Goal: Task Accomplishment & Management: Use online tool/utility

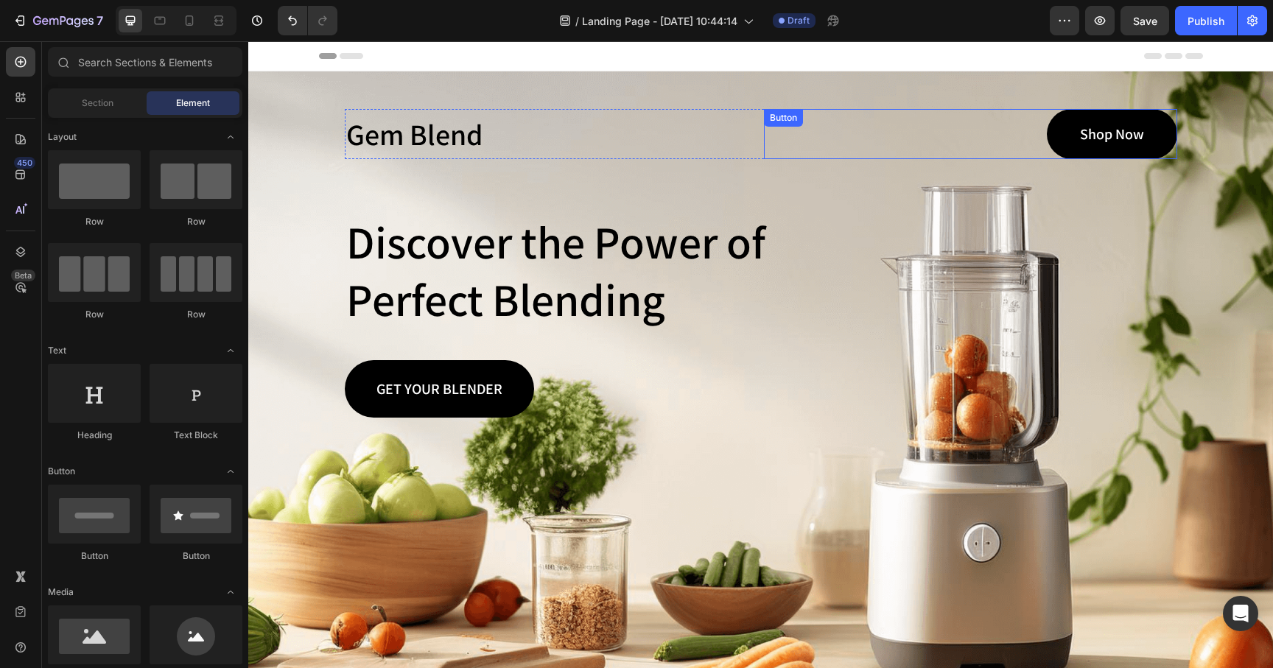
click at [969, 140] on div "Shop Now Button" at bounding box center [970, 134] width 413 height 50
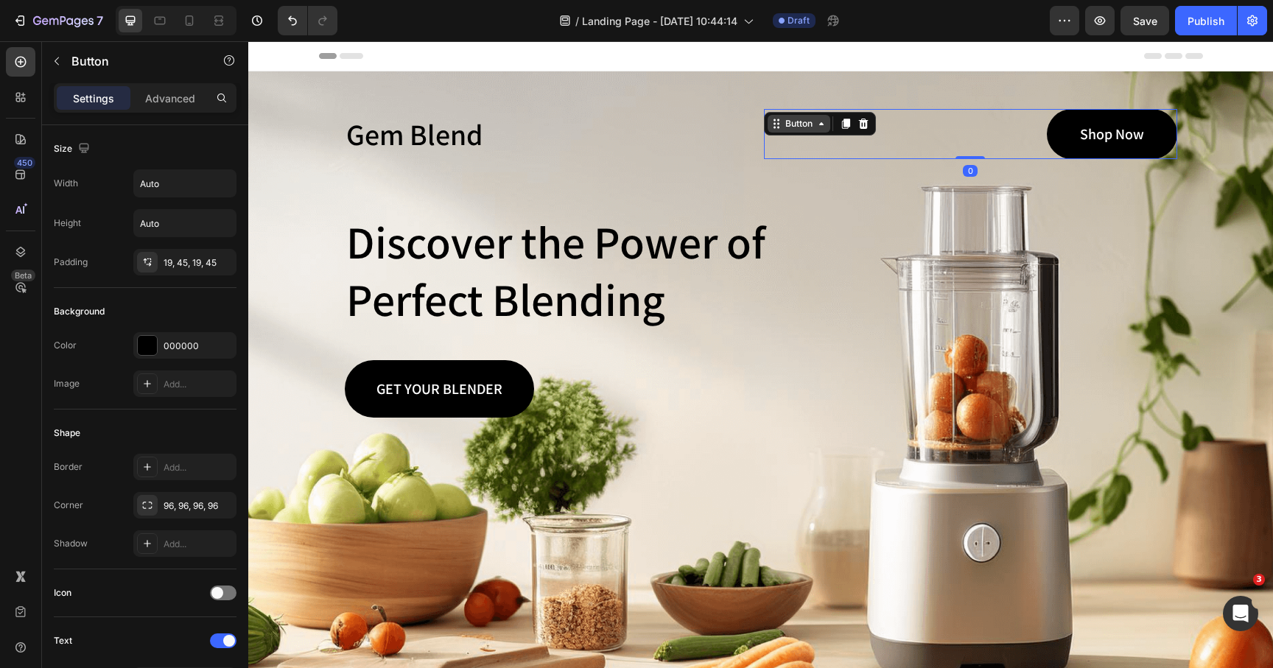
click at [799, 127] on div "Button" at bounding box center [799, 123] width 33 height 13
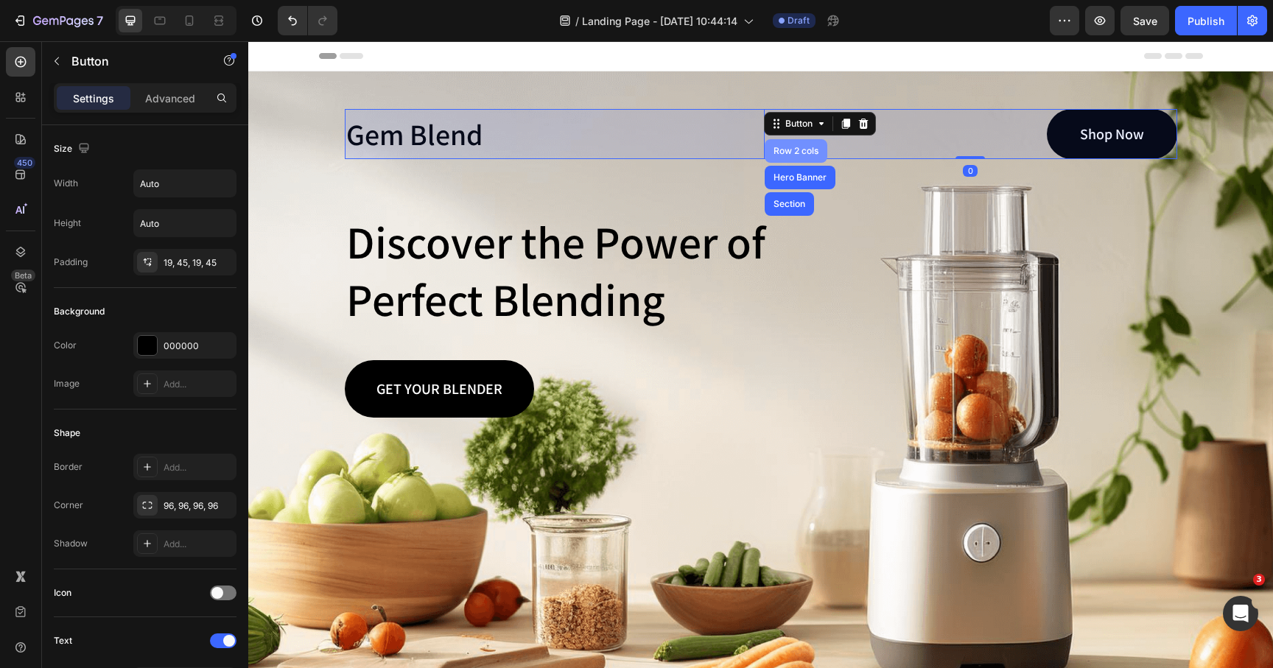
click at [786, 157] on div "Row 2 cols" at bounding box center [796, 151] width 63 height 24
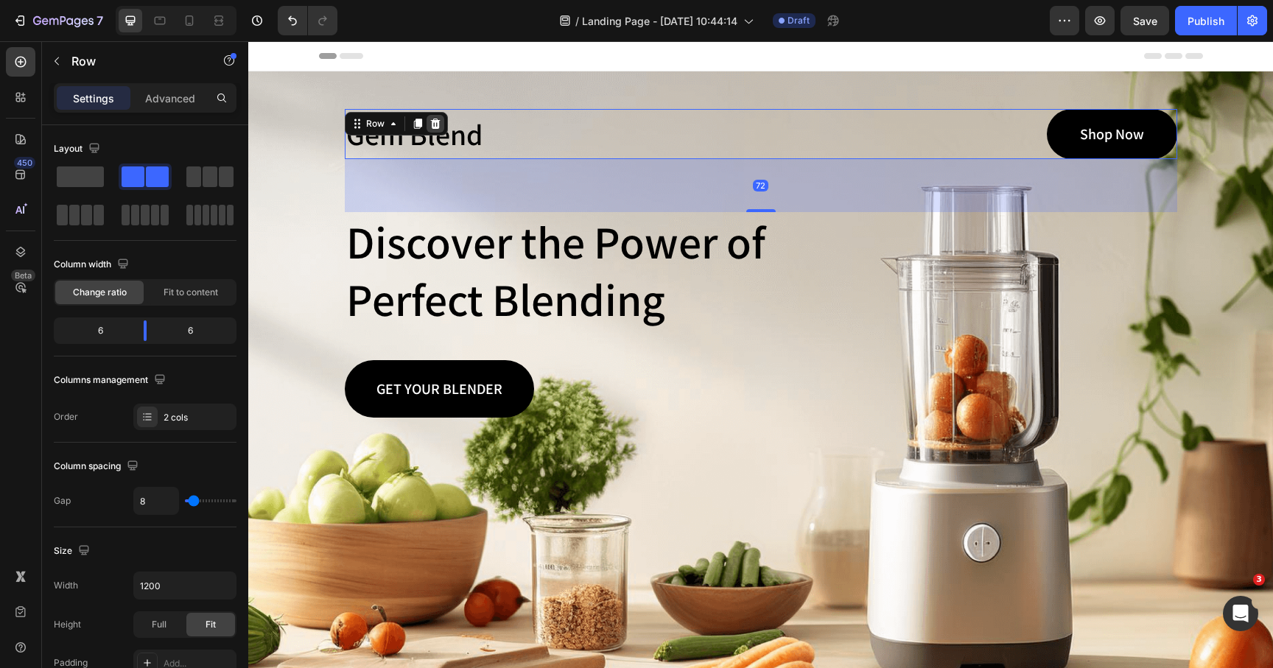
click at [438, 126] on icon at bounding box center [435, 124] width 10 height 10
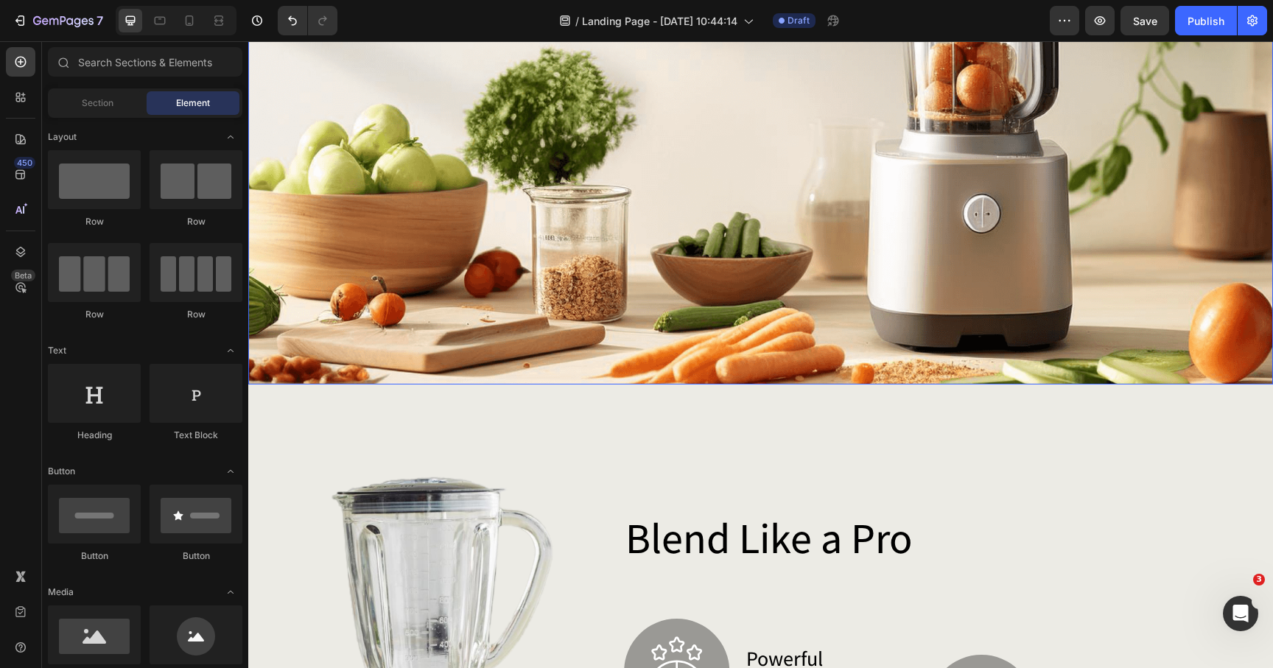
scroll to position [345, 0]
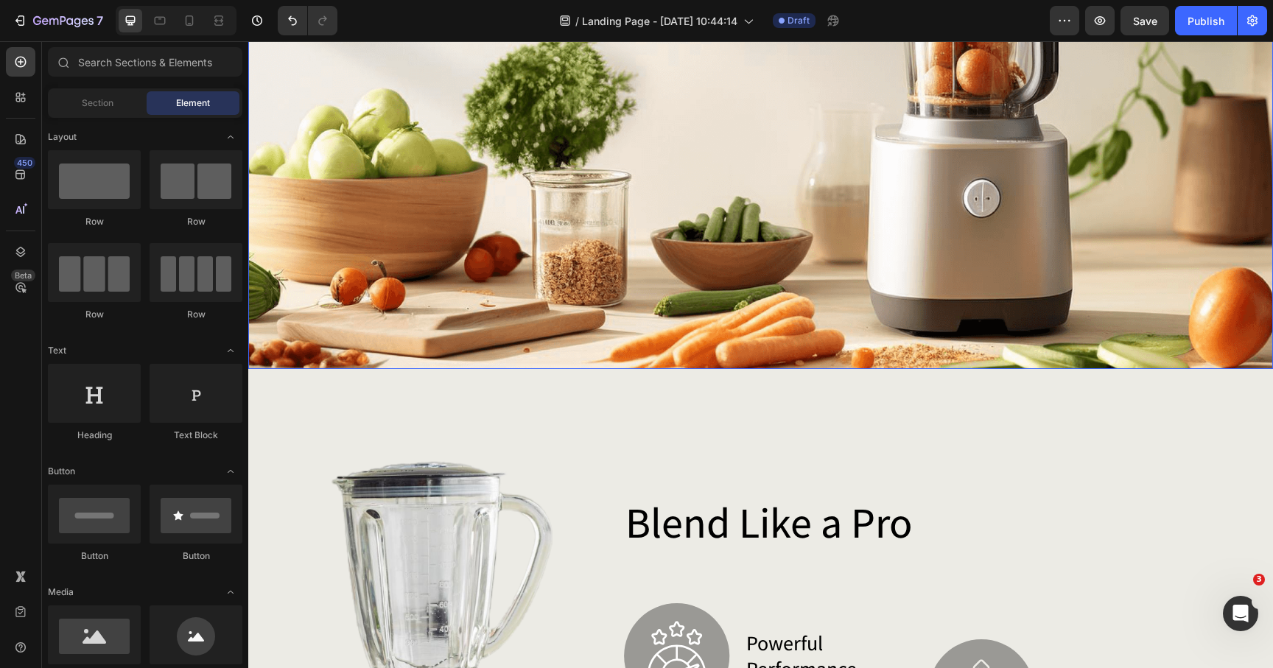
click at [384, 341] on div "Background Image" at bounding box center [760, 48] width 1025 height 643
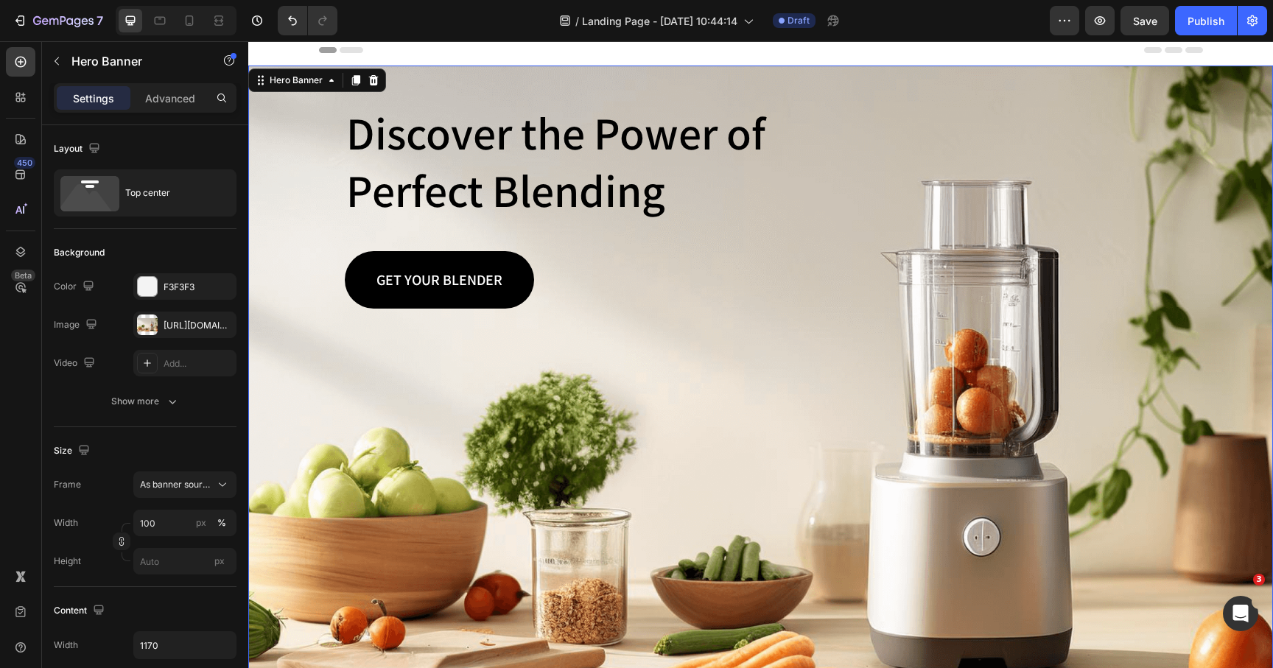
scroll to position [0, 0]
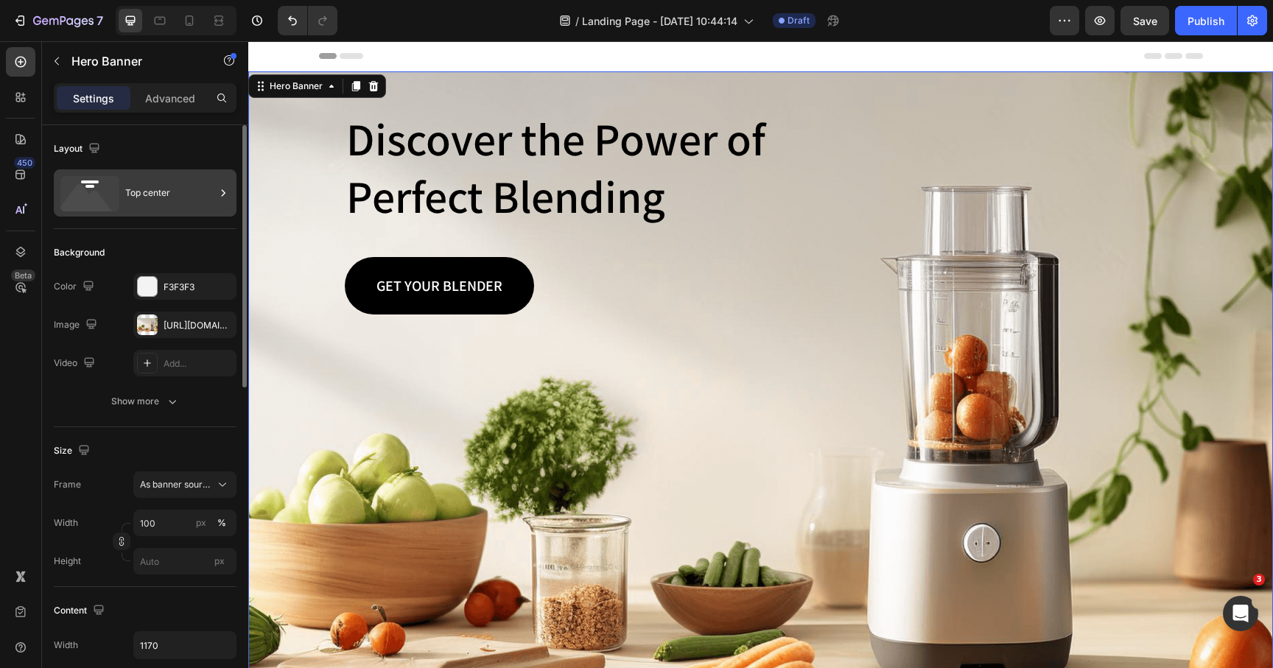
click at [156, 205] on div "Top center" at bounding box center [170, 193] width 90 height 34
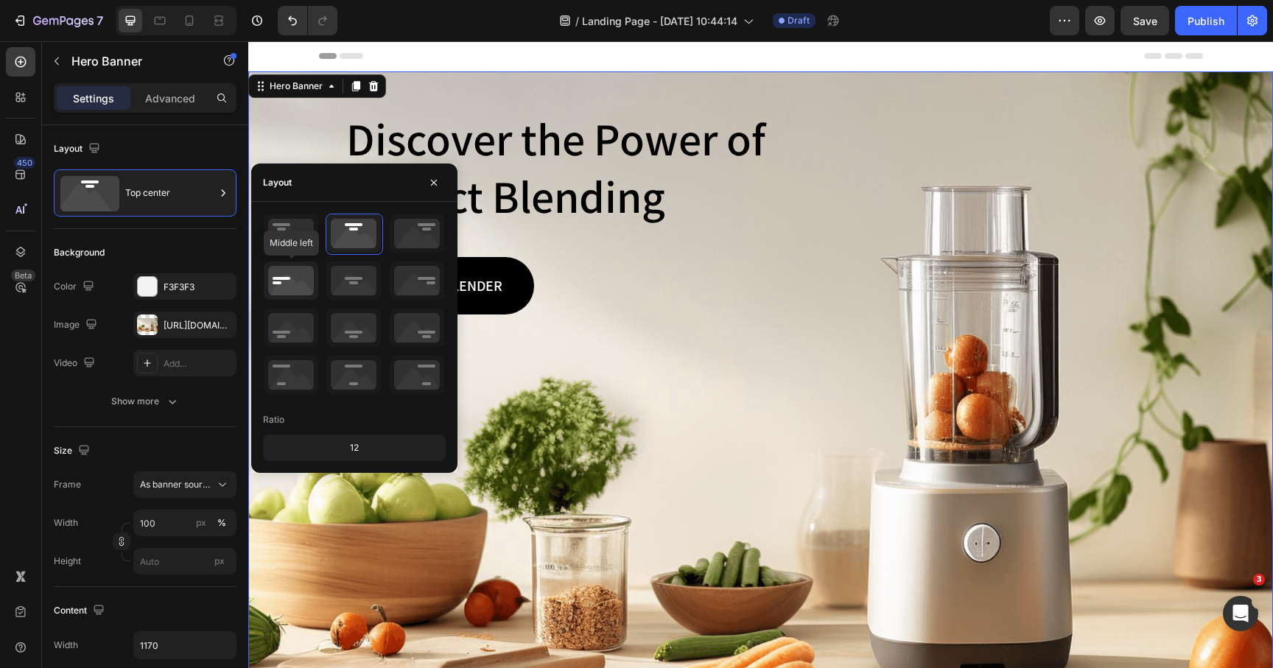
click at [298, 279] on icon at bounding box center [291, 281] width 55 height 38
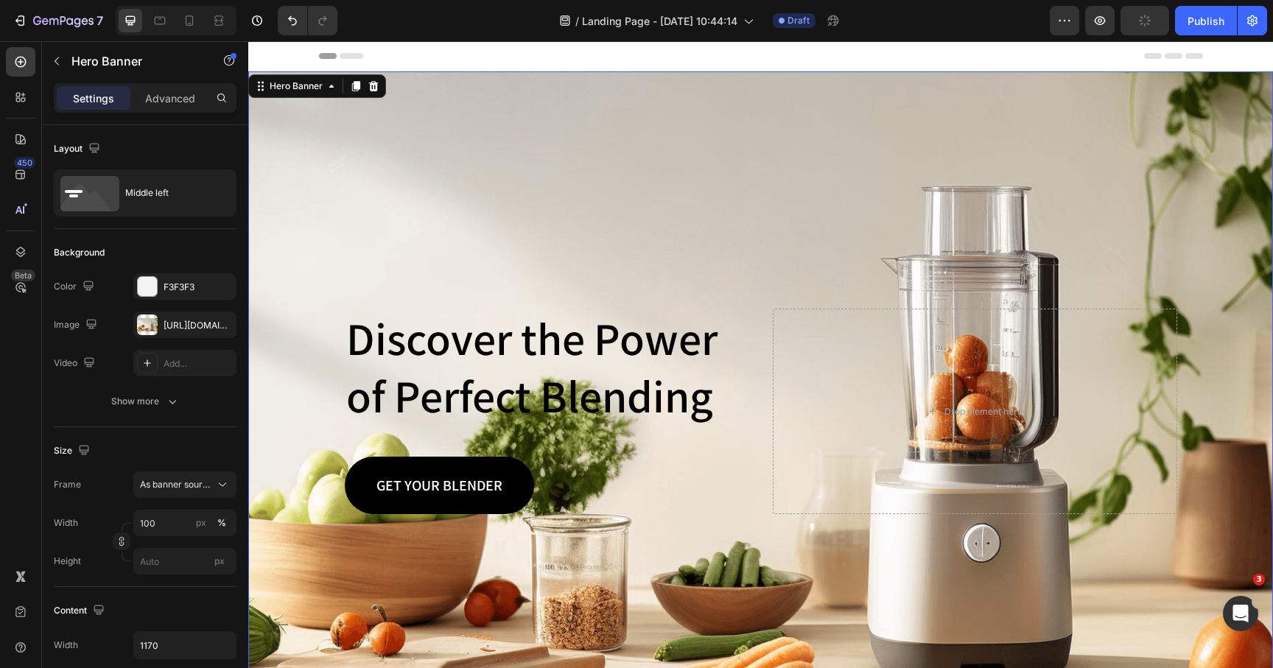
click at [601, 218] on div "Background Image" at bounding box center [760, 392] width 1025 height 643
drag, startPoint x: 570, startPoint y: 152, endPoint x: 513, endPoint y: 139, distance: 58.8
click at [557, 146] on div "Background Image" at bounding box center [760, 392] width 1025 height 643
click at [197, 13] on div at bounding box center [190, 21] width 24 height 24
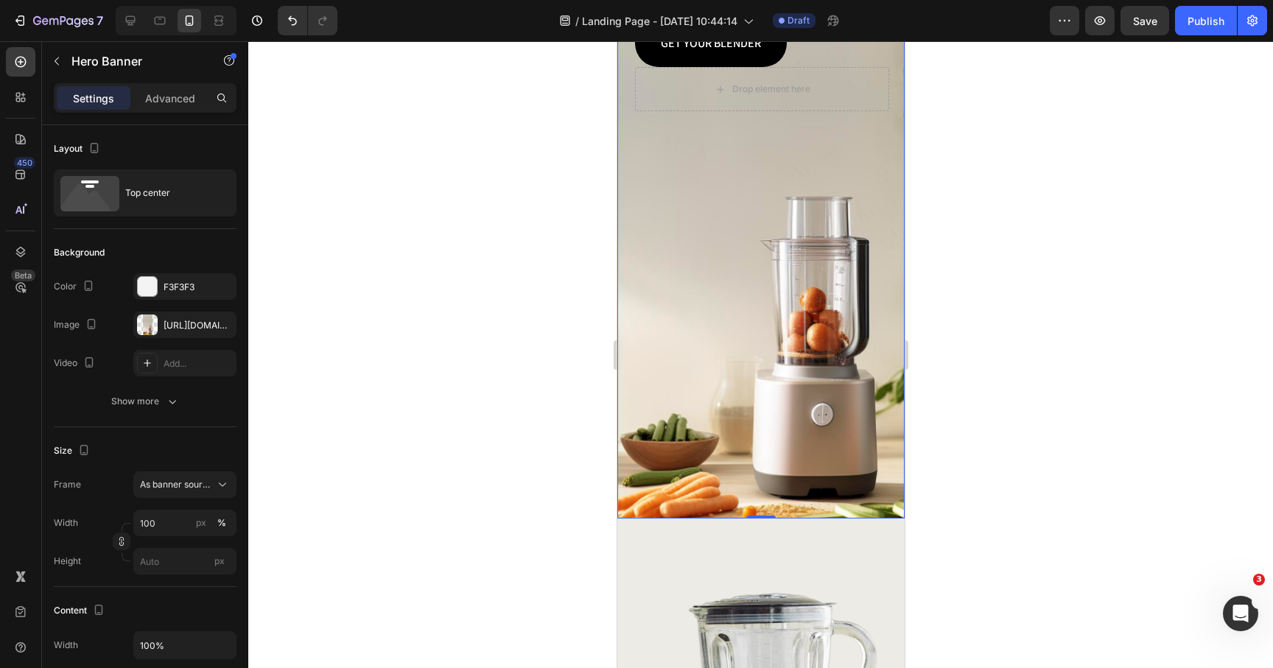
scroll to position [102, 0]
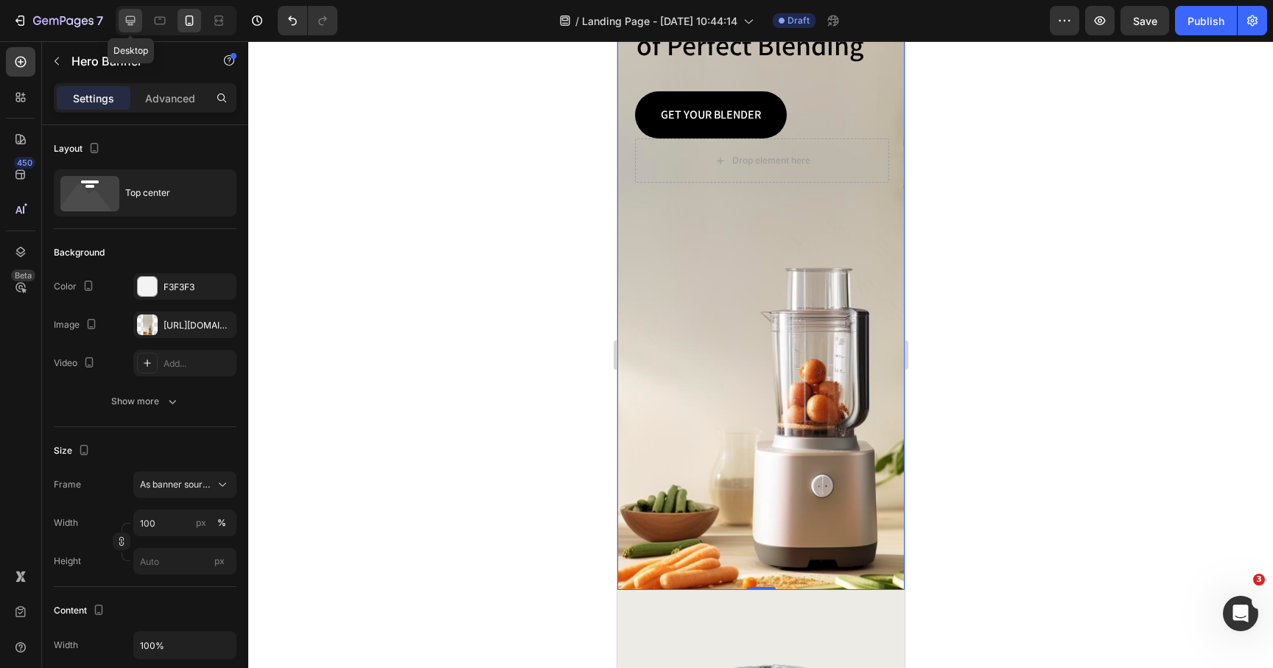
click at [139, 28] on div at bounding box center [131, 21] width 24 height 24
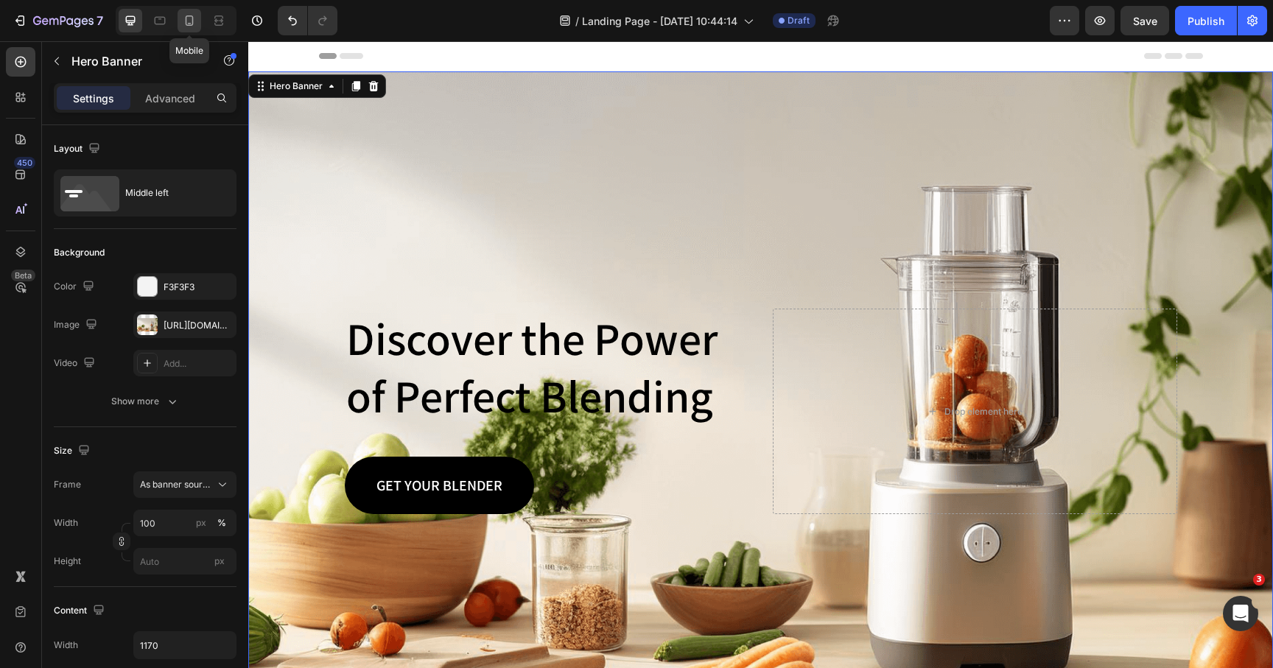
click at [181, 18] on div at bounding box center [190, 21] width 24 height 24
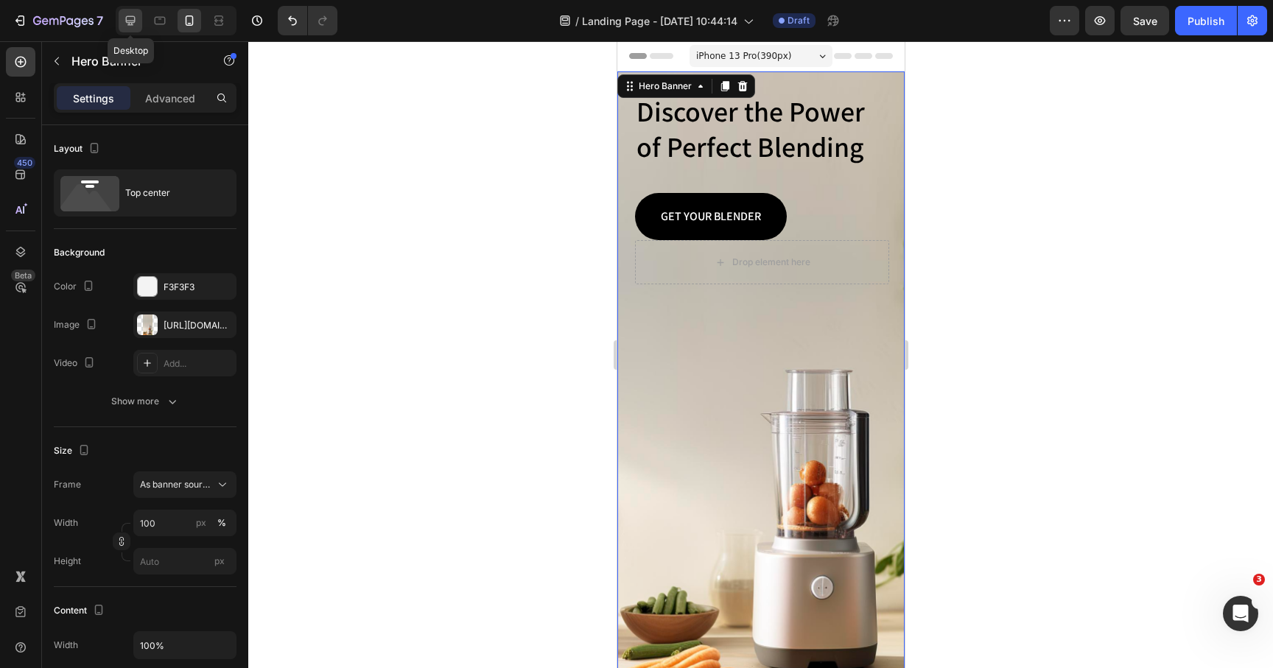
click at [127, 24] on icon at bounding box center [130, 20] width 15 height 15
type input "1170"
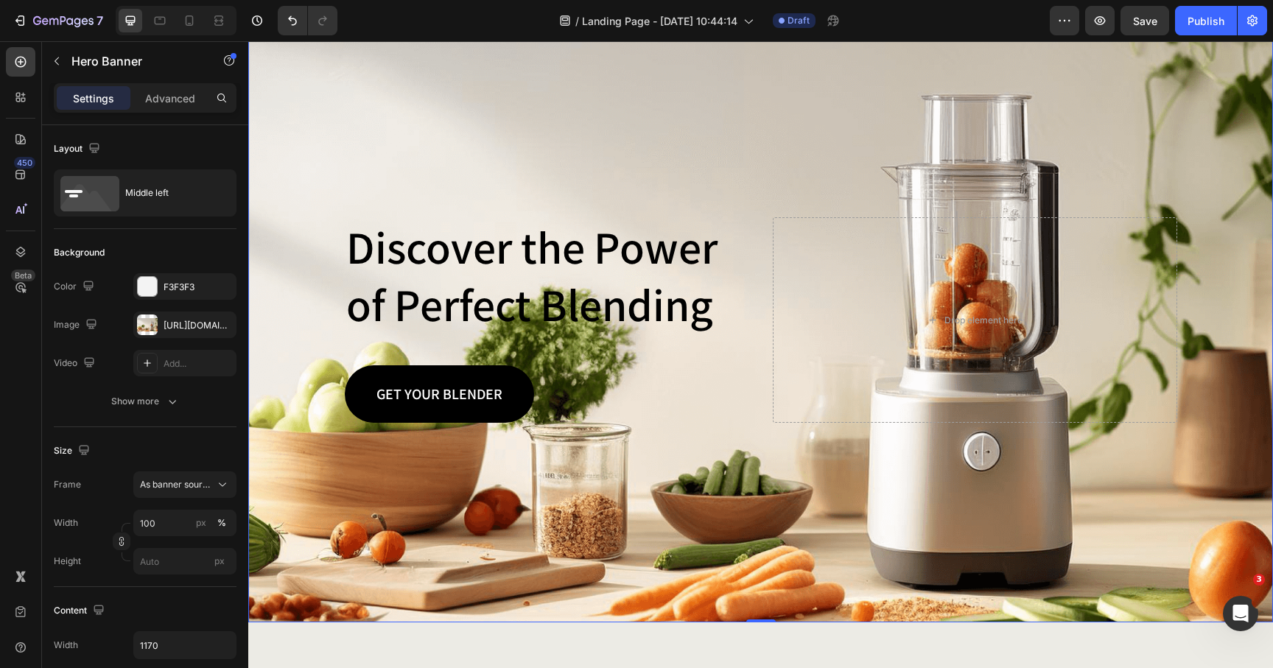
scroll to position [129, 0]
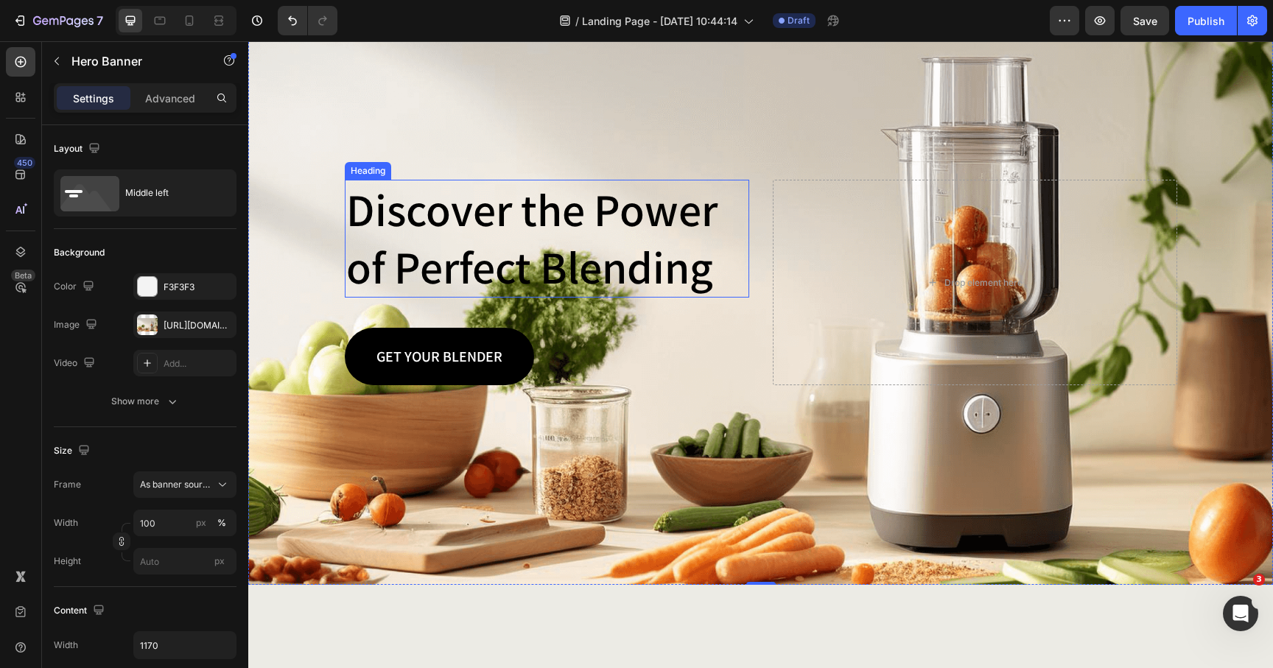
click at [442, 257] on h2 "Discover the Power of Perfect Blending" at bounding box center [547, 239] width 405 height 118
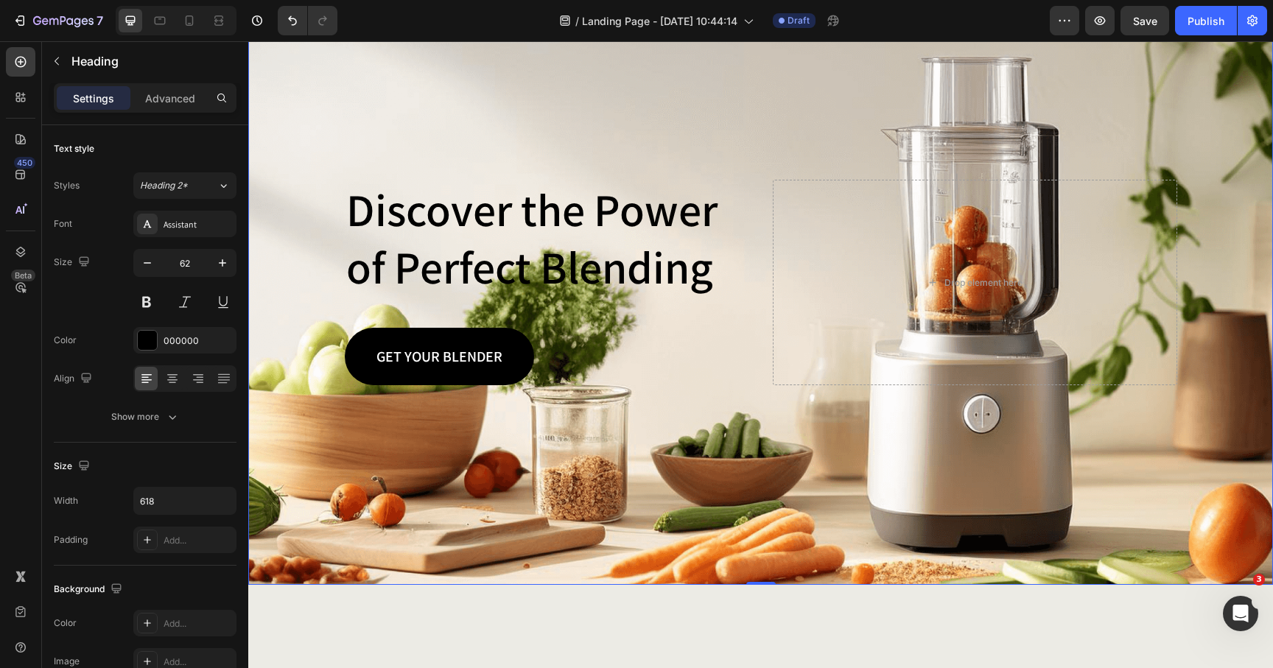
click at [467, 113] on div "Background Image" at bounding box center [760, 264] width 1025 height 643
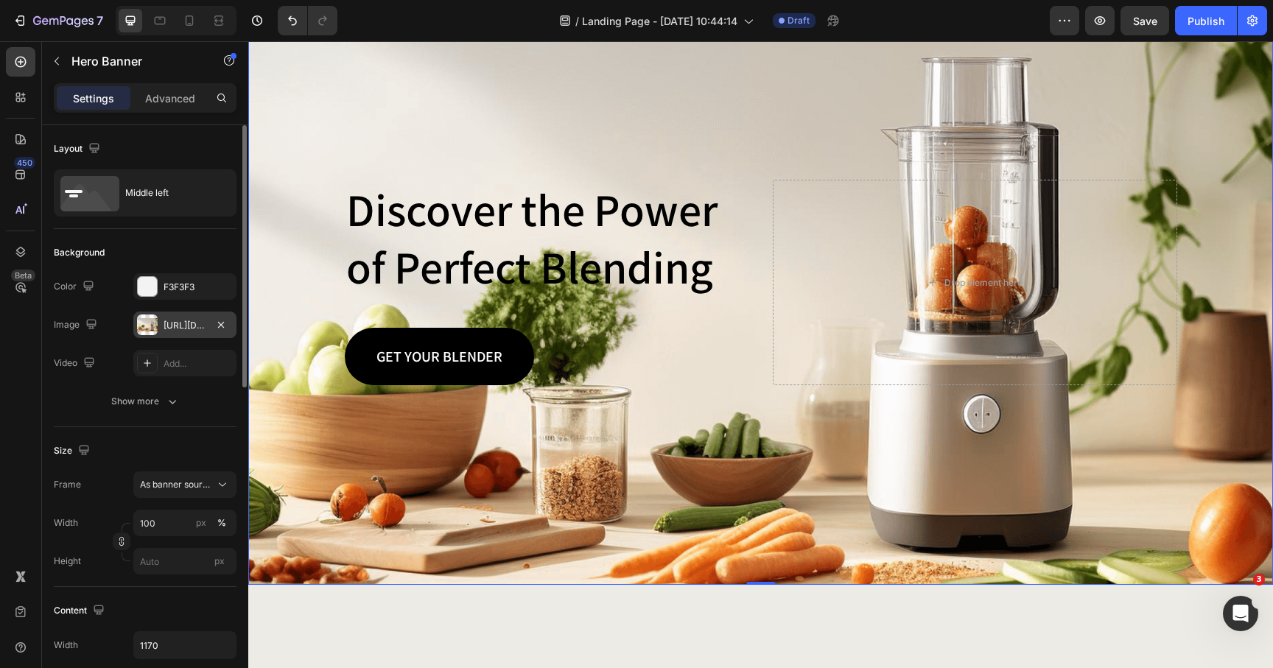
click at [180, 328] on div "https://cdn.shopify.com/s/files/1/2005/9307/files/gempages_432750572815254551-4…" at bounding box center [185, 325] width 43 height 13
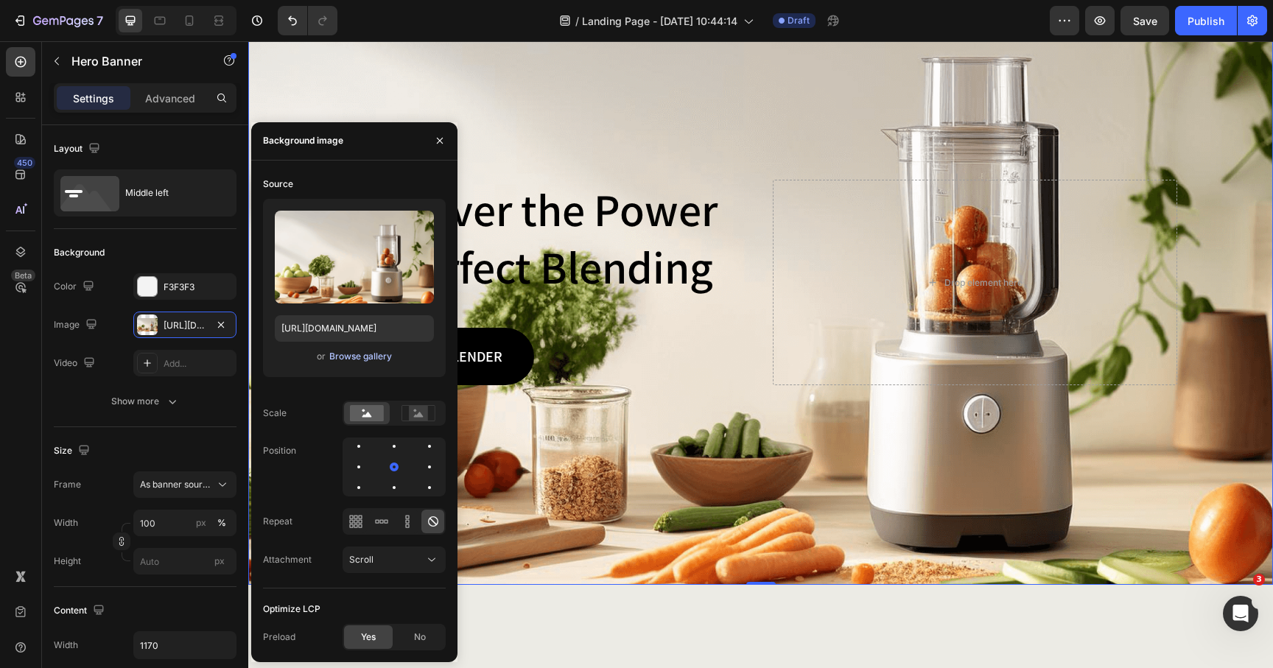
click at [353, 356] on div "Browse gallery" at bounding box center [360, 356] width 63 height 13
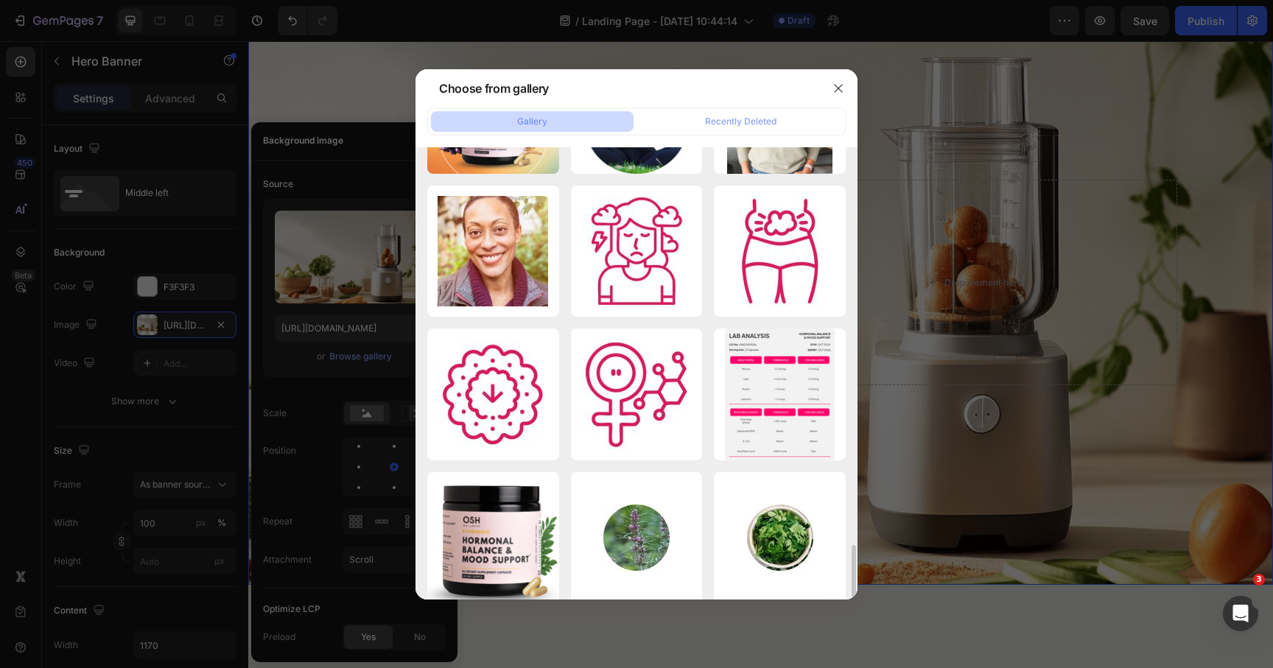
scroll to position [3432, 0]
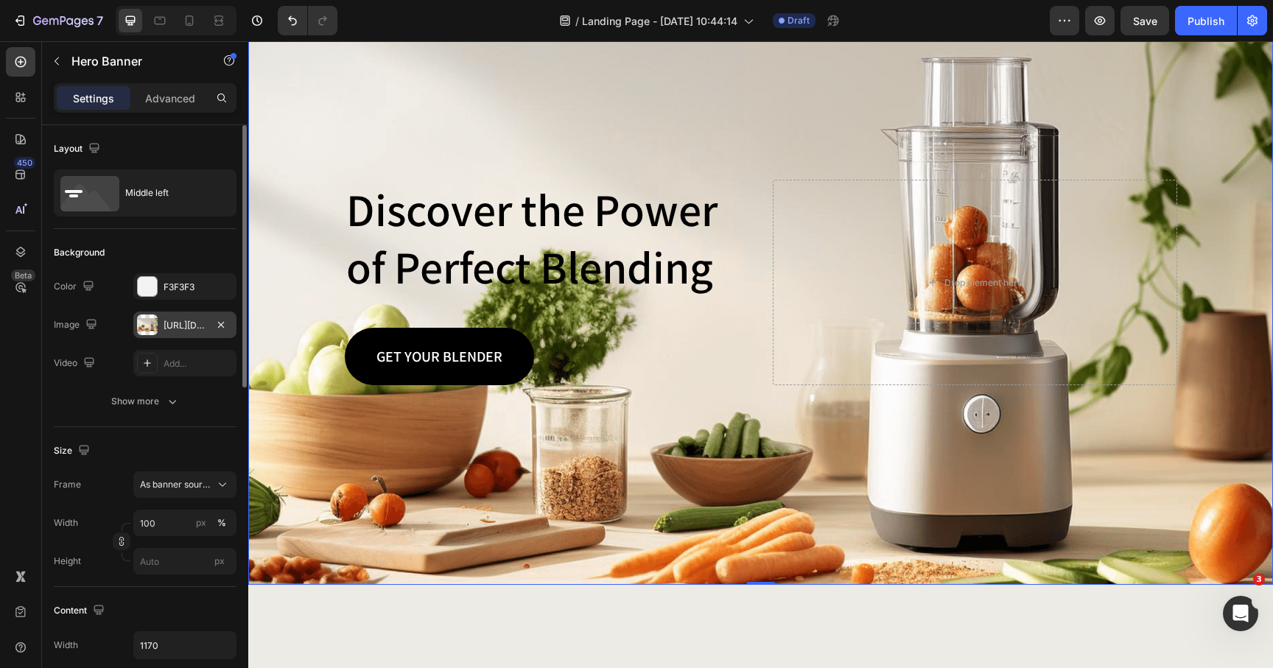
click at [195, 326] on div "https://cdn.shopify.com/s/files/1/2005/9307/files/gempages_432750572815254551-4…" at bounding box center [185, 325] width 43 height 13
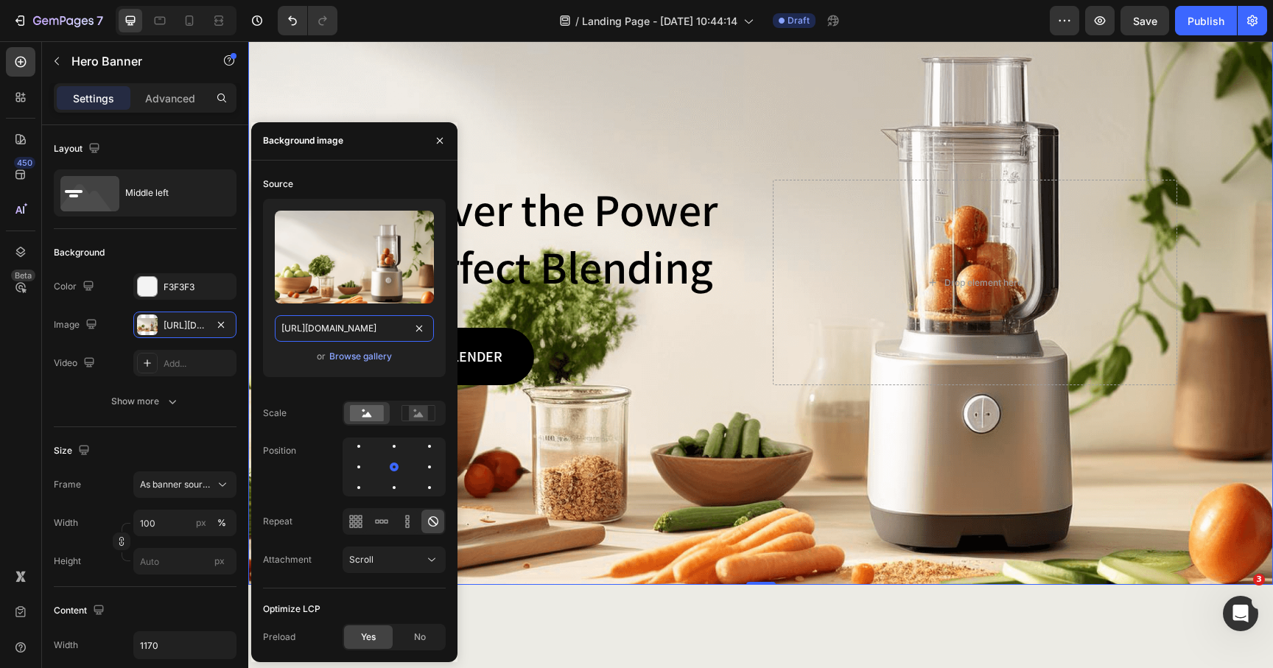
click at [320, 327] on input "https://cdn.shopify.com/s/files/1/2005/9307/files/gempages_432750572815254551-4…" at bounding box center [354, 328] width 159 height 27
click at [352, 363] on button "Browse gallery" at bounding box center [361, 356] width 64 height 15
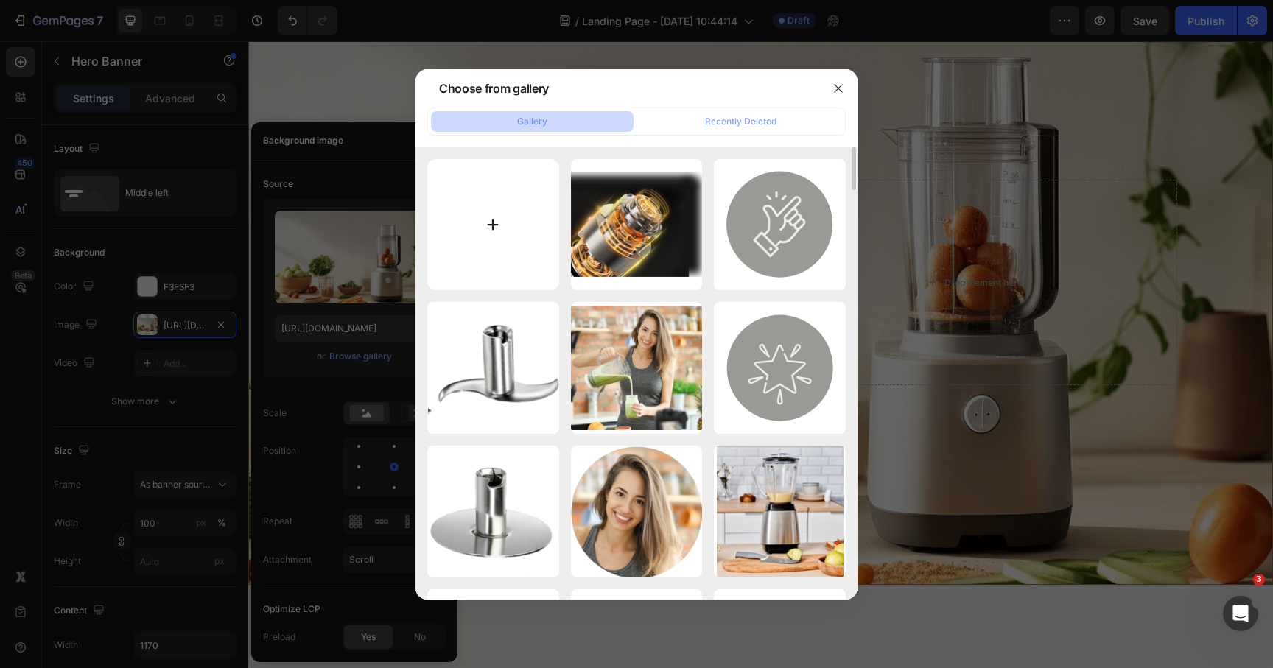
click at [502, 248] on input "file" at bounding box center [493, 225] width 132 height 132
type input "C:\fakepath\wellnessguidesl.jpg"
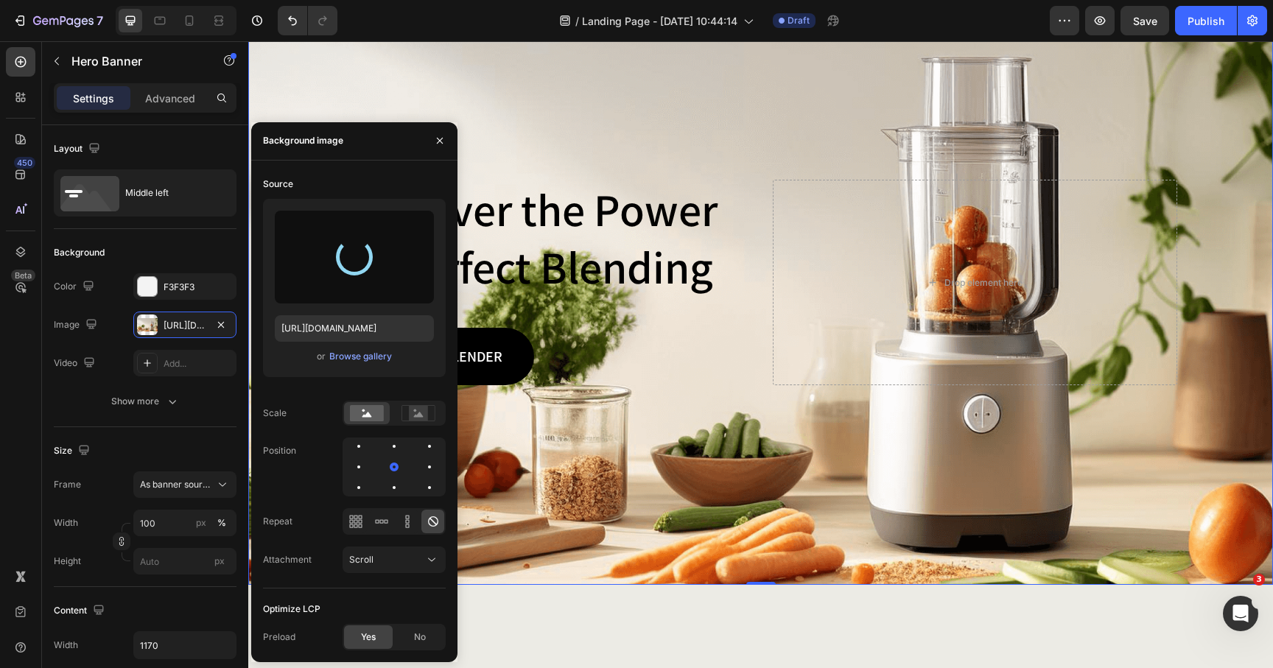
type input "https://cdn.shopify.com/s/files/1/0069/0837/9205/files/gempages_496638882264122…"
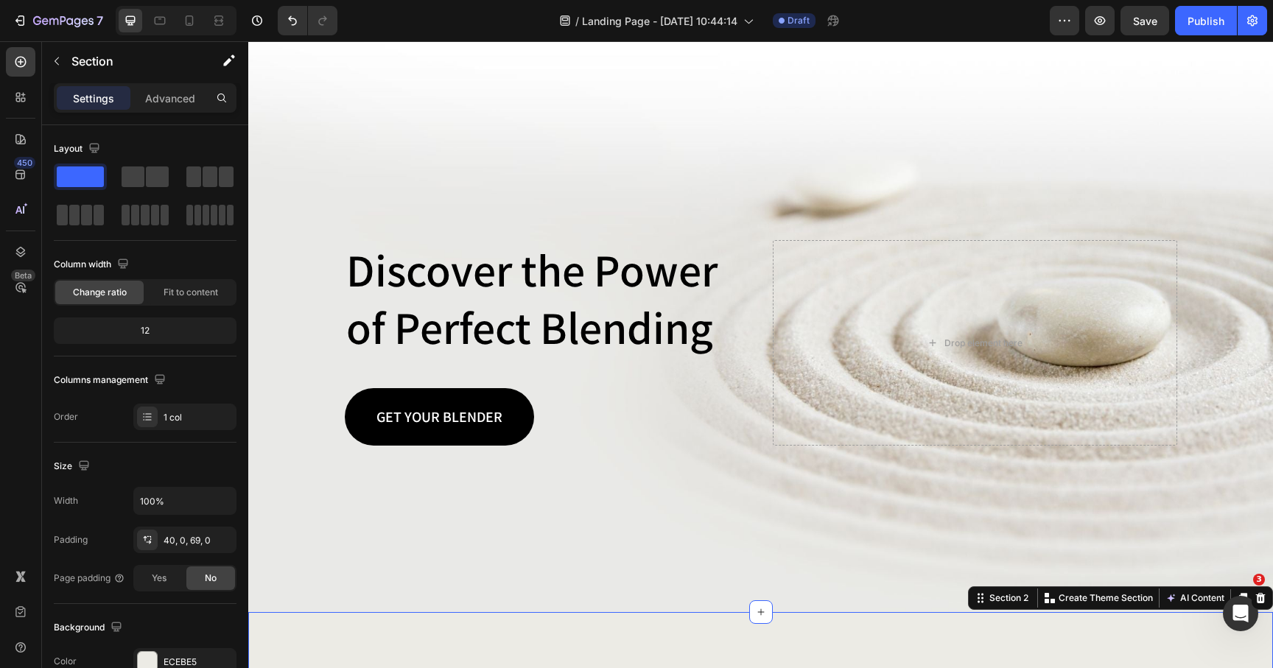
scroll to position [0, 0]
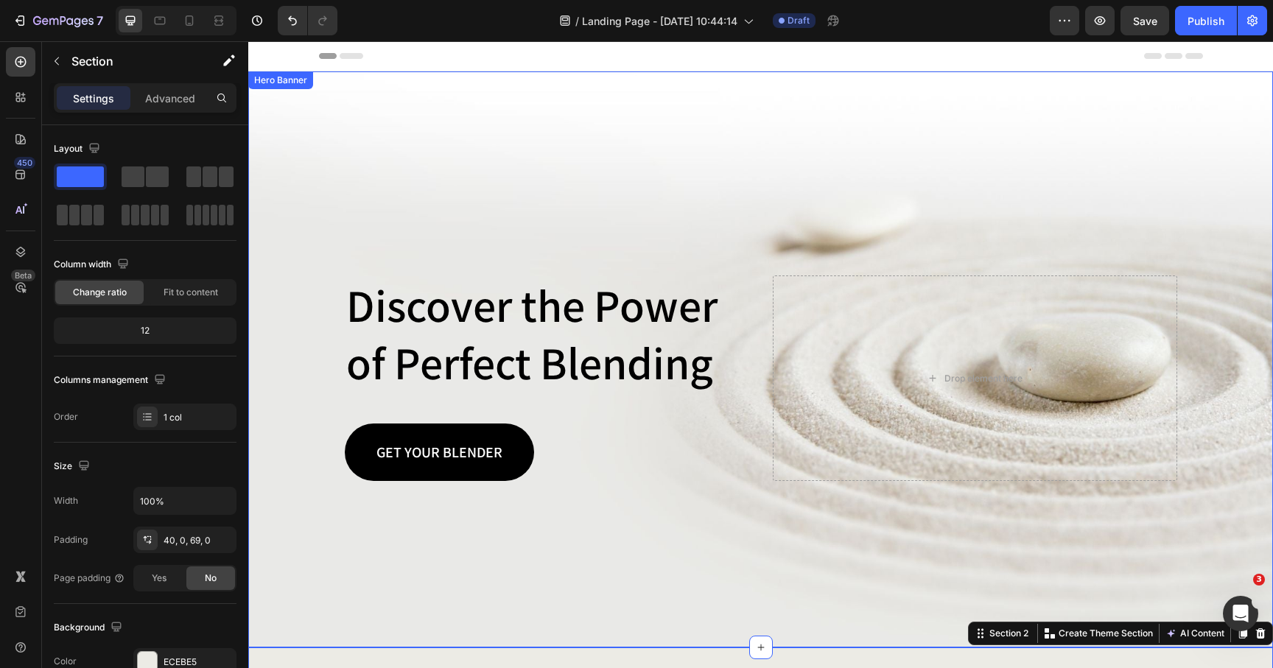
click at [417, 129] on div "Background Image" at bounding box center [760, 359] width 1025 height 576
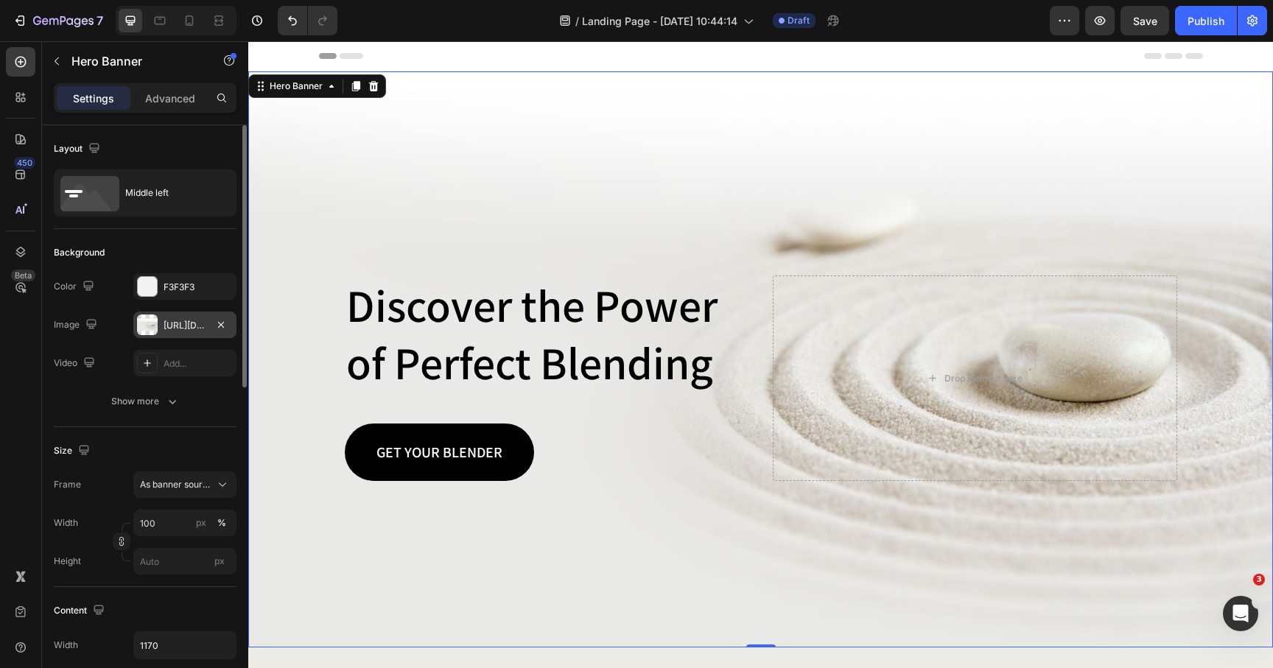
click at [148, 324] on div at bounding box center [147, 325] width 21 height 21
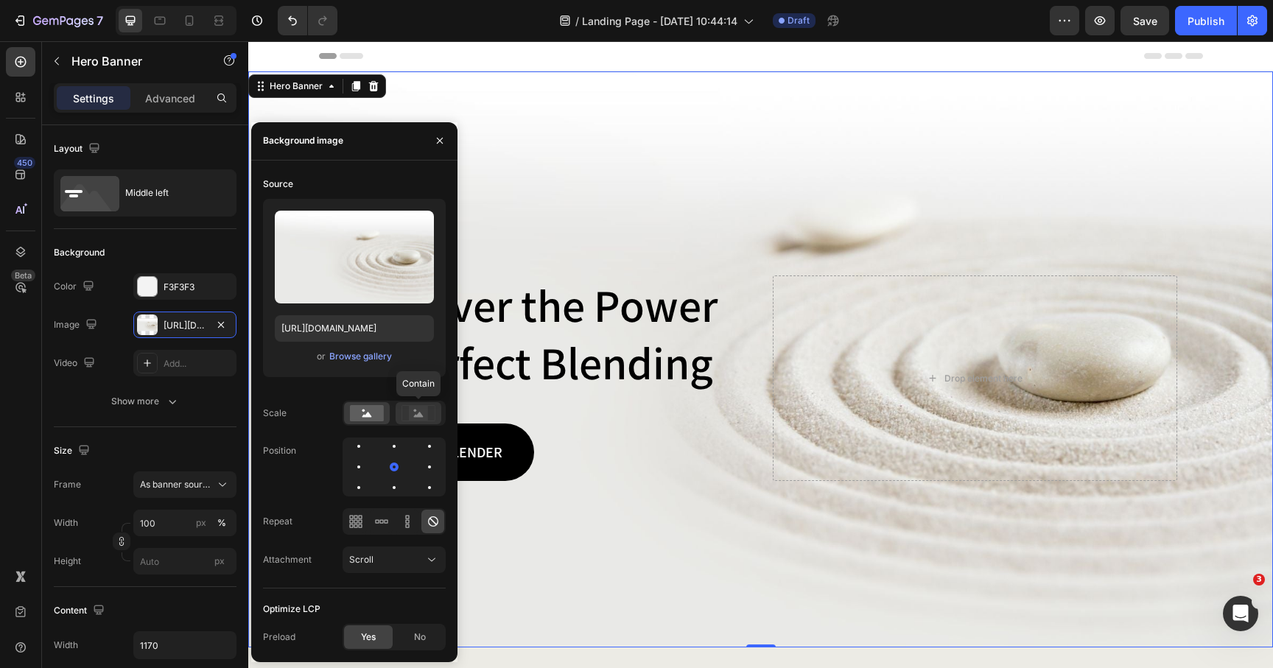
click at [411, 414] on rect at bounding box center [418, 413] width 19 height 15
click at [362, 414] on rect at bounding box center [367, 413] width 34 height 16
click at [427, 466] on div at bounding box center [430, 467] width 18 height 18
click at [396, 470] on div at bounding box center [394, 467] width 18 height 18
click at [422, 466] on div at bounding box center [430, 467] width 18 height 18
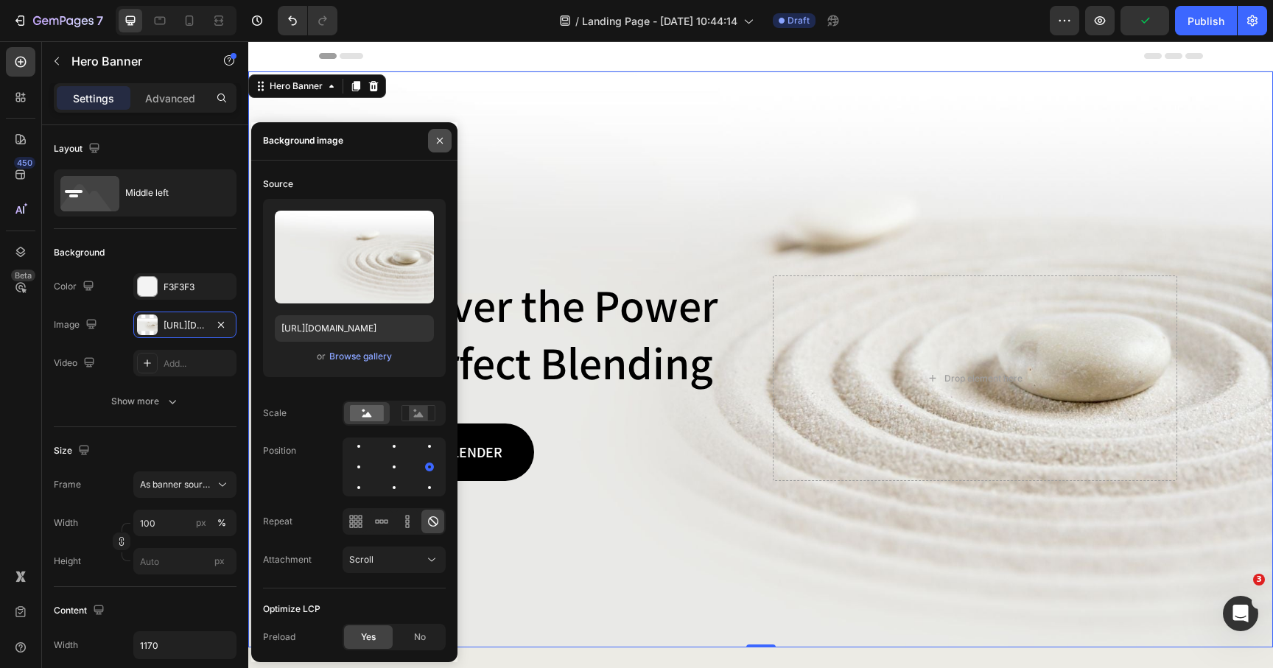
click at [442, 140] on icon "button" at bounding box center [440, 141] width 12 height 12
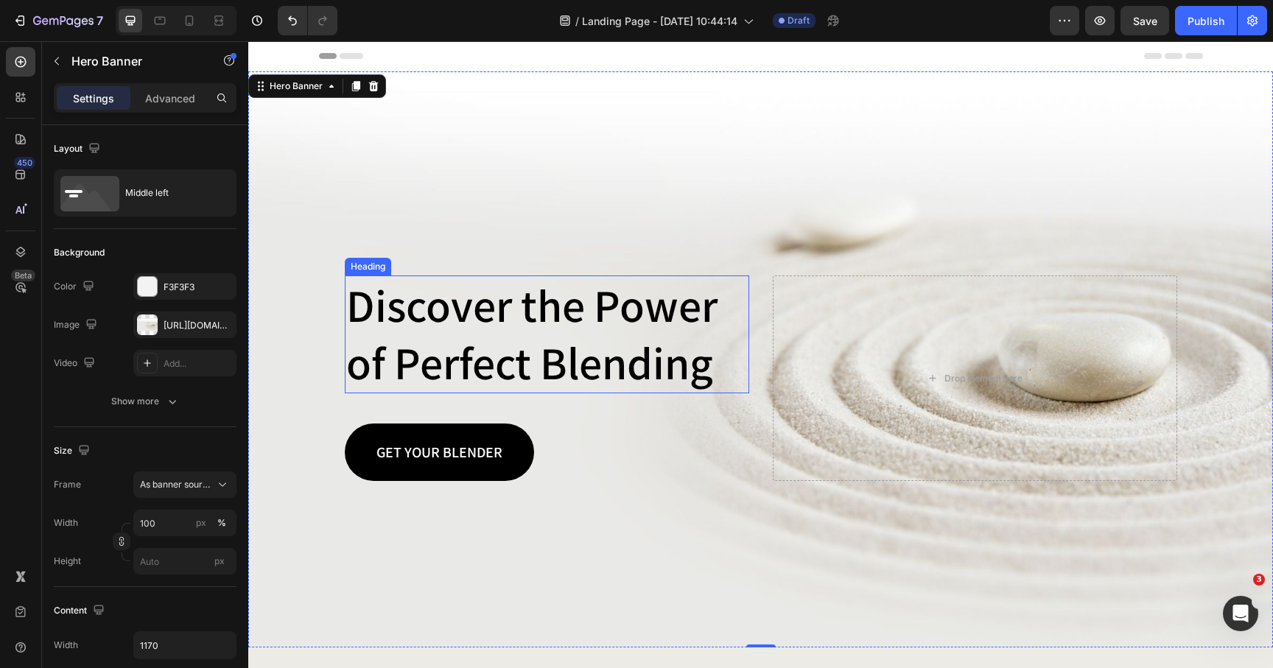
click at [443, 304] on h2 "Discover the Power of Perfect Blending" at bounding box center [547, 335] width 405 height 118
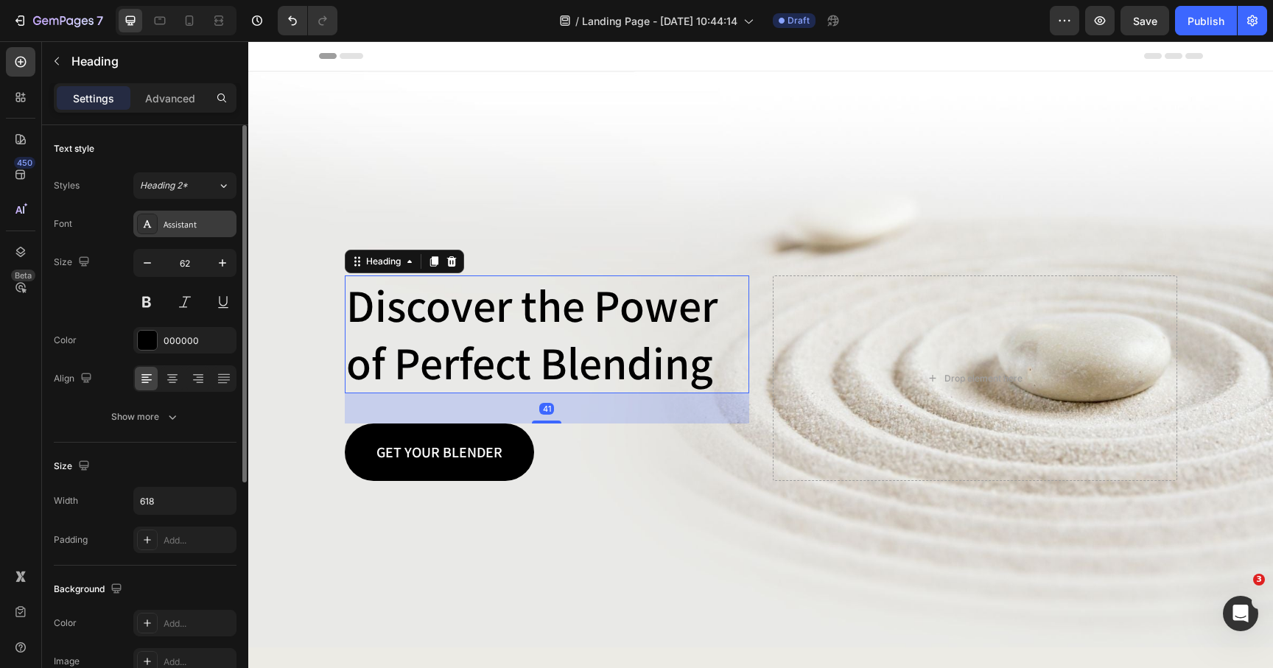
click at [192, 221] on div "Assistant" at bounding box center [198, 224] width 69 height 13
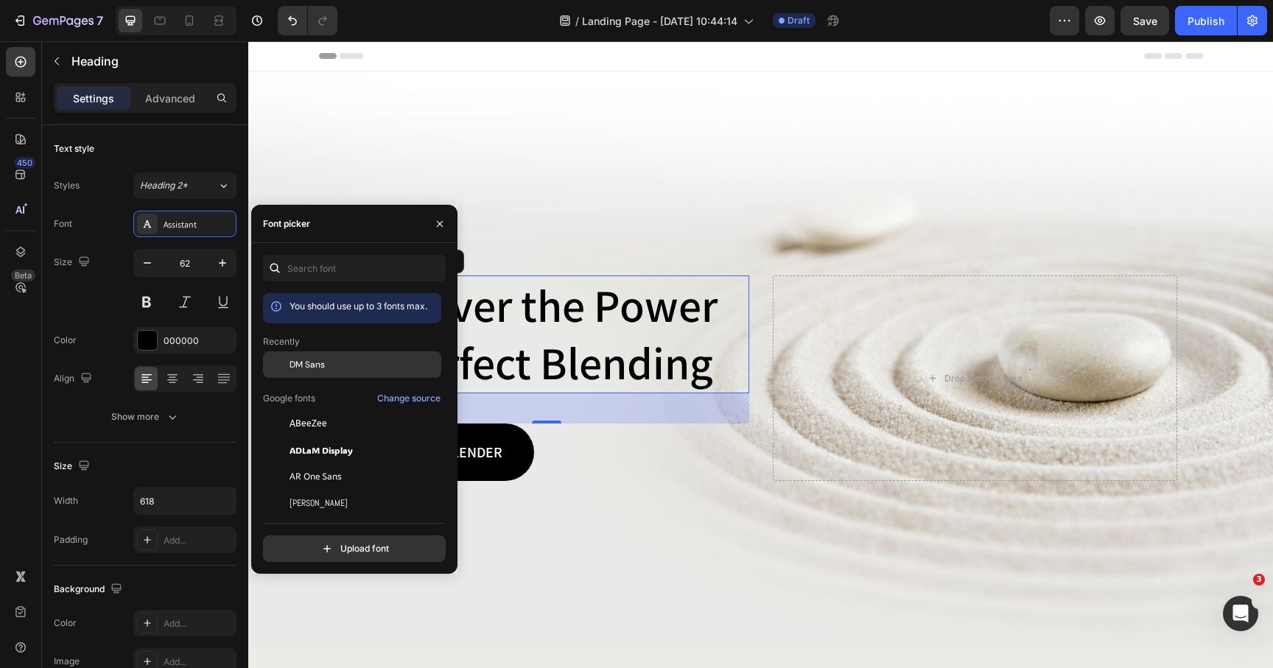
click at [285, 367] on div at bounding box center [276, 364] width 27 height 27
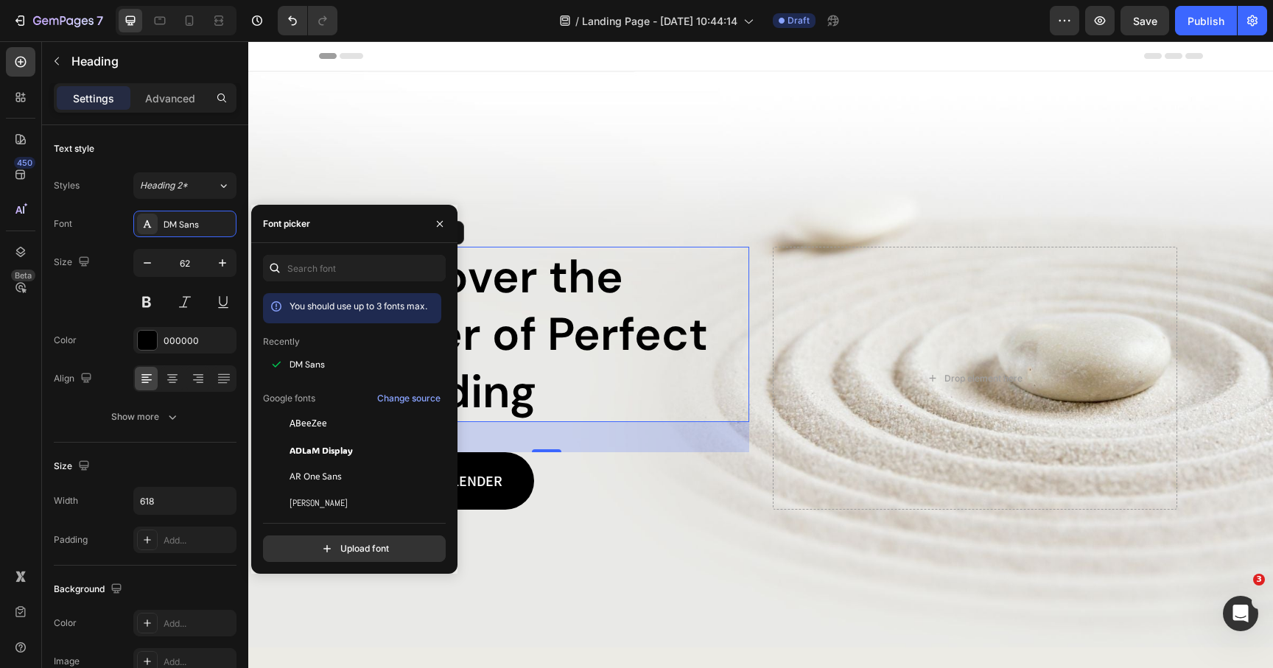
click at [492, 339] on h2 "Discover the Power of Perfect Blending" at bounding box center [547, 334] width 405 height 175
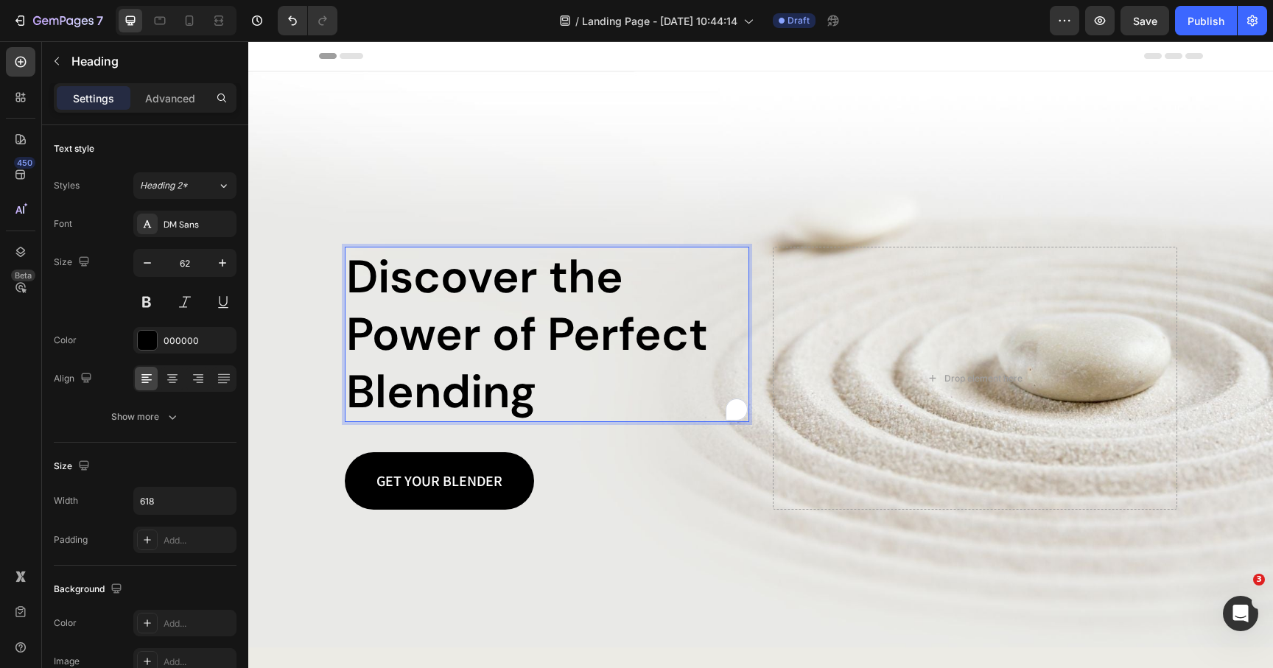
click at [427, 318] on p "Discover the Power of Perfect Blending" at bounding box center [547, 334] width 402 height 172
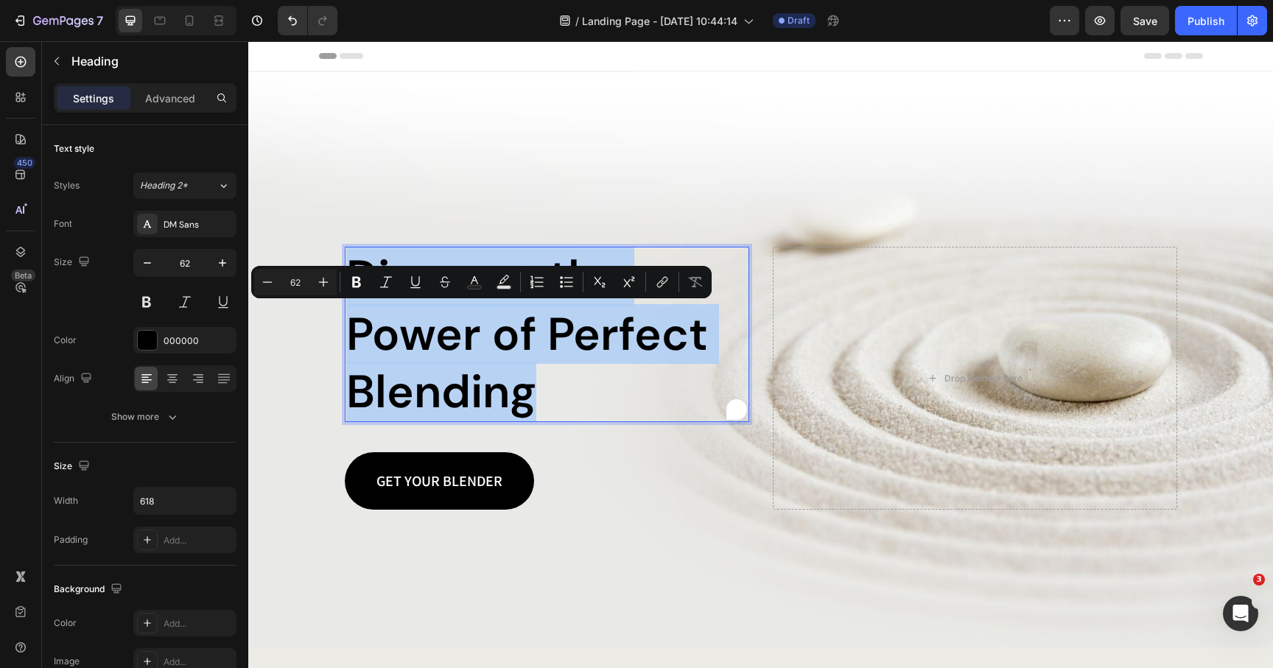
click at [427, 318] on p "Discover the Power of Perfect Blending" at bounding box center [547, 334] width 402 height 172
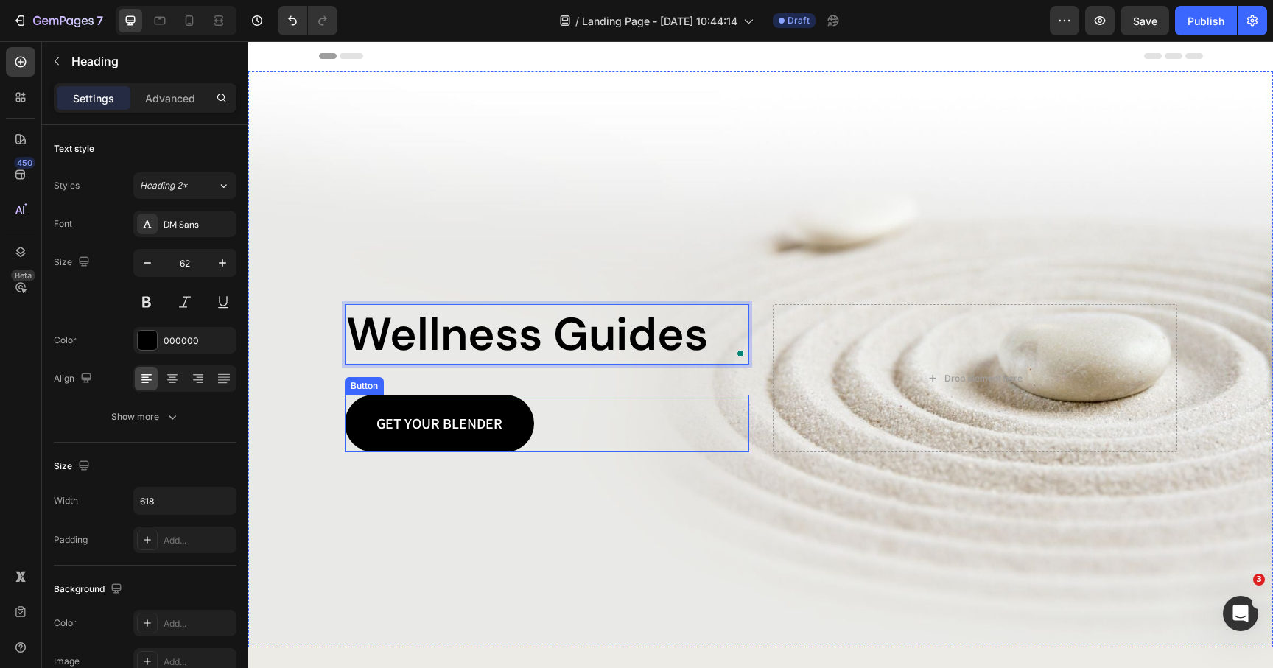
click at [358, 509] on div "Background Image" at bounding box center [760, 359] width 1025 height 576
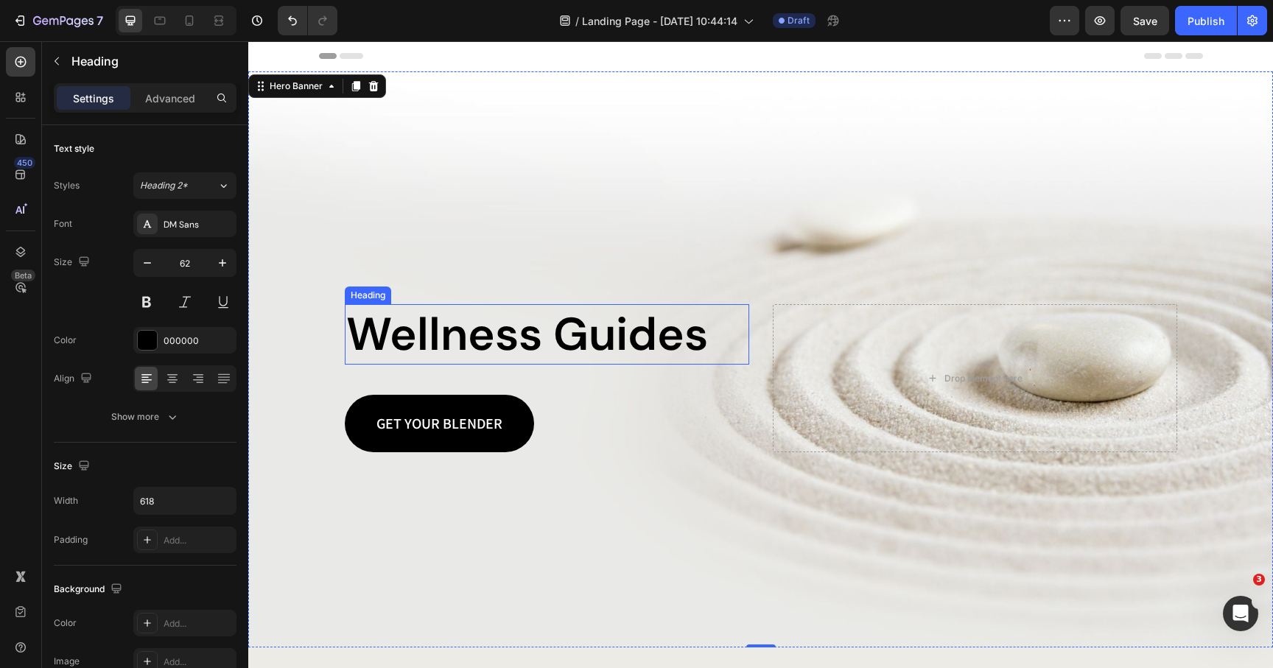
click at [411, 340] on p "Wellness Guides" at bounding box center [547, 334] width 402 height 57
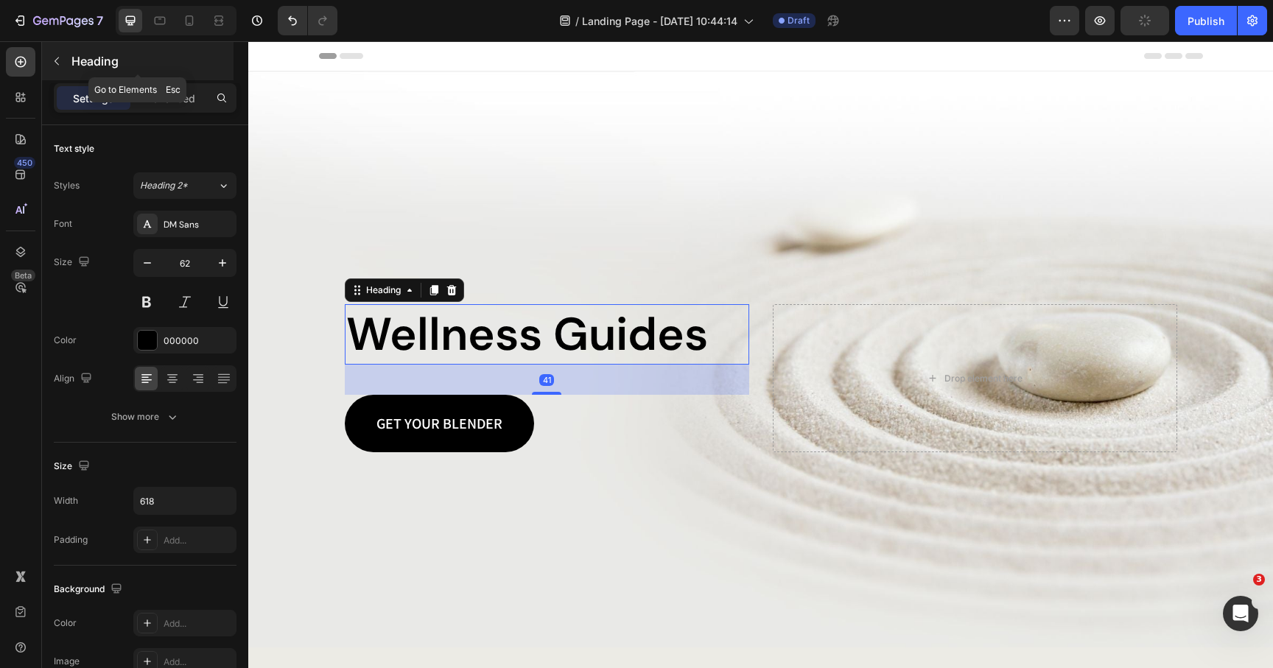
click at [71, 67] on div "Heading" at bounding box center [138, 61] width 192 height 38
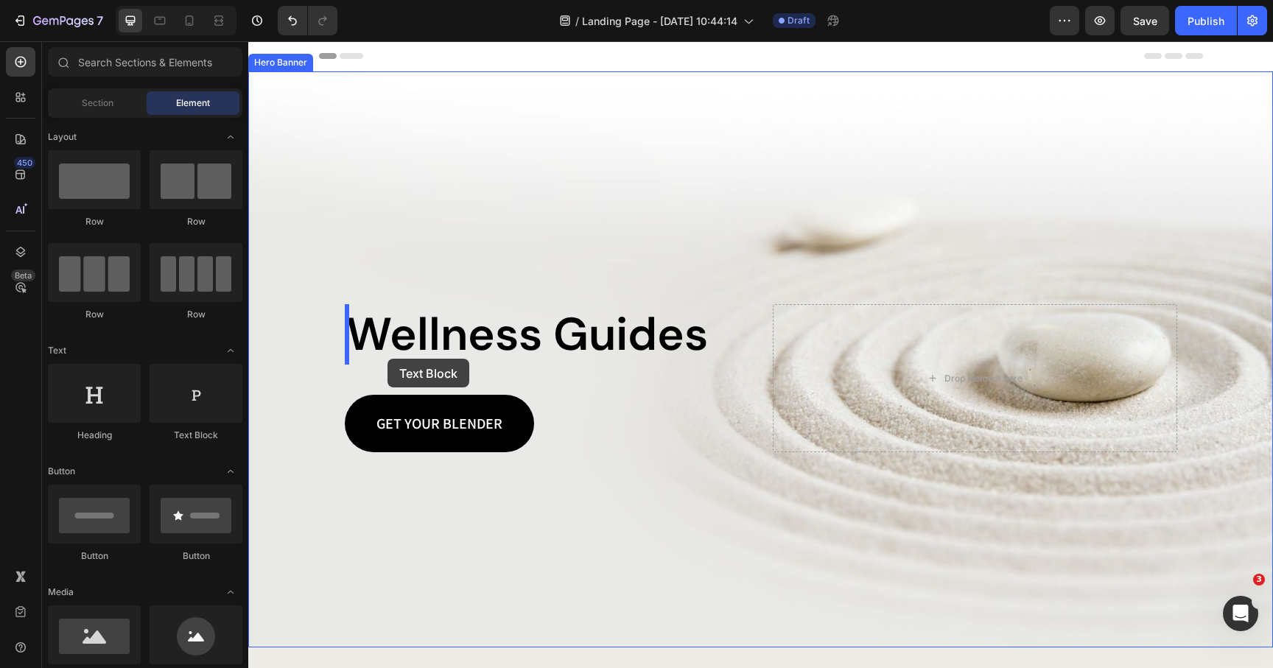
drag, startPoint x: 436, startPoint y: 445, endPoint x: 388, endPoint y: 359, distance: 99.0
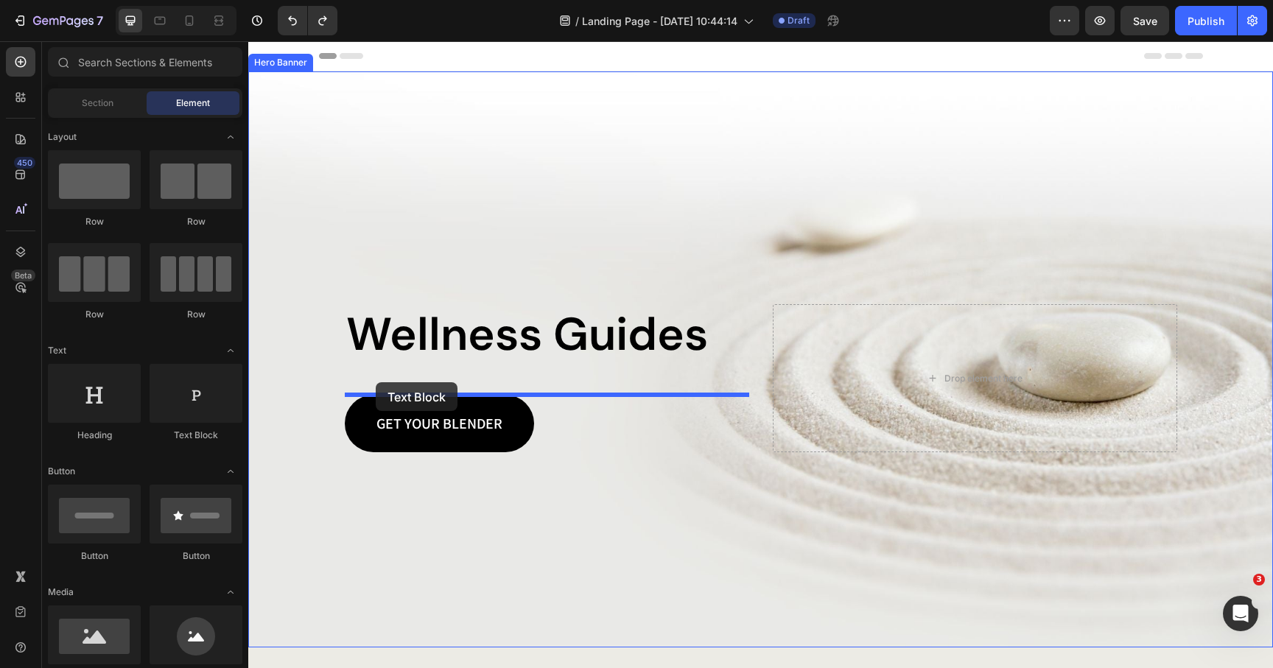
drag, startPoint x: 444, startPoint y: 445, endPoint x: 376, endPoint y: 382, distance: 92.3
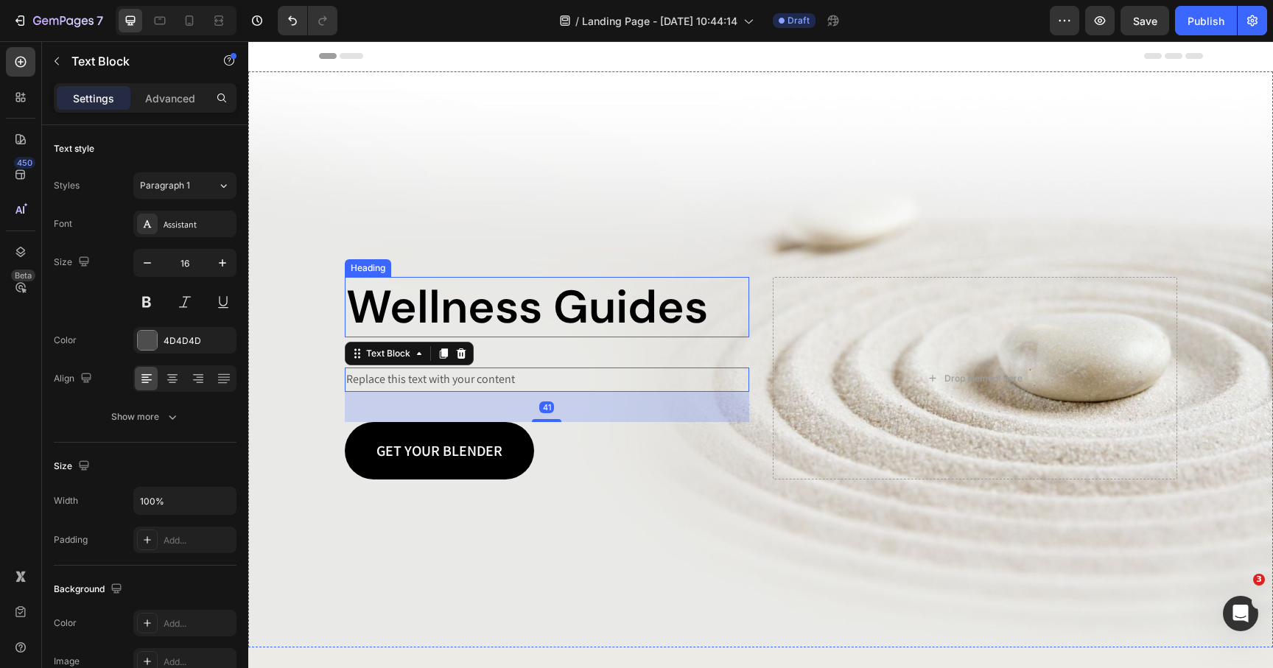
click at [486, 303] on h2 "Wellness Guides" at bounding box center [547, 307] width 405 height 60
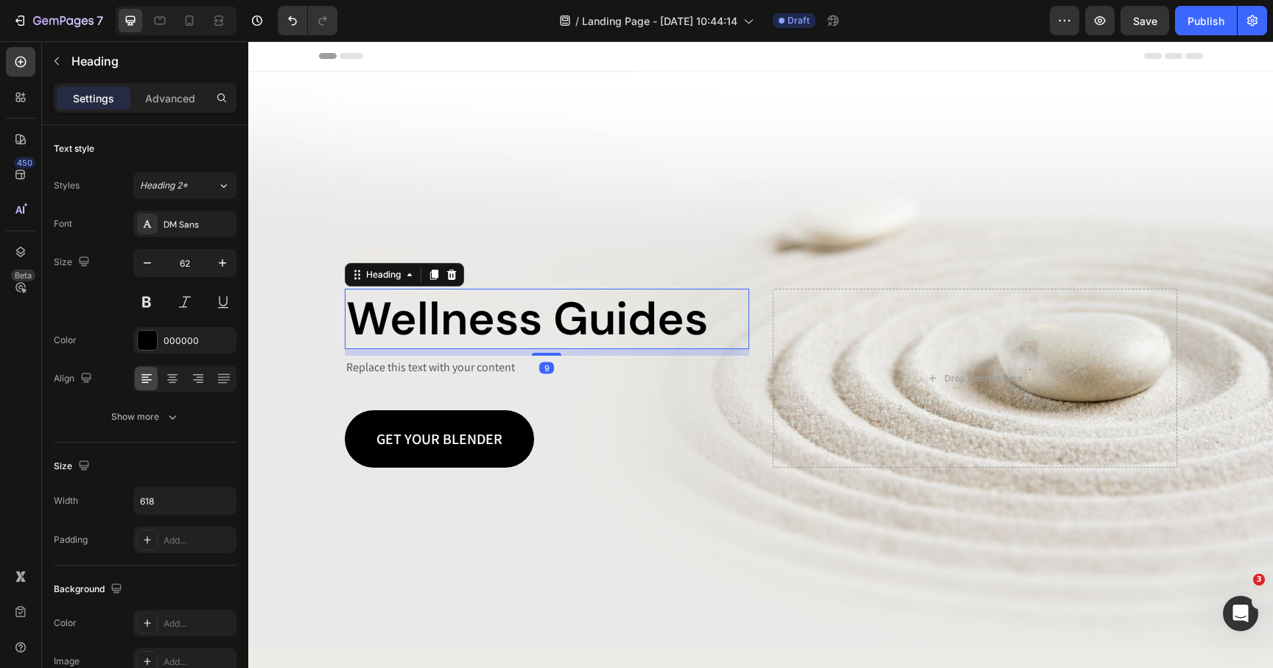
drag, startPoint x: 537, startPoint y: 365, endPoint x: 538, endPoint y: 343, distance: 22.1
click at [539, 343] on div "Wellness Guides Heading 9" at bounding box center [547, 319] width 405 height 60
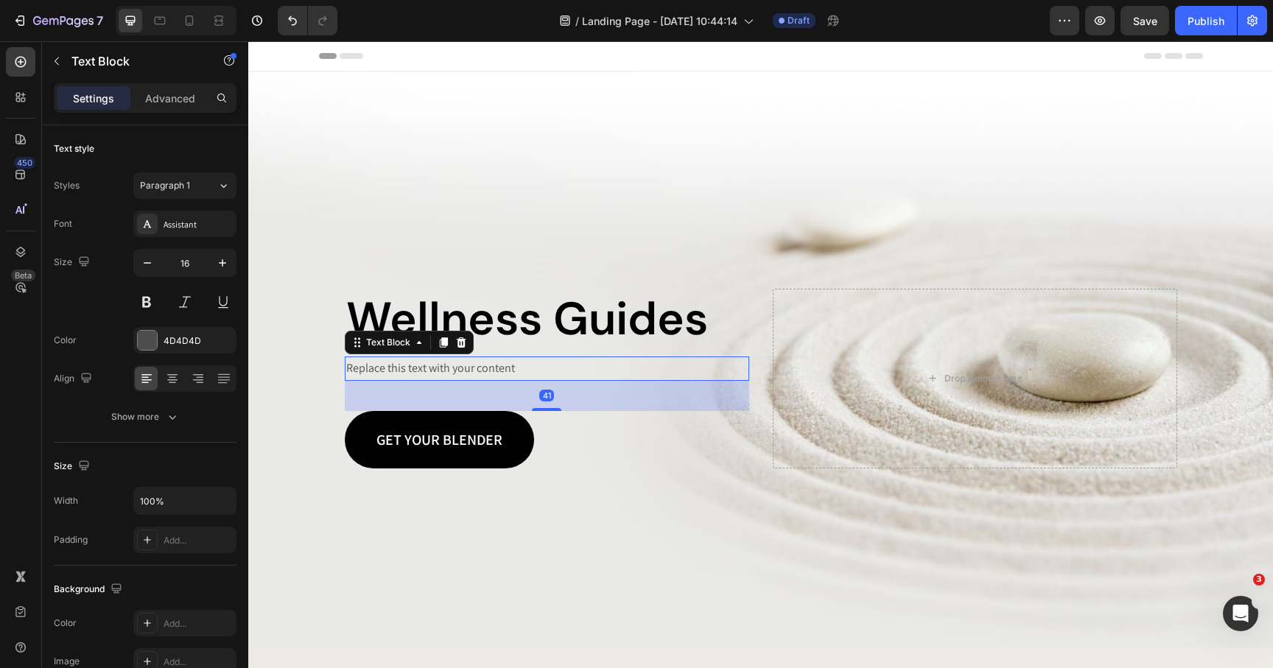
click at [492, 365] on div "Replace this text with your content" at bounding box center [547, 369] width 405 height 24
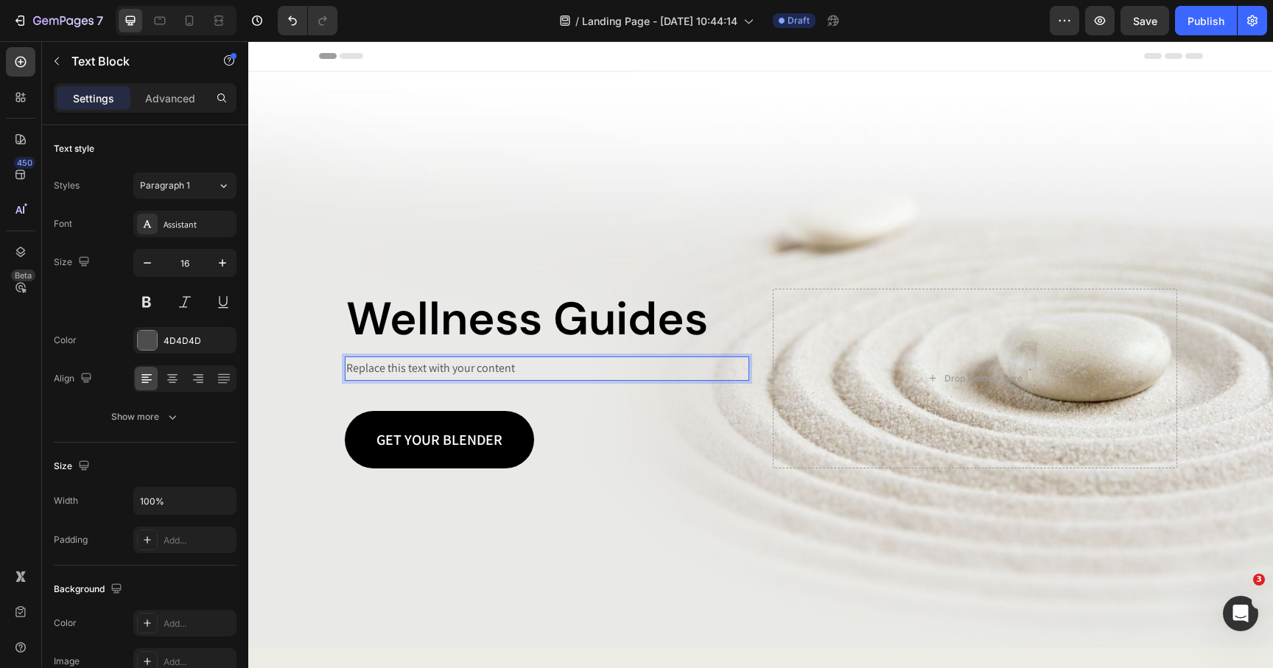
click at [492, 365] on p "Replace this text with your content" at bounding box center [547, 368] width 402 height 21
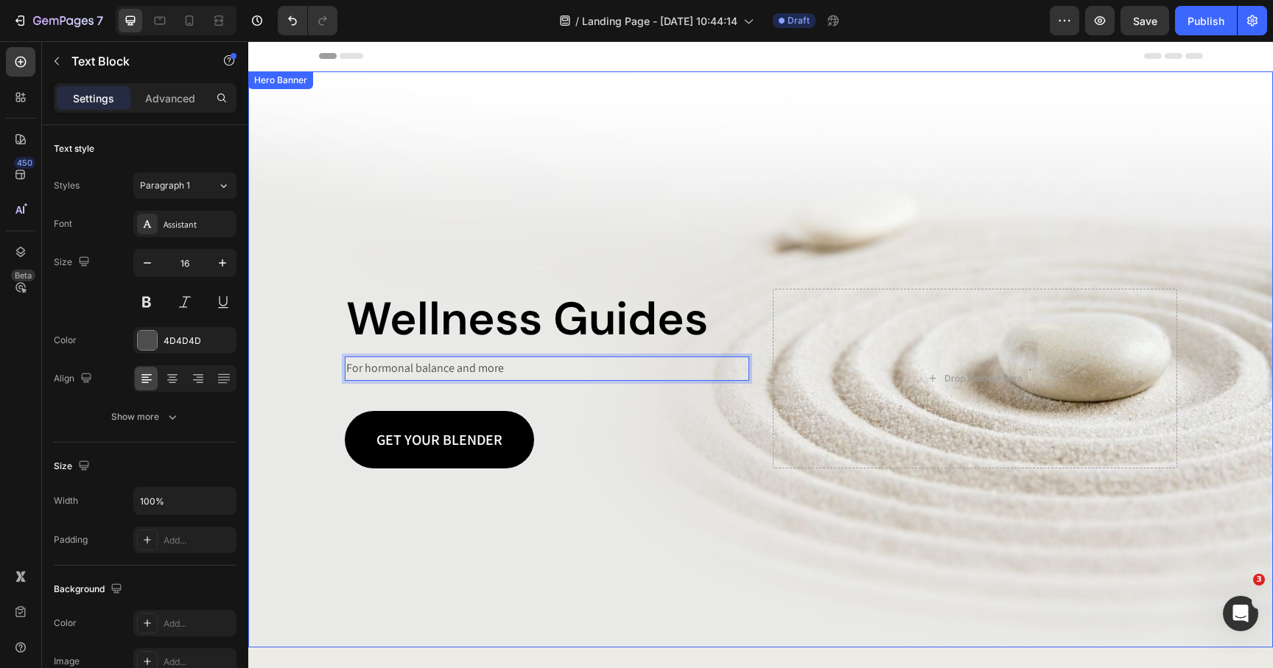
click at [440, 548] on div "Background Image" at bounding box center [760, 359] width 1025 height 576
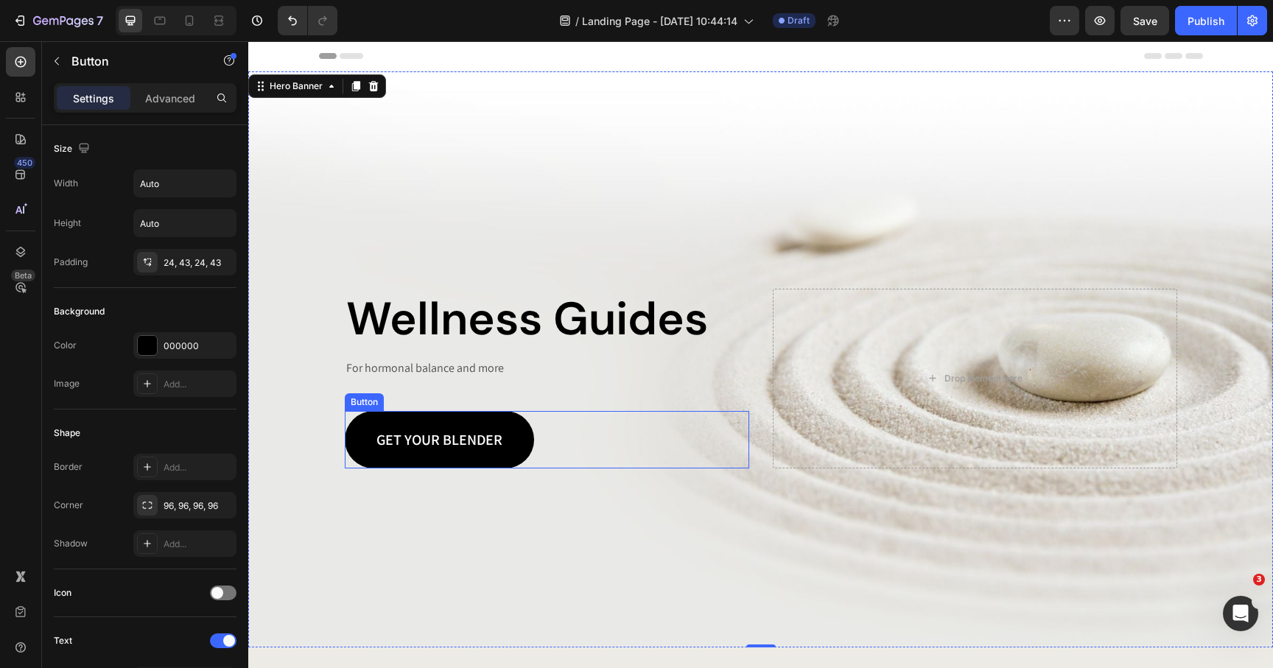
click at [570, 418] on div "GET YOUR BLENDER Button" at bounding box center [547, 439] width 405 height 57
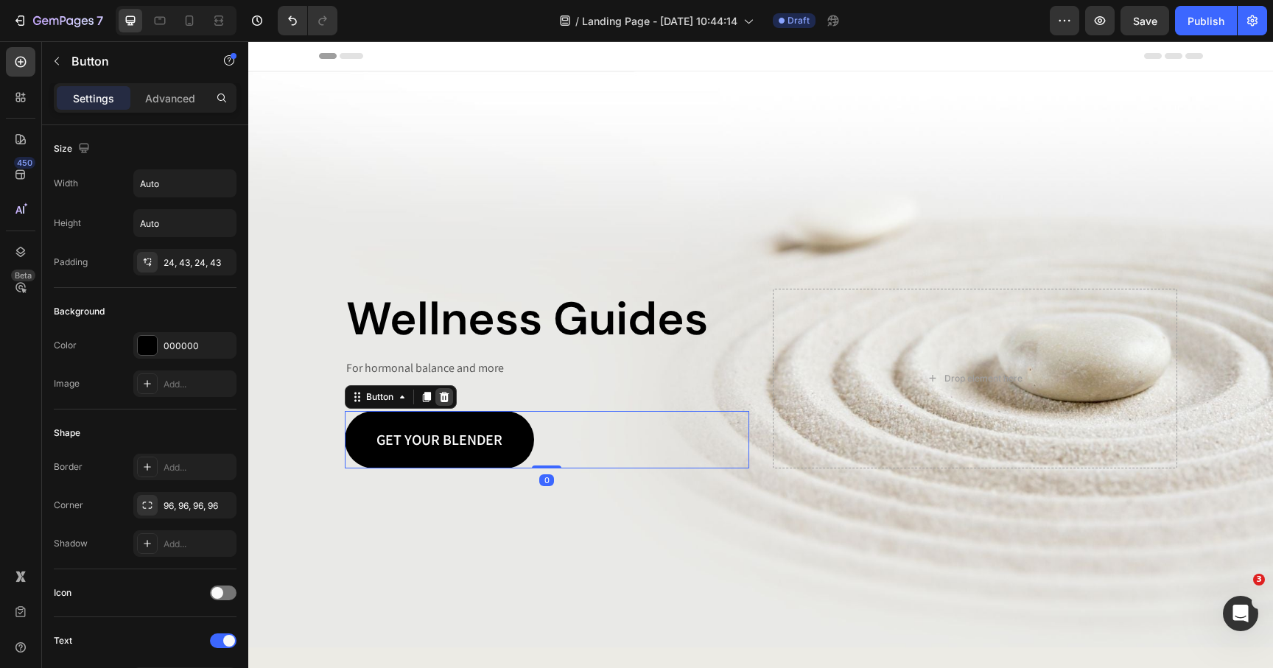
click at [450, 399] on div at bounding box center [444, 397] width 18 height 18
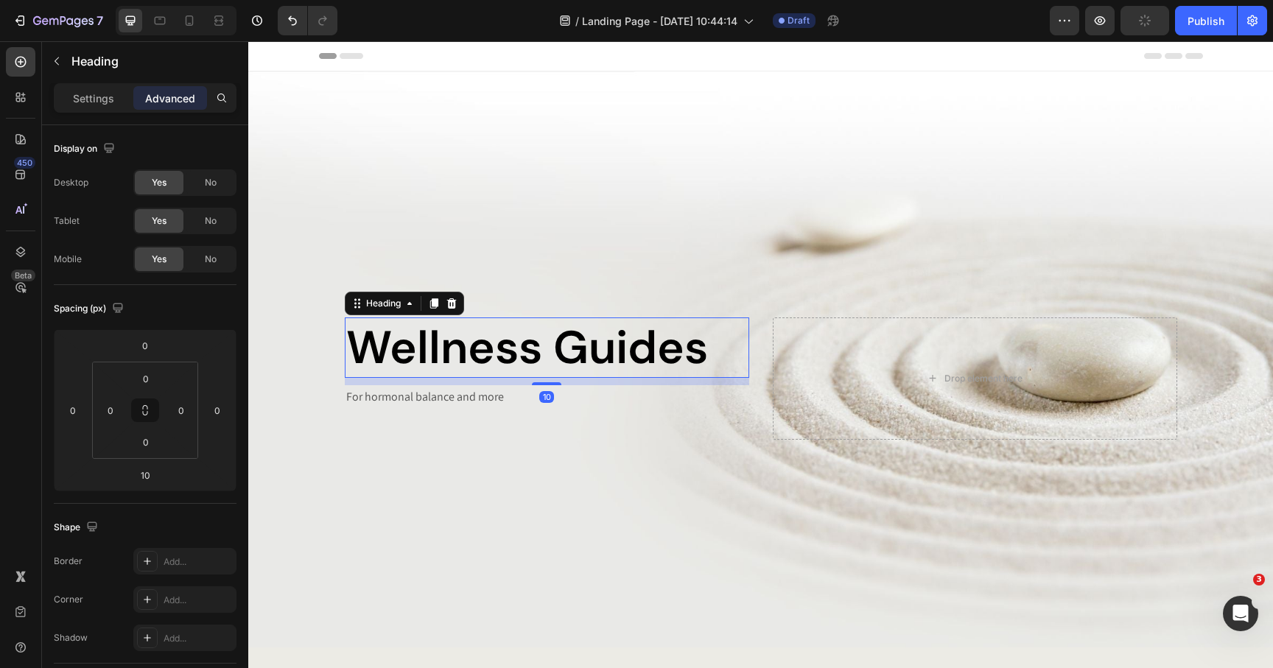
click at [518, 332] on h2 "Wellness Guides" at bounding box center [547, 348] width 405 height 60
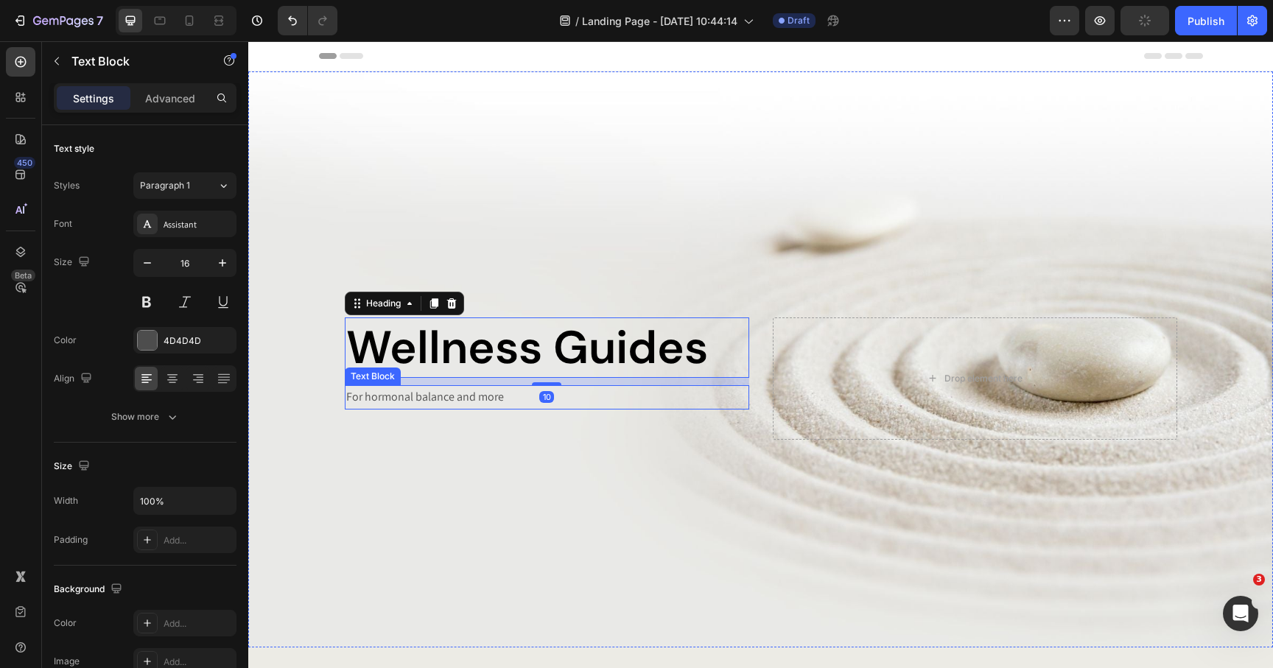
click at [476, 399] on p "For hormonal balance and more" at bounding box center [547, 397] width 402 height 21
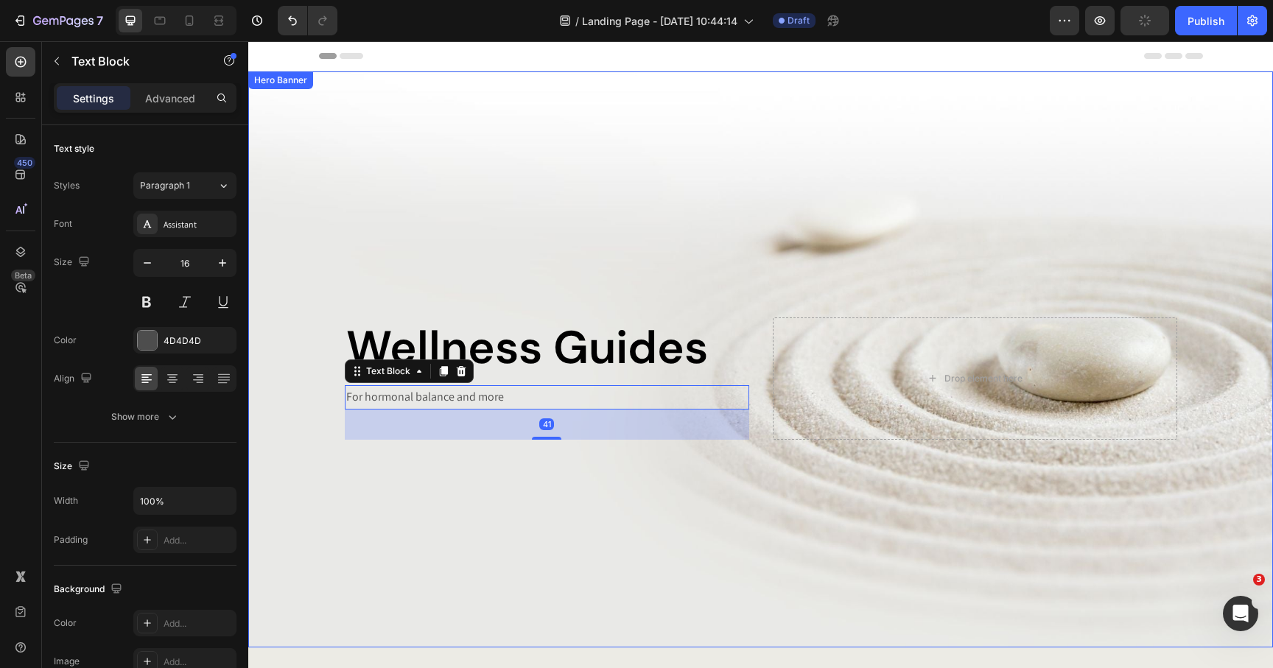
click at [391, 302] on div "Wellness Guides Heading For hormonal balance and more Text Block 41 Drop elemen…" at bounding box center [761, 360] width 862 height 160
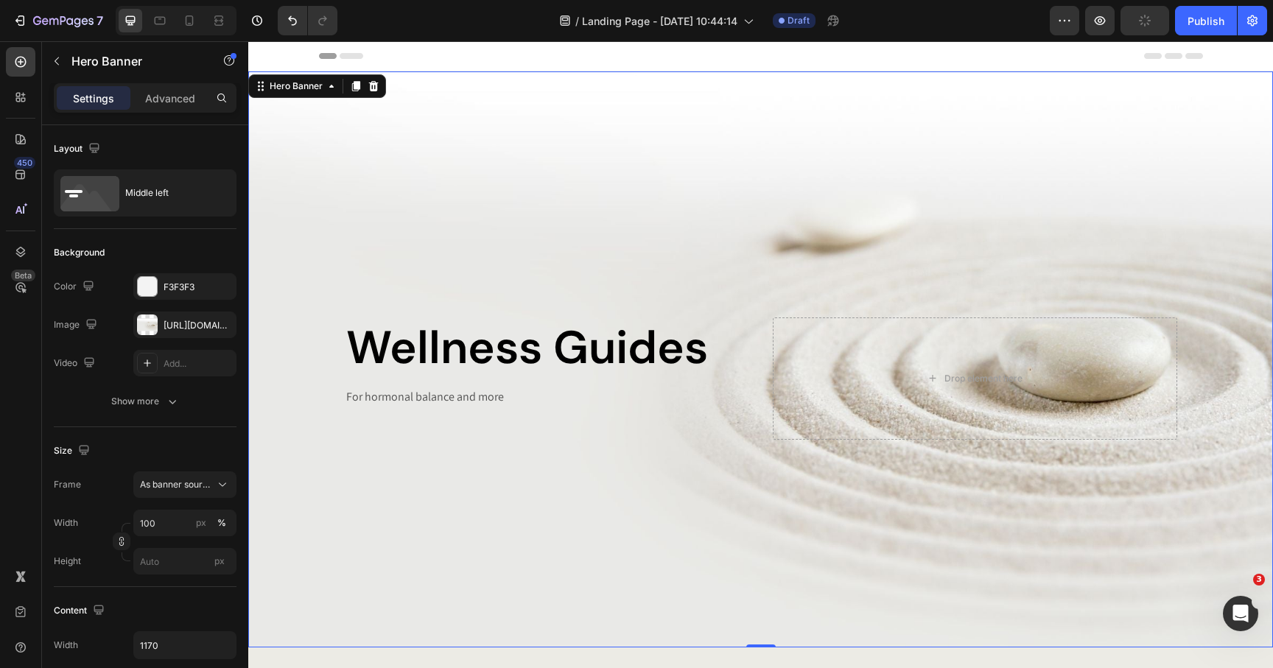
click at [351, 155] on div "Background Image" at bounding box center [760, 359] width 1025 height 576
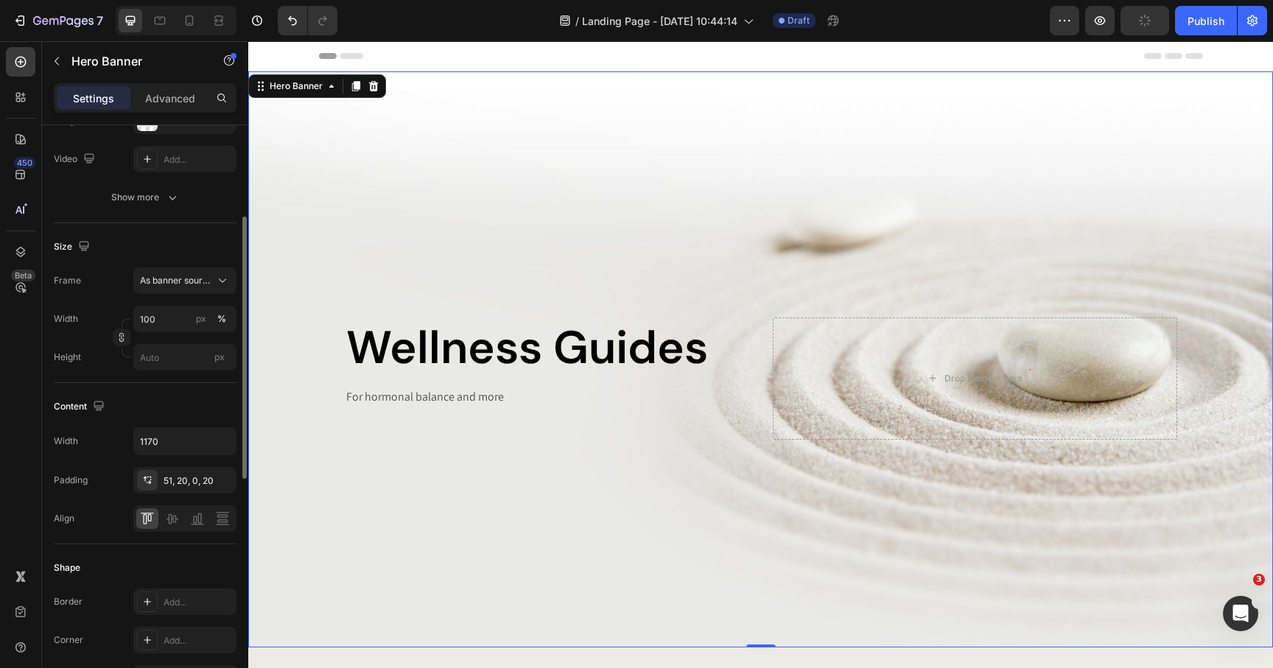
scroll to position [251, 0]
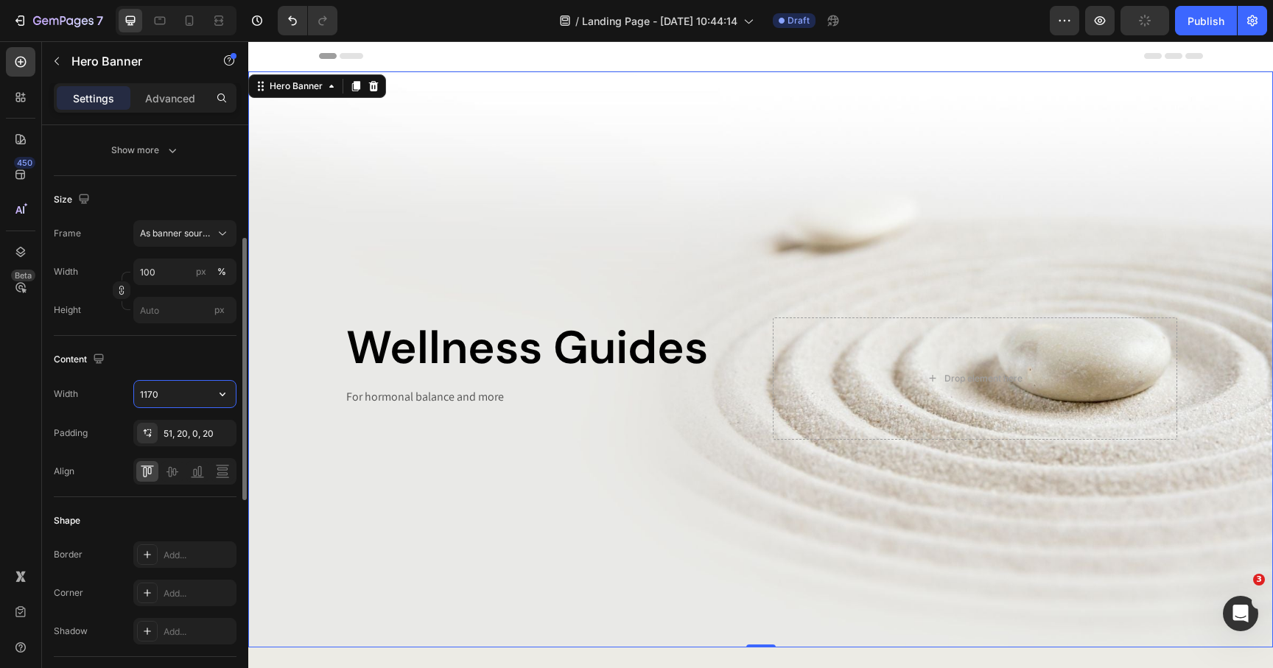
click at [175, 399] on input "1170" at bounding box center [185, 394] width 102 height 27
click at [169, 396] on input "1170" at bounding box center [185, 394] width 102 height 27
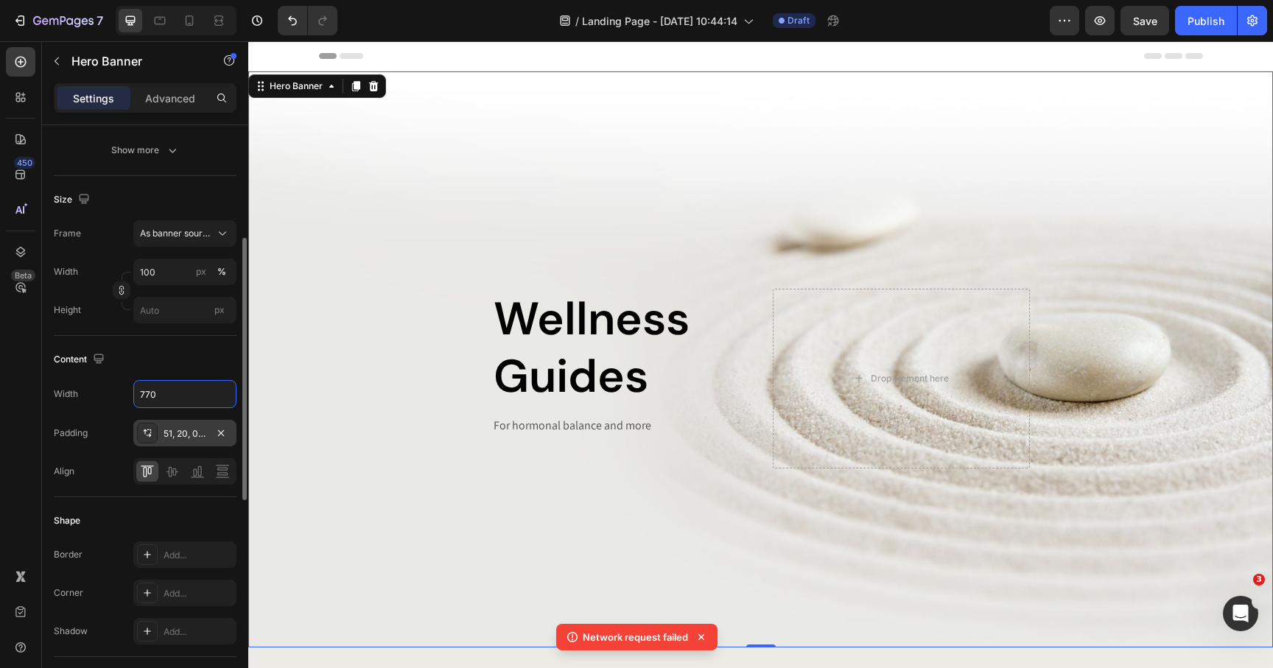
type input "770"
click at [177, 431] on div "51, 20, 0, 20" at bounding box center [185, 433] width 43 height 13
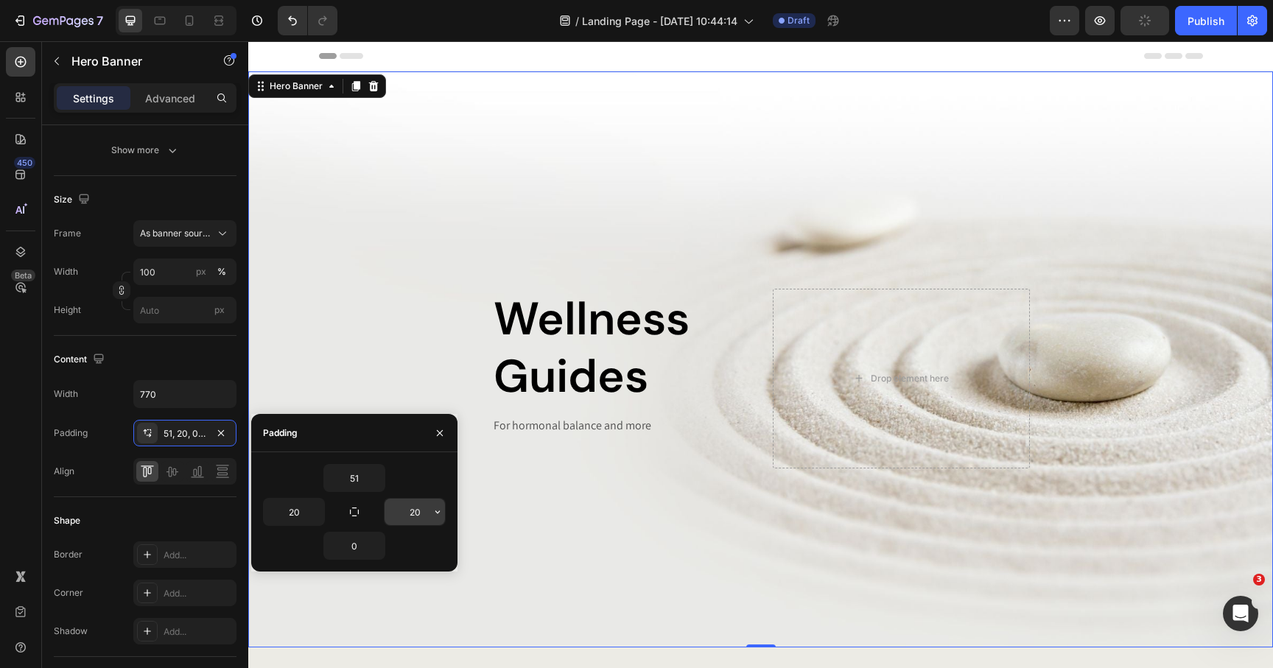
click at [407, 515] on input "20" at bounding box center [415, 512] width 60 height 27
type input "20"
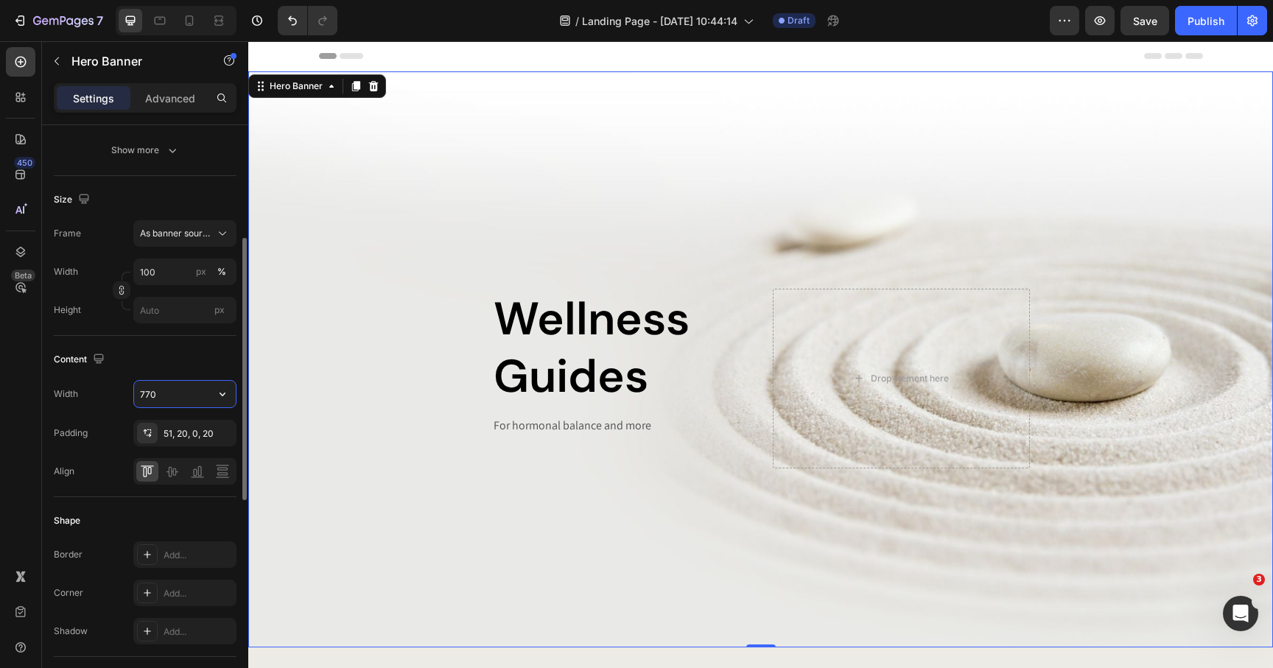
click at [191, 389] on input "770" at bounding box center [185, 394] width 102 height 27
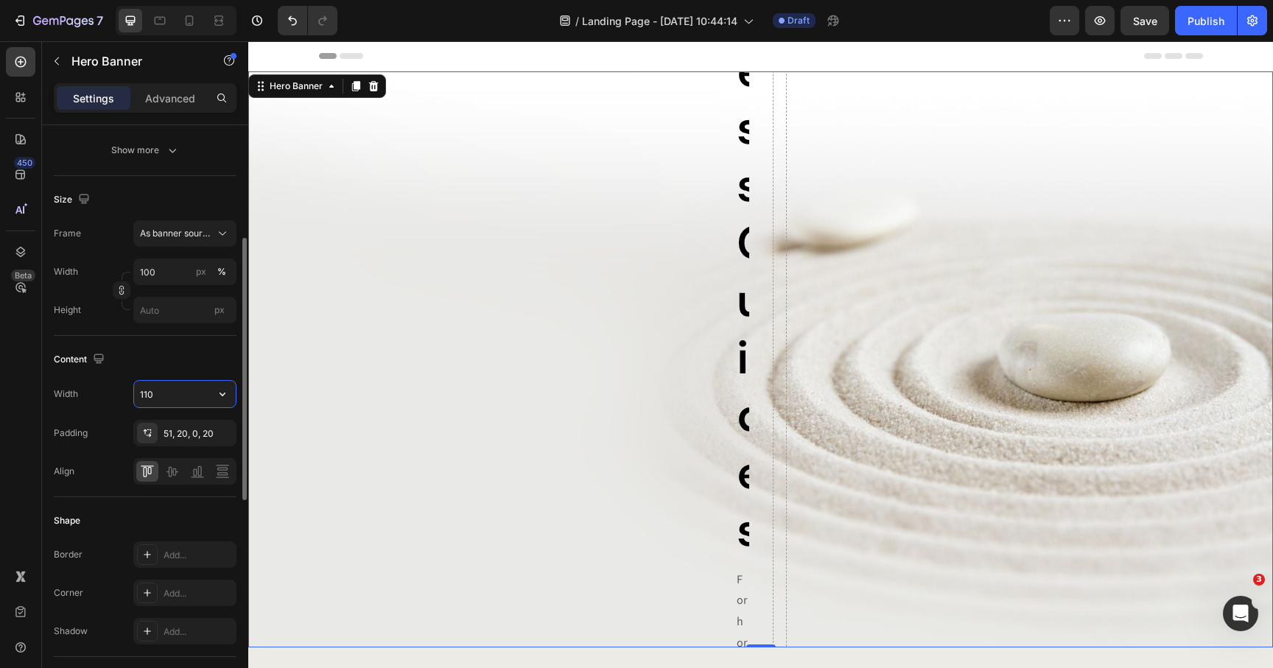
type input "1100"
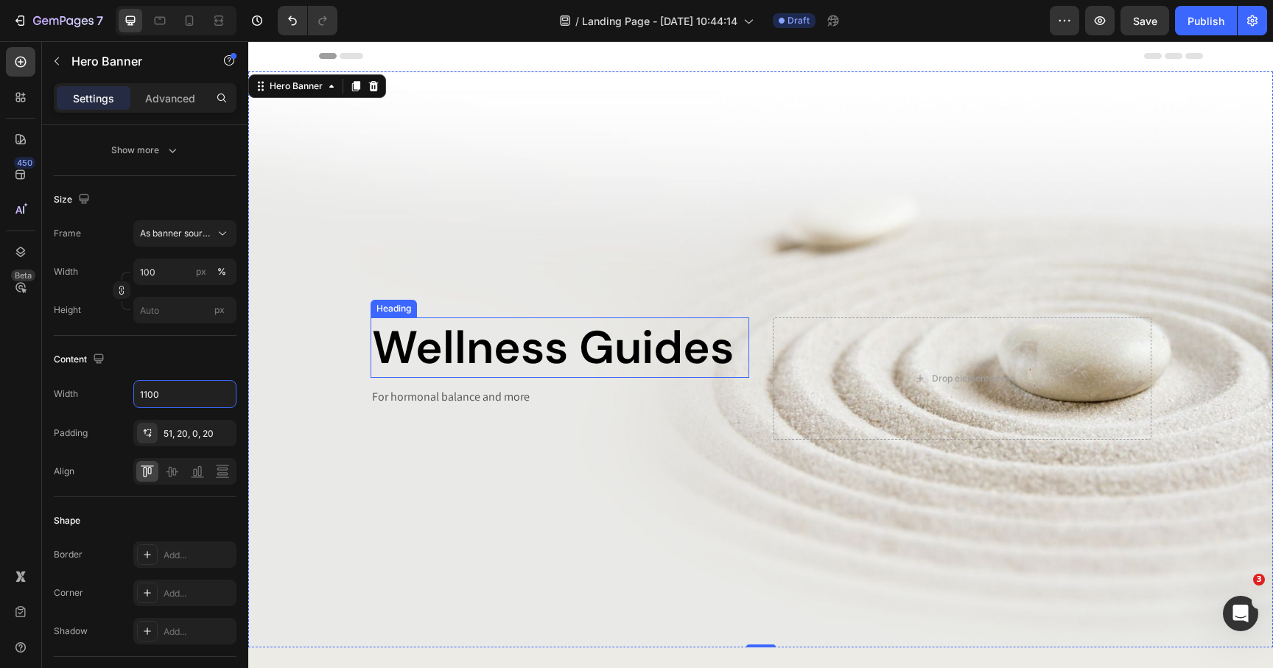
click at [427, 361] on h2 "Wellness Guides" at bounding box center [560, 348] width 379 height 60
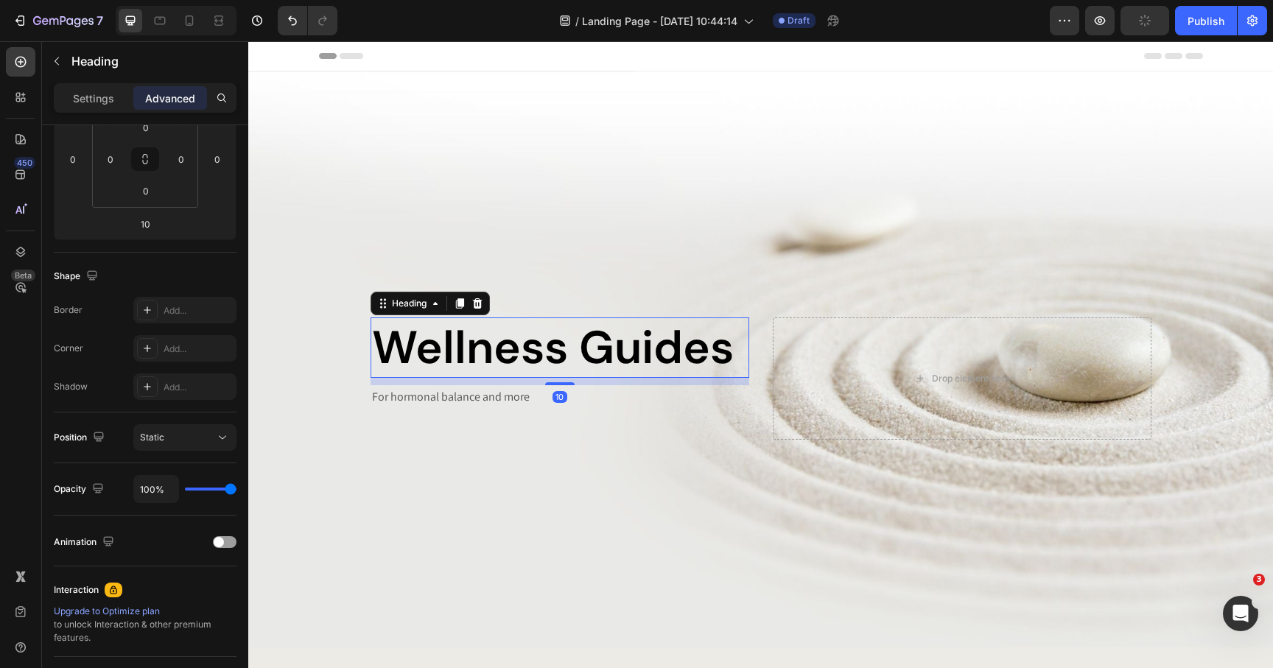
scroll to position [0, 0]
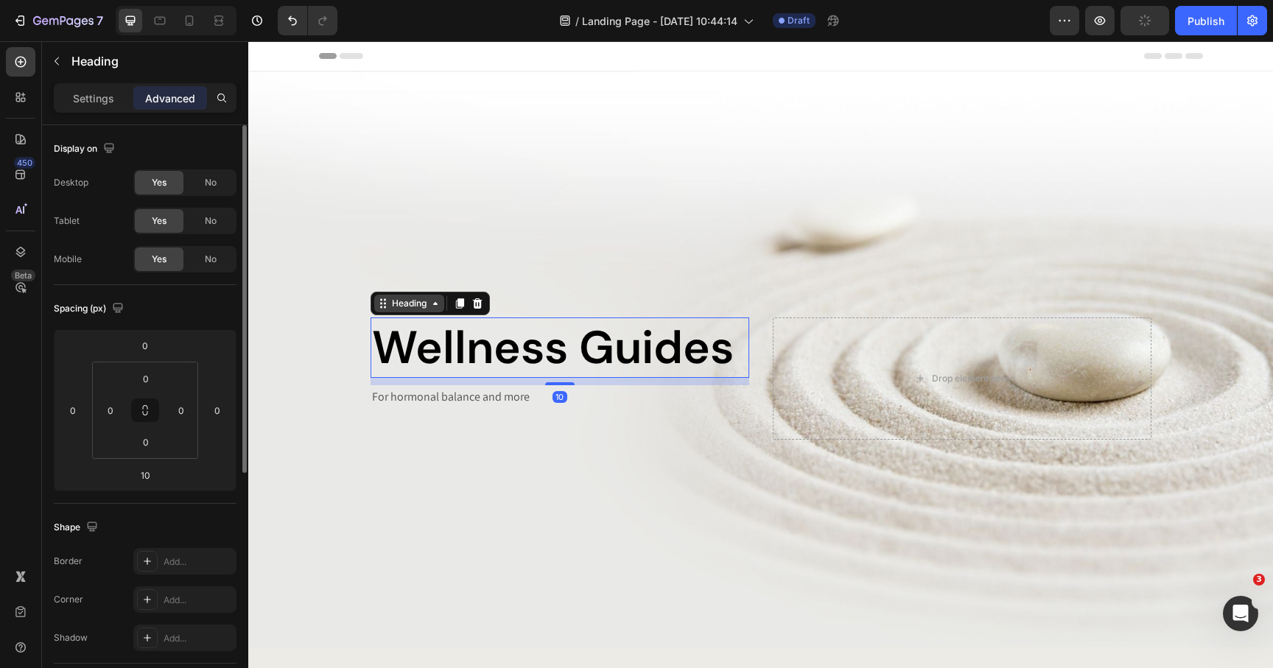
click at [418, 301] on div "Heading" at bounding box center [409, 303] width 41 height 13
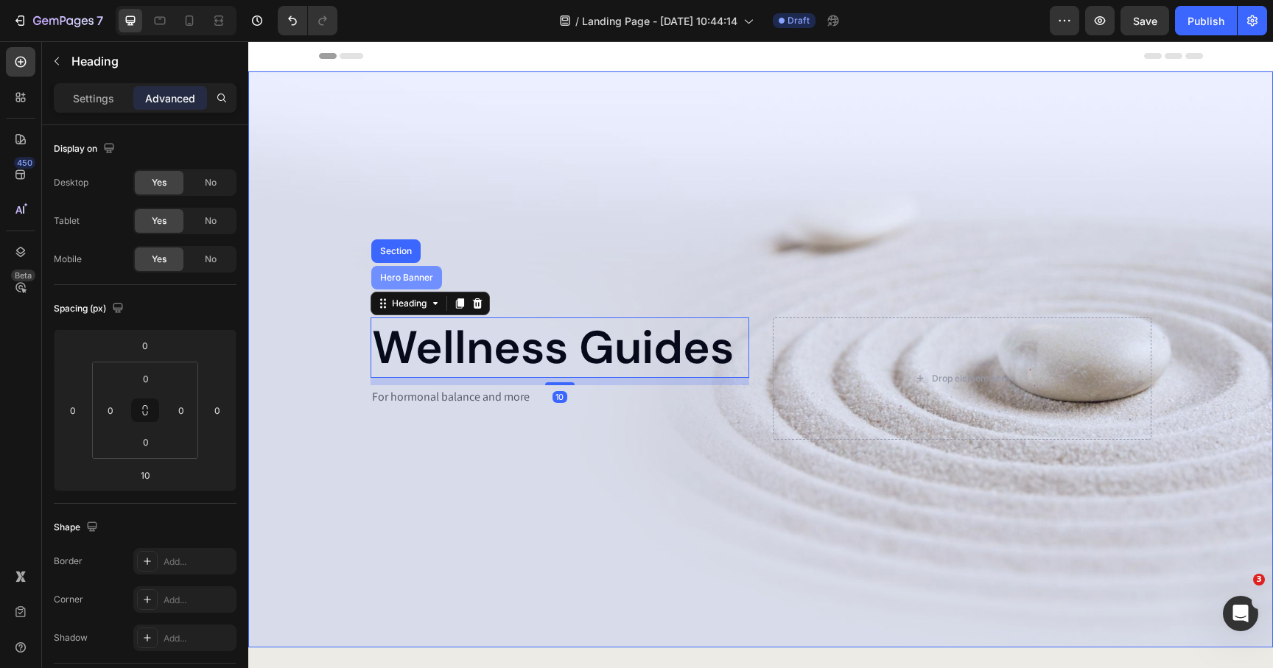
click at [411, 278] on div "Hero Banner" at bounding box center [406, 277] width 59 height 9
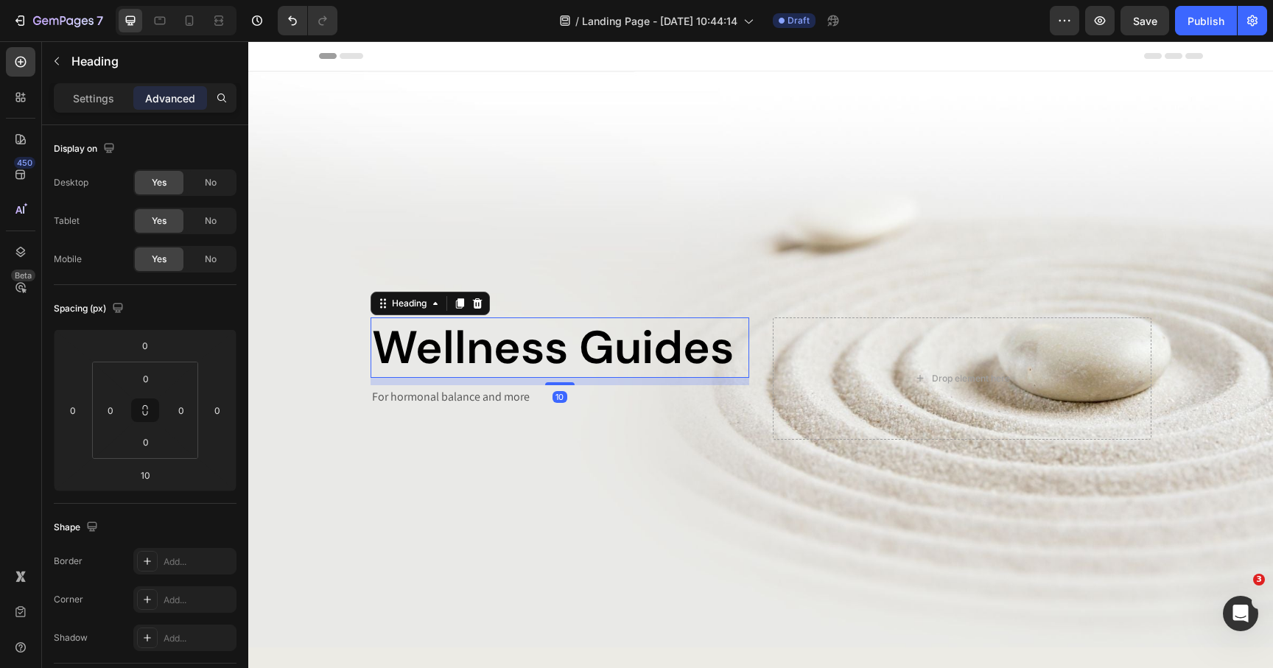
click at [415, 340] on h2 "Wellness Guides" at bounding box center [560, 348] width 379 height 60
click at [422, 302] on div "Heading" at bounding box center [409, 303] width 41 height 13
click at [598, 332] on h2 "Wellness Guides" at bounding box center [560, 348] width 379 height 60
click at [575, 344] on p "Wellness Guides" at bounding box center [560, 347] width 376 height 57
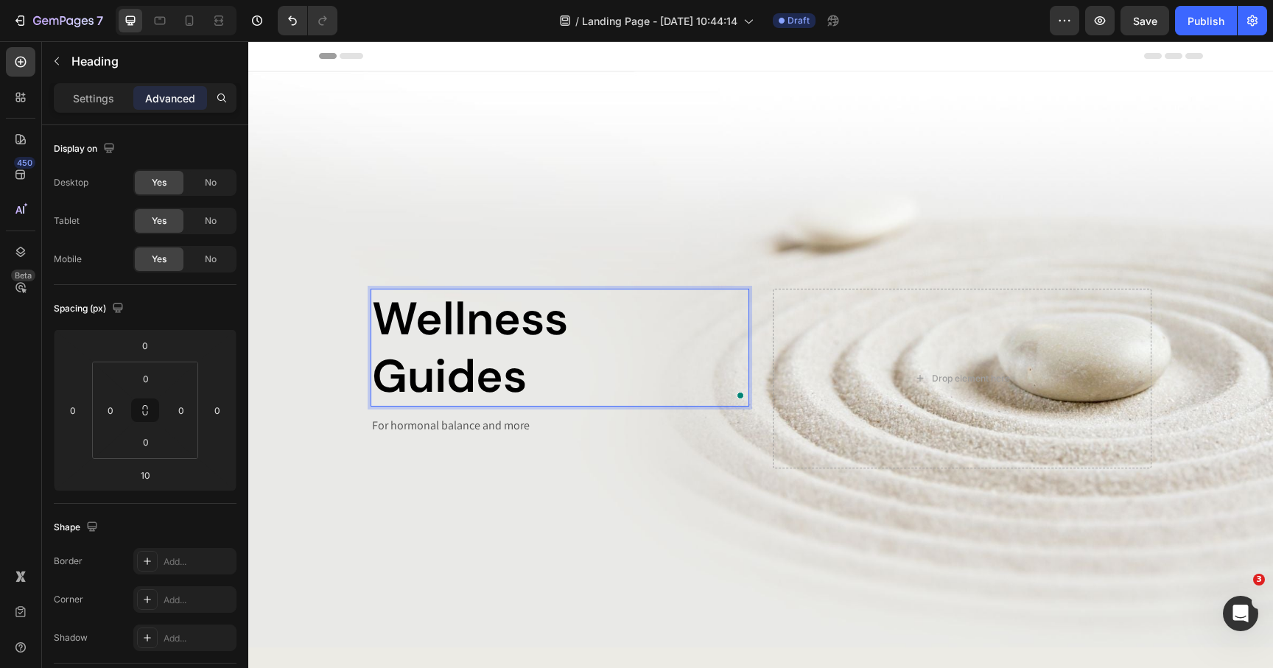
click at [424, 483] on div "Background Image" at bounding box center [760, 359] width 1025 height 576
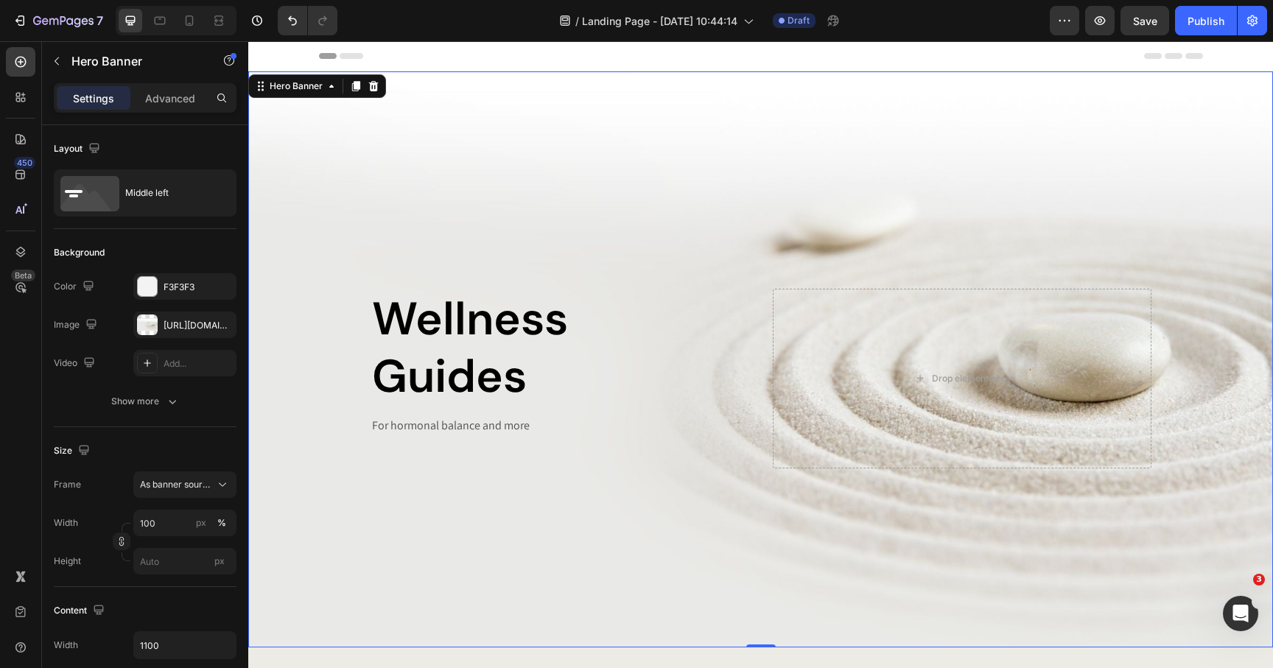
click at [449, 405] on p "Wellness Guides" at bounding box center [560, 347] width 376 height 115
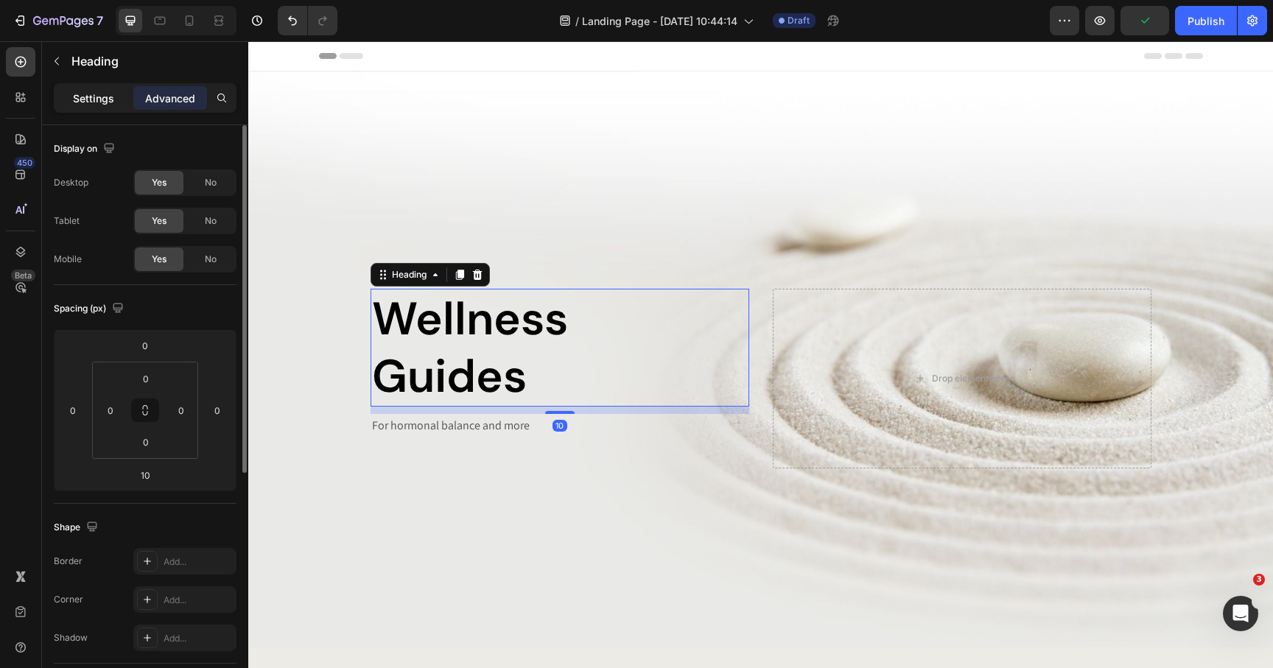
click at [94, 96] on p "Settings" at bounding box center [93, 98] width 41 height 15
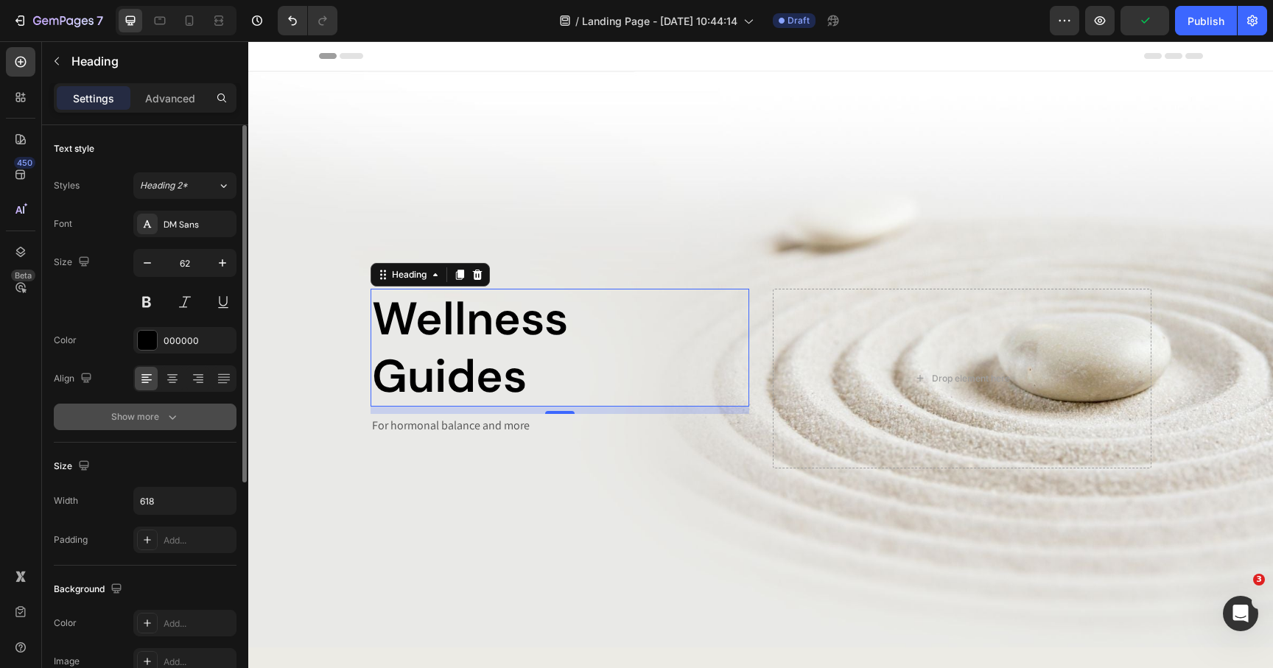
click at [164, 412] on div "Show more" at bounding box center [145, 417] width 69 height 15
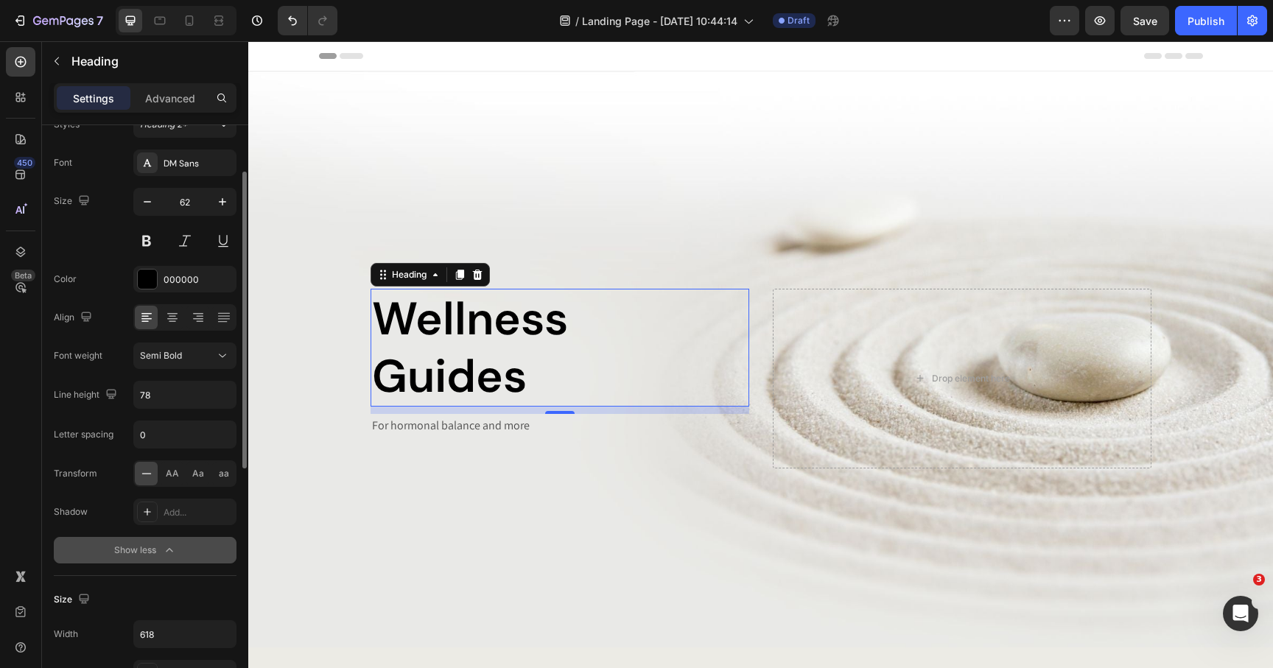
scroll to position [99, 0]
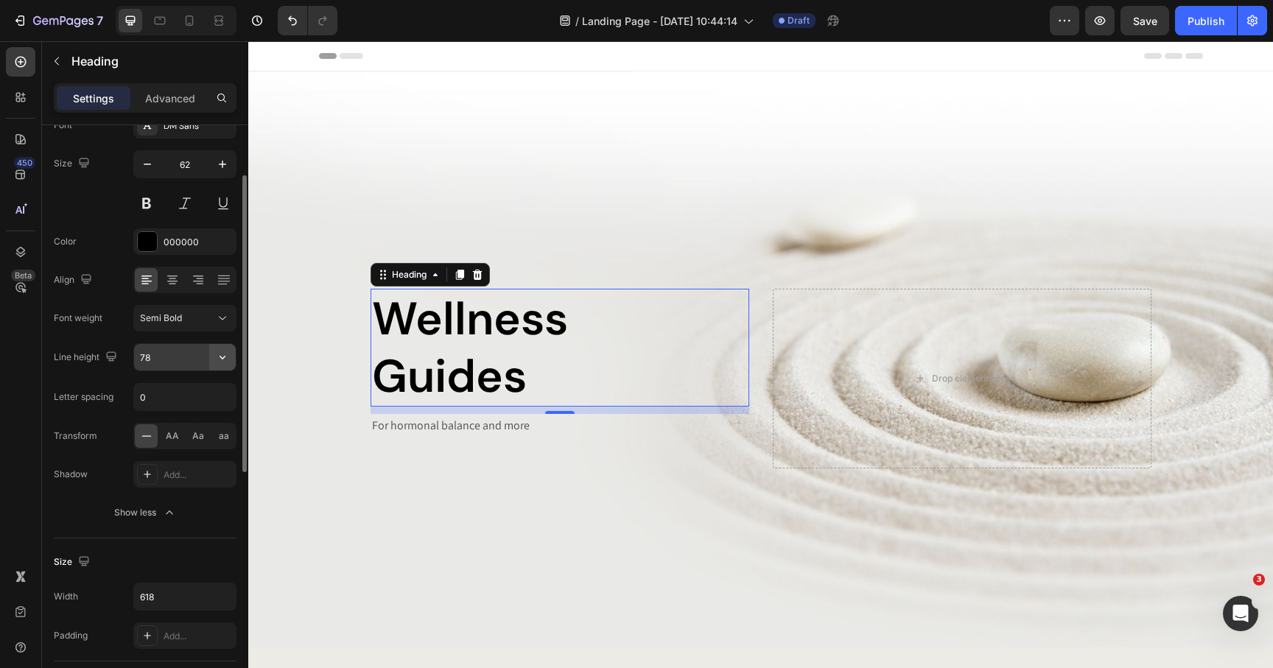
click at [228, 357] on icon "button" at bounding box center [222, 357] width 15 height 15
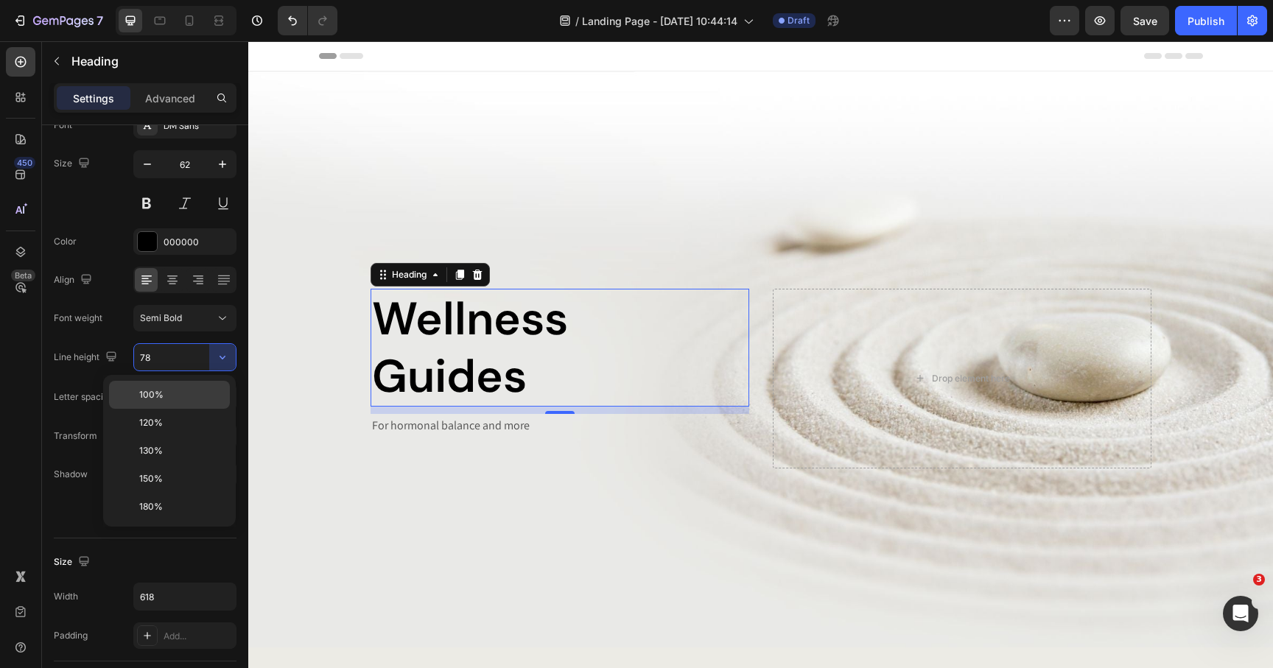
click at [199, 393] on p "100%" at bounding box center [181, 394] width 84 height 13
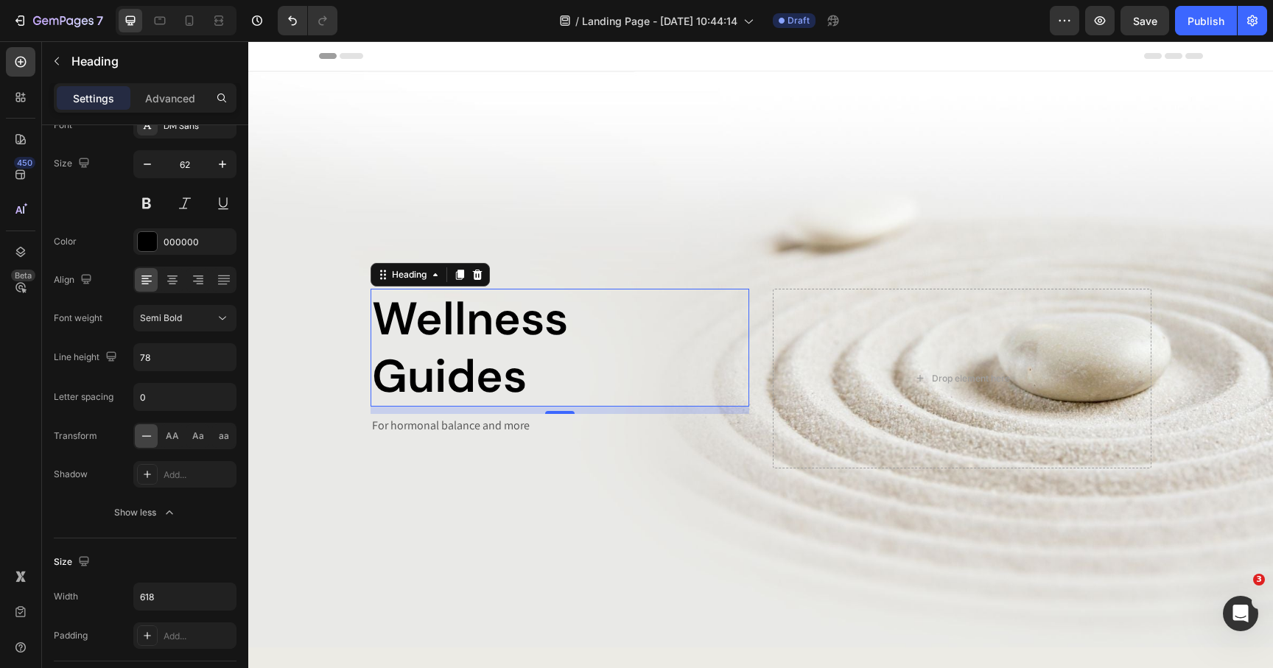
type input "100%"
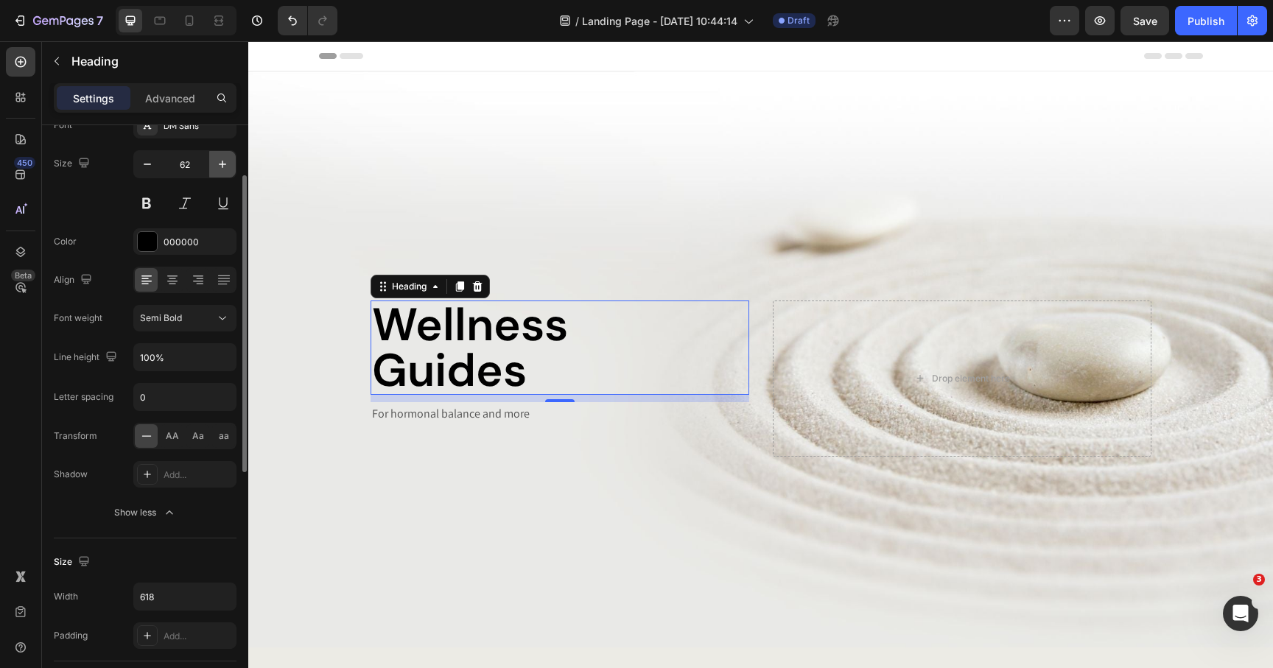
click at [226, 165] on icon "button" at bounding box center [222, 164] width 15 height 15
type input "66"
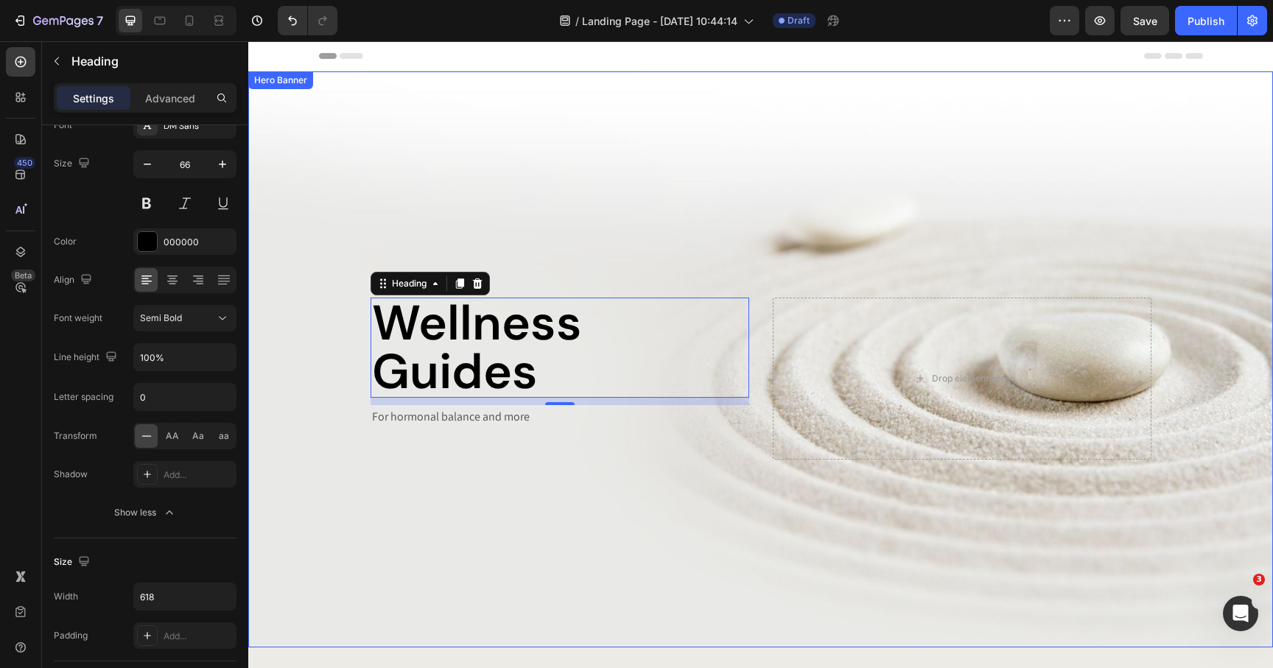
click at [293, 281] on div "Background Image" at bounding box center [760, 359] width 1025 height 576
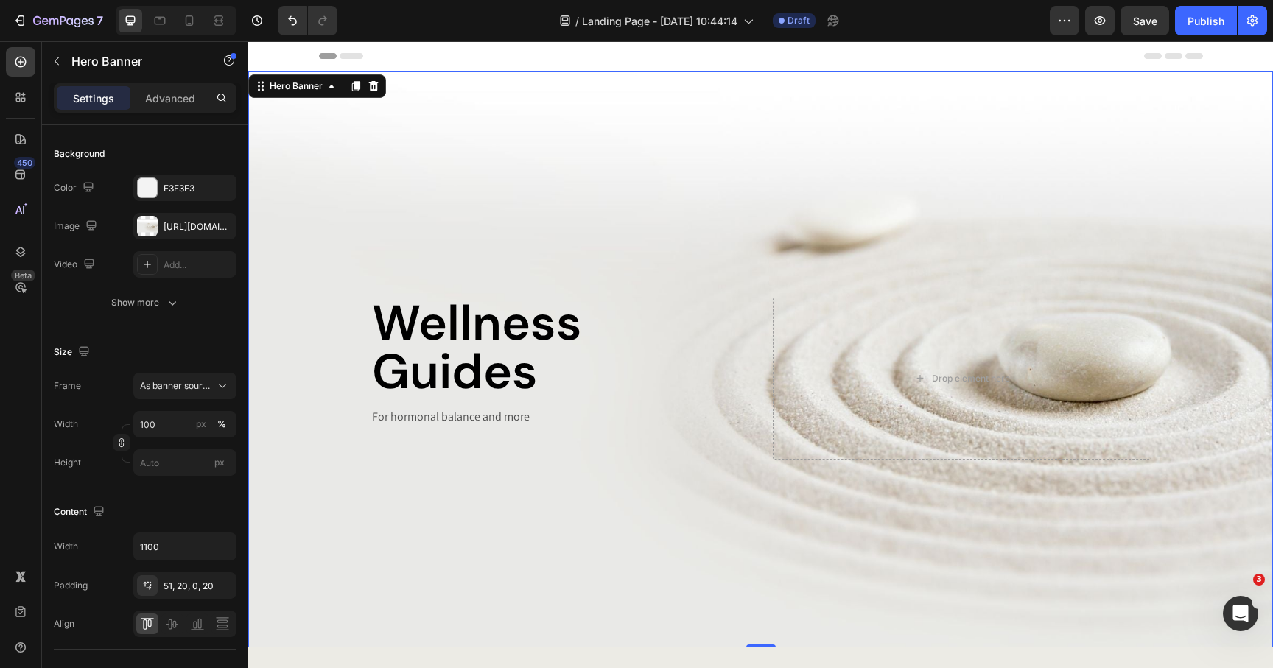
scroll to position [0, 0]
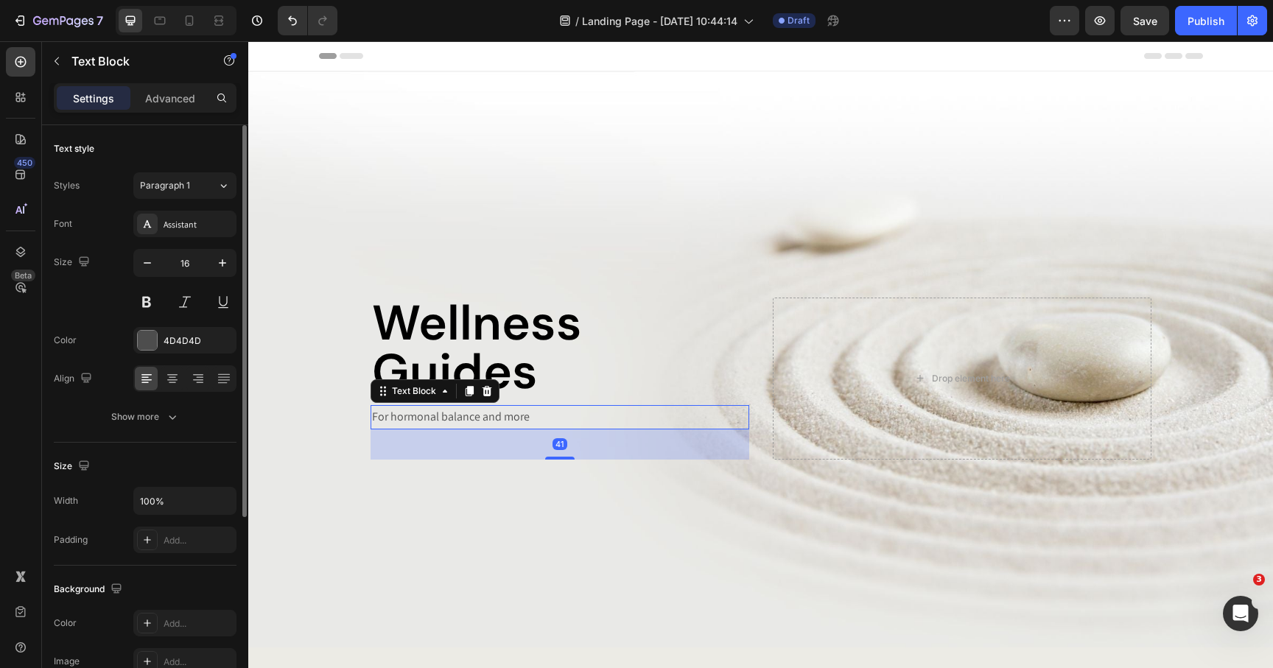
click at [444, 413] on p "For hormonal balance and more" at bounding box center [560, 417] width 376 height 21
click at [219, 262] on icon "button" at bounding box center [222, 263] width 15 height 15
type input "18"
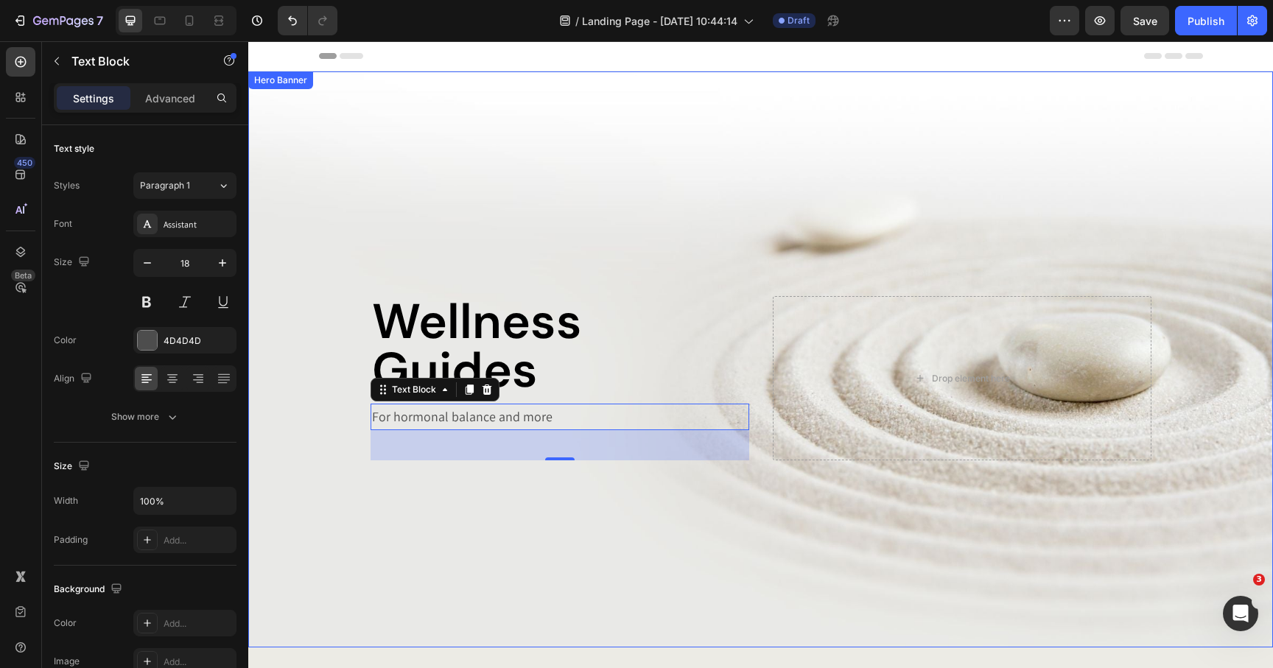
click at [349, 477] on div "Background Image" at bounding box center [760, 359] width 1025 height 576
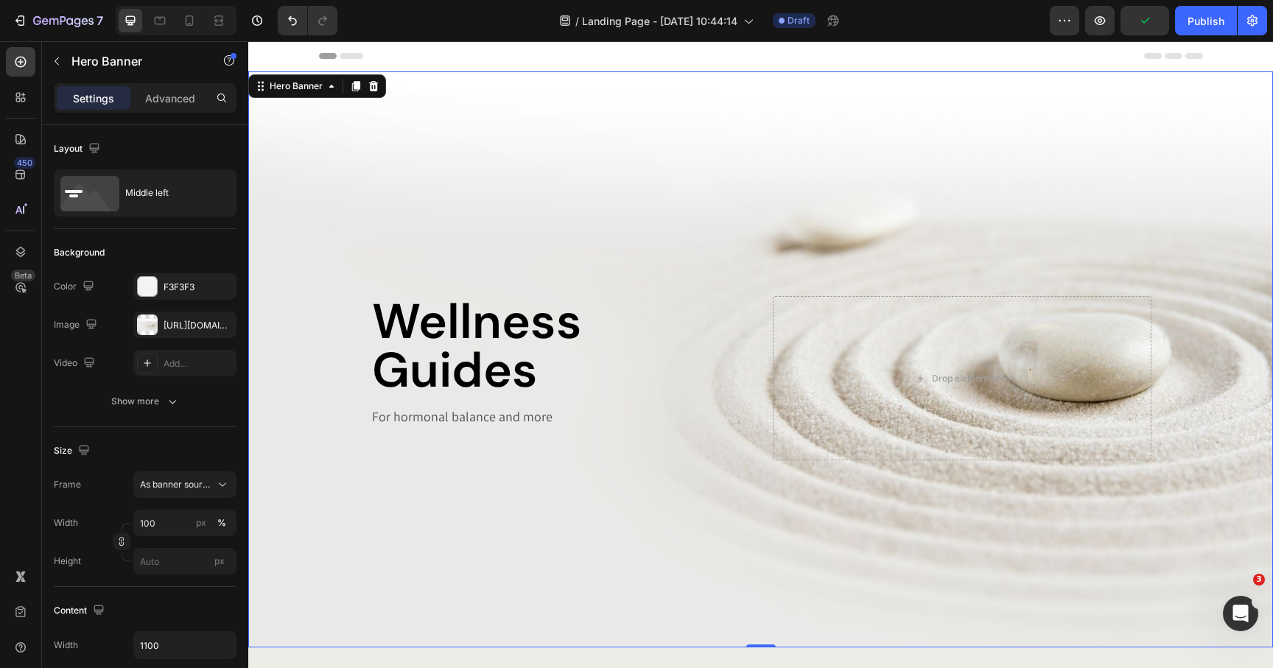
click at [363, 449] on div "Wellness Guides Heading For hormonal balance and more Text Block Drop element h…" at bounding box center [761, 360] width 811 height 202
click at [177, 564] on input "px" at bounding box center [184, 561] width 103 height 27
click at [175, 600] on span "Fit content" at bounding box center [161, 596] width 44 height 13
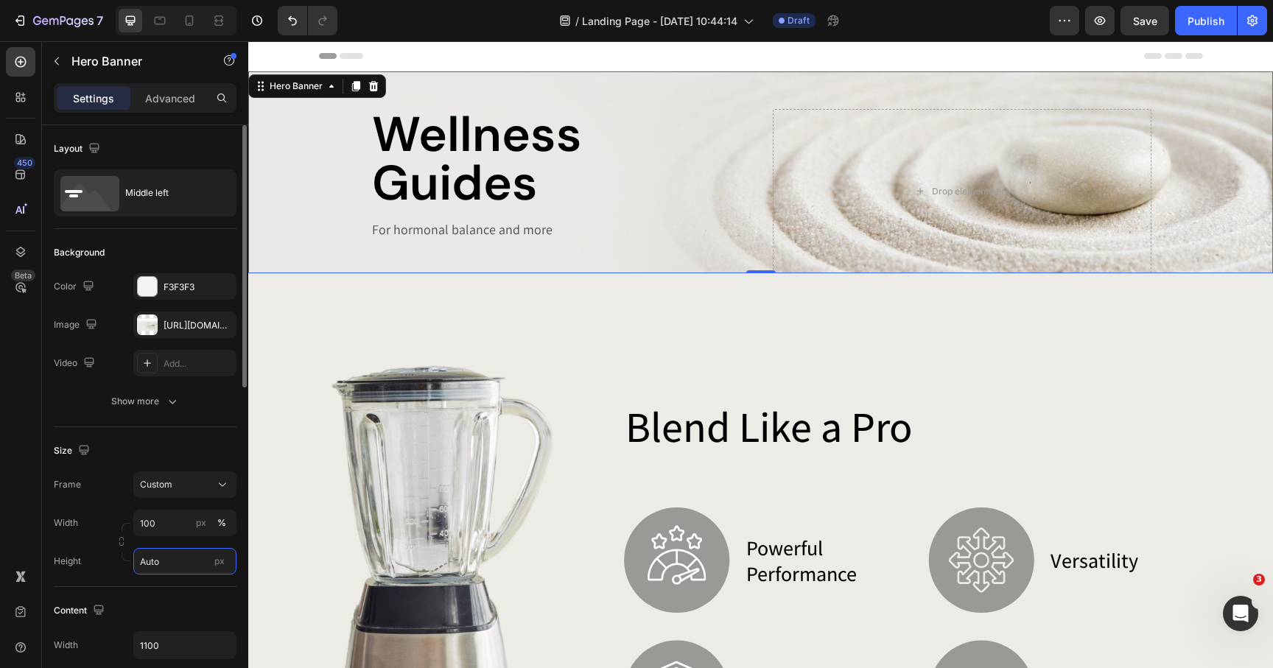
click at [155, 566] on input "Auto" at bounding box center [184, 561] width 103 height 27
click at [155, 617] on span "Fit screen" at bounding box center [159, 623] width 41 height 13
type input "100 vh"
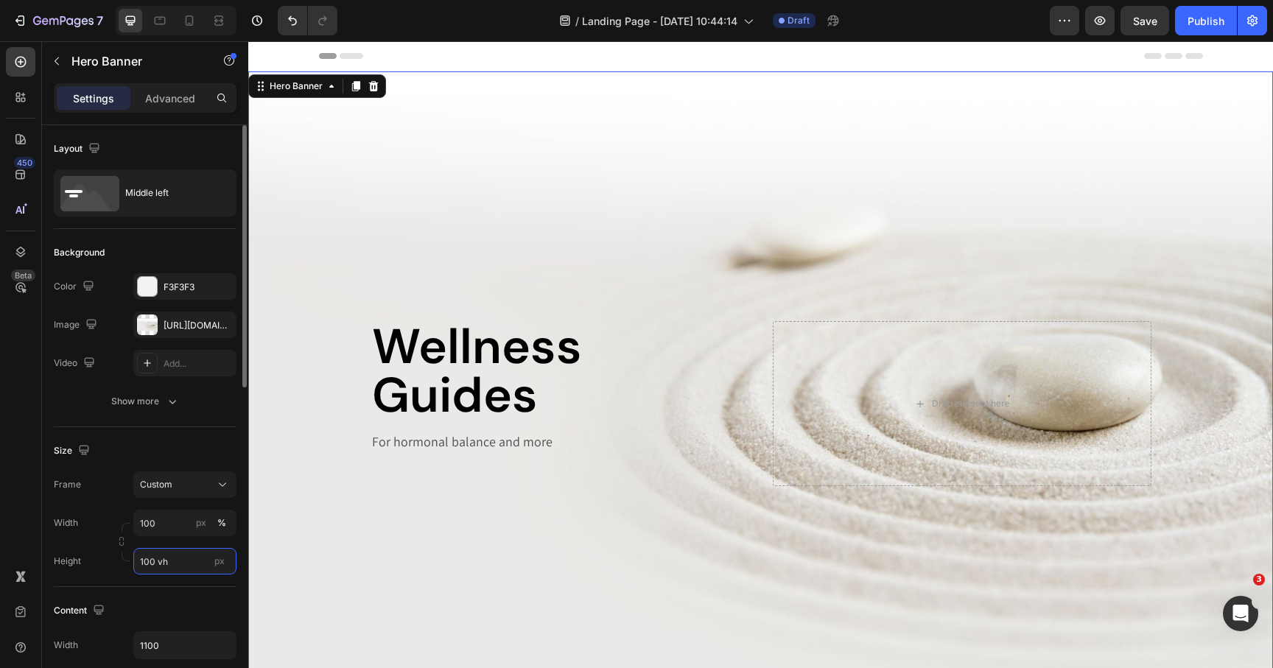
click at [175, 556] on input "100 vh" at bounding box center [184, 561] width 103 height 27
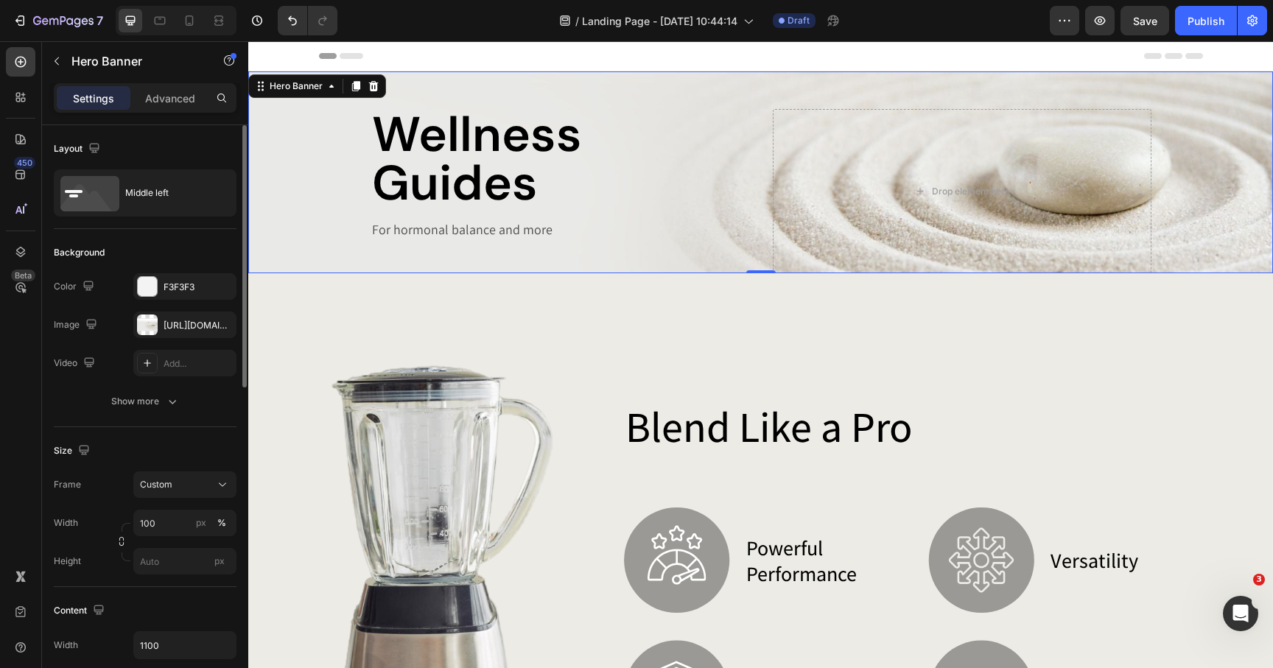
click at [109, 556] on div "Height px" at bounding box center [145, 561] width 183 height 27
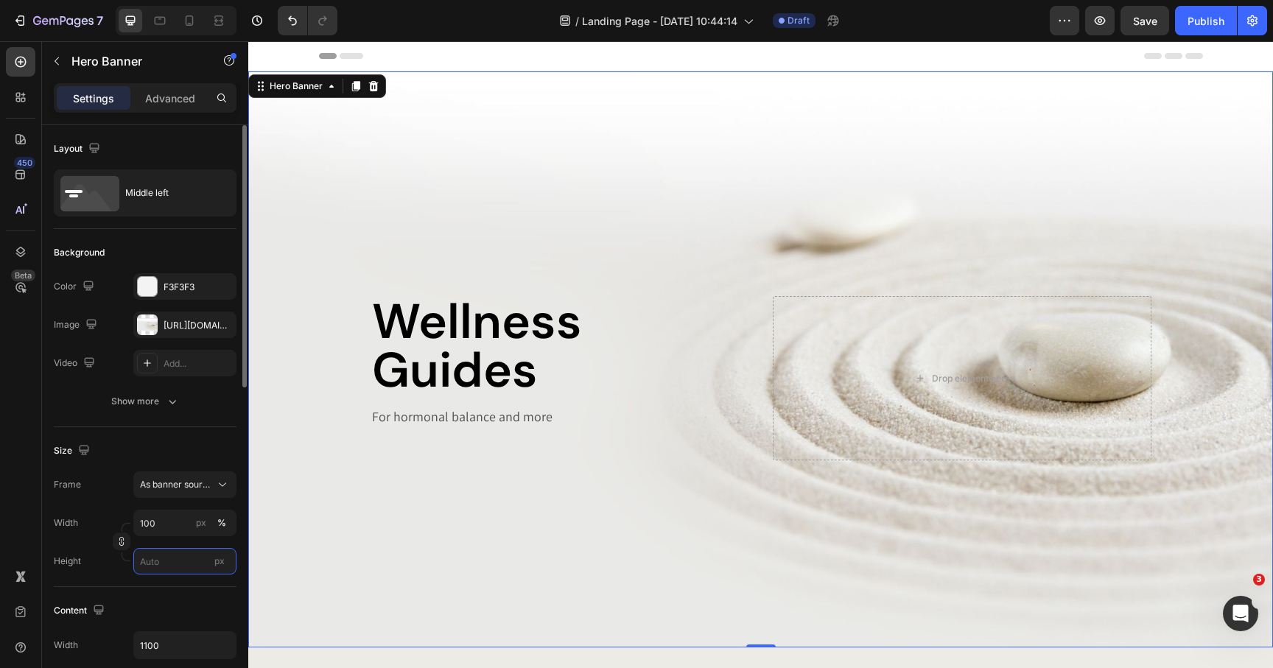
click at [150, 555] on input "px" at bounding box center [184, 561] width 103 height 27
click at [110, 567] on div "Height px" at bounding box center [145, 561] width 183 height 27
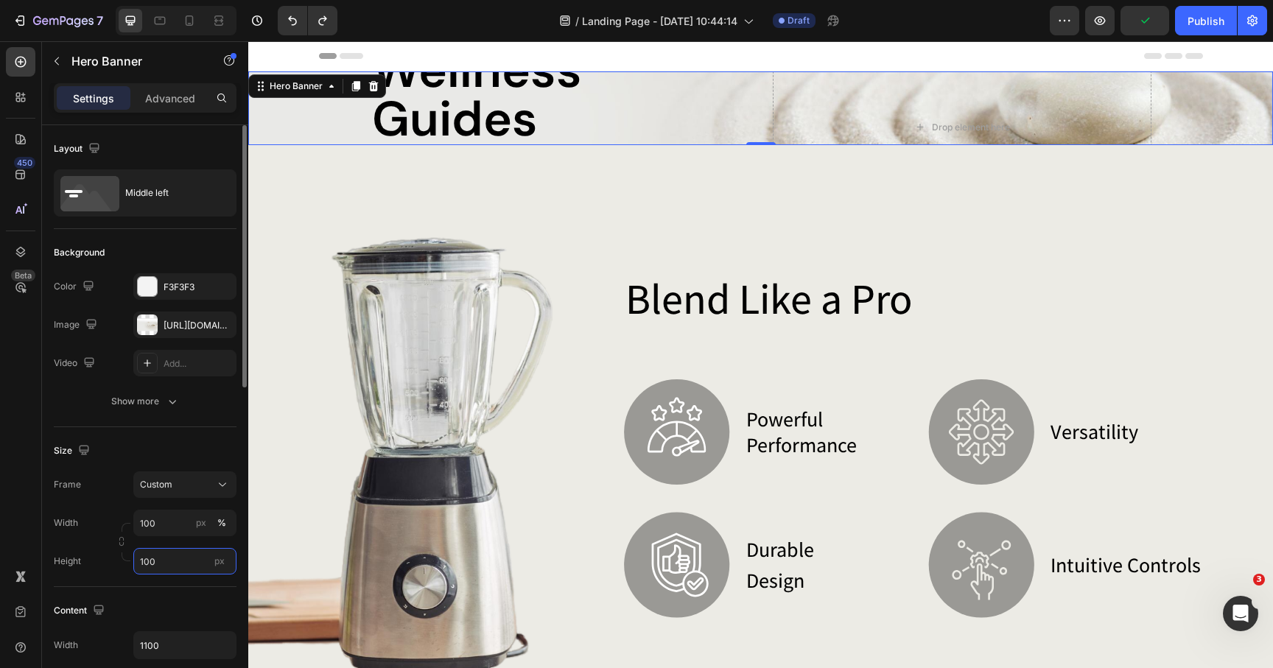
type input "Auto"
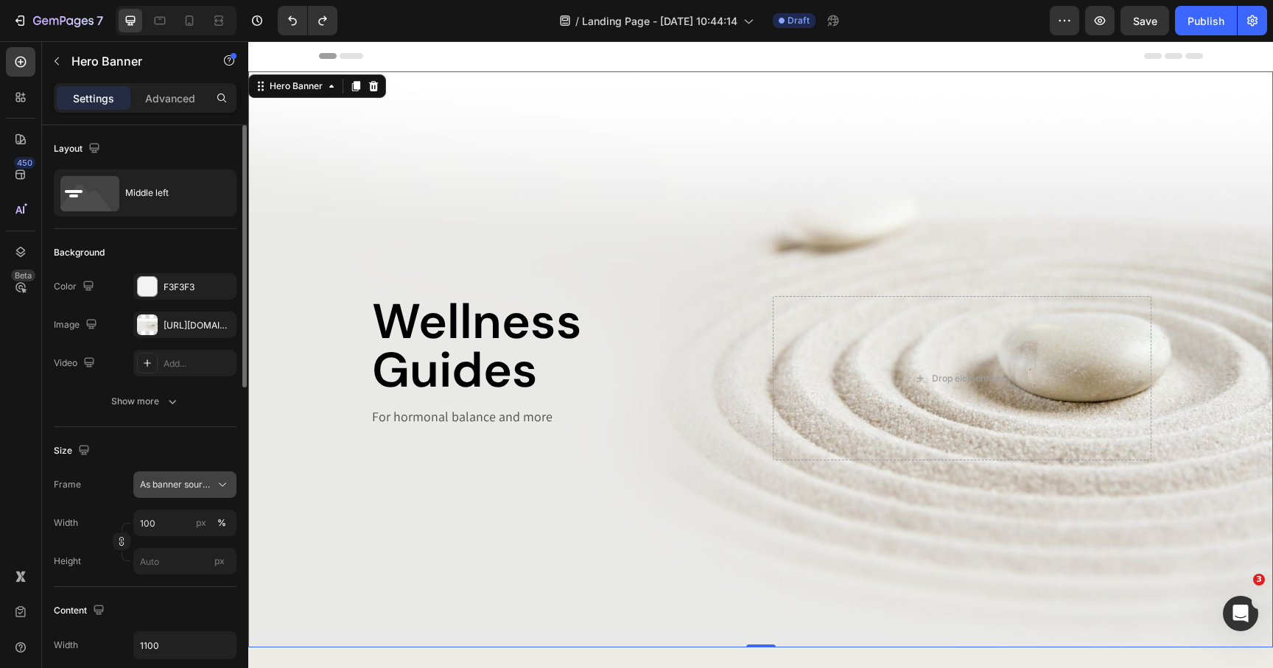
click at [214, 480] on div "As banner source" at bounding box center [185, 484] width 90 height 15
click at [191, 549] on div "Custom" at bounding box center [181, 546] width 85 height 13
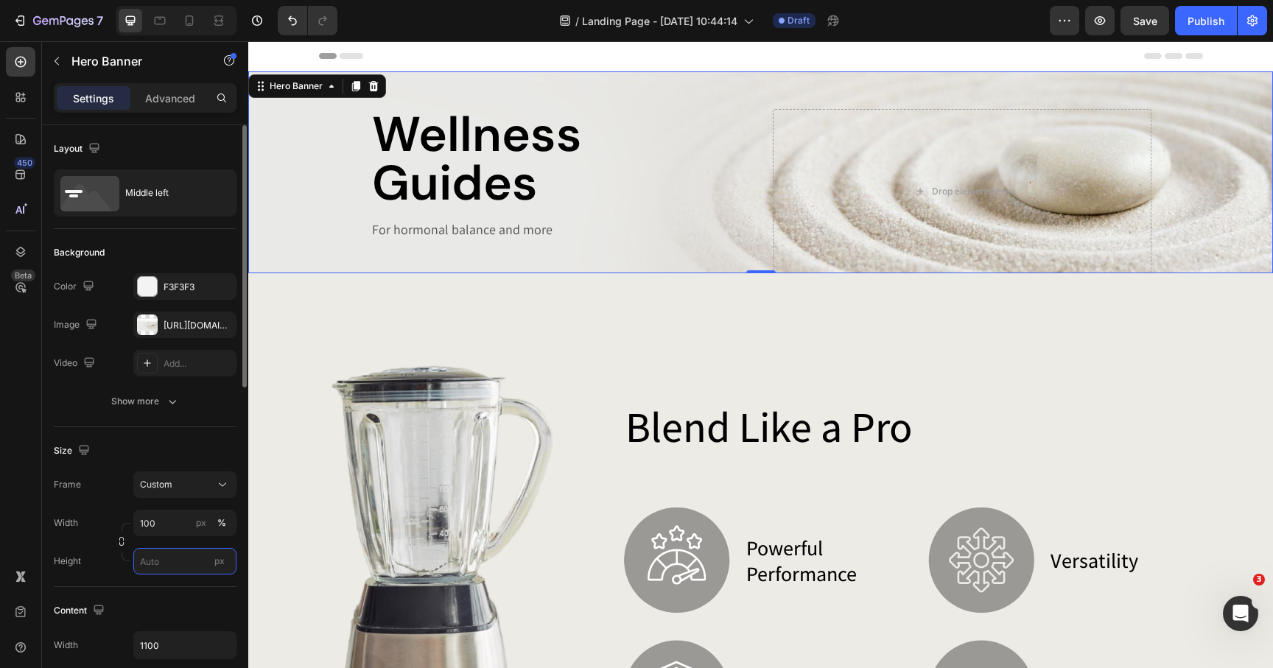
click at [180, 560] on input "px" at bounding box center [184, 561] width 103 height 27
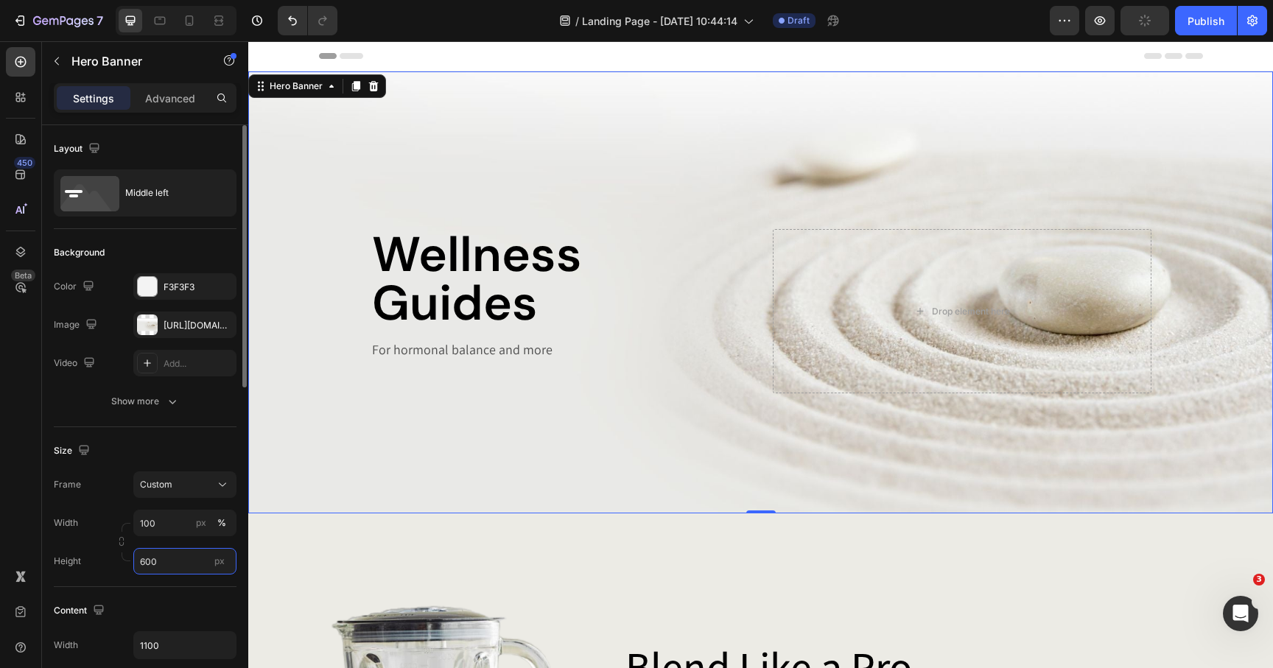
click at [145, 557] on input "600" at bounding box center [184, 561] width 103 height 27
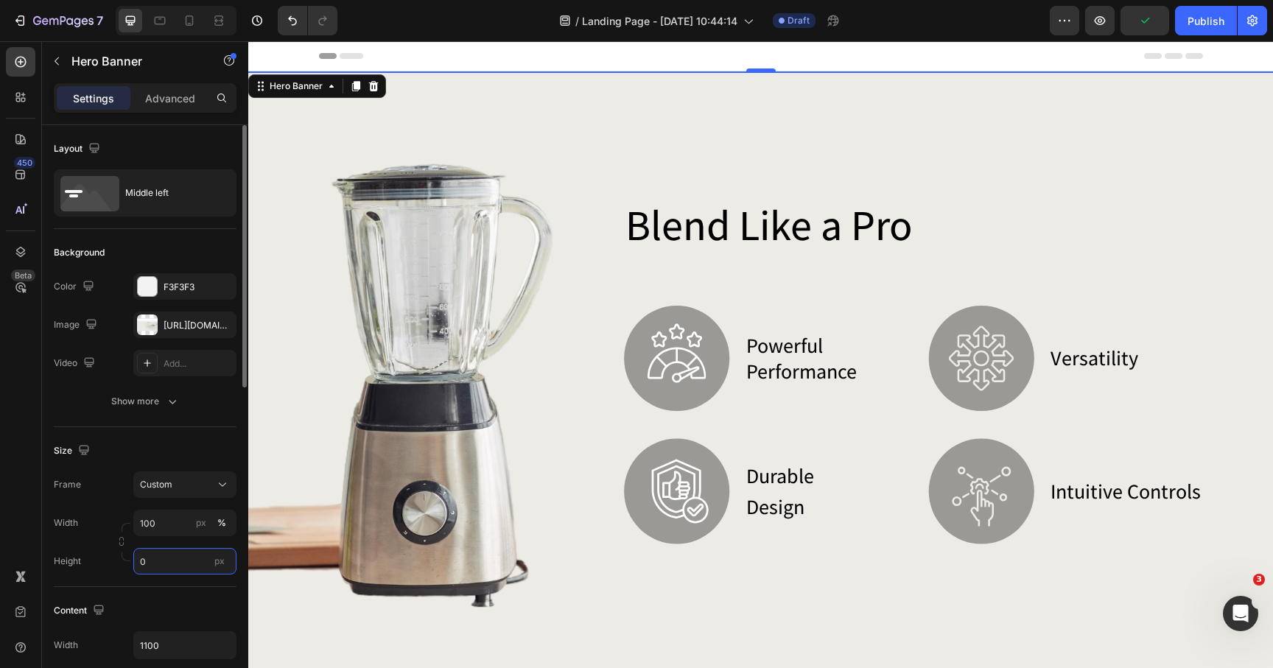
type input "4"
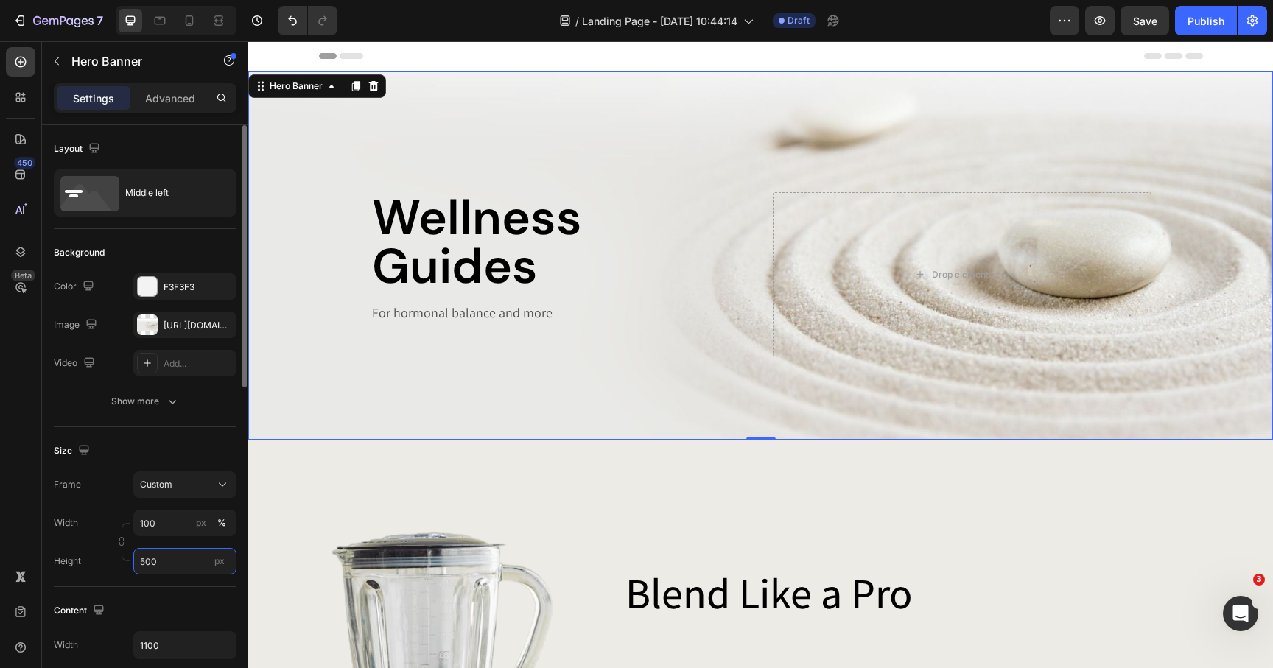
type input "500"
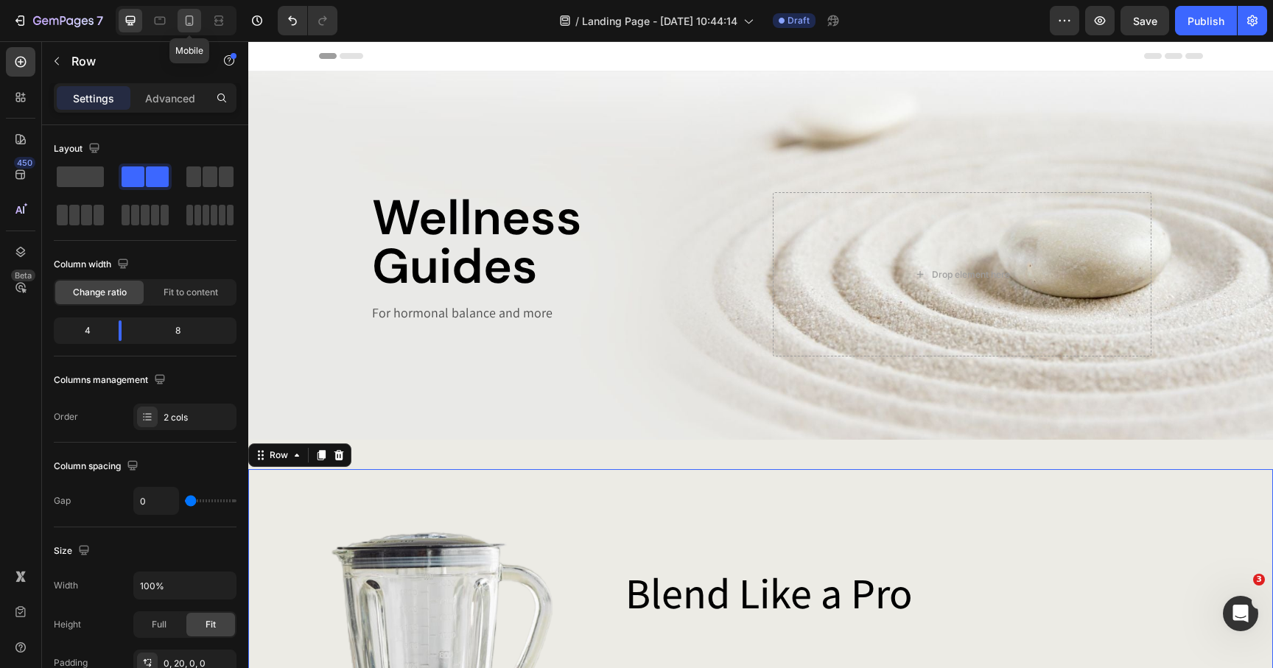
click at [187, 25] on icon at bounding box center [190, 20] width 8 height 10
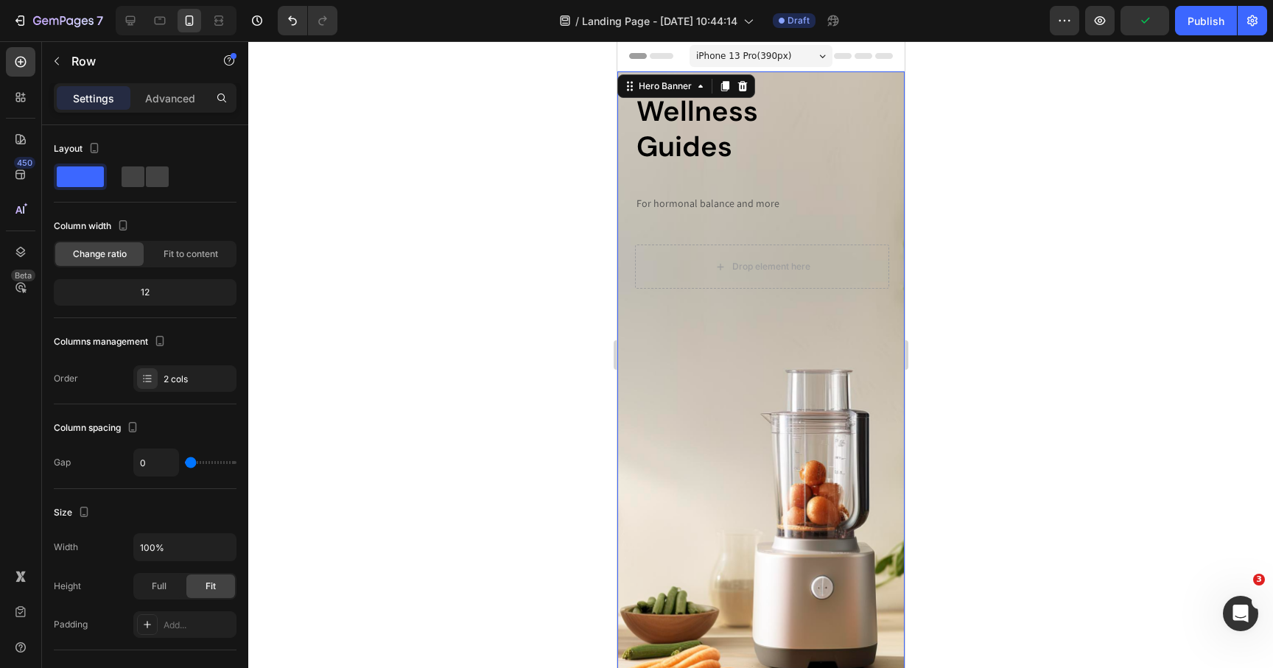
click at [628, 318] on div "Background Image" at bounding box center [760, 381] width 287 height 620
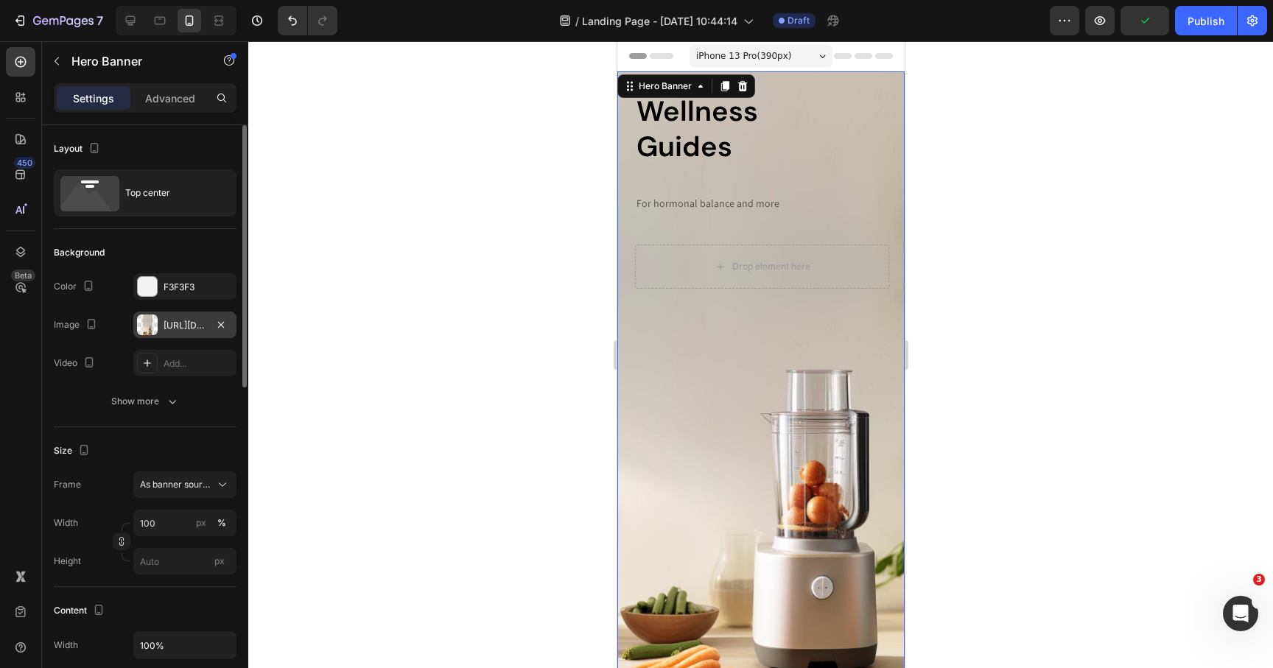
click at [155, 328] on div at bounding box center [147, 325] width 21 height 21
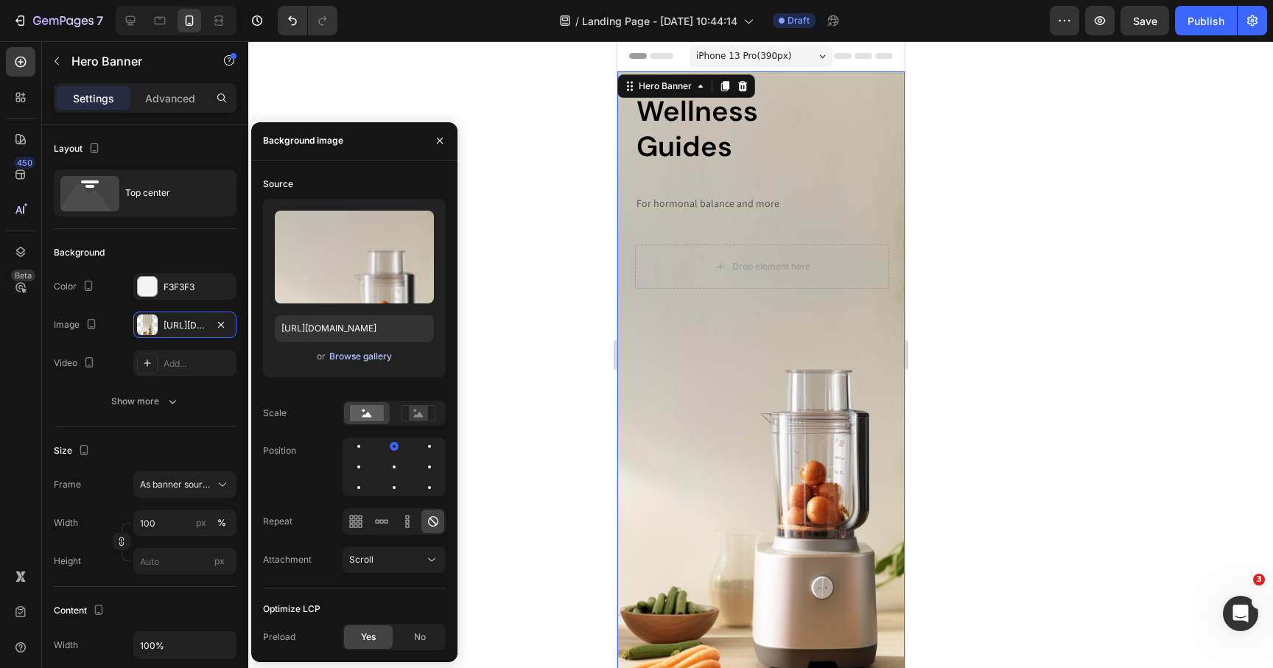
click at [354, 360] on div "Browse gallery" at bounding box center [360, 356] width 63 height 13
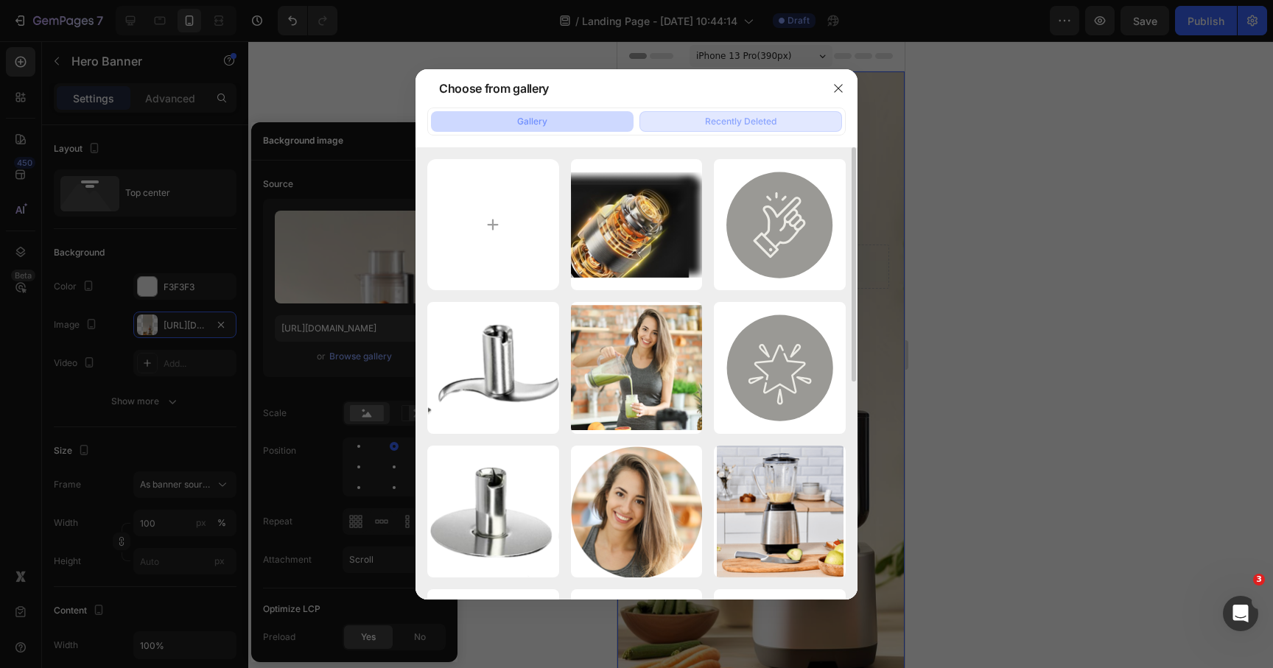
click at [713, 116] on div "Recently Deleted" at bounding box center [740, 121] width 71 height 13
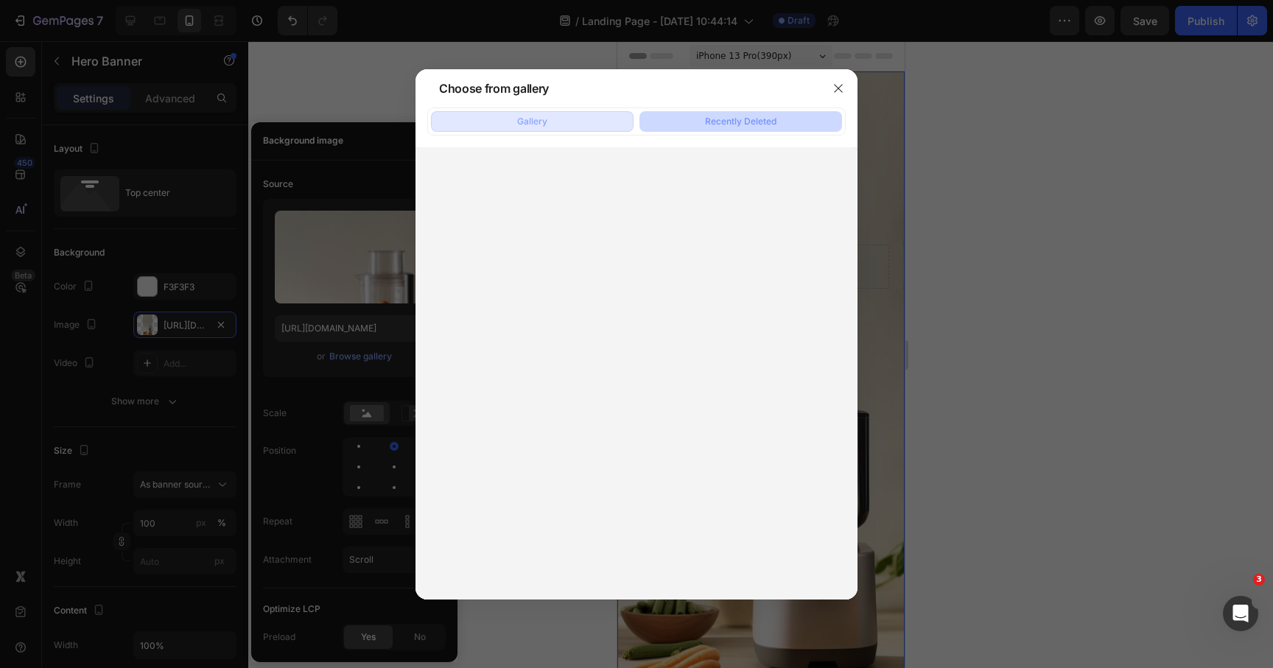
click at [561, 121] on button "Gallery" at bounding box center [532, 121] width 203 height 21
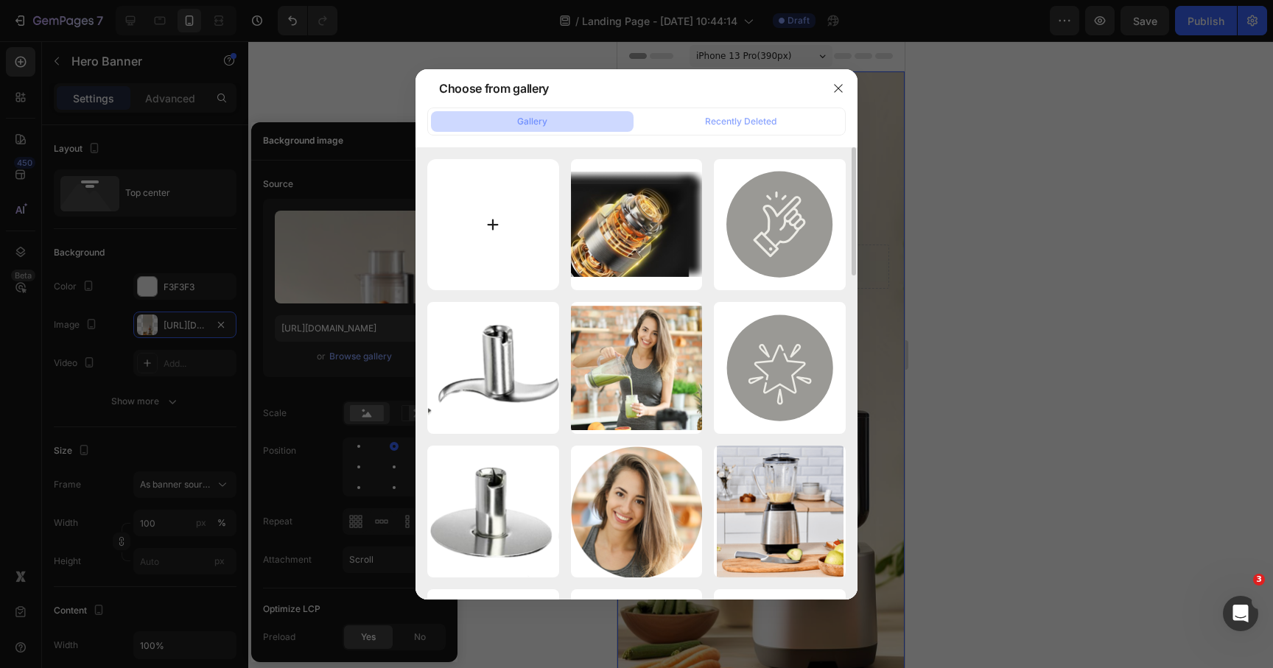
click at [469, 199] on input "file" at bounding box center [493, 225] width 132 height 132
type input "C:\fakepath\wellnessguidesl.jpg"
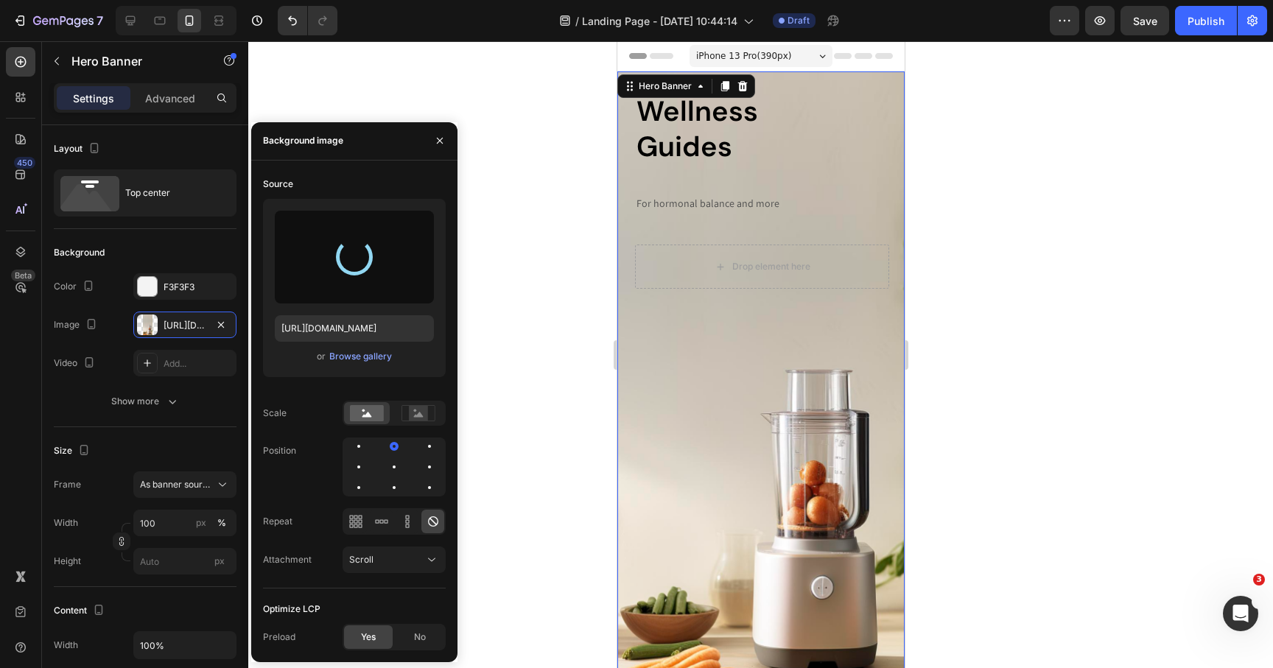
type input "https://cdn.shopify.com/s/files/1/0069/0837/9205/files/gempages_496638882264122…"
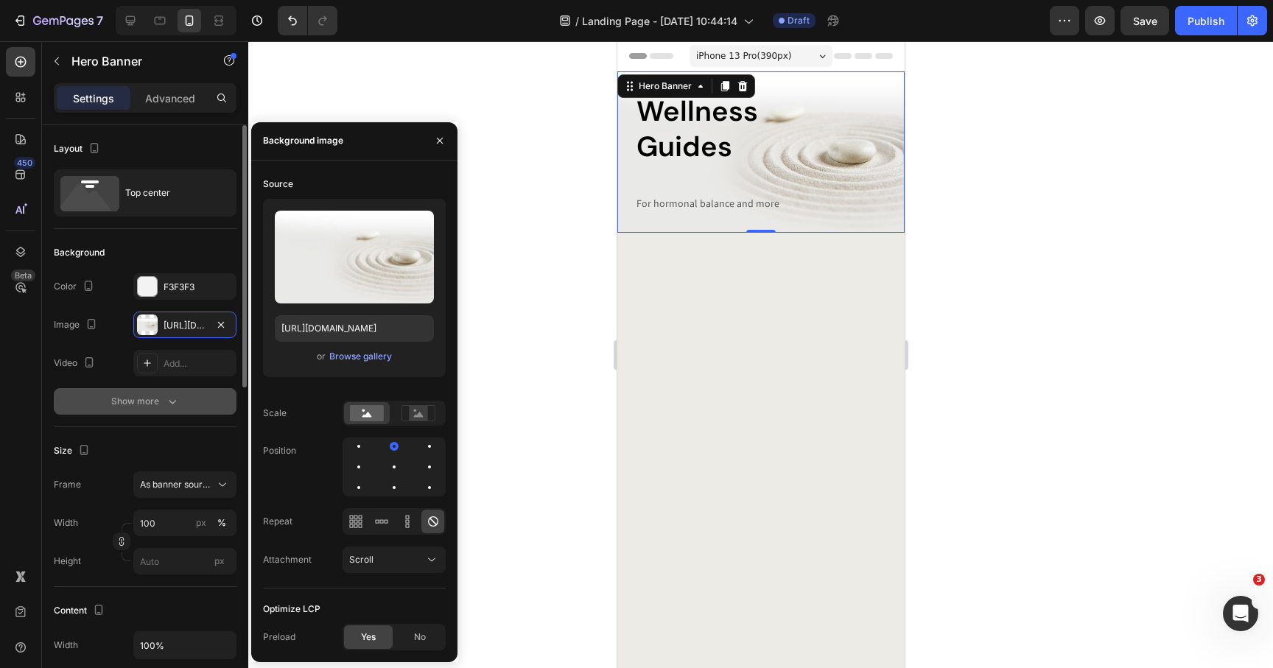
click at [158, 407] on div "Show more" at bounding box center [145, 401] width 69 height 15
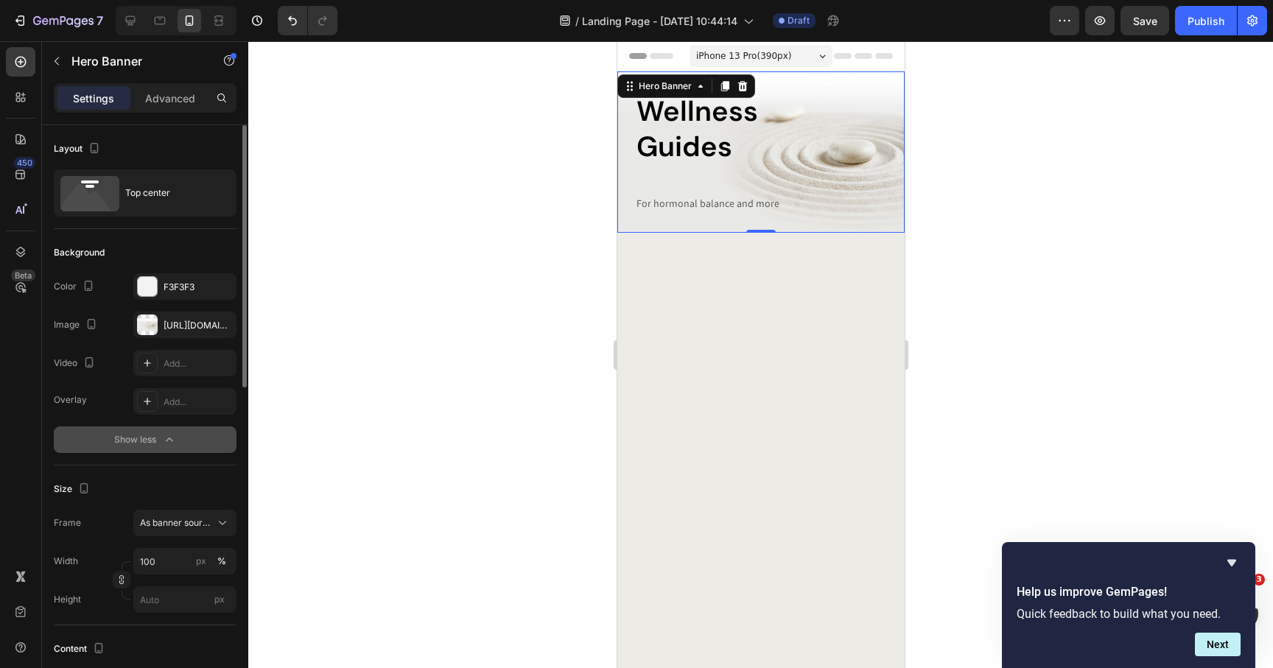
click at [153, 438] on div "Show less" at bounding box center [145, 440] width 63 height 15
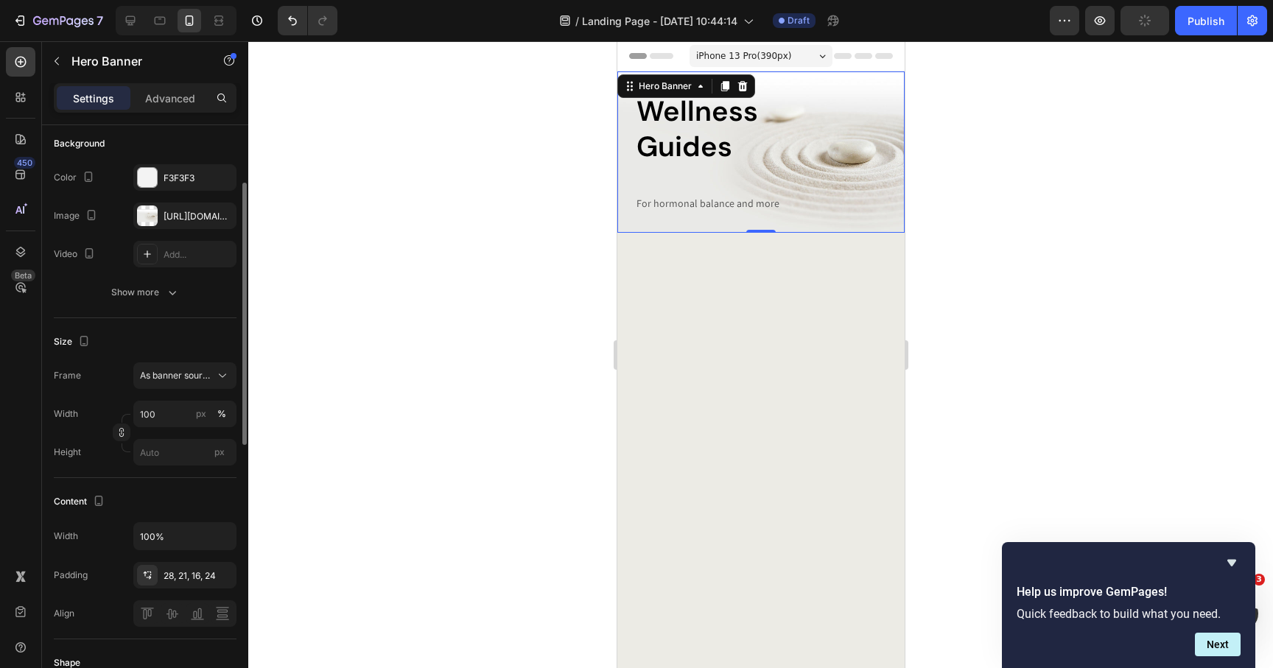
scroll to position [115, 0]
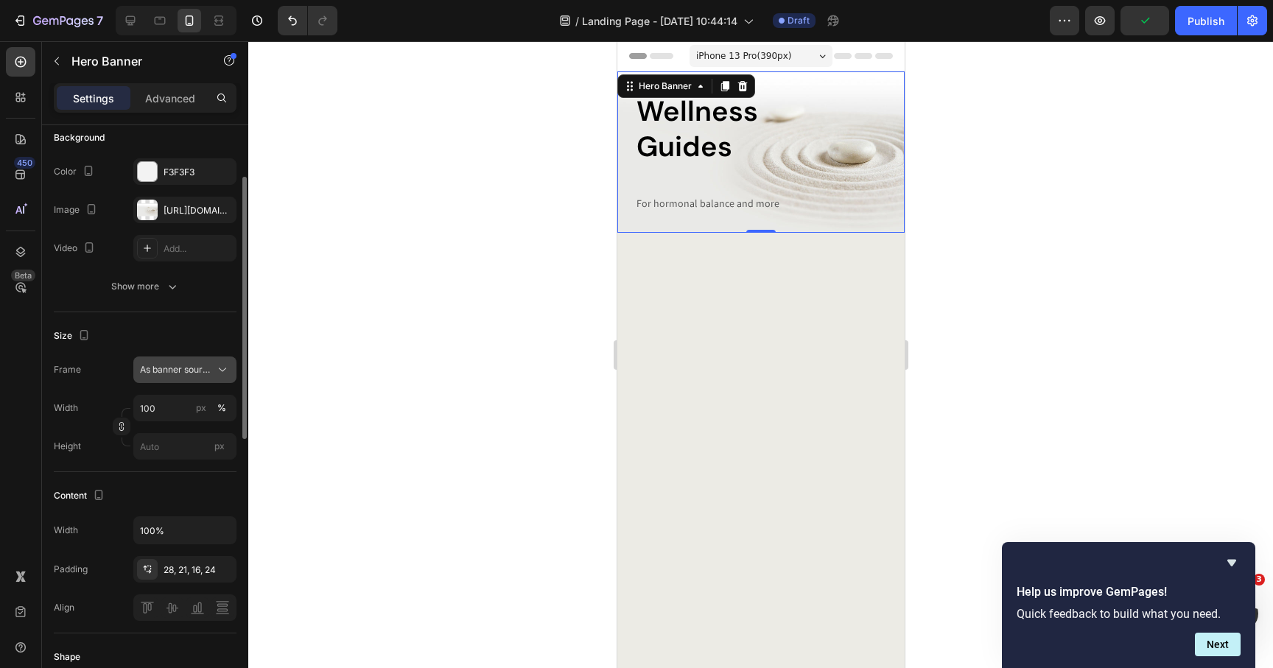
click at [200, 382] on button "As banner source" at bounding box center [184, 370] width 103 height 27
click at [181, 433] on div "Custom" at bounding box center [181, 431] width 85 height 13
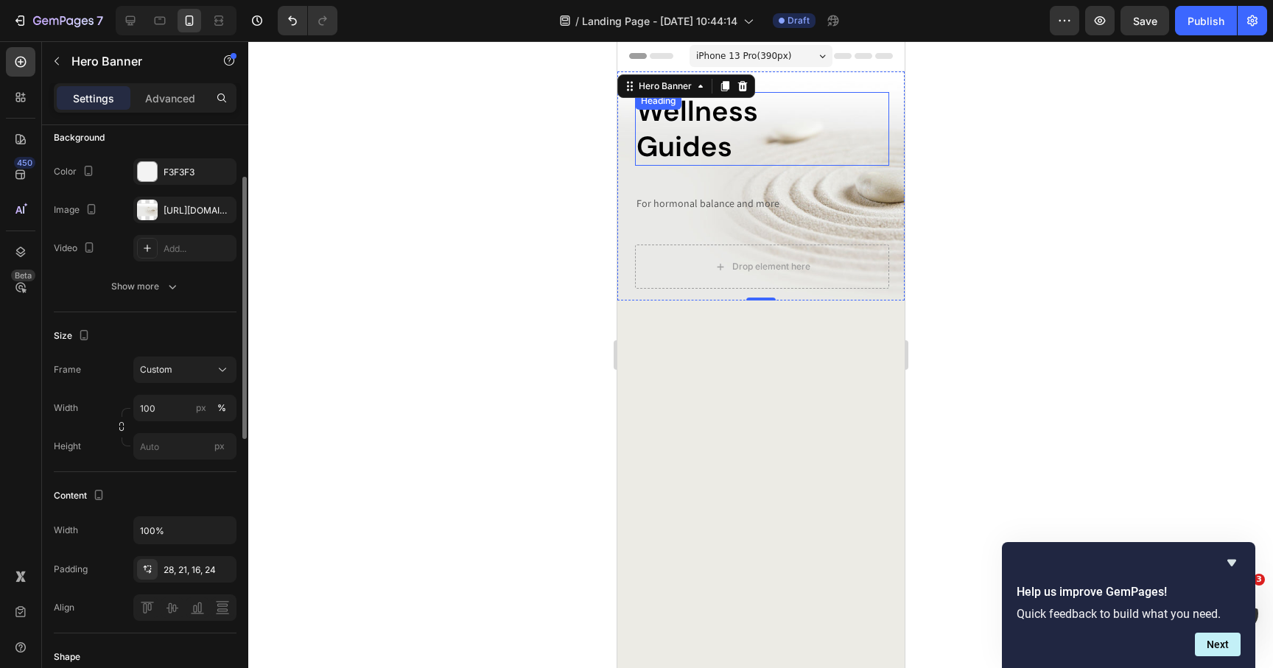
click at [752, 112] on div "Wellness Guides Heading" at bounding box center [761, 129] width 254 height 74
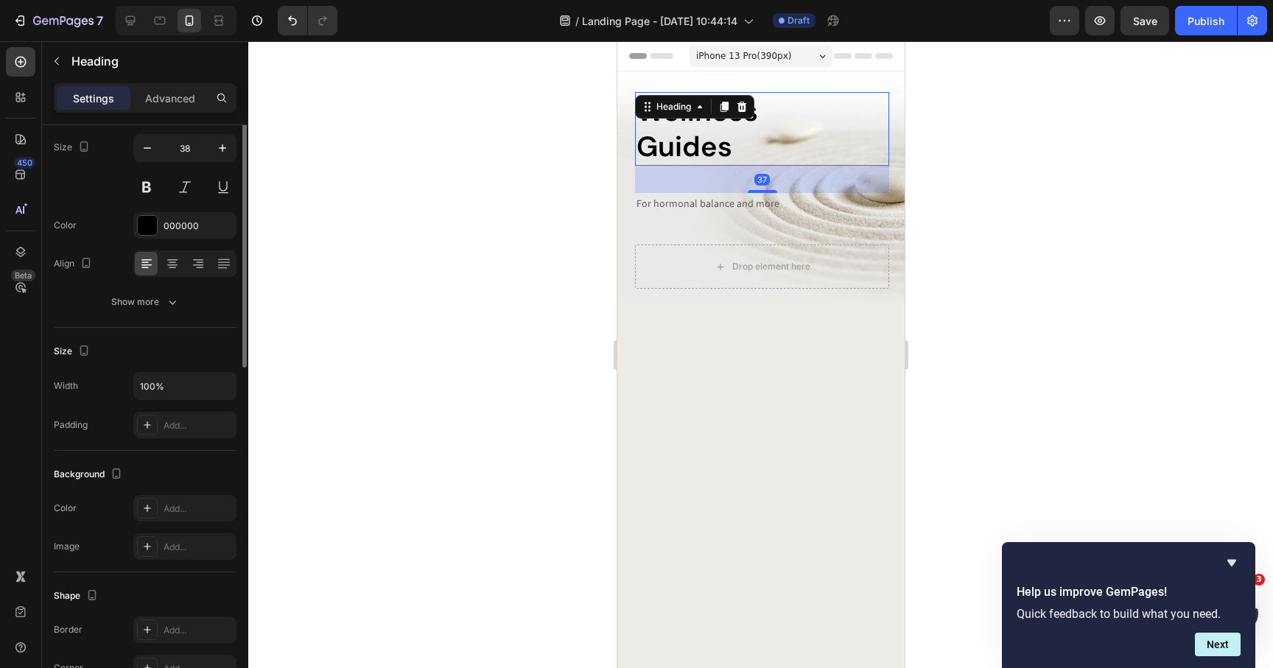
scroll to position [0, 0]
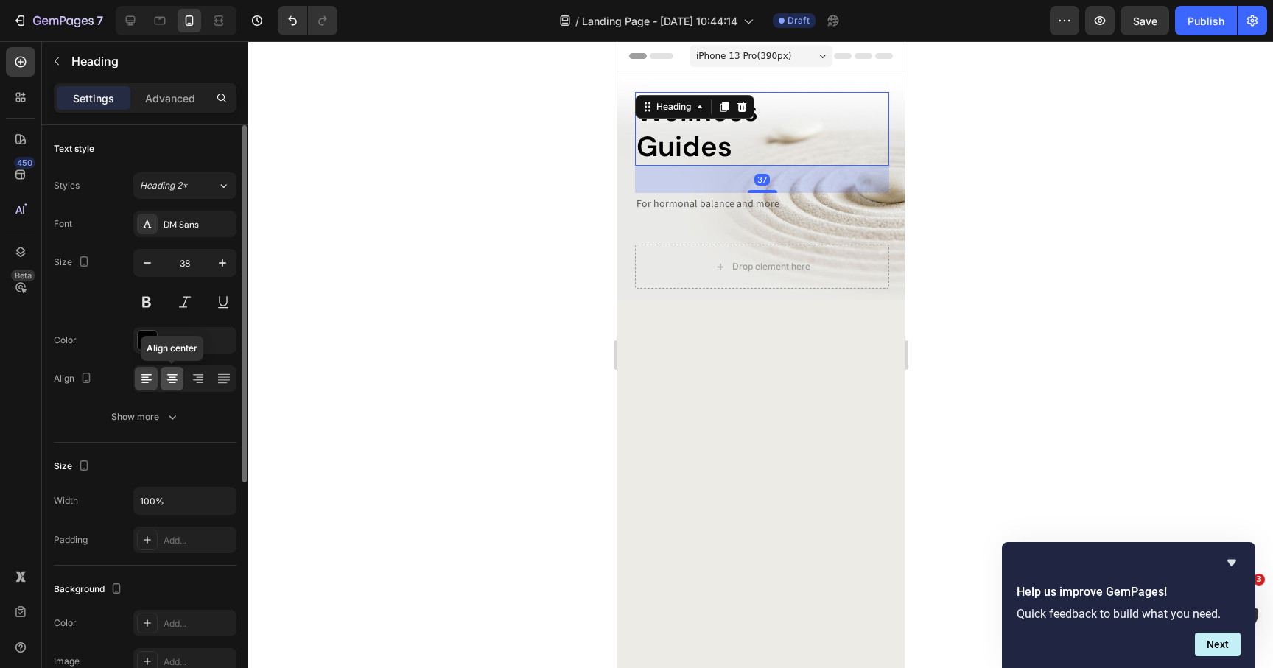
click at [174, 376] on icon at bounding box center [172, 378] width 15 height 15
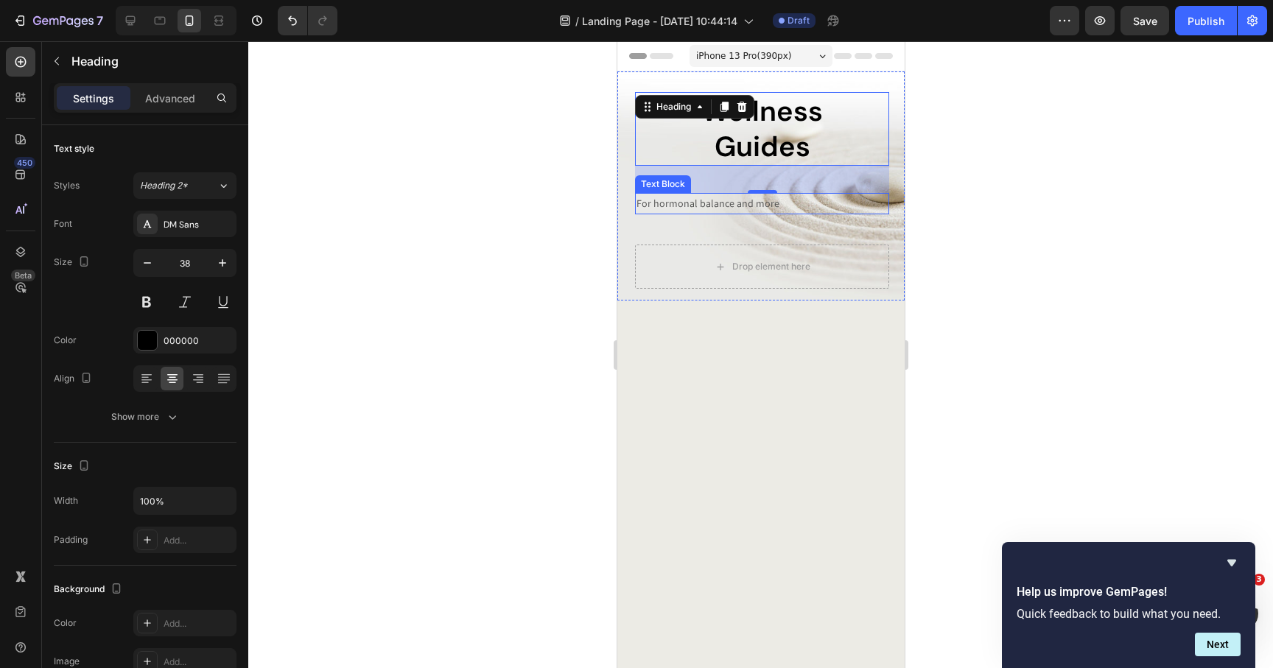
click at [691, 200] on p "For hormonal balance and more" at bounding box center [761, 204] width 251 height 18
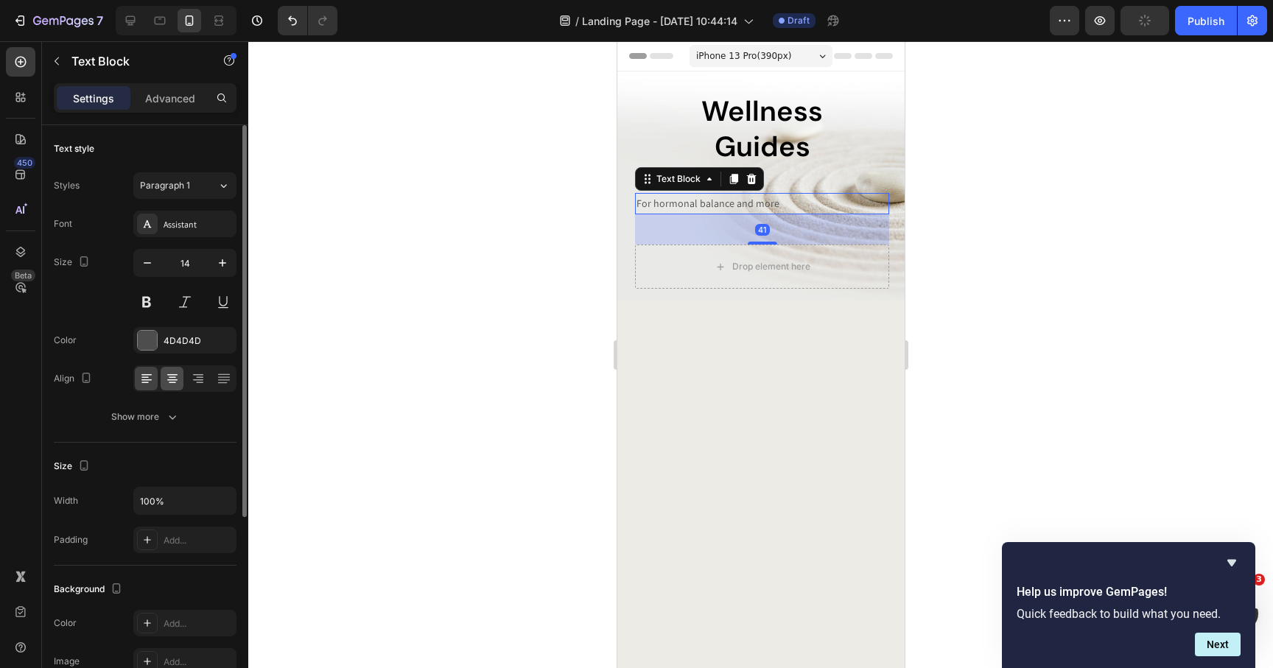
click at [173, 379] on icon at bounding box center [172, 379] width 10 height 1
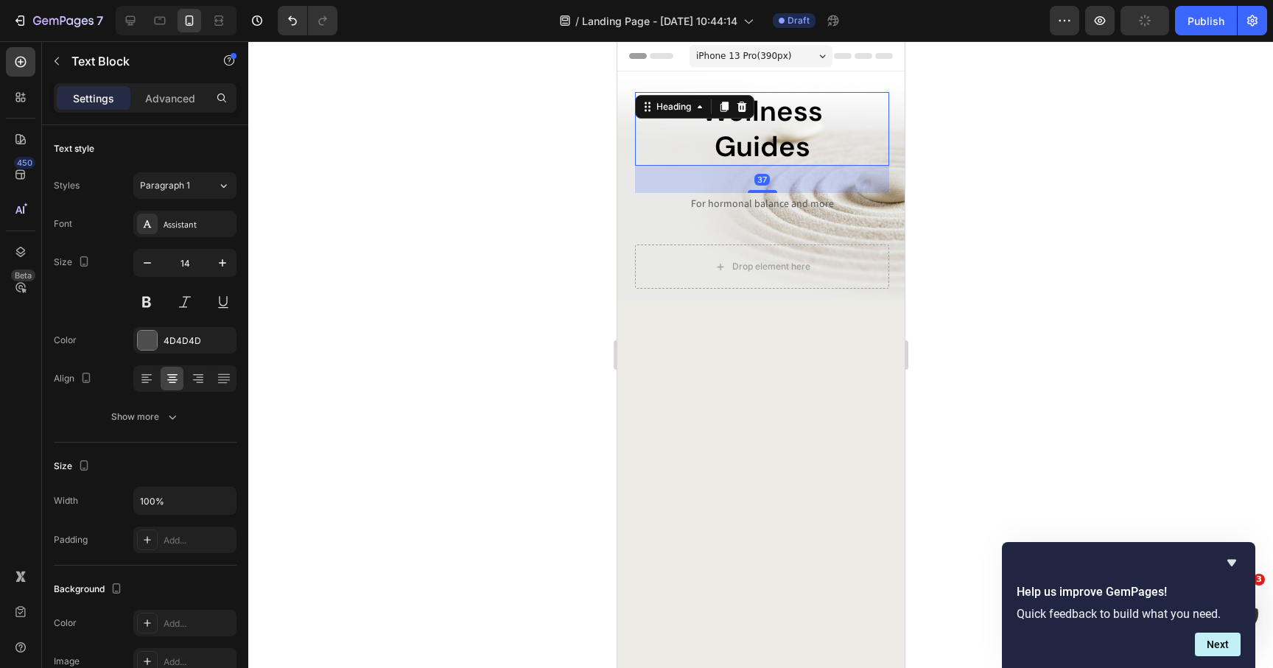
click at [822, 130] on p "Wellness Guides" at bounding box center [761, 129] width 251 height 71
drag, startPoint x: 771, startPoint y: 192, endPoint x: 771, endPoint y: 180, distance: 12.5
click at [771, 180] on div at bounding box center [761, 178] width 29 height 4
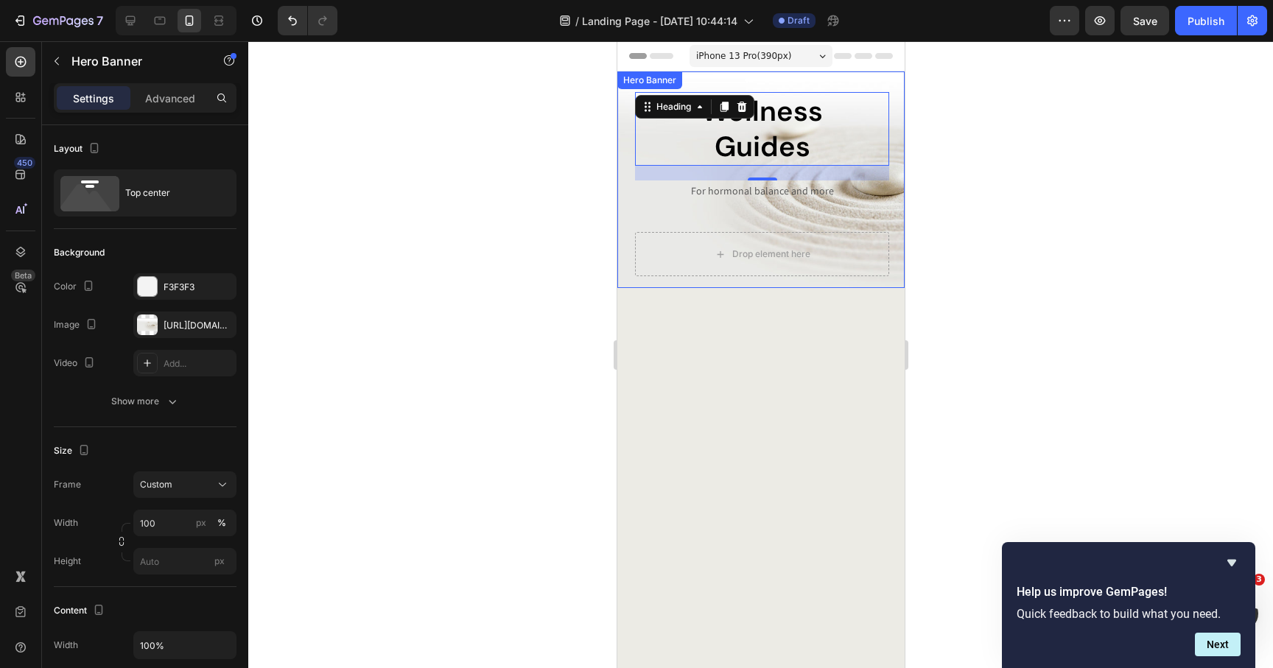
click at [748, 279] on div "Wellness Guides Heading 20 For hormonal balance and more Text Block Drop elemen…" at bounding box center [760, 179] width 287 height 217
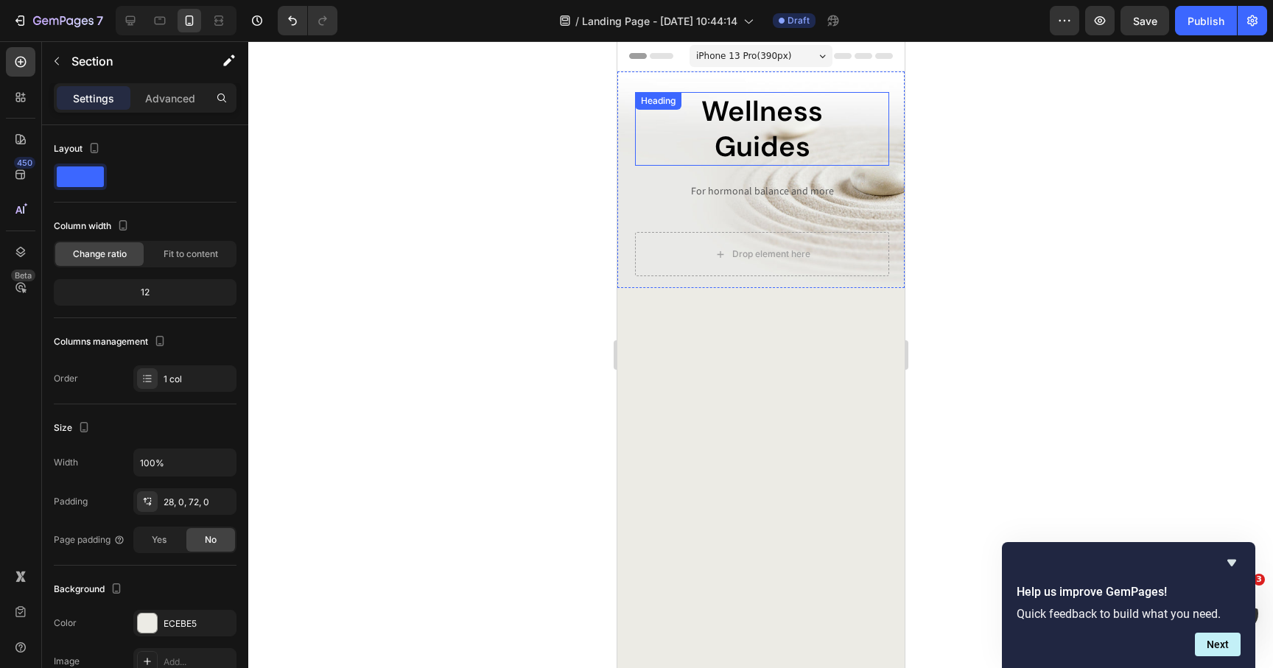
click at [755, 98] on p "Wellness Guides" at bounding box center [761, 129] width 251 height 71
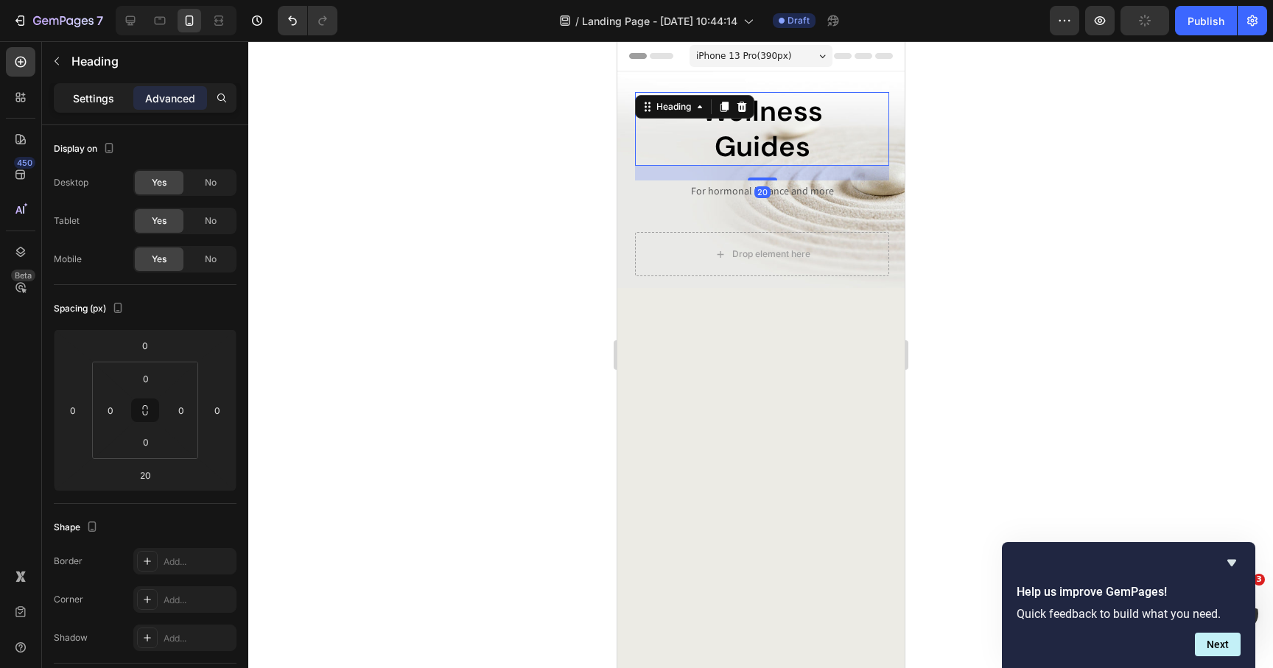
click at [97, 97] on p "Settings" at bounding box center [93, 98] width 41 height 15
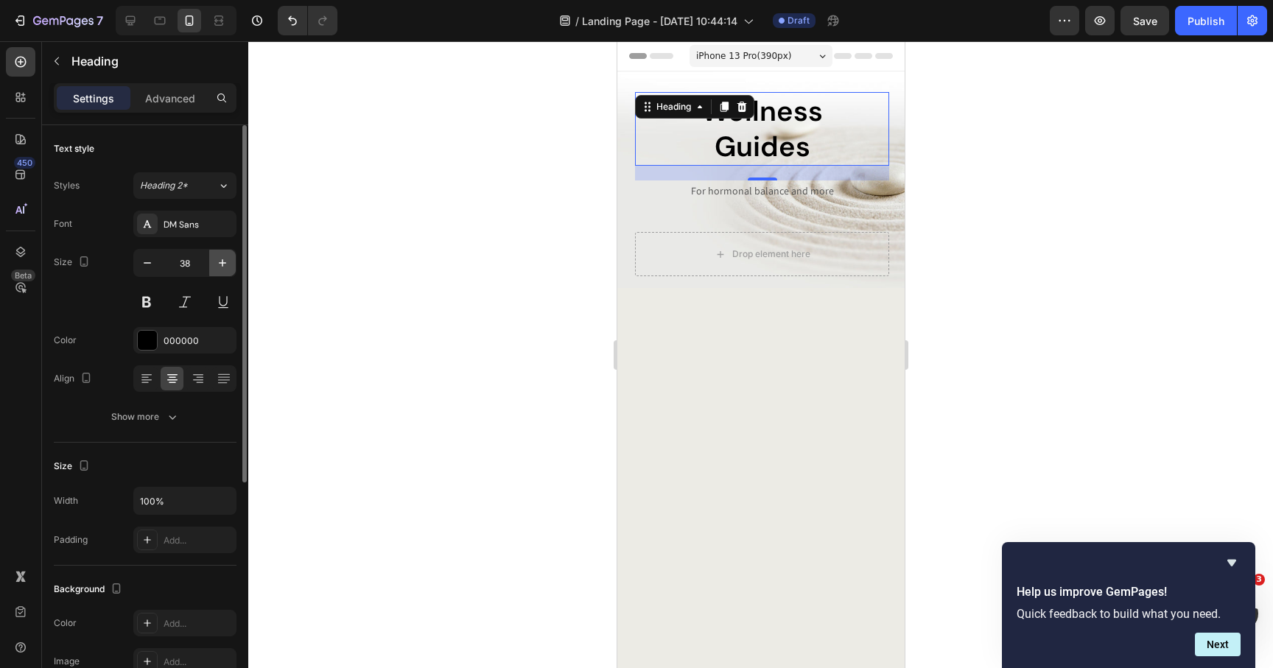
click at [221, 259] on icon "button" at bounding box center [222, 263] width 15 height 15
type input "42"
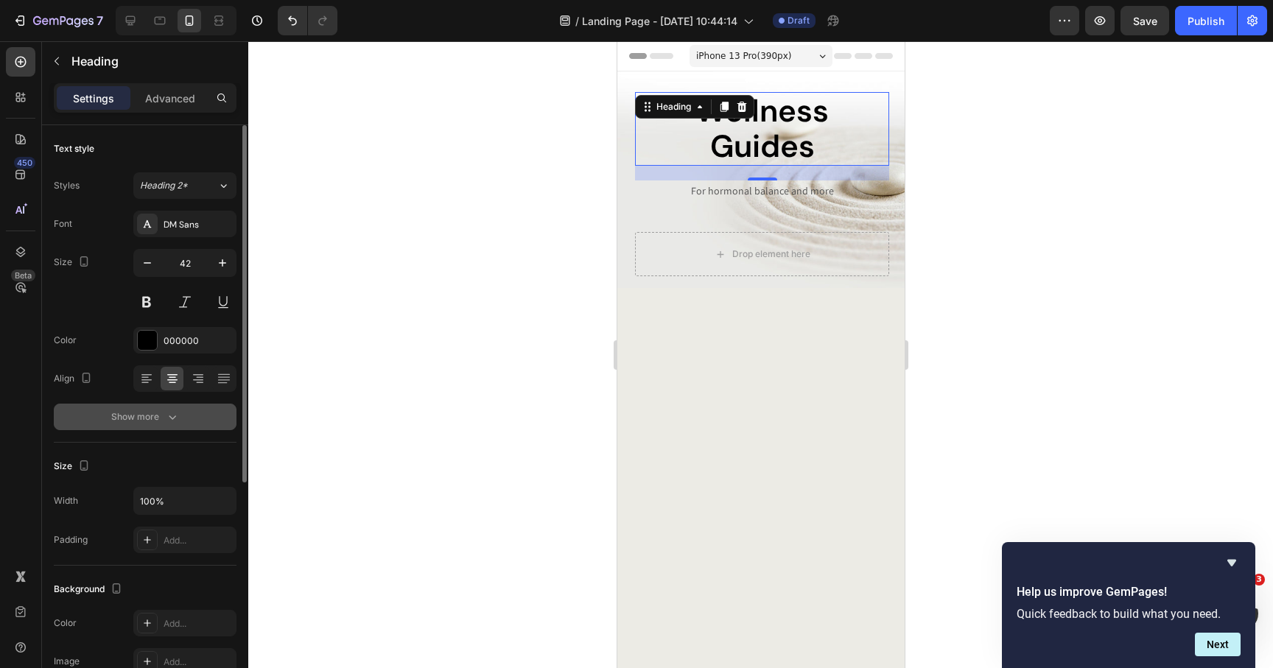
click at [164, 428] on button "Show more" at bounding box center [145, 417] width 183 height 27
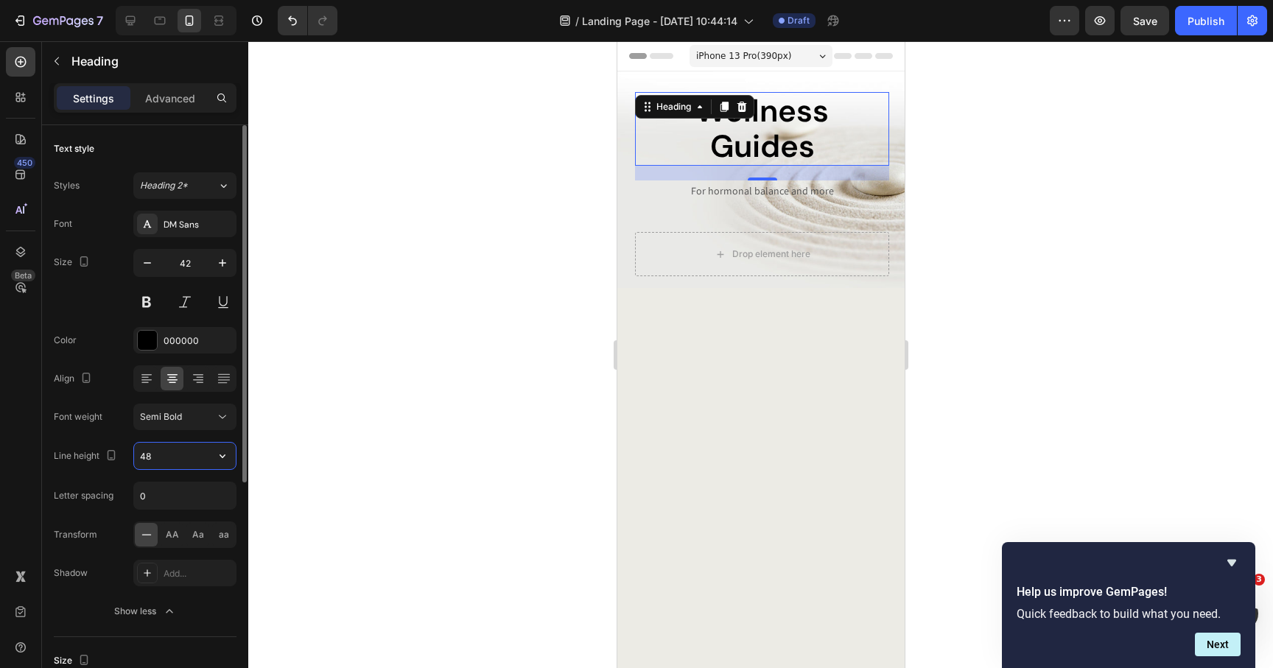
click at [157, 455] on input "48" at bounding box center [185, 456] width 102 height 27
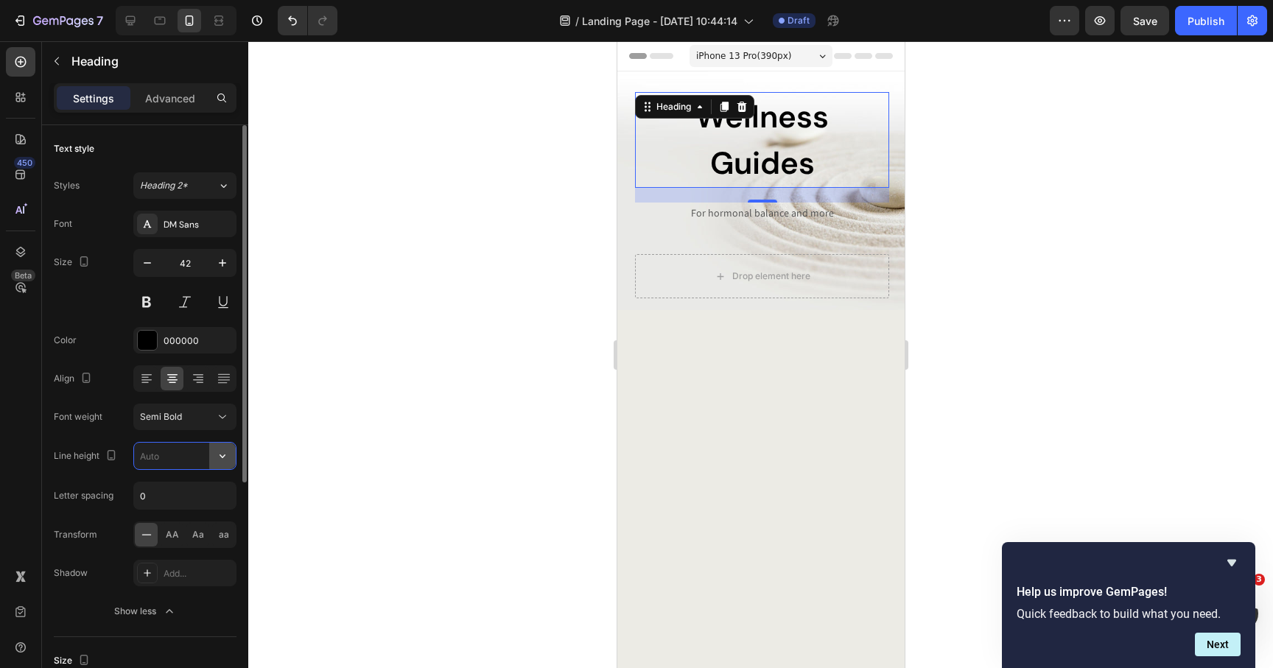
click at [224, 455] on icon "button" at bounding box center [223, 457] width 6 height 4
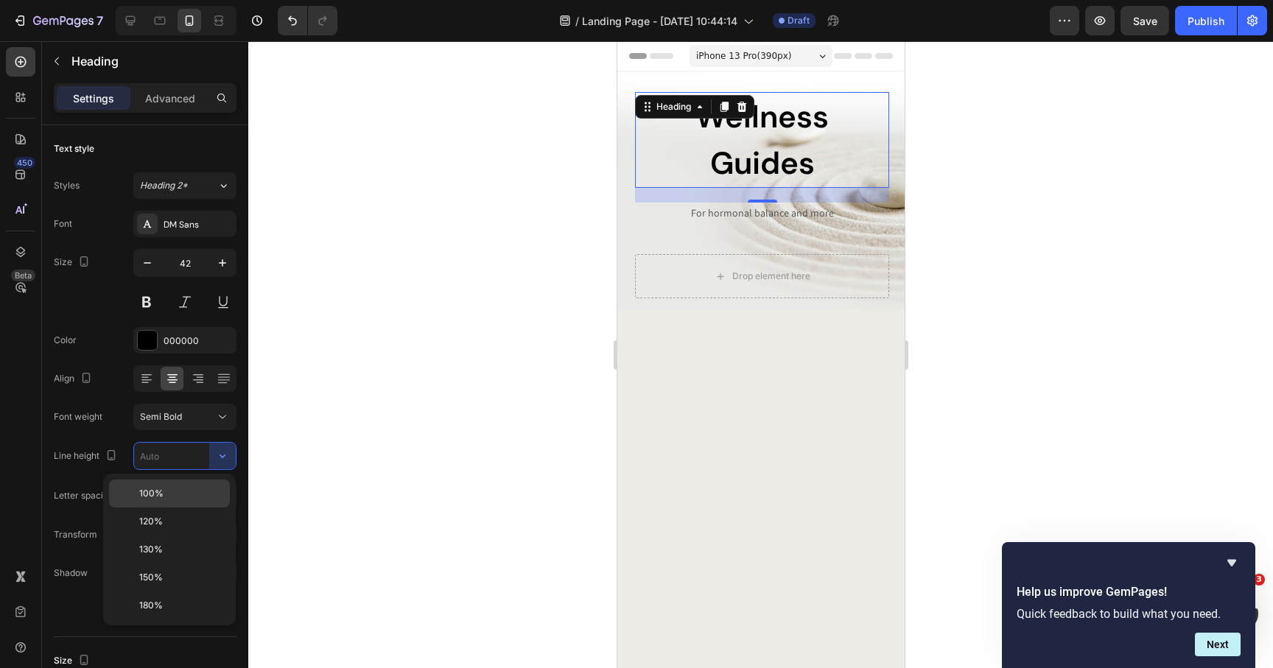
click at [188, 495] on p "100%" at bounding box center [181, 493] width 84 height 13
type input "100%"
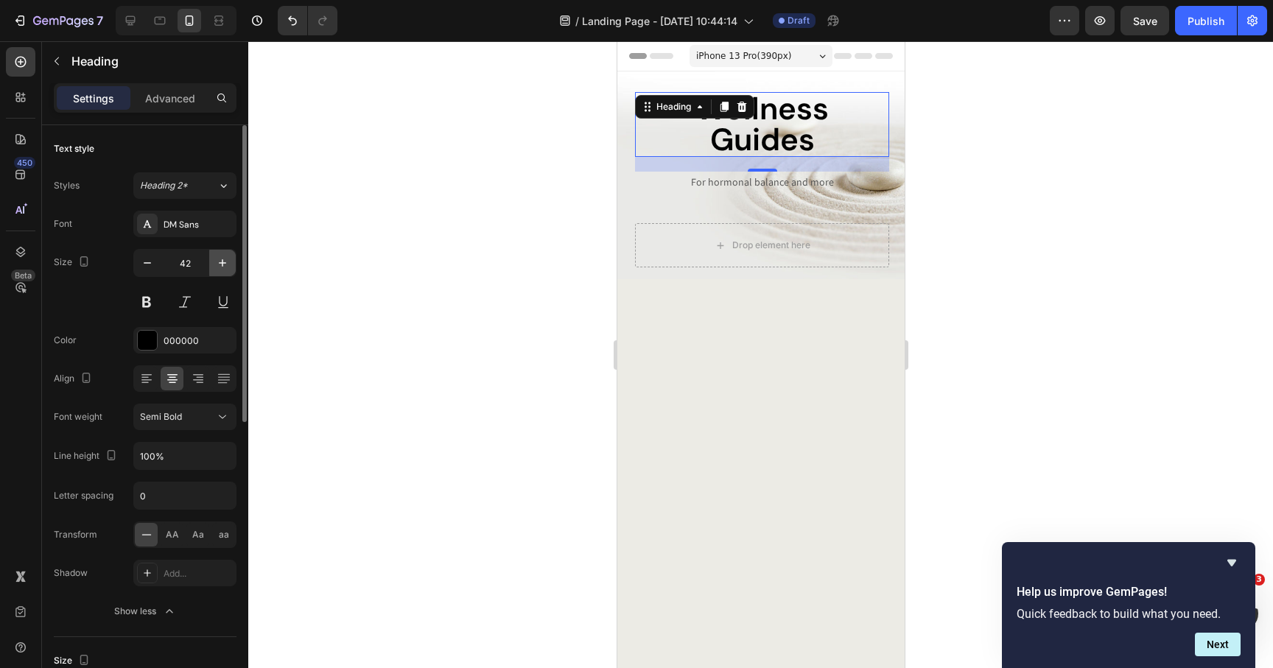
click at [220, 267] on icon "button" at bounding box center [222, 263] width 15 height 15
type input "44"
click at [513, 369] on div at bounding box center [760, 354] width 1025 height 627
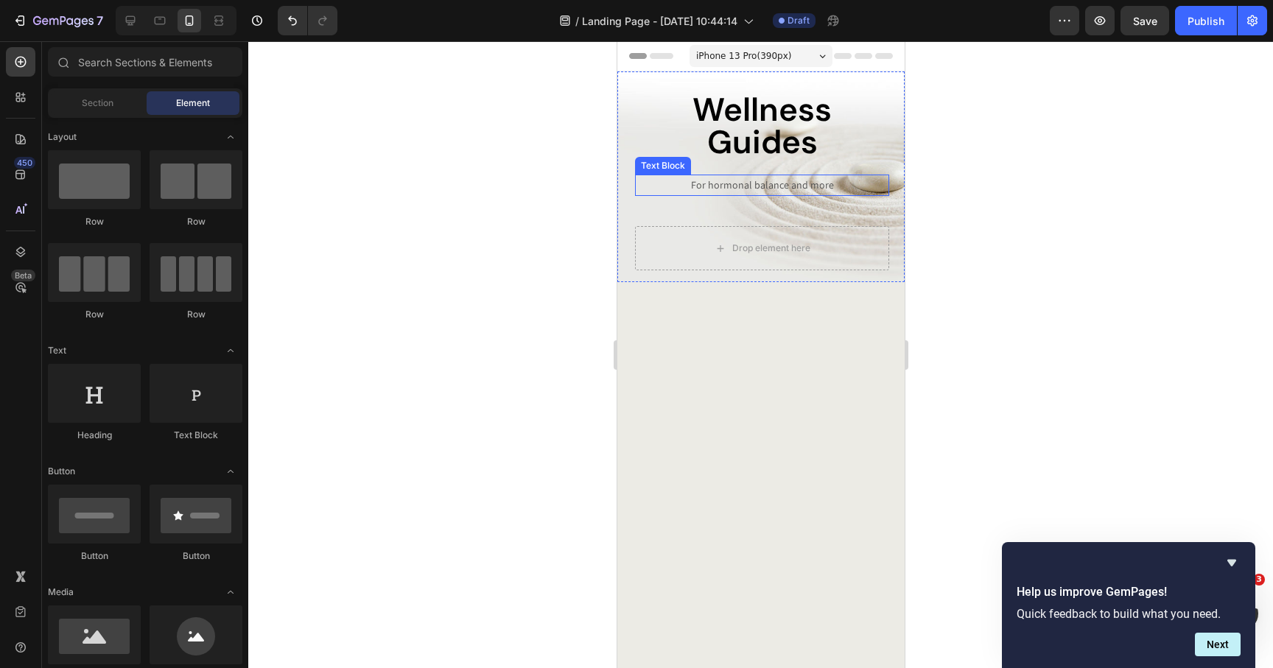
click at [636, 177] on p "For hormonal balance and more" at bounding box center [761, 185] width 251 height 18
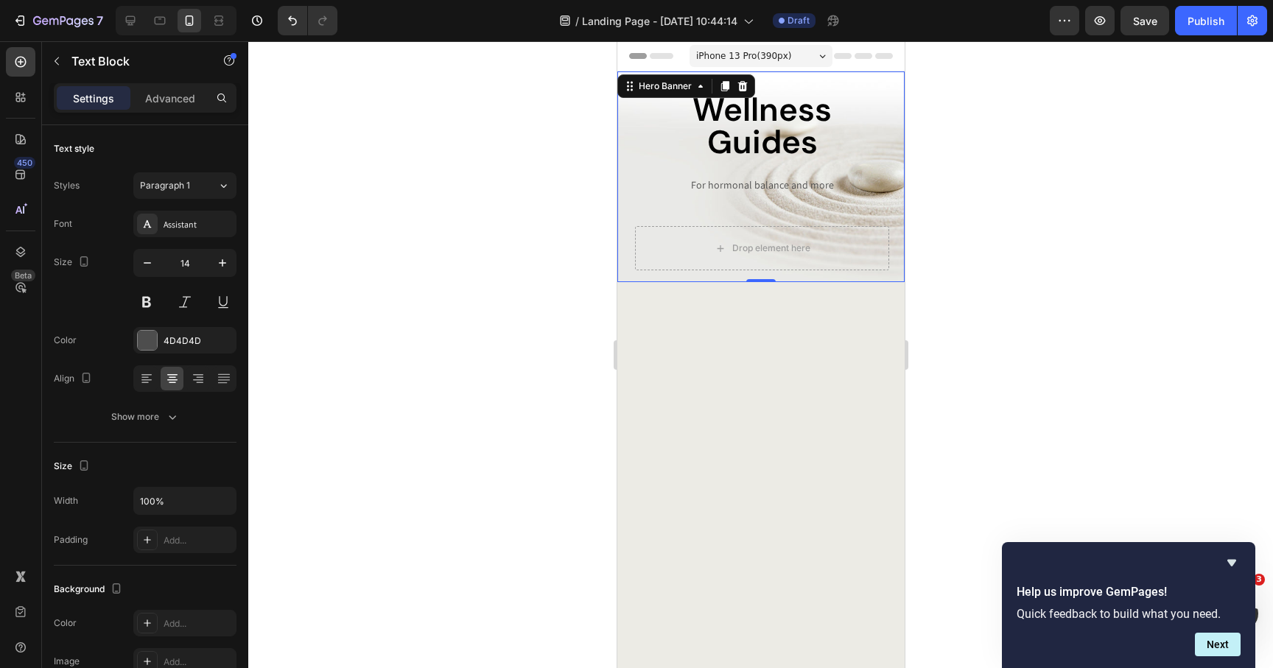
click at [621, 147] on div "Wellness Guides Heading For hormonal balance and more Text Block Drop element h…" at bounding box center [760, 176] width 287 height 211
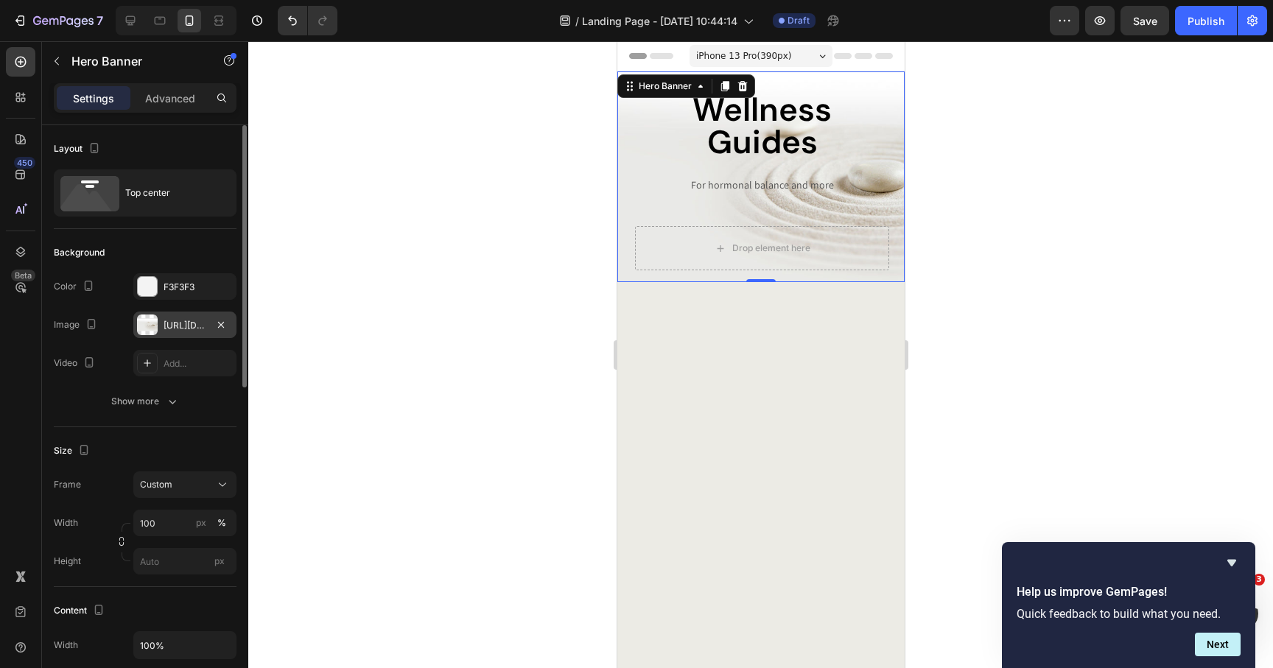
click at [169, 319] on div "https://cdn.shopify.com/s/files/1/0069/0837/9205/files/gempages_496638882264122…" at bounding box center [185, 325] width 43 height 13
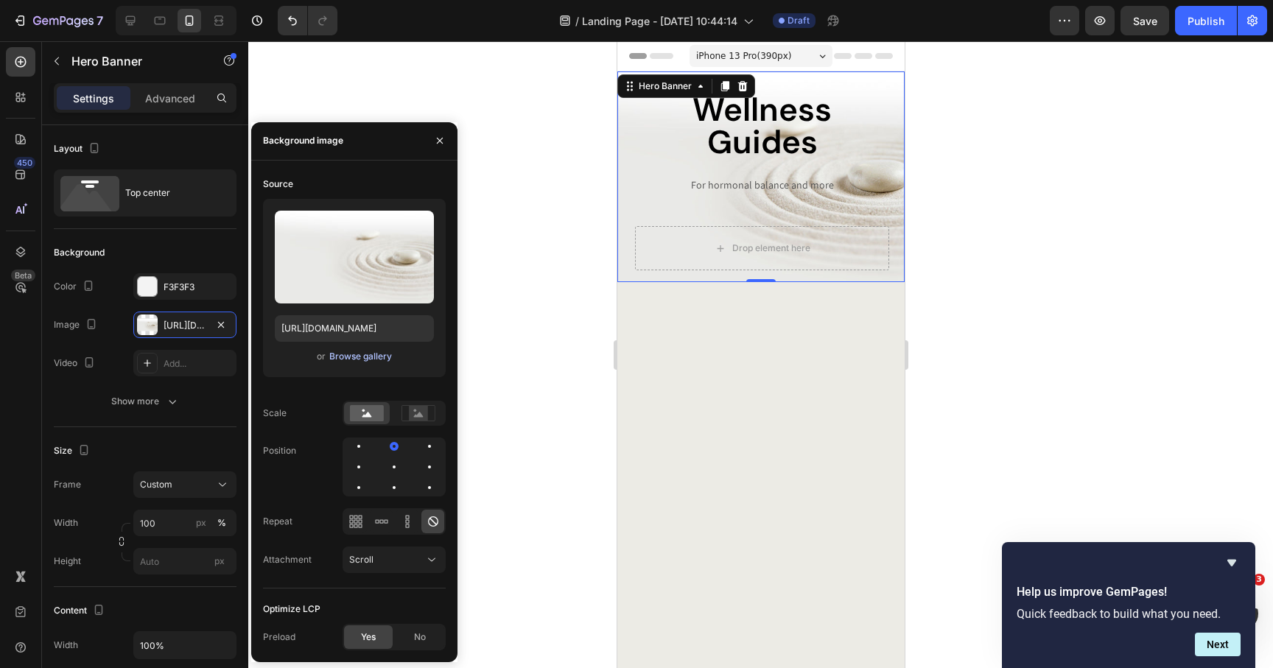
click at [343, 360] on div "Browse gallery" at bounding box center [360, 356] width 63 height 13
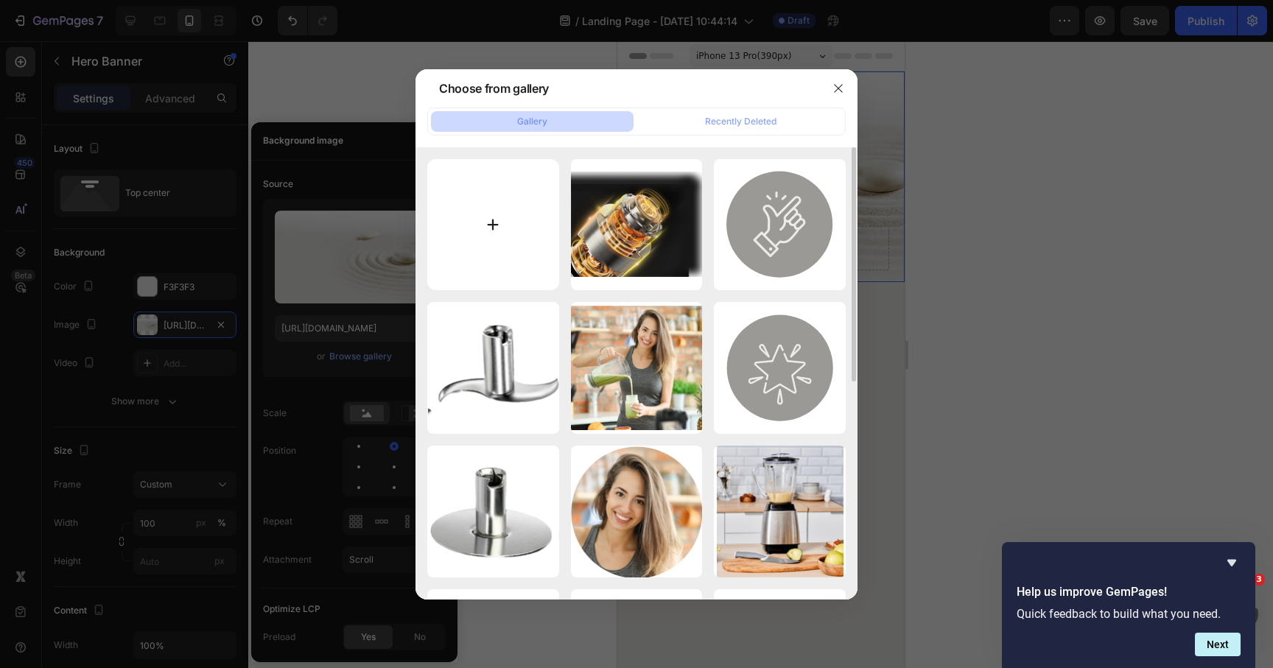
click at [480, 230] on input "file" at bounding box center [493, 225] width 132 height 132
type input "C:\fakepath\wellnessguidesl_m.jpg"
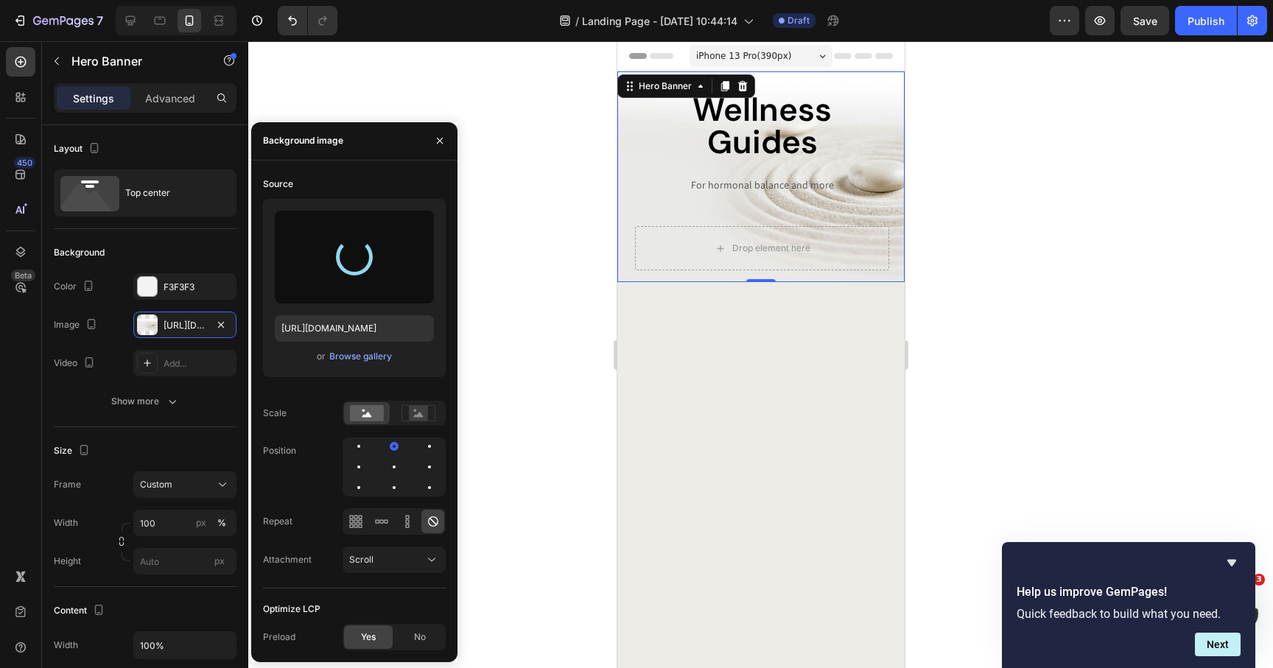
type input "https://cdn.shopify.com/s/files/1/0069/0837/9205/files/gempages_496638882264122…"
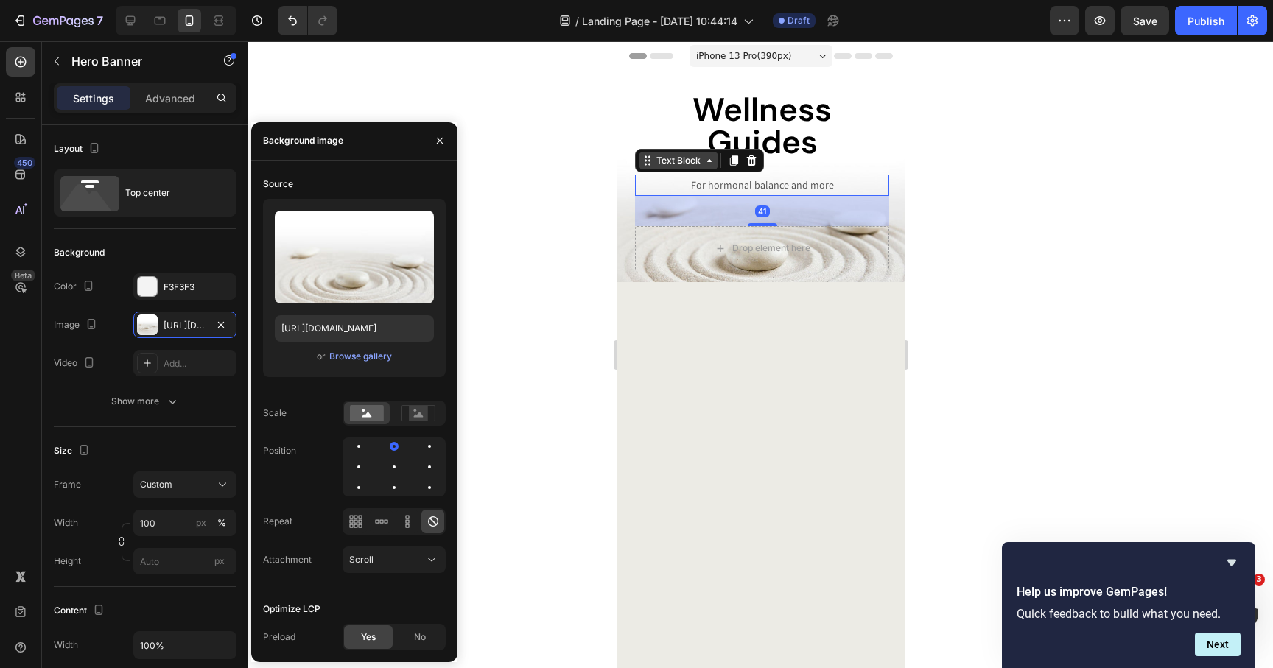
click at [644, 165] on div "Text Block" at bounding box center [678, 161] width 80 height 18
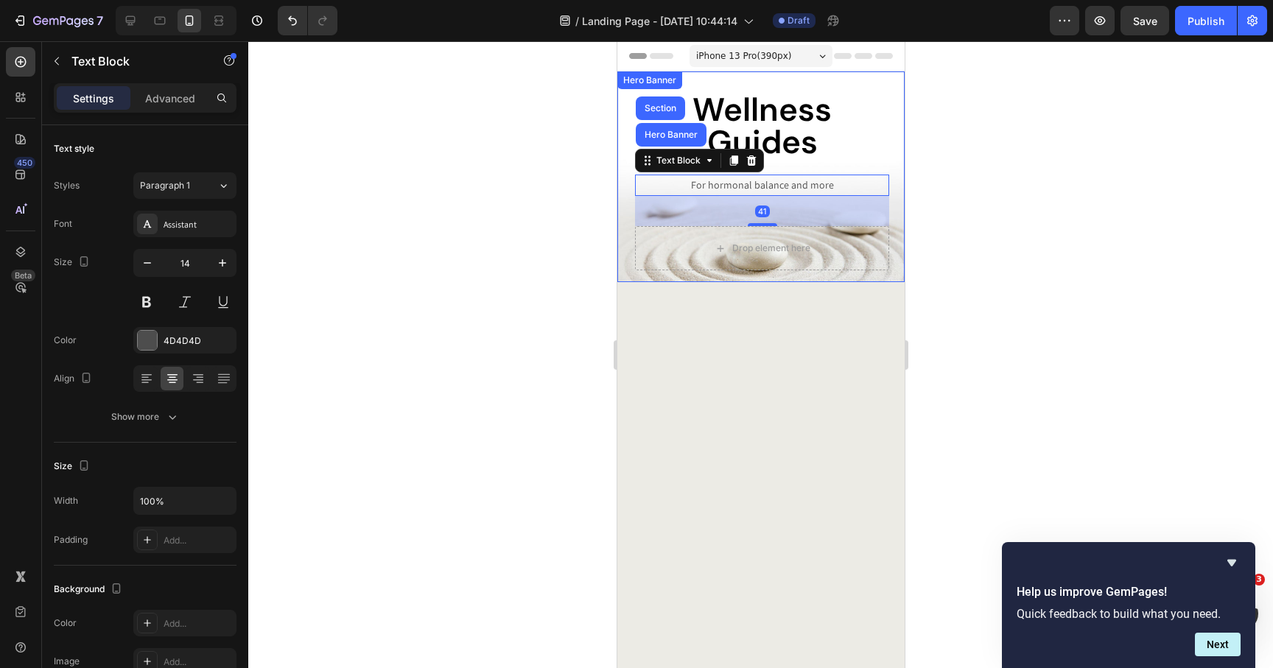
click at [629, 140] on div "Wellness Guides Heading For hormonal balance and more Text Block Hero Banner Se…" at bounding box center [760, 176] width 287 height 211
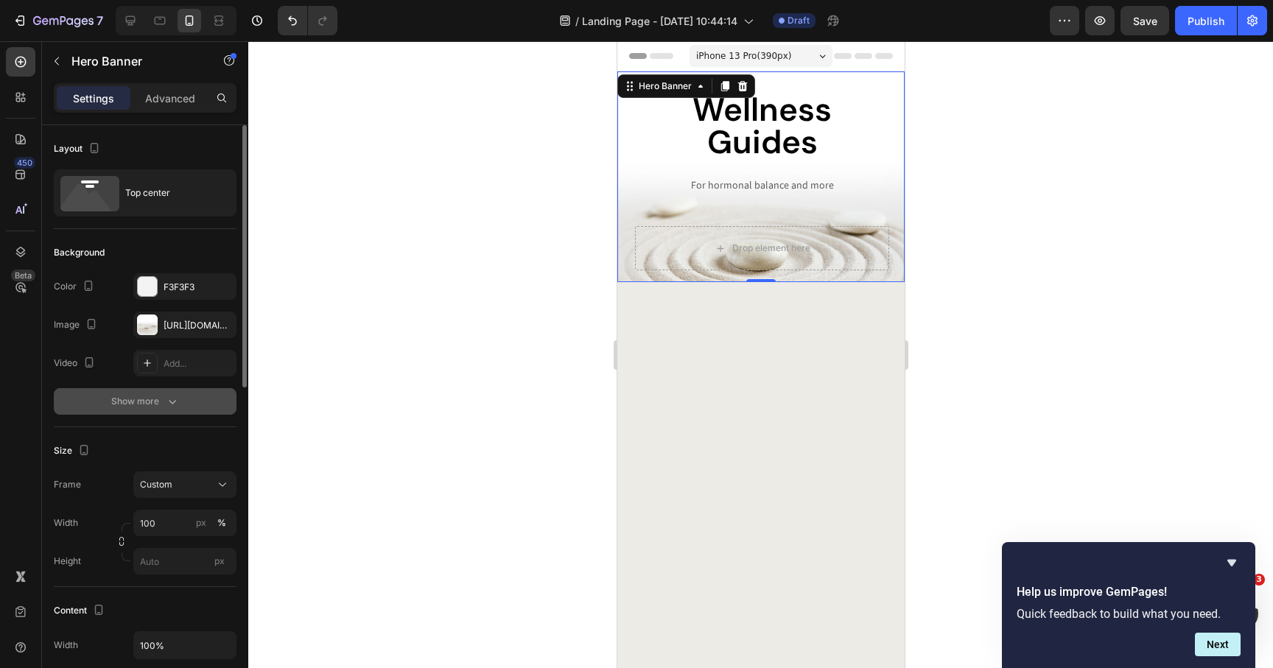
click at [155, 406] on div "Show more" at bounding box center [145, 401] width 69 height 15
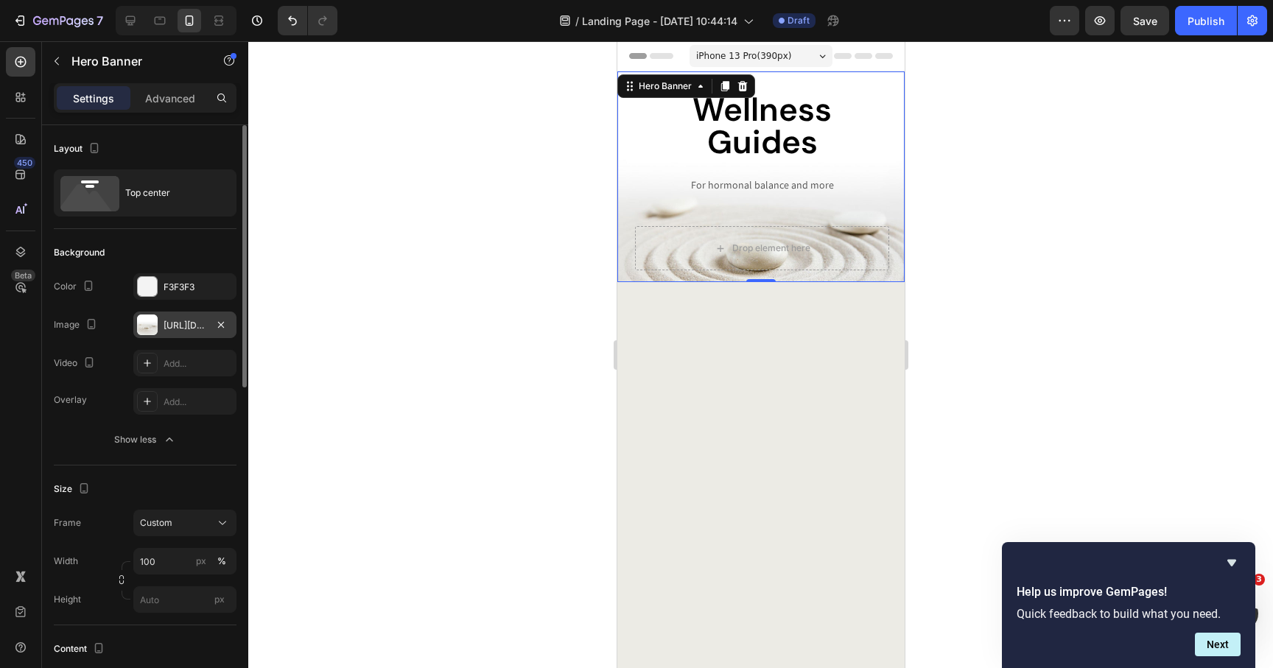
click at [169, 335] on div "https://cdn.shopify.com/s/files/1/0069/0837/9205/files/gempages_496638882264122…" at bounding box center [184, 325] width 103 height 27
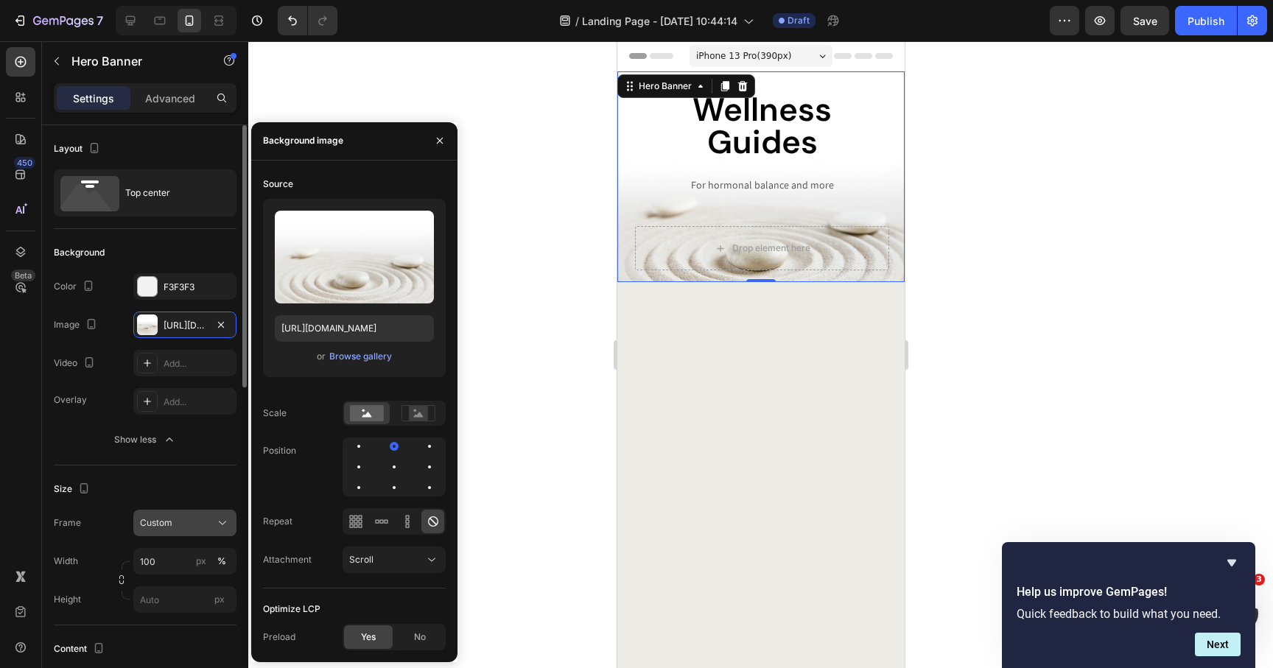
click at [185, 528] on div "Custom" at bounding box center [176, 523] width 72 height 13
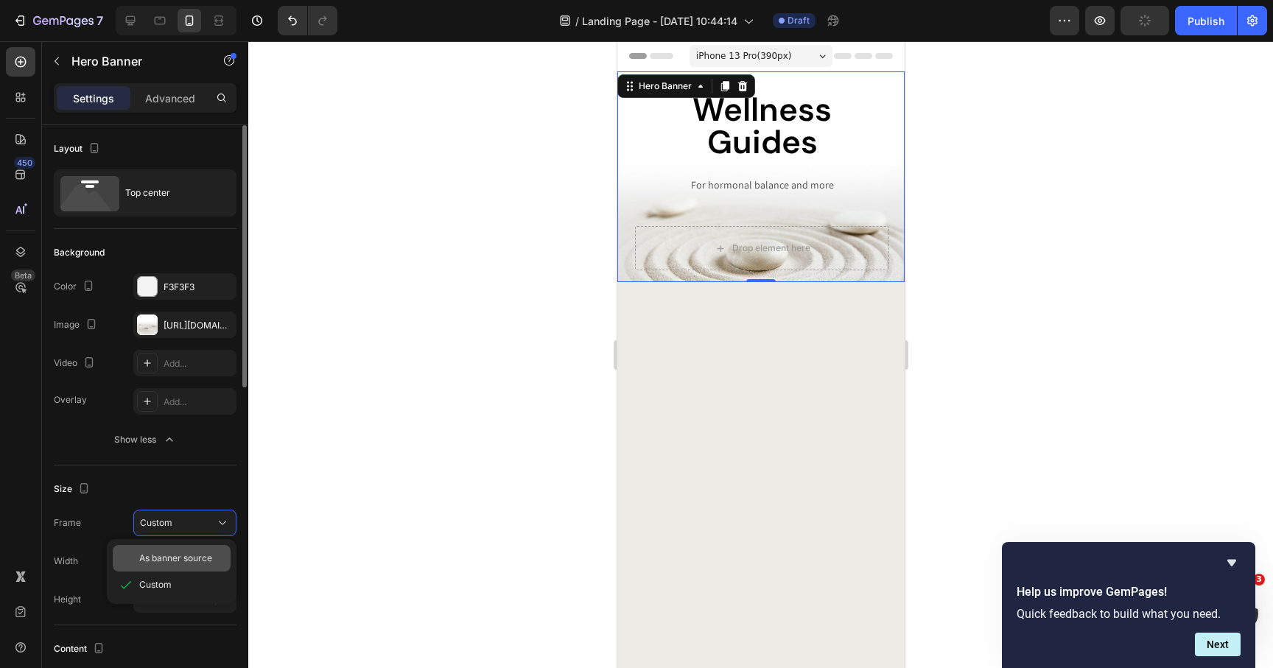
click at [179, 552] on span "As banner source" at bounding box center [175, 558] width 73 height 13
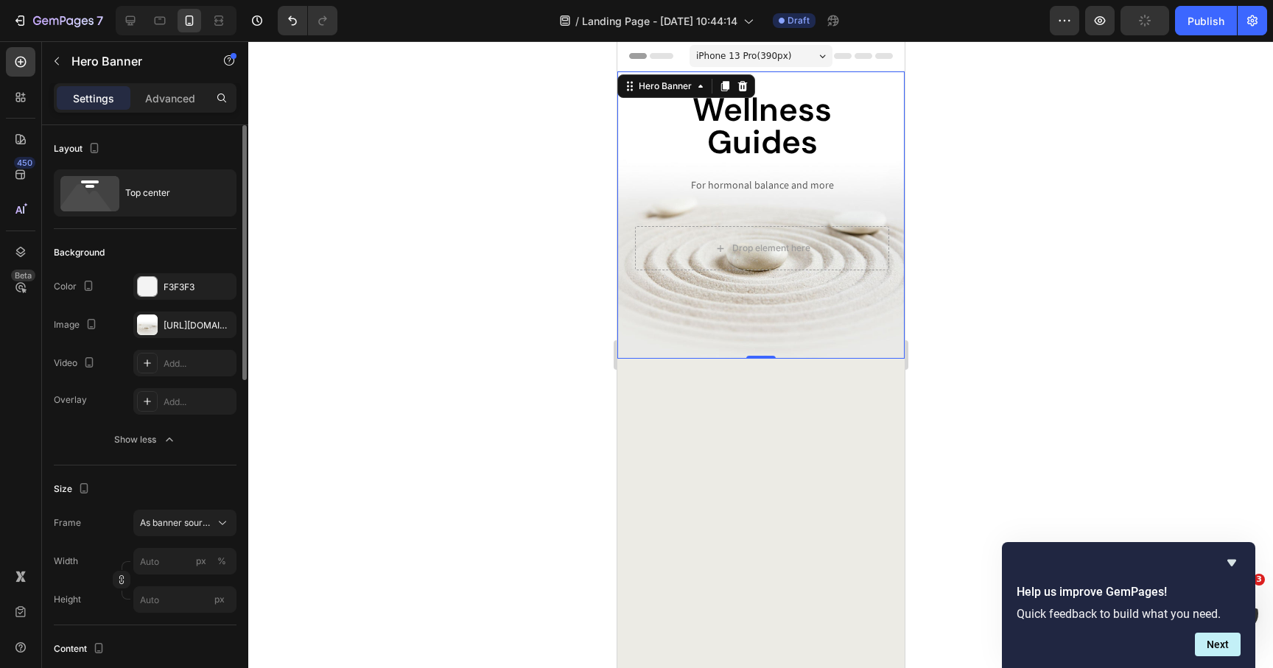
click at [260, 506] on div at bounding box center [760, 354] width 1025 height 627
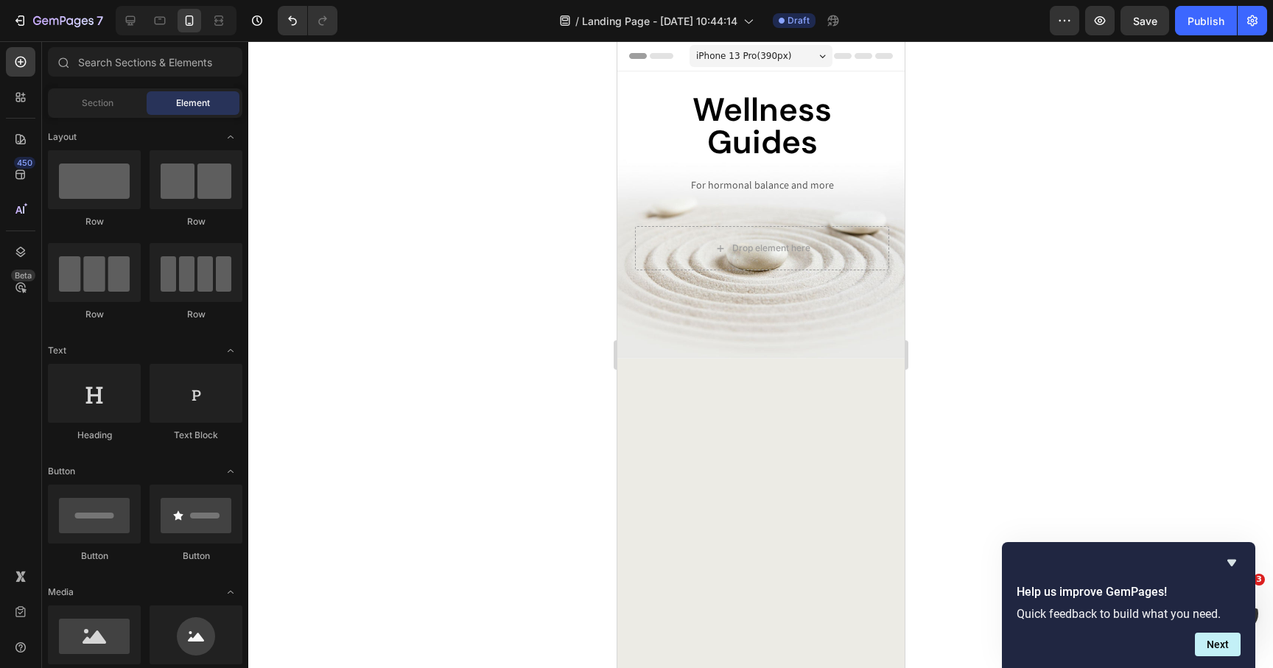
click at [421, 513] on div at bounding box center [760, 354] width 1025 height 627
click at [740, 151] on p "Wellness Guides" at bounding box center [761, 126] width 251 height 65
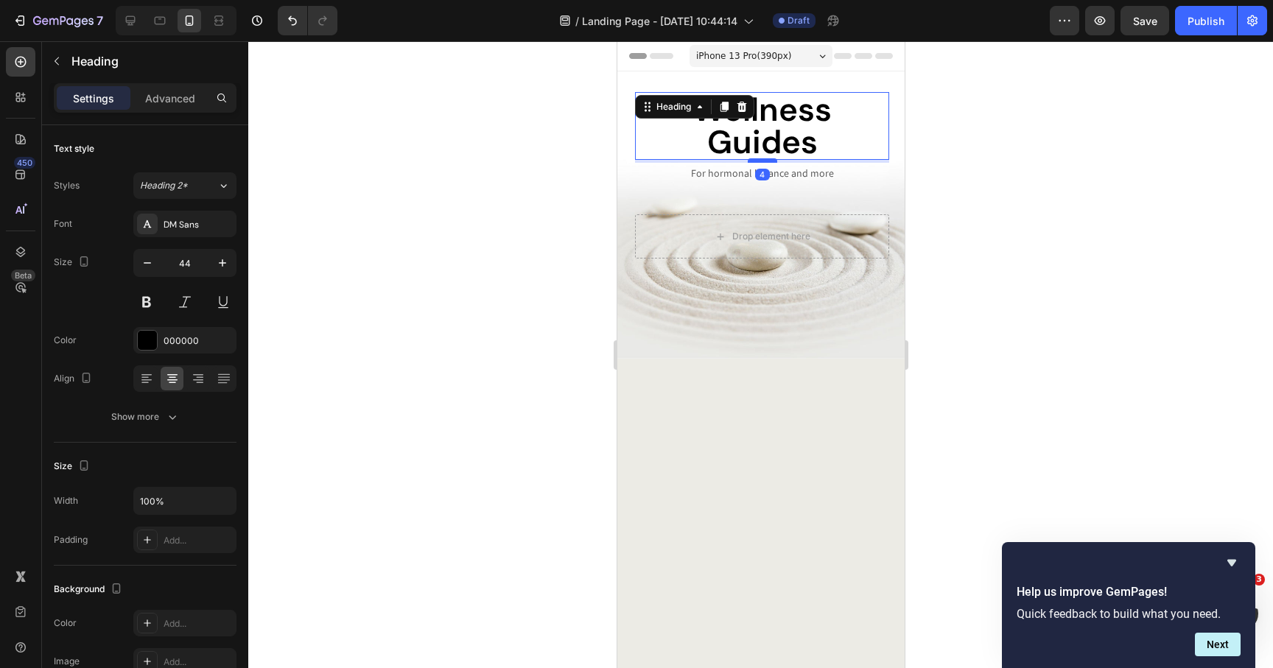
drag, startPoint x: 761, startPoint y: 172, endPoint x: 763, endPoint y: 161, distance: 11.3
click at [763, 161] on div at bounding box center [761, 160] width 29 height 4
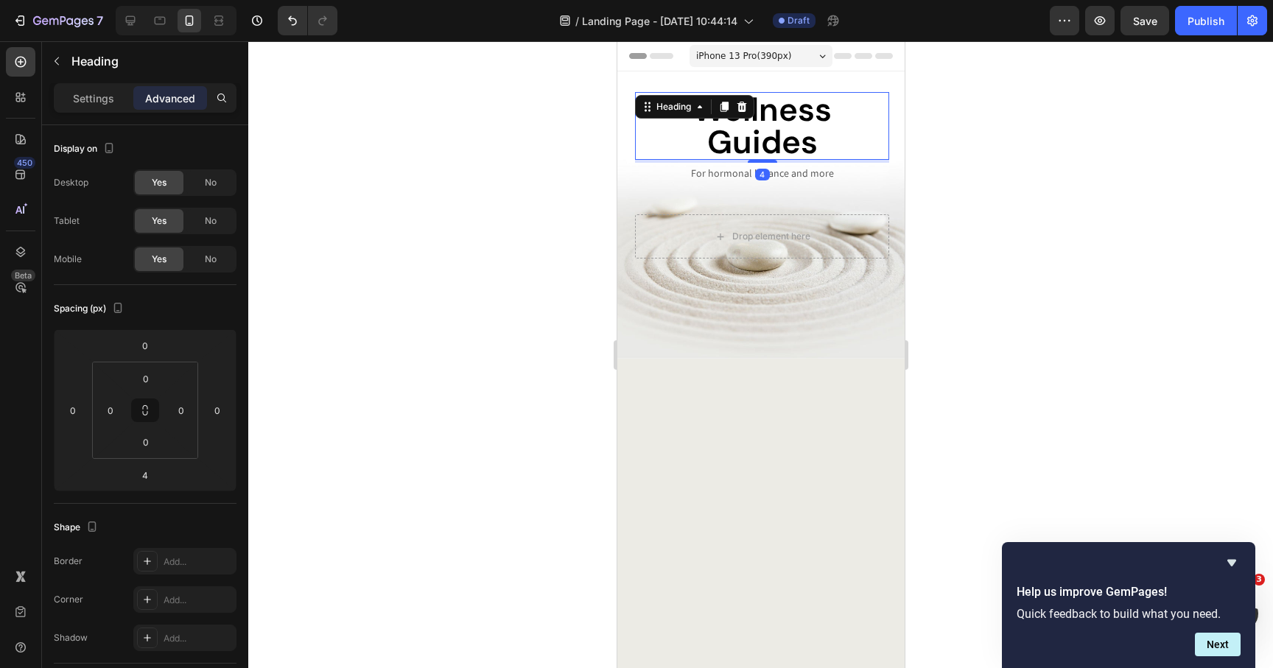
click at [561, 282] on div at bounding box center [760, 354] width 1025 height 627
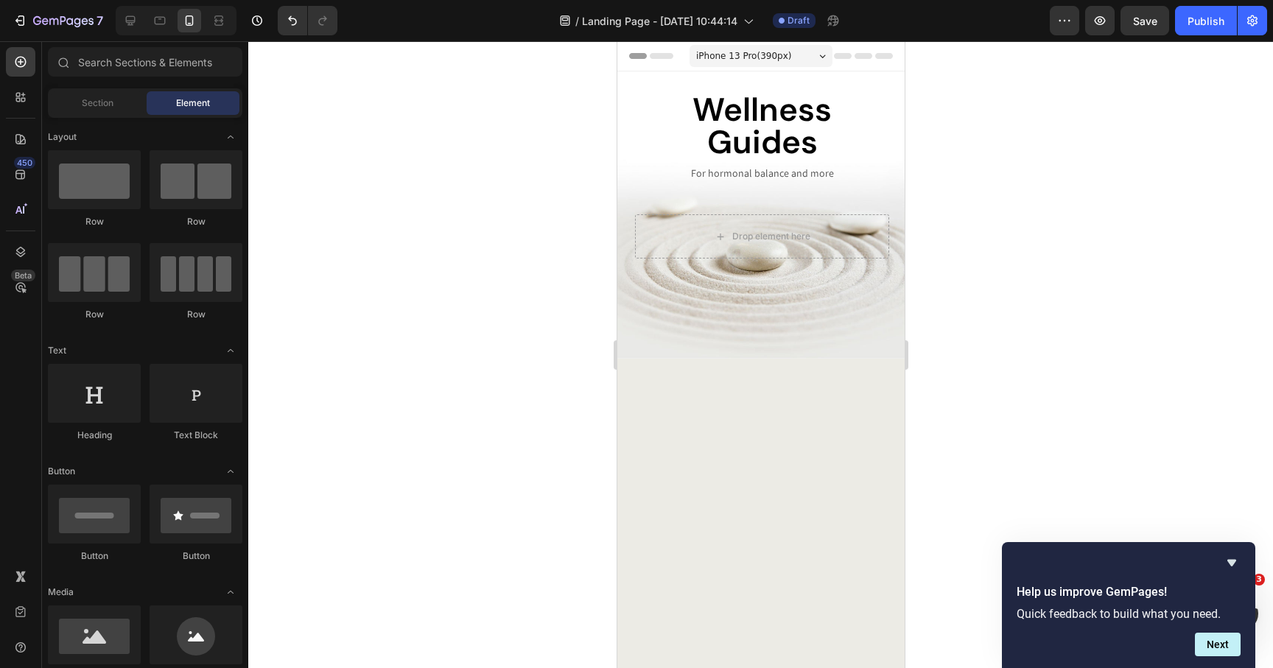
click at [1162, 1] on div "7 Version history / Landing Page - Sep 29, 10:44:14 Draft Preview Save Publish" at bounding box center [636, 21] width 1273 height 42
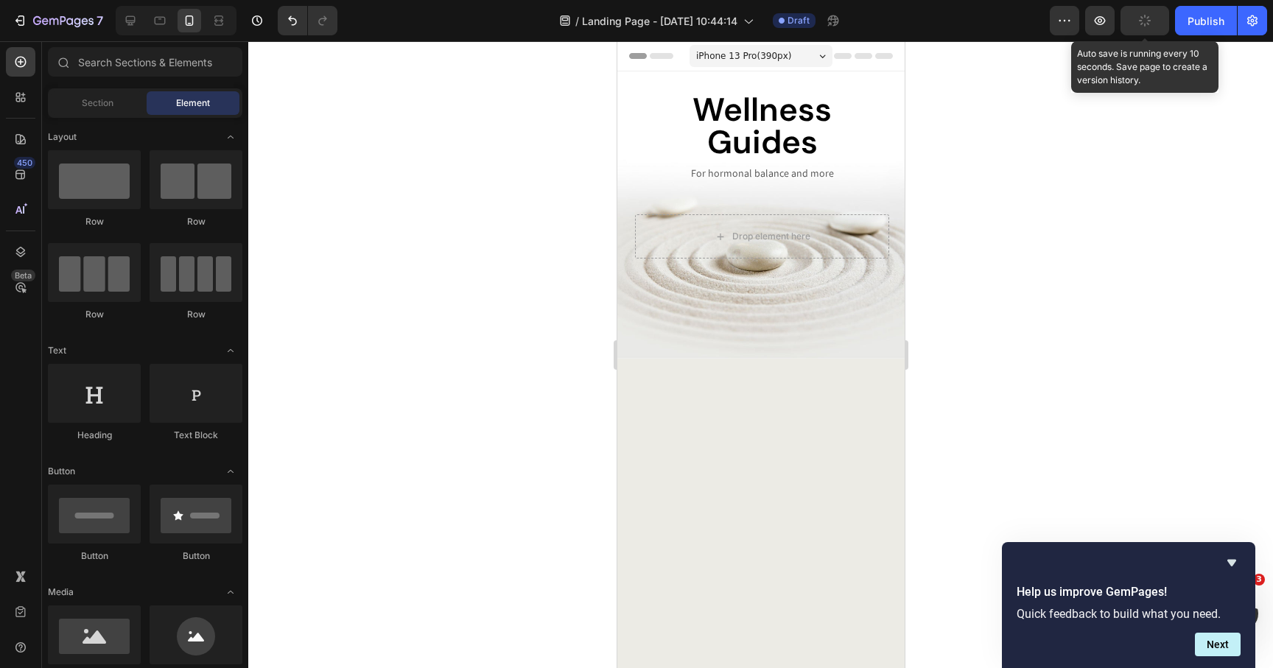
click at [1139, 14] on button "button" at bounding box center [1145, 20] width 49 height 29
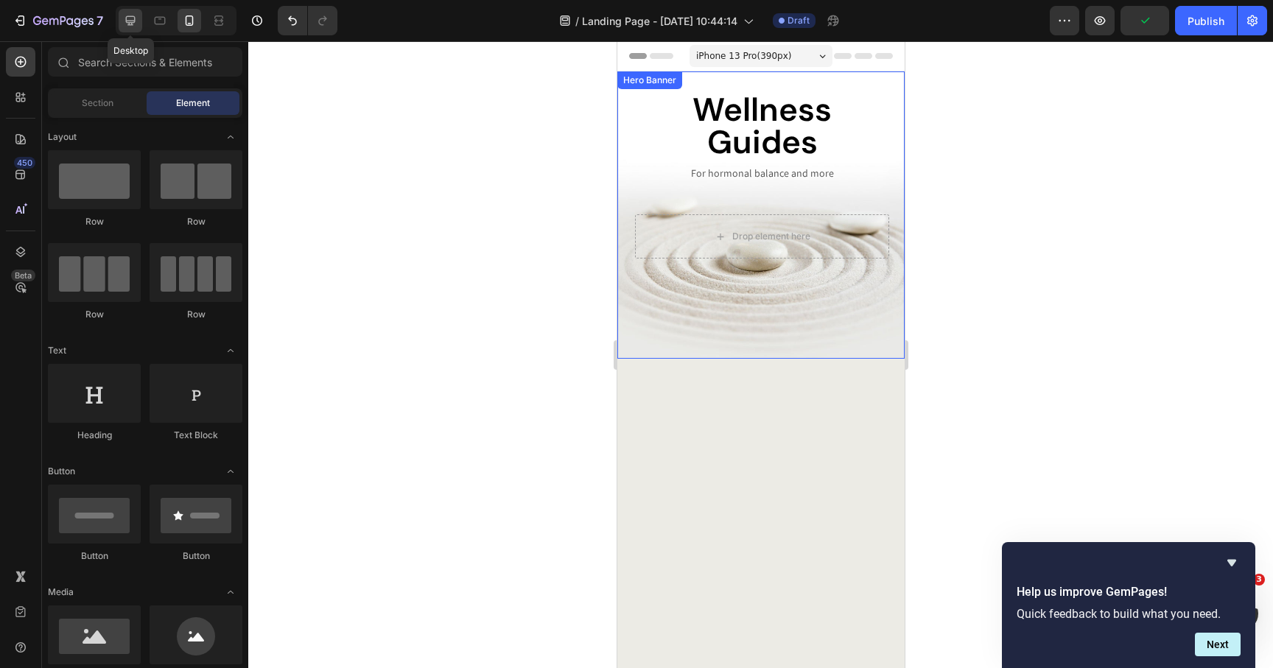
click at [125, 18] on icon at bounding box center [130, 20] width 15 height 15
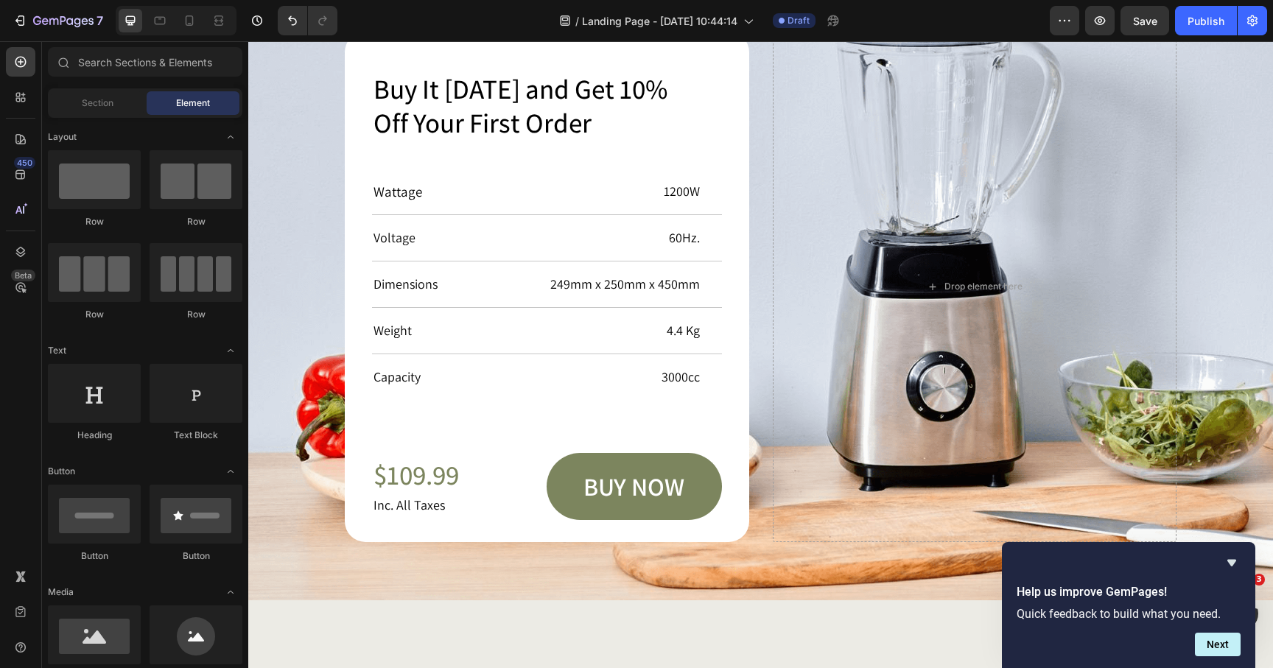
scroll to position [4340, 0]
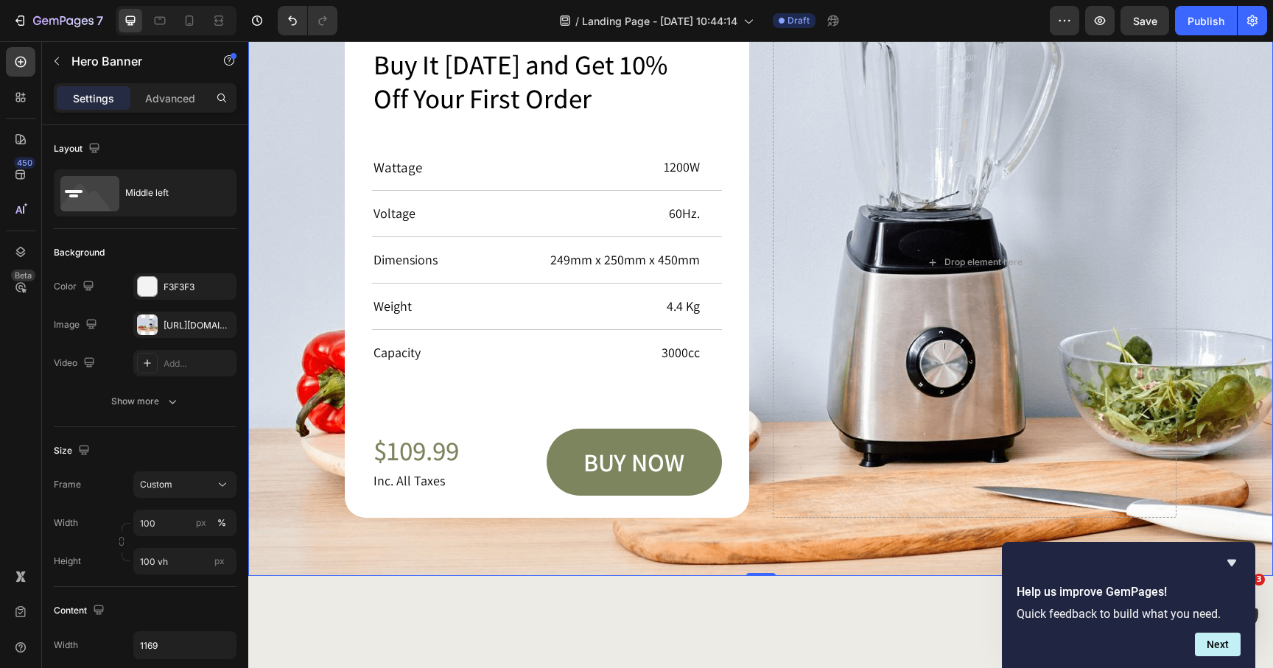
click at [382, 544] on div "Background Image" at bounding box center [760, 262] width 1025 height 627
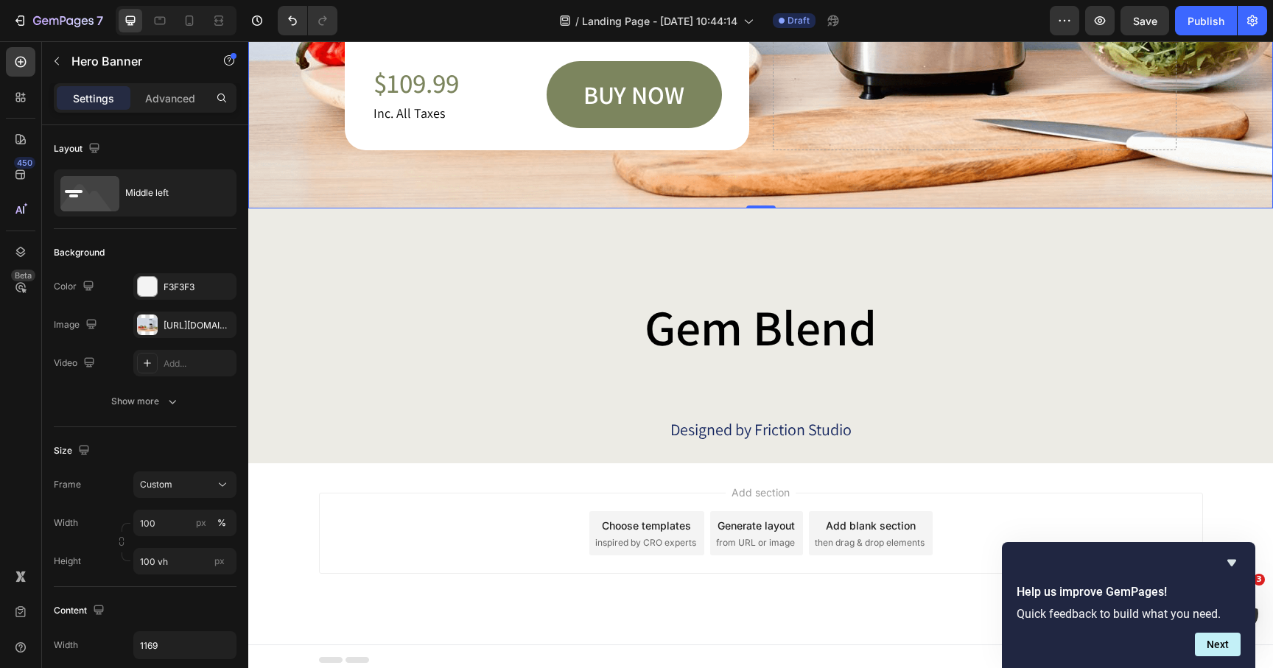
scroll to position [4715, 0]
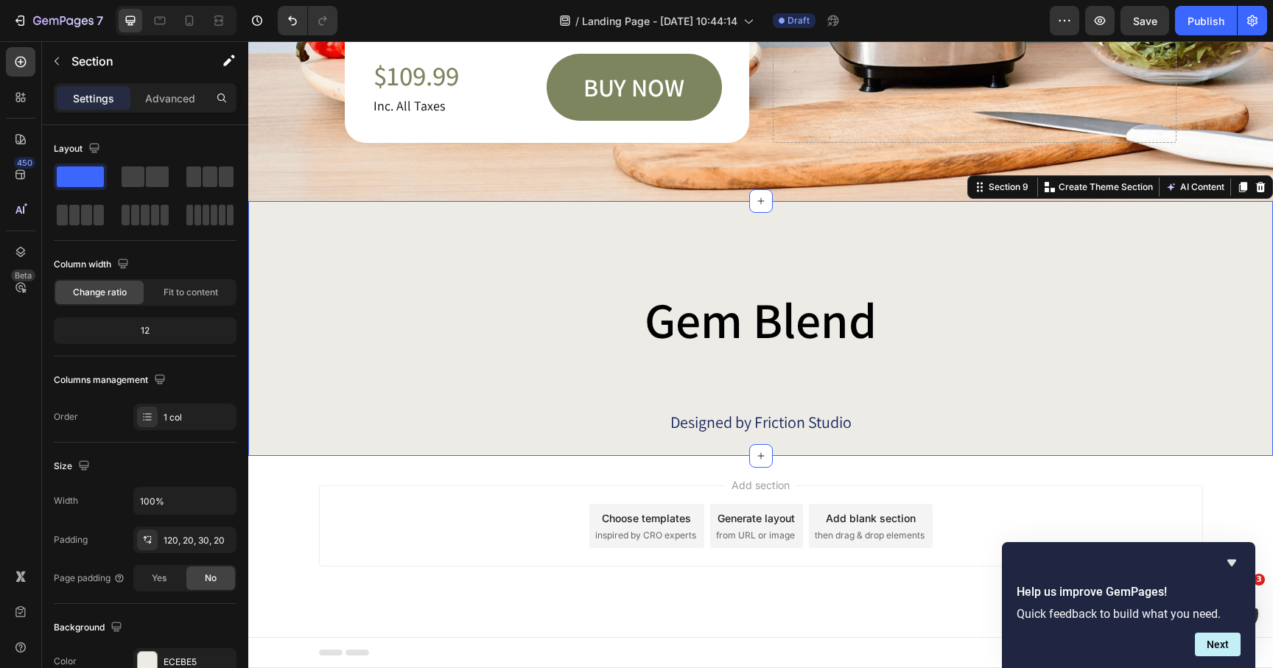
click at [420, 259] on div "Gem Blend Heading Designed by Friction Studio Text Block Row Section 9 Create T…" at bounding box center [760, 329] width 1025 height 256
click at [1261, 189] on icon at bounding box center [1261, 187] width 10 height 10
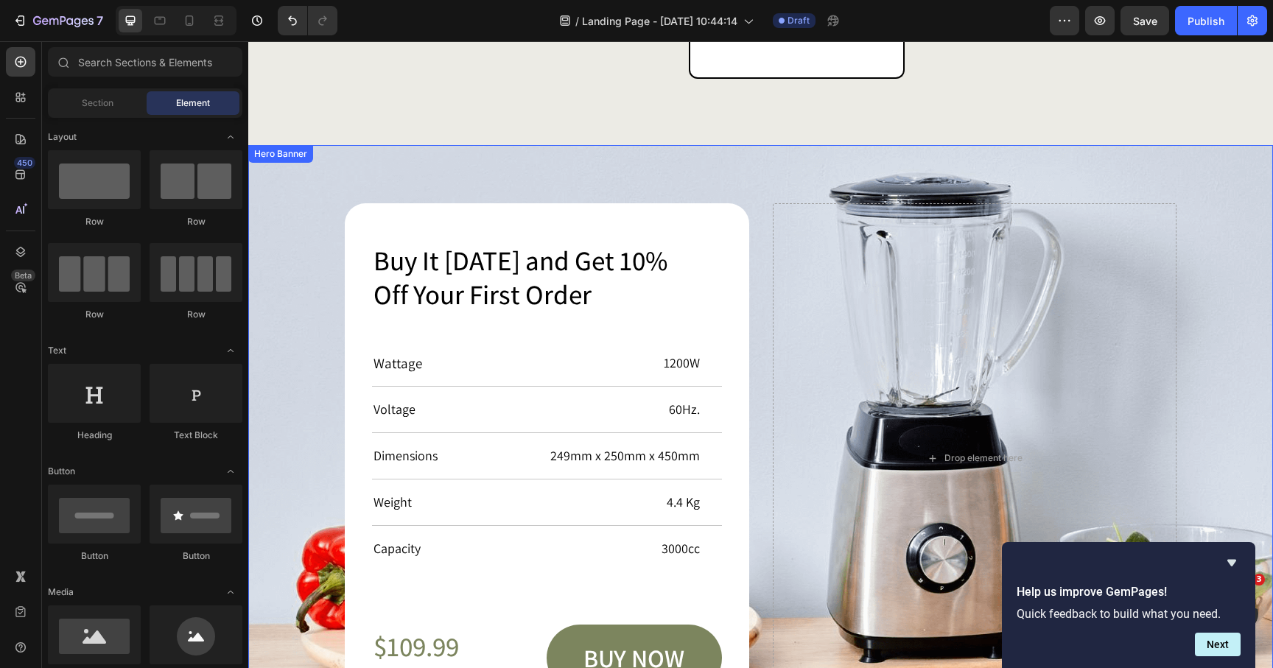
scroll to position [4108, 0]
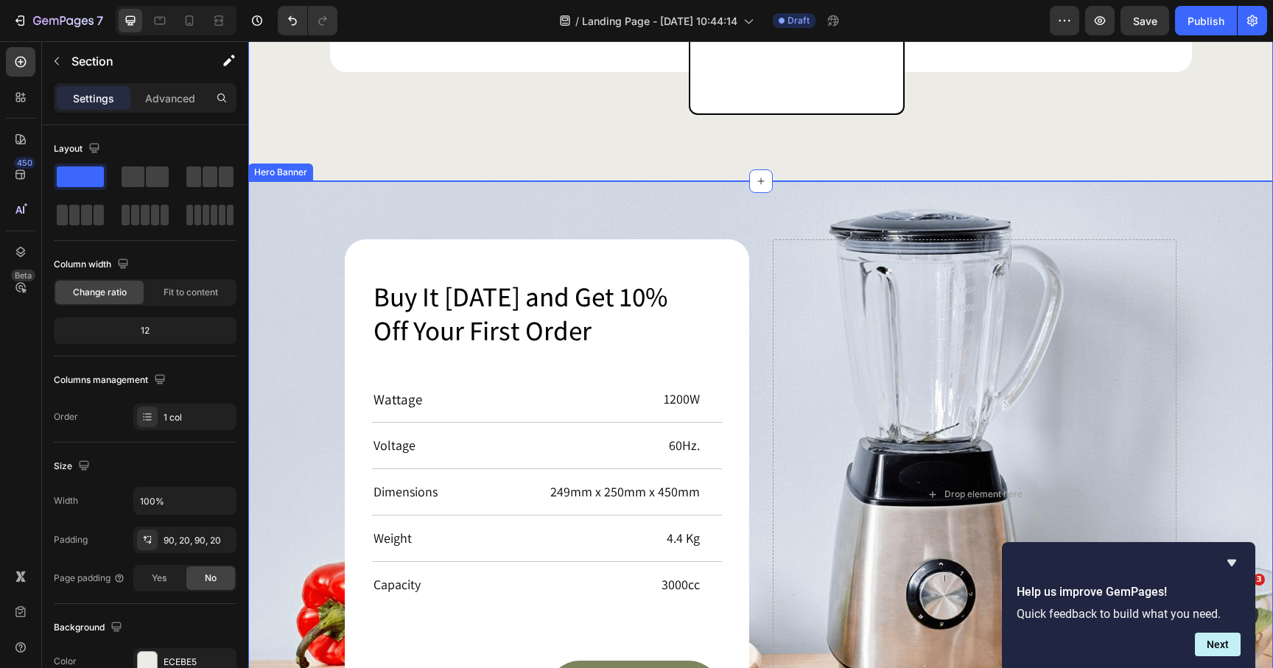
click at [1151, 195] on div "Background Image" at bounding box center [760, 494] width 1025 height 627
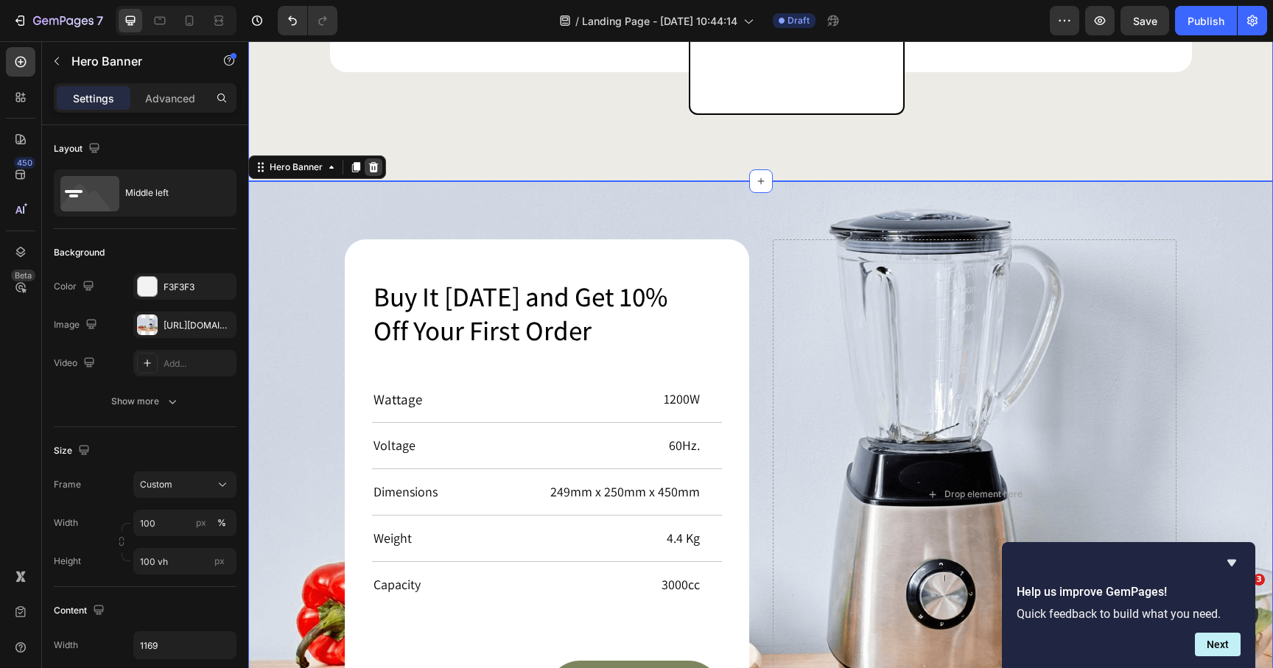
click at [375, 173] on div at bounding box center [374, 167] width 18 height 18
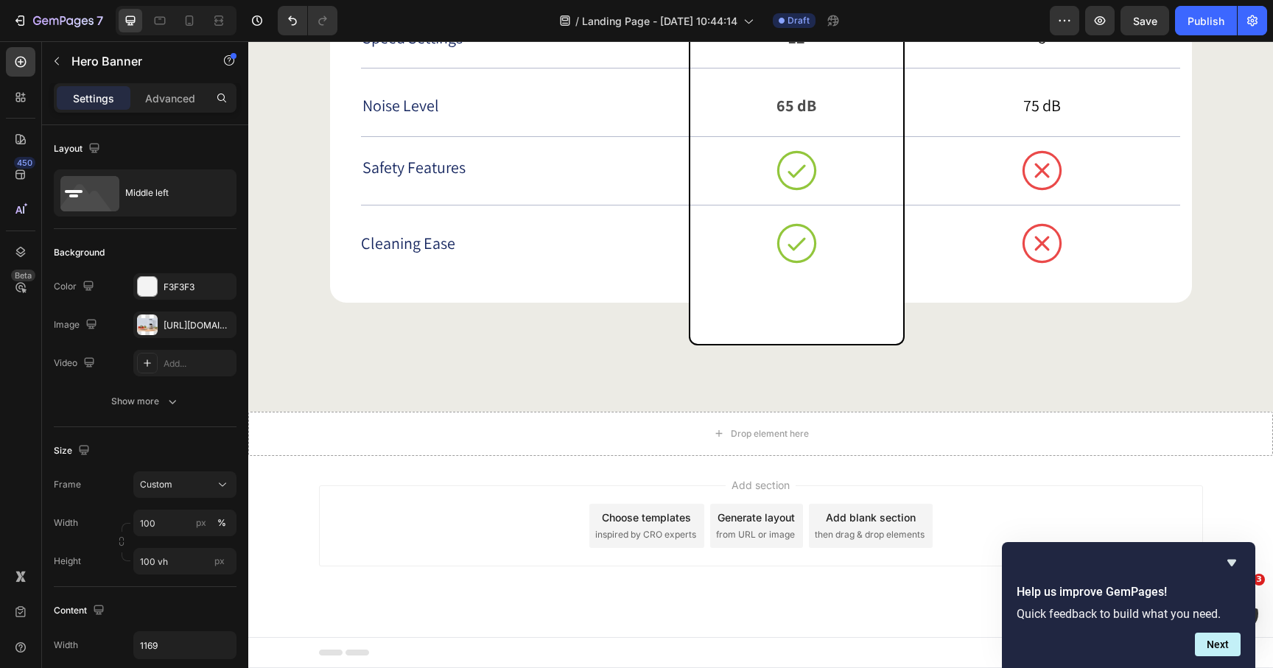
scroll to position [3877, 0]
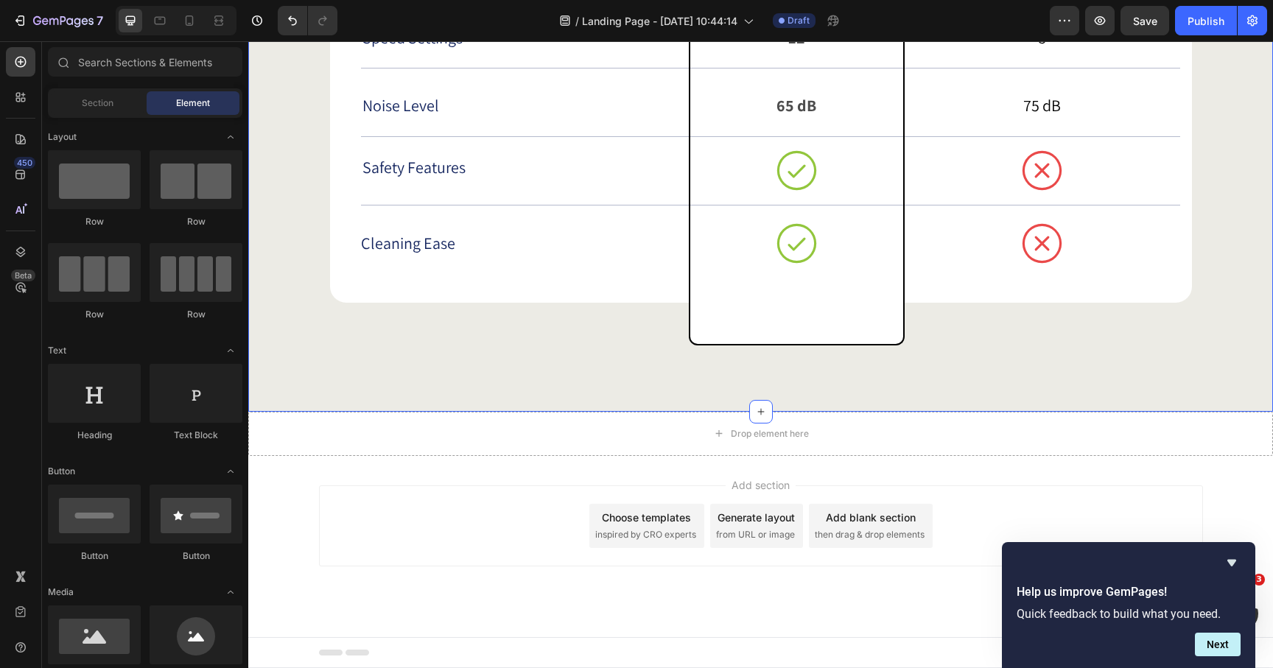
click at [299, 229] on div "We don’t stress about the competition Heading Drop element here Gem Blend Text …" at bounding box center [760, 8] width 995 height 674
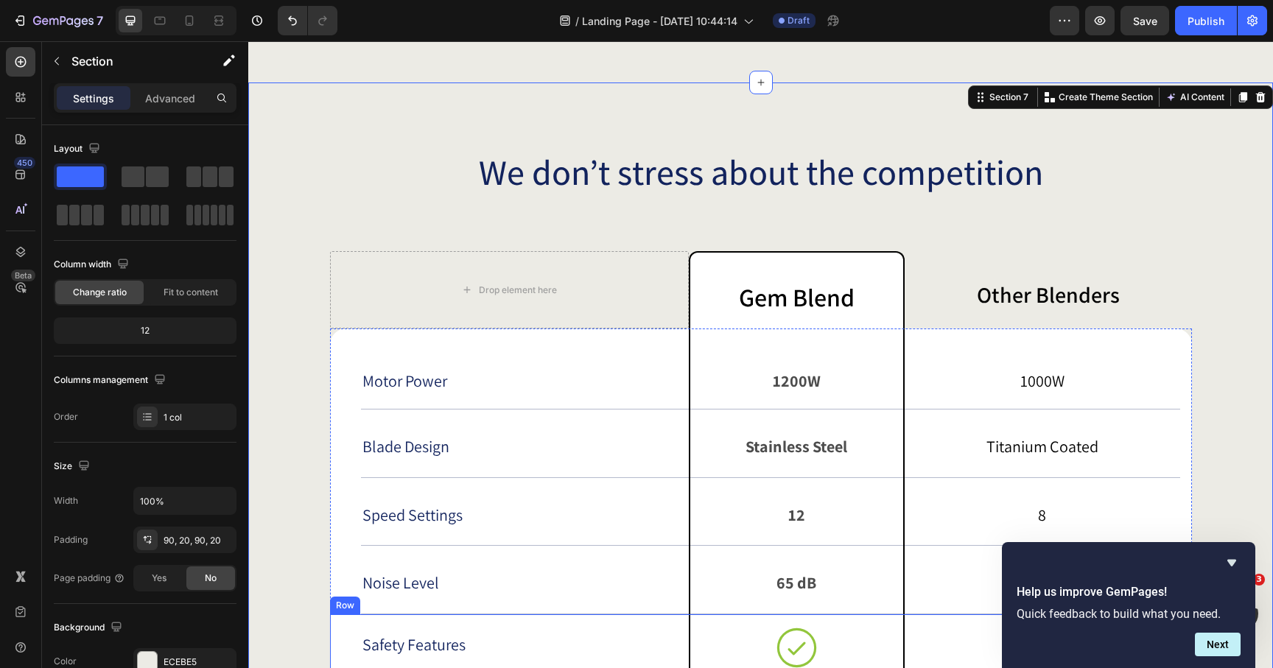
scroll to position [3398, 0]
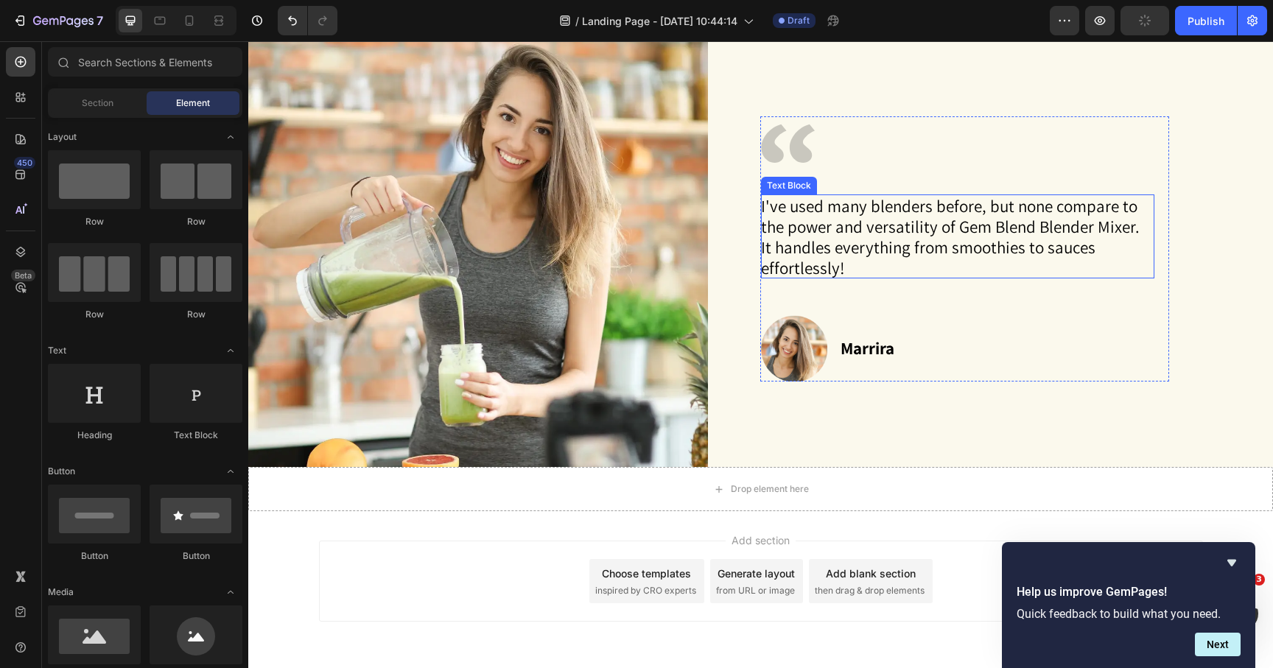
scroll to position [2766, 0]
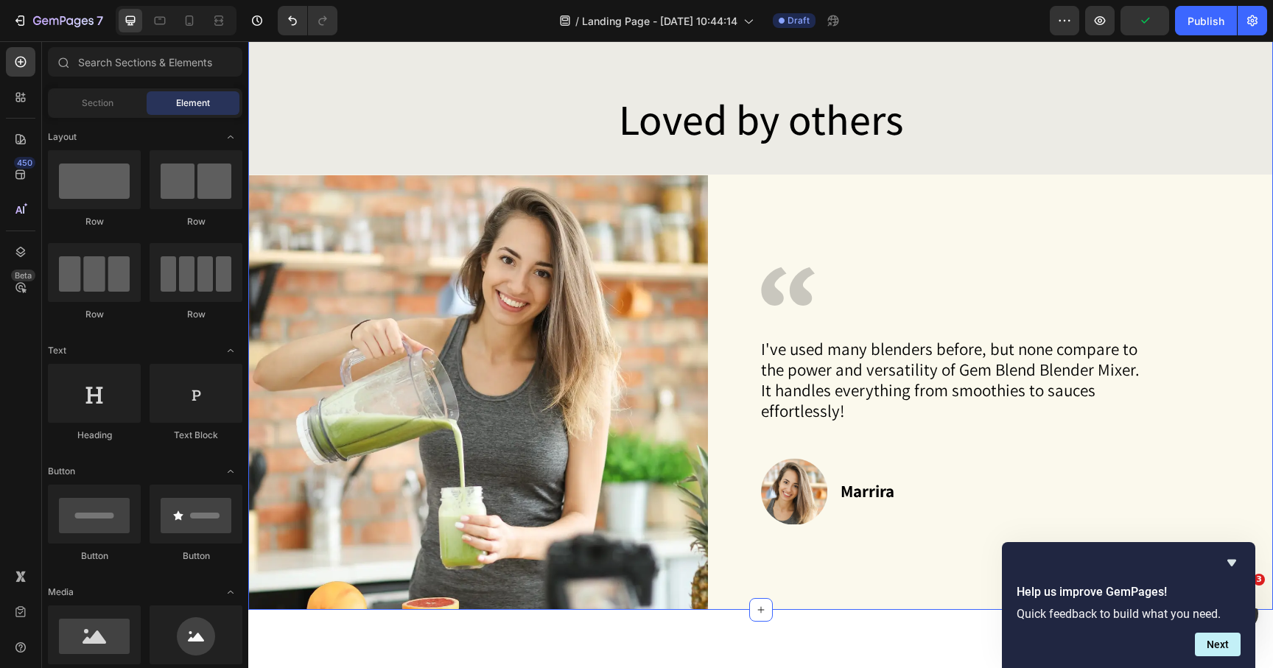
click at [1037, 171] on div "transform your kitchen experience Heading Image time-saving Heading Prepare mea…" at bounding box center [760, 172] width 1025 height 877
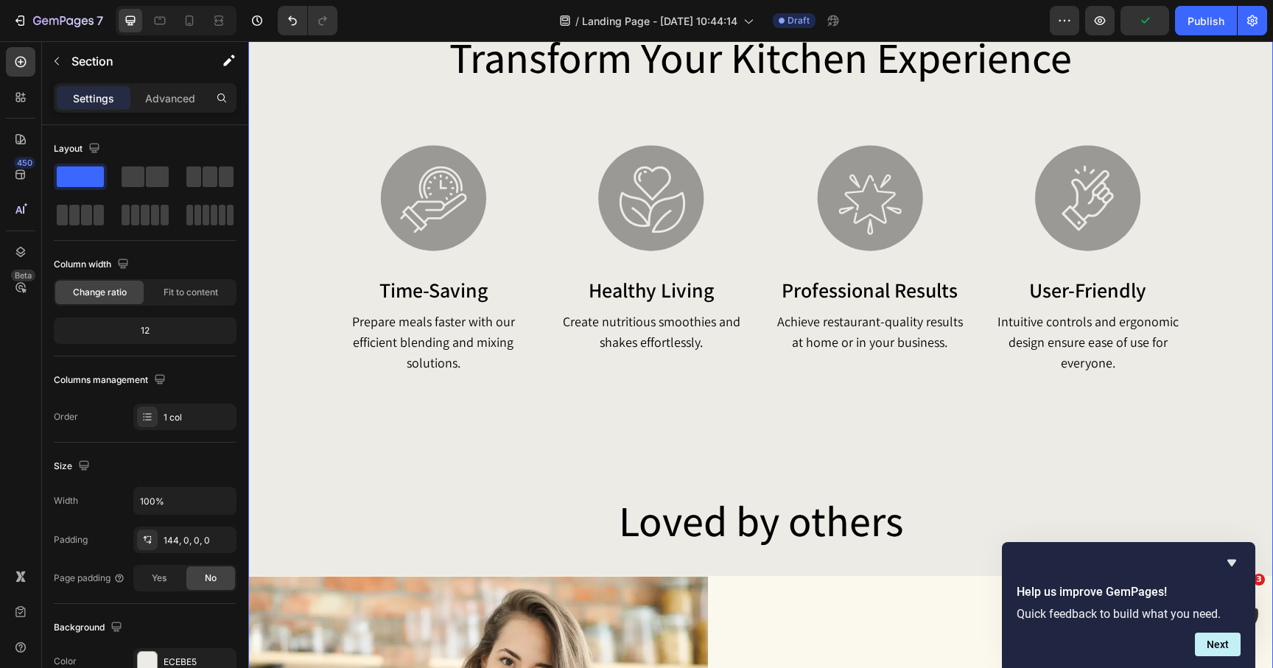
scroll to position [2410, 0]
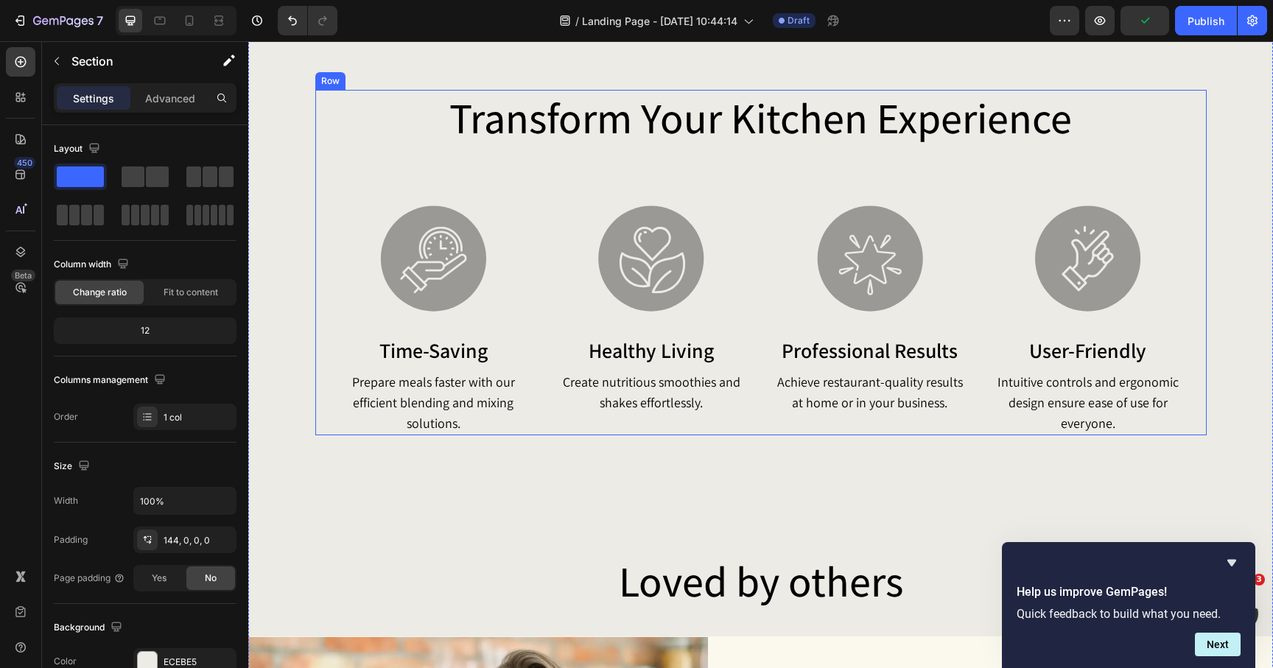
click at [1018, 150] on div "transform your kitchen experience Heading Image time-saving Heading Prepare mea…" at bounding box center [761, 263] width 862 height 346
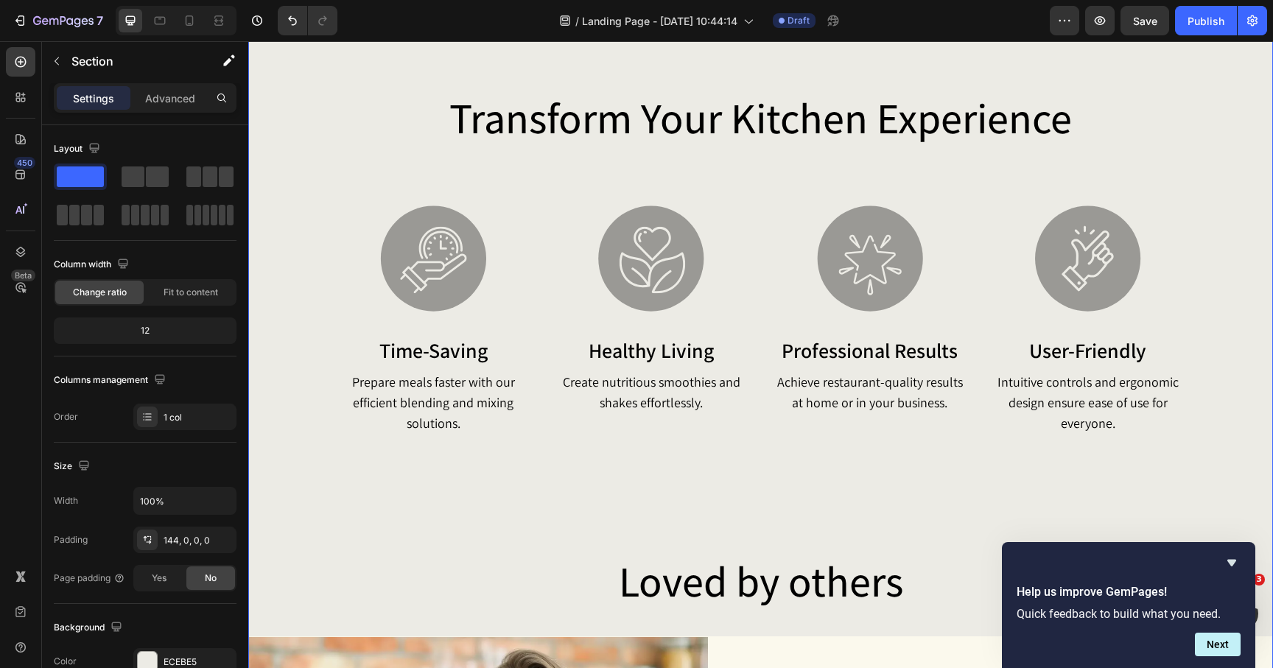
click at [1018, 74] on div "transform your kitchen experience Heading Image time-saving Heading Prepare mea…" at bounding box center [760, 528] width 1025 height 1089
click at [979, 111] on h2 "transform your kitchen experience" at bounding box center [761, 118] width 862 height 56
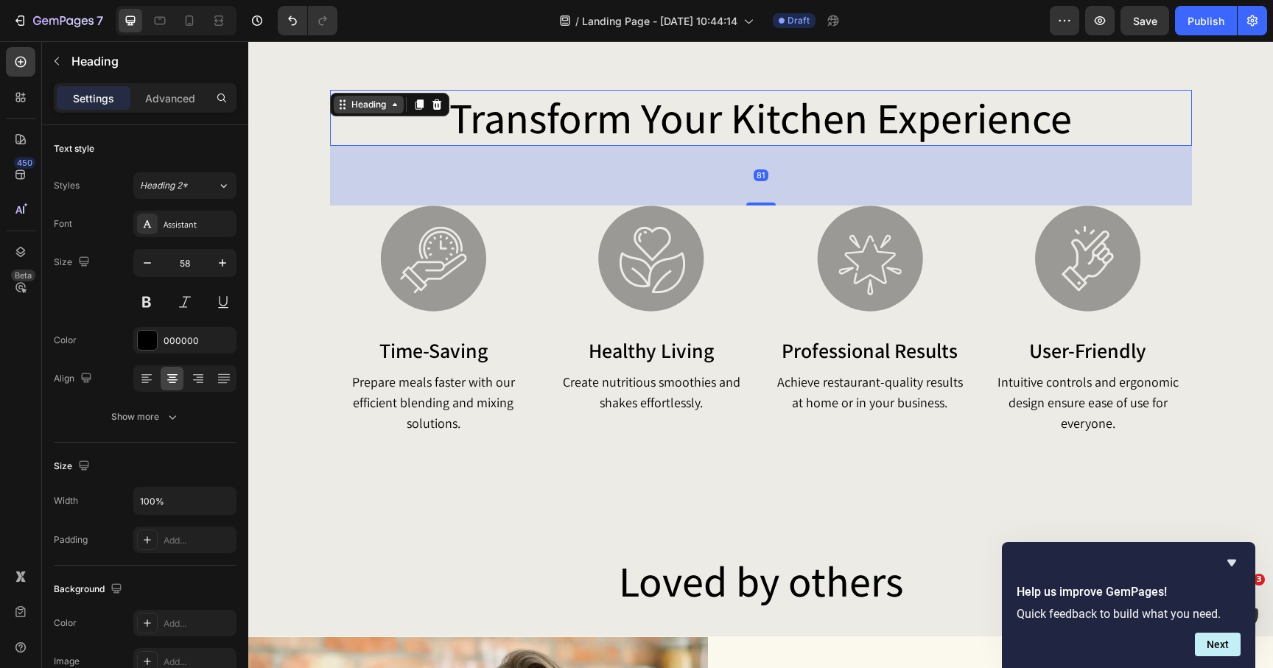
click at [372, 100] on div "Heading" at bounding box center [369, 104] width 41 height 13
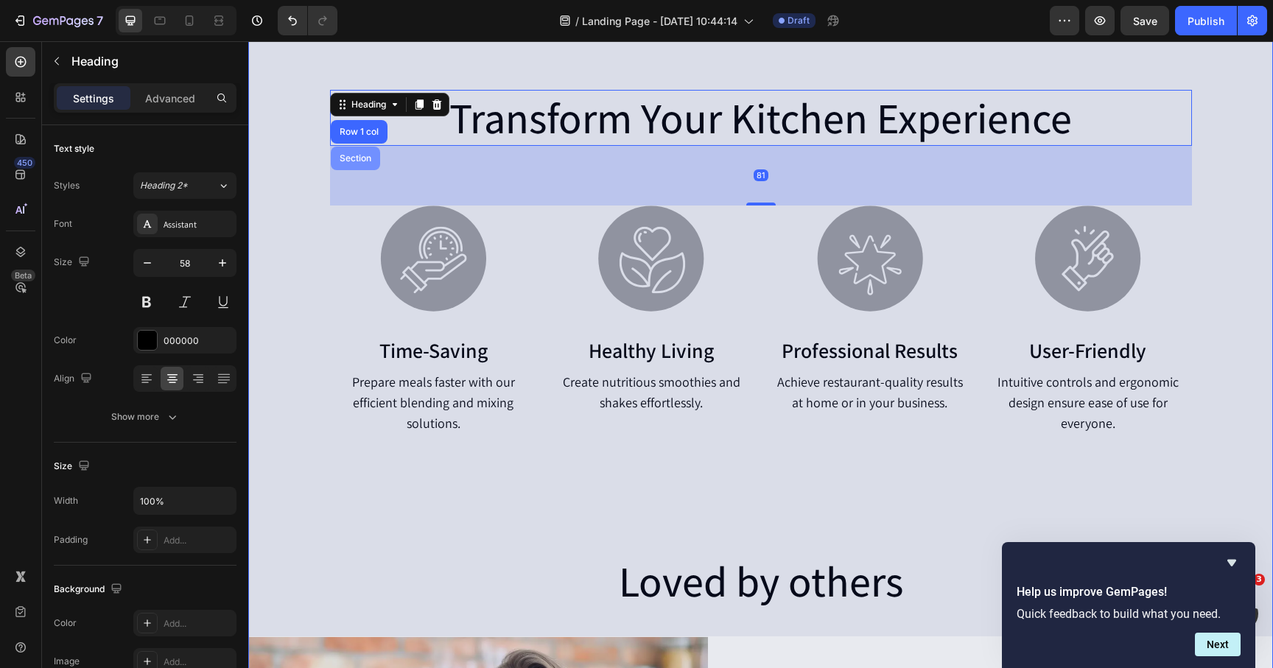
click at [357, 154] on div "Section" at bounding box center [356, 158] width 38 height 9
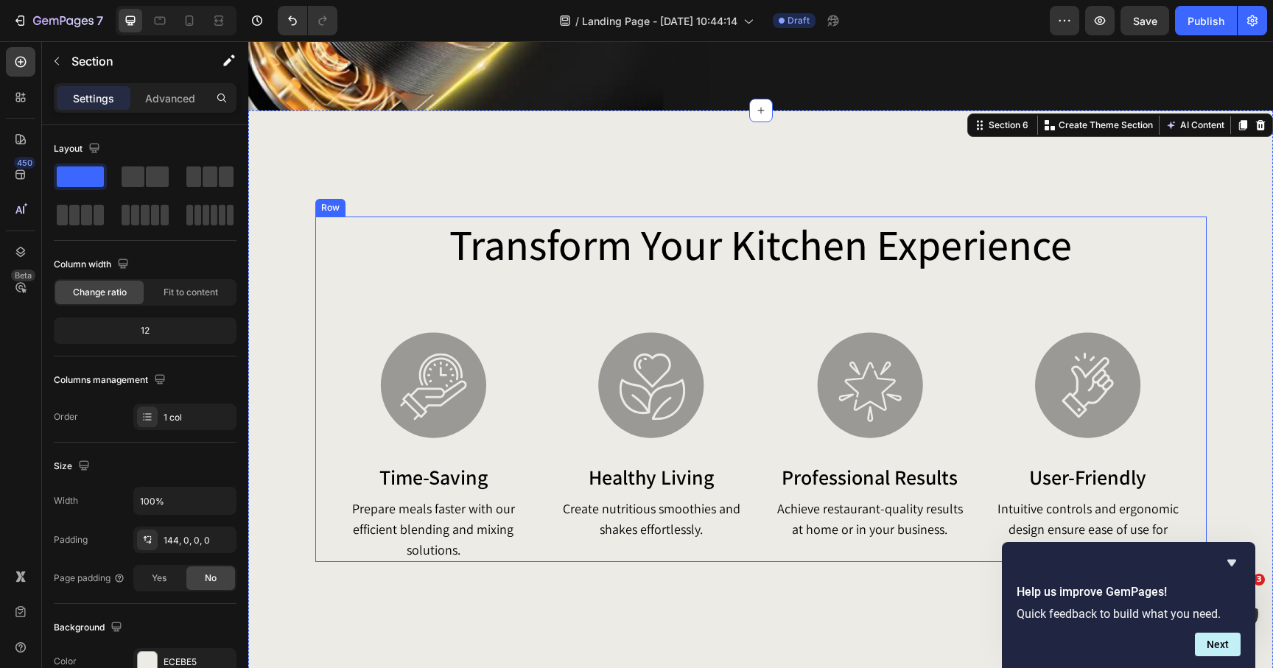
scroll to position [2176, 0]
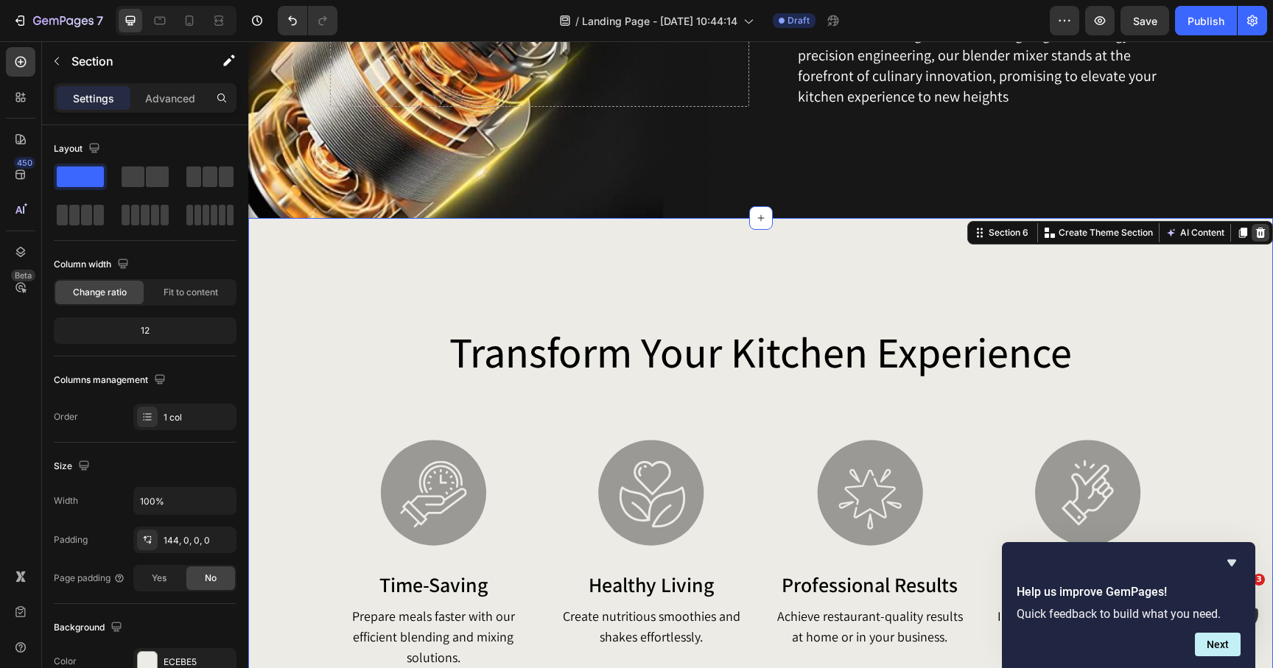
click at [1256, 237] on icon at bounding box center [1261, 233] width 12 height 12
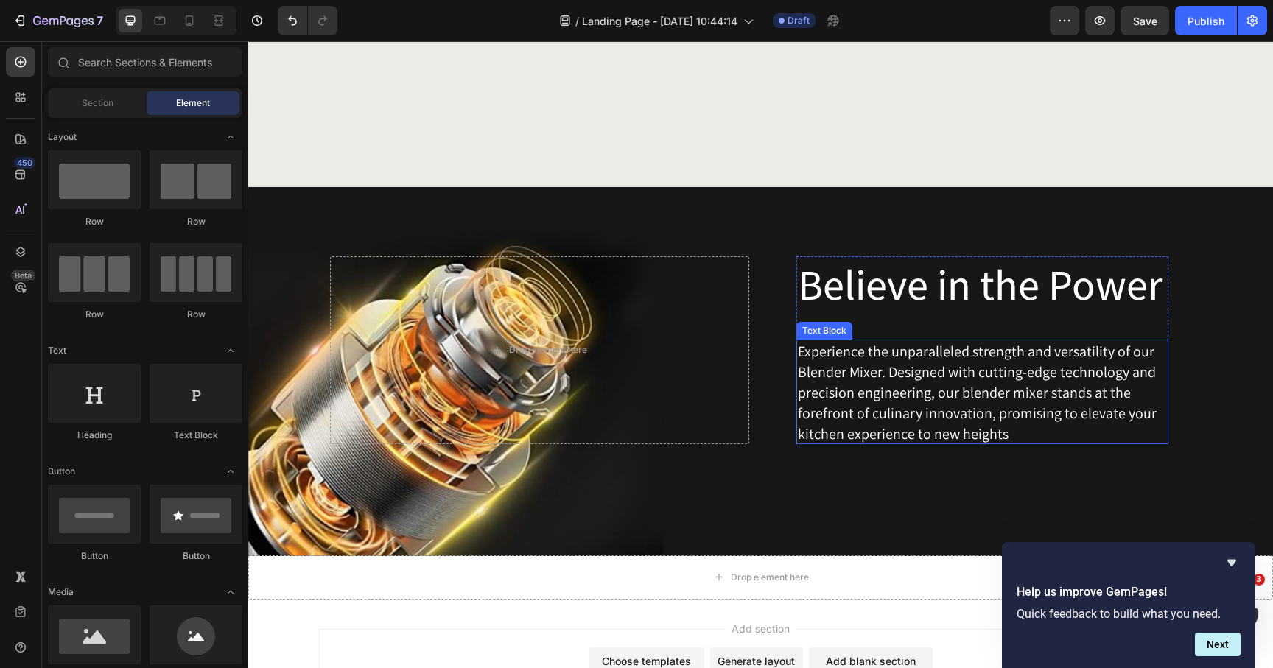
scroll to position [1757, 0]
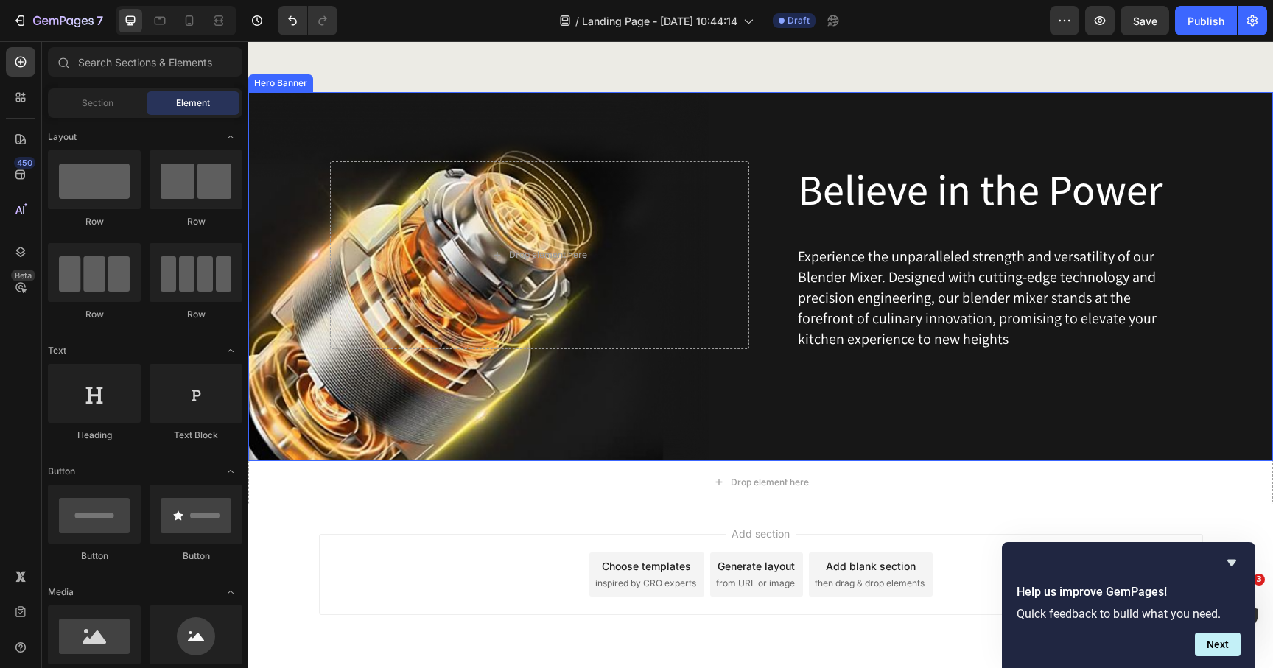
click at [948, 290] on div "Believe in the Power Heading Experience the unparalleled strength and versatili…" at bounding box center [761, 276] width 862 height 369
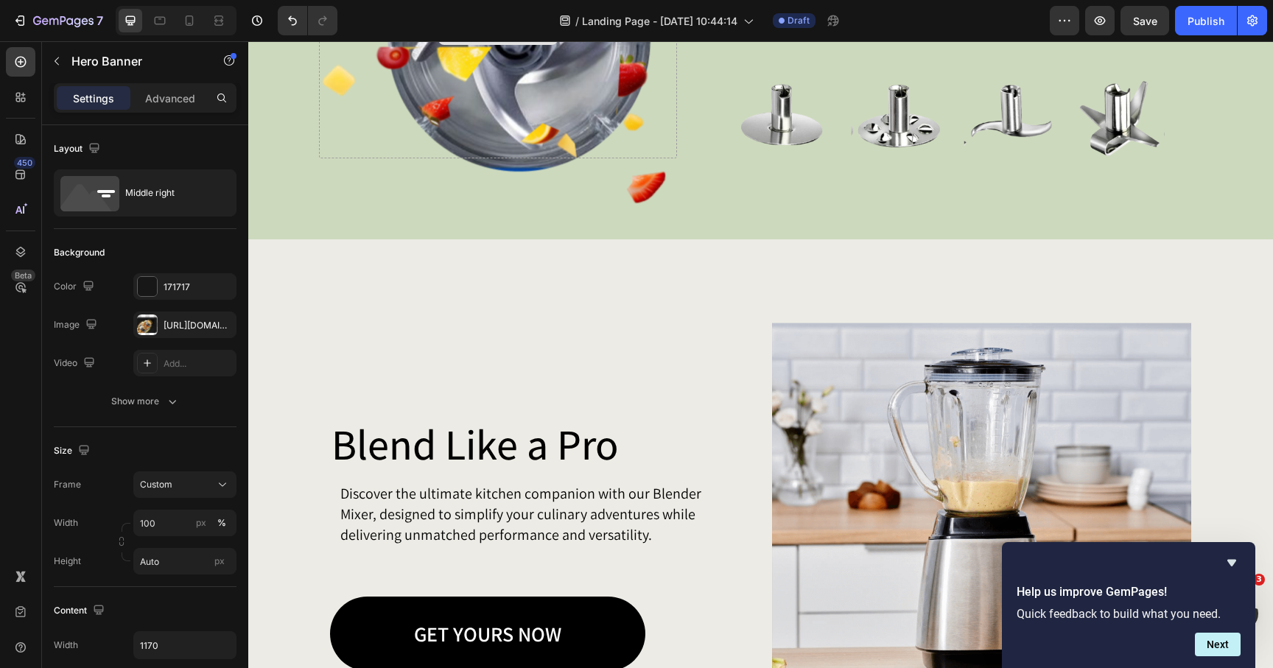
scroll to position [1211, 0]
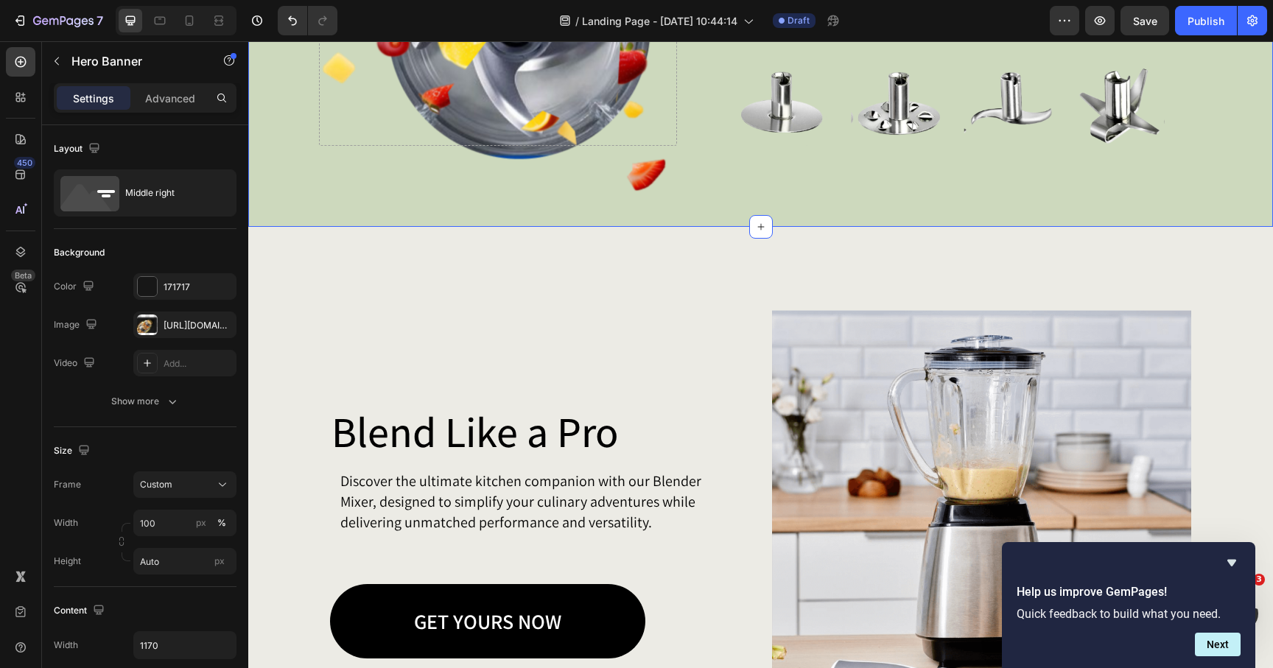
click at [363, 203] on div "4 stainless sharp blades Heading Image Image Image Image Row Row Drop element h…" at bounding box center [760, 34] width 1025 height 384
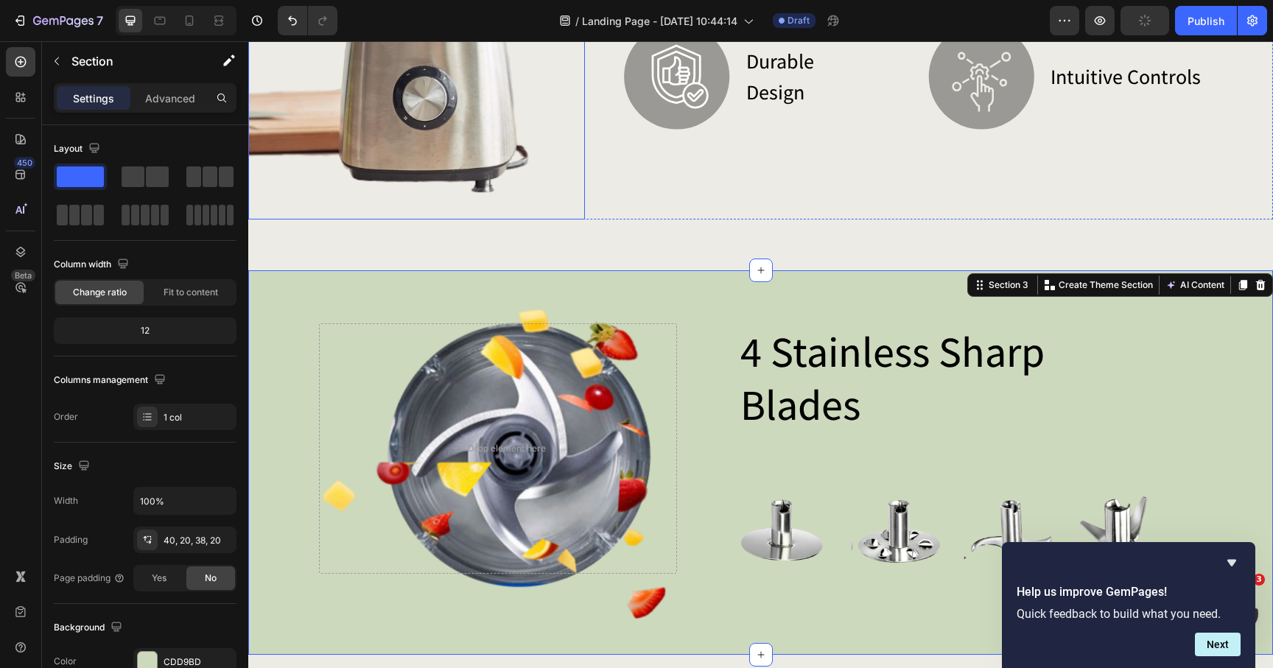
scroll to position [779, 0]
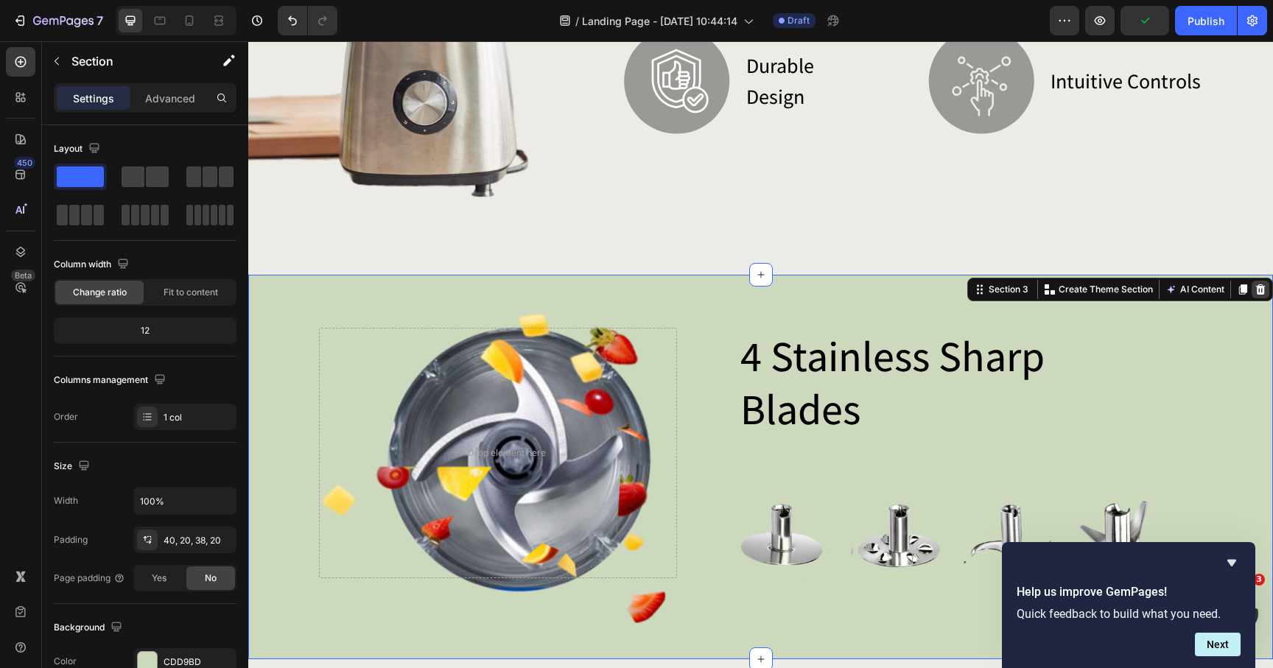
click at [1256, 290] on icon at bounding box center [1261, 290] width 12 height 12
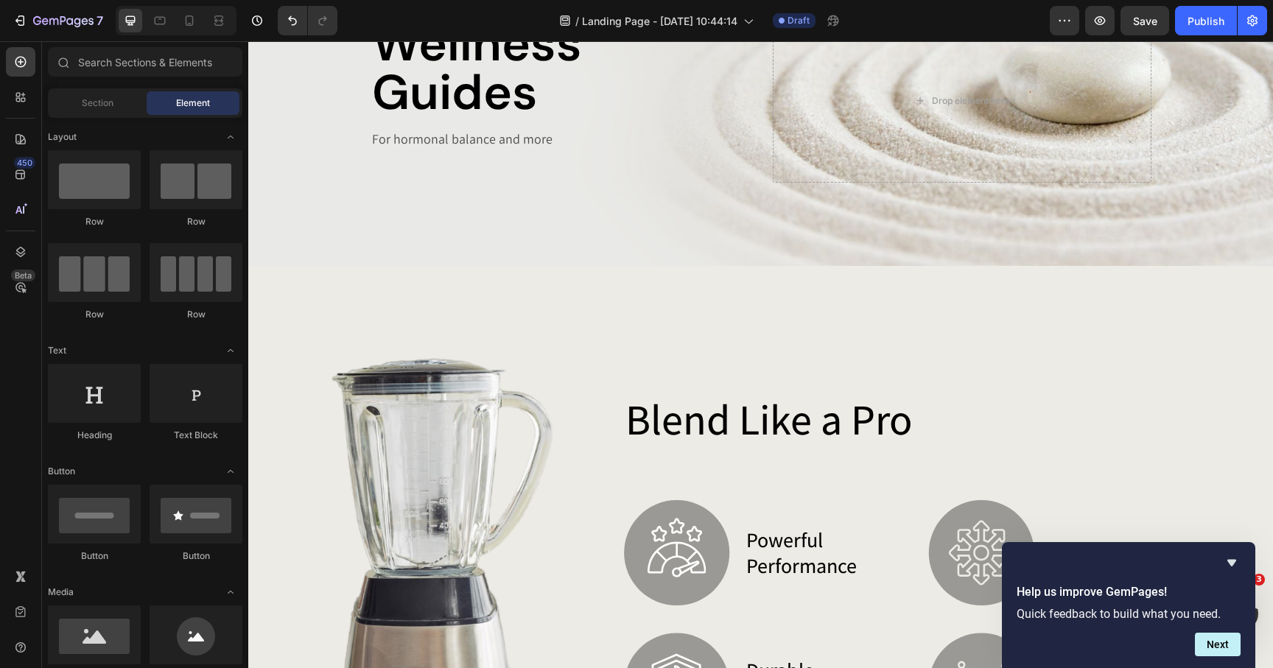
scroll to position [127, 0]
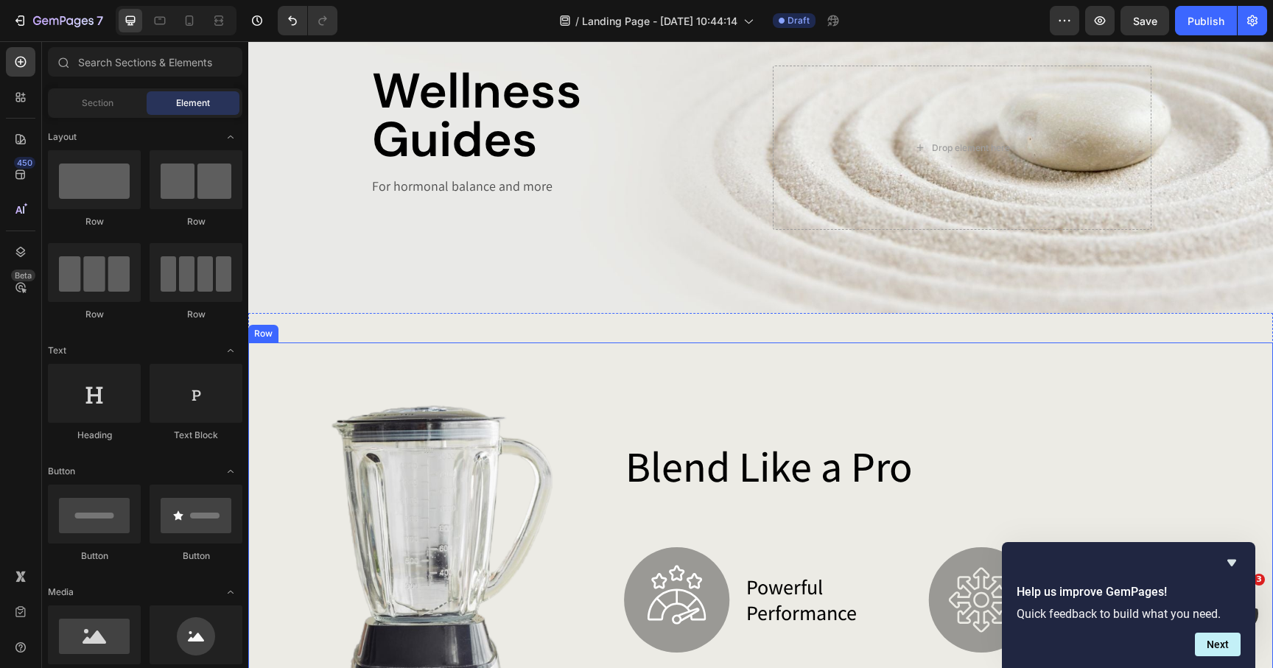
click at [635, 385] on div "Blend Like a Pro Heading Image powerful performance Text Block Row Image durabl…" at bounding box center [921, 609] width 673 height 533
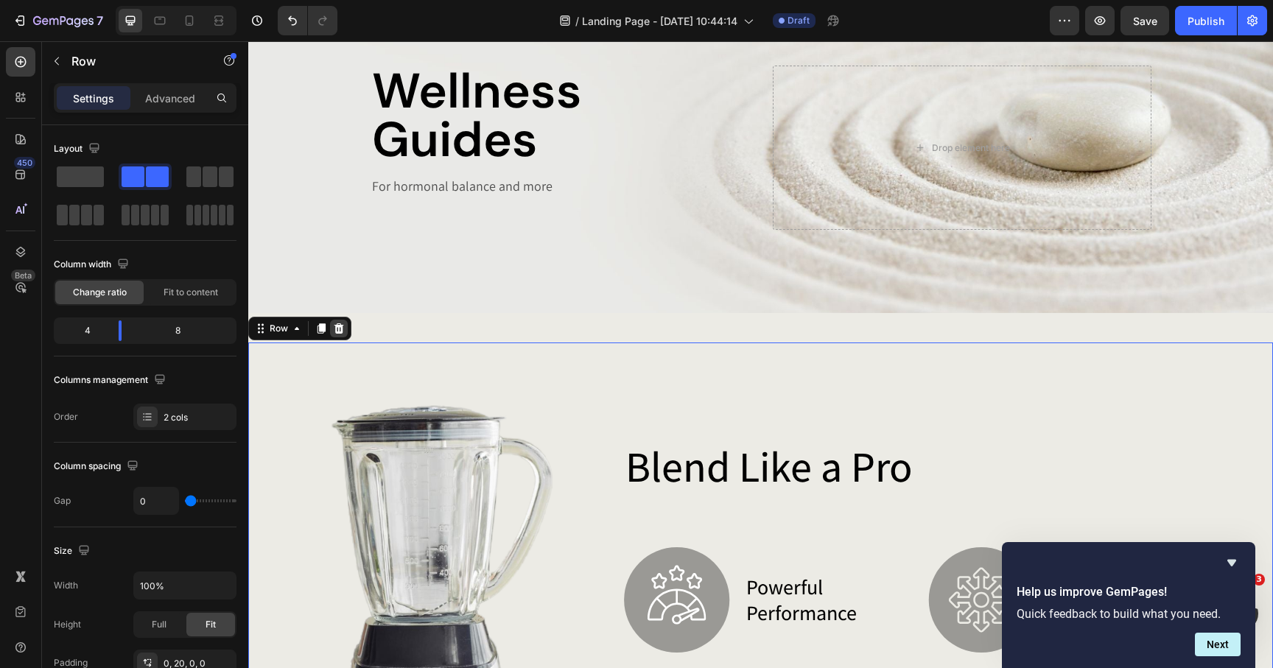
click at [337, 332] on icon at bounding box center [340, 328] width 10 height 10
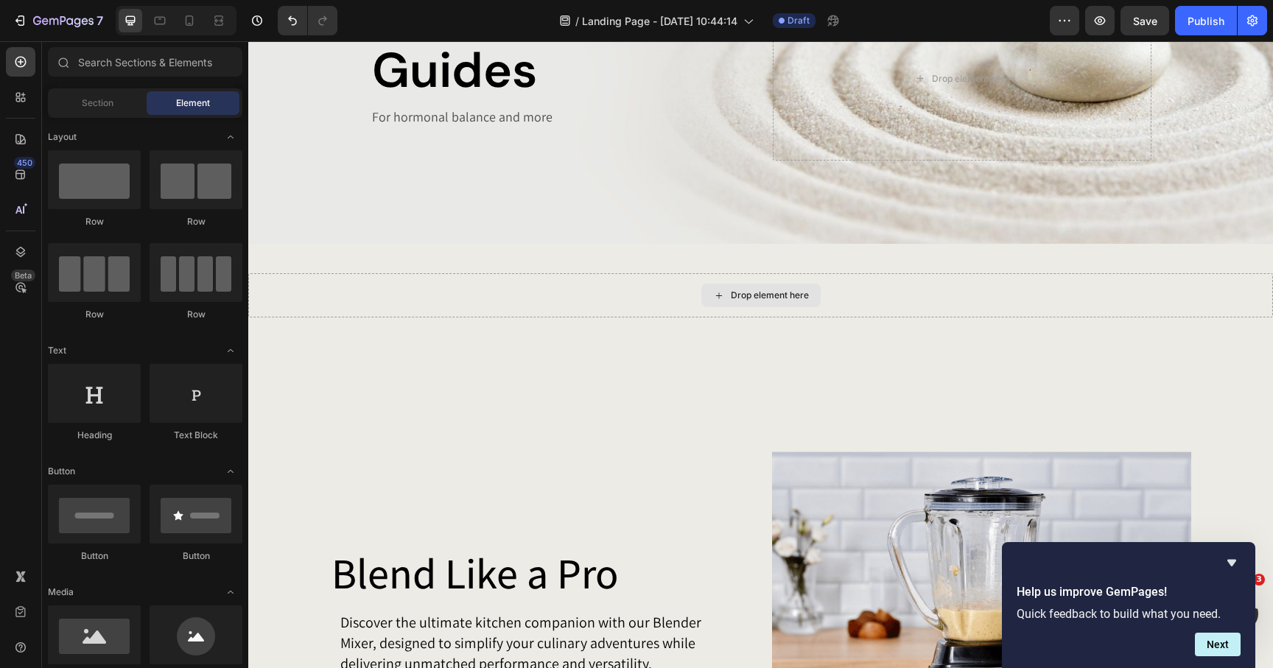
scroll to position [230, 0]
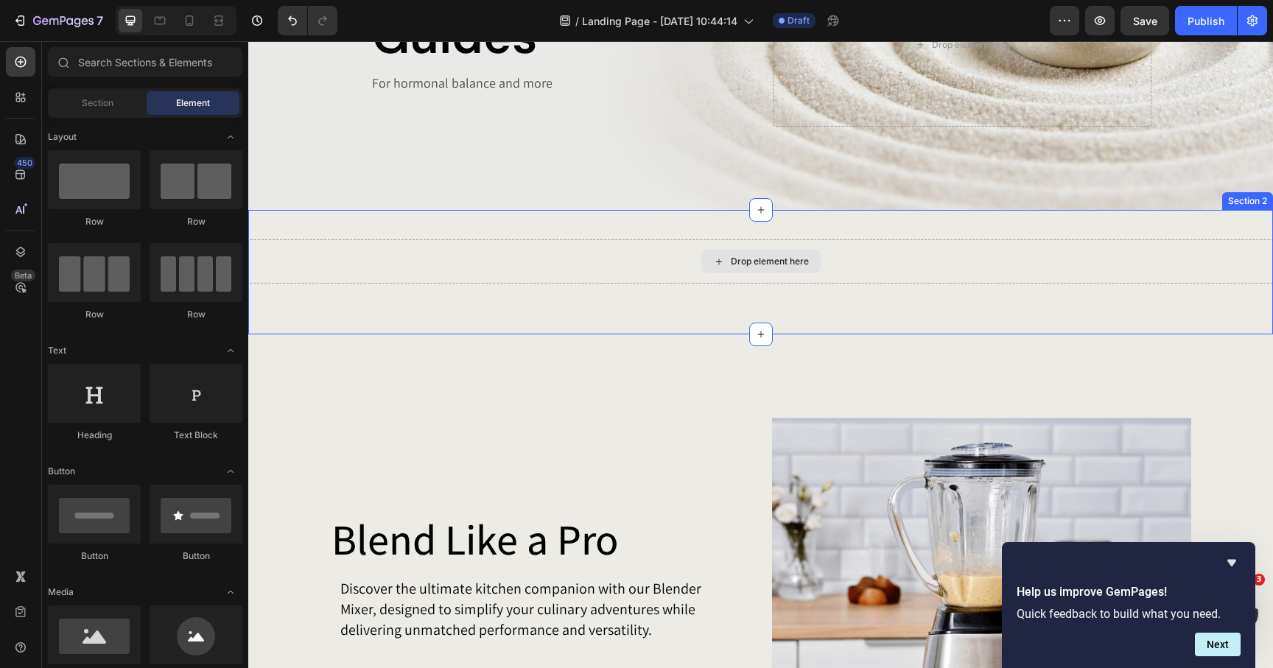
click at [371, 251] on div "Drop element here" at bounding box center [760, 261] width 1025 height 44
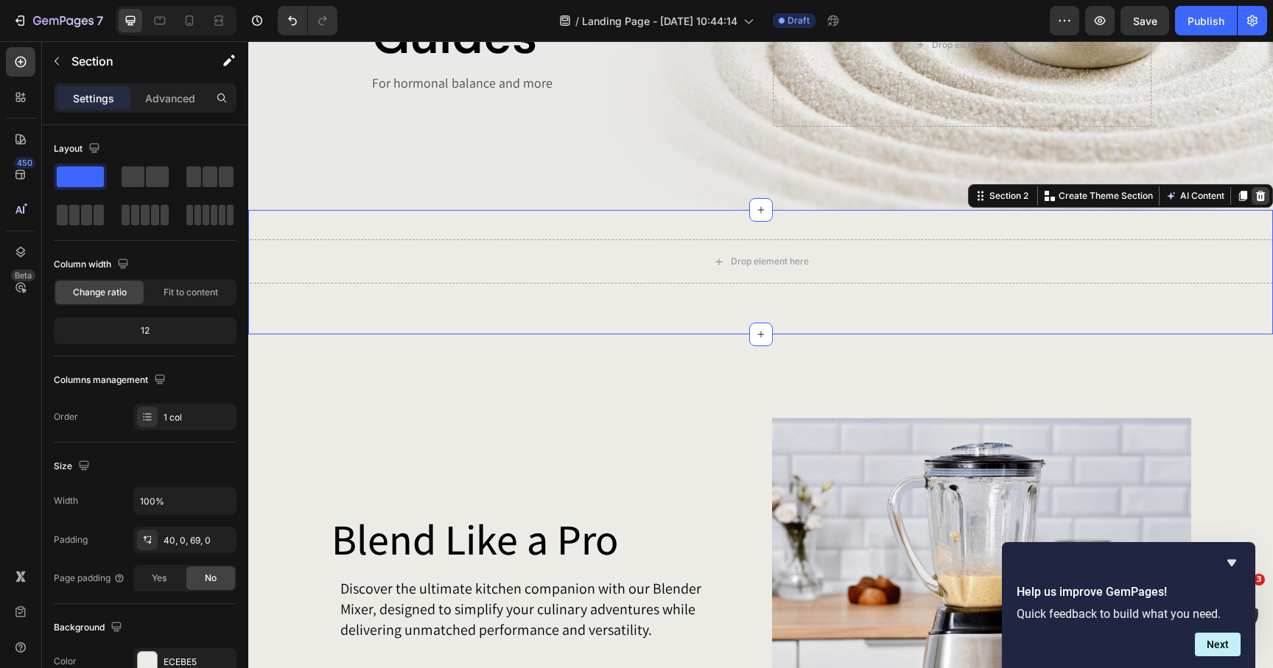
click at [1259, 195] on icon at bounding box center [1261, 196] width 12 height 12
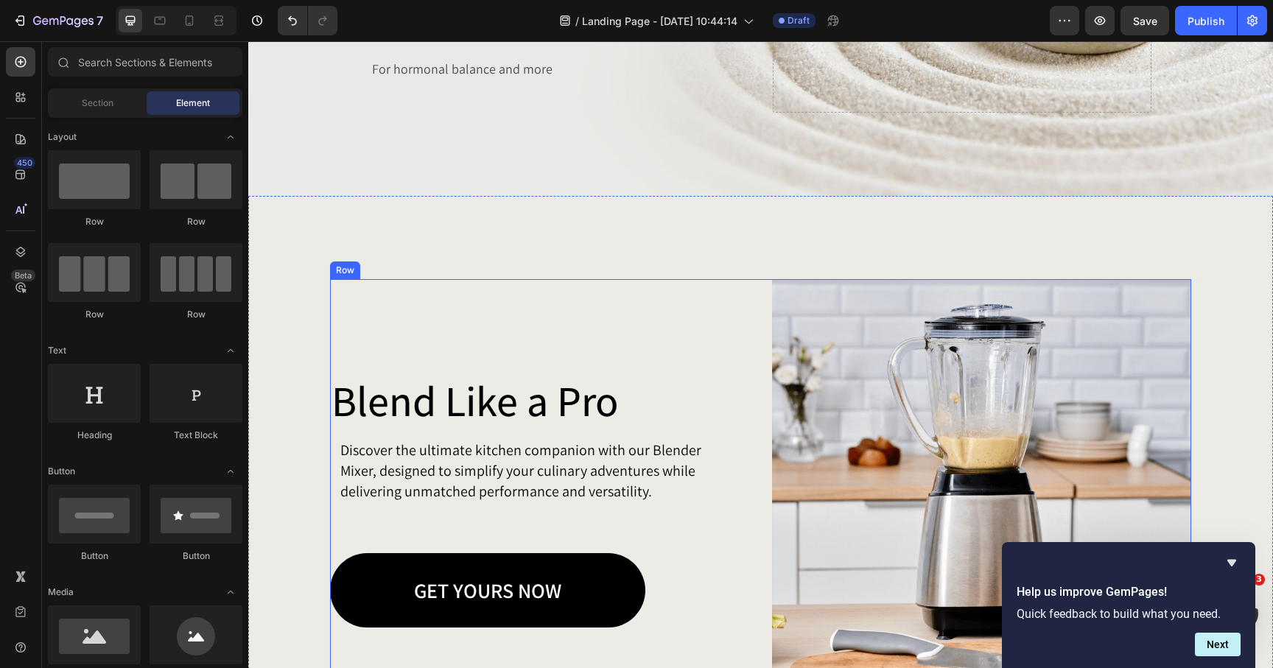
scroll to position [239, 0]
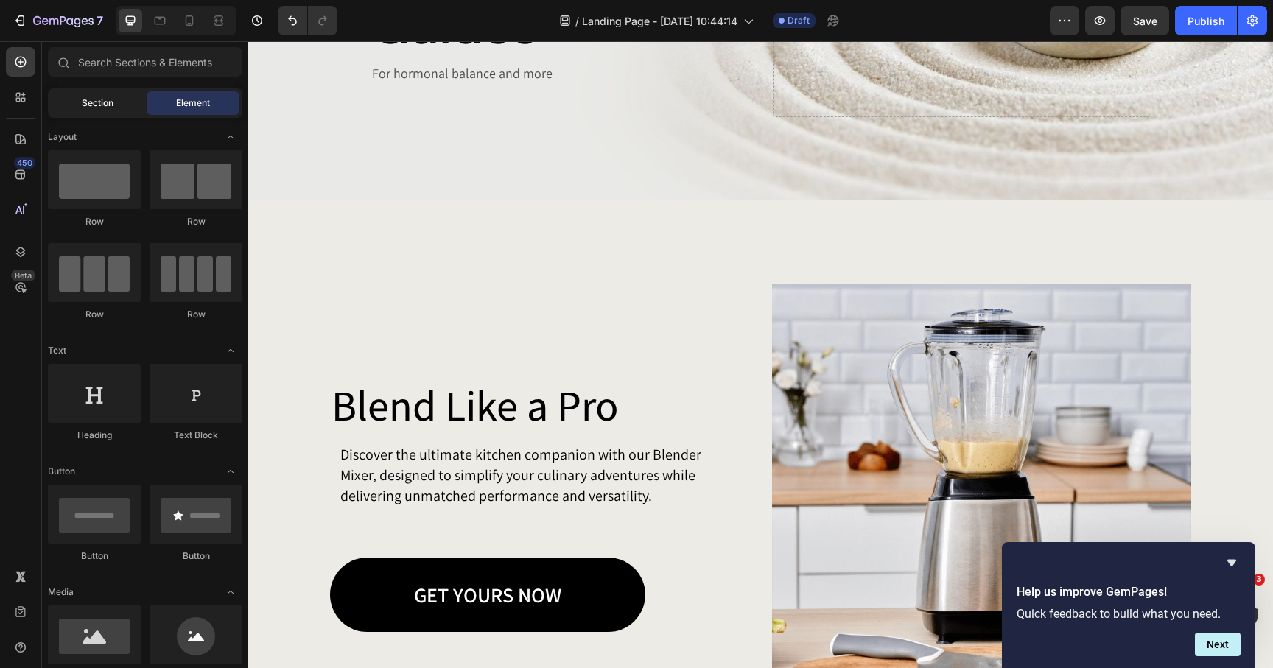
click at [97, 111] on div "Section" at bounding box center [97, 103] width 93 height 24
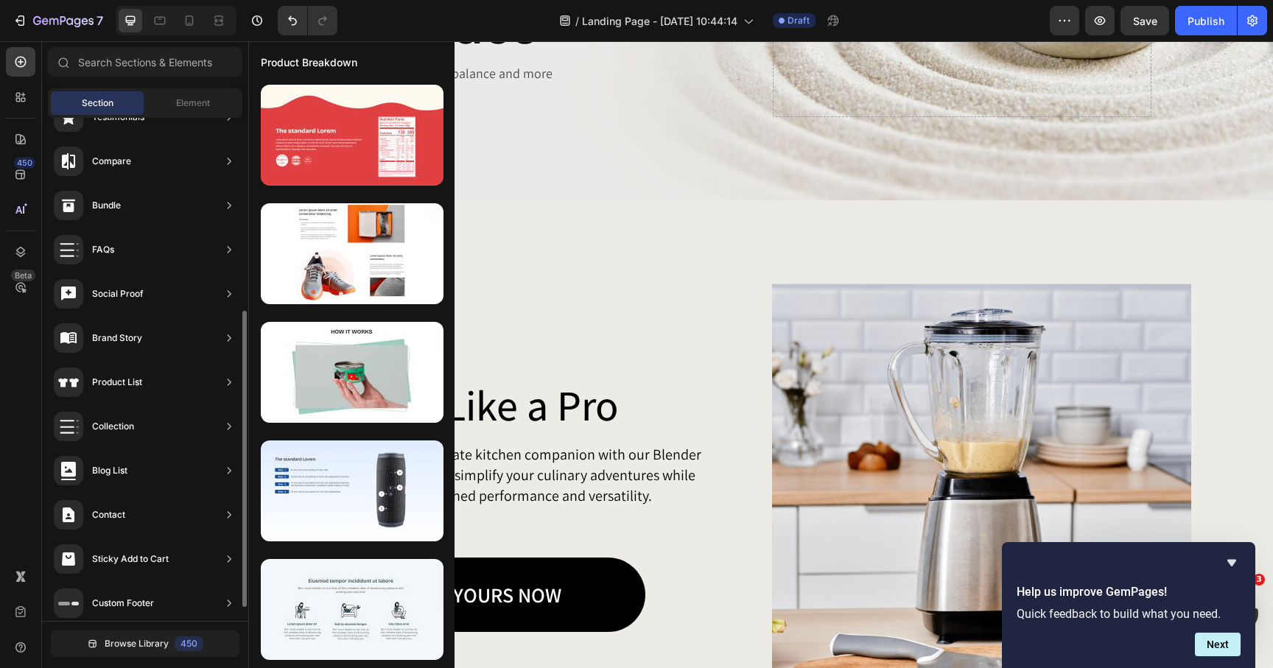
scroll to position [351, 0]
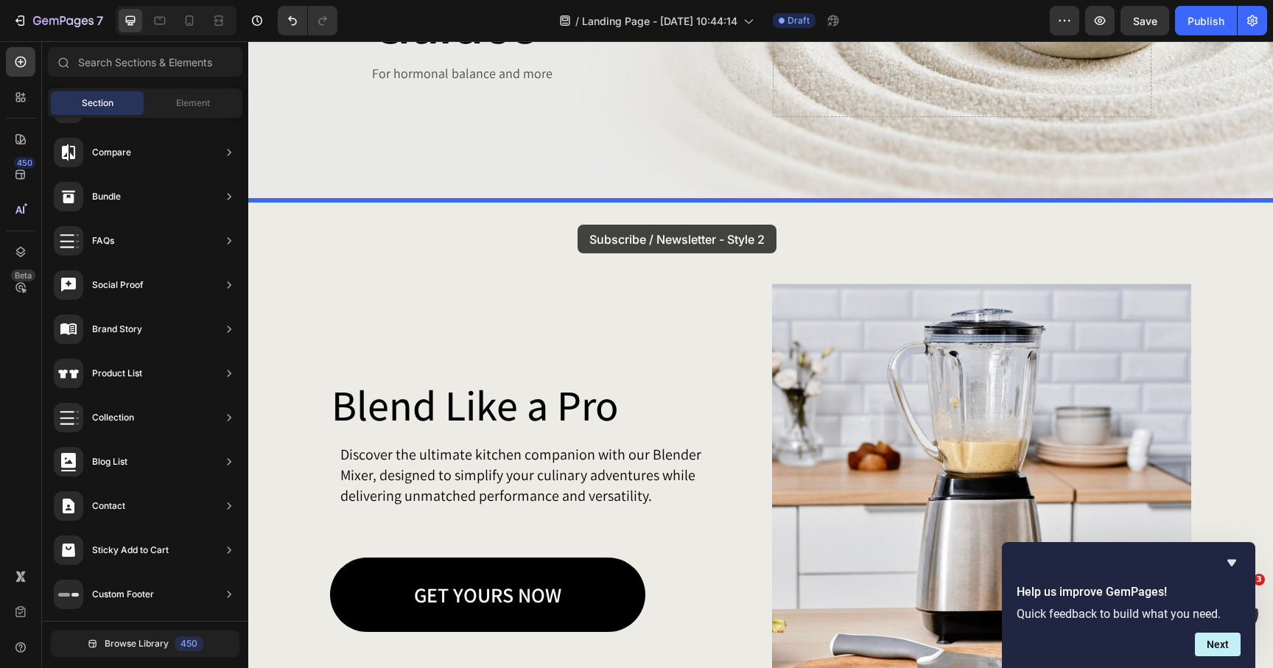
drag, startPoint x: 608, startPoint y: 421, endPoint x: 578, endPoint y: 225, distance: 199.0
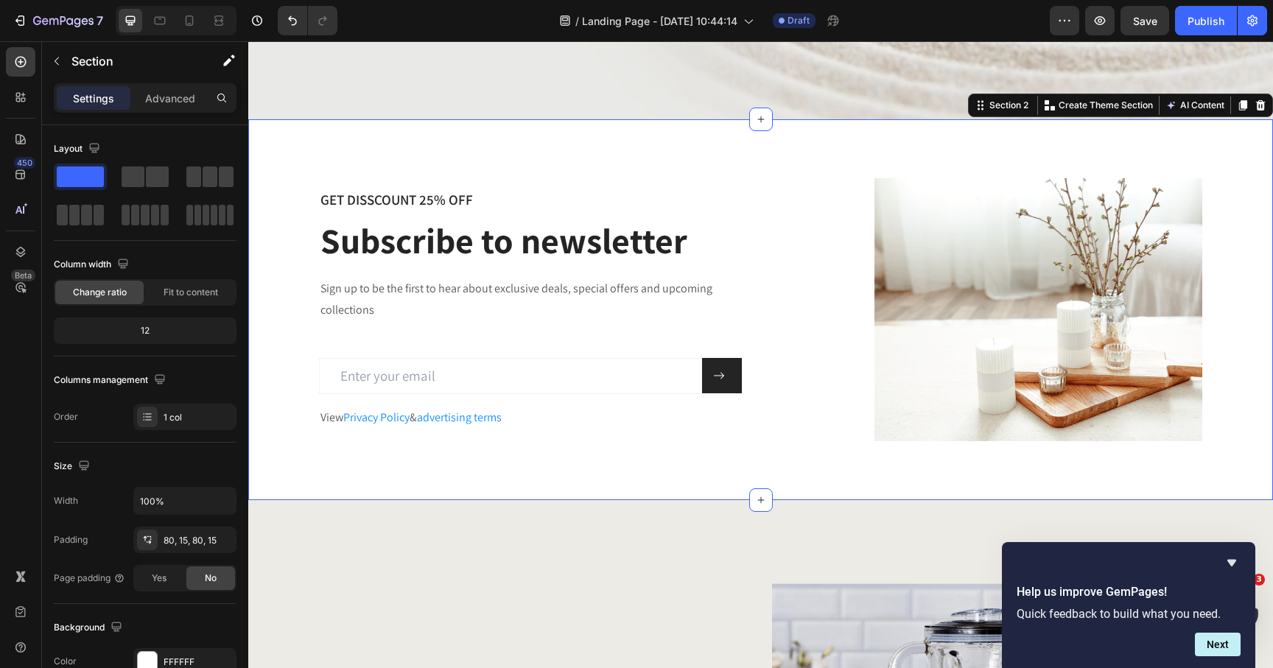
scroll to position [391, 0]
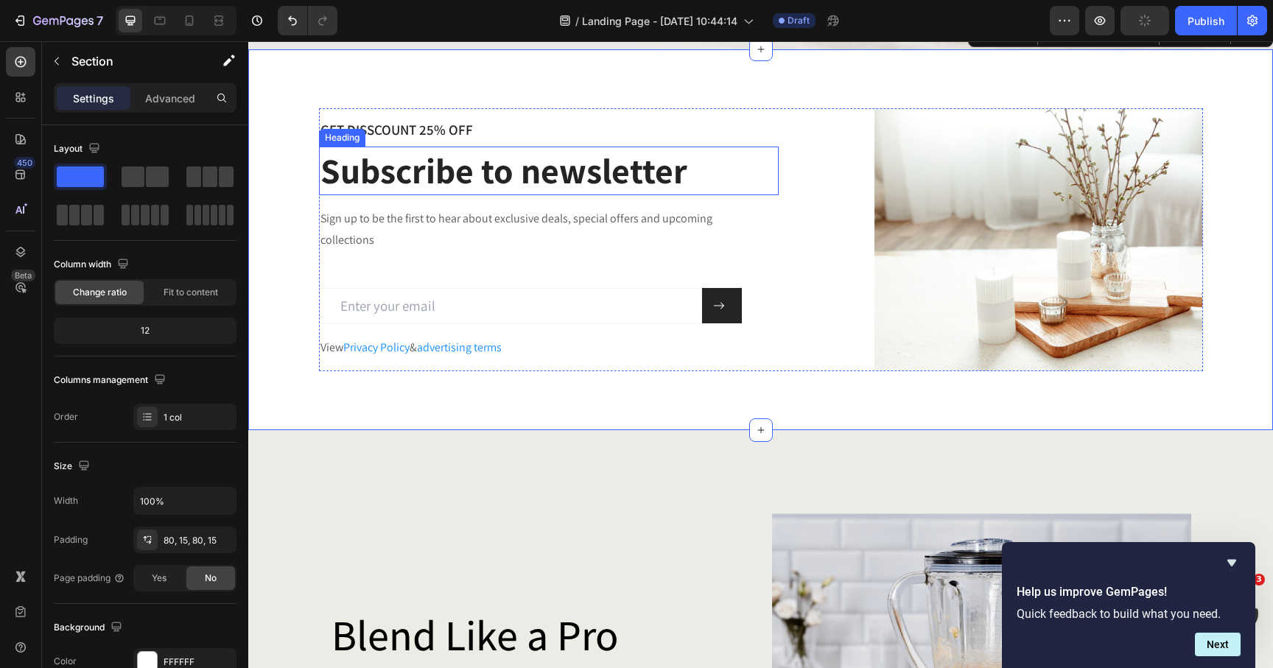
click at [595, 171] on p "Subscribe to newsletter" at bounding box center [549, 171] width 457 height 46
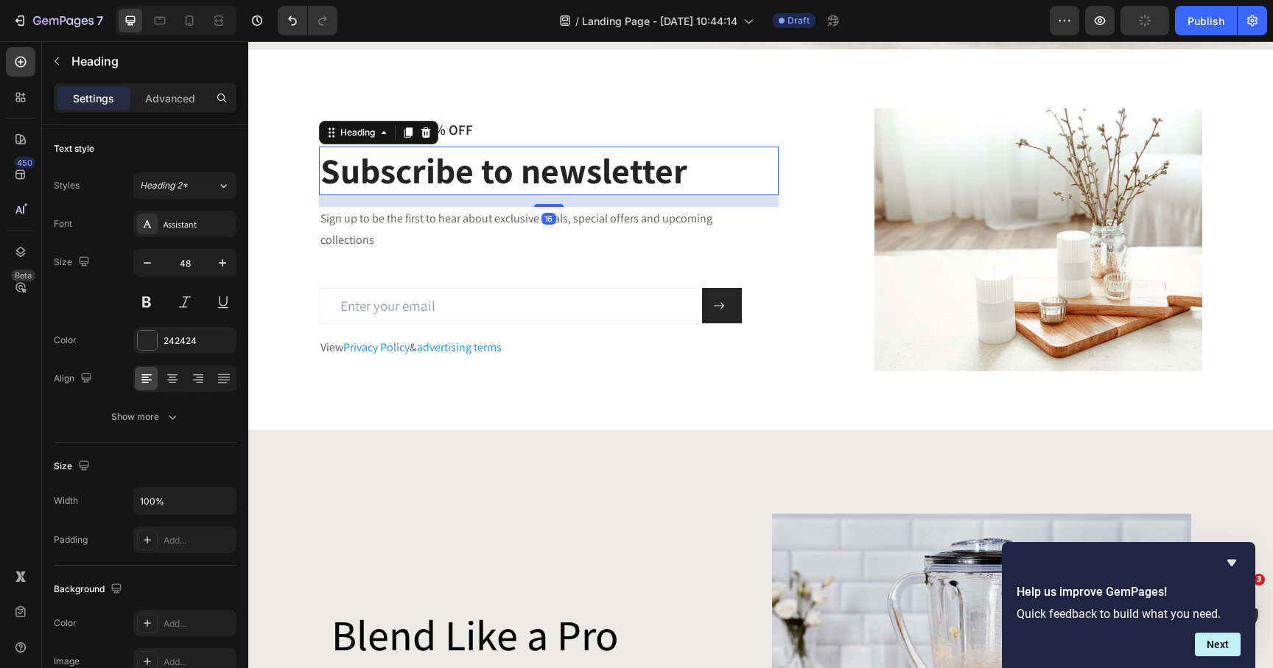
click at [595, 171] on p "Subscribe to newsletter" at bounding box center [549, 171] width 457 height 46
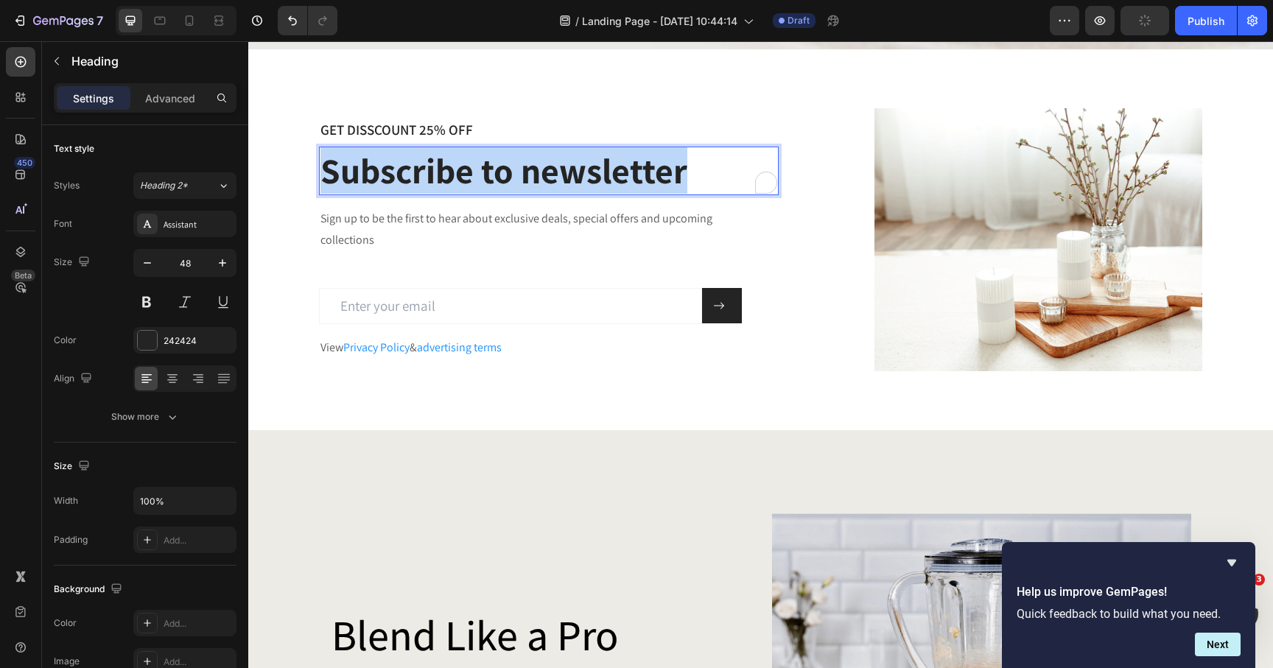
click at [595, 171] on p "Subscribe to newsletter" at bounding box center [549, 171] width 457 height 46
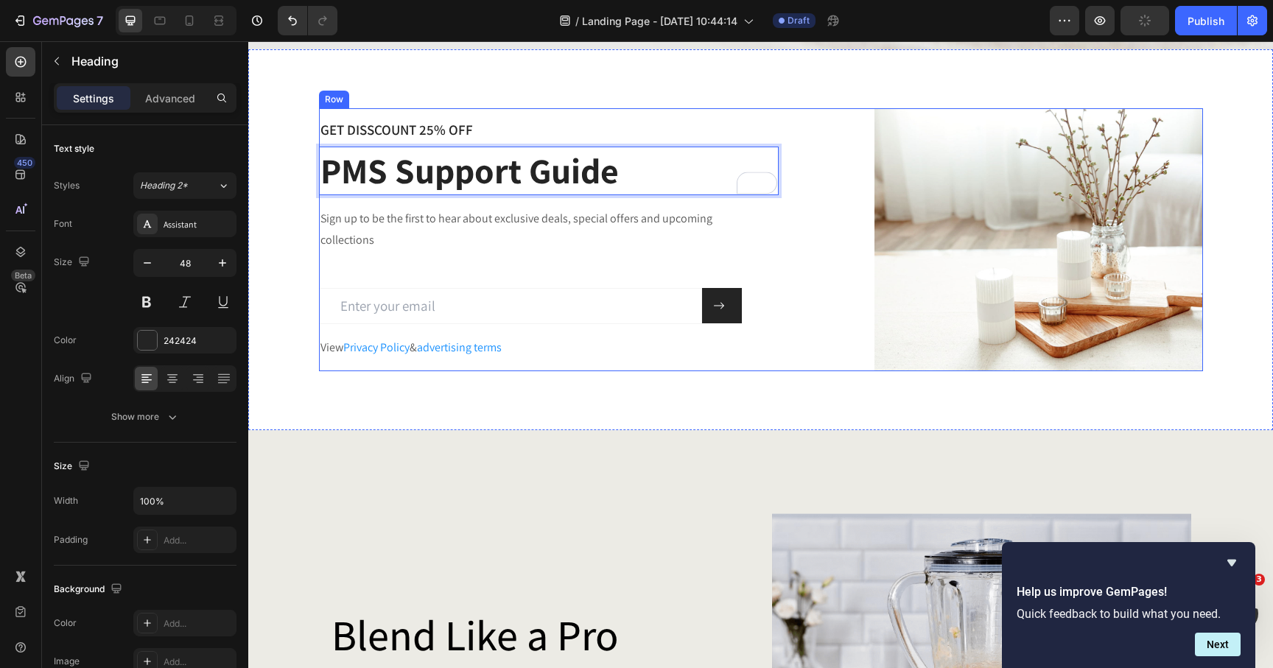
click at [462, 225] on p "Sign up to be the first to hear about exclusive deals, special offers and upcom…" at bounding box center [540, 230] width 438 height 43
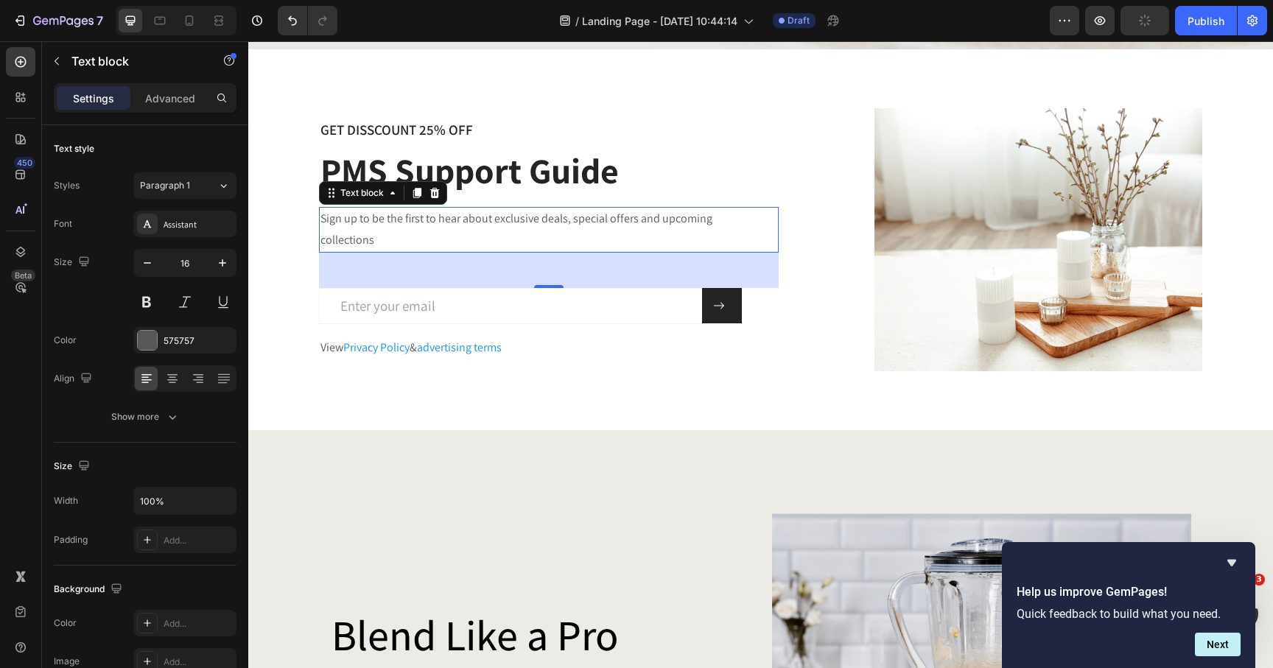
click at [462, 225] on p "Sign up to be the first to hear about exclusive deals, special offers and upcom…" at bounding box center [540, 230] width 438 height 43
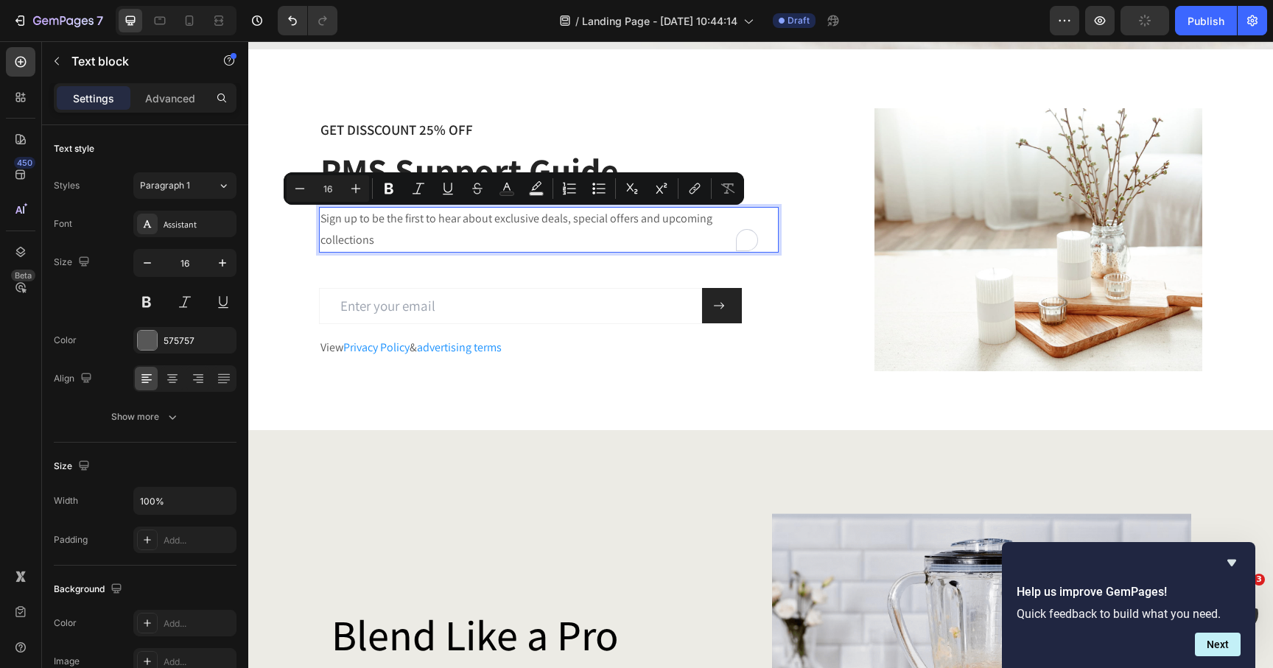
scroll to position [379, 0]
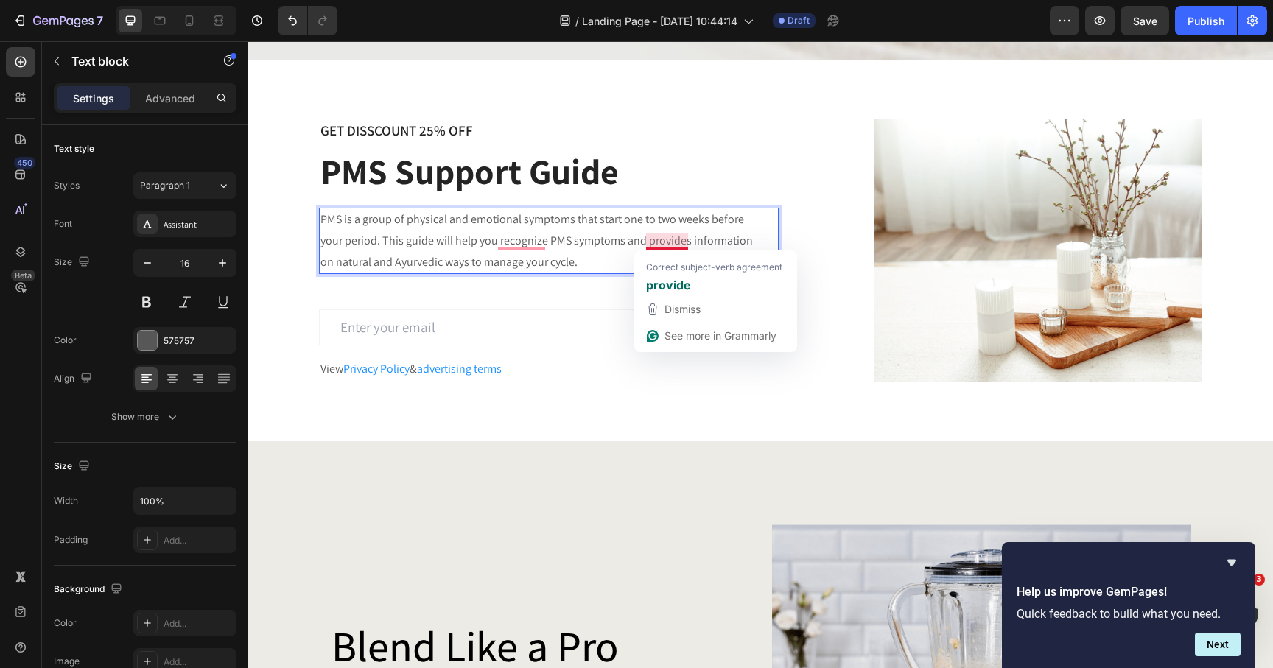
click at [629, 243] on p "PMS is a group of physical and emotional symptoms that start one to two weeks b…" at bounding box center [540, 240] width 438 height 63
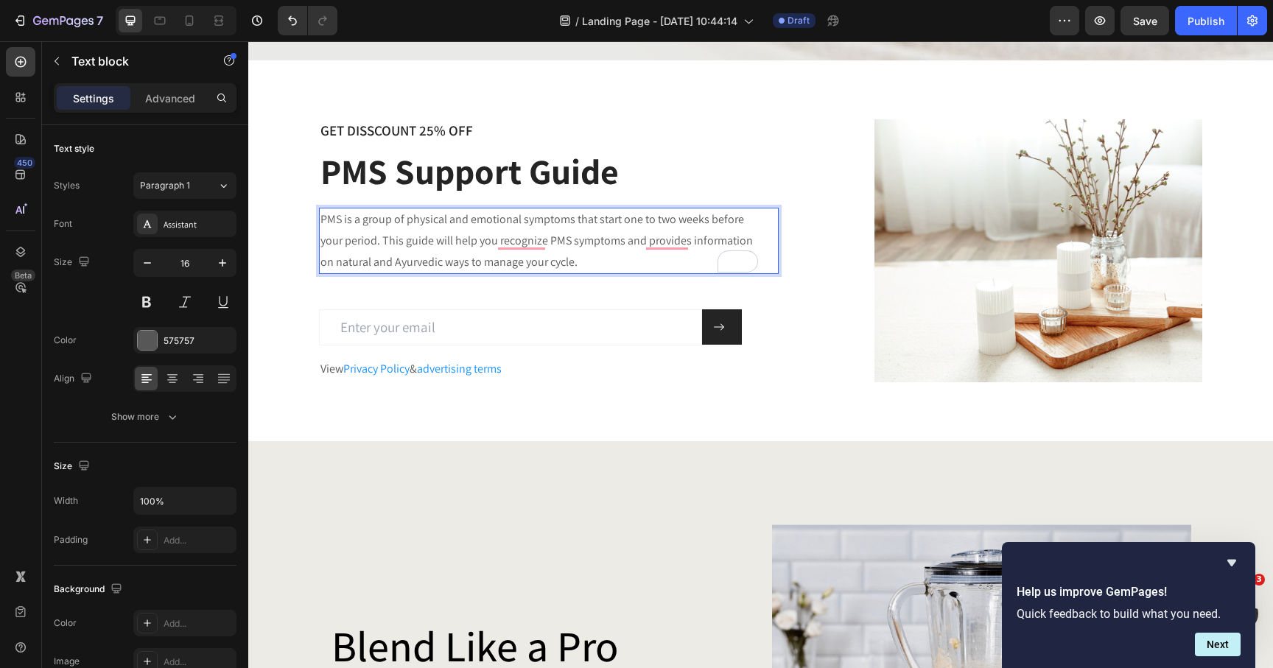
click at [618, 242] on p "PMS is a group of physical and emotional symptoms that start one to two weeks b…" at bounding box center [540, 240] width 438 height 63
click at [622, 244] on p "PMS is a group of physical and emotional symptoms that start one to two weeks b…" at bounding box center [540, 240] width 438 height 63
click at [598, 260] on p "PMS is a group of physical and emotional symptoms that start one to two weeks b…" at bounding box center [540, 240] width 438 height 63
click at [387, 266] on p "PMS is a group of physical and emotional symptoms that start one to two weeks b…" at bounding box center [540, 240] width 438 height 63
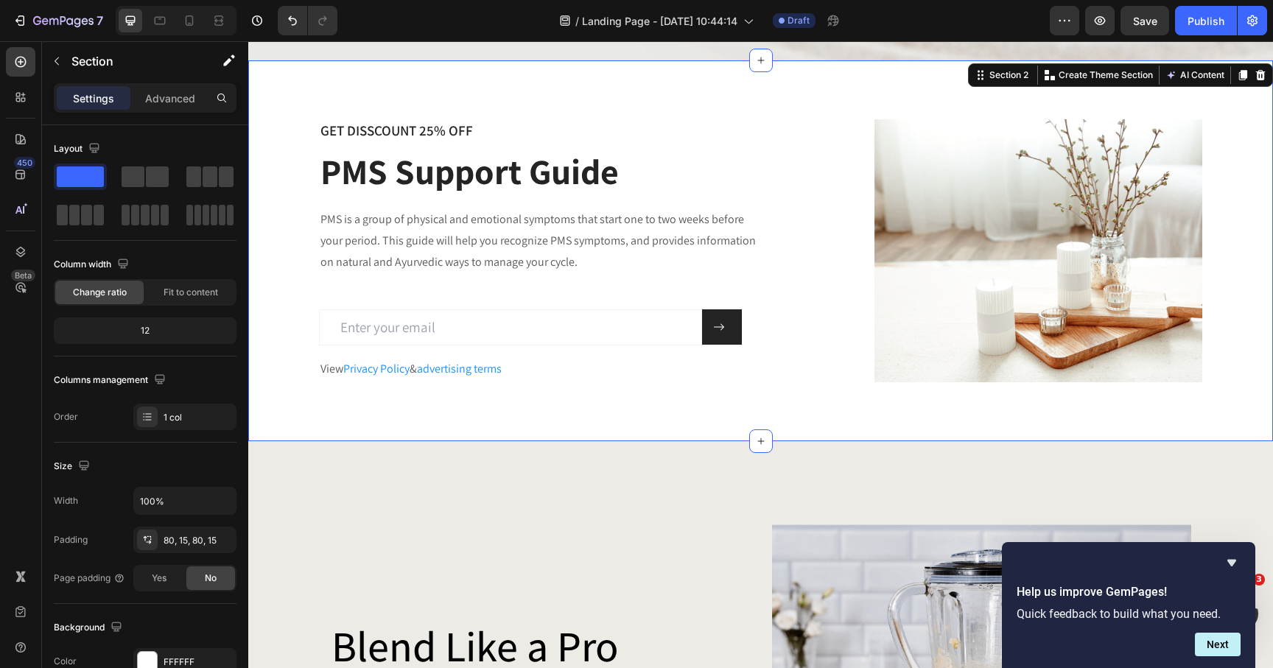
click at [307, 272] on div "GET DISSCOUNT 25% OFF Heading PMS Support Guide Heading PMS is a group of physi…" at bounding box center [760, 250] width 1003 height 263
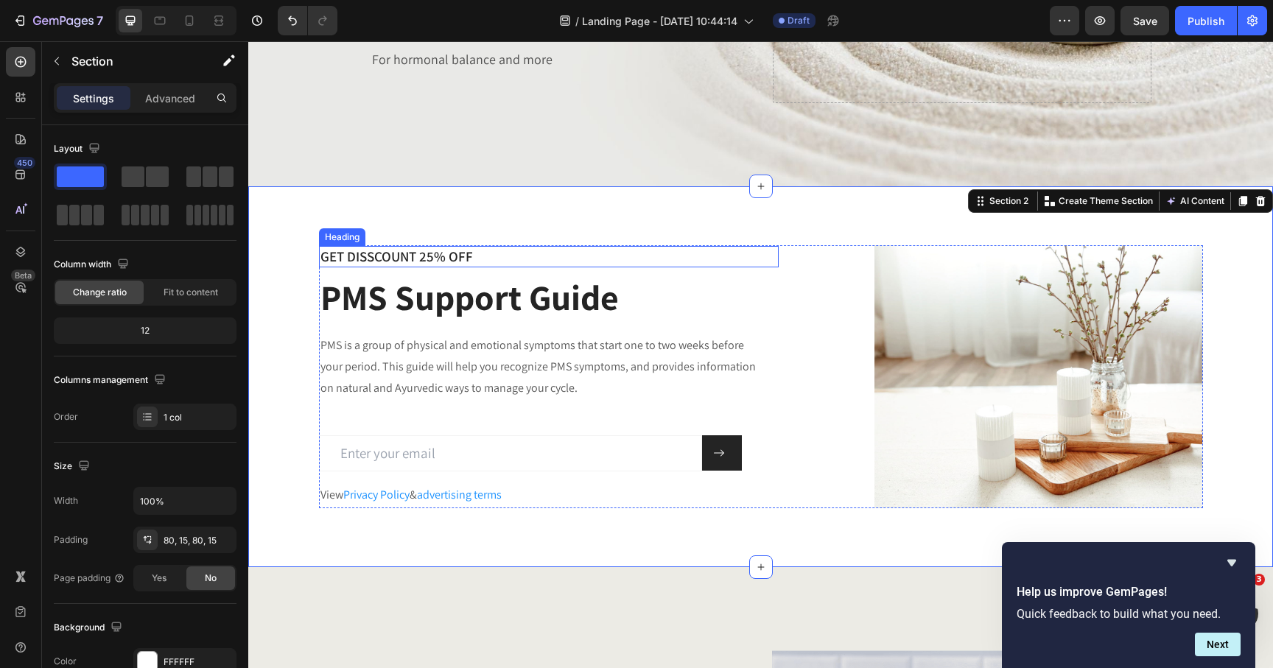
scroll to position [242, 0]
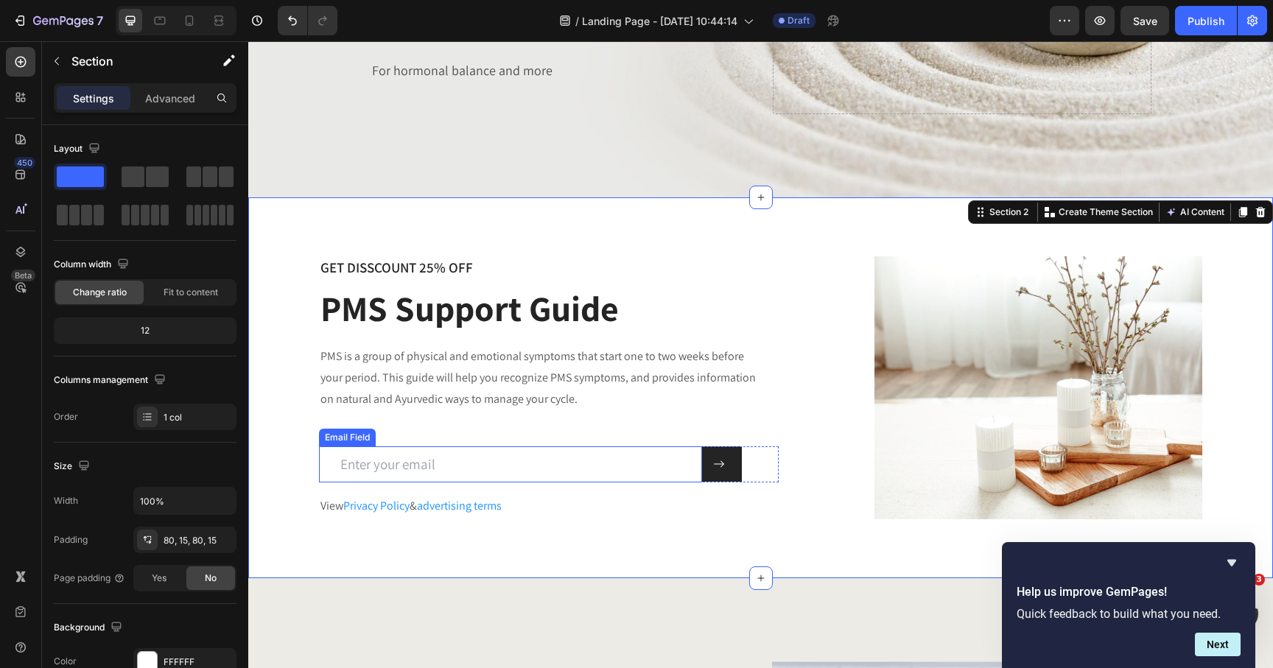
click at [683, 453] on input "email" at bounding box center [510, 465] width 383 height 36
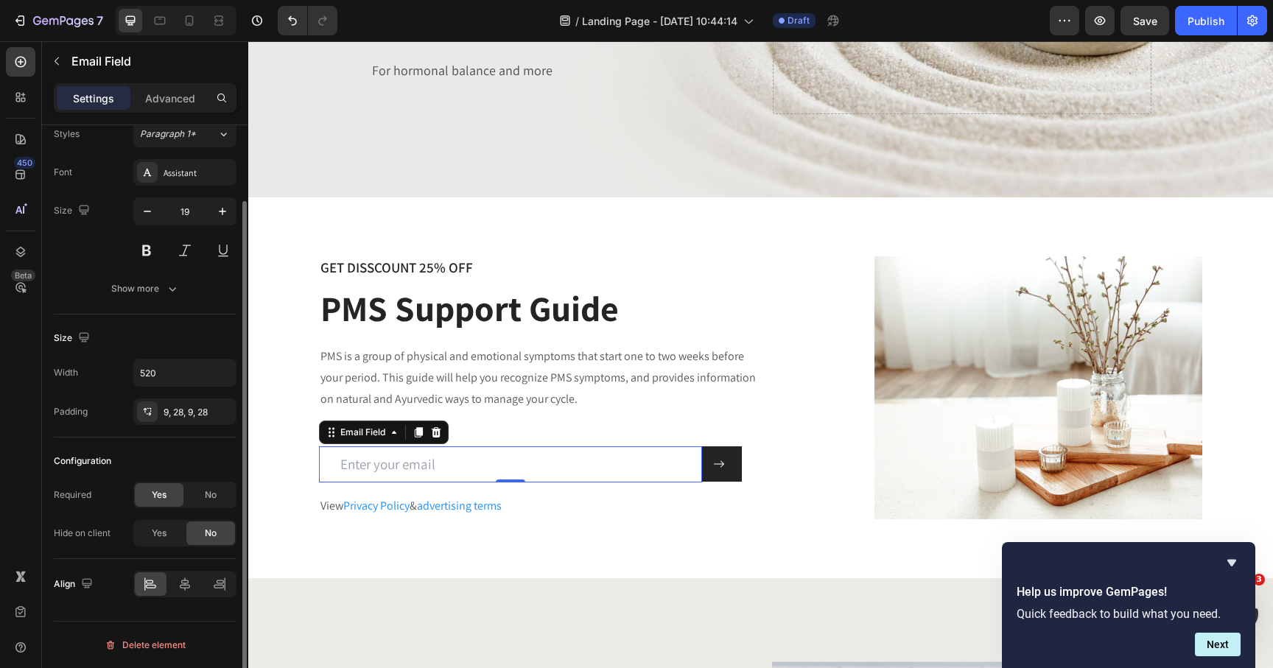
scroll to position [0, 0]
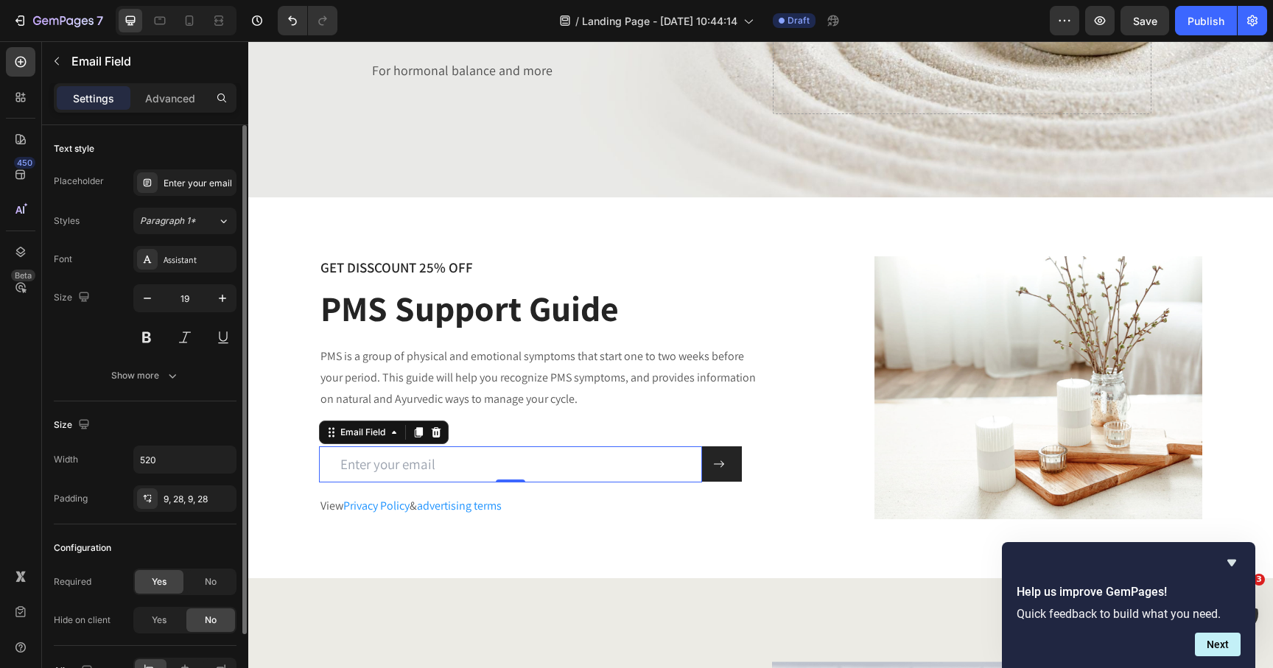
click at [169, 85] on div "Settings Advanced" at bounding box center [145, 97] width 183 height 29
click at [159, 96] on p "Advanced" at bounding box center [170, 98] width 50 height 15
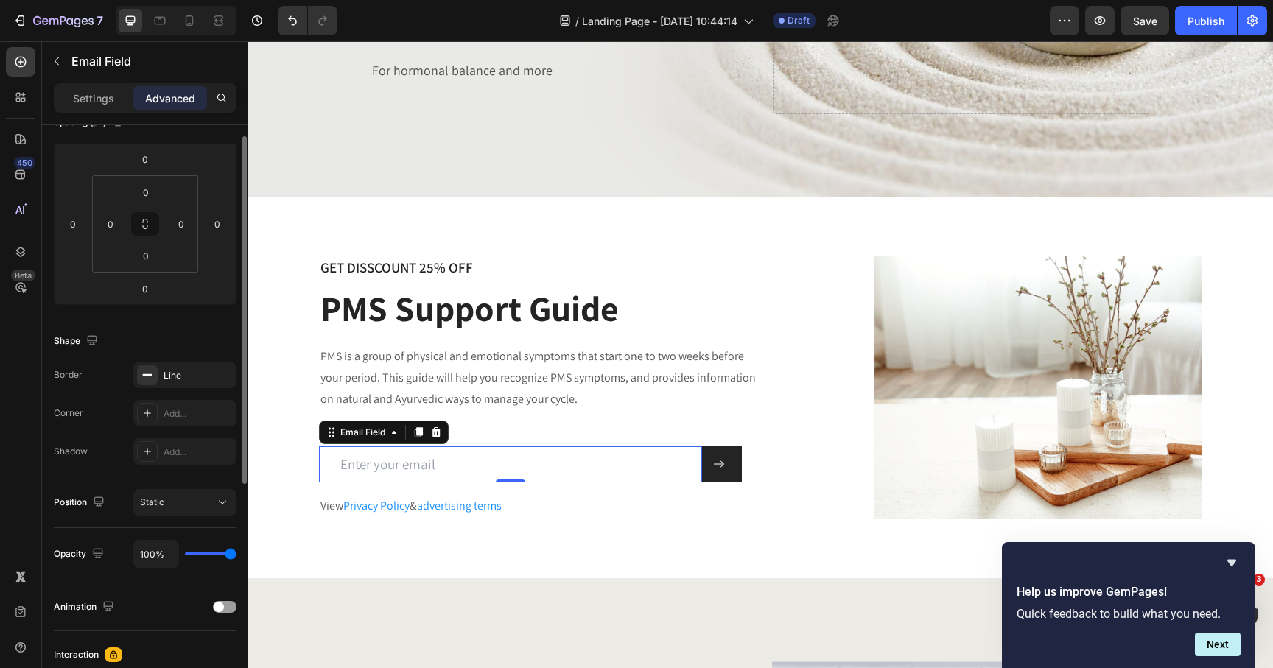
scroll to position [398, 0]
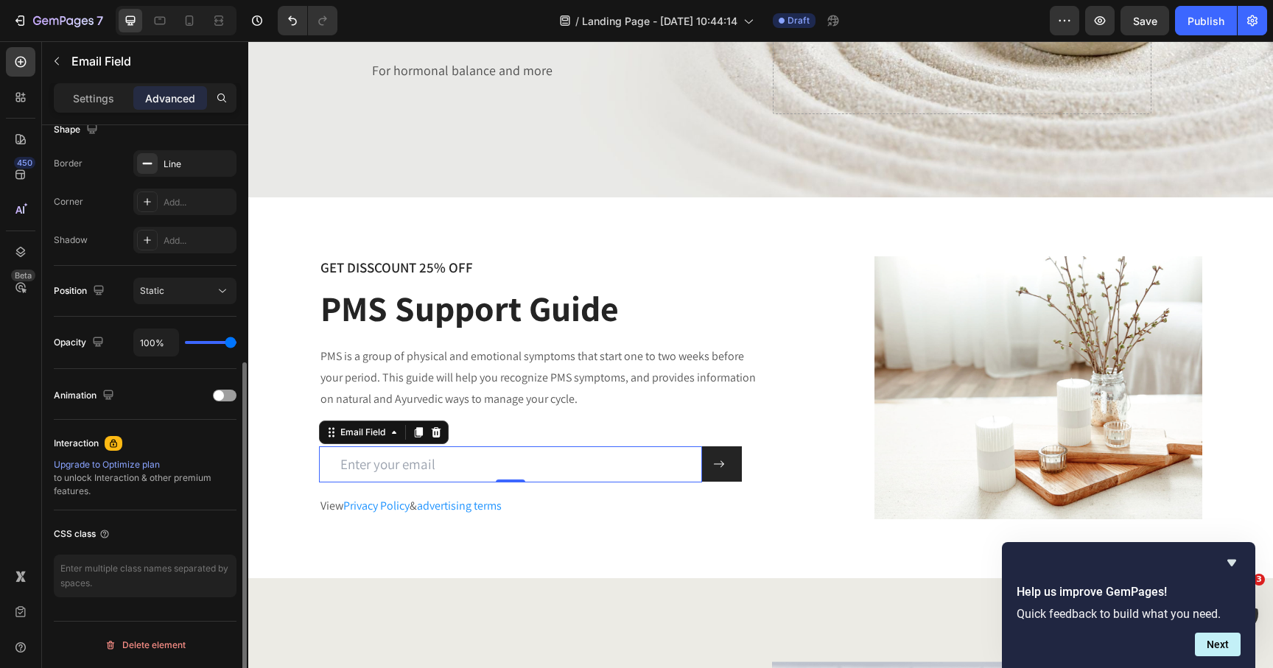
drag, startPoint x: 54, startPoint y: 477, endPoint x: 93, endPoint y: 487, distance: 40.2
click at [93, 487] on div "Upgrade to Optimize plan to unlock Interaction & other premium features." at bounding box center [145, 478] width 183 height 40
click at [115, 442] on icon at bounding box center [113, 443] width 7 height 8
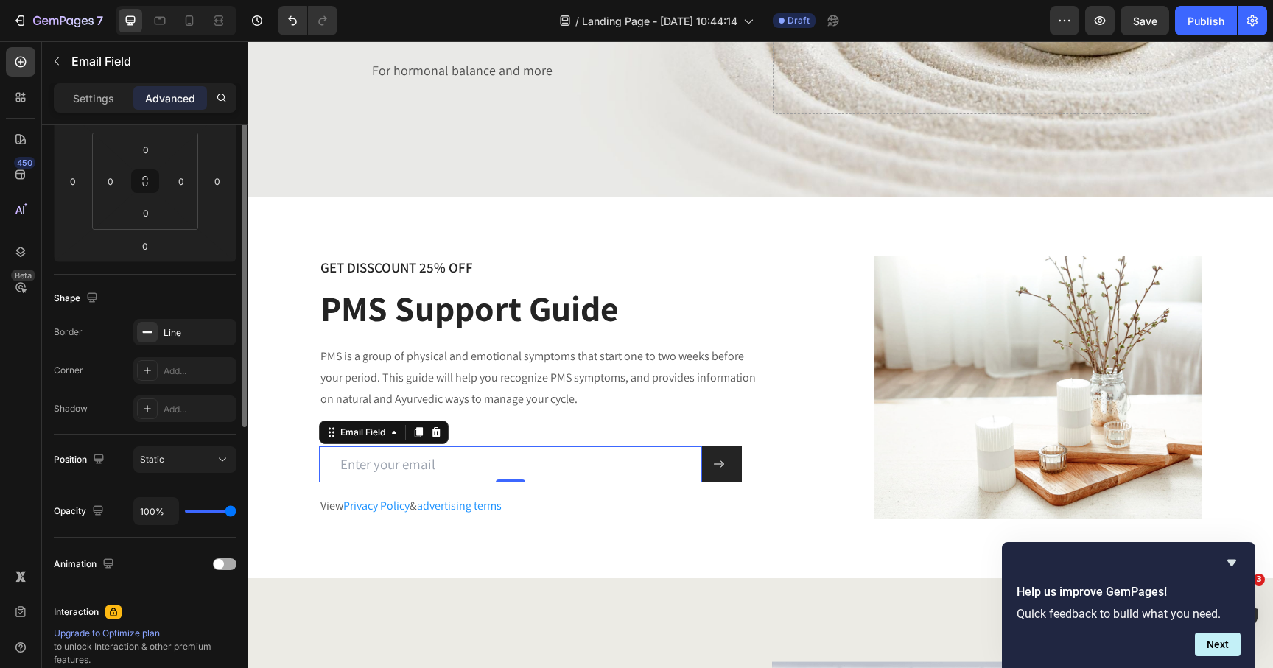
scroll to position [0, 0]
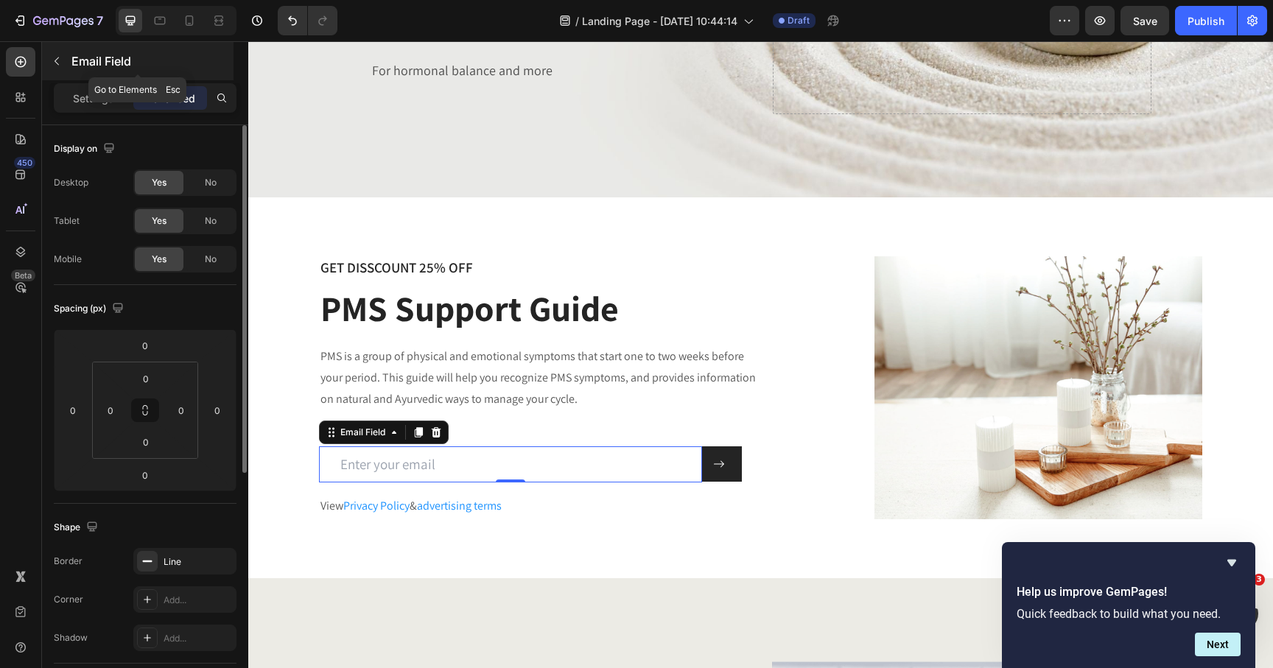
click at [55, 61] on icon "button" at bounding box center [57, 61] width 4 height 8
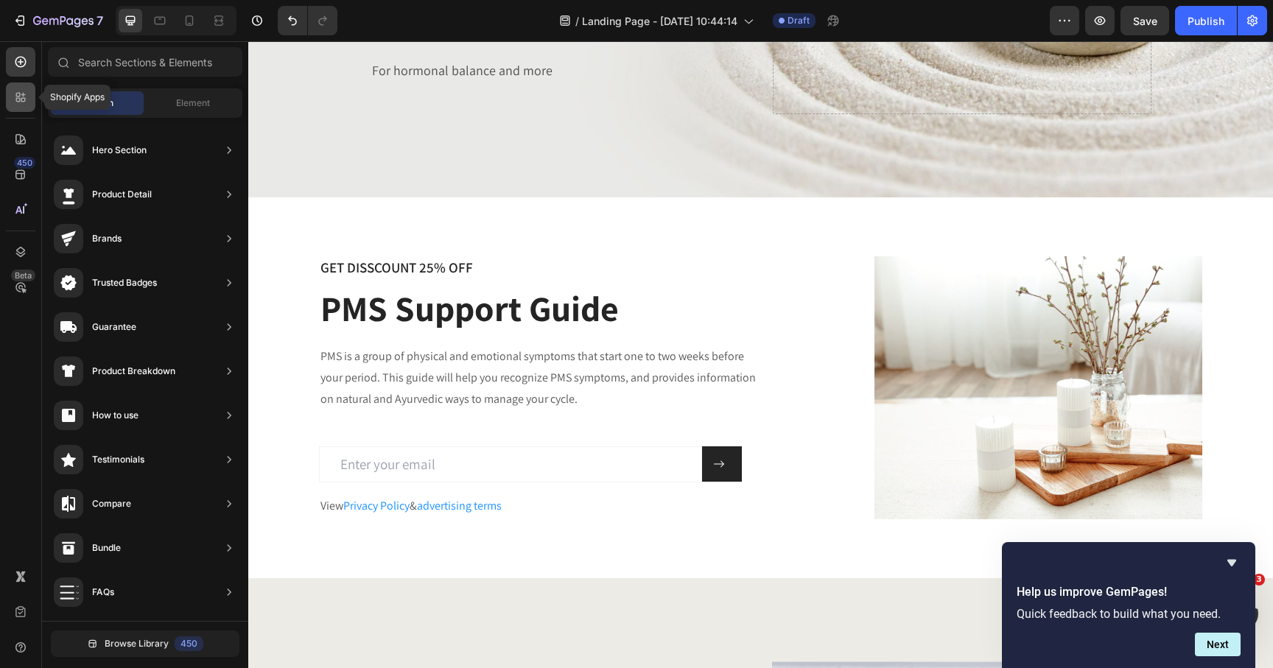
click at [25, 91] on icon at bounding box center [20, 97] width 15 height 15
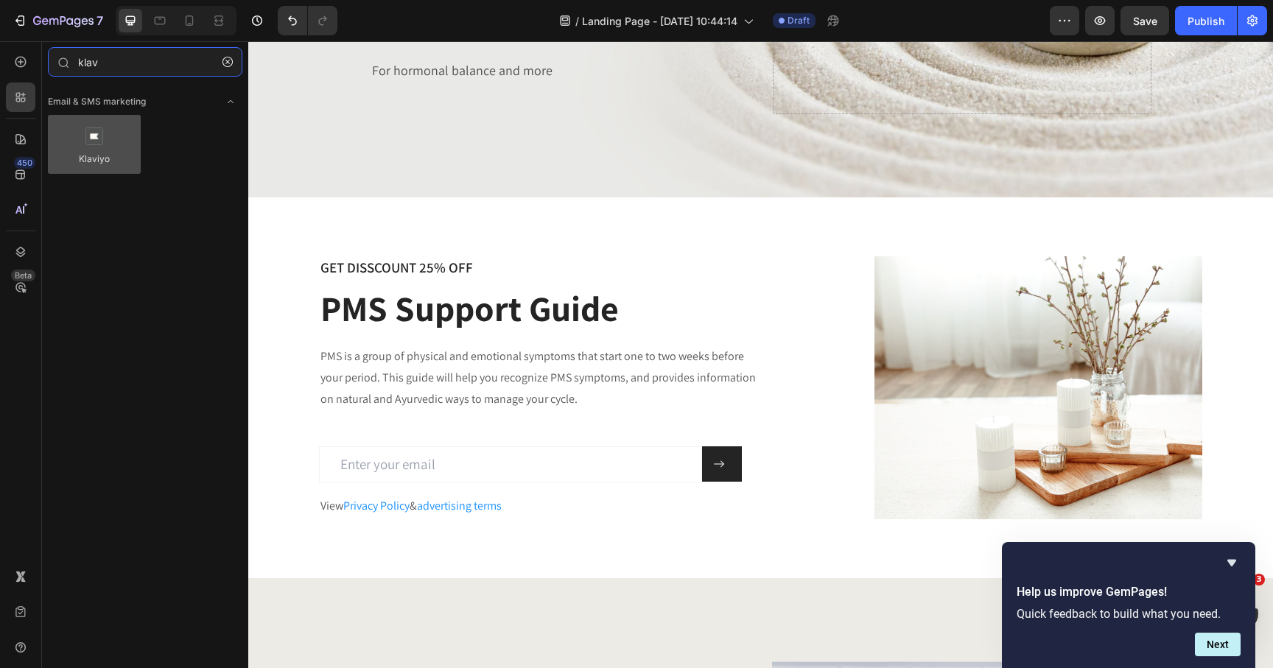
type input "klav"
click at [118, 147] on div at bounding box center [94, 144] width 93 height 59
click at [93, 143] on div at bounding box center [94, 144] width 93 height 59
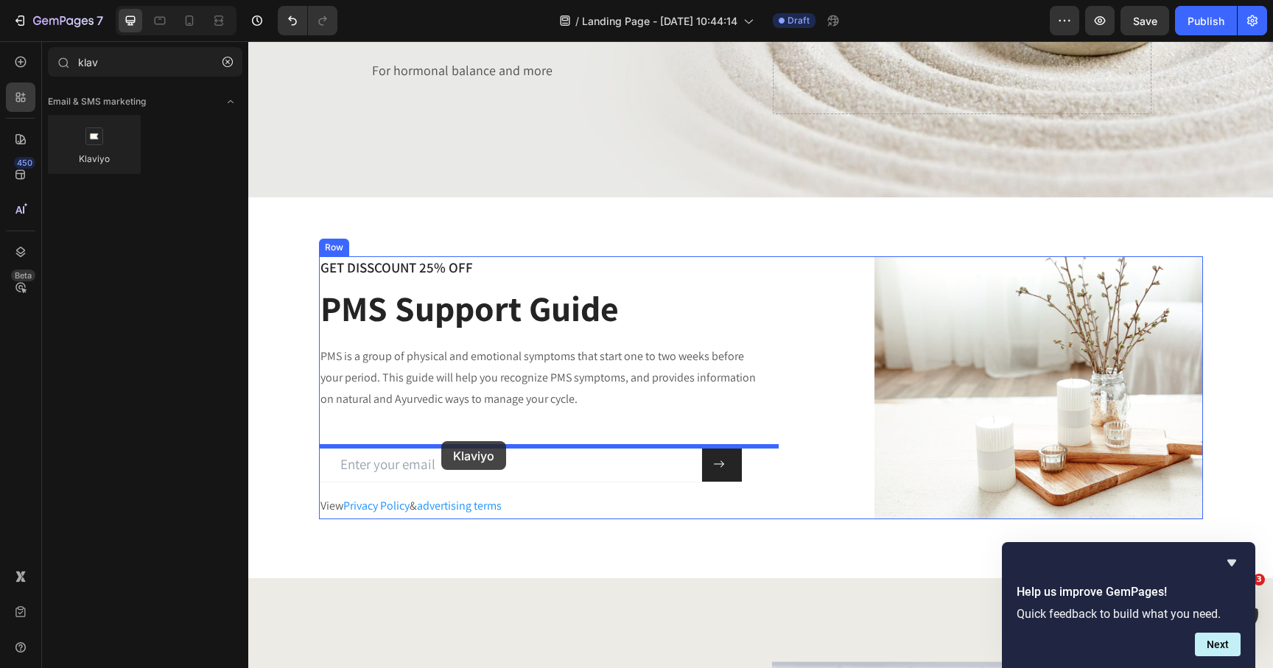
drag, startPoint x: 341, startPoint y: 184, endPoint x: 441, endPoint y: 441, distance: 276.0
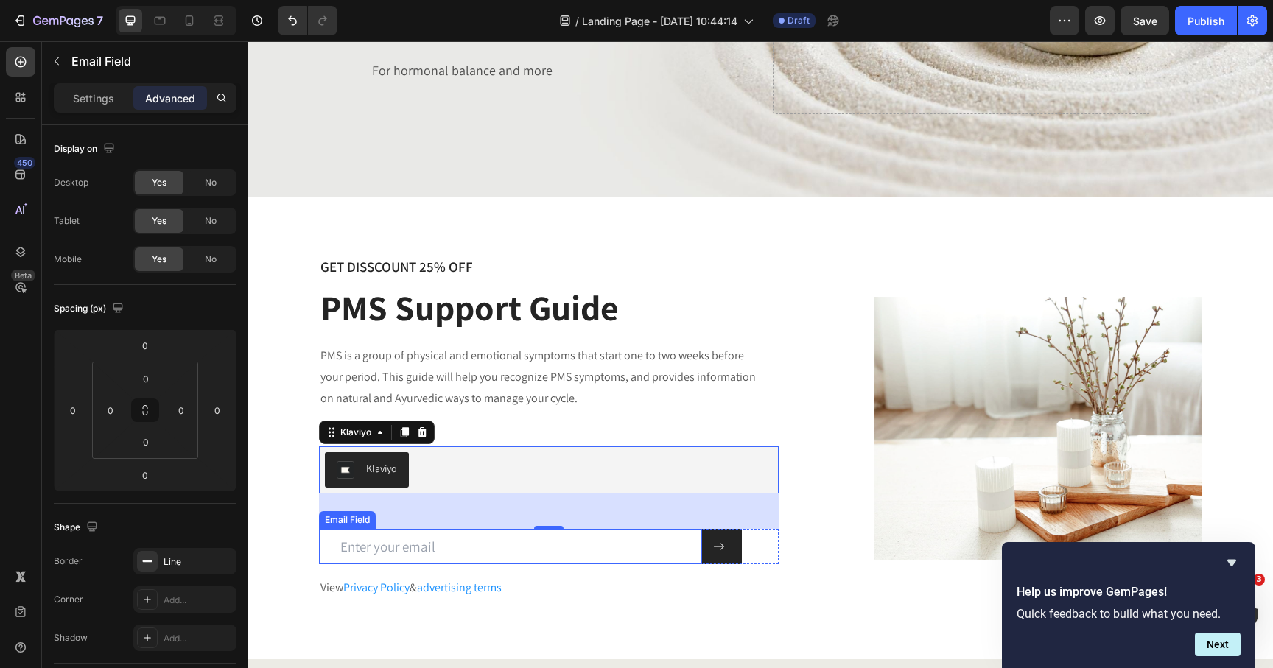
click at [403, 543] on input "email" at bounding box center [510, 547] width 383 height 36
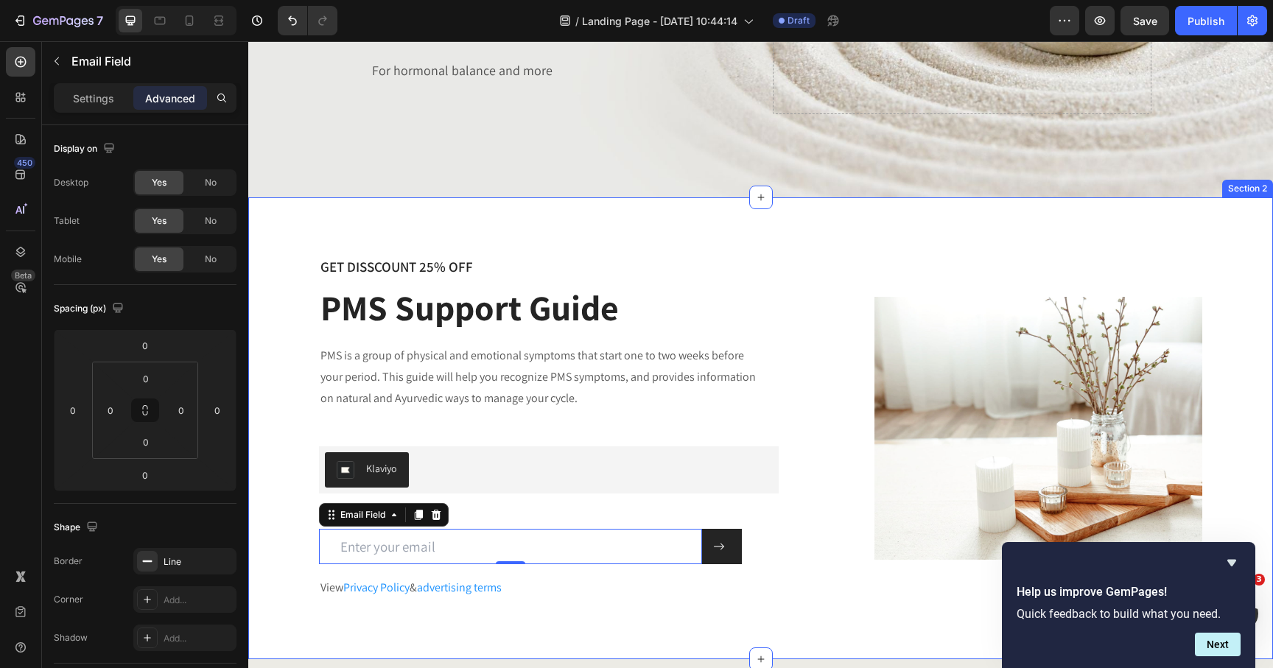
click at [311, 549] on div "GET DISSCOUNT 25% OFF Heading PMS Support Guide Heading PMS is a group of physi…" at bounding box center [760, 428] width 1003 height 344
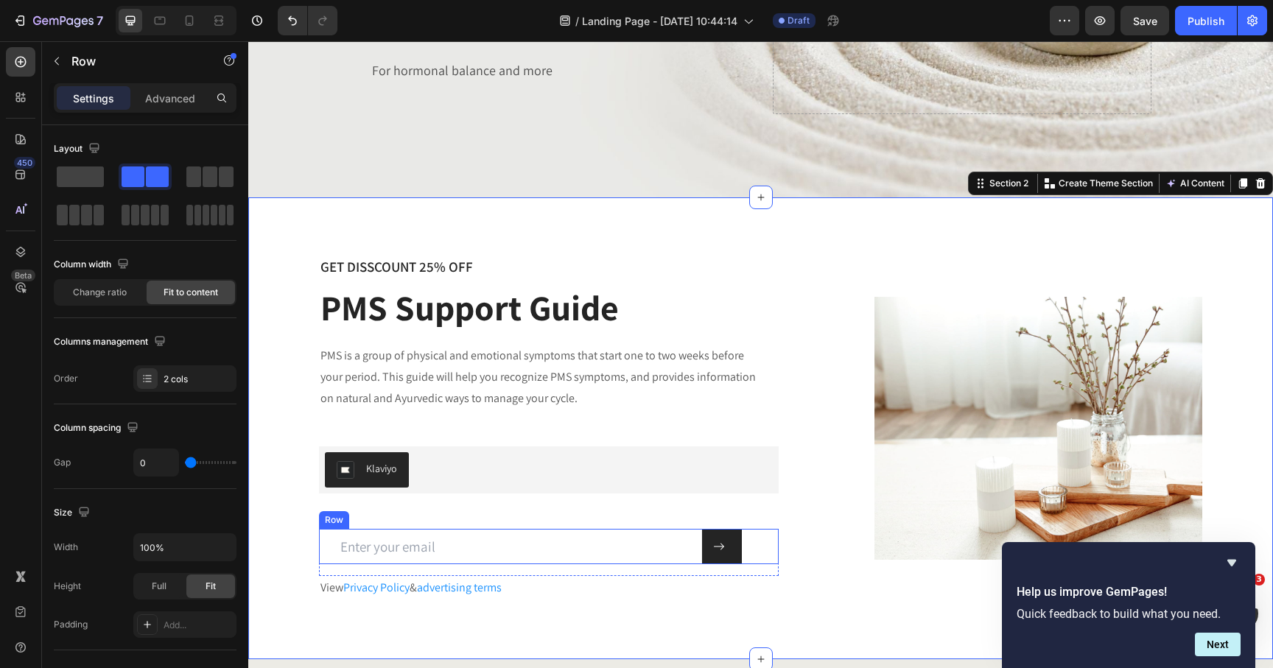
click at [757, 542] on div "Email Field Submit Button Row" at bounding box center [549, 547] width 460 height 36
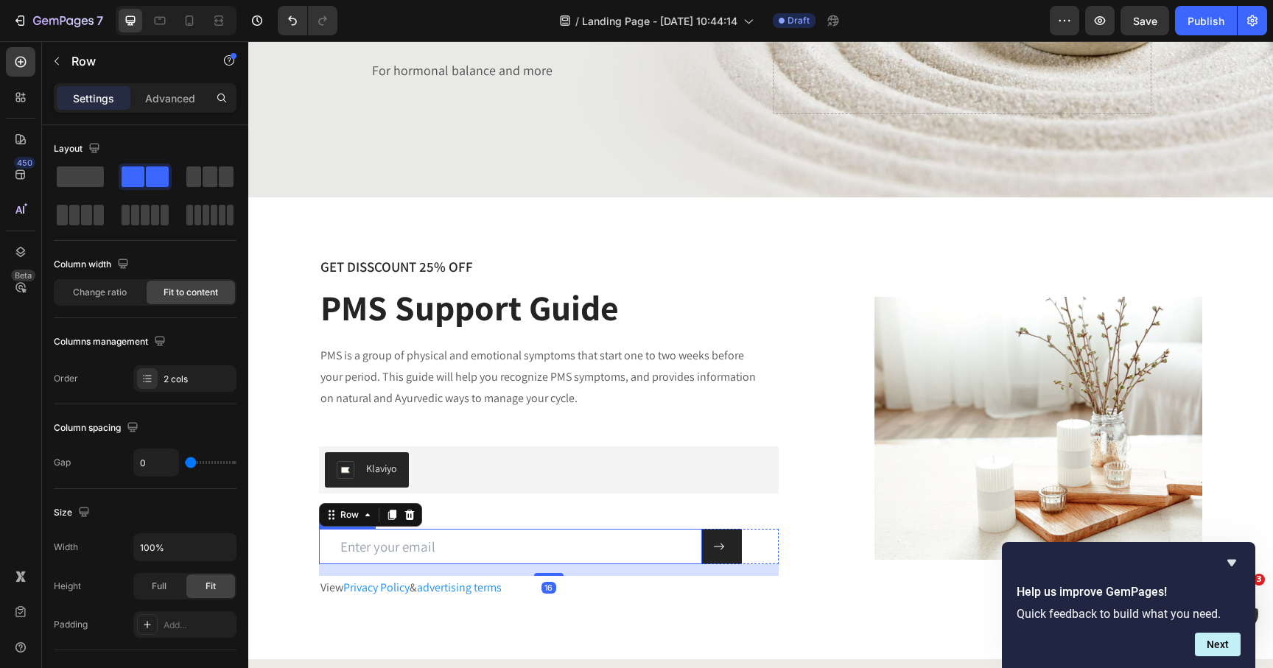
click at [678, 542] on input "email" at bounding box center [510, 547] width 383 height 36
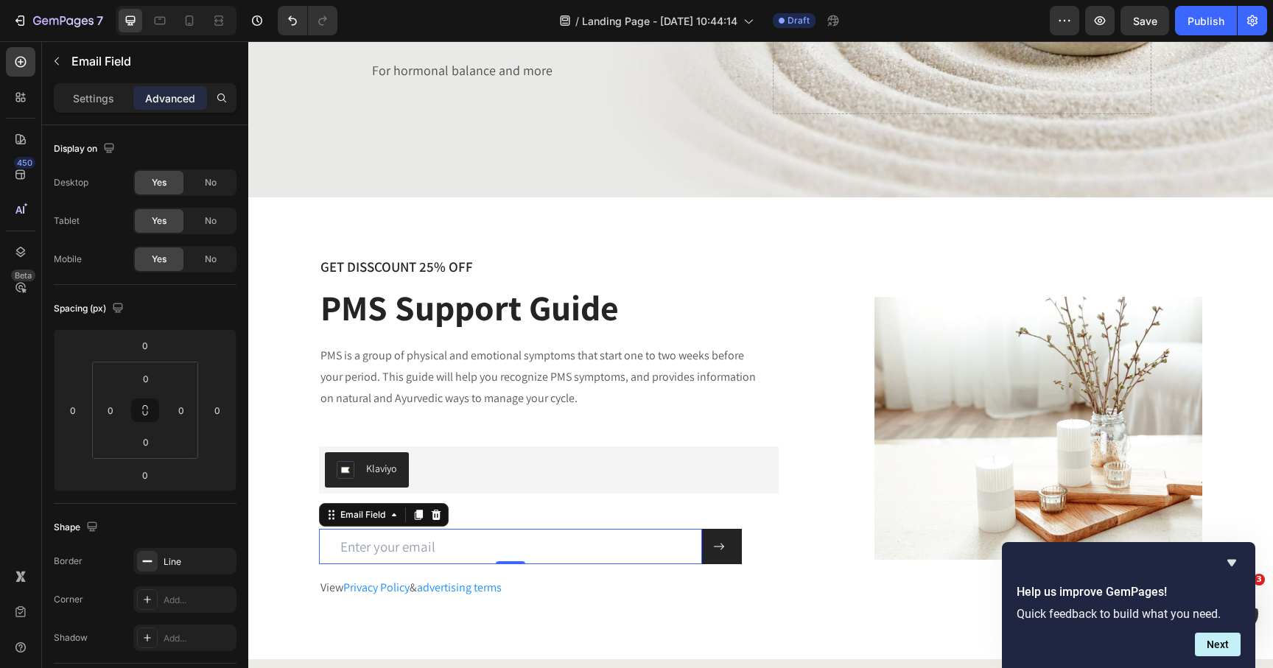
click at [351, 525] on div "Email Field" at bounding box center [384, 515] width 130 height 24
click at [359, 517] on div "Email Field" at bounding box center [362, 514] width 51 height 13
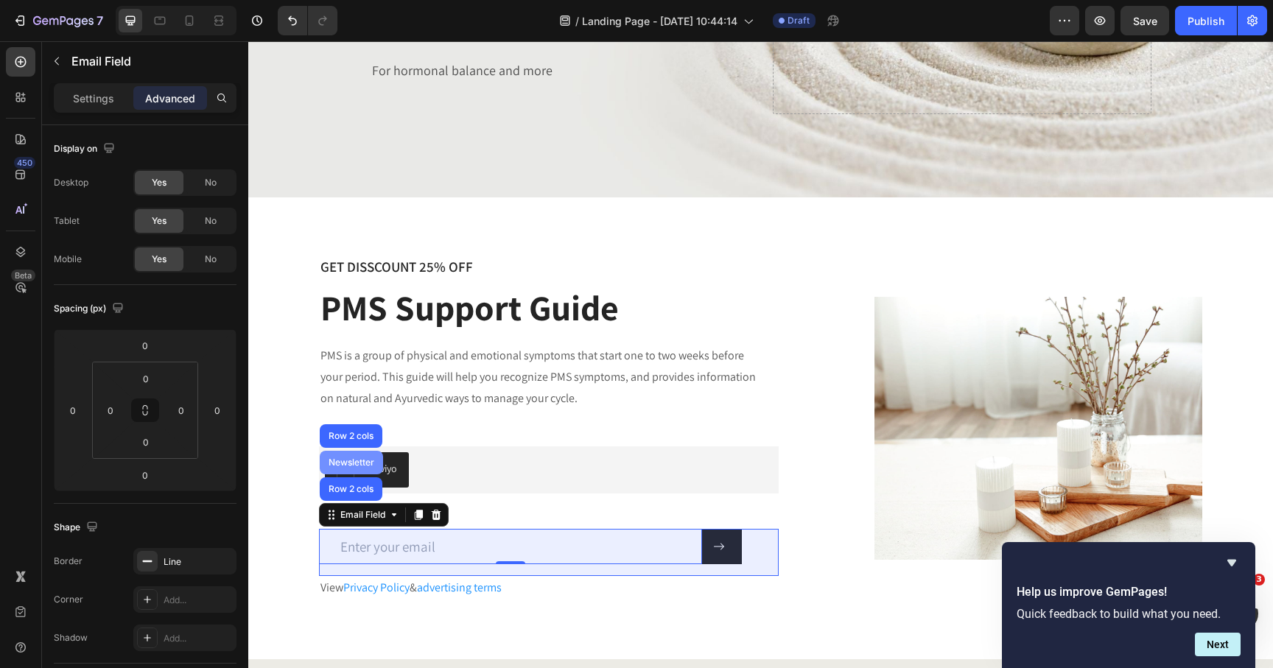
click at [360, 464] on div "Newsletter" at bounding box center [352, 462] width 52 height 9
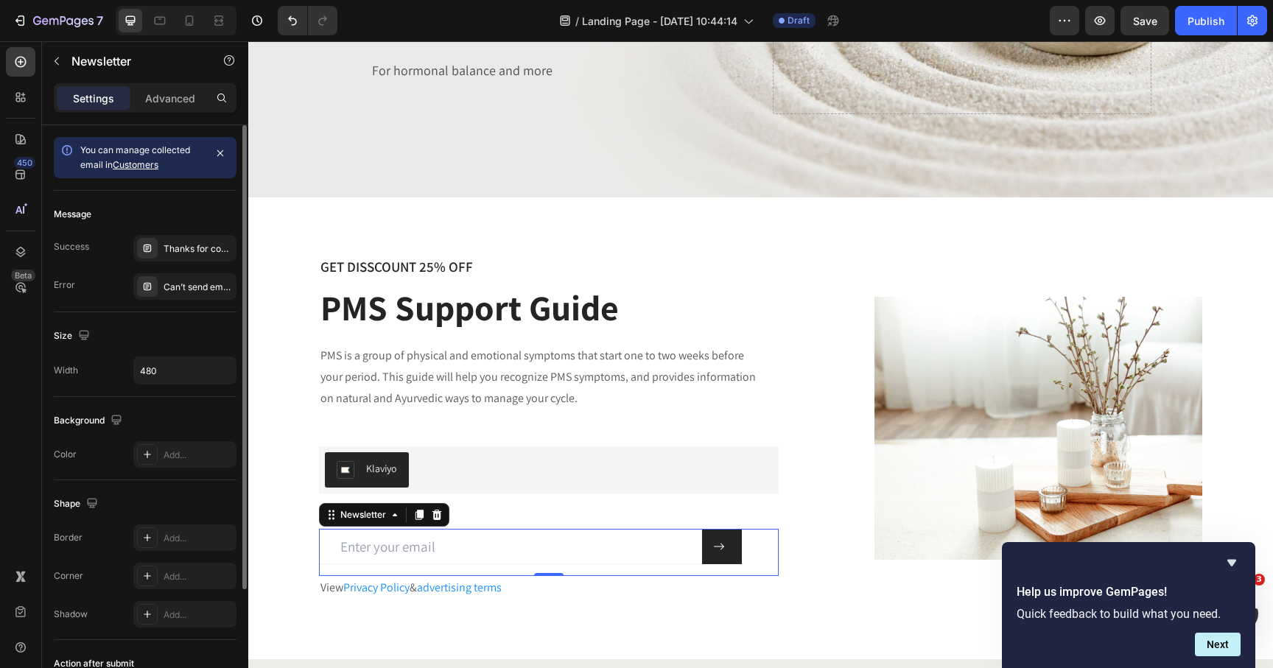
click at [139, 161] on link "Customers" at bounding box center [136, 164] width 46 height 11
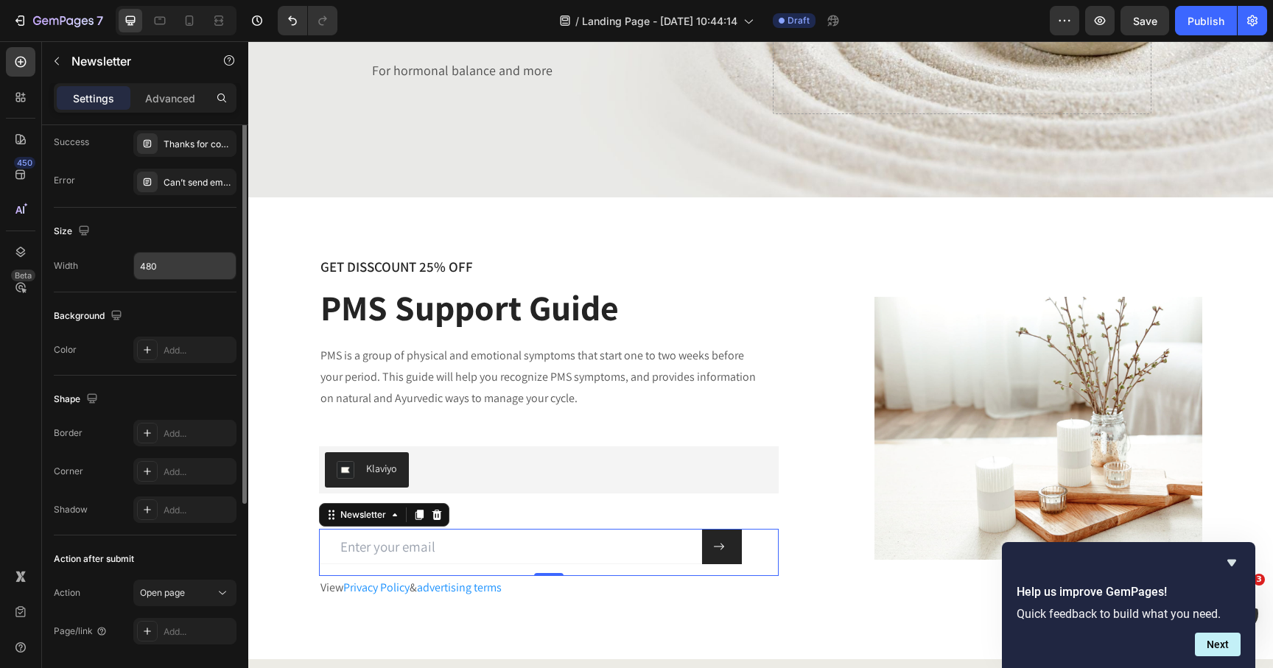
scroll to position [152, 0]
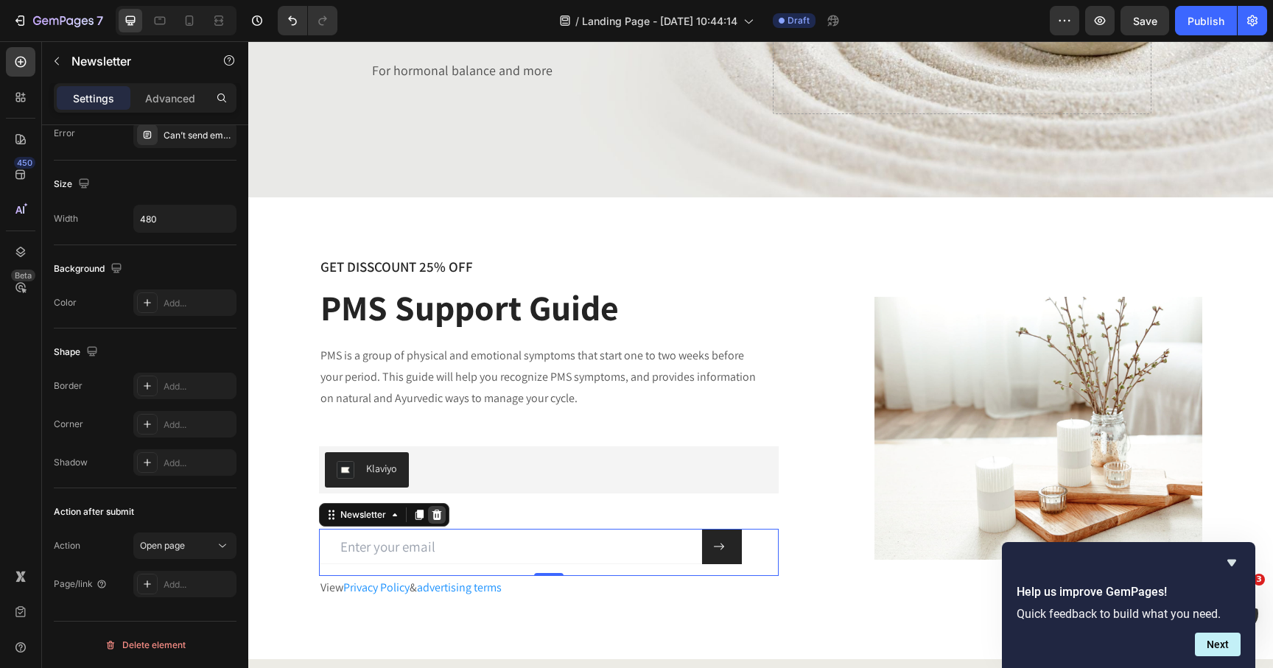
click at [438, 515] on icon at bounding box center [437, 515] width 12 height 12
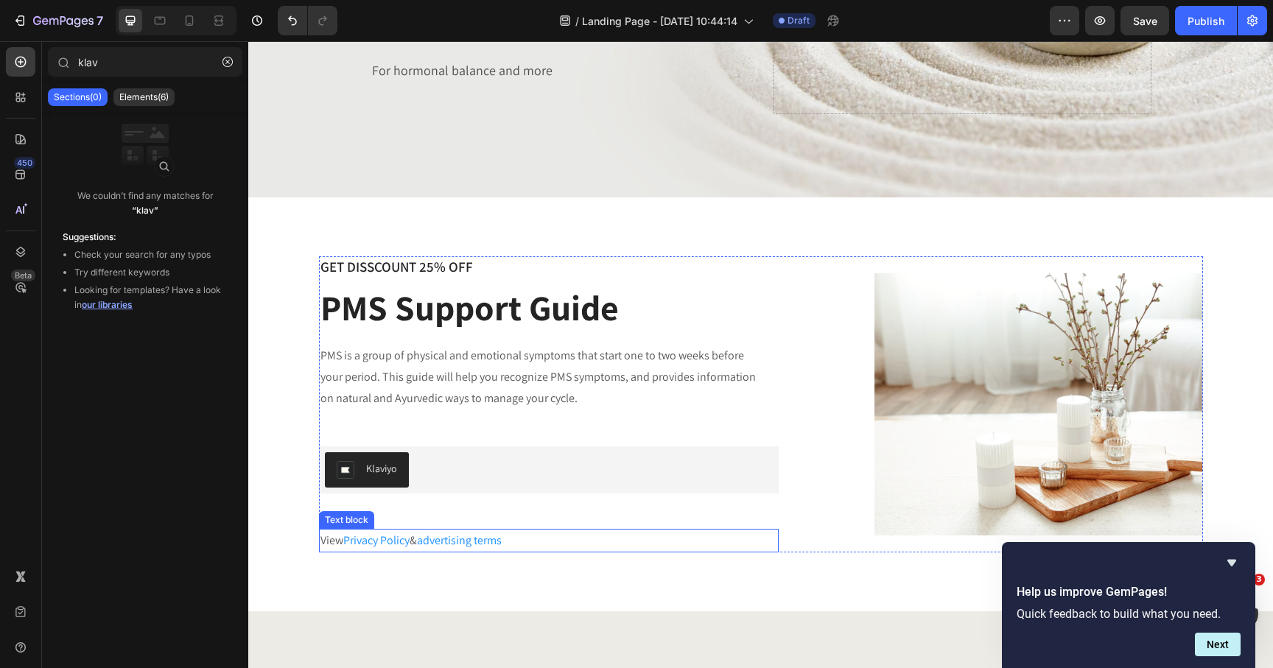
click at [548, 537] on p "View Privacy Policy & advertising terms" at bounding box center [549, 541] width 457 height 21
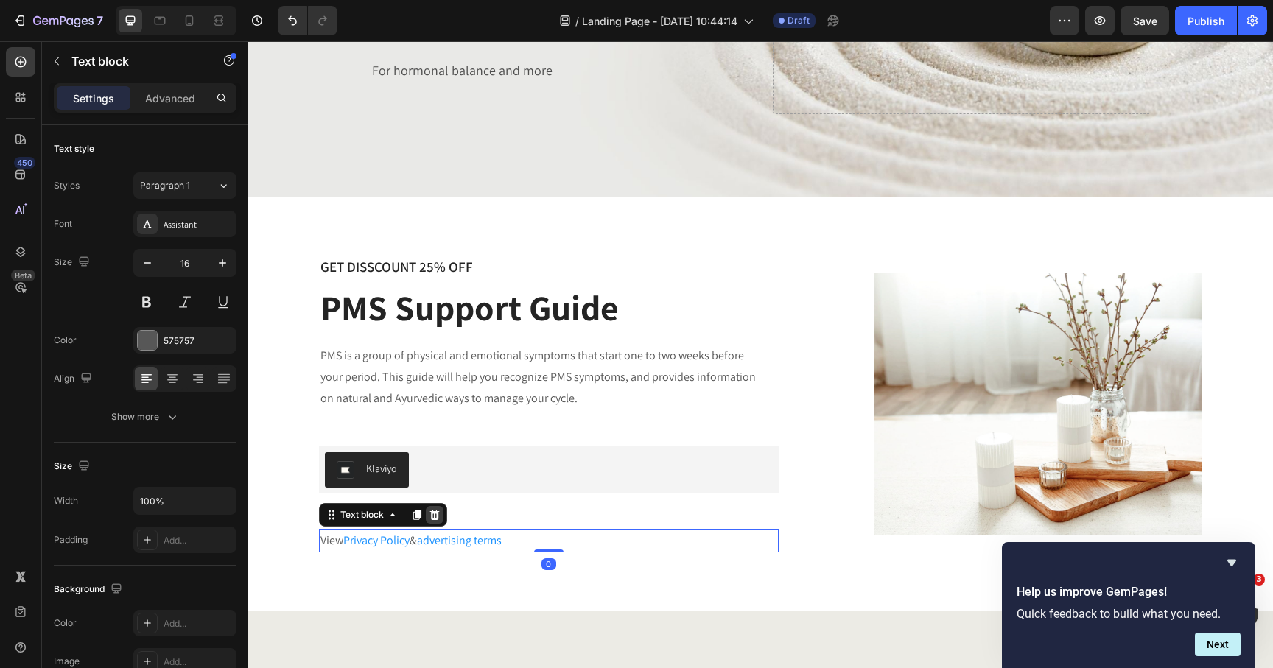
click at [440, 512] on div at bounding box center [435, 515] width 18 height 18
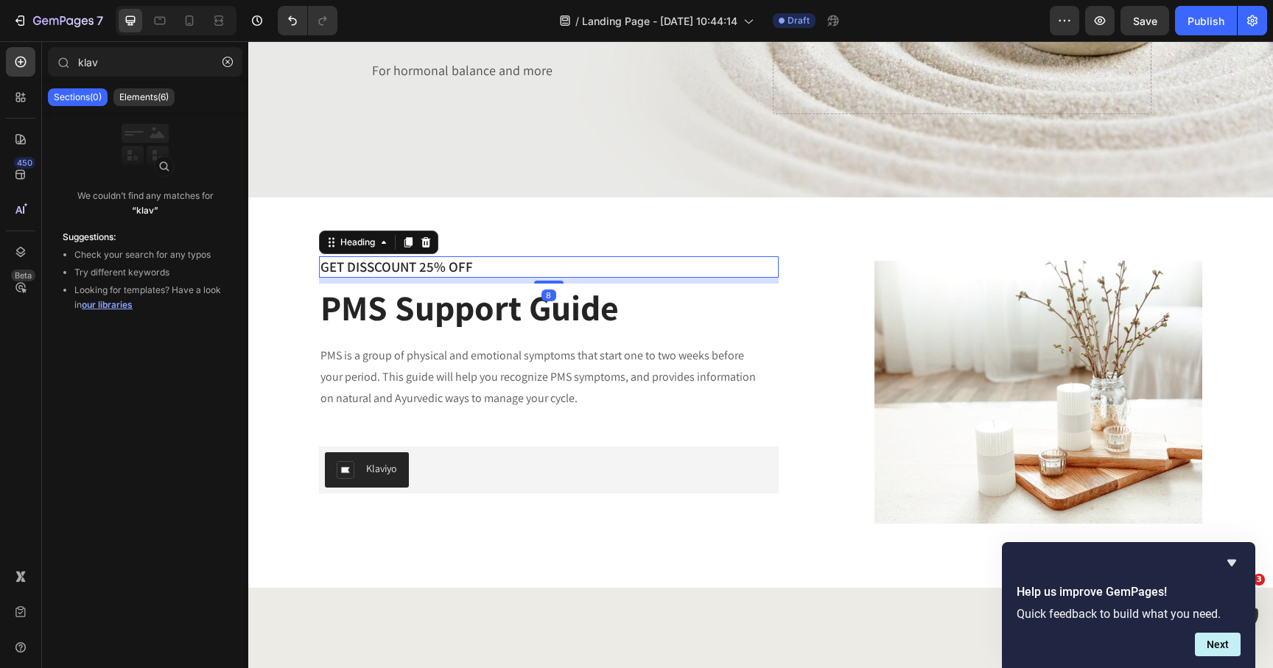
click at [386, 268] on p "GET DISSCOUNT 25% OFF" at bounding box center [549, 267] width 457 height 18
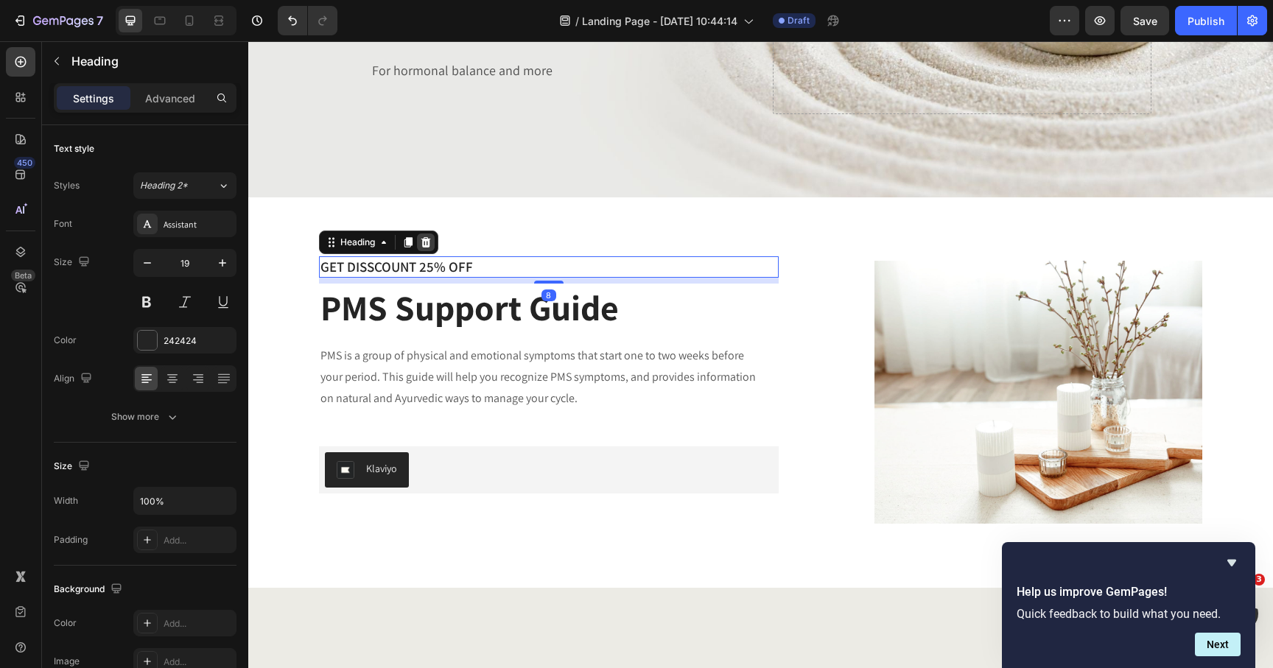
click at [427, 242] on icon at bounding box center [426, 242] width 10 height 10
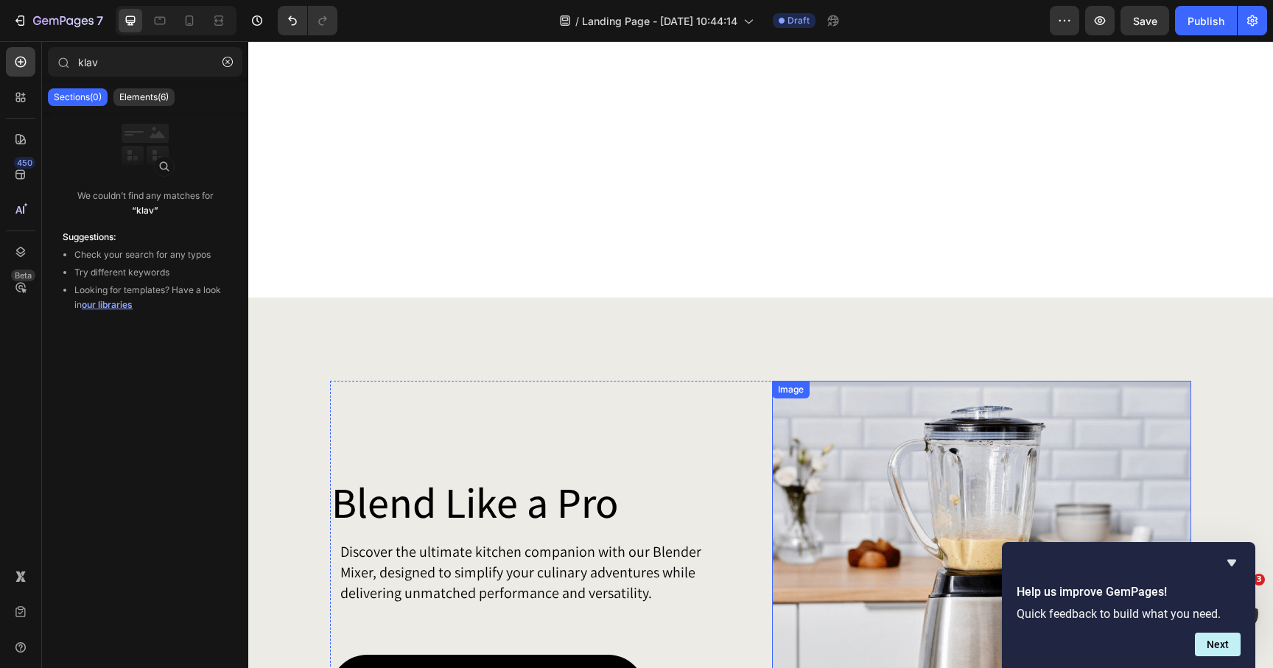
scroll to position [405, 0]
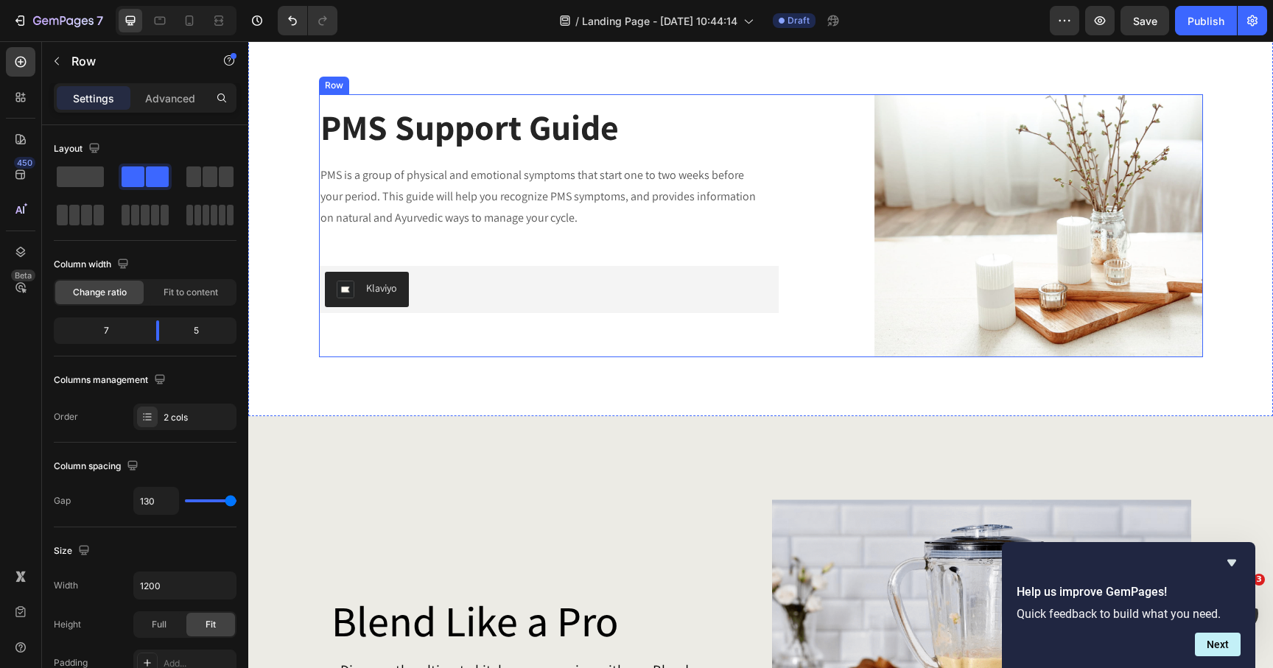
click at [738, 237] on div "PMS Support Guide Heading PMS is a group of physical and emotional symptoms tha…" at bounding box center [549, 225] width 460 height 263
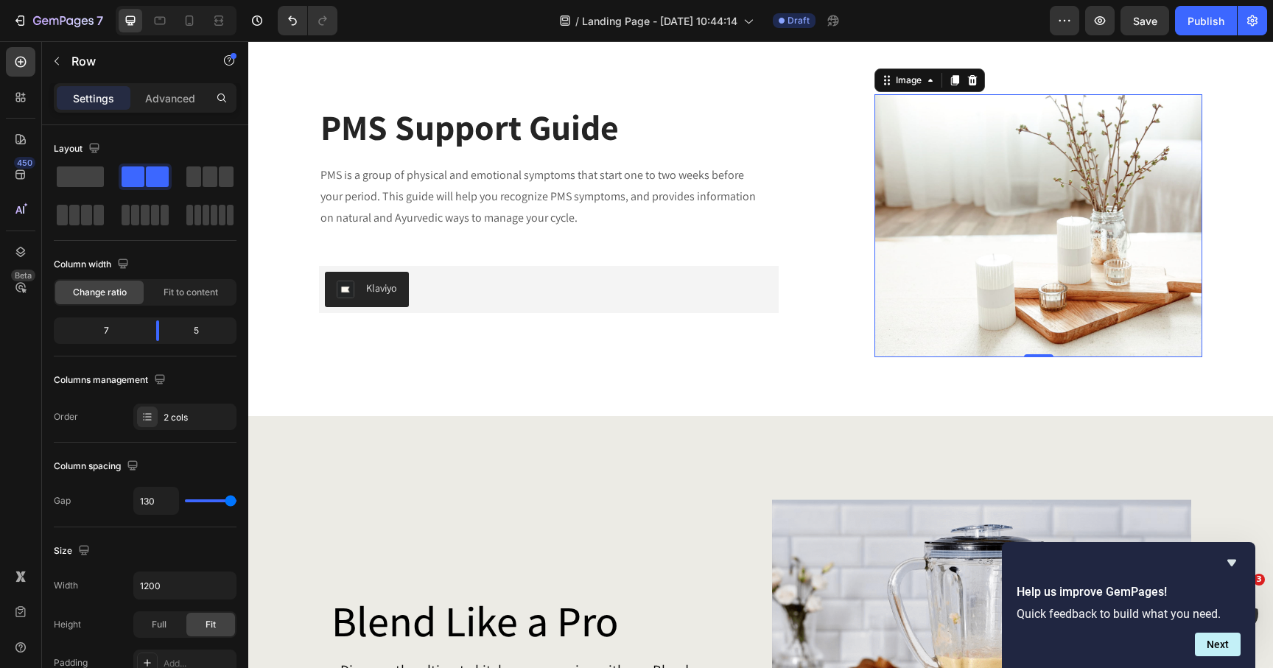
click at [1021, 246] on img at bounding box center [1039, 225] width 329 height 263
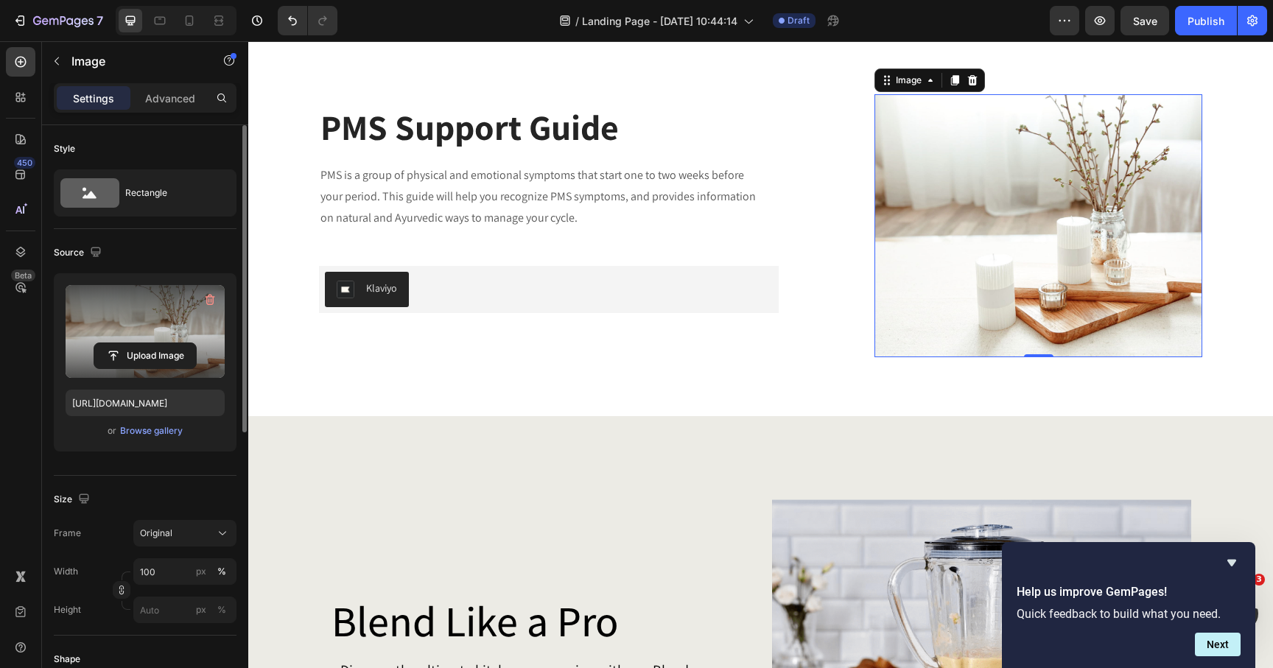
click at [116, 321] on label at bounding box center [145, 331] width 159 height 93
click at [116, 343] on input "file" at bounding box center [145, 355] width 102 height 25
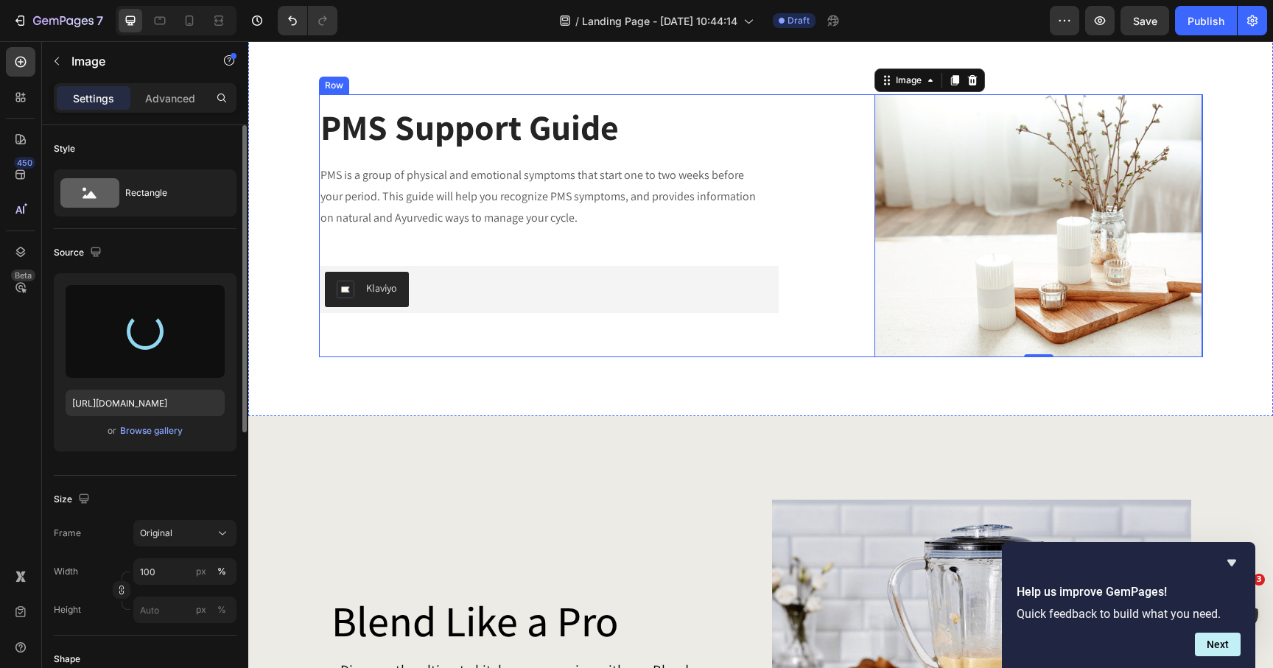
type input "[URL][DOMAIN_NAME]"
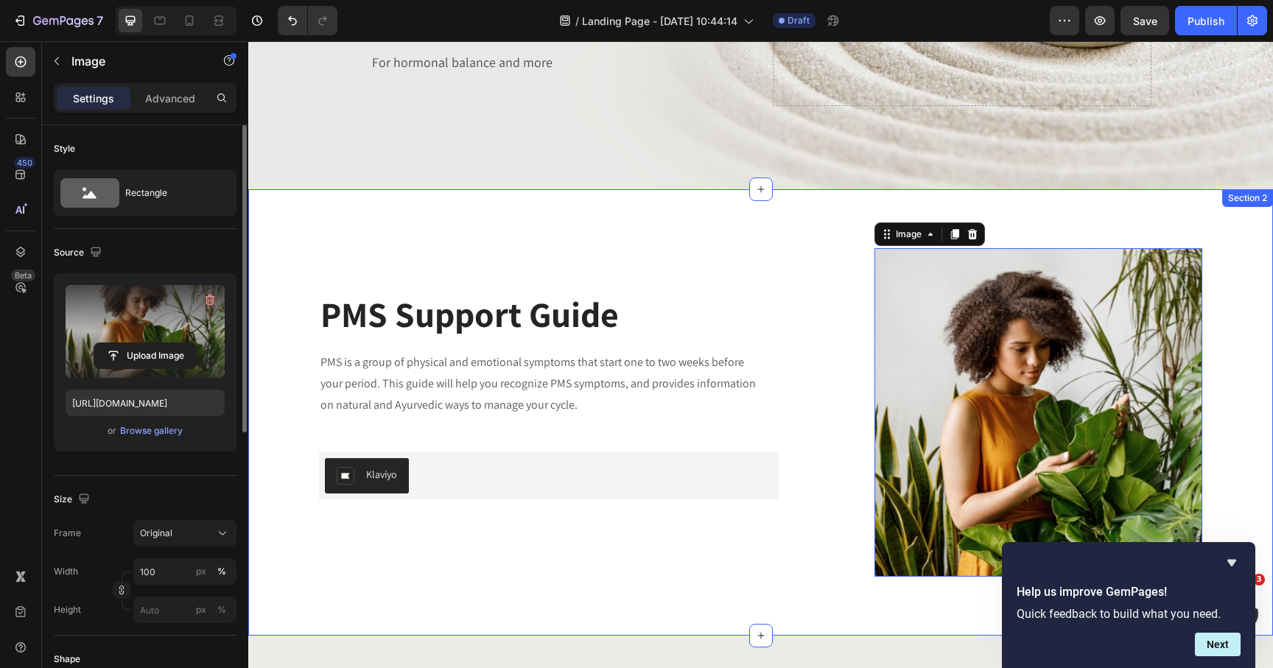
scroll to position [278, 0]
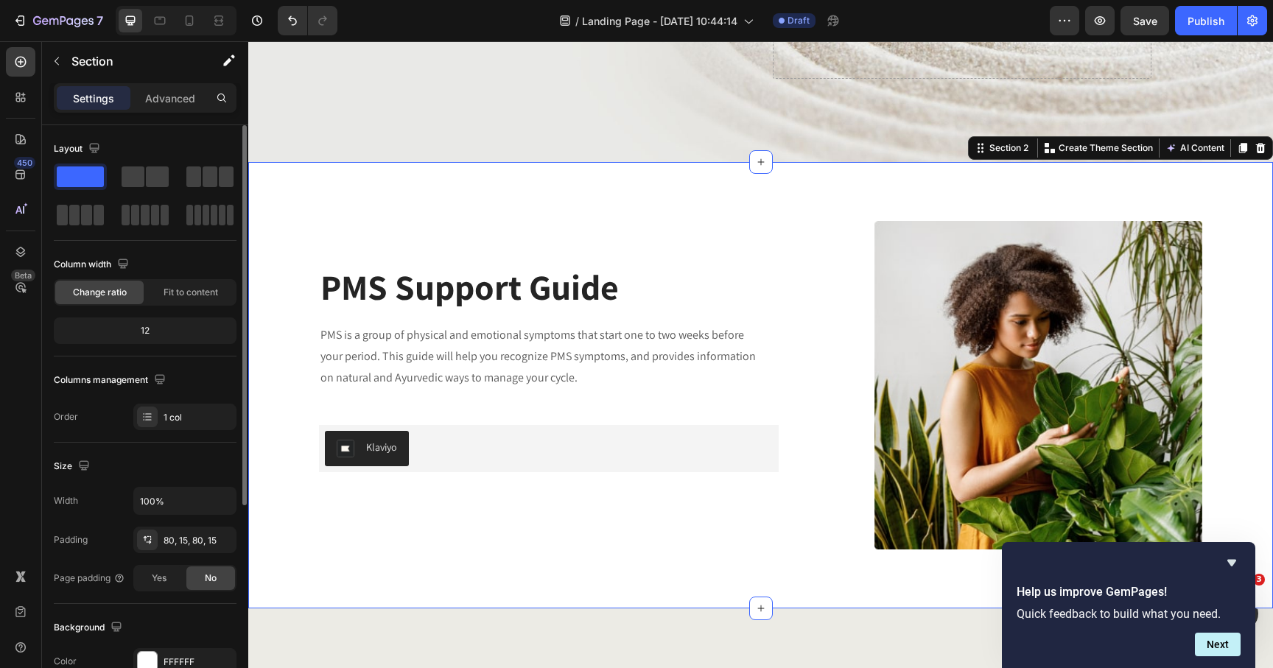
click at [307, 461] on div "PMS Support Guide Heading PMS is a group of physical and emotional symptoms tha…" at bounding box center [760, 385] width 1003 height 329
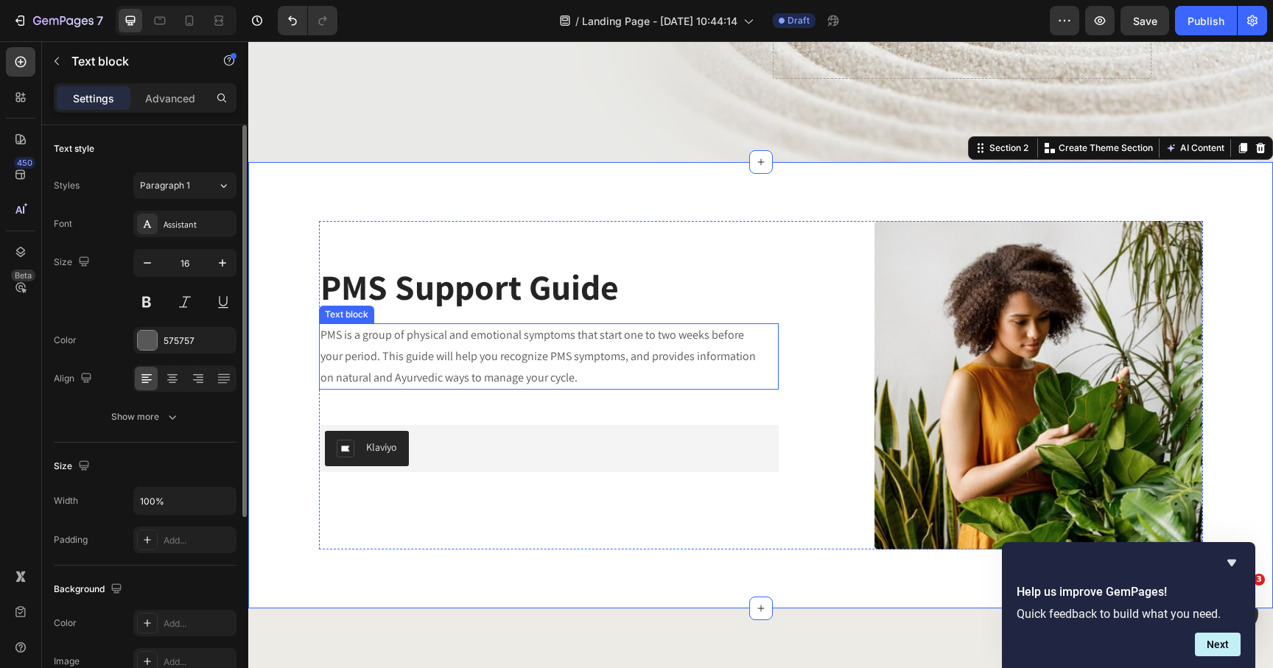
click at [481, 331] on p "PMS is a group of physical and emotional symptoms that start one to two weeks b…" at bounding box center [540, 356] width 438 height 63
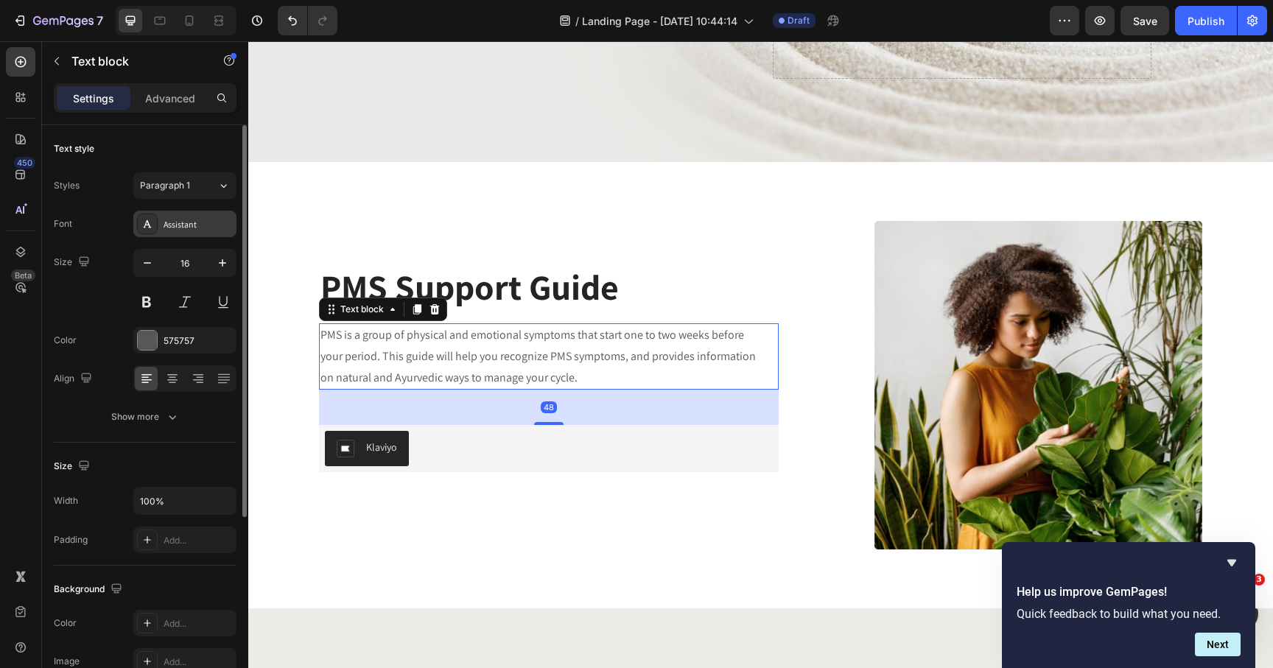
click at [189, 226] on div "Assistant" at bounding box center [198, 224] width 69 height 13
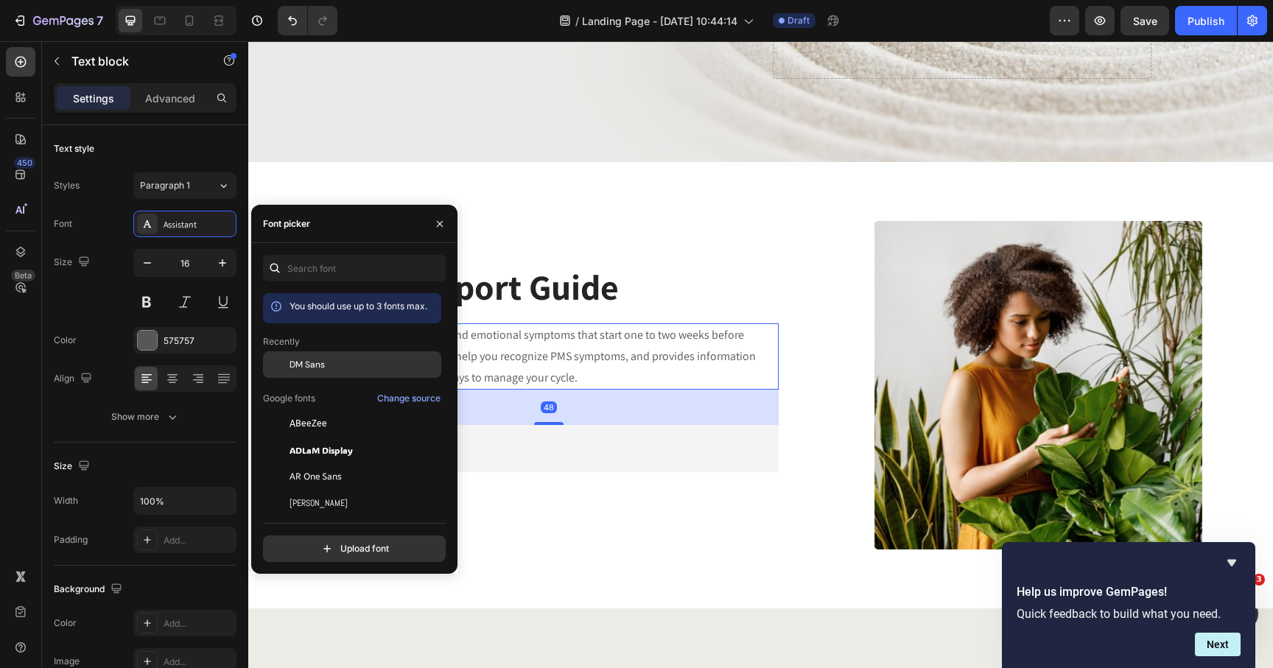
click at [315, 368] on span "DM Sans" at bounding box center [307, 364] width 35 height 13
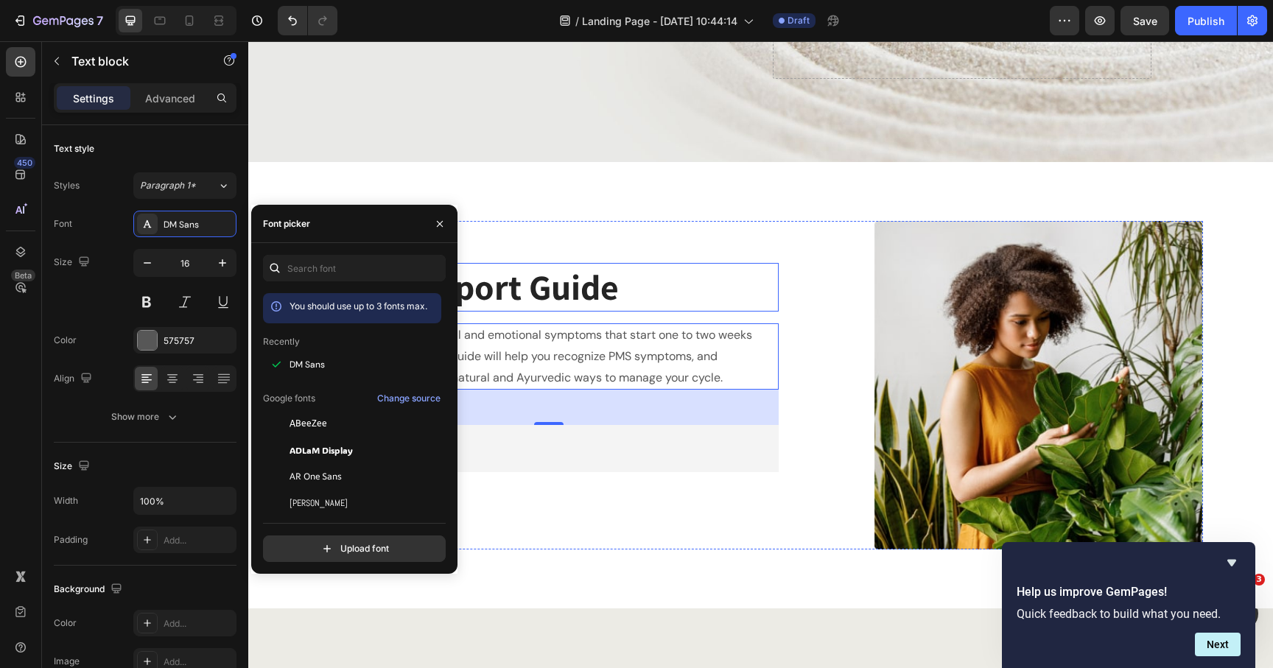
click at [584, 298] on h2 "PMS Support Guide" at bounding box center [549, 287] width 460 height 49
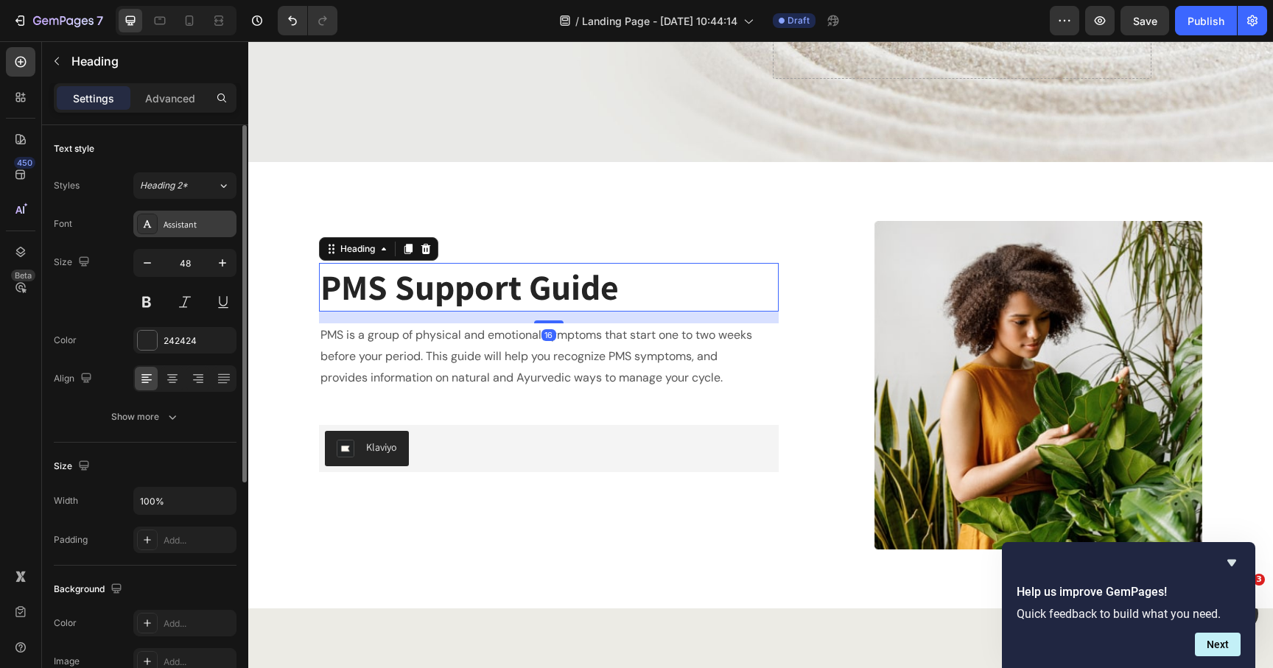
click at [186, 228] on div "Assistant" at bounding box center [198, 224] width 69 height 13
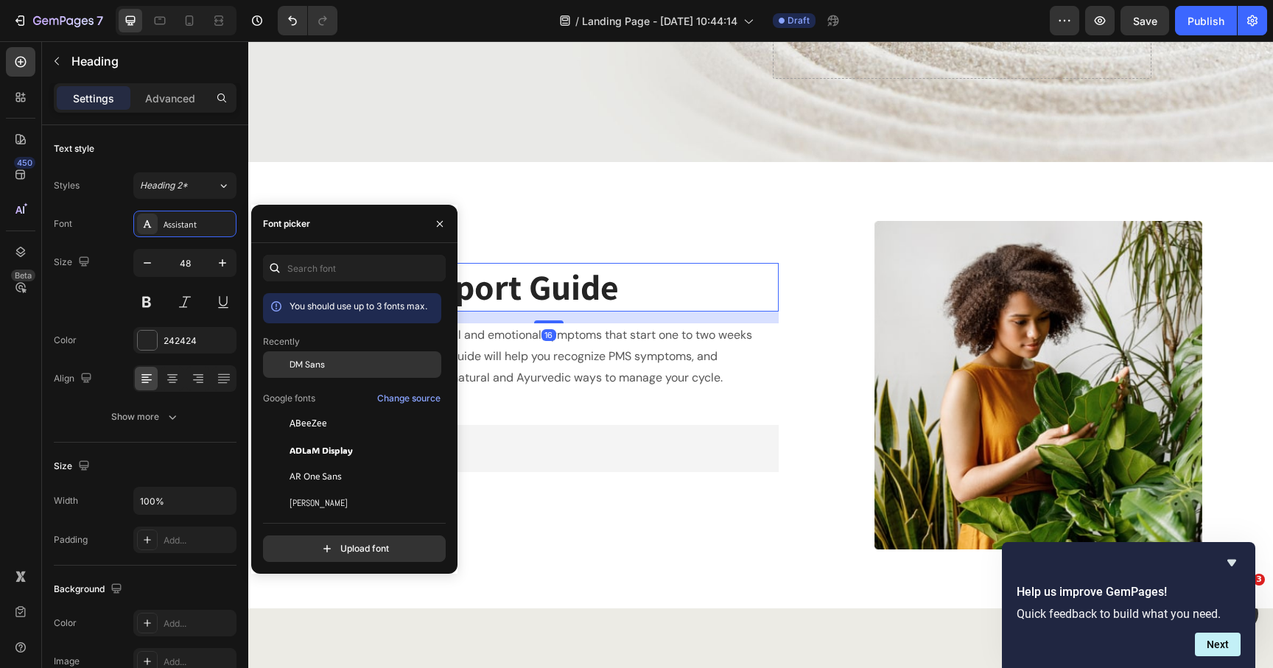
click at [310, 371] on div "DM Sans" at bounding box center [352, 364] width 178 height 27
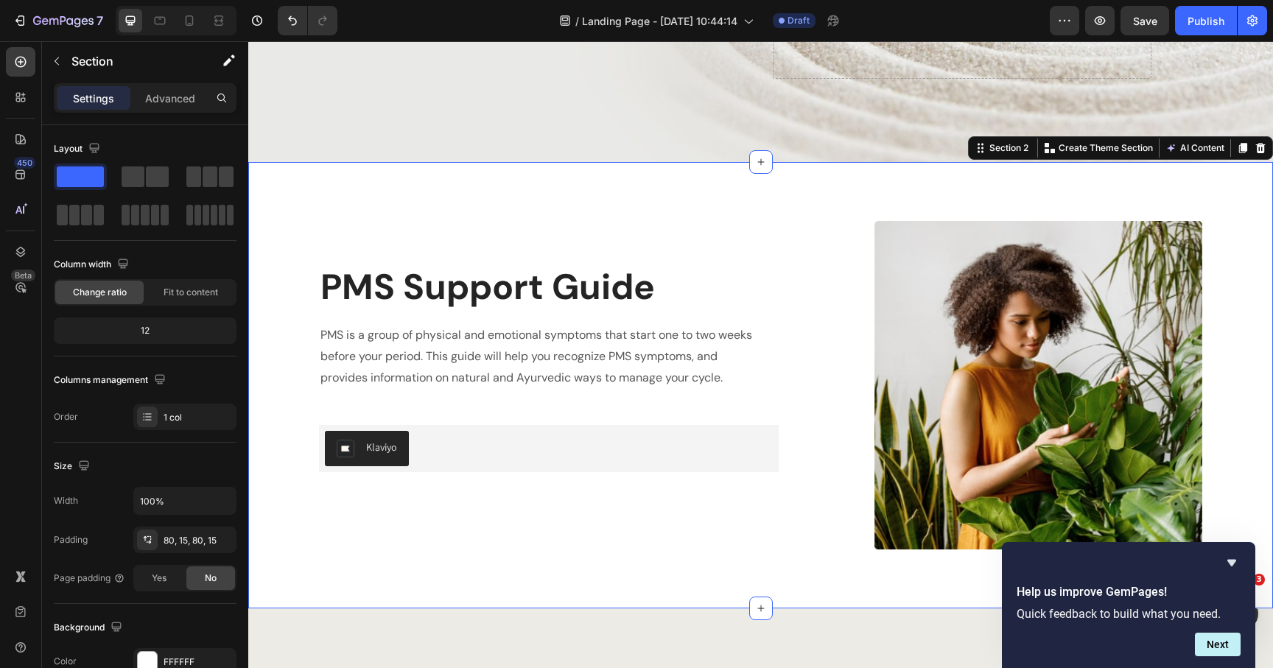
click at [503, 575] on div "PMS Support Guide Heading PMS is a group of physical and emotional symptoms tha…" at bounding box center [760, 385] width 1025 height 447
click at [418, 361] on p "PMS is a group of physical and emotional symptoms that start one to two weeks b…" at bounding box center [540, 356] width 438 height 63
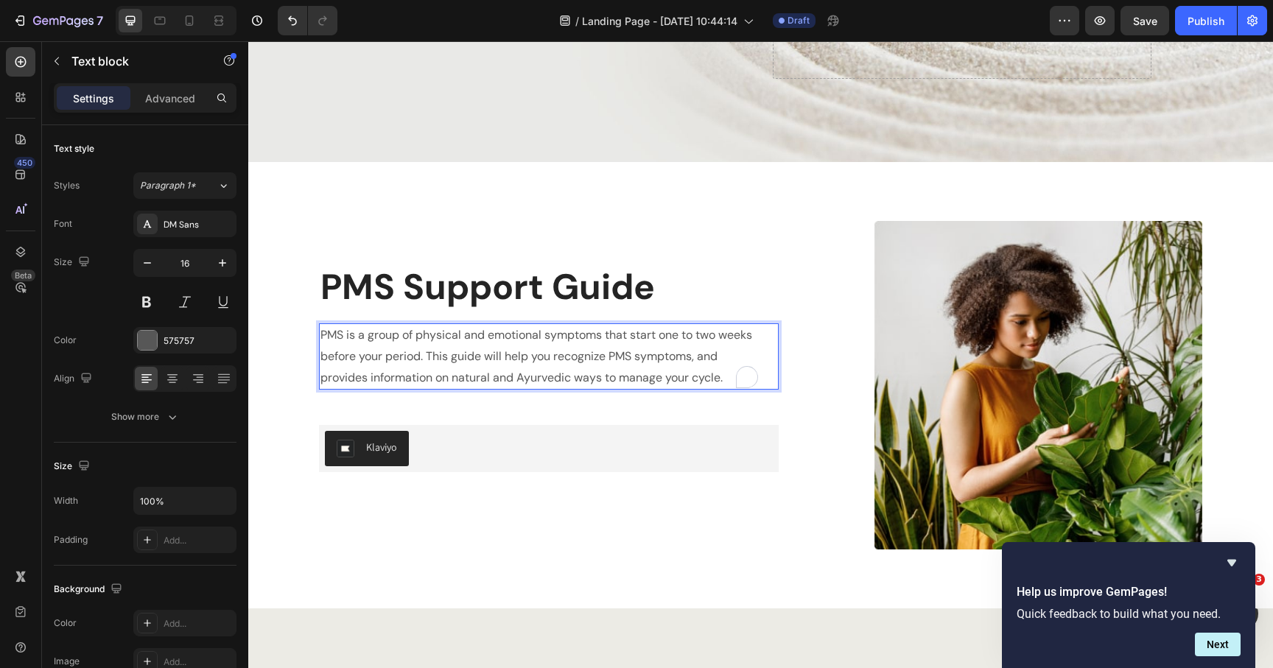
scroll to position [237, 0]
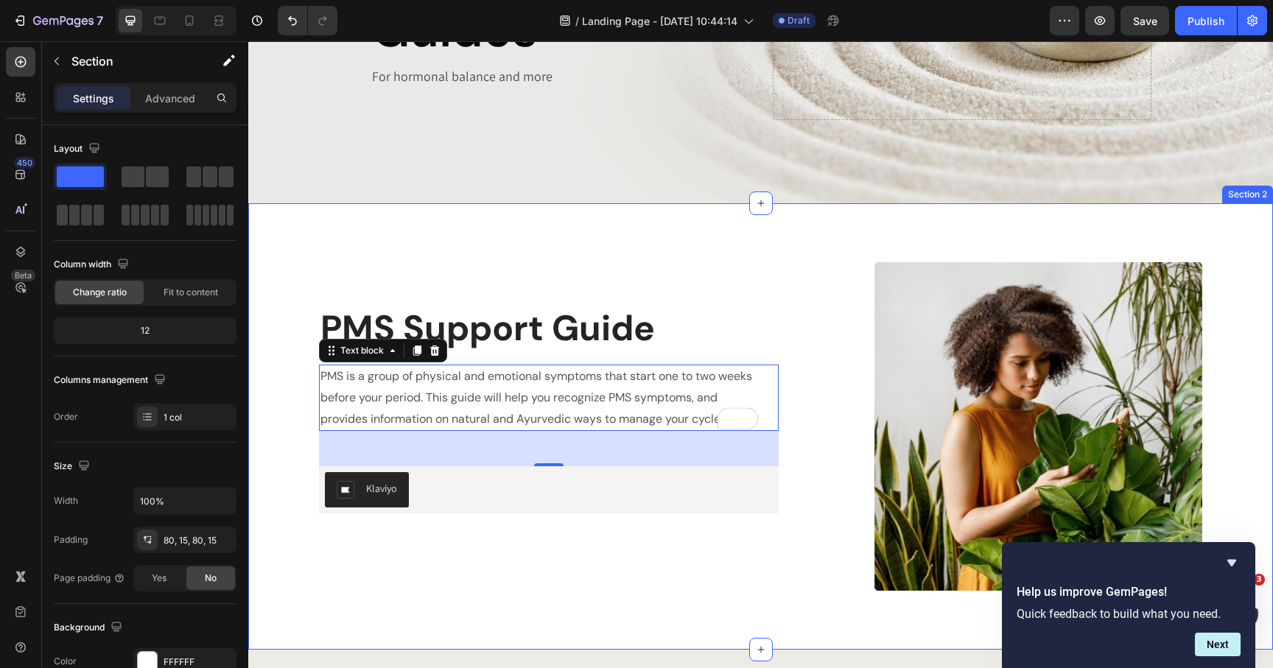
click at [304, 524] on div "PMS Support Guide Heading PMS is a group of physical and emotional symptoms tha…" at bounding box center [760, 426] width 1003 height 329
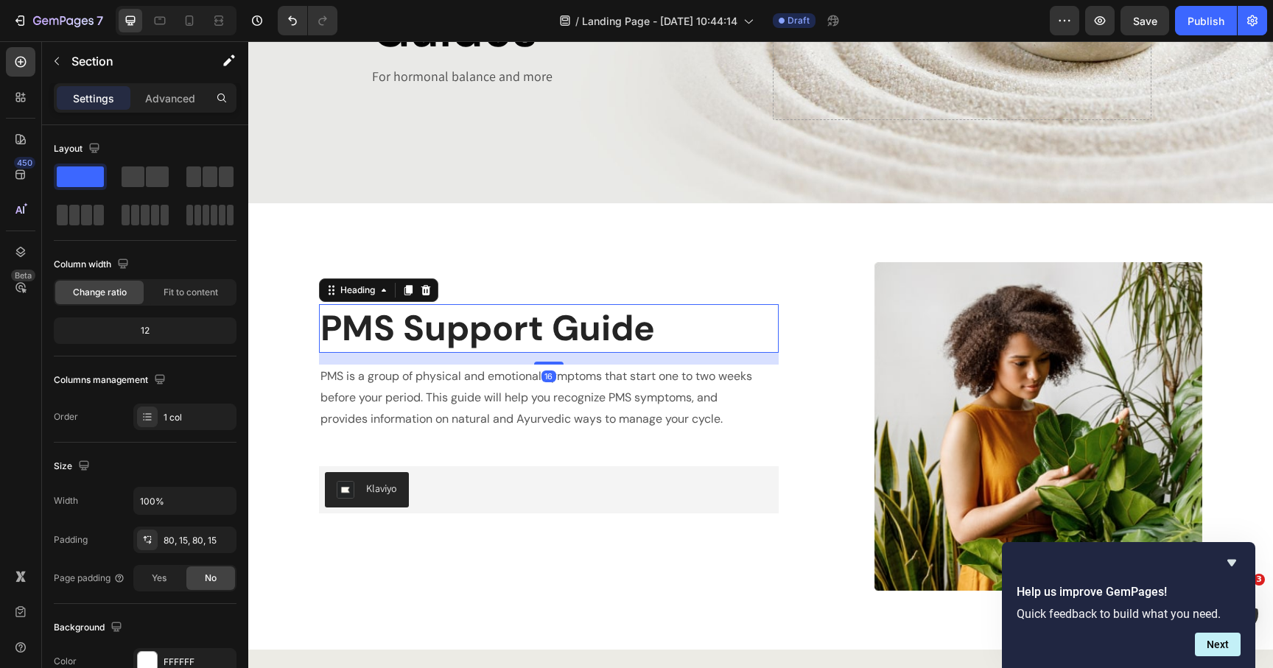
click at [491, 330] on h2 "PMS Support Guide" at bounding box center [549, 328] width 460 height 49
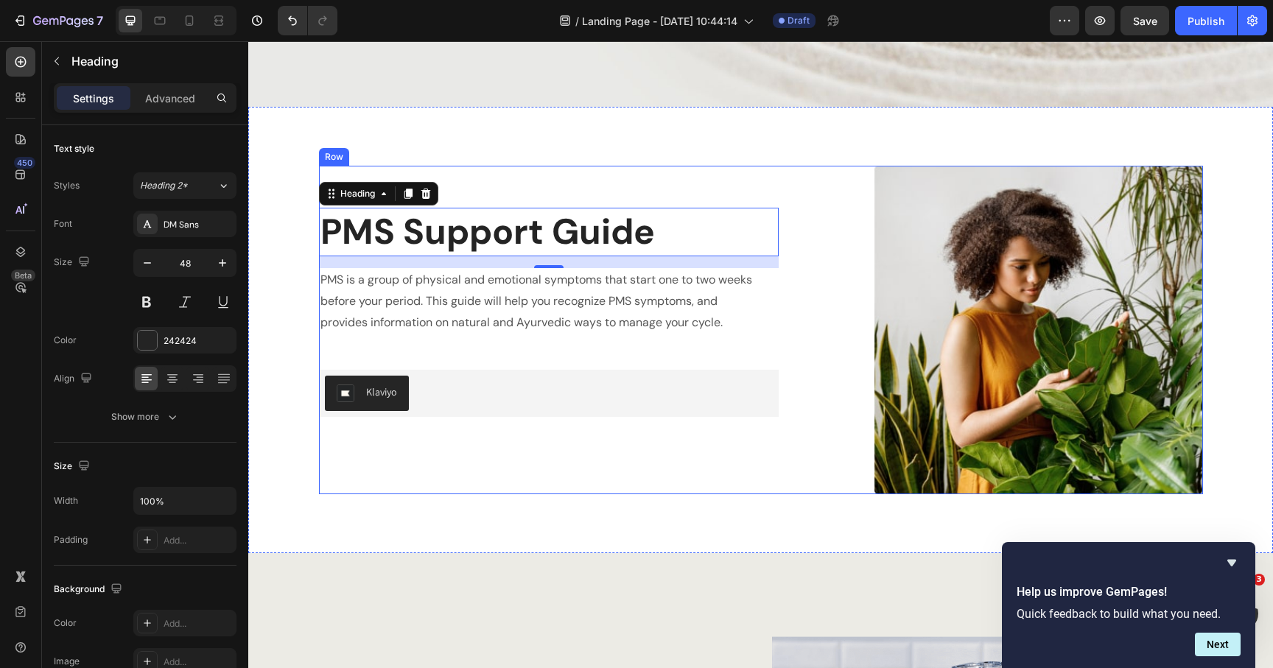
scroll to position [382, 0]
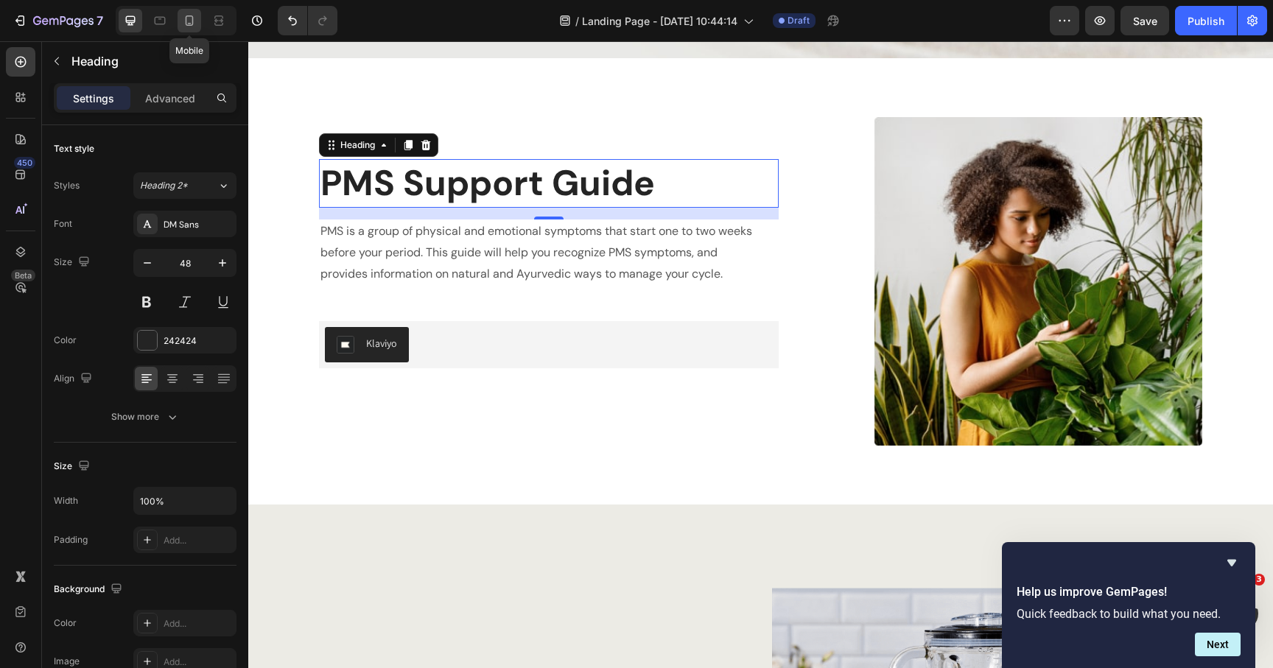
click at [183, 23] on icon at bounding box center [189, 20] width 15 height 15
type input "42"
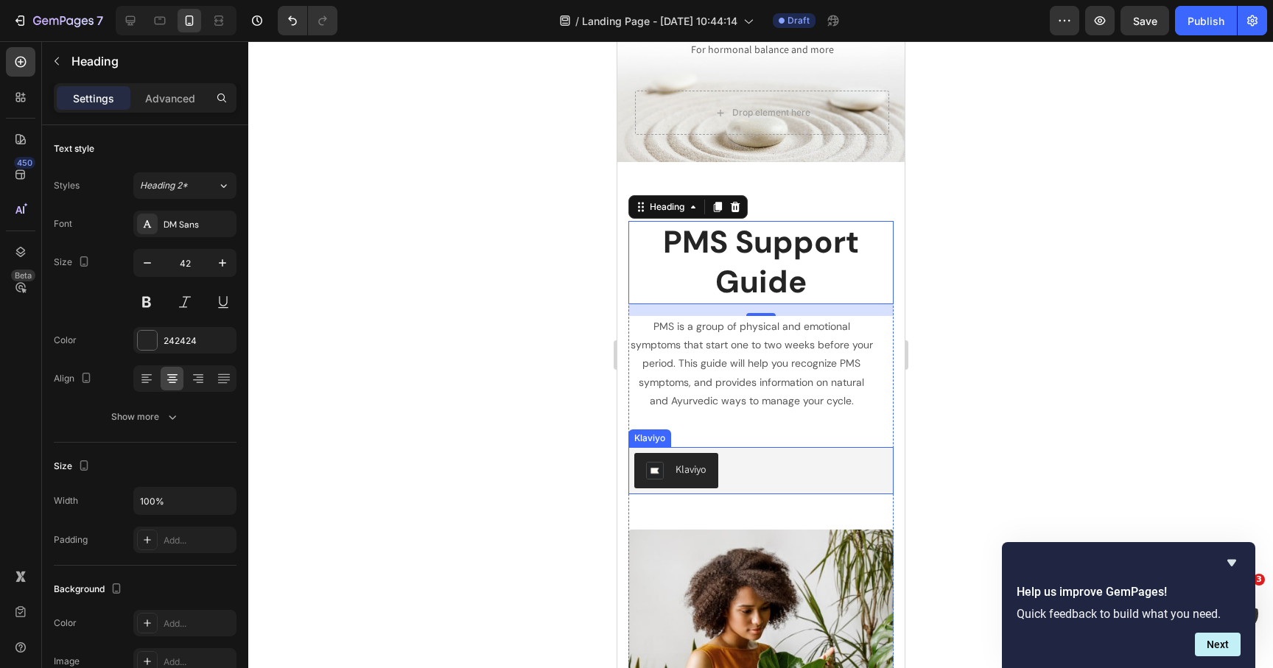
scroll to position [183, 0]
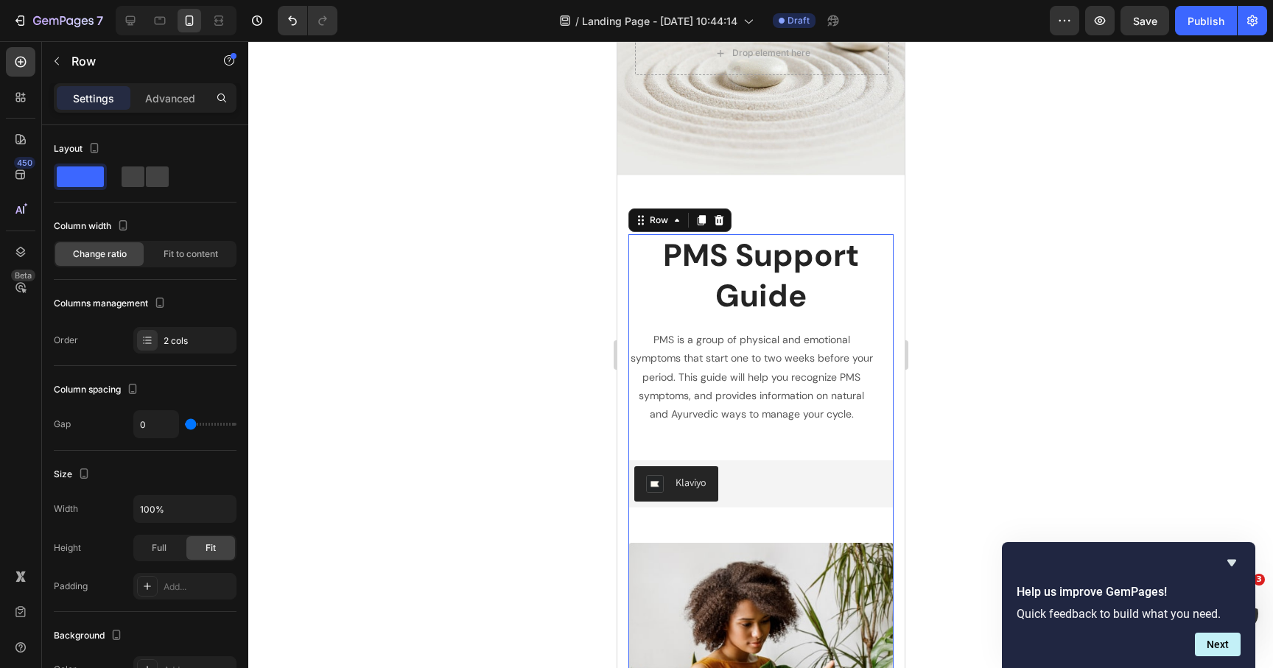
click at [763, 433] on div "PMS Support Guide Heading PMS is a group of physical and emotional symptoms tha…" at bounding box center [760, 388] width 265 height 309
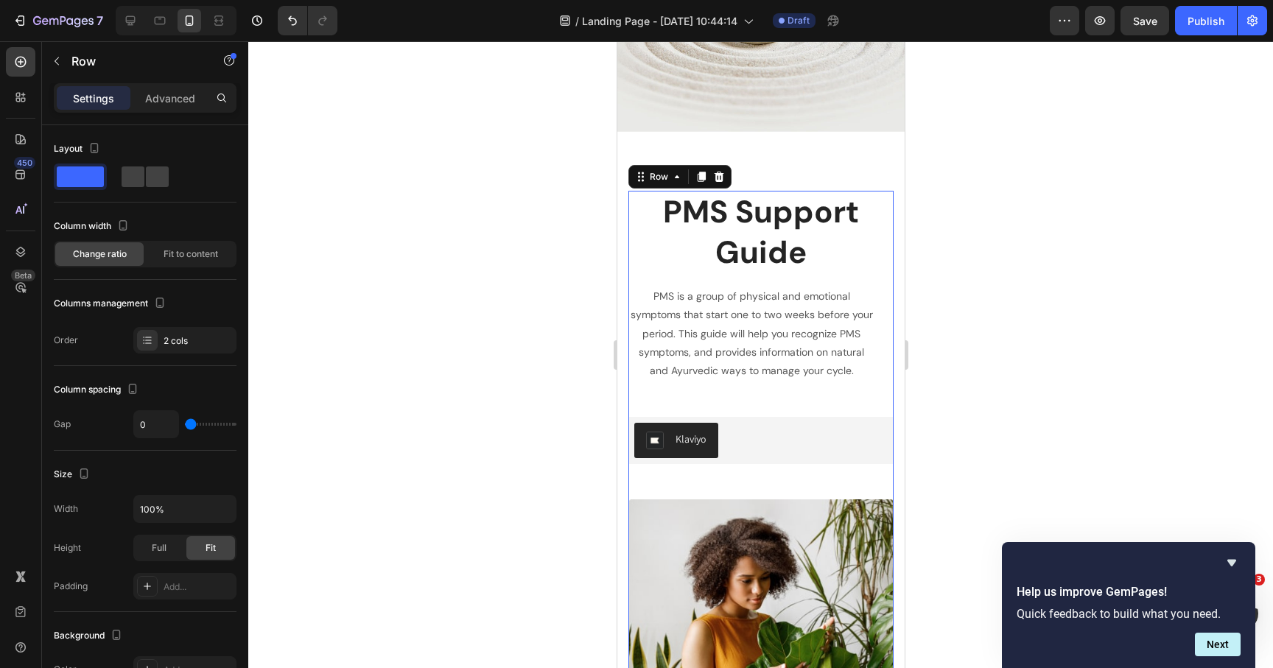
scroll to position [260, 0]
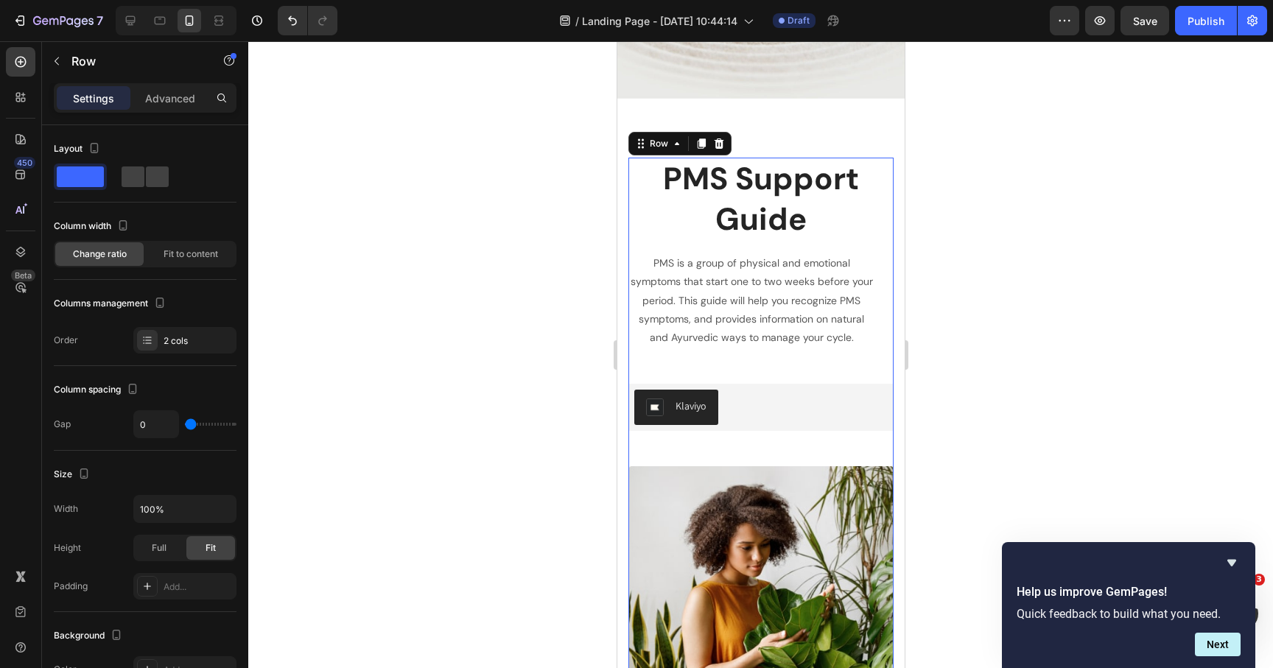
click at [738, 444] on div "PMS Support Guide Heading PMS is a group of physical and emotional symptoms tha…" at bounding box center [760, 312] width 265 height 309
click at [743, 418] on div "Klaviyo" at bounding box center [760, 407] width 253 height 35
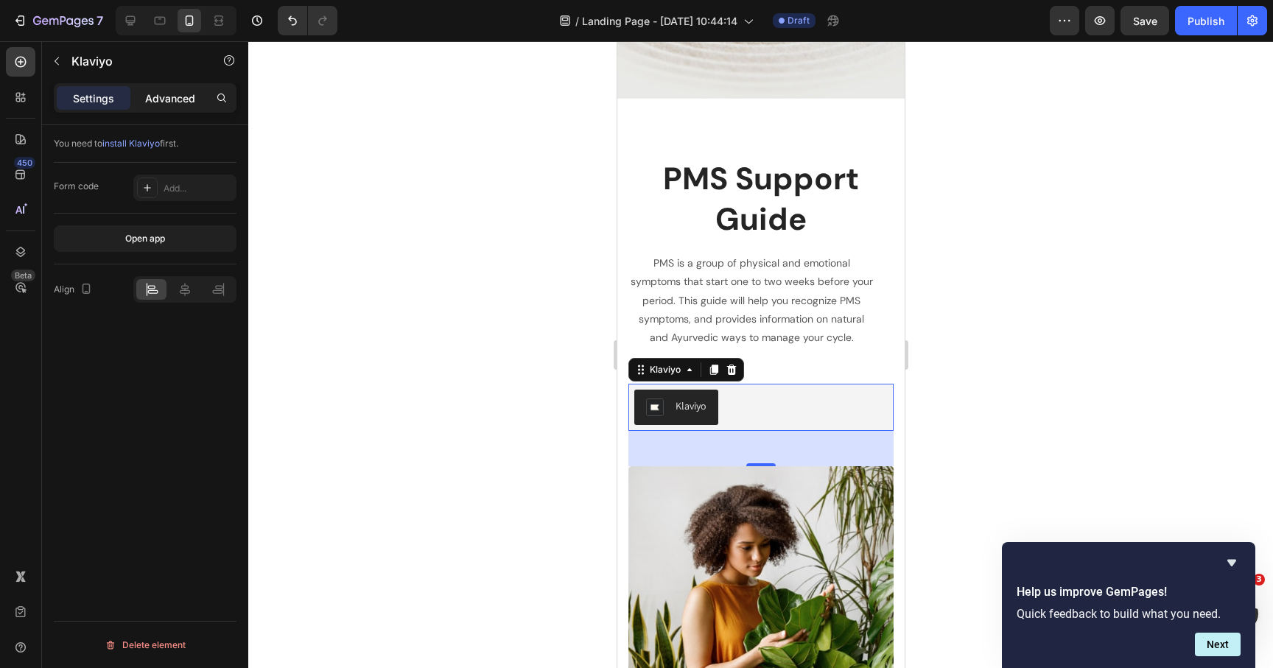
click at [151, 94] on p "Advanced" at bounding box center [170, 98] width 50 height 15
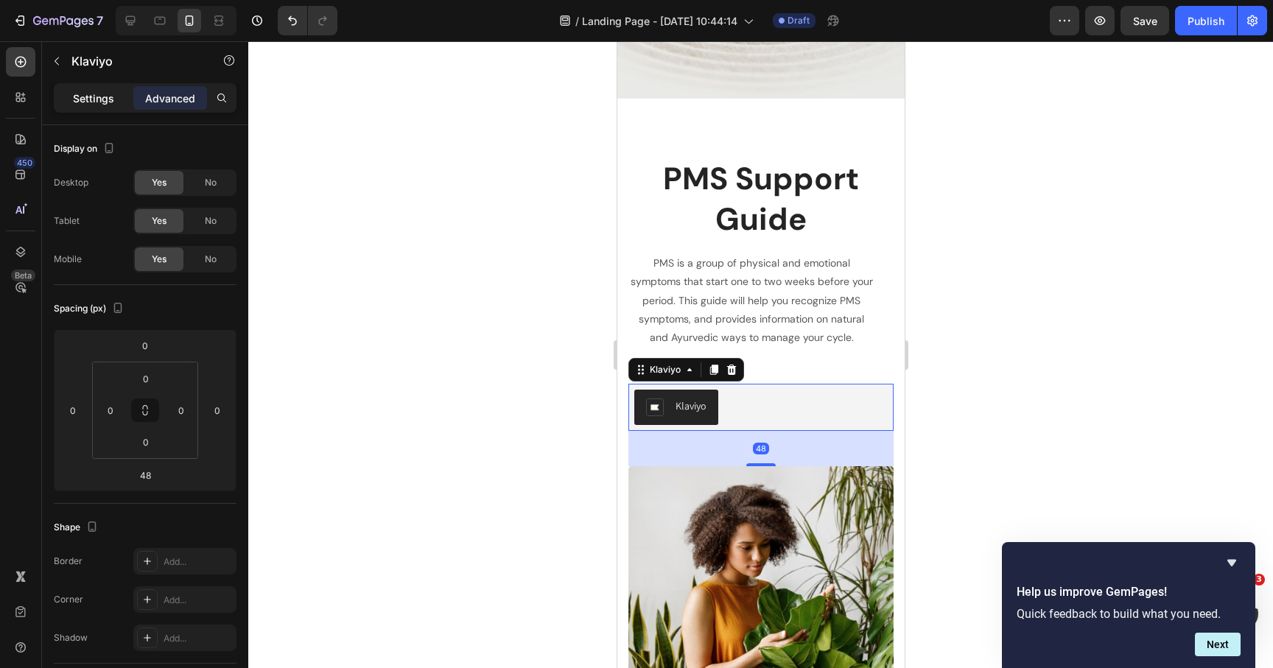
click at [108, 98] on p "Settings" at bounding box center [93, 98] width 41 height 15
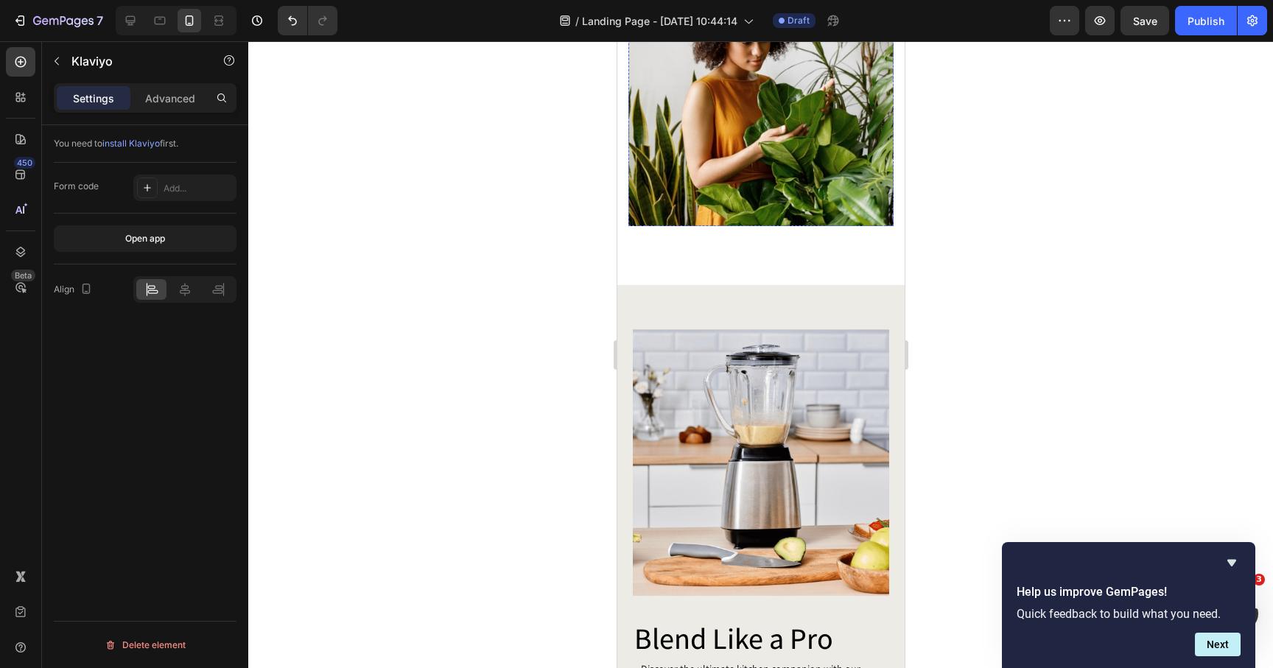
scroll to position [773, 0]
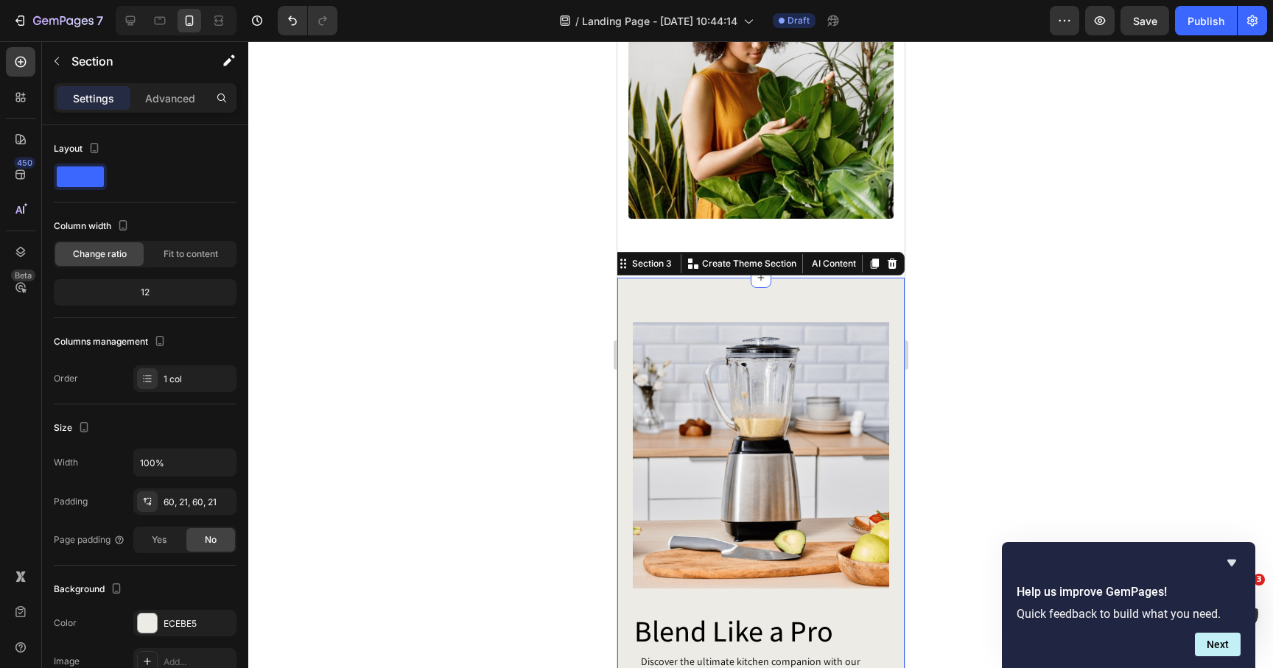
click at [771, 287] on div "Blend Like a Pro Heading Discover the ultimate kitchen companion with our Blend…" at bounding box center [760, 550] width 287 height 545
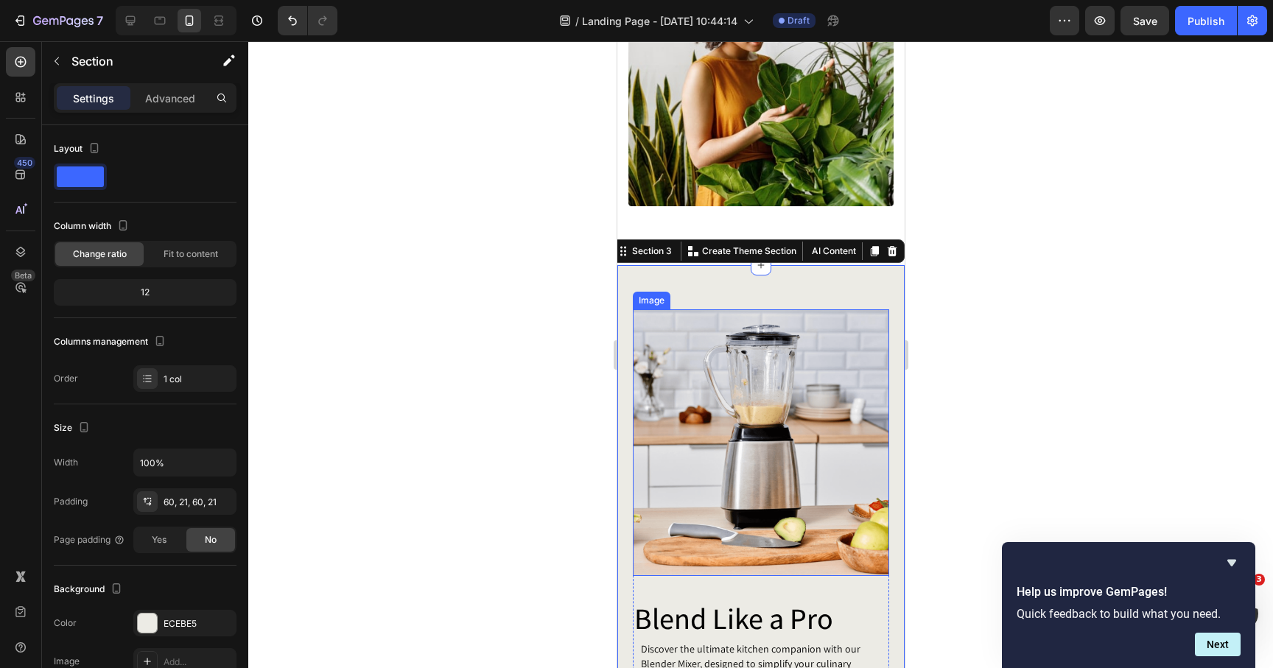
scroll to position [749, 0]
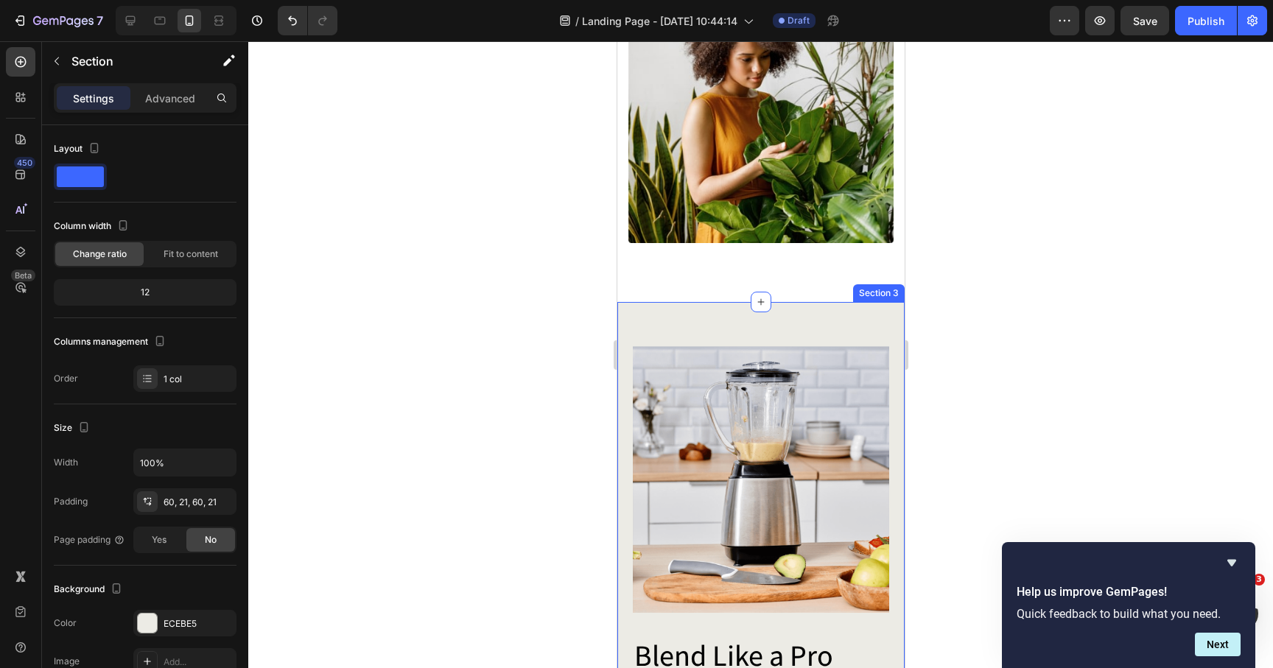
click at [878, 310] on div "Blend Like a Pro Heading Discover the ultimate kitchen companion with our Blend…" at bounding box center [760, 574] width 287 height 545
click at [884, 287] on div at bounding box center [892, 288] width 18 height 18
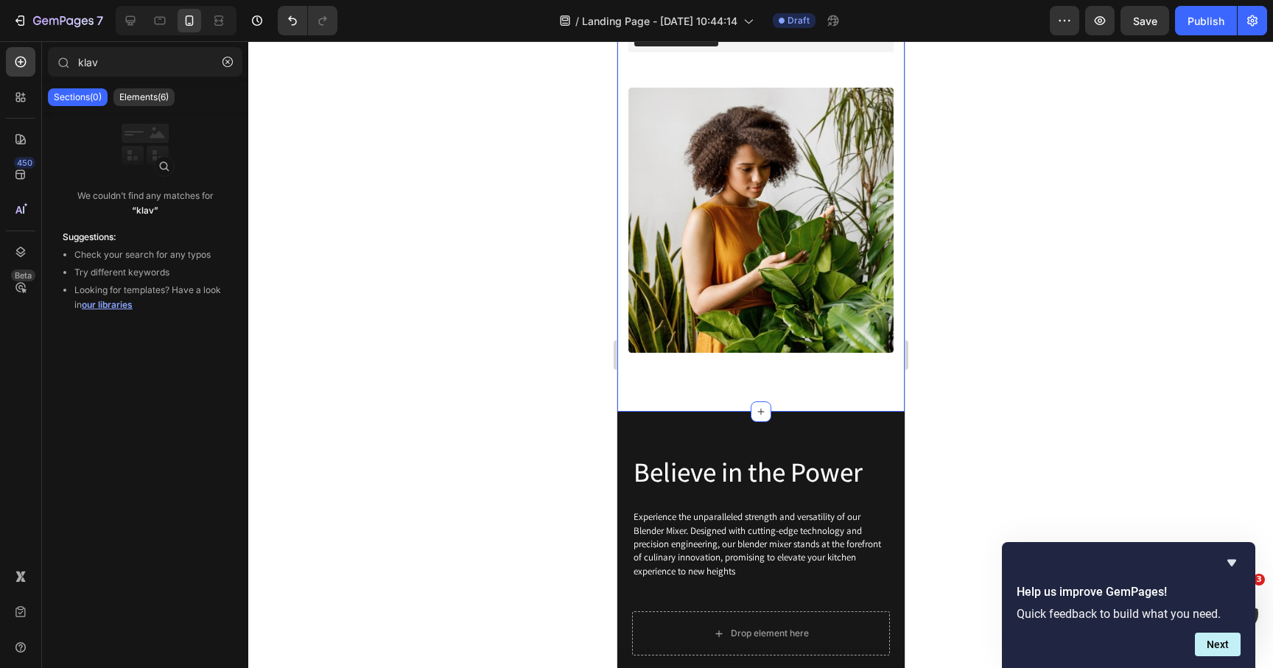
scroll to position [692, 0]
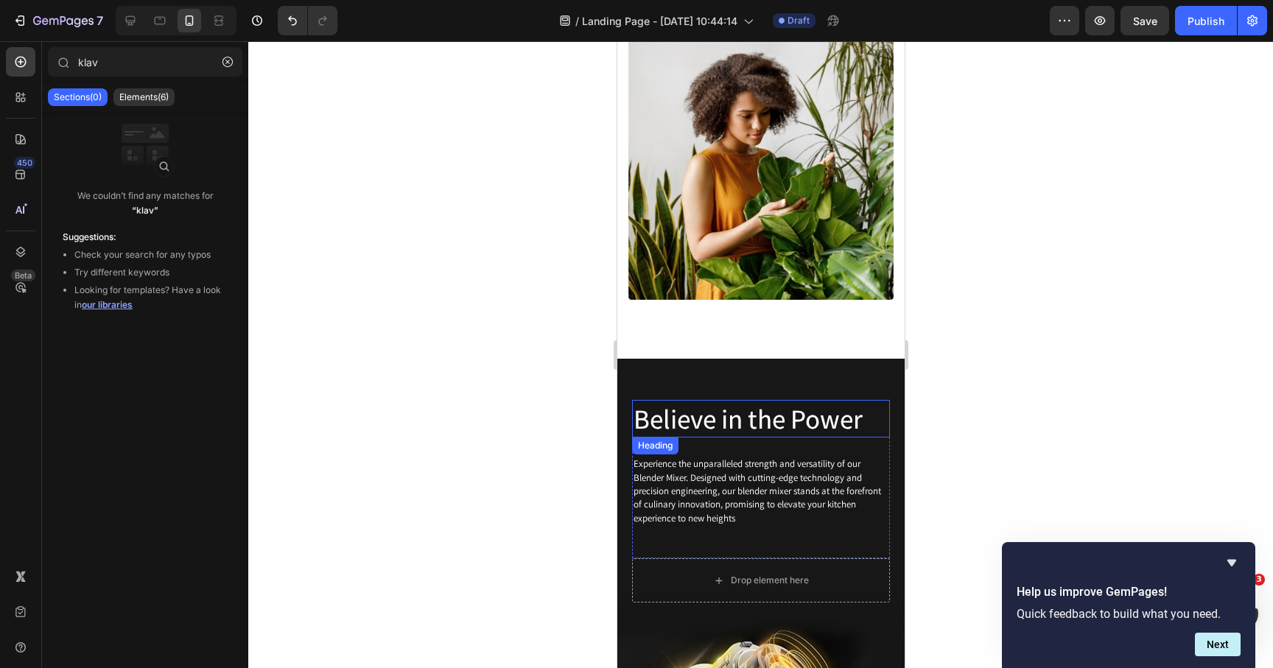
click at [759, 420] on h2 "Believe in the Power" at bounding box center [760, 419] width 258 height 38
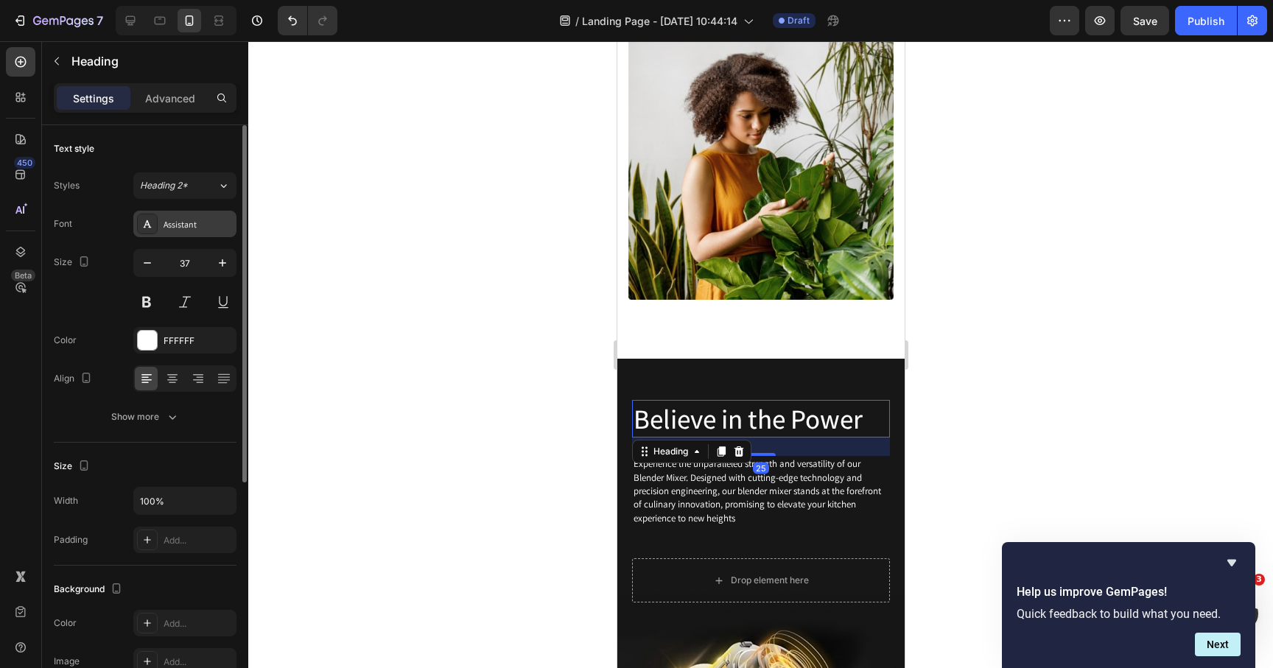
click at [225, 233] on div "Assistant" at bounding box center [184, 224] width 103 height 27
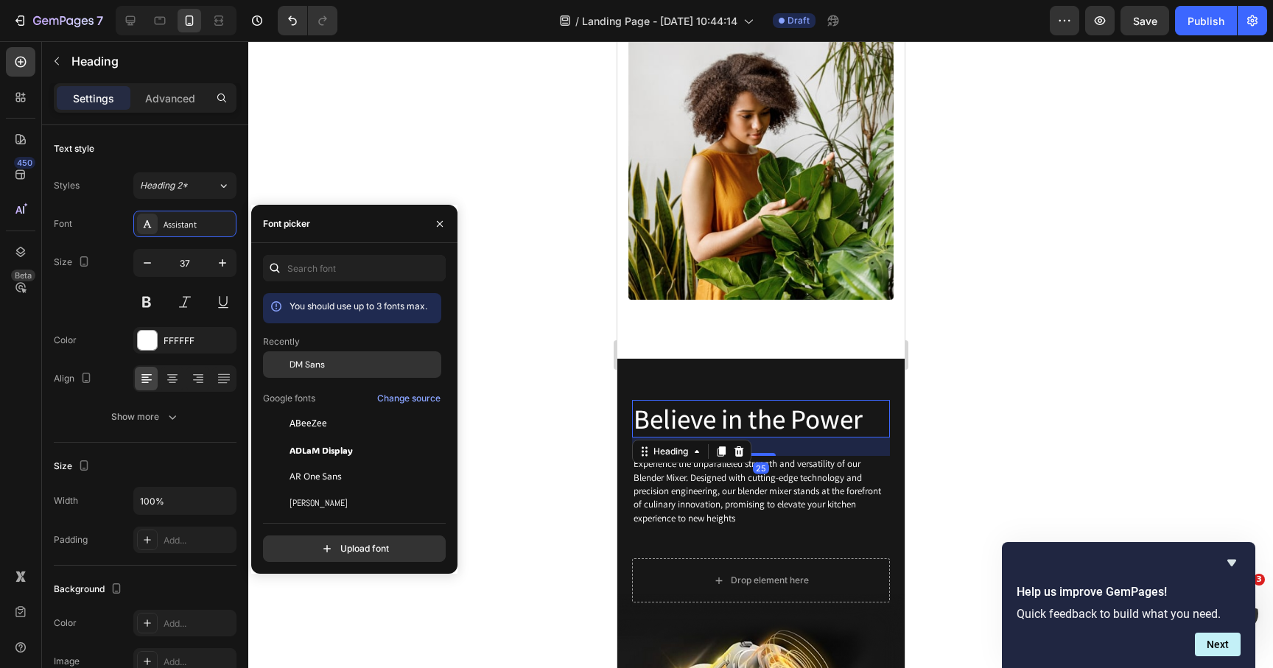
click at [312, 371] on div "DM Sans" at bounding box center [352, 364] width 178 height 27
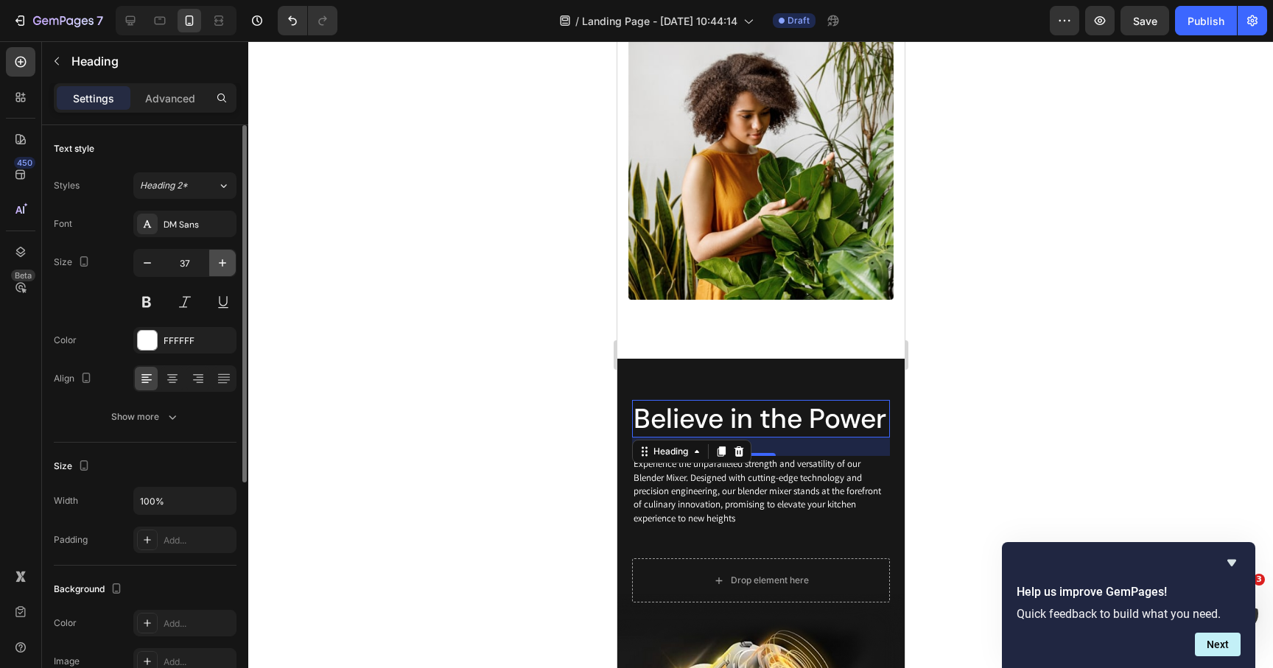
click at [220, 259] on icon "button" at bounding box center [222, 263] width 15 height 15
type input "38"
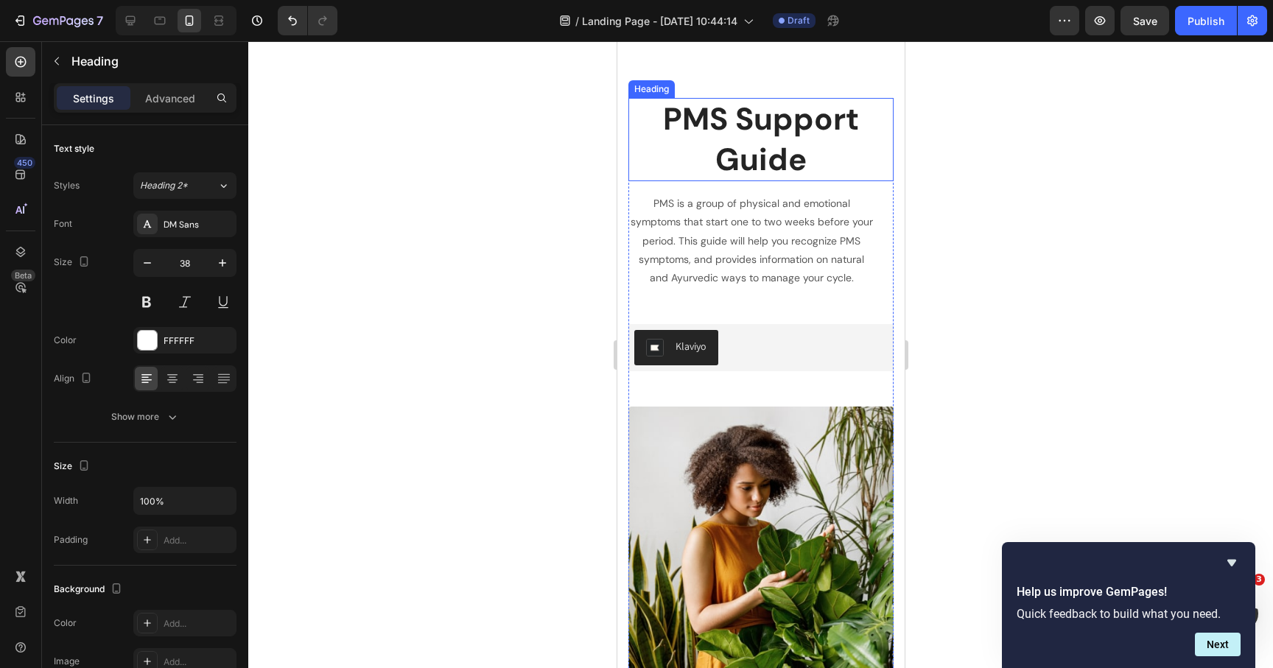
scroll to position [152, 0]
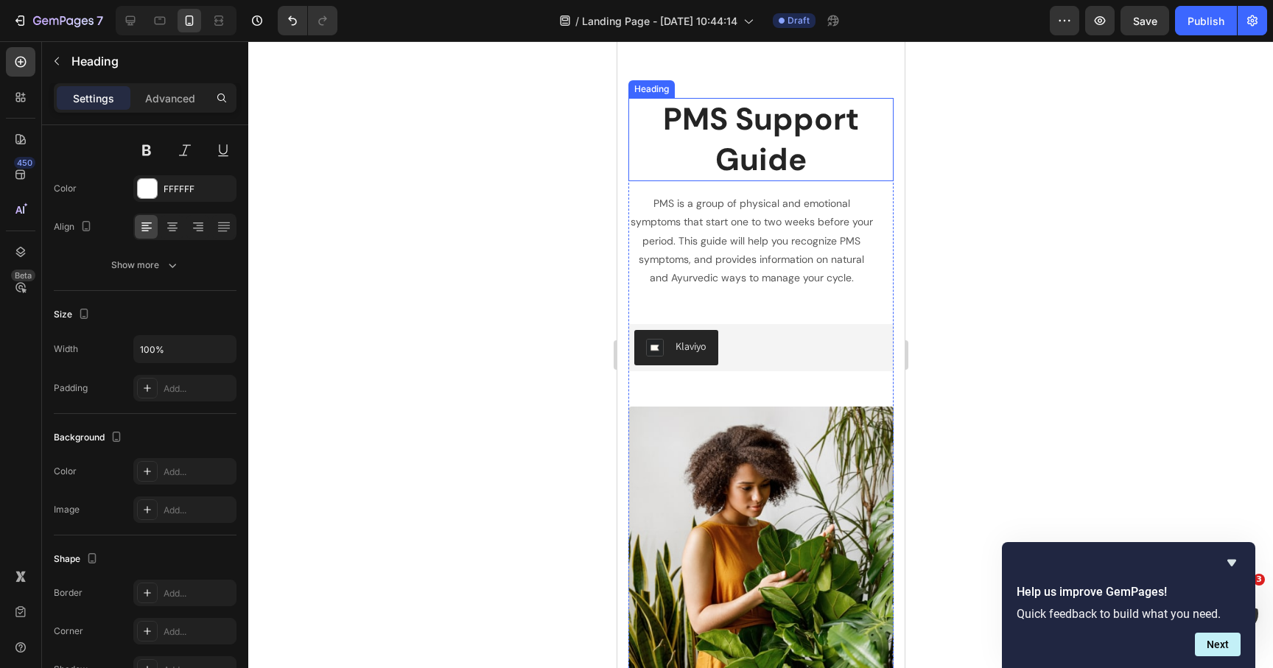
click at [771, 122] on h2 "PMS Support Guide" at bounding box center [760, 139] width 265 height 83
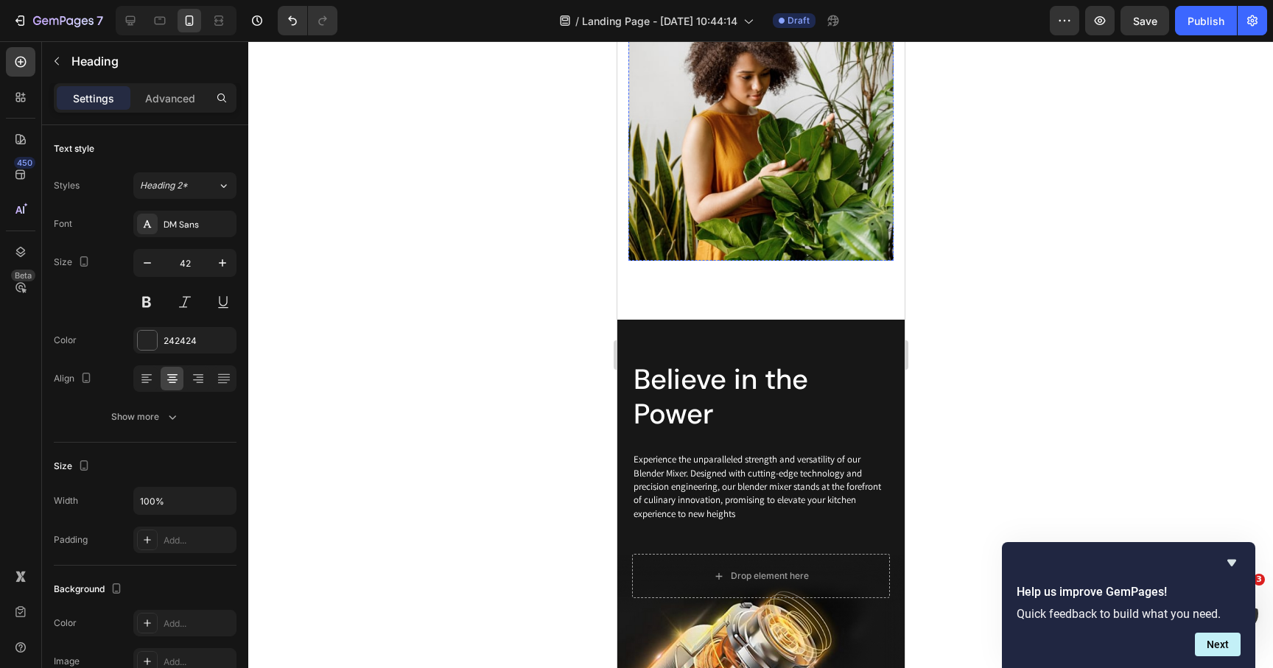
scroll to position [878, 0]
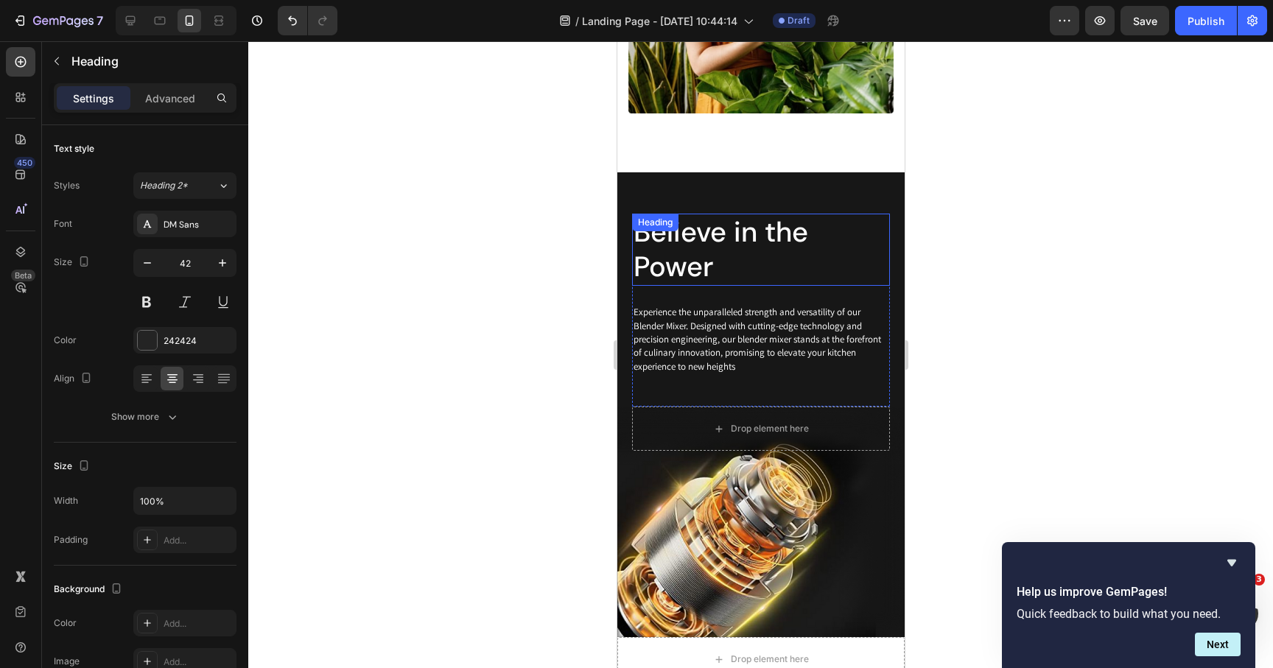
click at [778, 254] on h2 "Believe in the Power" at bounding box center [760, 250] width 258 height 72
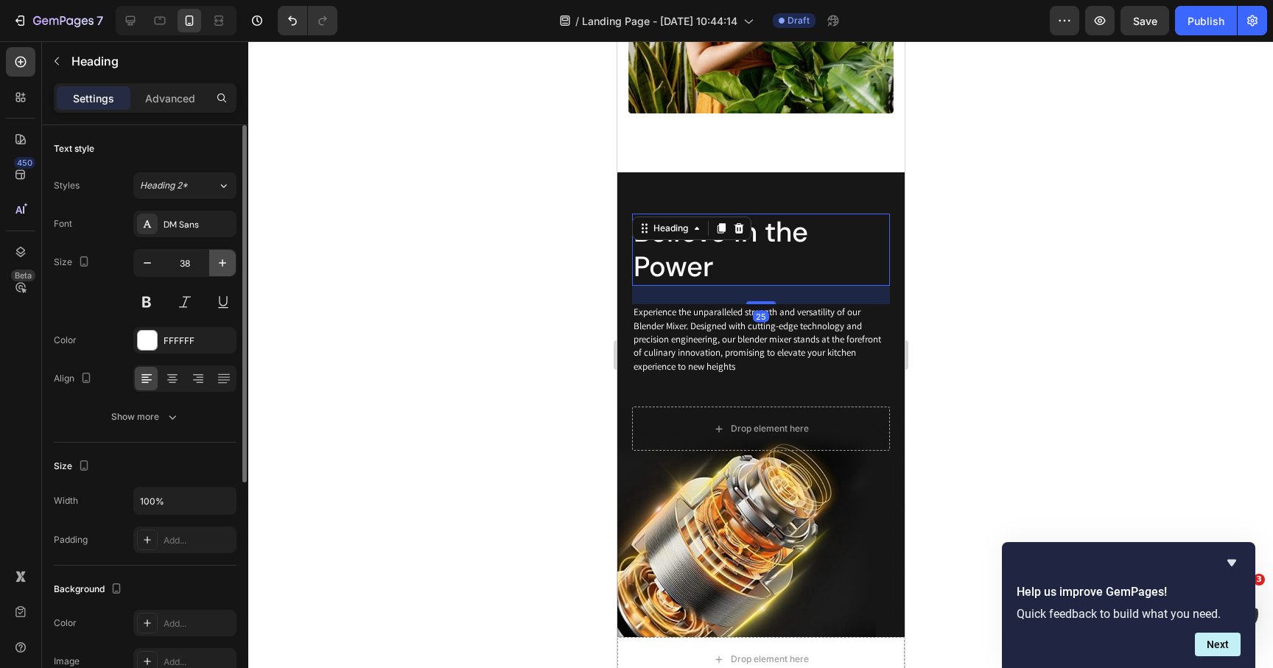
click at [225, 269] on icon "button" at bounding box center [222, 263] width 15 height 15
type input "42"
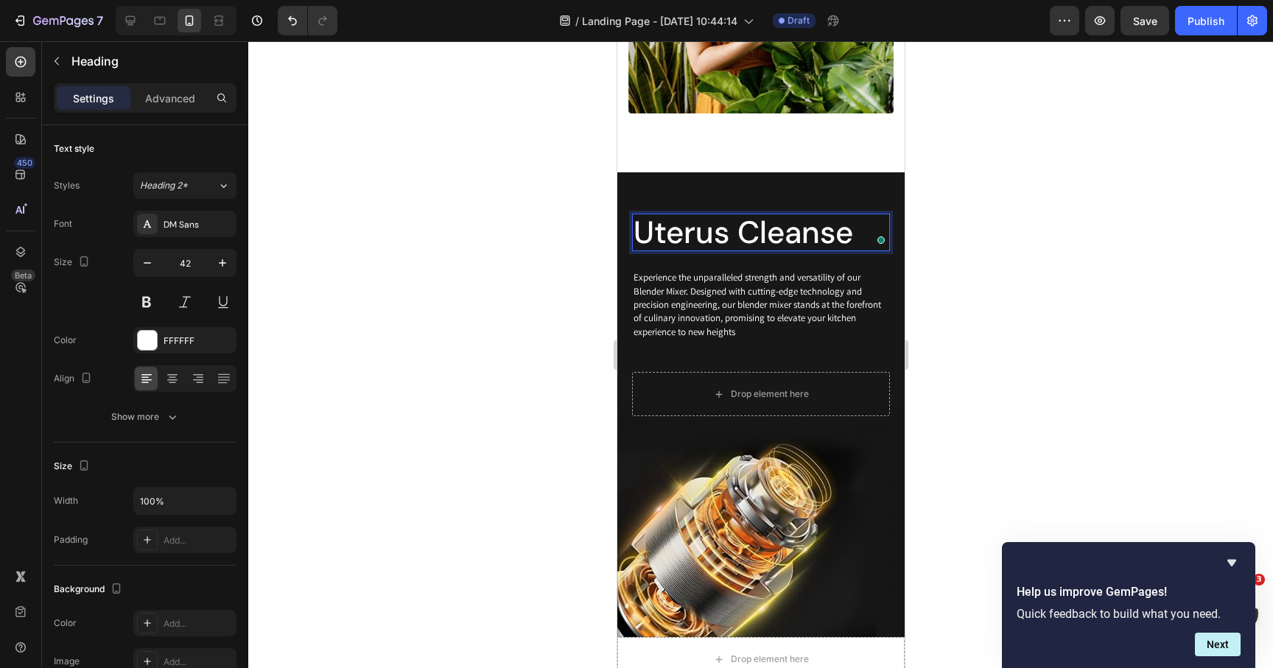
click at [732, 233] on p "Uterus Cleanse" at bounding box center [760, 232] width 255 height 35
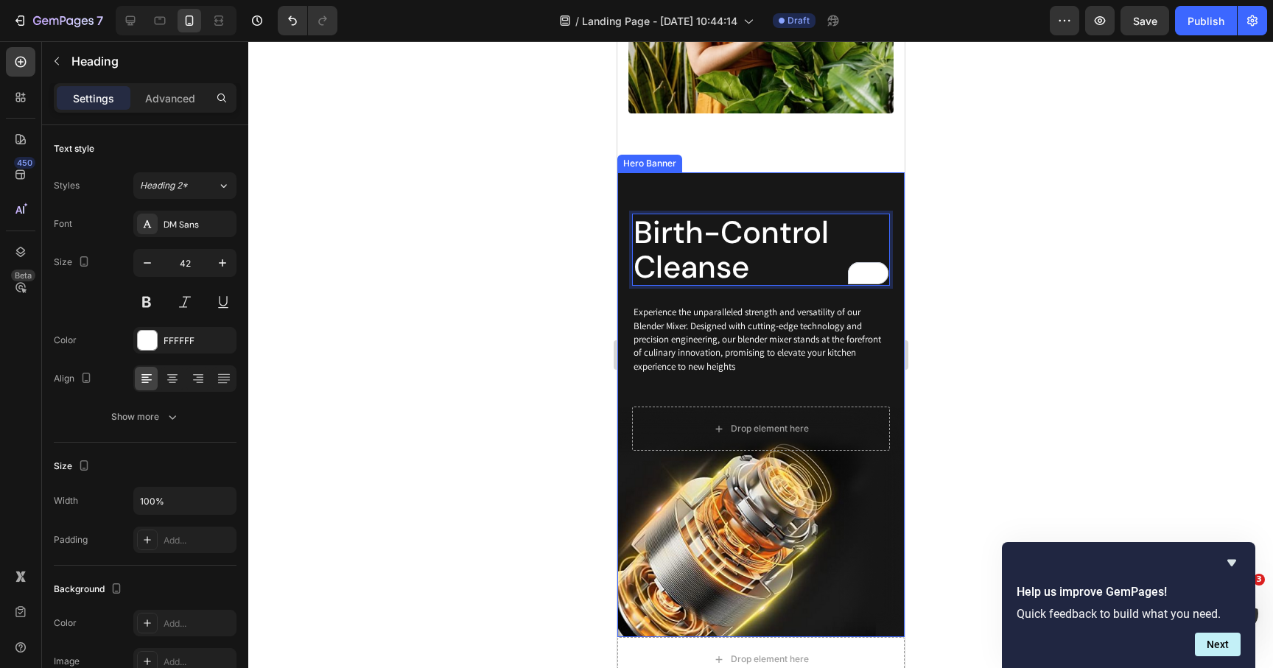
click at [717, 188] on div "Birth-Control Cleanse Heading 25 Experience the unparalleled strength and versa…" at bounding box center [760, 311] width 287 height 279
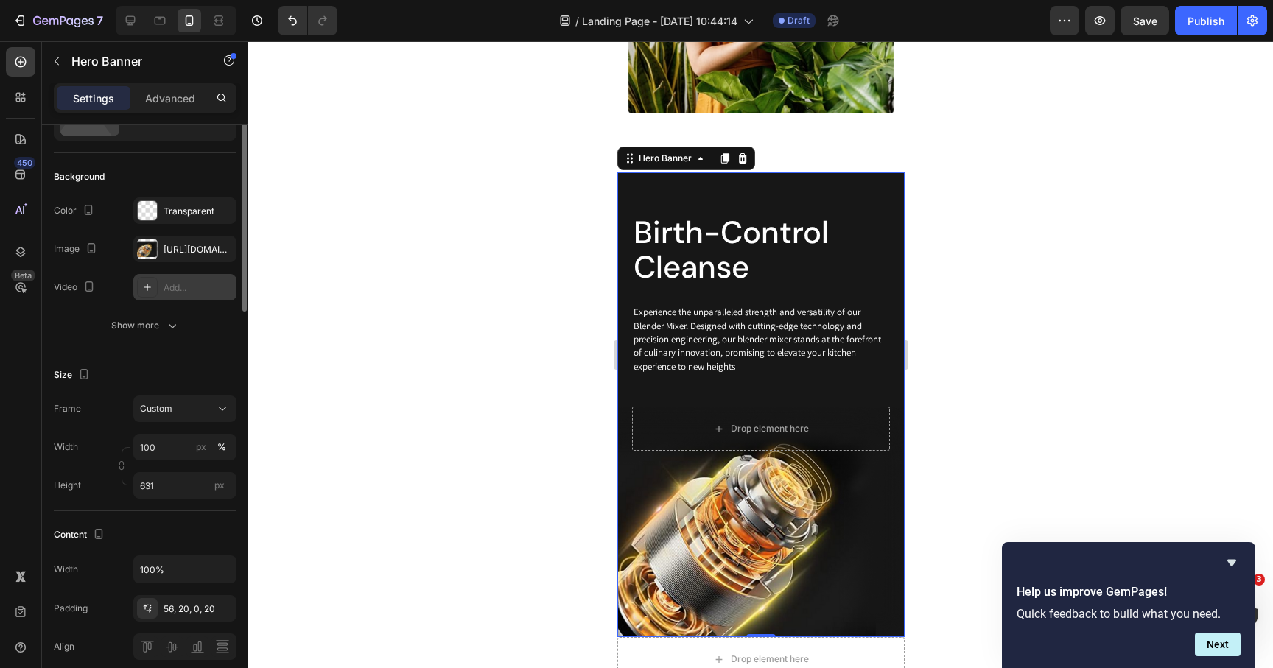
scroll to position [0, 0]
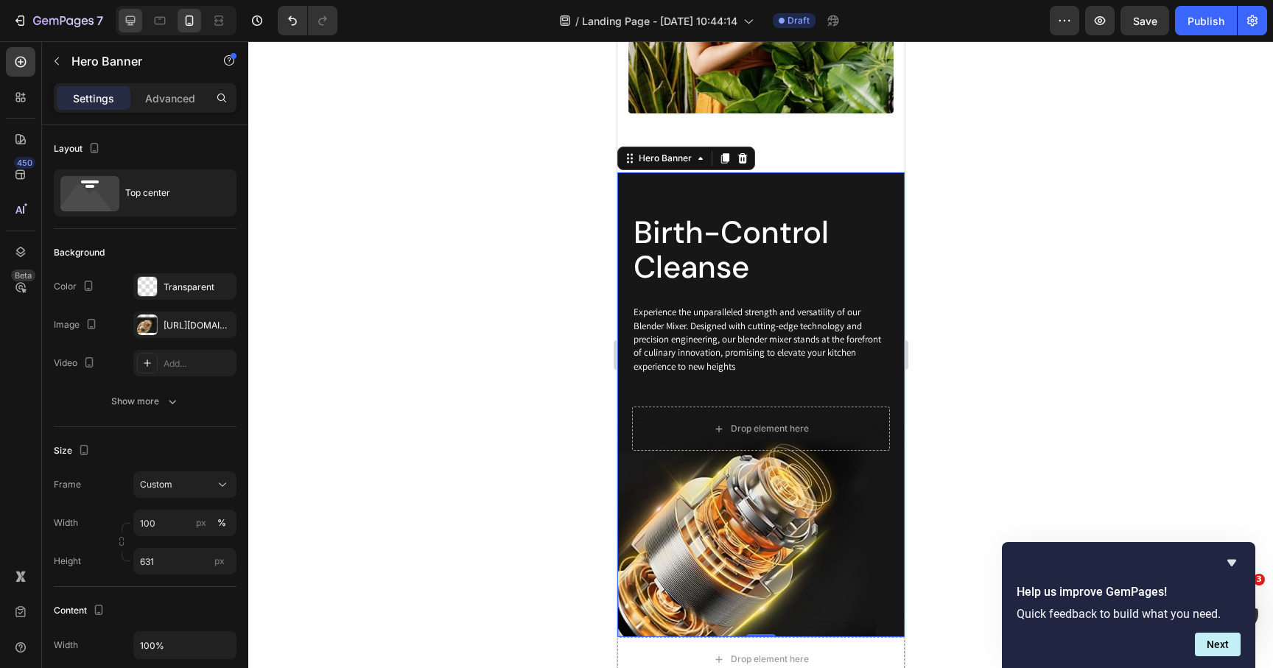
click at [127, 20] on icon at bounding box center [131, 21] width 10 height 10
type input "Auto"
type input "1170"
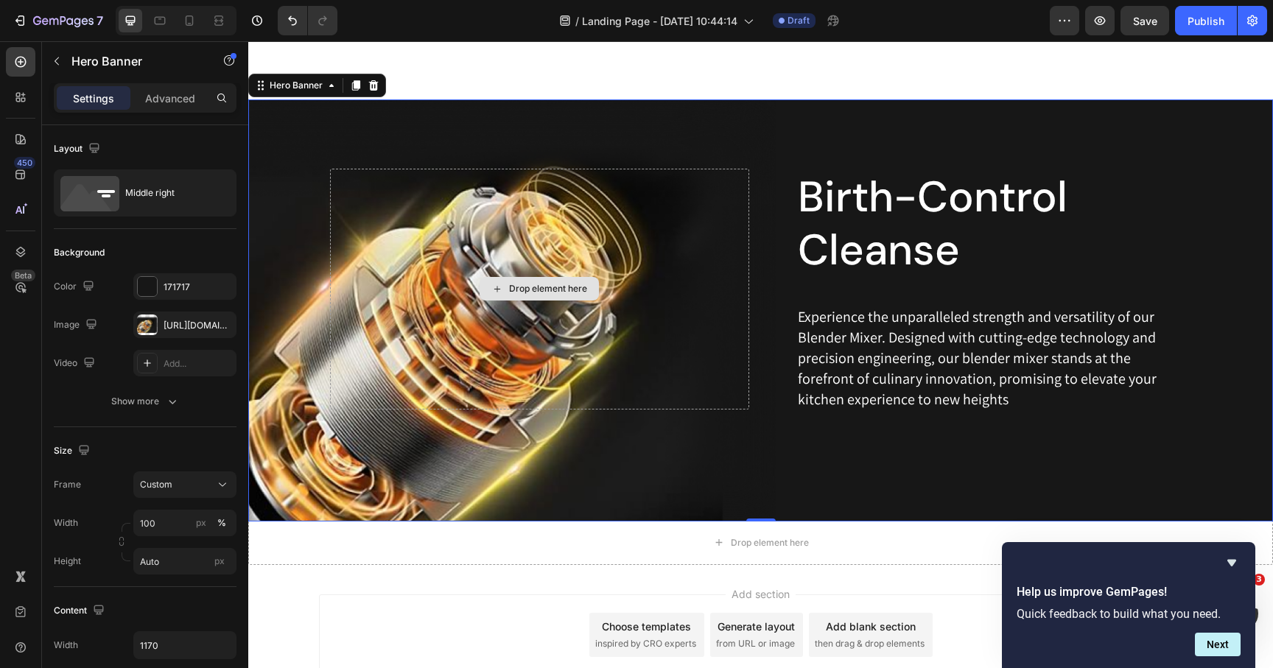
scroll to position [713, 0]
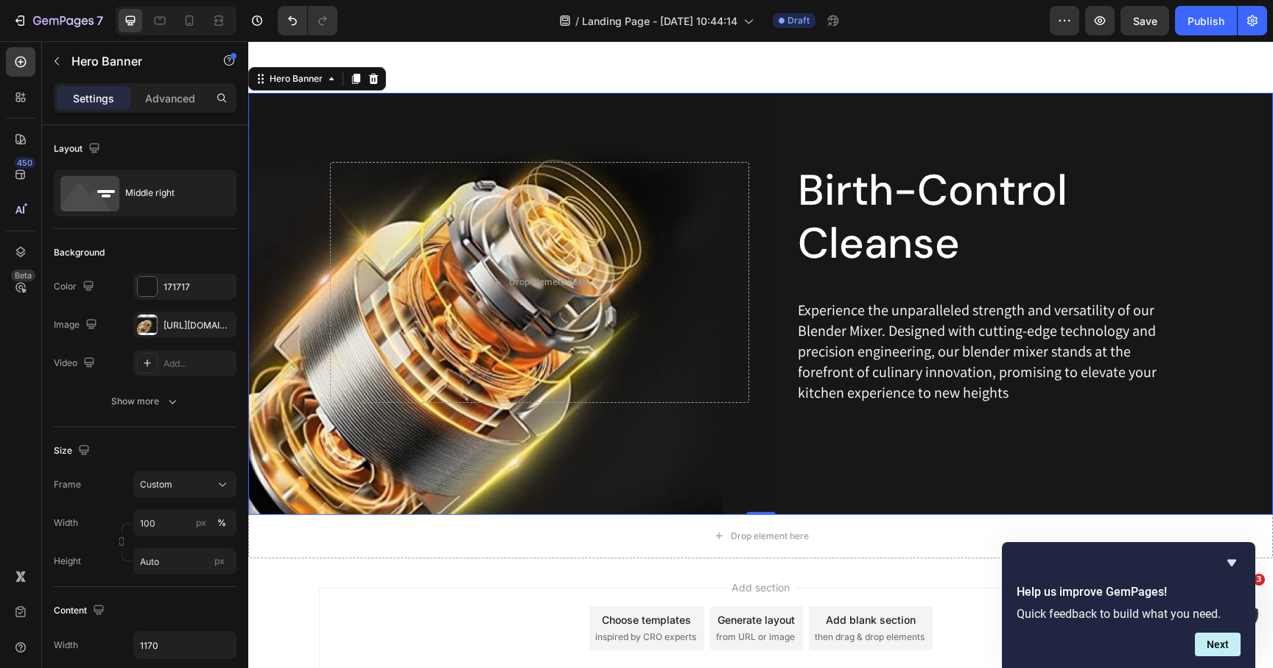
click at [492, 435] on div "Birth-Control Cleanse Heading Experience the unparalleled strength and versatil…" at bounding box center [761, 304] width 862 height 422
click at [146, 326] on div at bounding box center [147, 325] width 21 height 21
click at [656, 105] on div "Birth-Control Cleanse Heading Experience the unparalleled strength and versatil…" at bounding box center [761, 304] width 862 height 422
click at [144, 283] on div at bounding box center [147, 286] width 19 height 19
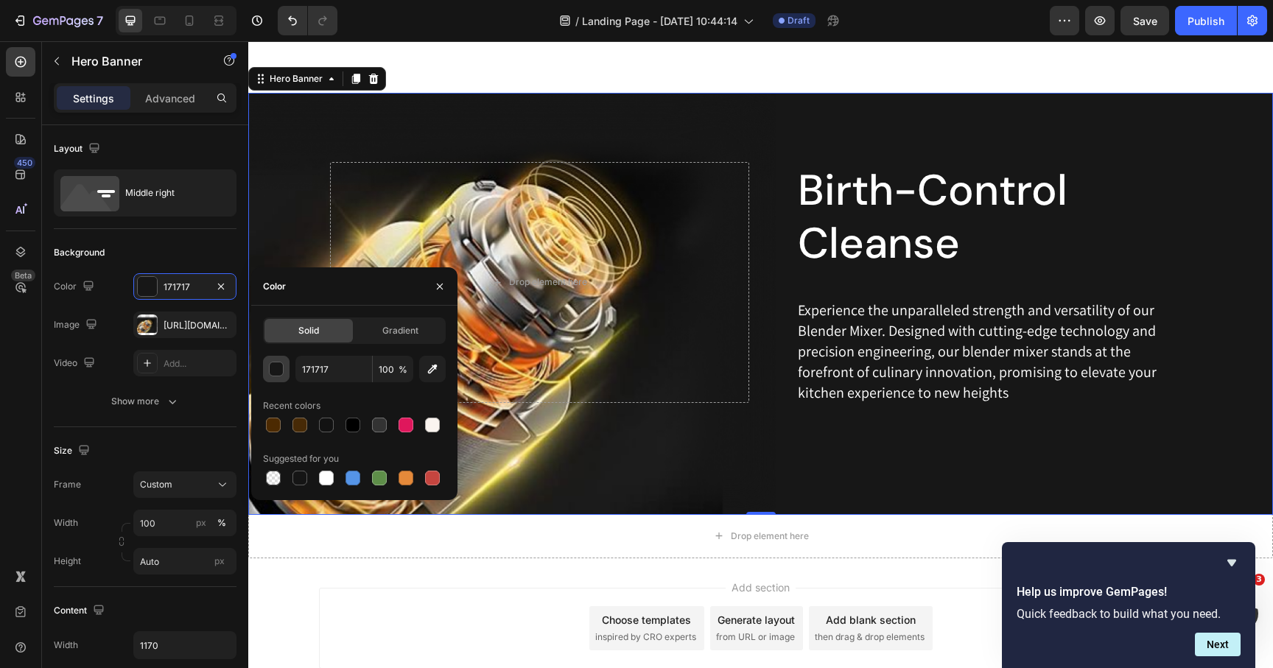
click at [278, 382] on button "button" at bounding box center [276, 369] width 27 height 27
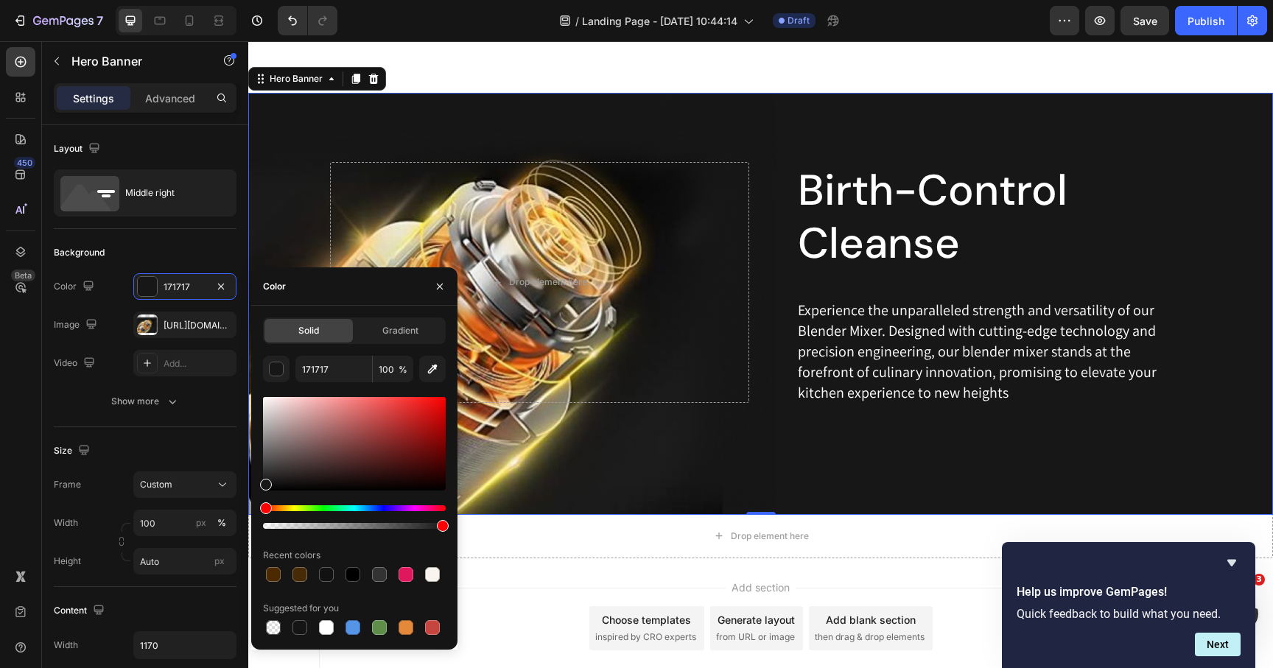
click at [384, 513] on div at bounding box center [354, 517] width 183 height 24
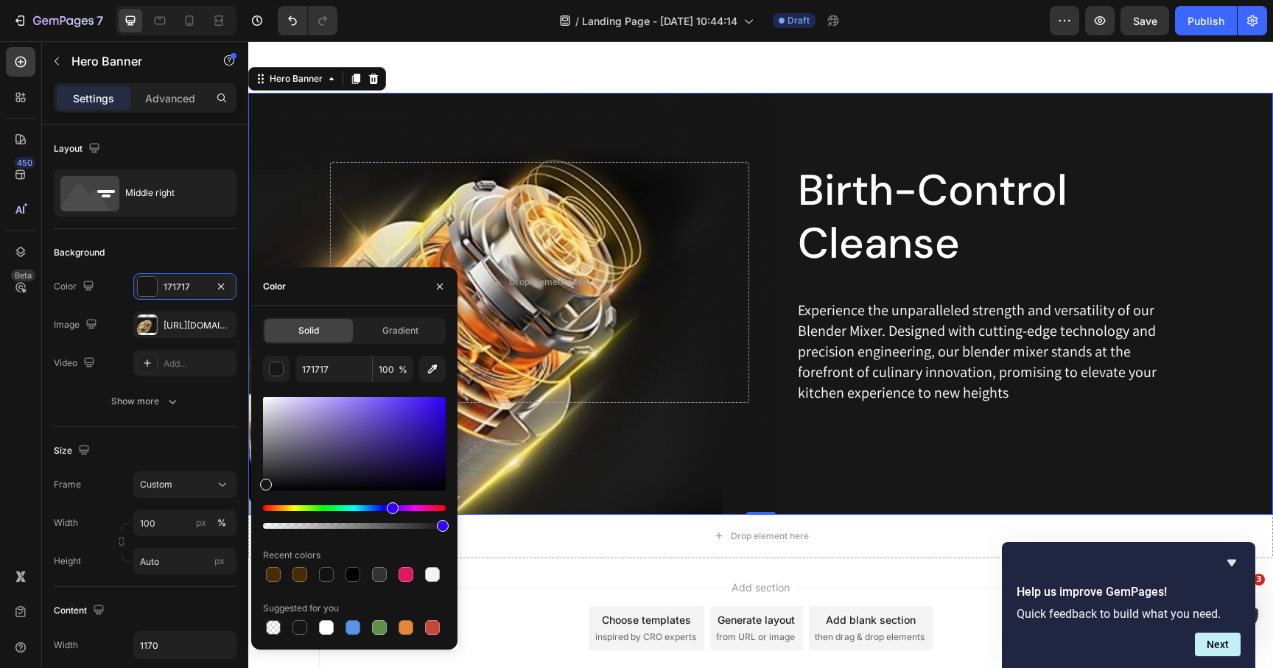
click at [391, 509] on div "Hue" at bounding box center [354, 508] width 183 height 6
click at [393, 508] on div "Hue" at bounding box center [394, 509] width 12 height 12
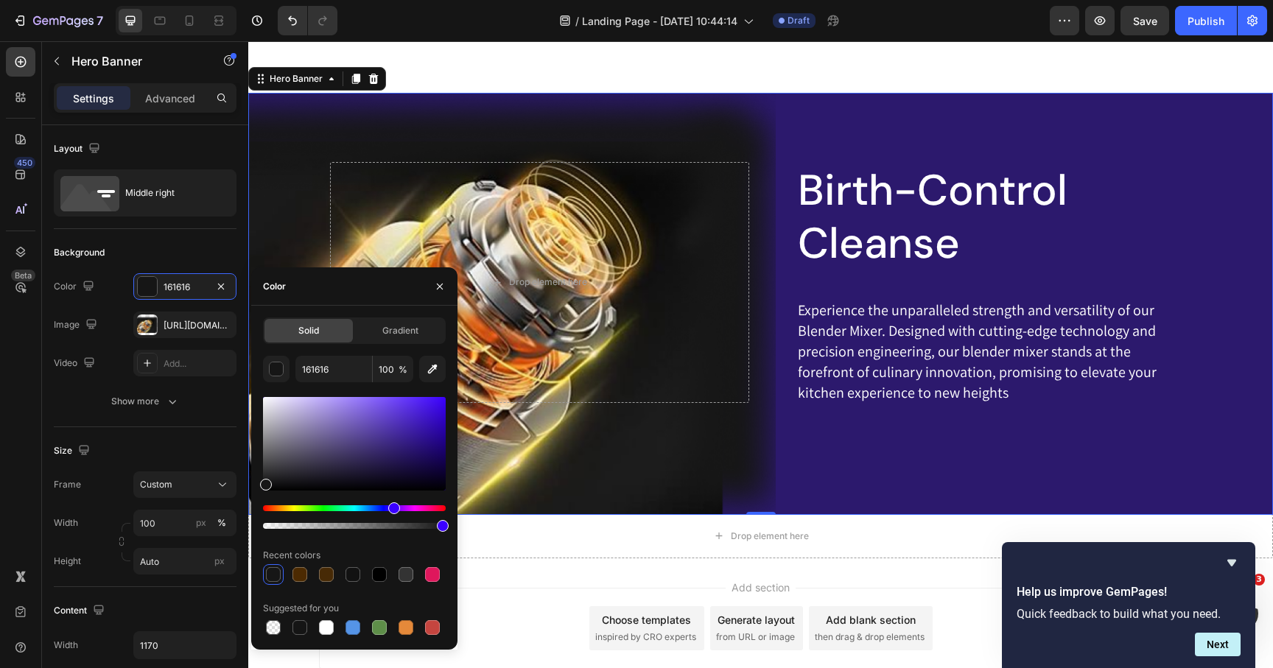
click at [405, 450] on div at bounding box center [354, 444] width 183 height 94
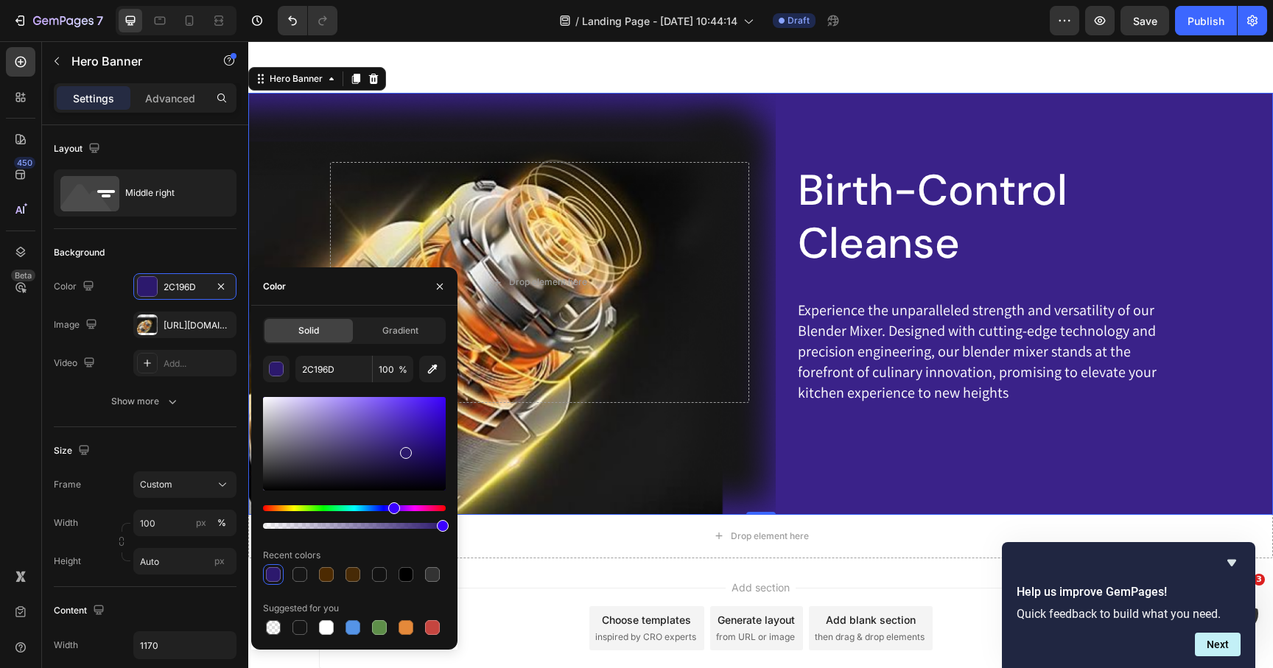
click at [400, 440] on div at bounding box center [354, 444] width 183 height 94
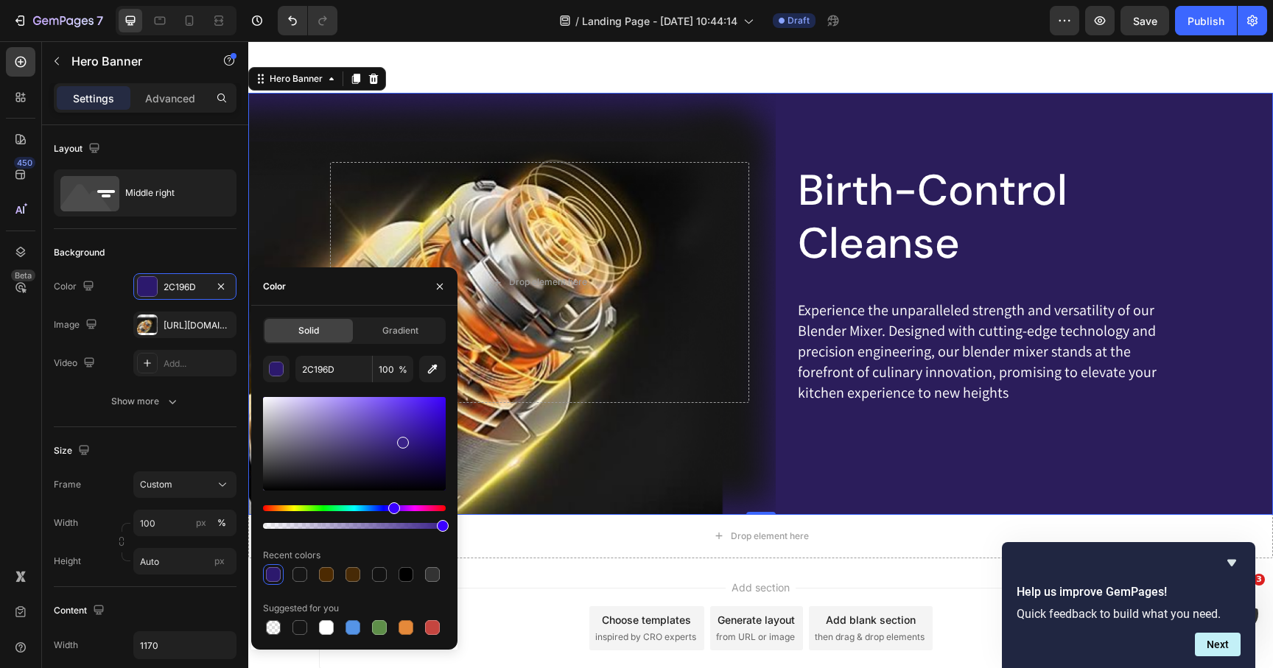
click at [388, 457] on div at bounding box center [354, 444] width 183 height 94
click at [372, 460] on div at bounding box center [354, 444] width 183 height 94
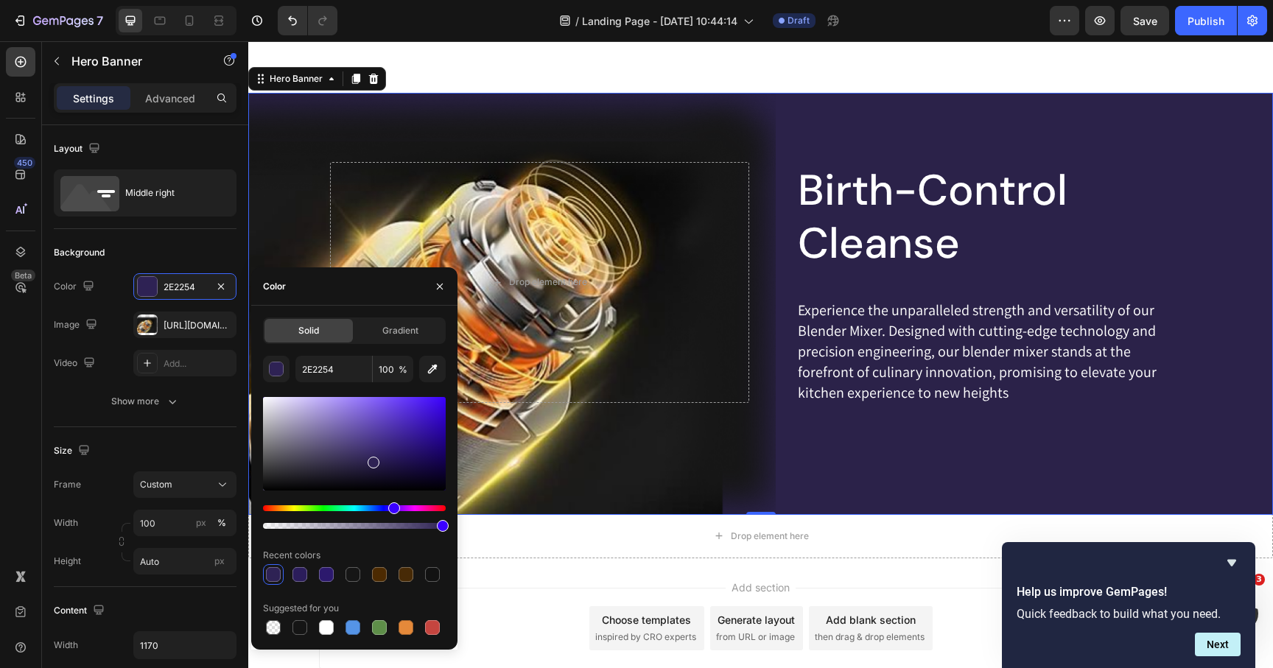
click at [361, 463] on div at bounding box center [354, 444] width 183 height 94
type input "2B2249"
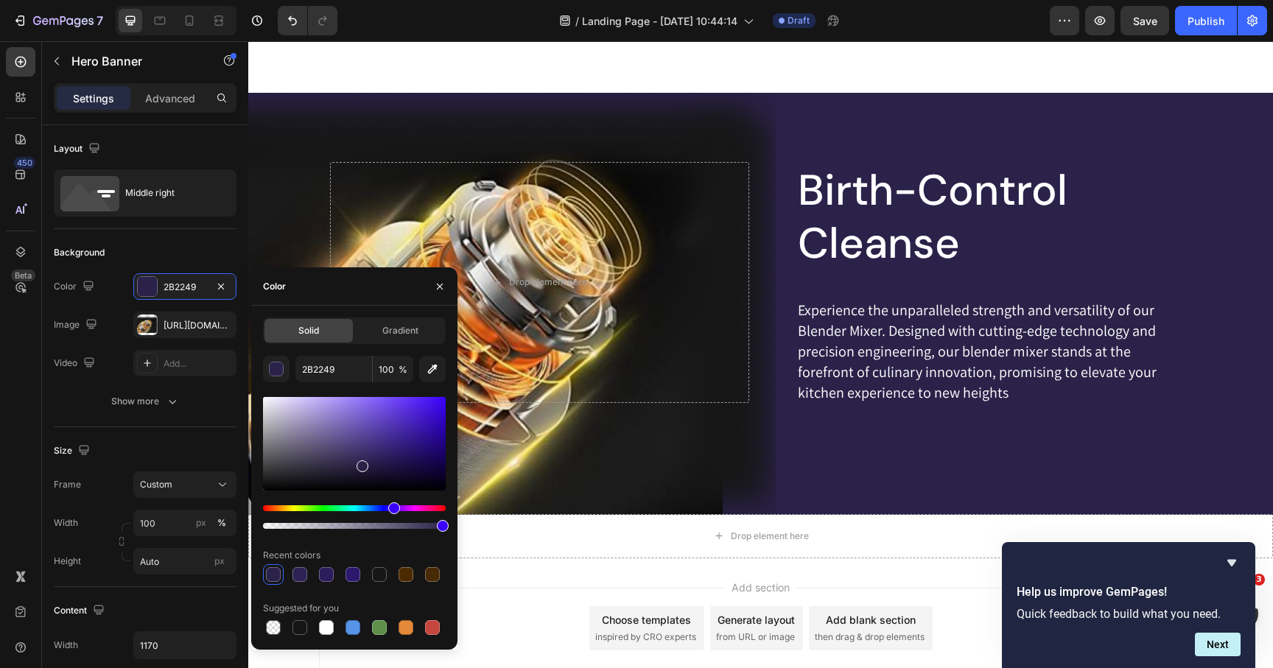
click at [605, 578] on div "Add section Choose templates inspired by CRO experts Generate layout from URL o…" at bounding box center [760, 649] width 1025 height 181
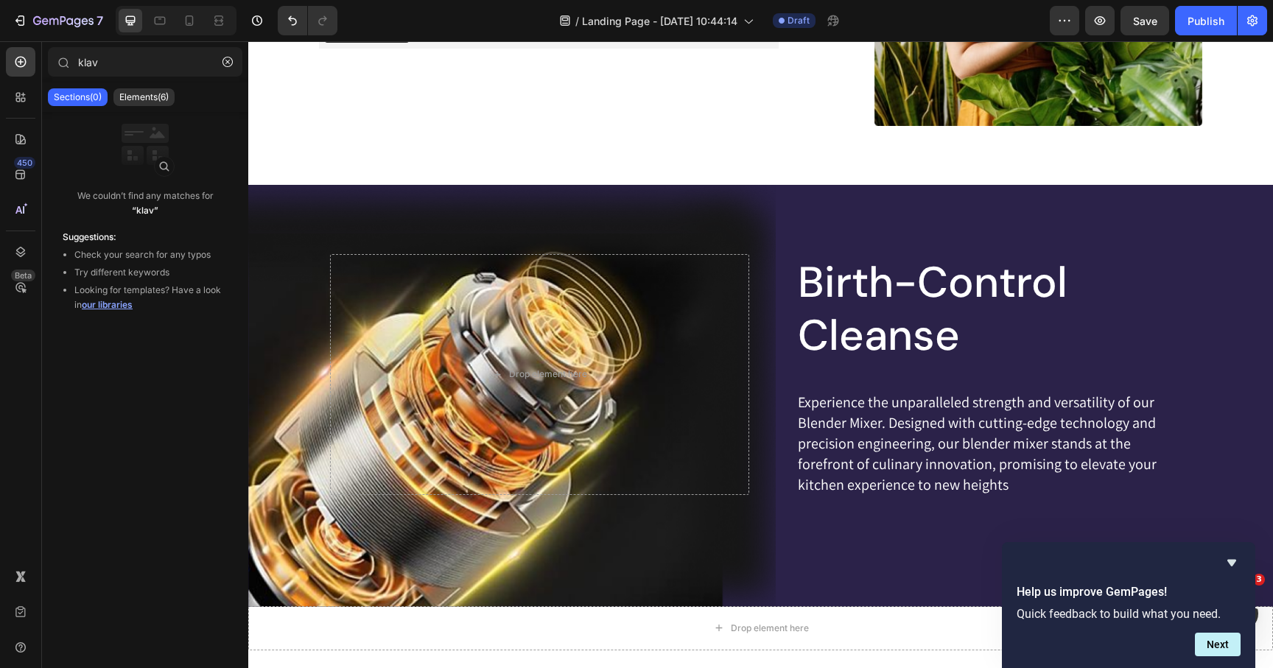
scroll to position [621, 0]
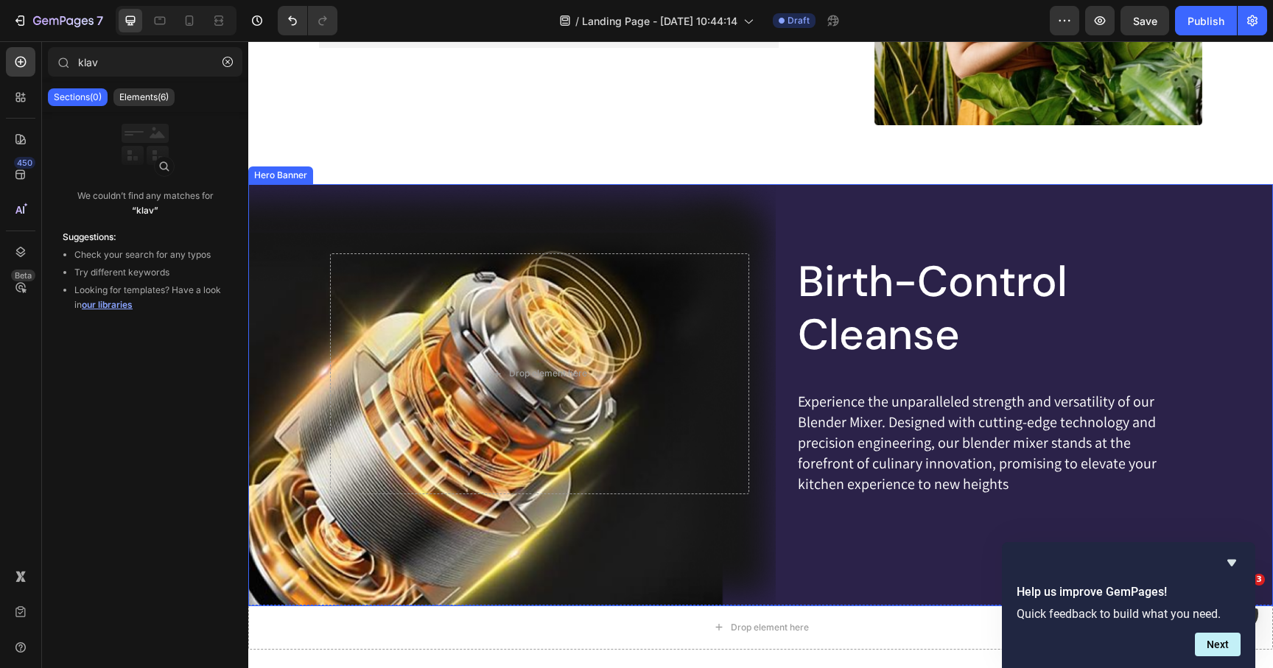
click at [440, 539] on div "Birth-Control Cleanse Heading Experience the unparalleled strength and versatil…" at bounding box center [761, 395] width 862 height 422
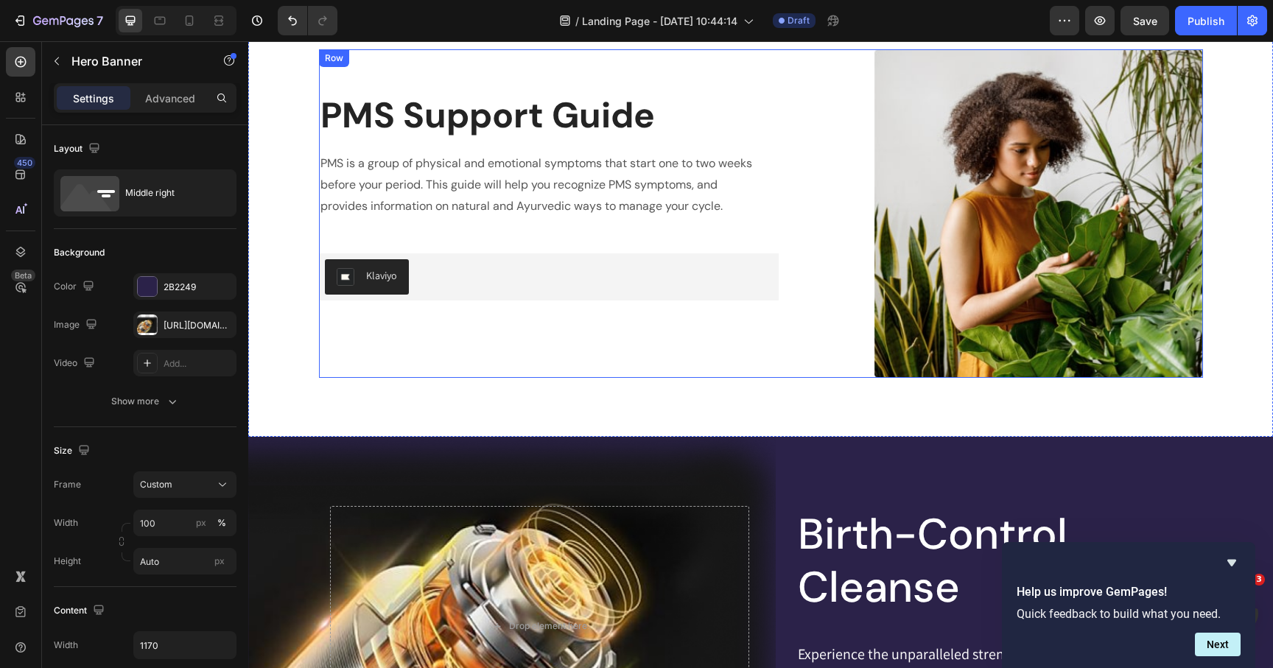
scroll to position [464, 0]
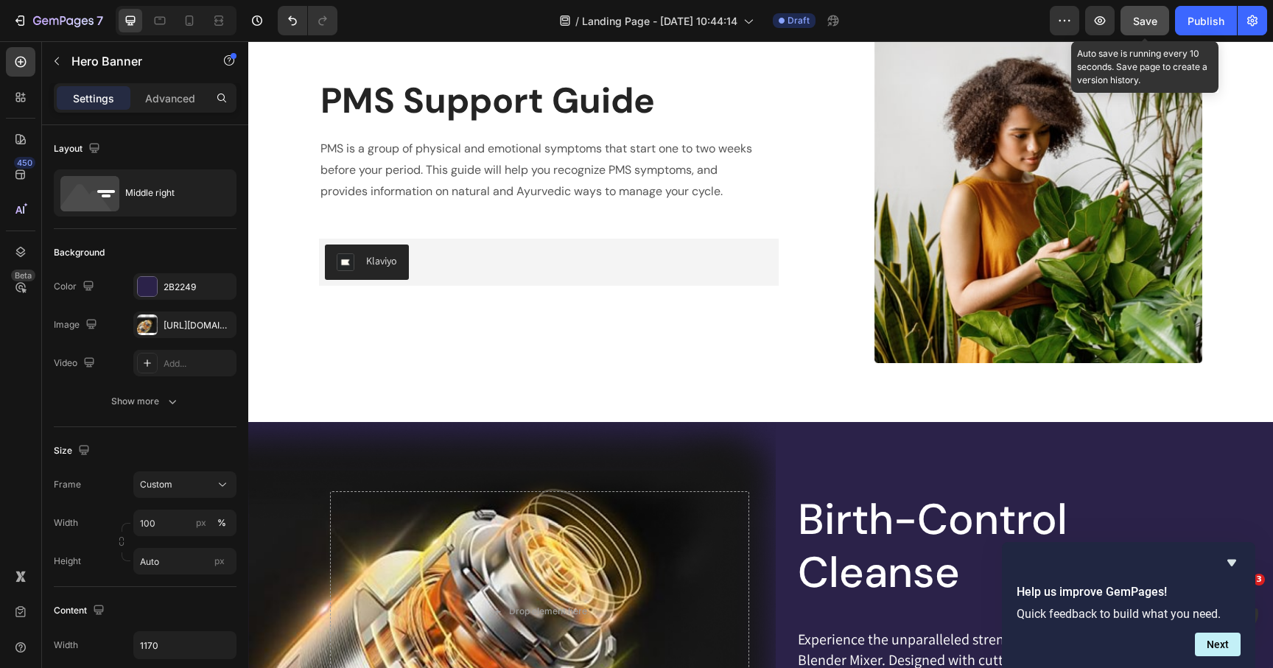
click at [1163, 20] on button "Save" at bounding box center [1145, 20] width 49 height 29
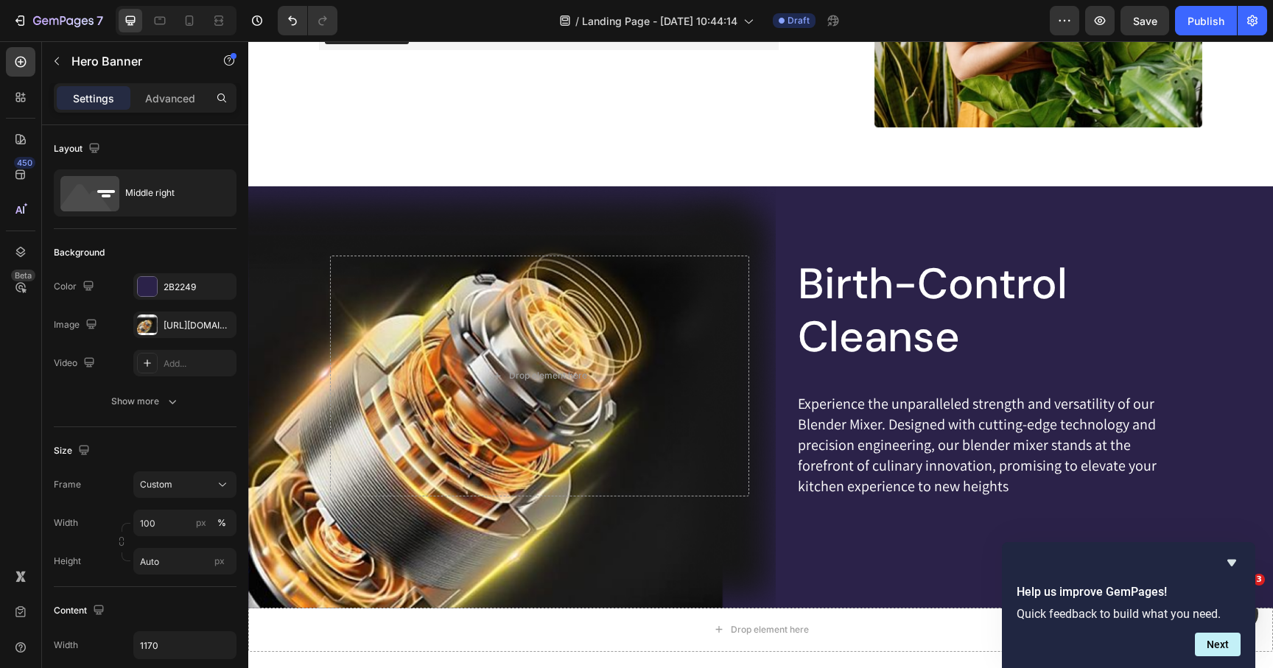
scroll to position [637, 0]
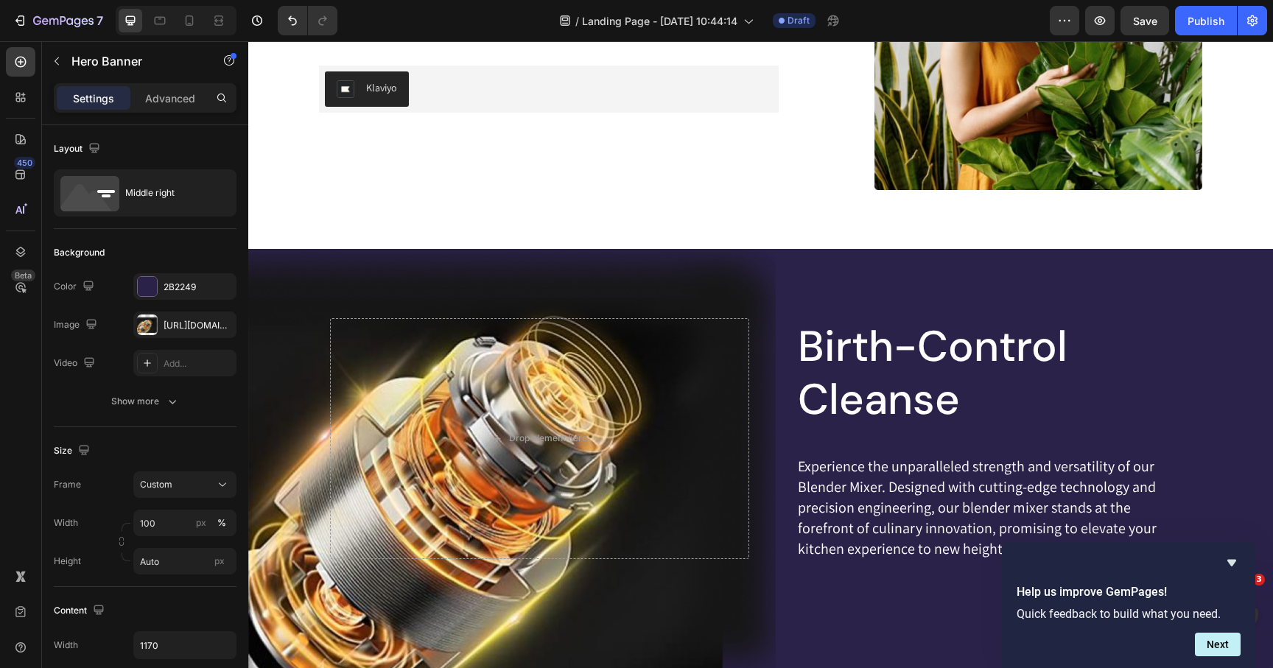
click at [810, 259] on div "Birth-Control Cleanse Heading Experience the unparalleled strength and versatil…" at bounding box center [761, 460] width 862 height 422
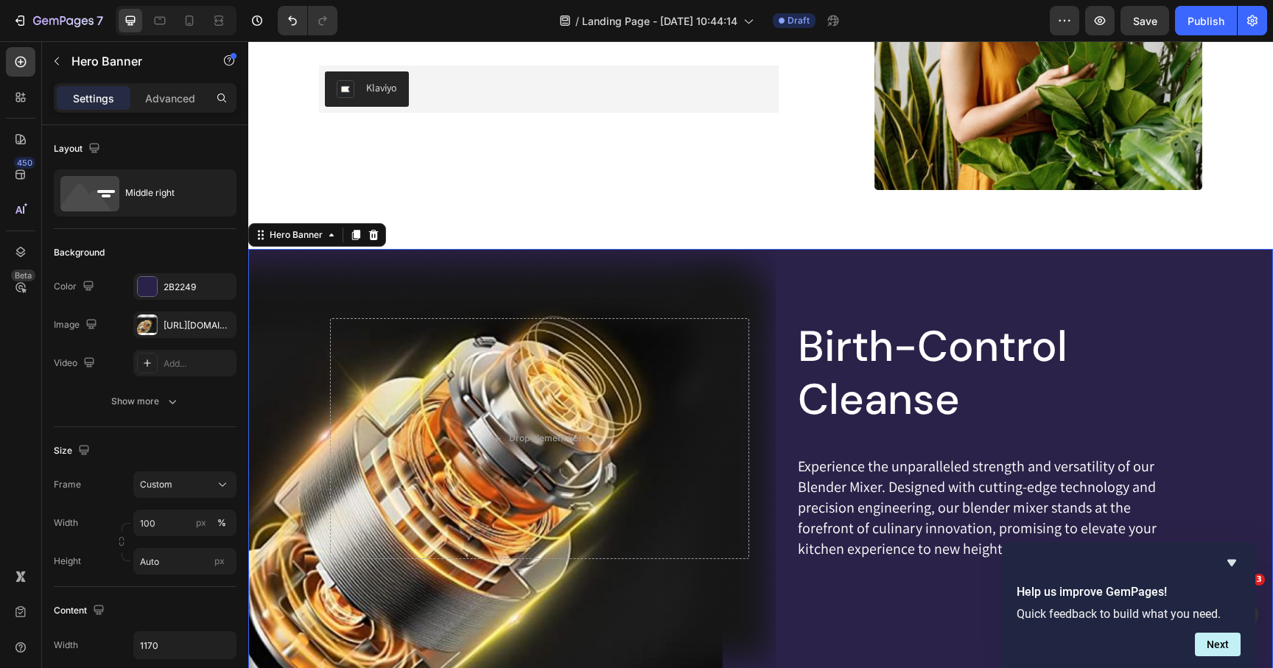
click at [853, 271] on div "Birth-Control Cleanse Heading Experience the unparalleled strength and versatil…" at bounding box center [761, 460] width 862 height 422
click at [155, 290] on div at bounding box center [147, 286] width 19 height 19
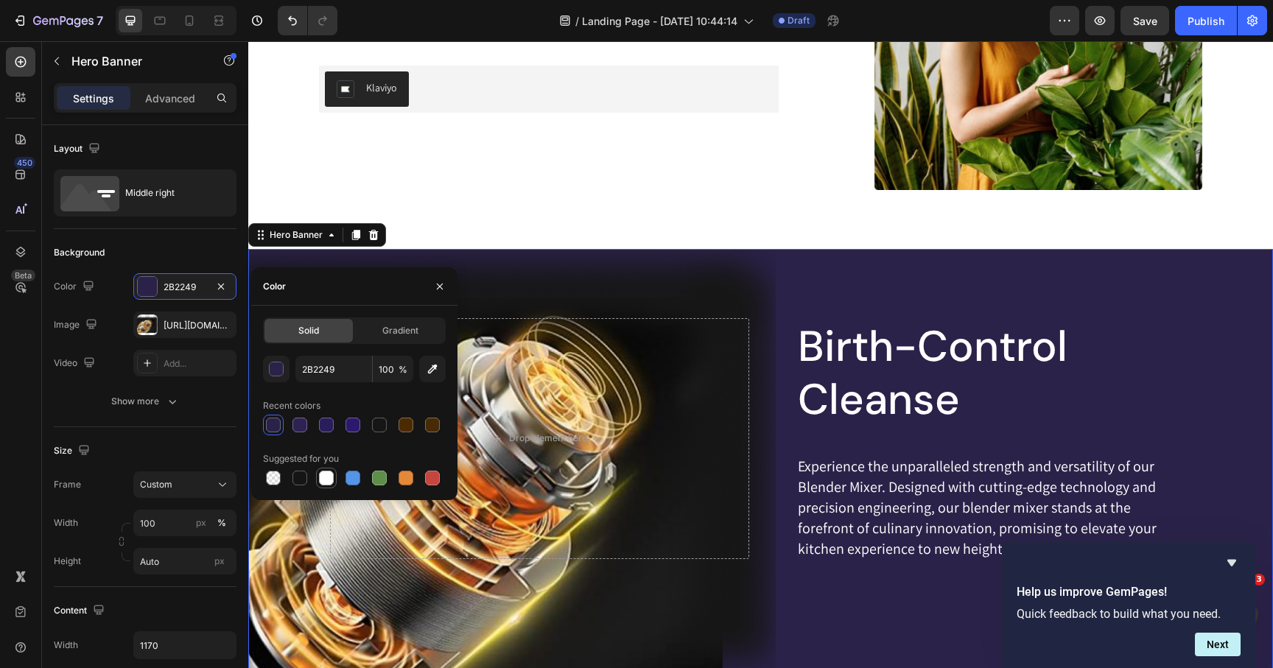
click at [326, 486] on div at bounding box center [327, 478] width 18 height 18
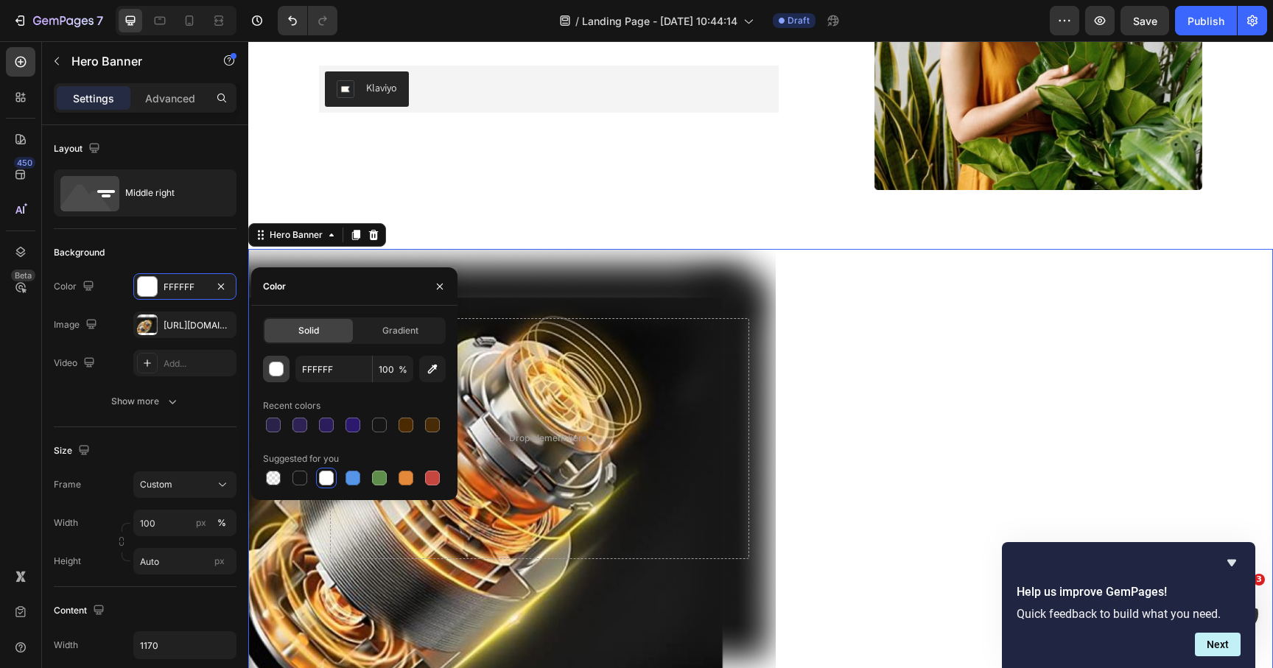
click at [284, 377] on button "button" at bounding box center [276, 369] width 27 height 27
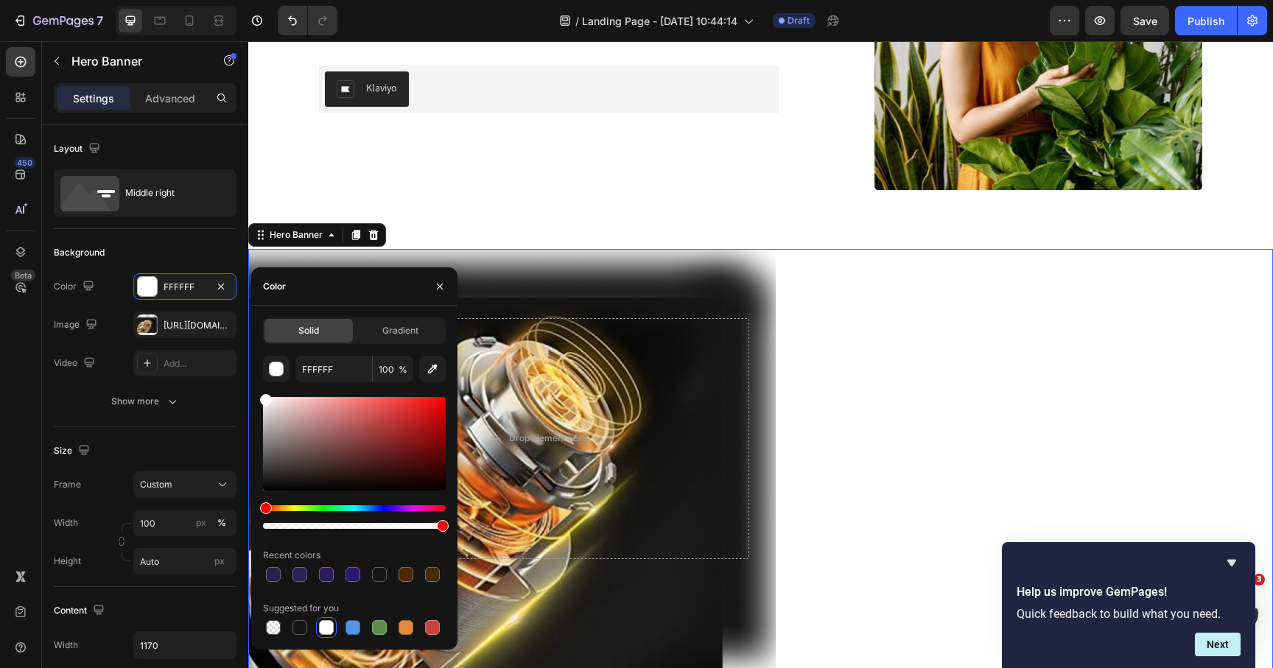
click at [290, 512] on div at bounding box center [354, 517] width 183 height 24
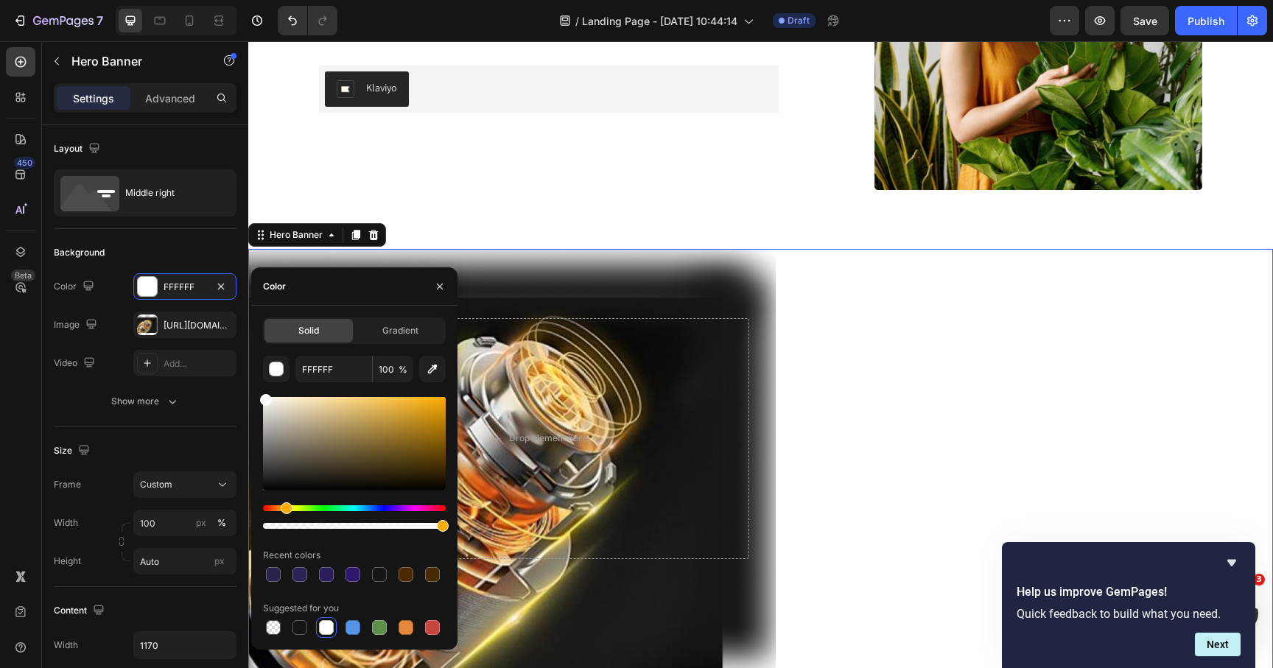
click at [284, 508] on div "Hue" at bounding box center [354, 508] width 183 height 6
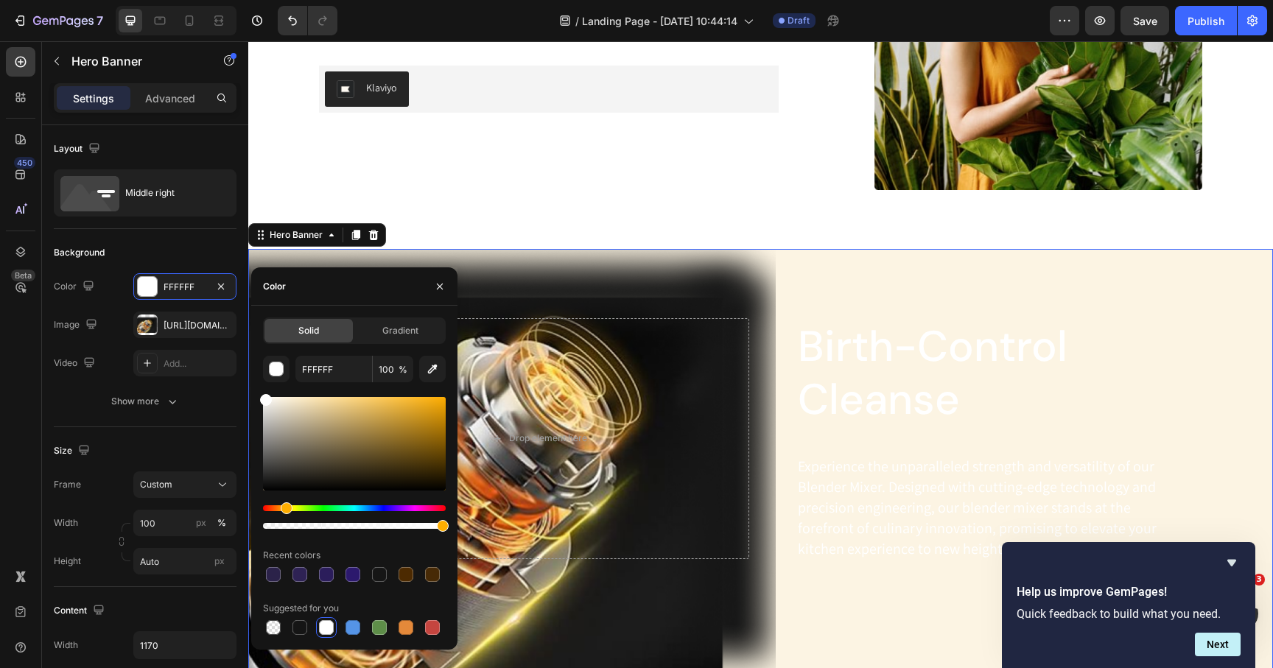
click at [281, 398] on div at bounding box center [354, 444] width 183 height 94
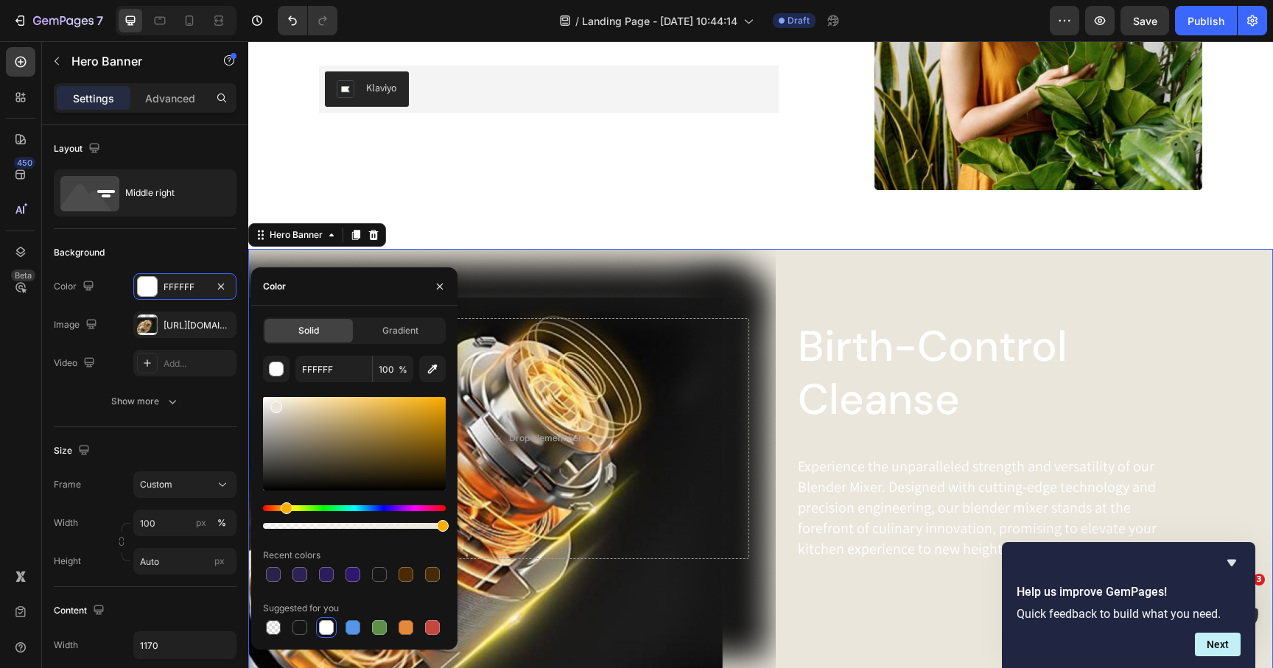
drag, startPoint x: 281, startPoint y: 397, endPoint x: 274, endPoint y: 404, distance: 9.9
click at [274, 404] on div at bounding box center [276, 408] width 12 height 12
type input "EAE6DC"
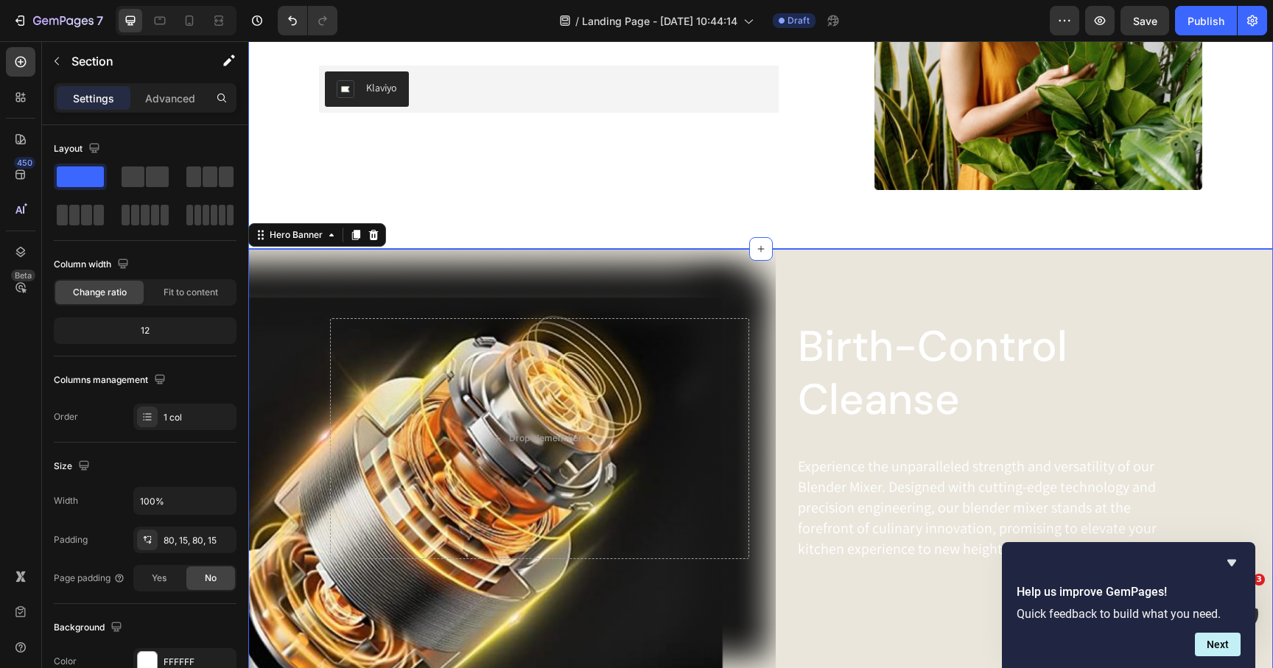
click at [523, 195] on div "PMS Support Guide Heading PMS is a group of physical and emotional symptoms tha…" at bounding box center [760, 26] width 1025 height 447
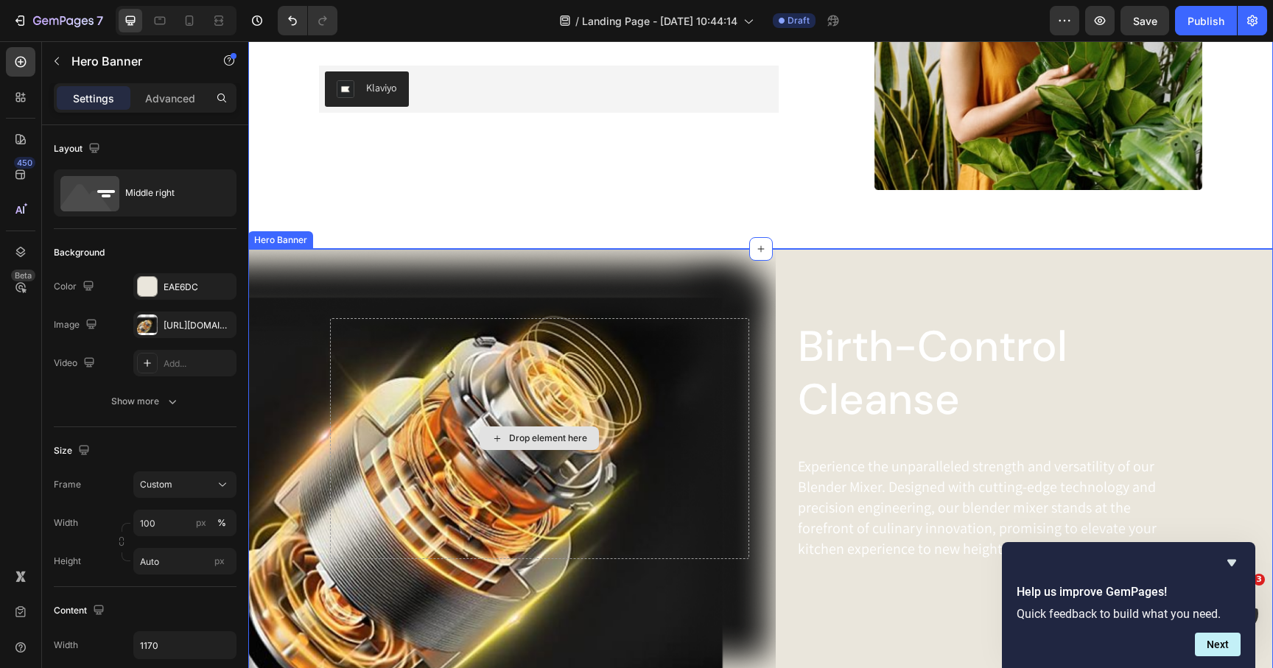
click at [493, 332] on div "Drop element here" at bounding box center [539, 438] width 419 height 241
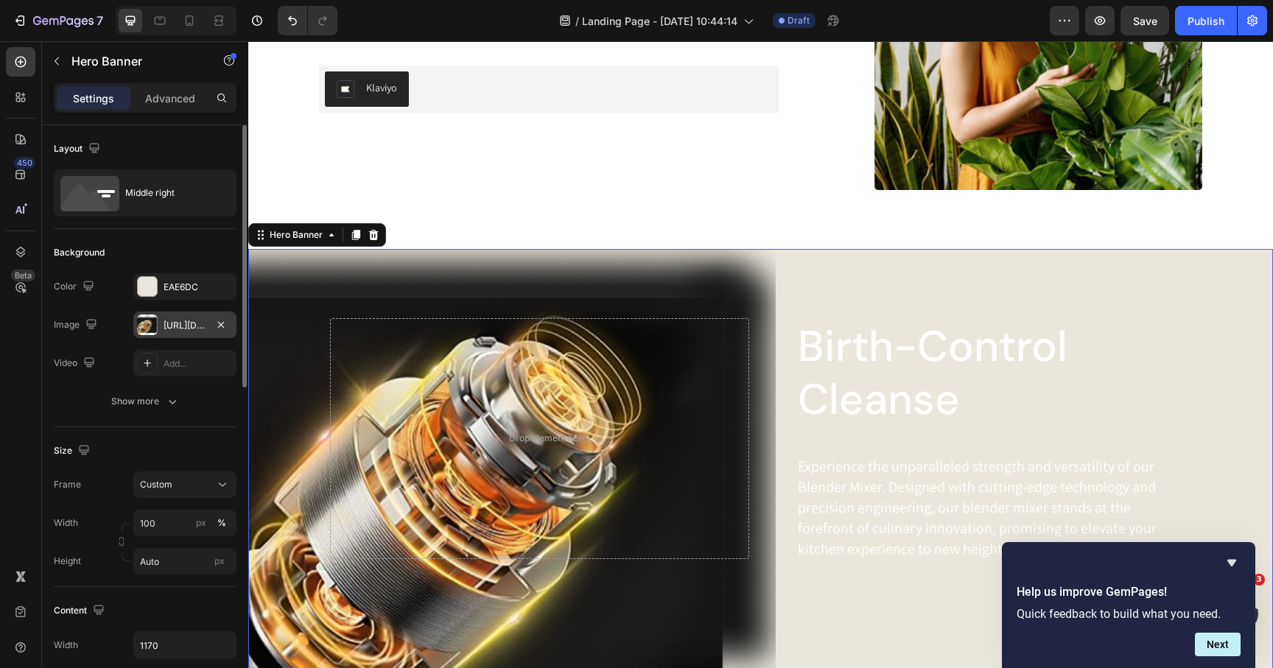
click at [156, 322] on div at bounding box center [147, 325] width 21 height 21
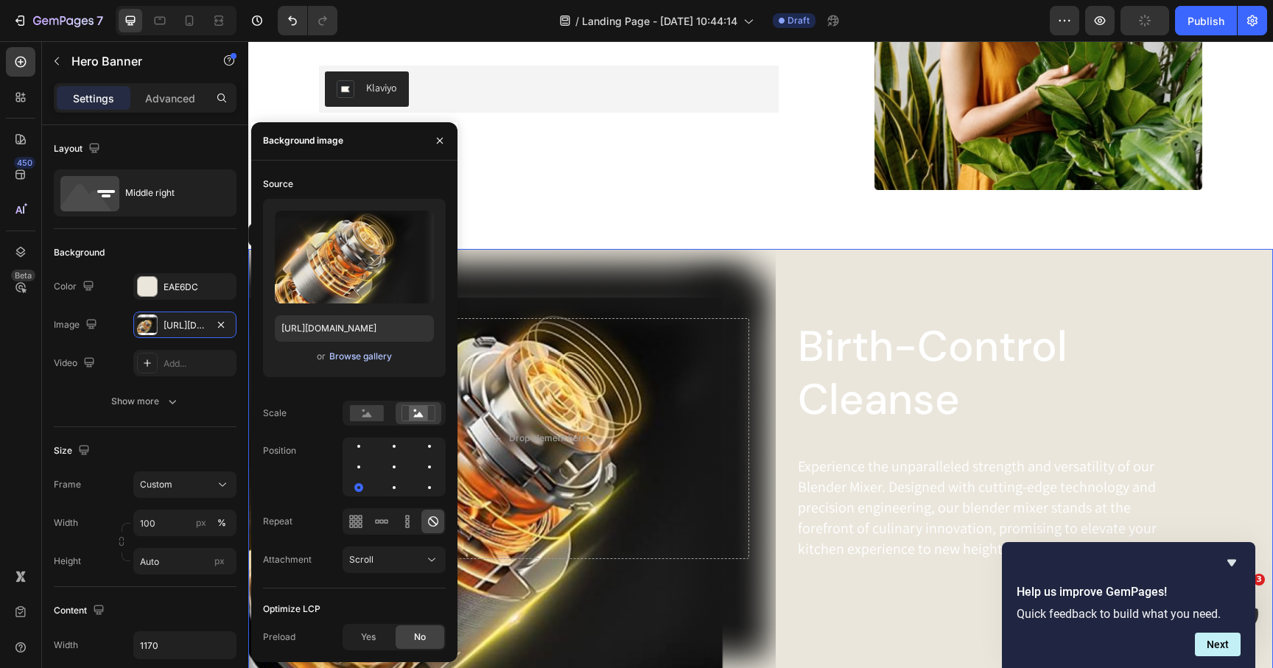
click at [349, 362] on div "Browse gallery" at bounding box center [360, 356] width 63 height 13
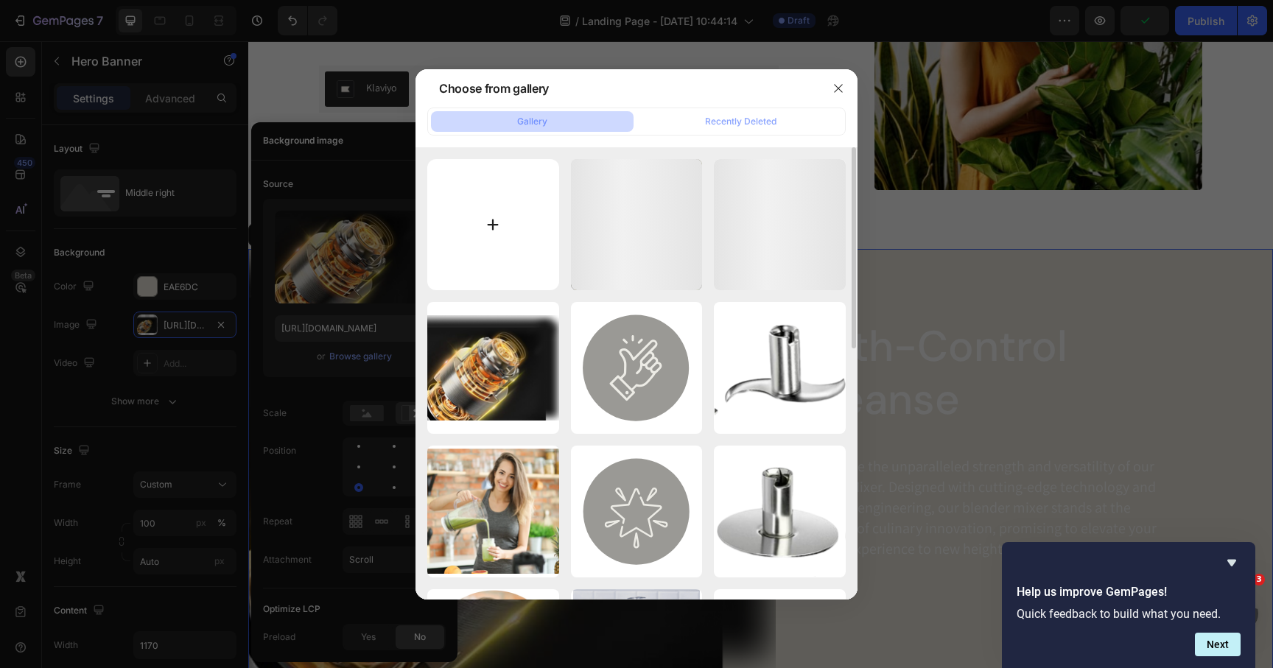
click at [530, 164] on input "file" at bounding box center [493, 225] width 132 height 132
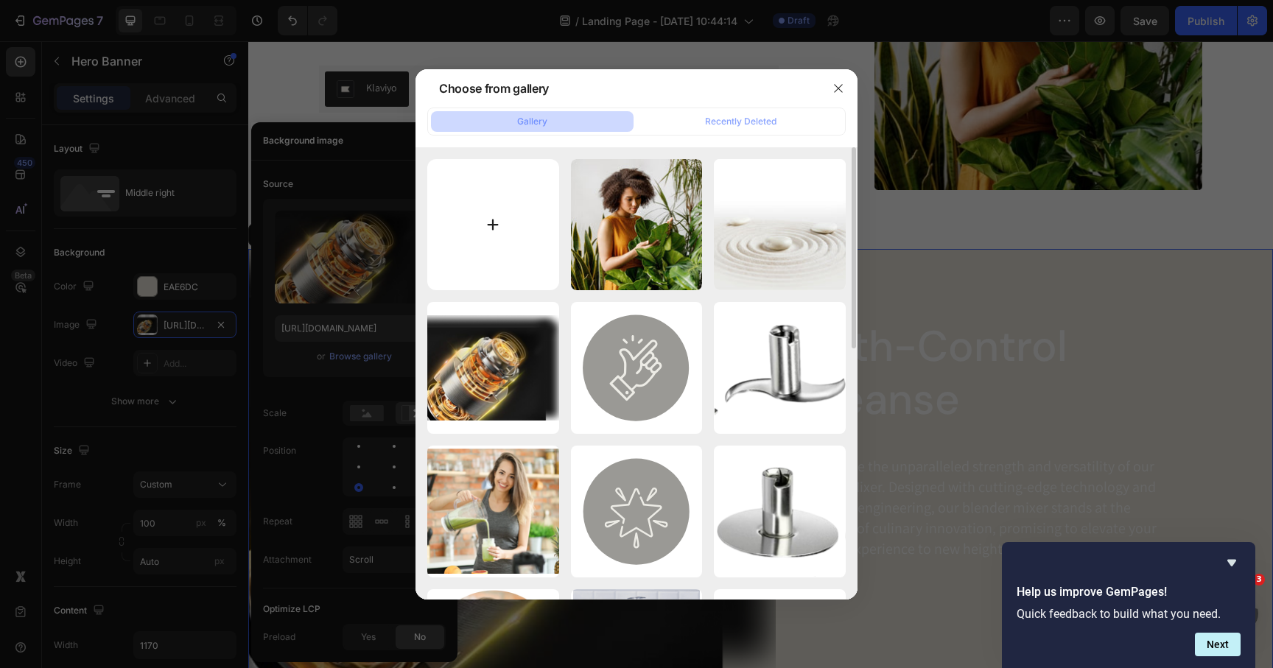
type input "C:\fakepath\guide1.jpg"
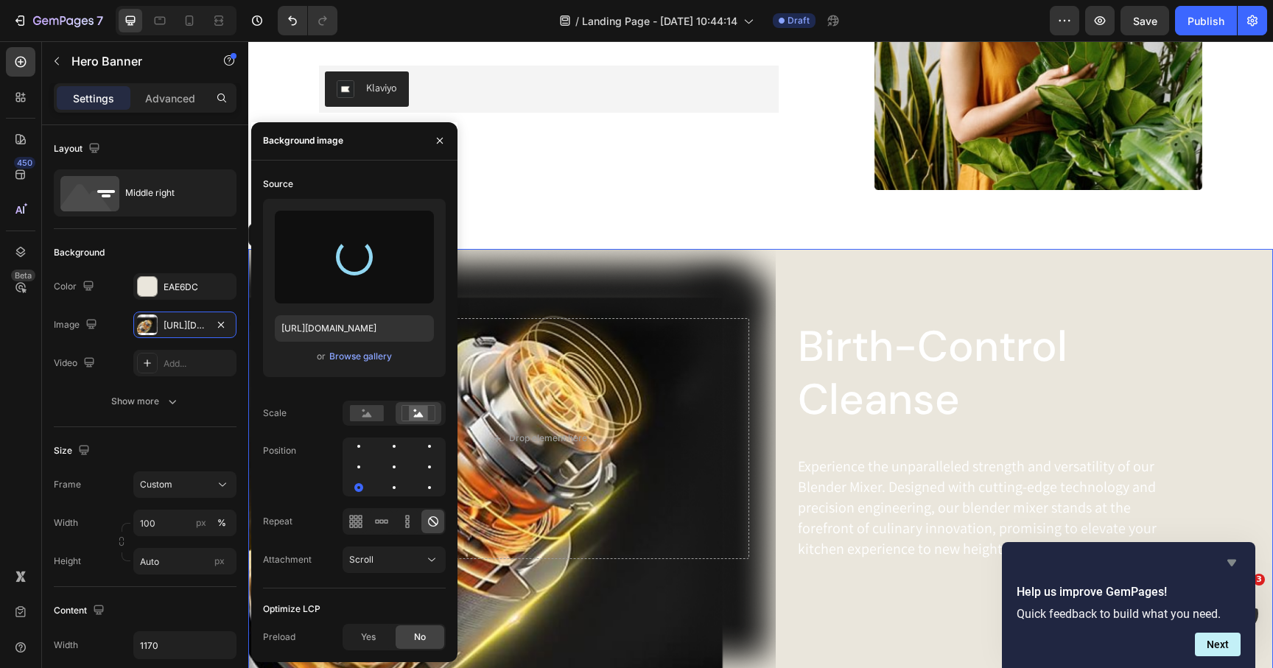
click at [1234, 568] on icon "Hide survey" at bounding box center [1232, 563] width 18 height 18
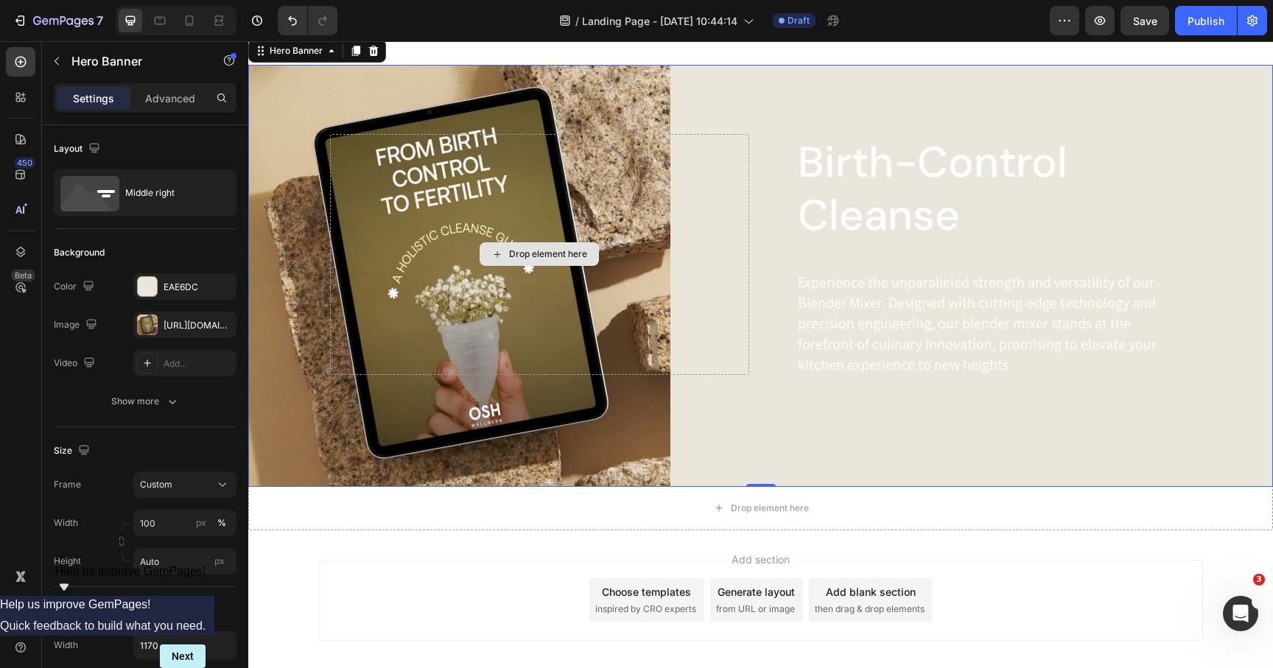
scroll to position [861, 0]
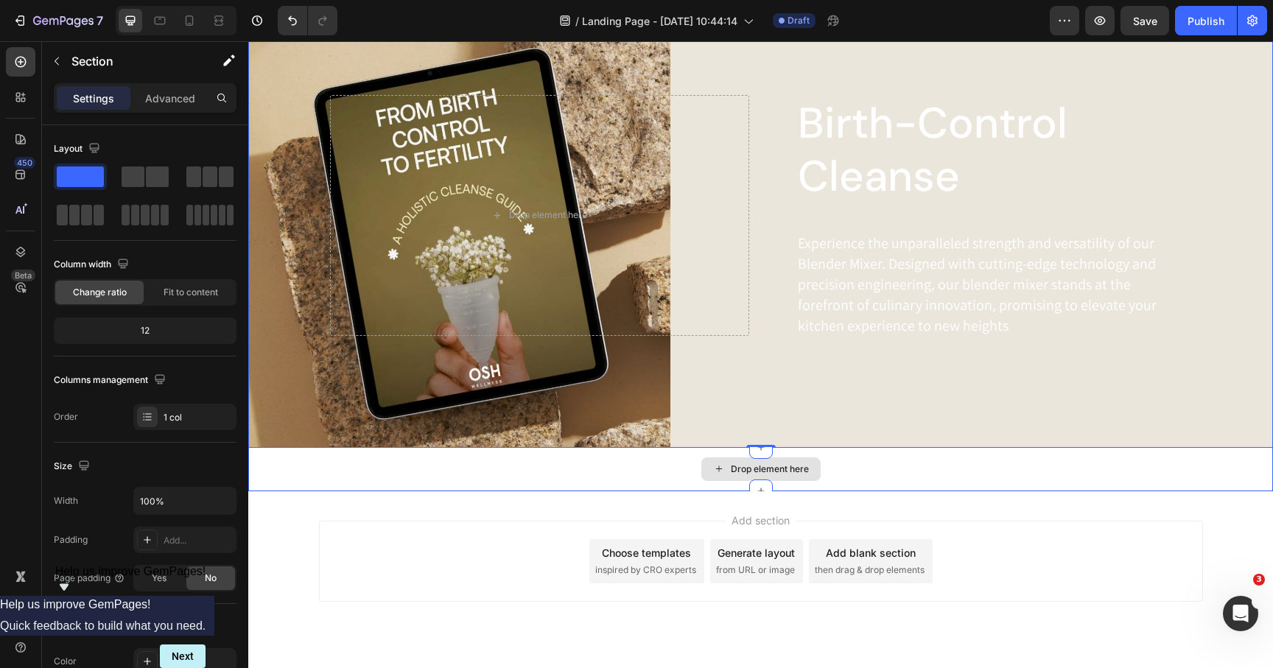
click at [522, 472] on div "Drop element here" at bounding box center [760, 469] width 1025 height 44
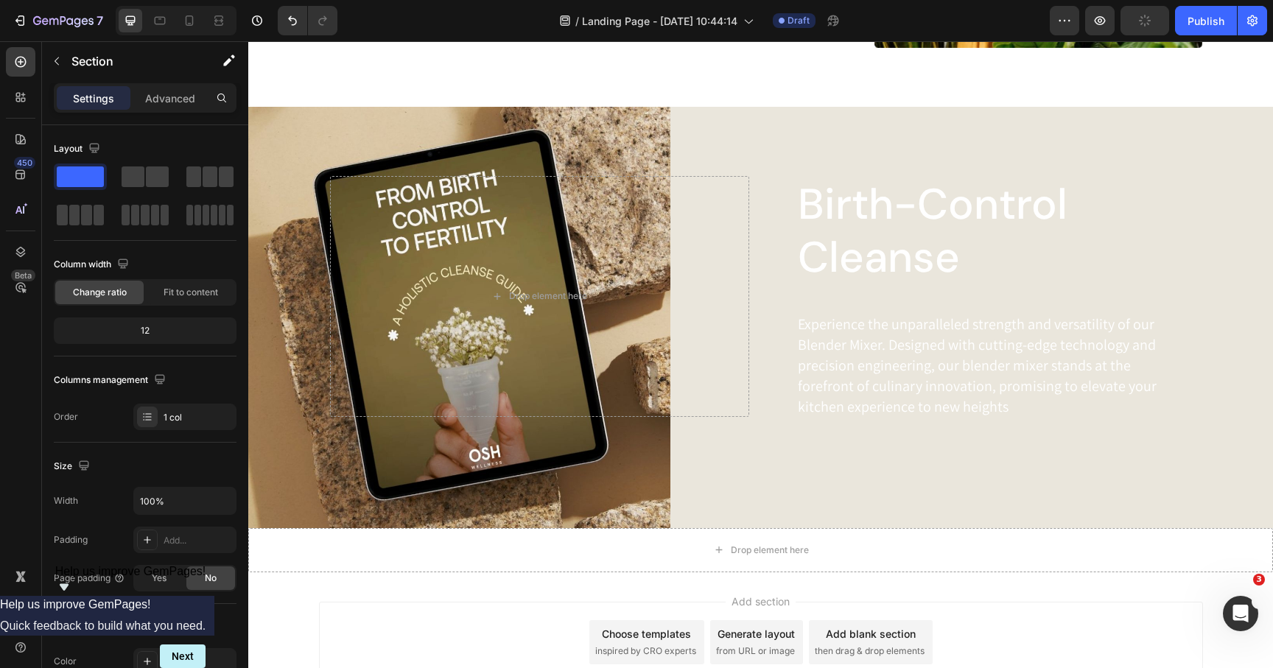
scroll to position [821, 0]
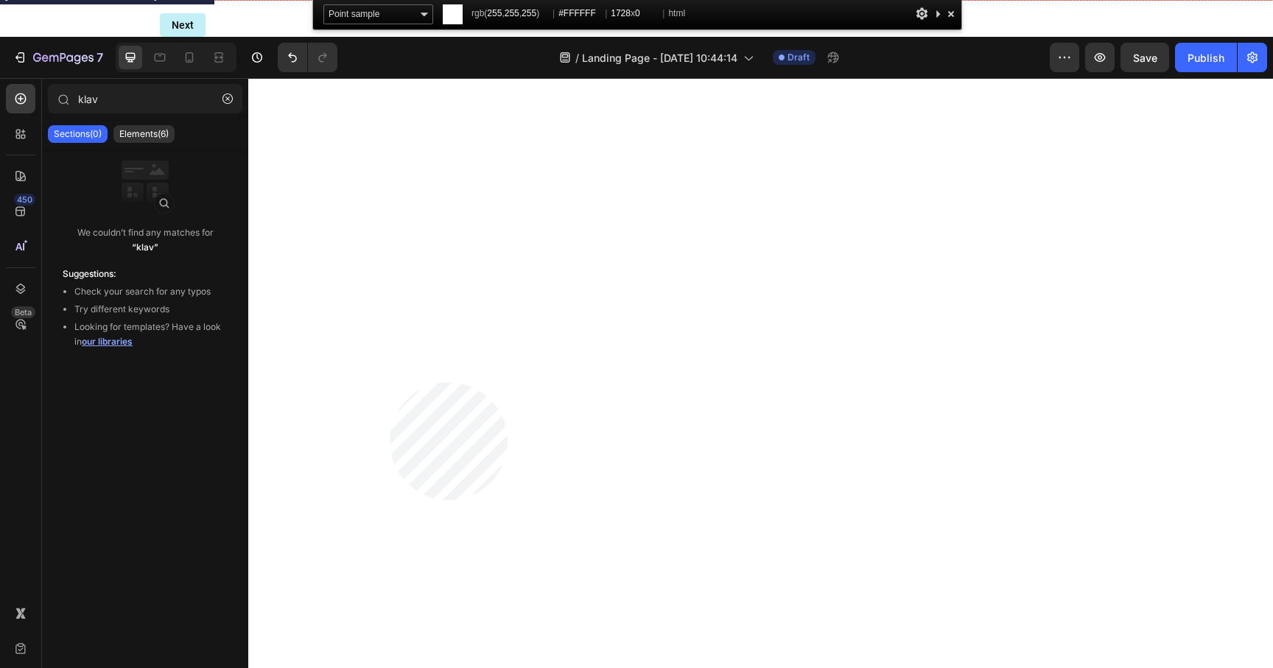
click at [390, 0] on html "7 Version history / Landing Page - Sep 29, 10:44:14 Draft Preview Save Publish …" at bounding box center [636, 0] width 1273 height 0
click at [522, 0] on html "7 Version history / Landing Page - Sep 29, 10:44:14 Draft Preview Save Publish …" at bounding box center [636, 0] width 1273 height 0
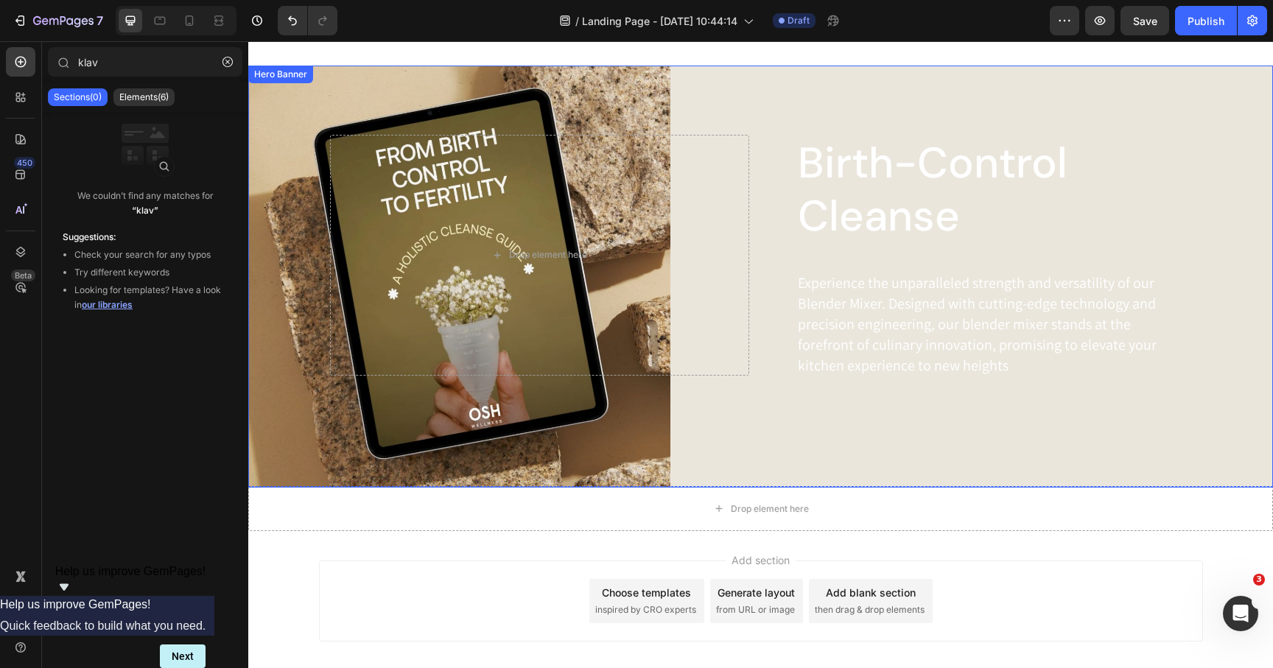
click at [383, 99] on div "Birth-Control Cleanse Heading Experience the unparalleled strength and versatil…" at bounding box center [761, 277] width 862 height 422
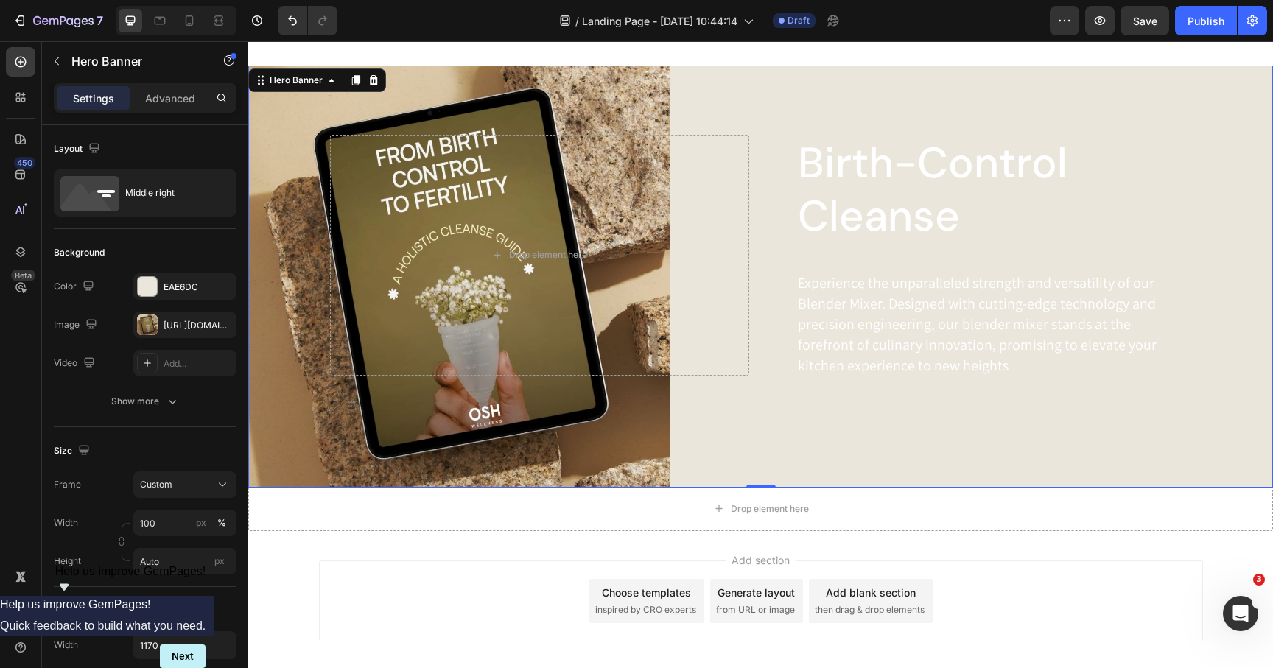
click at [800, 76] on div "Birth-Control Cleanse Heading Experience the unparalleled strength and versatil…" at bounding box center [761, 277] width 862 height 422
click at [187, 284] on div "EAE6DC" at bounding box center [185, 287] width 43 height 13
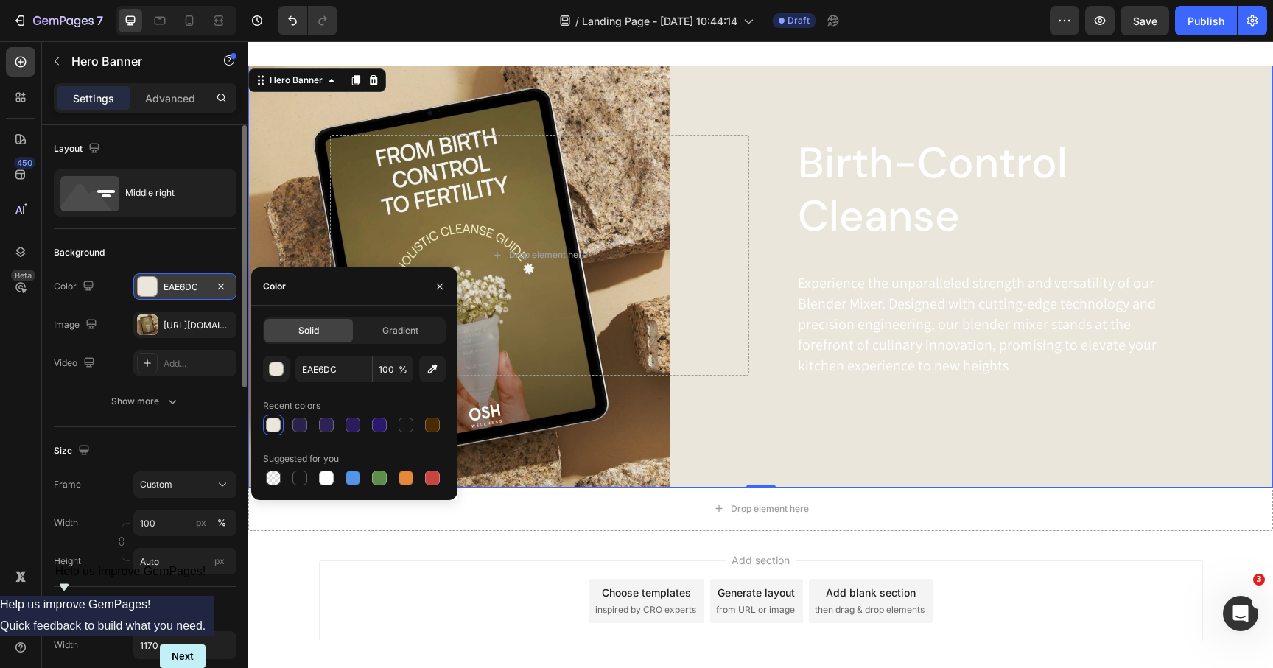
click at [187, 284] on div "EAE6DC" at bounding box center [185, 287] width 43 height 13
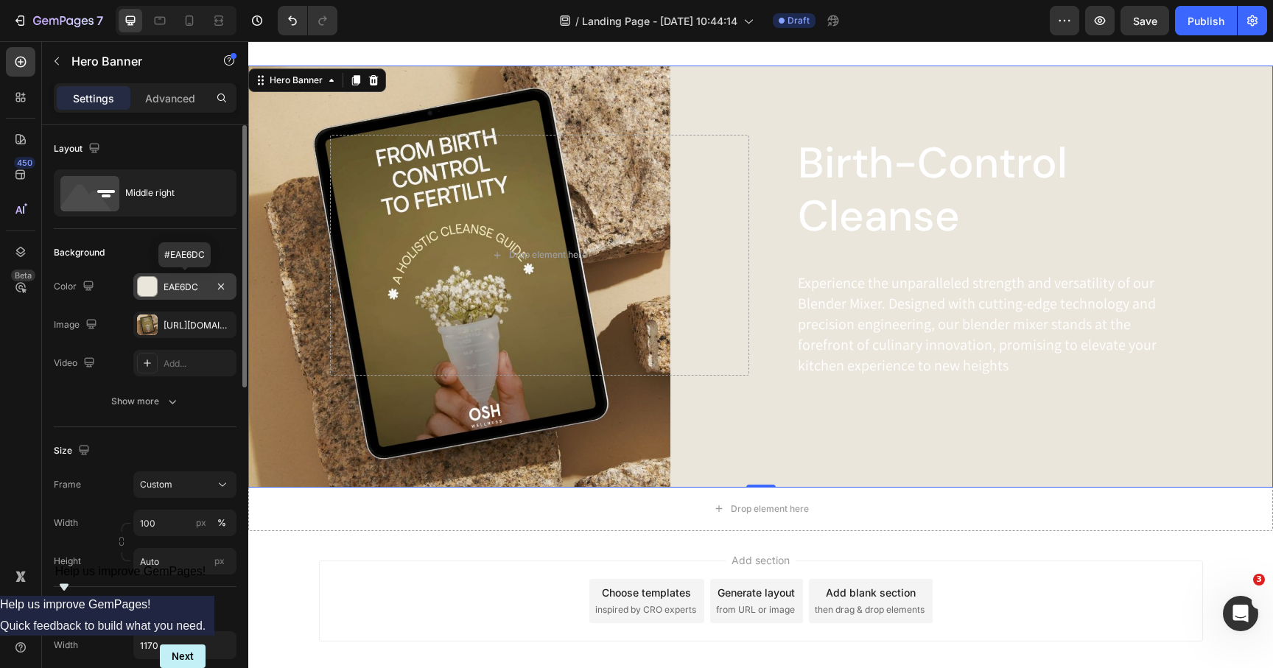
click at [187, 284] on div "EAE6DC" at bounding box center [185, 287] width 43 height 13
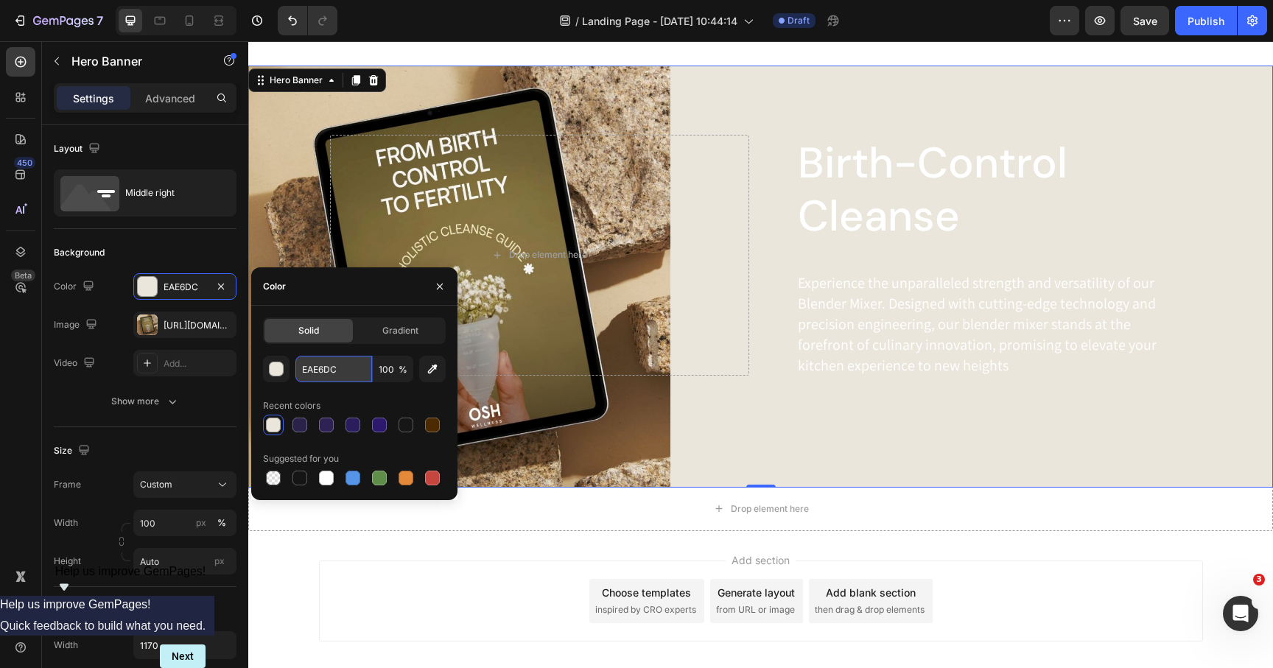
click at [326, 371] on input "EAE6DC" at bounding box center [333, 369] width 77 height 27
paste input "#FFFFFF"
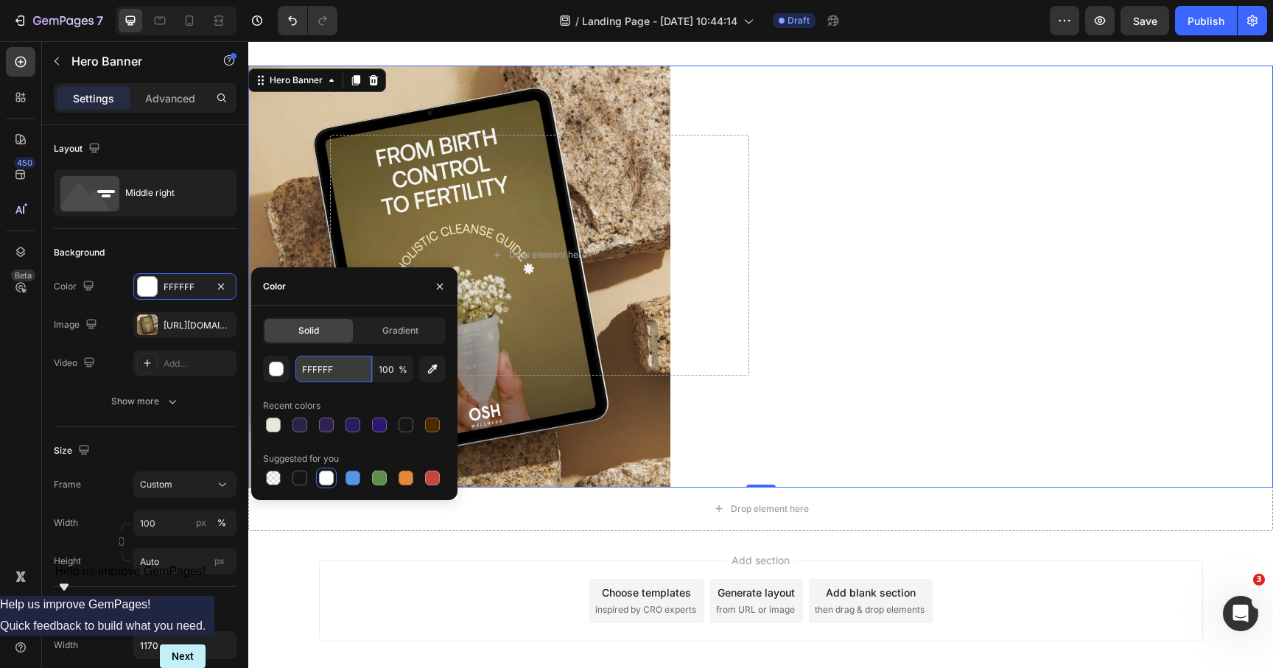
click at [337, 362] on input "FFFFFF" at bounding box center [333, 369] width 77 height 27
paste input "dbc7a6"
type input "dbc7a6"
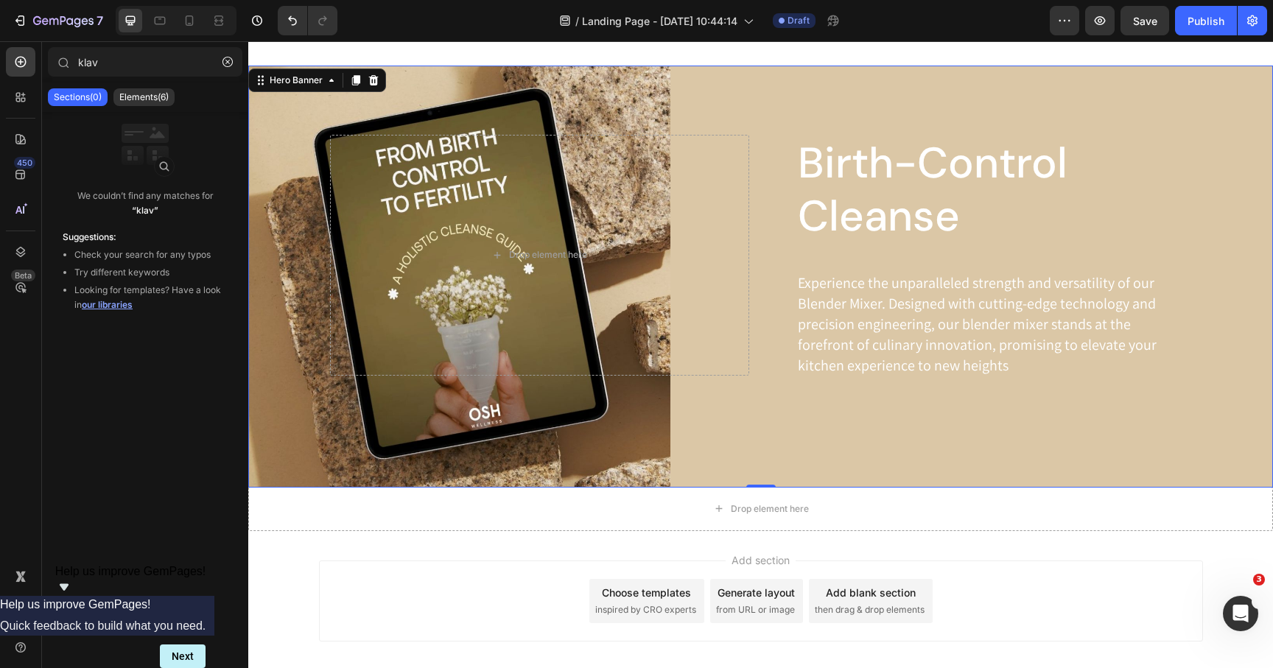
click at [424, 558] on div "Add section Choose templates inspired by CRO experts Generate layout from URL o…" at bounding box center [760, 621] width 1025 height 181
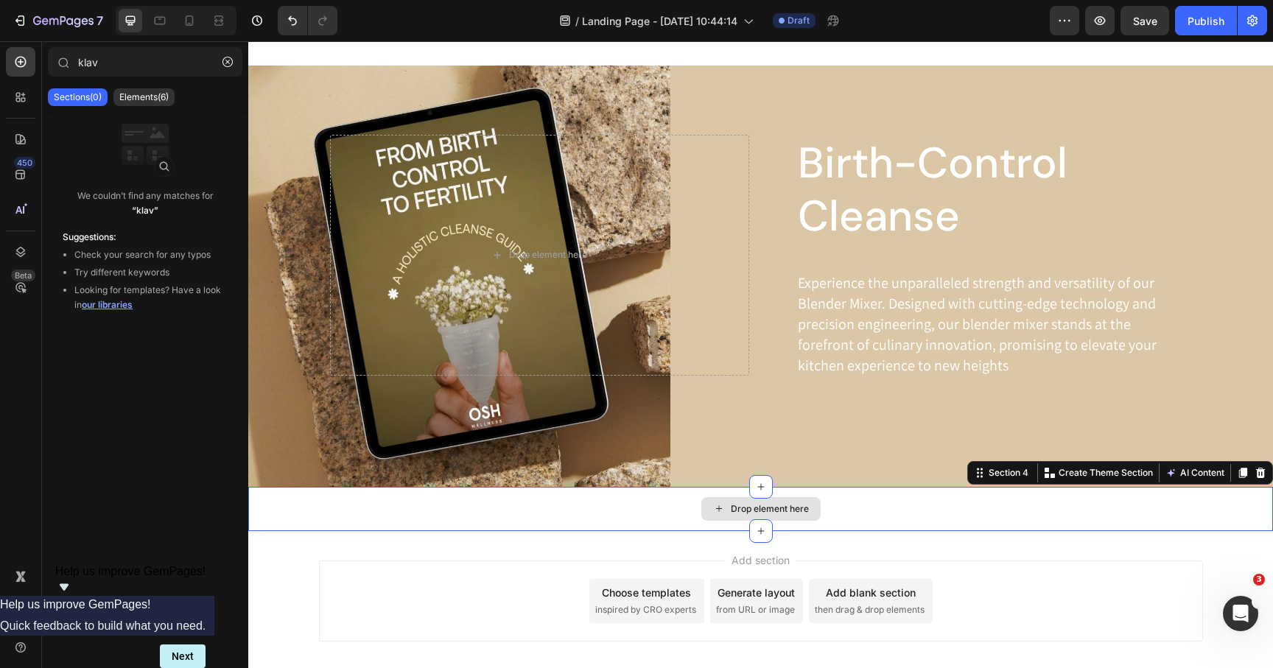
click at [449, 517] on div "Drop element here" at bounding box center [760, 509] width 1025 height 44
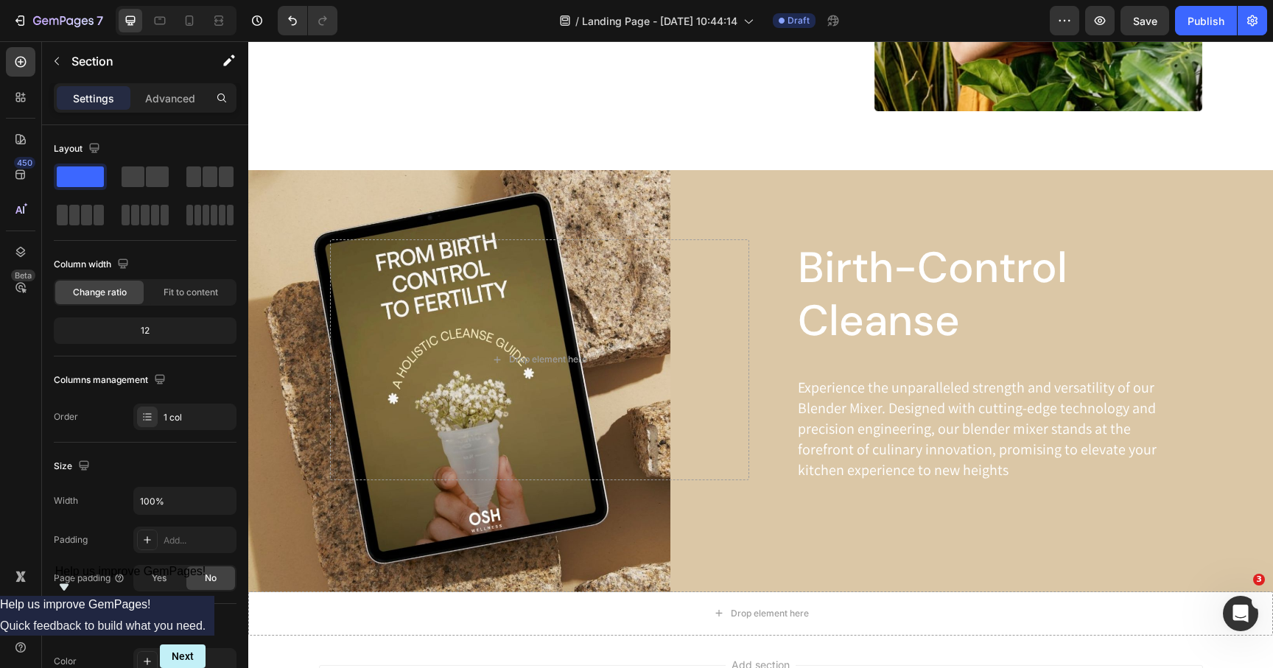
scroll to position [717, 0]
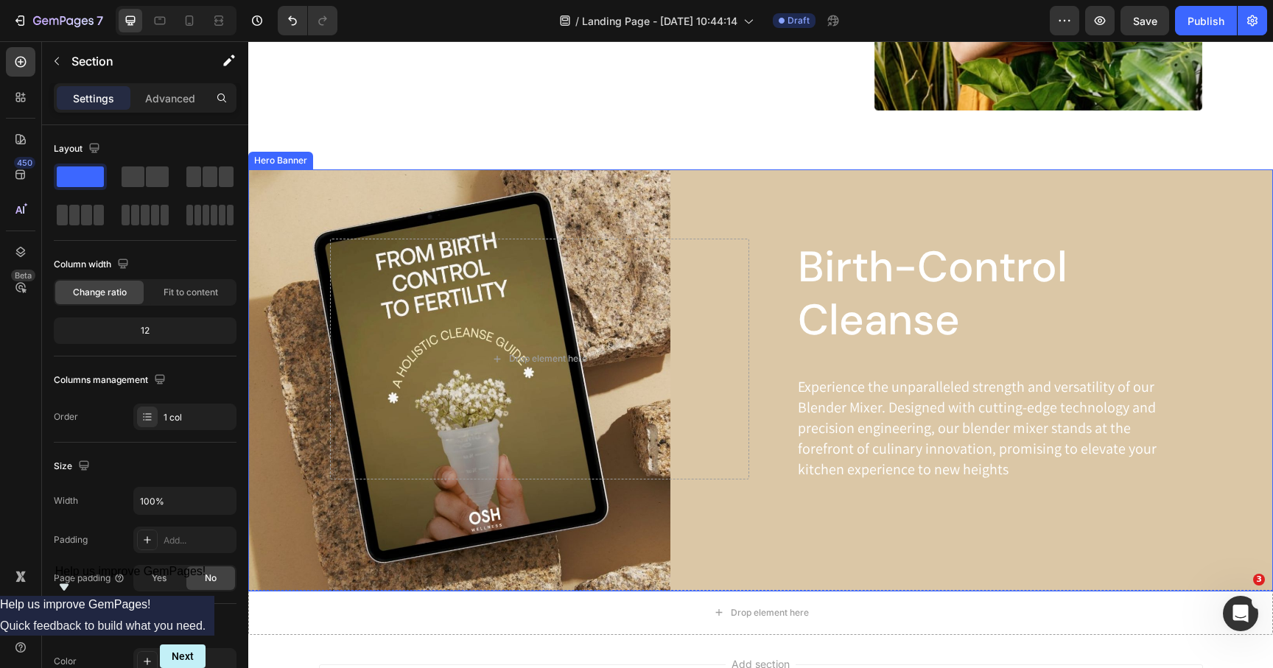
click at [704, 173] on div "Birth-Control Cleanse Heading Experience the unparalleled strength and versatil…" at bounding box center [761, 380] width 862 height 422
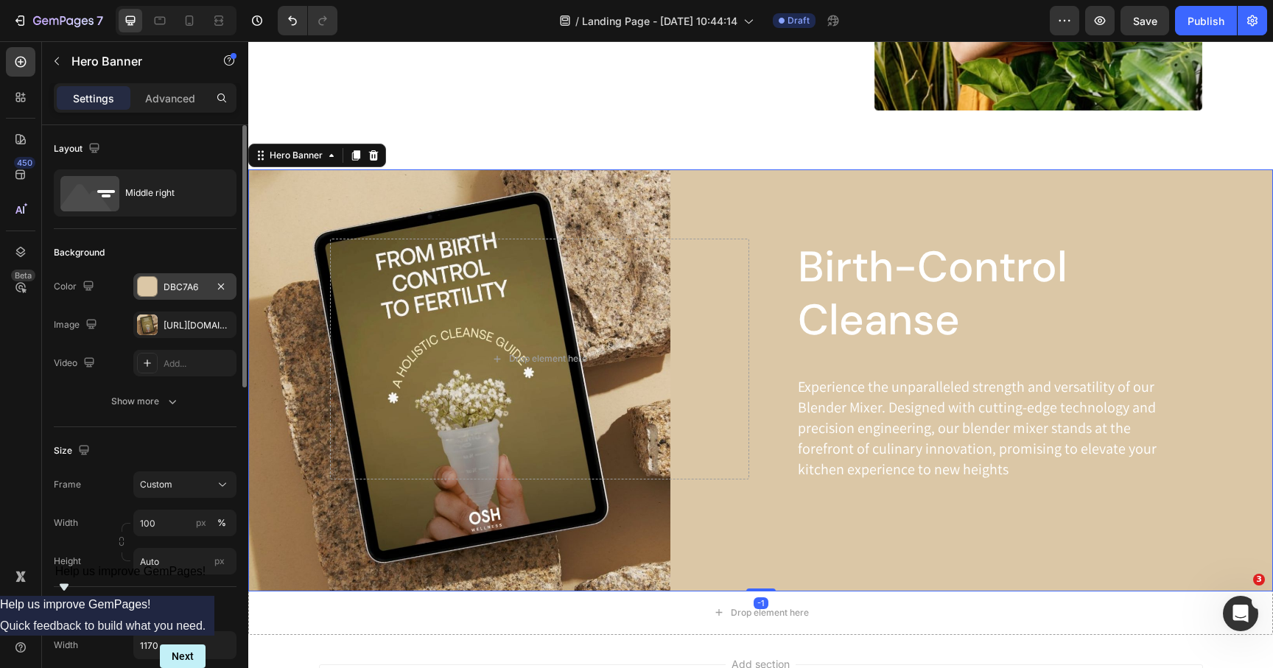
click at [183, 283] on div "DBC7A6" at bounding box center [185, 287] width 43 height 13
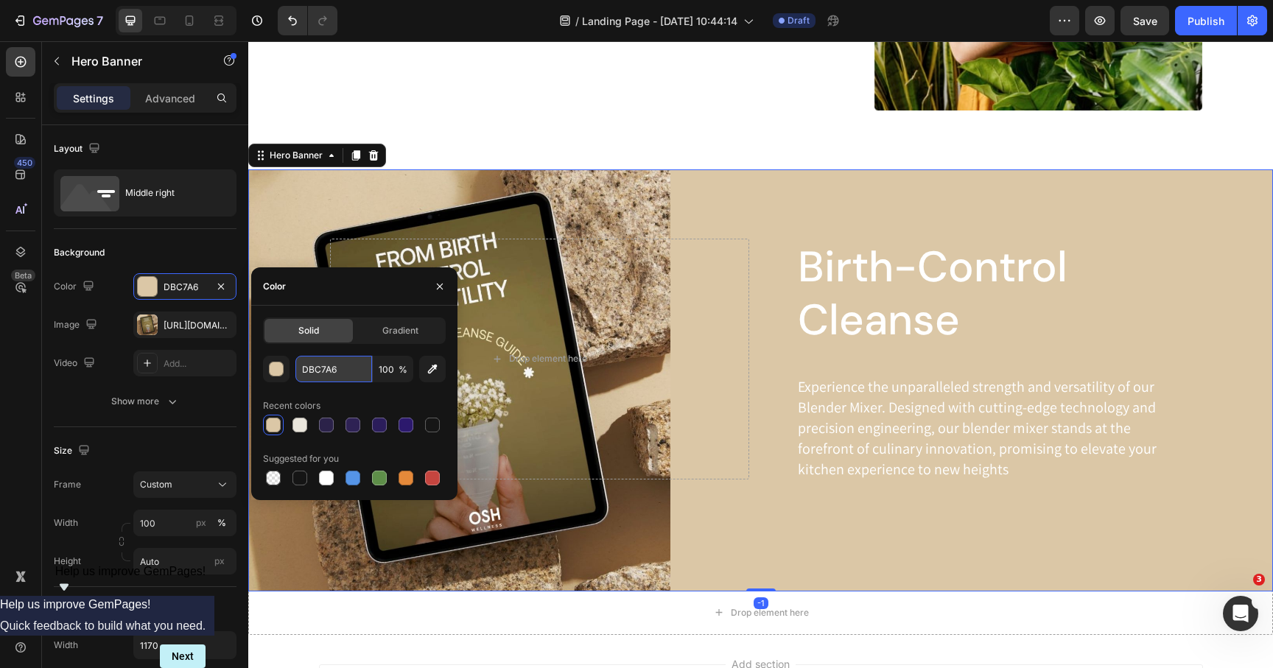
click at [351, 377] on input "DBC7A6" at bounding box center [333, 369] width 77 height 27
paste input "#7c6a3a"
type input "#7c6a3a"
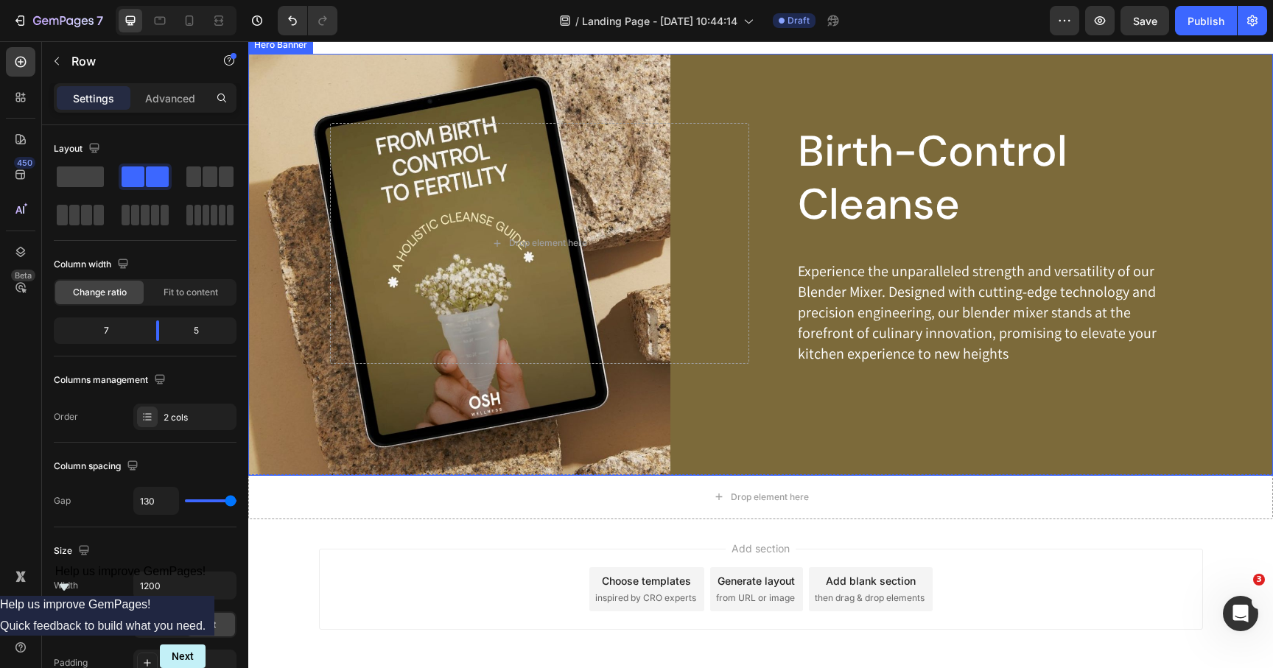
scroll to position [833, 0]
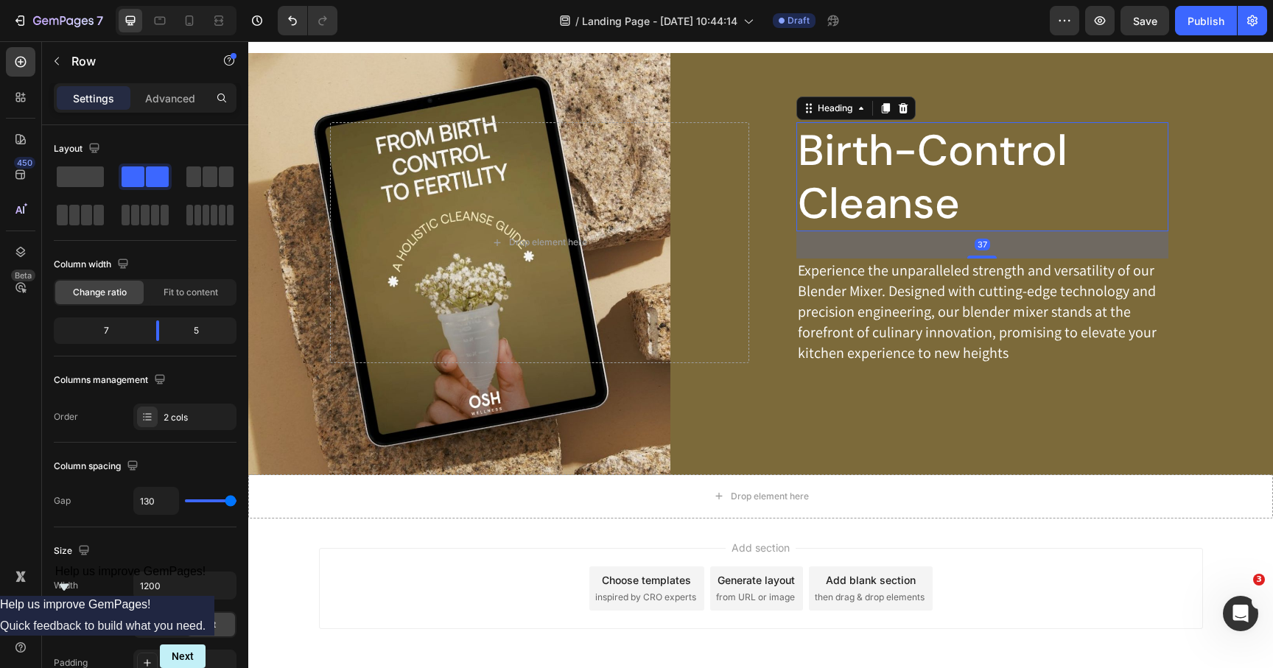
click at [851, 167] on h2 "Birth-Control Cleanse" at bounding box center [983, 176] width 372 height 109
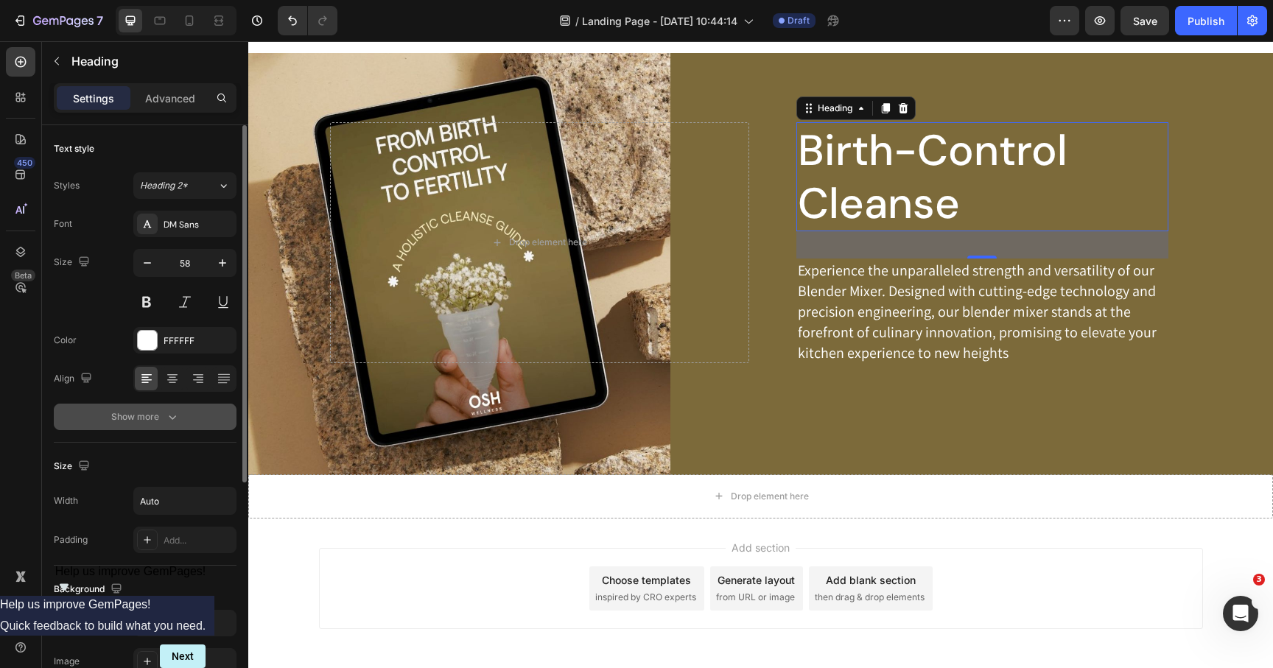
click at [163, 414] on div "Show more" at bounding box center [145, 417] width 69 height 15
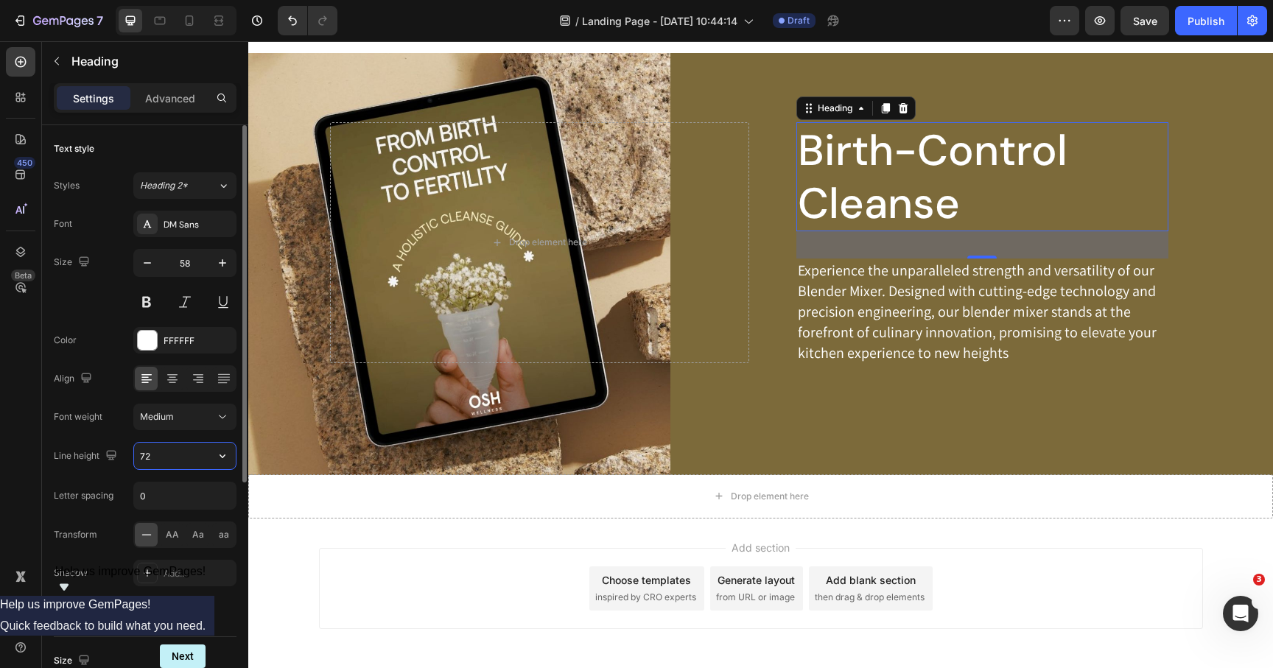
click at [157, 451] on input "72" at bounding box center [185, 456] width 102 height 27
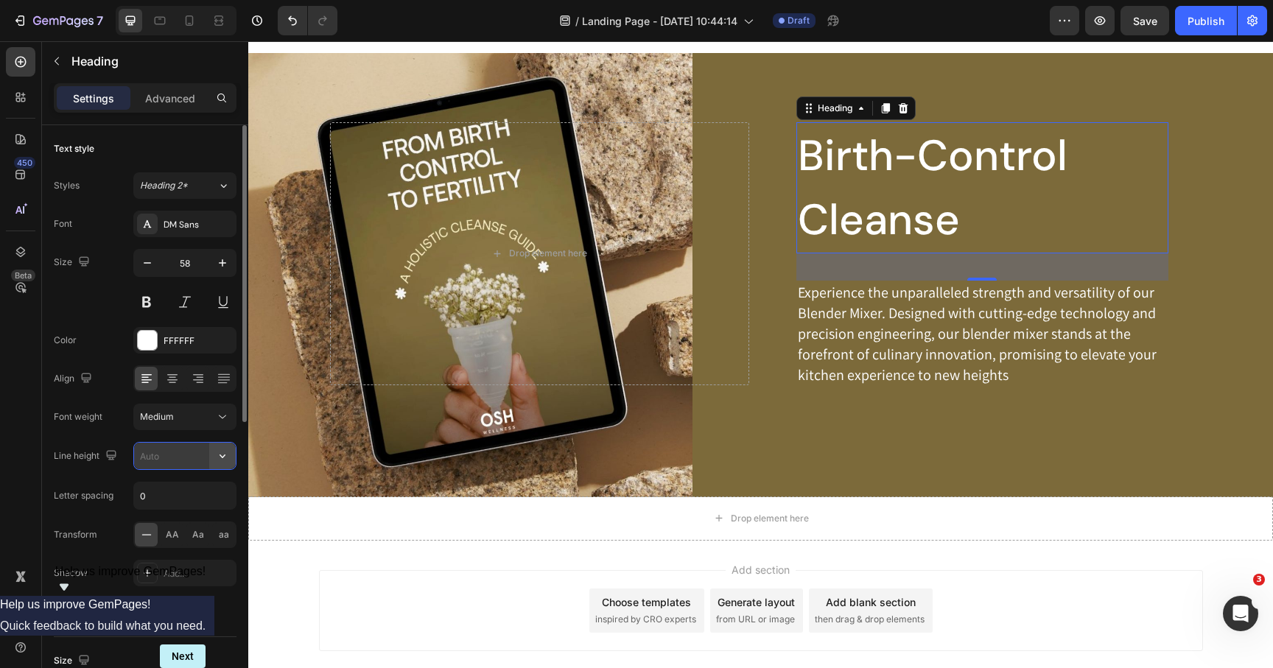
click at [230, 454] on button "button" at bounding box center [222, 456] width 27 height 27
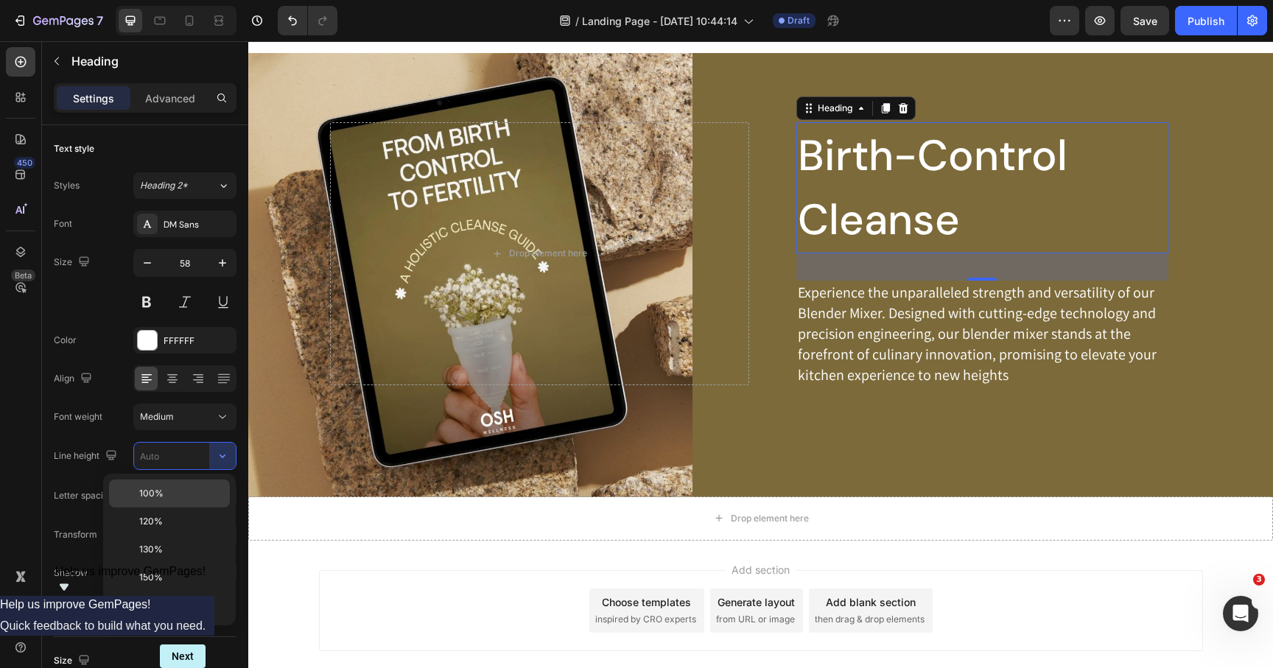
click at [181, 488] on p "100%" at bounding box center [181, 493] width 84 height 13
type input "100%"
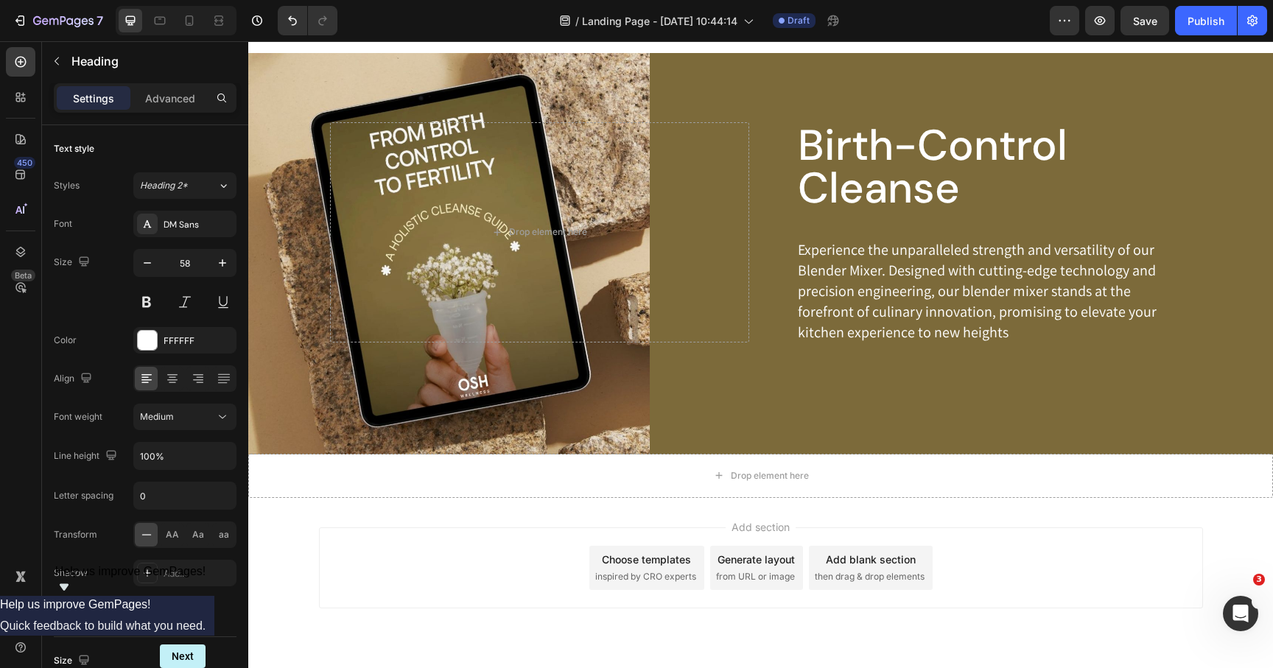
click at [491, 510] on div "Add section Choose templates inspired by CRO experts Generate layout from URL o…" at bounding box center [760, 588] width 1025 height 181
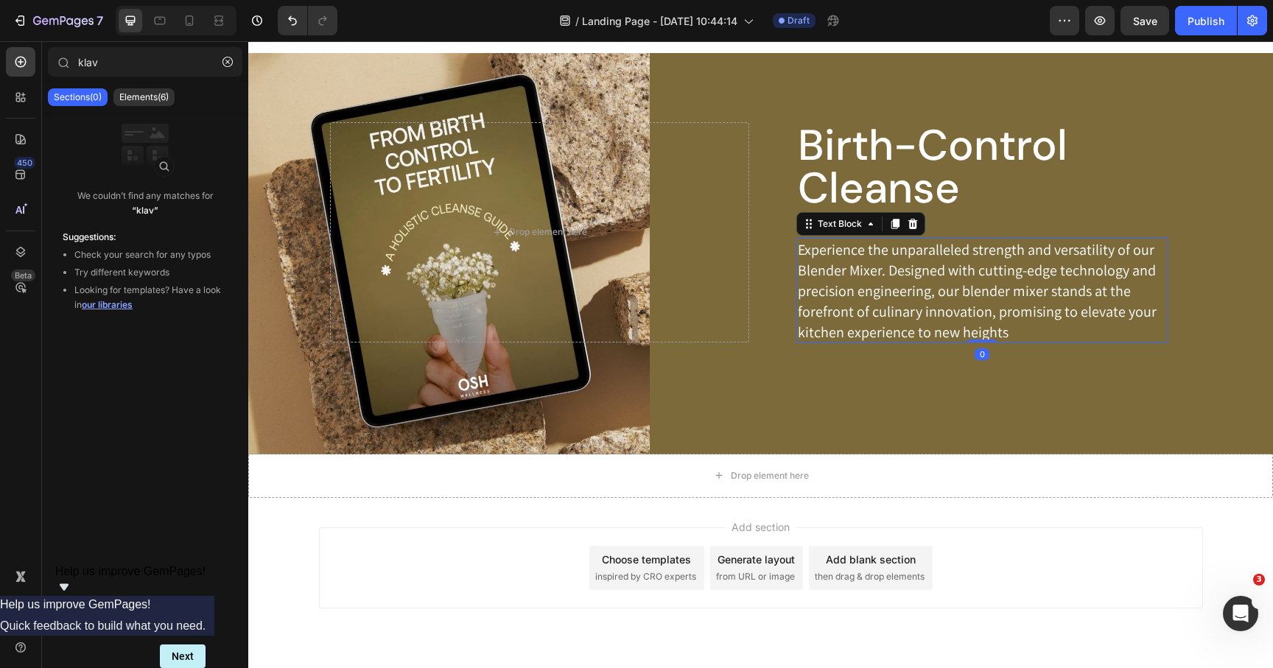
click at [904, 253] on p "Experience the unparalleled strength and versatility of our Blender Mixer. Desi…" at bounding box center [982, 290] width 369 height 103
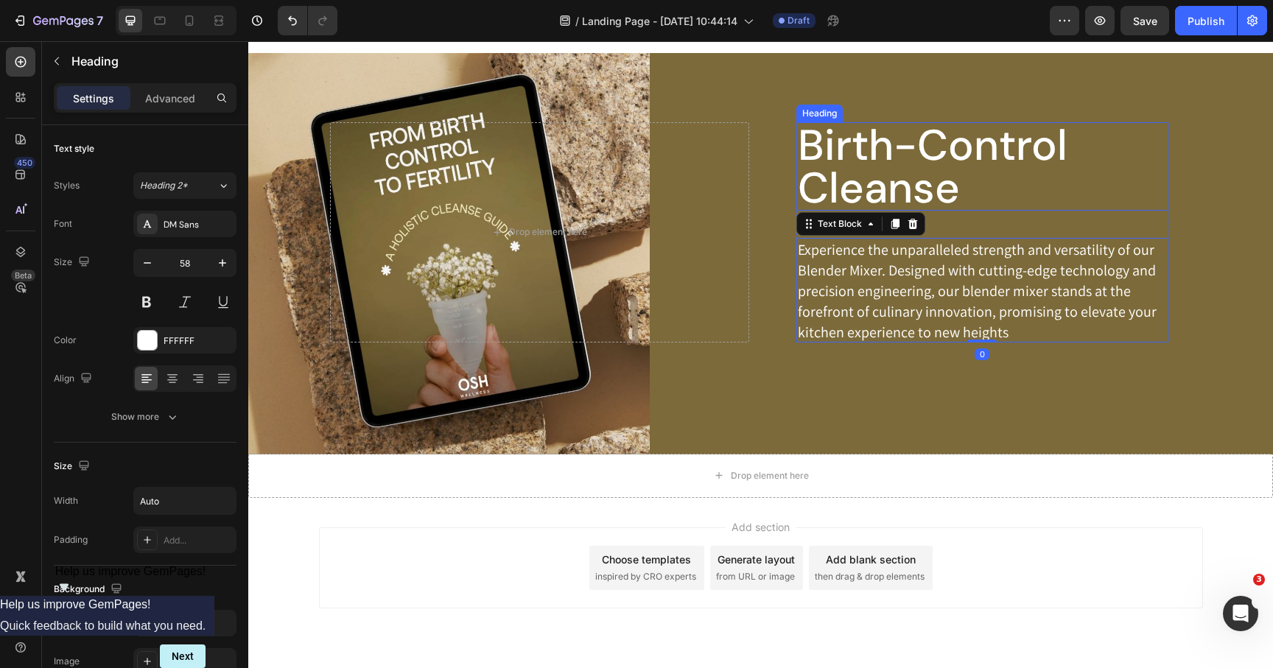
click at [906, 200] on h2 "Birth-Control Cleanse" at bounding box center [983, 166] width 372 height 88
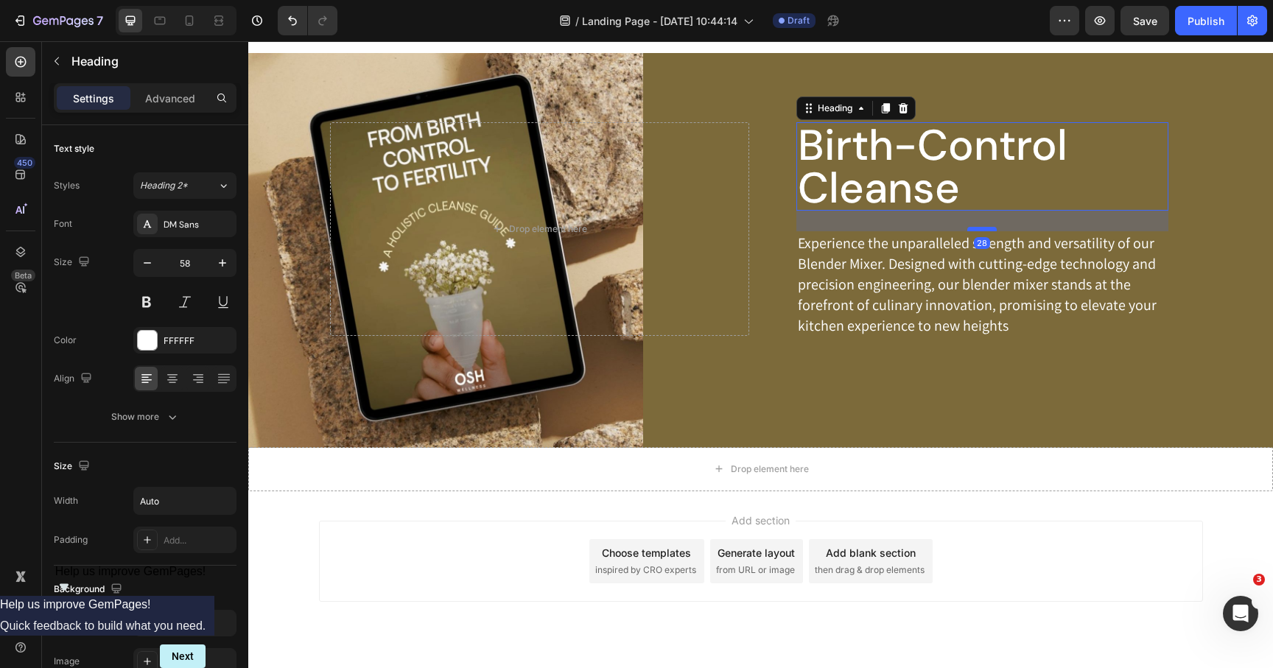
click at [976, 230] on div at bounding box center [981, 229] width 29 height 4
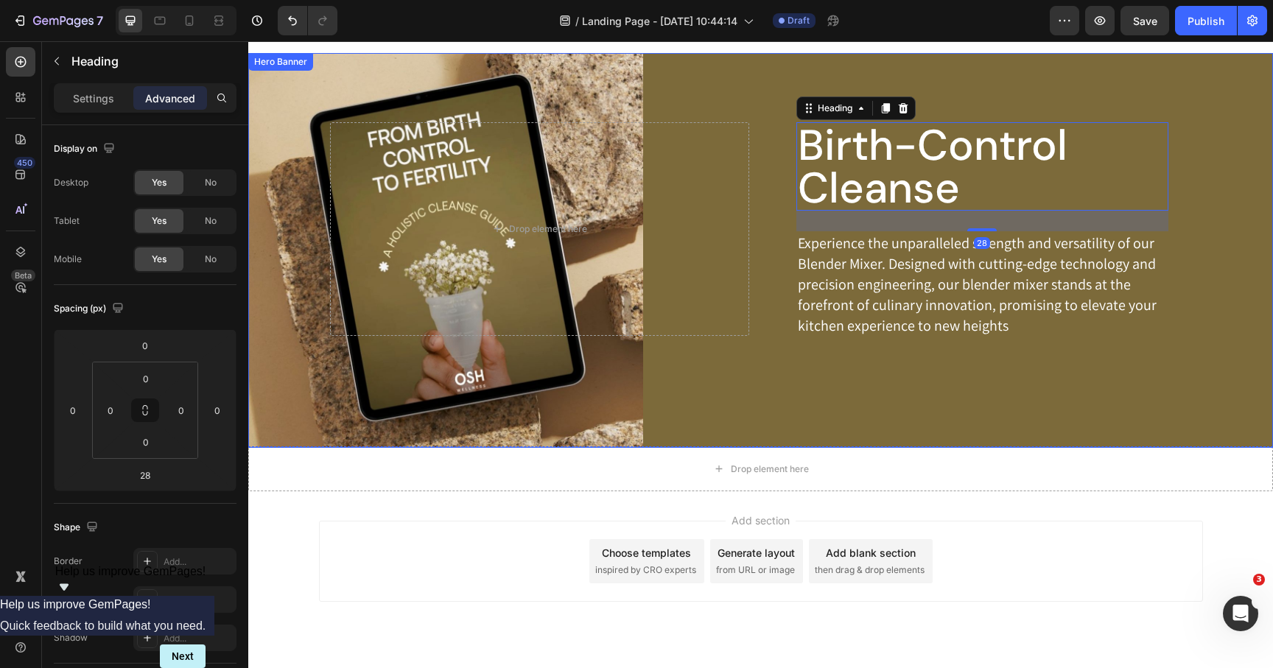
click at [878, 350] on div "Birth-Control Cleanse Heading 28 Experience the unparalleled strength and versa…" at bounding box center [761, 250] width 862 height 395
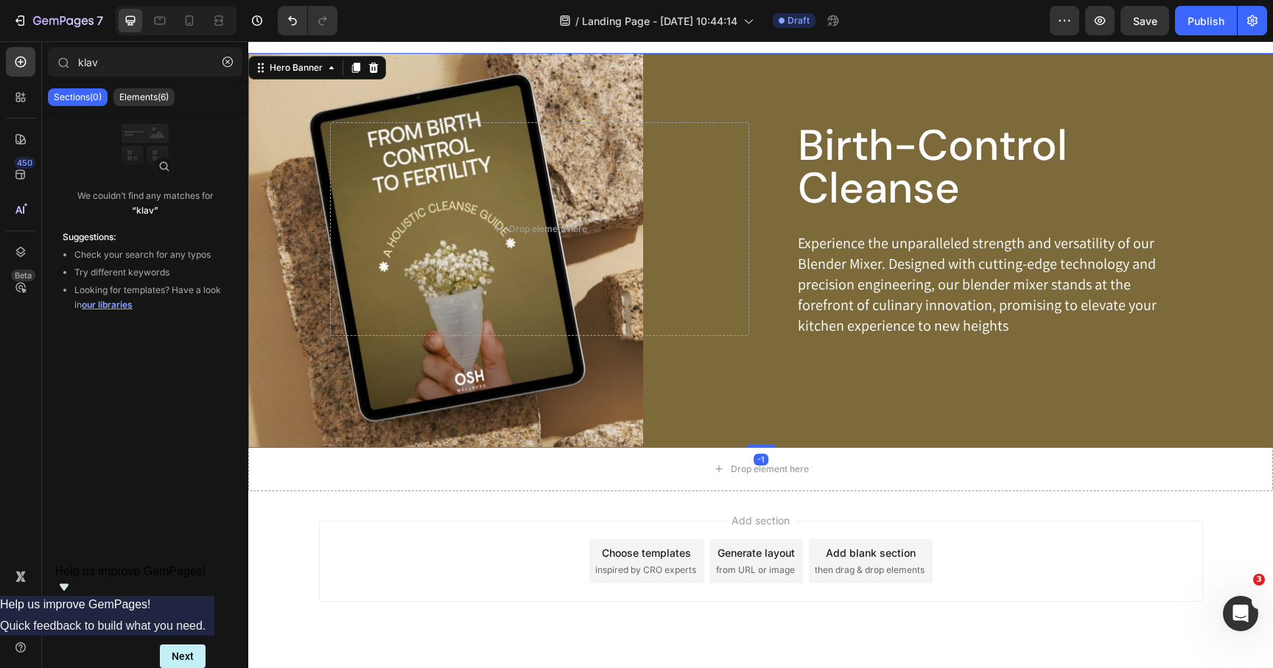
click at [451, 556] on div "Add section Choose templates inspired by CRO experts Generate layout from URL o…" at bounding box center [761, 561] width 884 height 81
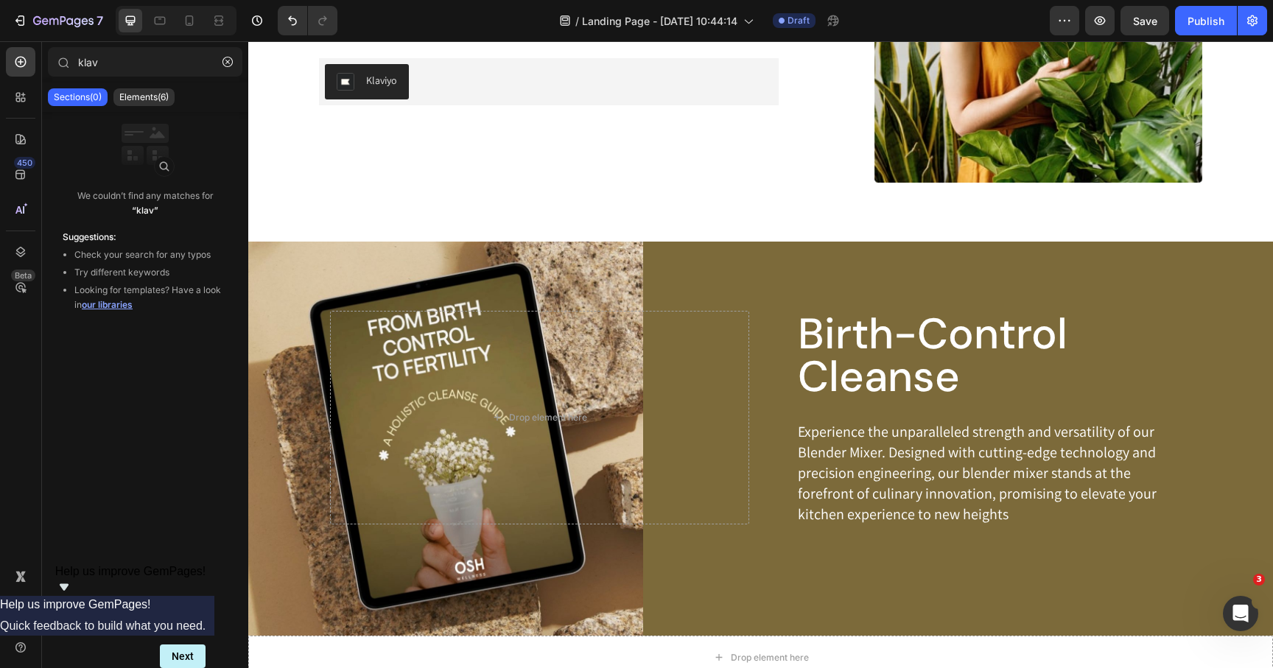
scroll to position [680, 0]
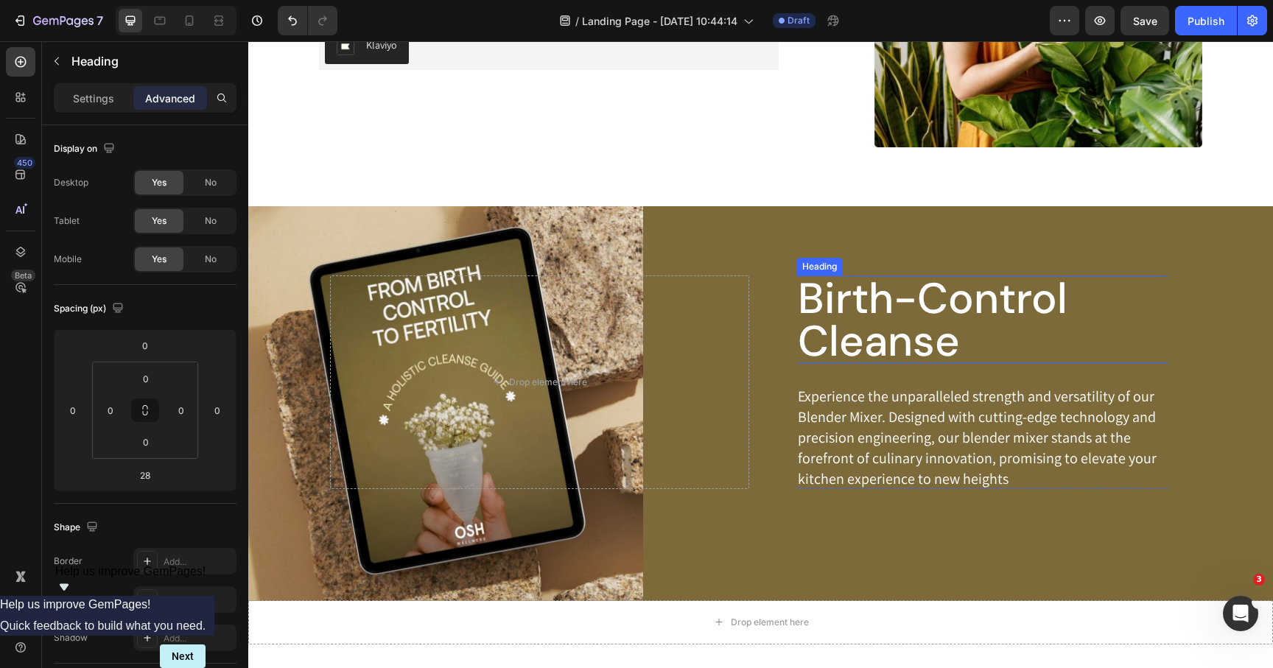
click at [953, 342] on h2 "Birth-Control Cleanse" at bounding box center [983, 320] width 372 height 88
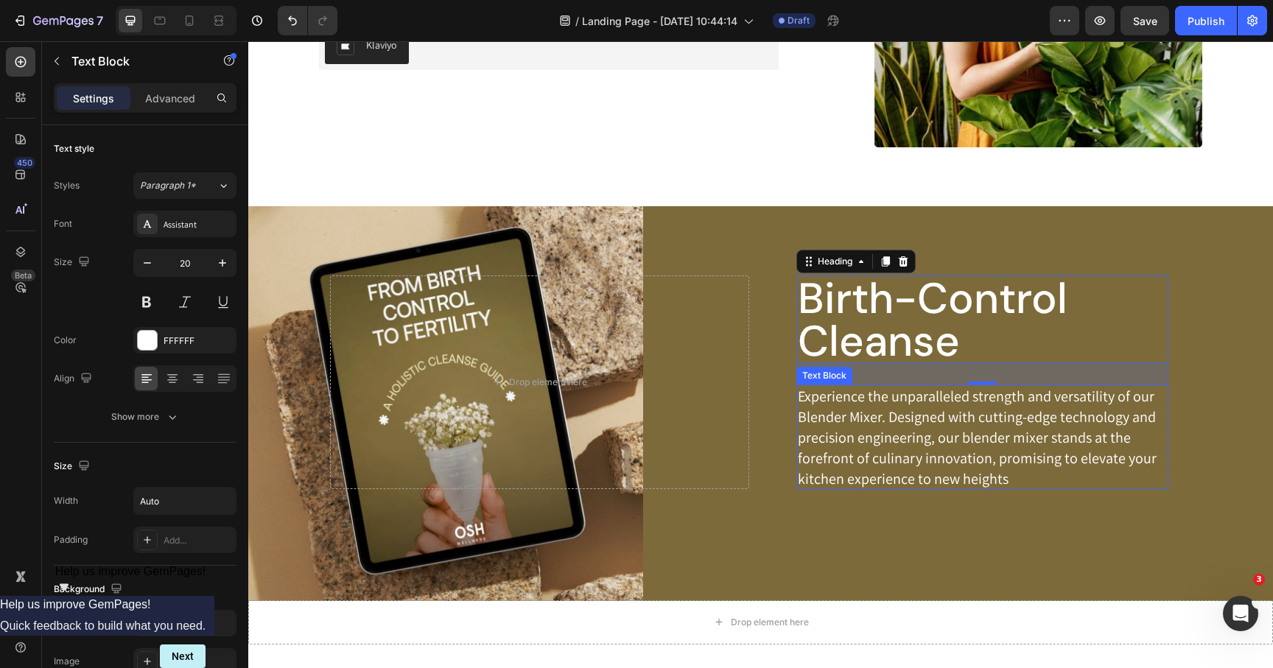
click at [942, 441] on p "Experience the unparalleled strength and versatility of our Blender Mixer. Desi…" at bounding box center [982, 437] width 369 height 103
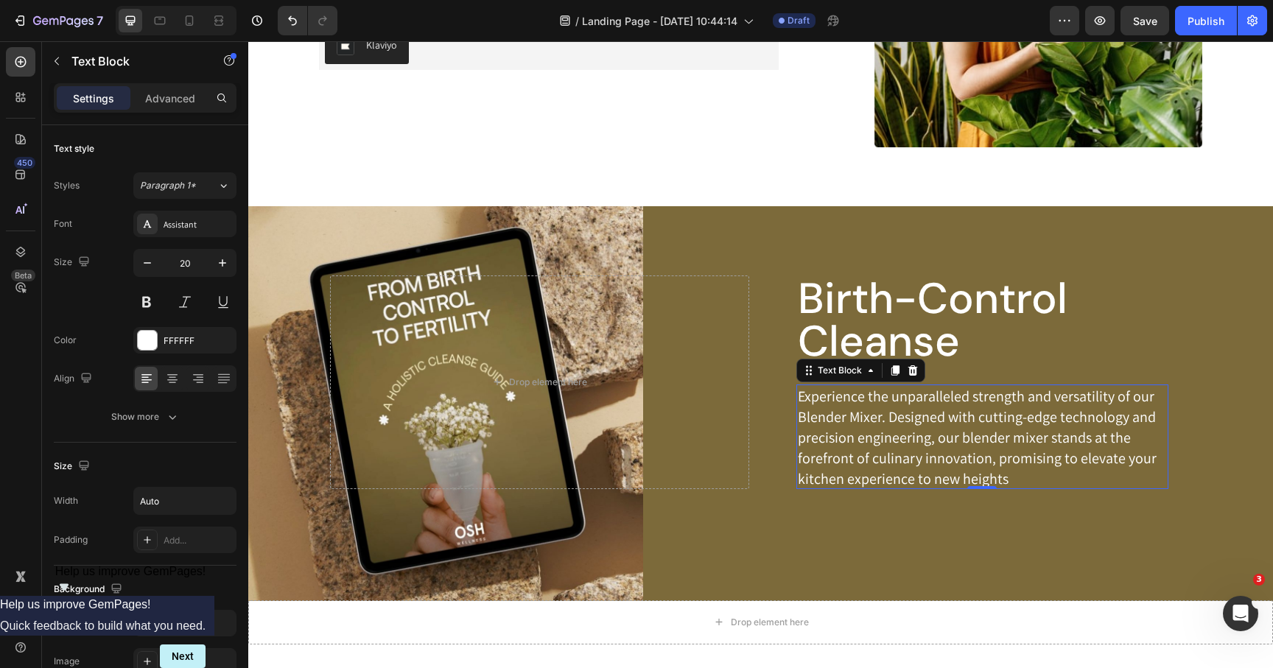
click at [881, 416] on p "Experience the unparalleled strength and versatility of our Blender Mixer. Desi…" at bounding box center [982, 437] width 369 height 103
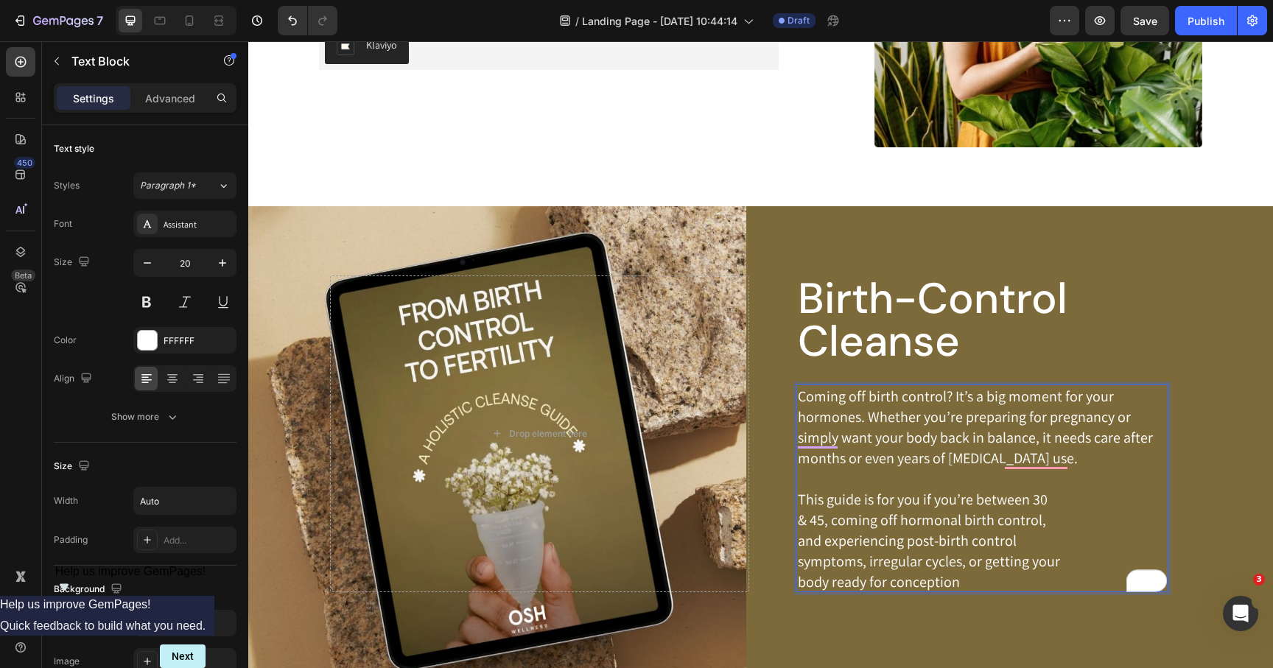
click at [872, 498] on p "This guide is for you if you’re between 30 & 45, coming off hormonal birth cont…" at bounding box center [982, 540] width 369 height 103
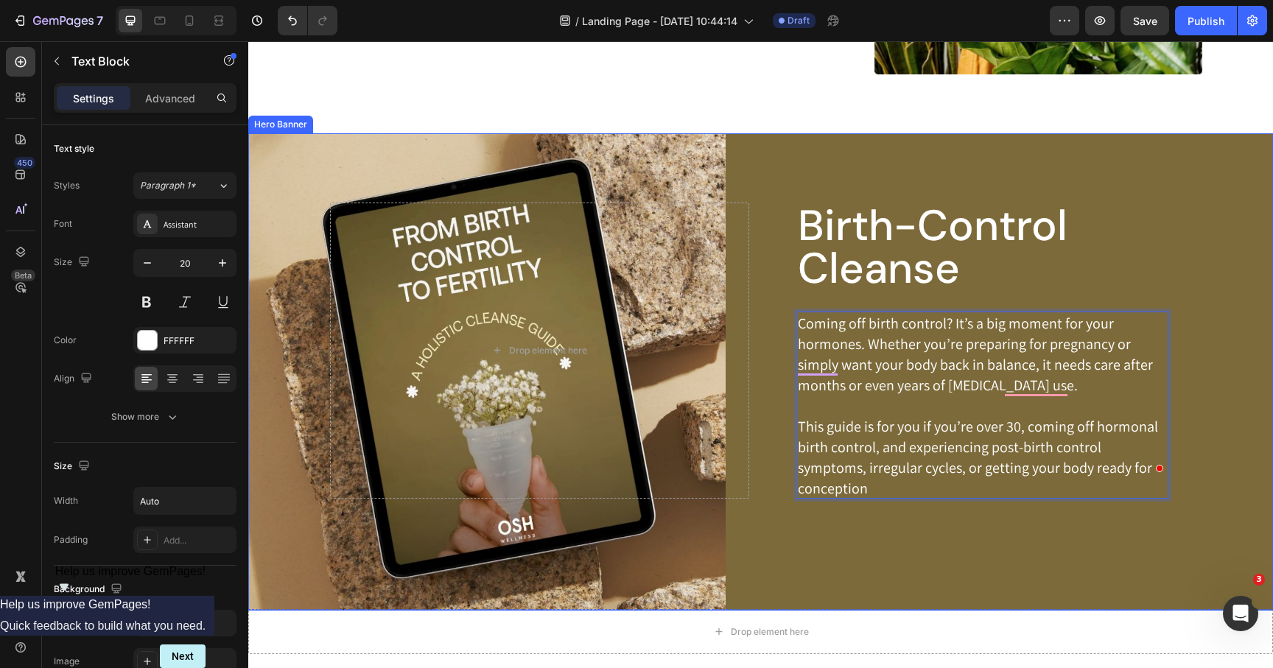
scroll to position [755, 0]
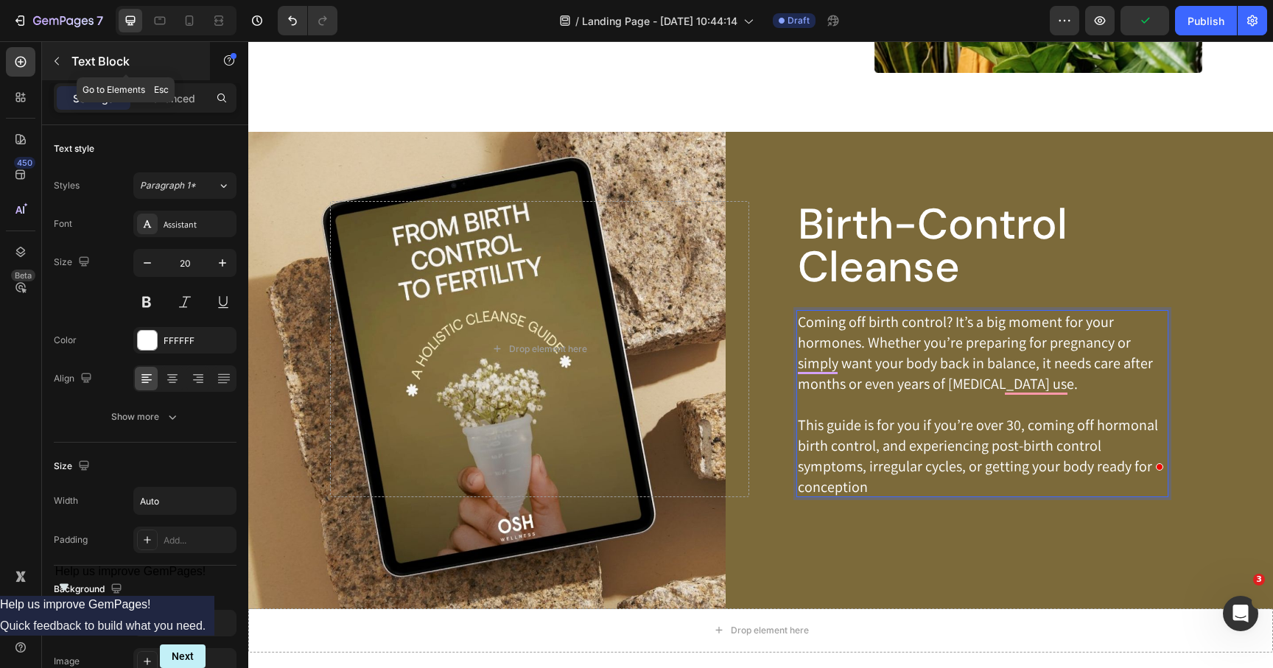
click at [55, 62] on icon "button" at bounding box center [57, 61] width 12 height 12
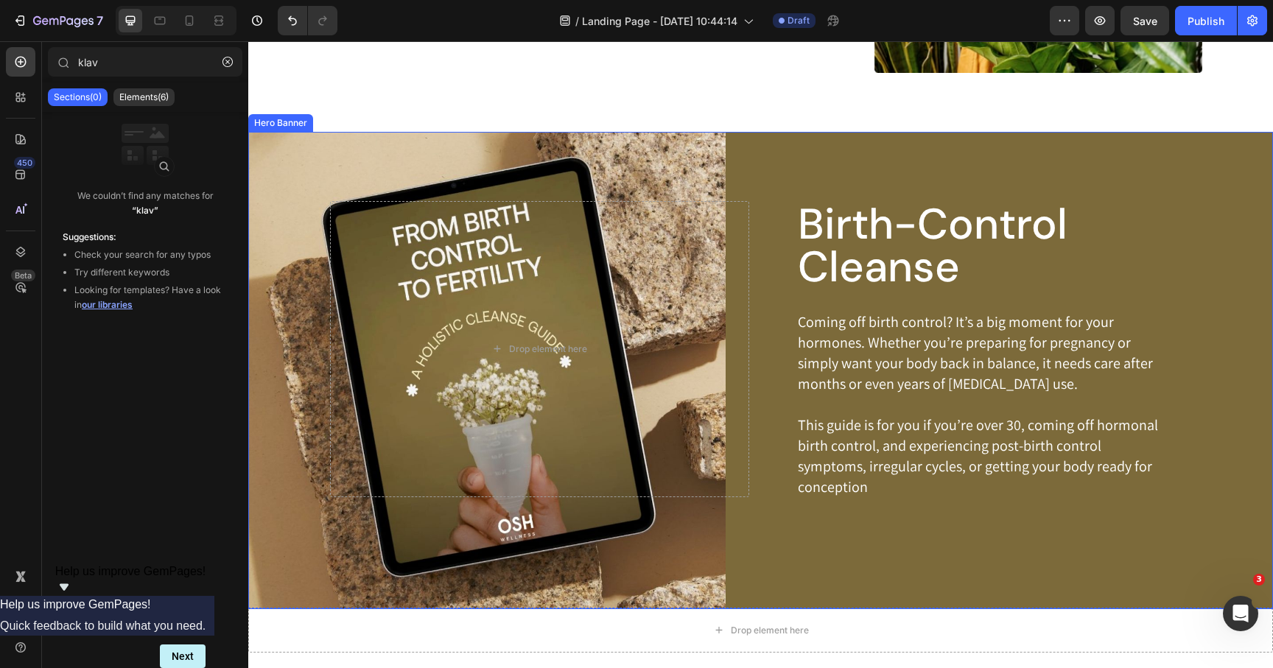
click at [763, 167] on div "Birth-Control Cleanse Heading Coming off birth control? It’s a big moment for y…" at bounding box center [761, 370] width 862 height 477
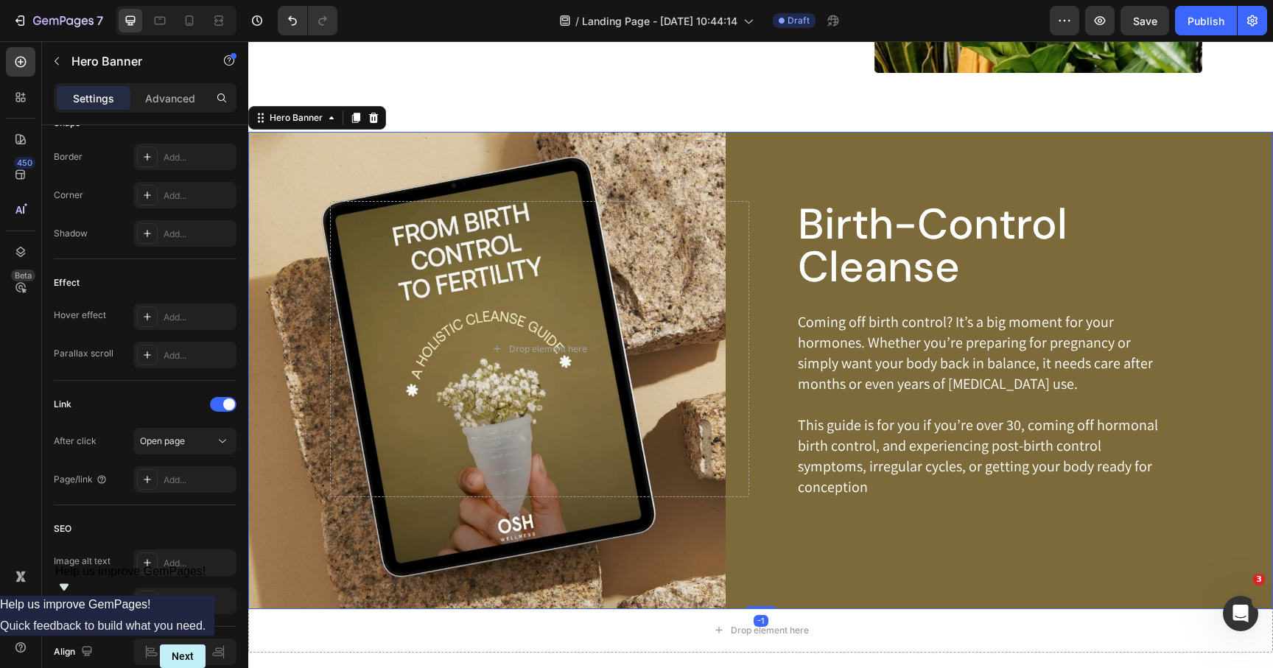
scroll to position [717, 0]
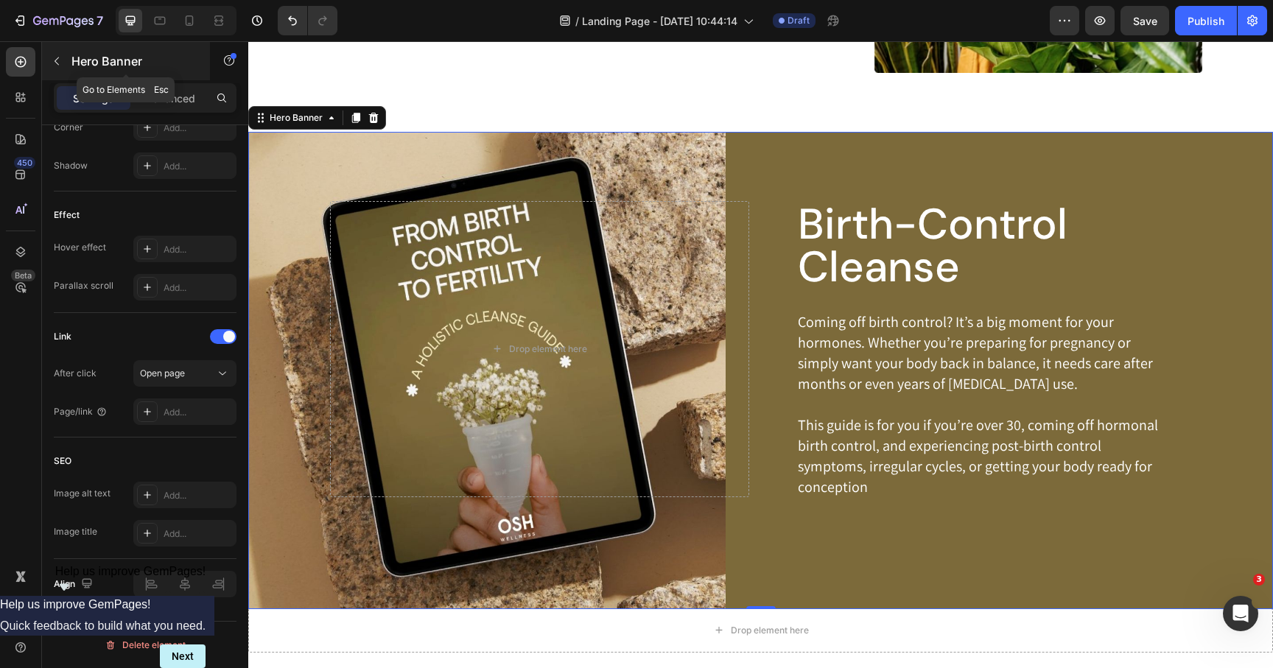
click at [55, 61] on icon "button" at bounding box center [57, 61] width 4 height 8
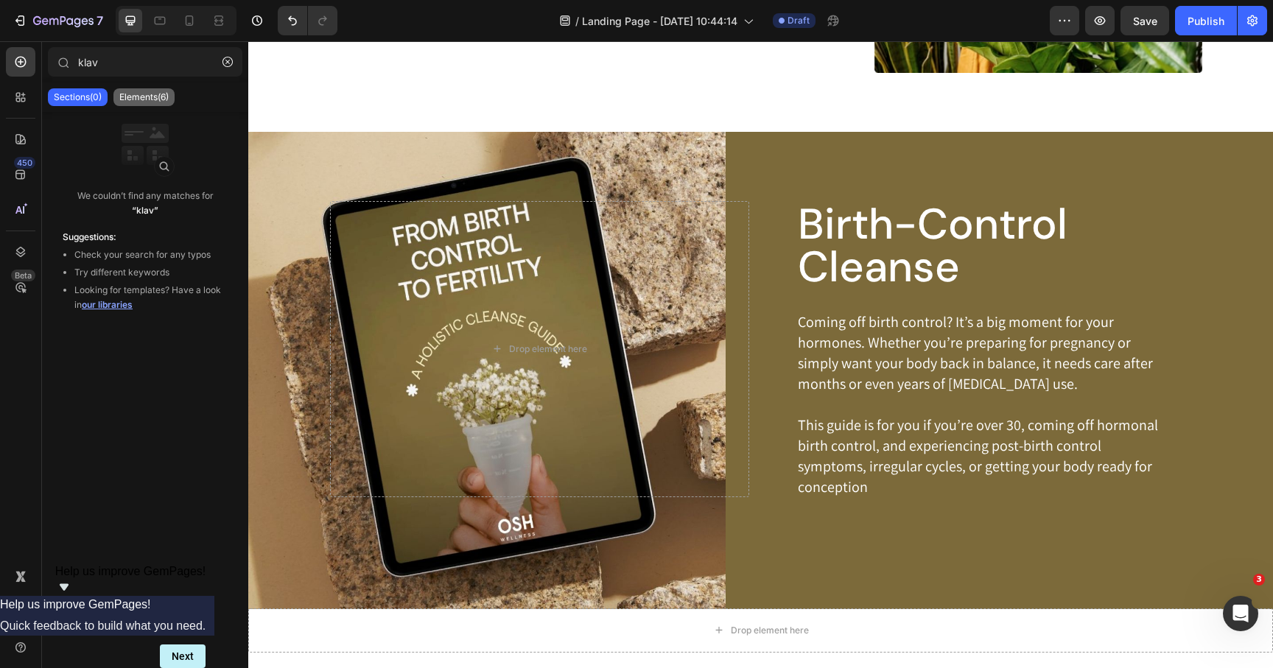
click at [145, 100] on p "Elements(6)" at bounding box center [143, 97] width 49 height 12
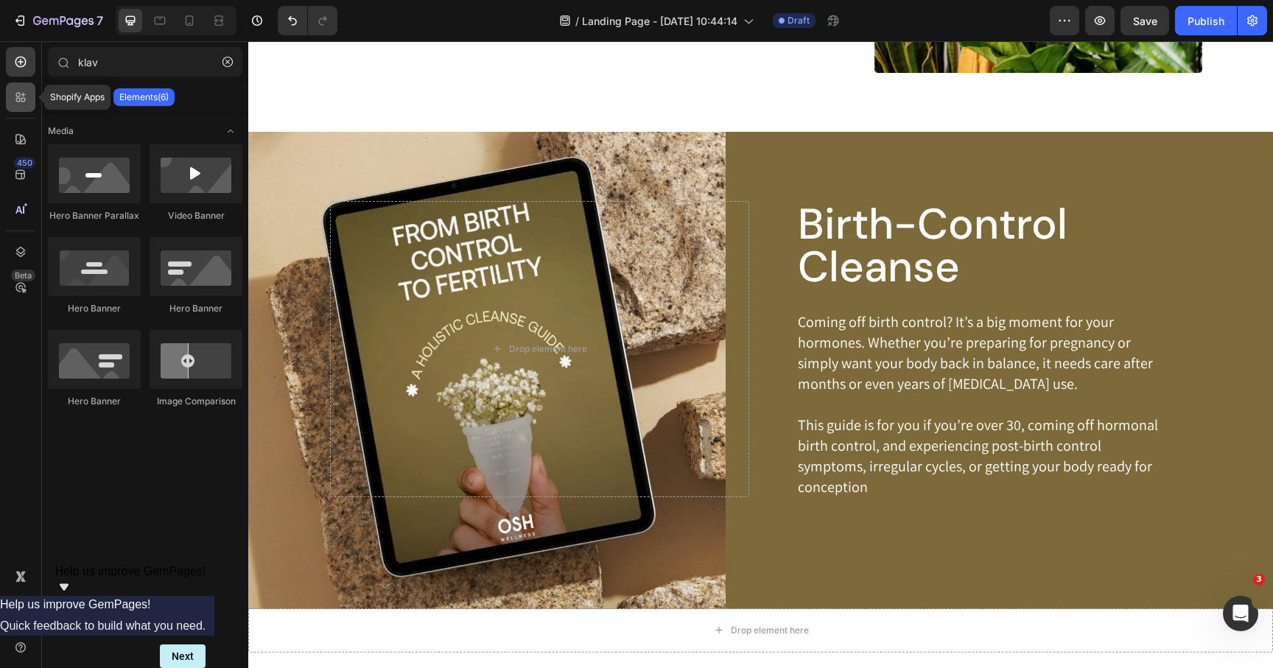
click at [25, 95] on icon at bounding box center [23, 95] width 4 height 4
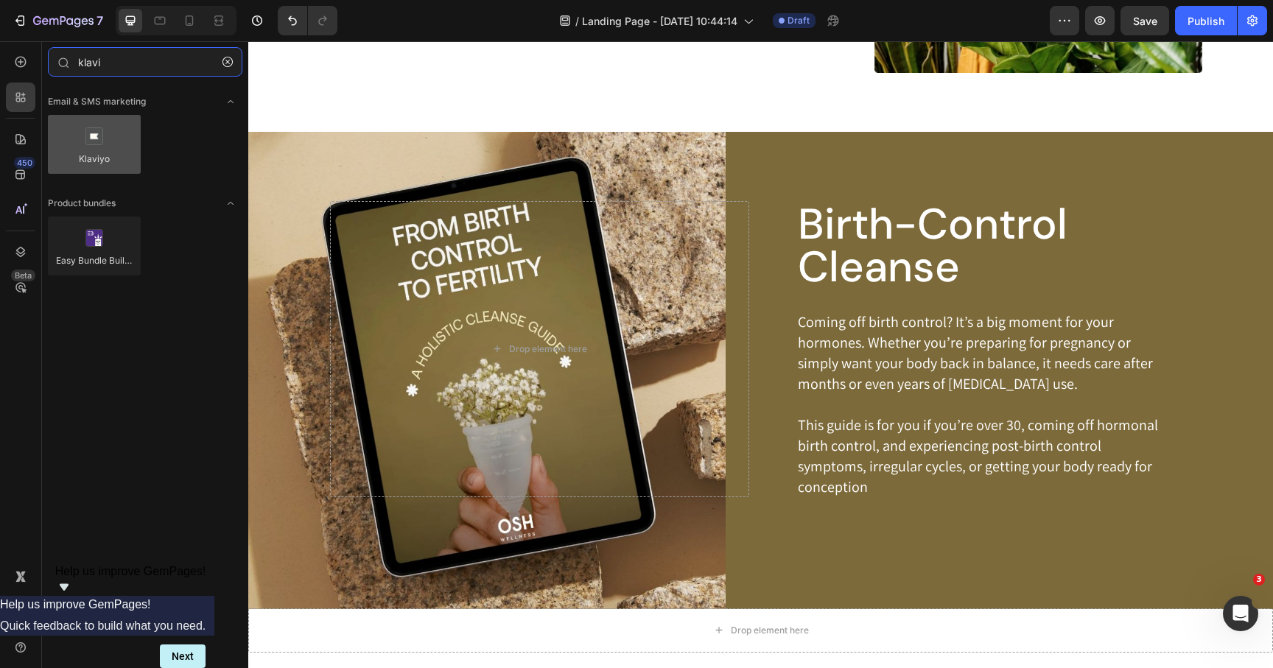
type input "klavi"
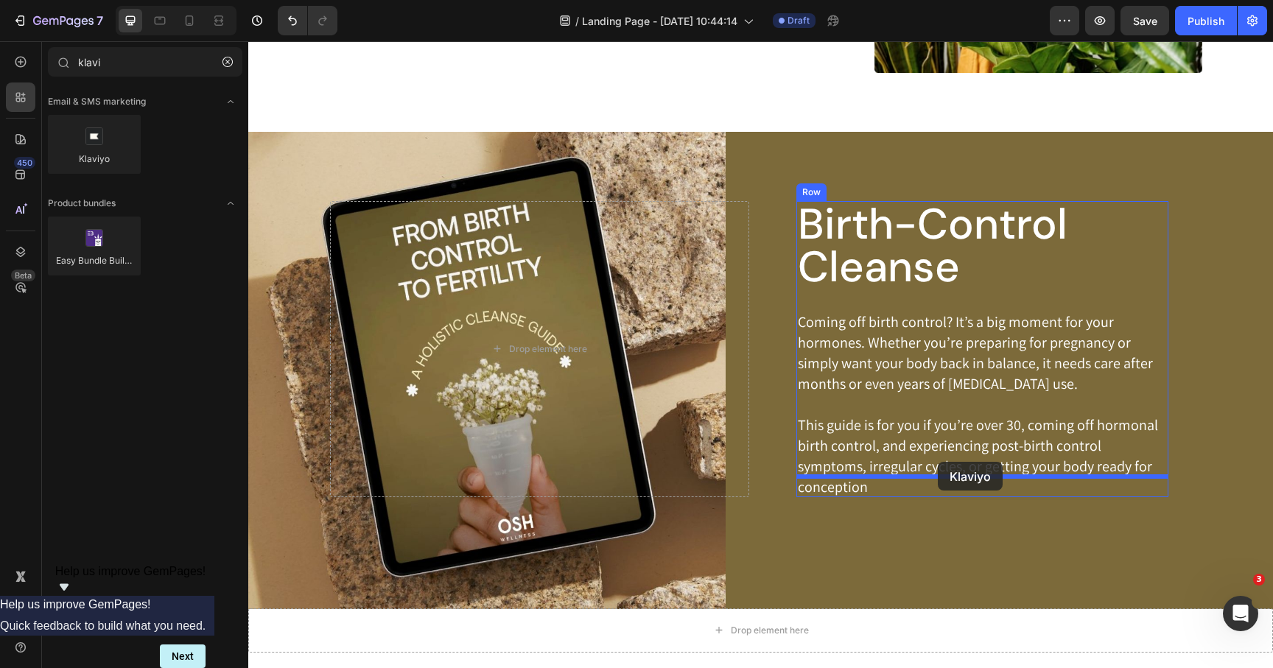
drag, startPoint x: 350, startPoint y: 185, endPoint x: 938, endPoint y: 462, distance: 650.0
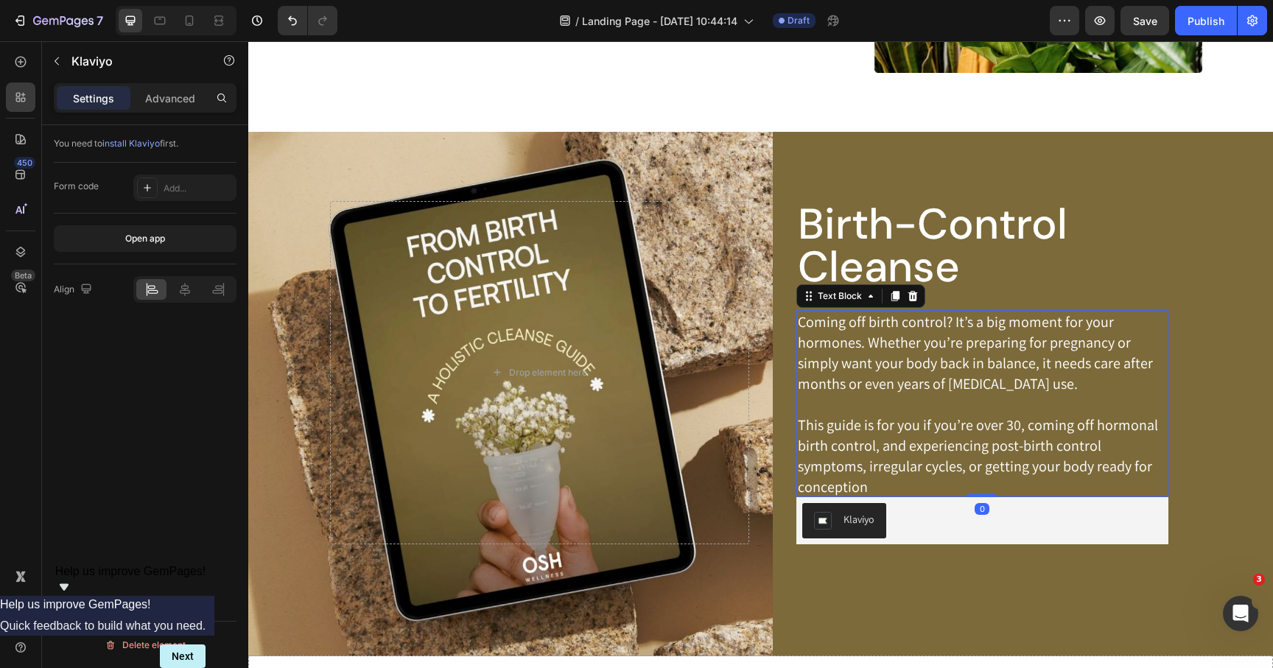
click at [990, 469] on p "This guide is for you if you’re over 30, coming off hormonal birth control, and…" at bounding box center [982, 456] width 369 height 83
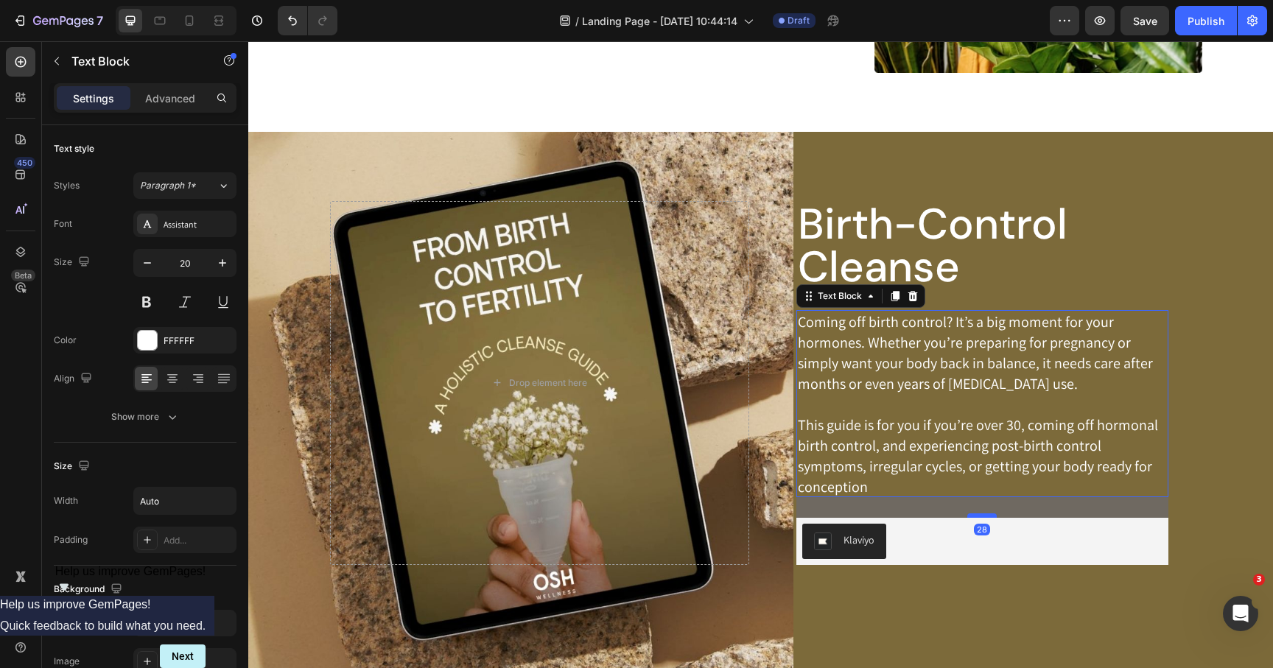
drag, startPoint x: 985, startPoint y: 474, endPoint x: 985, endPoint y: 494, distance: 20.6
click at [985, 514] on div at bounding box center [981, 516] width 29 height 4
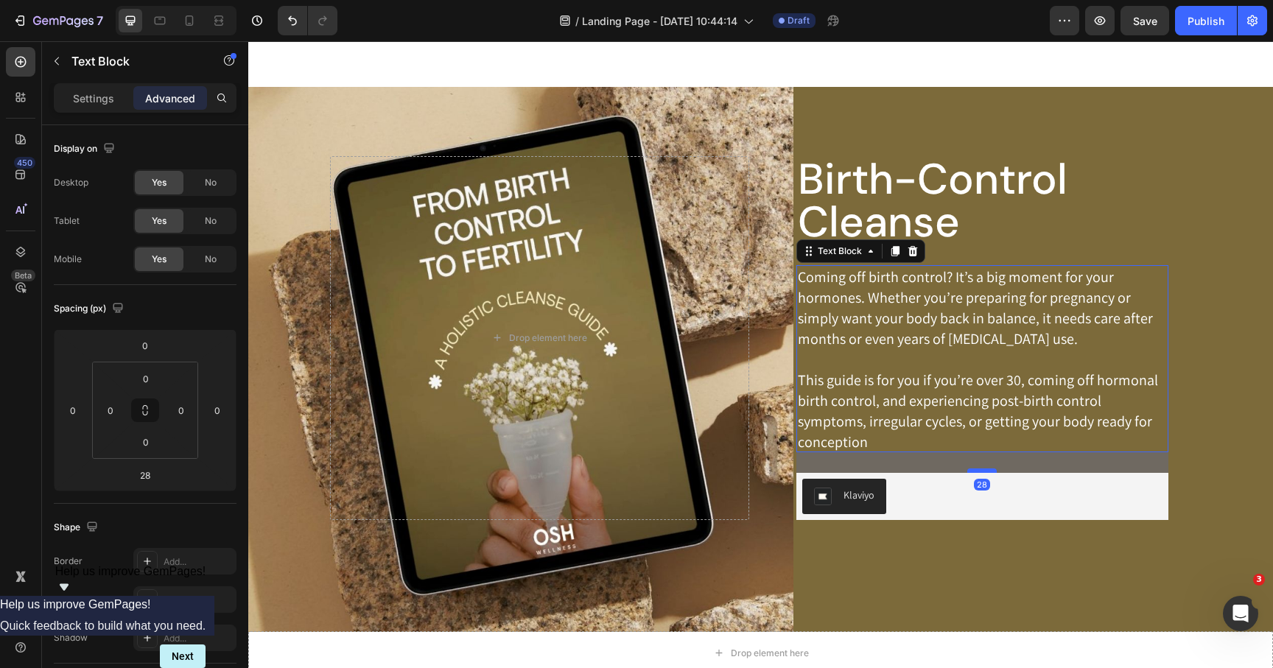
scroll to position [842, 0]
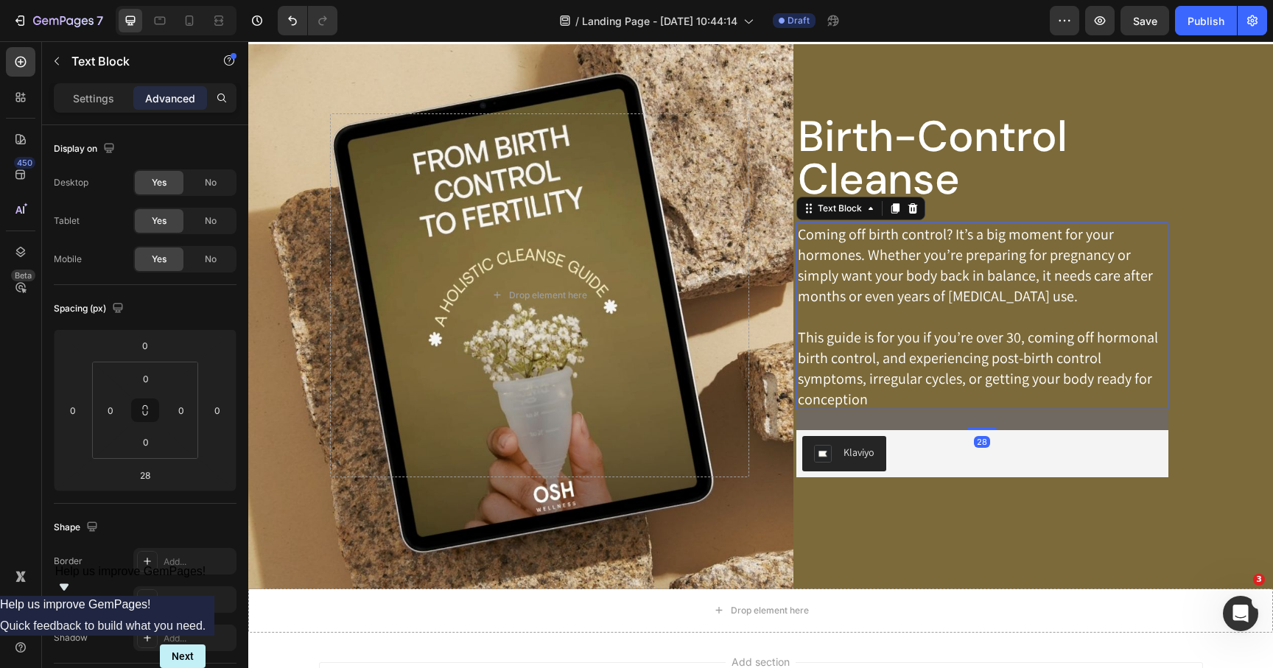
click at [964, 511] on div "Birth-Control Cleanse Heading Coming off birth control? It’s a big moment for y…" at bounding box center [761, 316] width 862 height 545
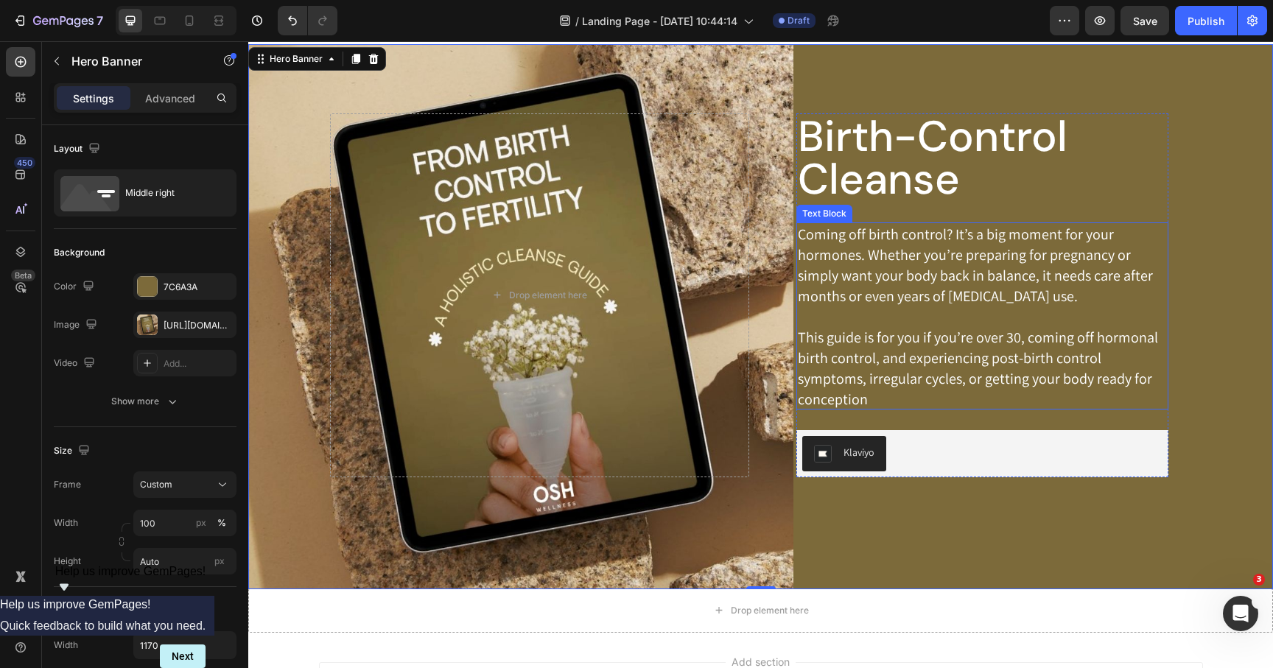
click at [933, 335] on p "This guide is for you if you’re over 30, coming off hormonal birth control, and…" at bounding box center [982, 368] width 369 height 83
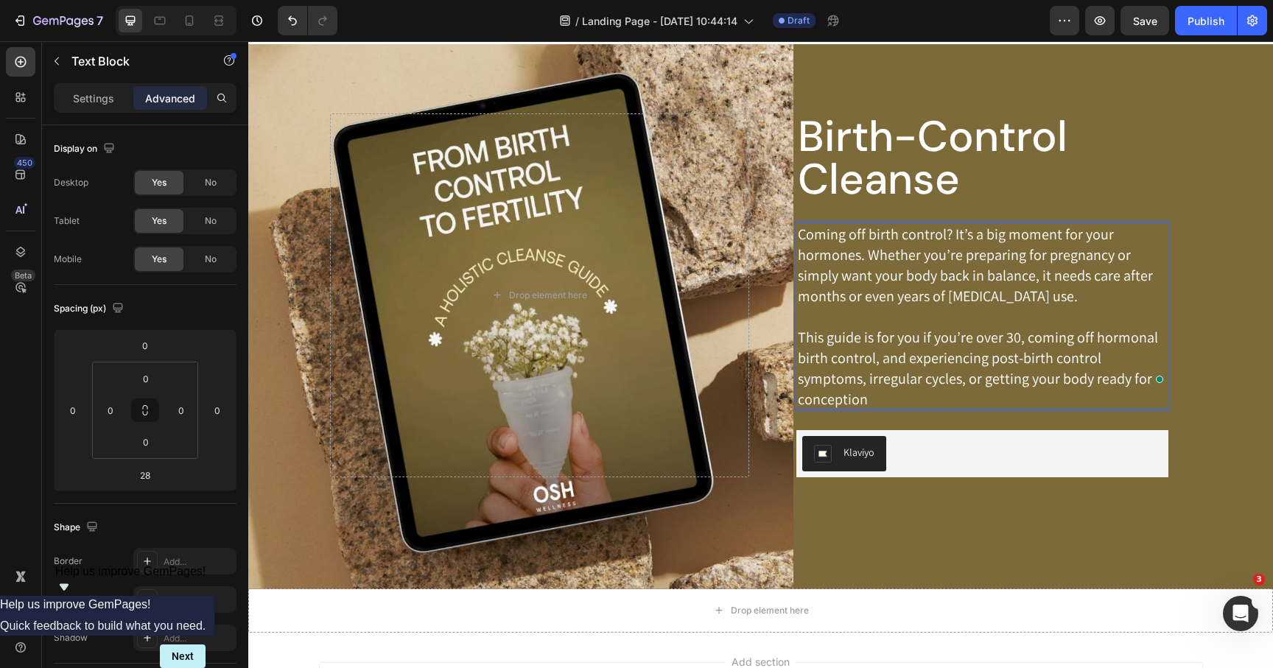
click at [911, 342] on p "This guide is for you if you’re over 30, coming off hormonal birth control, and…" at bounding box center [982, 368] width 369 height 83
click at [870, 338] on p "This guide is for you if you’re over 30, coming off hormonal birth control, and…" at bounding box center [982, 368] width 369 height 83
click at [863, 340] on p "This guide is for you if you’re over 30, coming off hormonal birth control, and…" at bounding box center [982, 368] width 369 height 83
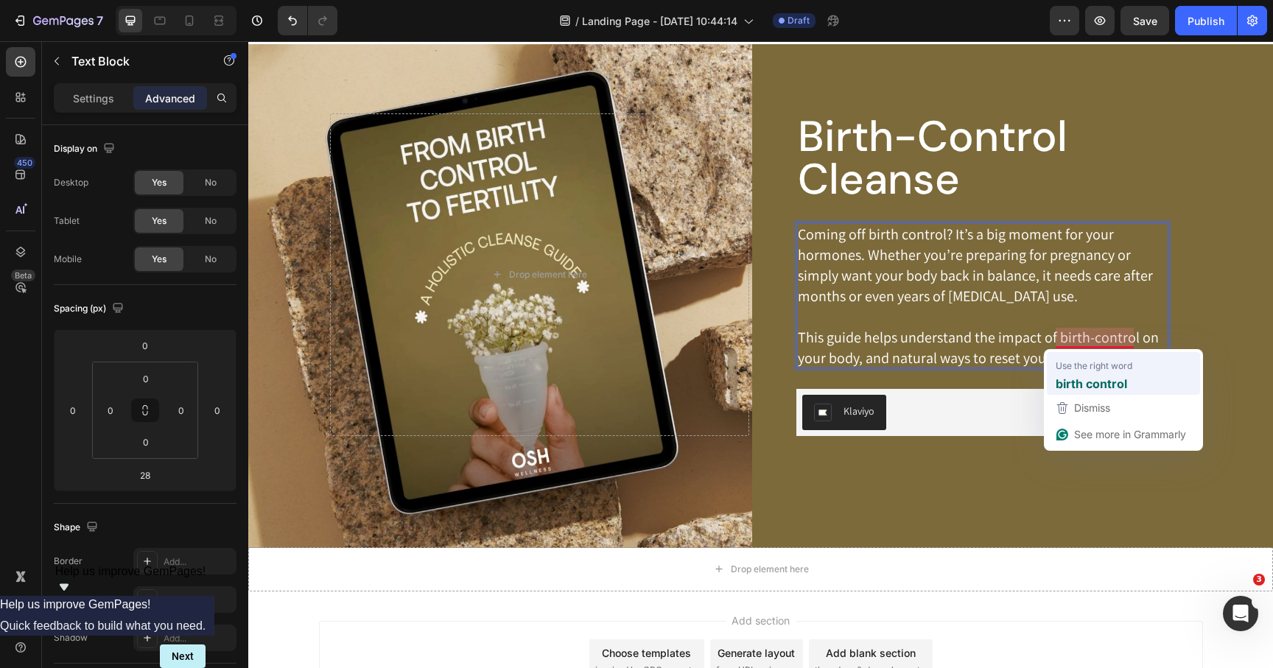
click at [1082, 369] on span "Use the right word" at bounding box center [1094, 365] width 77 height 15
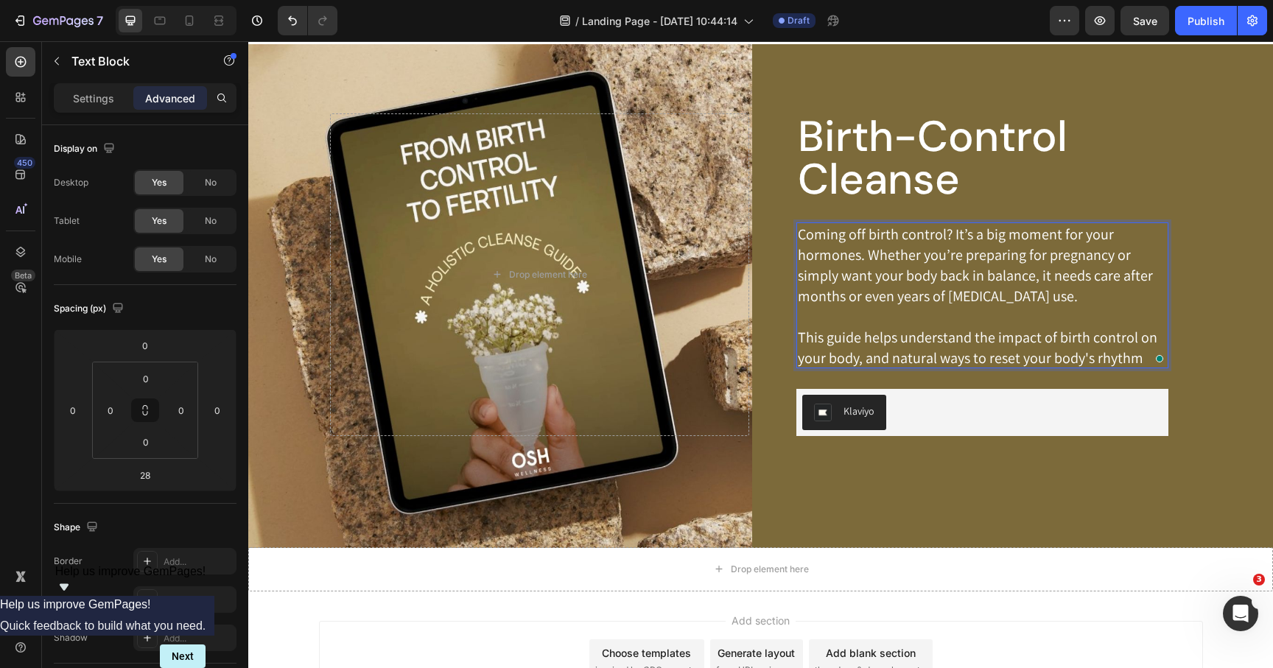
click at [1139, 363] on p "This guide helps understand the impact of birth control on your body, and natur…" at bounding box center [982, 347] width 369 height 41
click at [883, 341] on p "This guide helps understand the impact of birth control on your body, and natur…" at bounding box center [982, 347] width 369 height 41
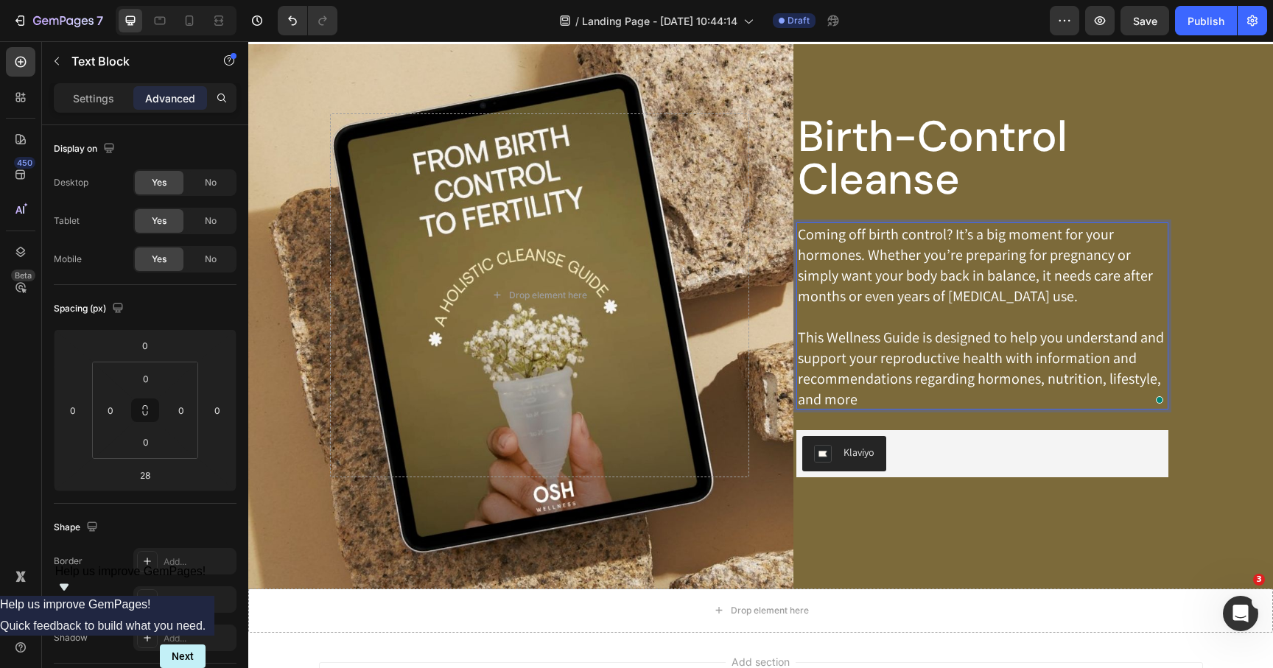
click at [858, 340] on p "This Wellness Guide is designed to help you understand and support your reprodu…" at bounding box center [982, 368] width 369 height 83
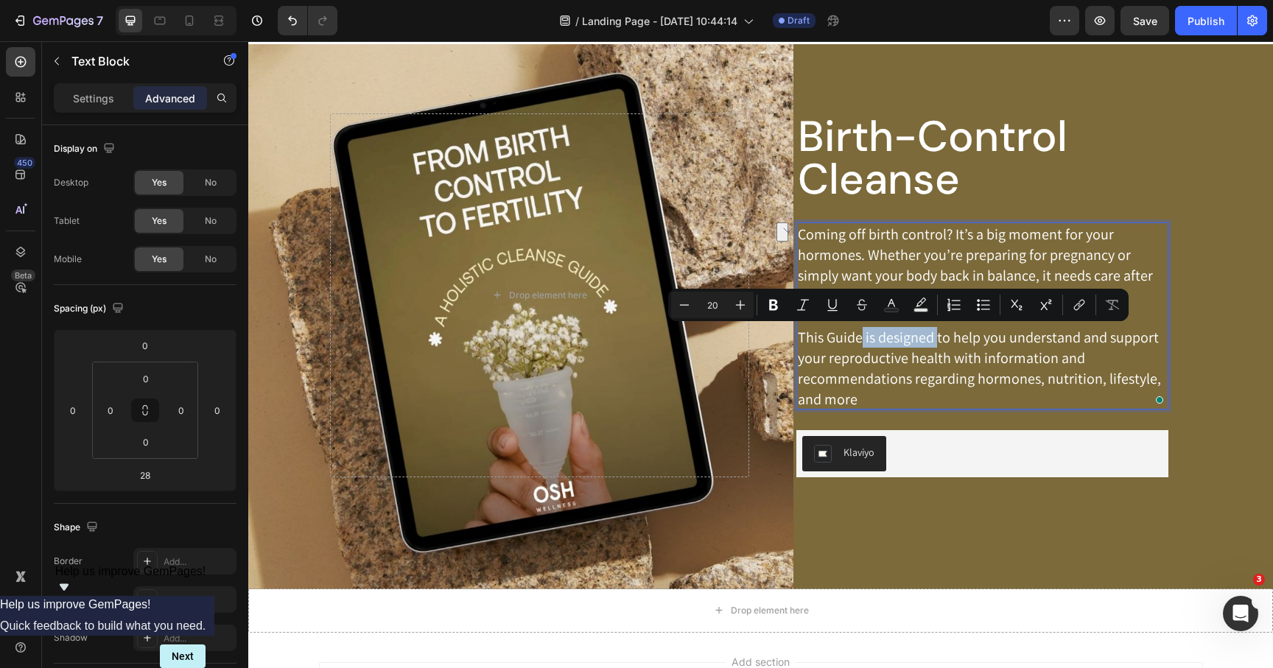
drag, startPoint x: 863, startPoint y: 340, endPoint x: 935, endPoint y: 338, distance: 72.2
click at [935, 338] on p "This Guide is designed to help you understand and support your reproductive hea…" at bounding box center [982, 368] width 369 height 83
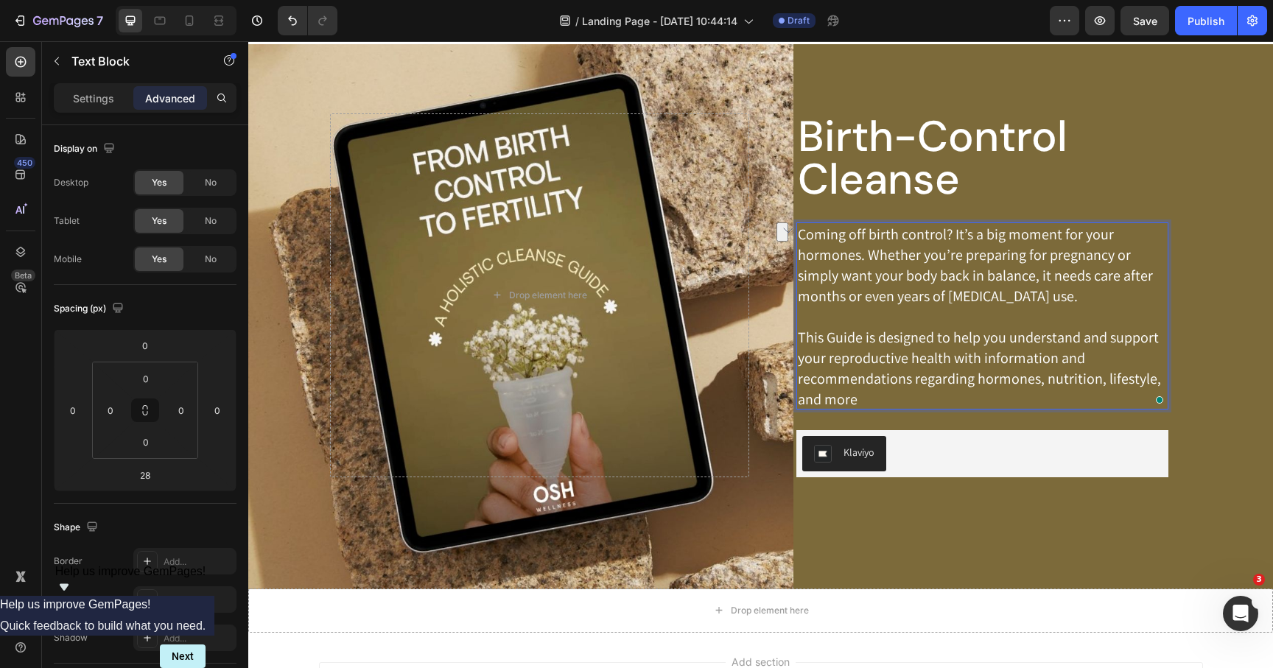
click at [956, 340] on p "This Guide is designed to help you understand and support your reproductive hea…" at bounding box center [982, 368] width 369 height 83
click at [860, 359] on p "This Guide is designed to help you understand and support your reproductive hea…" at bounding box center [982, 368] width 369 height 83
click at [889, 385] on p "This Guide is designed to help you understand and support your reproductive hea…" at bounding box center [982, 368] width 369 height 83
click at [923, 361] on p "This Guide is designed to help you understand and support your reproductive hea…" at bounding box center [982, 368] width 369 height 83
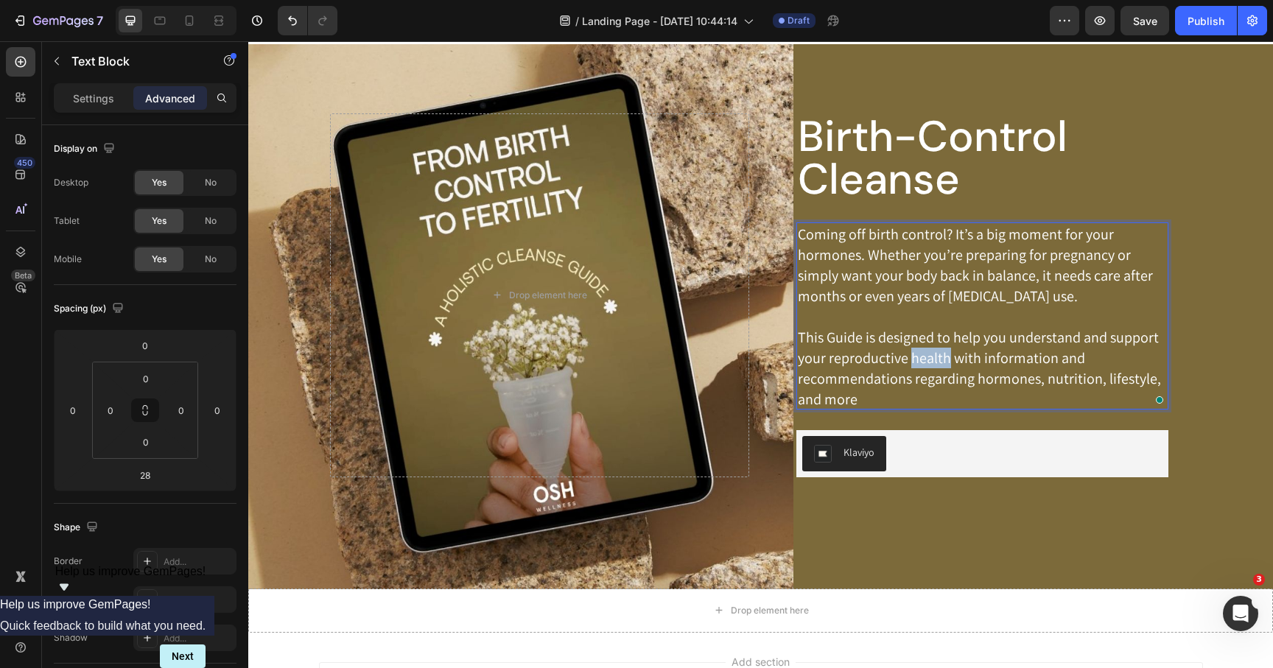
click at [923, 361] on p "This Guide is designed to help you understand and support your reproductive hea…" at bounding box center [982, 368] width 369 height 83
click at [993, 395] on p "This Guide is designed to help you understand and support your reproductive cle…" at bounding box center [982, 368] width 369 height 83
click at [977, 340] on p "This Guide is designed to help you understand and support your reproductive cle…" at bounding box center [982, 368] width 369 height 83
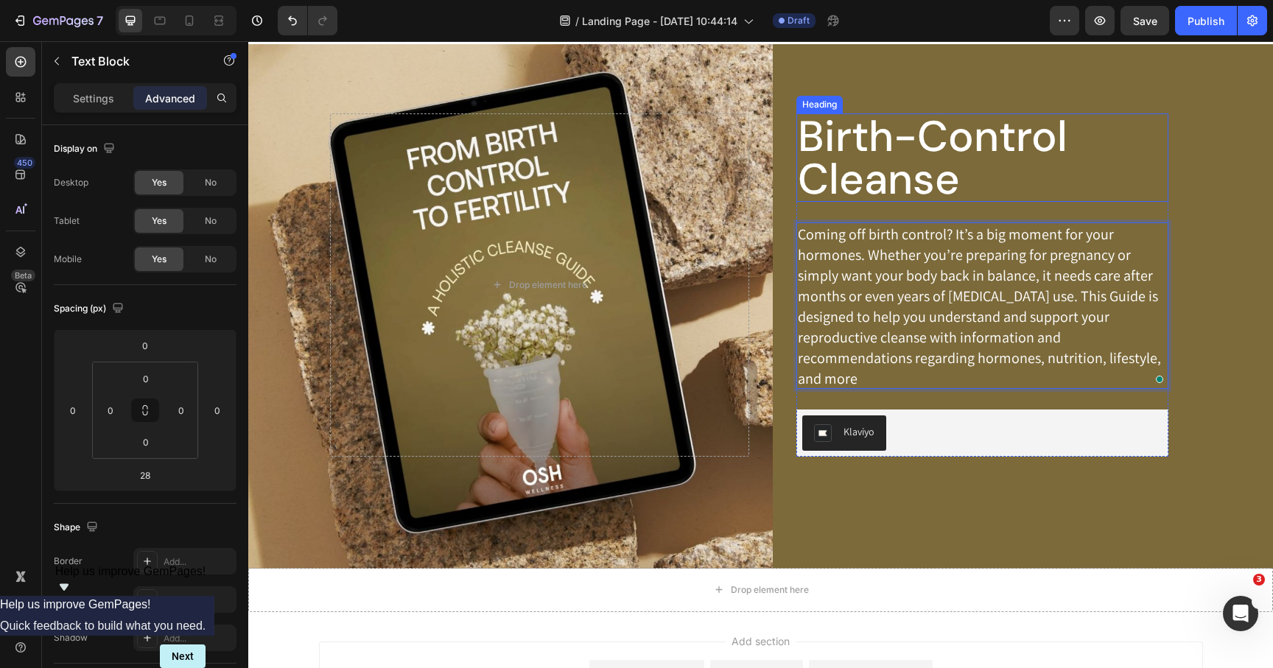
click at [878, 162] on h2 "Birth-Control Cleanse" at bounding box center [983, 157] width 372 height 88
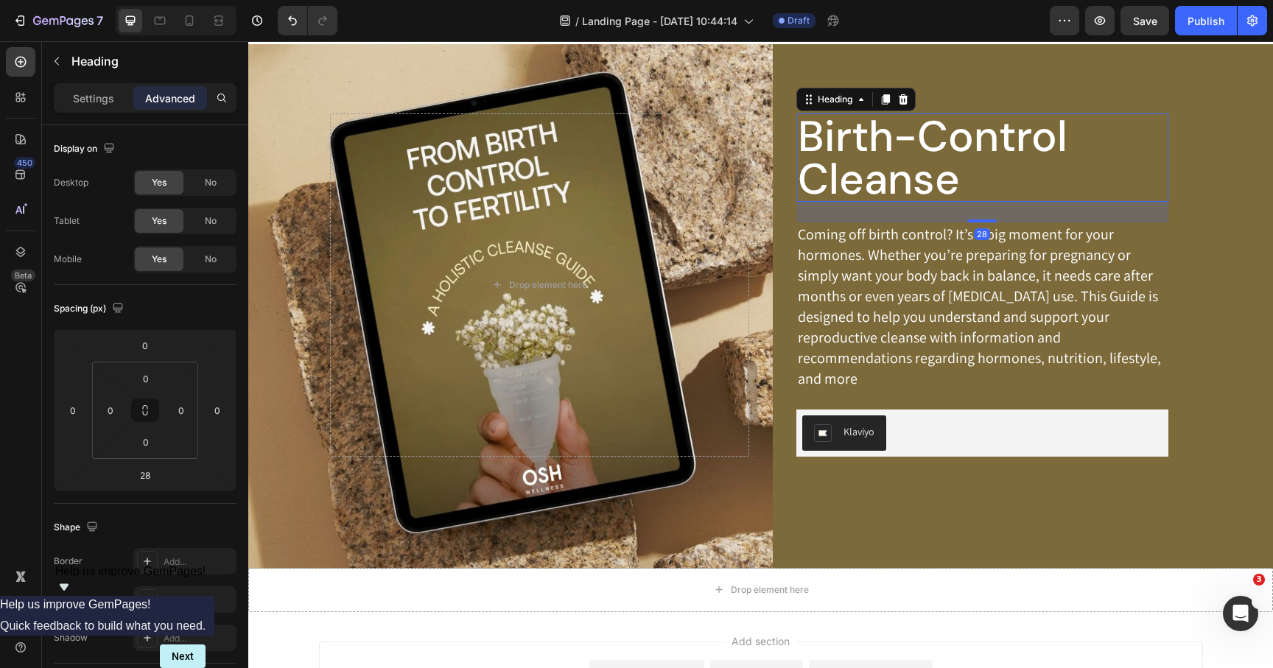
click at [872, 264] on p "Coming off birth control? It’s a big moment for your hormones. Whether you’re p…" at bounding box center [982, 306] width 369 height 165
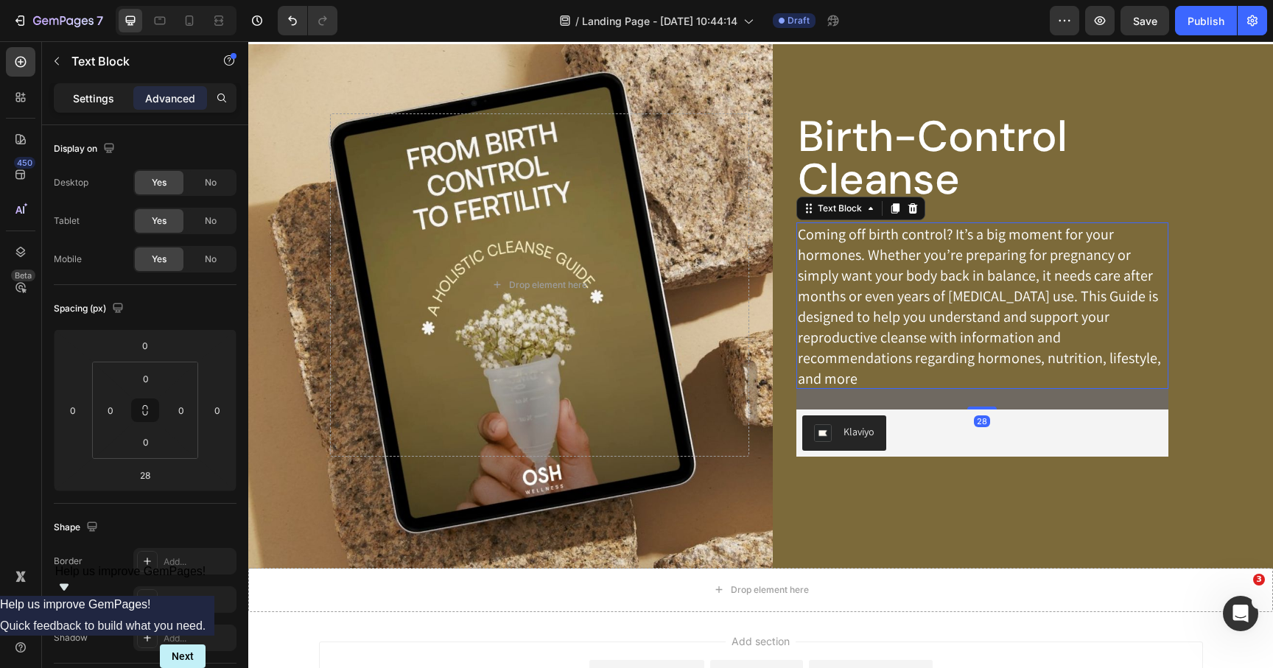
click at [97, 102] on p "Settings" at bounding box center [93, 98] width 41 height 15
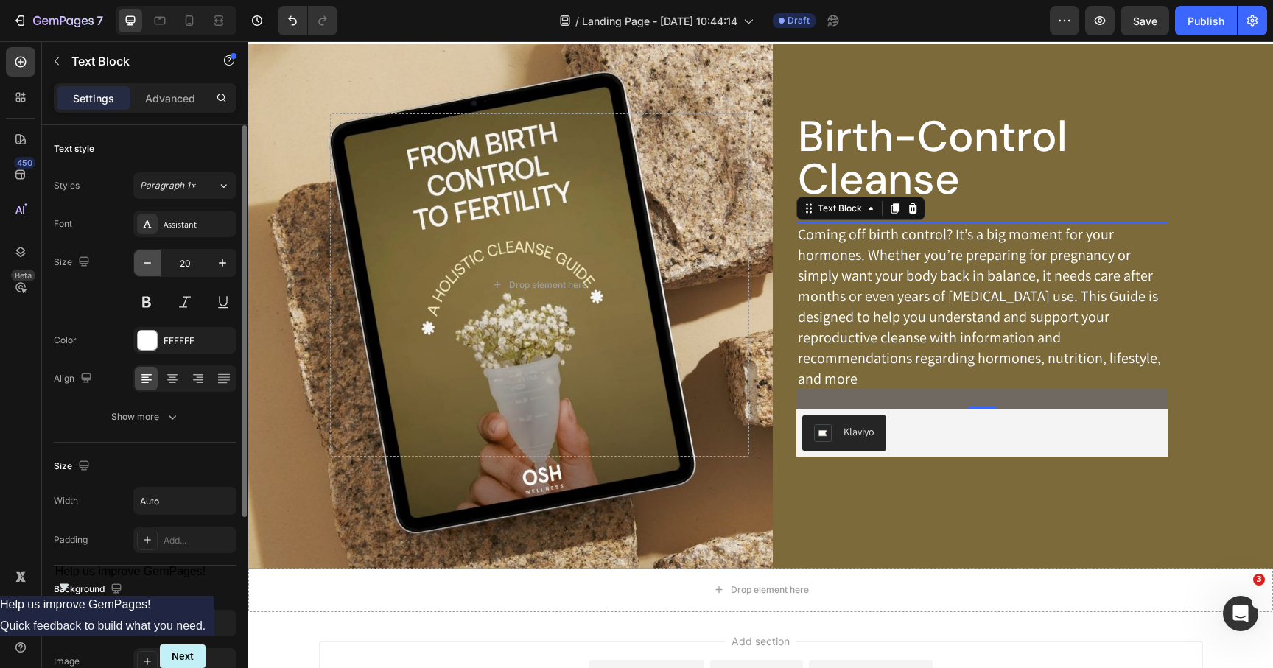
click at [143, 265] on icon "button" at bounding box center [147, 263] width 15 height 15
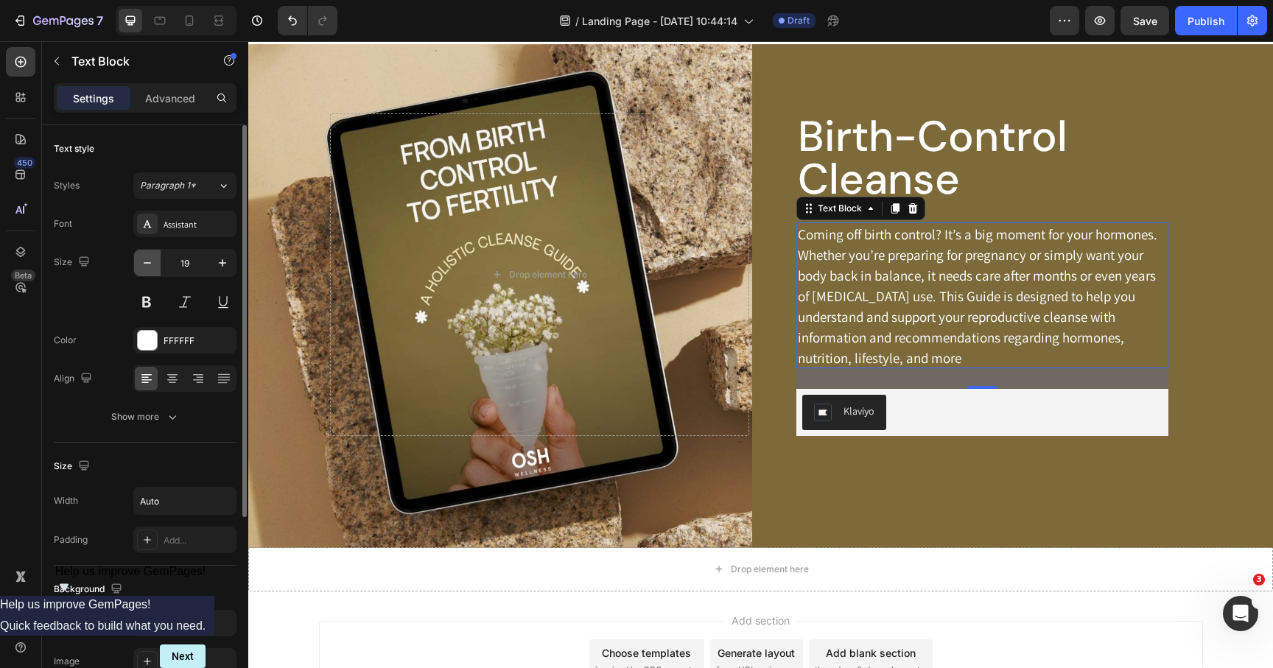
click at [143, 265] on icon "button" at bounding box center [147, 263] width 15 height 15
click at [136, 270] on button "button" at bounding box center [147, 263] width 27 height 27
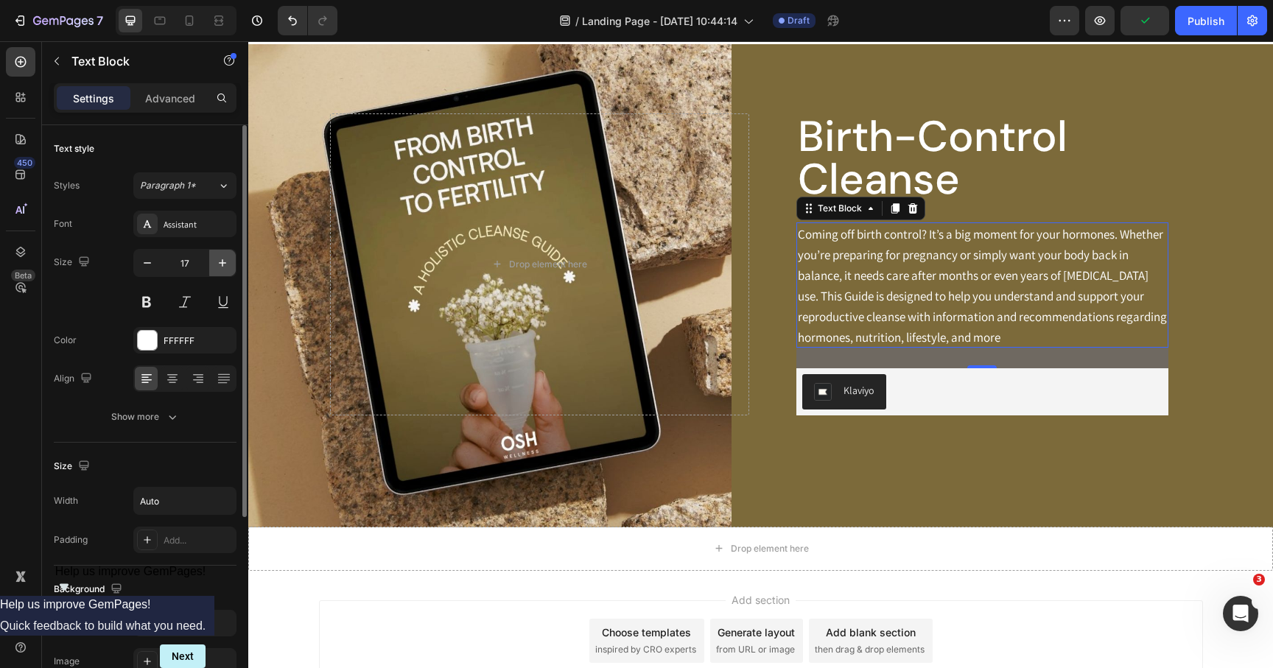
click at [230, 261] on button "button" at bounding box center [222, 263] width 27 height 27
type input "18"
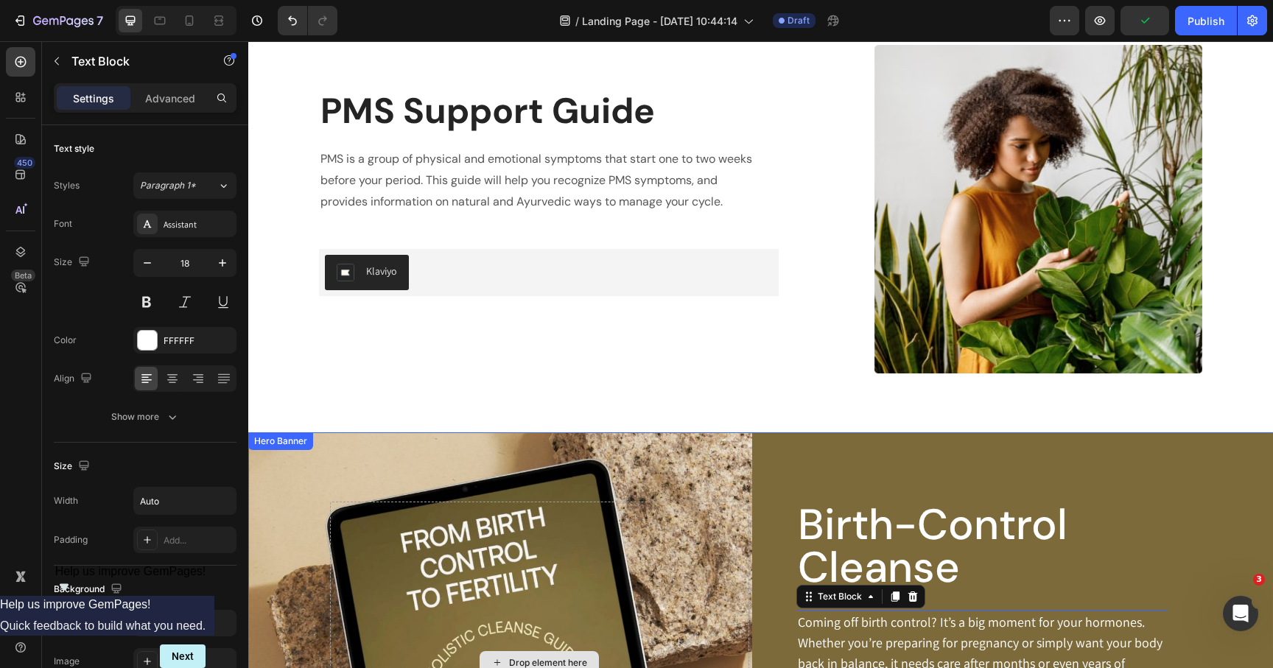
scroll to position [425, 0]
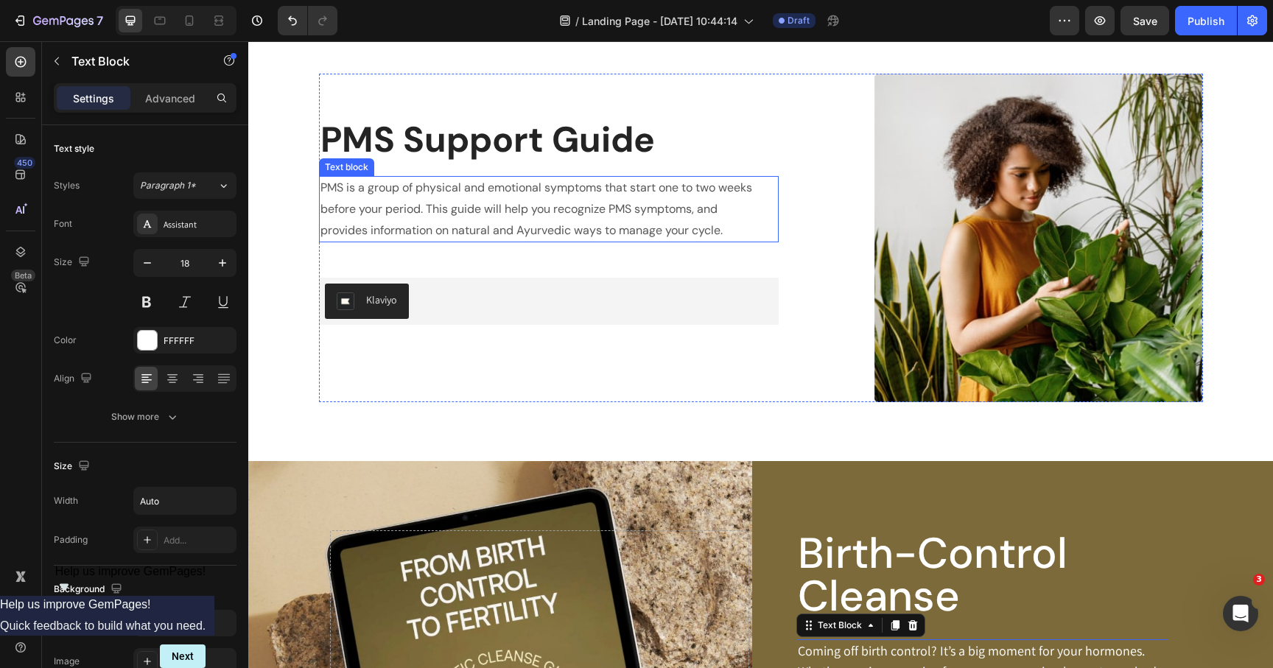
click at [491, 225] on p "PMS is a group of physical and emotional symptoms that start one to two weeks b…" at bounding box center [540, 209] width 438 height 63
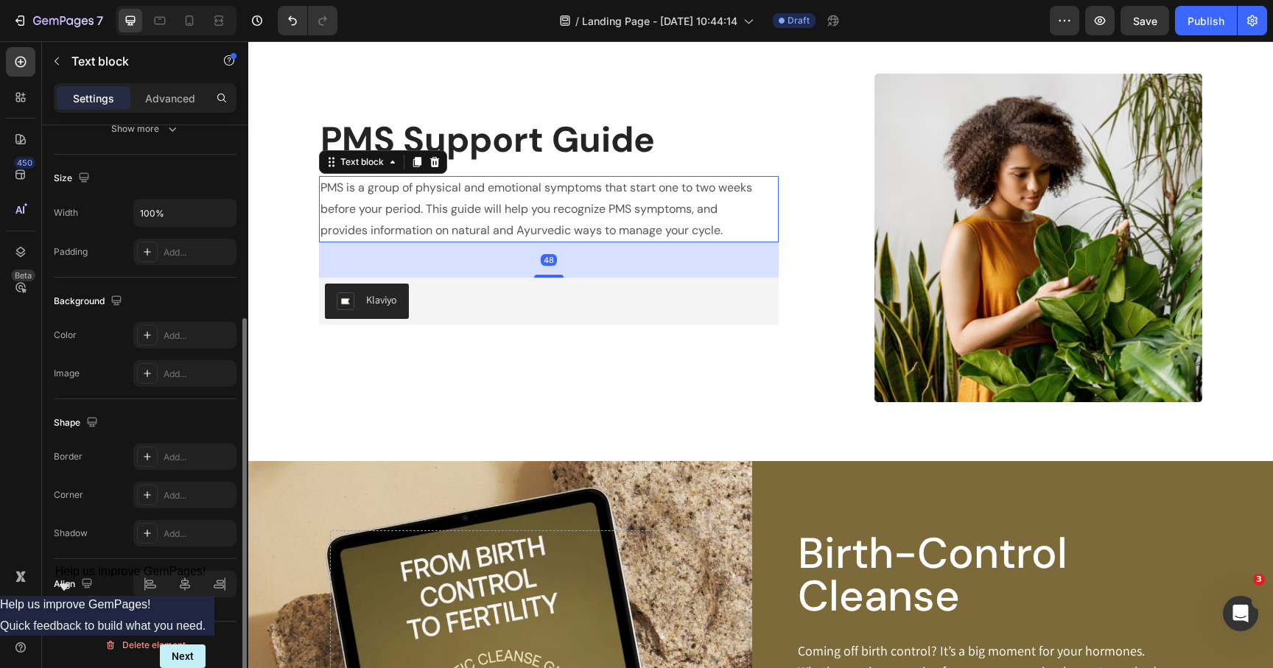
scroll to position [0, 0]
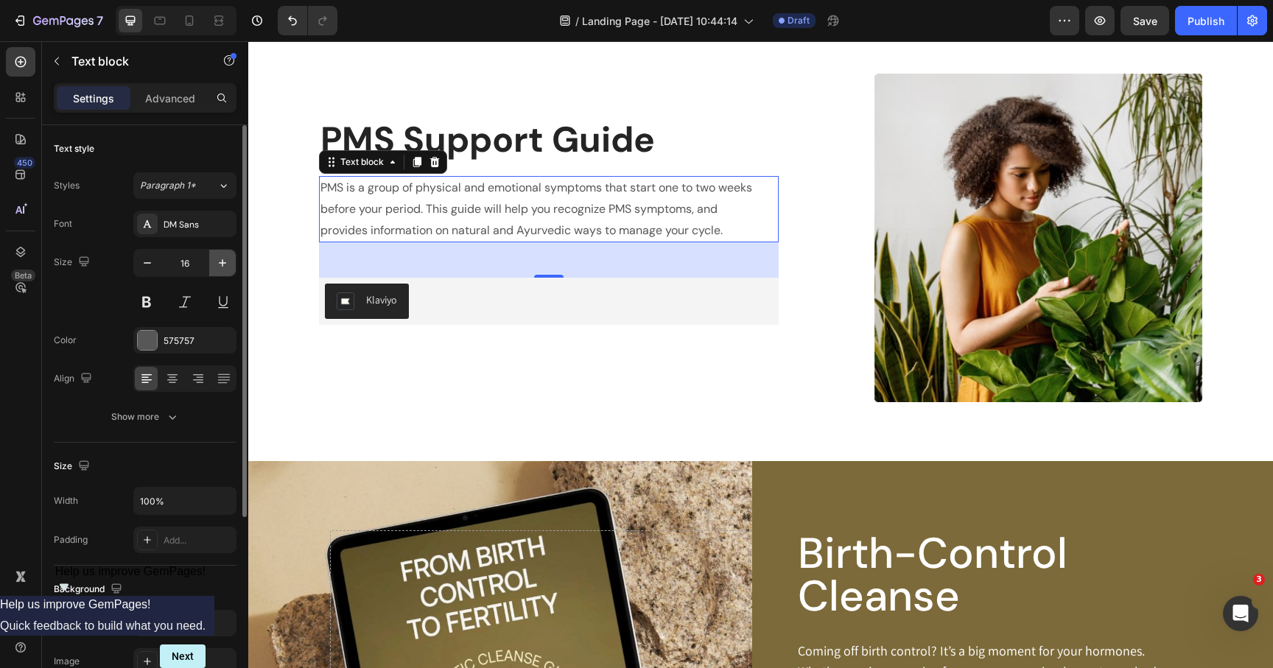
click at [219, 259] on icon "button" at bounding box center [222, 263] width 15 height 15
type input "18"
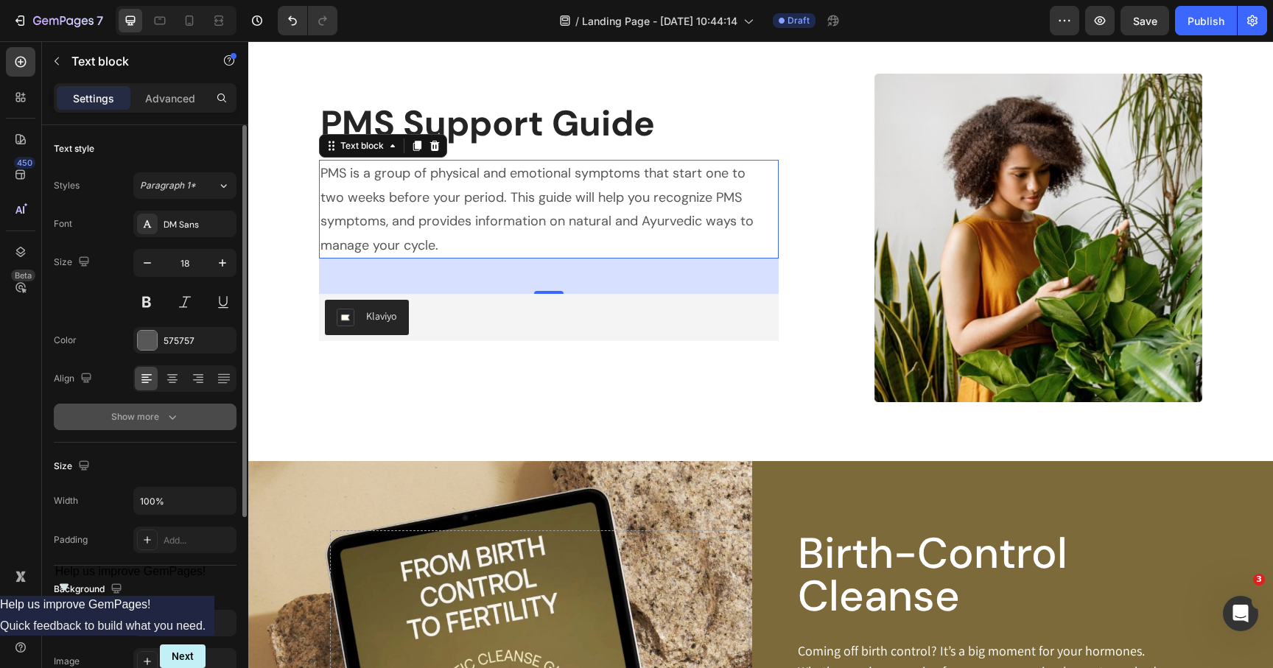
click at [161, 420] on div "Show more" at bounding box center [145, 417] width 69 height 15
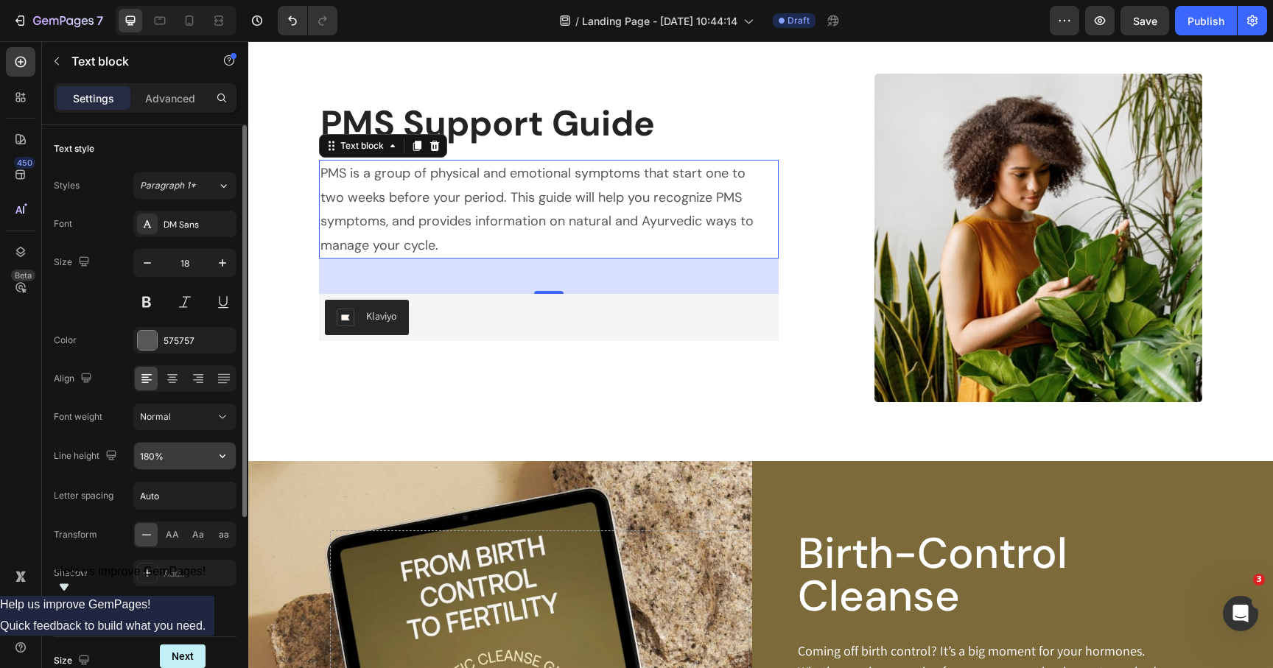
click at [160, 442] on div "180%" at bounding box center [184, 456] width 103 height 28
click at [158, 457] on input "180%" at bounding box center [185, 456] width 102 height 27
click at [213, 462] on button "button" at bounding box center [222, 456] width 27 height 27
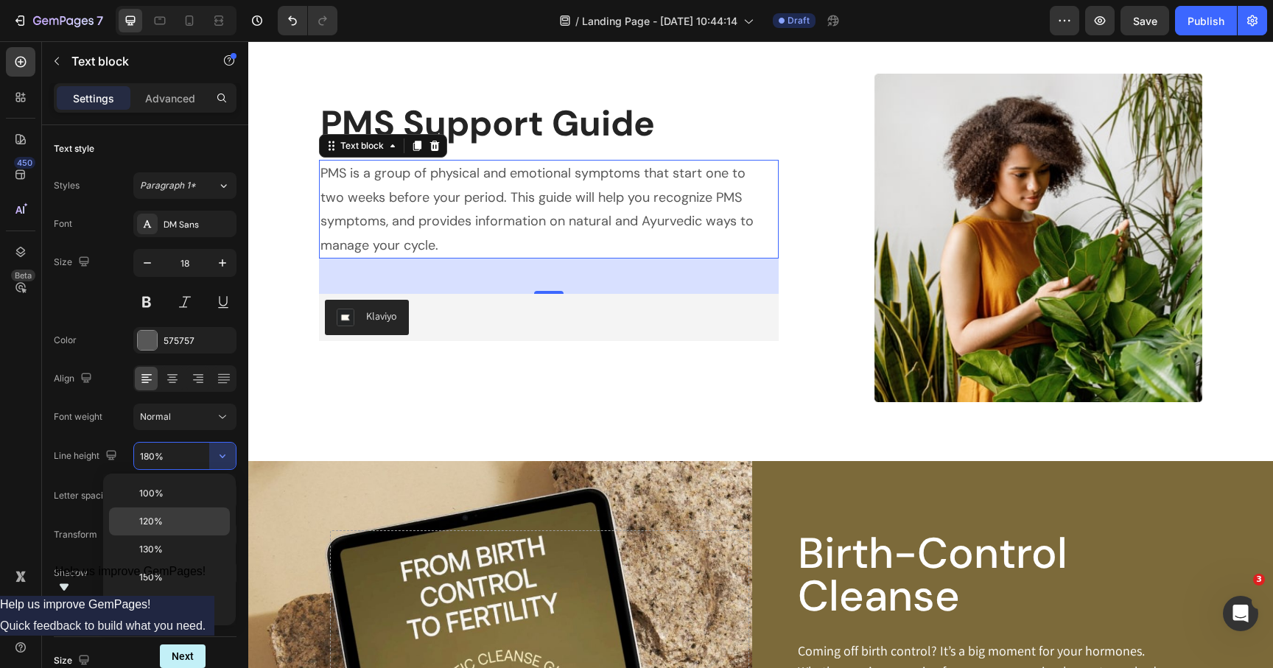
click at [175, 508] on div "120%" at bounding box center [169, 522] width 121 height 28
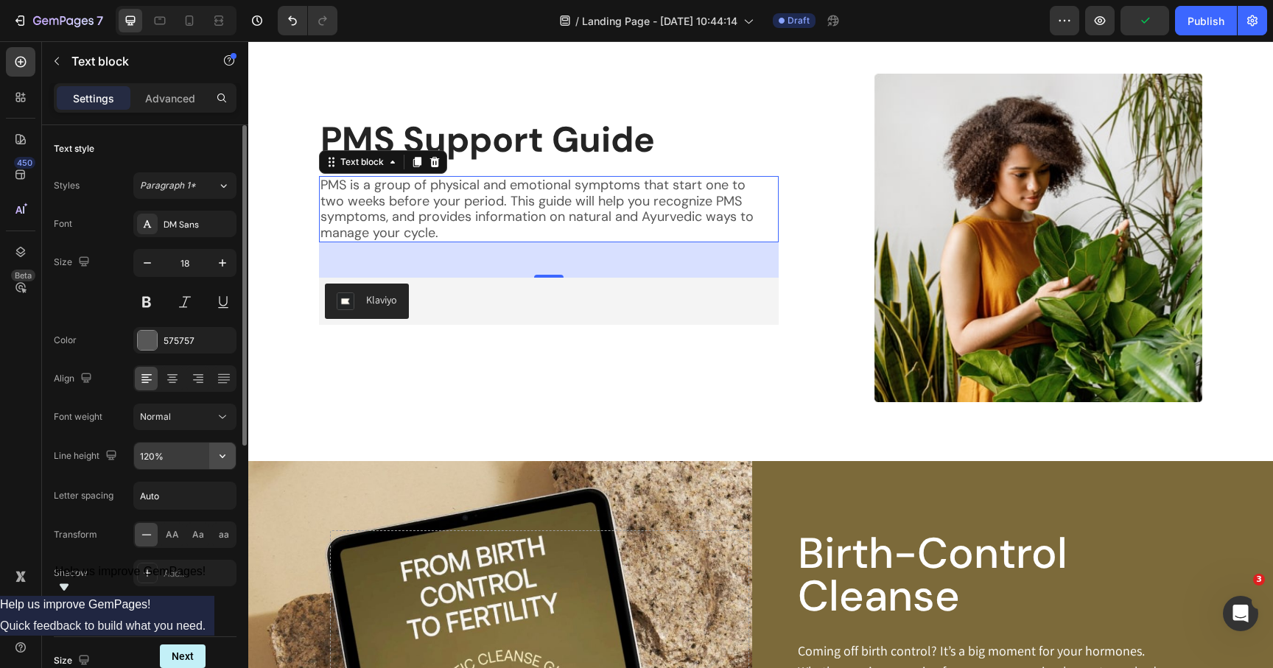
click at [227, 461] on icon "button" at bounding box center [222, 456] width 15 height 15
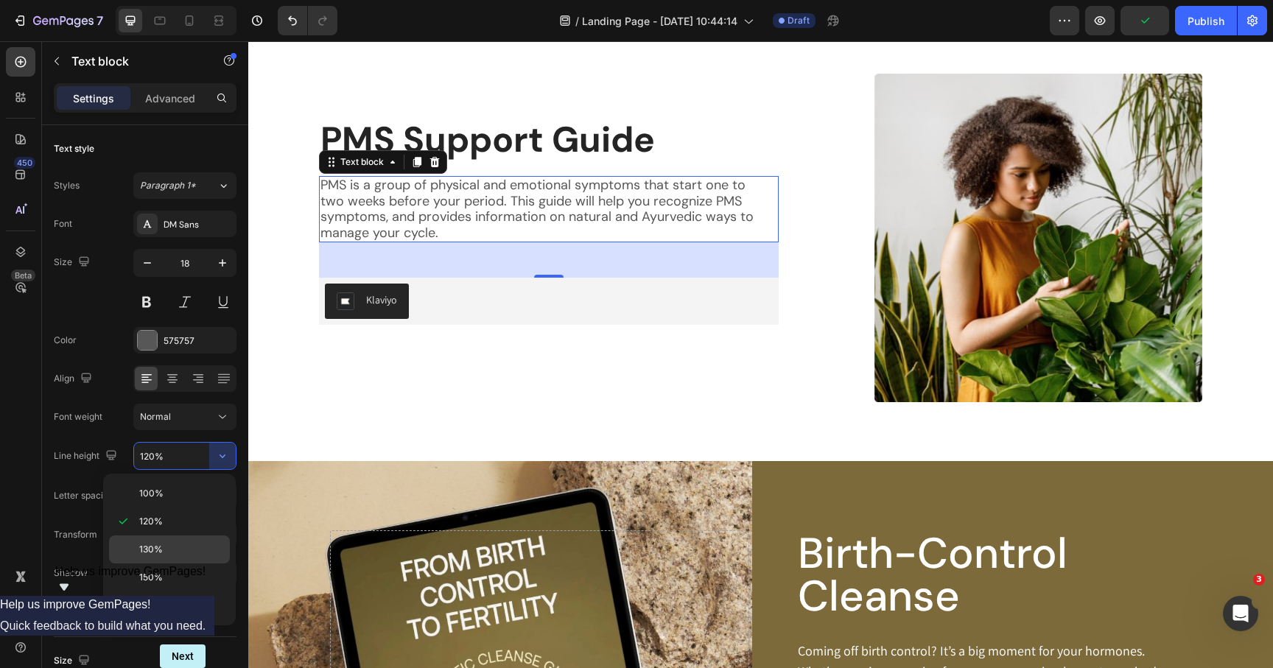
click at [192, 540] on div "130%" at bounding box center [169, 550] width 121 height 28
type input "130%"
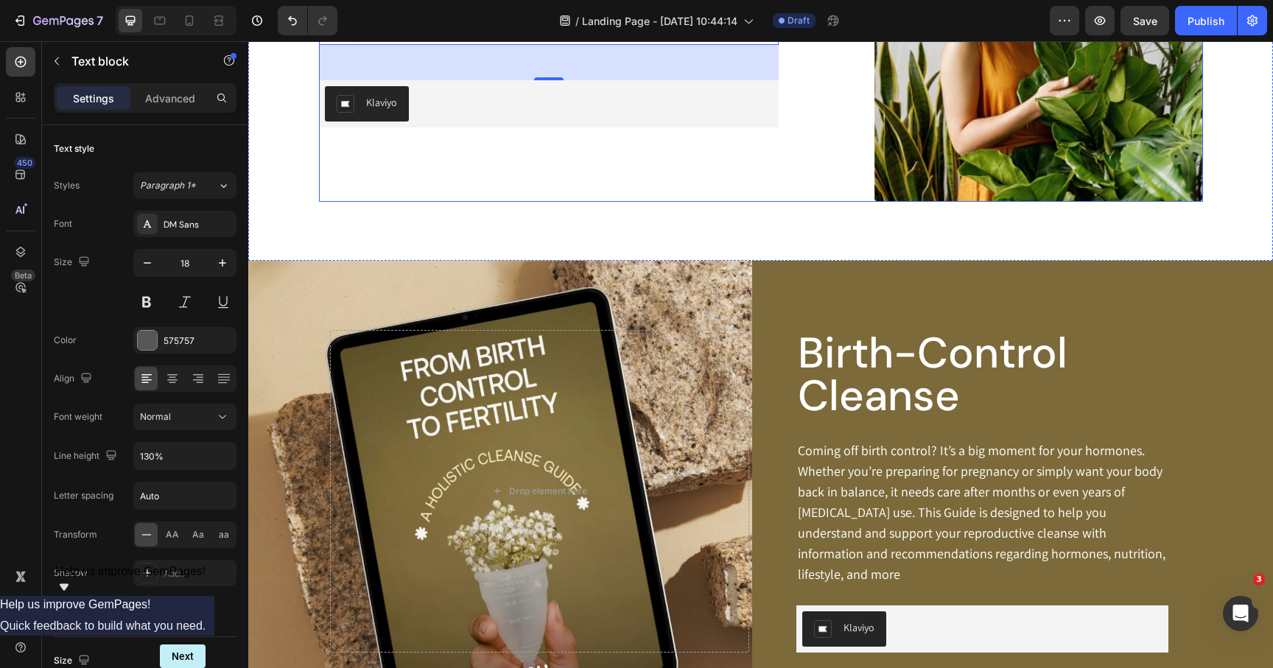
scroll to position [702, 0]
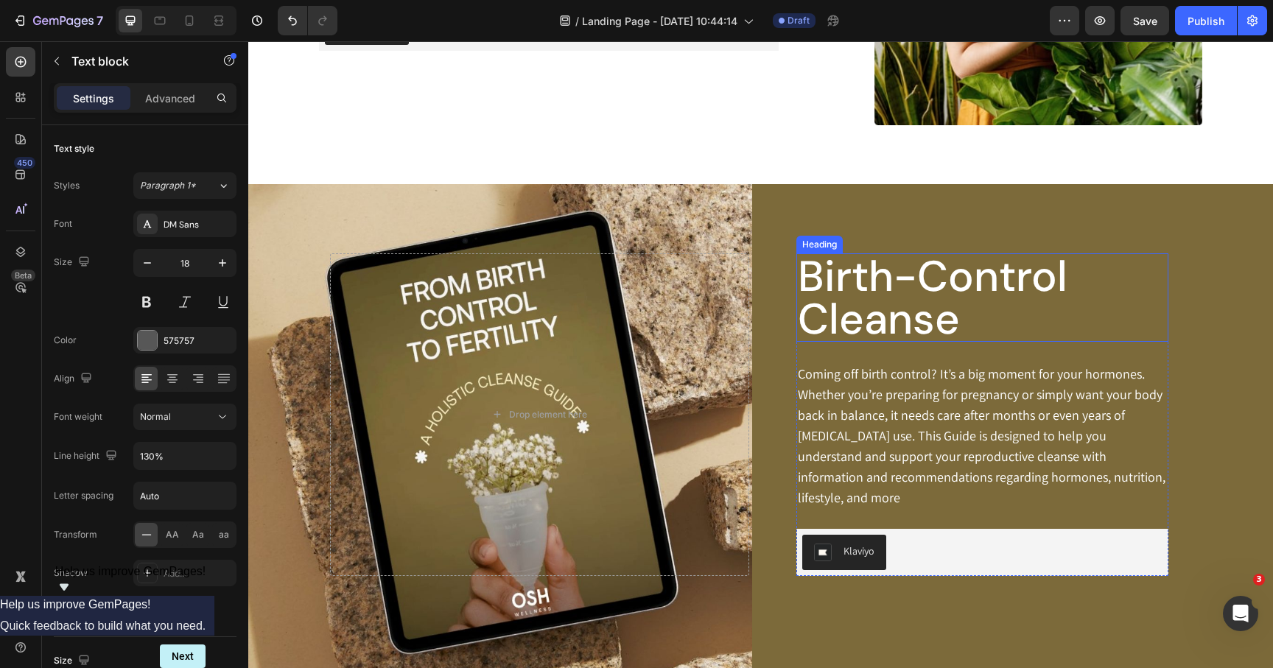
click at [967, 340] on h2 "Birth-Control Cleanse" at bounding box center [983, 297] width 372 height 88
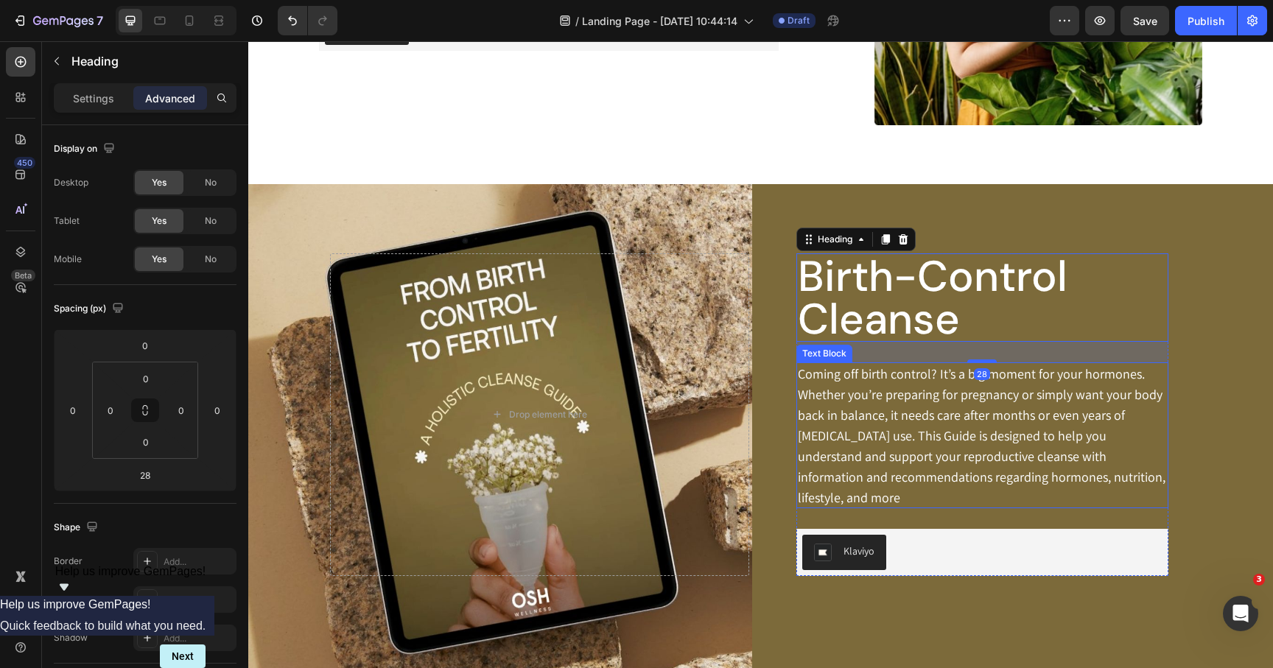
click at [942, 422] on p "Coming off birth control? It’s a big moment for your hormones. Whether you’re p…" at bounding box center [982, 436] width 369 height 144
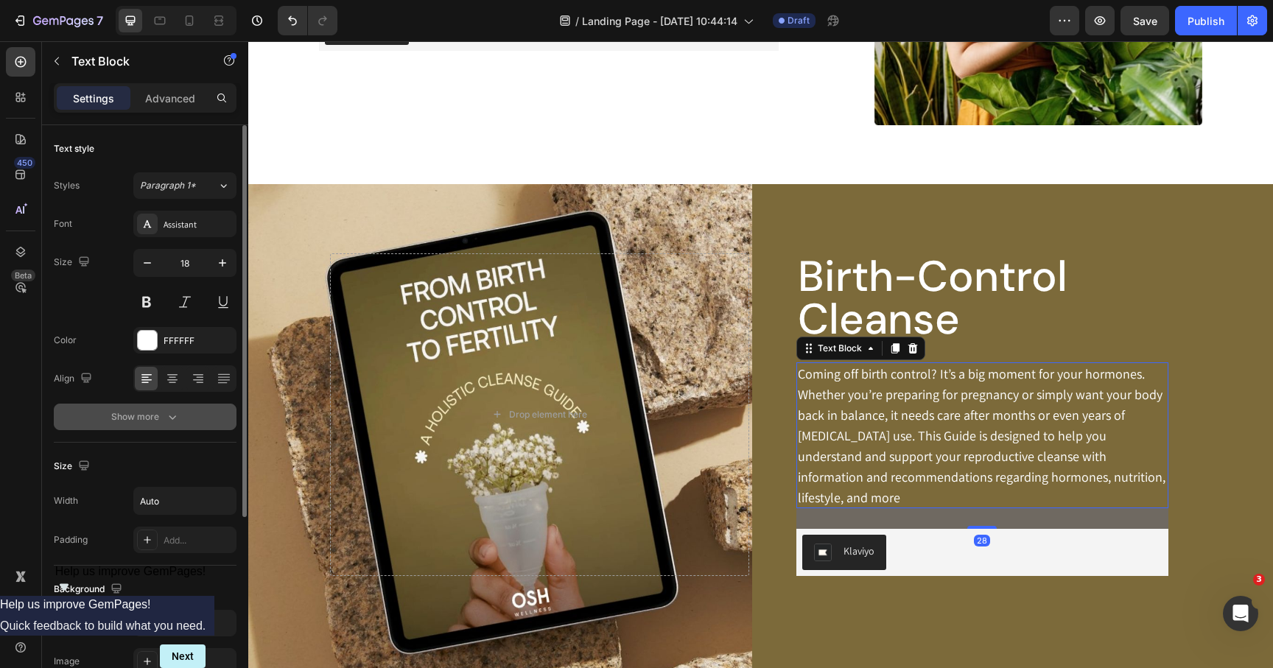
click at [170, 417] on icon "button" at bounding box center [172, 418] width 7 height 4
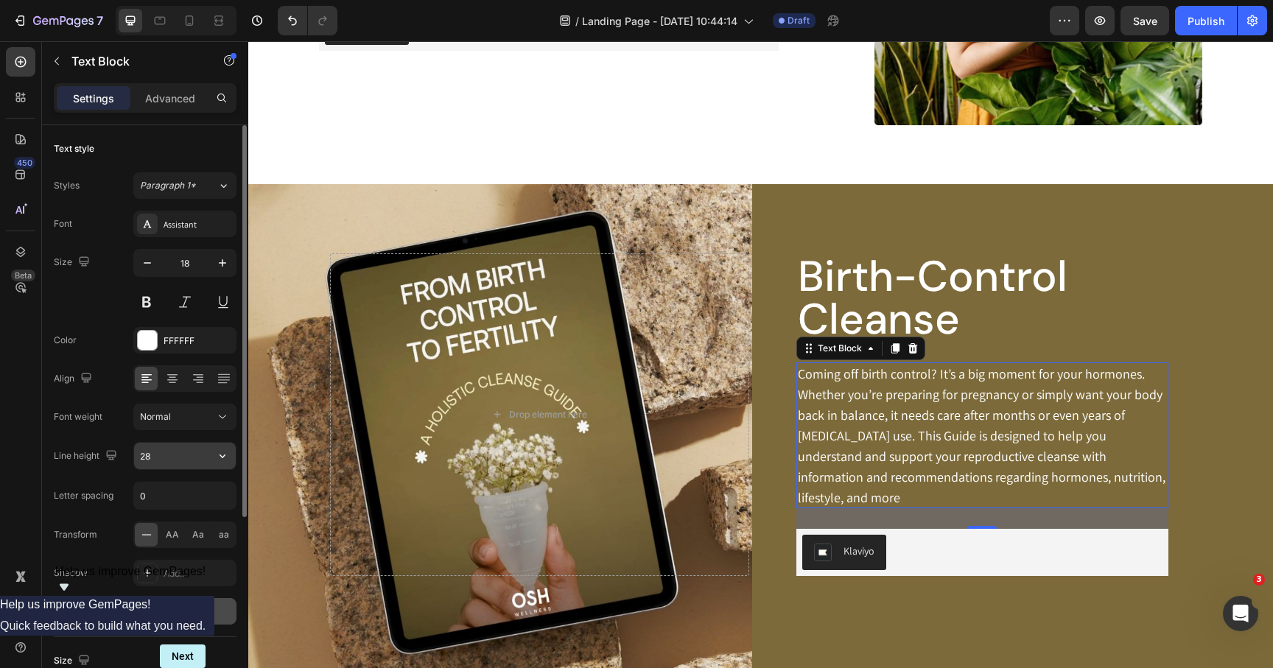
click at [194, 455] on input "28" at bounding box center [185, 456] width 102 height 27
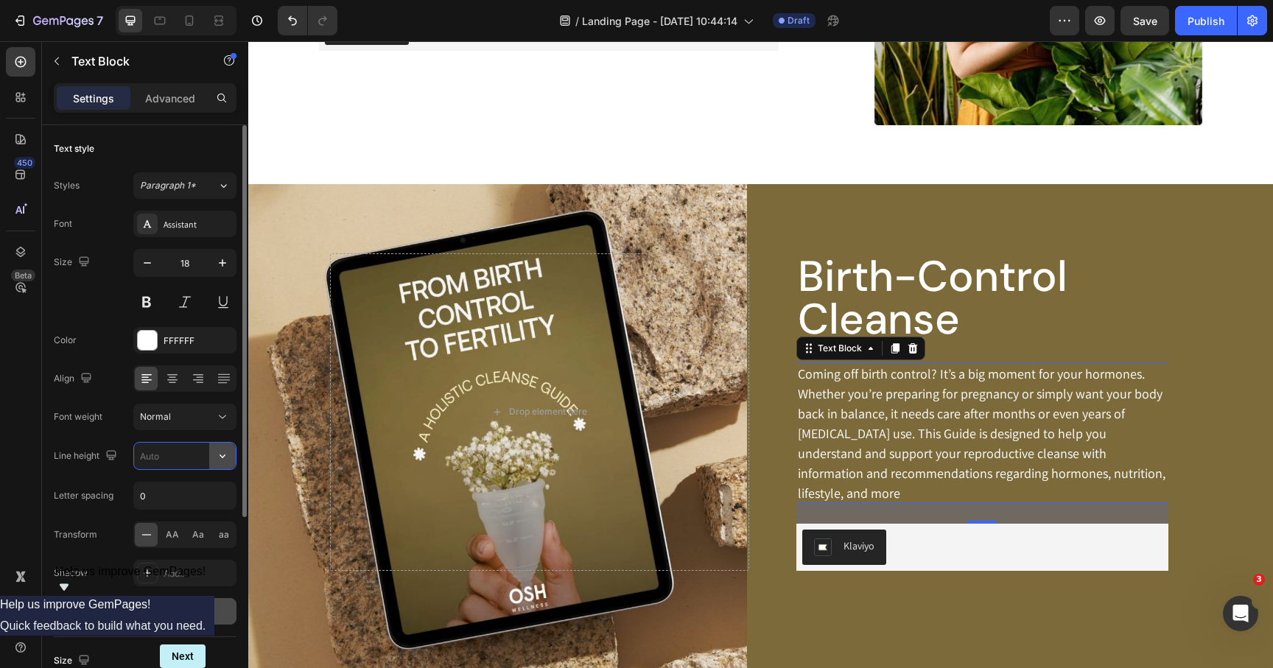
click at [220, 449] on icon "button" at bounding box center [222, 456] width 15 height 15
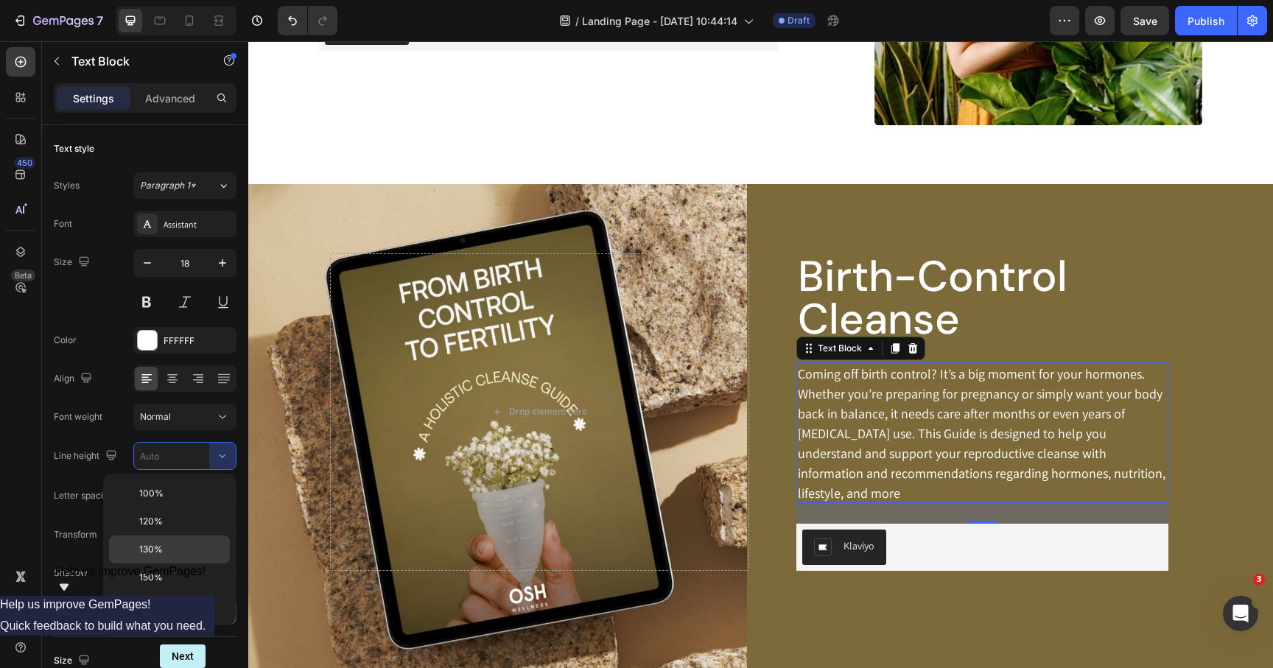
click at [172, 543] on p "130%" at bounding box center [181, 549] width 84 height 13
type input "130%"
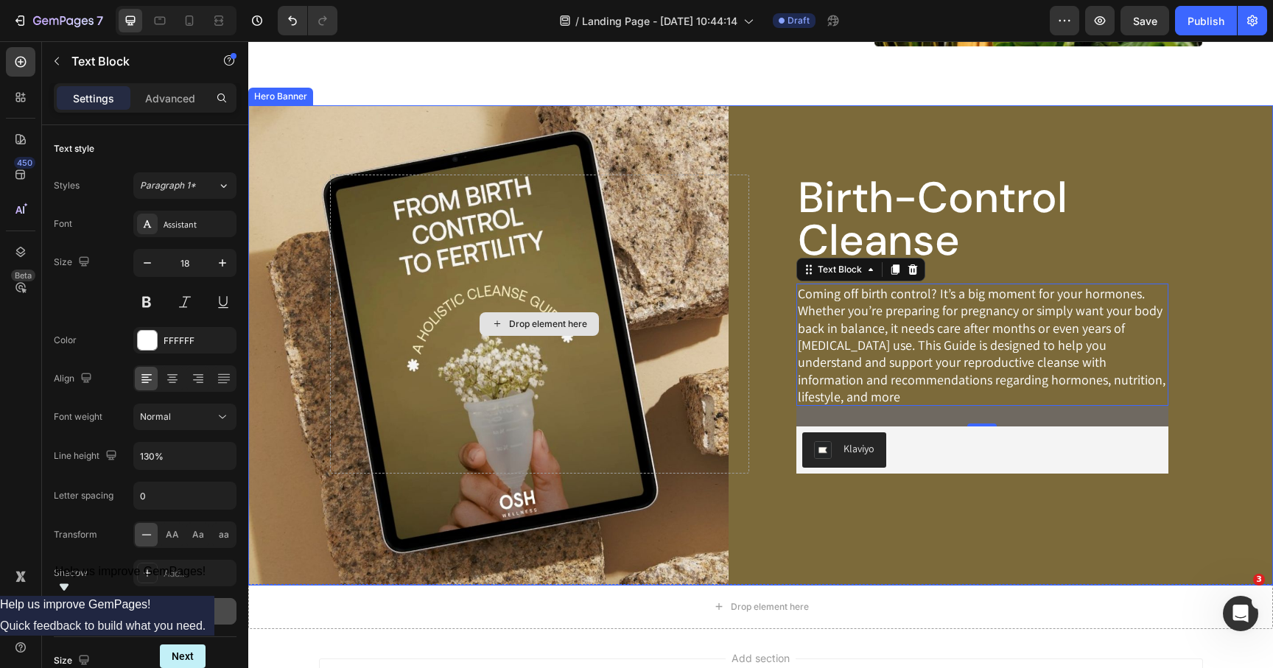
scroll to position [791, 0]
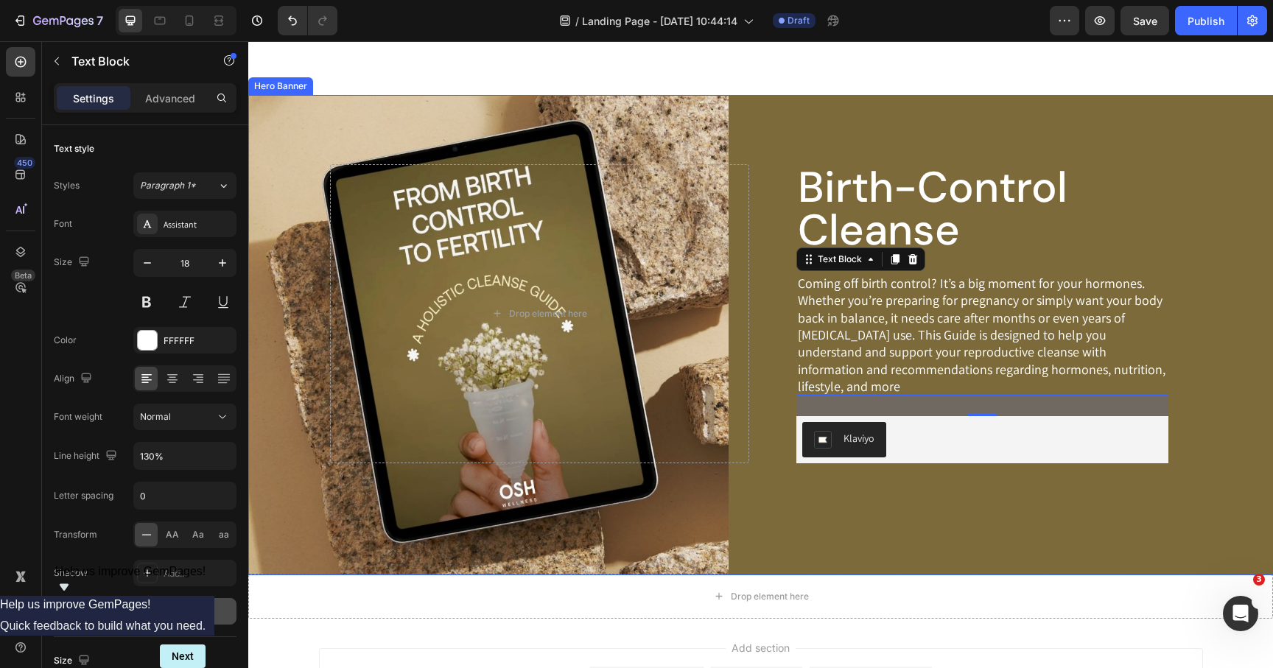
click at [829, 517] on div "Birth-Control Cleanse Heading Coming off birth control? It’s a big moment for y…" at bounding box center [761, 335] width 862 height 480
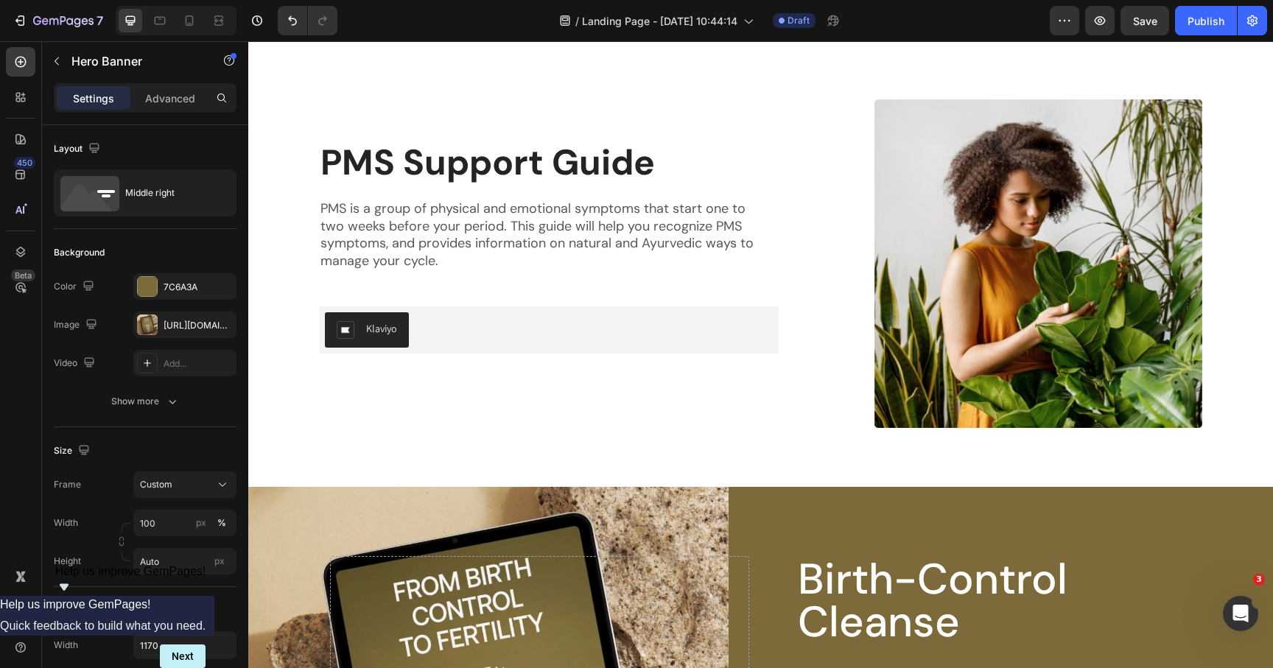
scroll to position [457, 0]
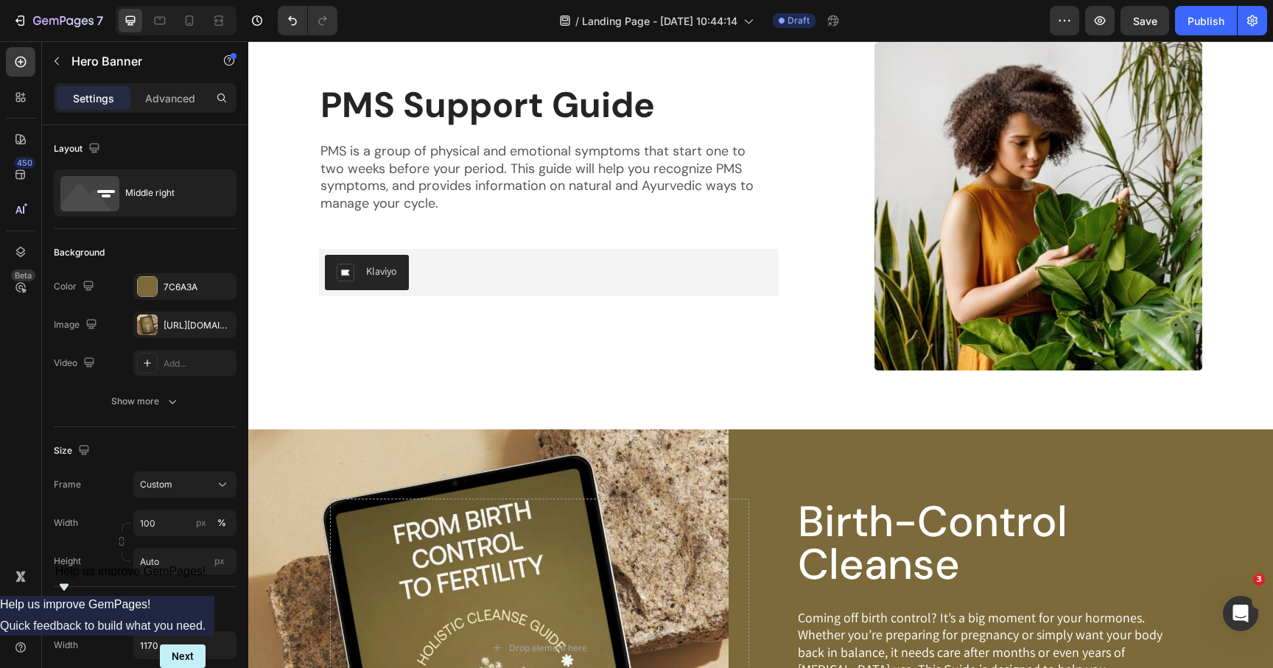
click at [312, 436] on div "Background Image" at bounding box center [760, 670] width 1025 height 480
click at [492, 467] on div "Birth-Control Cleanse Heading Coming off birth control? It’s a big moment for y…" at bounding box center [761, 670] width 862 height 480
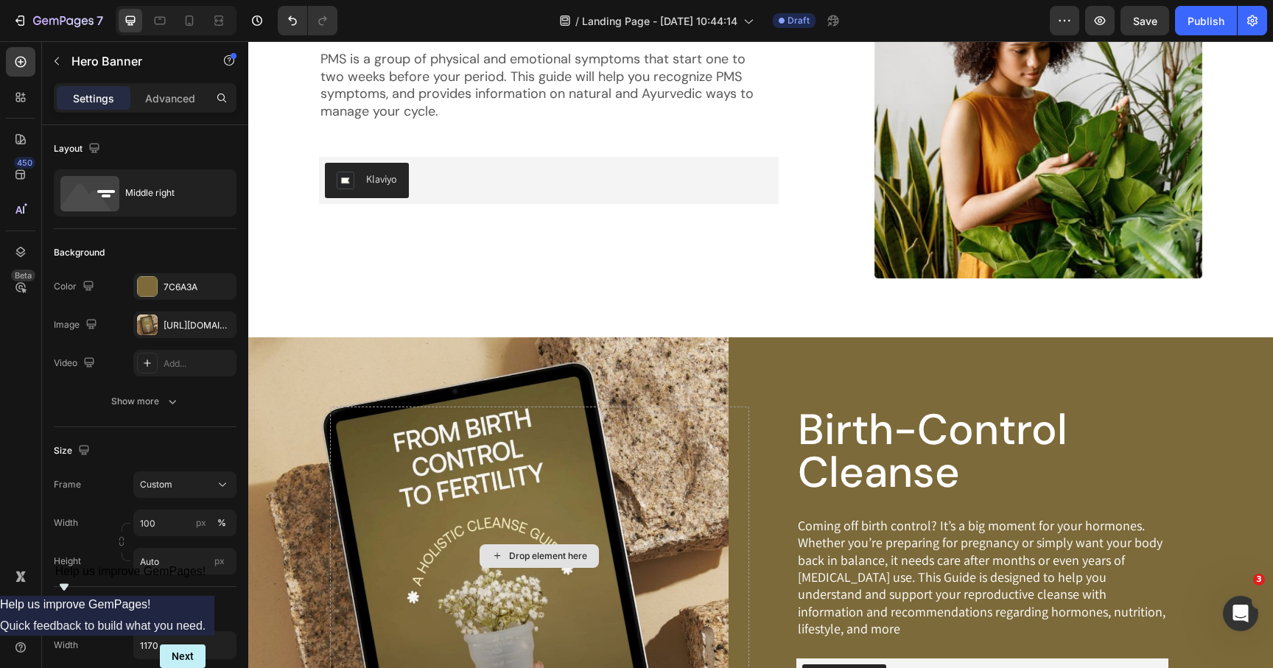
click at [767, 424] on div "Birth-Control Cleanse Heading Coming off birth control? It’s a big moment for y…" at bounding box center [761, 577] width 862 height 480
click at [813, 356] on div "Birth-Control Cleanse Heading Coming off birth control? It’s a big moment for y…" at bounding box center [761, 577] width 862 height 480
click at [702, 476] on div "Drop element here" at bounding box center [539, 556] width 419 height 299
click at [836, 395] on div "Birth-Control Cleanse Heading Coming off birth control? It’s a big moment for y…" at bounding box center [761, 577] width 862 height 480
click at [836, 447] on h2 "Birth-Control Cleanse" at bounding box center [983, 451] width 372 height 88
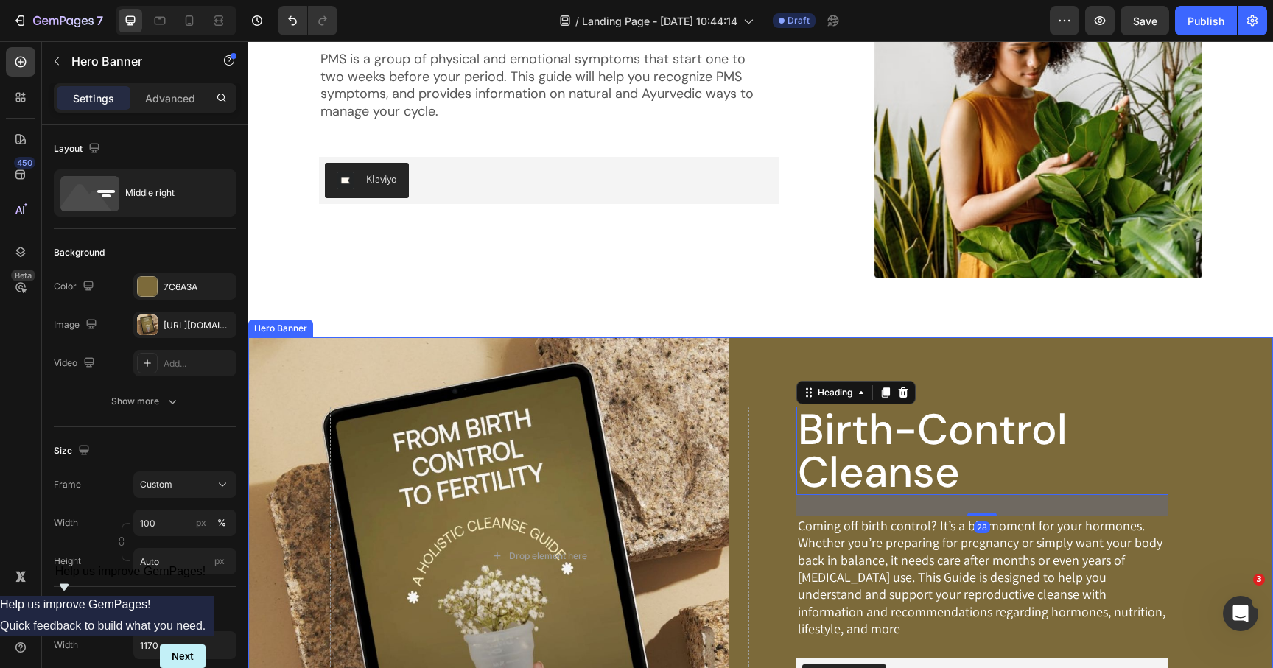
click at [848, 357] on div "Birth-Control Cleanse Heading 28 Coming off birth control? It’s a big moment fo…" at bounding box center [761, 577] width 862 height 480
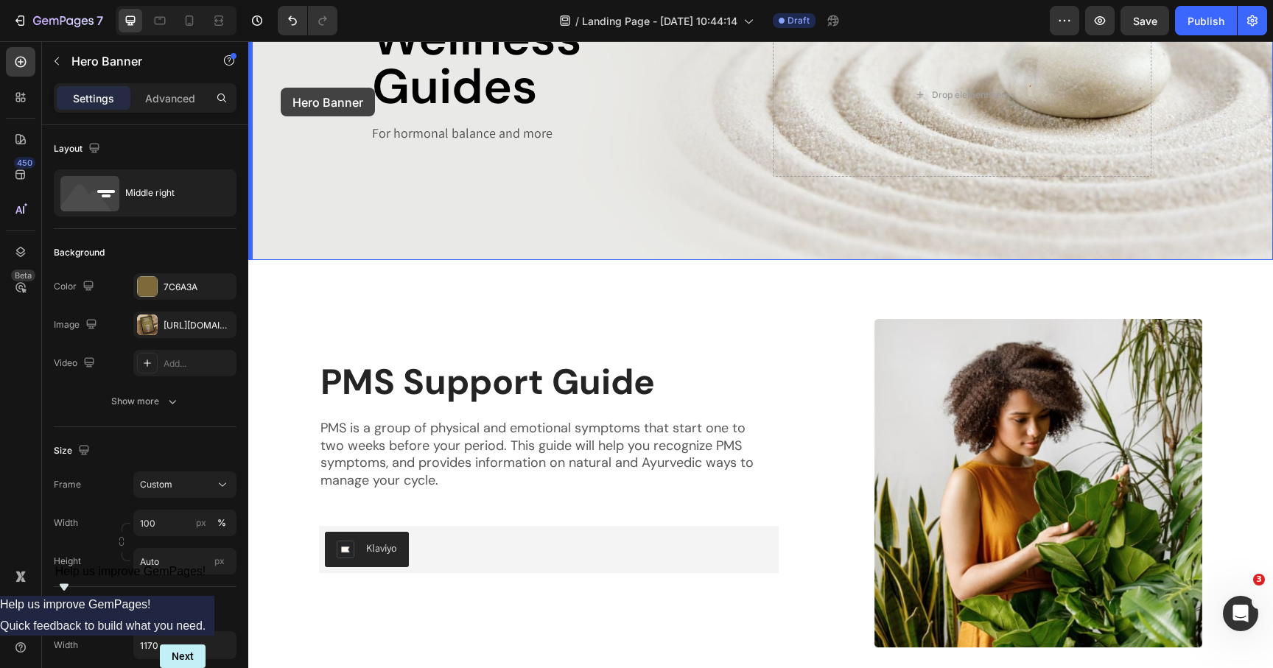
scroll to position [172, 0]
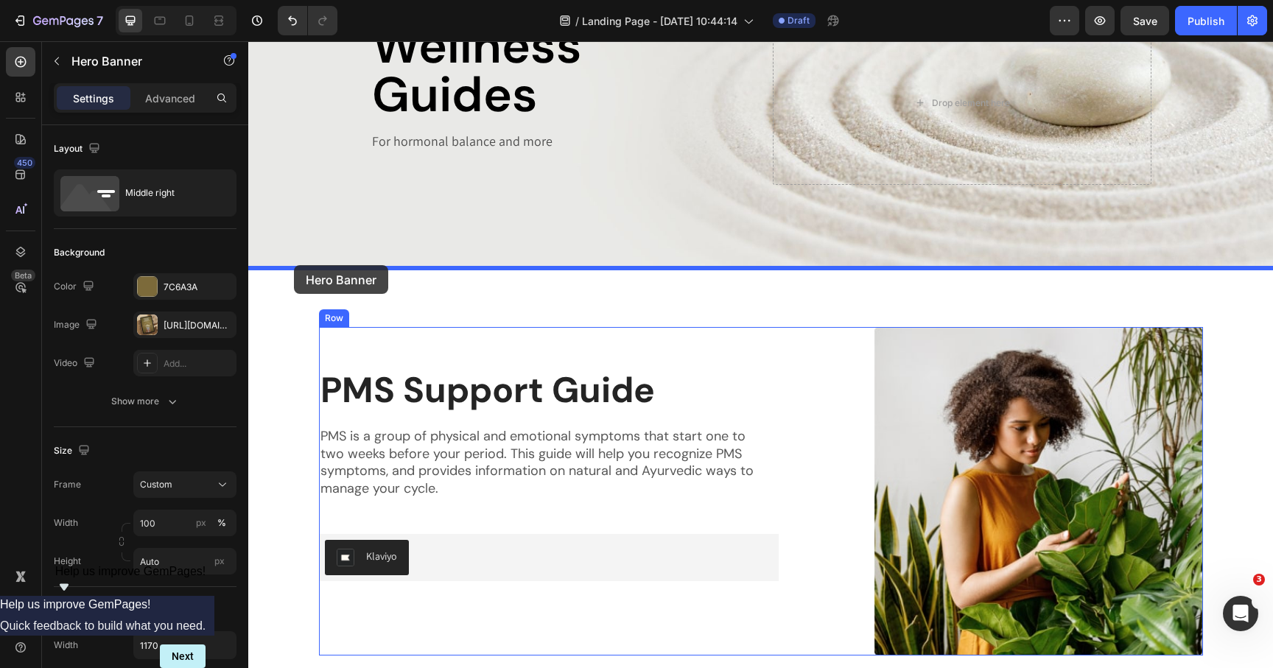
drag, startPoint x: 258, startPoint y: 330, endPoint x: 294, endPoint y: 265, distance: 74.2
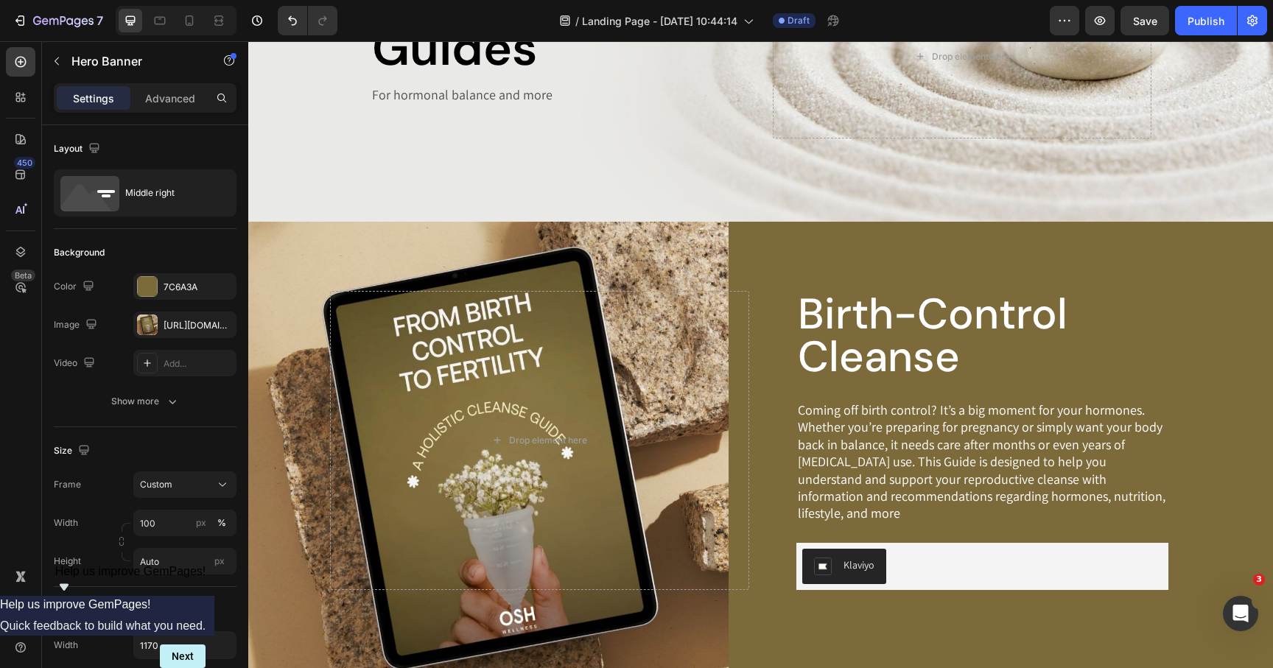
scroll to position [220, 0]
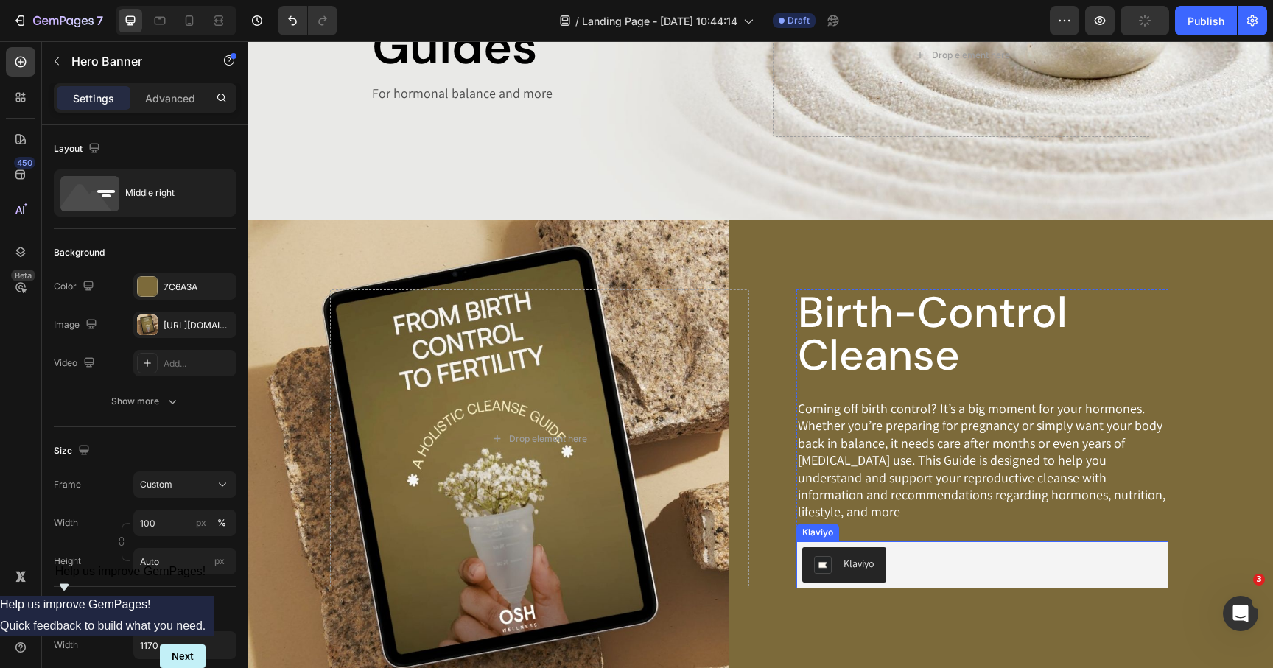
click at [975, 567] on div "Klaviyo" at bounding box center [982, 564] width 360 height 35
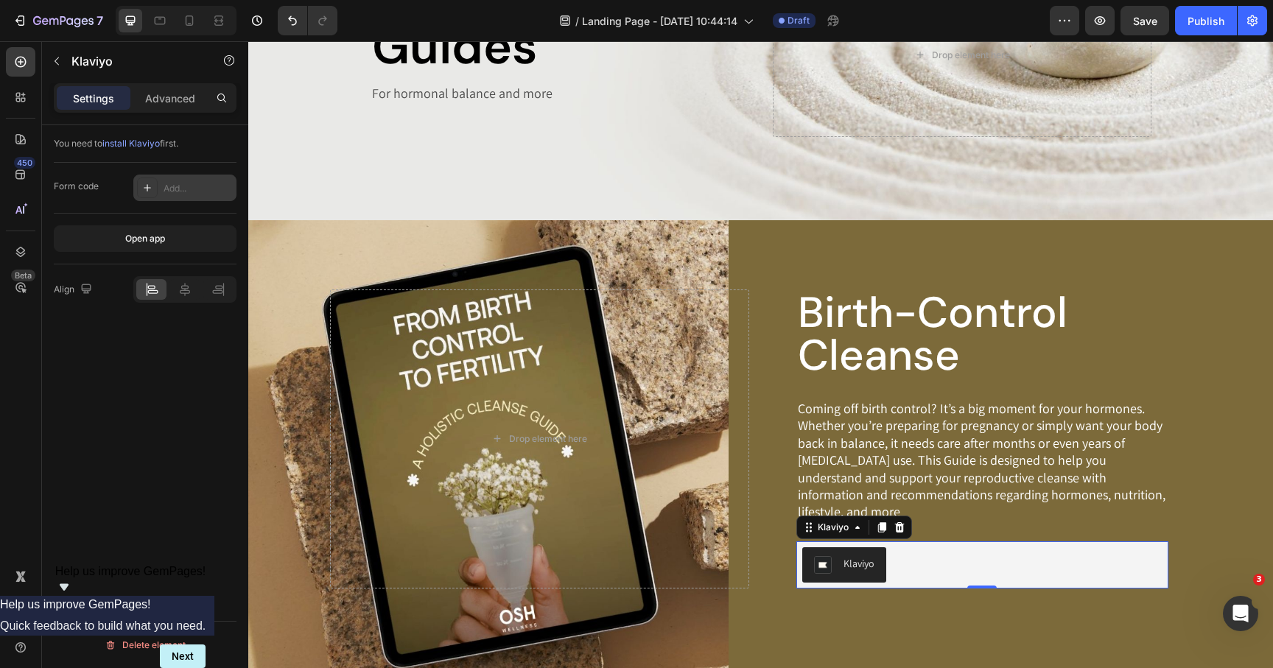
click at [175, 193] on div "Add..." at bounding box center [198, 188] width 69 height 13
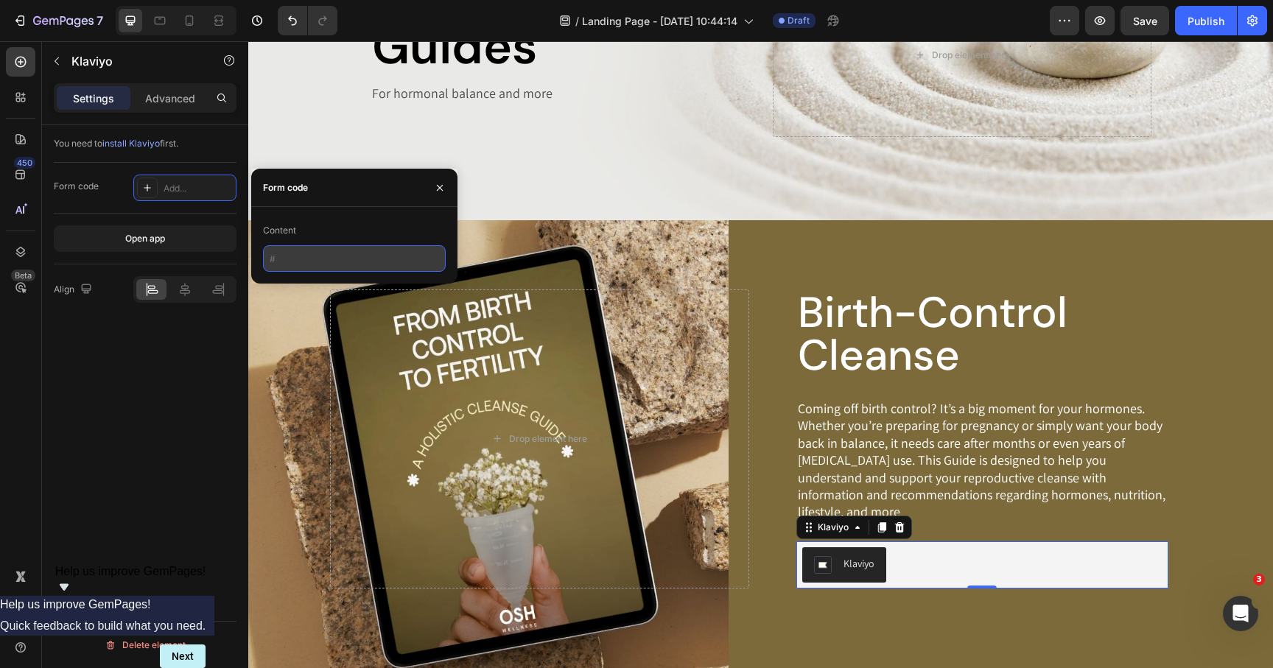
click at [307, 255] on input "text" at bounding box center [354, 258] width 183 height 27
paste input "SkGiaP"
type input "SkGiaP"
click at [187, 400] on div "You need to install Klaviyo first. Form code SkGiaP Open app Align Delete eleme…" at bounding box center [145, 417] width 206 height 585
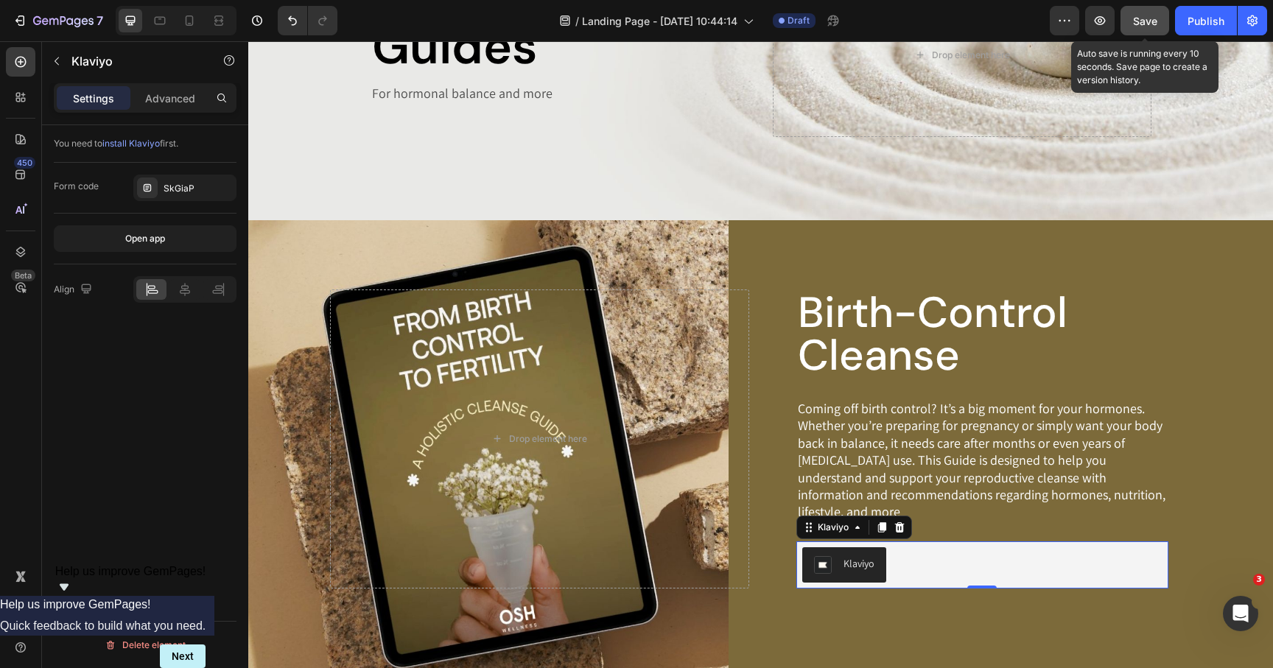
click at [1153, 20] on span "Save" at bounding box center [1145, 21] width 24 height 13
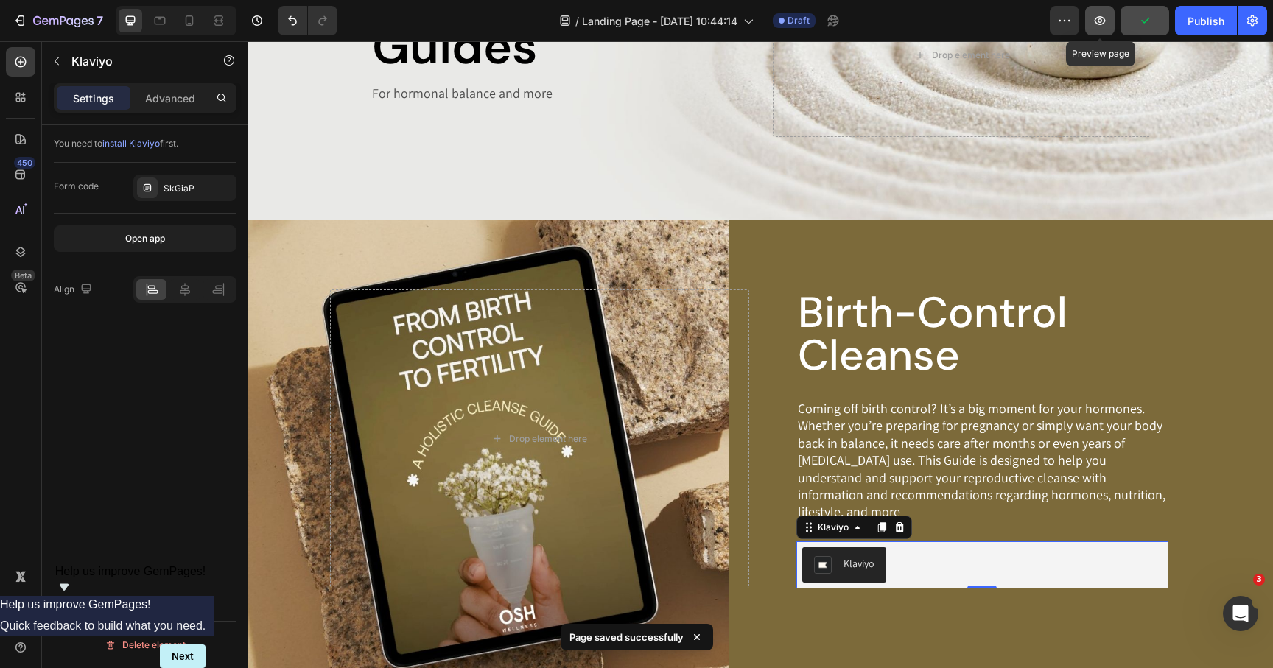
click at [1115, 27] on button "button" at bounding box center [1099, 20] width 29 height 29
click at [189, 14] on icon at bounding box center [189, 20] width 15 height 15
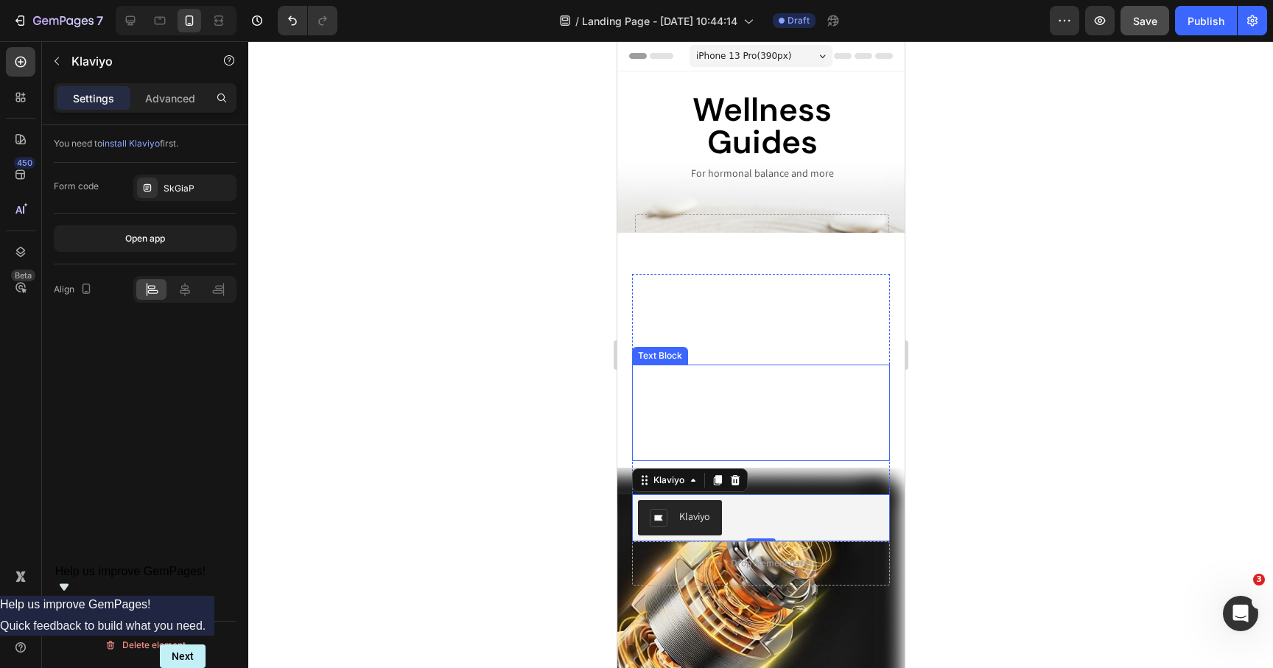
click at [732, 401] on p "Coming off birth control? It’s a big moment for your hormones. Whether you’re p…" at bounding box center [760, 413] width 255 height 95
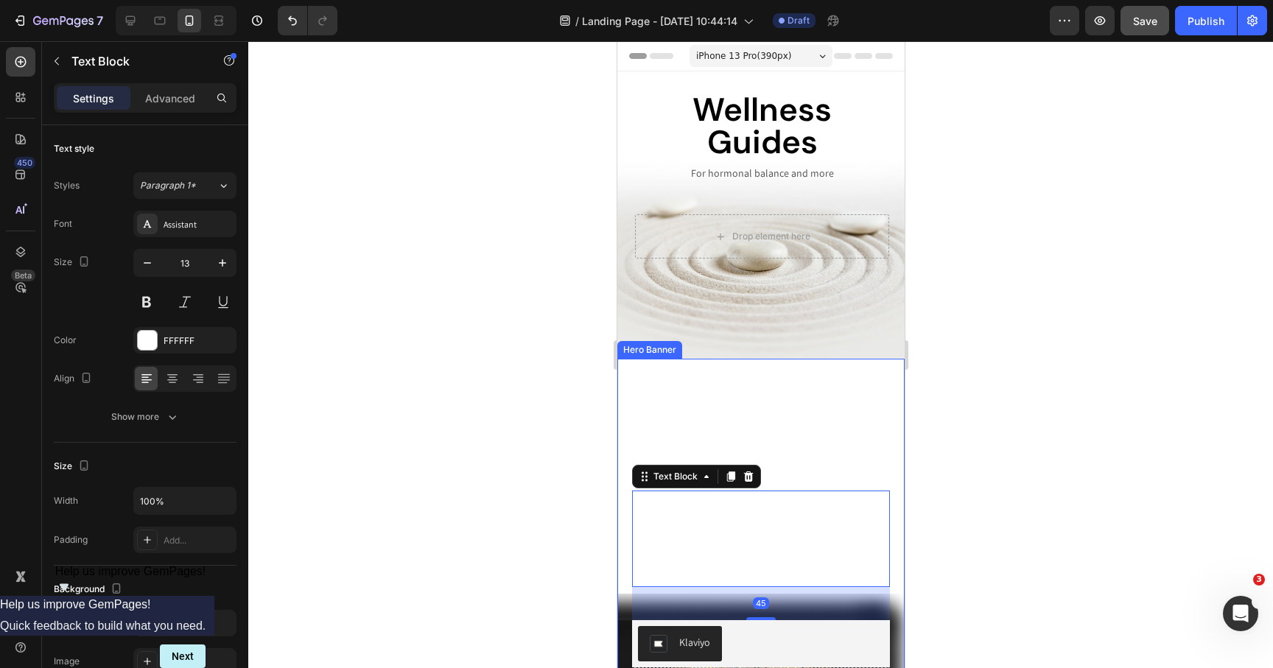
click at [707, 374] on div "Birth-Control Cleanse Heading Coming off birth control? It’s a big moment for y…" at bounding box center [760, 535] width 287 height 353
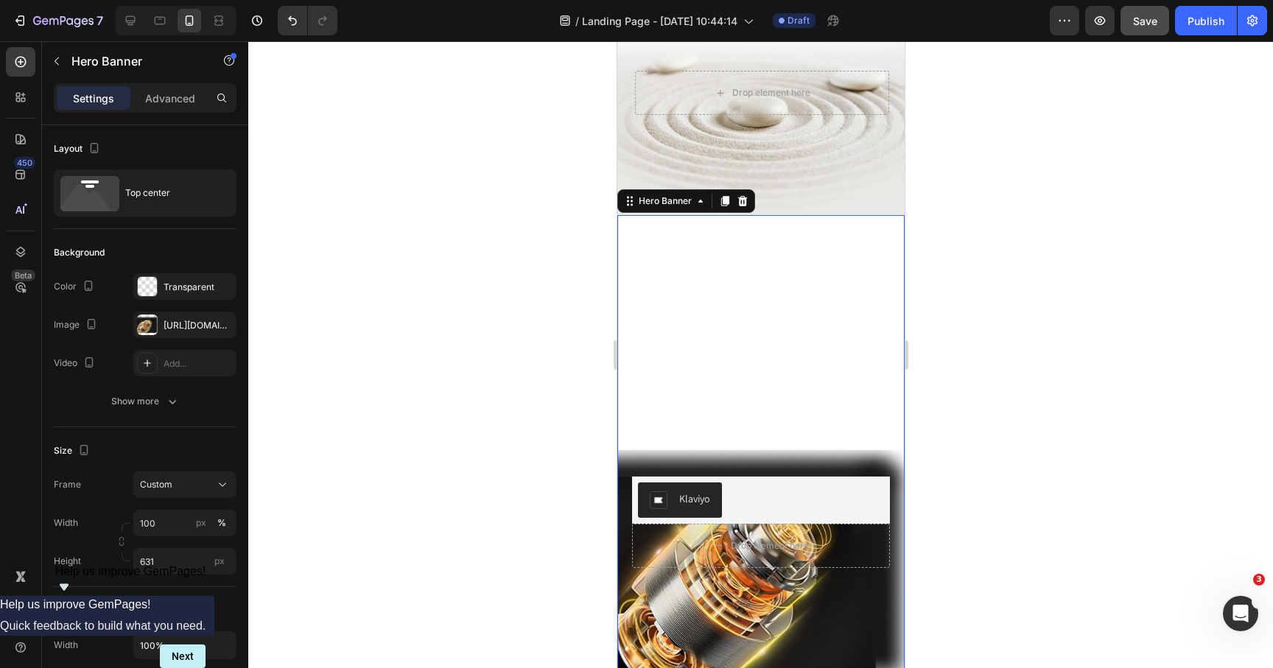
scroll to position [228, 0]
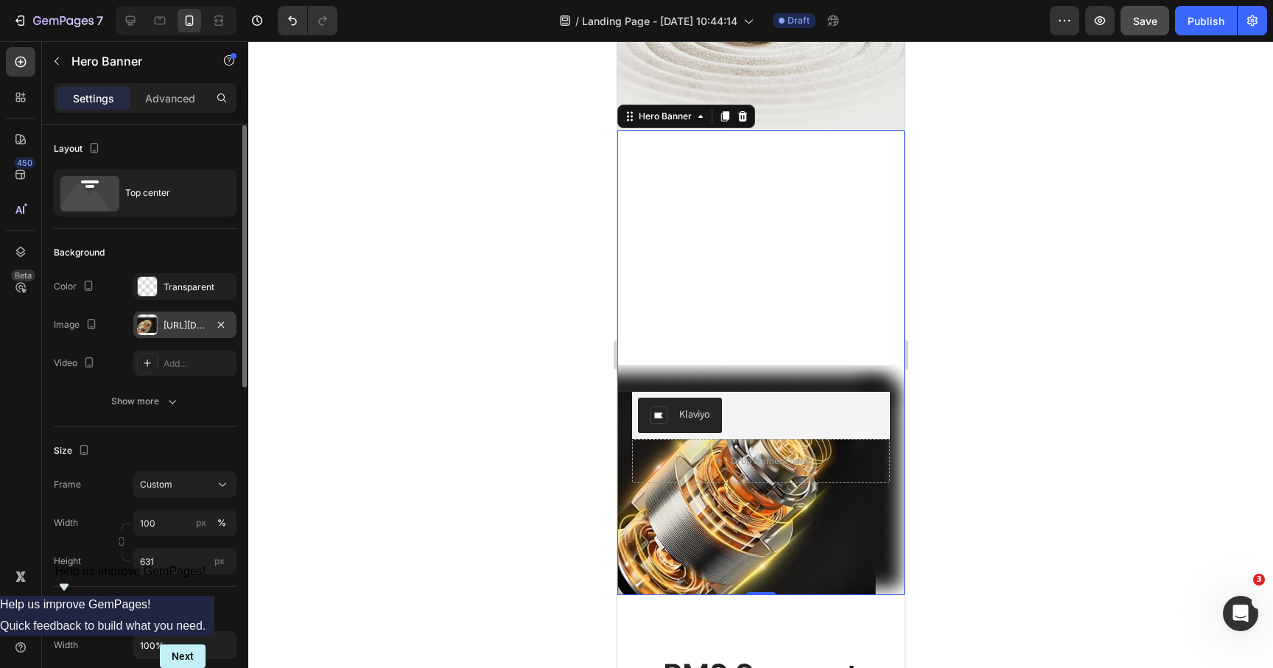
click at [197, 335] on div "[URL][DOMAIN_NAME]" at bounding box center [184, 325] width 103 height 27
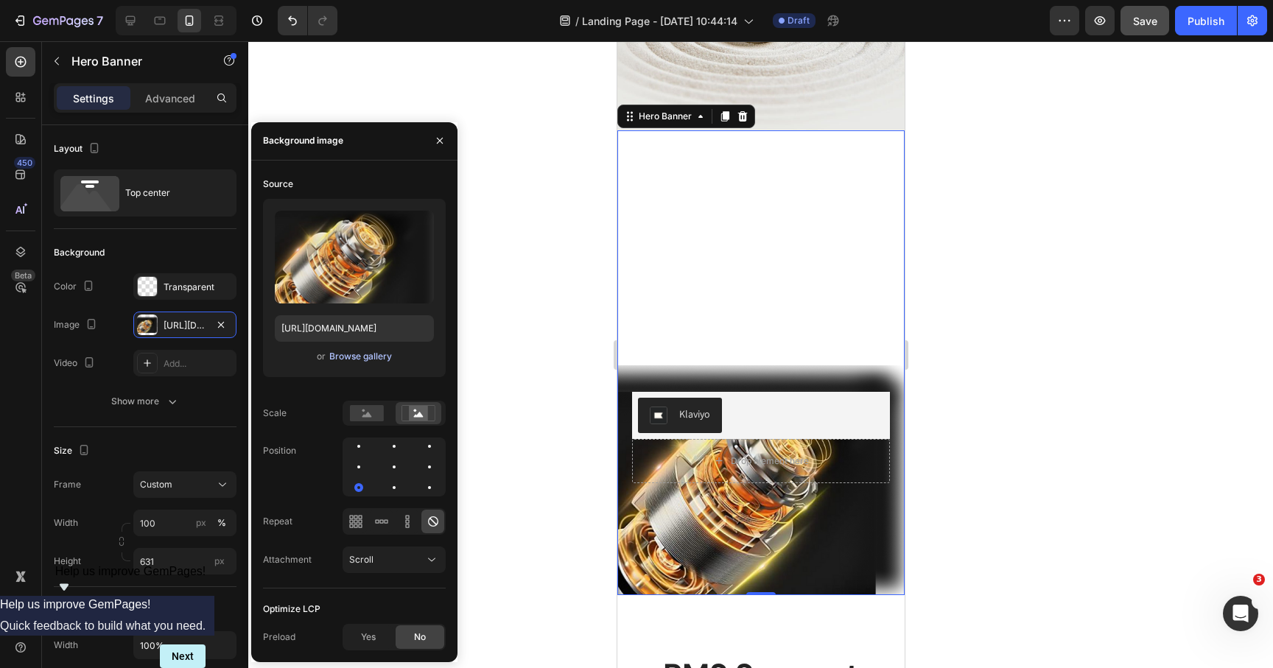
click at [354, 359] on div "Browse gallery" at bounding box center [360, 356] width 63 height 13
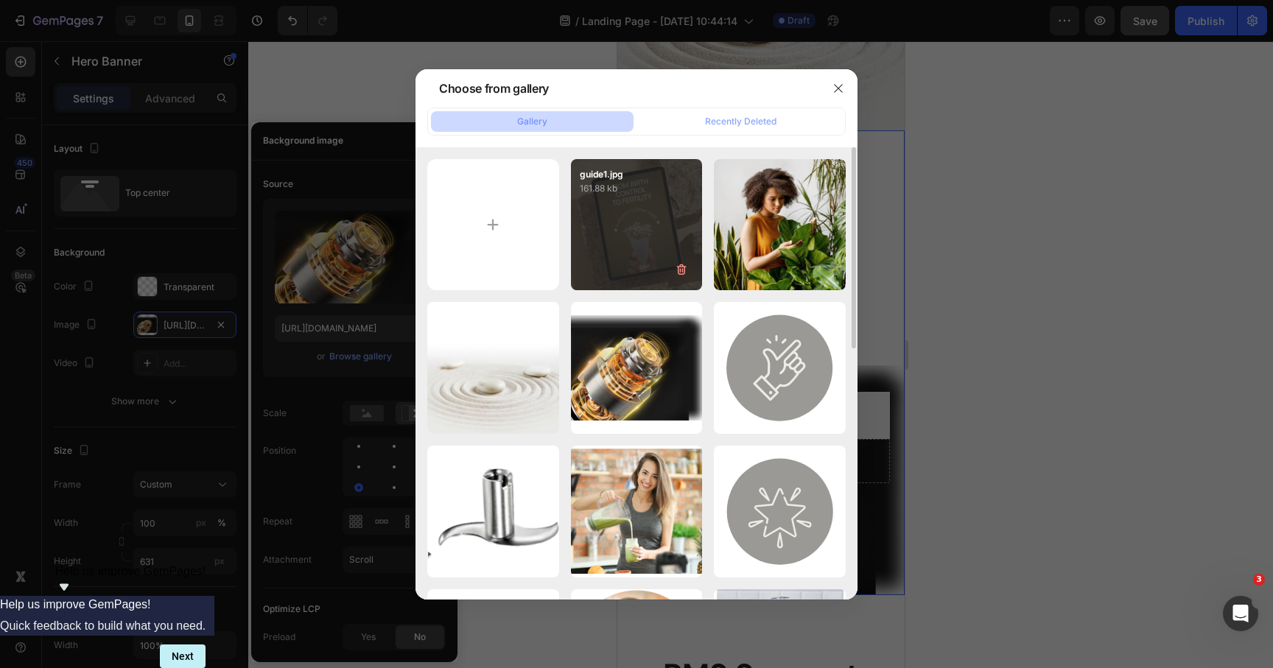
click at [627, 237] on div "guide1.jpg 161.88 kb" at bounding box center [637, 225] width 132 height 132
type input "https://cdn.shopify.com/s/files/1/0069/0837/9205/files/gempages_496638882264122…"
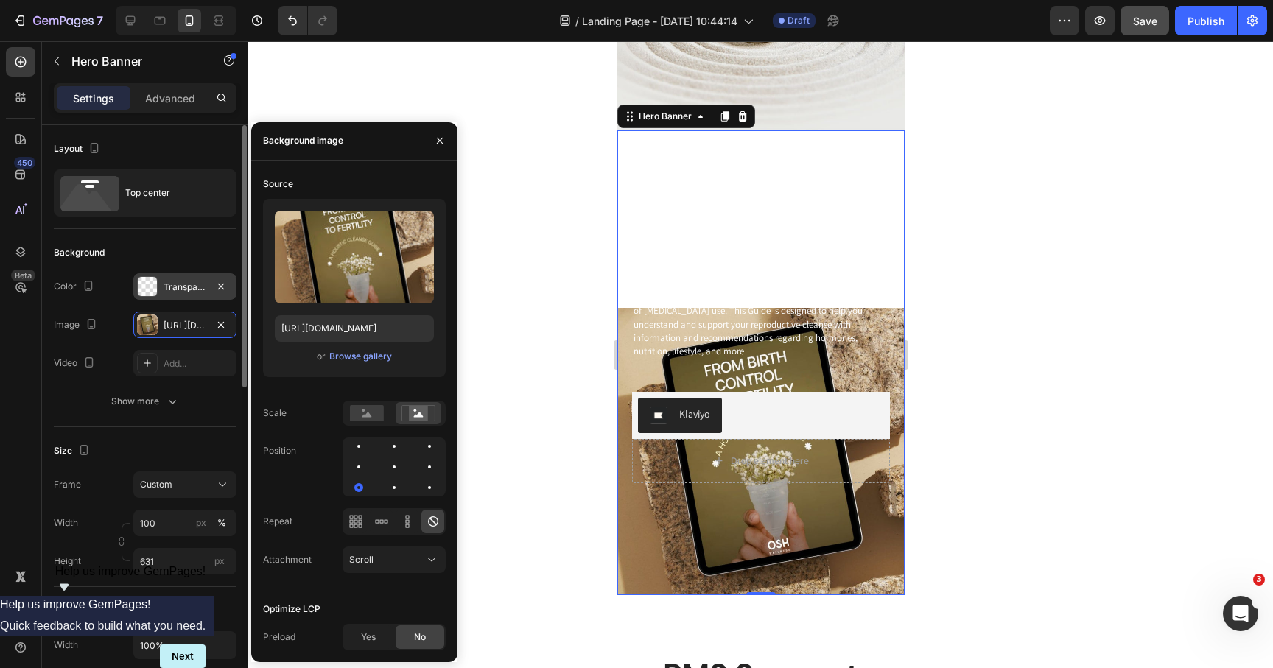
click at [149, 284] on div at bounding box center [147, 286] width 19 height 19
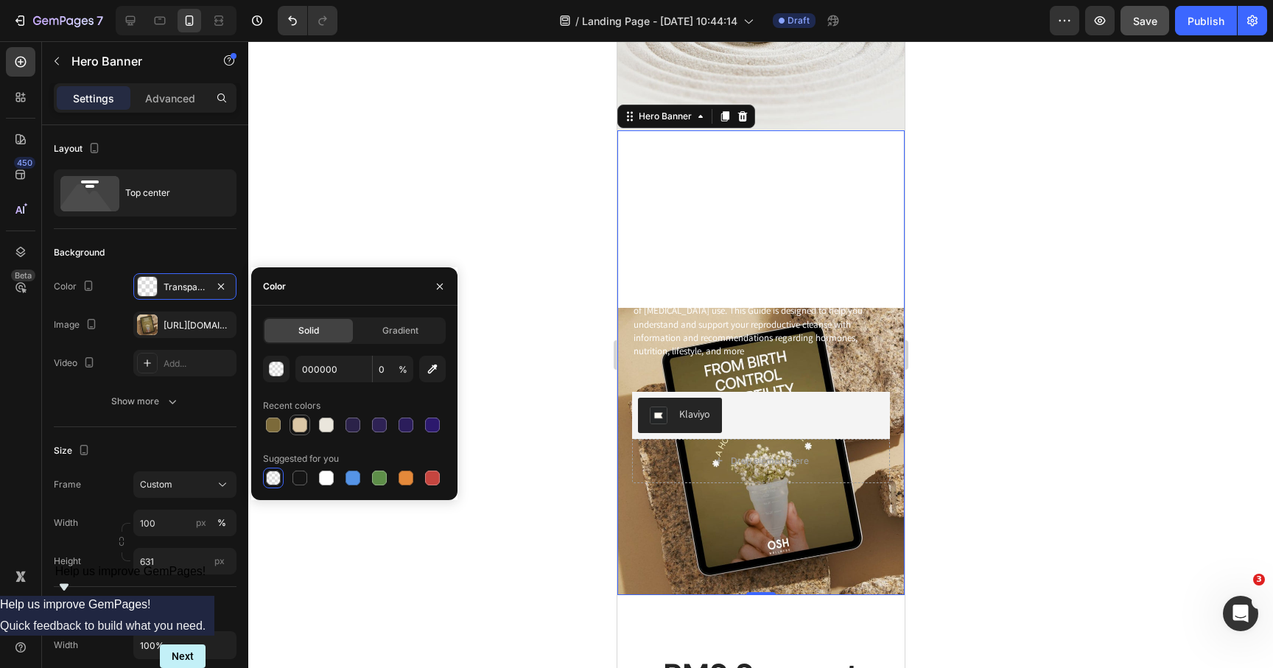
click at [295, 427] on div at bounding box center [300, 425] width 15 height 15
type input "DBC7A6"
type input "100"
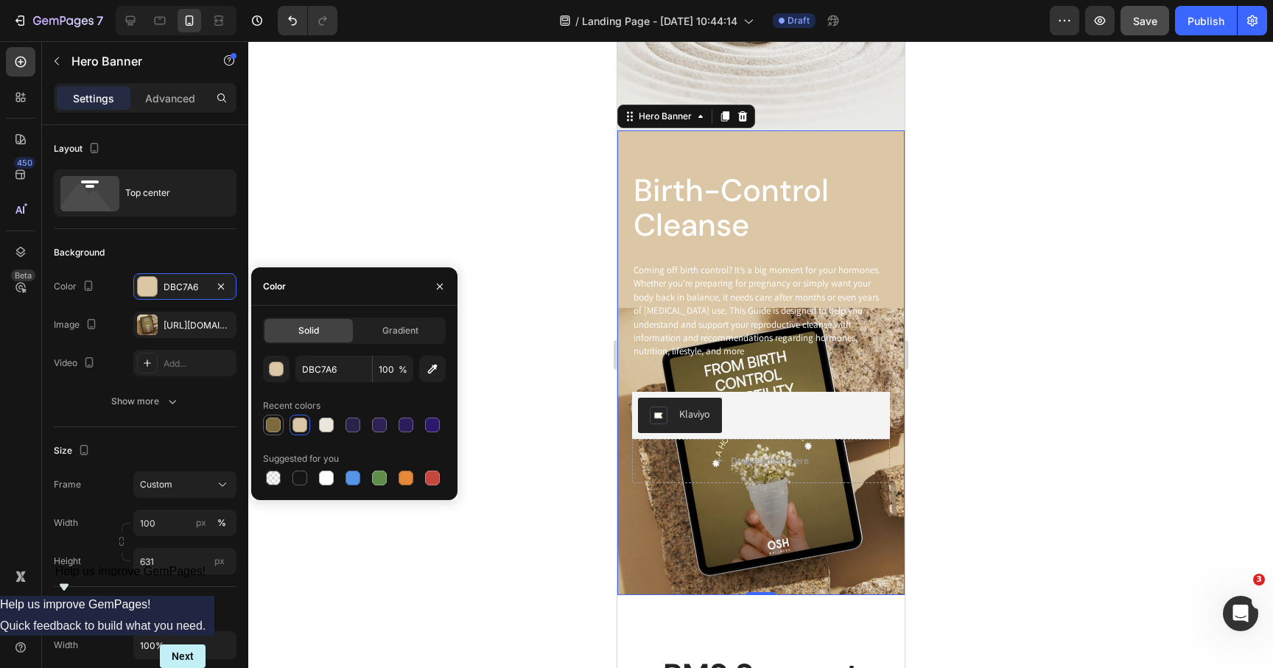
click at [266, 423] on div at bounding box center [273, 425] width 15 height 15
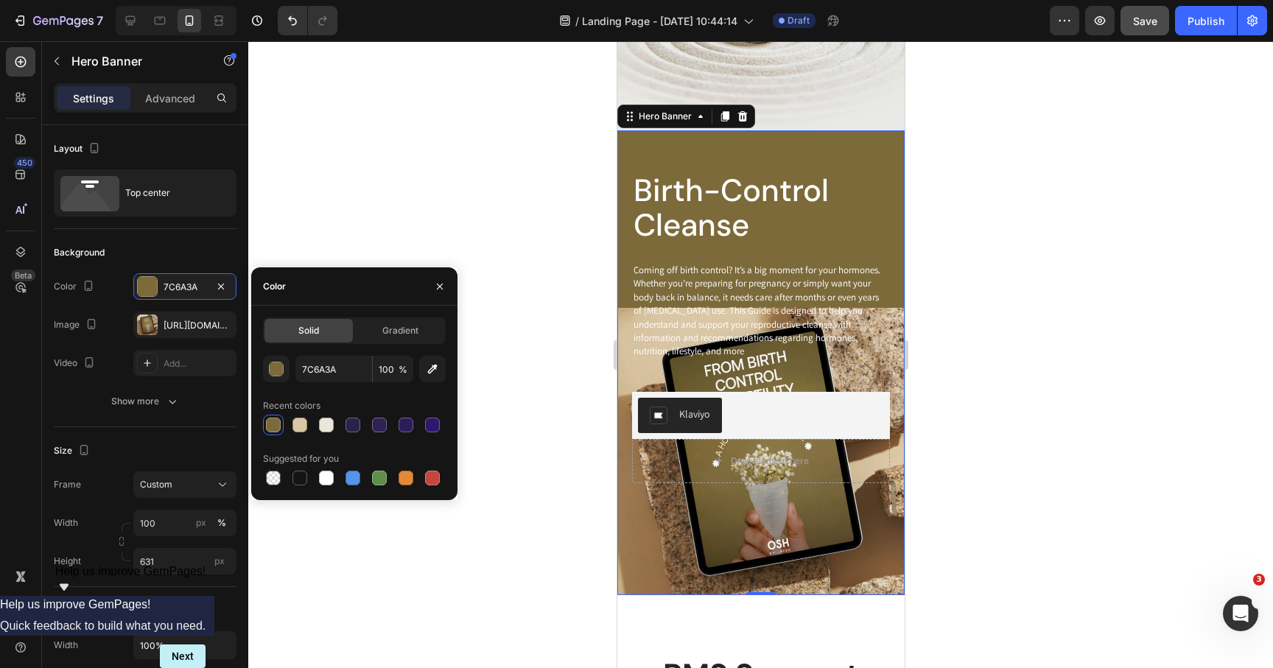
click at [310, 430] on div at bounding box center [354, 425] width 183 height 21
click at [287, 423] on div at bounding box center [354, 425] width 183 height 21
click at [298, 428] on div at bounding box center [300, 425] width 15 height 15
type input "DBC7A6"
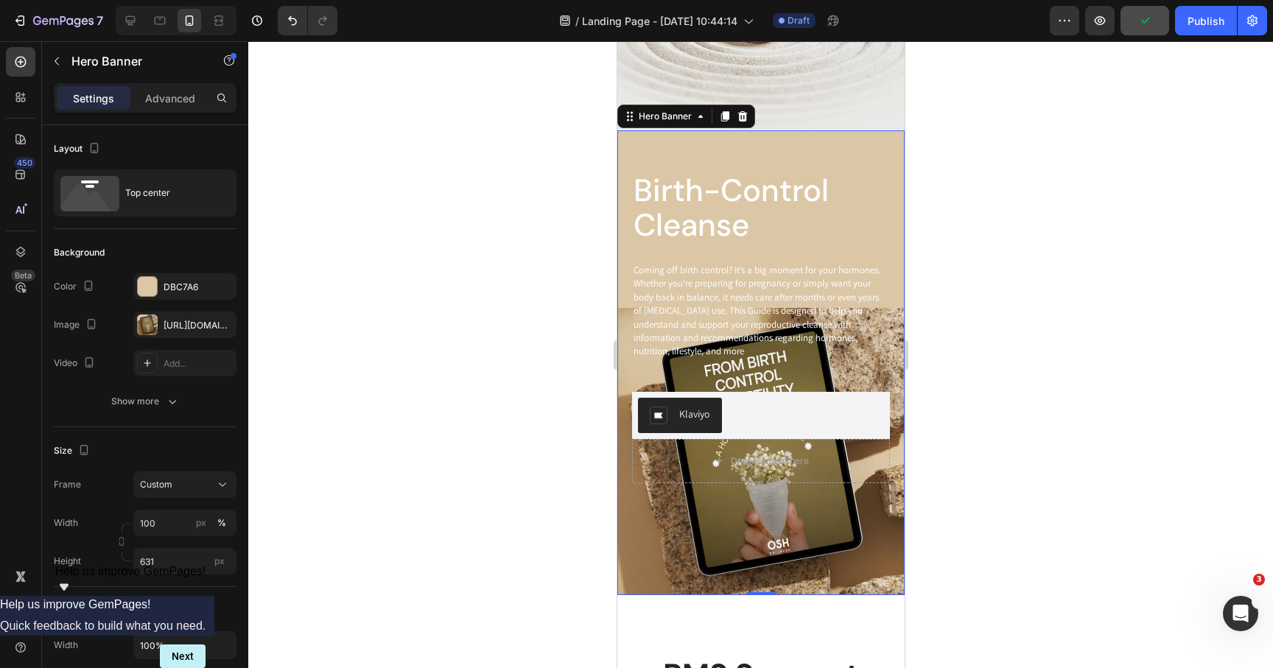
click at [967, 356] on div at bounding box center [760, 354] width 1025 height 627
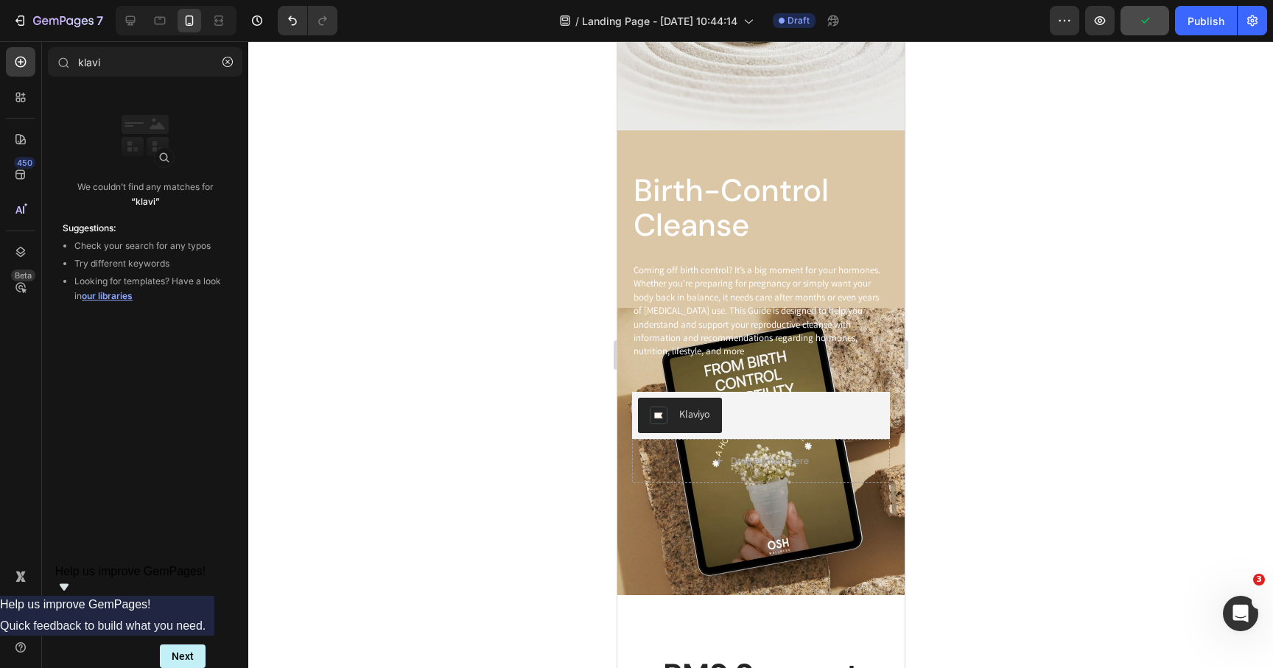
click at [927, 344] on div at bounding box center [760, 354] width 1025 height 627
click at [886, 363] on div "Birth-Control Cleanse Heading Coming off birth control? It’s a big moment for y…" at bounding box center [760, 305] width 258 height 267
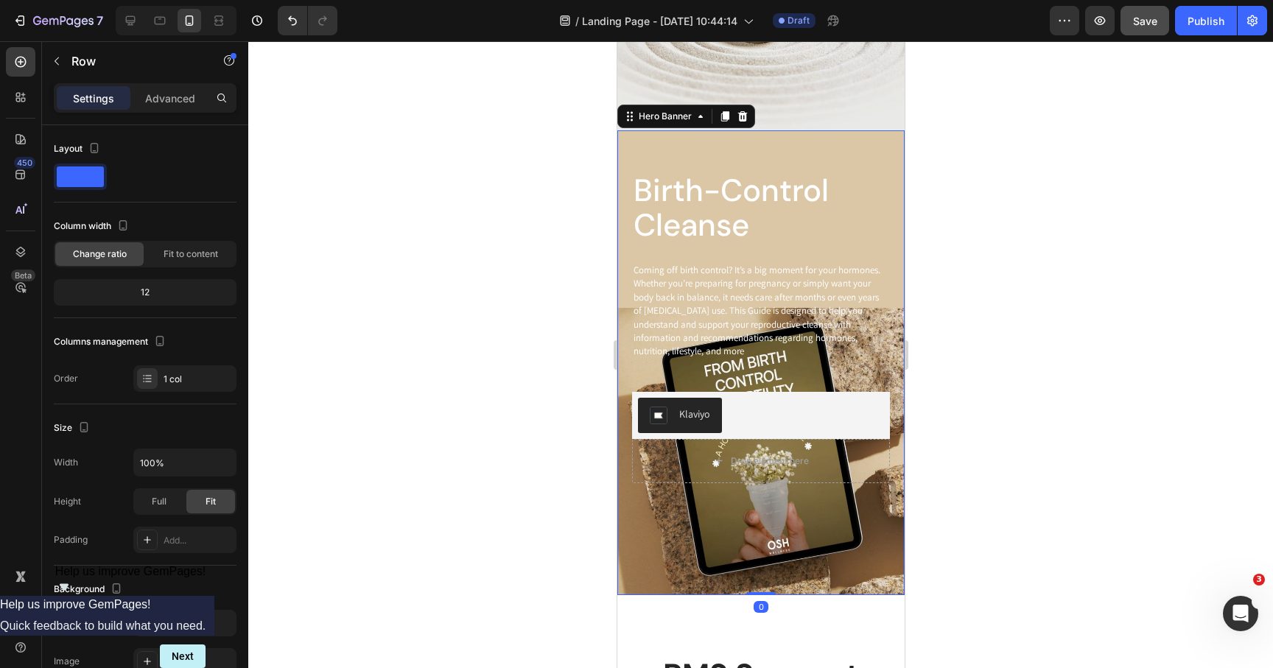
click at [852, 519] on div "Background Image" at bounding box center [760, 362] width 287 height 465
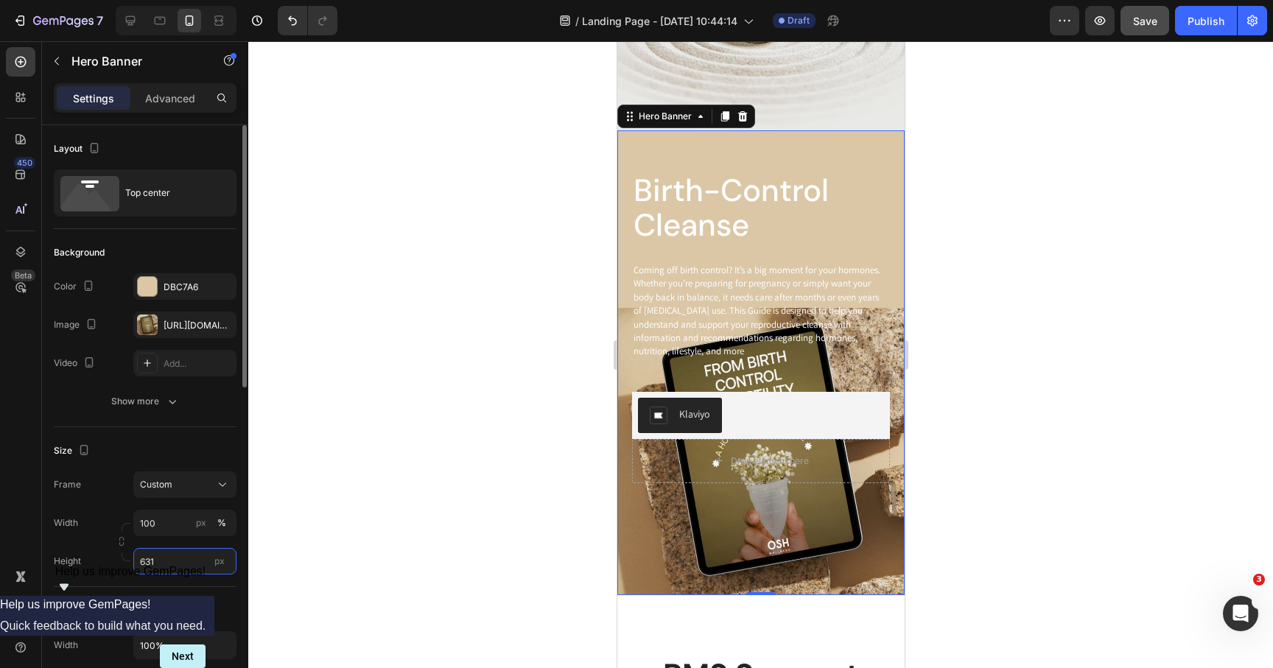
click at [169, 564] on input "631" at bounding box center [184, 561] width 103 height 27
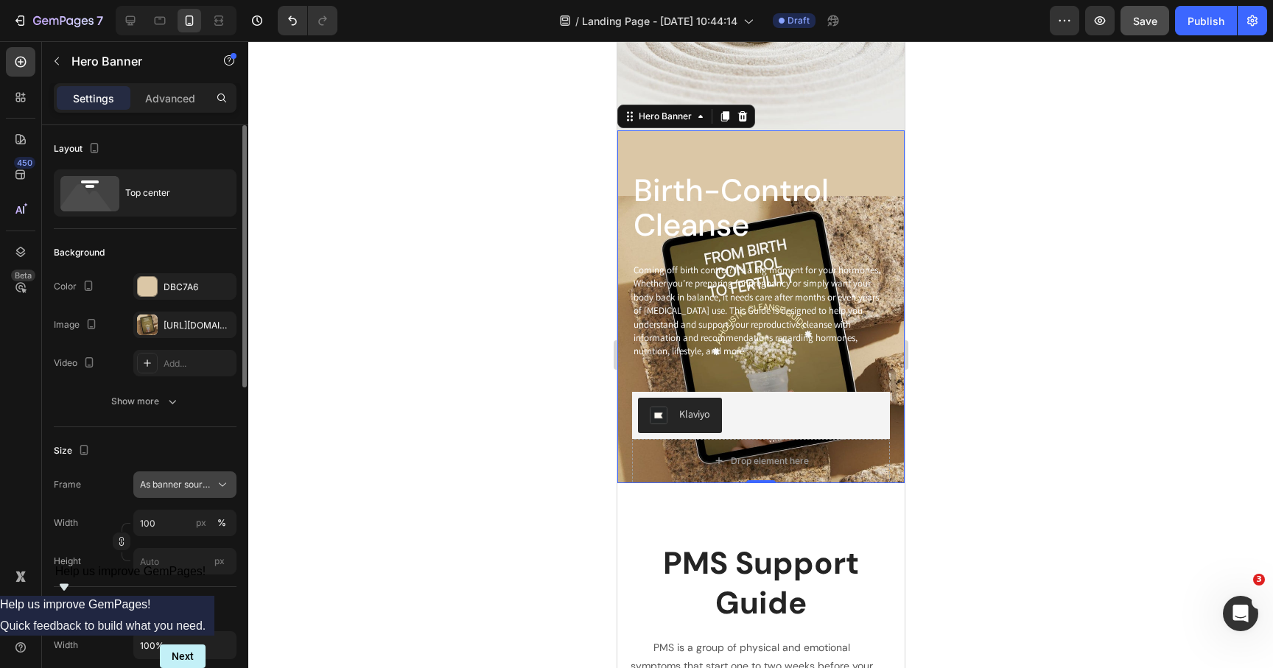
click at [192, 490] on div "As banner source" at bounding box center [176, 484] width 72 height 13
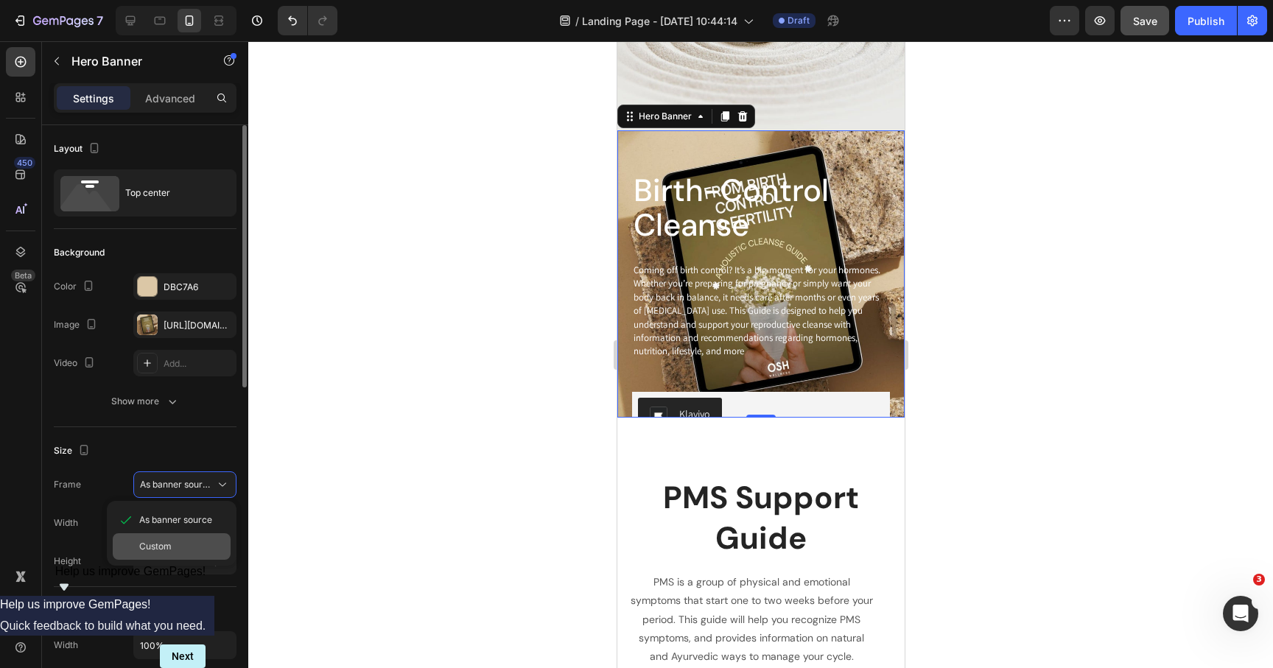
click at [174, 540] on div "Custom" at bounding box center [181, 546] width 85 height 13
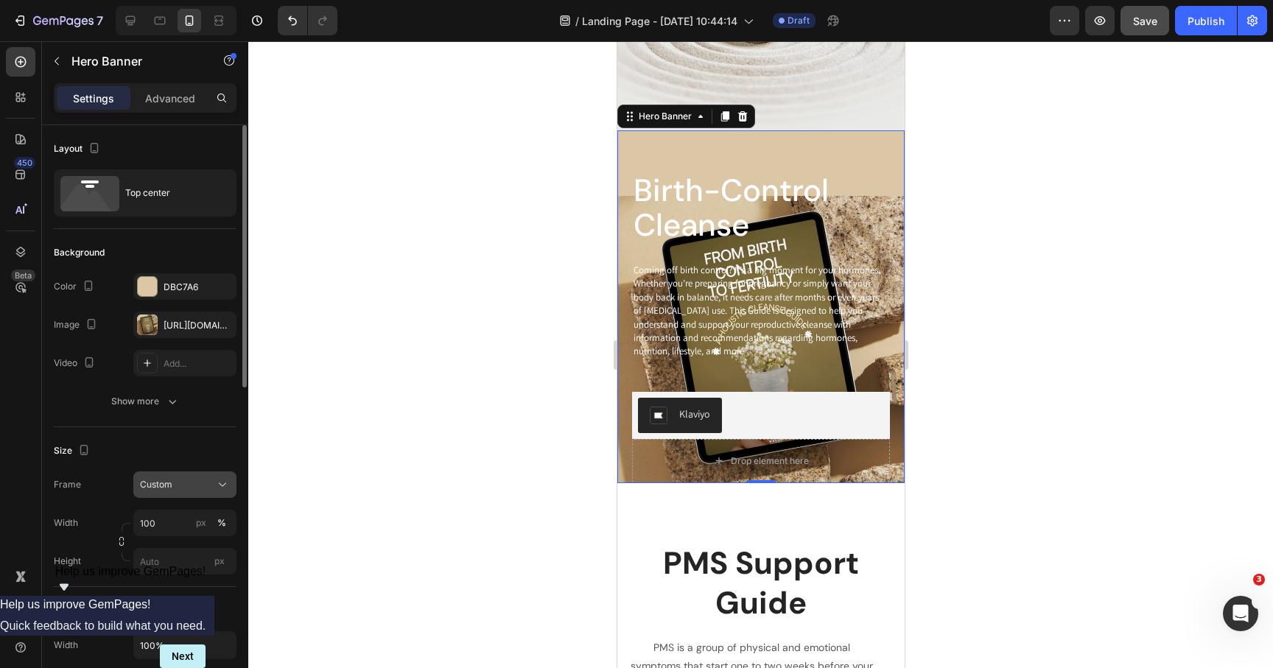
click at [194, 489] on div "Custom" at bounding box center [176, 484] width 72 height 13
click at [181, 516] on span "As banner source" at bounding box center [175, 520] width 73 height 13
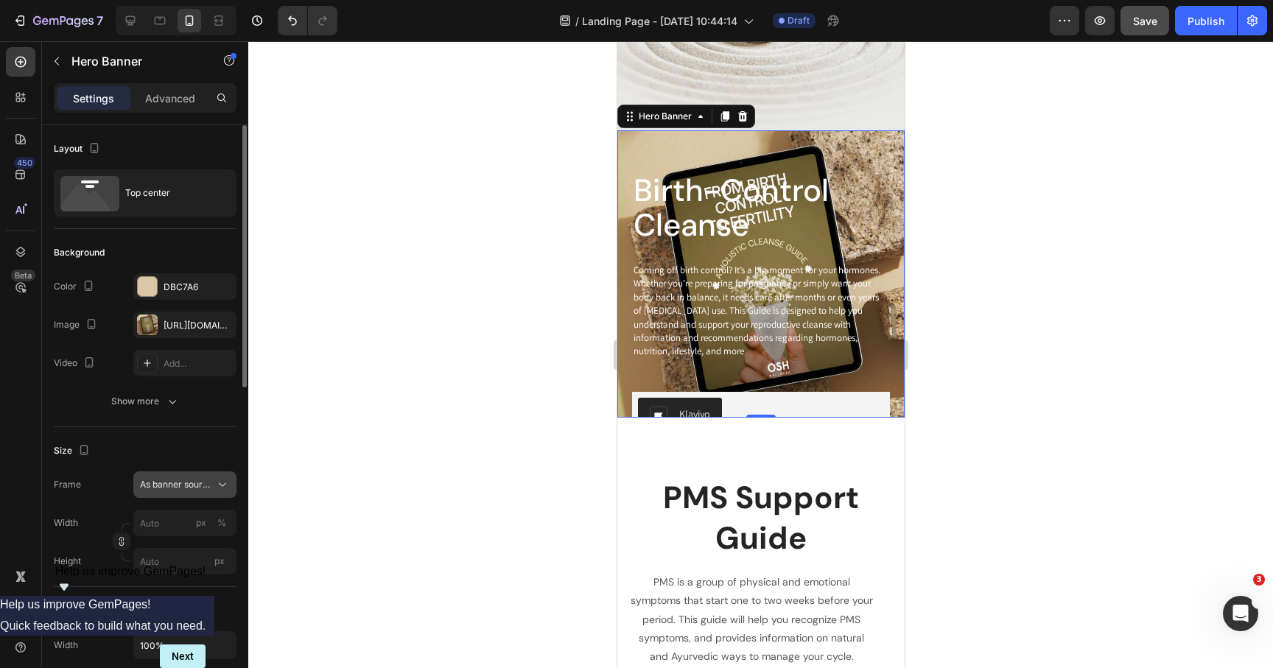
click at [184, 478] on span "As banner source" at bounding box center [176, 484] width 72 height 13
click at [168, 542] on span "Custom" at bounding box center [155, 546] width 32 height 13
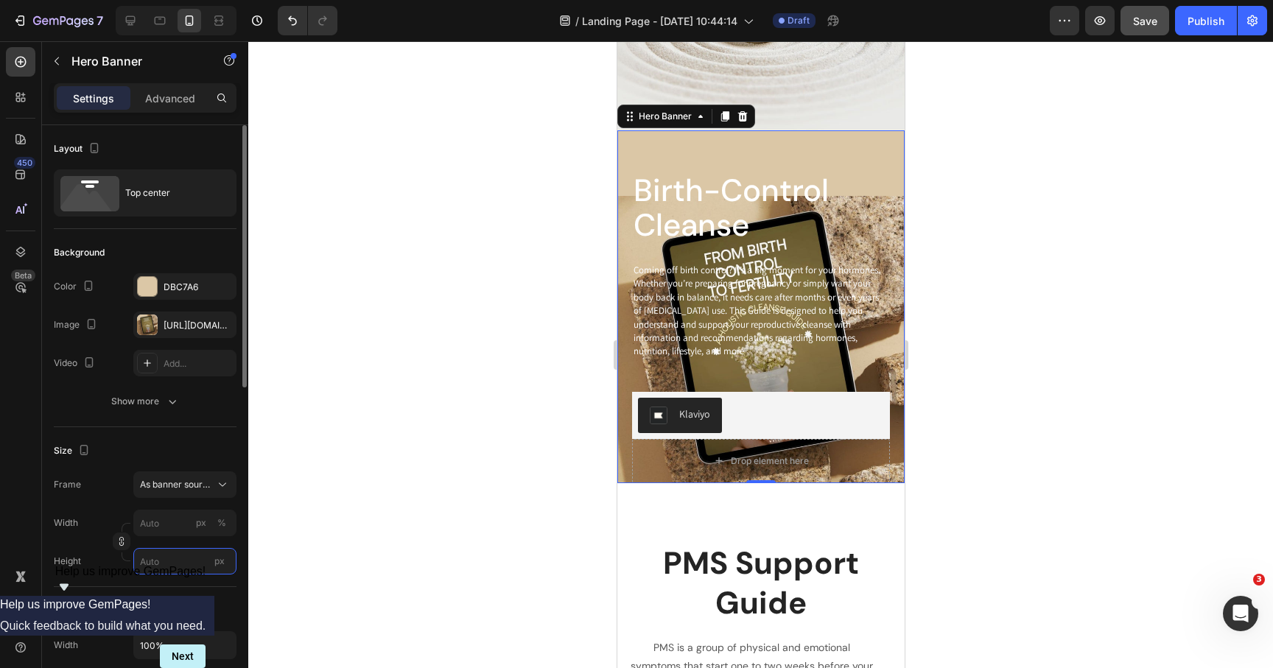
click at [145, 556] on input "px" at bounding box center [184, 561] width 103 height 27
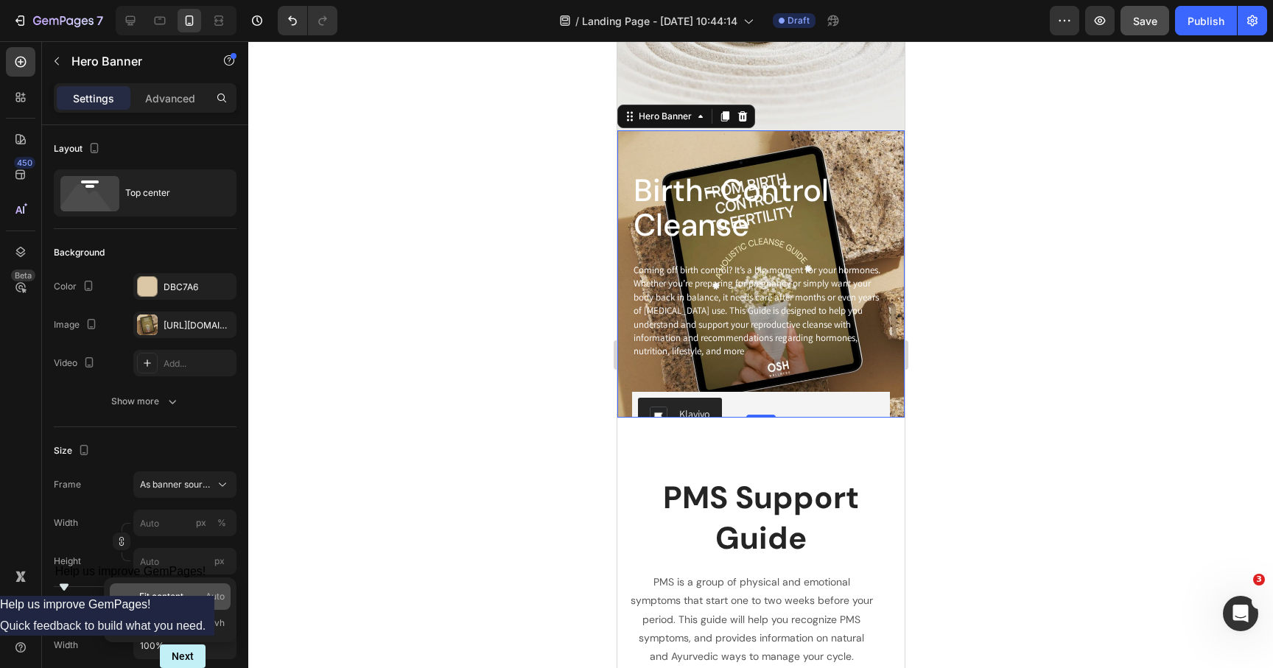
click at [155, 595] on span "Fit content" at bounding box center [161, 596] width 44 height 13
type input "100"
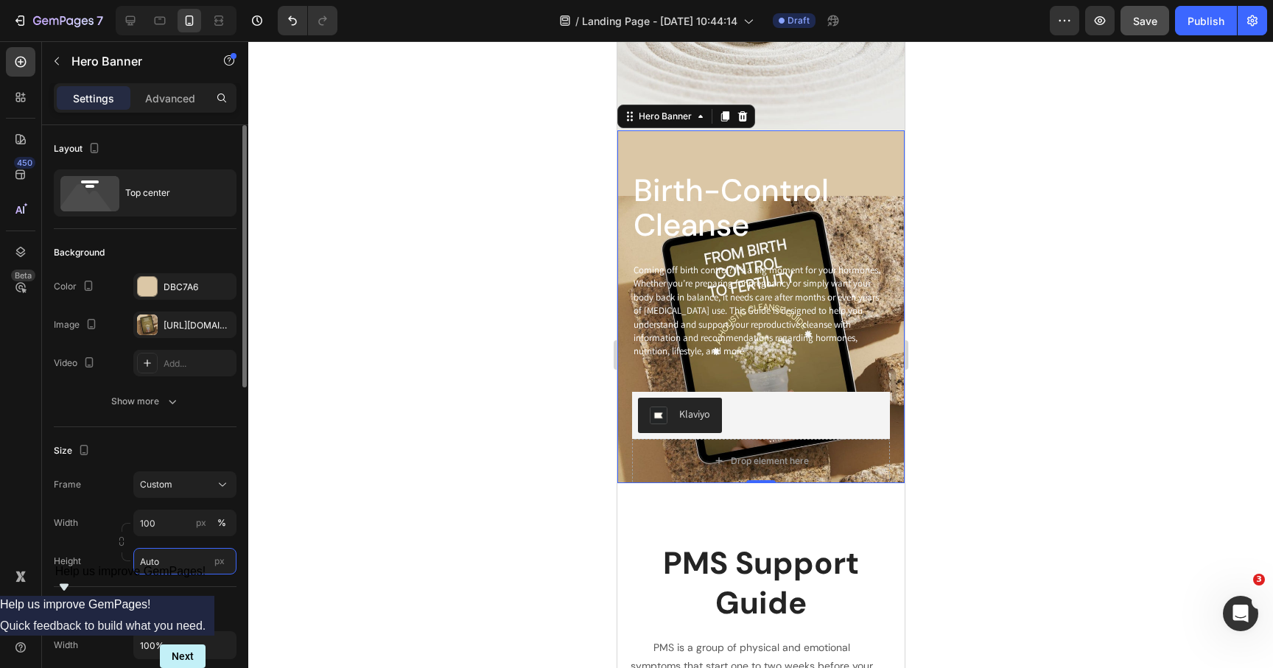
click at [167, 564] on input "Auto" at bounding box center [184, 561] width 103 height 27
click at [158, 621] on span "Fit screen" at bounding box center [159, 623] width 41 height 13
type input "100 vh"
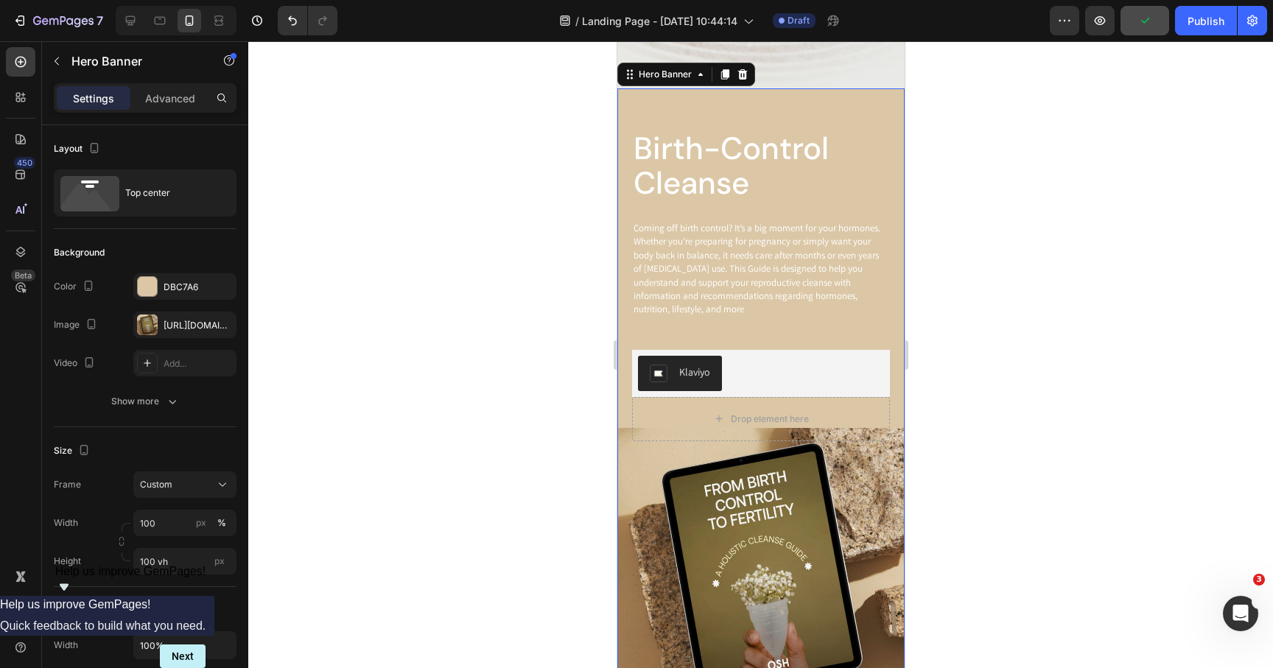
scroll to position [248, 0]
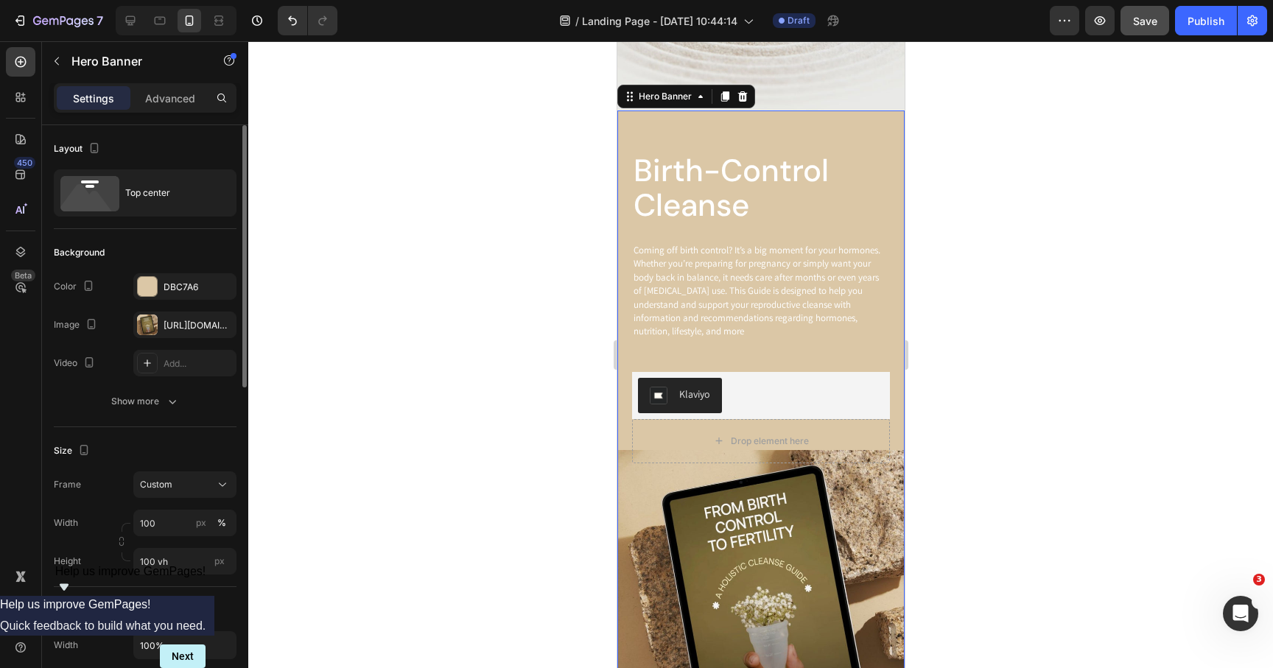
click at [157, 592] on div "Content Width 100% Padding 56, 20, 0, 20 Align" at bounding box center [145, 667] width 183 height 161
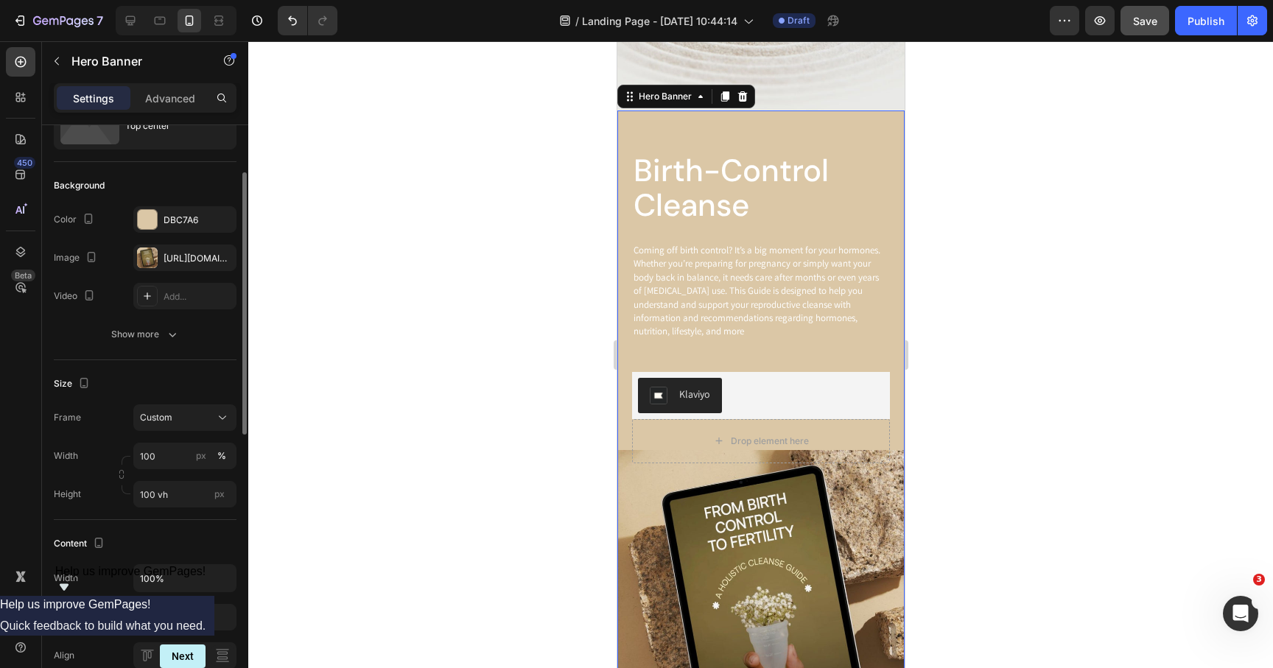
scroll to position [105, 0]
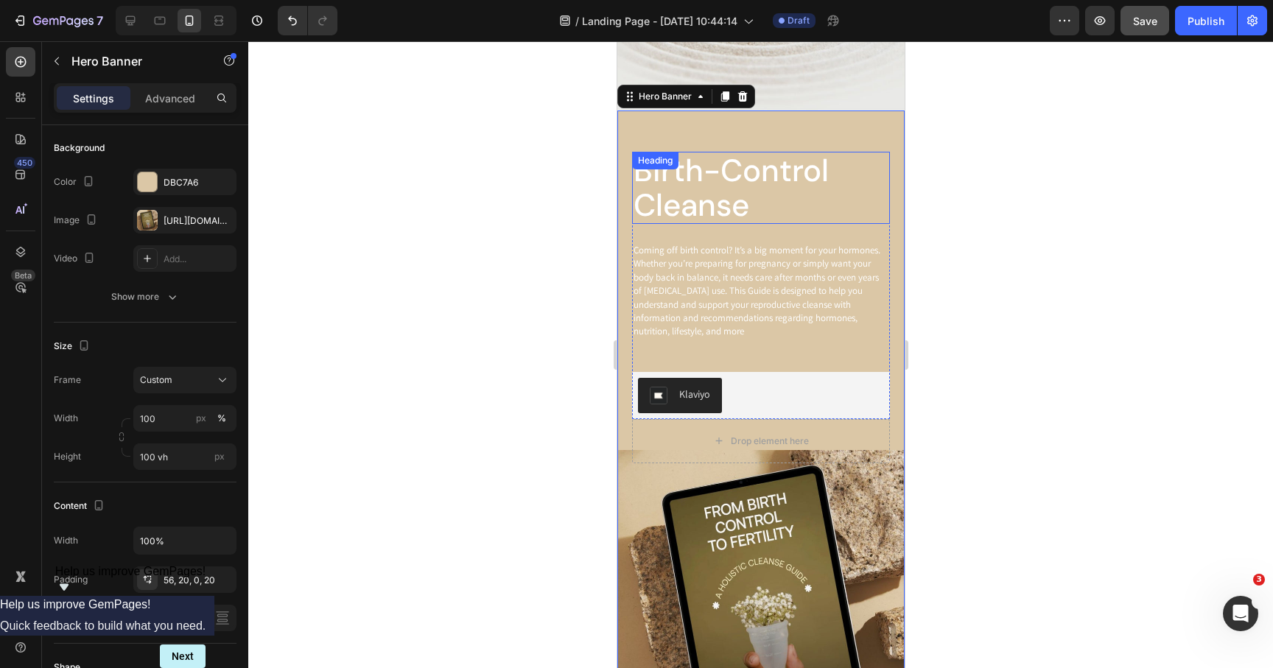
click at [714, 192] on h2 "Birth-Control Cleanse" at bounding box center [760, 188] width 258 height 72
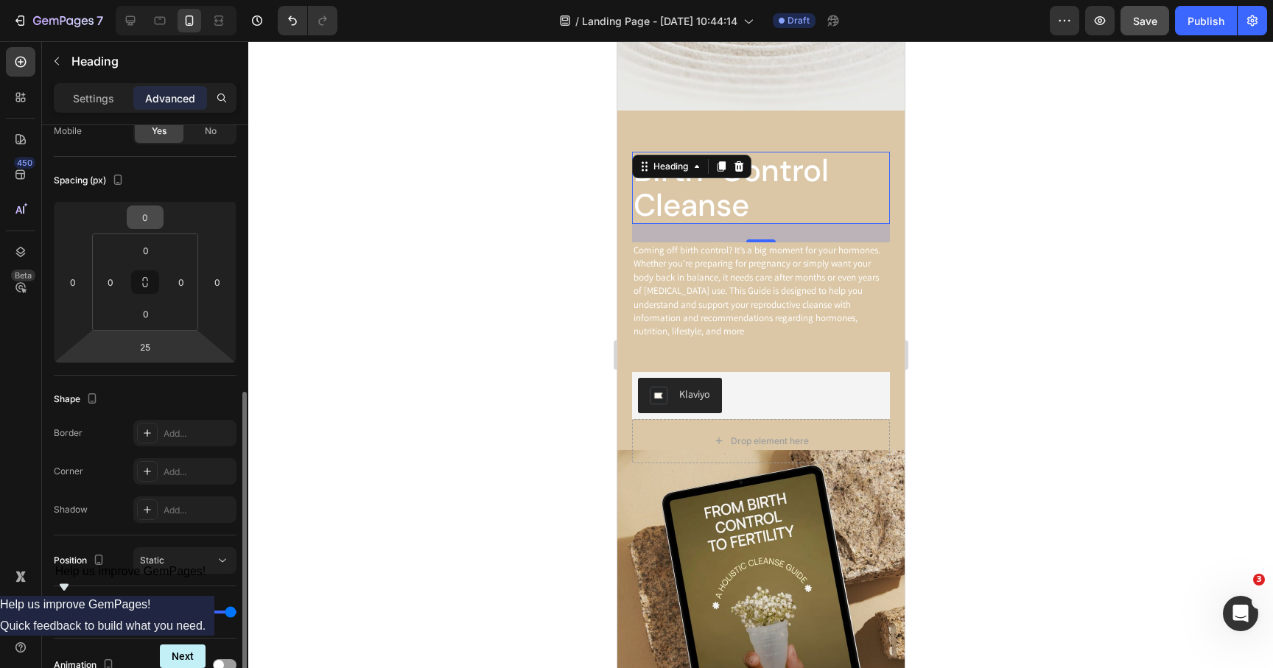
scroll to position [318, 0]
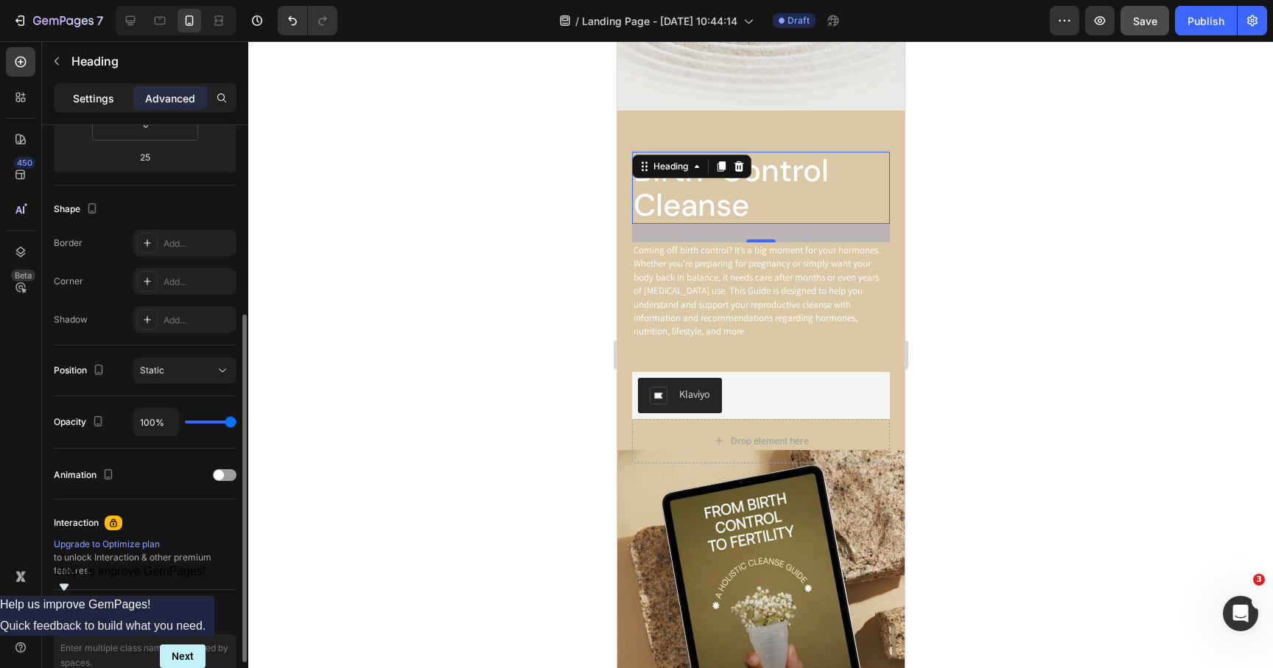
click at [107, 93] on p "Settings" at bounding box center [93, 98] width 41 height 15
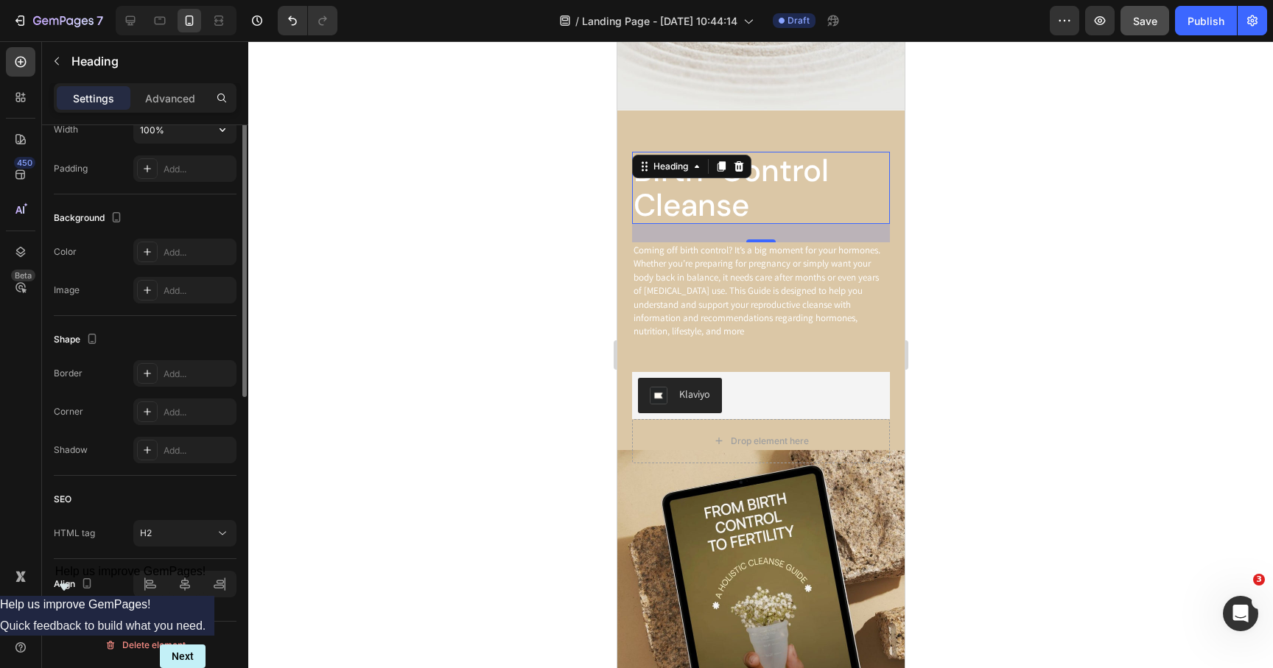
scroll to position [0, 0]
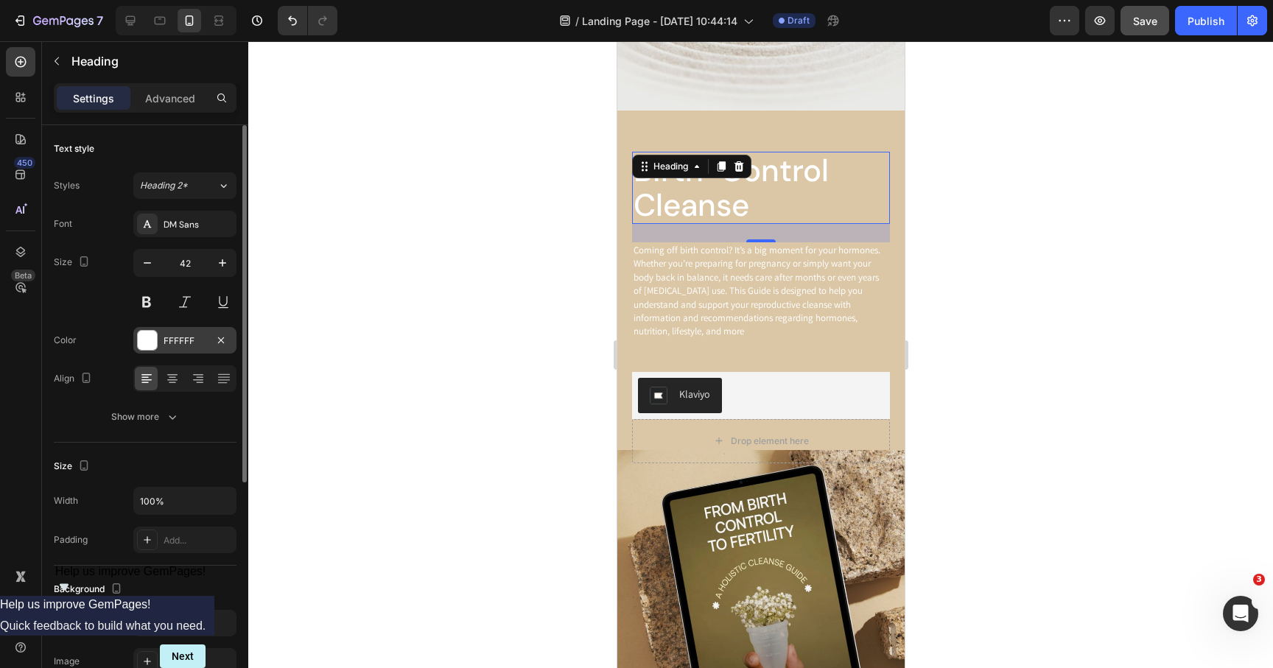
click at [155, 349] on div at bounding box center [147, 340] width 19 height 19
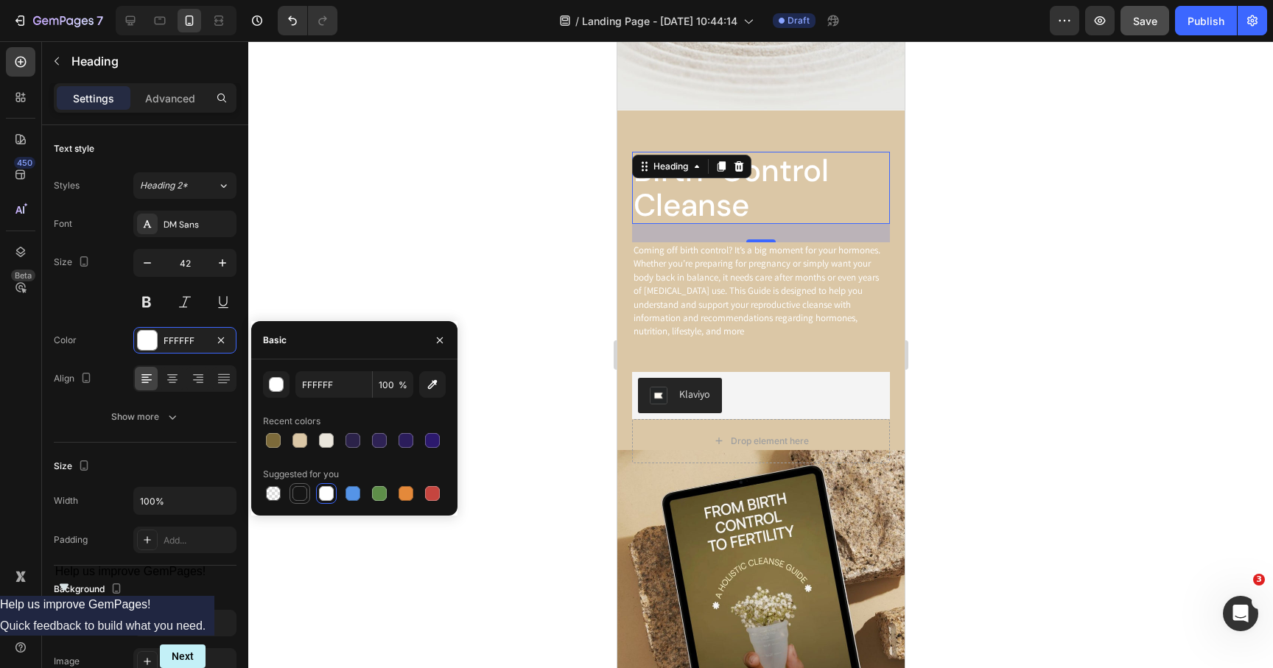
click at [304, 491] on div at bounding box center [300, 493] width 15 height 15
type input "151515"
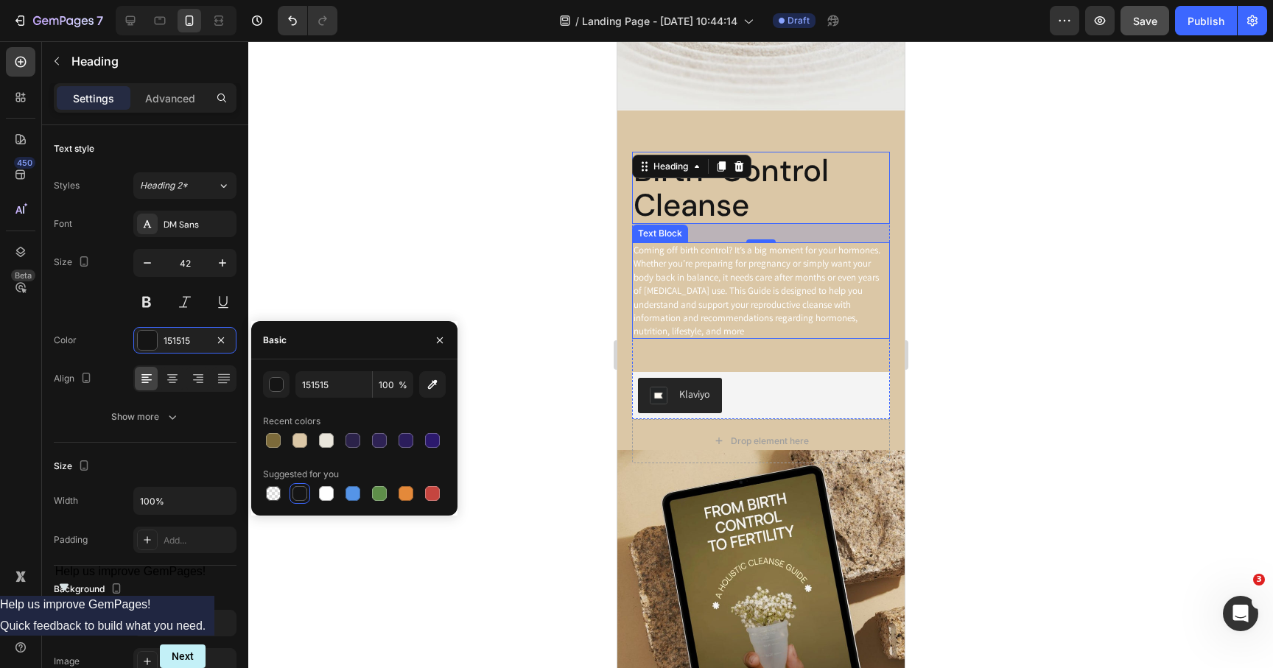
click at [698, 301] on p "Coming off birth control? It’s a big moment for your hormones. Whether you’re p…" at bounding box center [760, 291] width 255 height 95
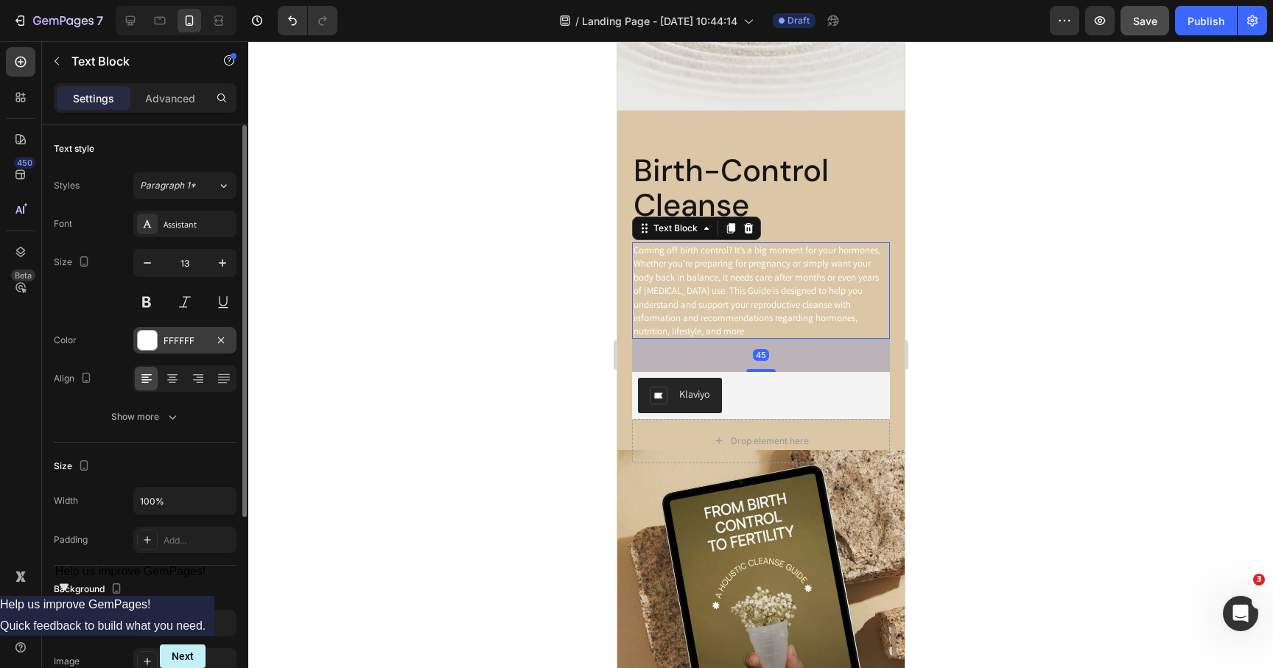
click at [147, 339] on div at bounding box center [147, 340] width 19 height 19
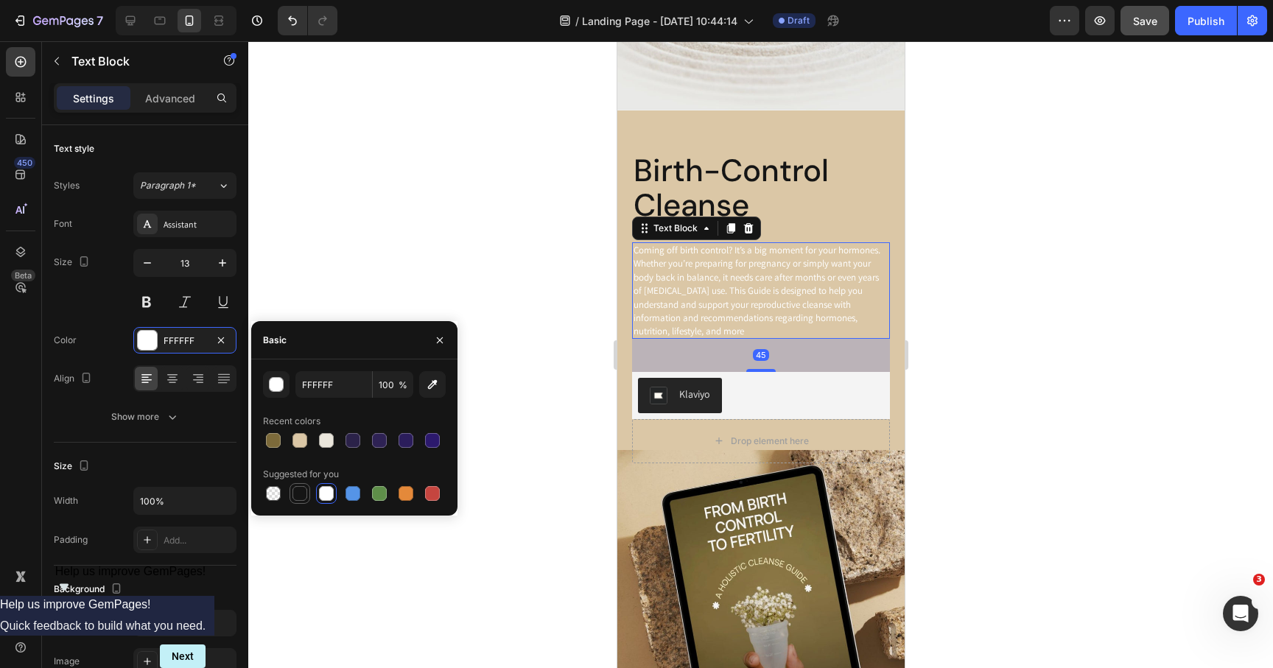
click at [304, 493] on div at bounding box center [300, 493] width 15 height 15
type input "151515"
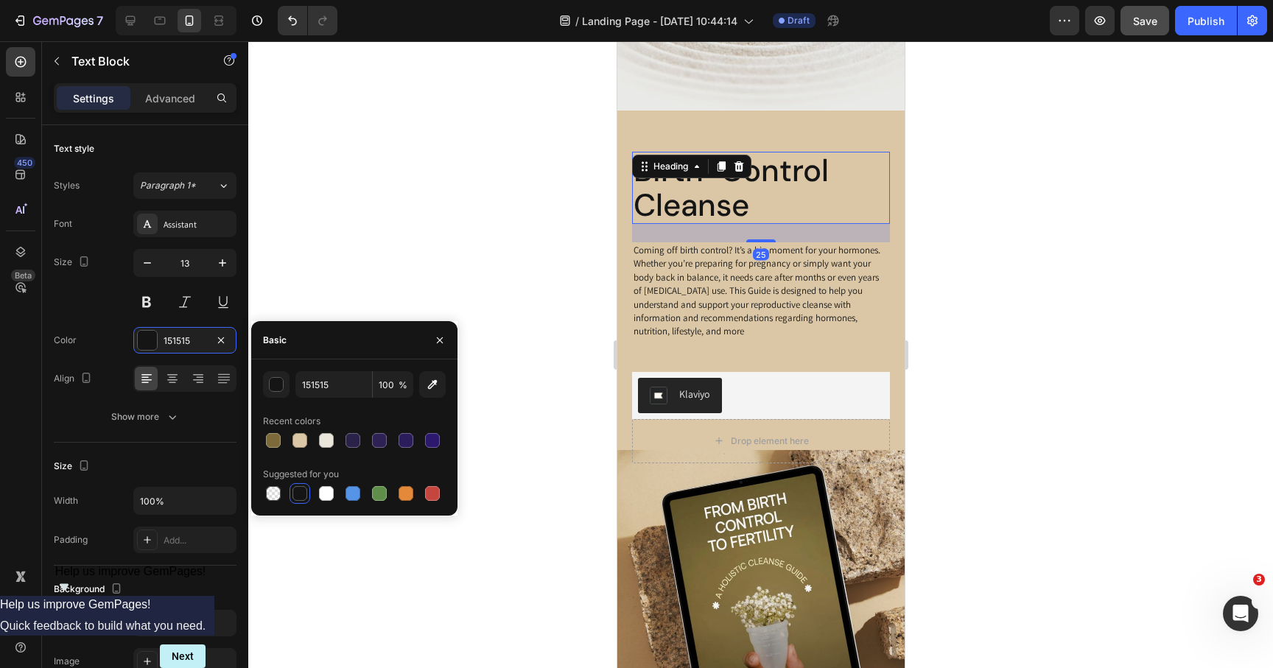
click at [727, 192] on h2 "Birth-Control Cleanse" at bounding box center [760, 188] width 258 height 72
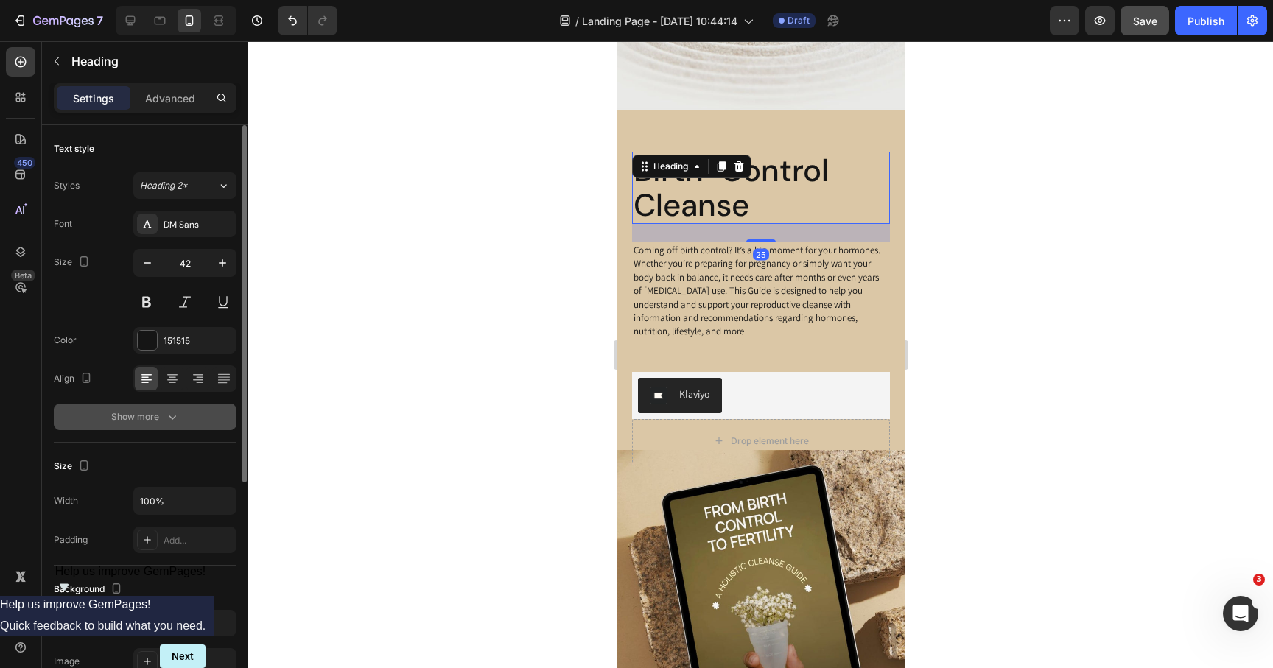
click at [158, 407] on button "Show more" at bounding box center [145, 417] width 183 height 27
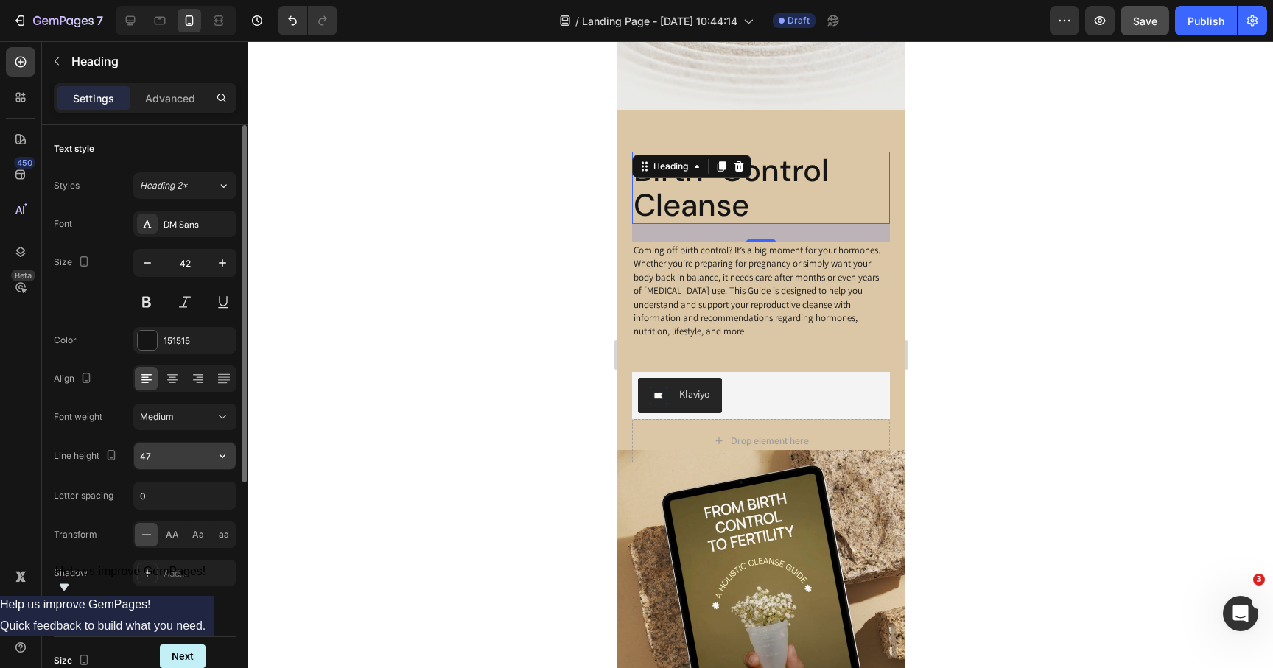
click at [158, 449] on input "47" at bounding box center [185, 456] width 102 height 27
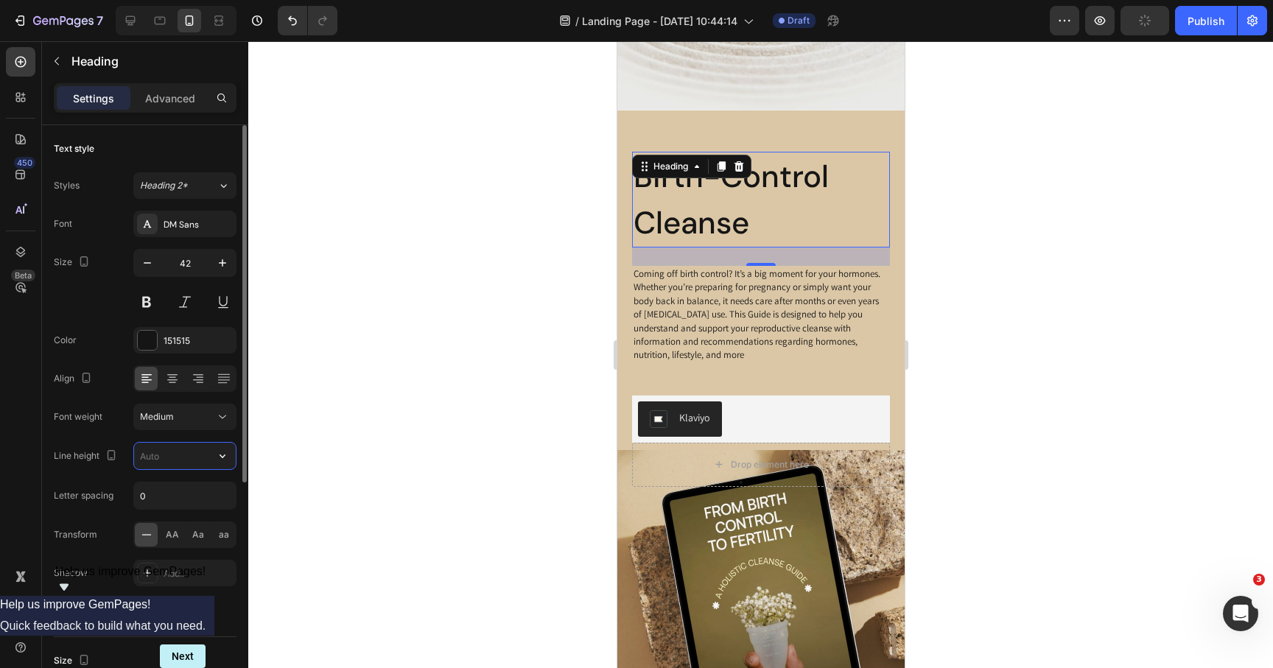
click at [192, 452] on input "text" at bounding box center [185, 456] width 102 height 27
click at [228, 455] on icon "button" at bounding box center [222, 456] width 15 height 15
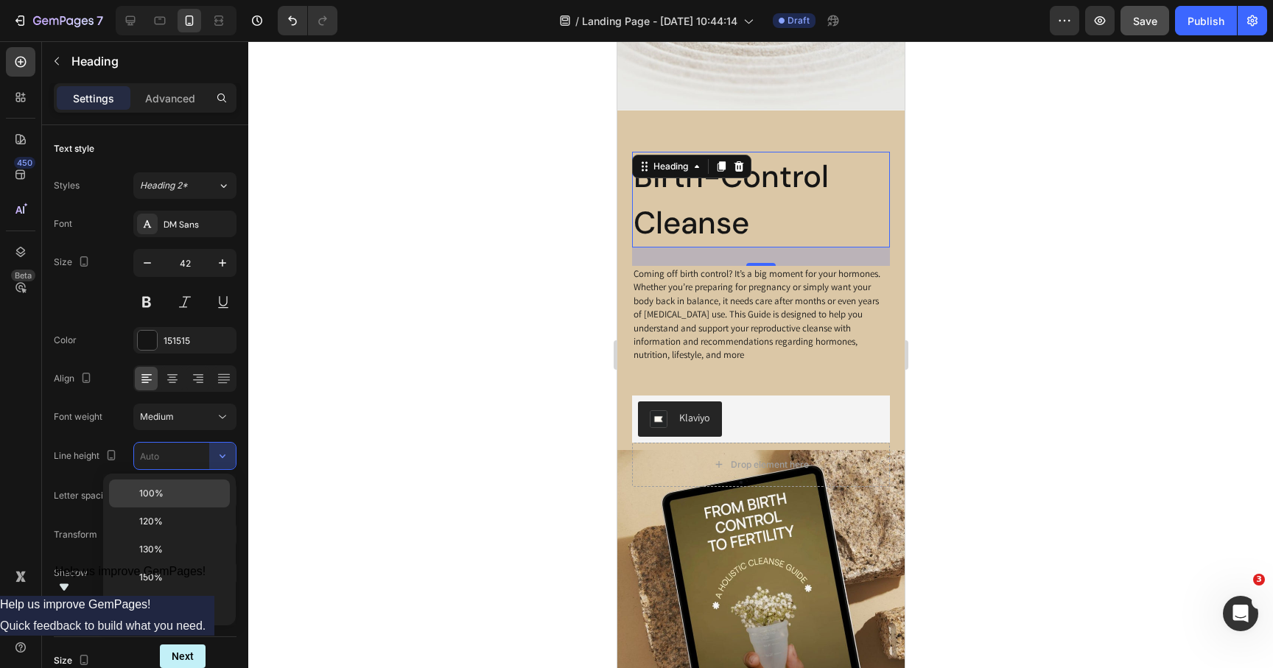
click at [186, 491] on p "100%" at bounding box center [181, 493] width 84 height 13
type input "100%"
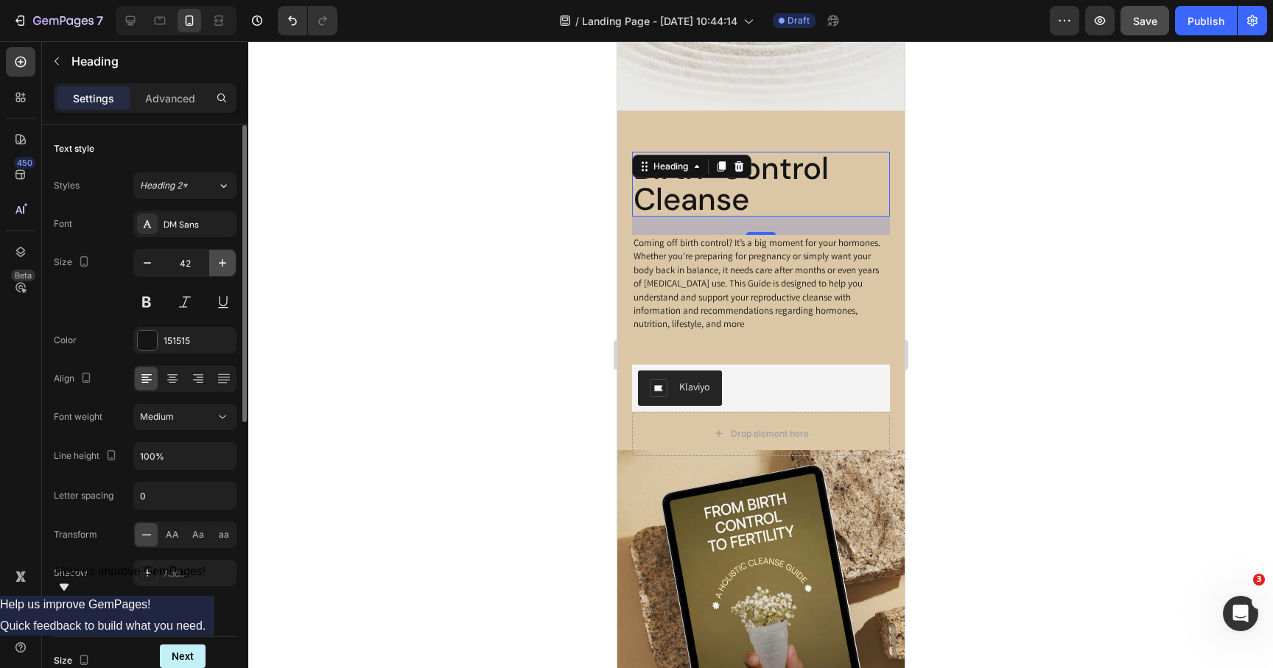
click at [225, 265] on icon "button" at bounding box center [222, 263] width 15 height 15
type input "44"
click at [139, 296] on button at bounding box center [146, 302] width 27 height 27
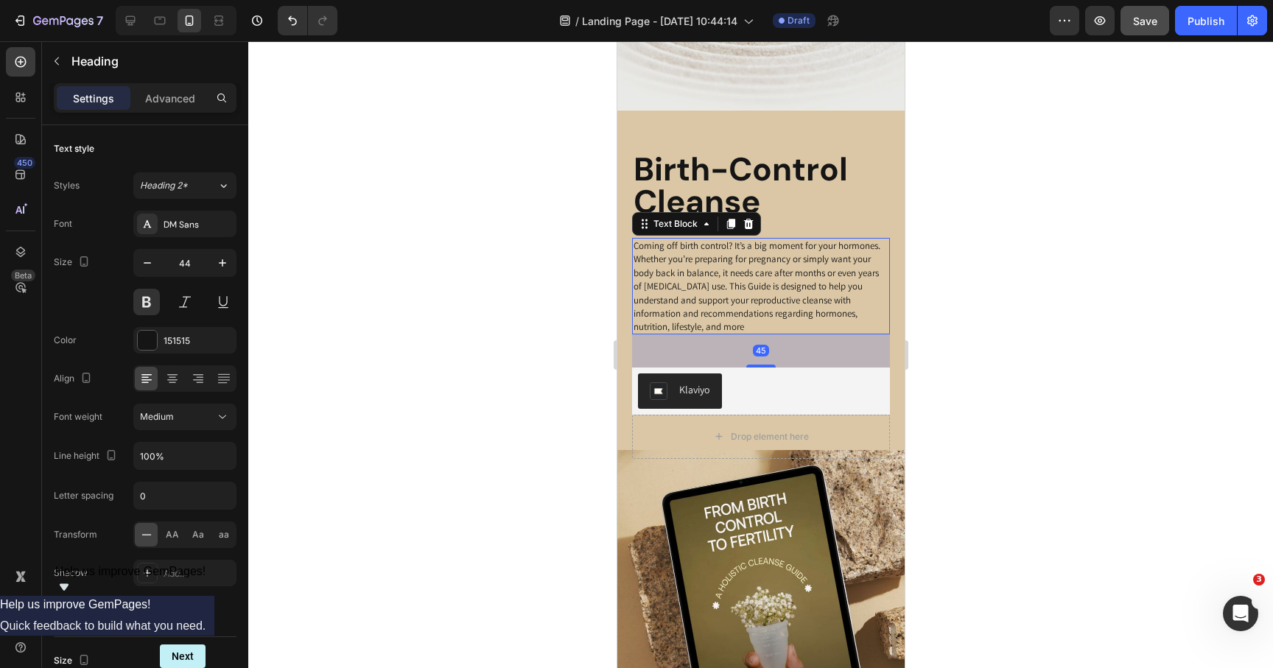
click at [699, 289] on p "Coming off birth control? It’s a big moment for your hormones. Whether you’re p…" at bounding box center [760, 286] width 255 height 95
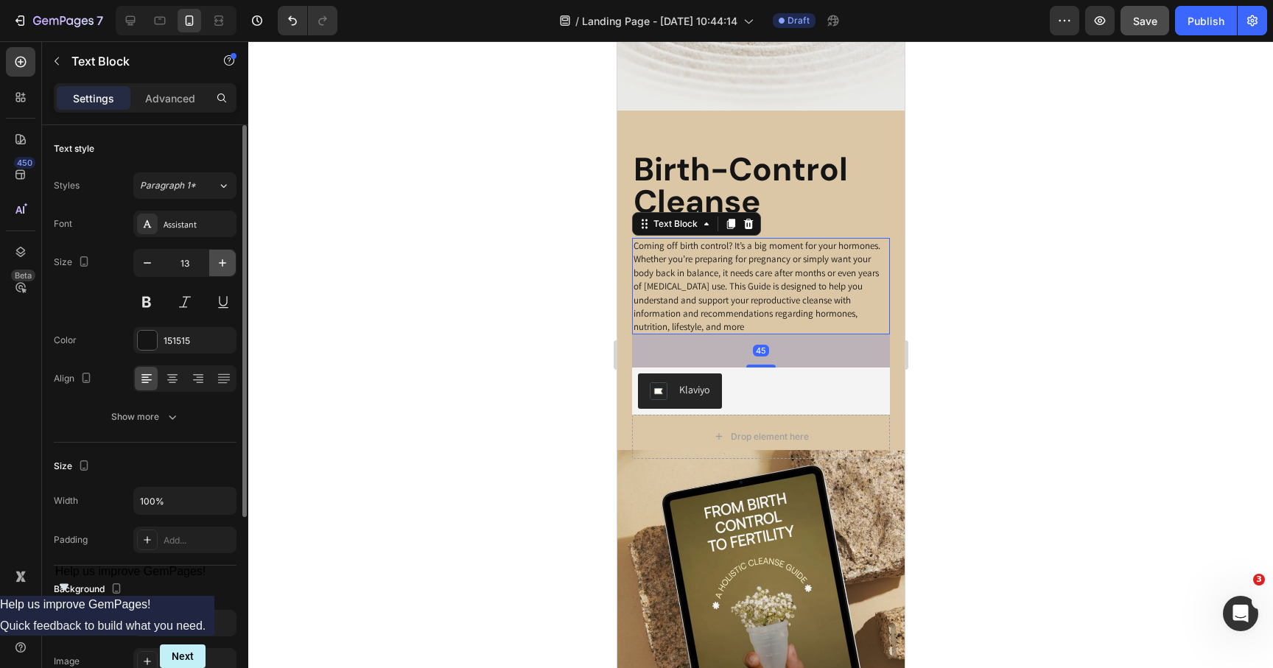
click at [228, 259] on icon "button" at bounding box center [222, 263] width 15 height 15
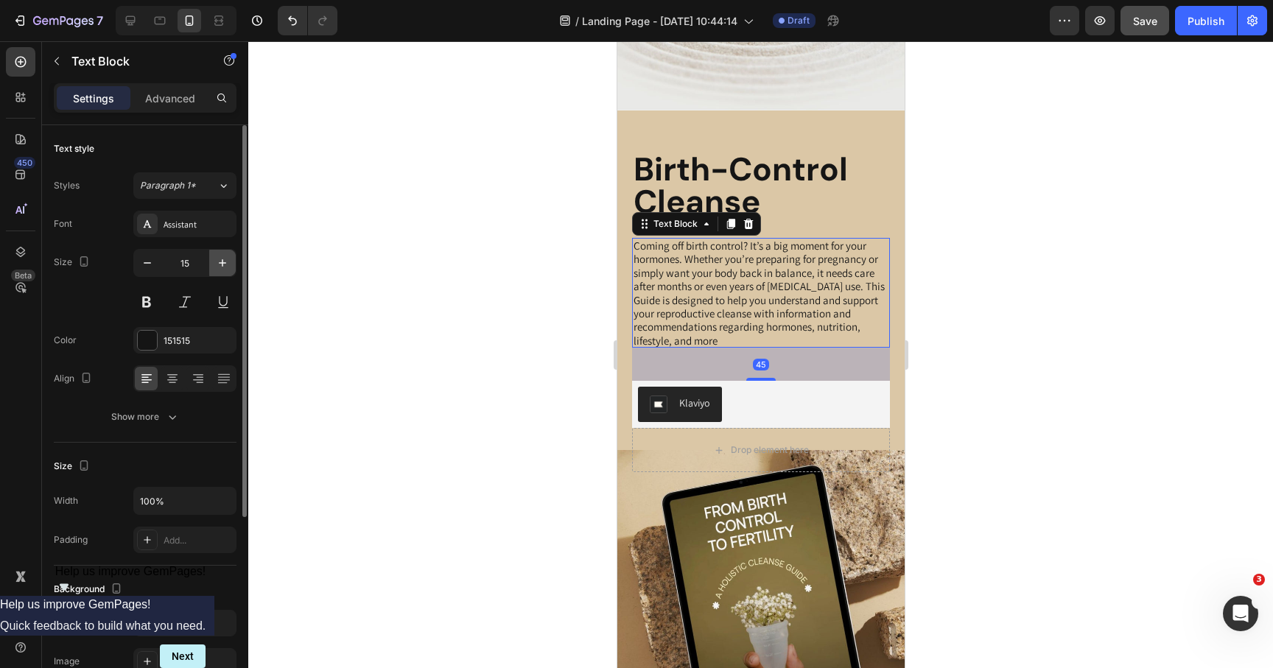
click at [228, 259] on icon "button" at bounding box center [222, 263] width 15 height 15
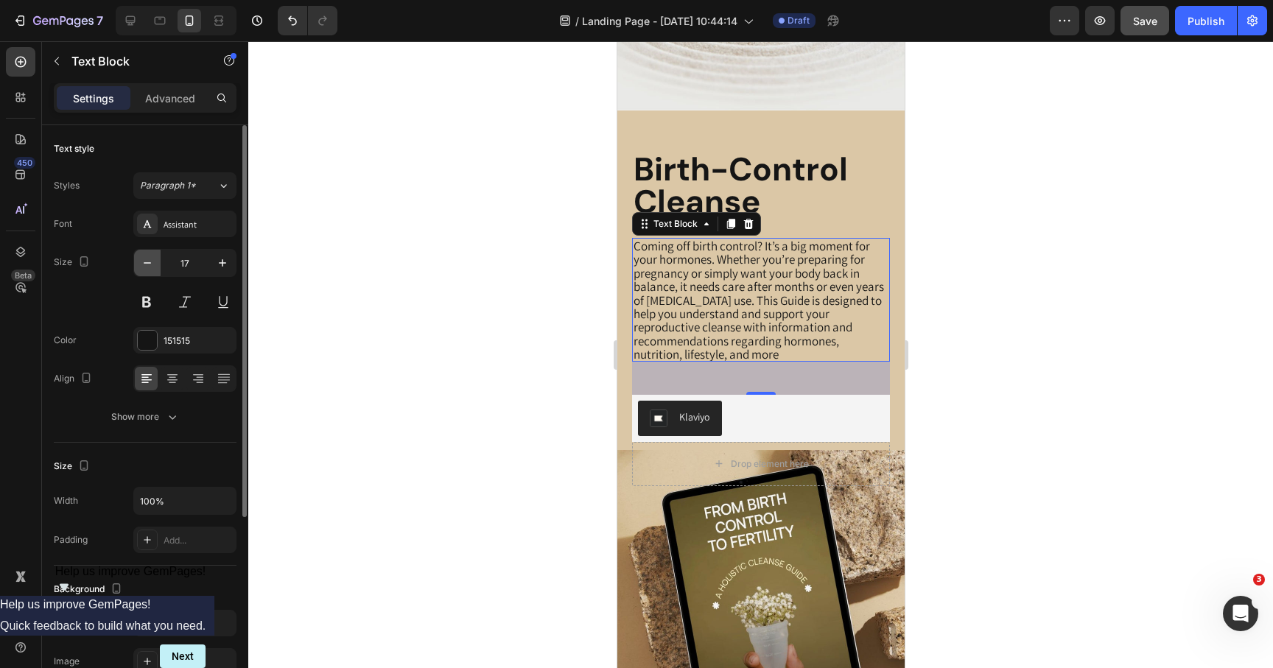
click at [147, 262] on icon "button" at bounding box center [147, 263] width 15 height 15
type input "16"
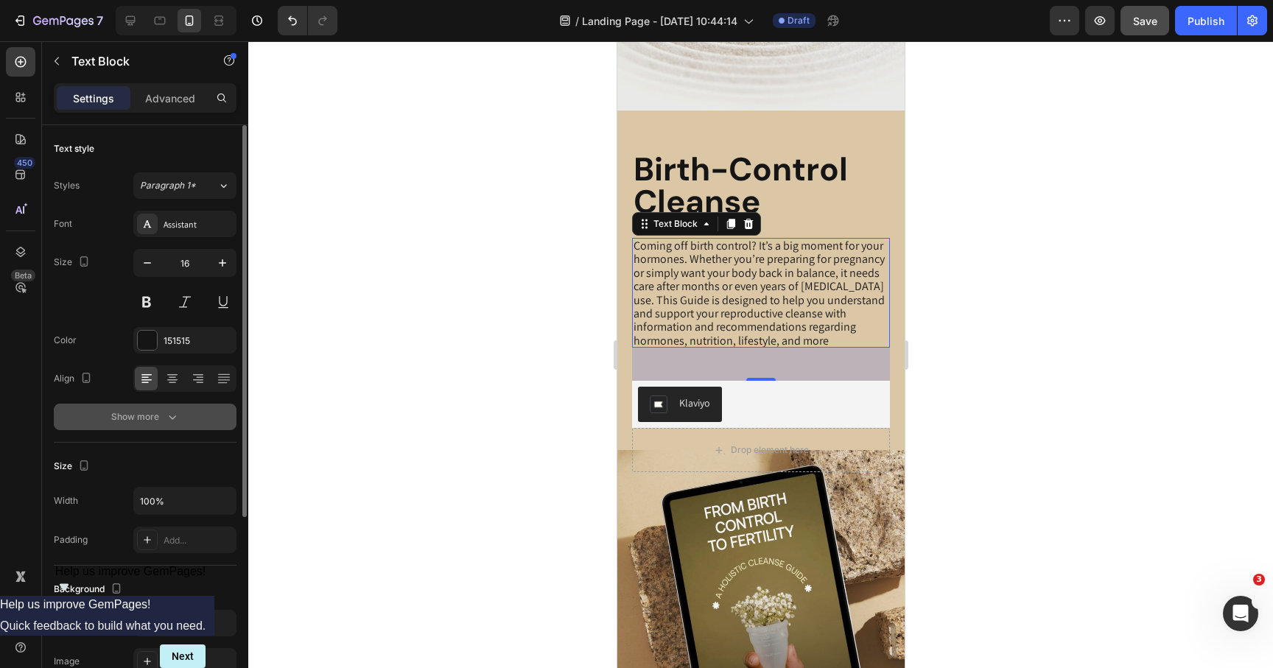
click at [157, 419] on div "Show more" at bounding box center [145, 417] width 69 height 15
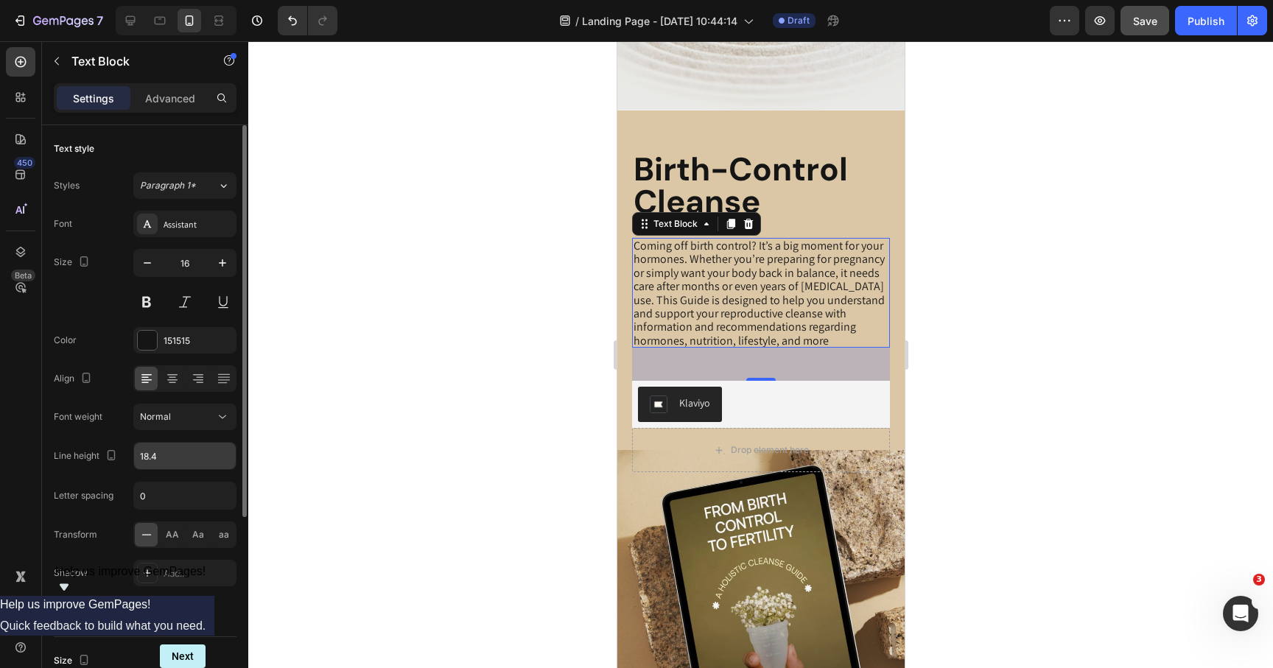
click at [174, 463] on input "18.4" at bounding box center [185, 456] width 102 height 27
type input "="
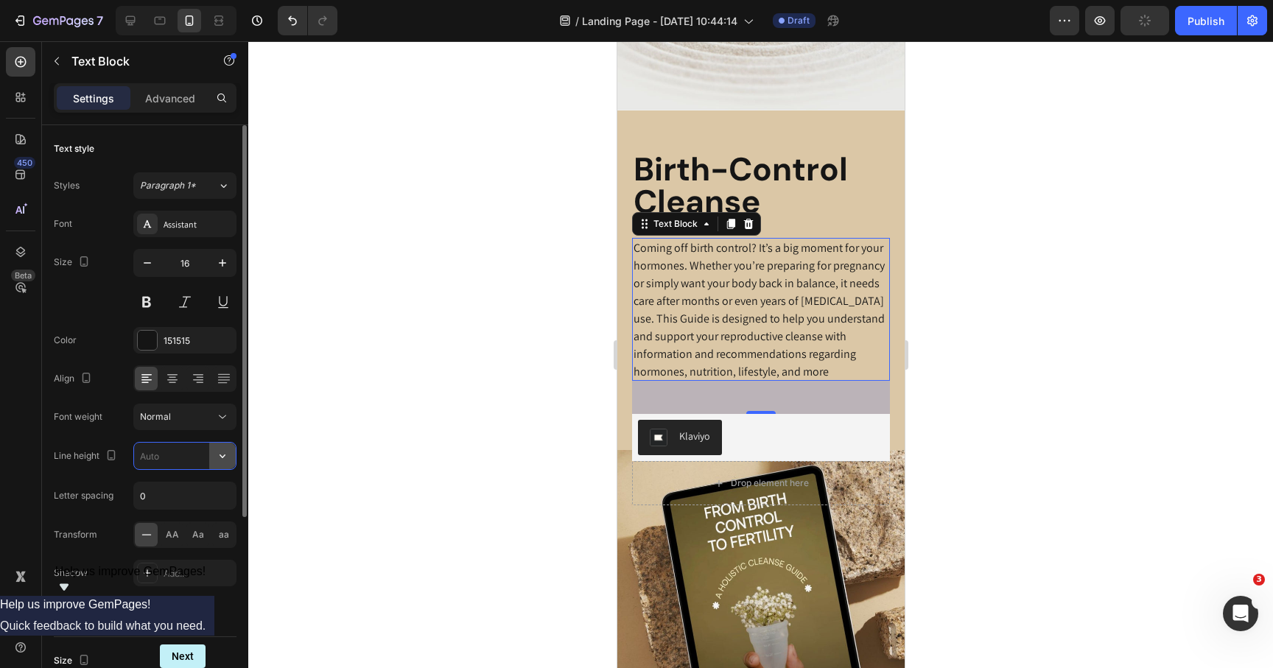
click at [223, 453] on icon "button" at bounding box center [222, 456] width 15 height 15
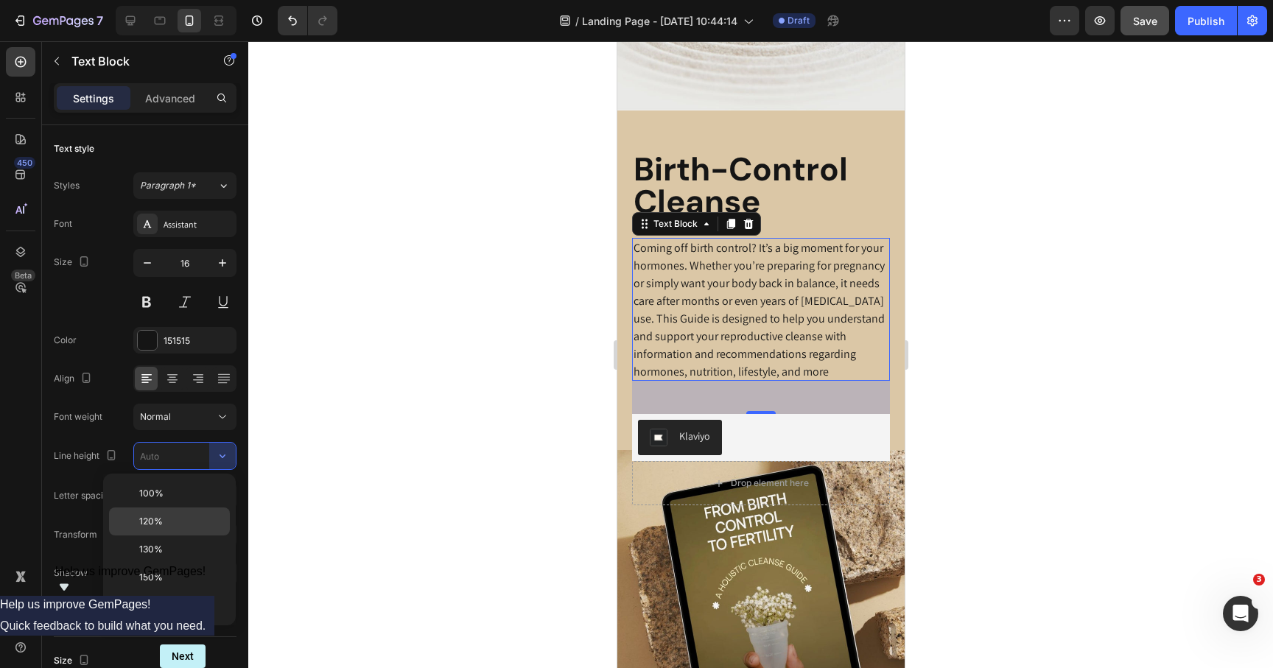
click at [170, 525] on p "120%" at bounding box center [181, 521] width 84 height 13
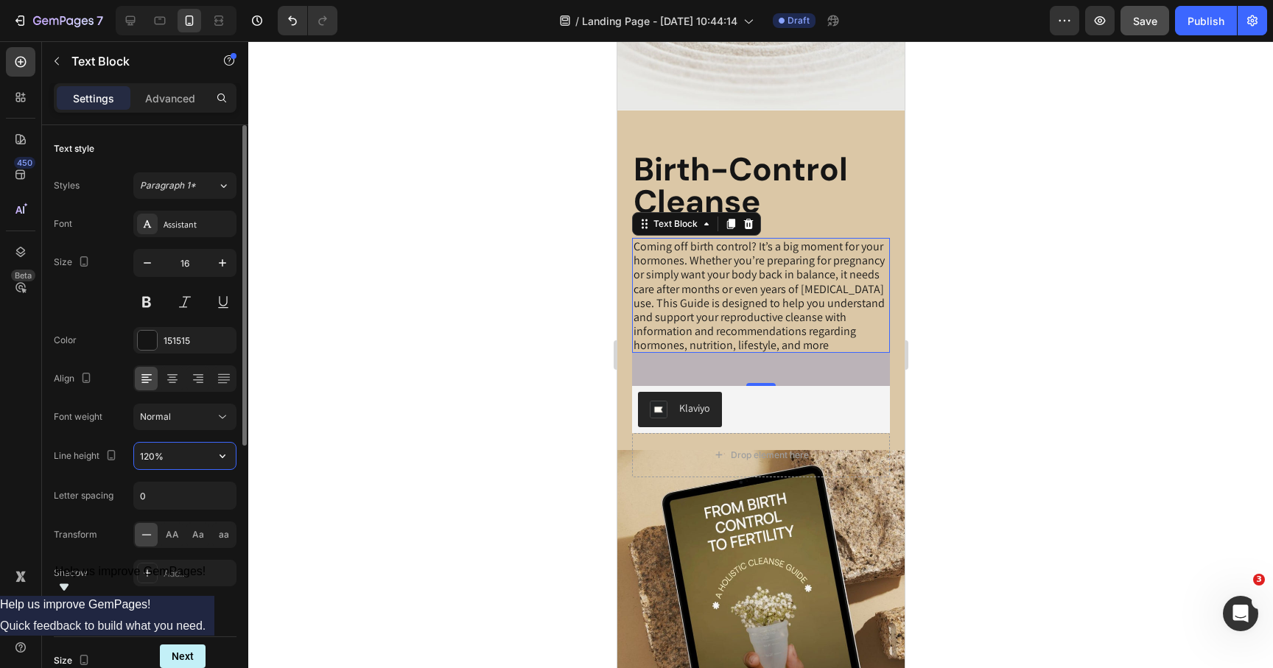
click at [209, 459] on input "120%" at bounding box center [185, 456] width 102 height 27
click at [218, 458] on icon "button" at bounding box center [222, 456] width 15 height 15
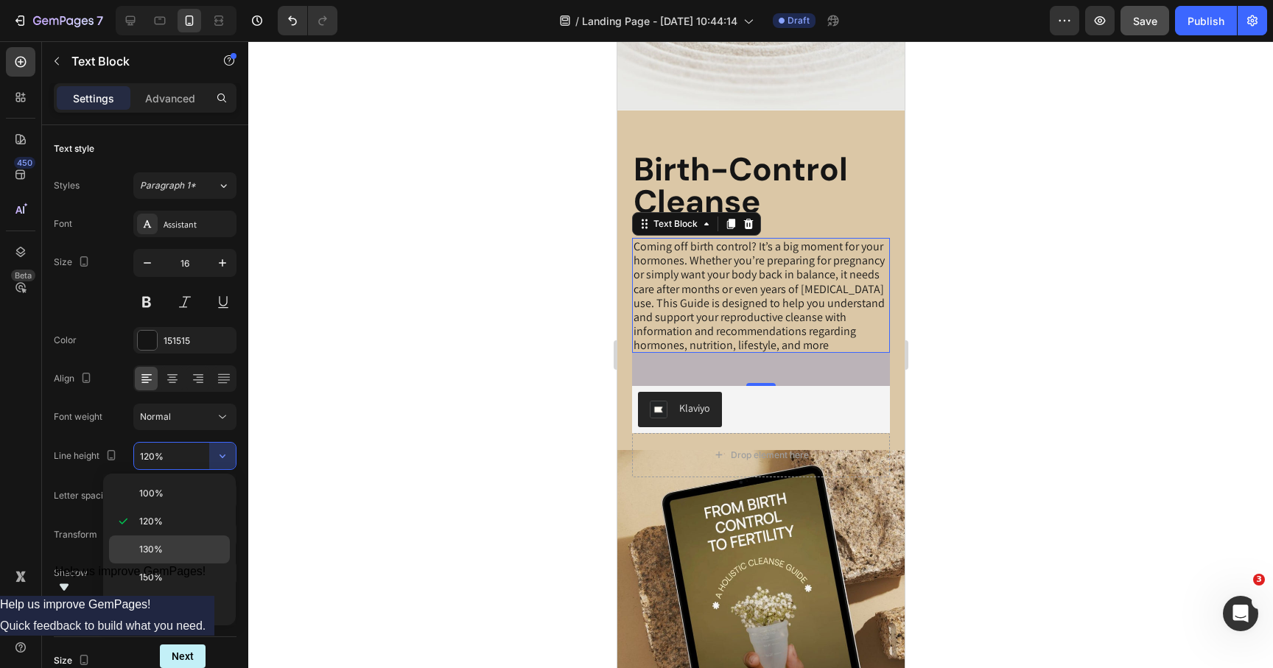
click at [173, 556] on p "130%" at bounding box center [181, 549] width 84 height 13
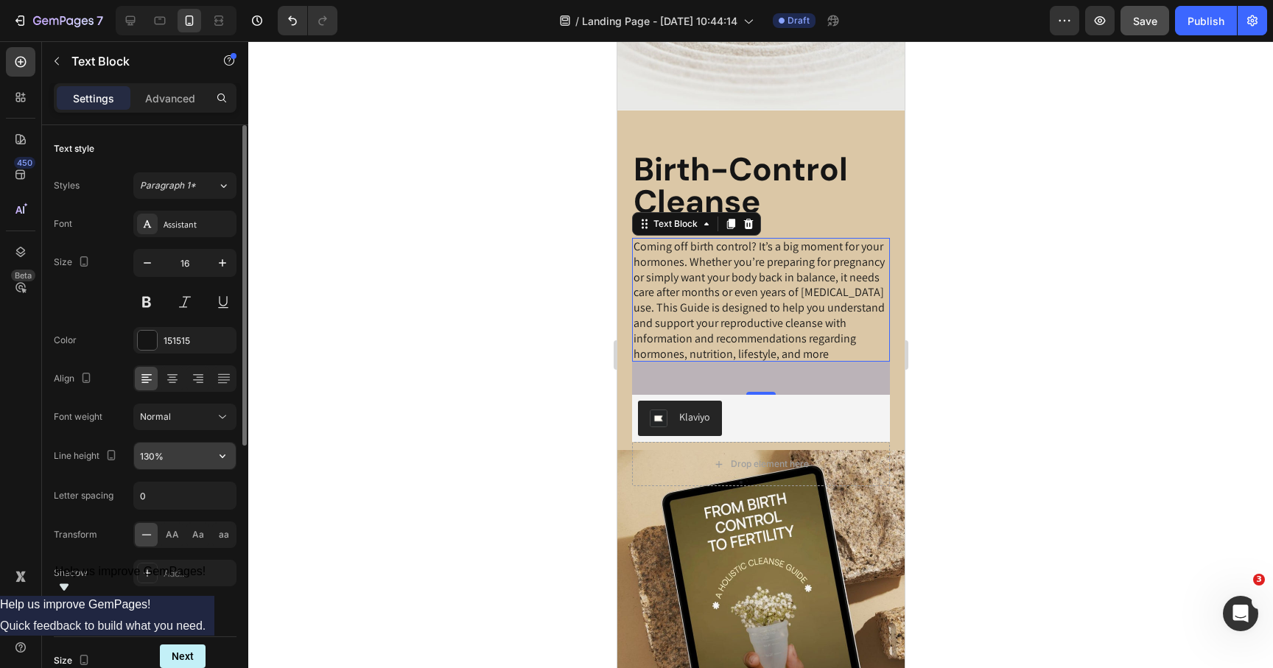
click at [231, 459] on button "button" at bounding box center [222, 456] width 27 height 27
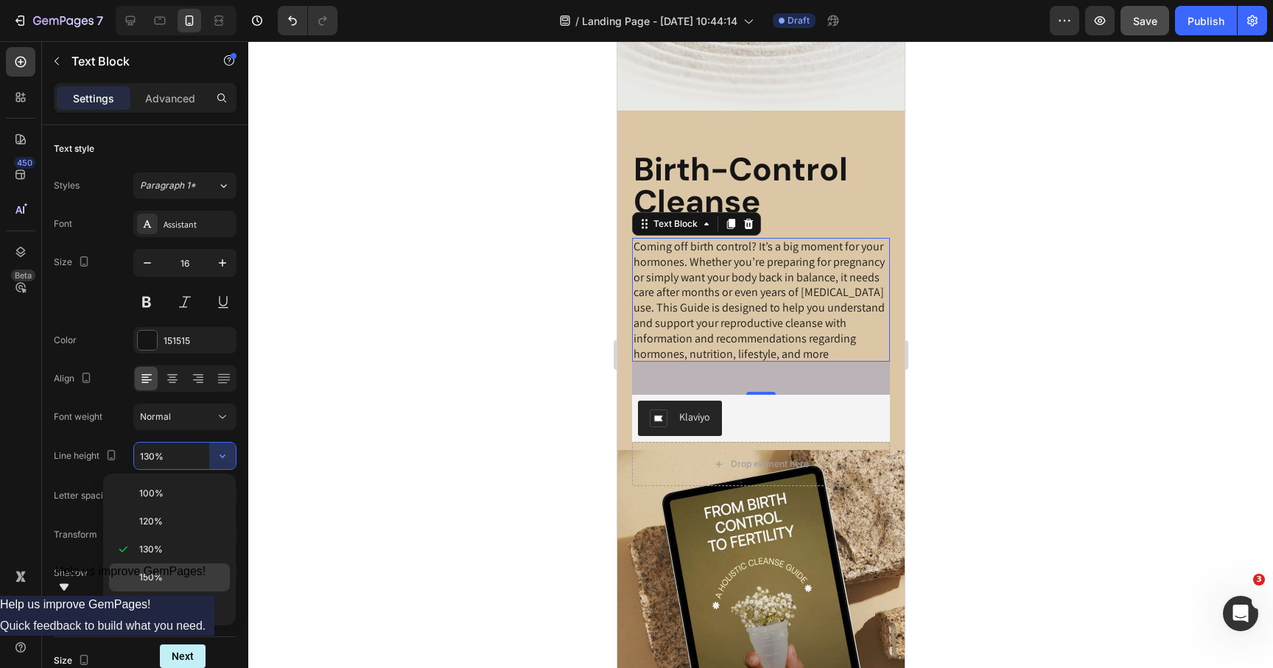
click at [186, 575] on p "150%" at bounding box center [181, 577] width 84 height 13
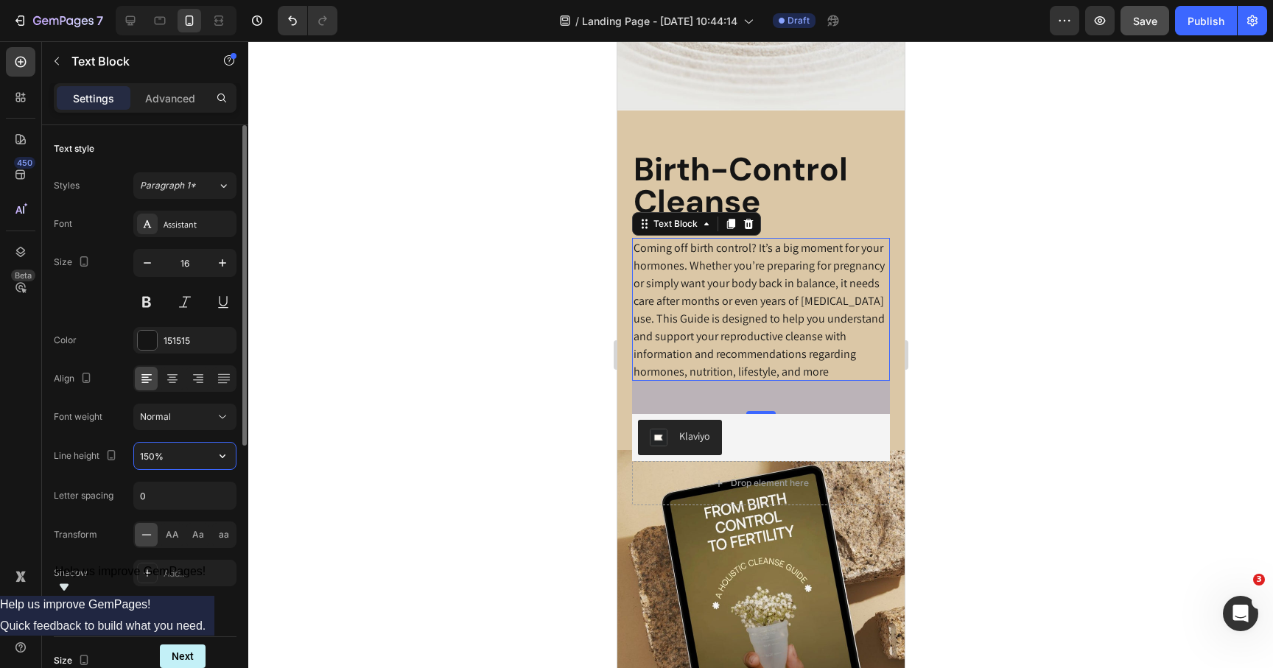
click at [167, 456] on input "150%" at bounding box center [185, 456] width 102 height 27
click at [151, 452] on input "150%" at bounding box center [185, 456] width 102 height 27
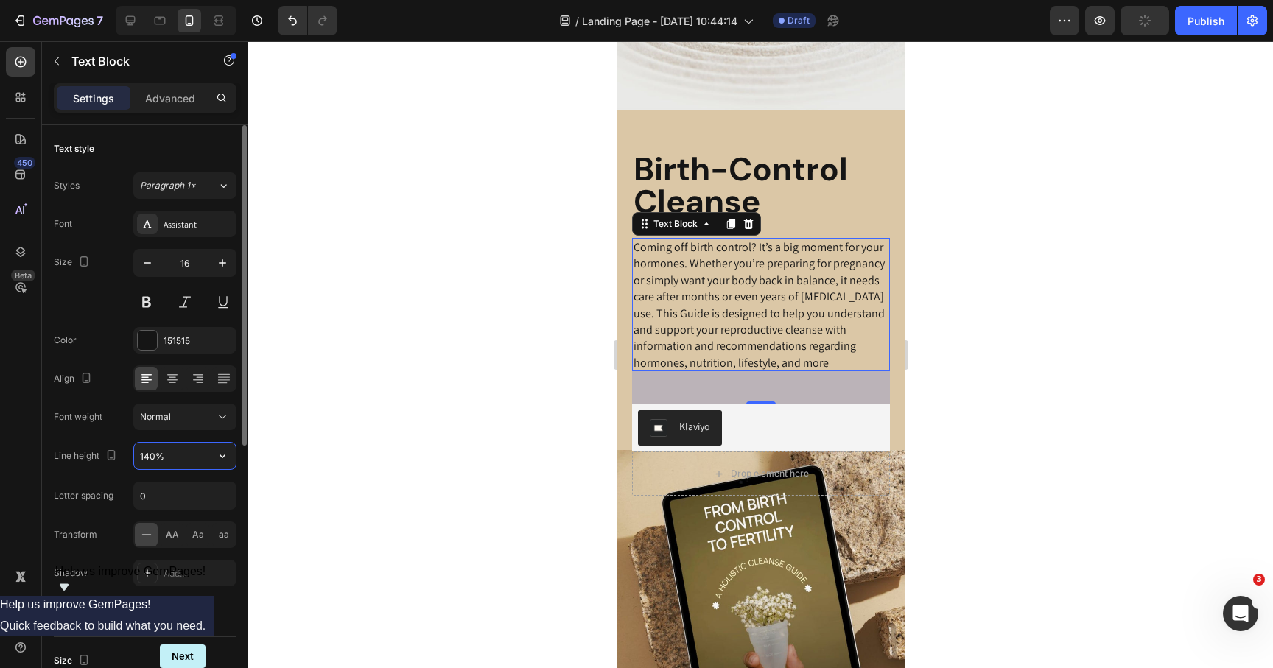
type input "140%"
click at [433, 399] on div at bounding box center [760, 354] width 1025 height 627
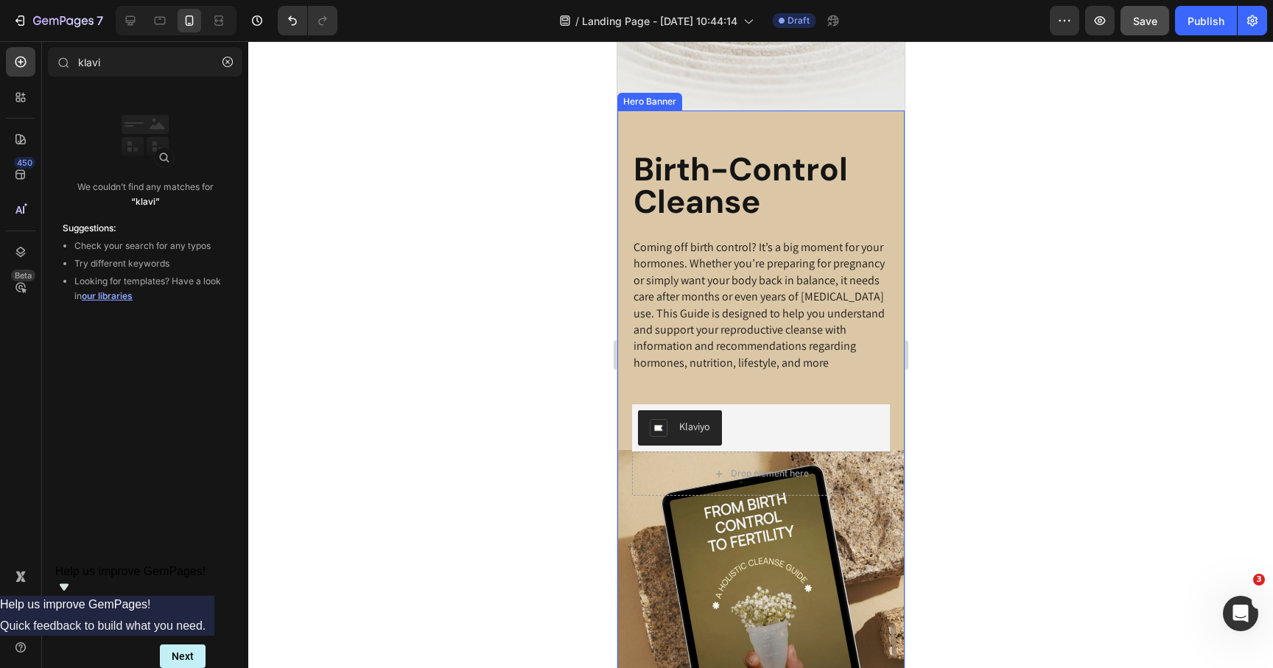
click at [741, 139] on div "Birth-Control Cleanse Heading Coming off birth control? It’s a big moment for y…" at bounding box center [760, 303] width 287 height 385
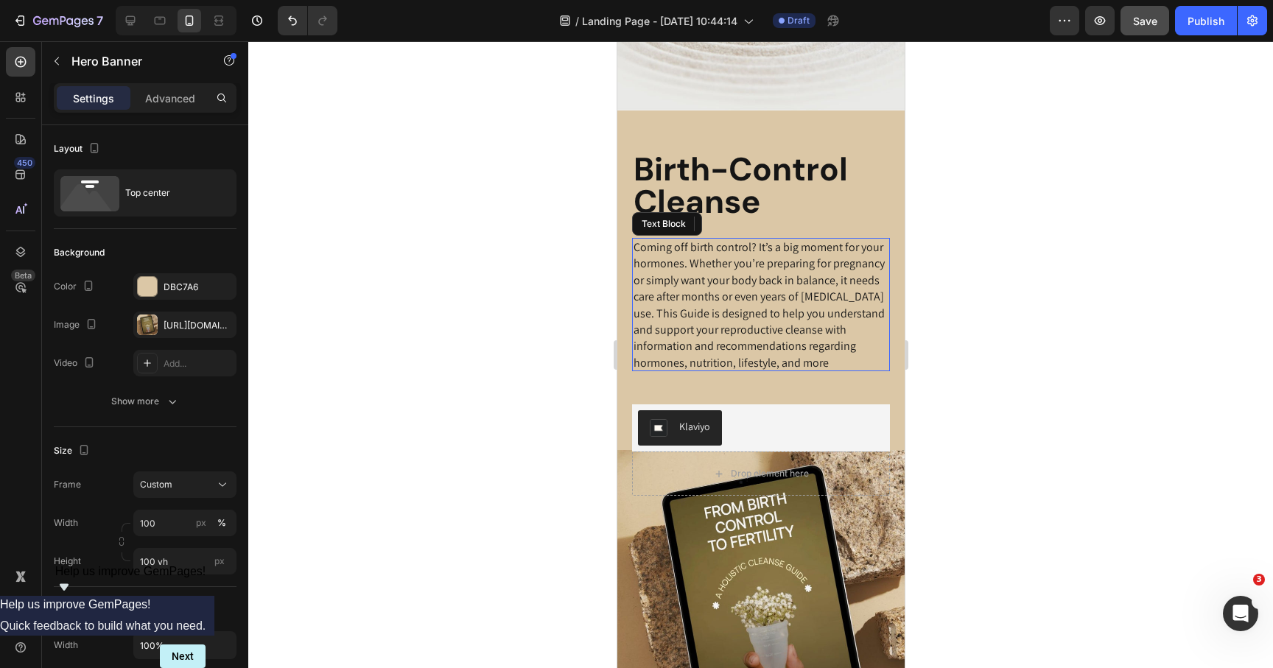
click at [797, 367] on p "Coming off birth control? It’s a big moment for your hormones. Whether you’re p…" at bounding box center [760, 305] width 255 height 132
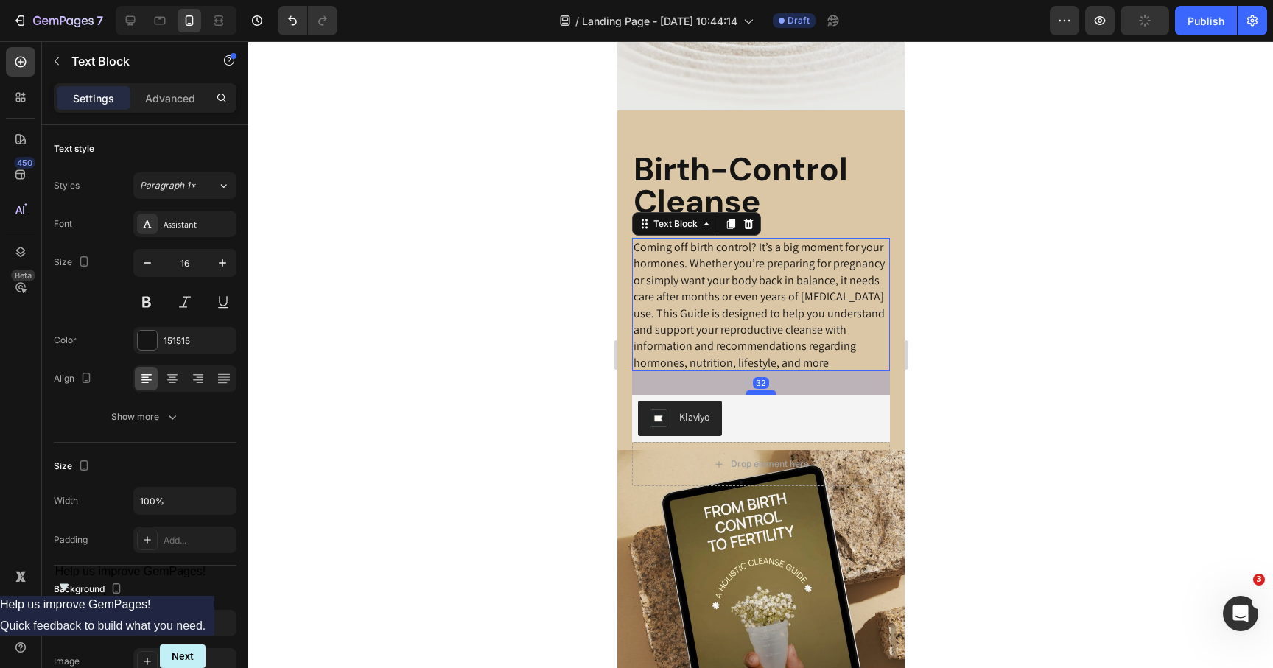
drag, startPoint x: 766, startPoint y: 402, endPoint x: 766, endPoint y: 392, distance: 9.6
click at [766, 392] on div at bounding box center [760, 393] width 29 height 4
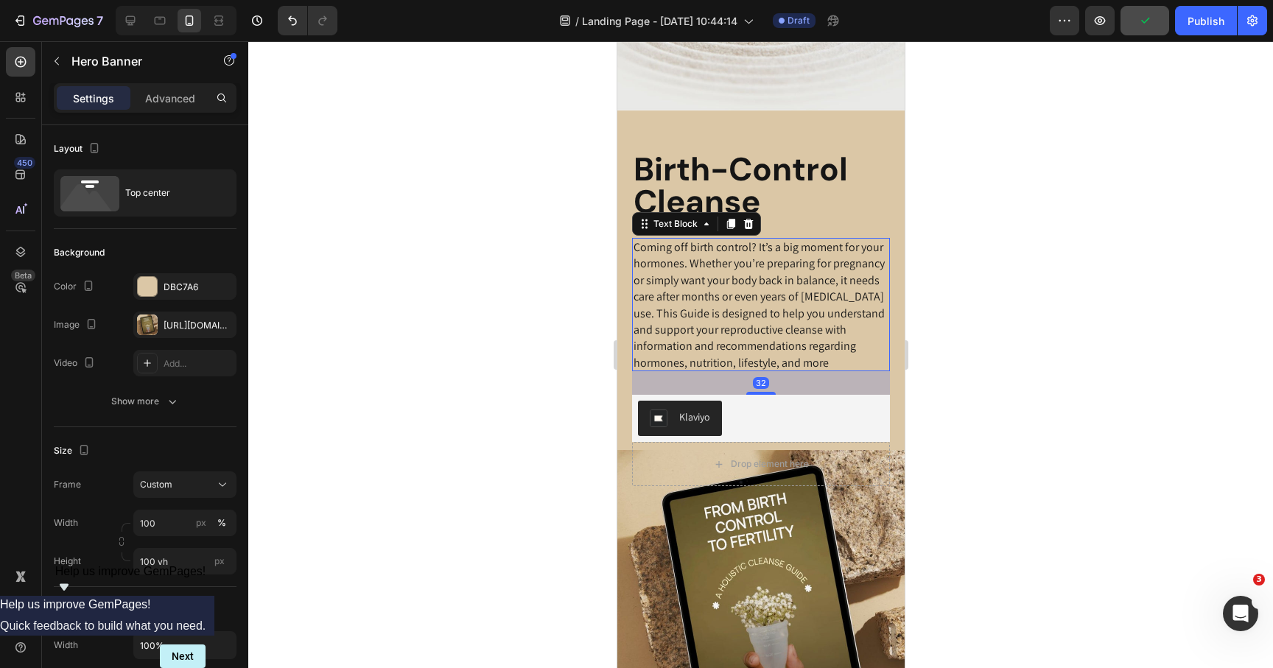
click at [896, 388] on div "Birth-Control Cleanse Heading Coming off birth control? It’s a big moment for y…" at bounding box center [760, 299] width 287 height 376
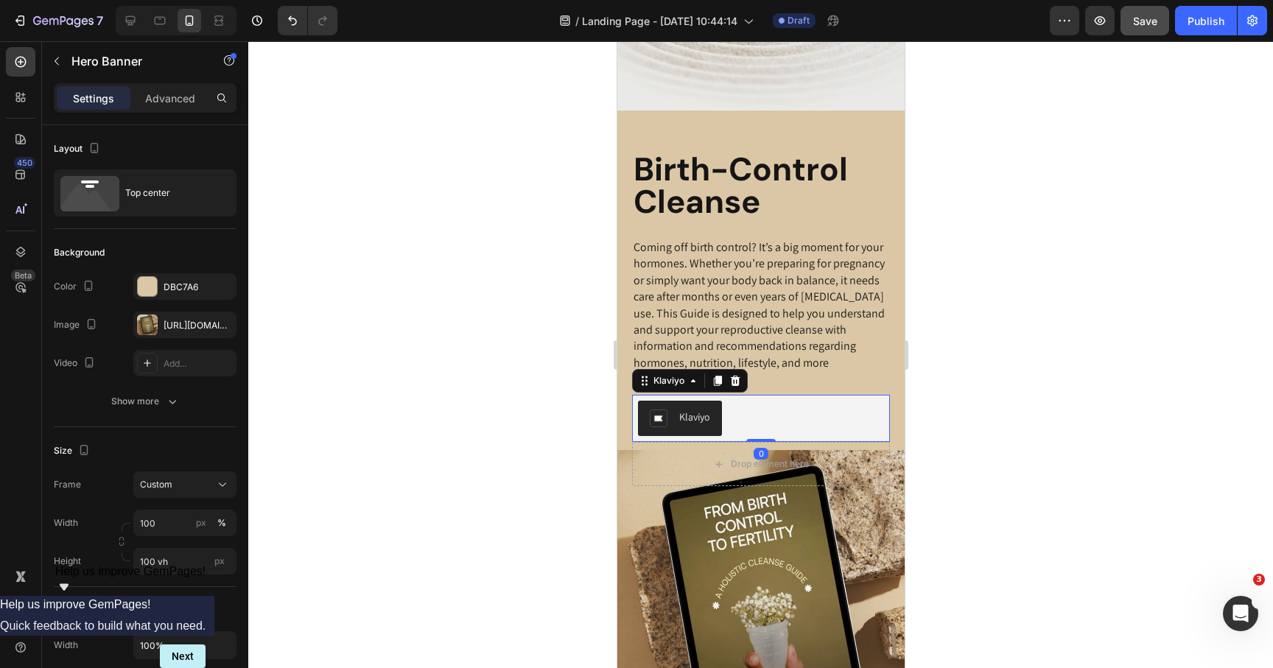
click at [855, 437] on div "Klaviyo" at bounding box center [760, 418] width 258 height 47
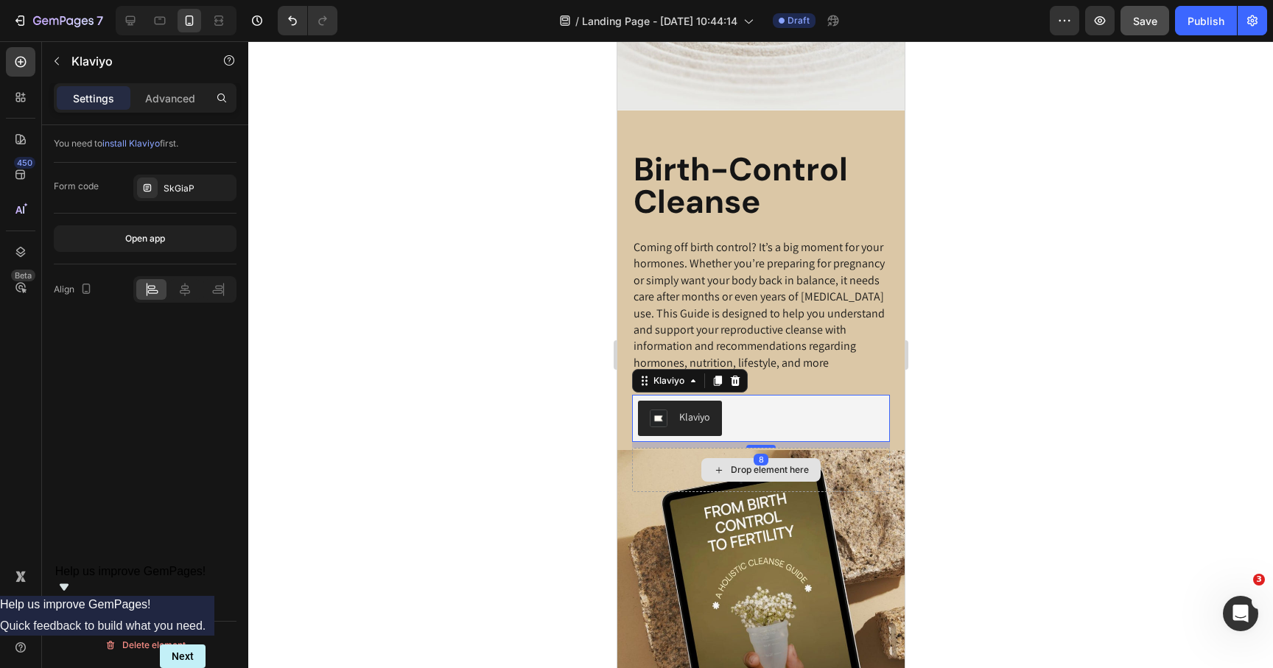
click at [766, 448] on div "Birth-Control Cleanse Heading Coming off birth control? It’s a big moment for y…" at bounding box center [760, 302] width 287 height 382
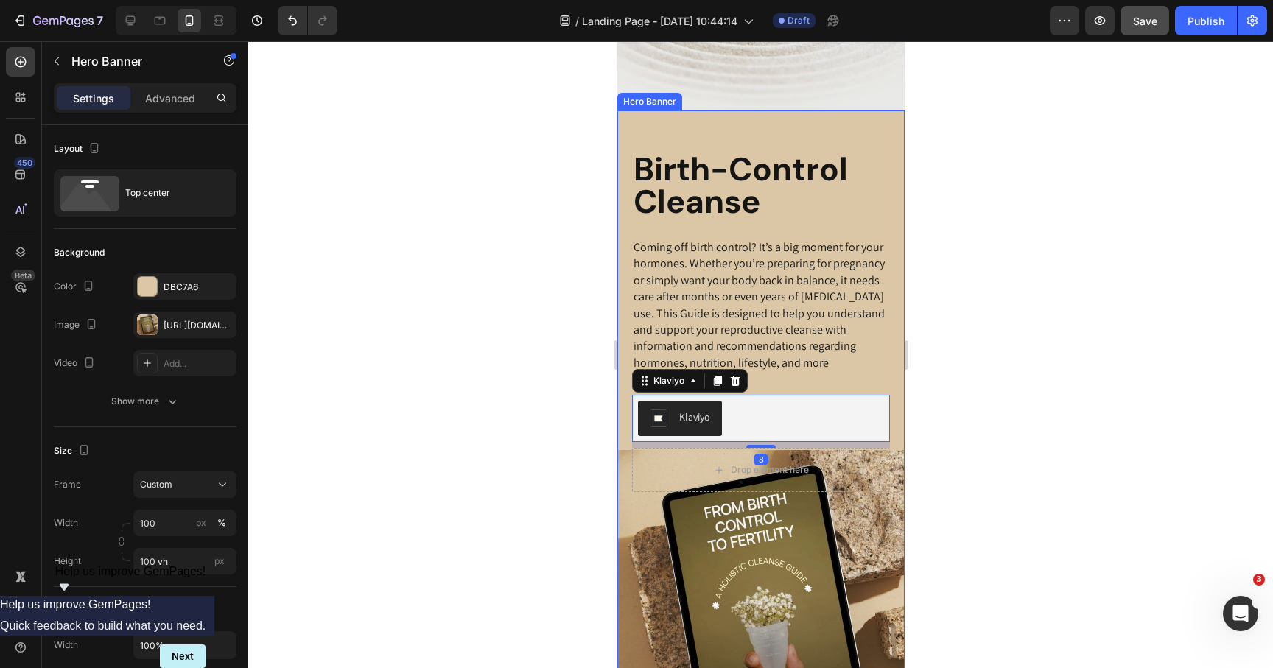
click at [864, 512] on div "Background Image" at bounding box center [760, 424] width 287 height 627
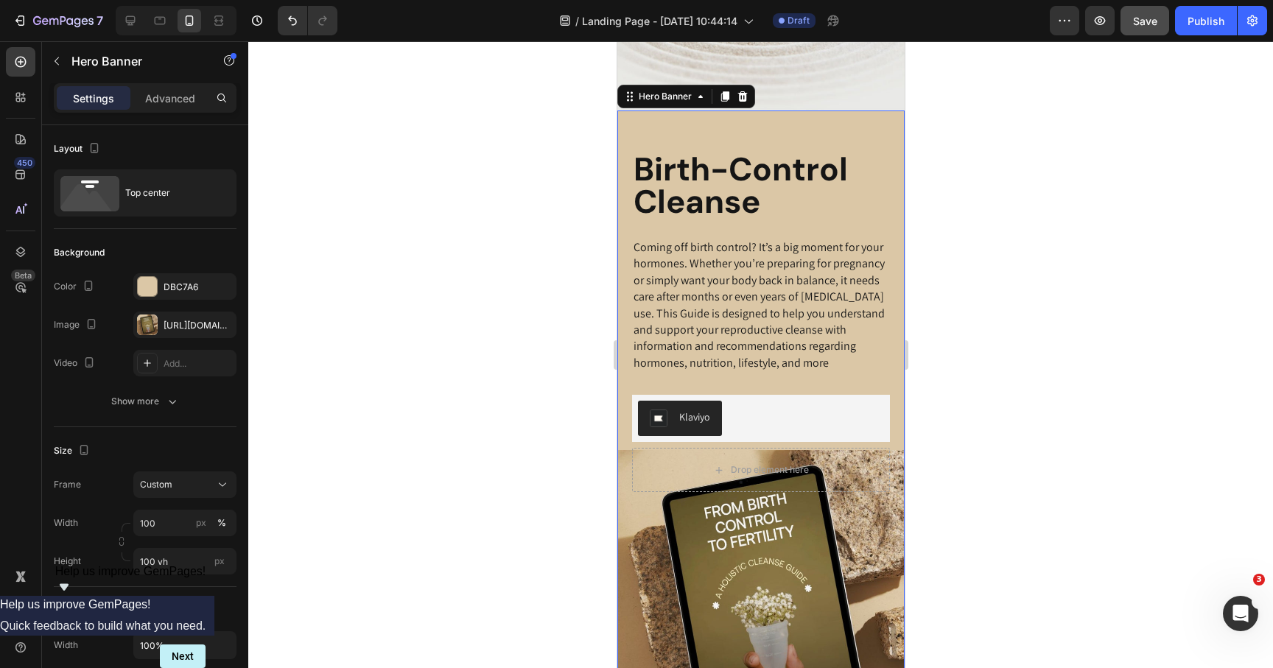
click at [944, 514] on div at bounding box center [760, 354] width 1025 height 627
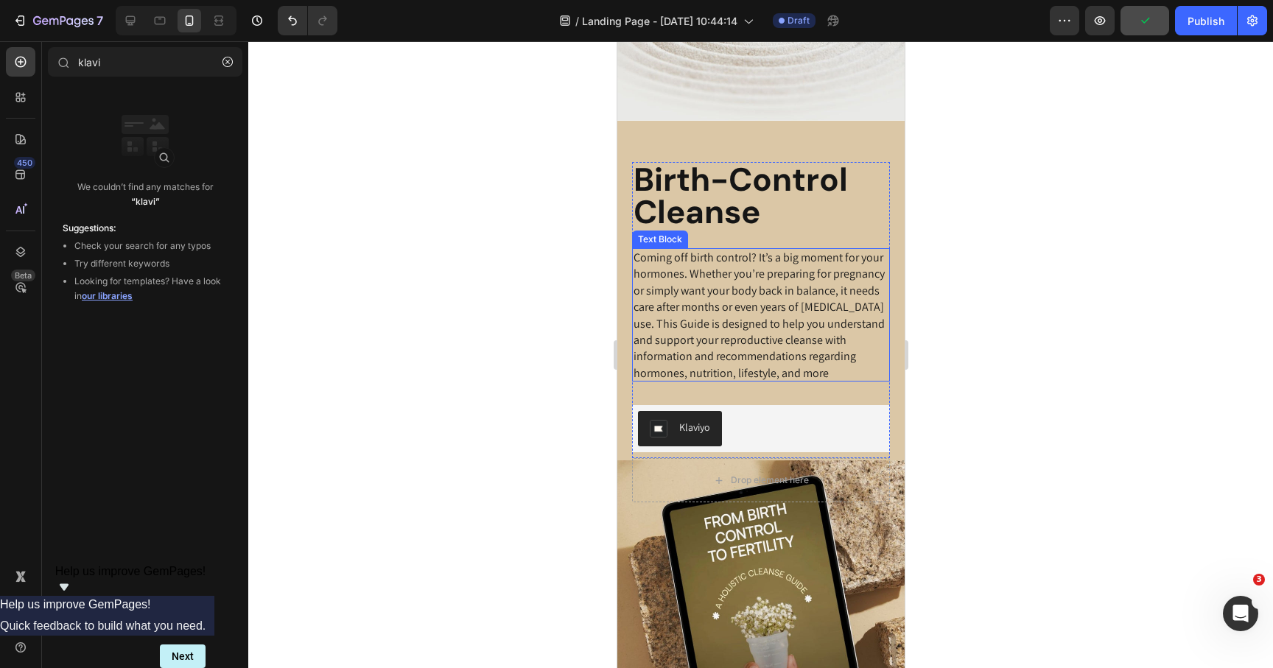
scroll to position [215, 0]
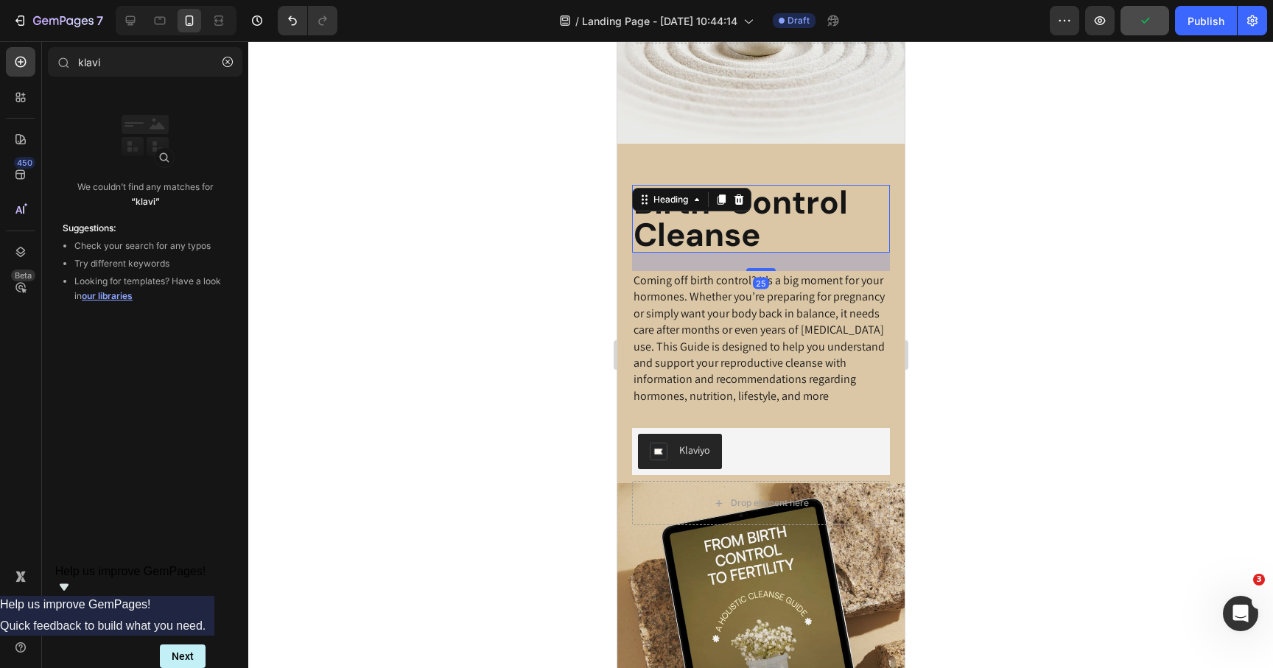
click at [783, 237] on h2 "Birth-Control Cleanse" at bounding box center [760, 219] width 258 height 68
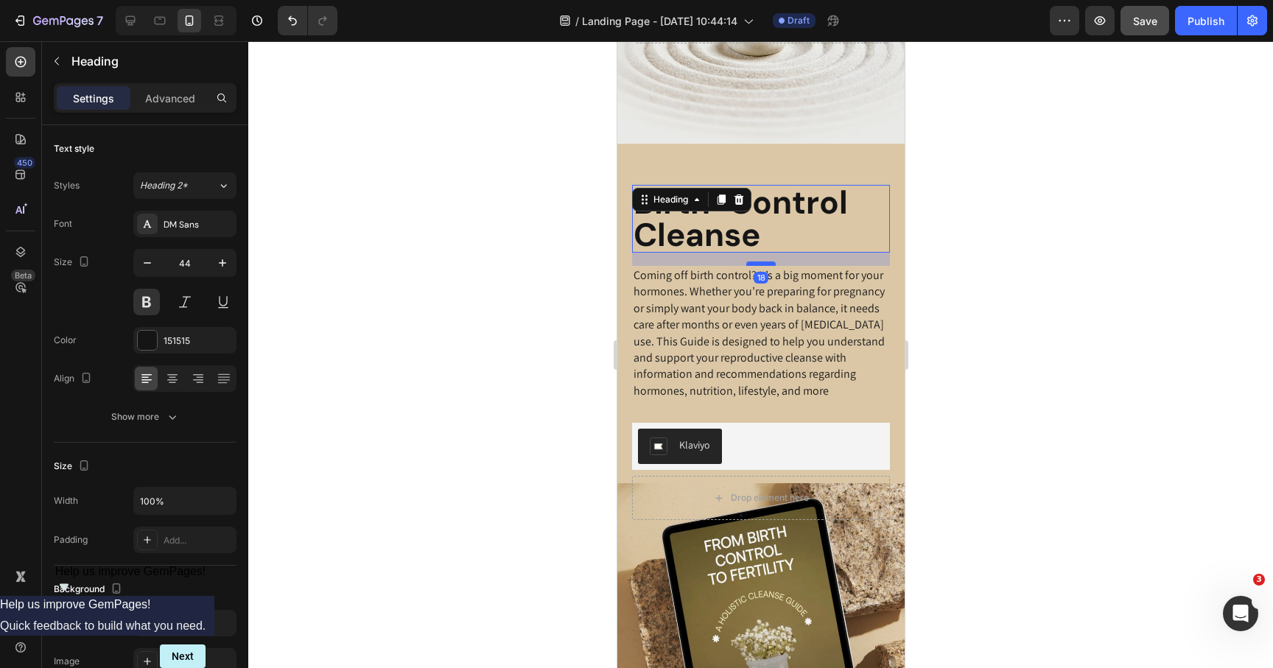
click at [770, 264] on div at bounding box center [760, 264] width 29 height 4
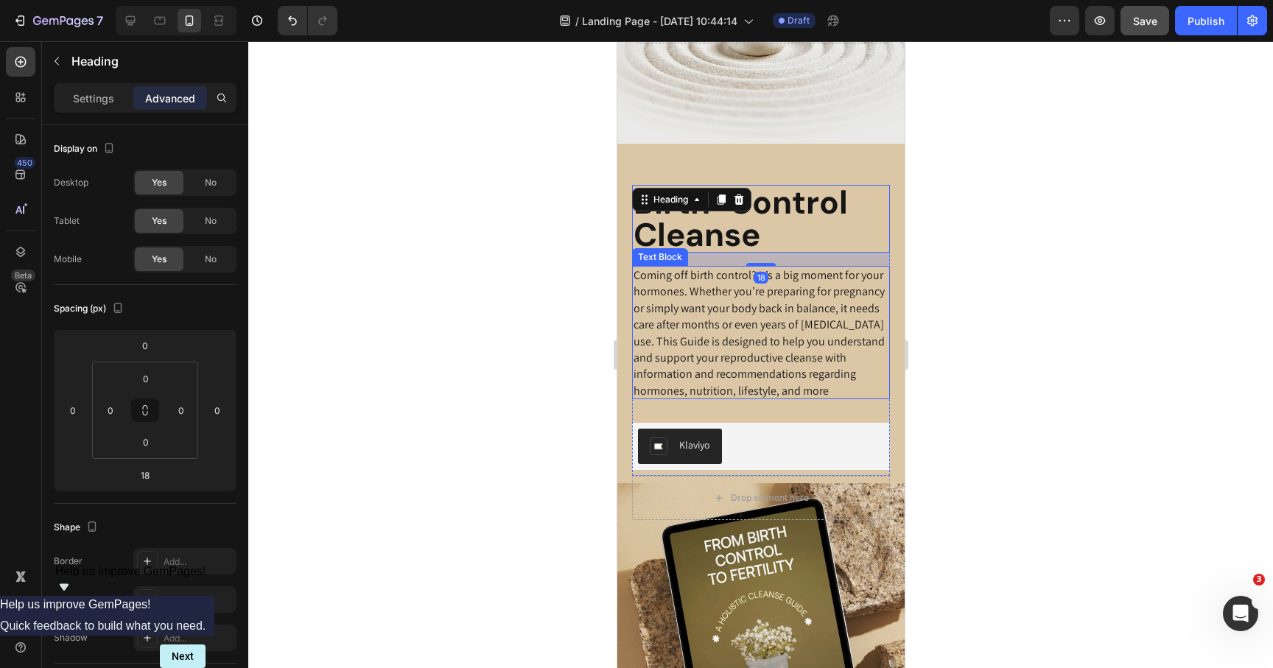
click at [928, 311] on div at bounding box center [760, 354] width 1025 height 627
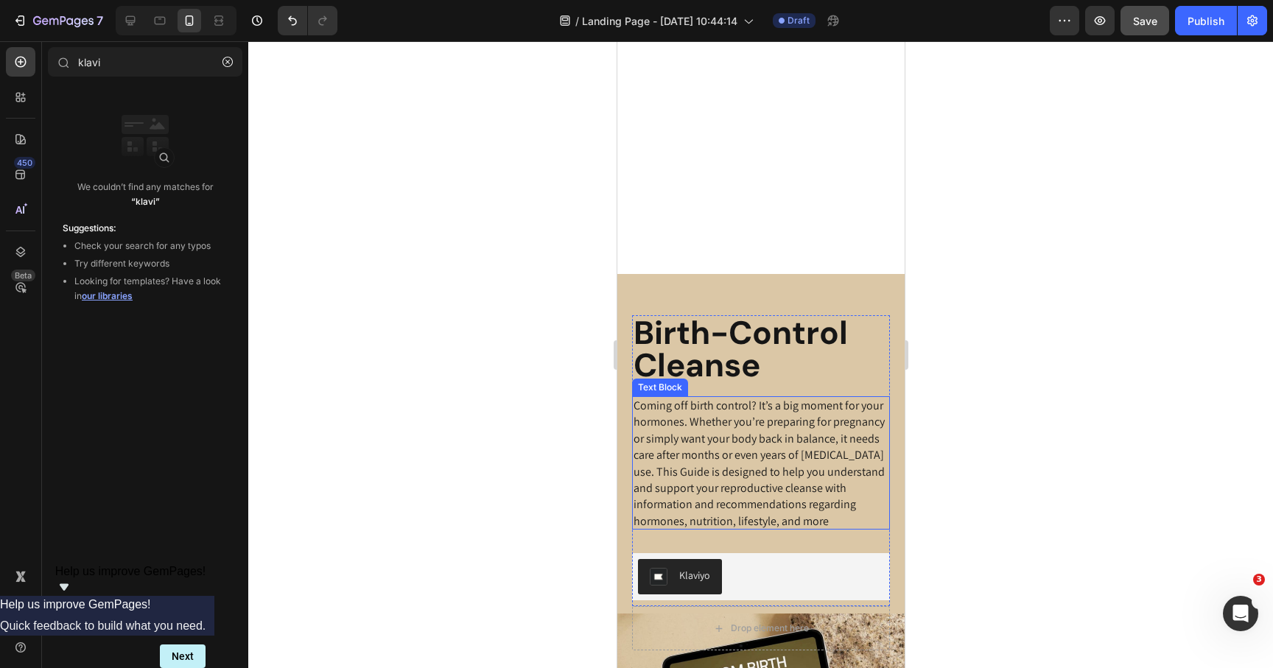
scroll to position [0, 0]
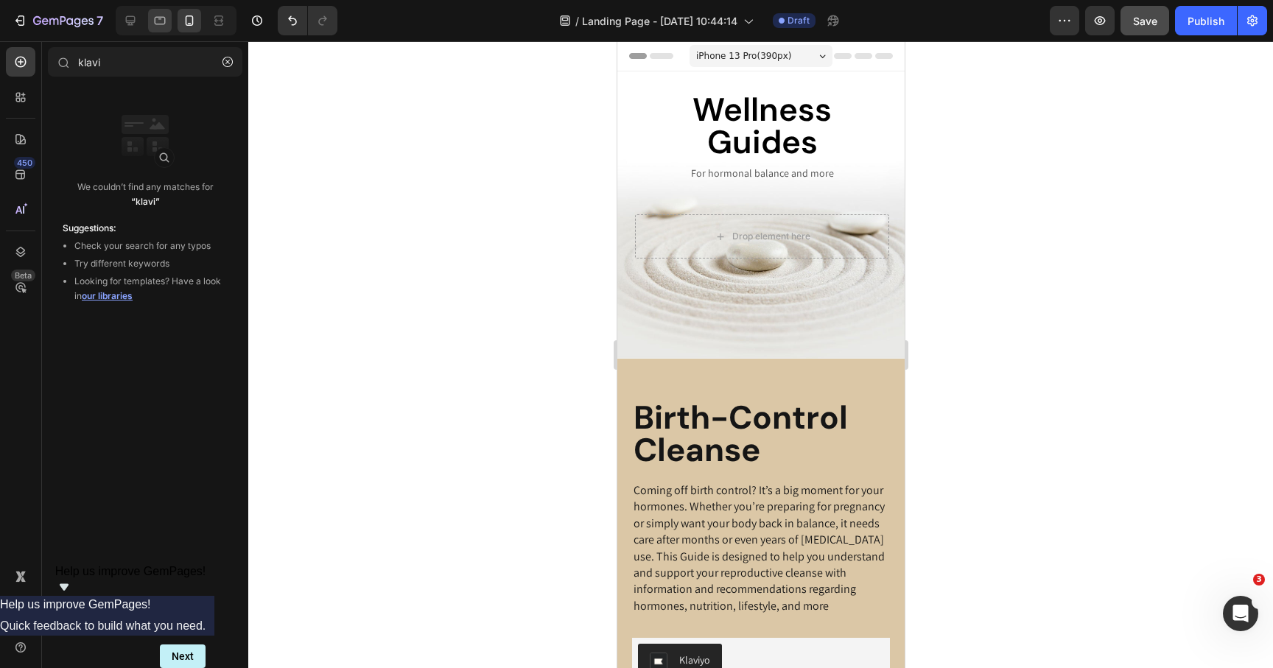
click at [165, 25] on icon at bounding box center [160, 20] width 15 height 15
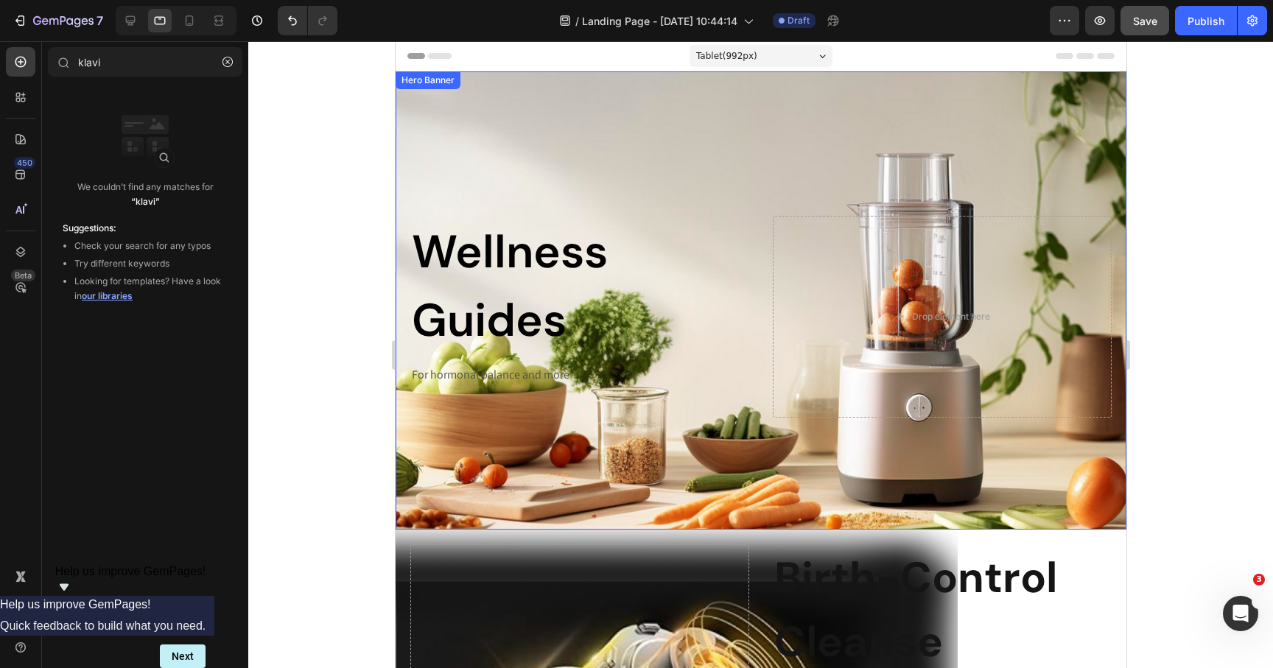
click at [500, 193] on div "Wellness Guides Heading For hormonal balance and more Text Block Drop element h…" at bounding box center [760, 300] width 731 height 234
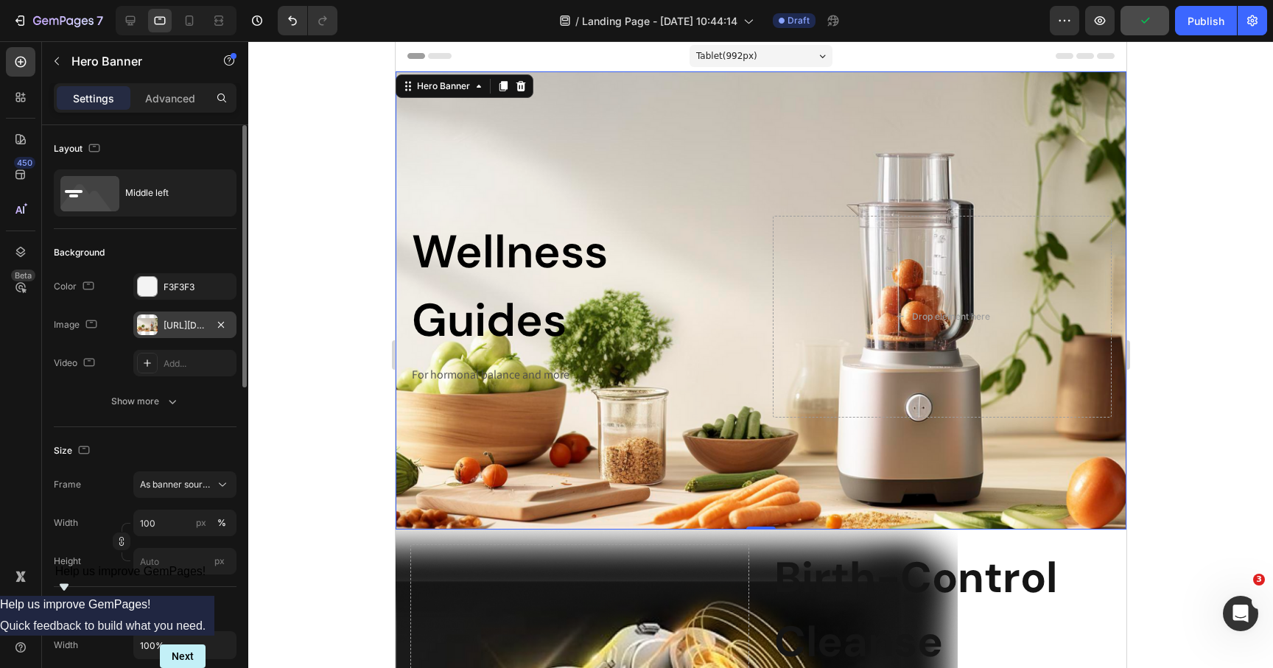
click at [149, 322] on div at bounding box center [147, 325] width 21 height 21
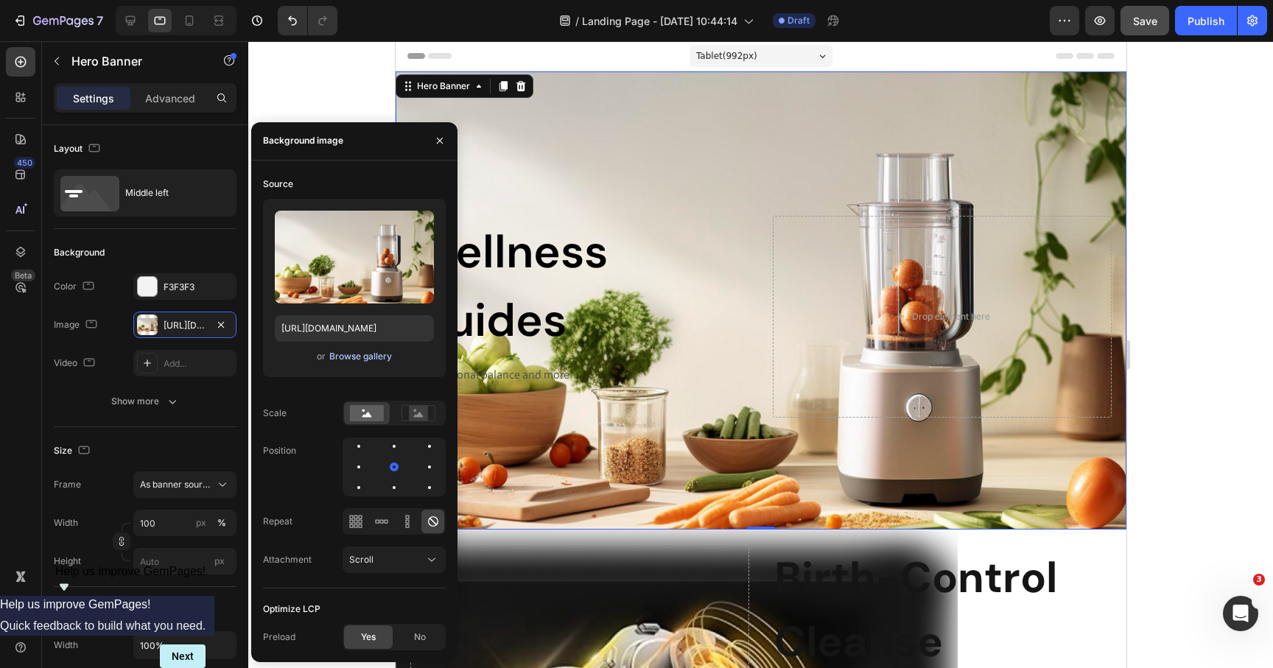
click at [346, 360] on div "Browse gallery" at bounding box center [360, 356] width 63 height 13
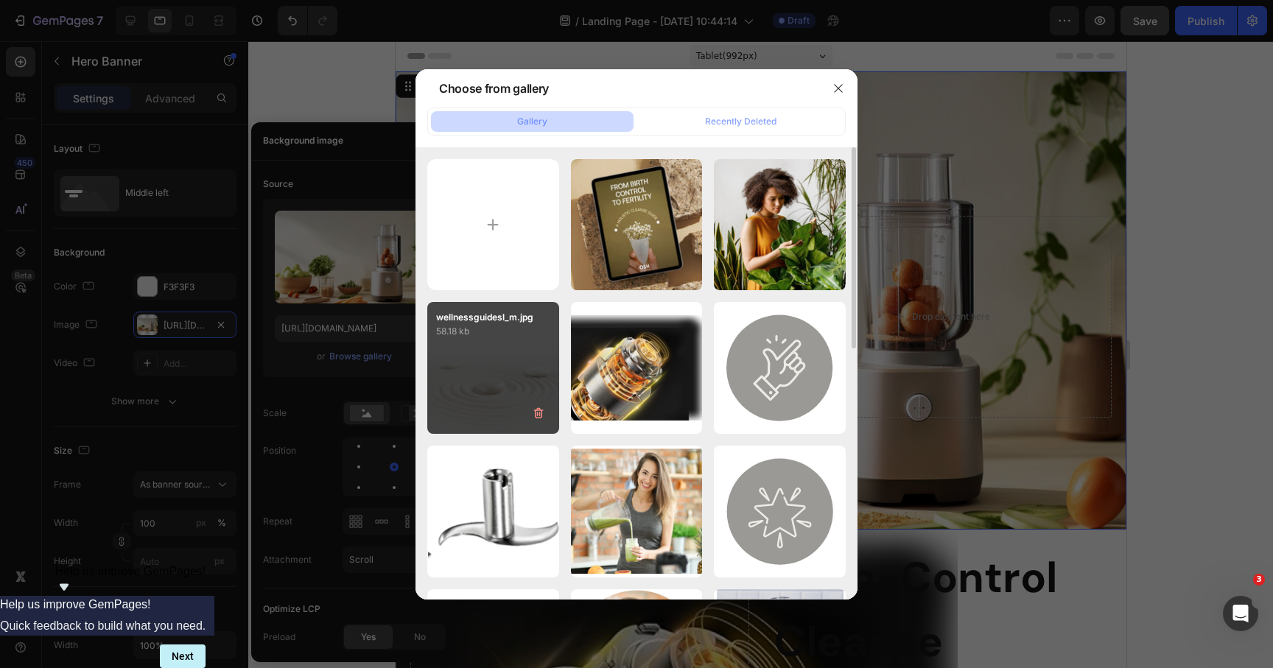
click at [537, 385] on div "wellnessguidesl_m.jpg 58.18 kb" at bounding box center [493, 368] width 132 height 132
type input "https://cdn.shopify.com/s/files/1/0069/0837/9205/files/gempages_496638882264122…"
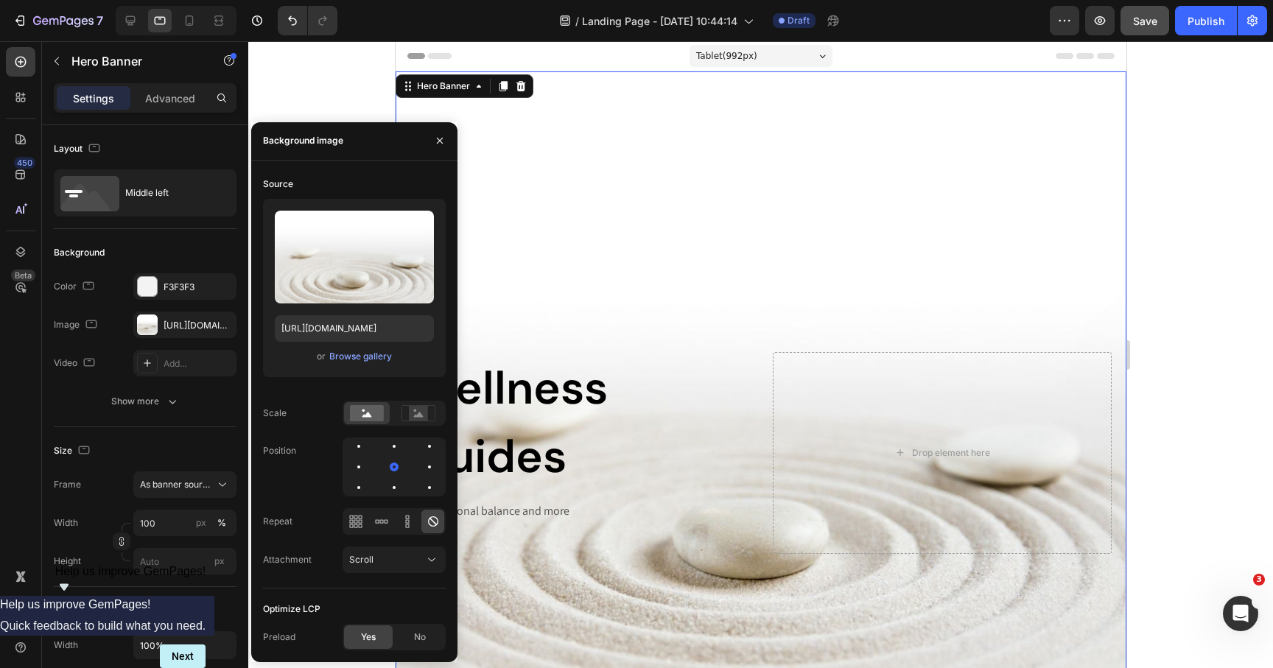
click at [573, 273] on div "Background Image" at bounding box center [760, 436] width 731 height 731
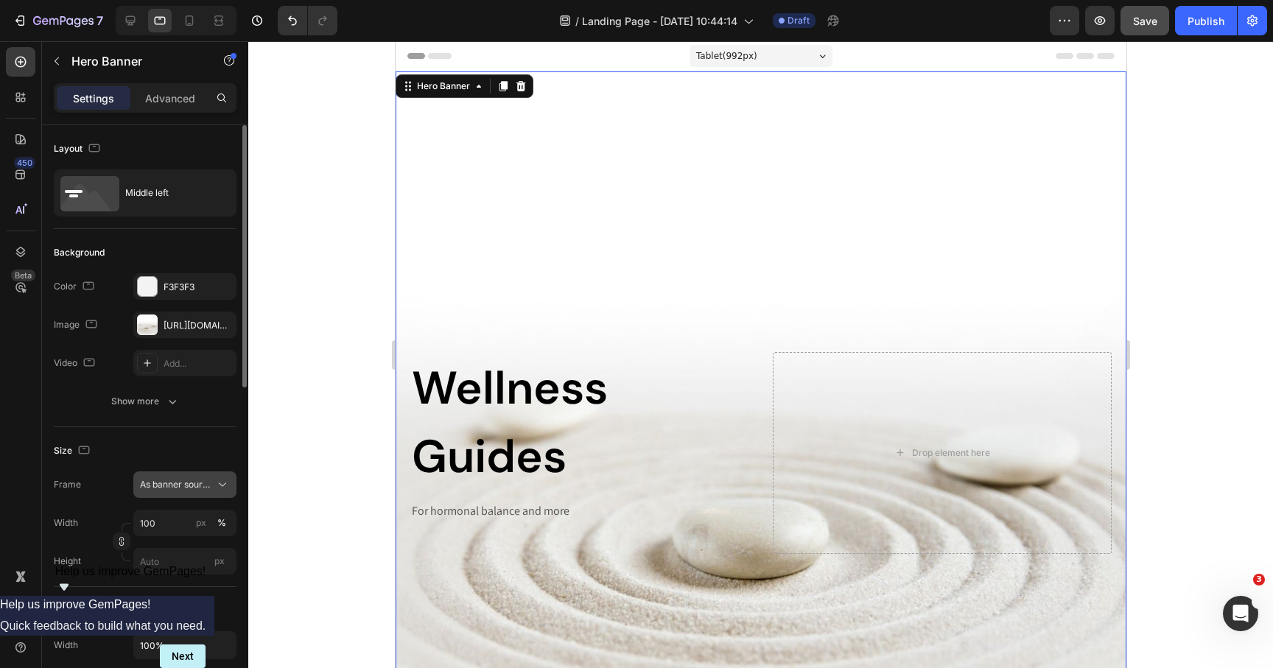
click at [206, 474] on button "As banner source" at bounding box center [184, 485] width 103 height 27
click at [170, 547] on span "Custom" at bounding box center [155, 546] width 32 height 13
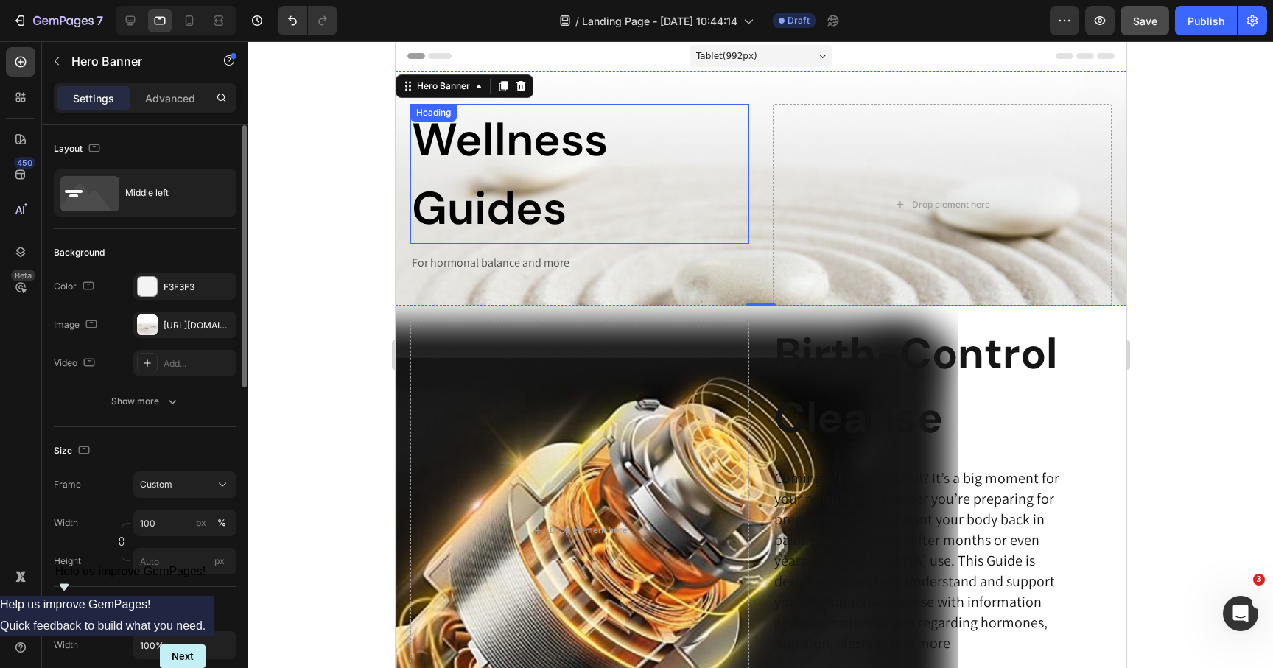
click at [486, 209] on h2 "Wellness Guides" at bounding box center [579, 174] width 339 height 140
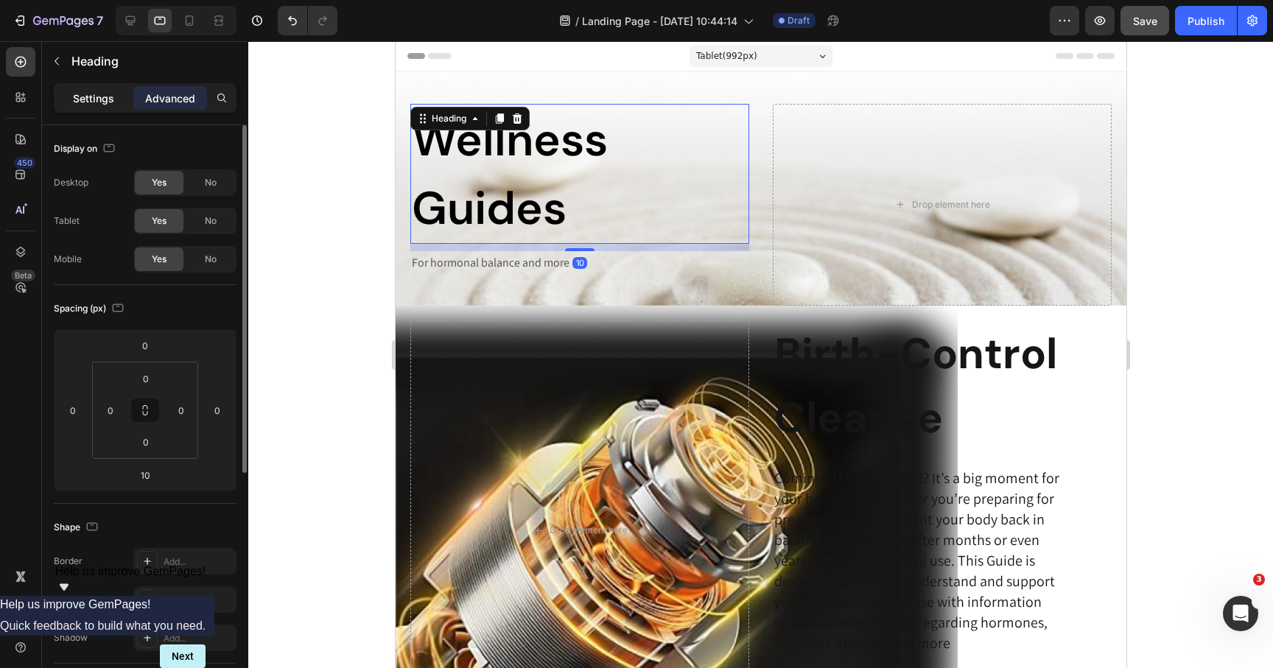
click at [110, 94] on p "Settings" at bounding box center [93, 98] width 41 height 15
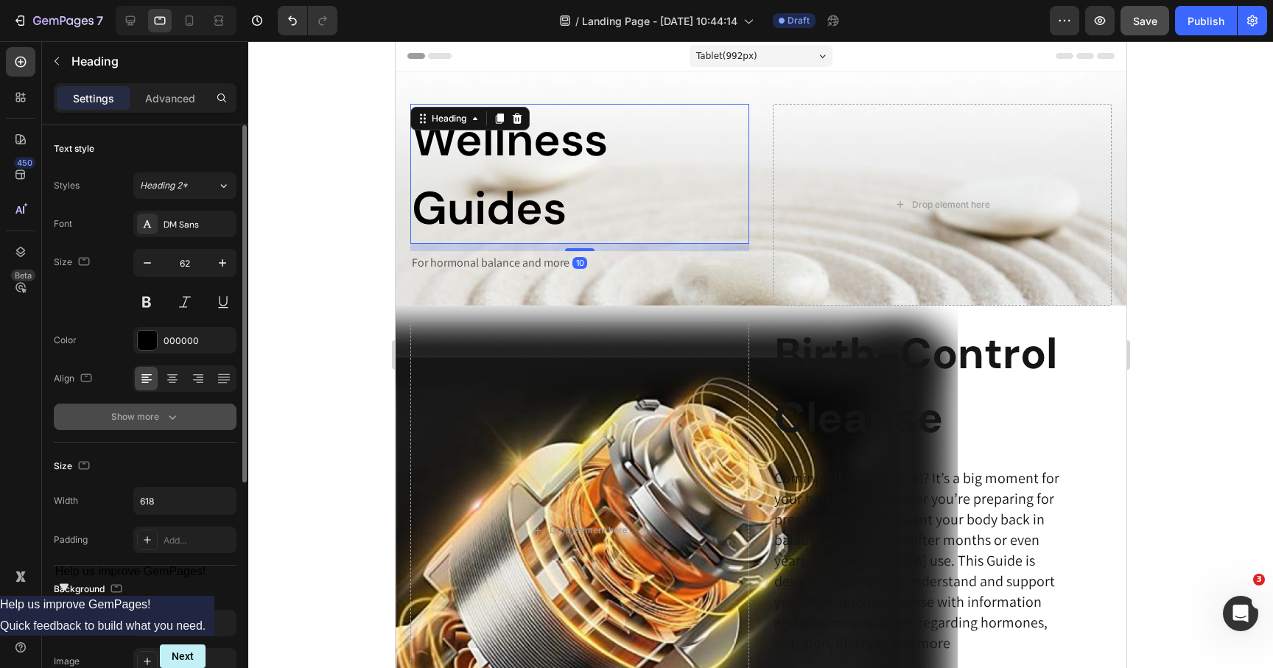
click at [148, 424] on button "Show more" at bounding box center [145, 417] width 183 height 27
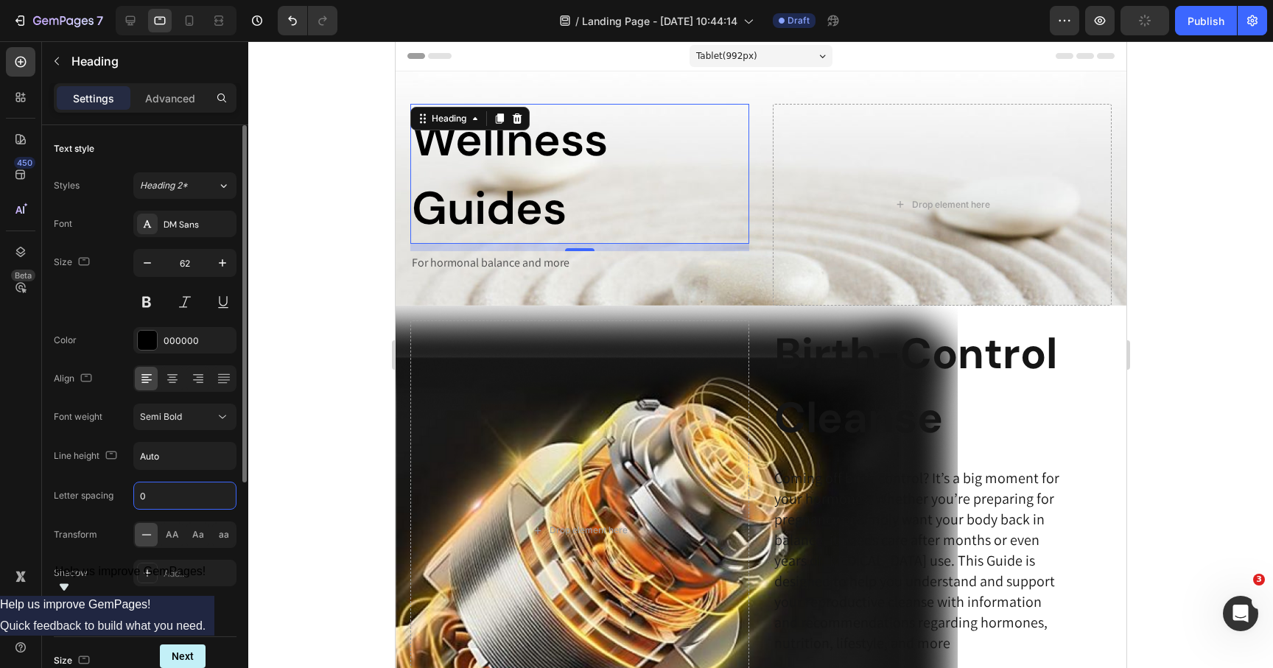
click at [174, 498] on input "0" at bounding box center [185, 496] width 102 height 27
click at [172, 455] on input "Auto" at bounding box center [185, 456] width 102 height 27
click at [231, 455] on button "button" at bounding box center [222, 456] width 27 height 27
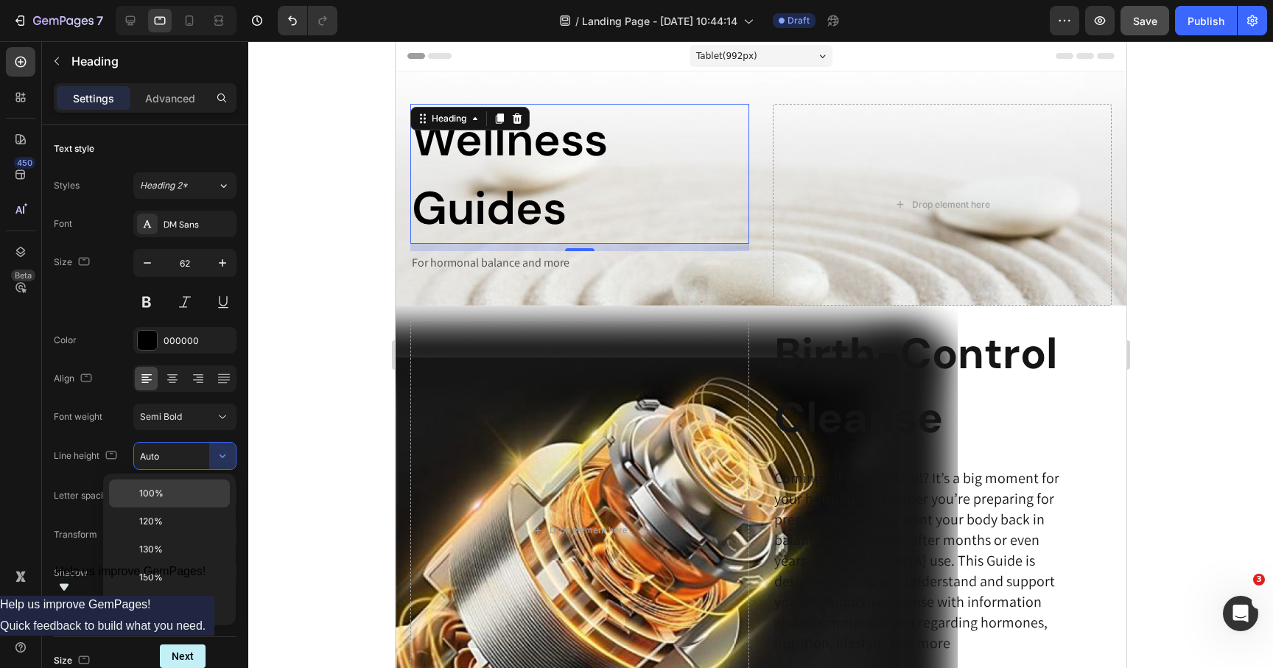
click at [195, 487] on p "100%" at bounding box center [181, 493] width 84 height 13
type input "100%"
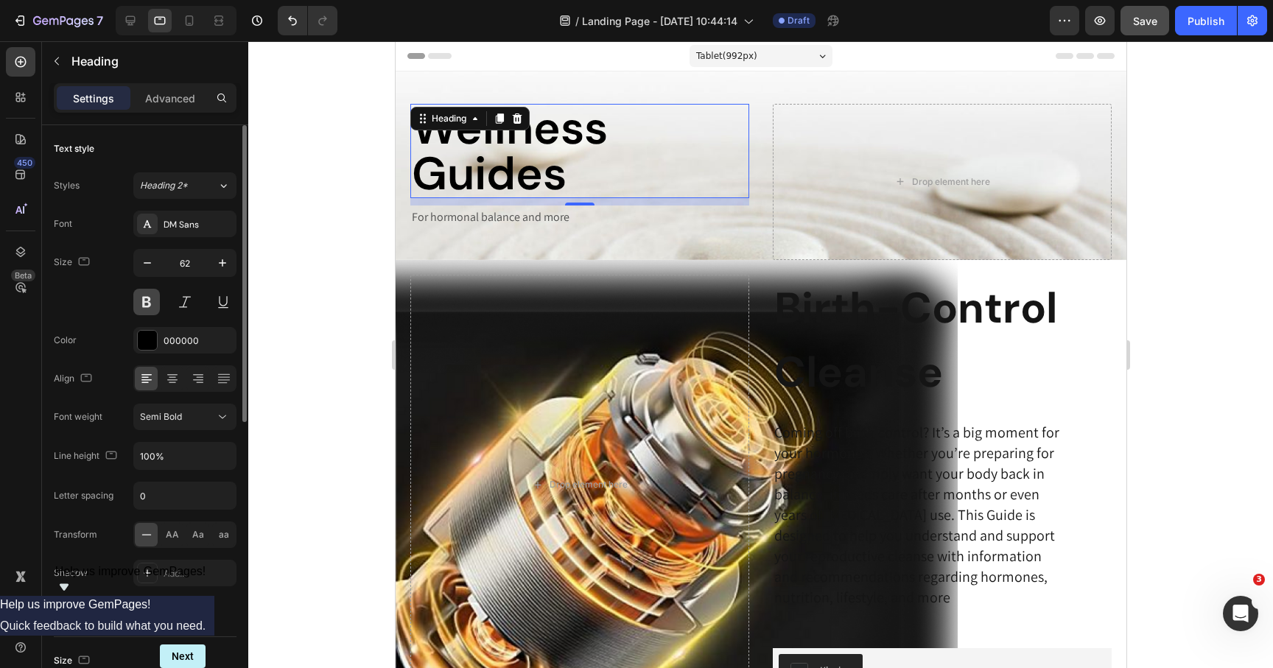
click at [146, 304] on button at bounding box center [146, 302] width 27 height 27
click at [529, 220] on p "For hormonal balance and more" at bounding box center [579, 217] width 336 height 21
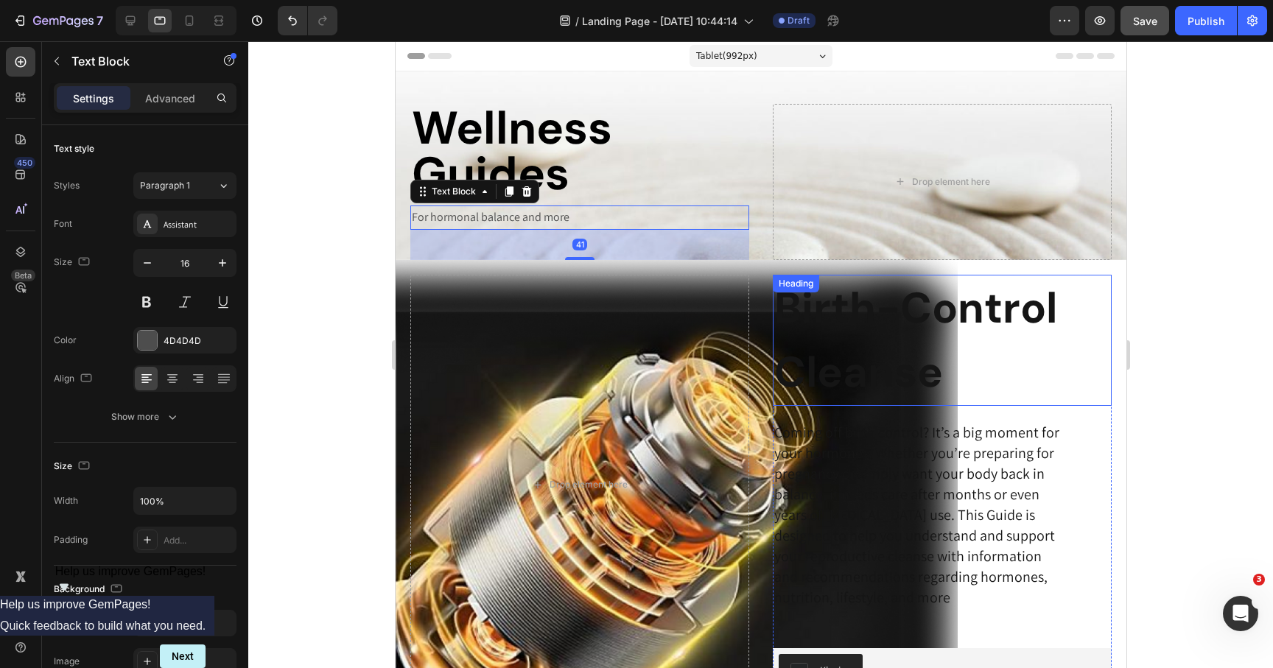
click at [979, 318] on h2 "Birth-Control Cleanse" at bounding box center [941, 340] width 339 height 131
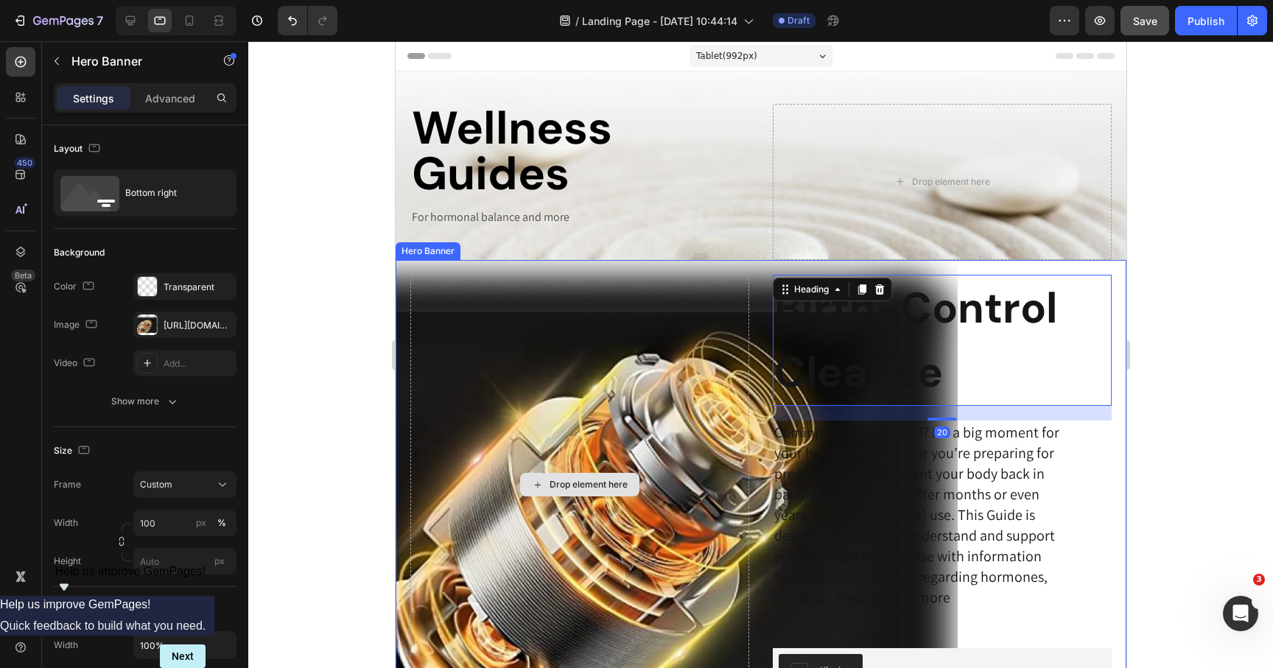
click at [637, 298] on div "Drop element here" at bounding box center [579, 485] width 339 height 421
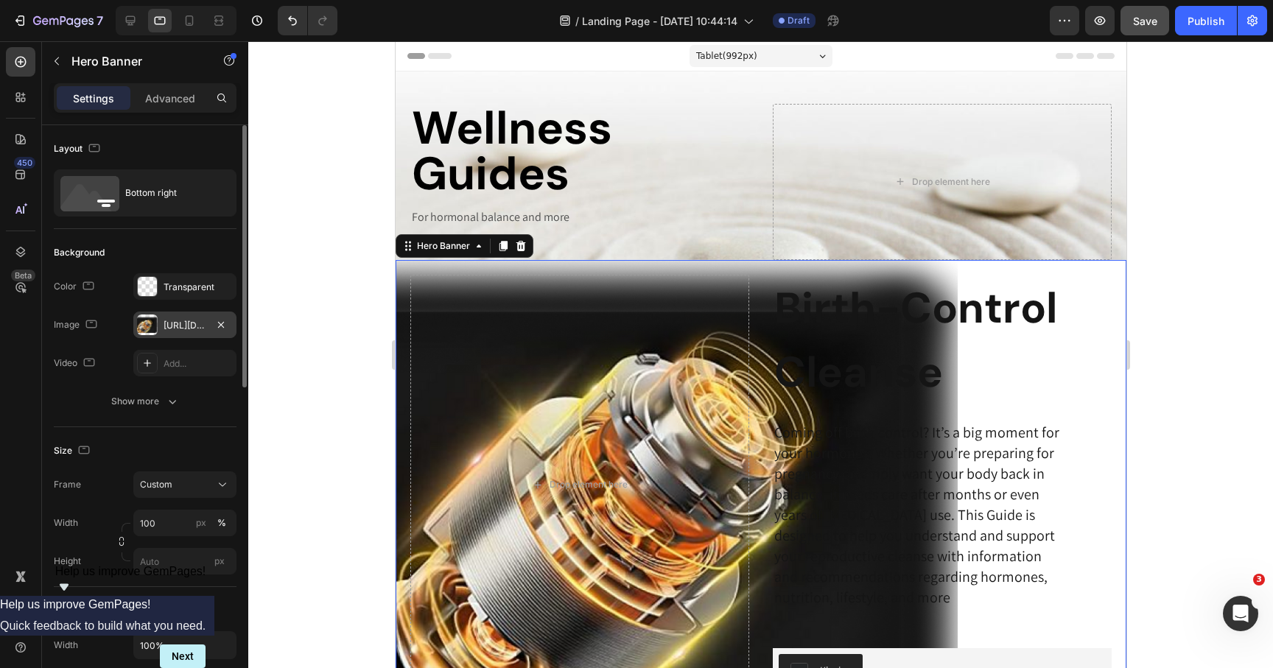
click at [192, 319] on div "[URL][DOMAIN_NAME]" at bounding box center [185, 325] width 43 height 13
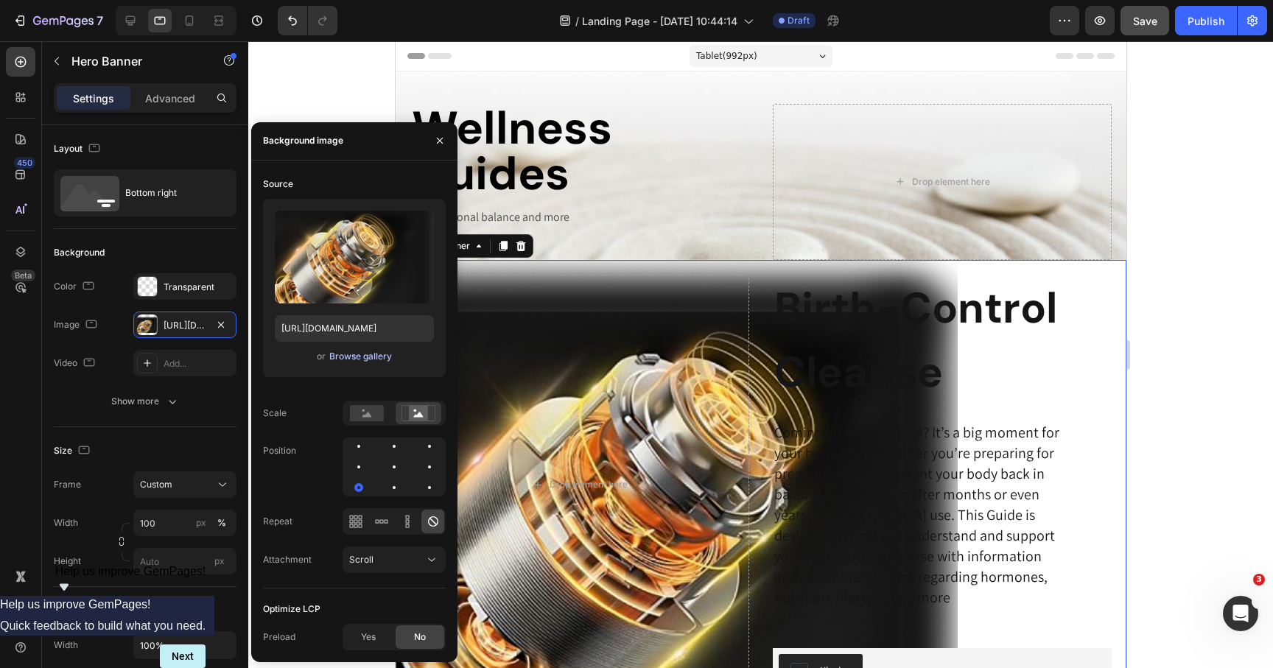
click at [329, 354] on button "Browse gallery" at bounding box center [361, 356] width 64 height 15
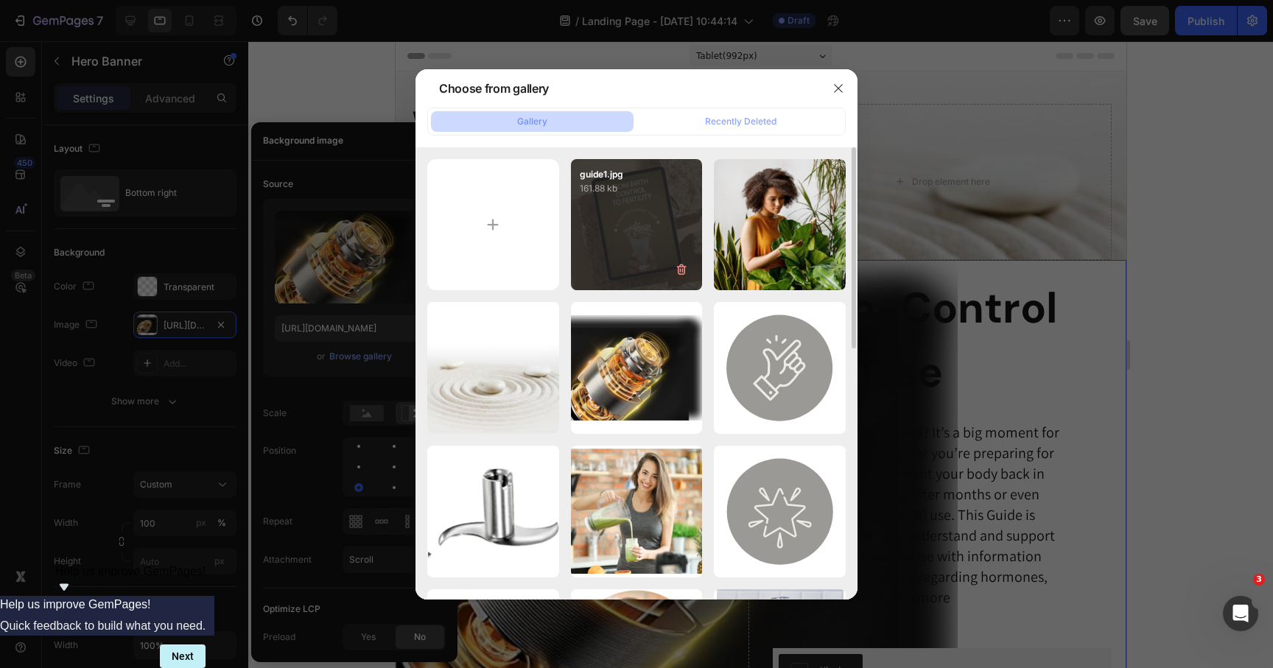
click at [622, 231] on div "guide1.jpg 161.88 kb" at bounding box center [637, 225] width 132 height 132
type input "https://cdn.shopify.com/s/files/1/0069/0837/9205/files/gempages_496638882264122…"
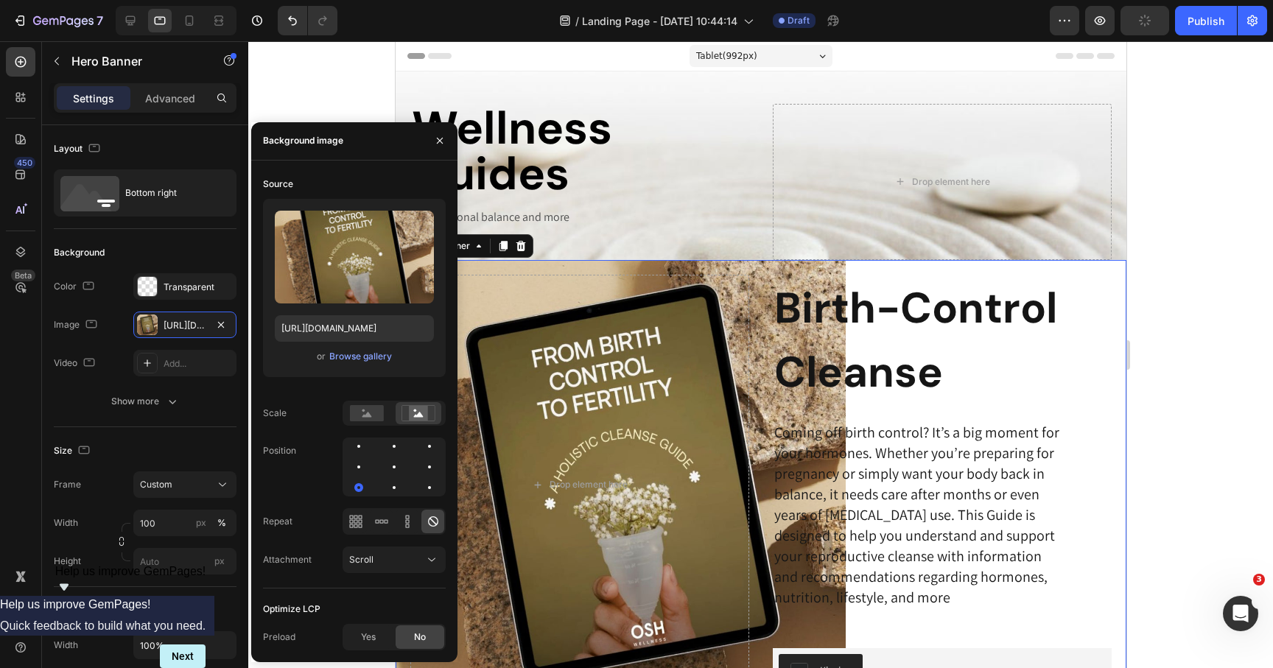
click at [1014, 271] on div "Birth-Control Cleanse Heading Coming off birth control? It’s a big moment for y…" at bounding box center [760, 485] width 731 height 450
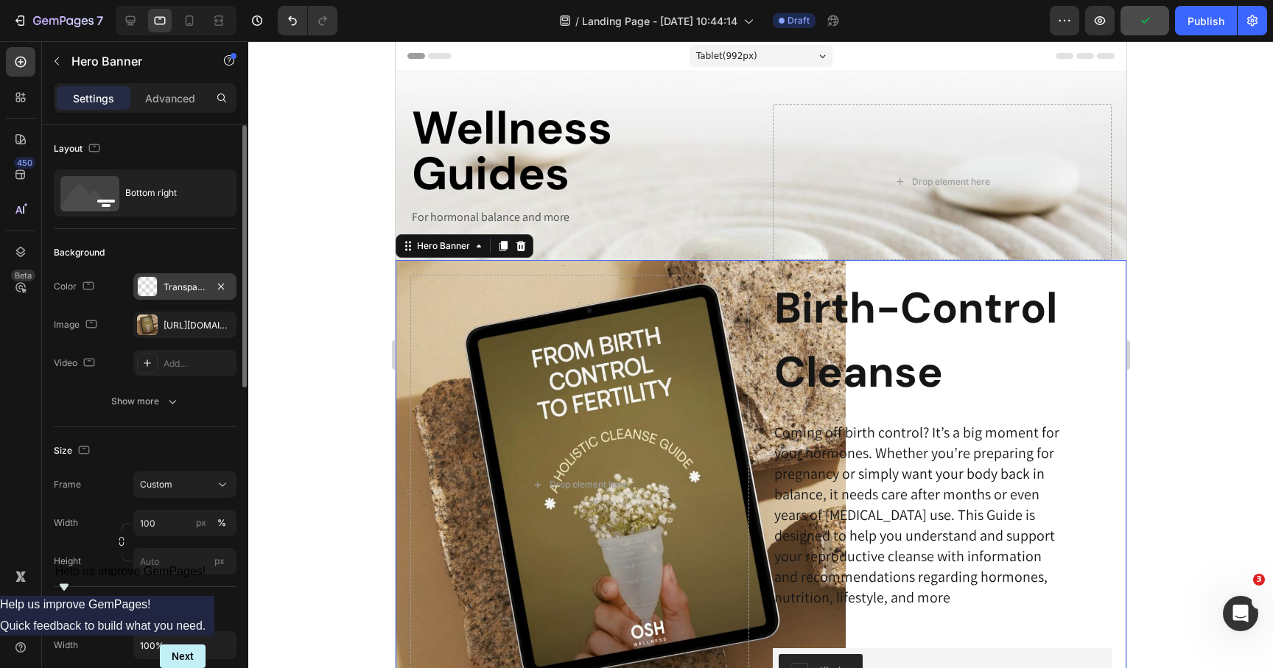
click at [184, 287] on div "Transparent" at bounding box center [185, 287] width 43 height 13
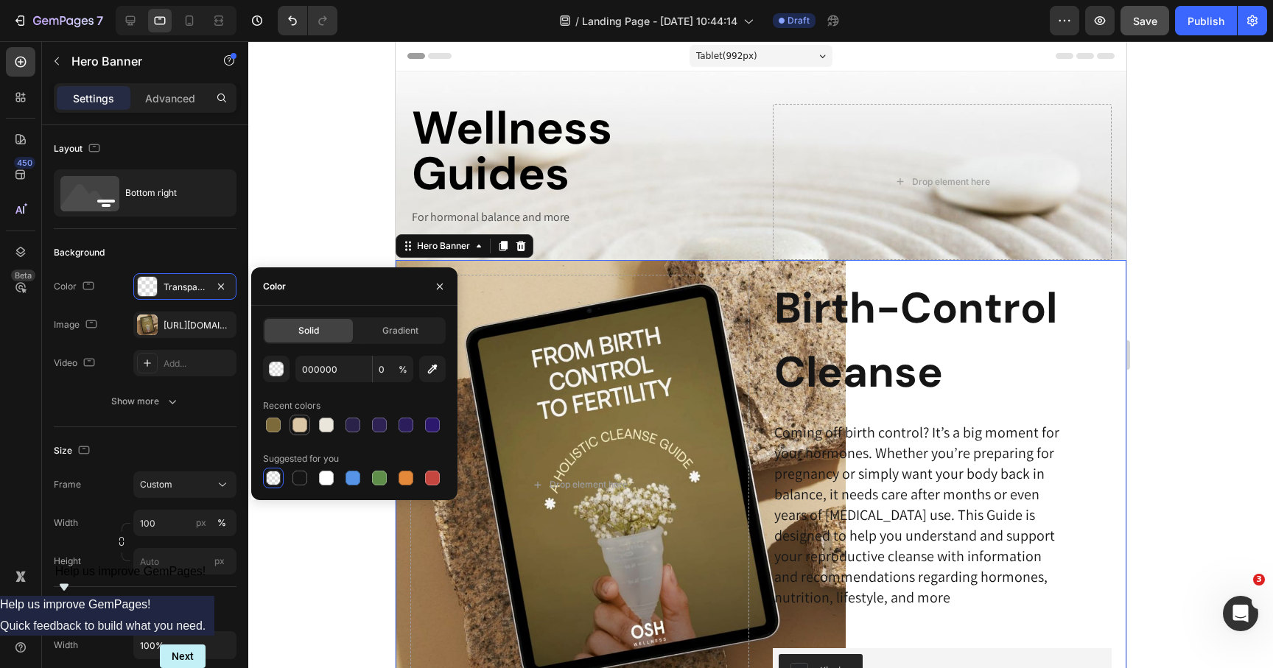
click at [295, 423] on div at bounding box center [300, 425] width 15 height 15
type input "DBC7A6"
type input "100"
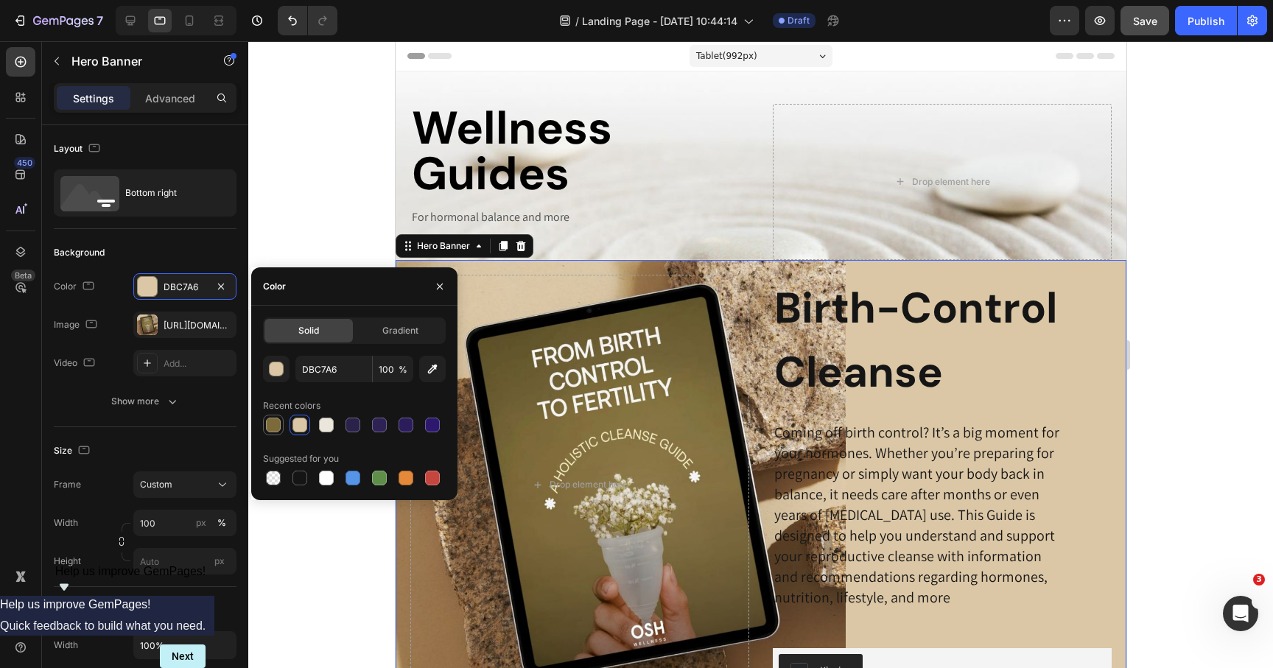
click at [275, 422] on div at bounding box center [273, 425] width 15 height 15
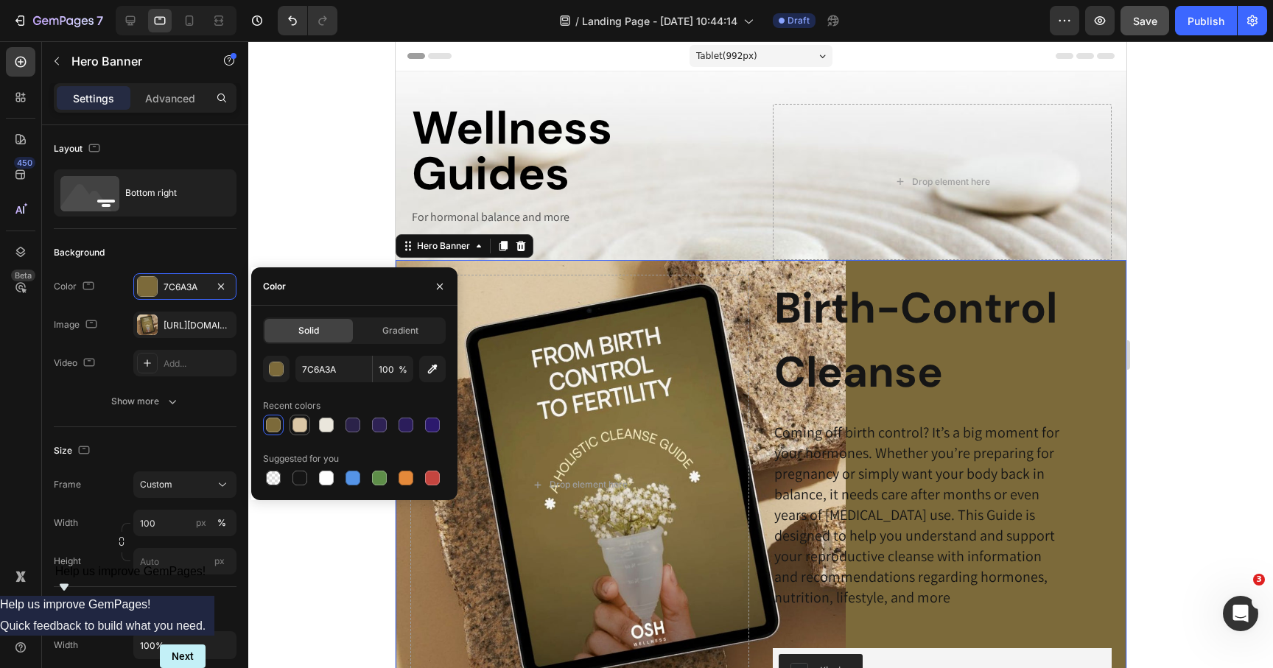
click at [296, 424] on div at bounding box center [300, 425] width 15 height 15
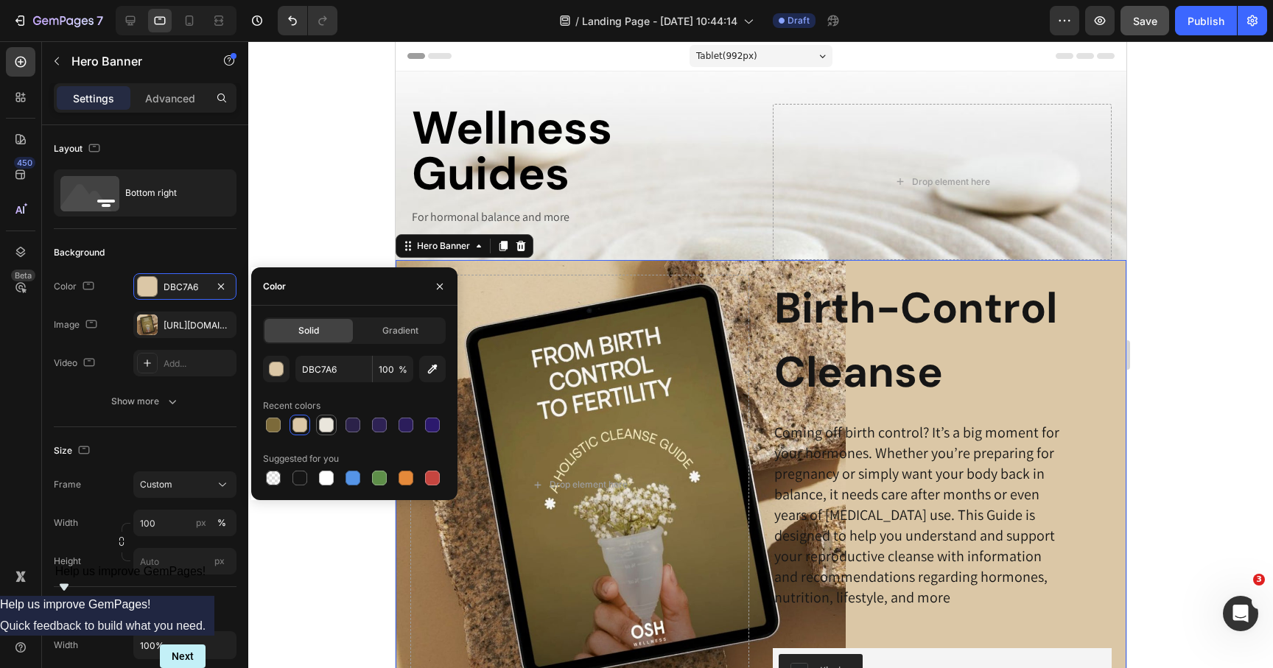
click at [318, 425] on div at bounding box center [327, 425] width 18 height 18
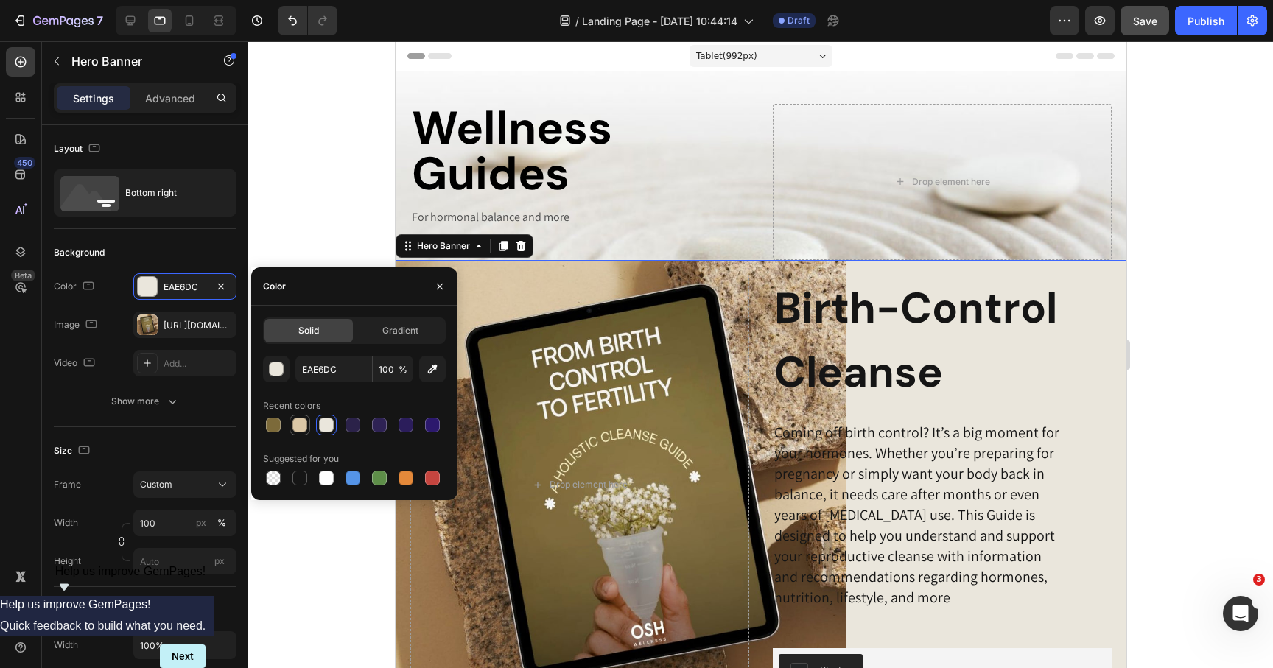
click at [298, 424] on div at bounding box center [300, 425] width 15 height 15
type input "DBC7A6"
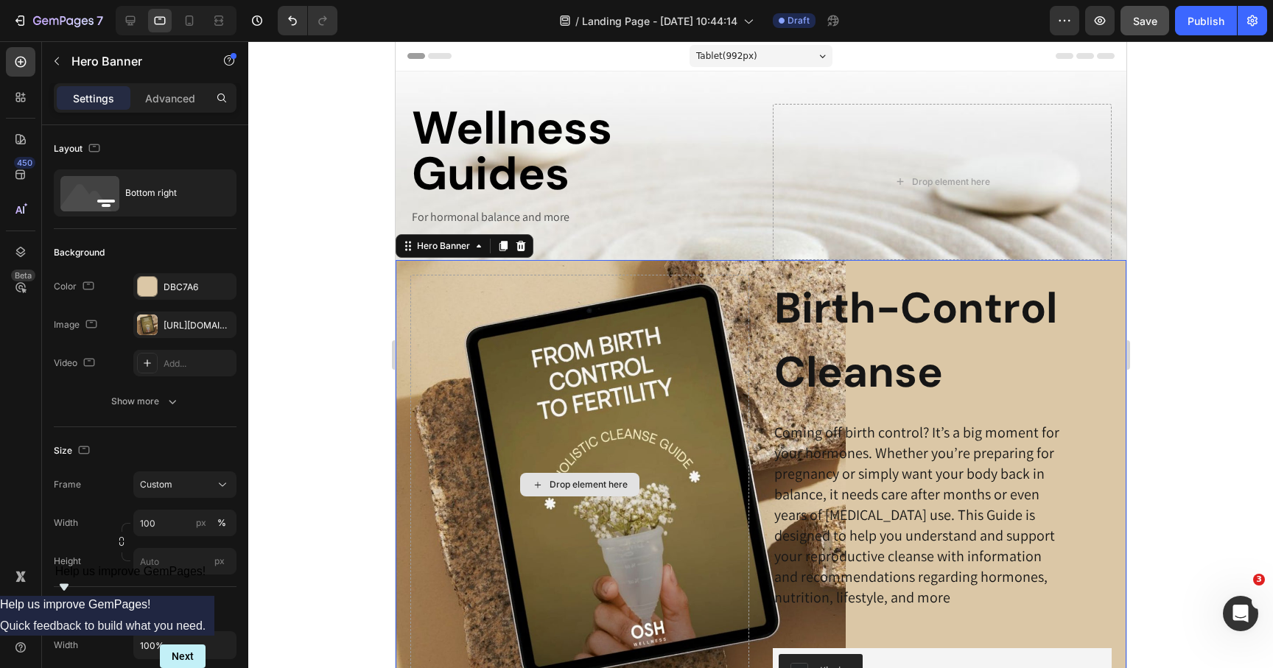
click at [743, 359] on div "Drop element here" at bounding box center [579, 485] width 339 height 421
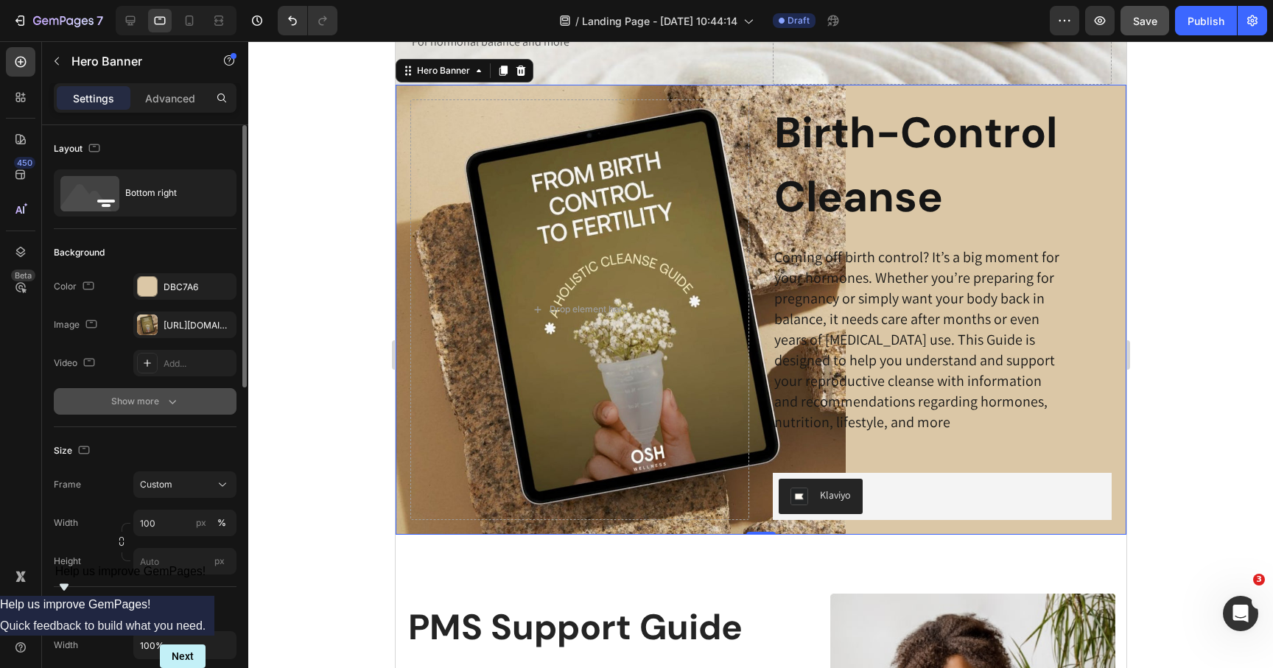
click at [159, 393] on button "Show more" at bounding box center [145, 401] width 183 height 27
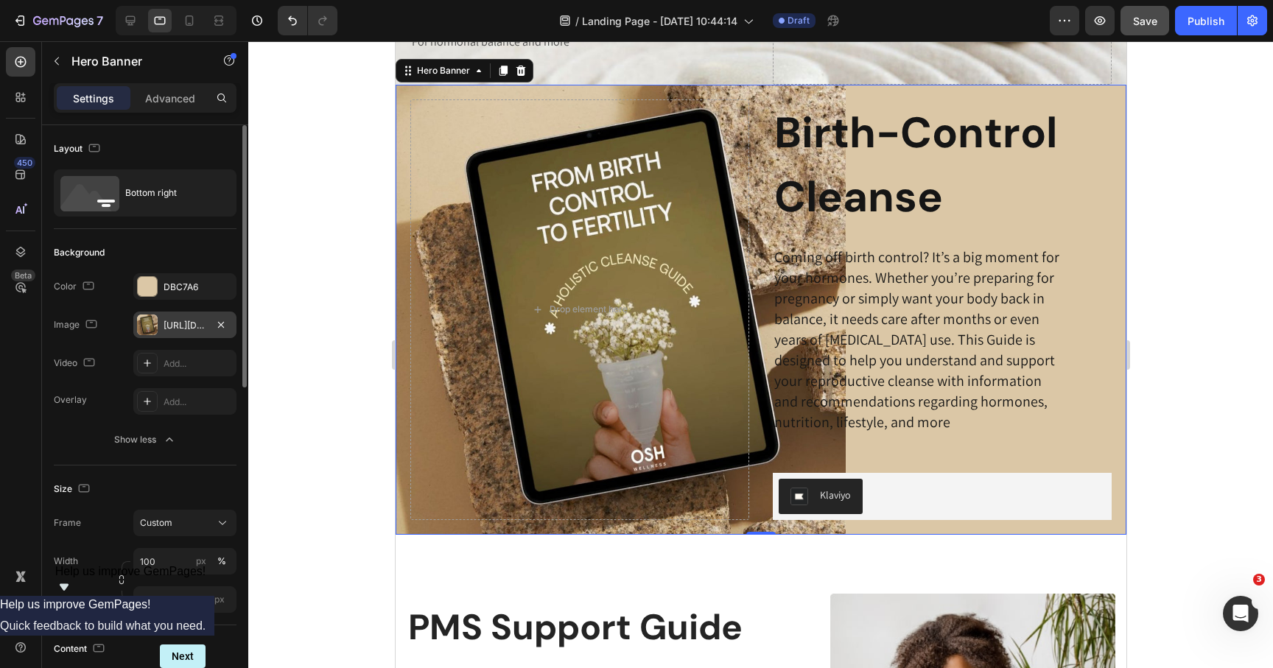
click at [172, 326] on div "https://cdn.shopify.com/s/files/1/0069/0837/9205/files/gempages_496638882264122…" at bounding box center [185, 325] width 43 height 13
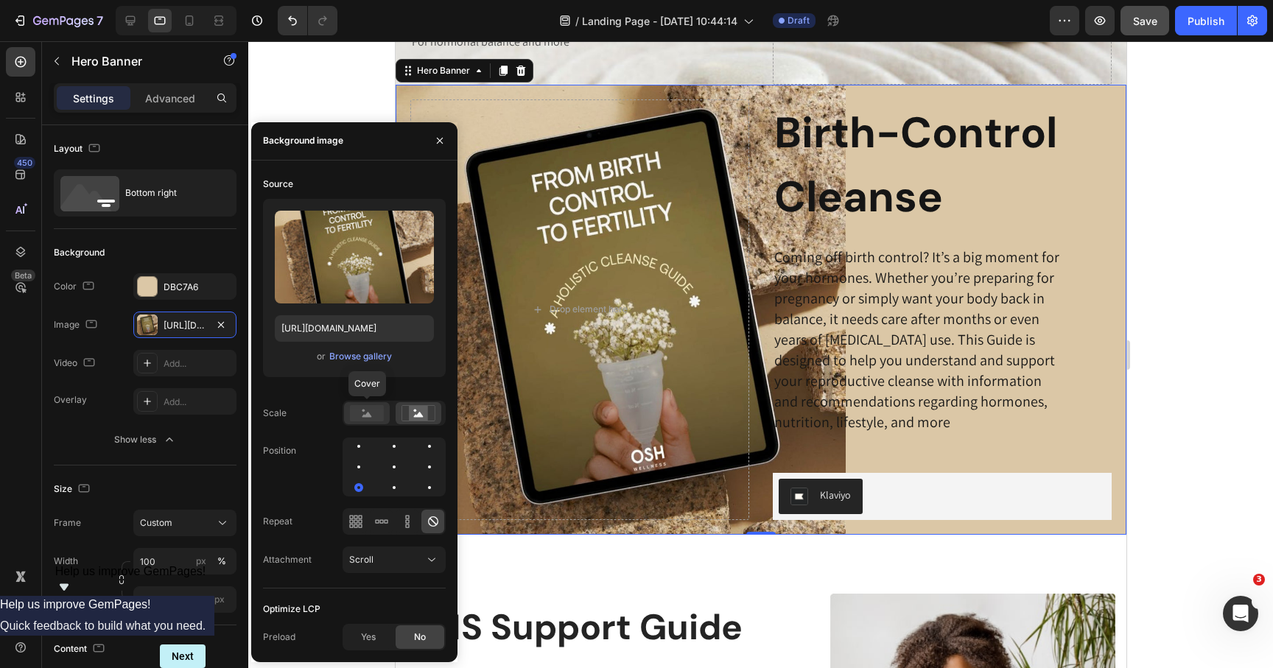
click at [371, 417] on rect at bounding box center [367, 413] width 34 height 16
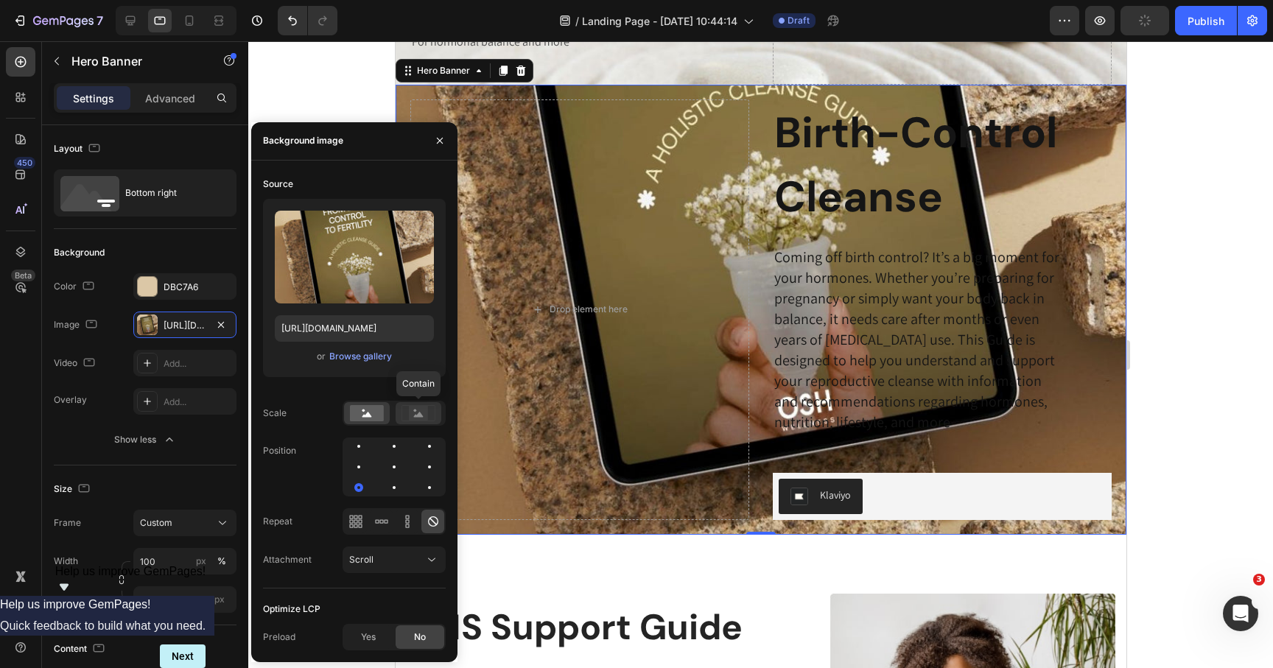
click at [413, 416] on rect at bounding box center [418, 413] width 19 height 15
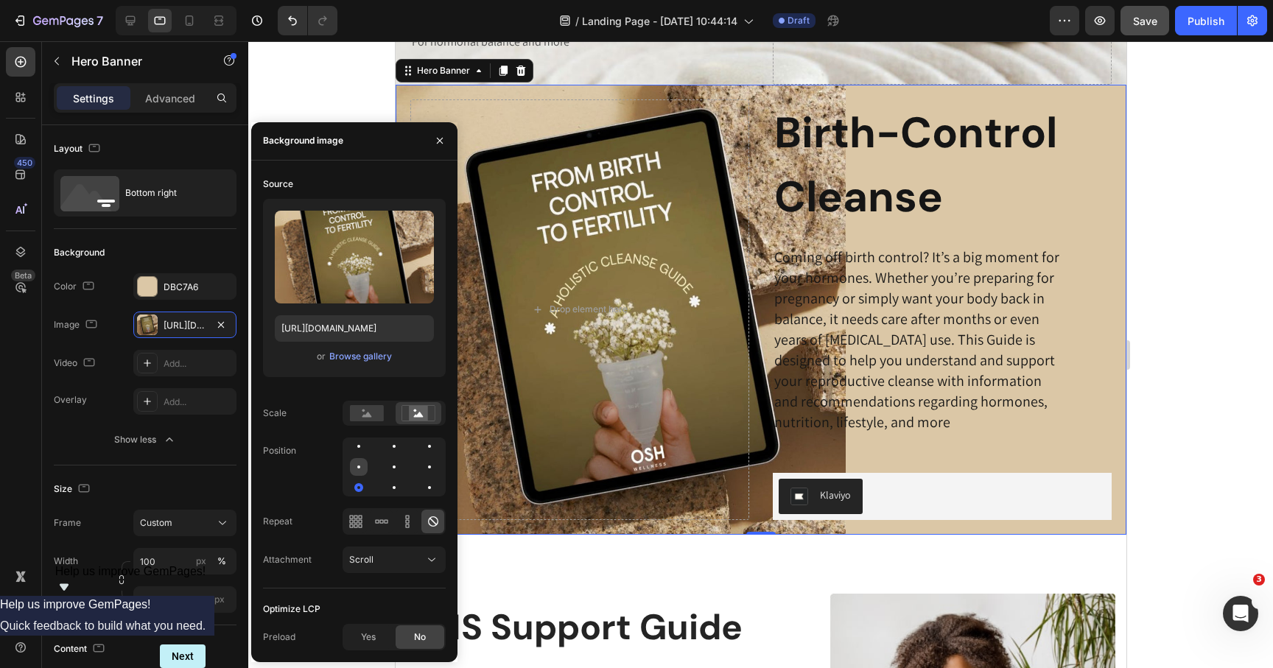
click at [360, 466] on div at bounding box center [359, 467] width 18 height 18
click at [351, 522] on icon at bounding box center [351, 521] width 4 height 4
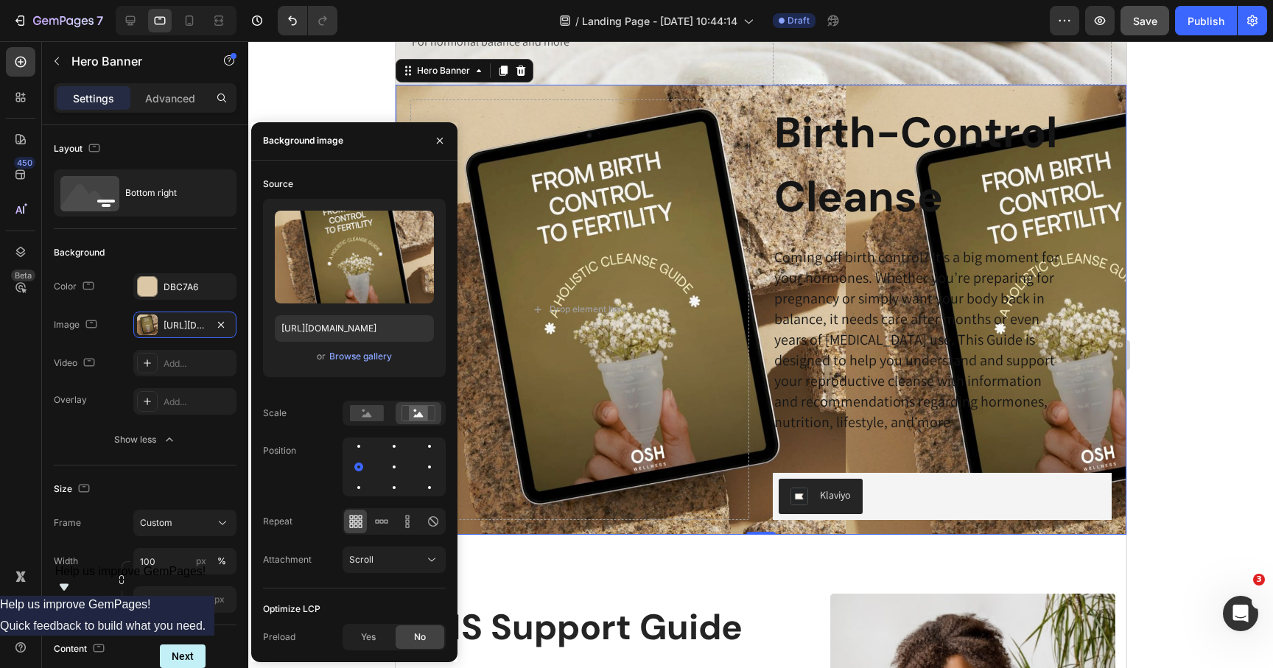
click at [361, 522] on icon at bounding box center [360, 521] width 4 height 4
click at [433, 520] on icon at bounding box center [433, 521] width 15 height 15
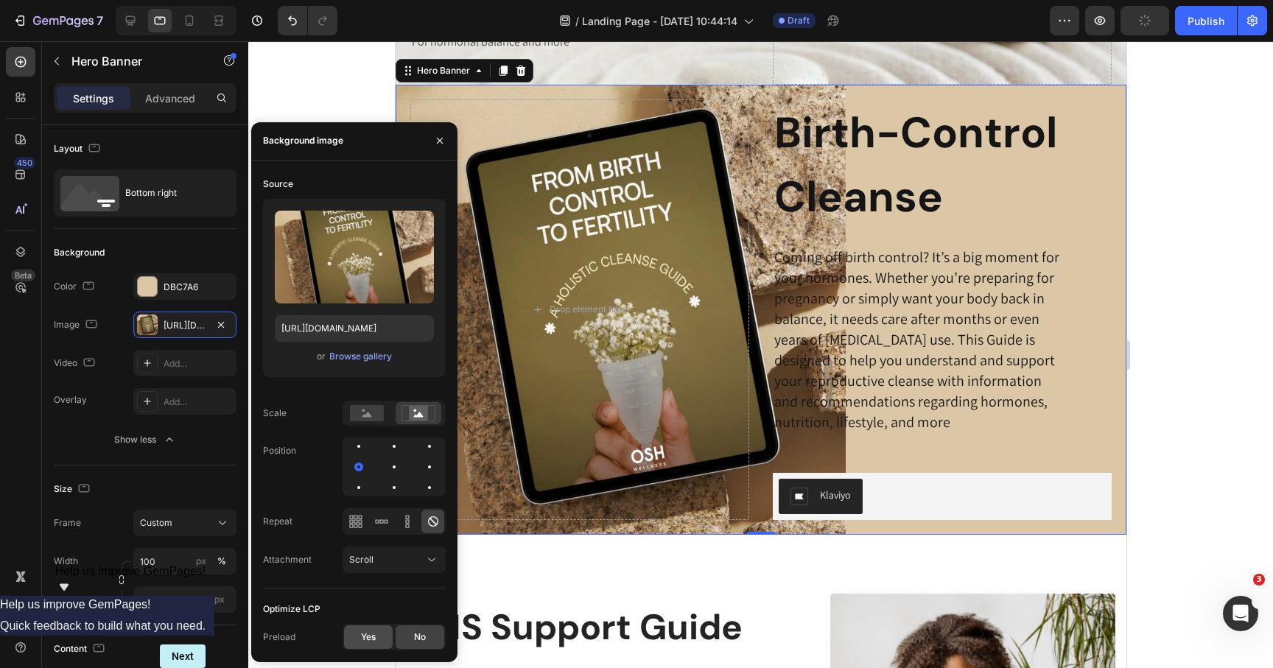
click at [366, 645] on div "Yes" at bounding box center [368, 638] width 49 height 24
click at [413, 640] on div "No" at bounding box center [420, 638] width 49 height 24
click at [382, 567] on div "Scroll" at bounding box center [394, 560] width 90 height 15
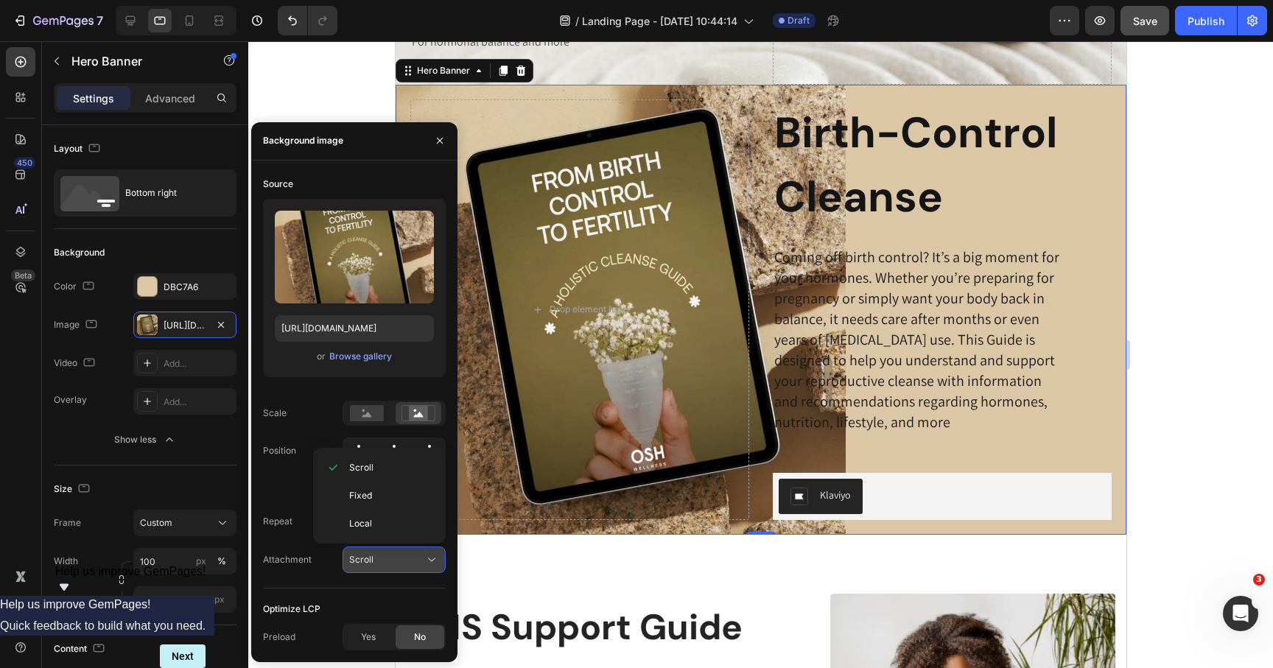
click at [382, 567] on div "Scroll" at bounding box center [394, 560] width 90 height 15
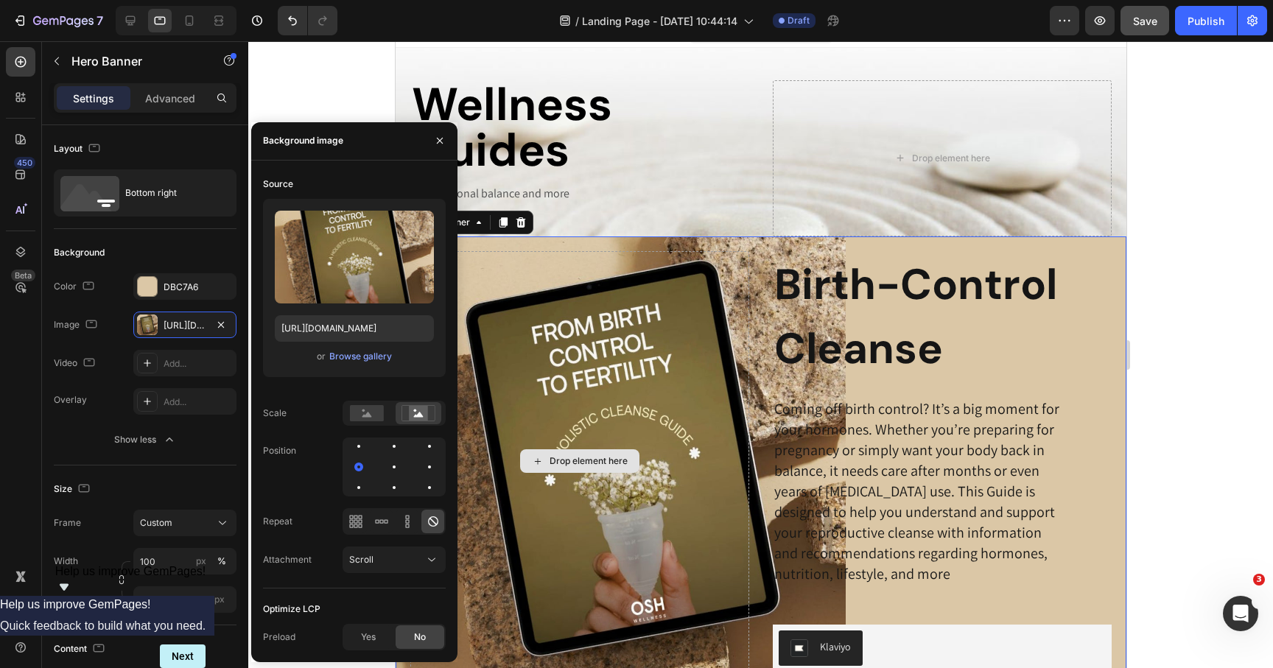
scroll to position [78, 0]
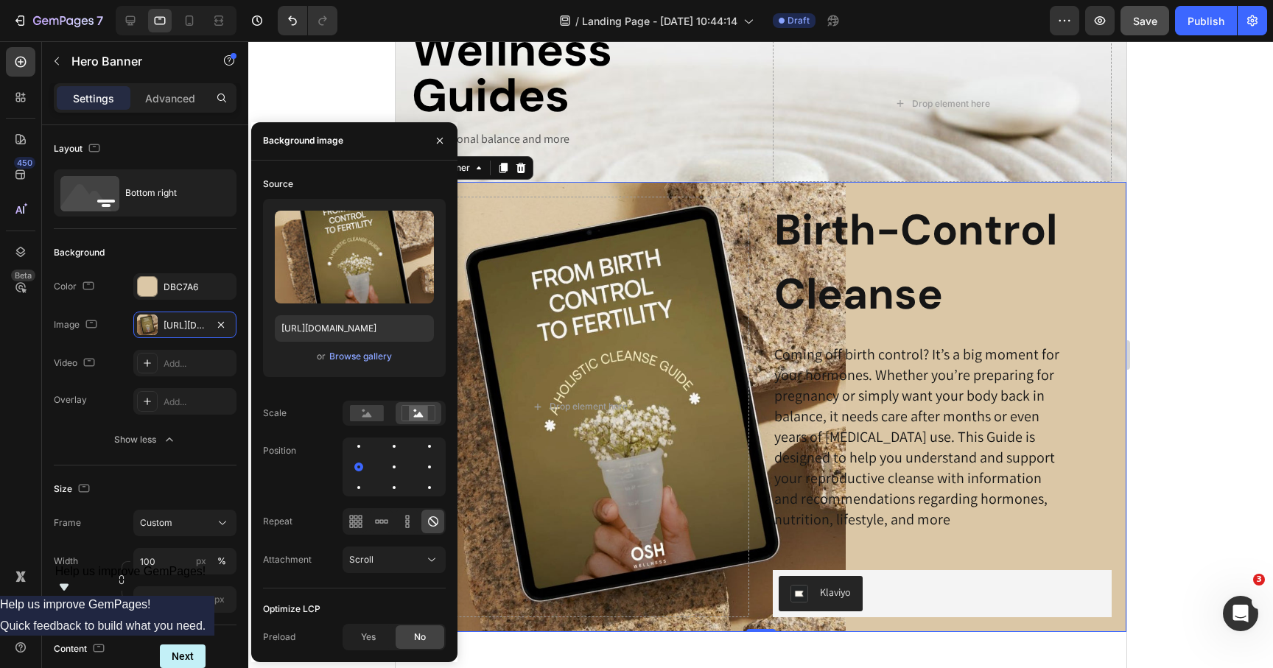
click at [91, 511] on div "Frame Custom" at bounding box center [145, 523] width 183 height 27
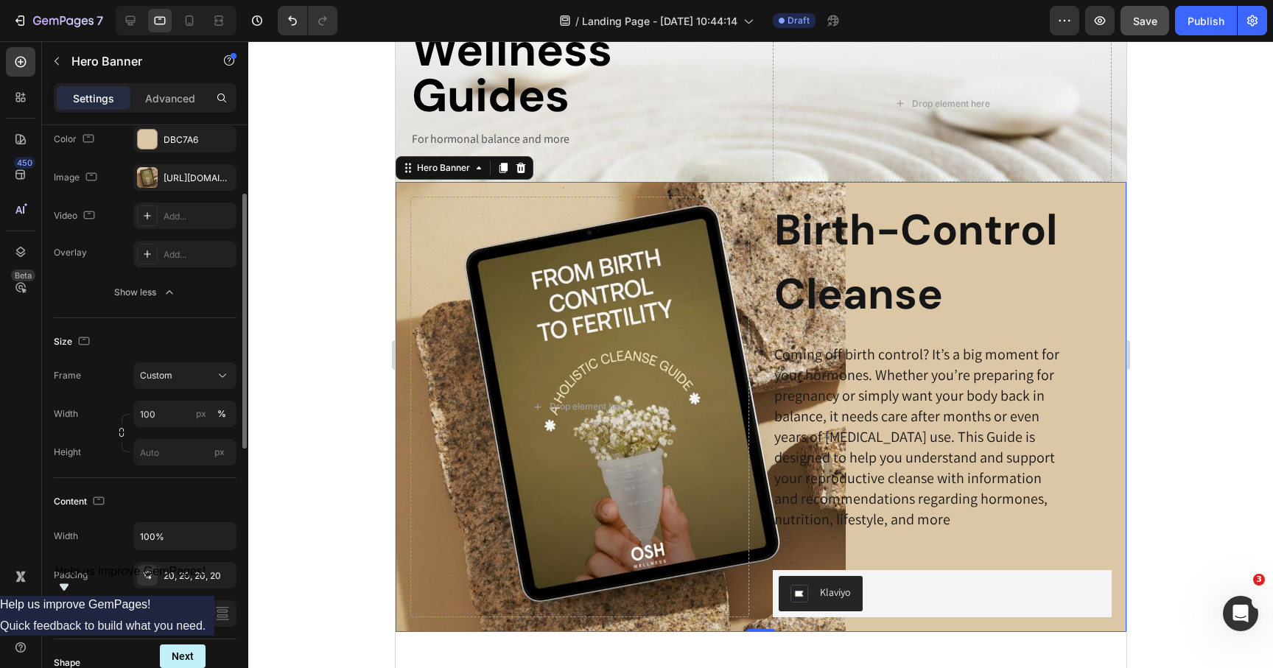
scroll to position [158, 0]
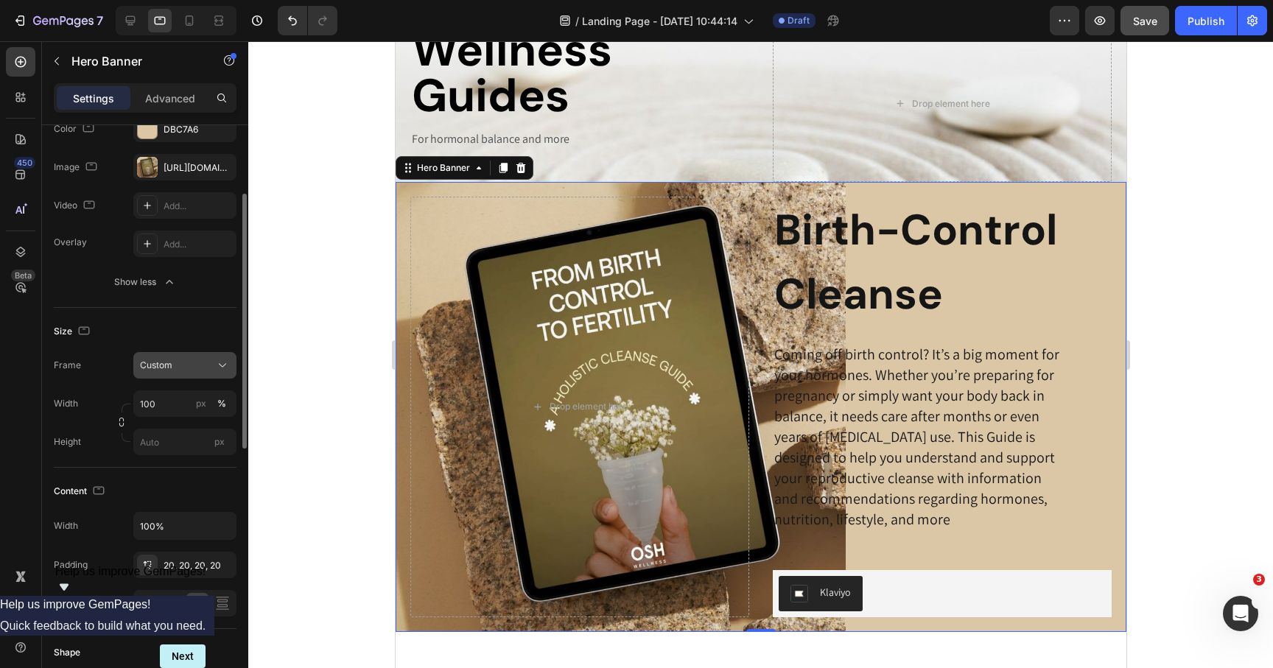
click at [197, 363] on div "Custom" at bounding box center [176, 365] width 72 height 13
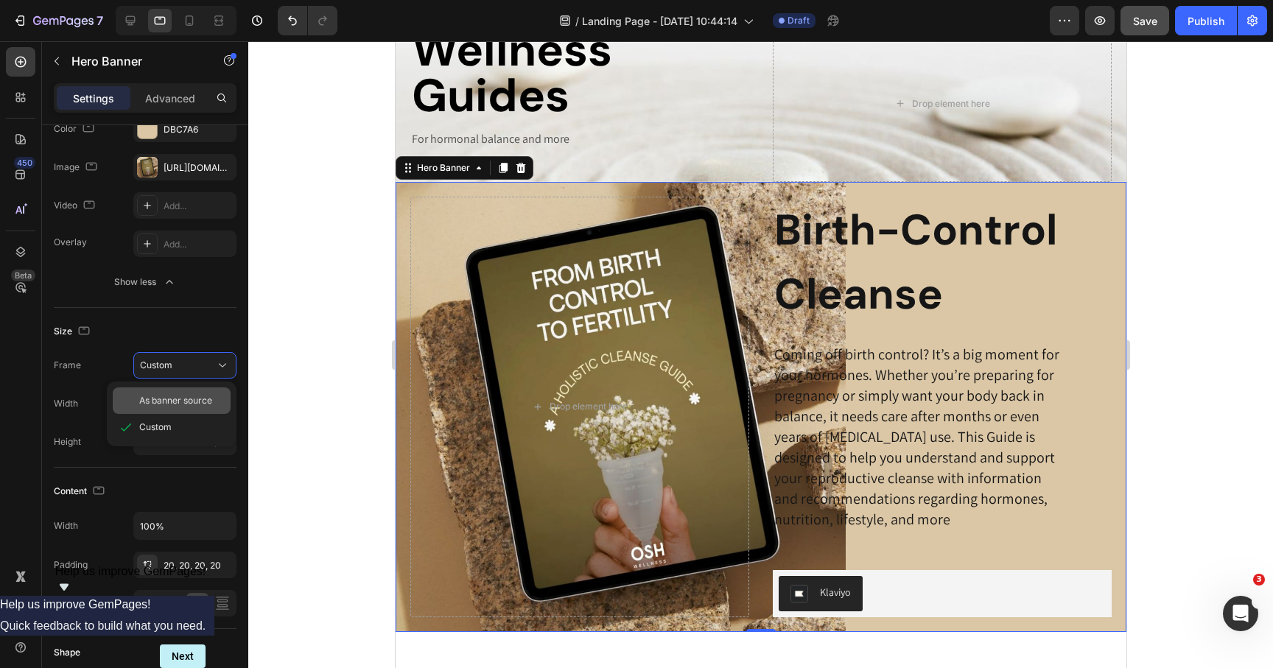
click at [183, 399] on span "As banner source" at bounding box center [175, 400] width 73 height 13
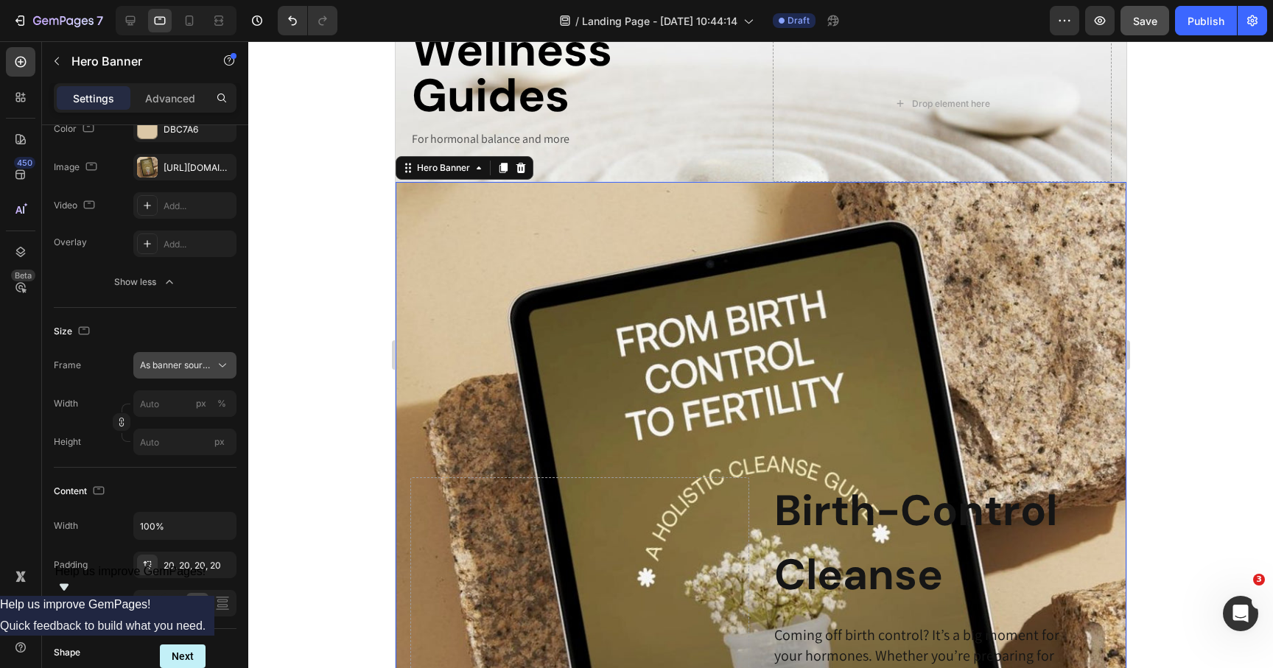
click at [197, 364] on span "As banner source" at bounding box center [176, 365] width 72 height 13
click at [172, 427] on div "Custom" at bounding box center [181, 427] width 85 height 13
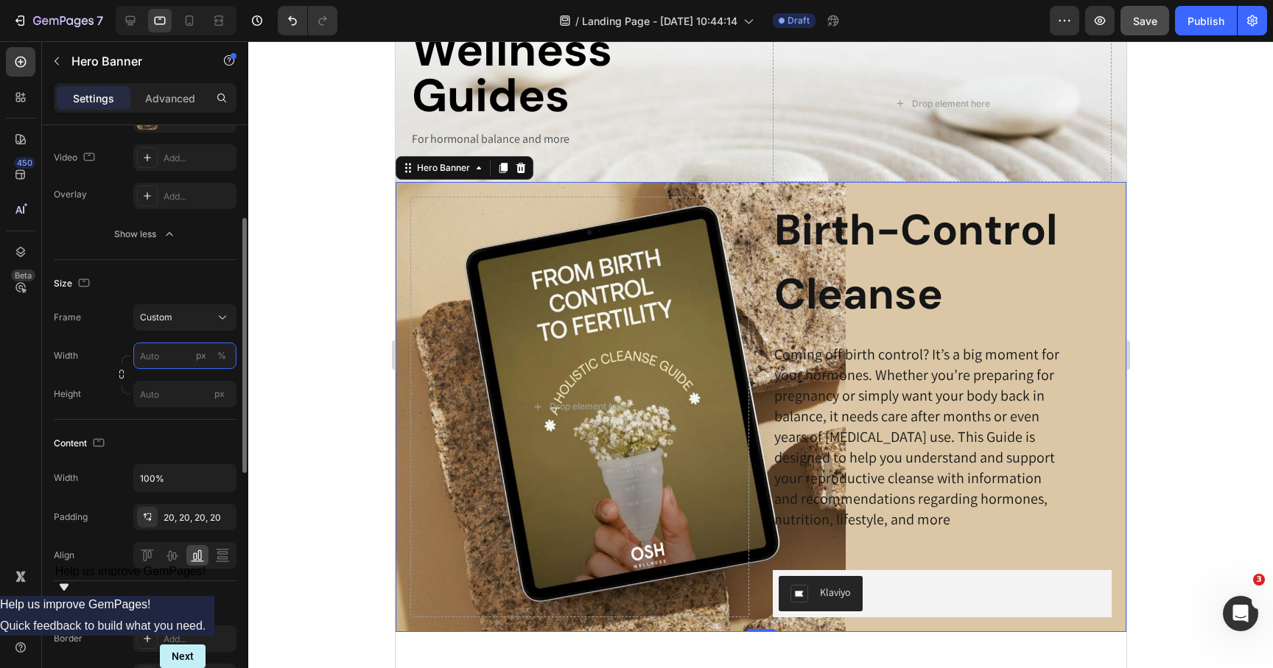
scroll to position [209, 0]
click at [916, 253] on div "Birth-Control Cleanse Heading Coming off birth control? It’s a big moment for y…" at bounding box center [760, 407] width 731 height 450
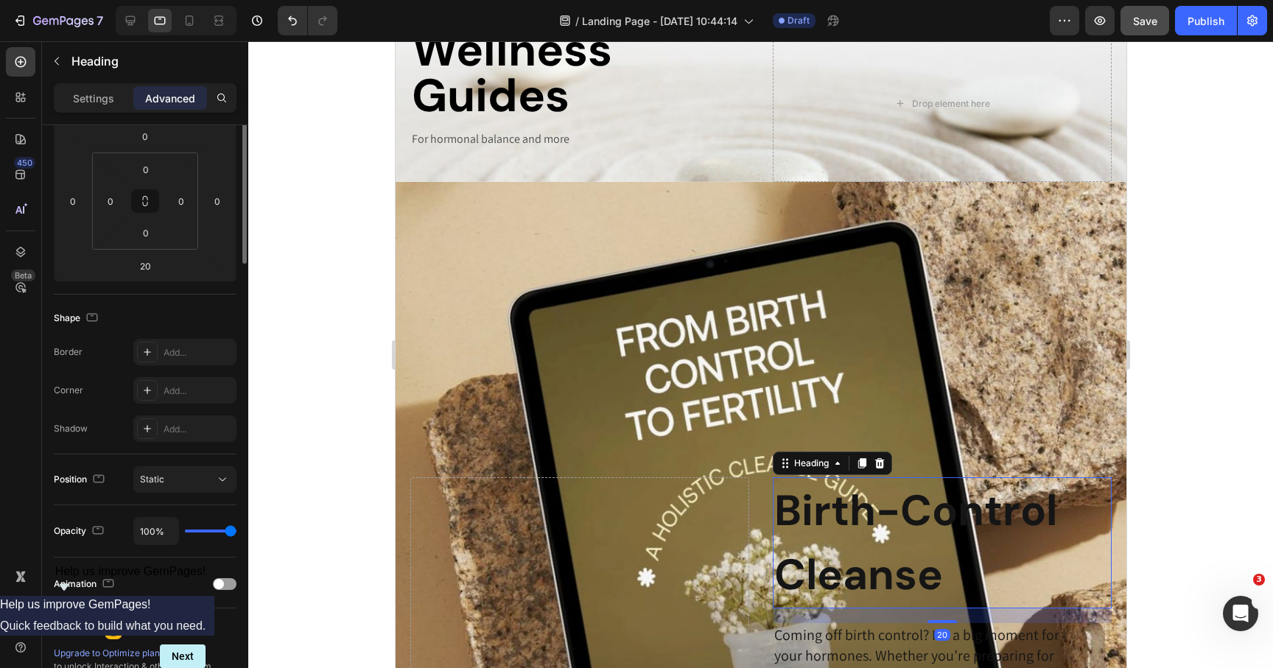
scroll to position [0, 0]
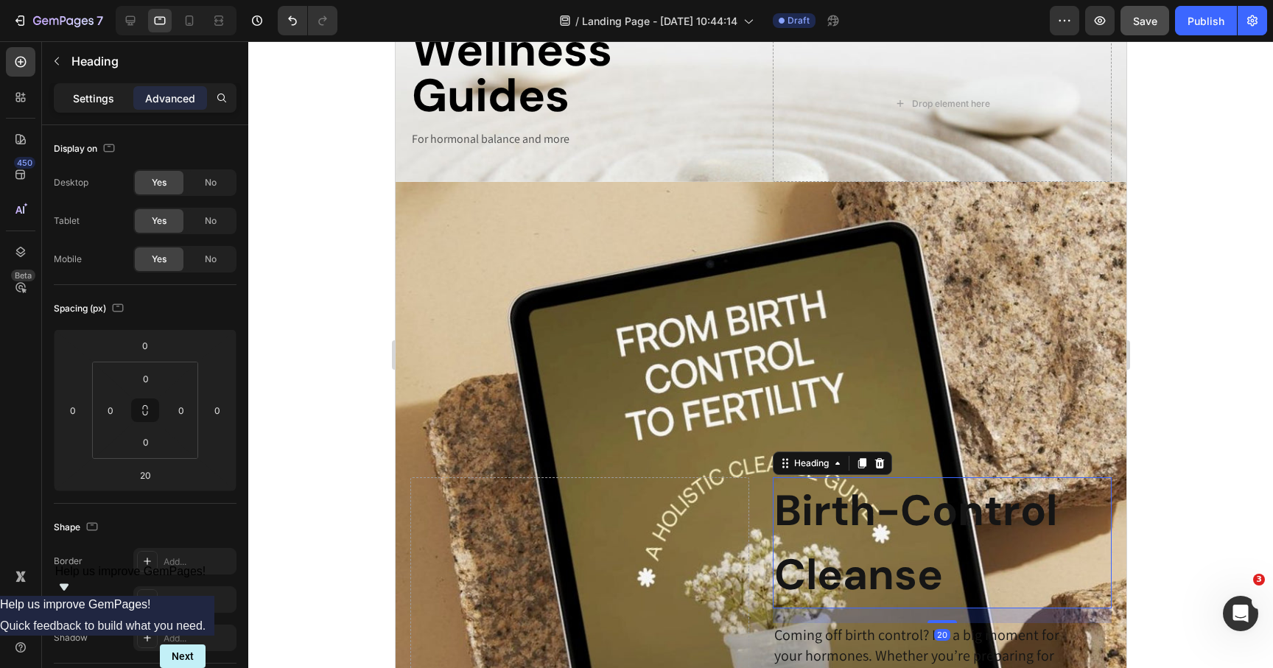
click at [88, 95] on p "Settings" at bounding box center [93, 98] width 41 height 15
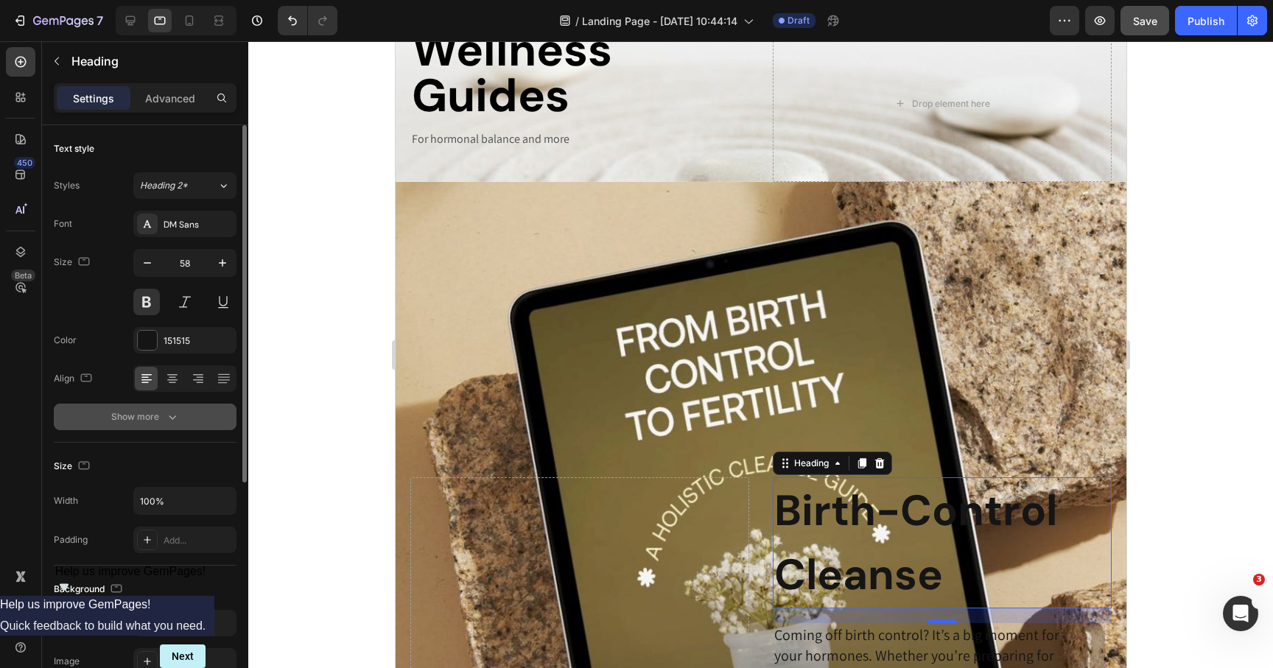
click at [164, 404] on button "Show more" at bounding box center [145, 417] width 183 height 27
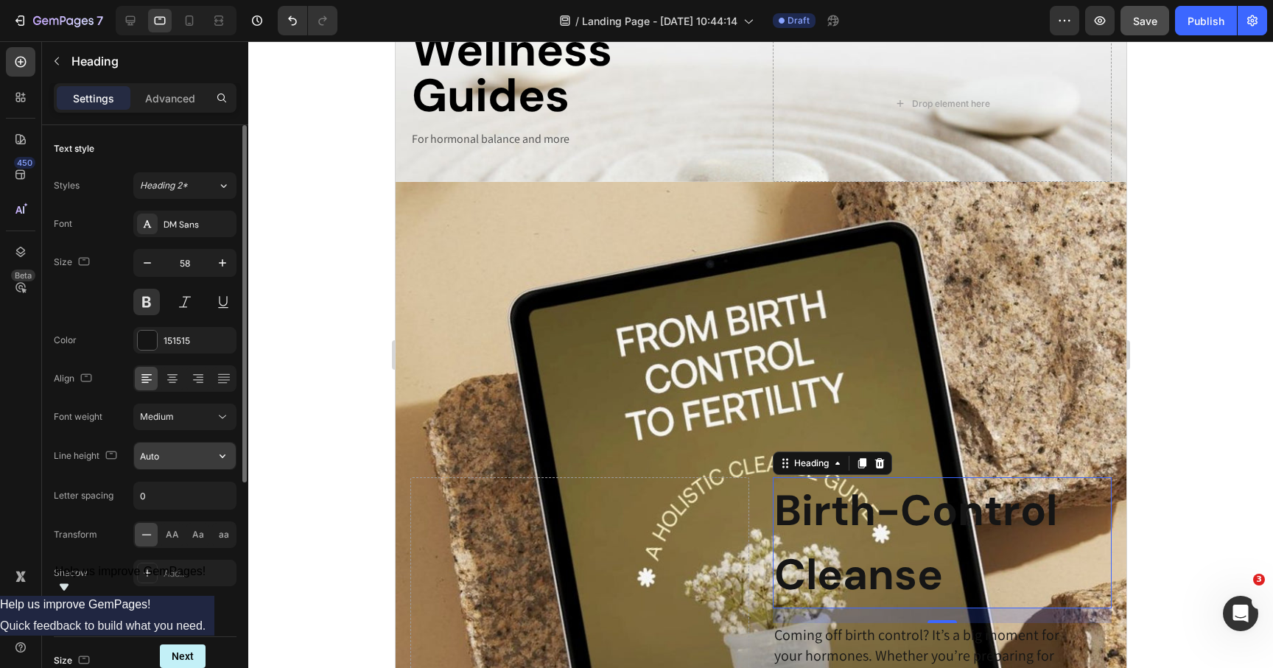
click at [176, 454] on input "Auto" at bounding box center [185, 456] width 102 height 27
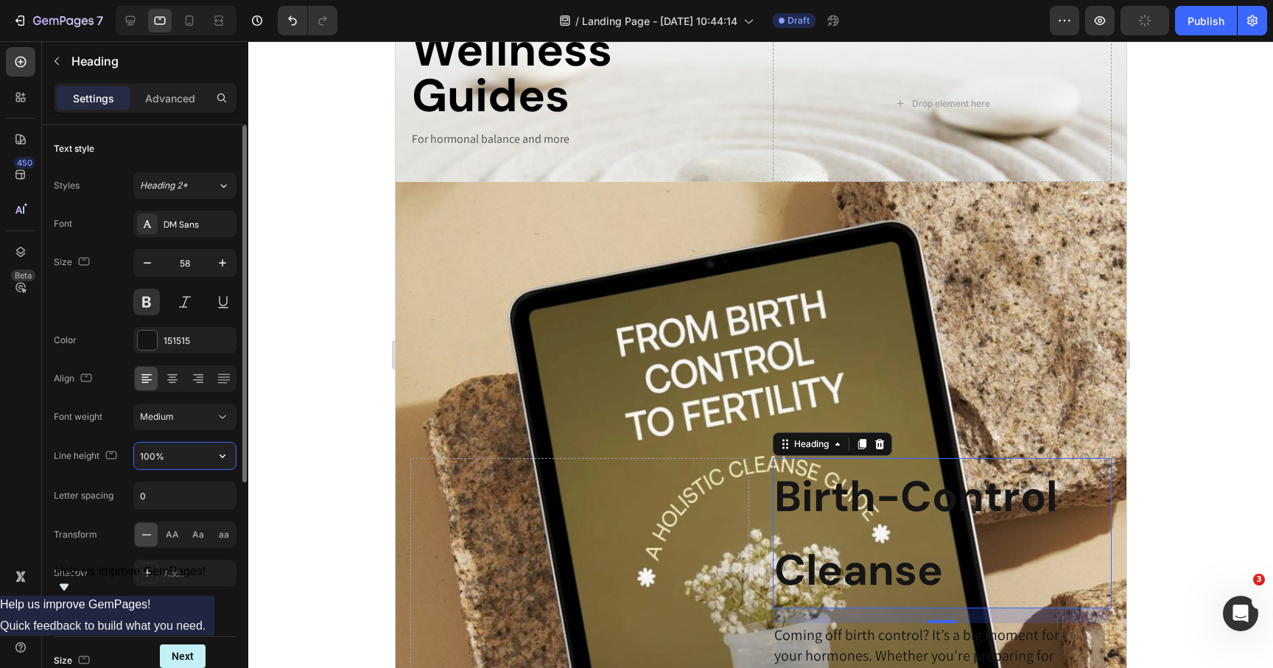
type input "100%"
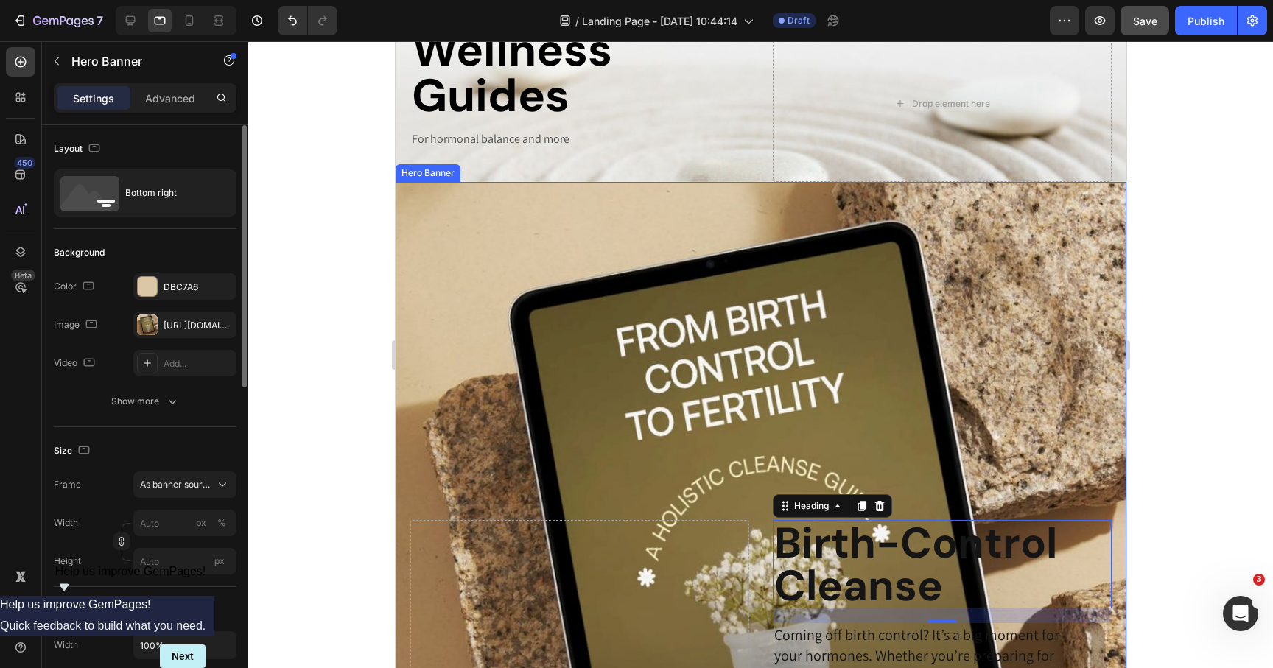
click at [443, 309] on div "Background Image" at bounding box center [760, 547] width 731 height 731
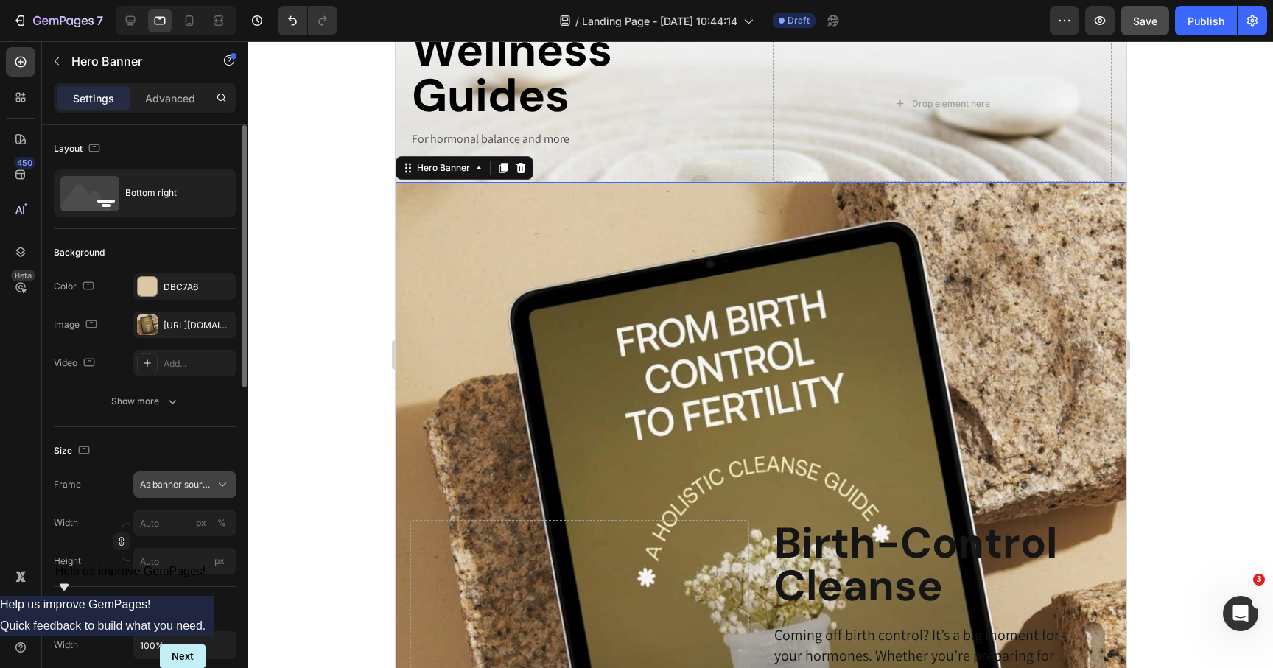
click at [179, 484] on span "As banner source" at bounding box center [176, 484] width 72 height 13
click at [163, 547] on span "Custom" at bounding box center [155, 546] width 32 height 13
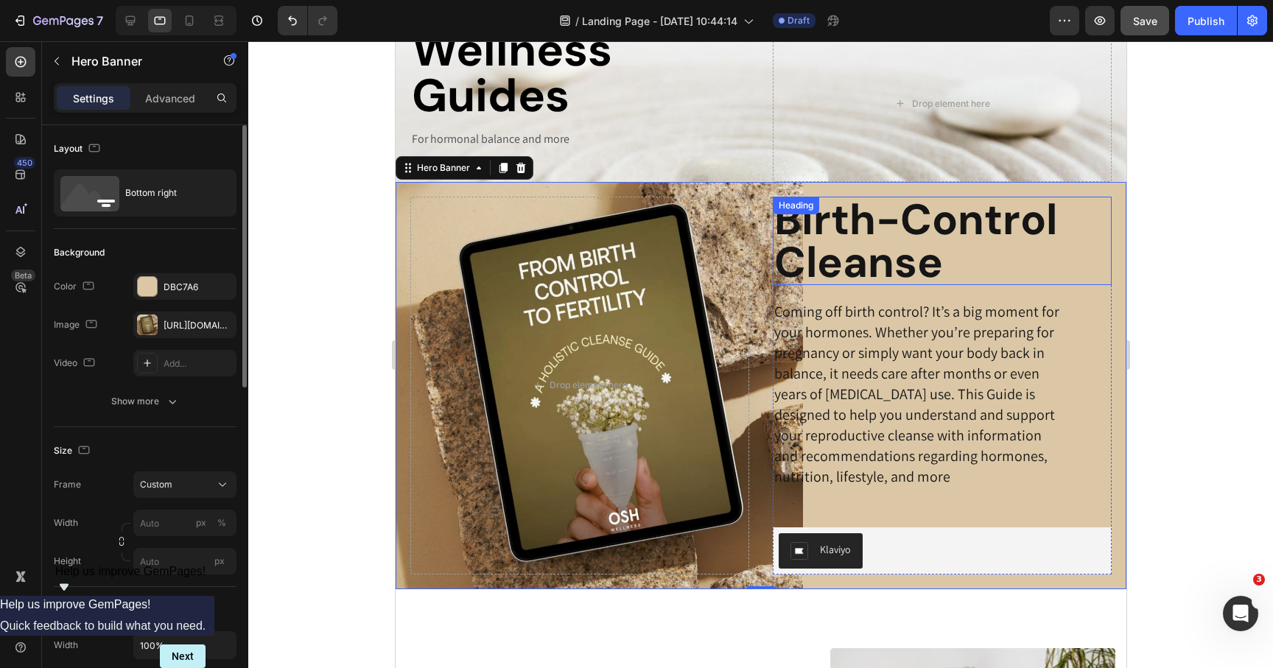
click at [864, 332] on p "Coming off birth control? It’s a big moment for your hormones. Whether you’re p…" at bounding box center [920, 394] width 292 height 186
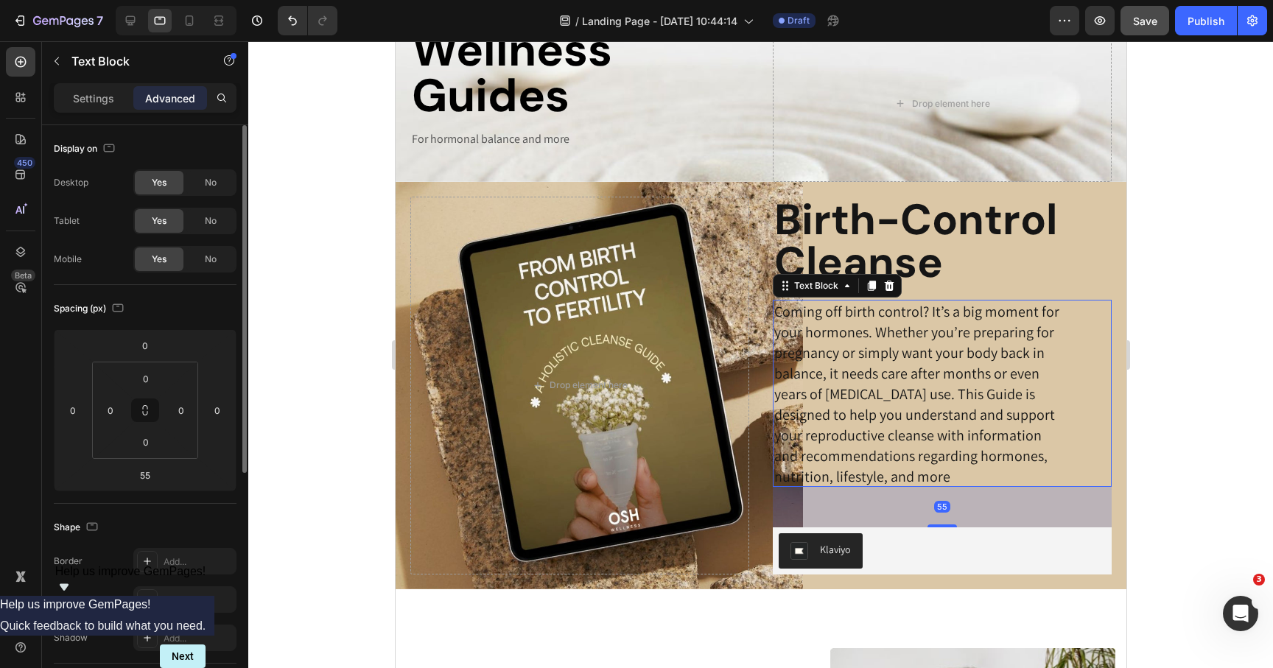
click at [105, 85] on div "Settings Advanced" at bounding box center [145, 97] width 183 height 29
click at [92, 103] on p "Settings" at bounding box center [93, 98] width 41 height 15
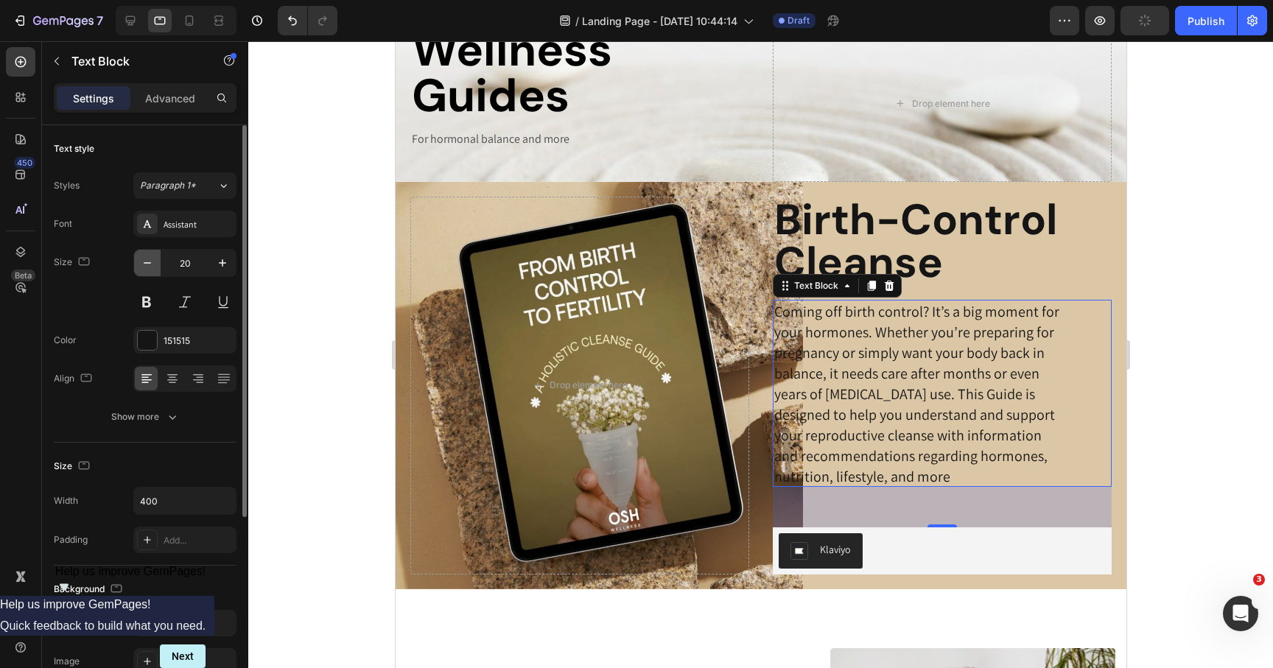
click at [147, 263] on icon "button" at bounding box center [147, 262] width 7 height 1
type input "18"
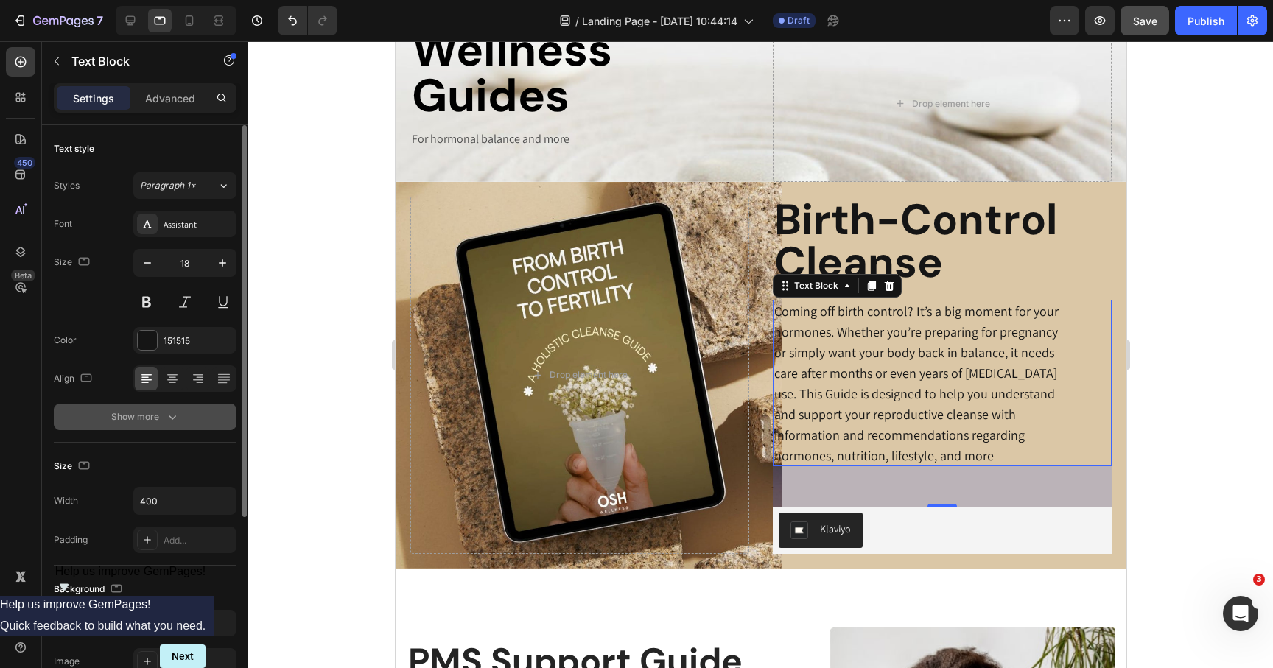
click at [139, 426] on button "Show more" at bounding box center [145, 417] width 183 height 27
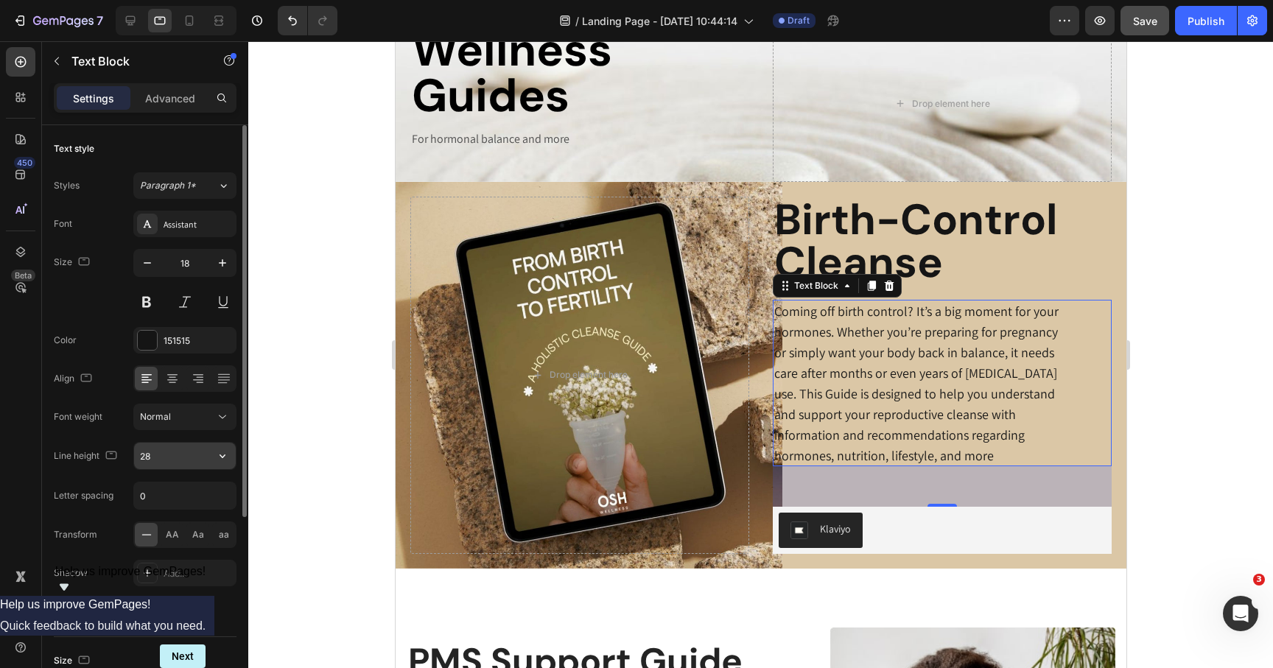
click at [159, 461] on input "28" at bounding box center [185, 456] width 102 height 27
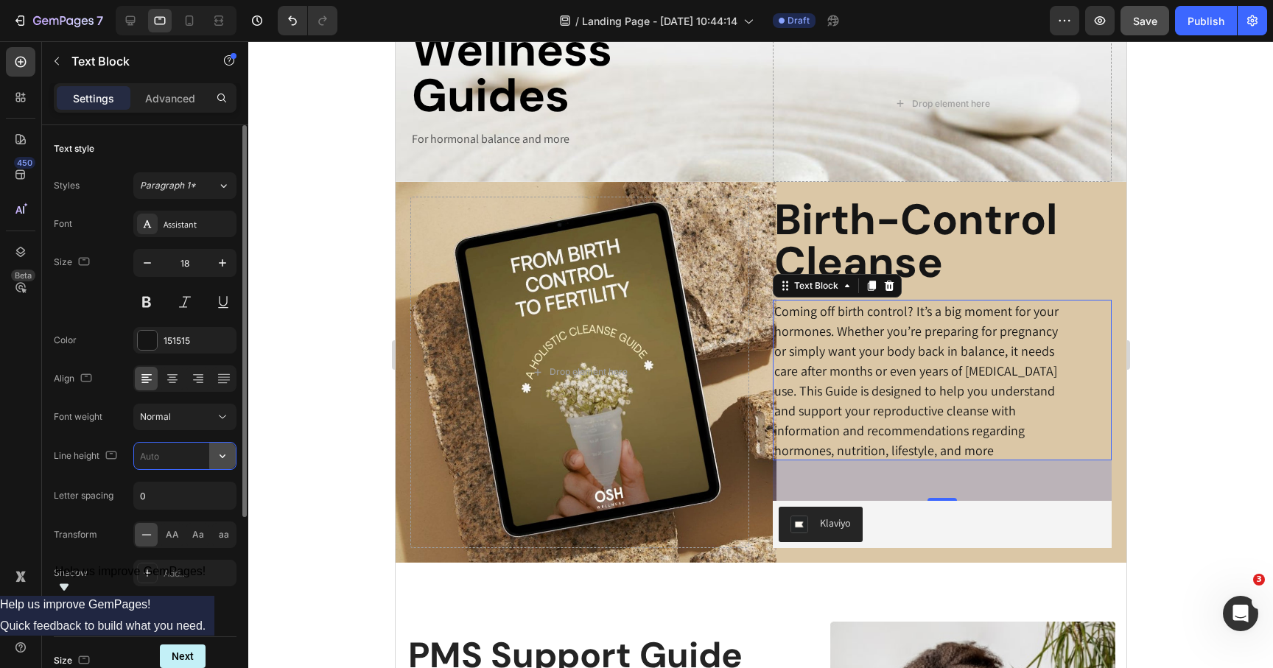
click at [226, 453] on icon "button" at bounding box center [222, 456] width 15 height 15
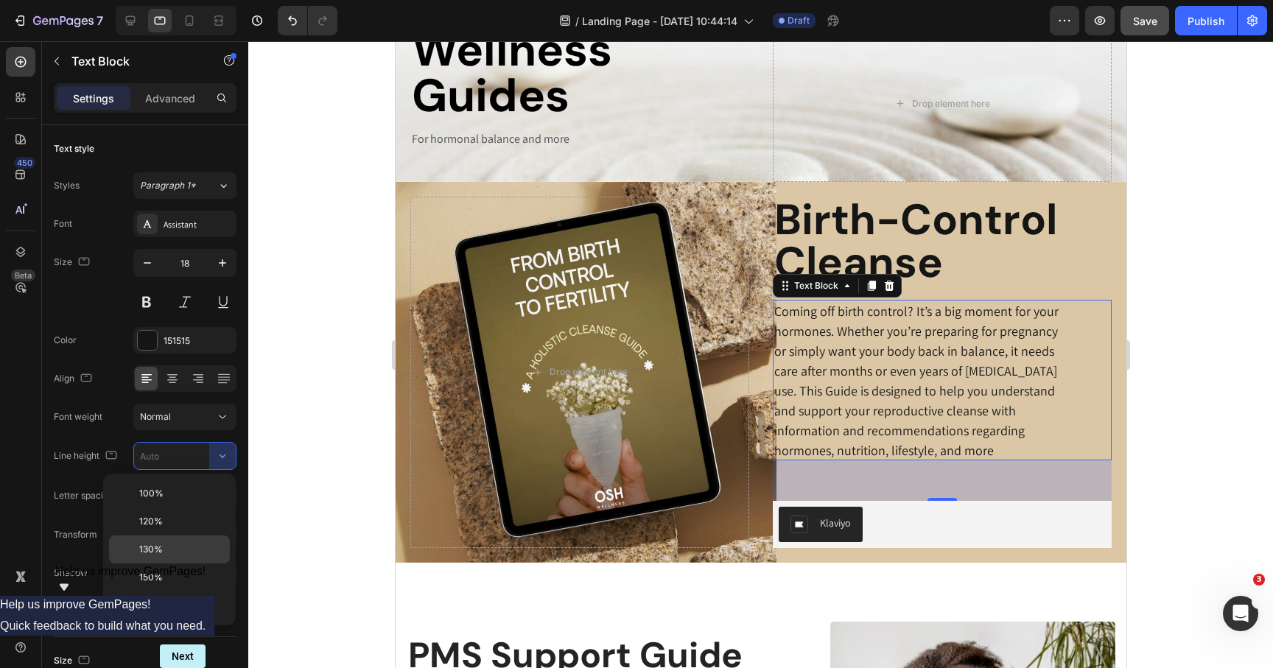
click at [175, 553] on p "130%" at bounding box center [181, 549] width 84 height 13
type input "130%"
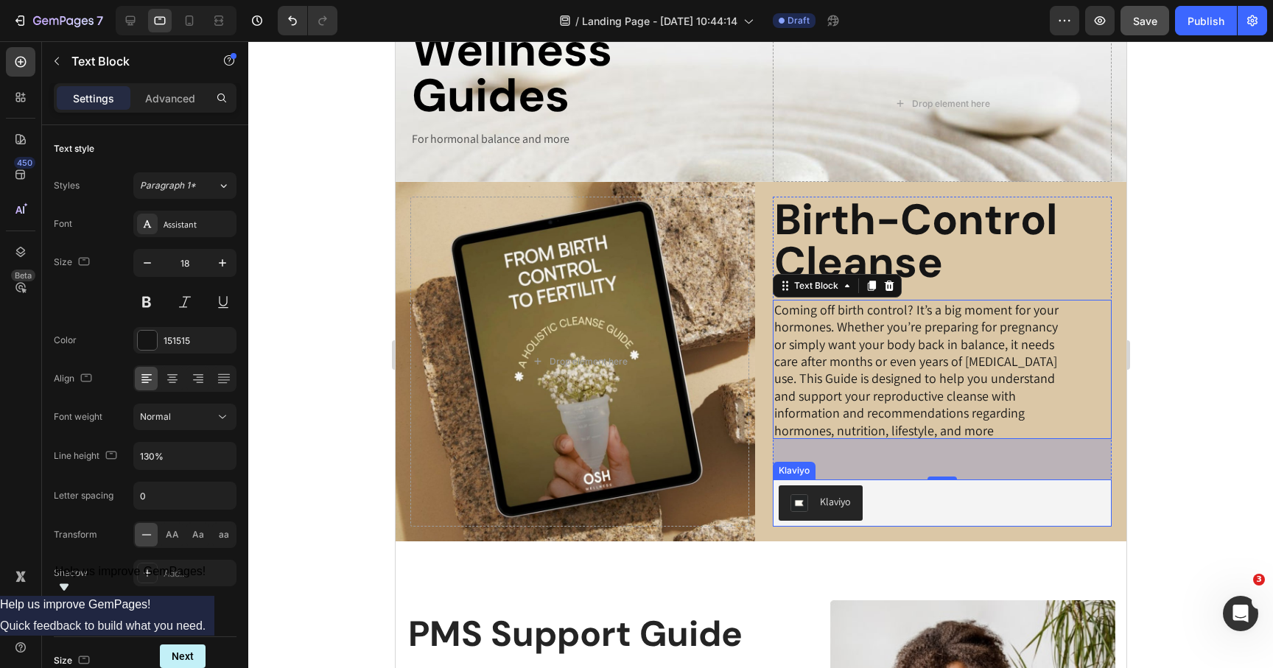
click at [947, 481] on div "Klaviyo" at bounding box center [941, 503] width 339 height 47
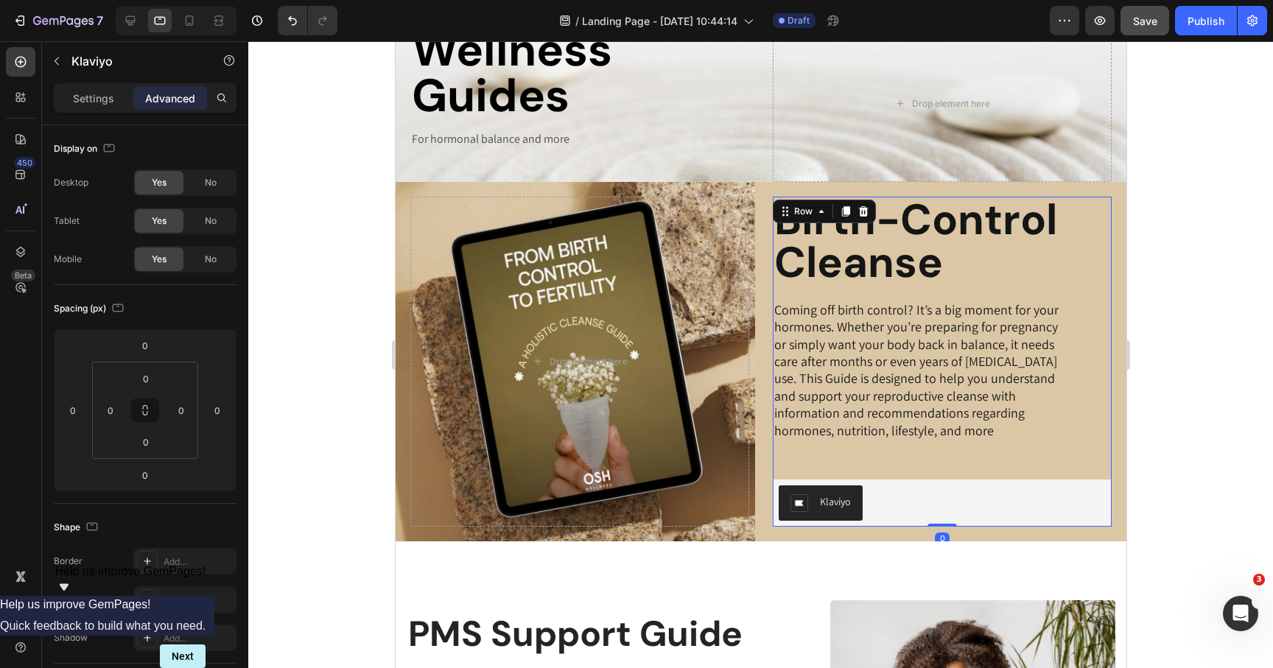
click at [949, 465] on div "Birth-Control Cleanse Heading Coming off birth control? It’s a big moment for y…" at bounding box center [941, 362] width 339 height 330
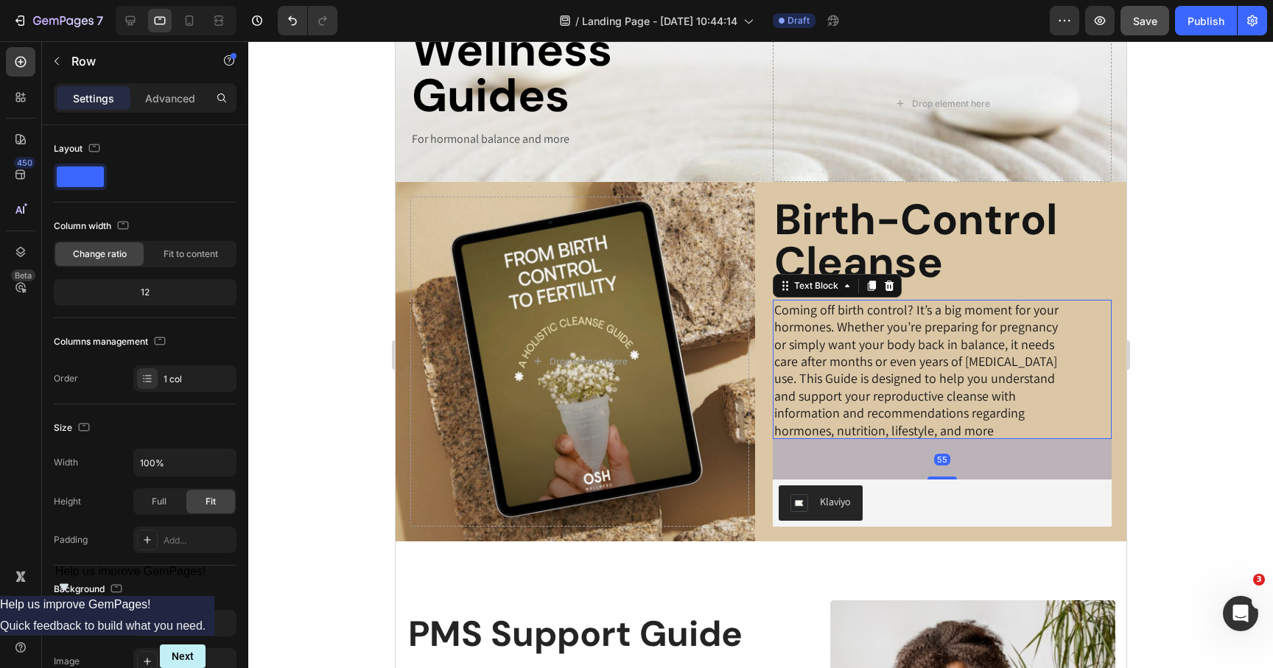
click at [939, 427] on p "Coming off birth control? It’s a big moment for your hormones. Whether you’re p…" at bounding box center [920, 370] width 292 height 138
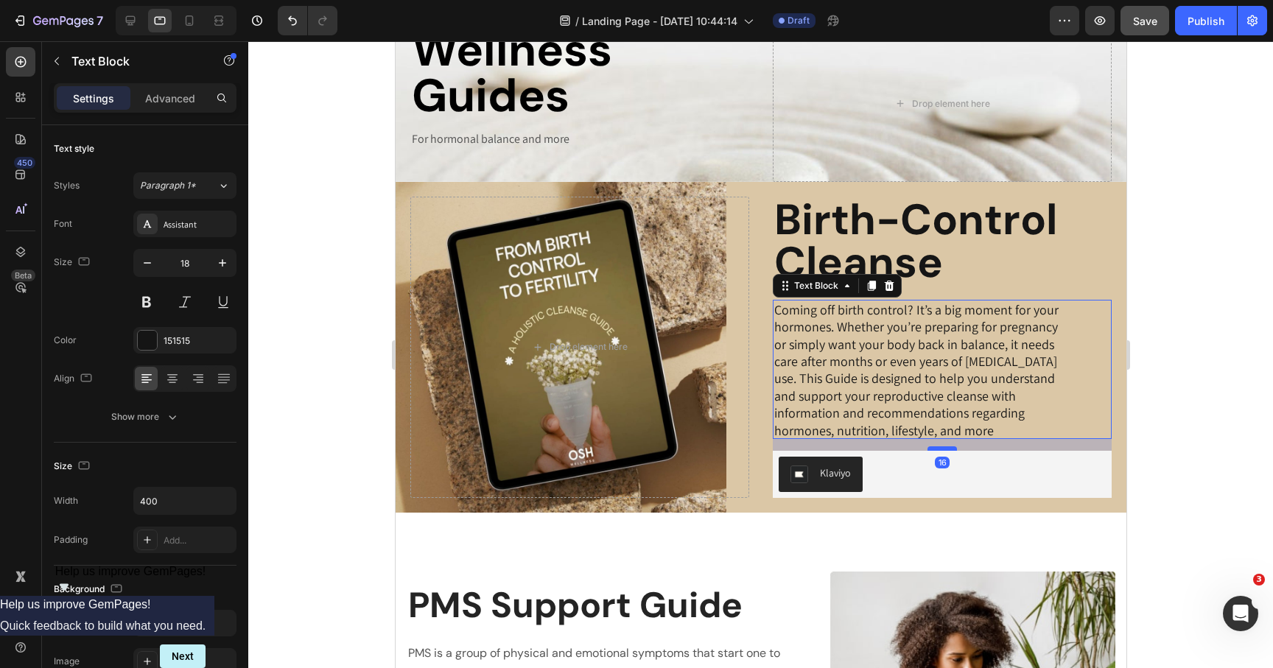
drag, startPoint x: 939, startPoint y: 477, endPoint x: 942, endPoint y: 448, distance: 28.8
click at [942, 448] on div at bounding box center [941, 449] width 29 height 4
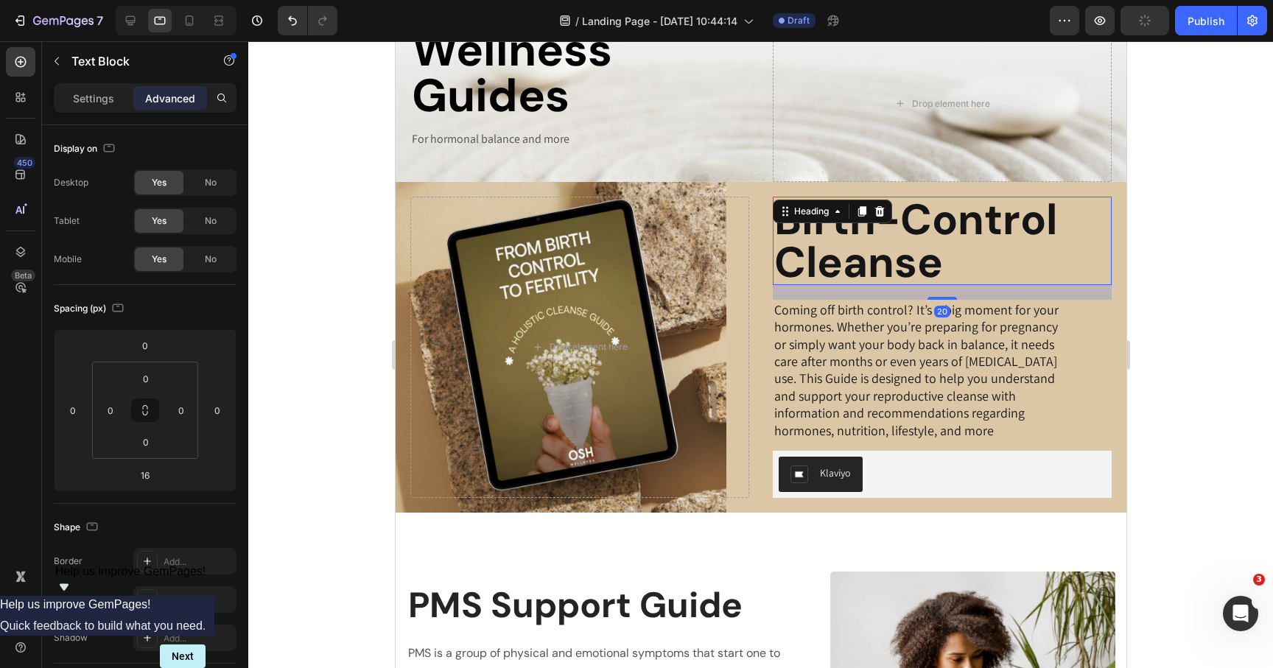
click at [981, 245] on h2 "Birth-Control Cleanse" at bounding box center [941, 241] width 339 height 88
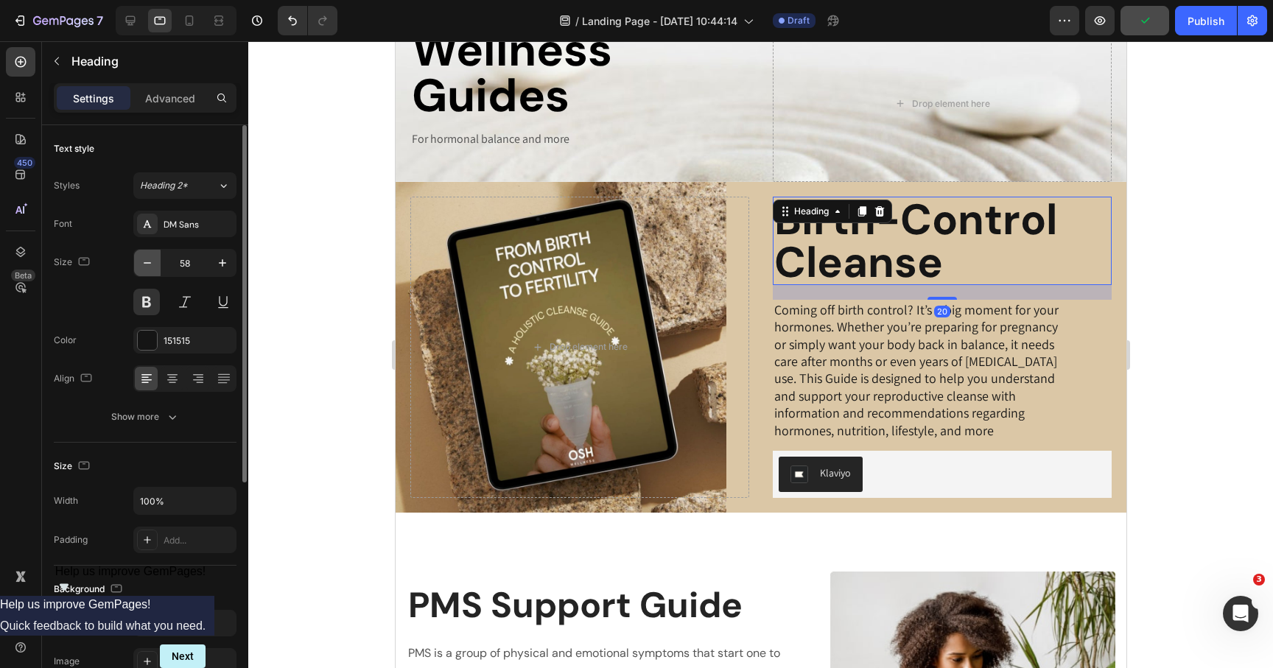
click at [150, 264] on icon "button" at bounding box center [147, 263] width 15 height 15
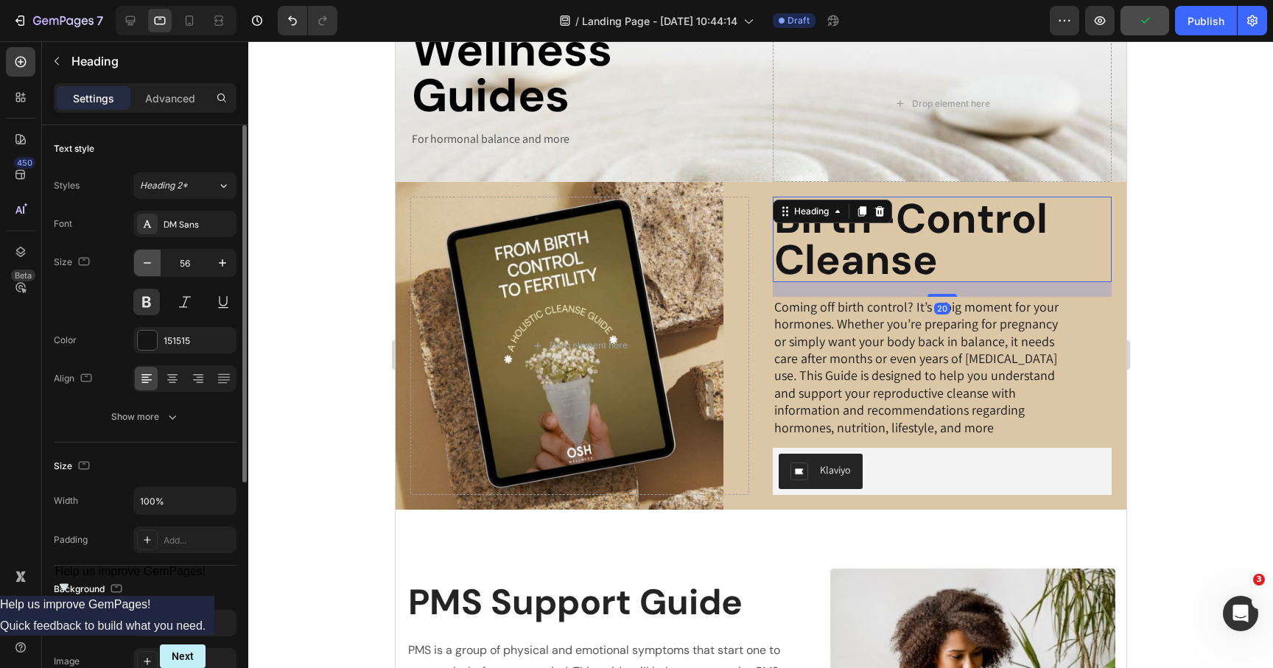
click at [150, 264] on icon "button" at bounding box center [147, 263] width 15 height 15
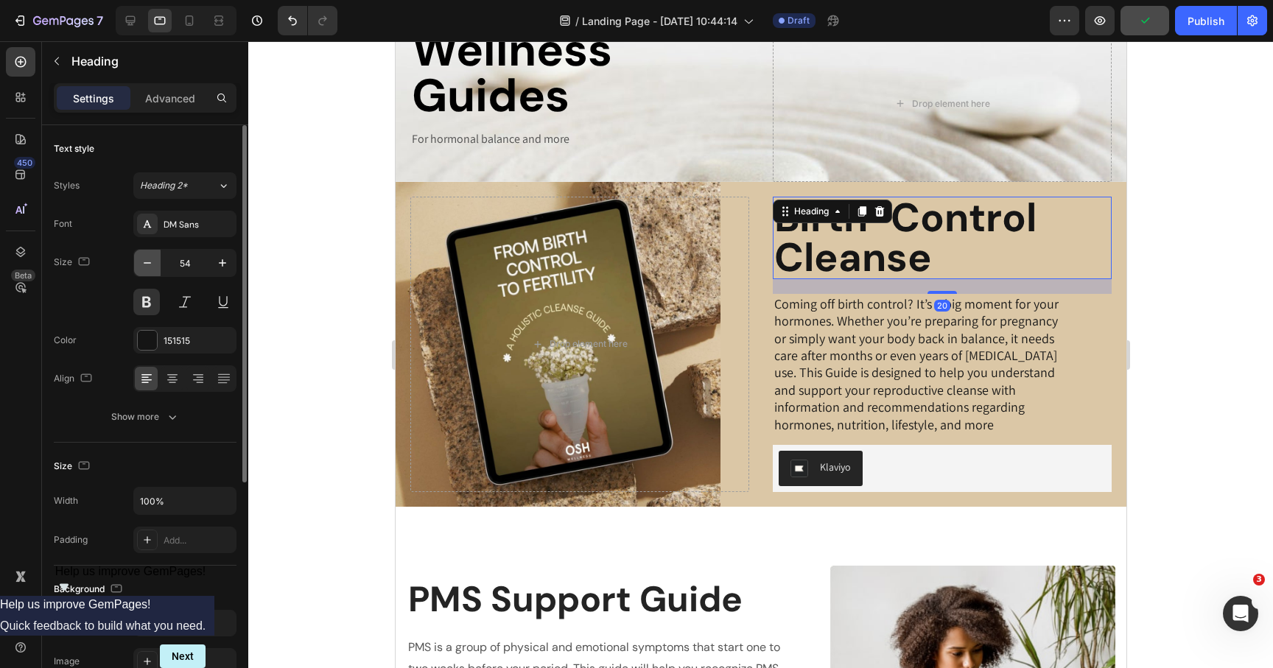
click at [150, 264] on icon "button" at bounding box center [147, 263] width 15 height 15
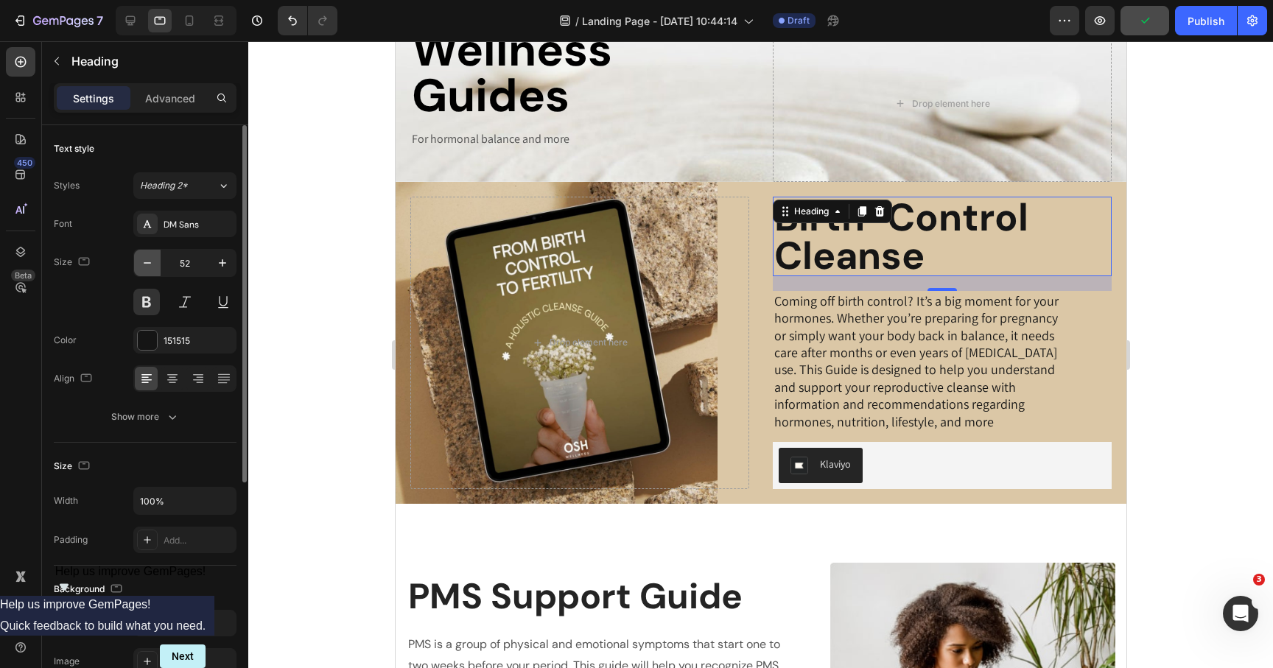
click at [150, 264] on icon "button" at bounding box center [147, 263] width 15 height 15
type input "51"
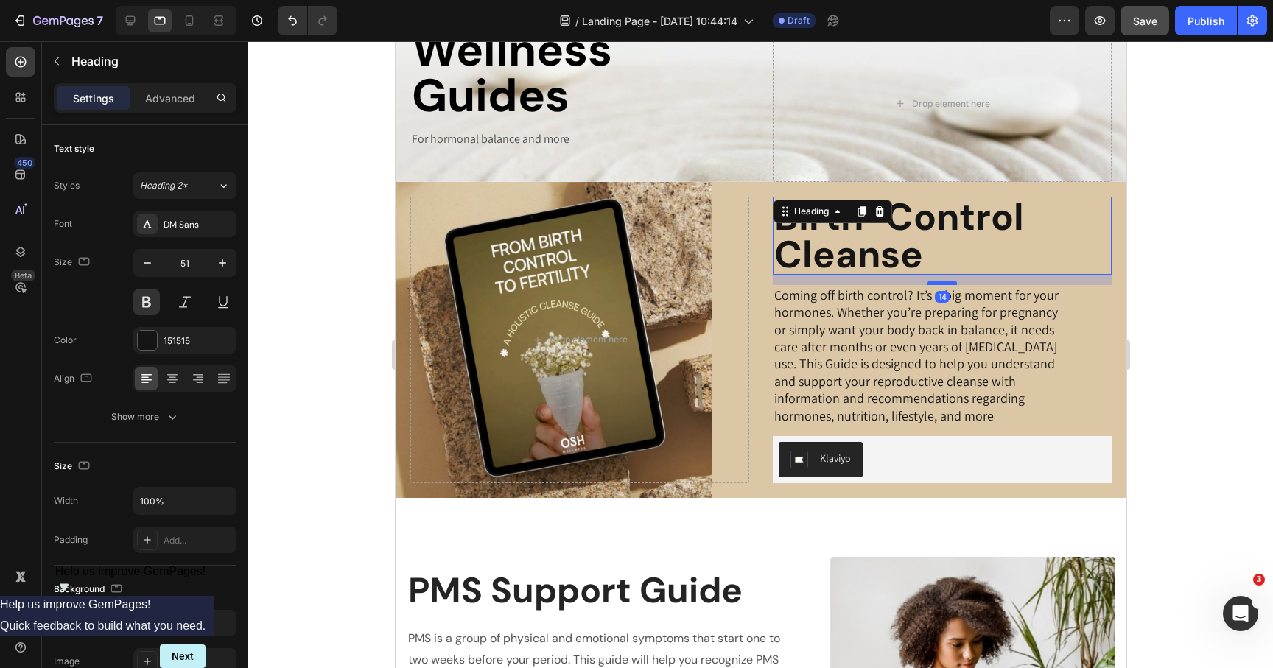
click at [946, 283] on div at bounding box center [941, 283] width 29 height 4
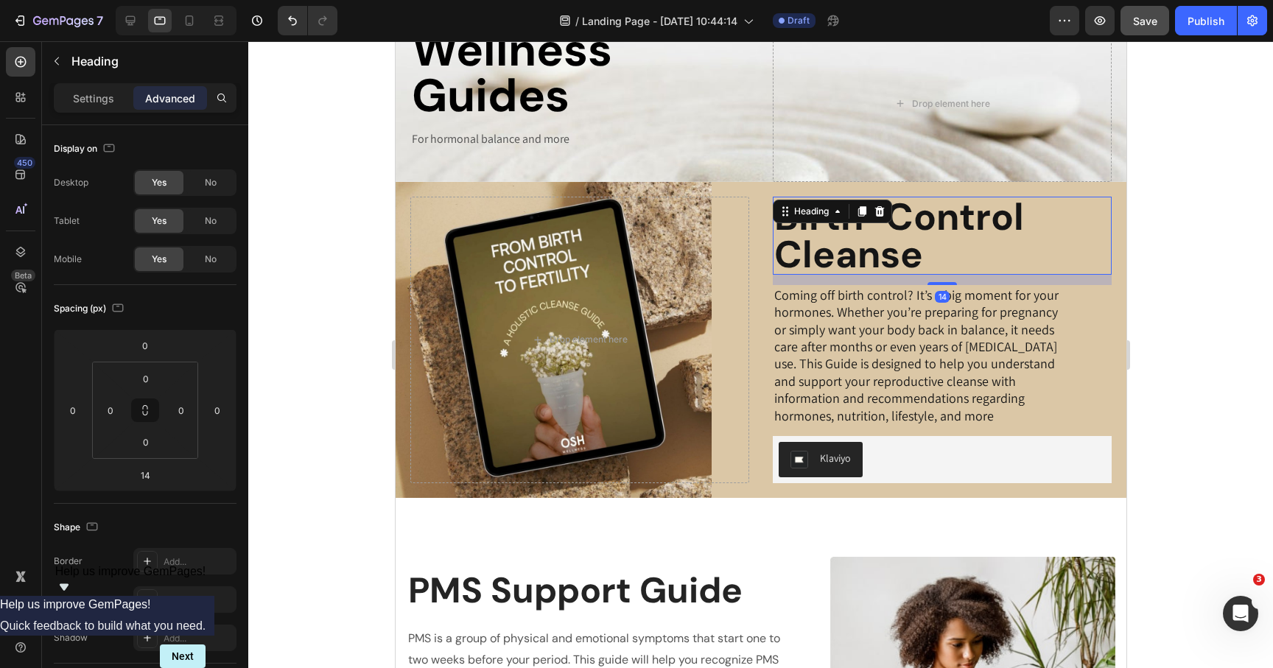
click at [1199, 352] on div at bounding box center [760, 354] width 1025 height 627
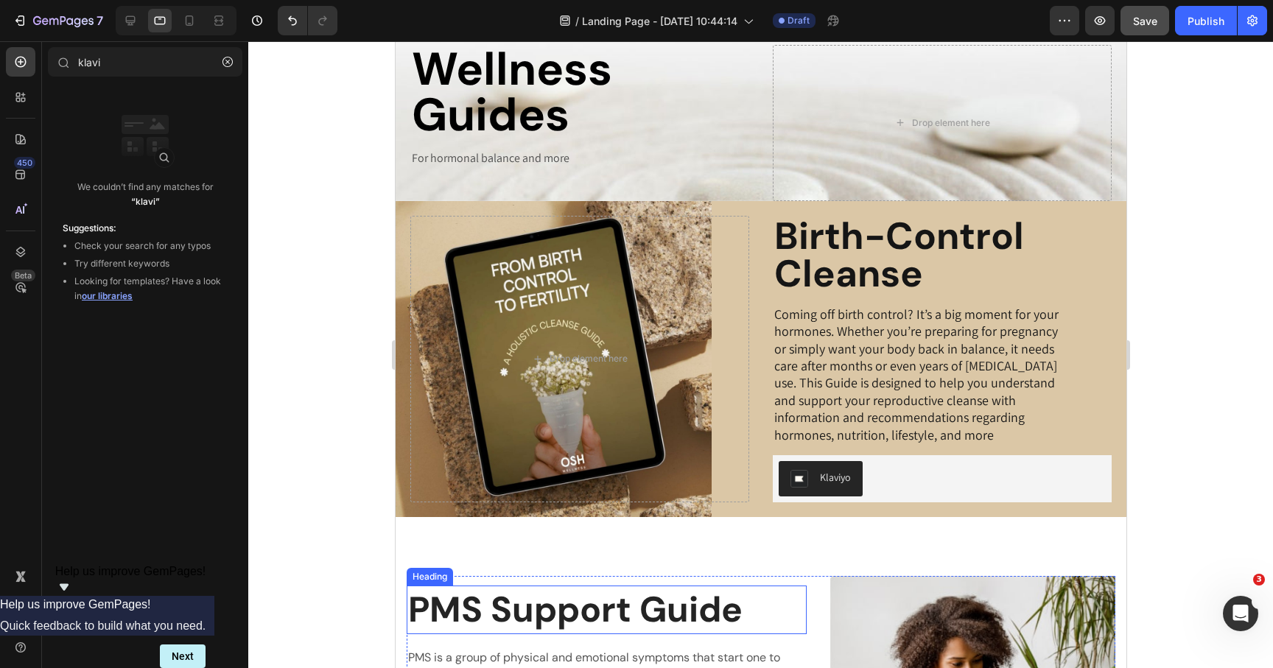
scroll to position [57, 0]
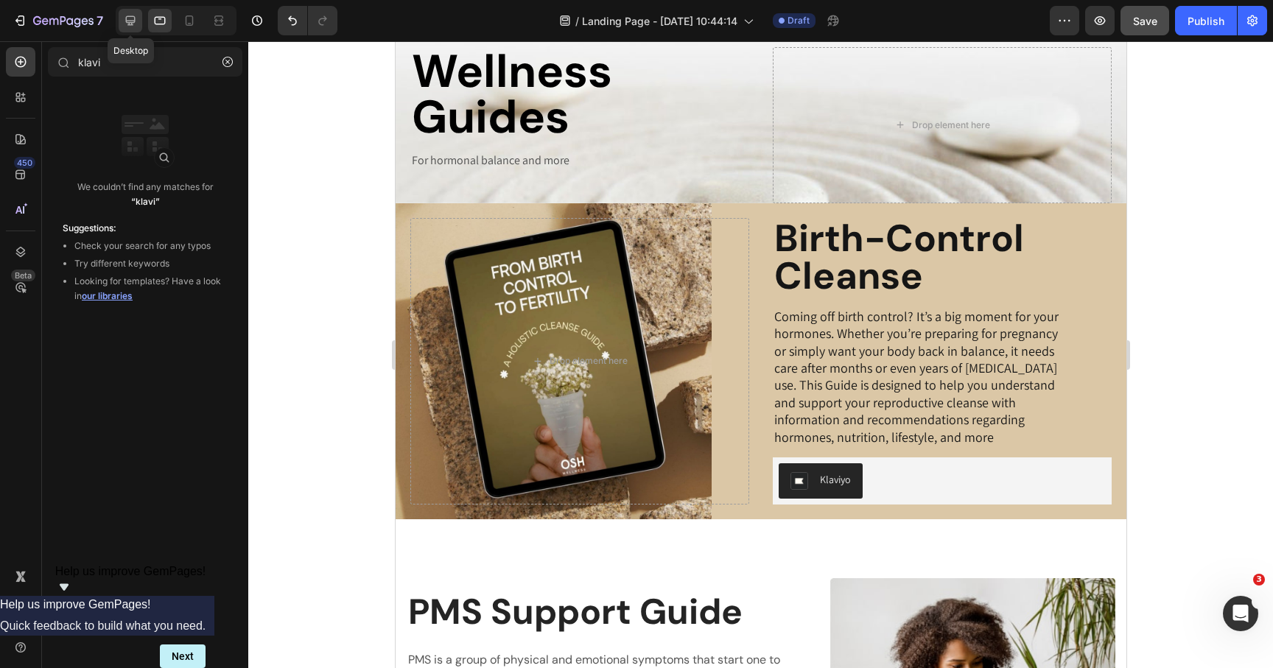
click at [133, 25] on icon at bounding box center [131, 21] width 10 height 10
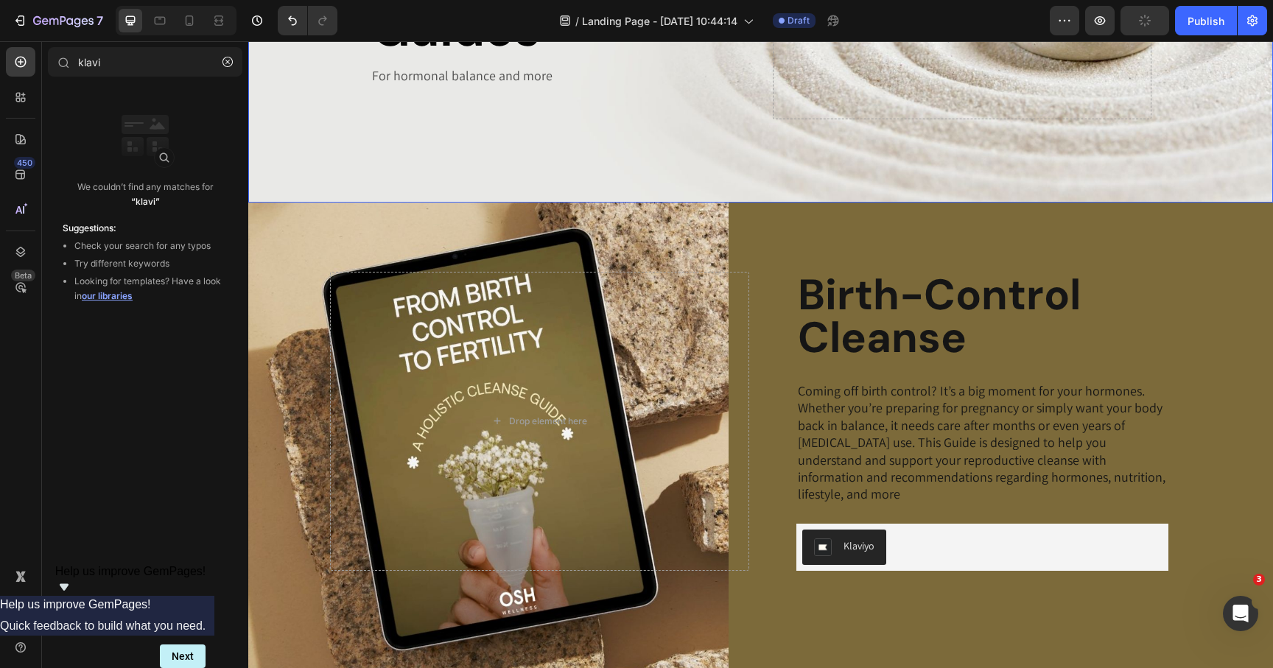
scroll to position [304, 0]
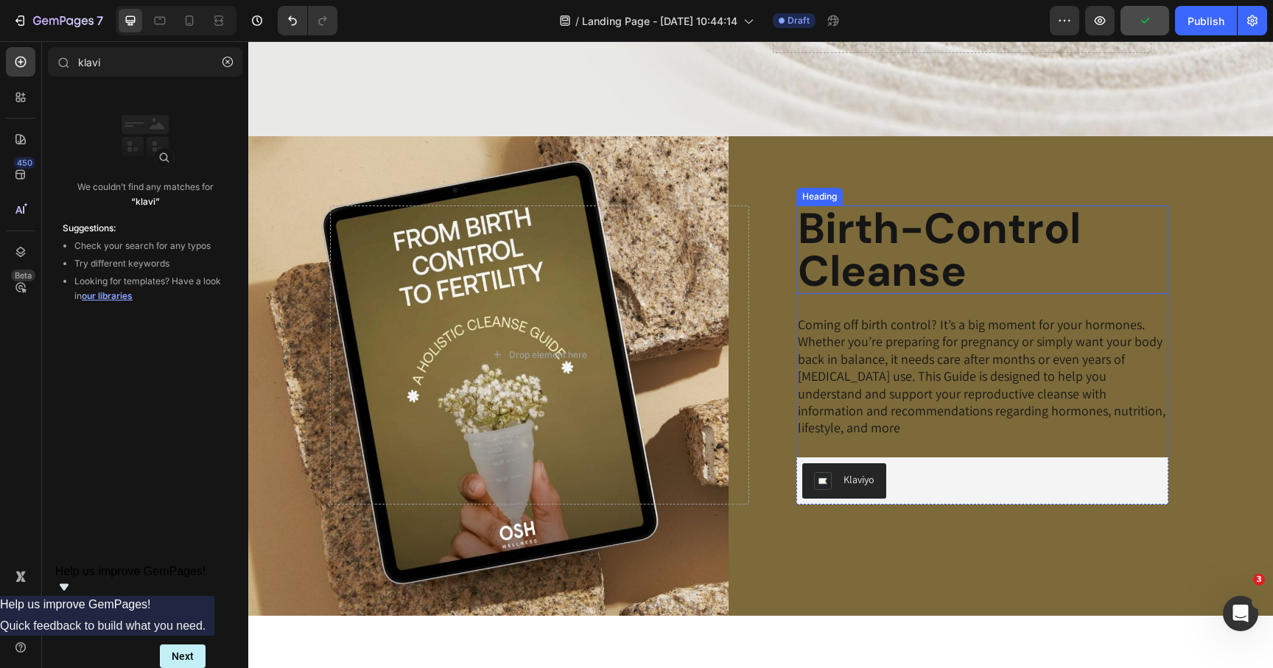
click at [866, 258] on h2 "Birth-Control Cleanse" at bounding box center [983, 250] width 372 height 88
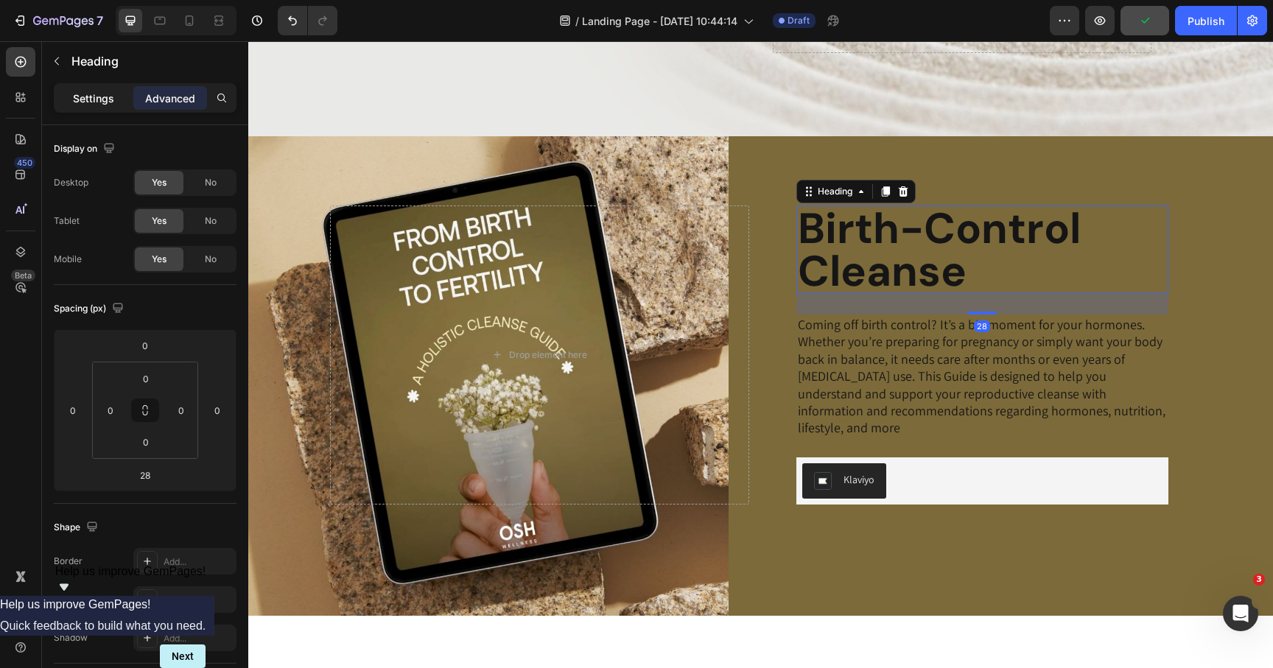
click at [108, 97] on p "Settings" at bounding box center [93, 98] width 41 height 15
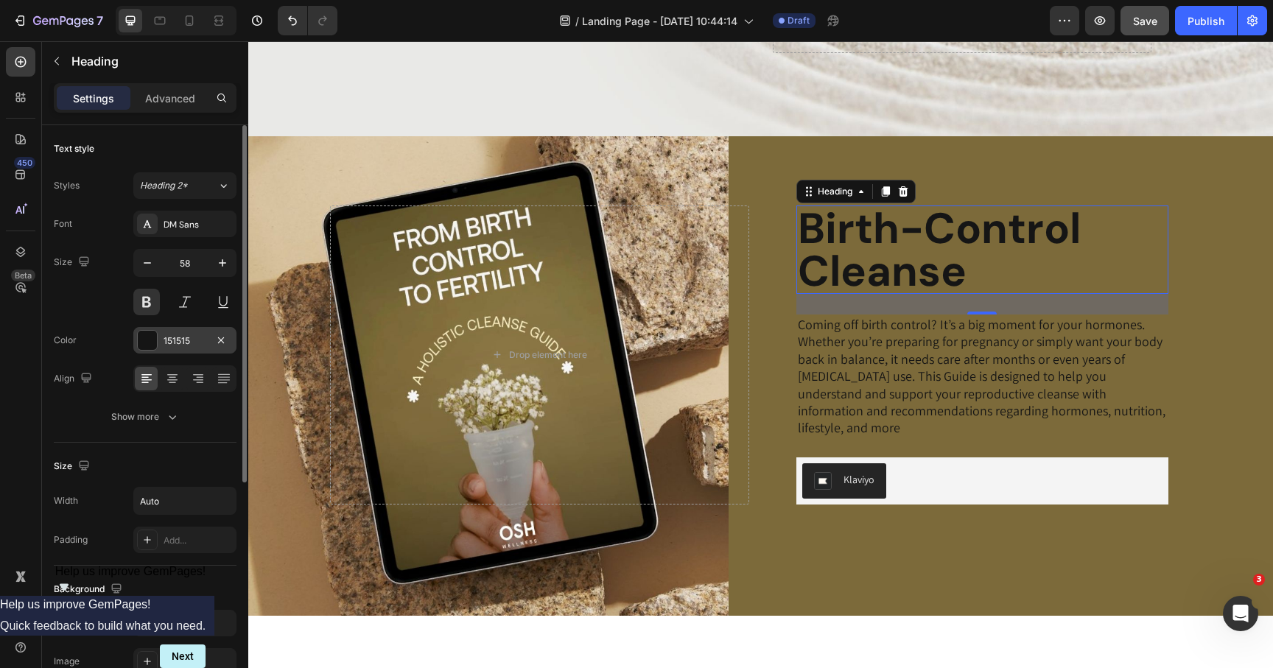
click at [147, 348] on div at bounding box center [147, 340] width 19 height 19
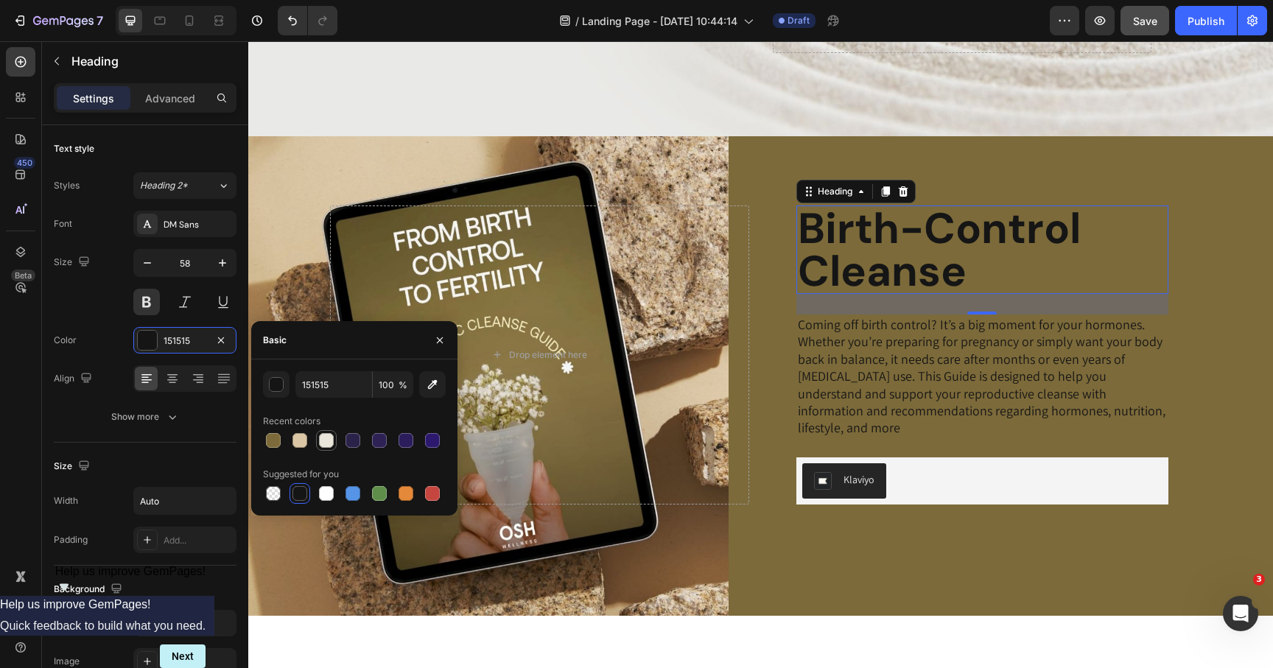
click at [329, 436] on div at bounding box center [326, 440] width 15 height 15
type input "EAE6DC"
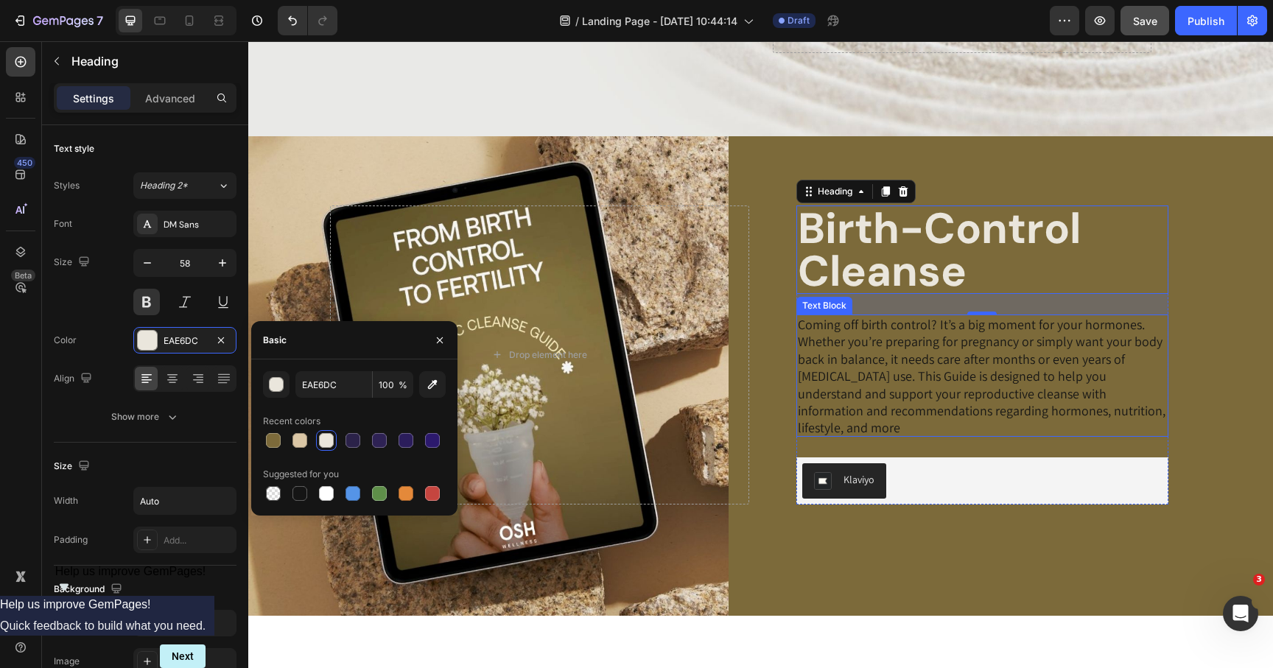
click at [891, 363] on p "Coming off birth control? It’s a big moment for your hormones. Whether you’re p…" at bounding box center [982, 376] width 369 height 121
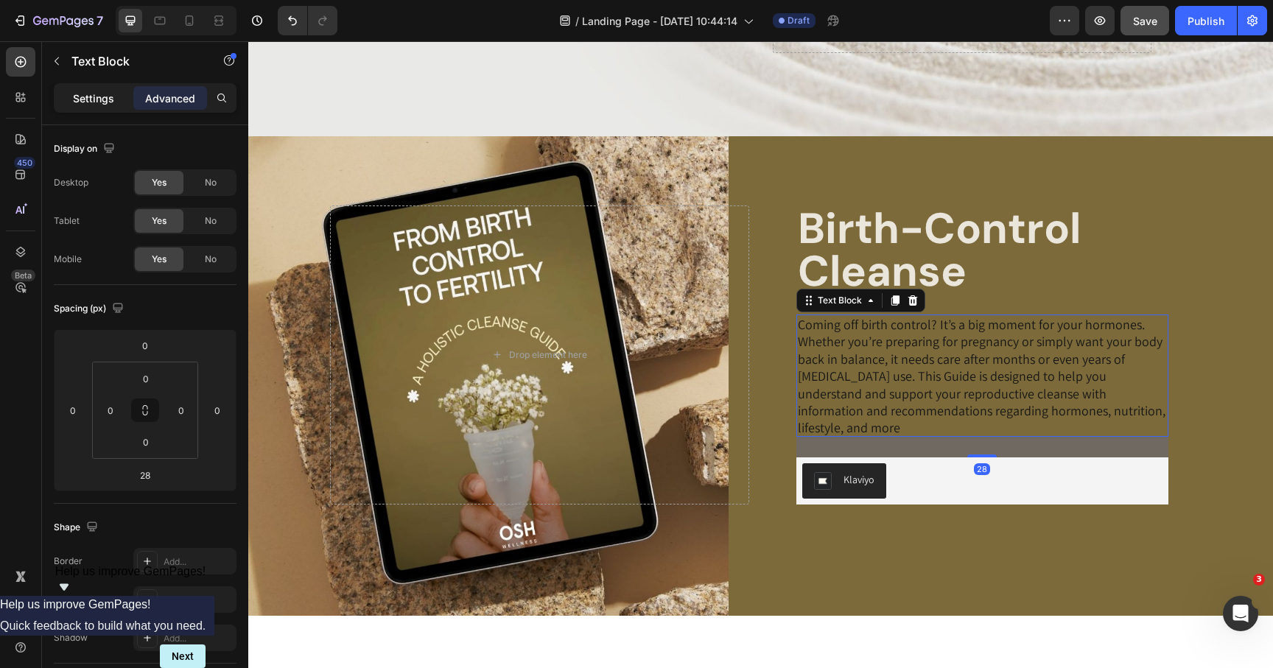
click at [98, 97] on p "Settings" at bounding box center [93, 98] width 41 height 15
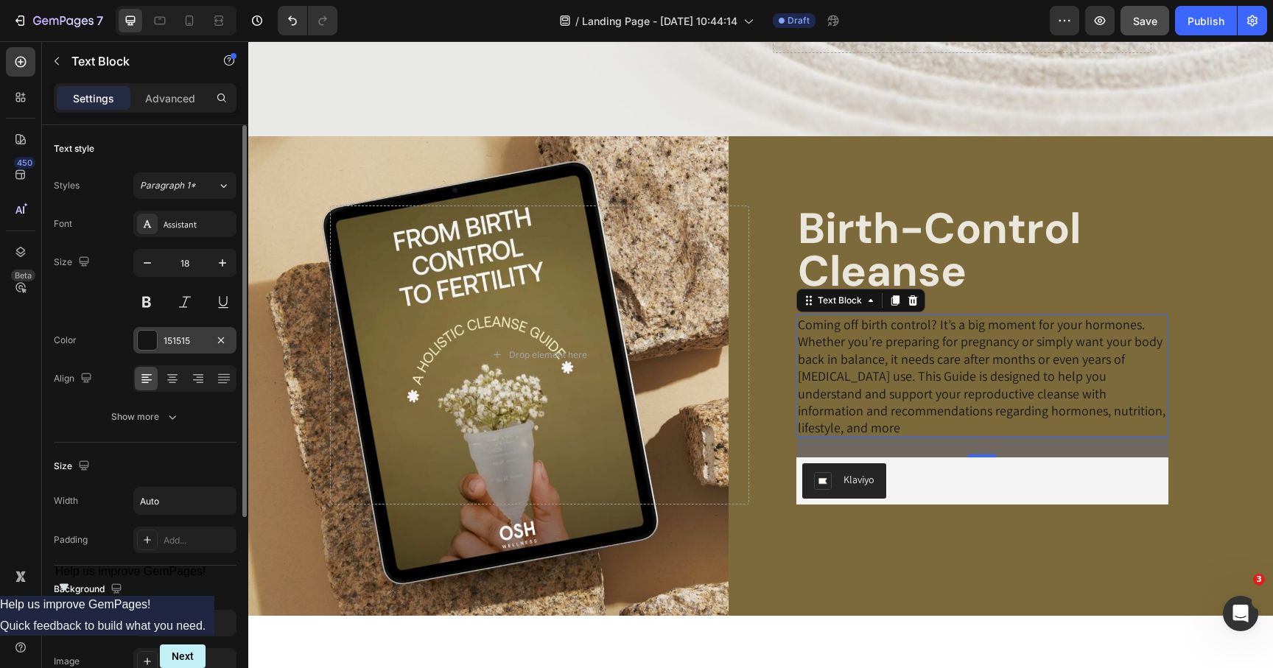
click at [141, 344] on div at bounding box center [147, 340] width 19 height 19
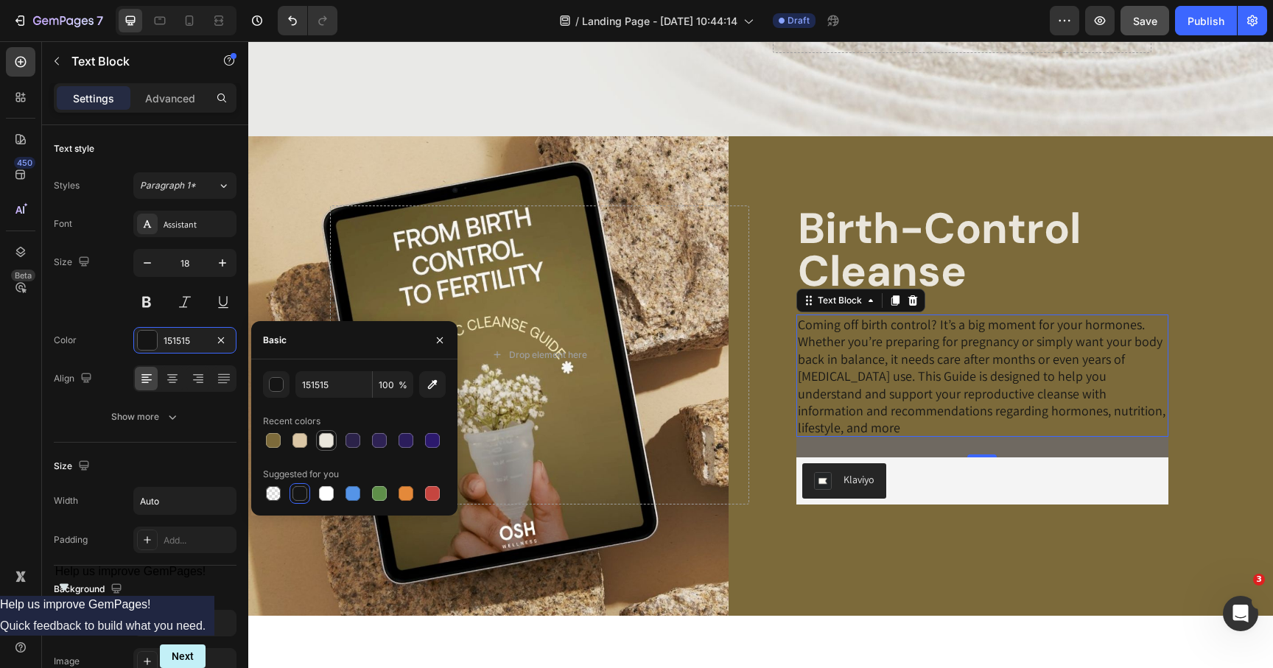
click at [323, 440] on div at bounding box center [326, 440] width 15 height 15
type input "EAE6DC"
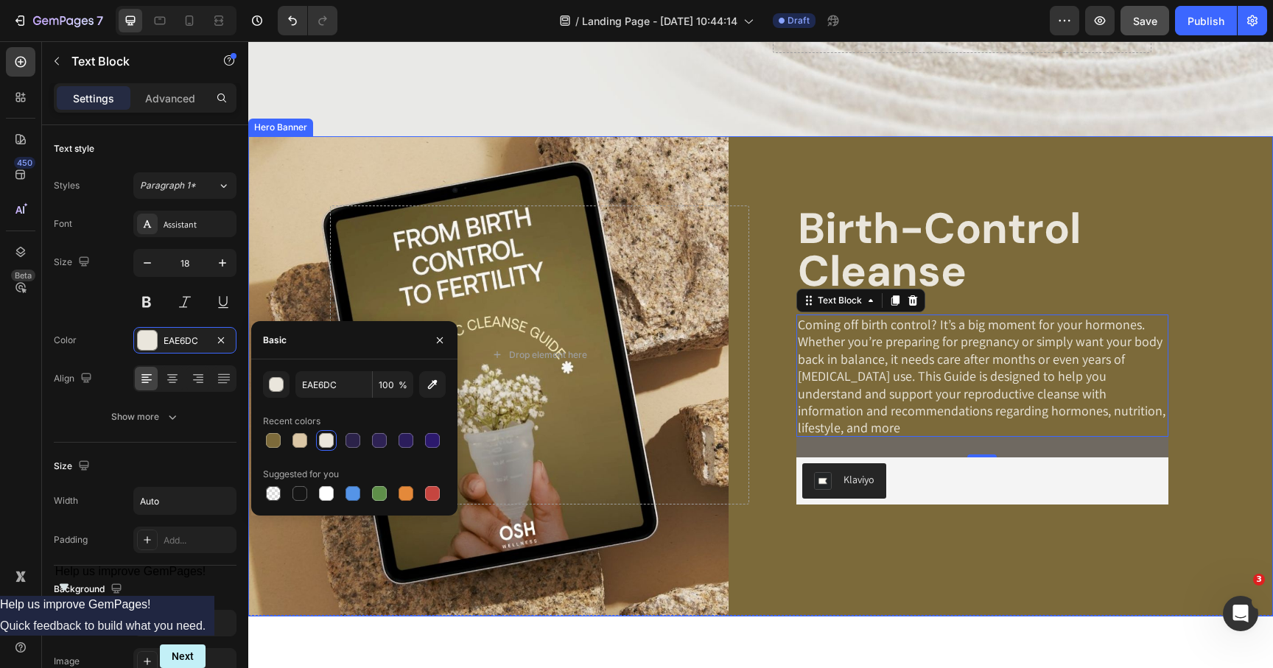
click at [758, 538] on div "Birth-Control Cleanse Heading Coming off birth control? It’s a big moment for y…" at bounding box center [761, 376] width 862 height 480
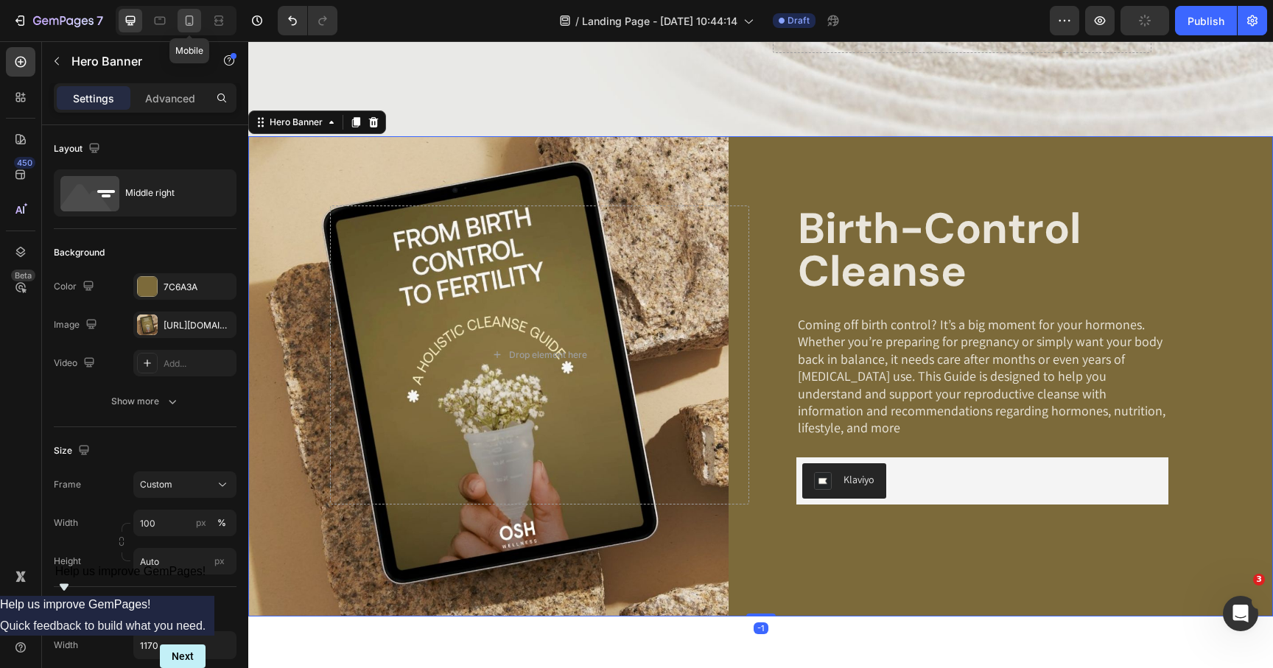
click at [190, 21] on icon at bounding box center [189, 20] width 15 height 15
type input "100 vh"
type input "100%"
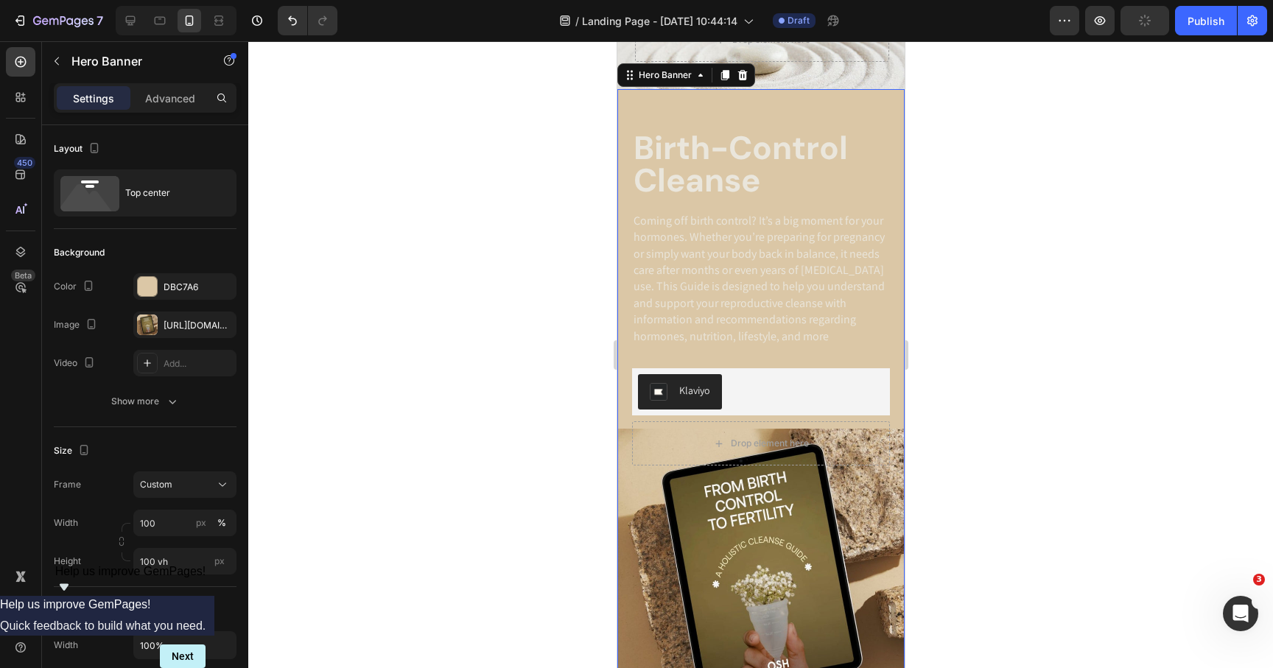
scroll to position [193, 0]
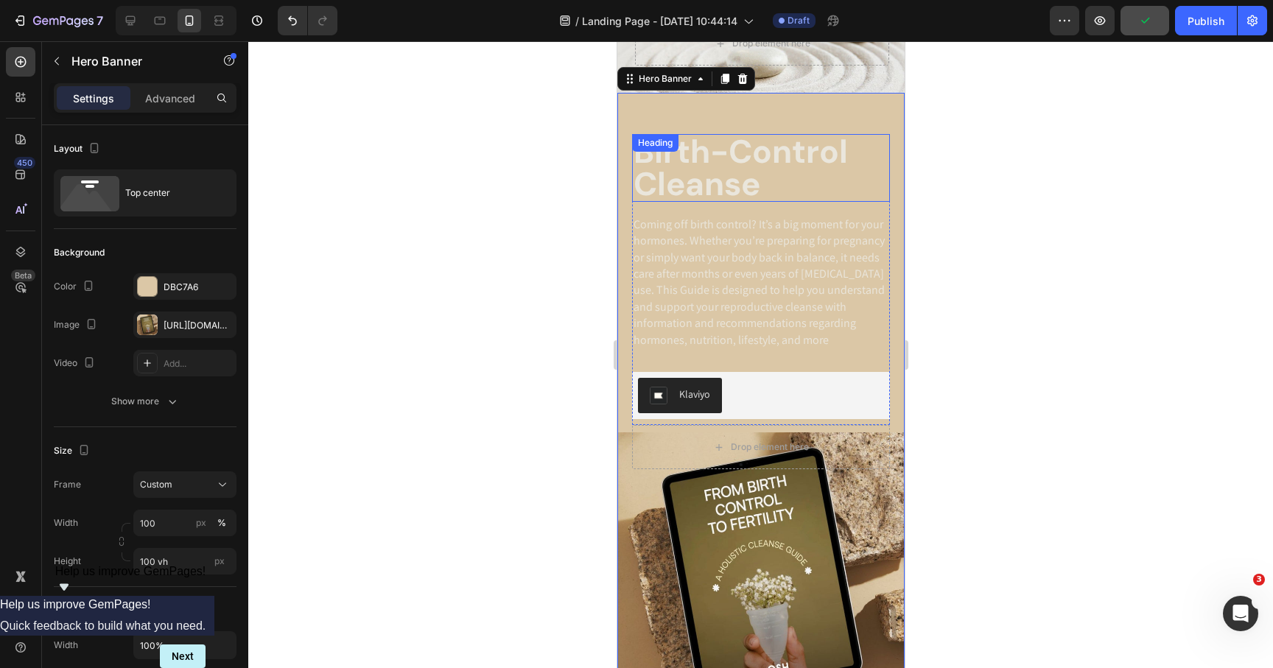
click at [689, 172] on h2 "Birth-Control Cleanse" at bounding box center [760, 168] width 258 height 68
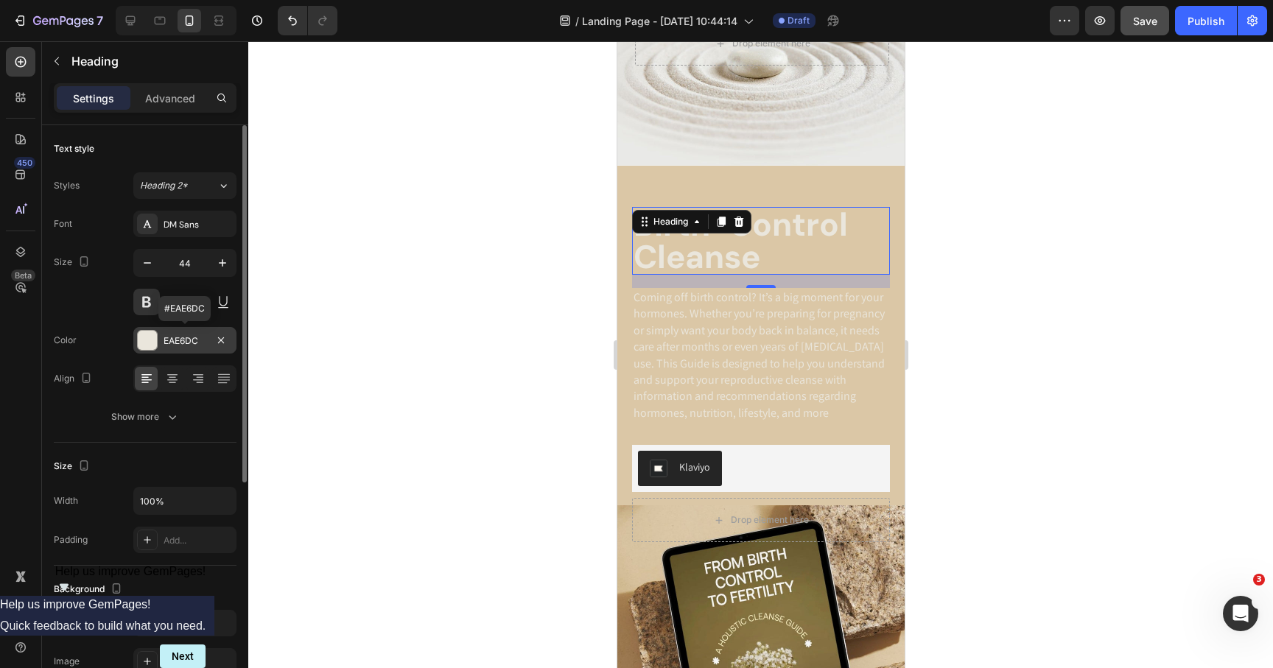
click at [153, 340] on div at bounding box center [147, 340] width 19 height 19
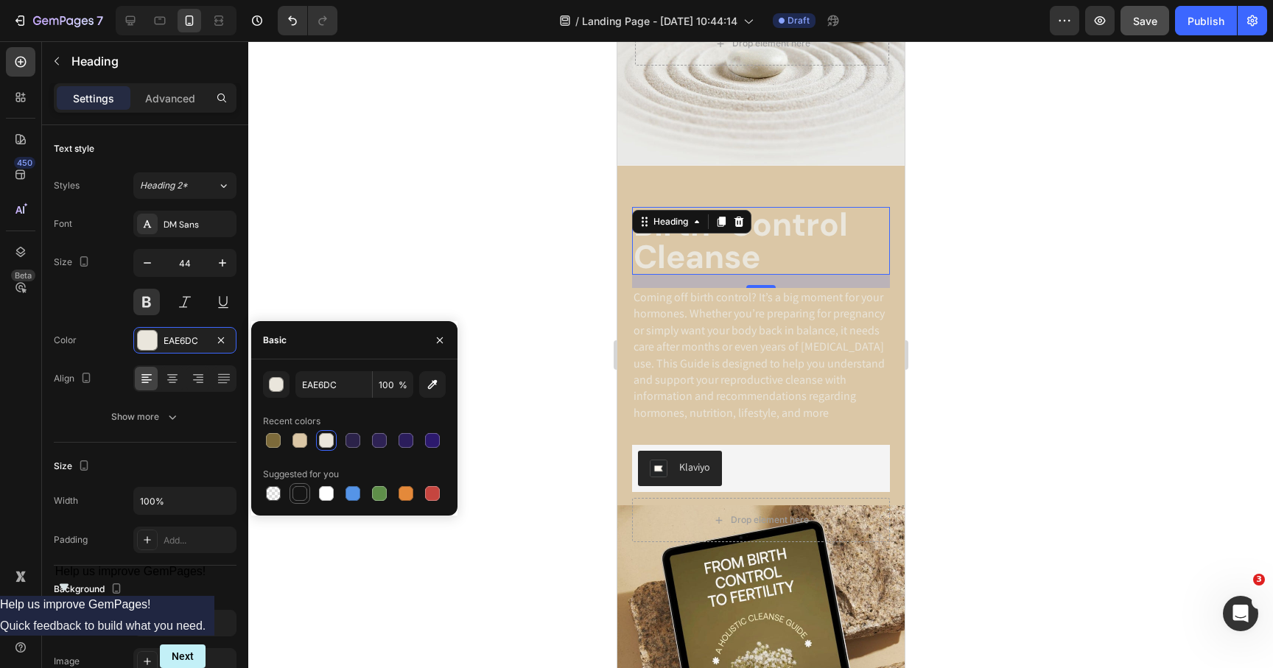
click at [304, 492] on div at bounding box center [300, 493] width 15 height 15
type input "151515"
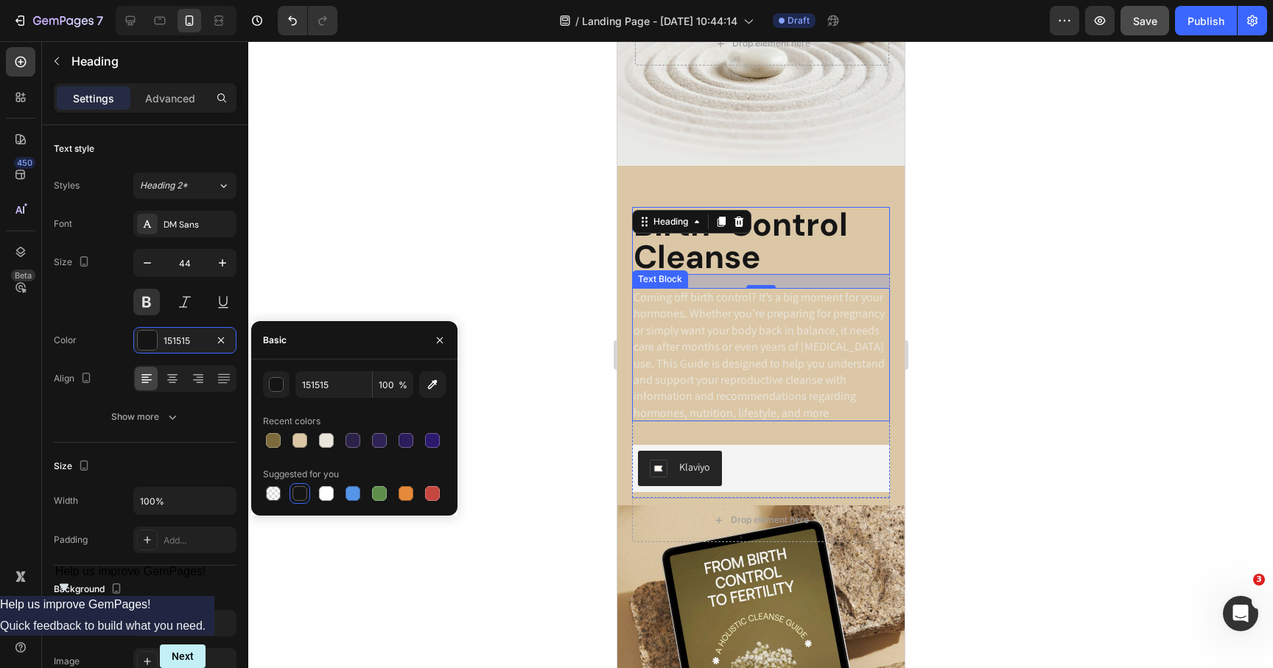
click at [690, 354] on p "Coming off birth control? It’s a big moment for your hormones. Whether you’re p…" at bounding box center [760, 356] width 255 height 132
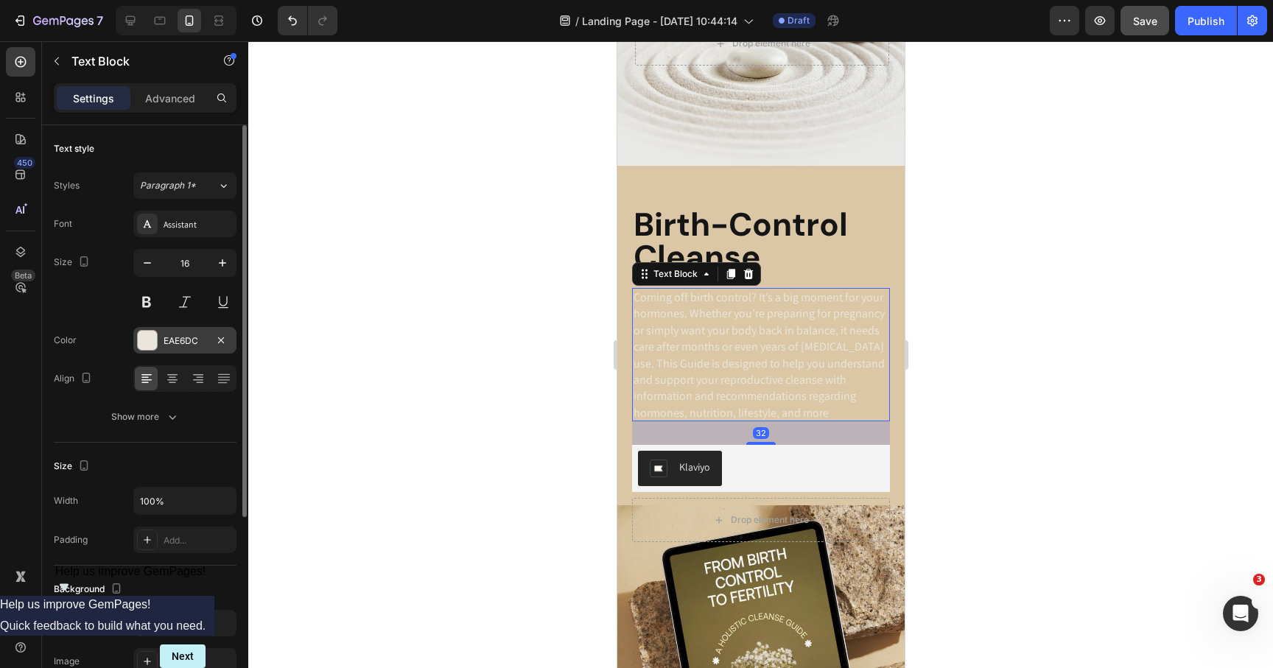
click at [146, 346] on div at bounding box center [147, 340] width 19 height 19
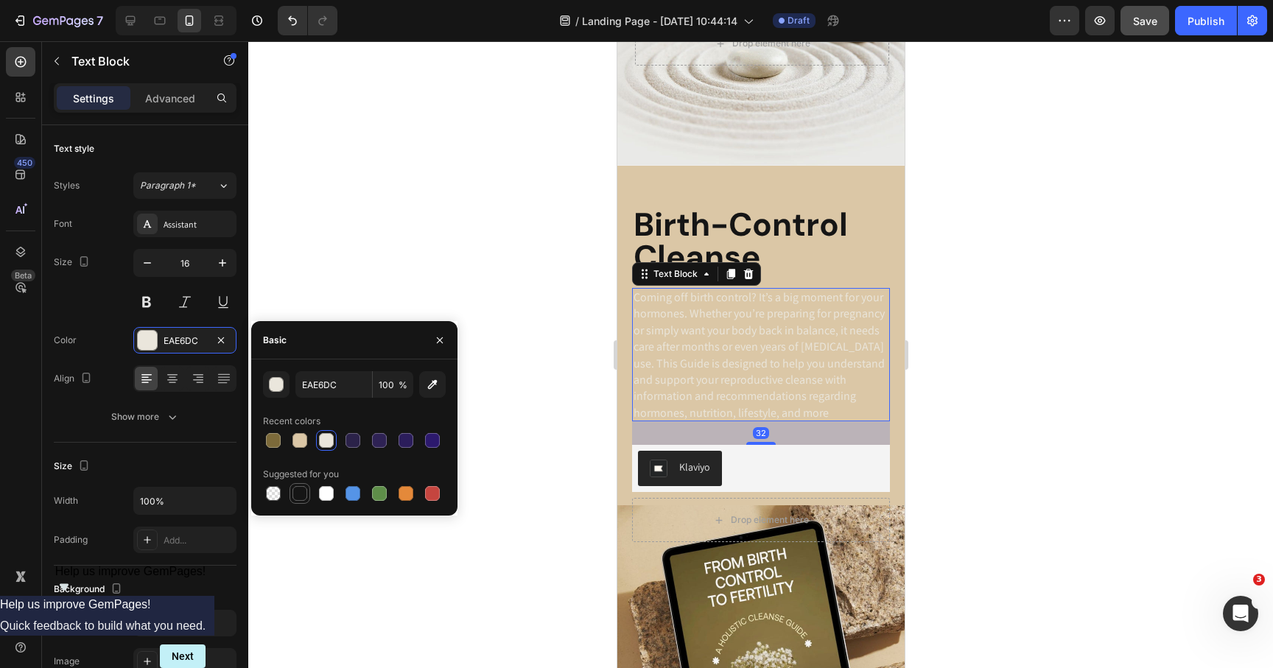
click at [301, 499] on div at bounding box center [300, 493] width 15 height 15
type input "151515"
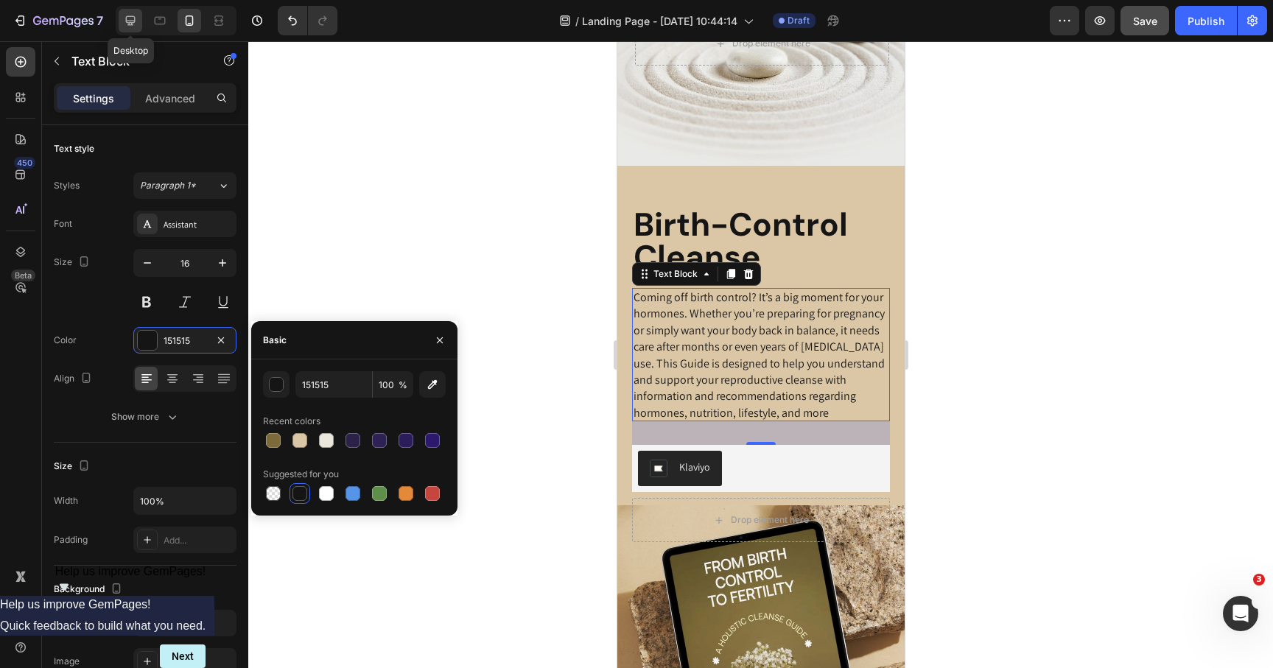
click at [122, 18] on div at bounding box center [131, 21] width 24 height 24
type input "18"
type input "Auto"
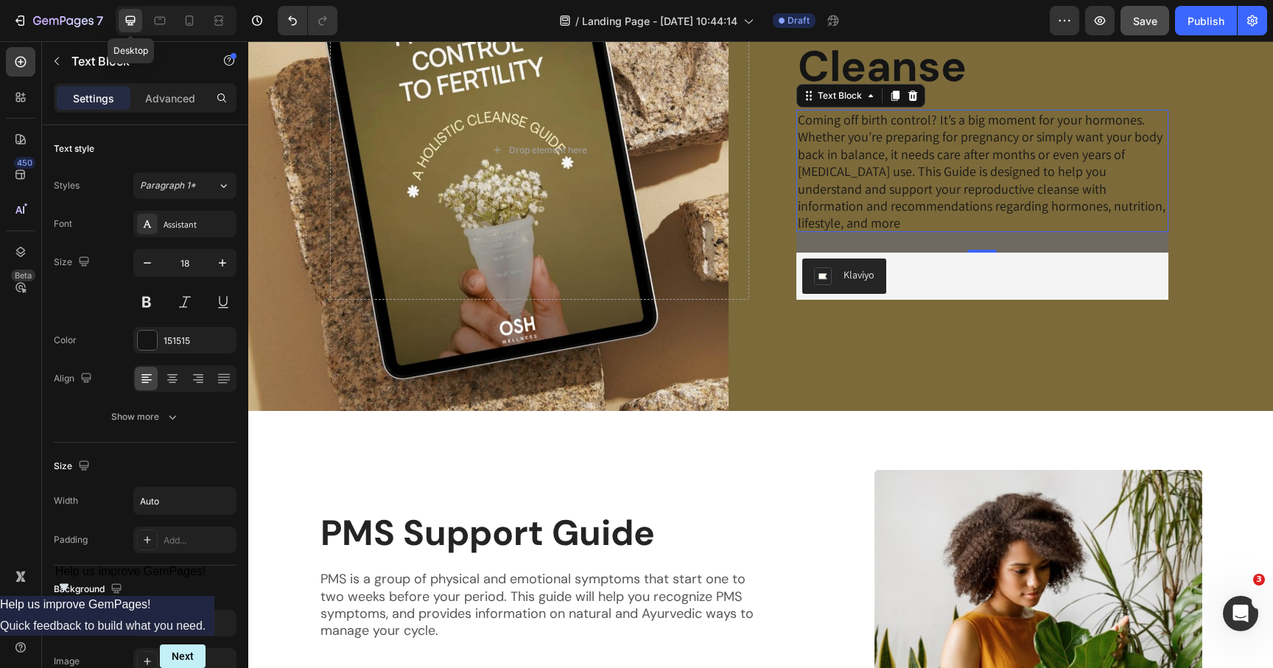
scroll to position [525, 0]
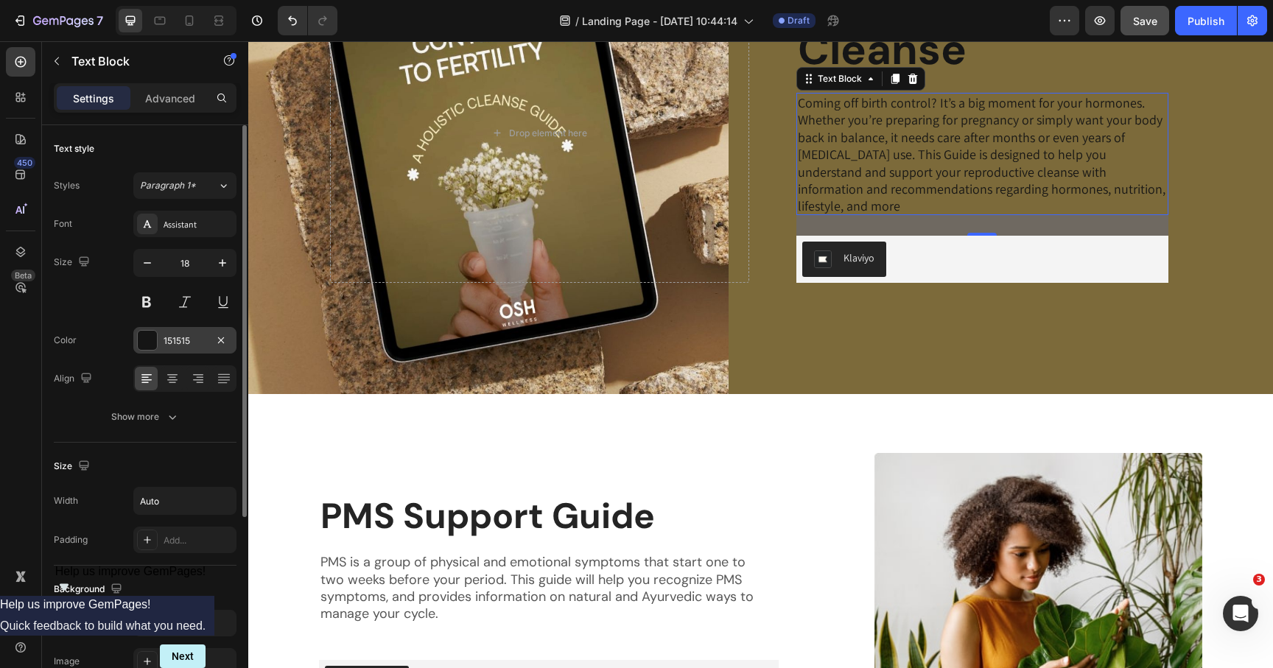
click at [156, 343] on div at bounding box center [147, 340] width 19 height 19
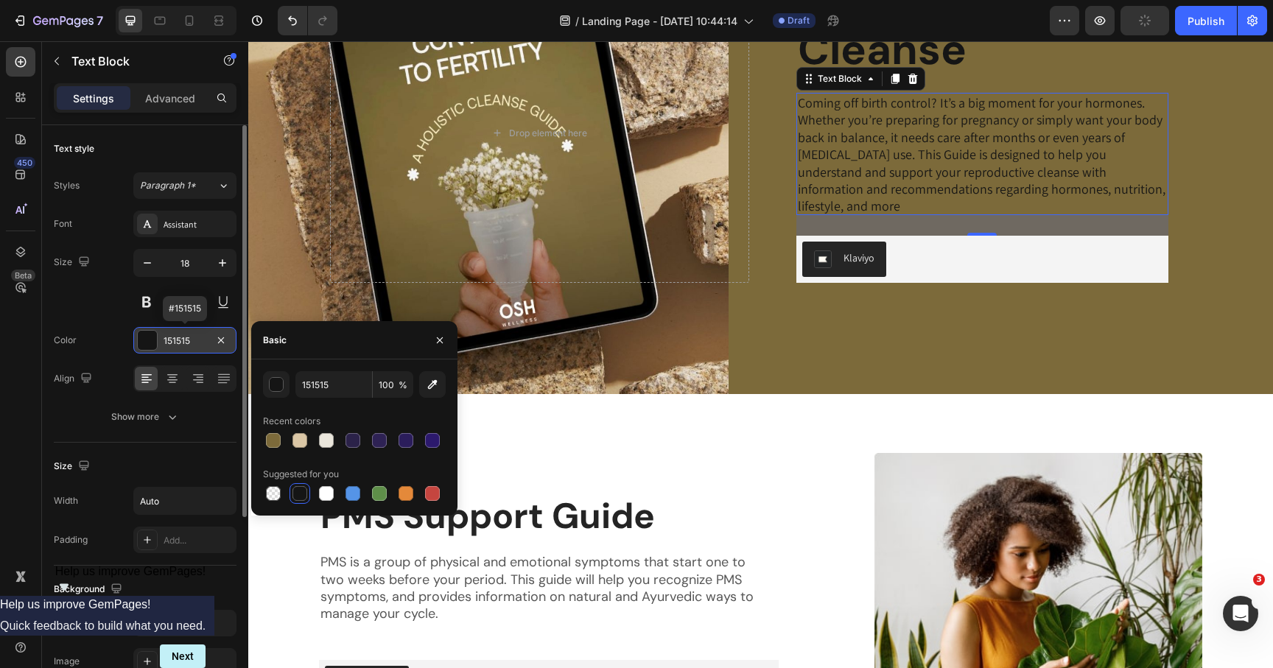
click at [148, 343] on div at bounding box center [147, 340] width 19 height 19
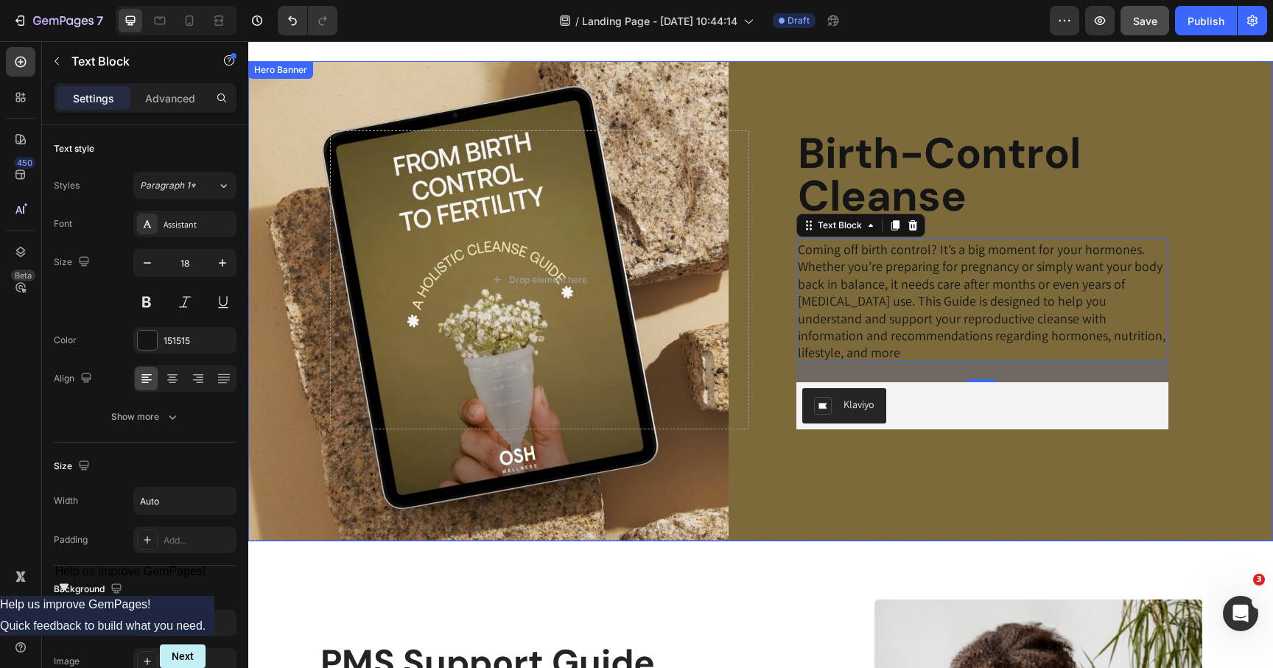
scroll to position [338, 0]
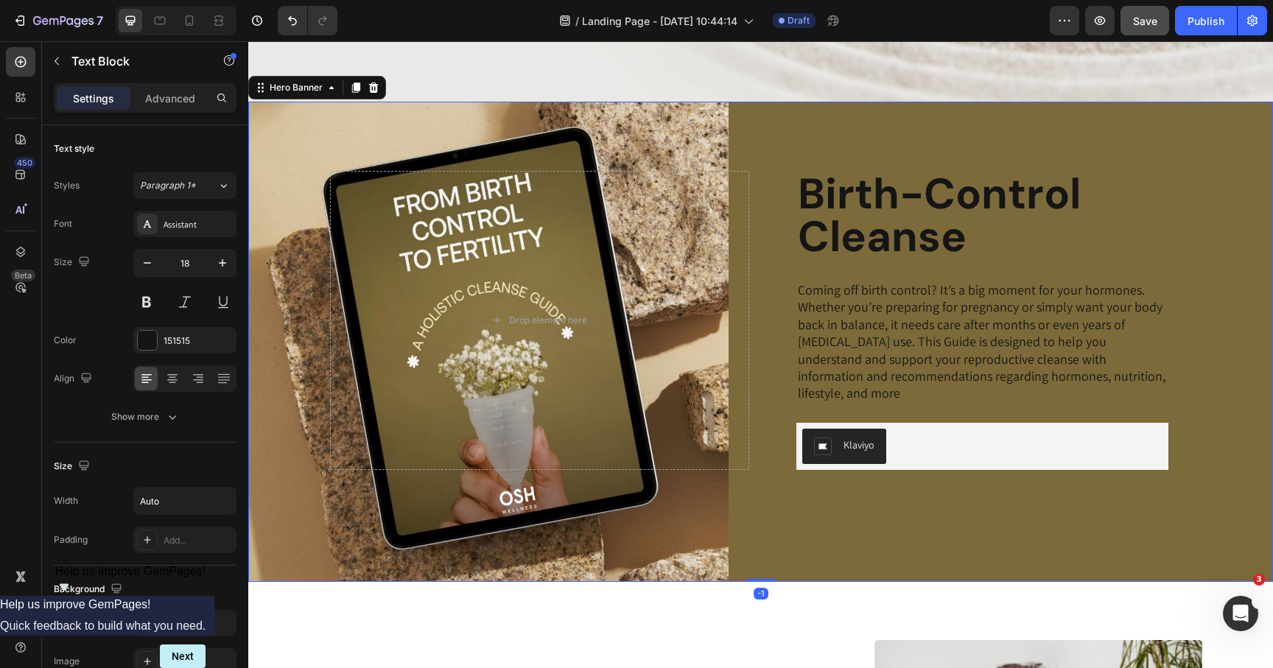
click at [740, 157] on div "Birth-Control Cleanse Heading Coming off birth control? It’s a big moment for y…" at bounding box center [761, 342] width 862 height 480
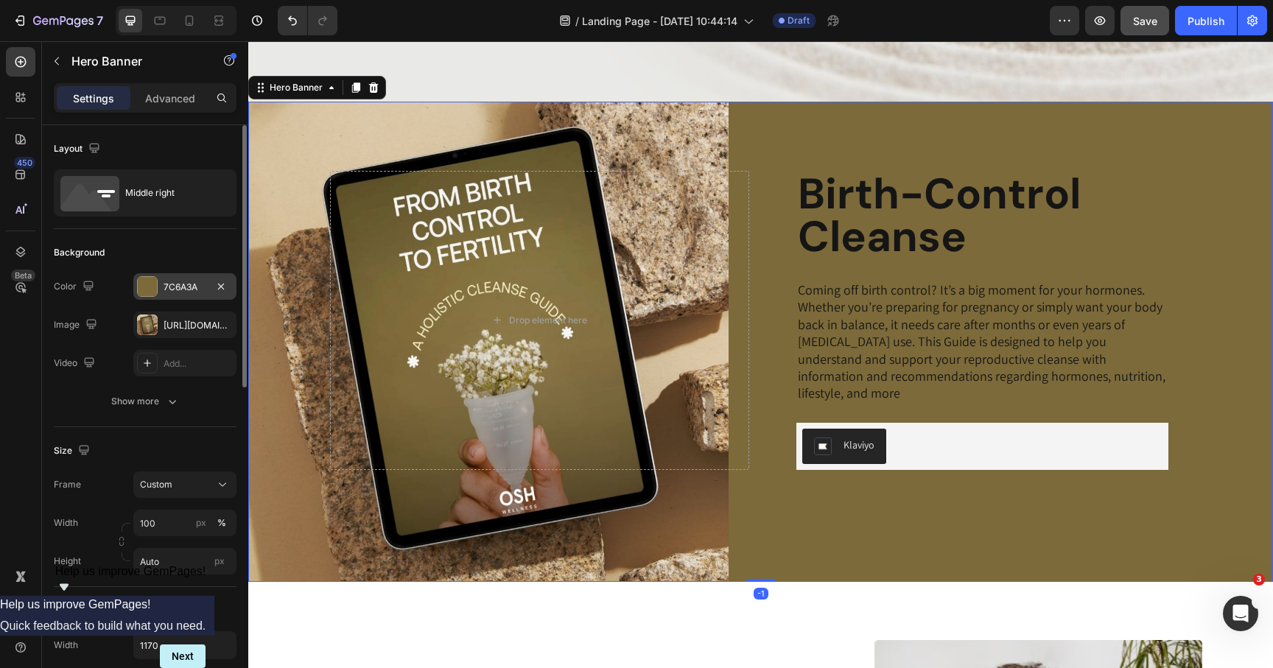
click at [151, 283] on div at bounding box center [147, 286] width 19 height 19
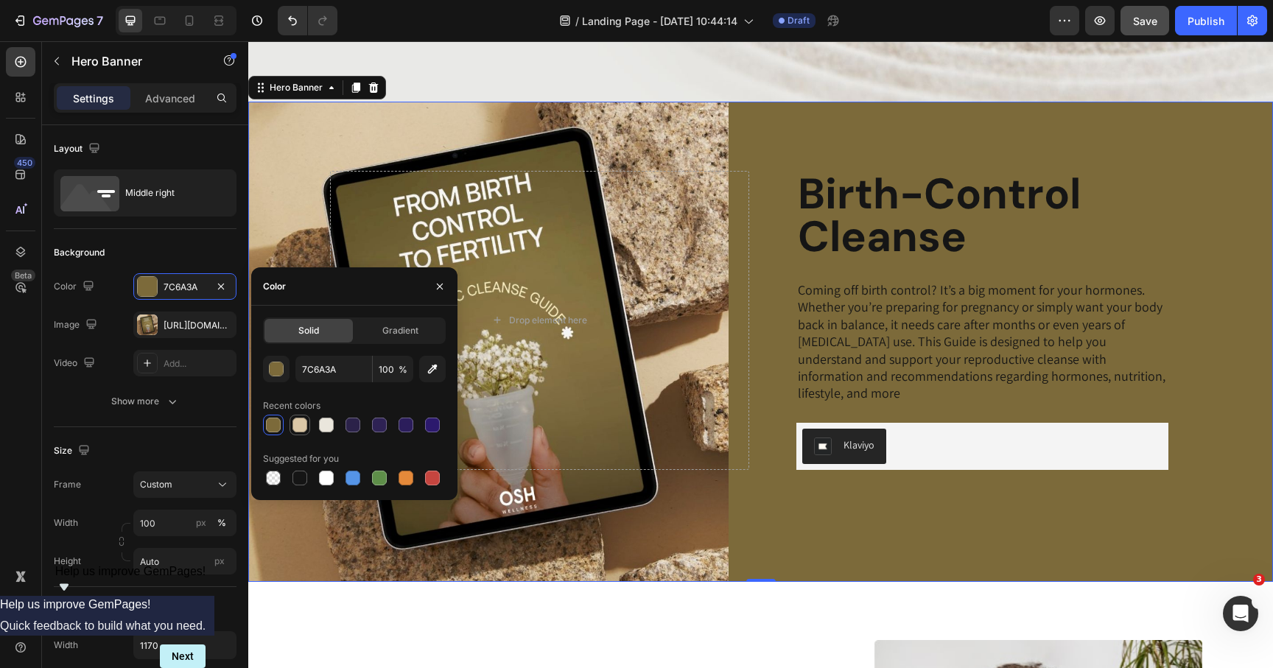
click at [295, 424] on div at bounding box center [300, 425] width 15 height 15
type input "DBC7A6"
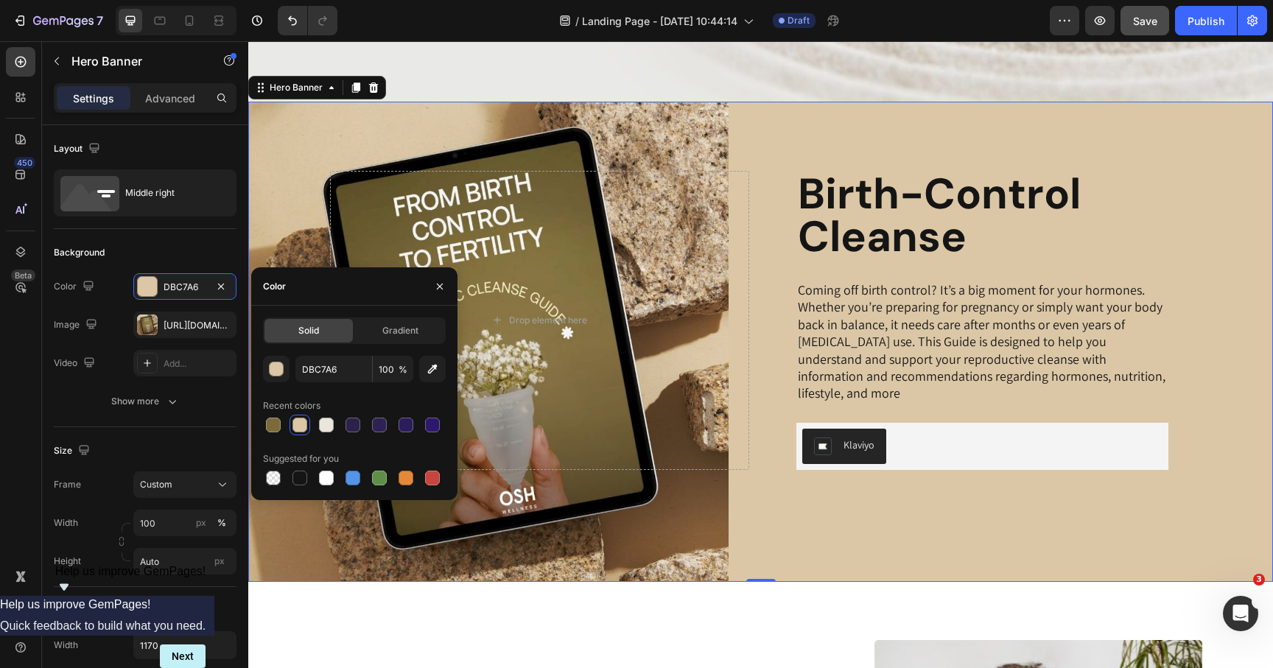
click at [684, 531] on div "Birth-Control Cleanse Heading Coming off birth control? It’s a big moment for y…" at bounding box center [761, 342] width 862 height 480
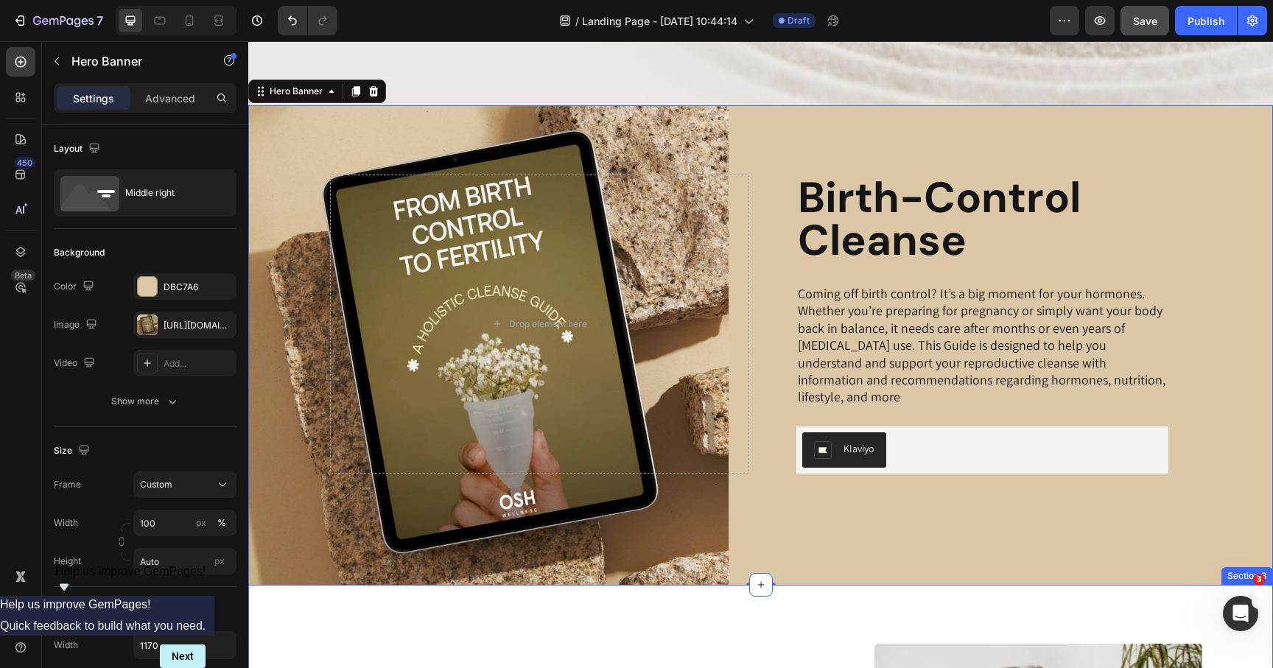
scroll to position [361, 0]
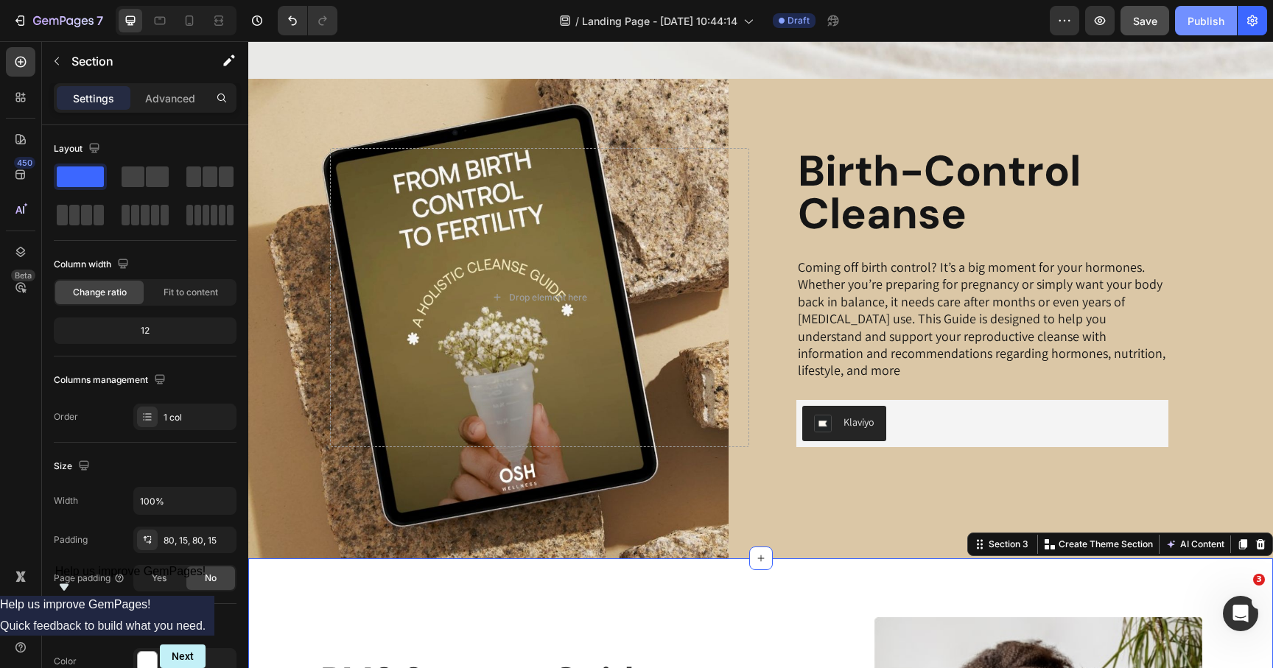
click at [1208, 10] on button "Publish" at bounding box center [1206, 20] width 62 height 29
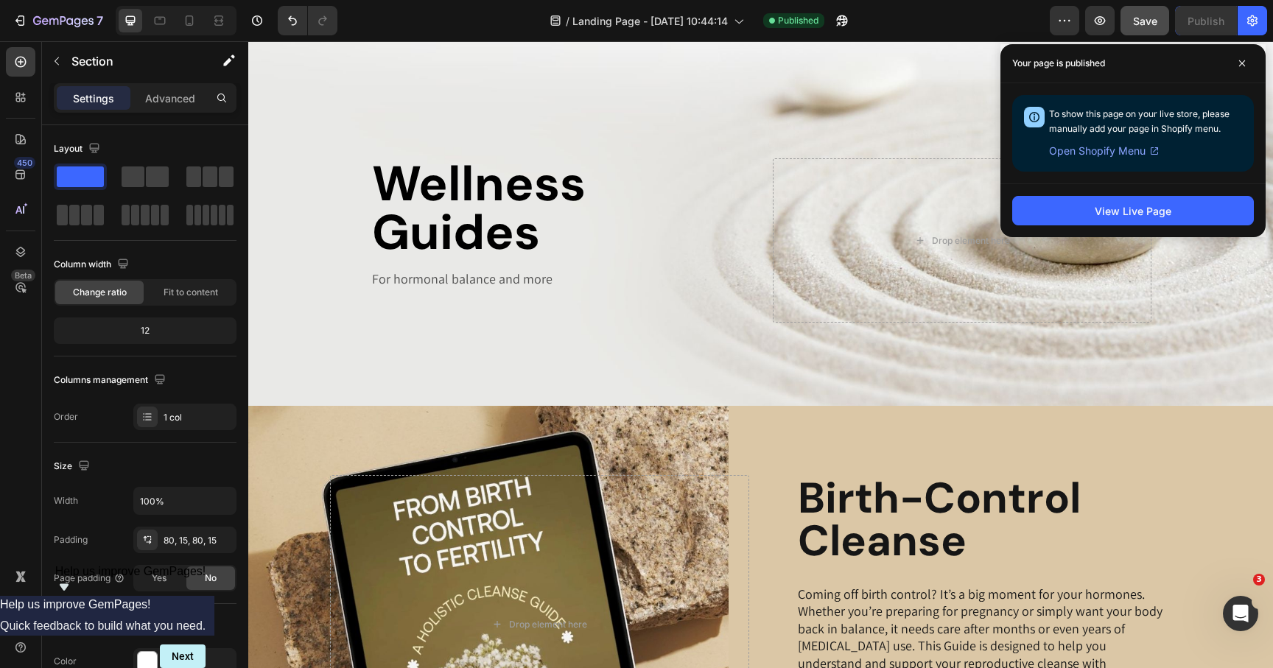
scroll to position [0, 0]
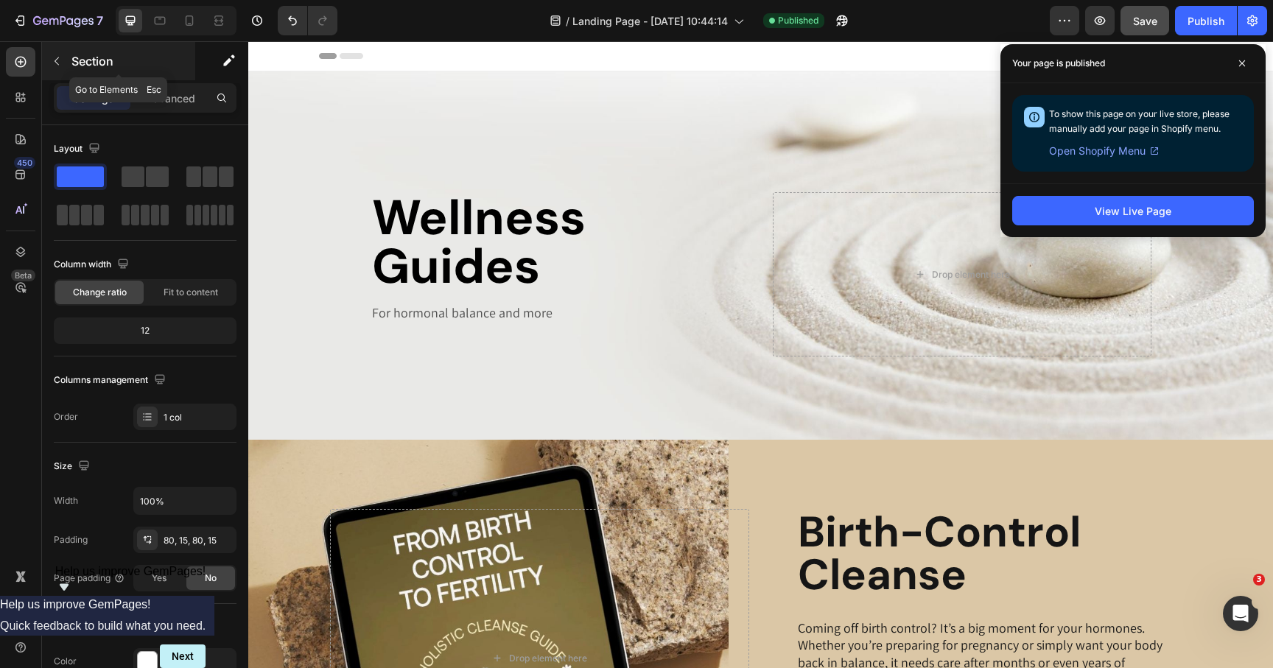
click at [56, 59] on icon "button" at bounding box center [57, 61] width 4 height 8
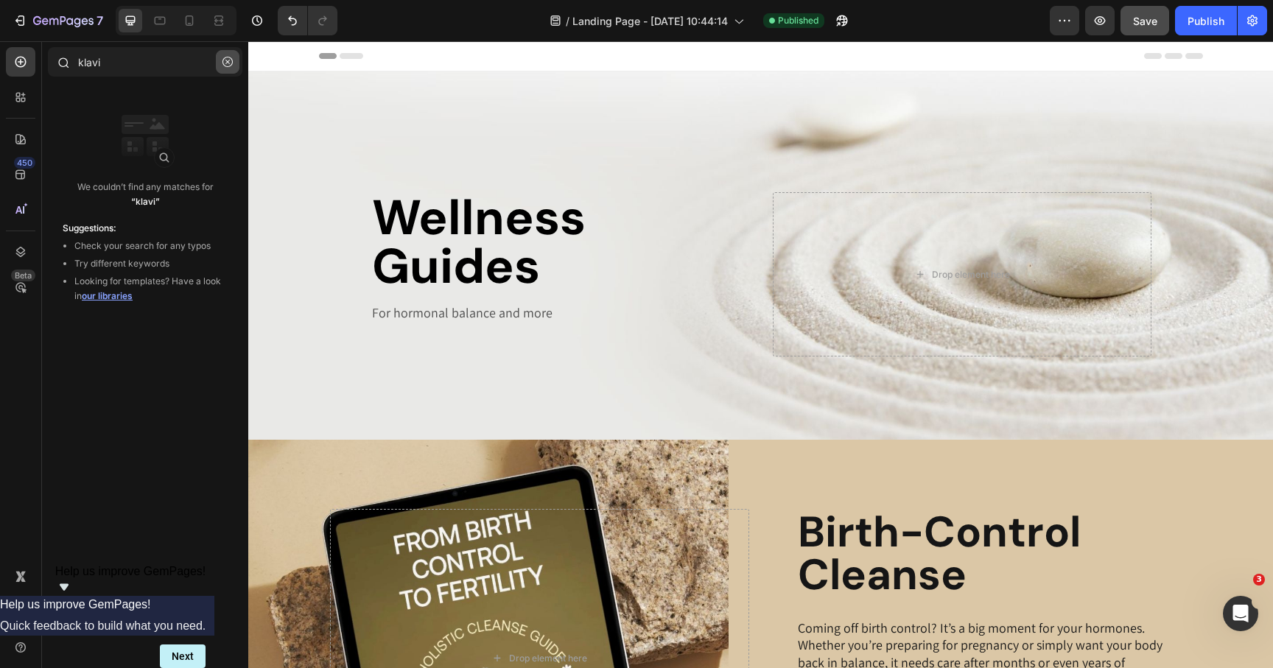
click at [234, 63] on button "button" at bounding box center [228, 62] width 24 height 24
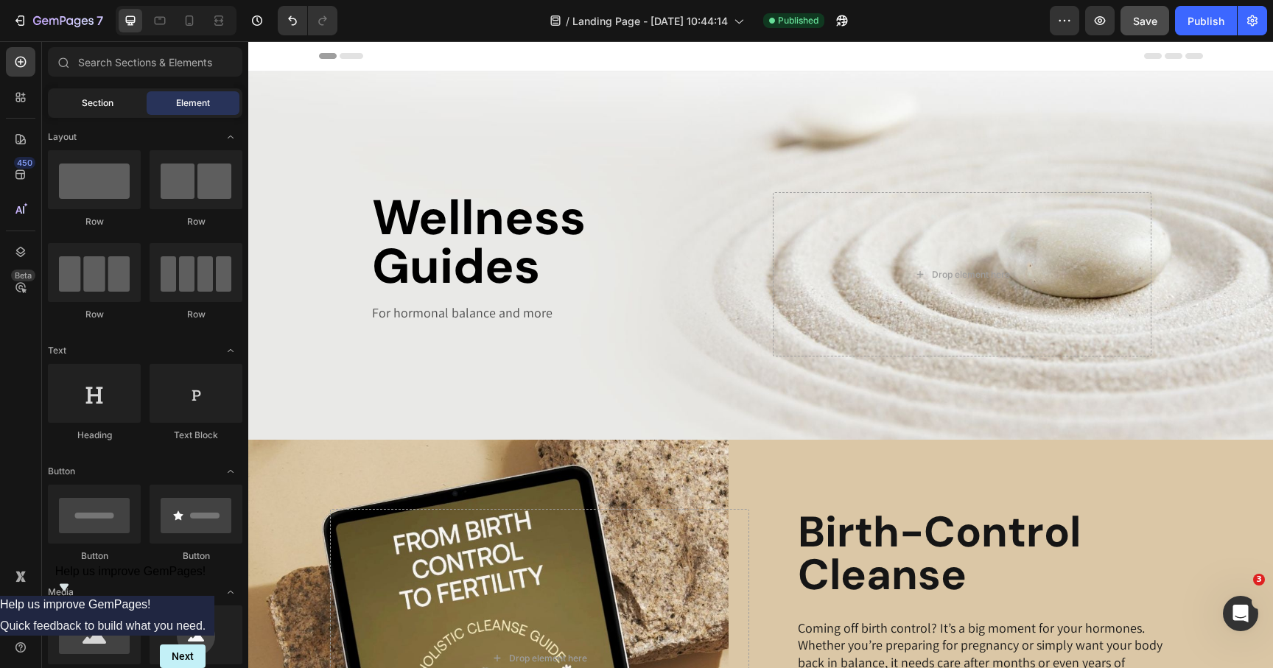
click at [108, 97] on span "Section" at bounding box center [98, 103] width 32 height 13
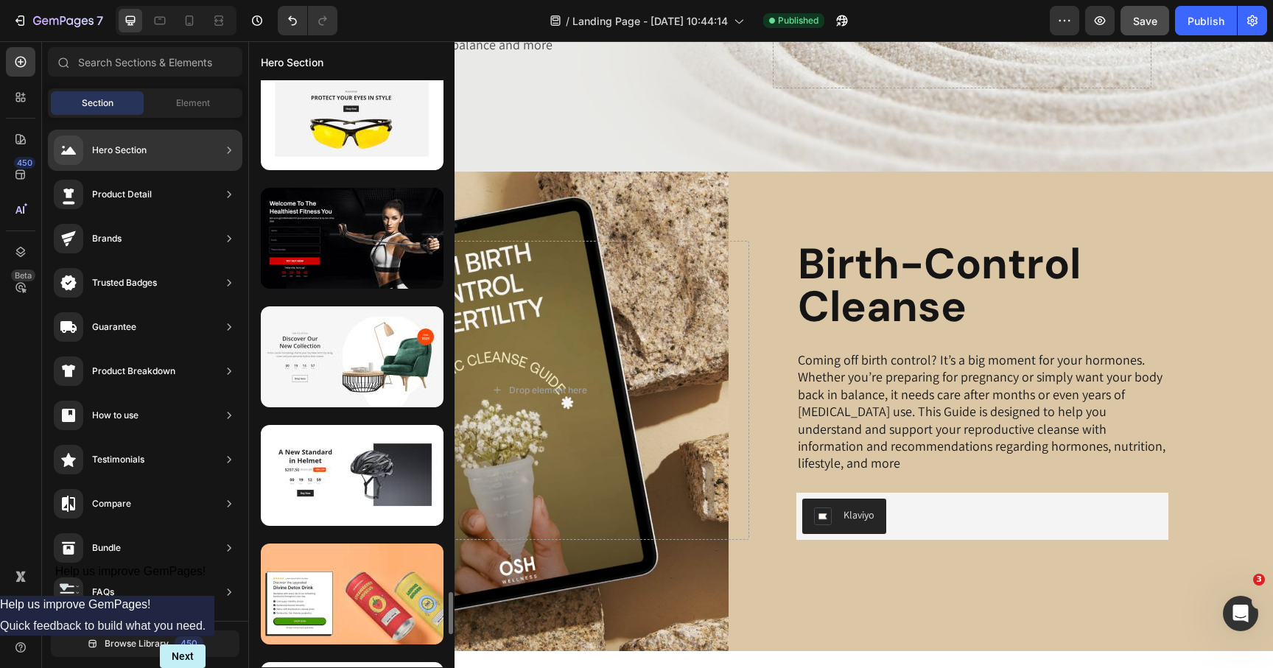
scroll to position [7354, 0]
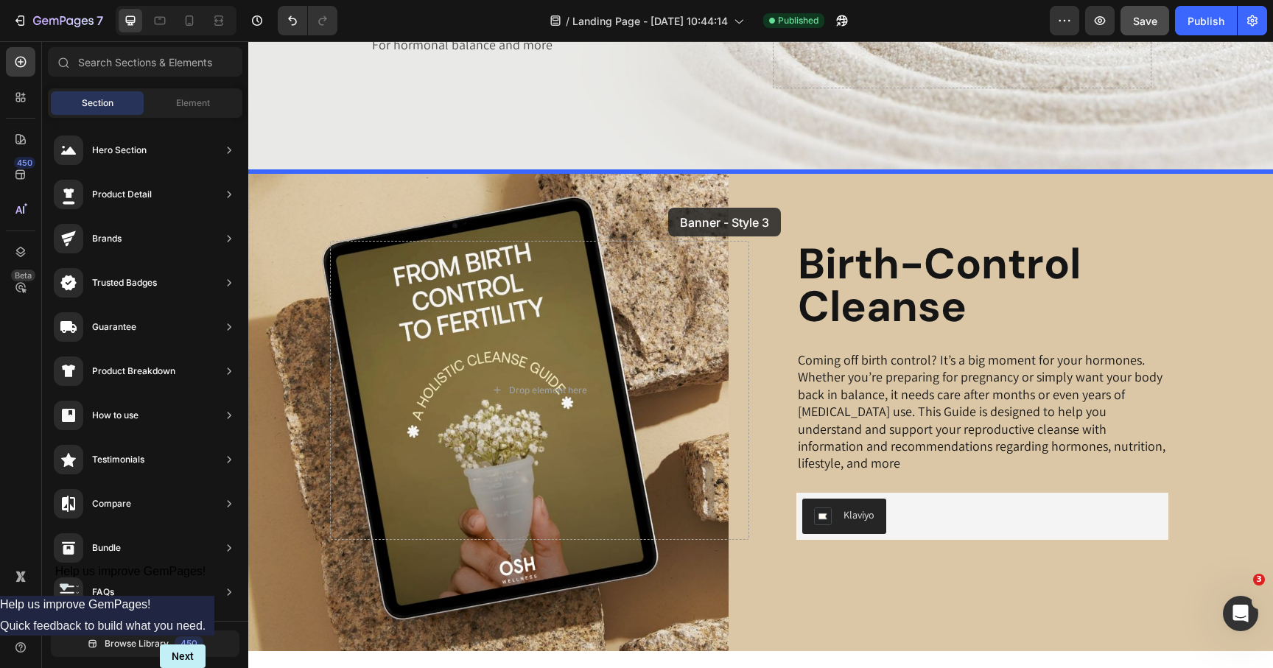
drag, startPoint x: 584, startPoint y: 420, endPoint x: 668, endPoint y: 208, distance: 228.2
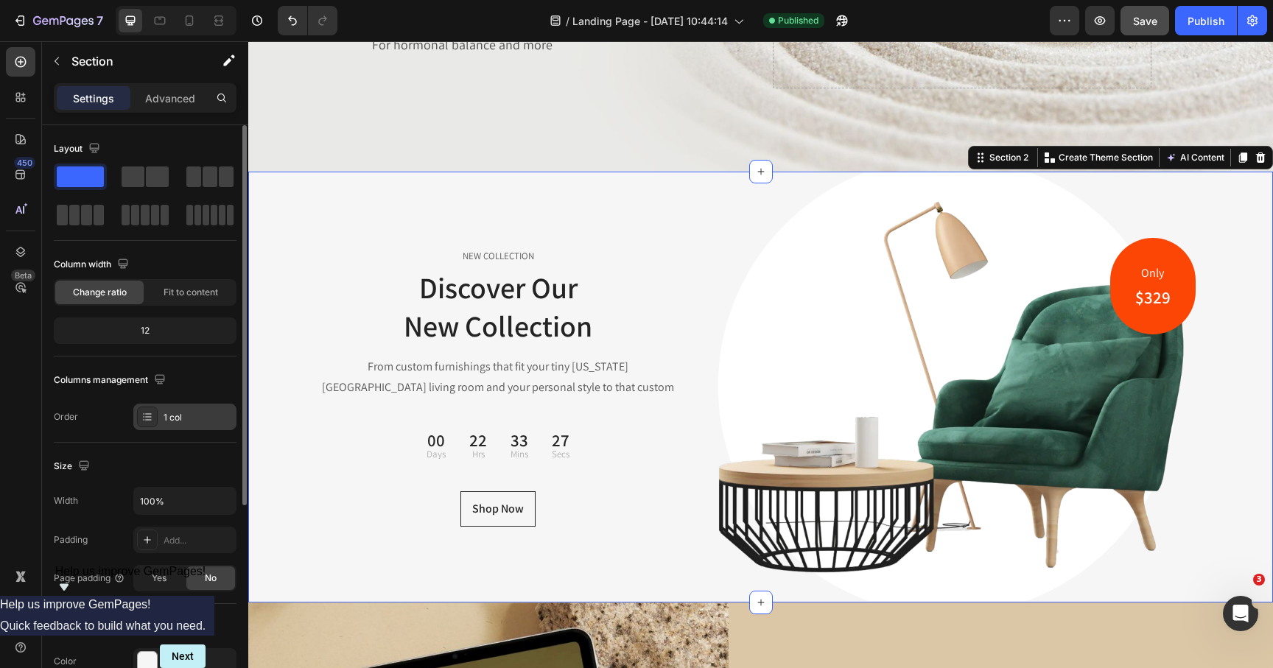
click at [146, 428] on div "1 col" at bounding box center [184, 417] width 103 height 27
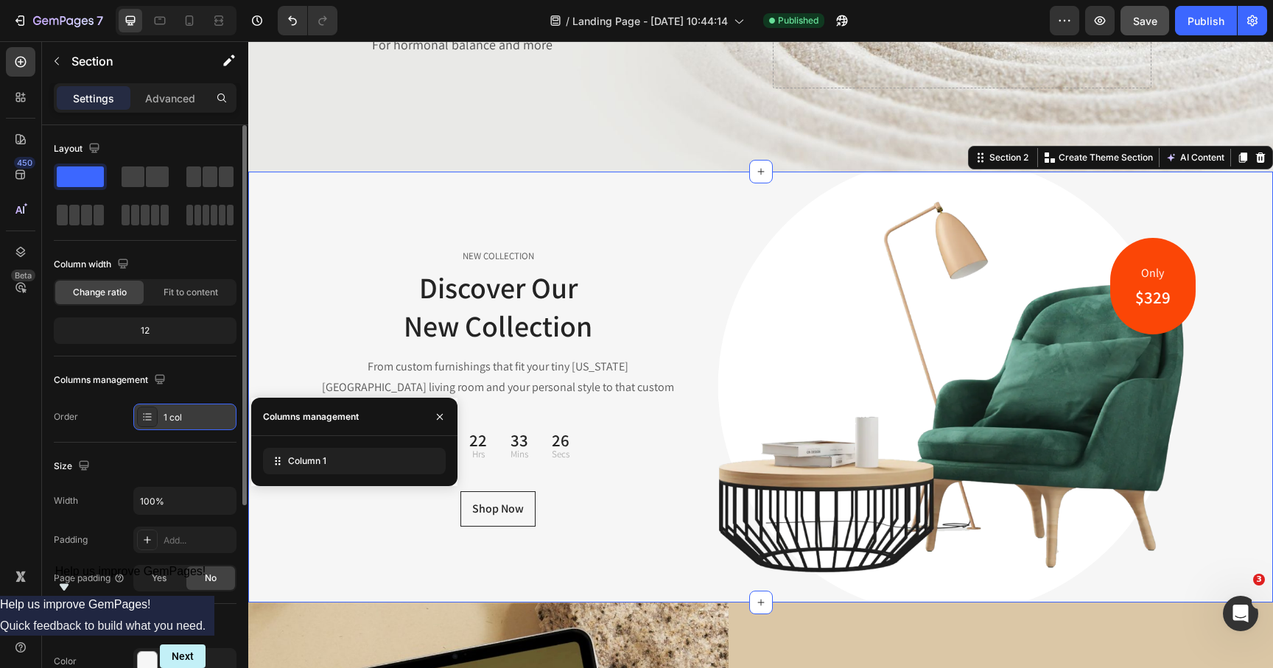
click at [143, 423] on div at bounding box center [147, 417] width 21 height 21
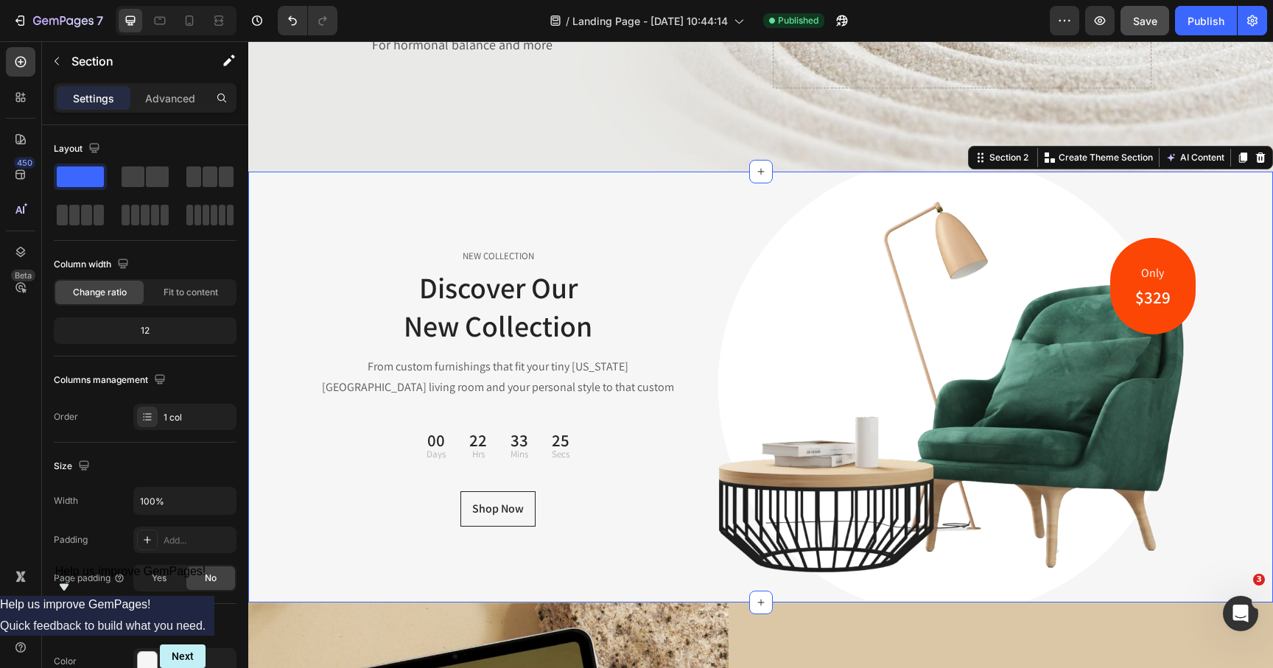
click at [317, 379] on div "NEW COLLECTION Text block Discover Our New Collection Heading From custom furni…" at bounding box center [760, 387] width 1025 height 431
click at [653, 370] on p "From custom furnishings that fit your tiny New York City living room and your p…" at bounding box center [499, 378] width 357 height 43
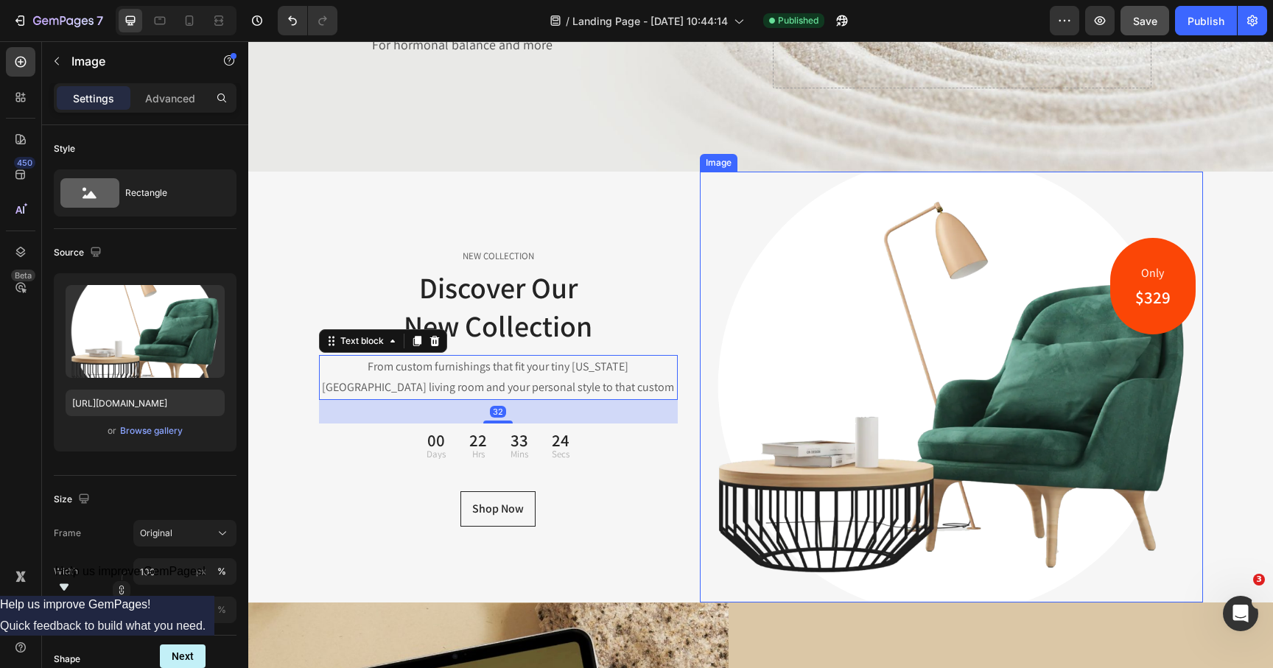
click at [896, 348] on img at bounding box center [951, 387] width 503 height 431
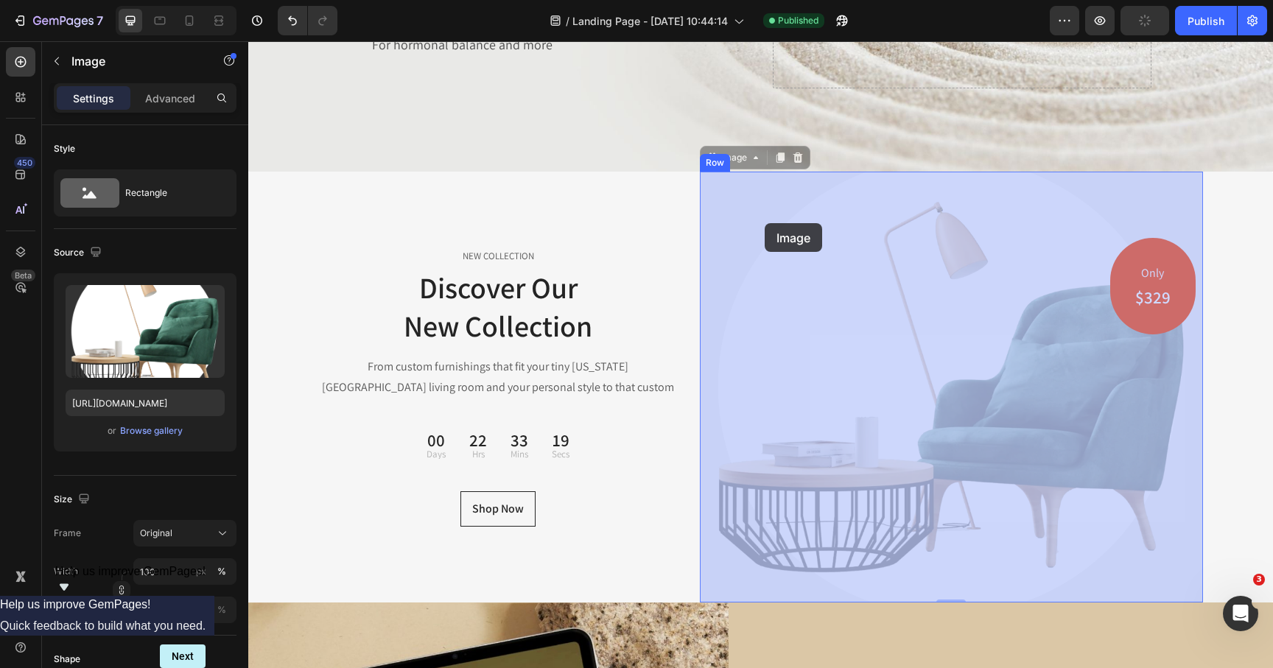
drag, startPoint x: 711, startPoint y: 161, endPoint x: 772, endPoint y: 230, distance: 92.4
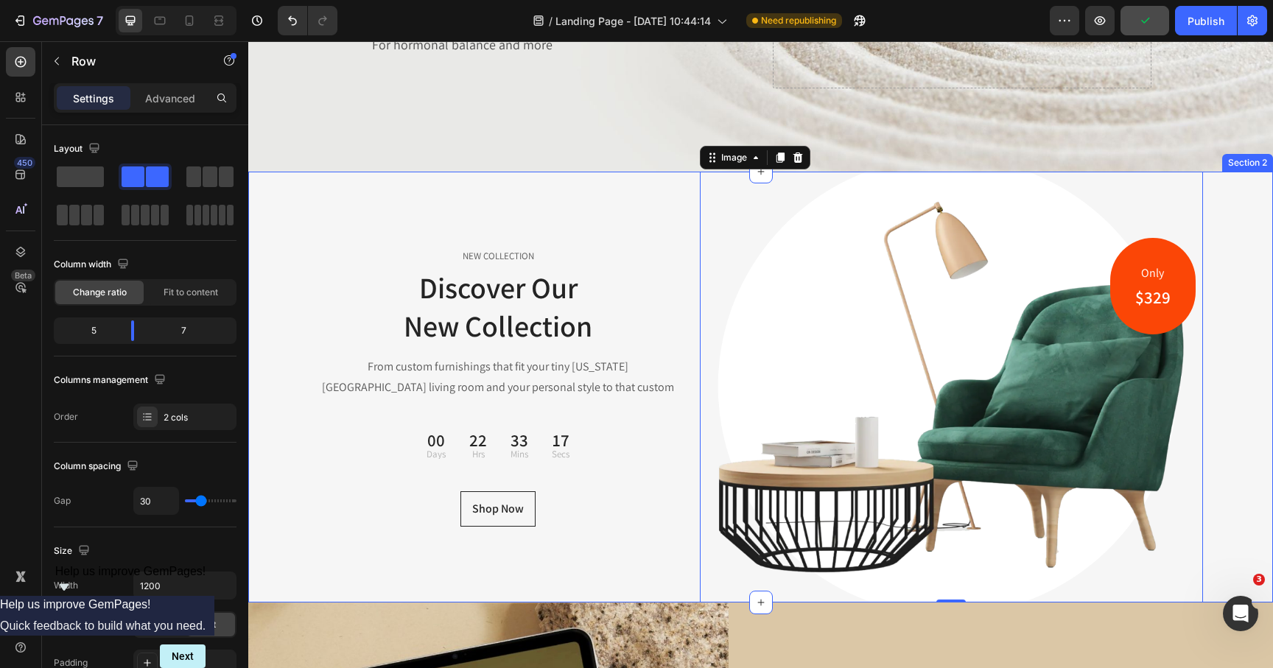
click at [319, 243] on div "NEW COLLECTION Text block Discover Our New Collection Heading From custom furni…" at bounding box center [499, 387] width 360 height 431
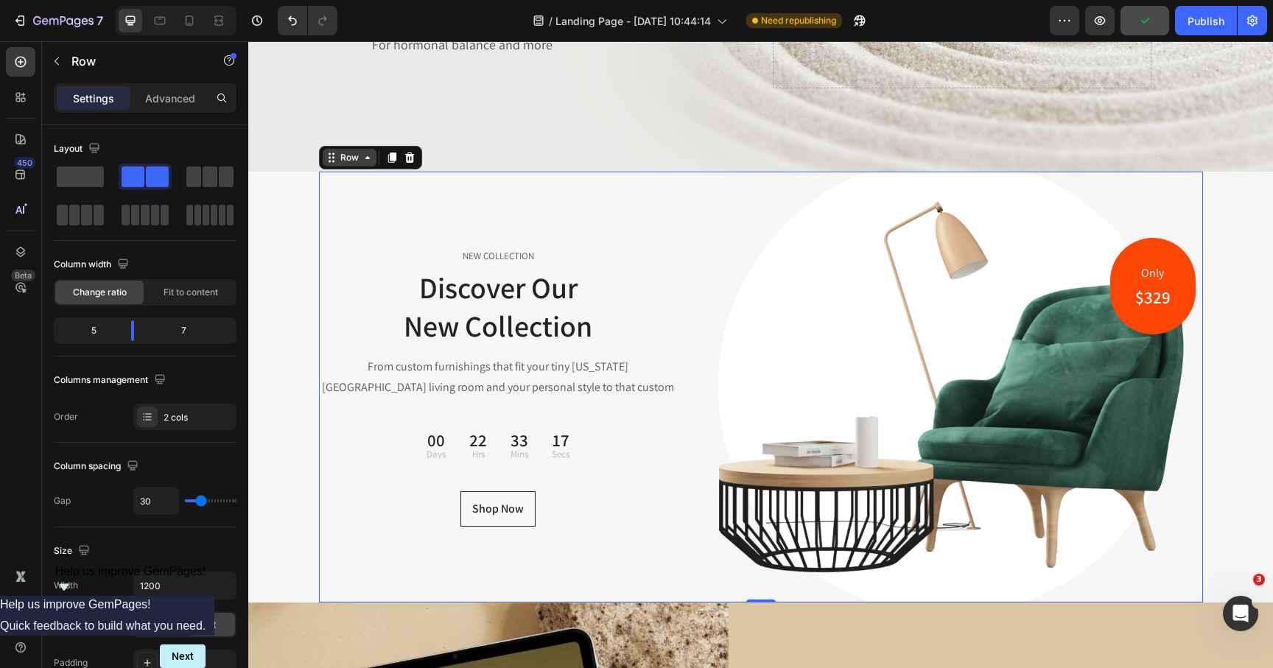
click at [343, 160] on div "Row" at bounding box center [349, 157] width 24 height 13
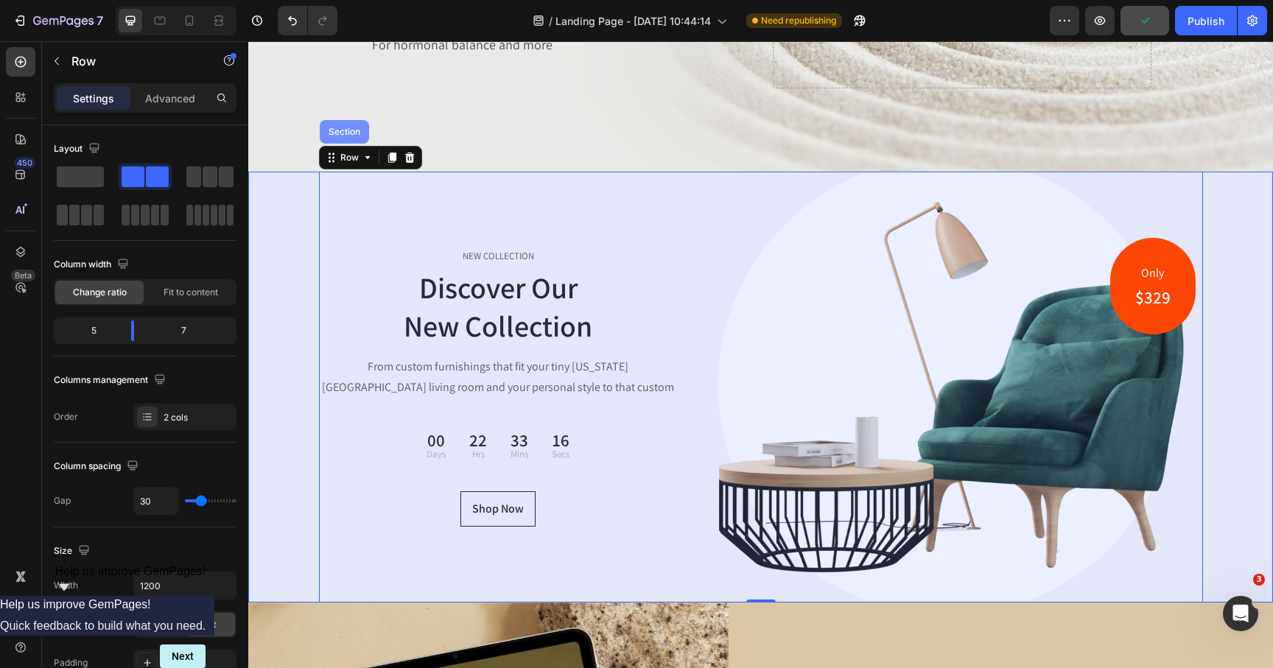
click at [347, 130] on div "Section" at bounding box center [345, 131] width 38 height 9
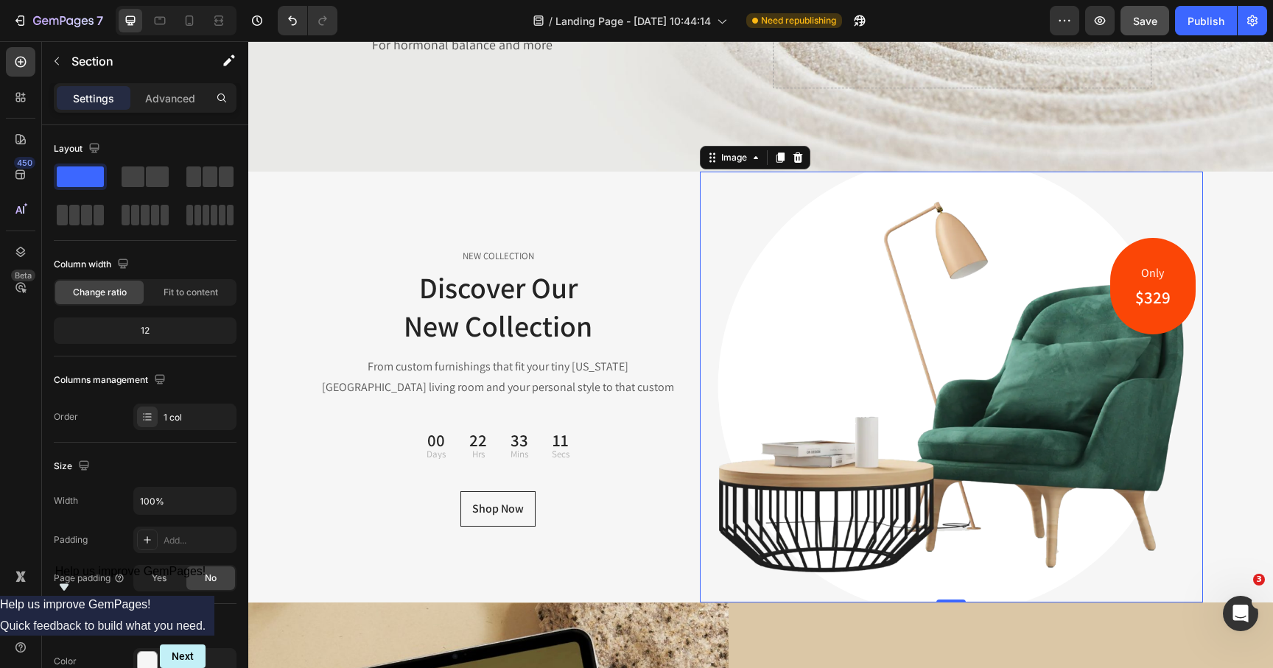
click at [820, 369] on img at bounding box center [951, 387] width 503 height 431
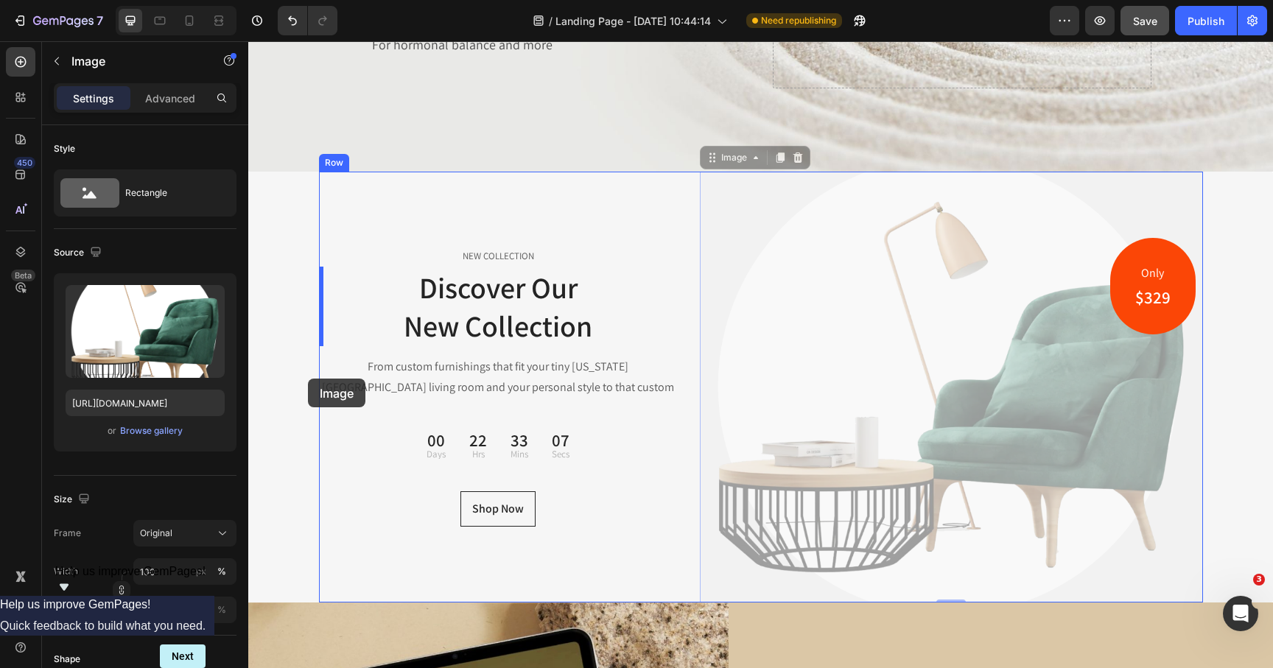
drag, startPoint x: 715, startPoint y: 161, endPoint x: 313, endPoint y: 338, distance: 438.8
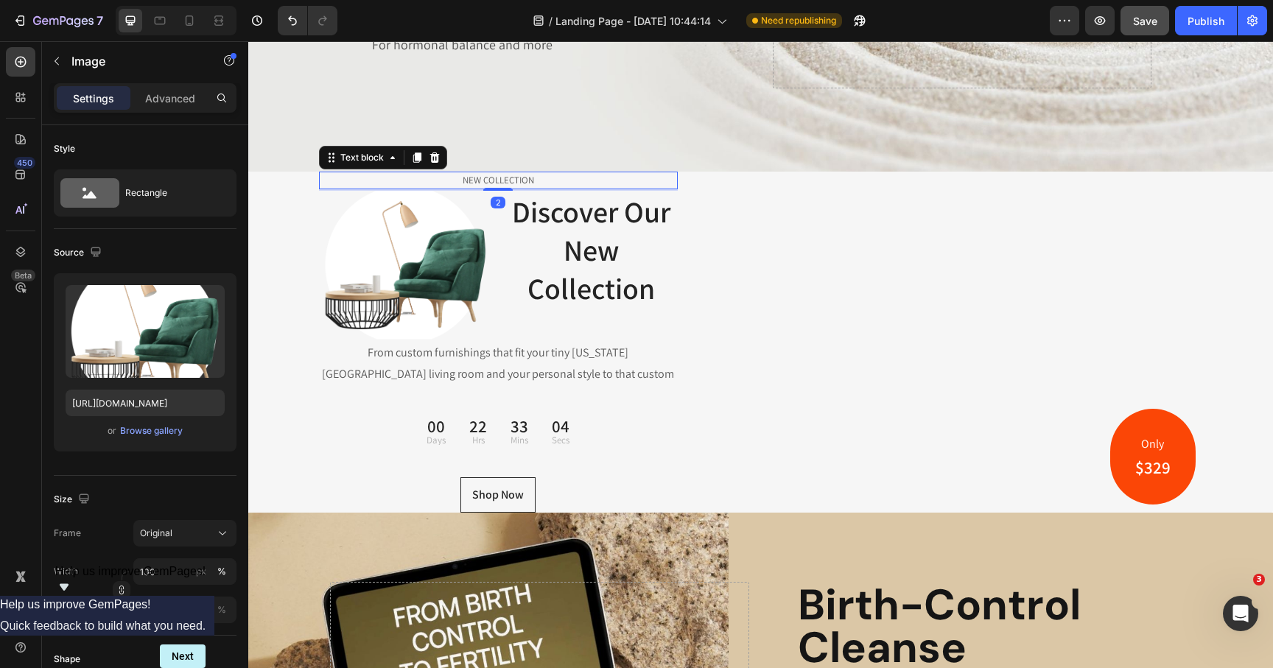
click at [489, 173] on p "NEW COLLECTION" at bounding box center [499, 180] width 357 height 15
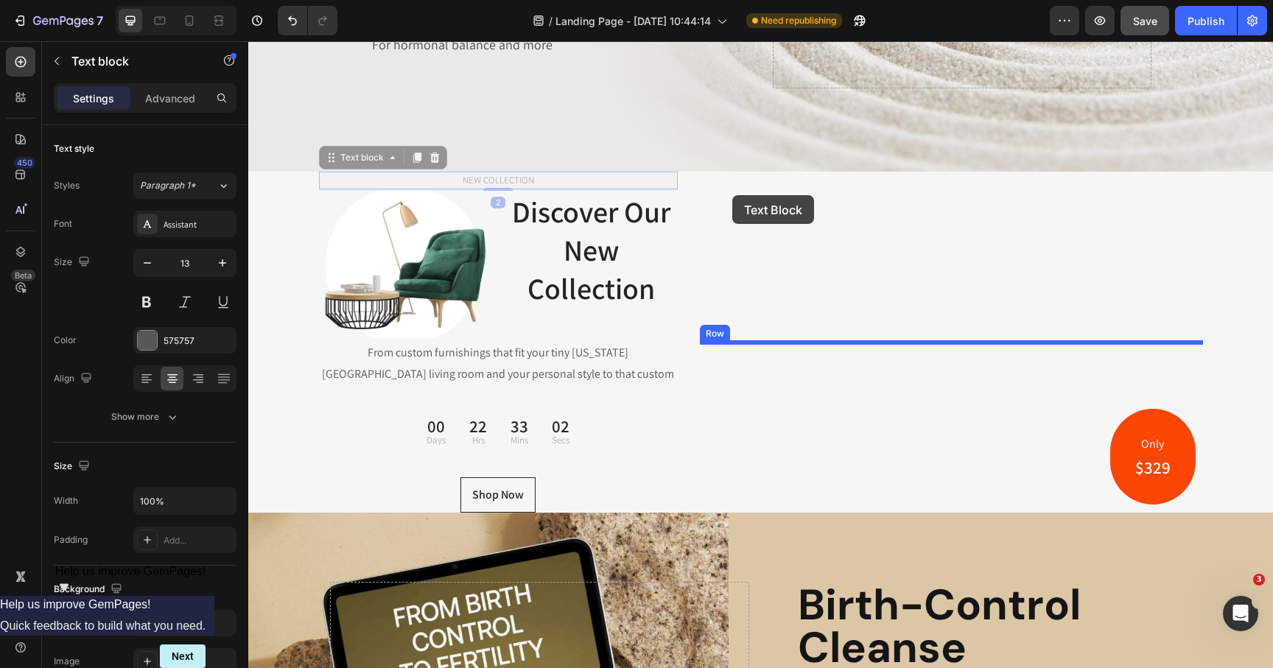
drag, startPoint x: 335, startPoint y: 161, endPoint x: 732, endPoint y: 194, distance: 399.3
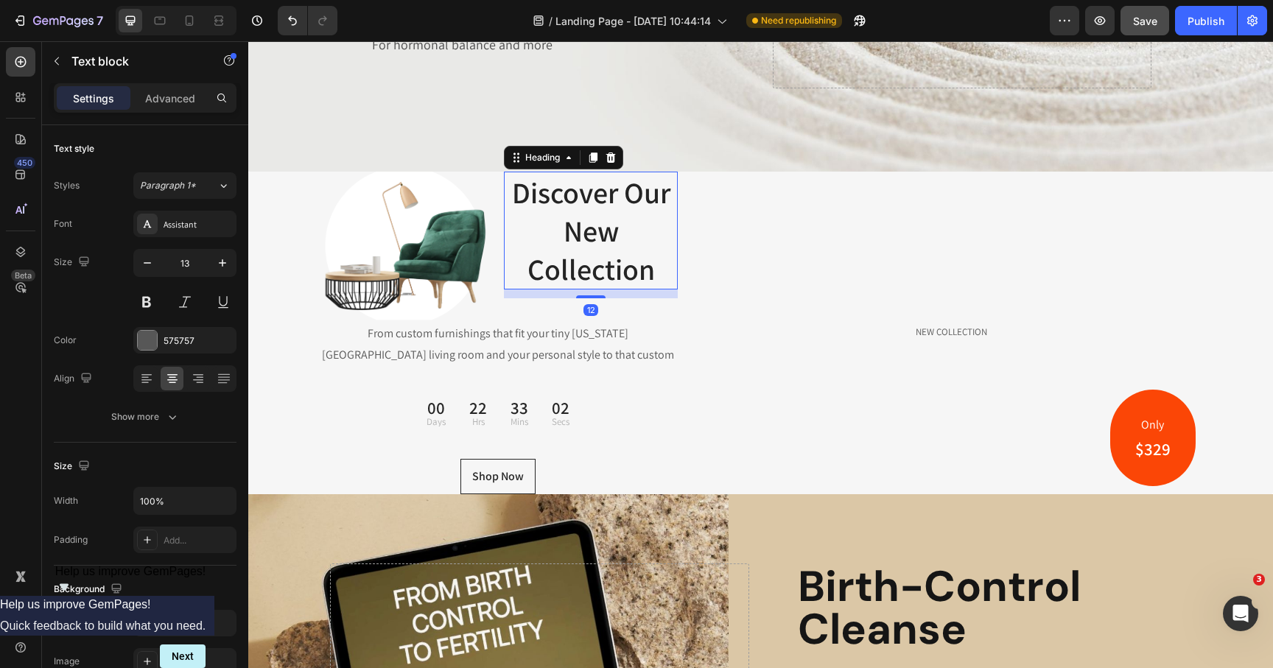
click at [578, 211] on p "Discover Our New Collection" at bounding box center [590, 230] width 171 height 115
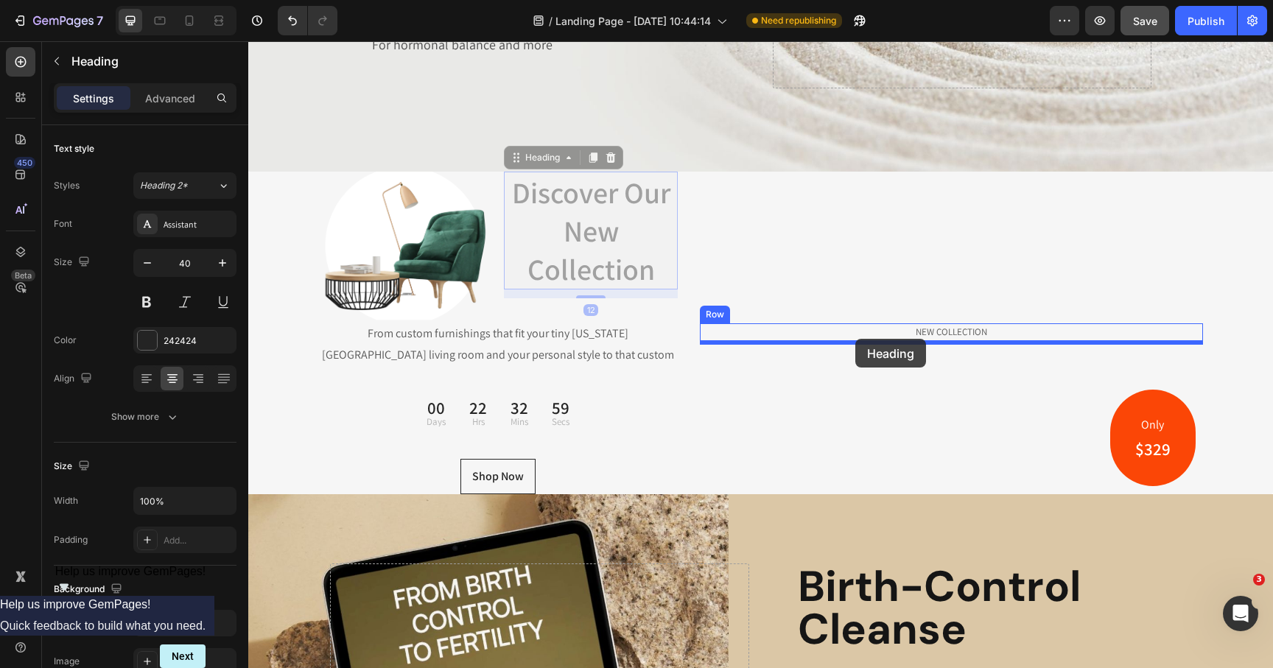
drag, startPoint x: 518, startPoint y: 158, endPoint x: 855, endPoint y: 340, distance: 383.1
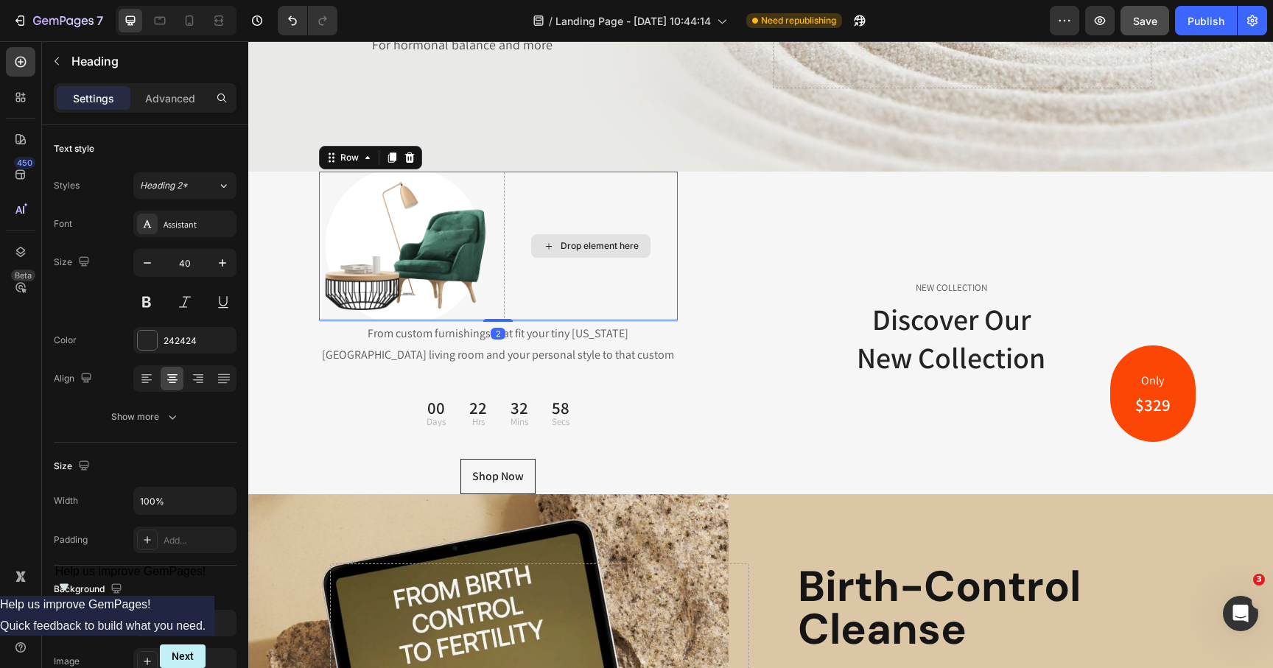
click at [542, 259] on div "Drop element here" at bounding box center [591, 246] width 174 height 149
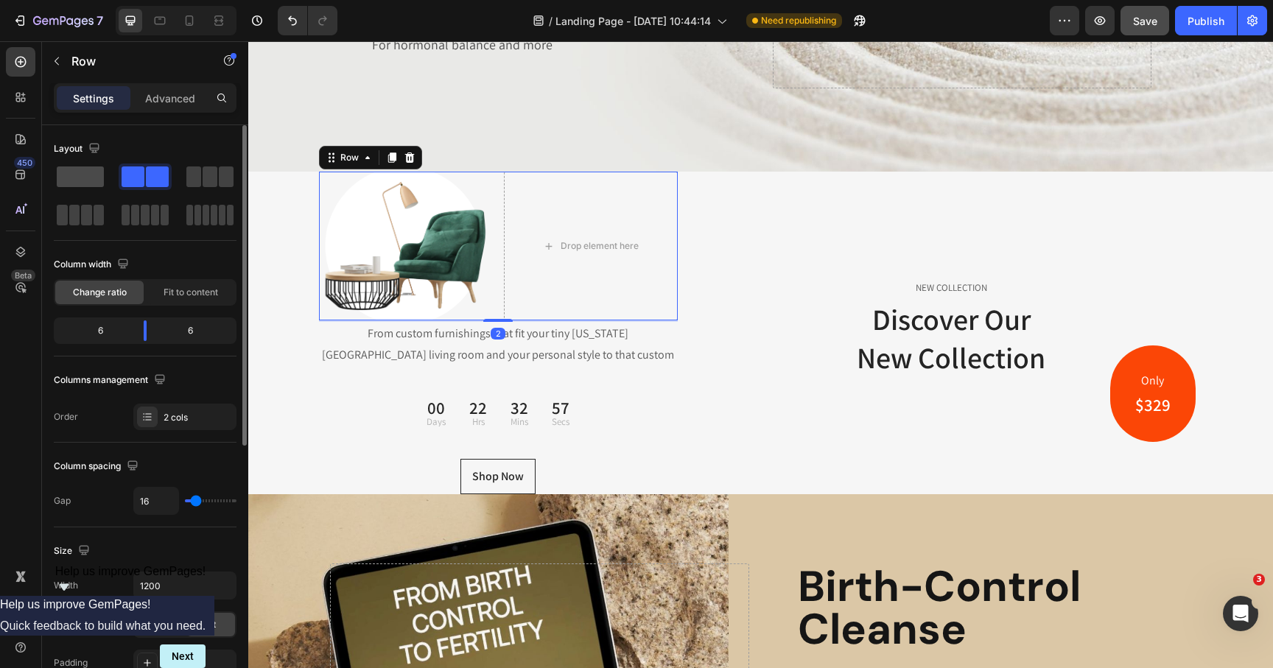
click at [92, 185] on span at bounding box center [80, 177] width 47 height 21
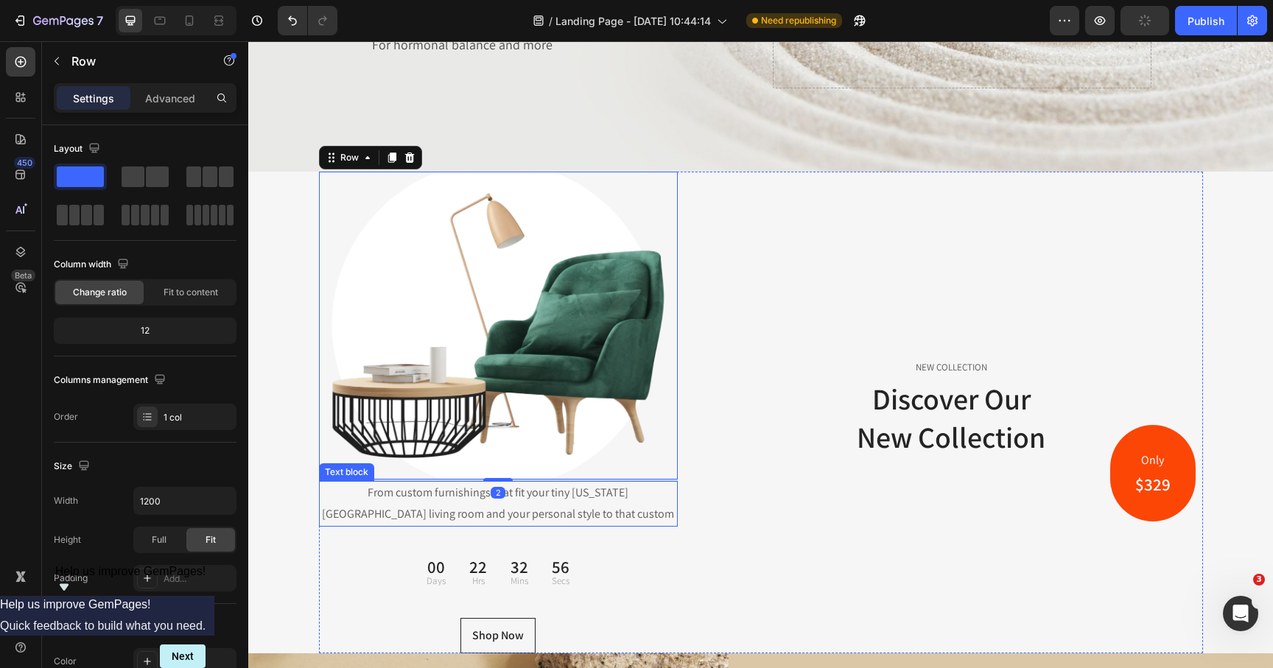
click at [509, 508] on p "From custom furnishings that fit your tiny New York City living room and your p…" at bounding box center [499, 504] width 357 height 43
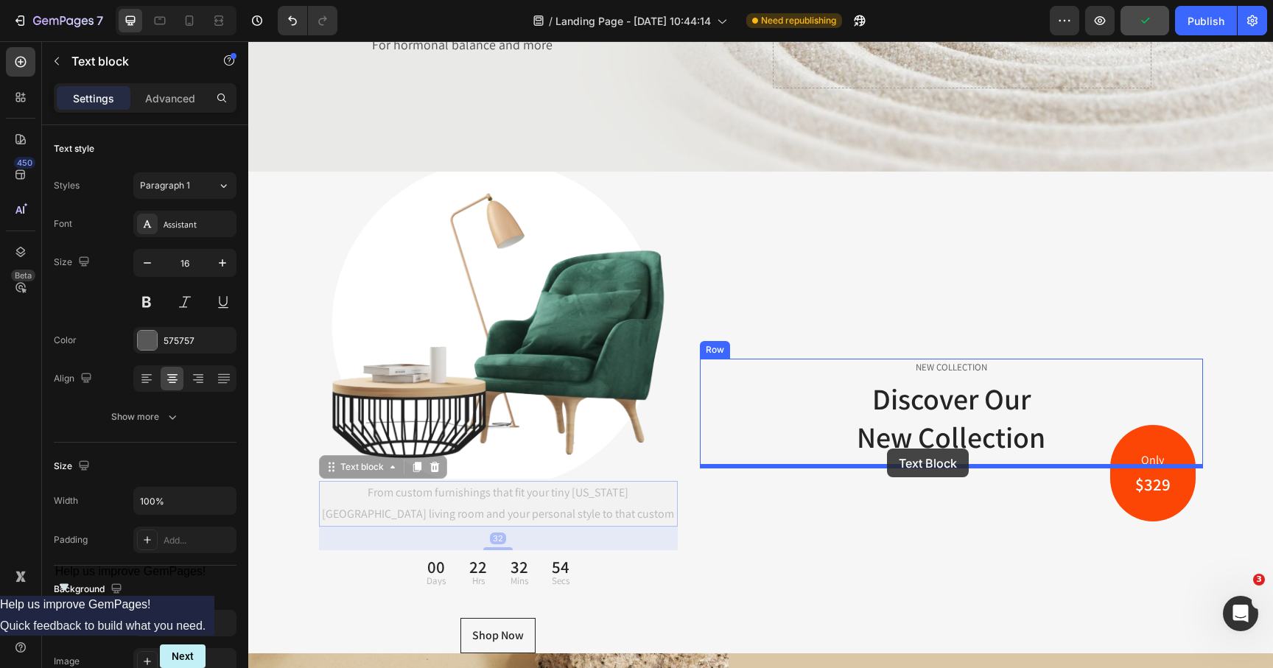
drag, startPoint x: 335, startPoint y: 471, endPoint x: 887, endPoint y: 449, distance: 553.1
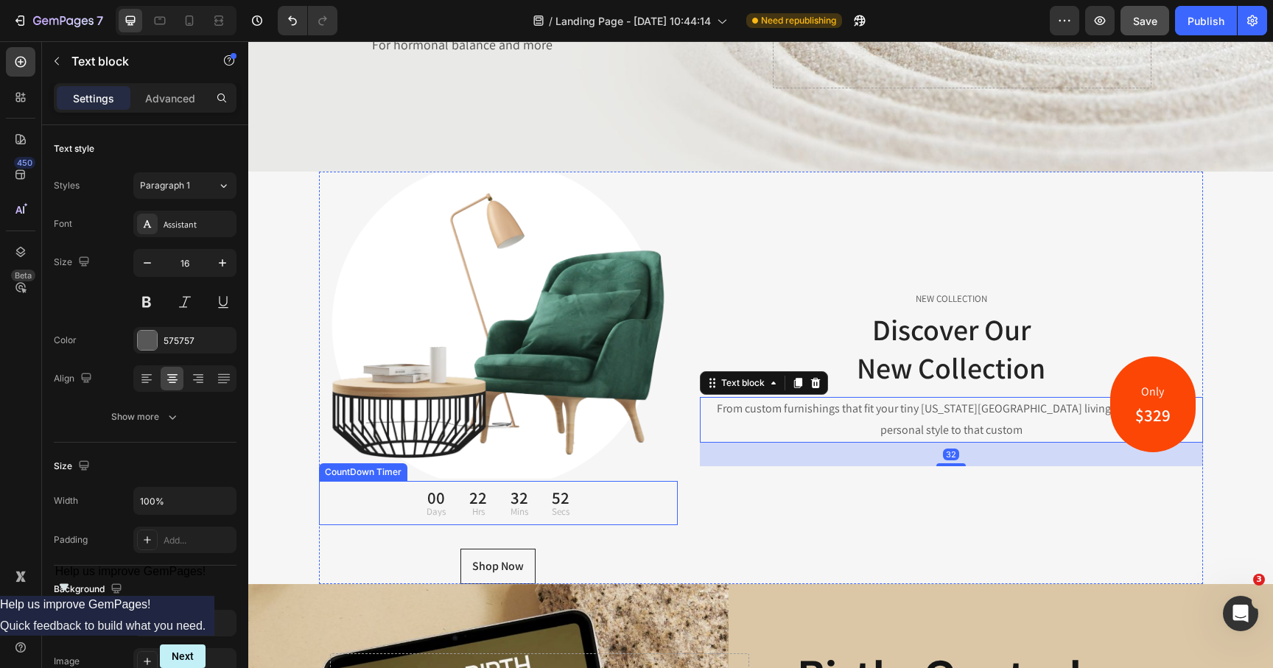
click at [430, 514] on p "Days" at bounding box center [436, 512] width 19 height 10
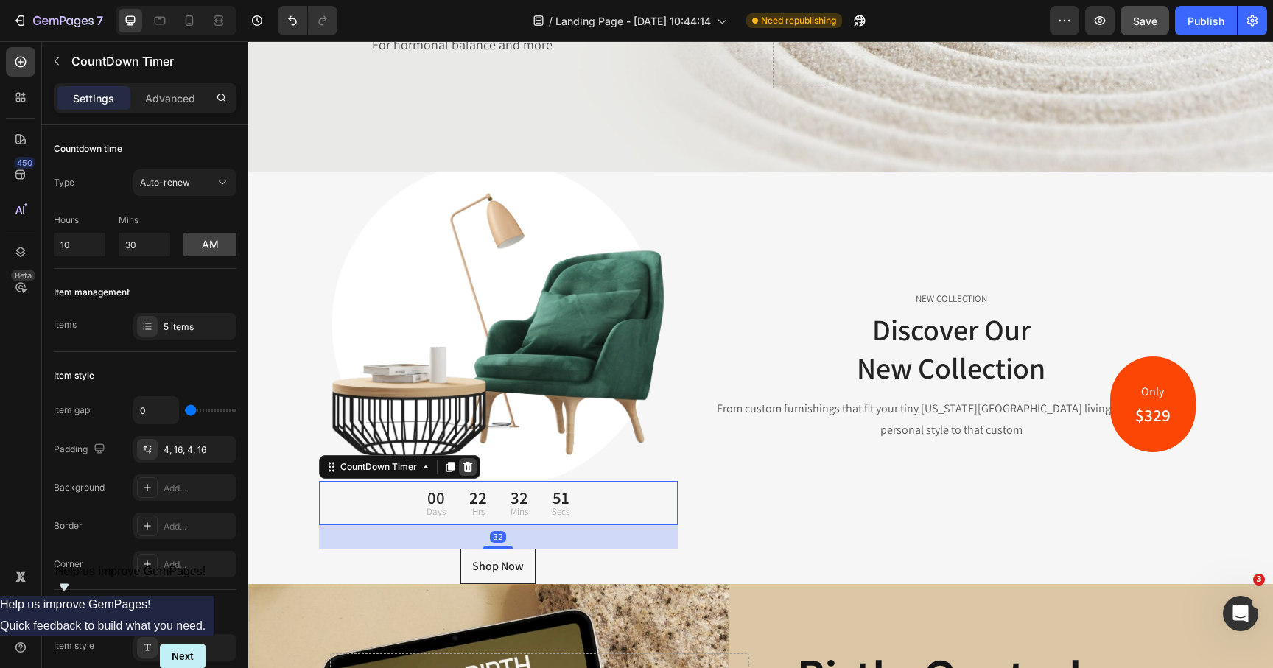
click at [471, 461] on icon at bounding box center [468, 467] width 12 height 12
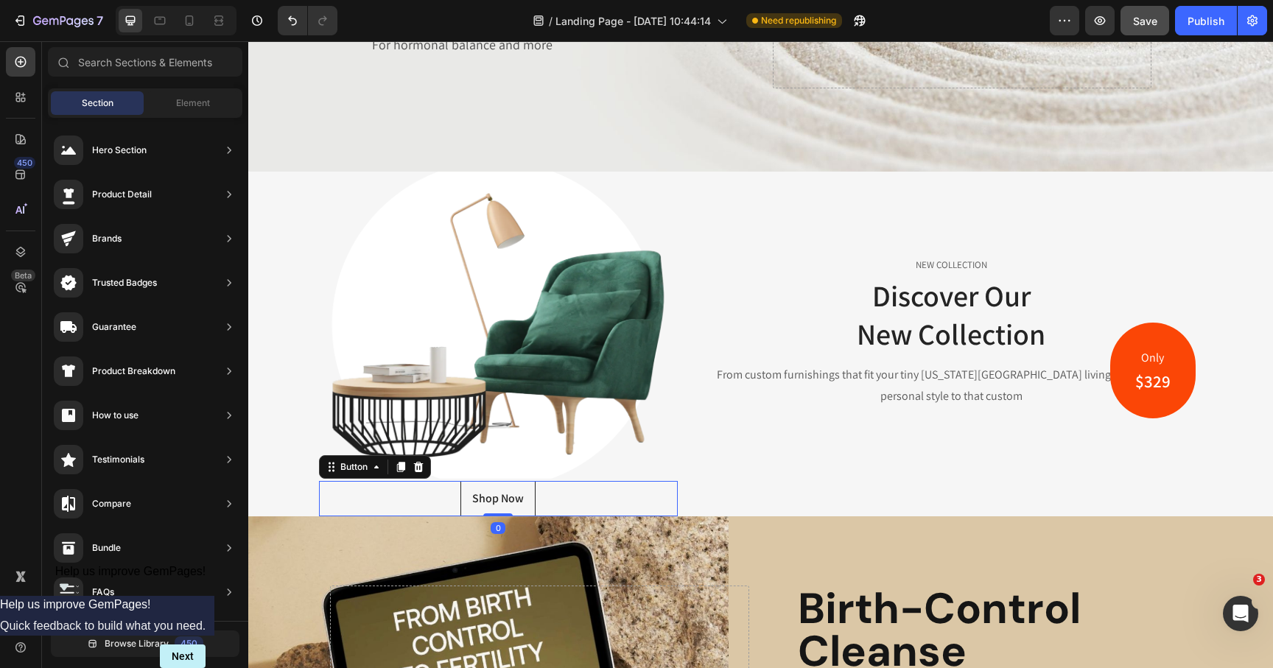
click at [435, 498] on div "Shop Now Button 0" at bounding box center [499, 498] width 360 height 35
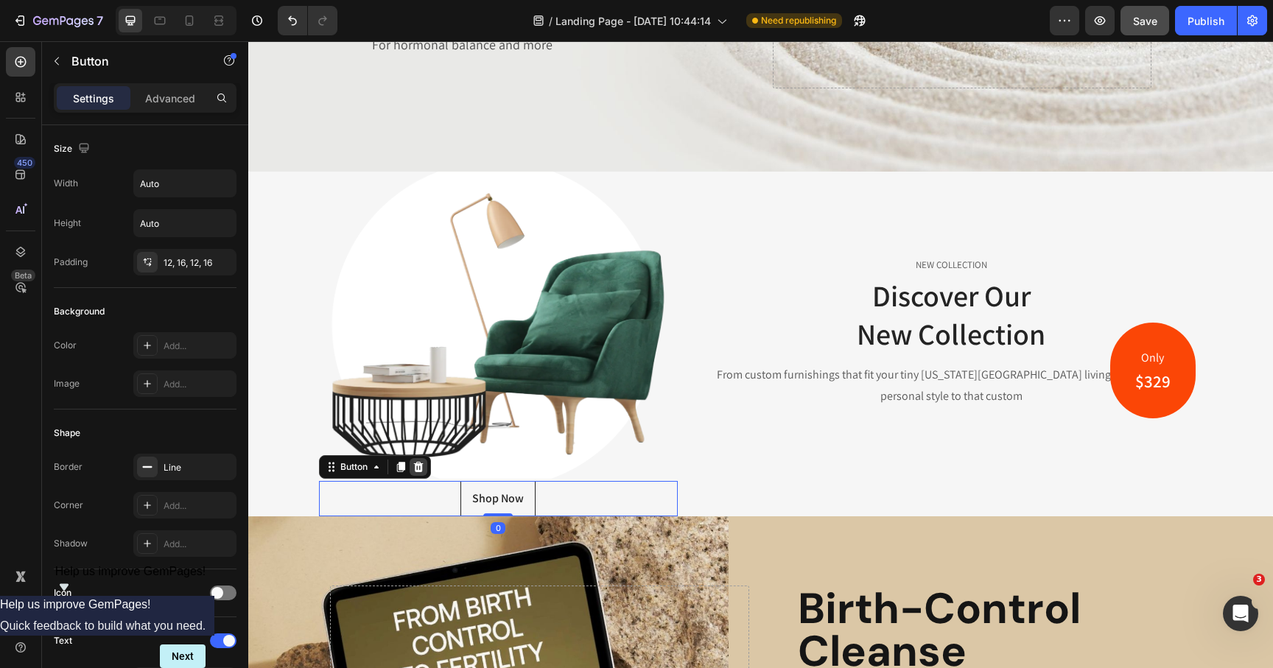
click at [416, 467] on icon at bounding box center [418, 467] width 10 height 10
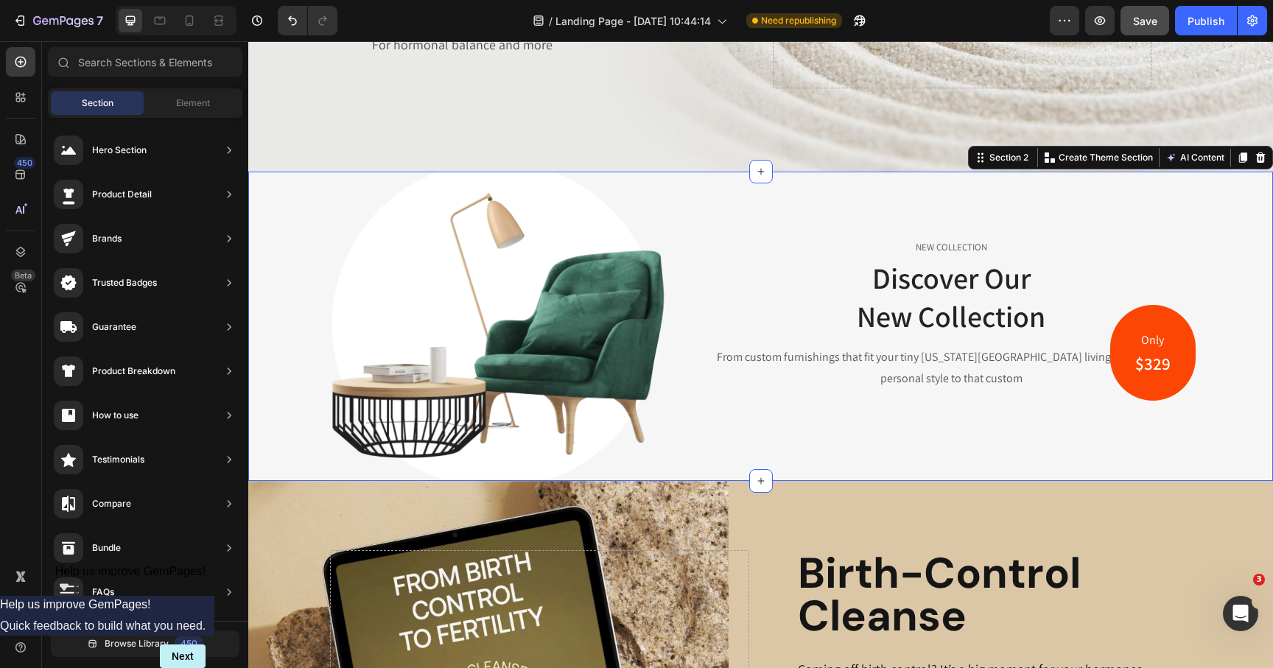
click at [283, 430] on div "Image Row Only Text block $329 Heading Row Image Row NEW COLLECTION Text block …" at bounding box center [760, 326] width 1025 height 309
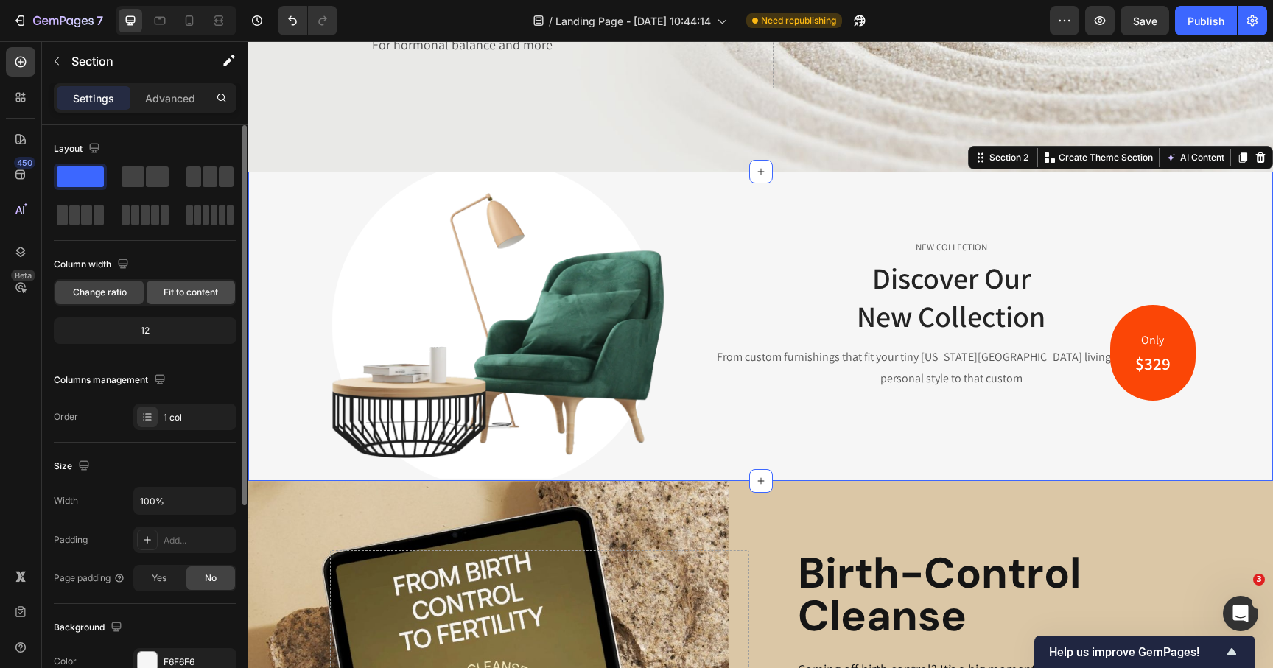
click at [193, 292] on span "Fit to content" at bounding box center [191, 292] width 55 height 13
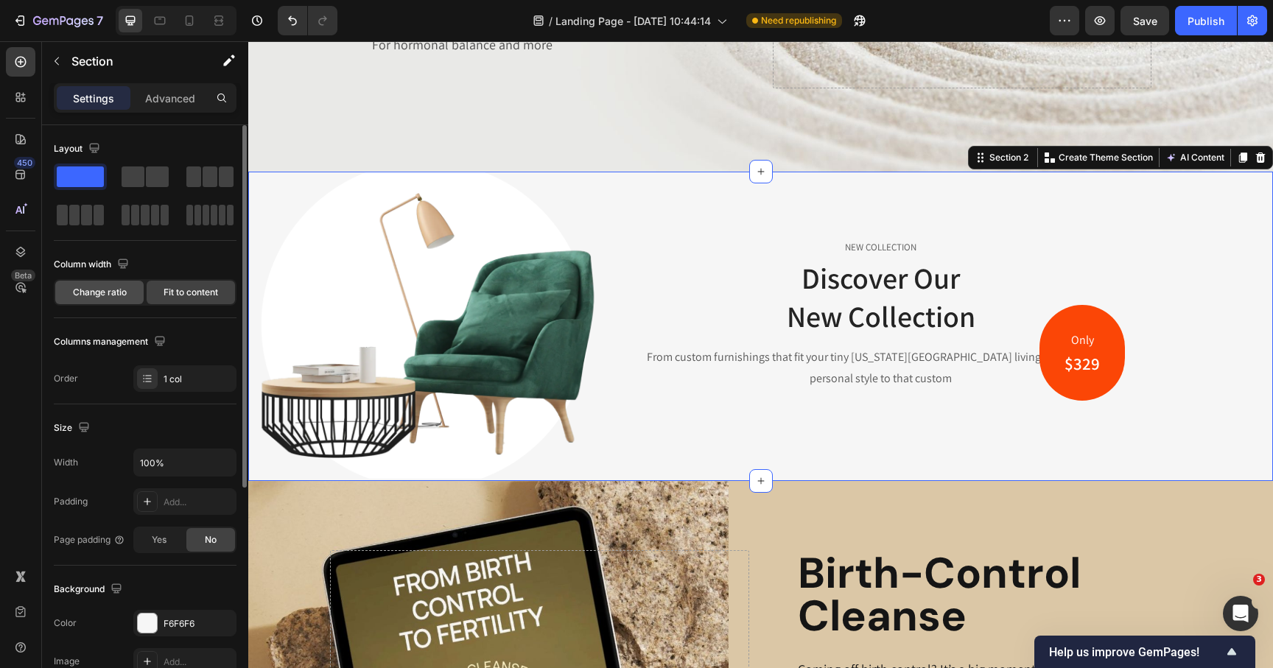
click at [111, 295] on span "Change ratio" at bounding box center [100, 292] width 54 height 13
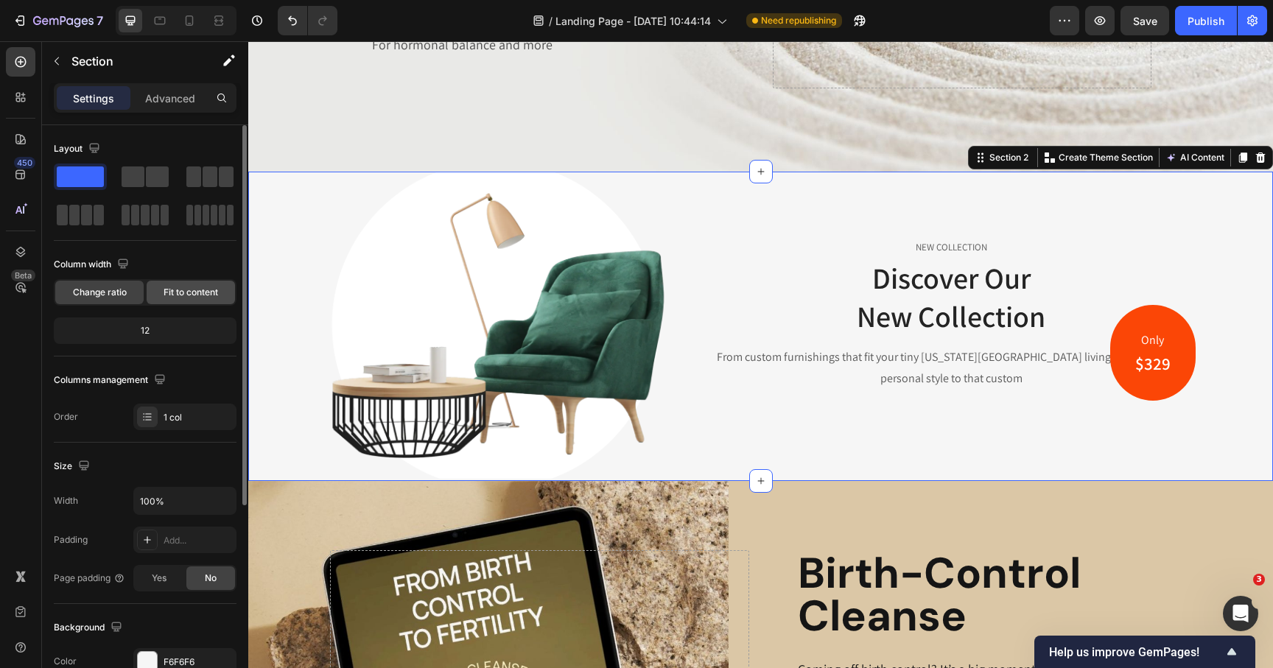
click at [165, 295] on span "Fit to content" at bounding box center [191, 292] width 55 height 13
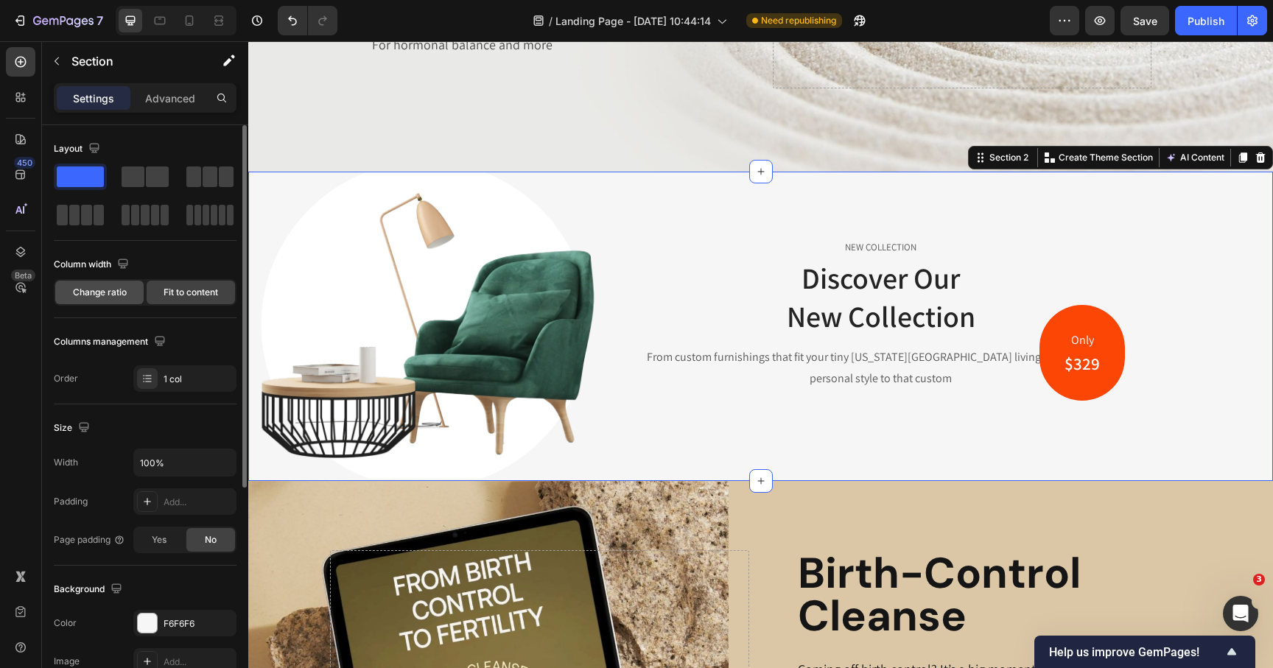
click at [115, 292] on span "Change ratio" at bounding box center [100, 292] width 54 height 13
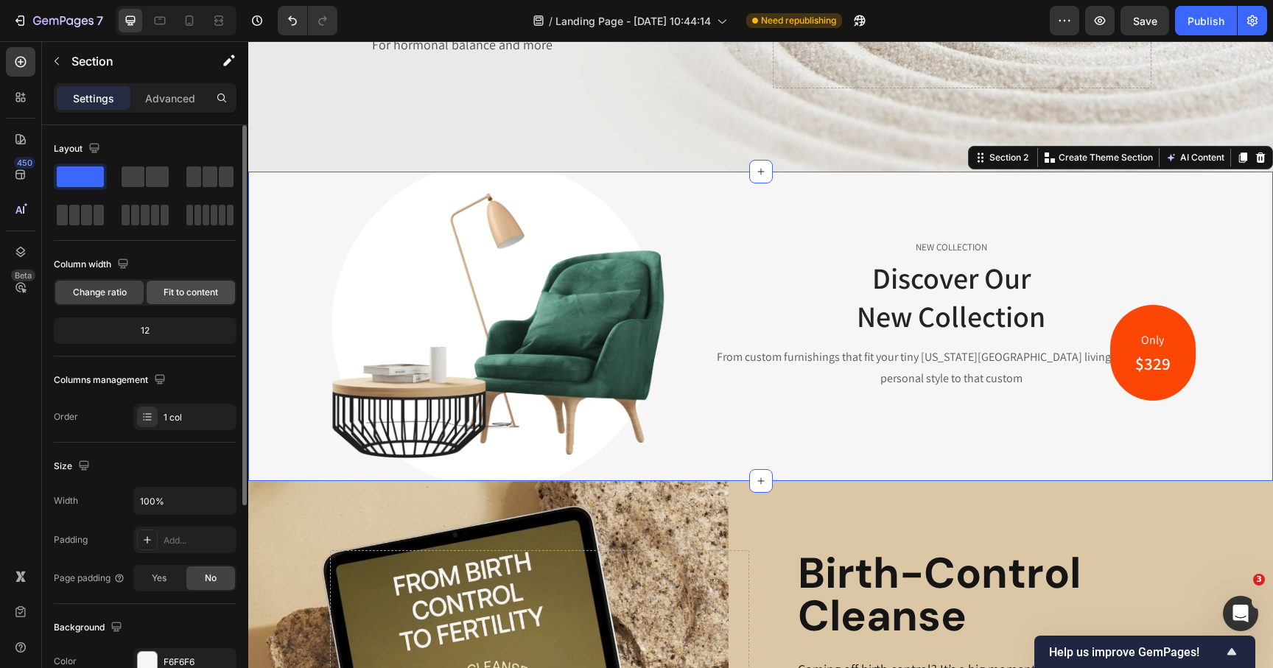
click at [189, 295] on span "Fit to content" at bounding box center [191, 292] width 55 height 13
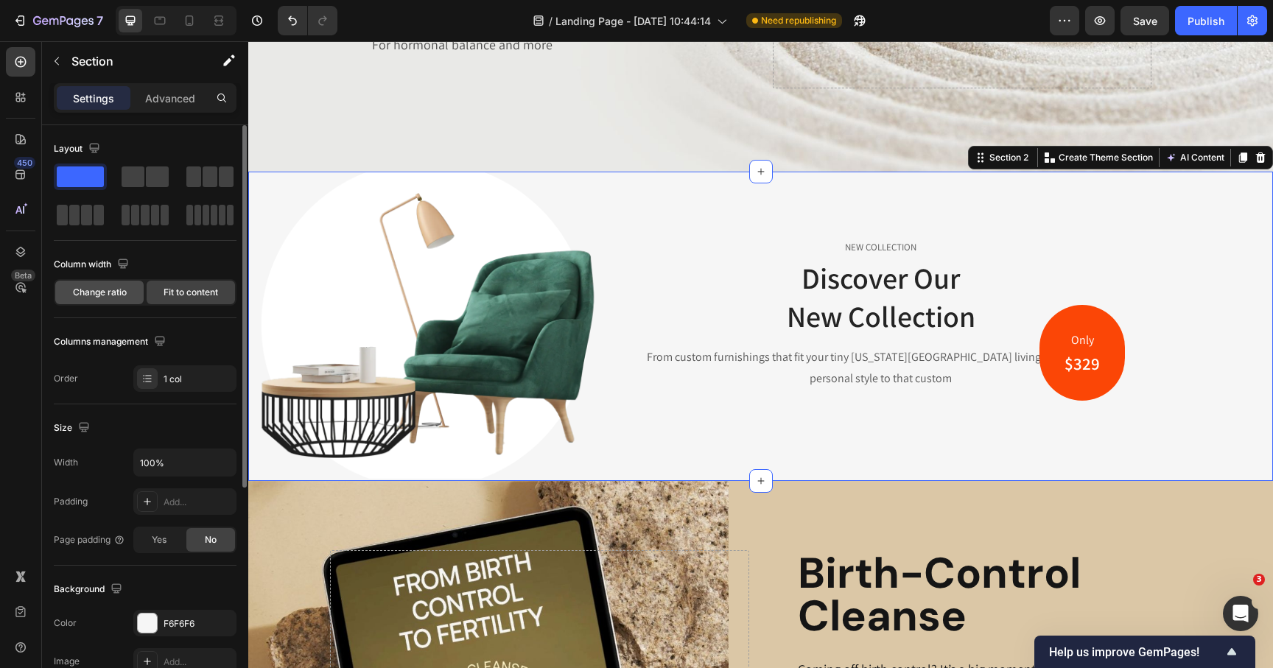
click at [106, 291] on span "Change ratio" at bounding box center [100, 292] width 54 height 13
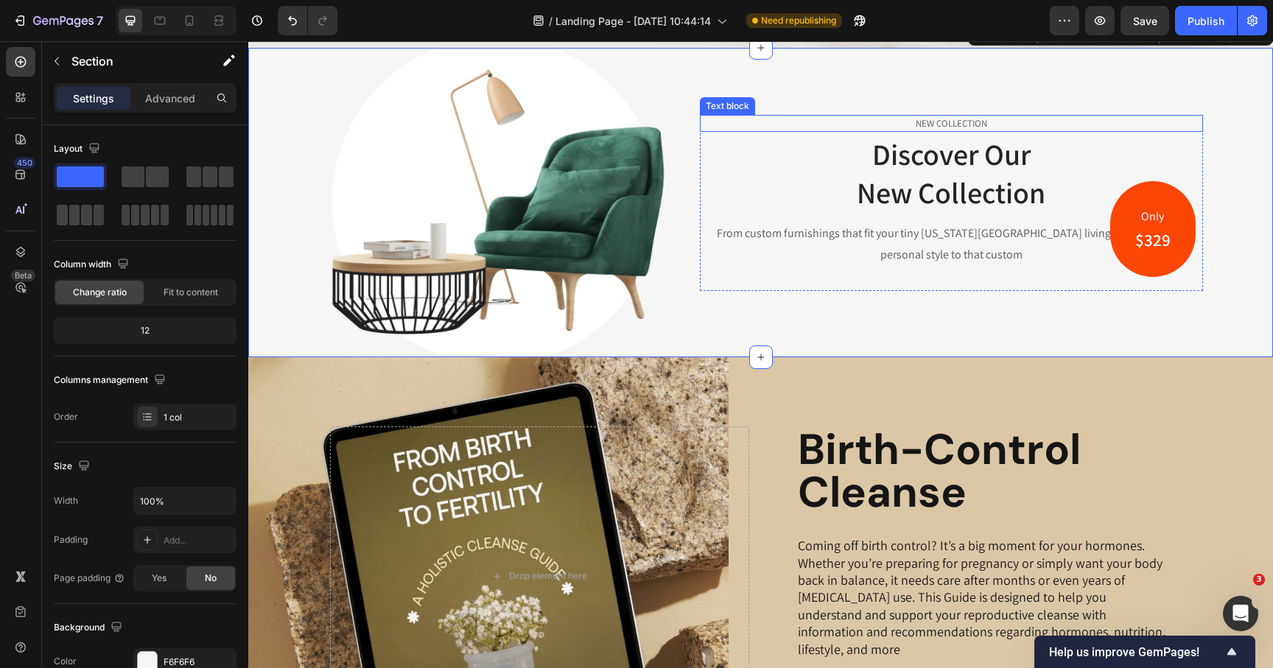
scroll to position [332, 0]
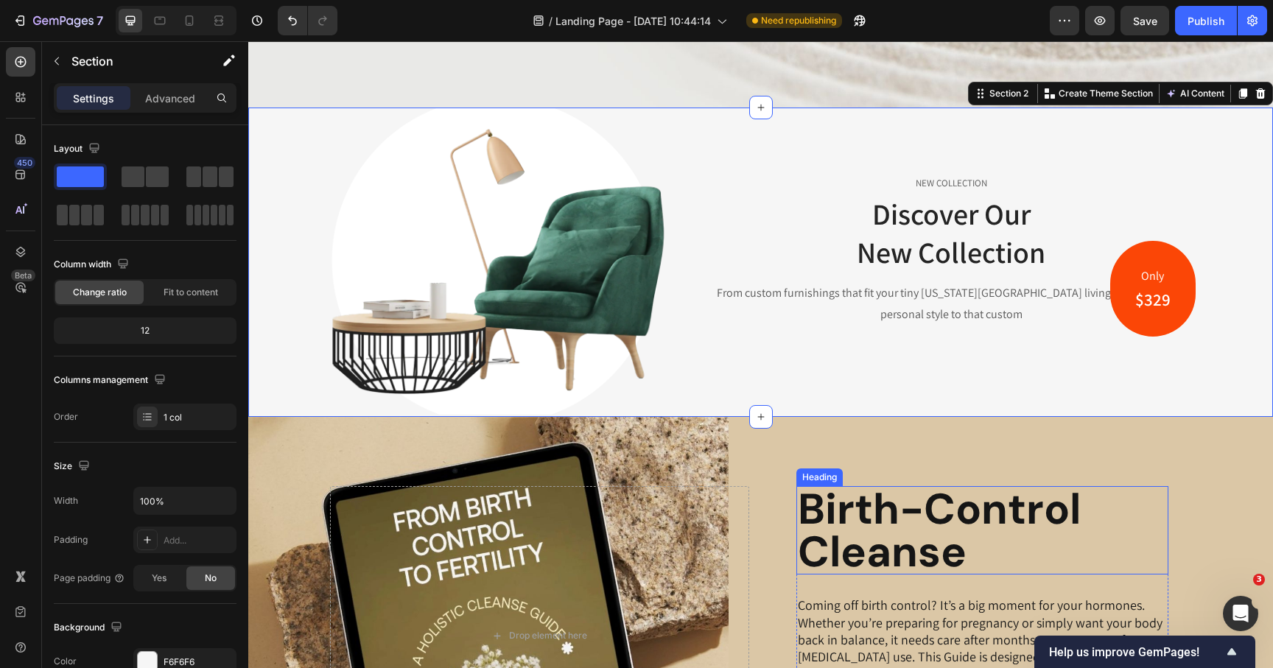
click at [872, 539] on h2 "Birth-Control Cleanse" at bounding box center [983, 530] width 372 height 88
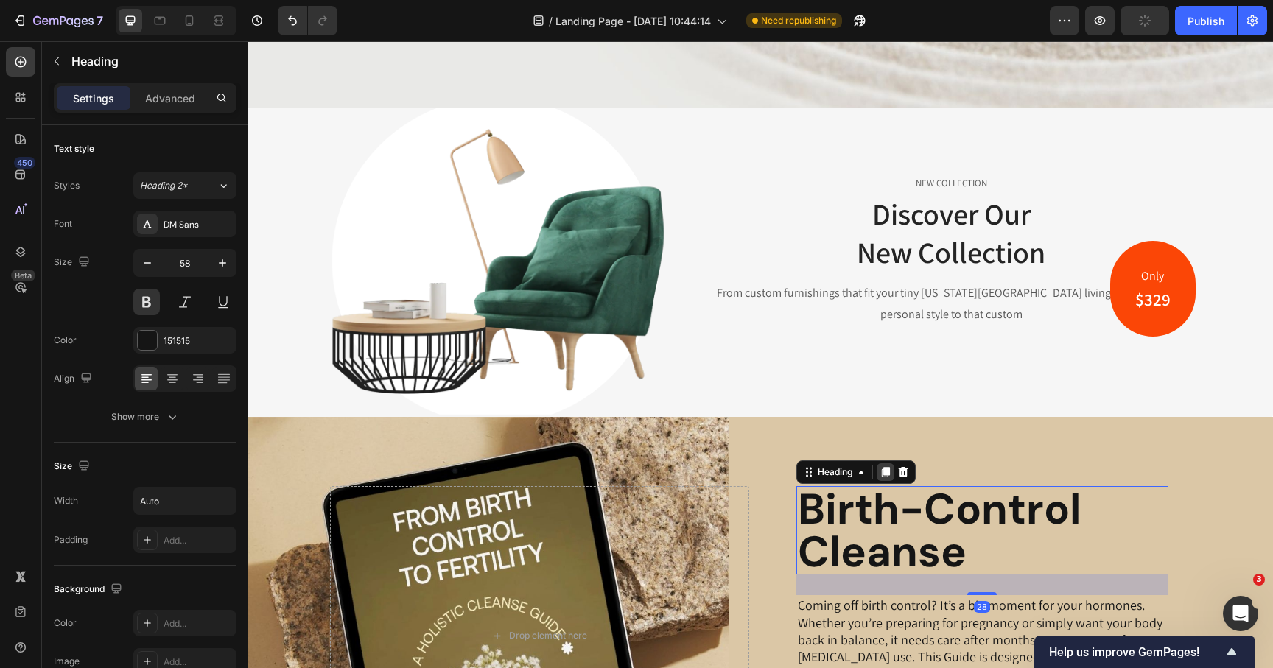
click at [886, 471] on icon at bounding box center [885, 472] width 8 height 10
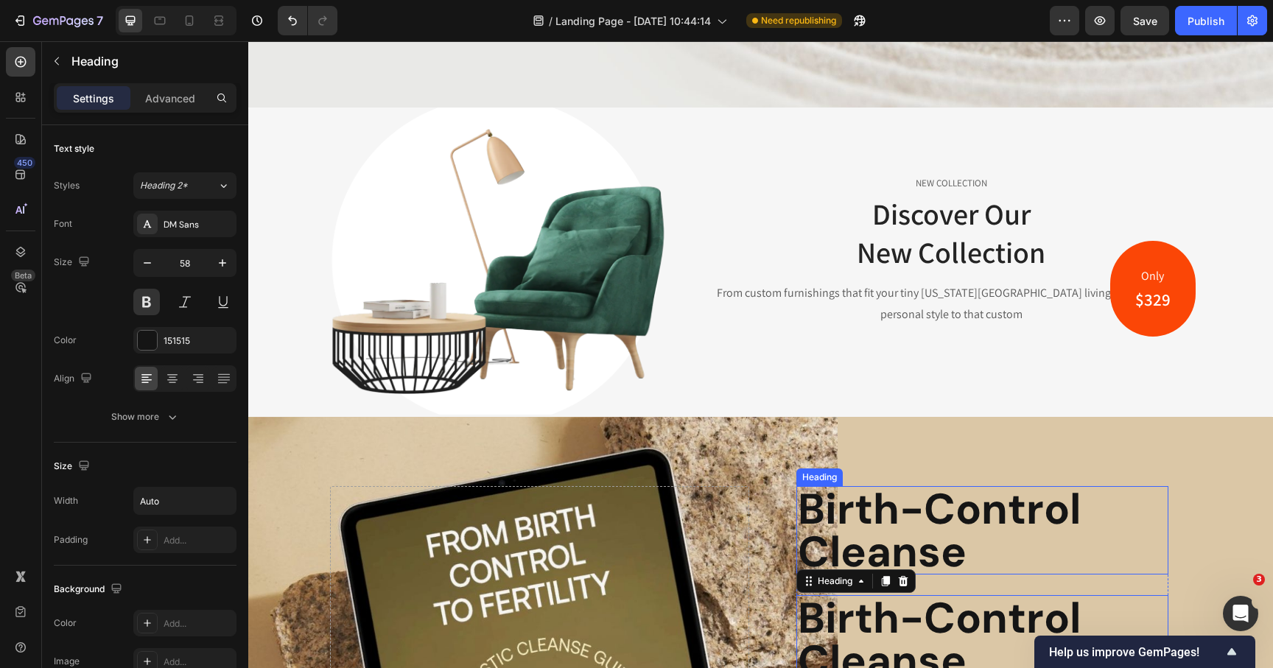
click at [862, 497] on h2 "Birth-Control Cleanse" at bounding box center [983, 530] width 372 height 88
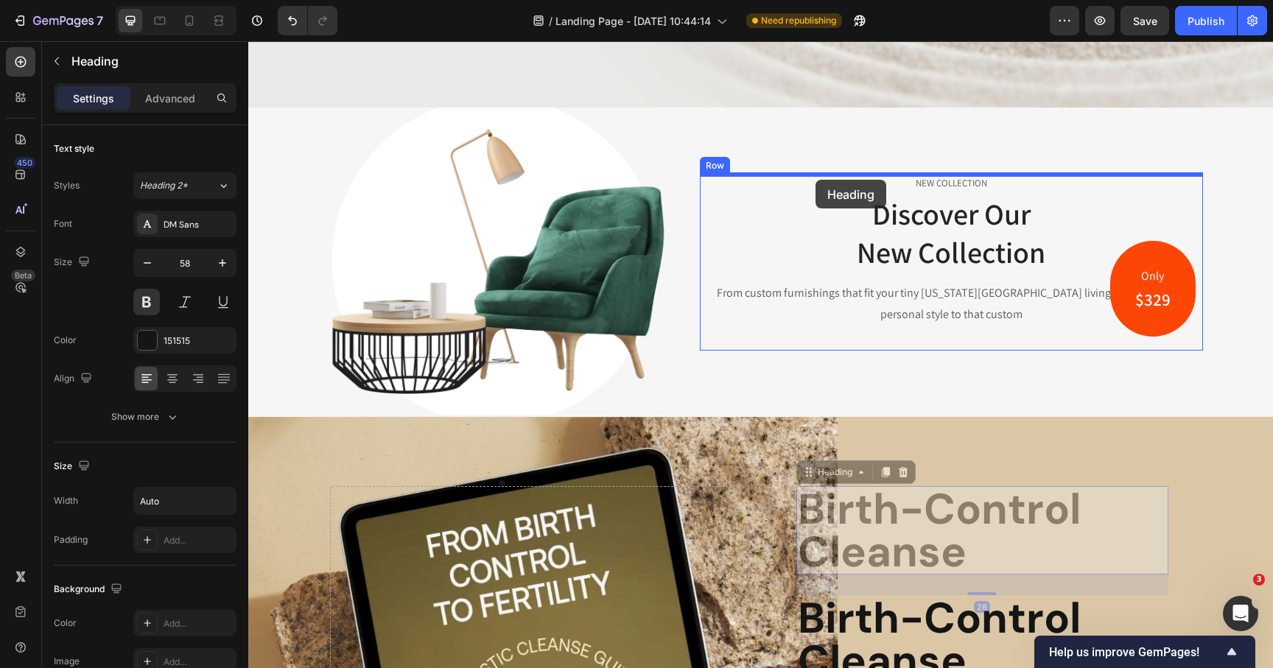
drag, startPoint x: 808, startPoint y: 475, endPoint x: 816, endPoint y: 180, distance: 294.8
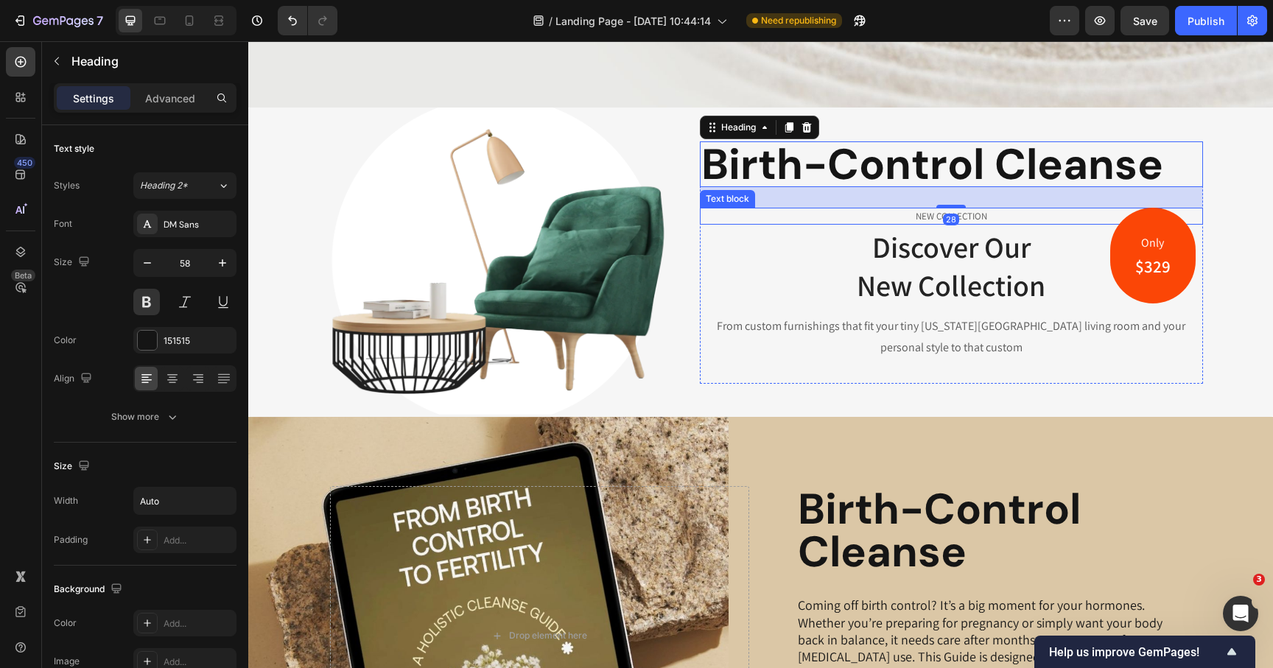
click at [937, 215] on p "NEW COLLECTION" at bounding box center [951, 216] width 500 height 15
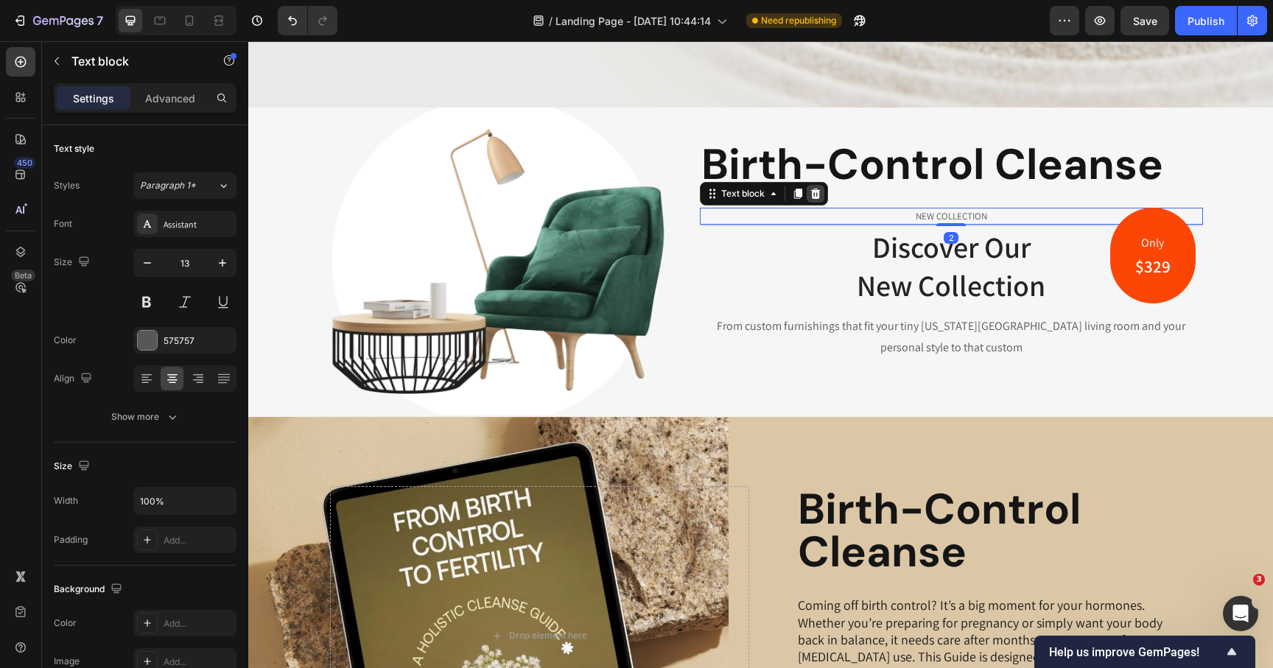
click at [819, 195] on icon at bounding box center [816, 193] width 10 height 10
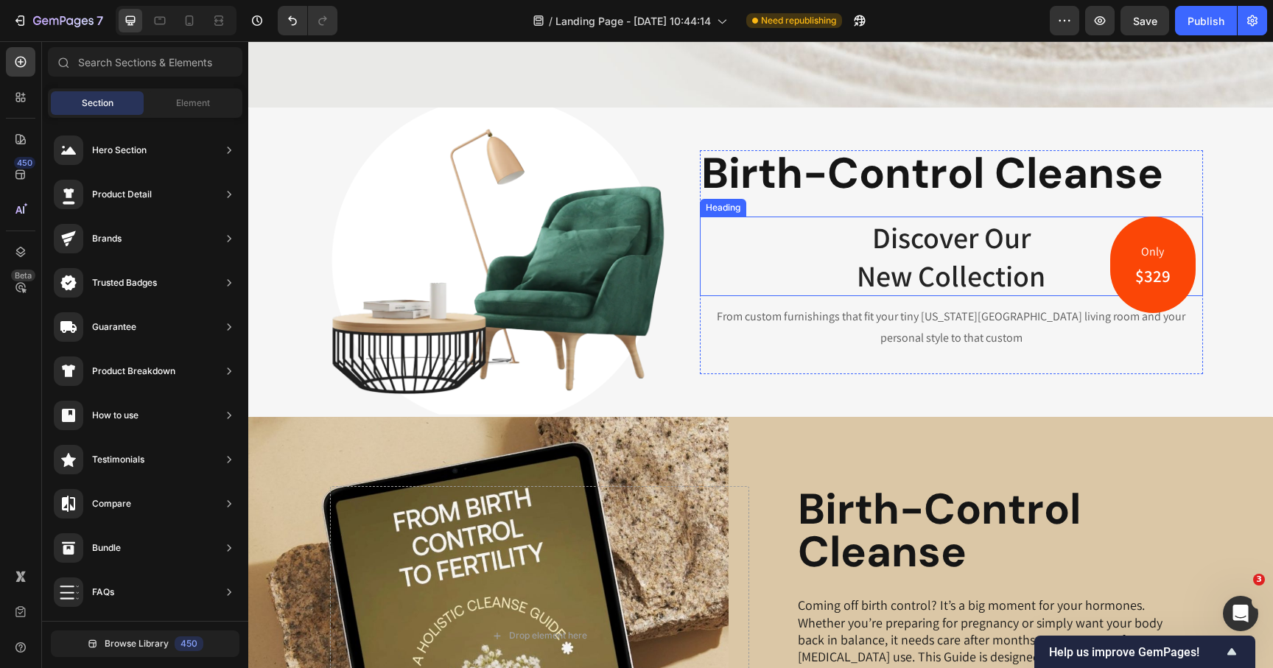
click at [889, 247] on p "Discover Our New Collection" at bounding box center [951, 256] width 500 height 77
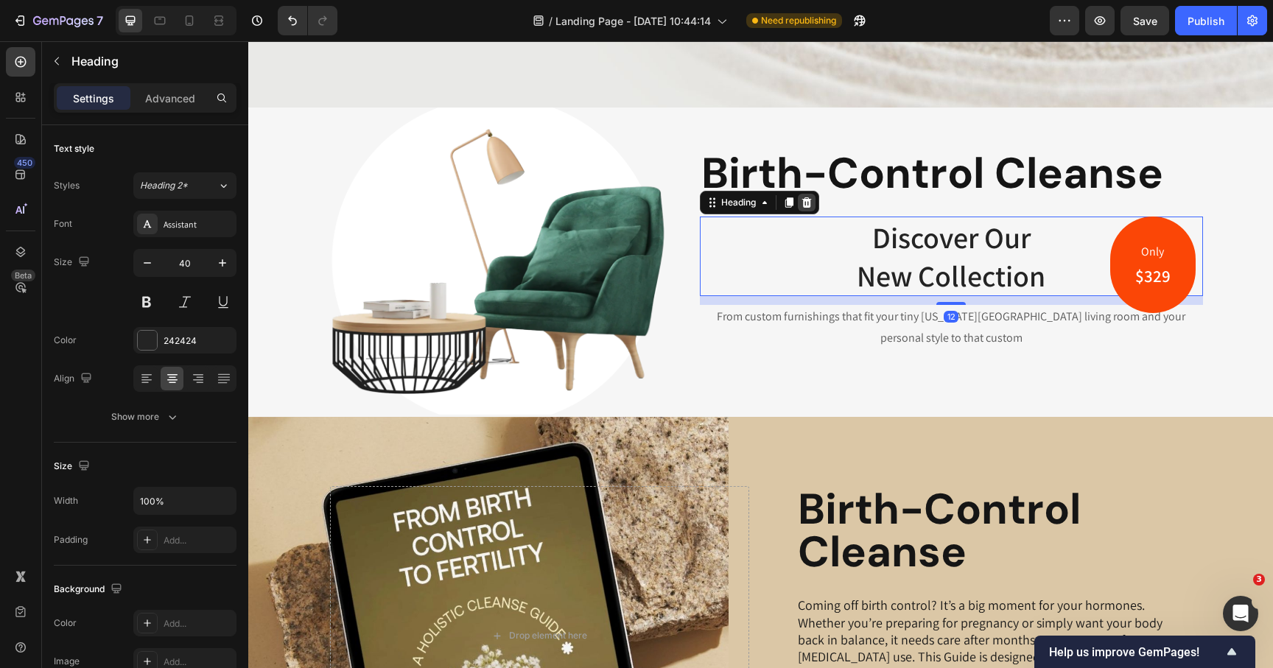
click at [811, 206] on icon at bounding box center [807, 202] width 10 height 10
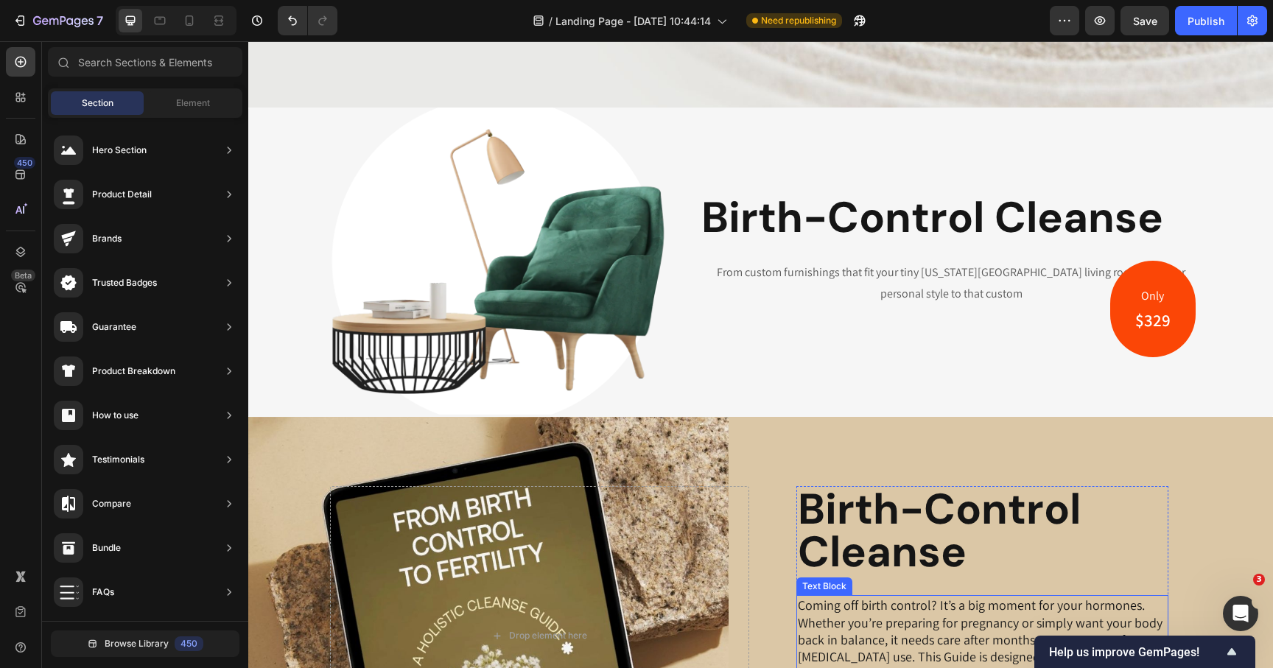
click at [847, 615] on p "Coming off birth control? It’s a big moment for your hormones. Whether you’re p…" at bounding box center [982, 657] width 369 height 121
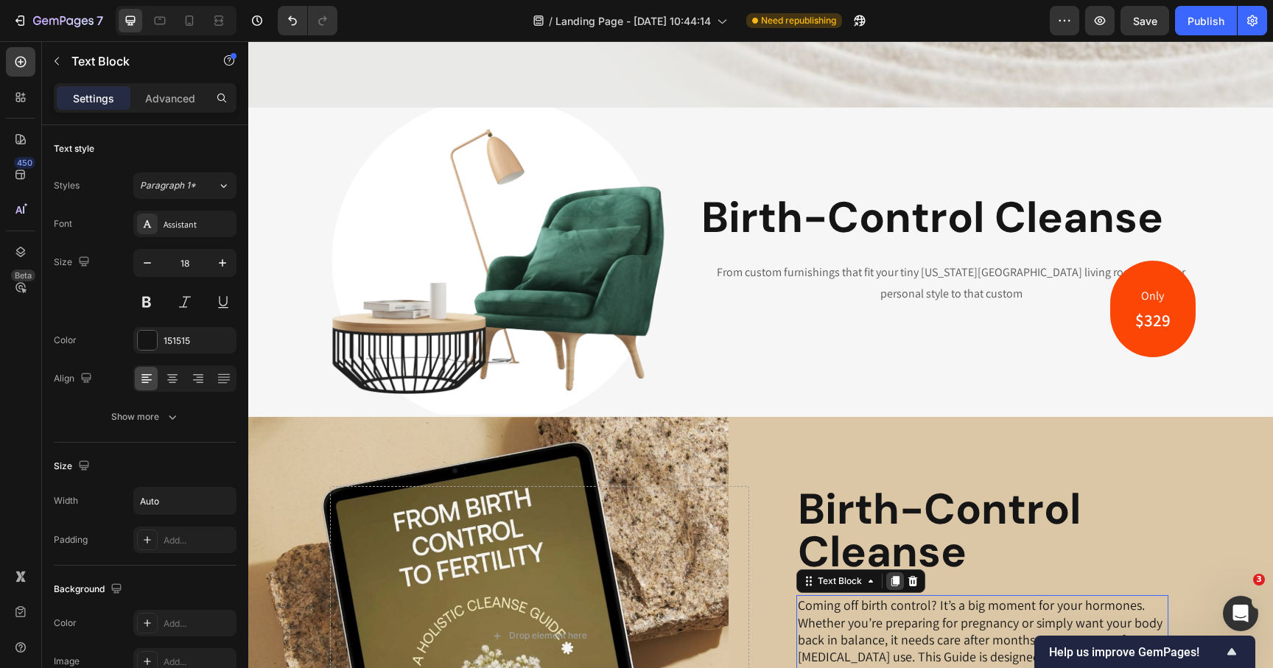
click at [891, 583] on icon at bounding box center [895, 581] width 8 height 10
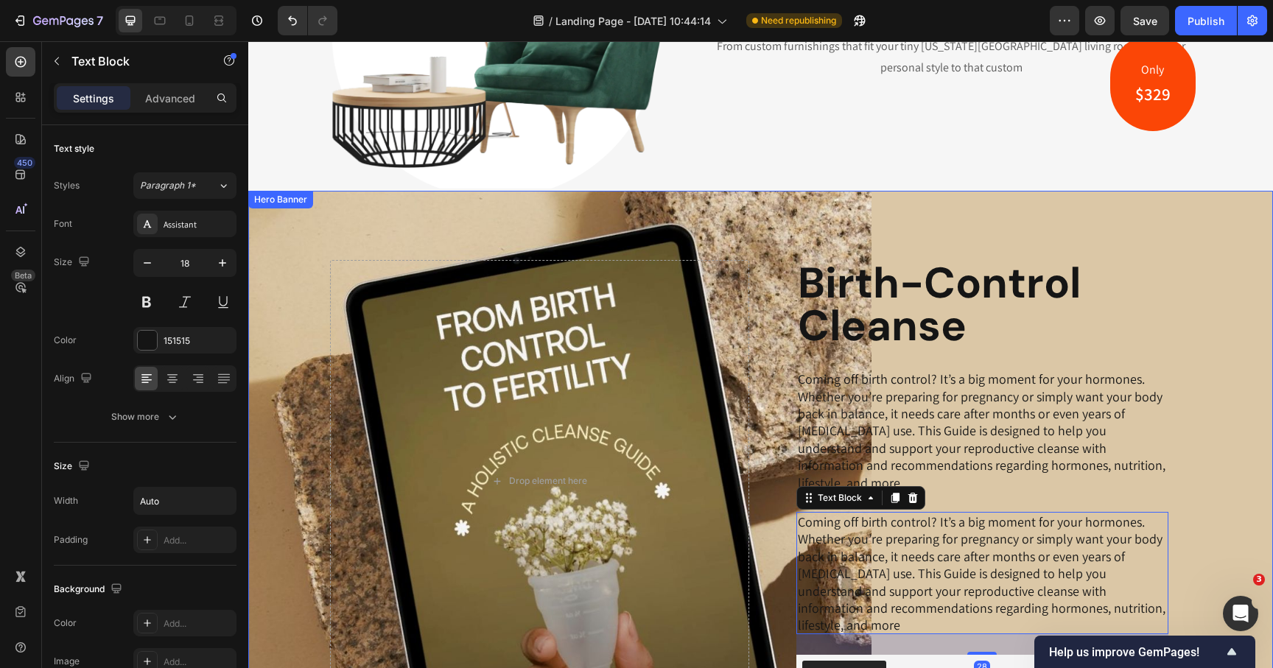
scroll to position [503, 0]
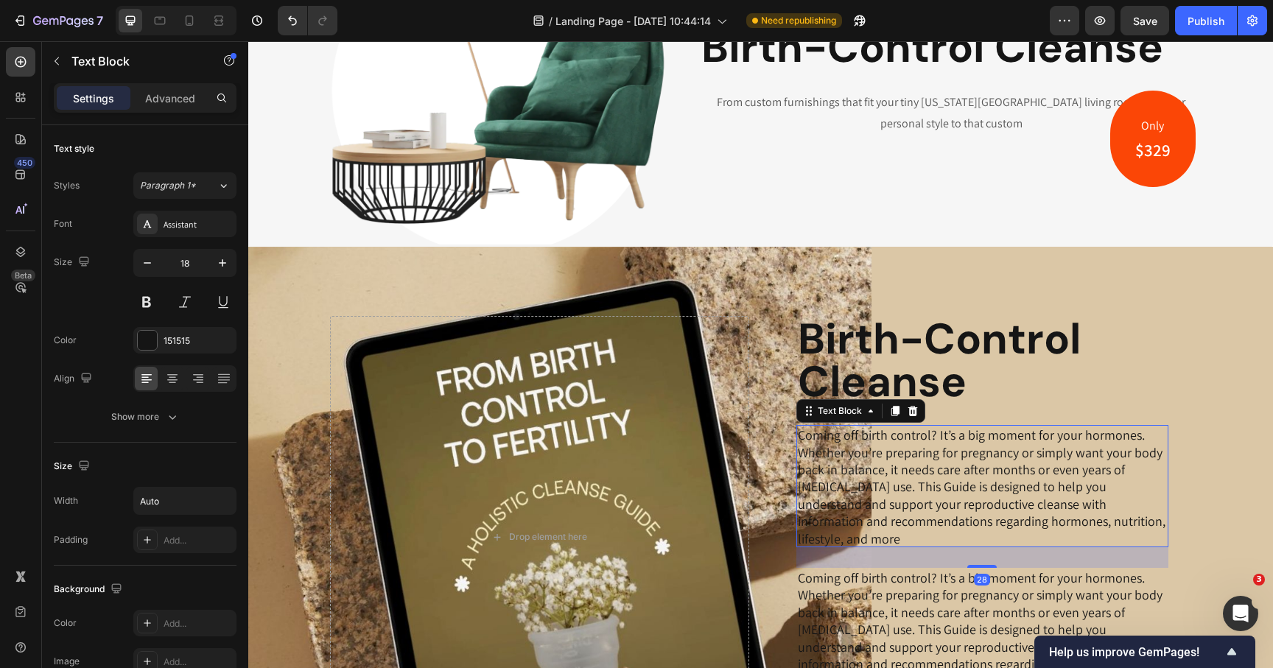
click at [850, 450] on p "Coming off birth control? It’s a big moment for your hormones. Whether you’re p…" at bounding box center [982, 487] width 369 height 121
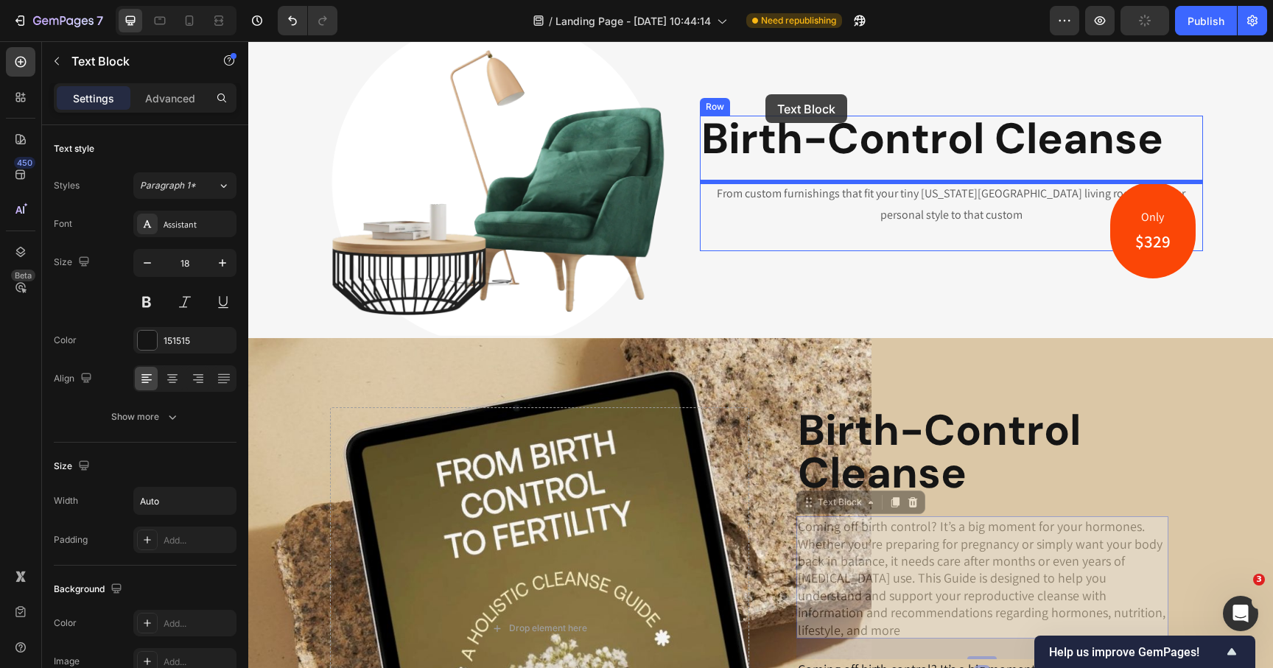
drag, startPoint x: 811, startPoint y: 410, endPoint x: 766, endPoint y: 94, distance: 320.0
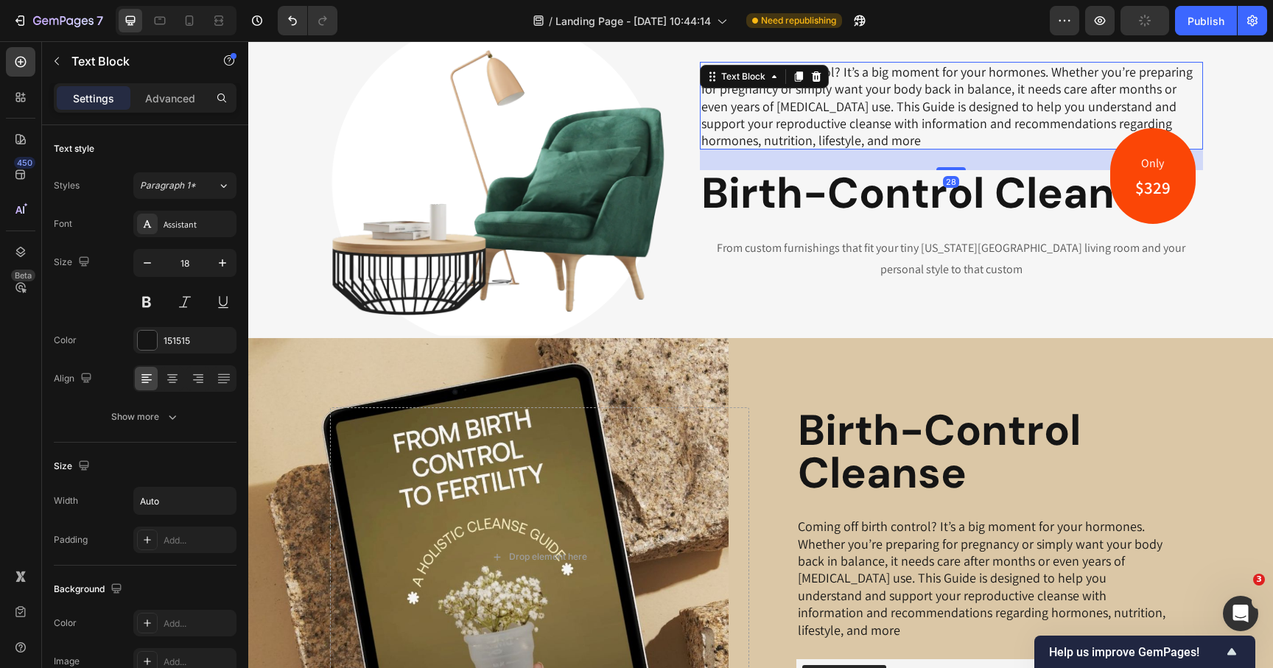
scroll to position [402, 0]
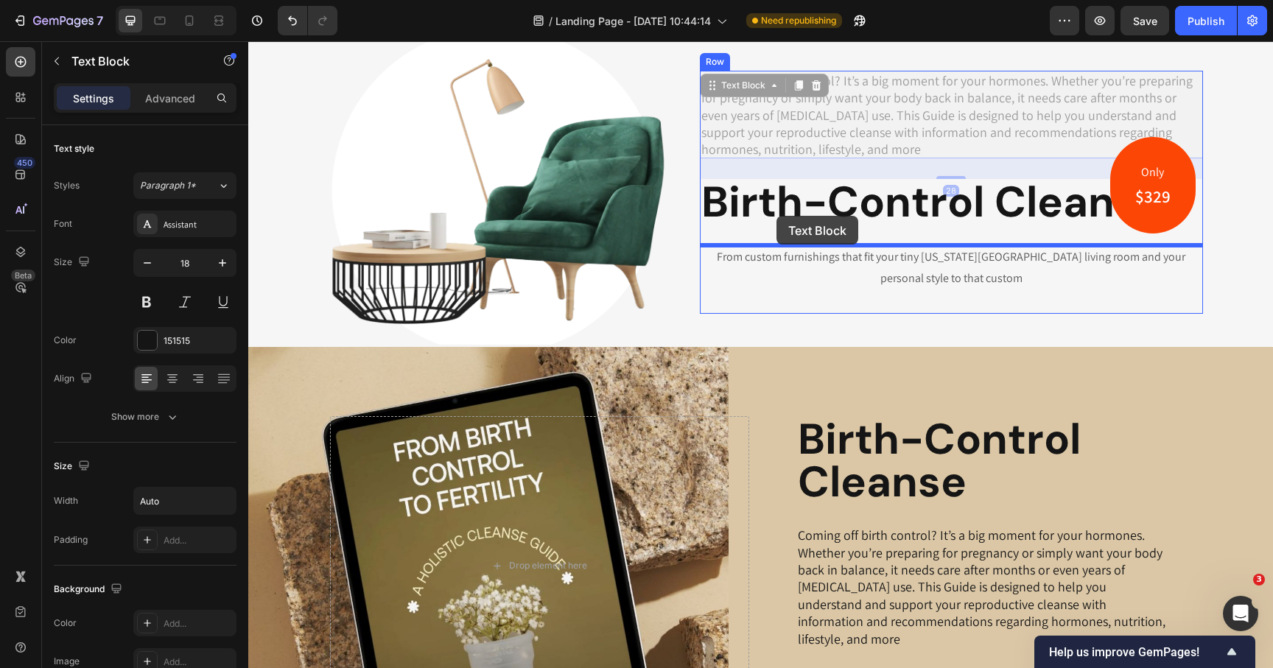
drag, startPoint x: 713, startPoint y: 84, endPoint x: 777, endPoint y: 216, distance: 146.3
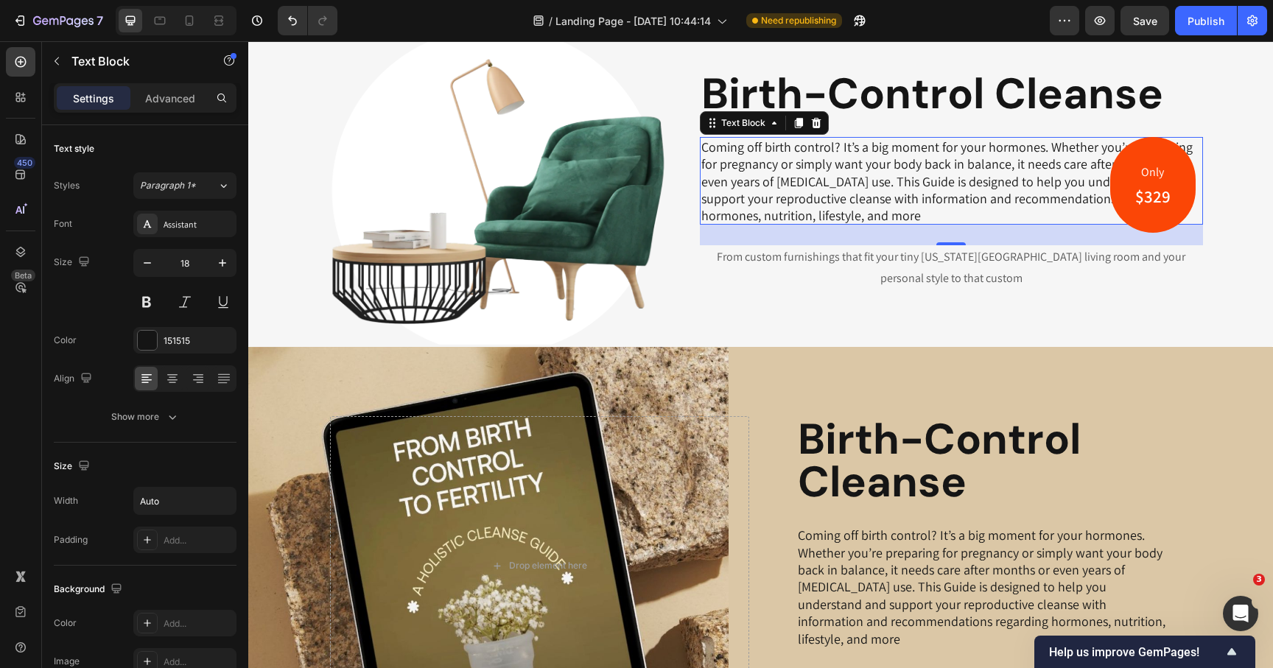
click at [790, 258] on p "From custom furnishings that fit your tiny New York City living room and your p…" at bounding box center [951, 268] width 500 height 43
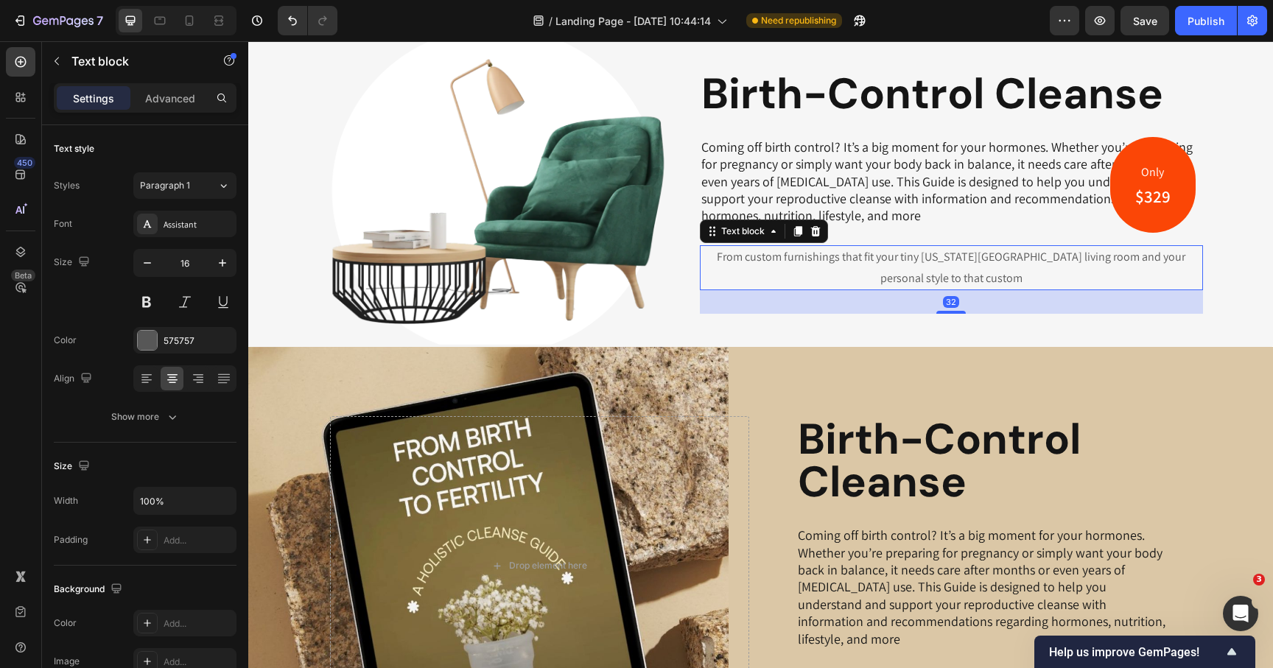
click at [811, 233] on icon at bounding box center [816, 231] width 12 height 12
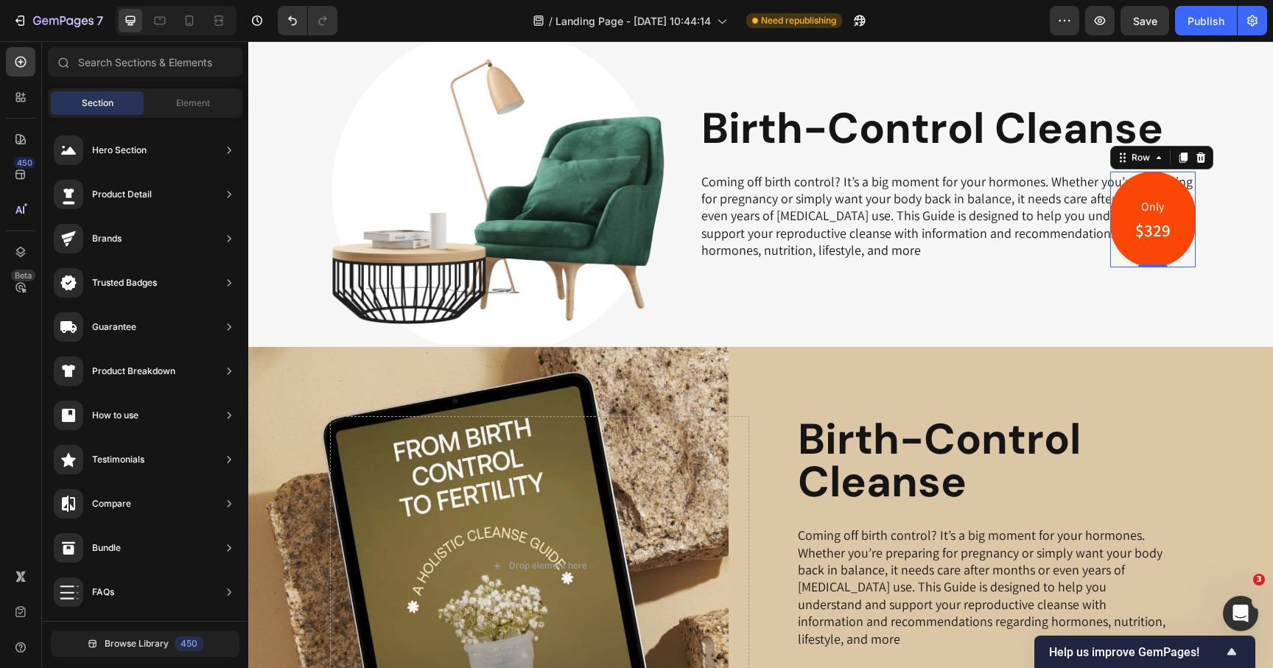
click at [1180, 246] on div "Only Text block $329 Heading Row 0" at bounding box center [1152, 220] width 85 height 97
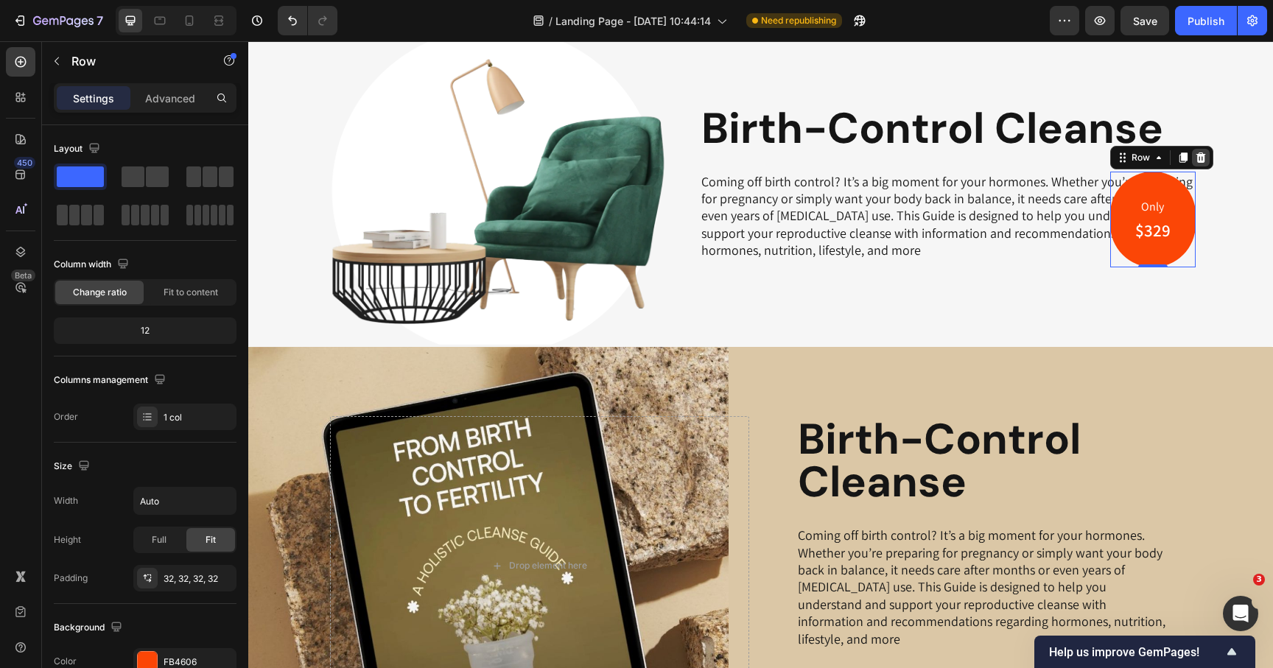
click at [1202, 158] on icon at bounding box center [1201, 158] width 12 height 12
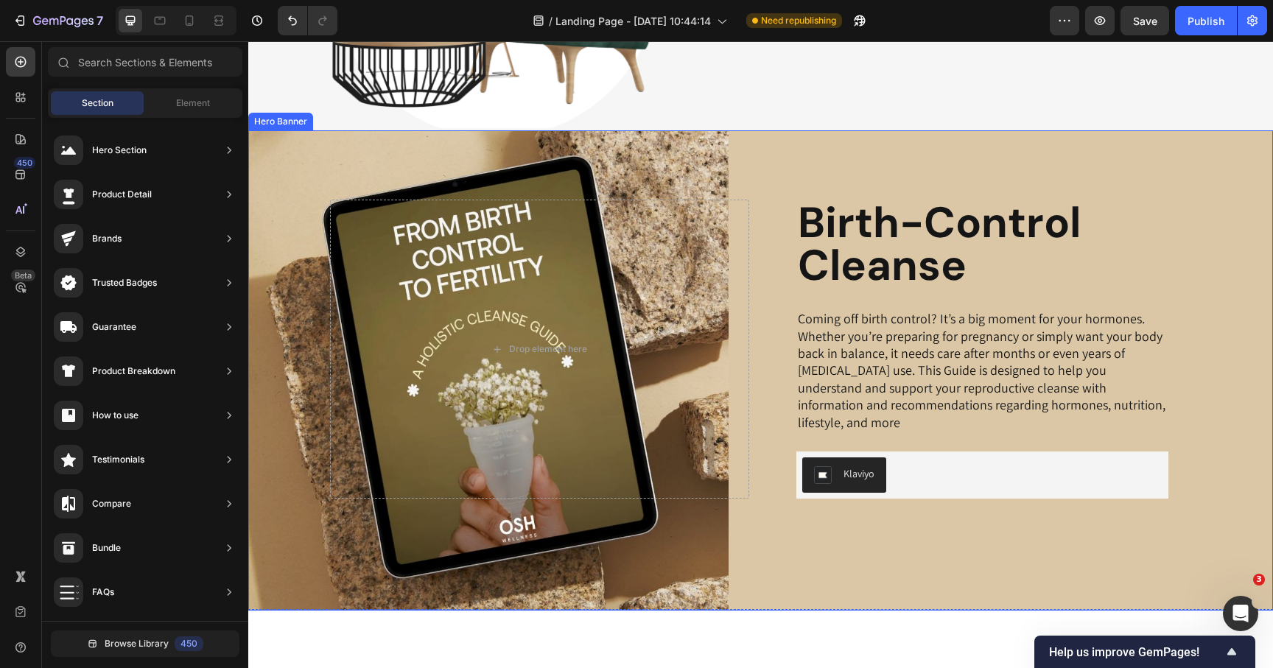
scroll to position [631, 0]
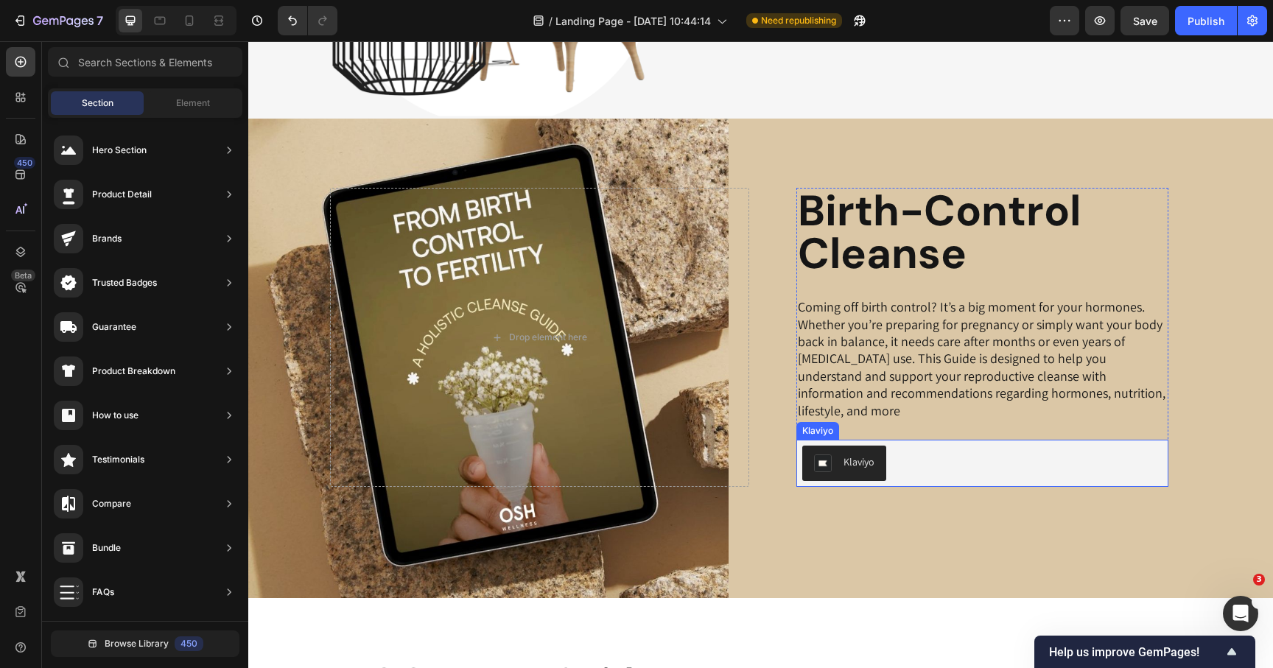
click at [934, 447] on div "Klaviyo" at bounding box center [982, 463] width 360 height 35
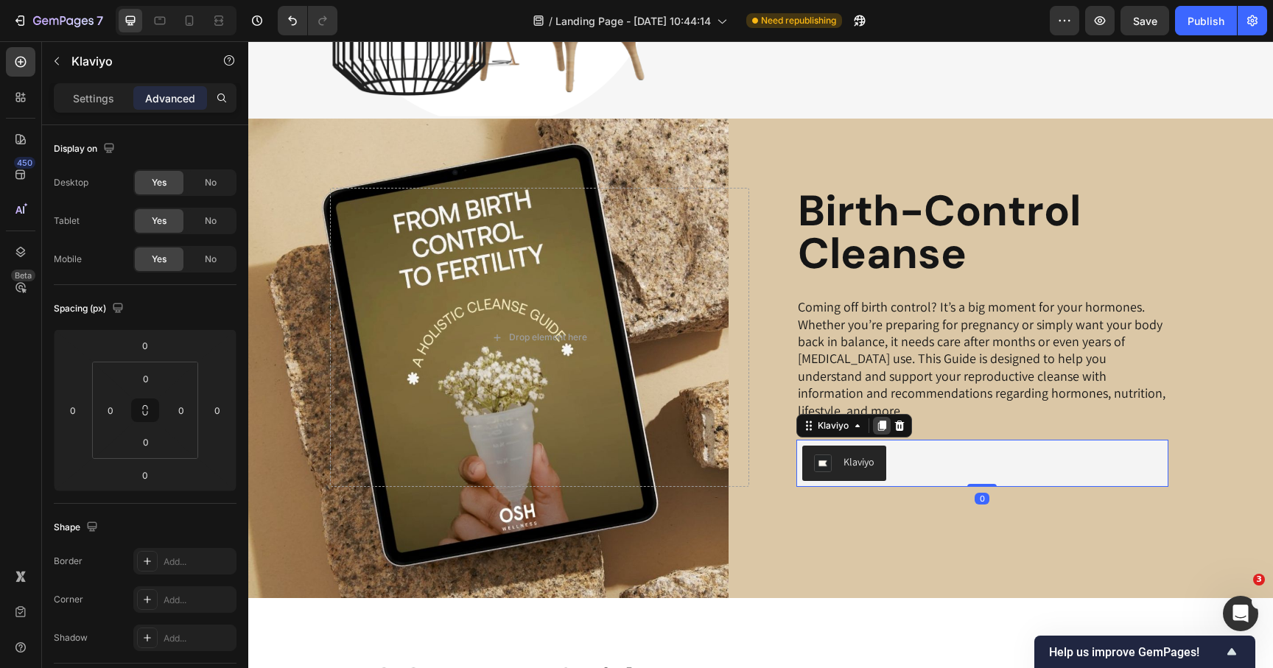
click at [883, 423] on icon at bounding box center [882, 426] width 8 height 10
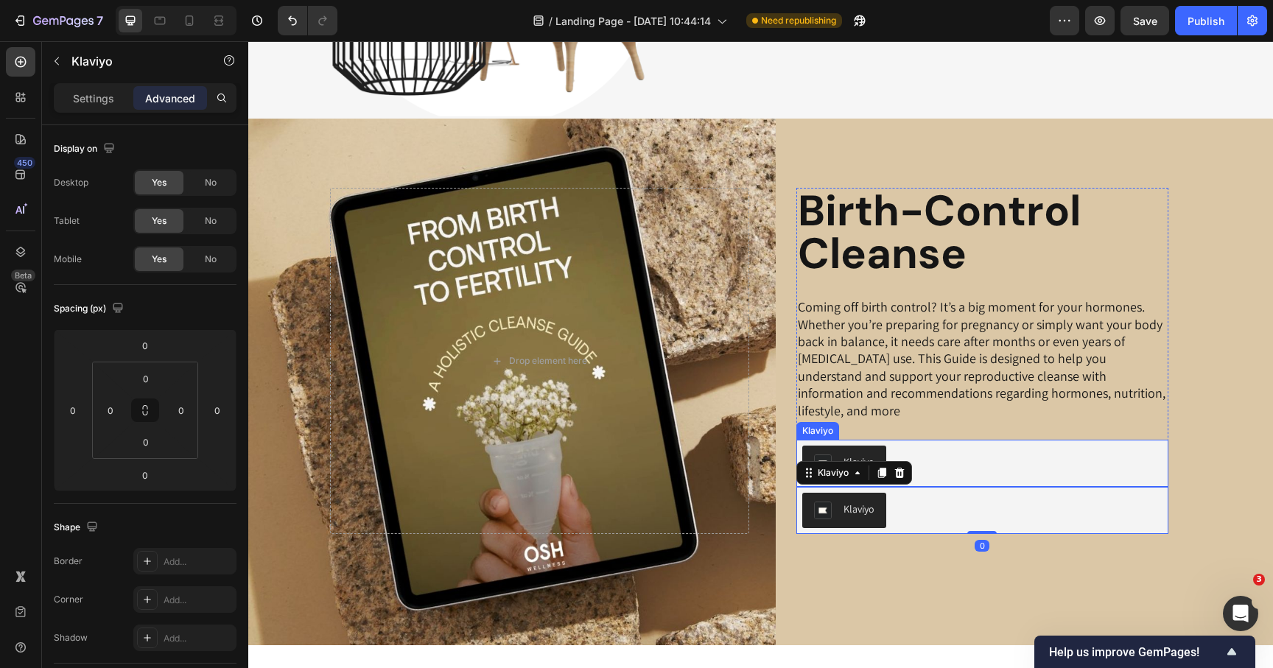
click at [837, 446] on button "Klaviyo" at bounding box center [844, 463] width 84 height 35
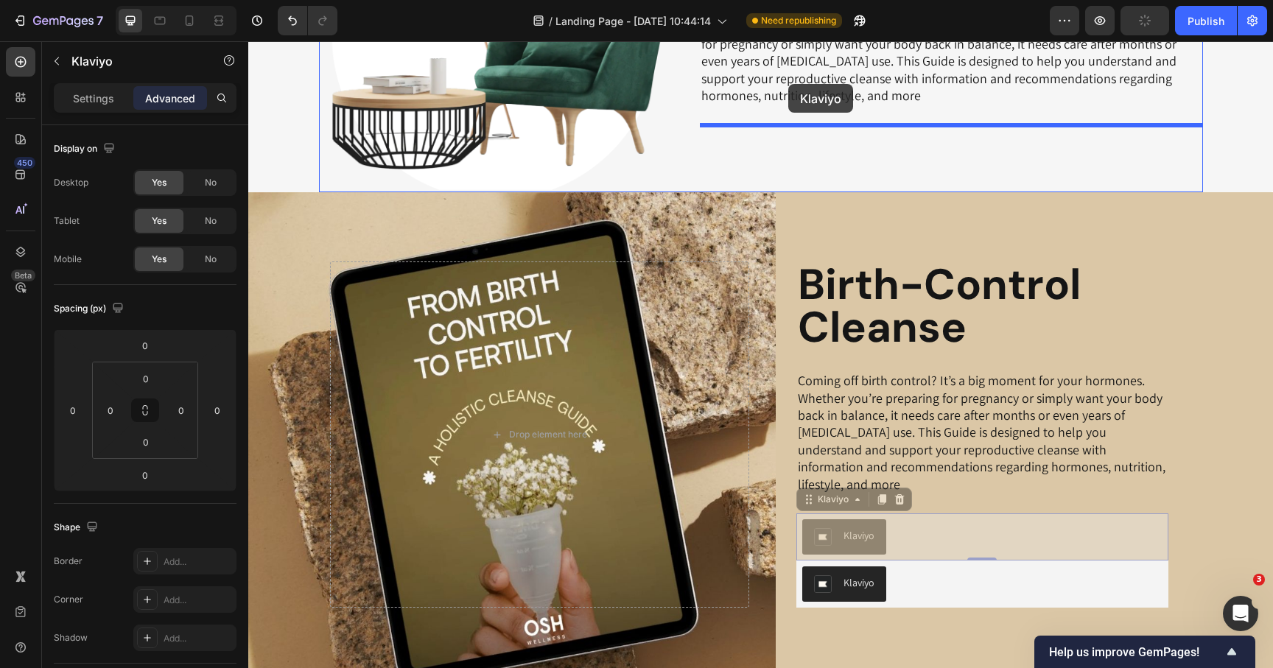
drag, startPoint x: 811, startPoint y: 426, endPoint x: 788, endPoint y: 84, distance: 342.7
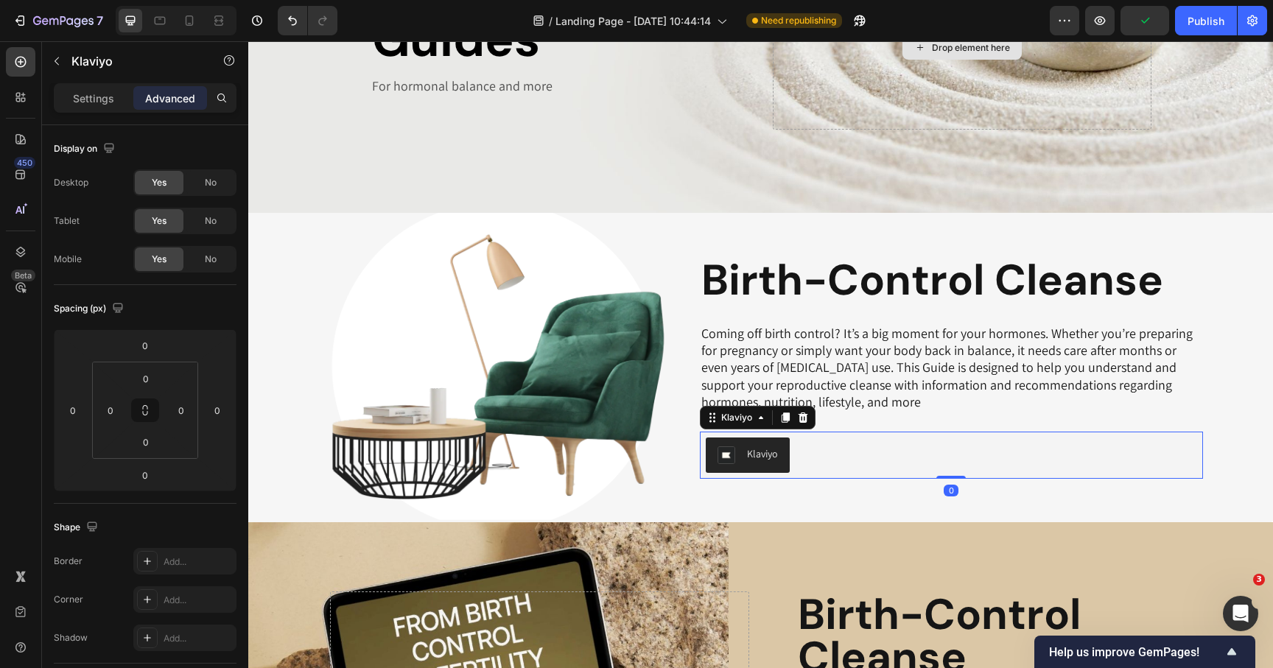
scroll to position [218, 0]
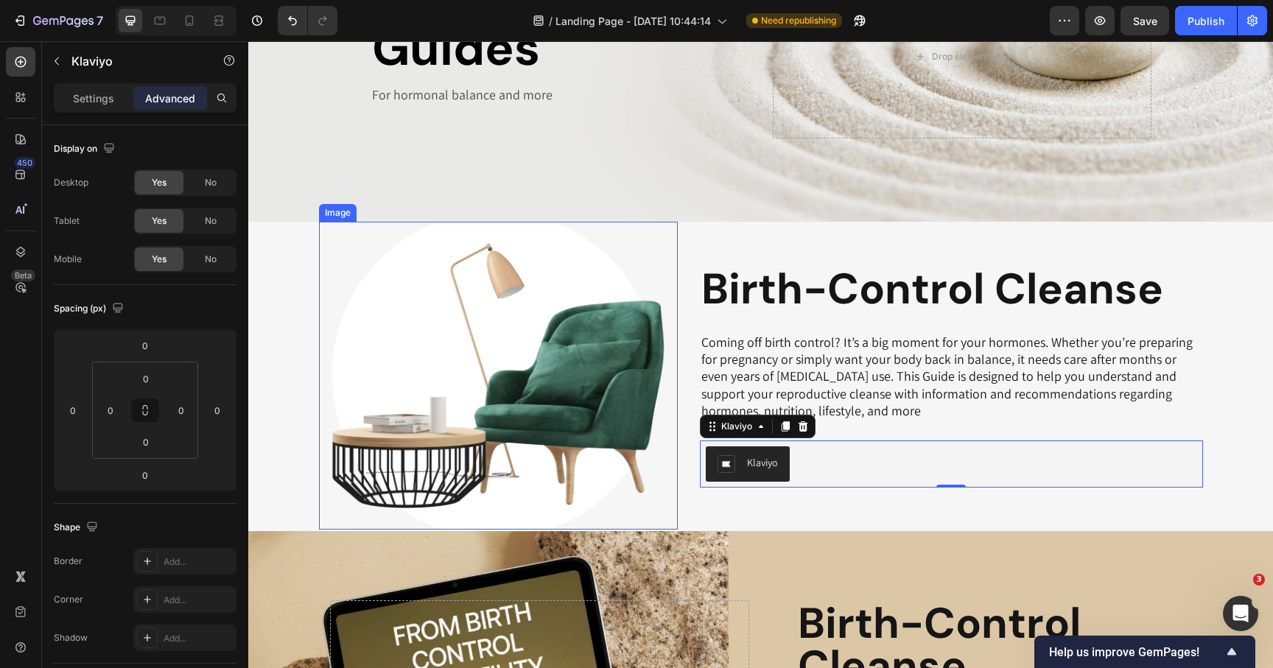
click at [359, 328] on img at bounding box center [499, 376] width 360 height 308
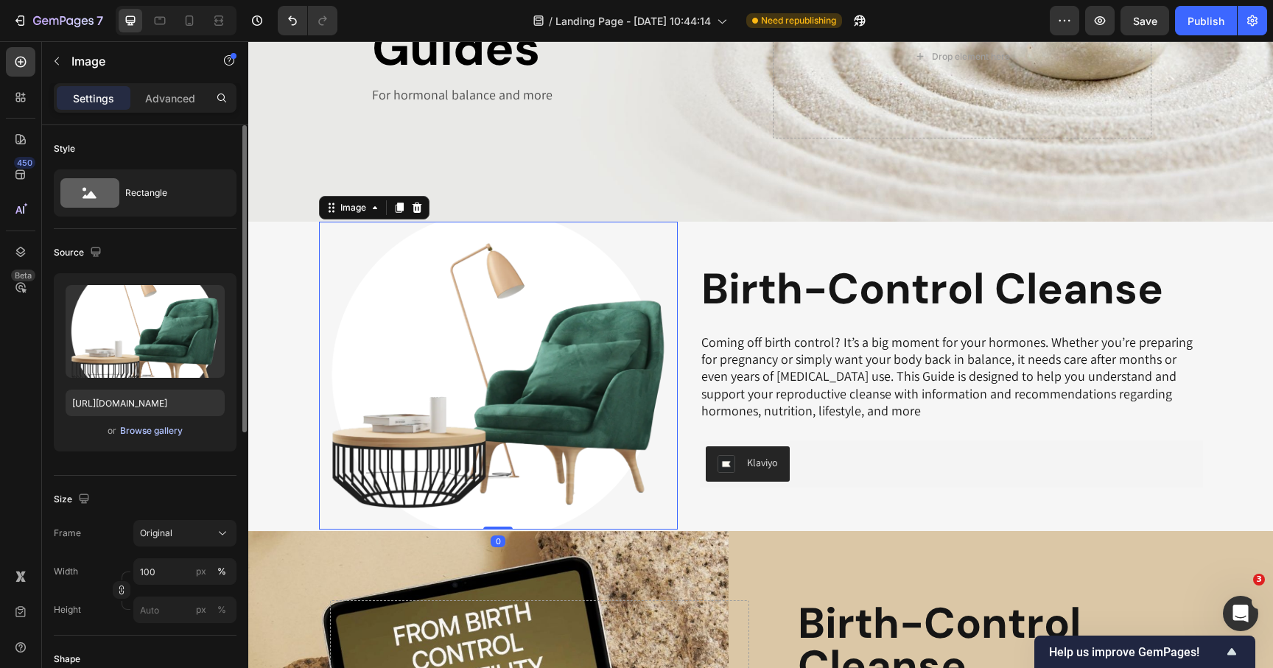
click at [141, 430] on div "Browse gallery" at bounding box center [151, 430] width 63 height 13
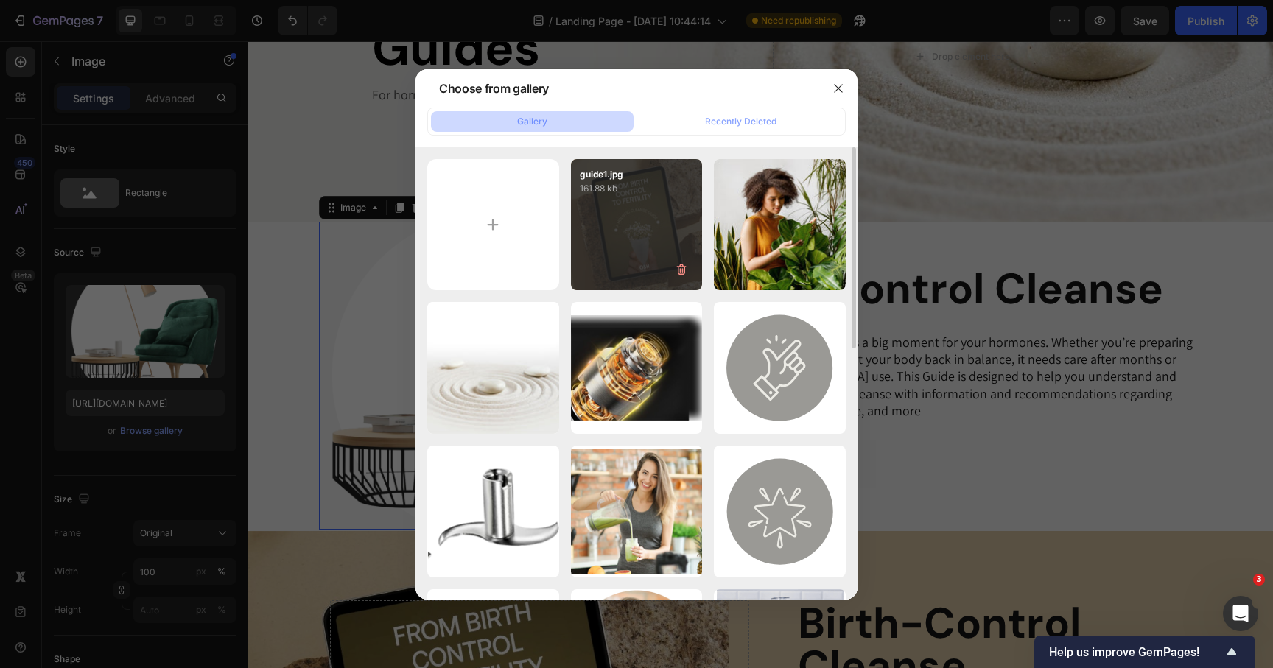
click at [626, 242] on div "guide1.jpg 161.88 kb" at bounding box center [637, 225] width 132 height 132
type input "https://cdn.shopify.com/s/files/1/0069/0837/9205/files/gempages_496638882264122…"
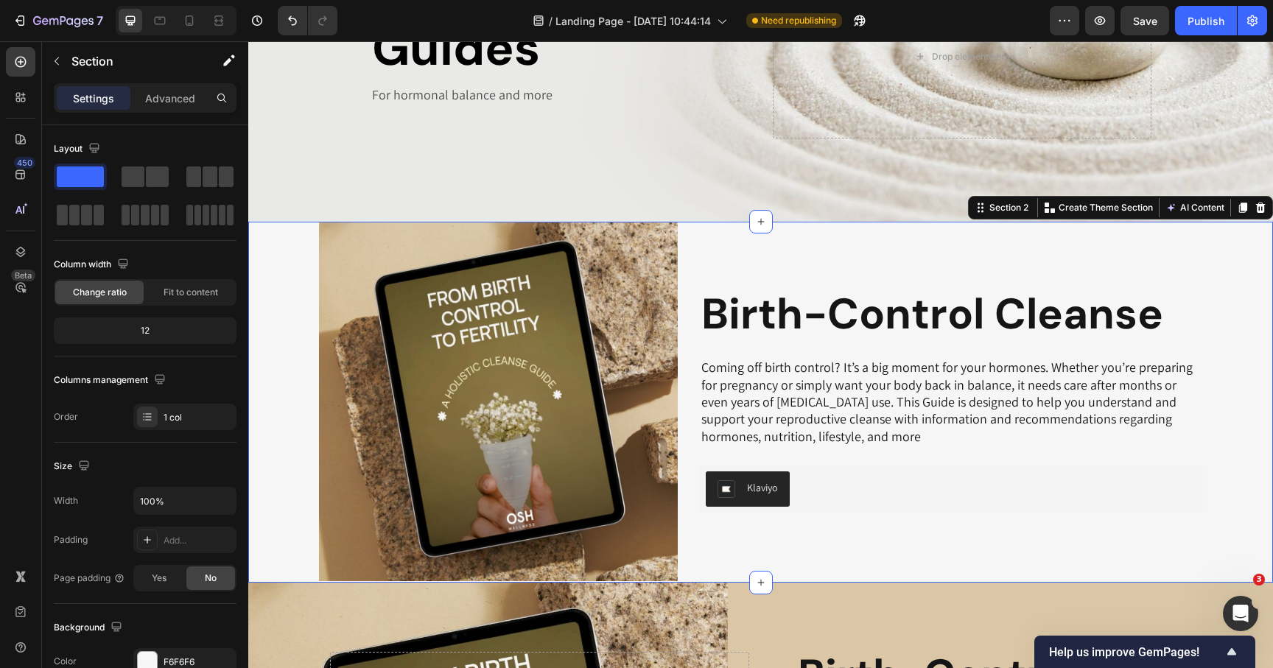
click at [274, 273] on div "Image Row Image Row Birth-Control Cleanse Heading Coming off birth control? It’…" at bounding box center [760, 402] width 1025 height 361
click at [156, 99] on p "Advanced" at bounding box center [170, 98] width 50 height 15
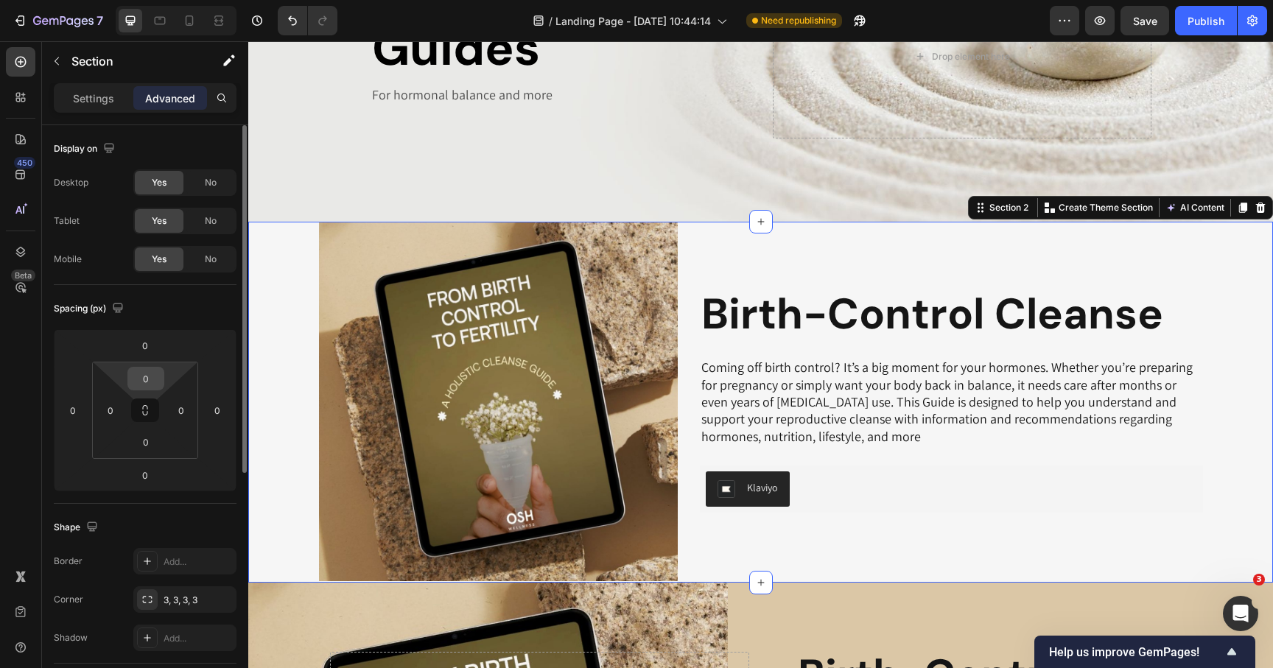
click at [147, 379] on input "0" at bounding box center [145, 379] width 29 height 22
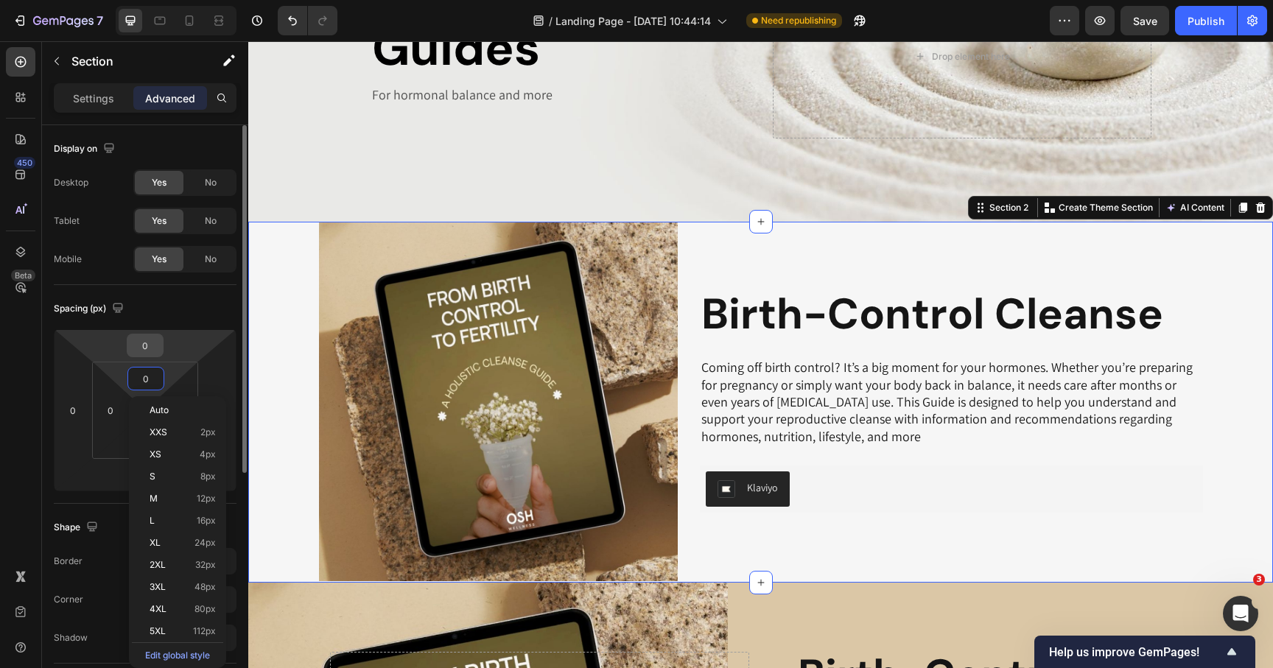
click at [146, 335] on input "0" at bounding box center [144, 346] width 29 height 22
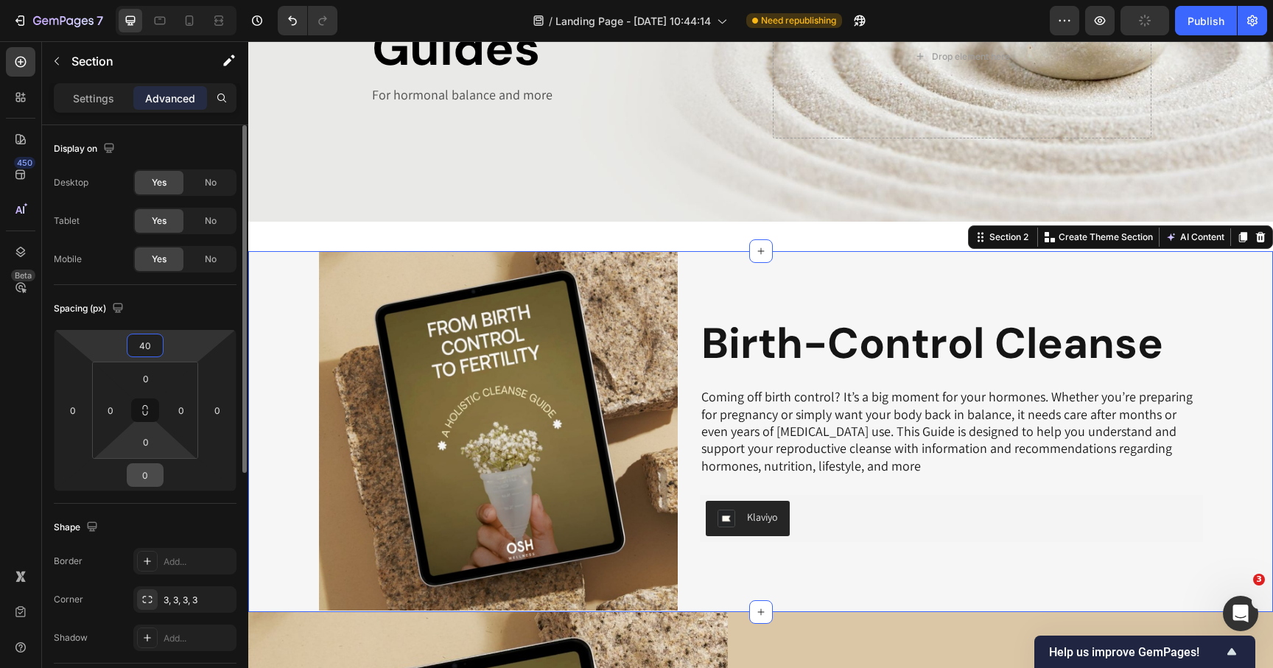
type input "40"
click at [153, 476] on input "0" at bounding box center [144, 475] width 29 height 22
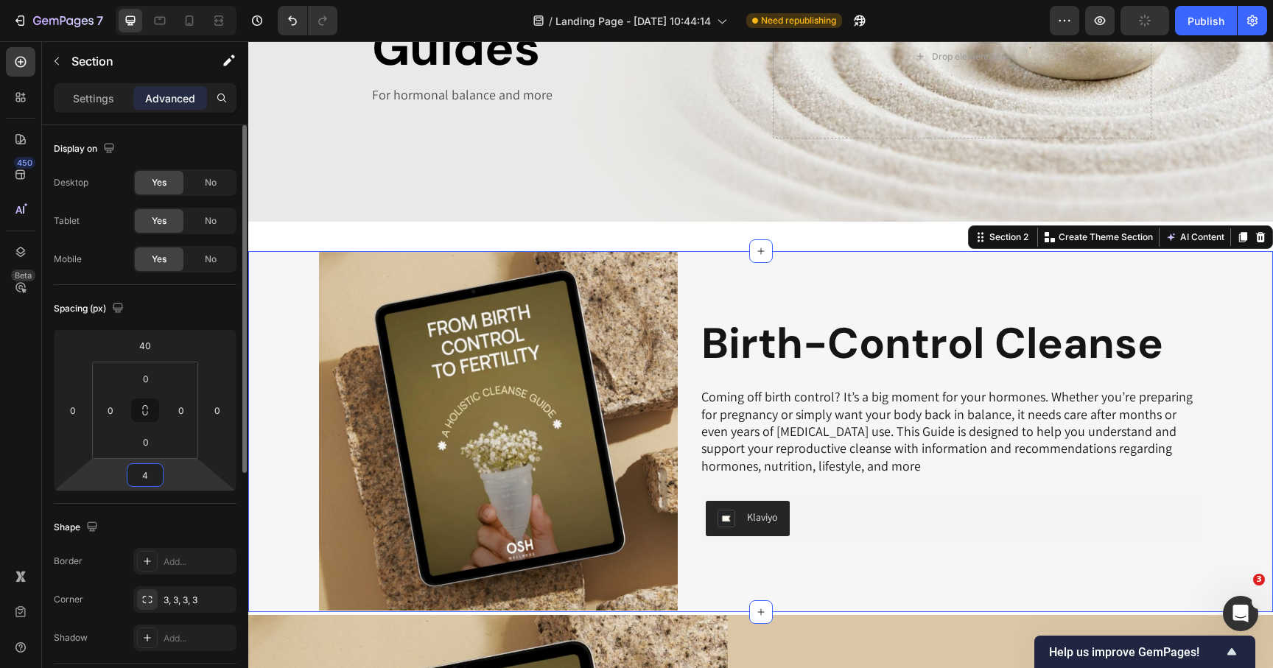
type input "40"
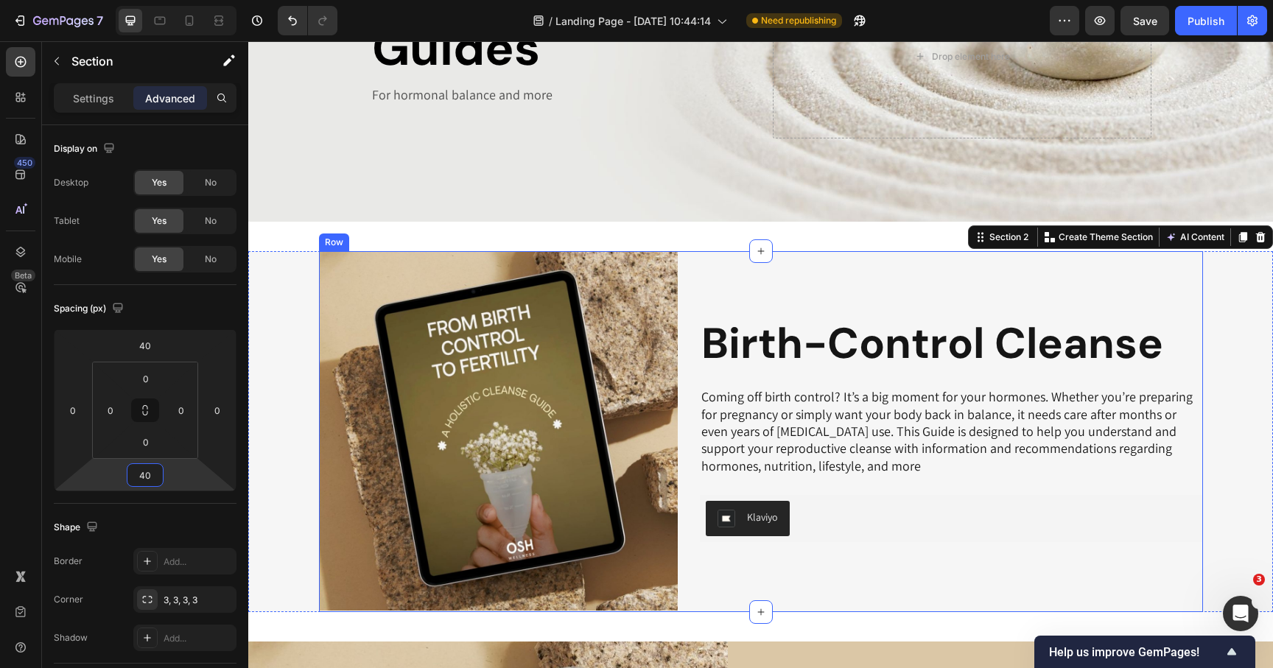
click at [875, 294] on div "Image Row Birth-Control Cleanse Heading Coming off birth control? It’s a big mo…" at bounding box center [951, 431] width 503 height 361
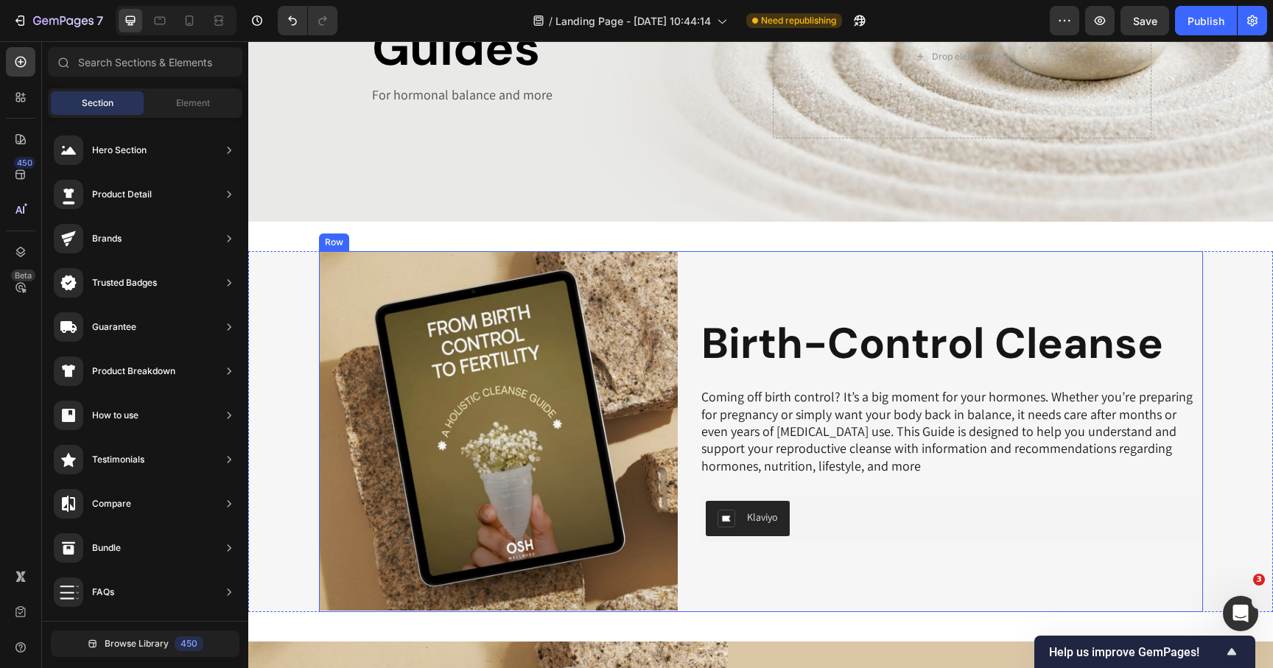
click at [861, 266] on div "Image Row Birth-Control Cleanse Heading Coming off birth control? It’s a big mo…" at bounding box center [951, 431] width 503 height 361
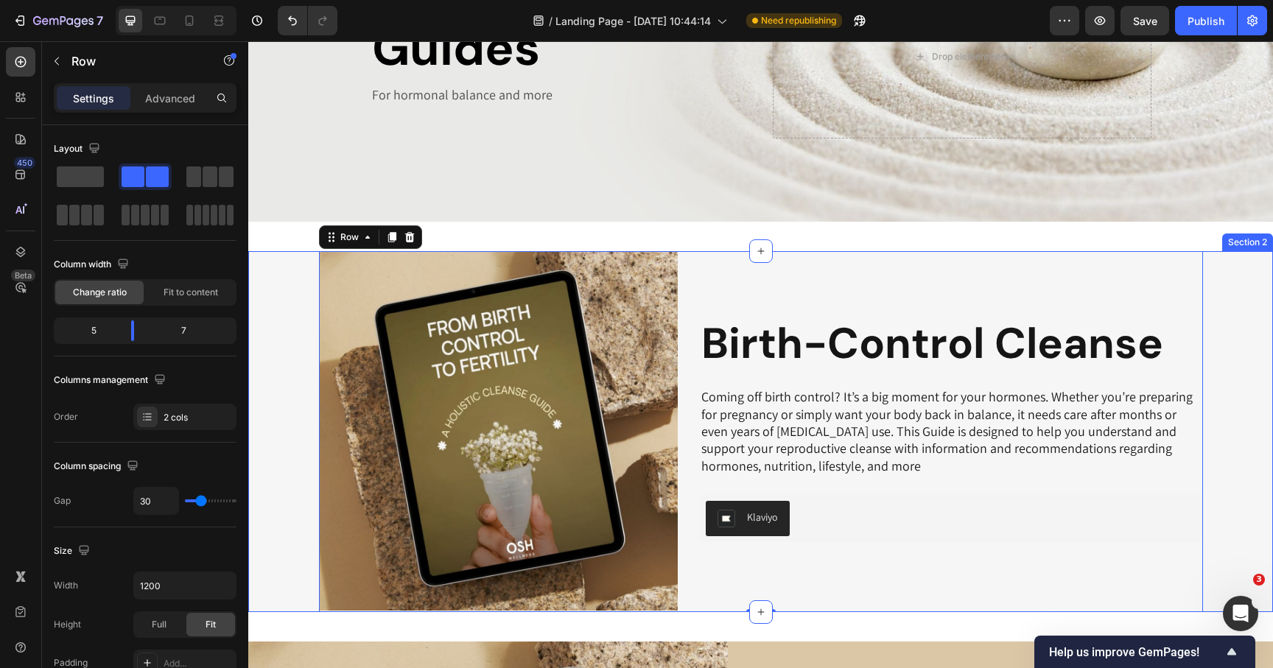
click at [272, 319] on div "Image Row Image Row Birth-Control Cleanse Heading Coming off birth control? It’…" at bounding box center [760, 431] width 1025 height 361
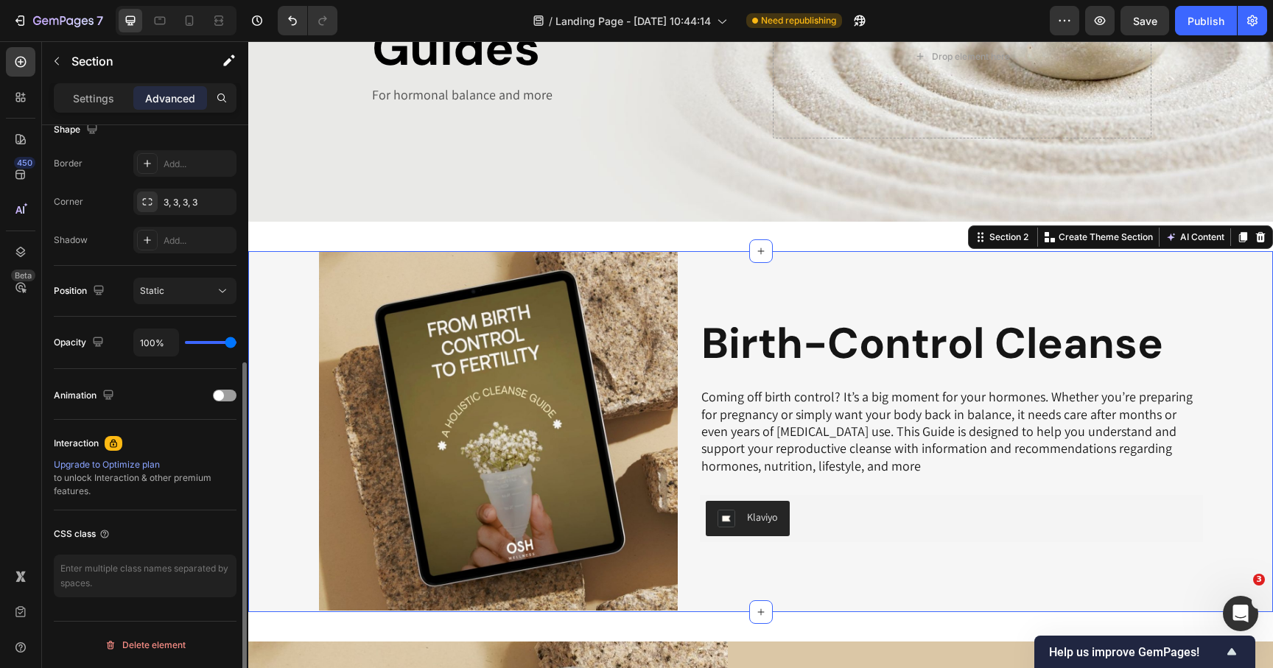
scroll to position [0, 0]
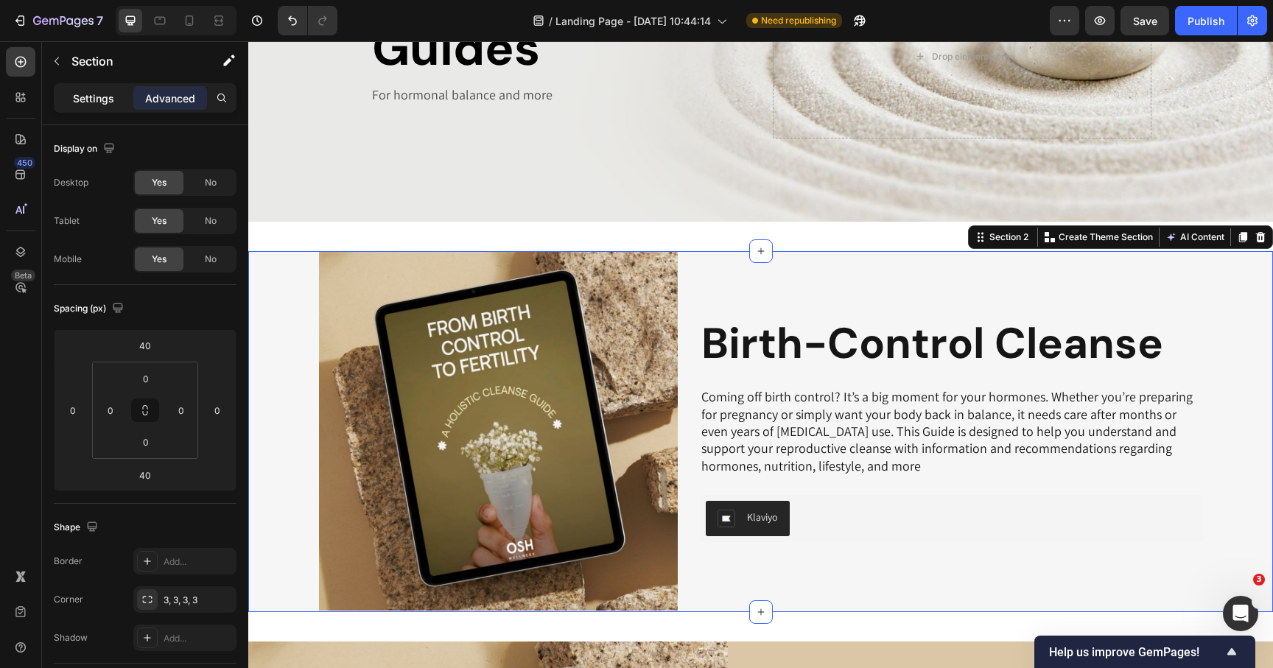
click at [111, 96] on p "Settings" at bounding box center [93, 98] width 41 height 15
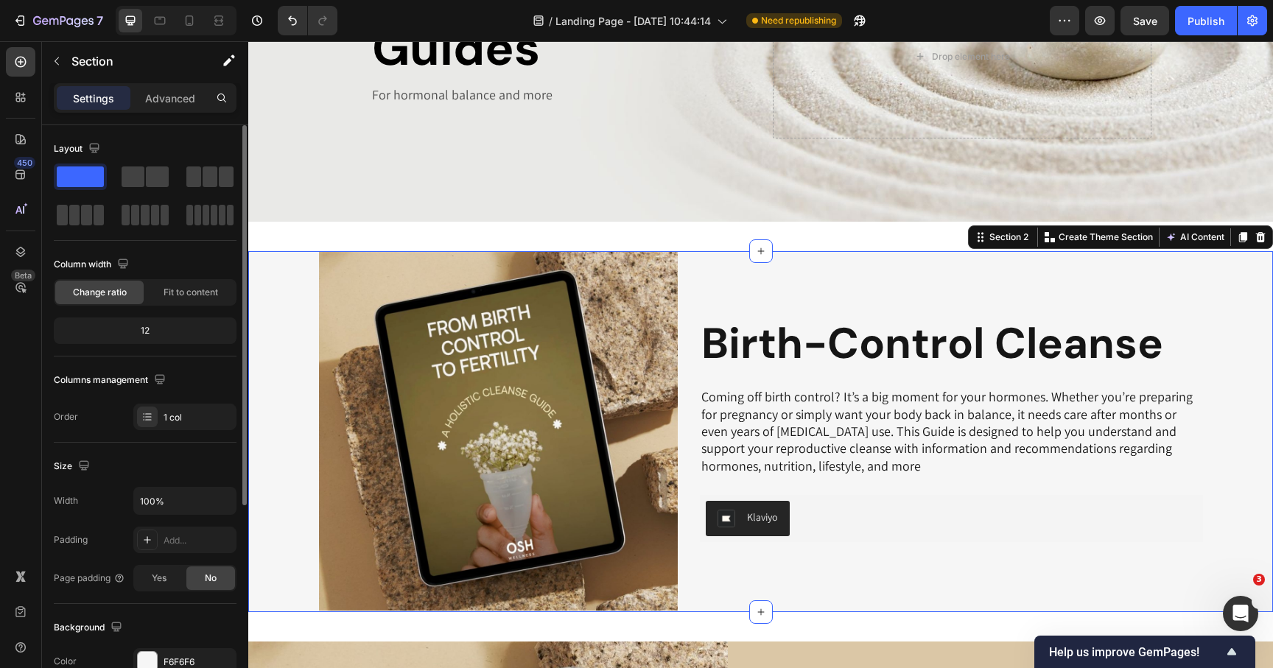
scroll to position [314, 0]
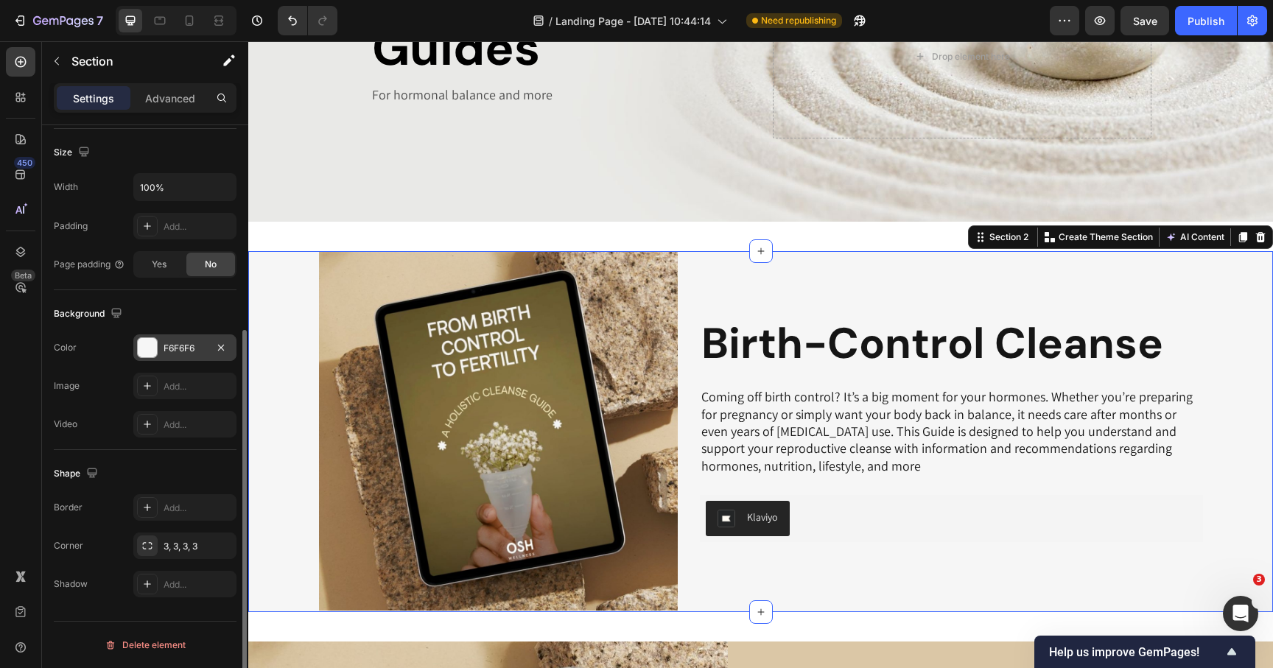
click at [181, 339] on div "F6F6F6" at bounding box center [184, 348] width 103 height 27
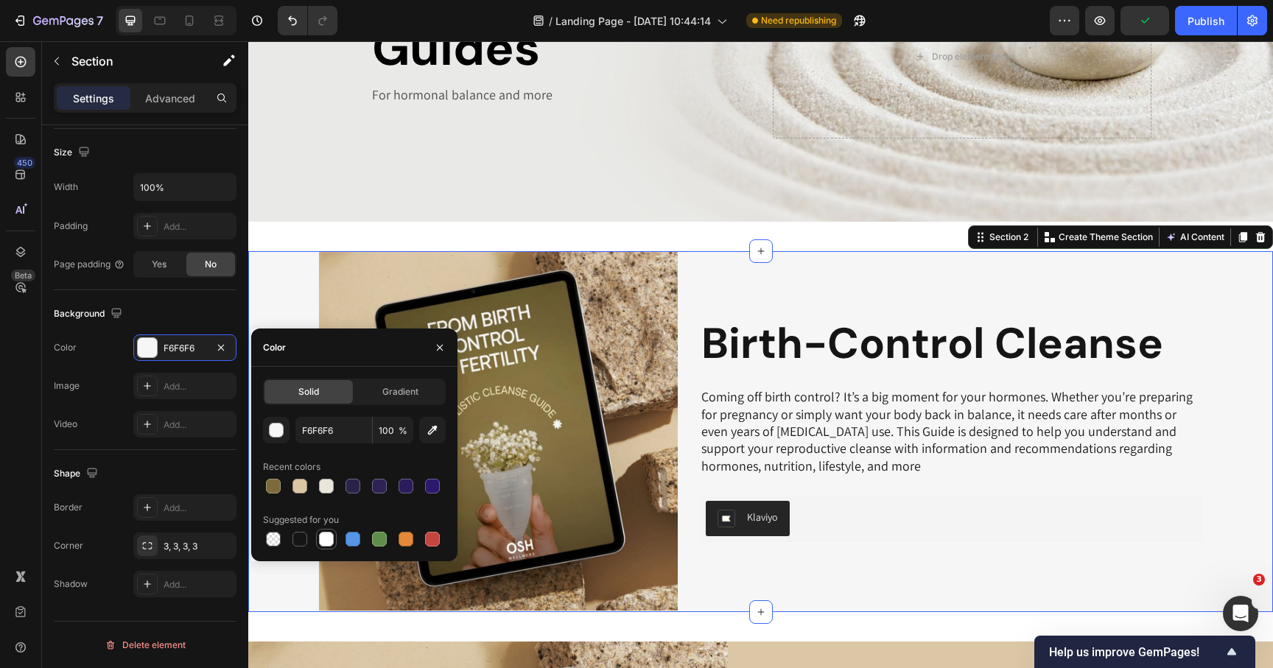
click at [331, 545] on div at bounding box center [326, 539] width 15 height 15
type input "FFFFFF"
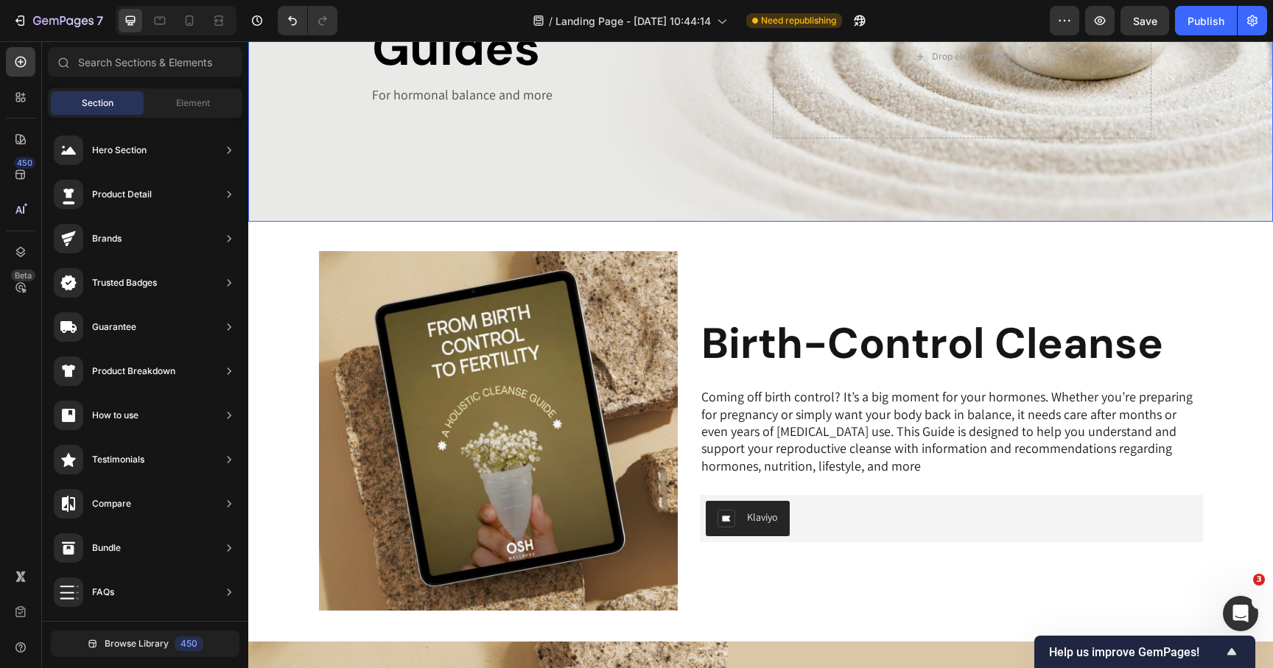
click at [673, 166] on div "Background Image" at bounding box center [760, 37] width 1025 height 368
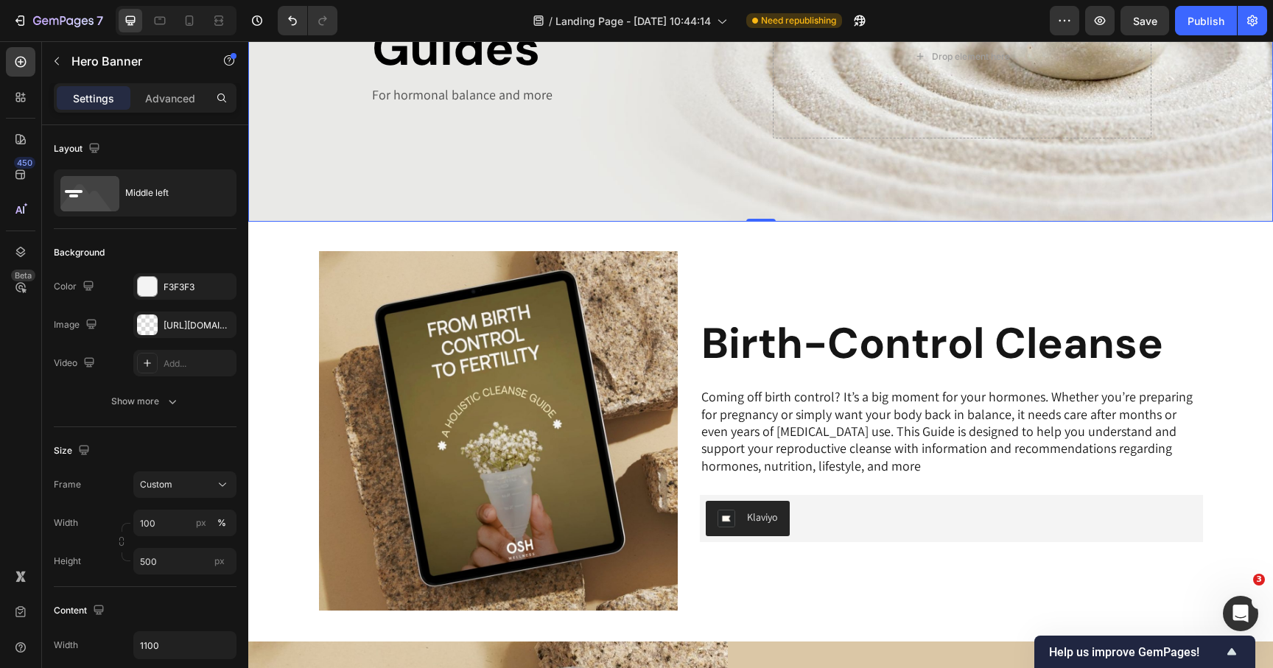
click at [611, 261] on img at bounding box center [499, 431] width 360 height 360
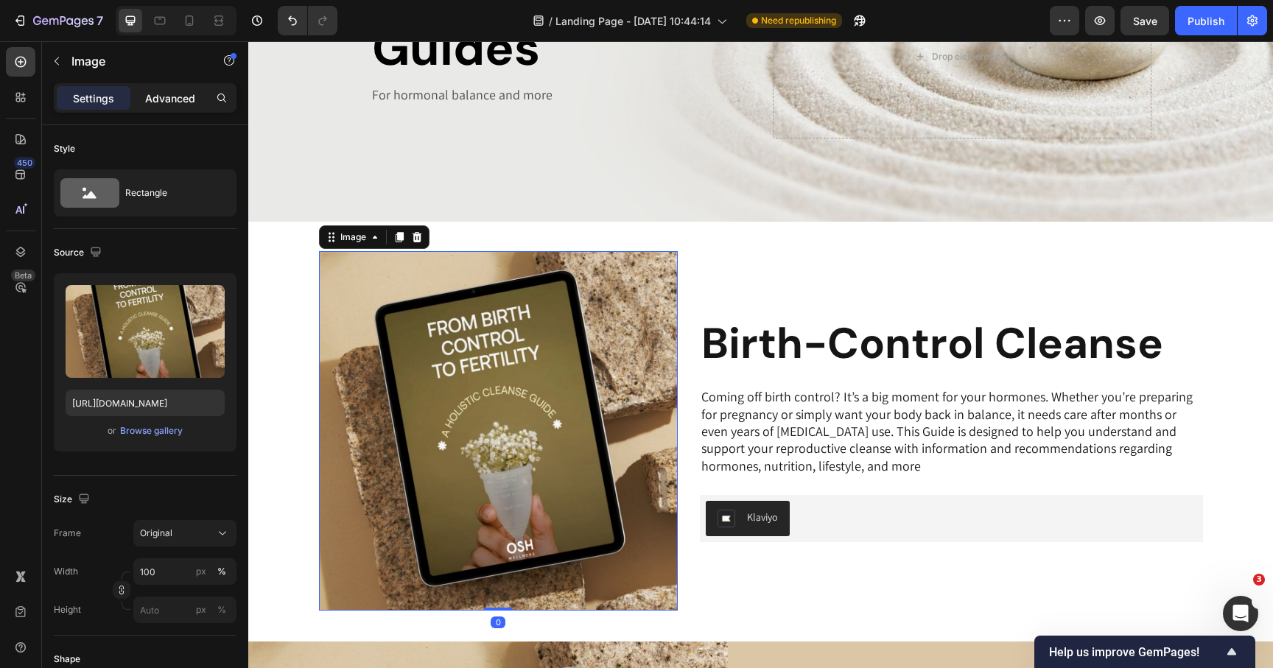
click at [174, 86] on div "Advanced" at bounding box center [170, 98] width 74 height 24
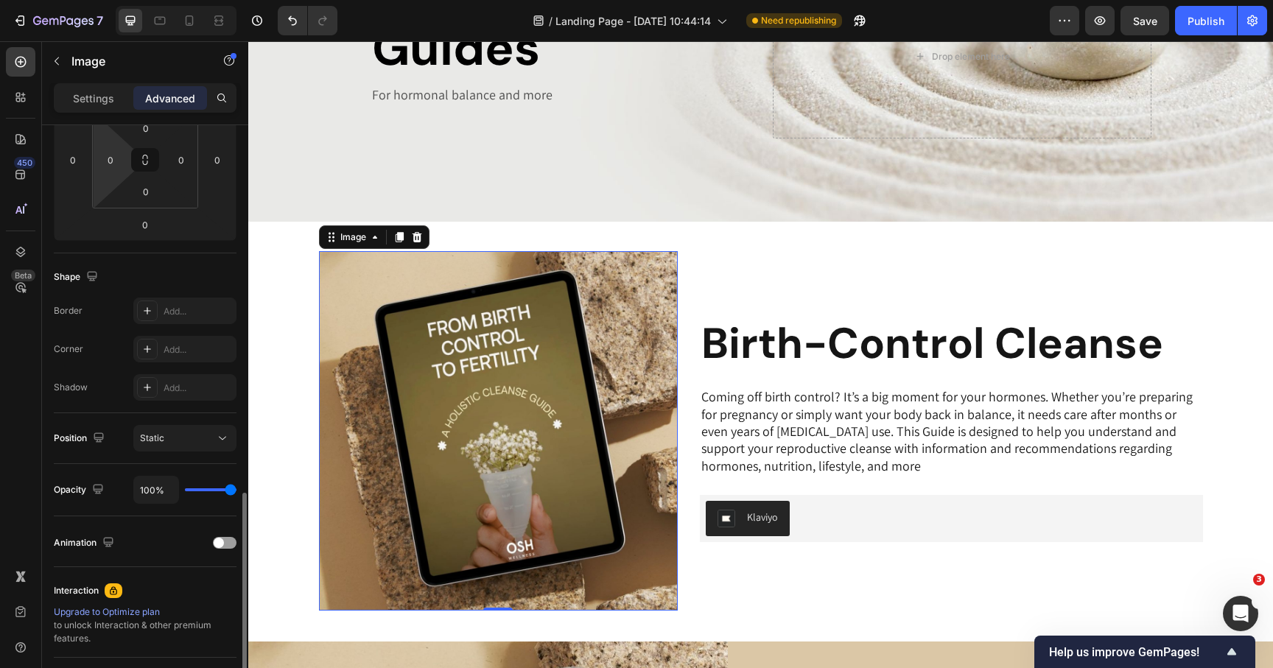
scroll to position [398, 0]
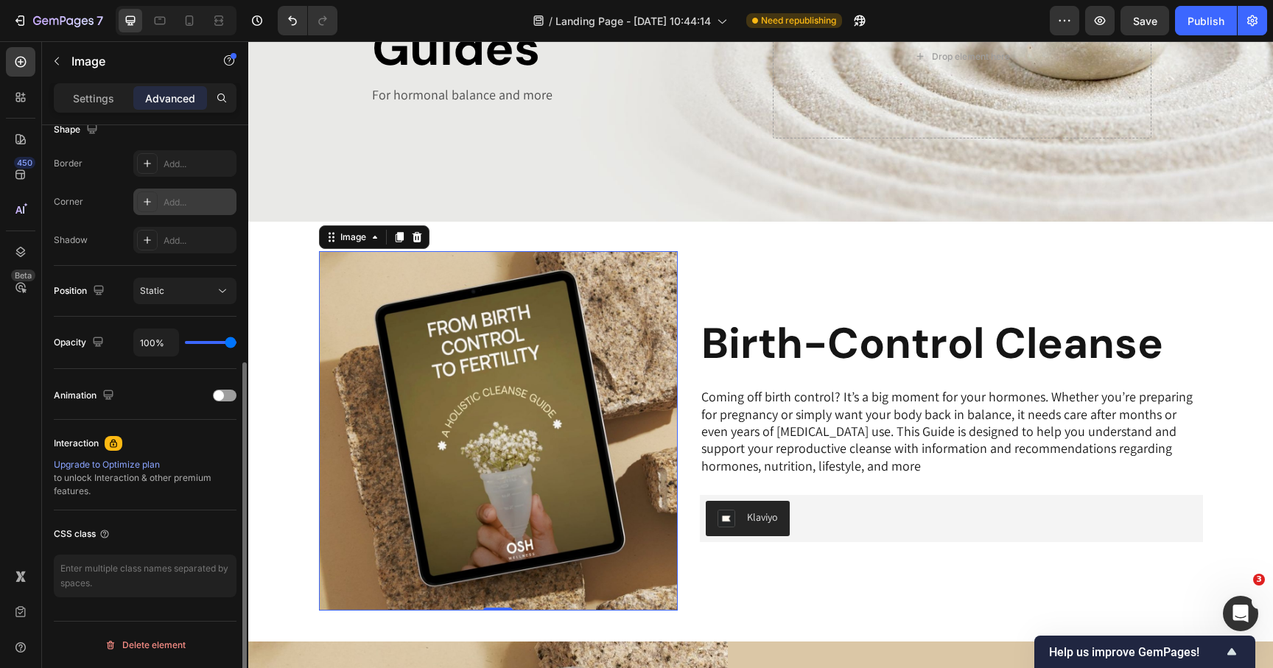
click at [188, 200] on div "Add..." at bounding box center [198, 202] width 69 height 13
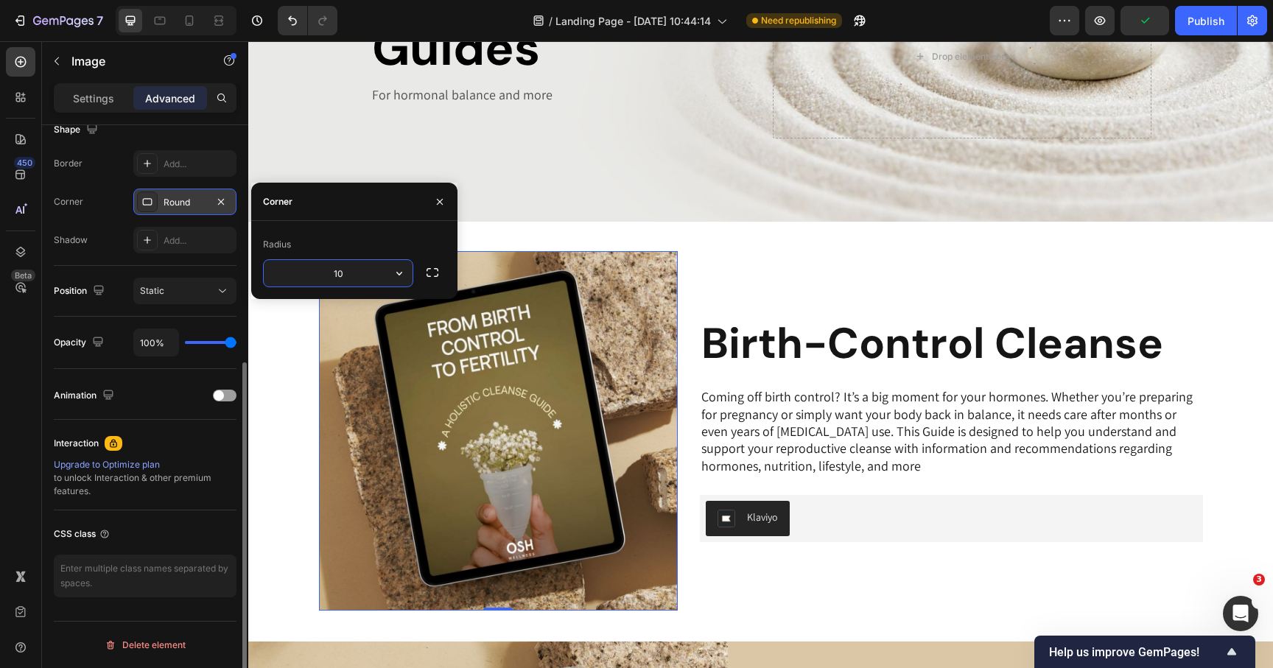
type input "10"
click at [425, 238] on div "Radius" at bounding box center [354, 245] width 183 height 24
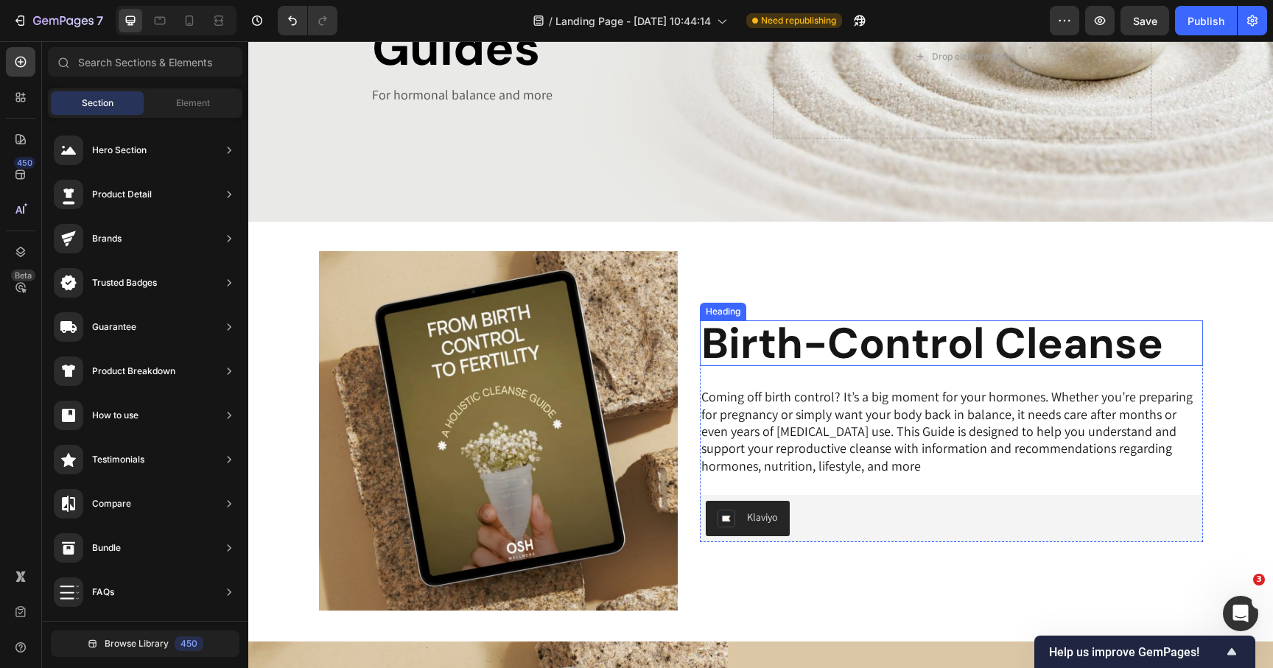
click at [594, 337] on img at bounding box center [499, 431] width 360 height 360
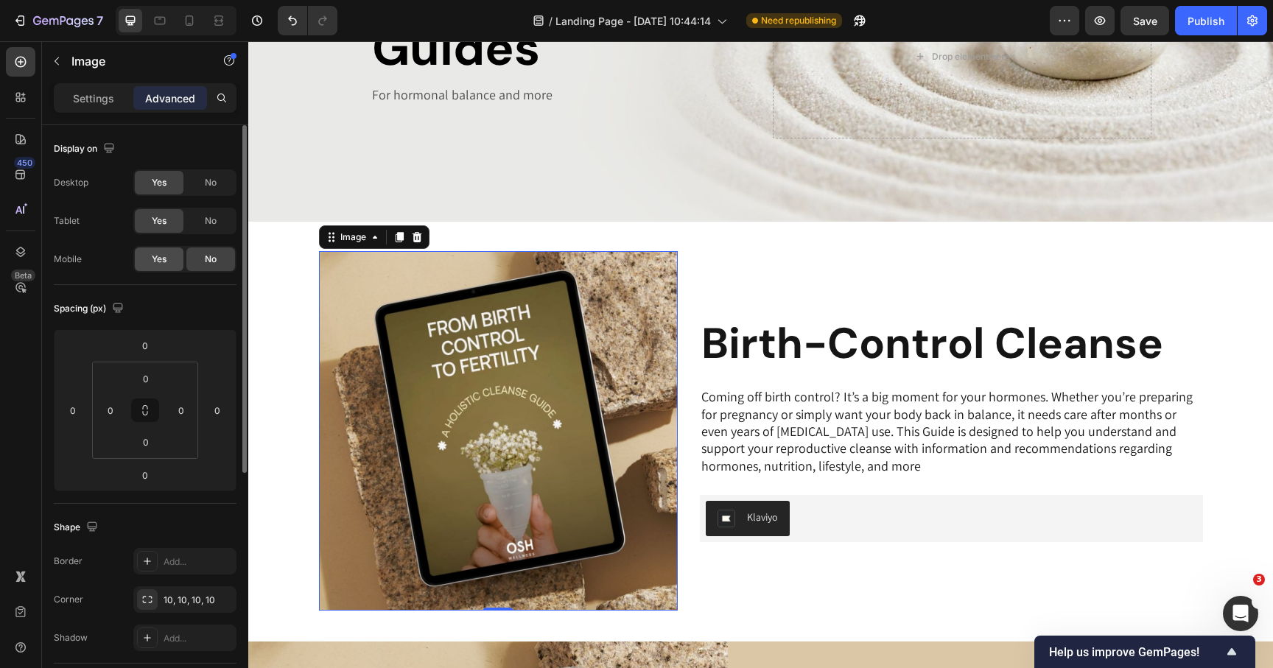
click at [154, 264] on span "Yes" at bounding box center [159, 259] width 15 height 13
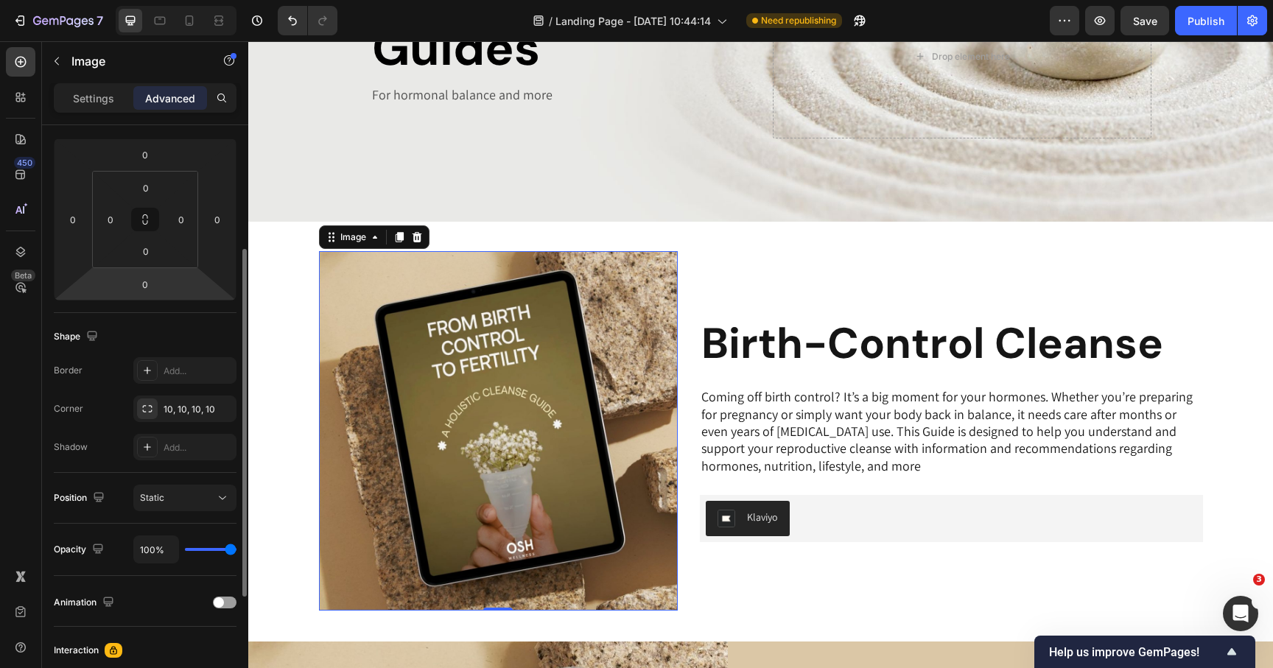
scroll to position [197, 0]
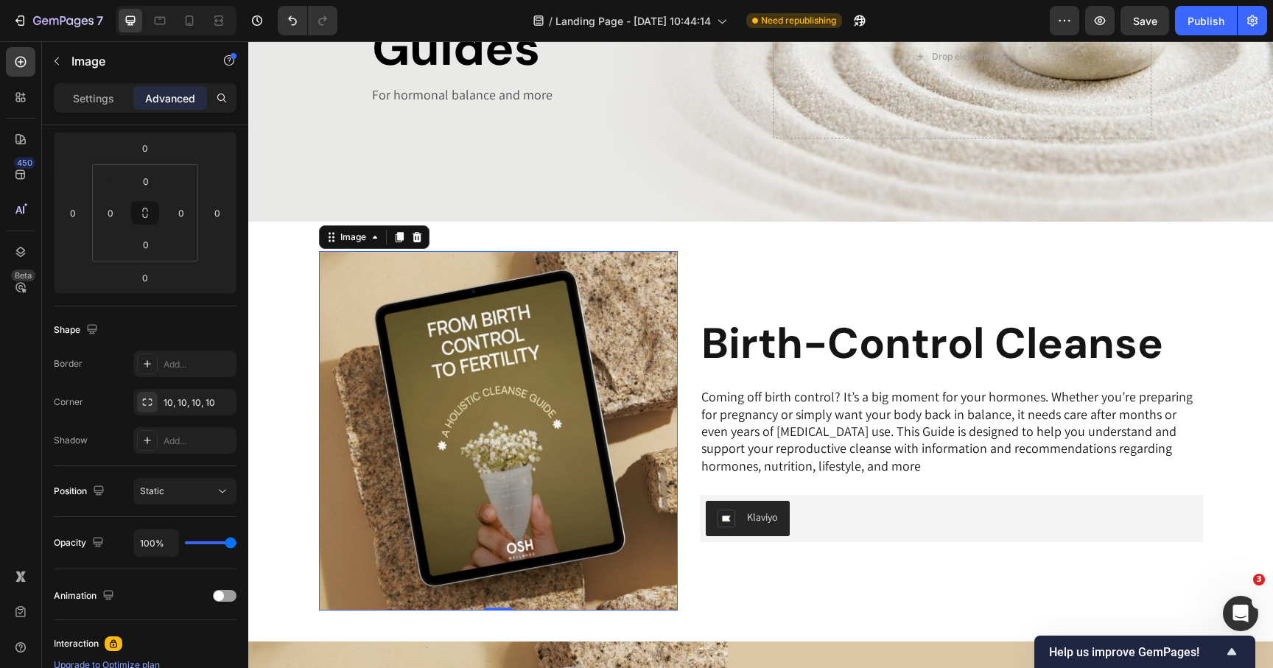
click at [391, 416] on img at bounding box center [499, 431] width 360 height 360
click at [181, 407] on div "10, 10, 10, 10" at bounding box center [185, 402] width 43 height 13
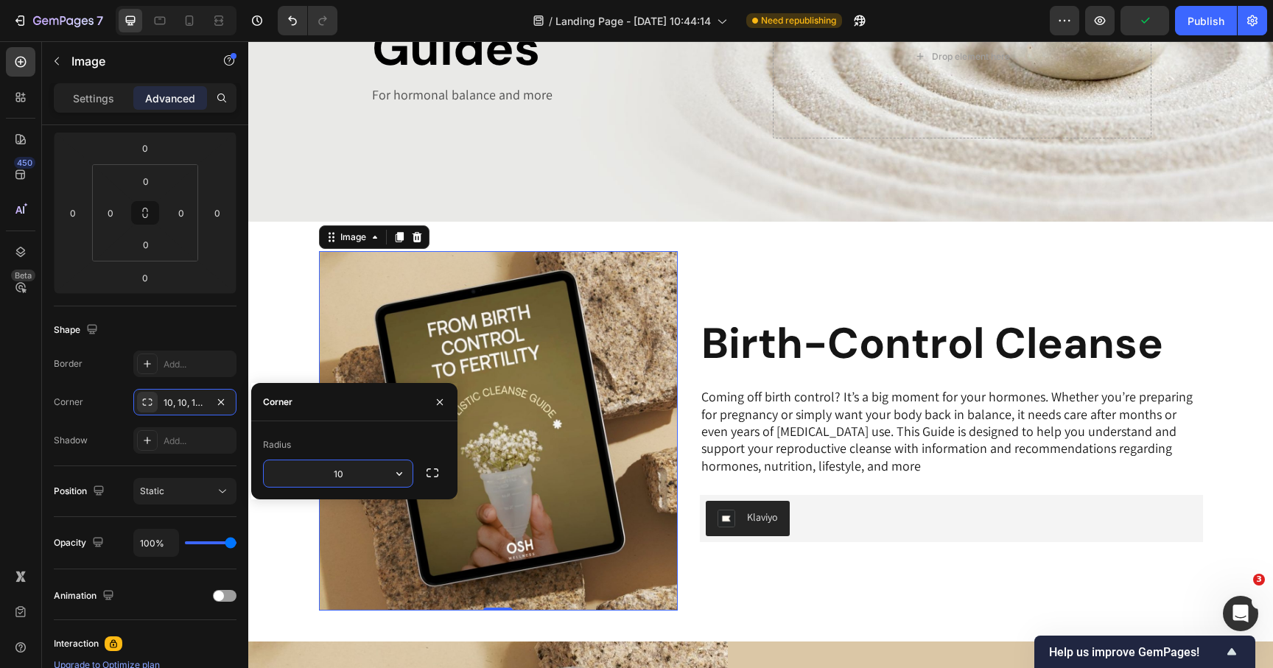
click at [348, 474] on input "10" at bounding box center [338, 474] width 149 height 27
type input "100"
click at [388, 462] on button "button" at bounding box center [399, 474] width 27 height 27
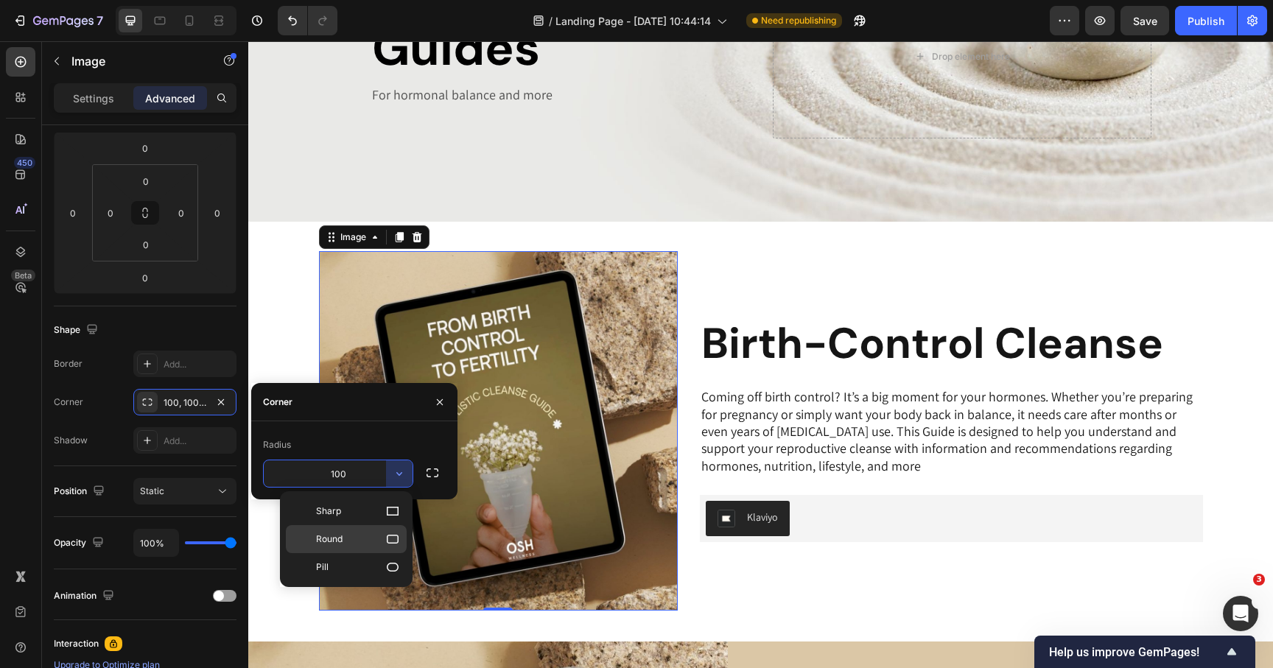
click at [395, 541] on icon at bounding box center [392, 539] width 15 height 15
type input "8"
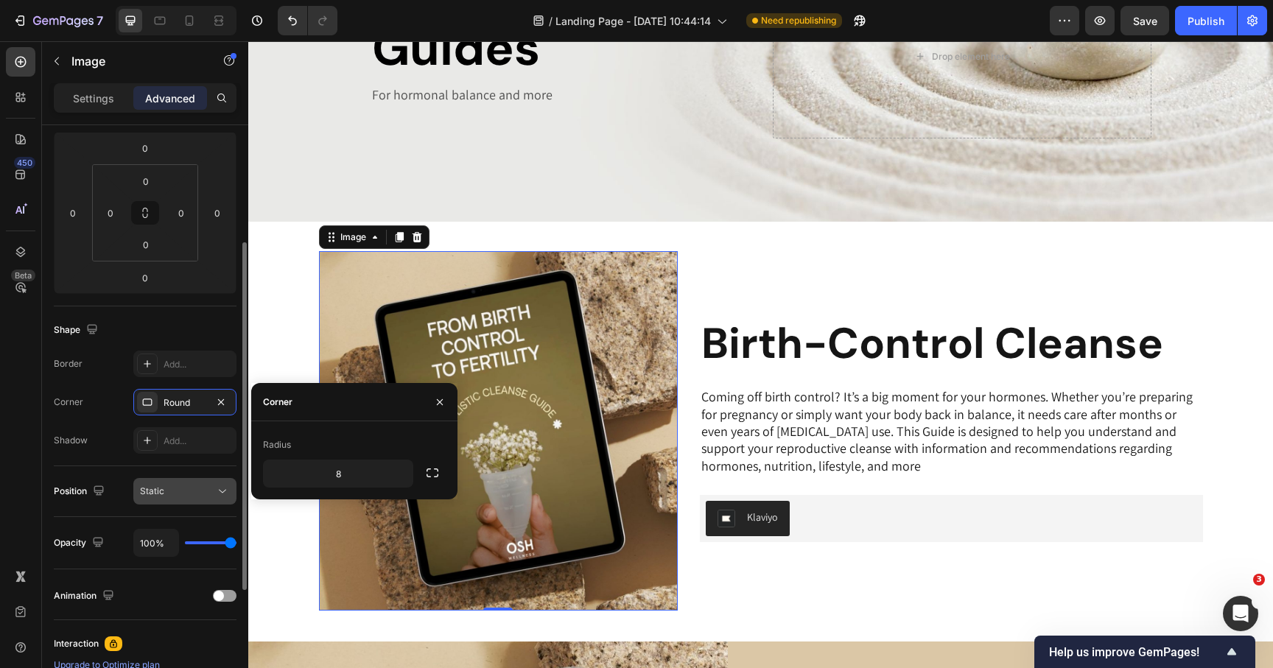
click at [211, 500] on button "Static" at bounding box center [184, 491] width 103 height 27
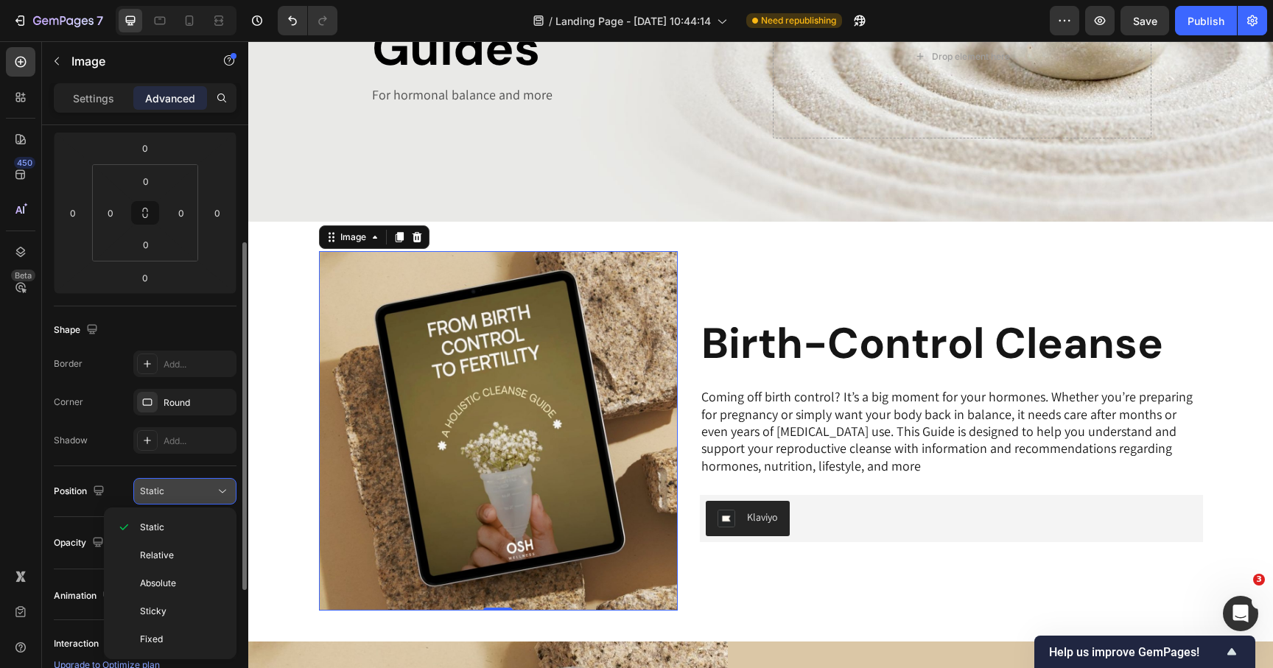
click at [211, 500] on button "Static" at bounding box center [184, 491] width 103 height 27
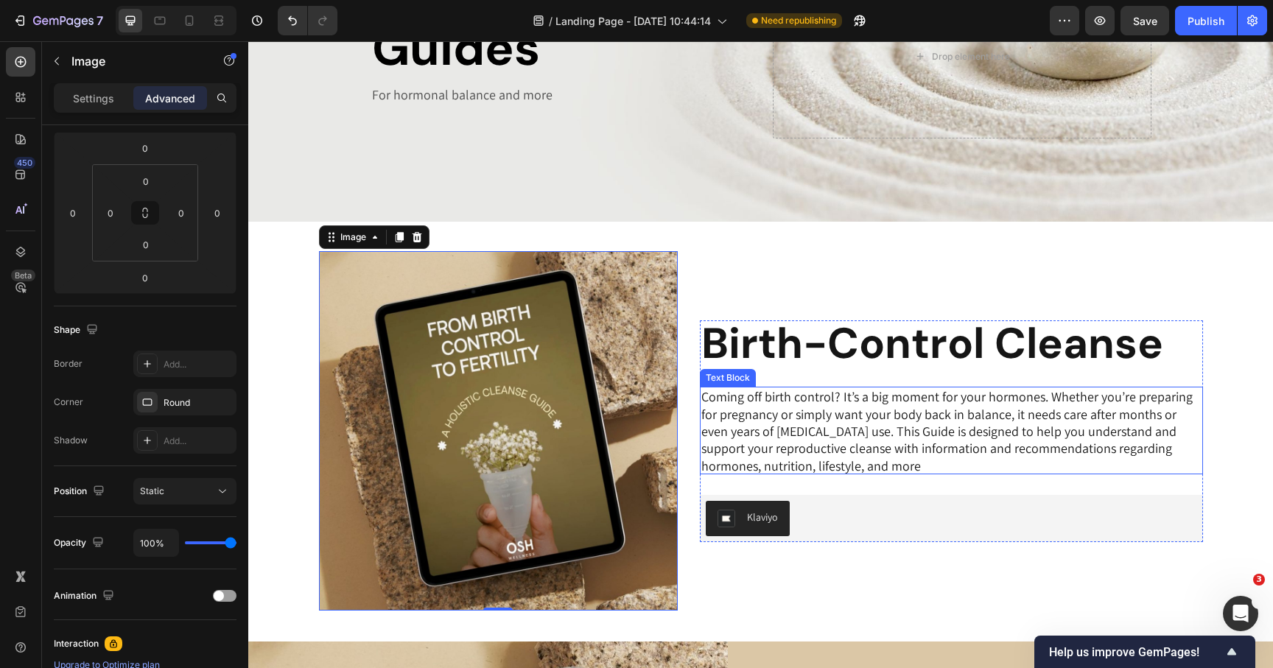
click at [839, 427] on p "Coming off birth control? It’s a big moment for your hormones. Whether you’re p…" at bounding box center [951, 431] width 500 height 86
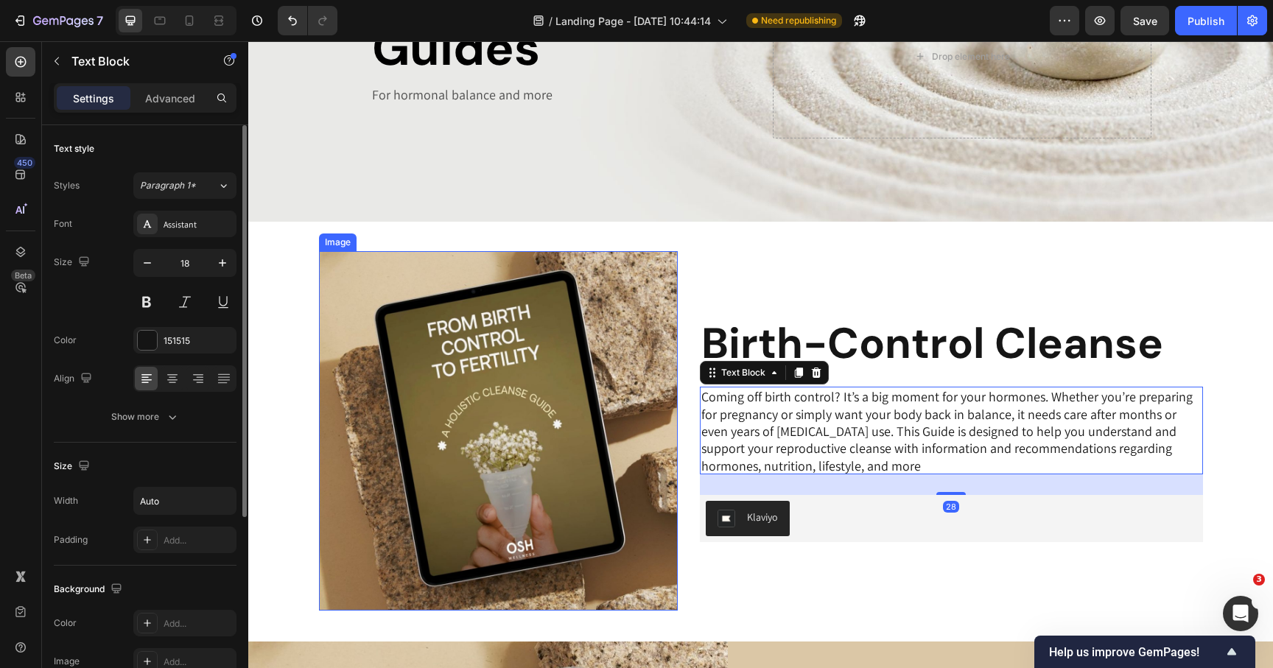
click at [633, 392] on img at bounding box center [499, 431] width 360 height 360
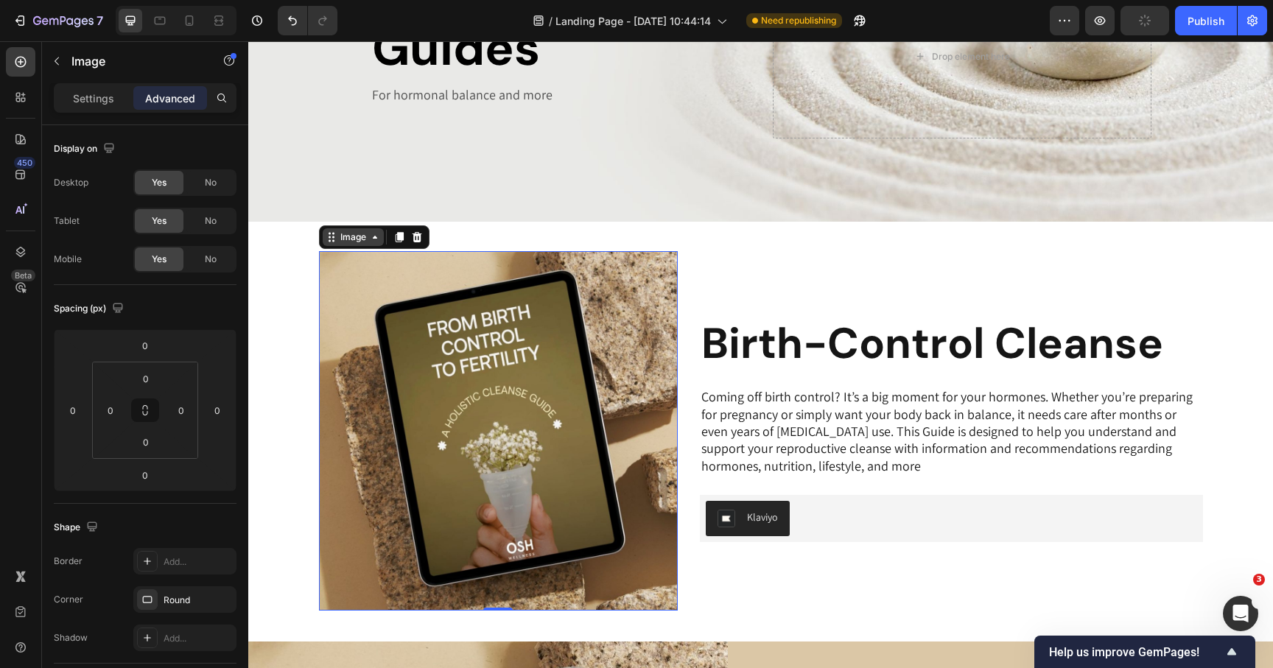
click at [346, 239] on div "Image" at bounding box center [353, 237] width 32 height 13
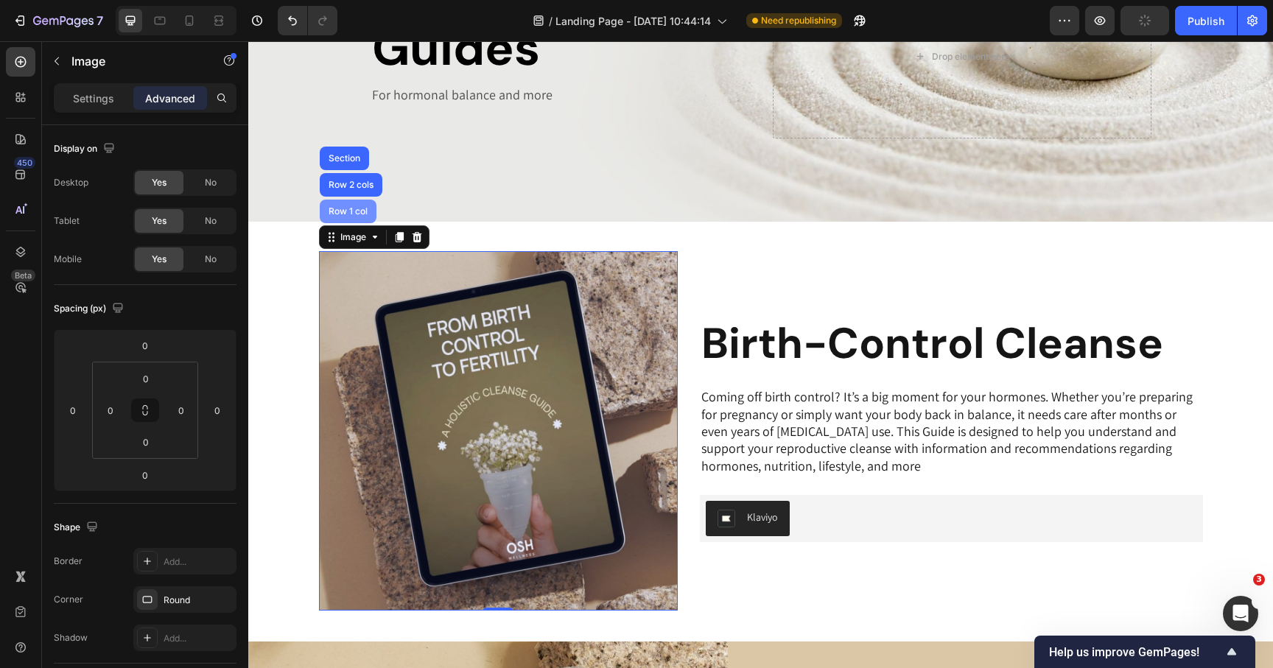
click at [352, 218] on div "Row 1 col" at bounding box center [348, 212] width 57 height 24
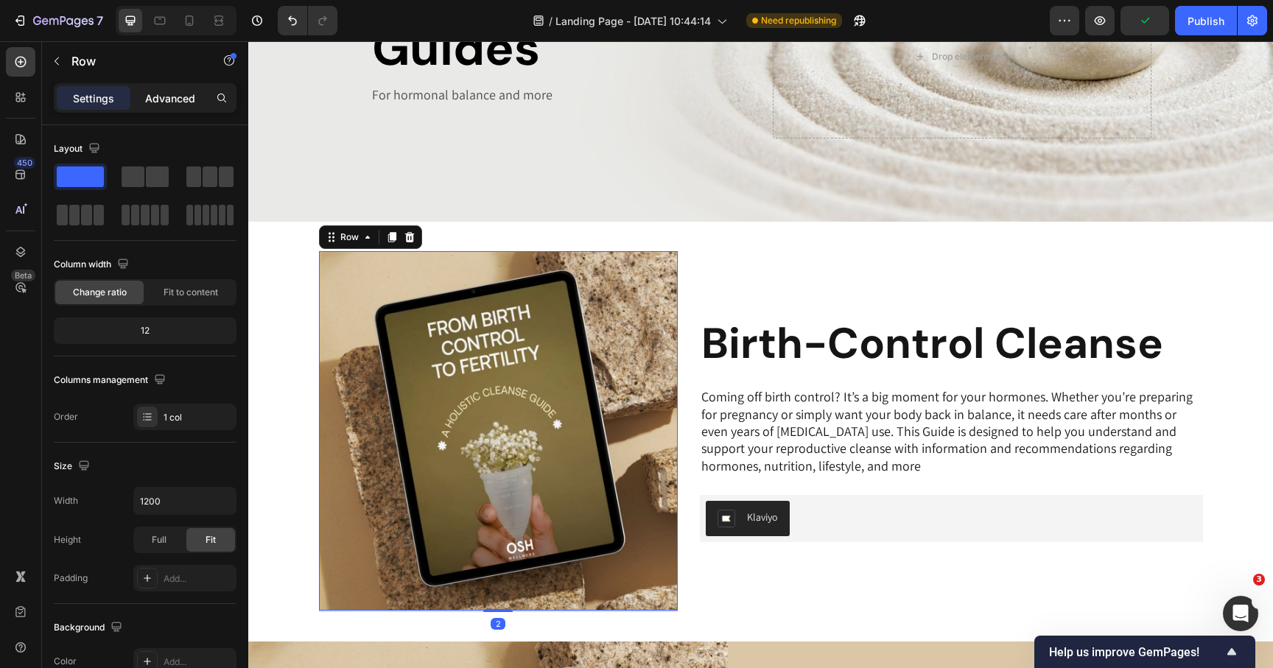
click at [167, 91] on p "Advanced" at bounding box center [170, 98] width 50 height 15
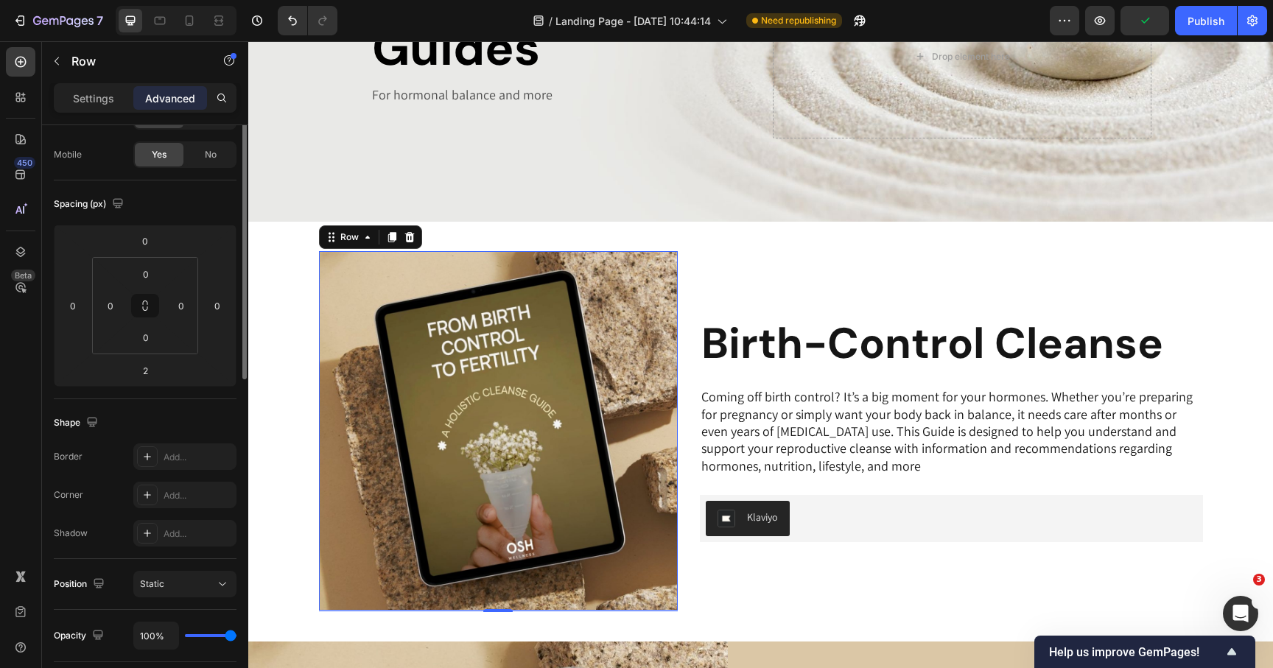
scroll to position [136, 0]
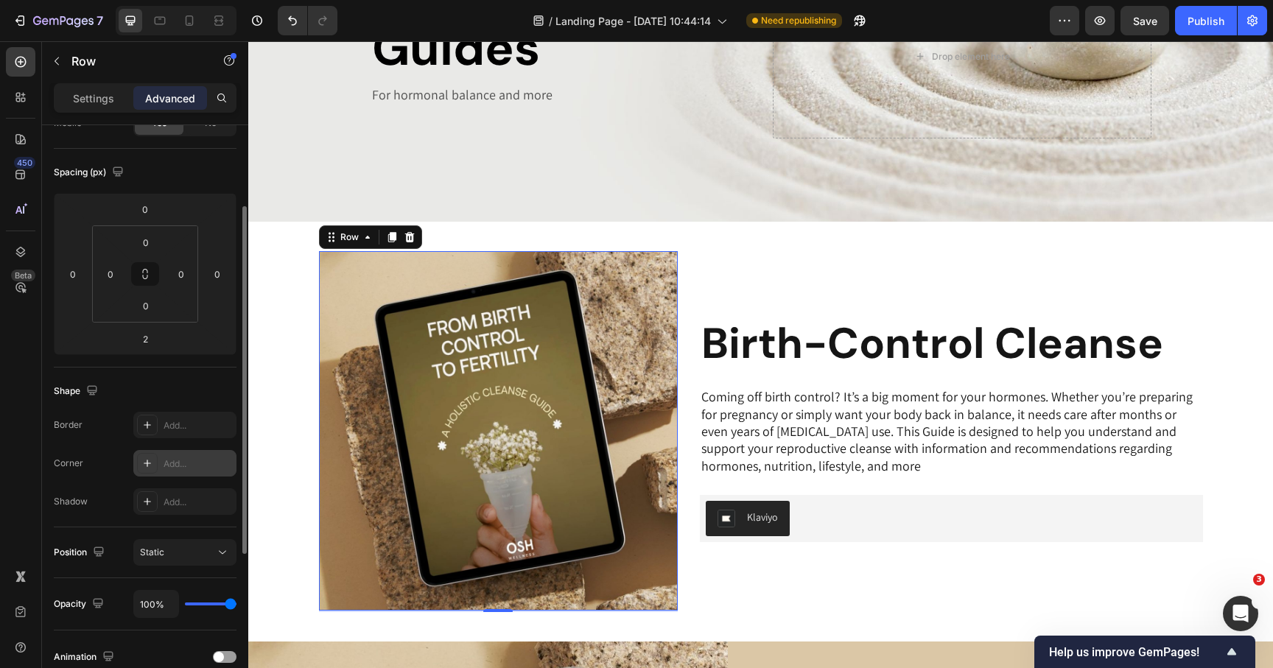
click at [147, 462] on icon at bounding box center [147, 464] width 12 height 12
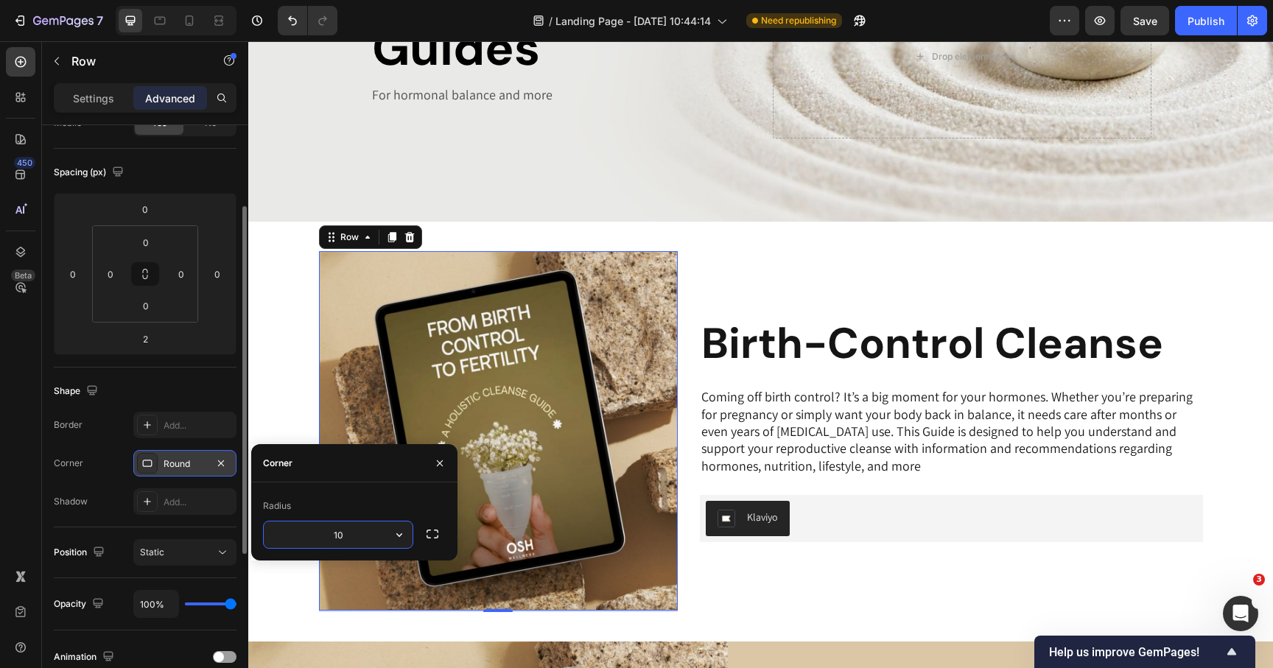
type input "10"
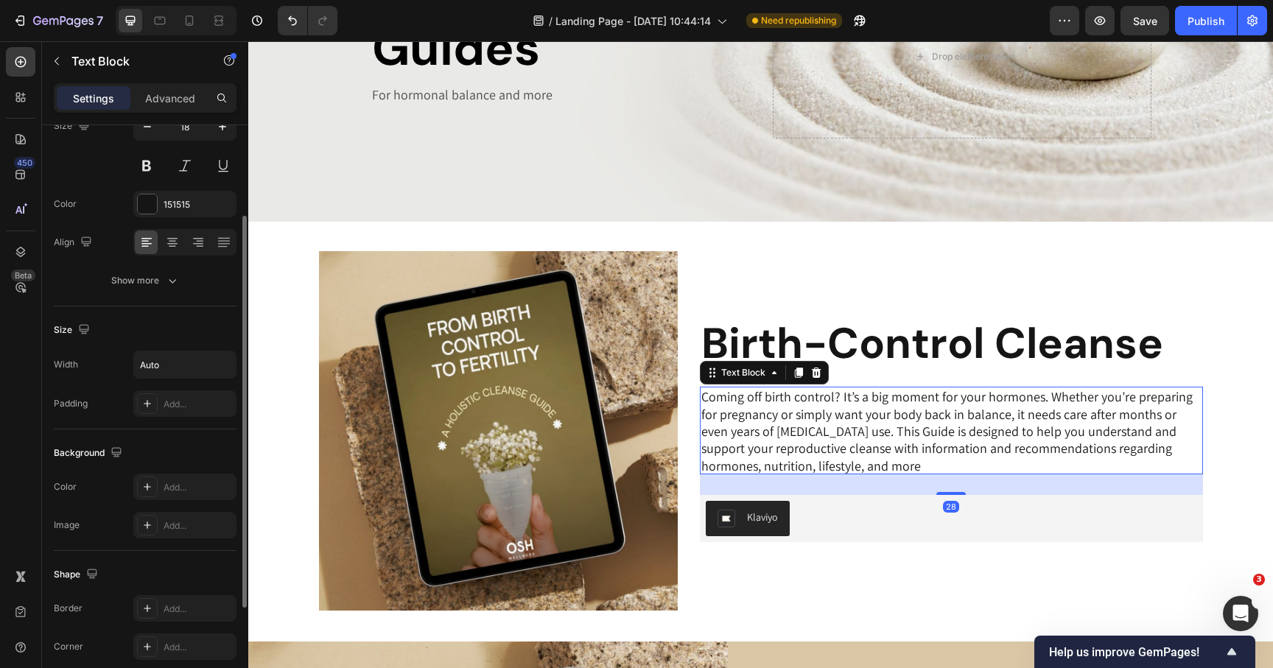
click at [735, 438] on p "Coming off birth control? It’s a big moment for your hormones. Whether you’re p…" at bounding box center [951, 431] width 500 height 86
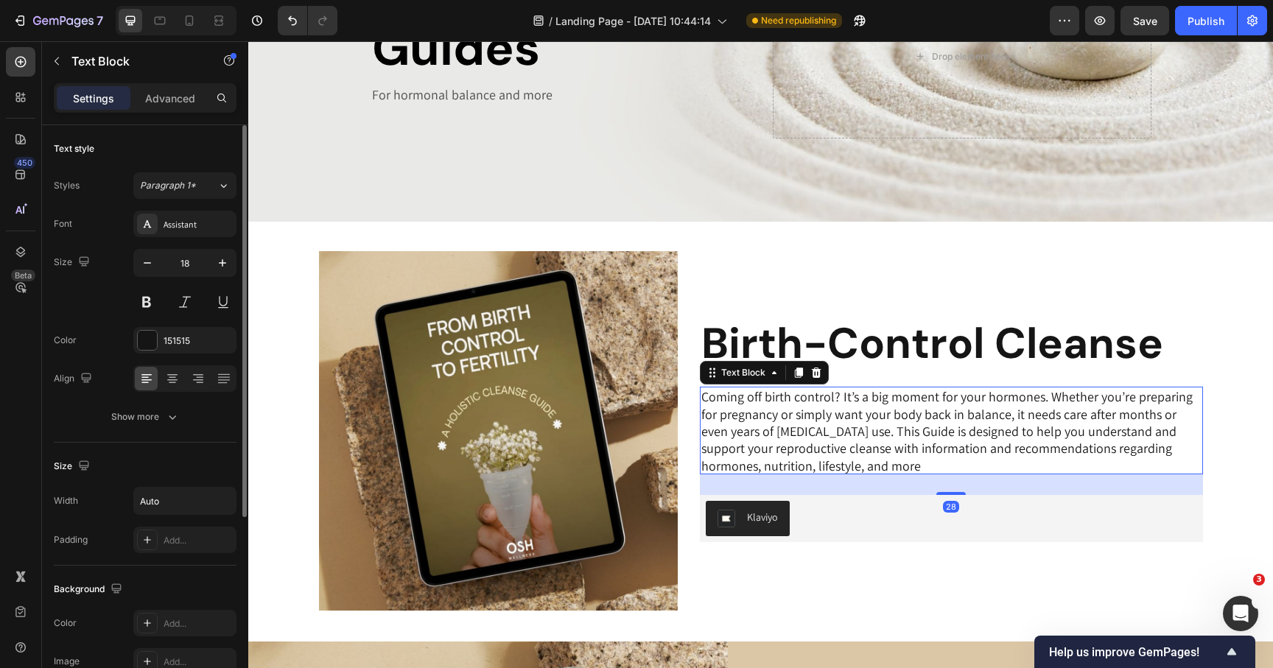
click at [633, 407] on img at bounding box center [499, 431] width 360 height 360
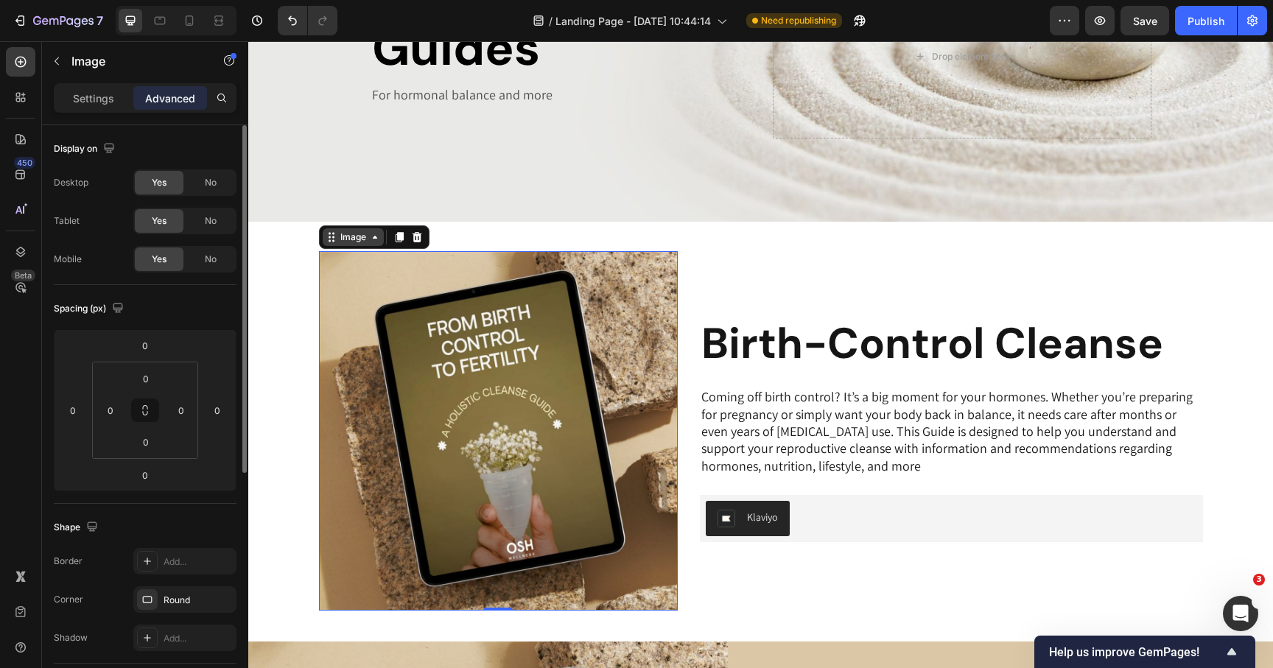
click at [365, 239] on div "Image" at bounding box center [353, 237] width 32 height 13
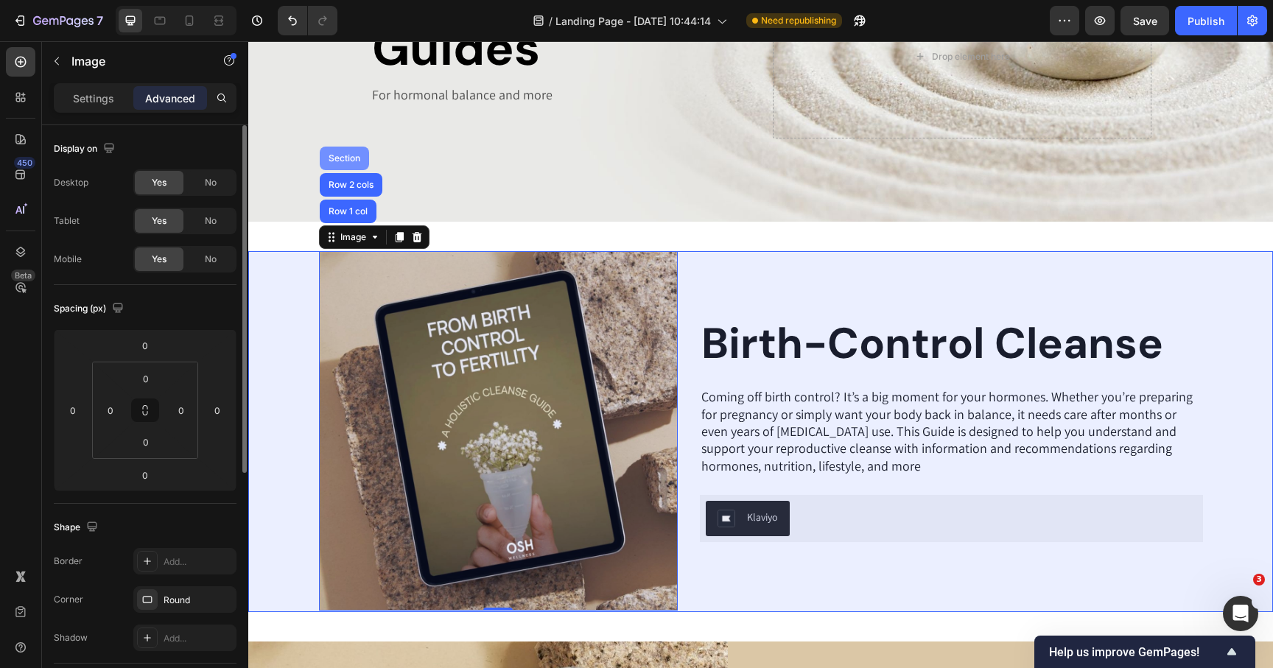
click at [349, 156] on div "Section" at bounding box center [345, 158] width 38 height 9
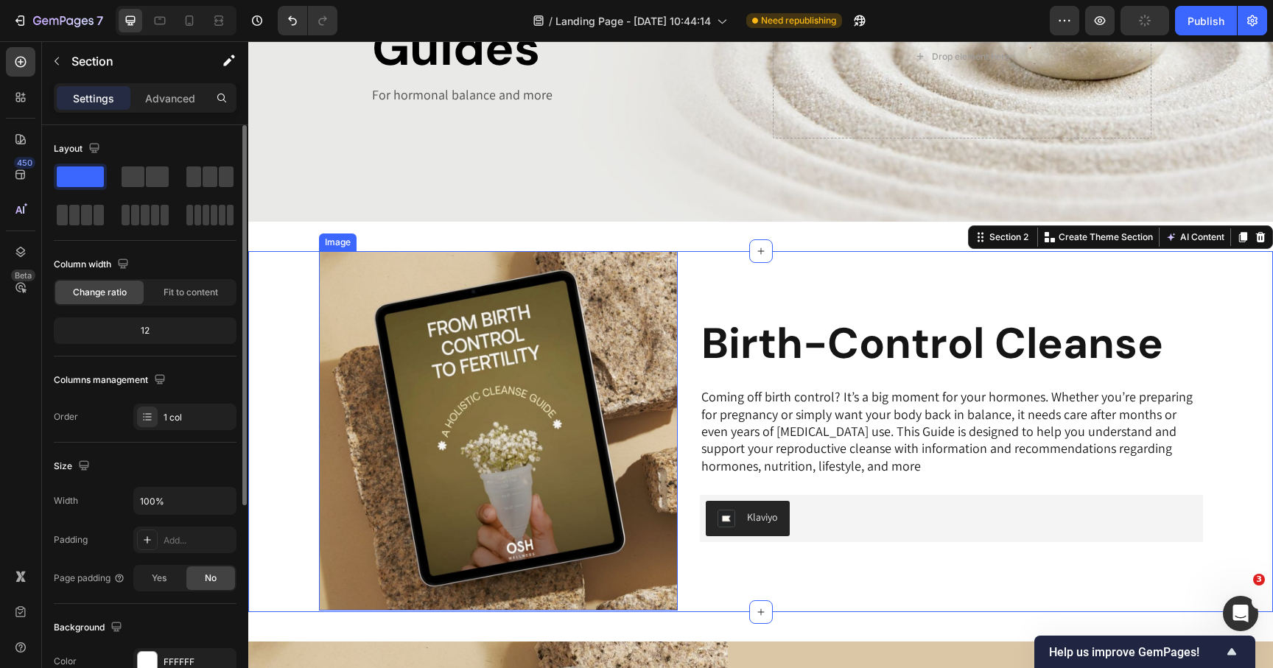
click at [348, 260] on img at bounding box center [499, 431] width 360 height 360
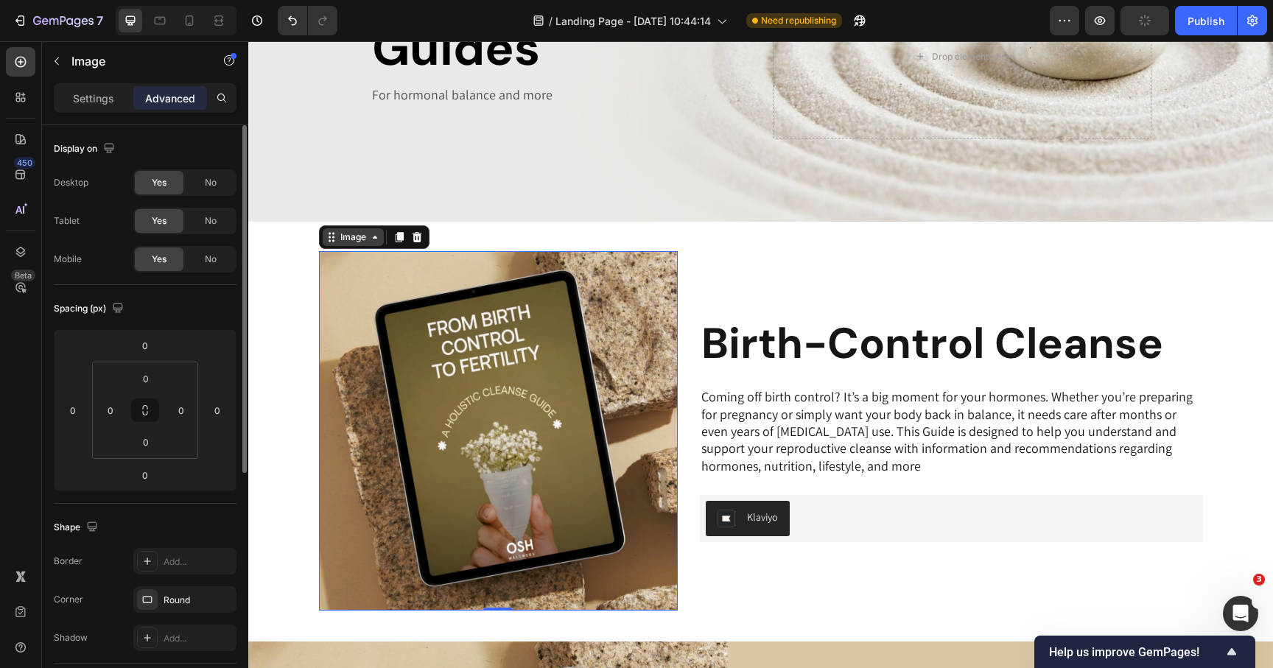
click at [356, 240] on div "Image" at bounding box center [353, 237] width 32 height 13
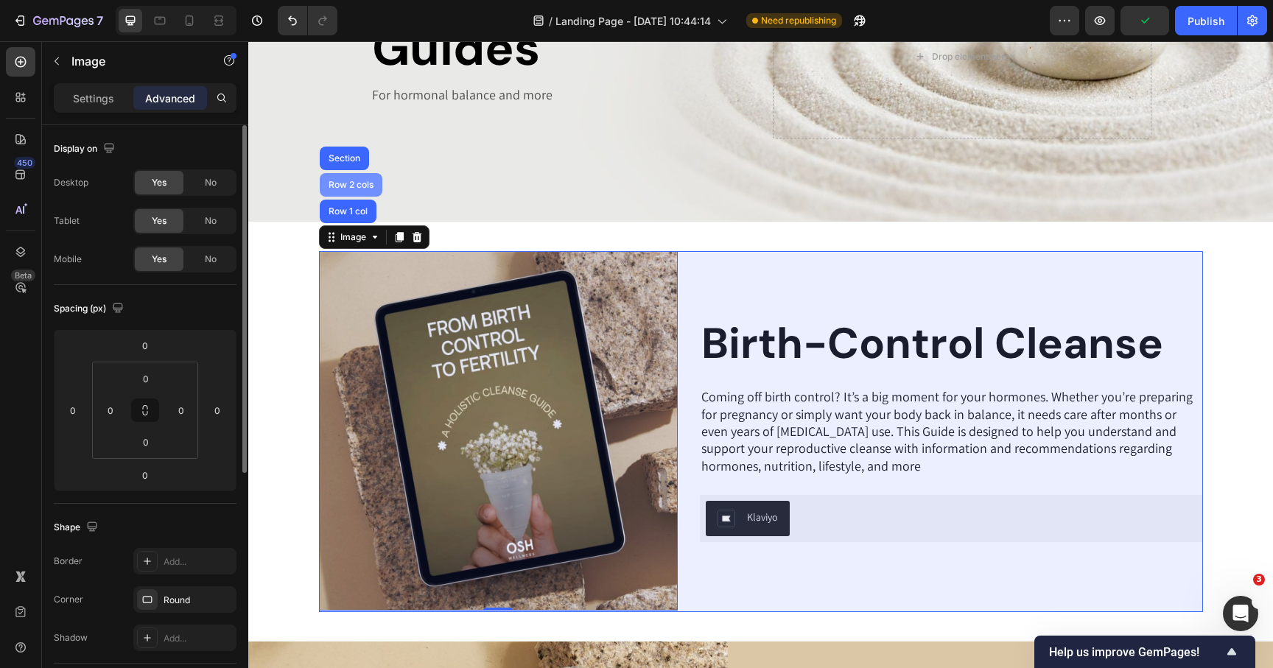
click at [356, 174] on div "Row 2 cols" at bounding box center [351, 185] width 63 height 24
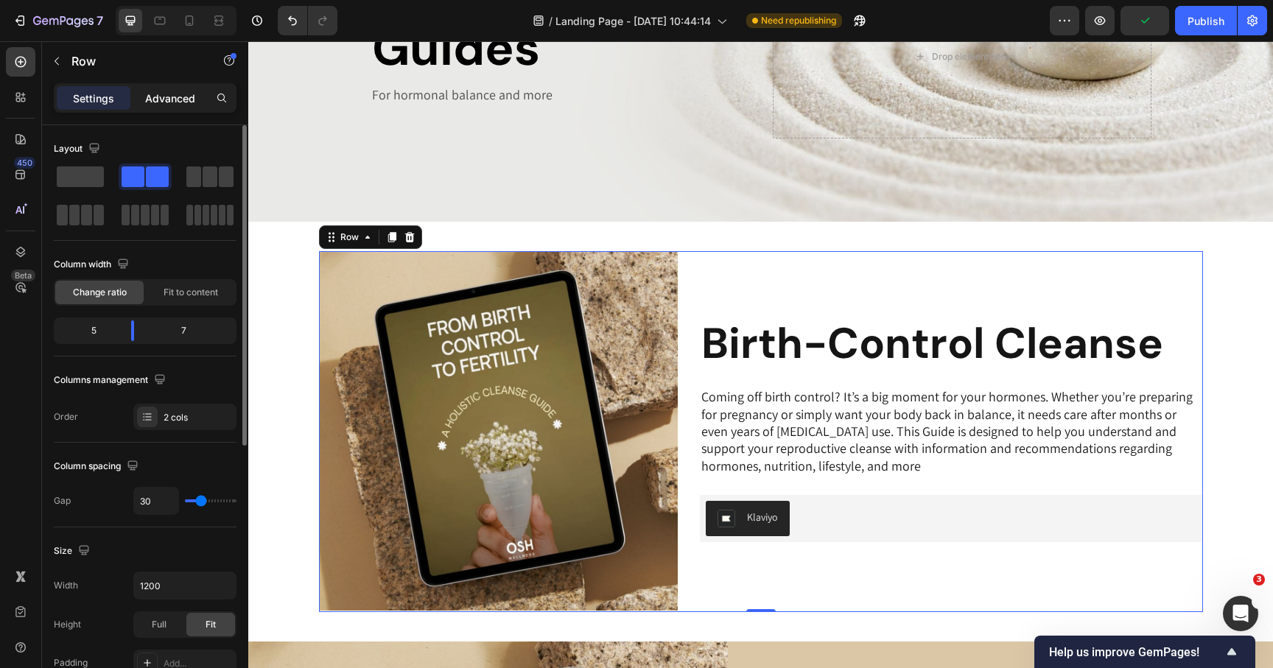
click at [179, 107] on div "Advanced" at bounding box center [170, 98] width 74 height 24
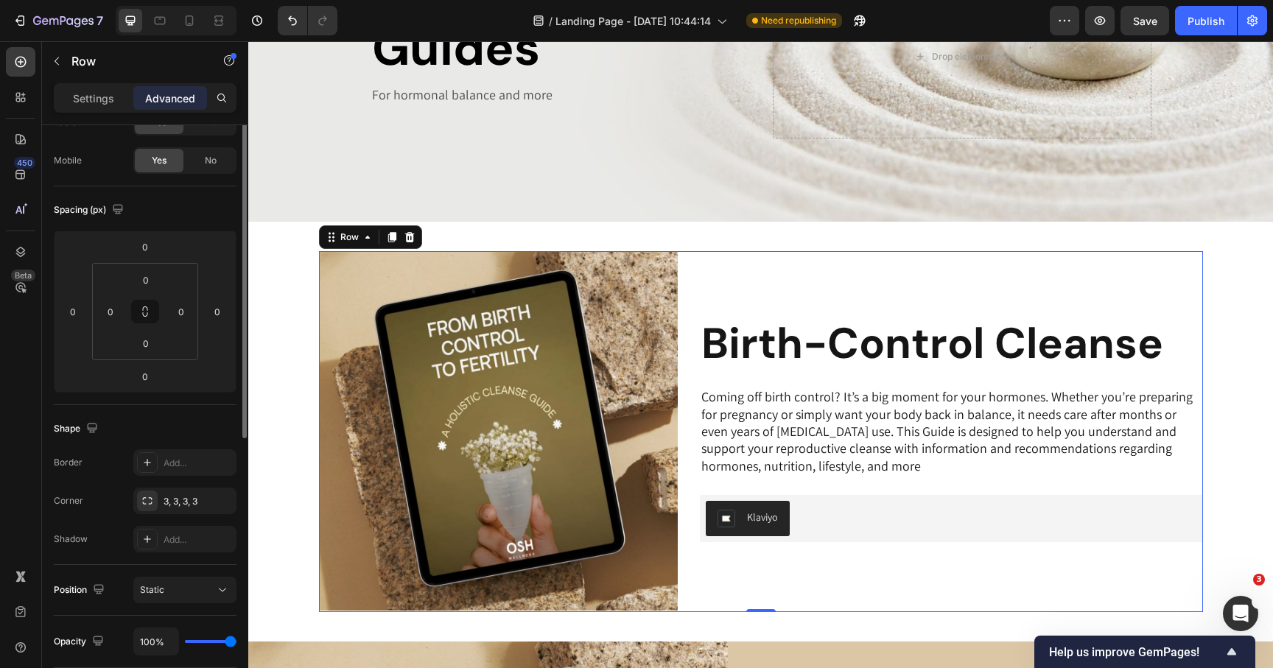
scroll to position [130, 0]
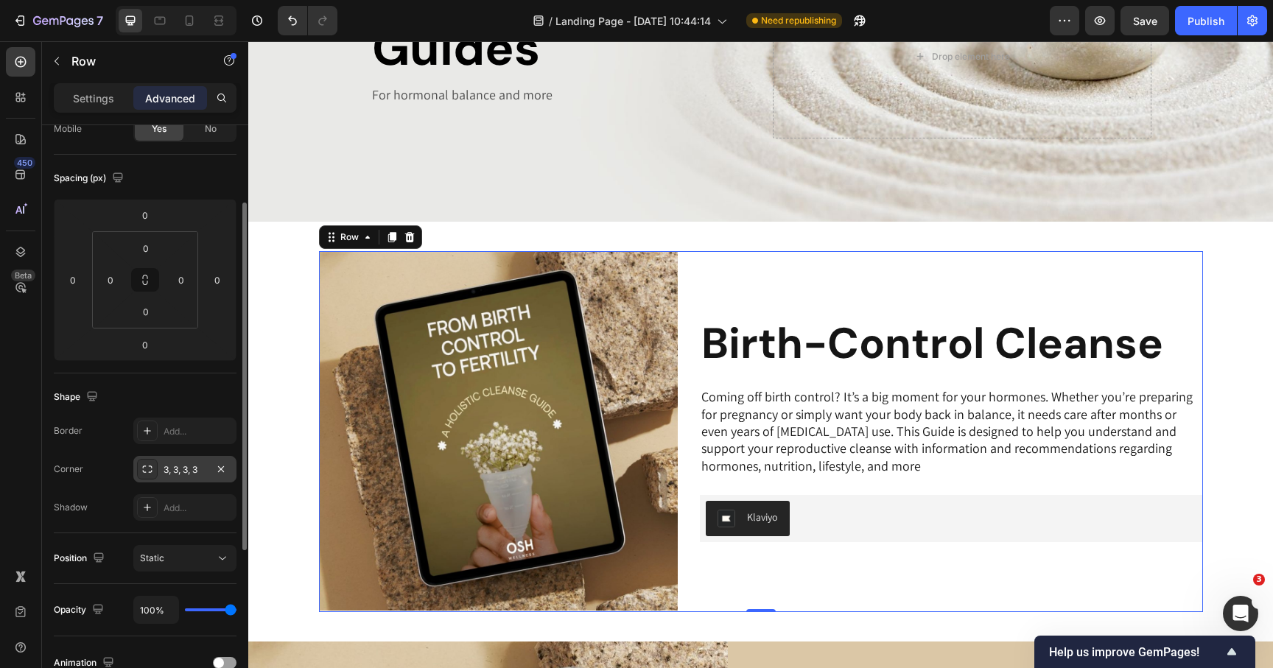
click at [188, 472] on div "3, 3, 3, 3" at bounding box center [185, 469] width 43 height 13
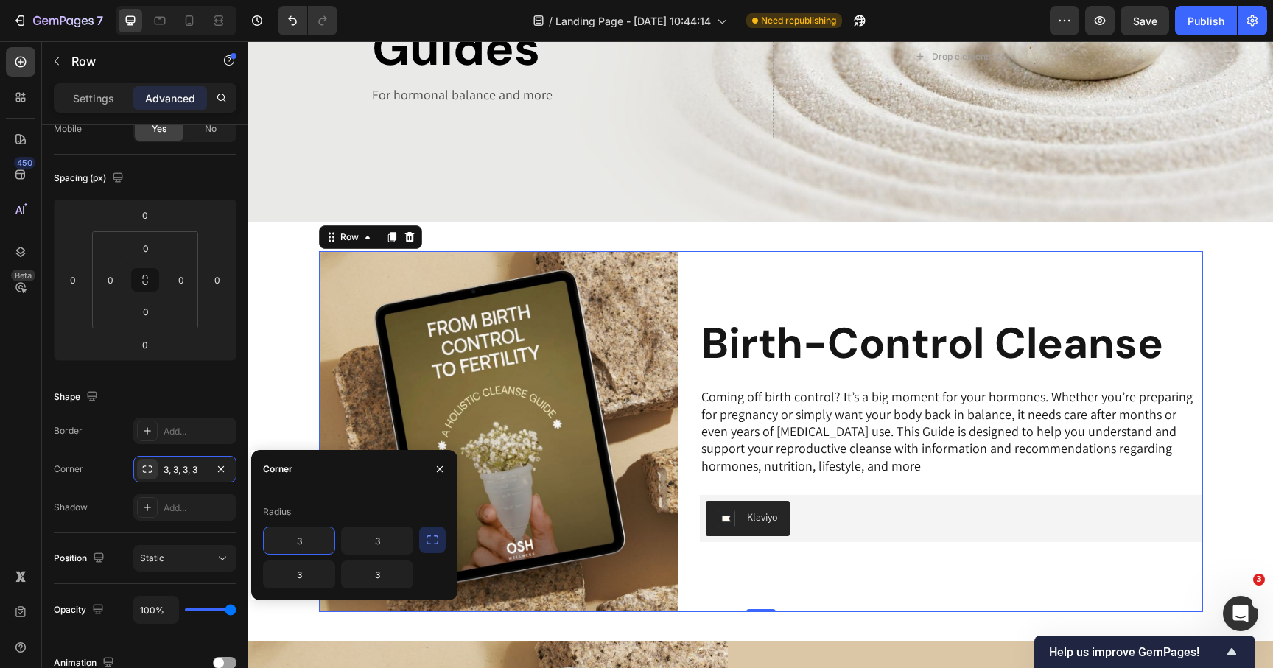
click at [317, 548] on input "3" at bounding box center [299, 541] width 71 height 27
click at [372, 543] on input "3" at bounding box center [377, 541] width 71 height 27
type input "0"
click at [309, 539] on input "3" at bounding box center [299, 541] width 71 height 27
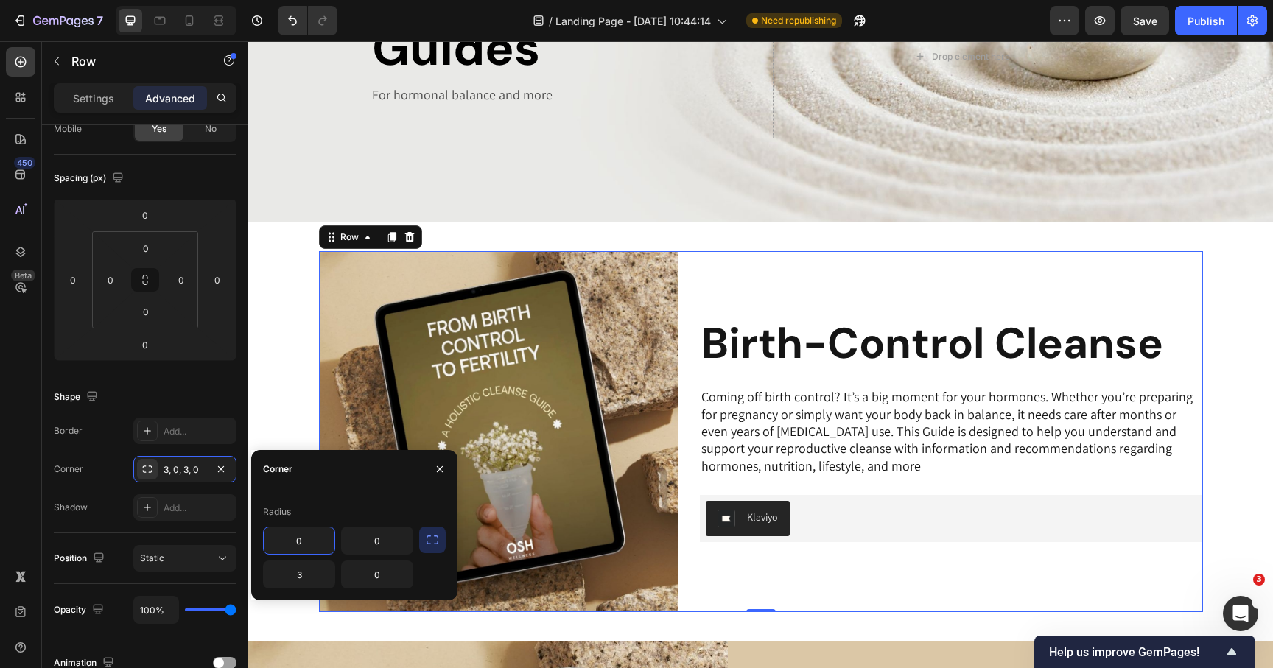
type input "0"
type input "30"
click at [308, 532] on input "0" at bounding box center [299, 541] width 71 height 27
type input "30"
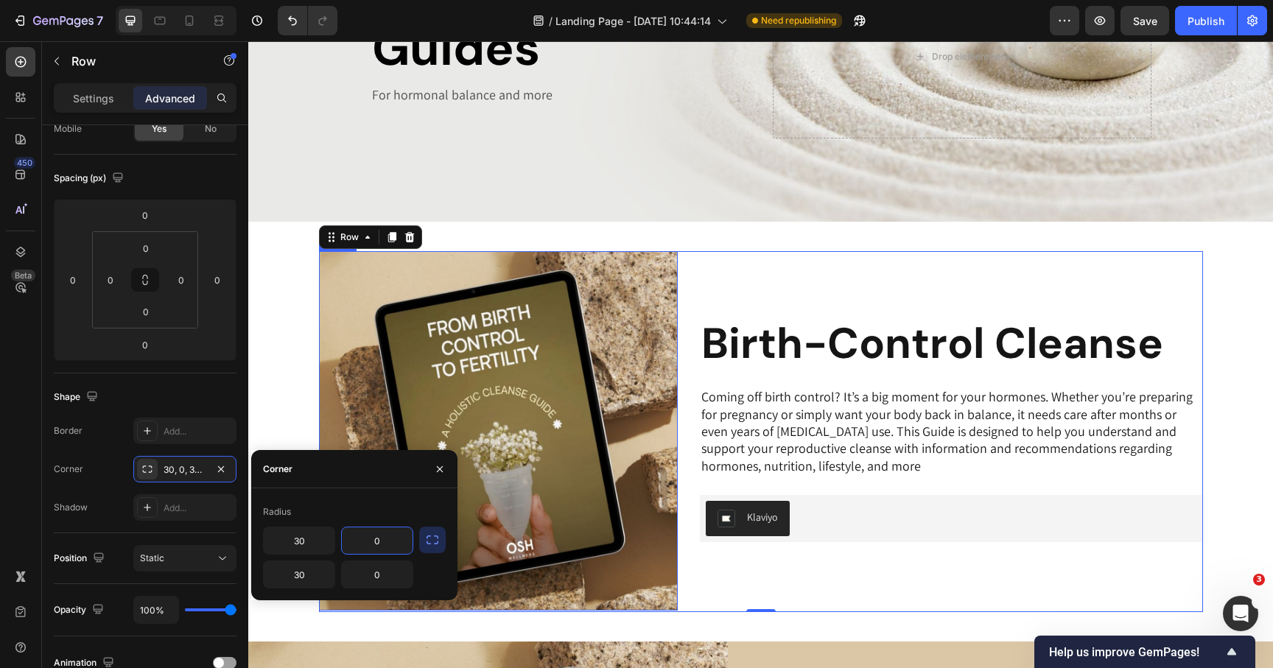
click at [561, 422] on img at bounding box center [499, 431] width 360 height 360
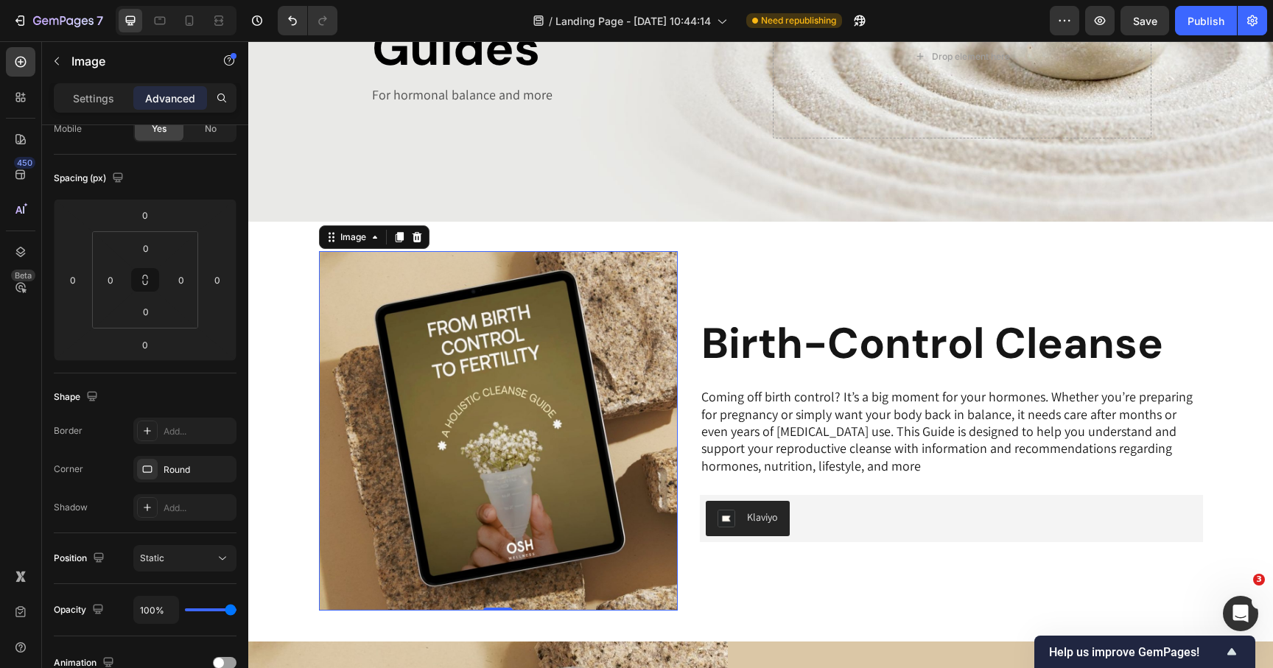
scroll to position [0, 0]
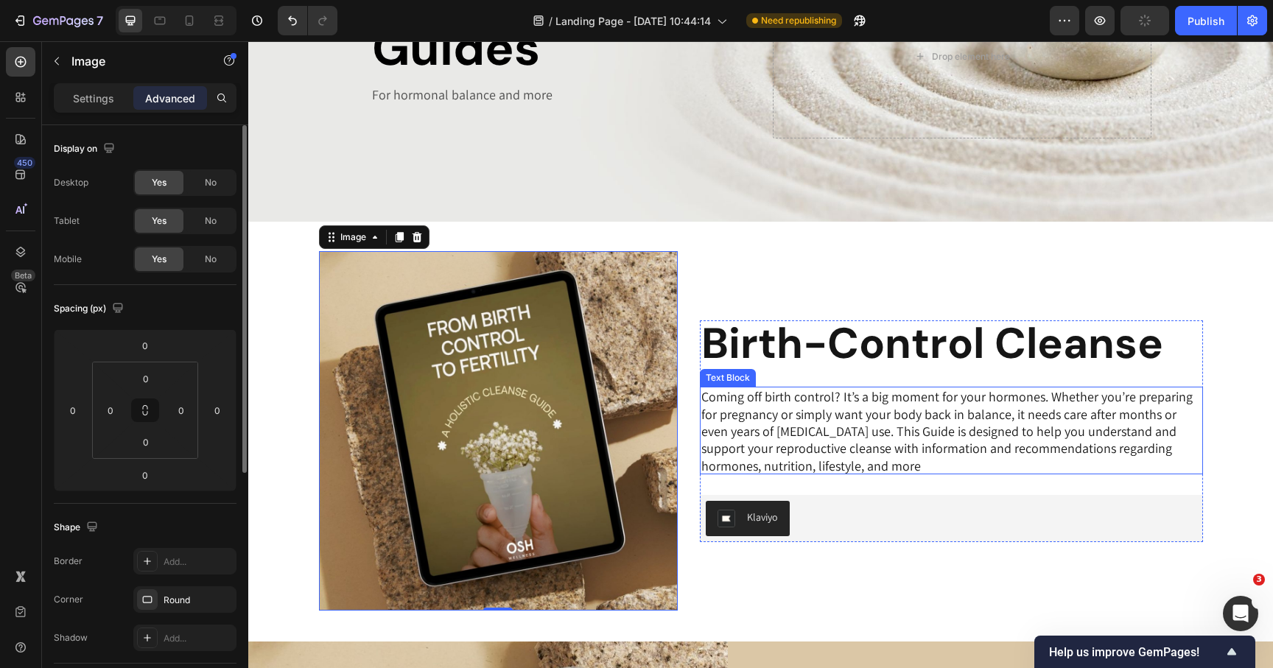
click at [735, 419] on p "Coming off birth control? It’s a big moment for your hormones. Whether you’re p…" at bounding box center [951, 431] width 500 height 86
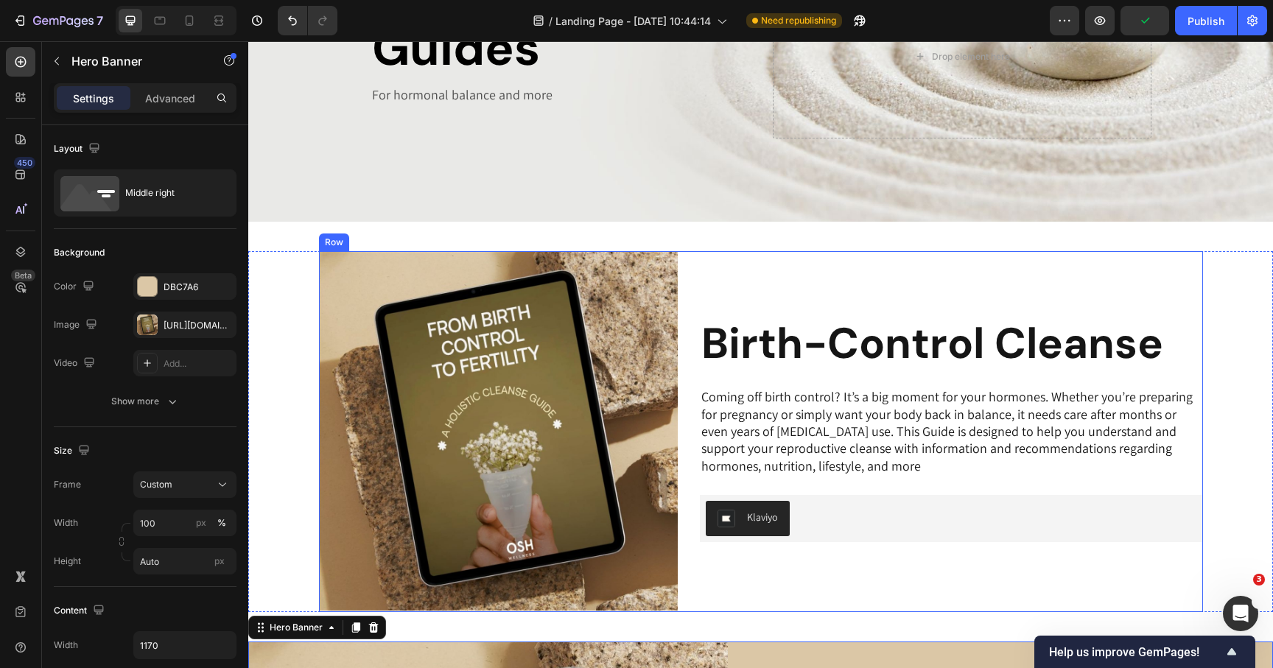
click at [619, 545] on img at bounding box center [499, 431] width 360 height 360
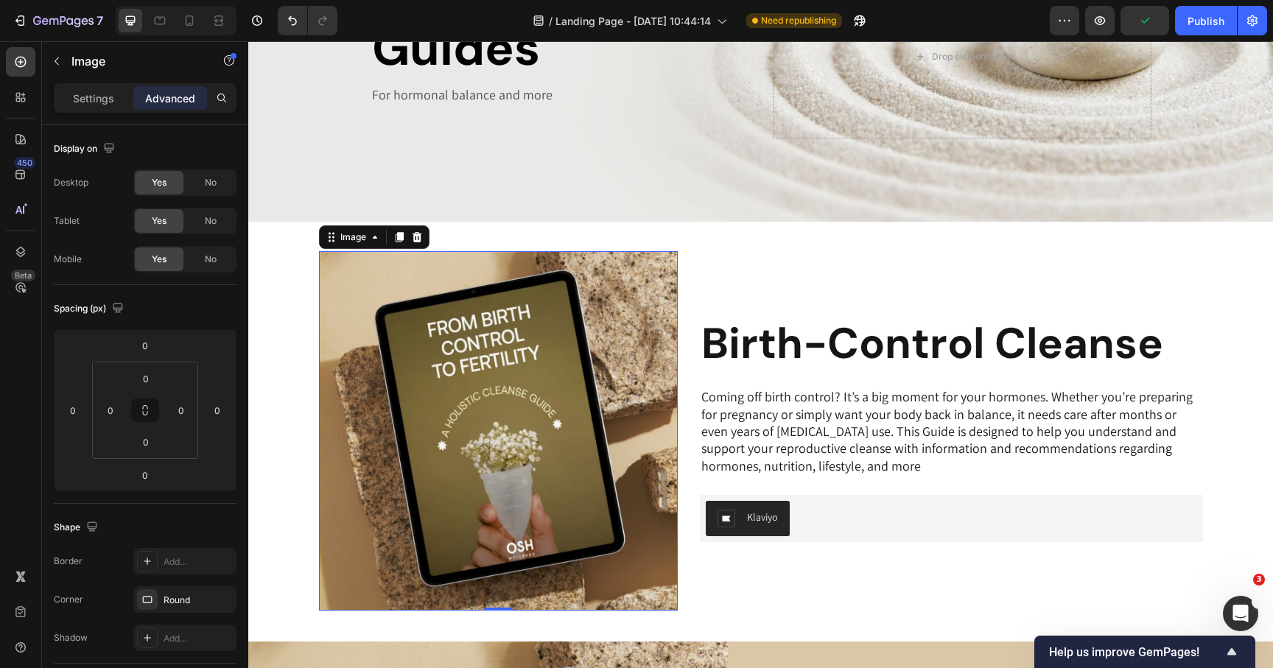
click at [619, 545] on img at bounding box center [499, 431] width 360 height 360
click at [98, 91] on p "Settings" at bounding box center [93, 98] width 41 height 15
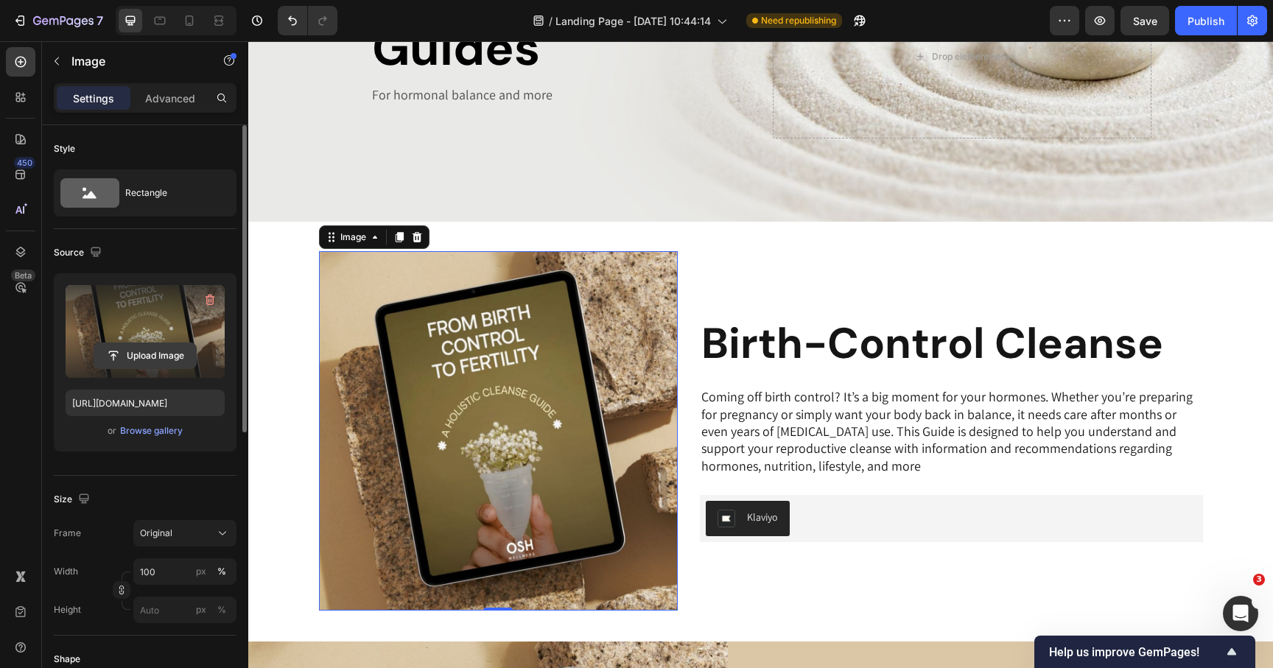
click at [134, 353] on input "file" at bounding box center [145, 355] width 102 height 25
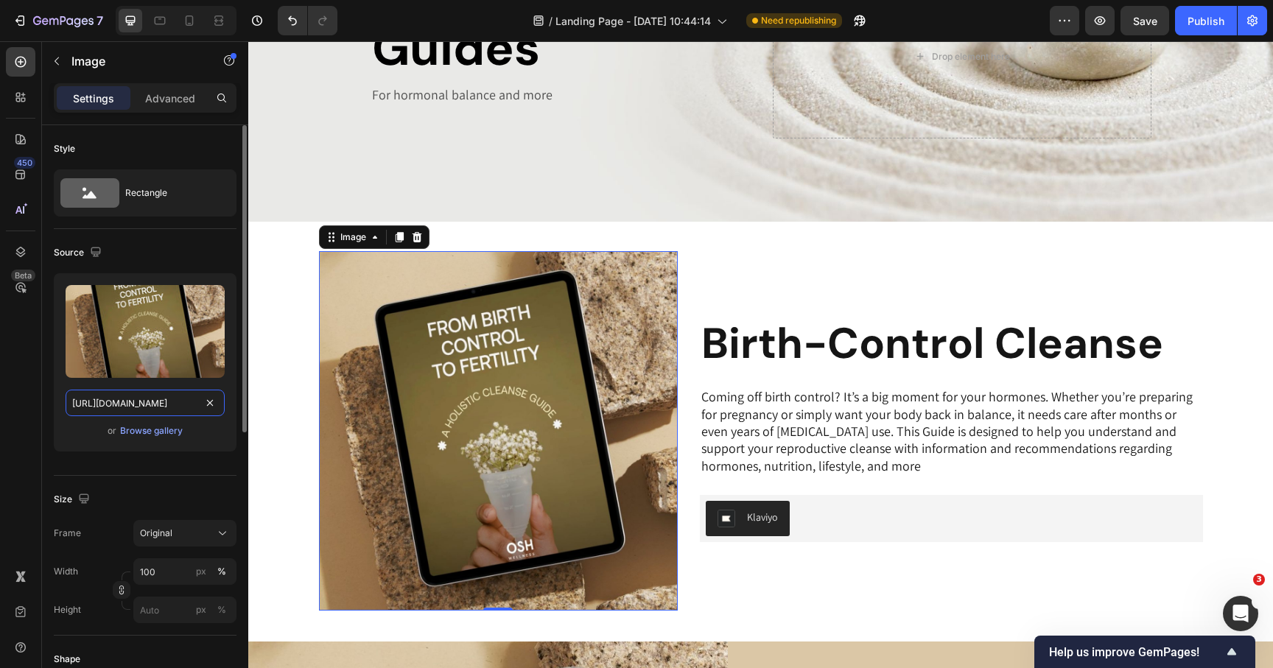
click at [169, 403] on input "https://cdn.shopify.com/s/files/1/0069/0837/9205/files/gempages_496638882264122…" at bounding box center [145, 403] width 159 height 27
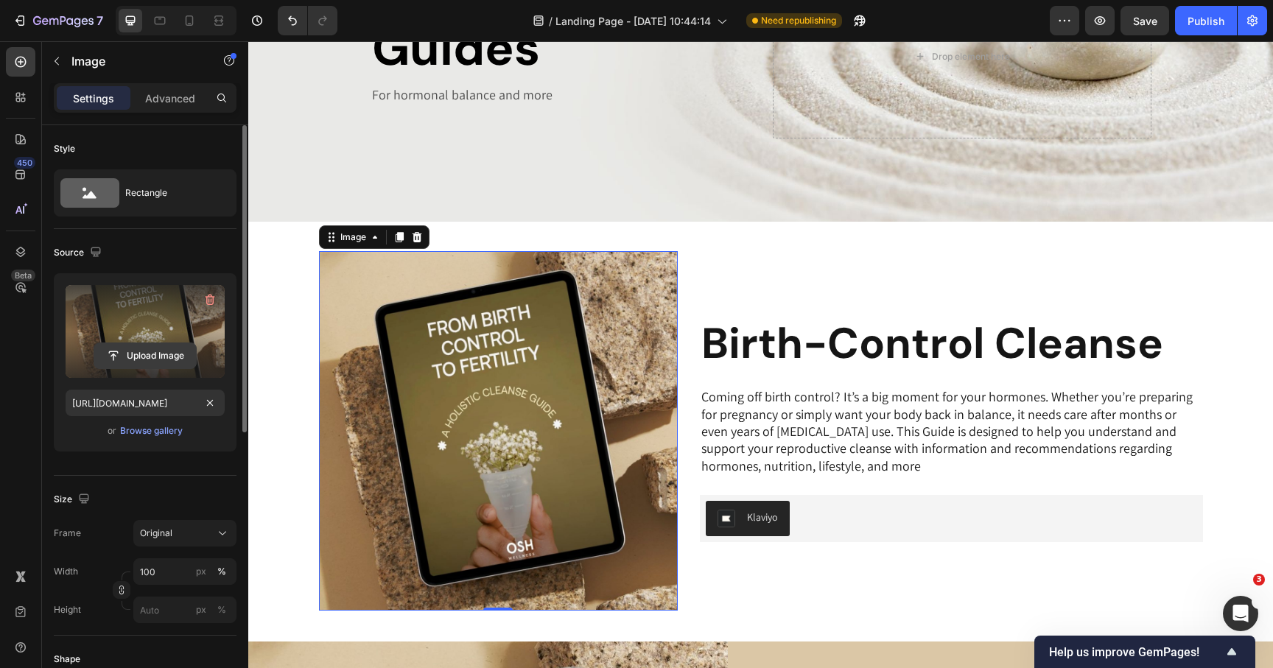
click at [144, 353] on input "file" at bounding box center [145, 355] width 102 height 25
click at [158, 320] on label at bounding box center [145, 331] width 159 height 93
click at [158, 343] on input "file" at bounding box center [145, 355] width 102 height 25
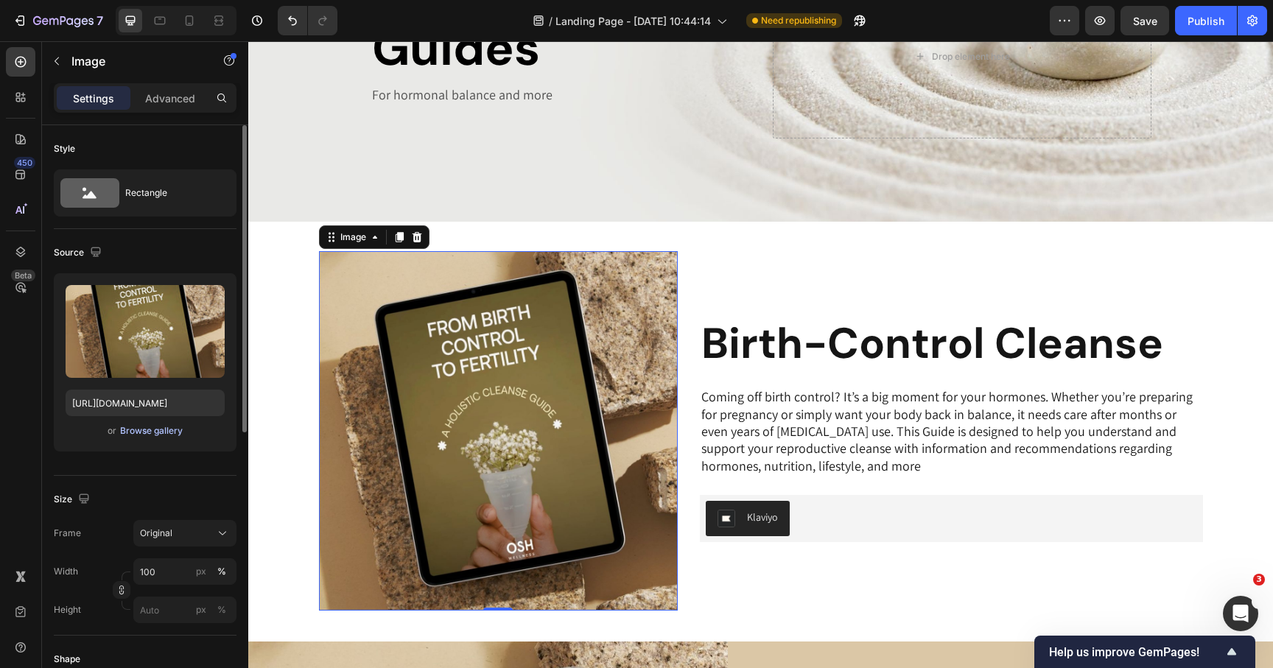
click at [141, 430] on div "Browse gallery" at bounding box center [151, 430] width 63 height 13
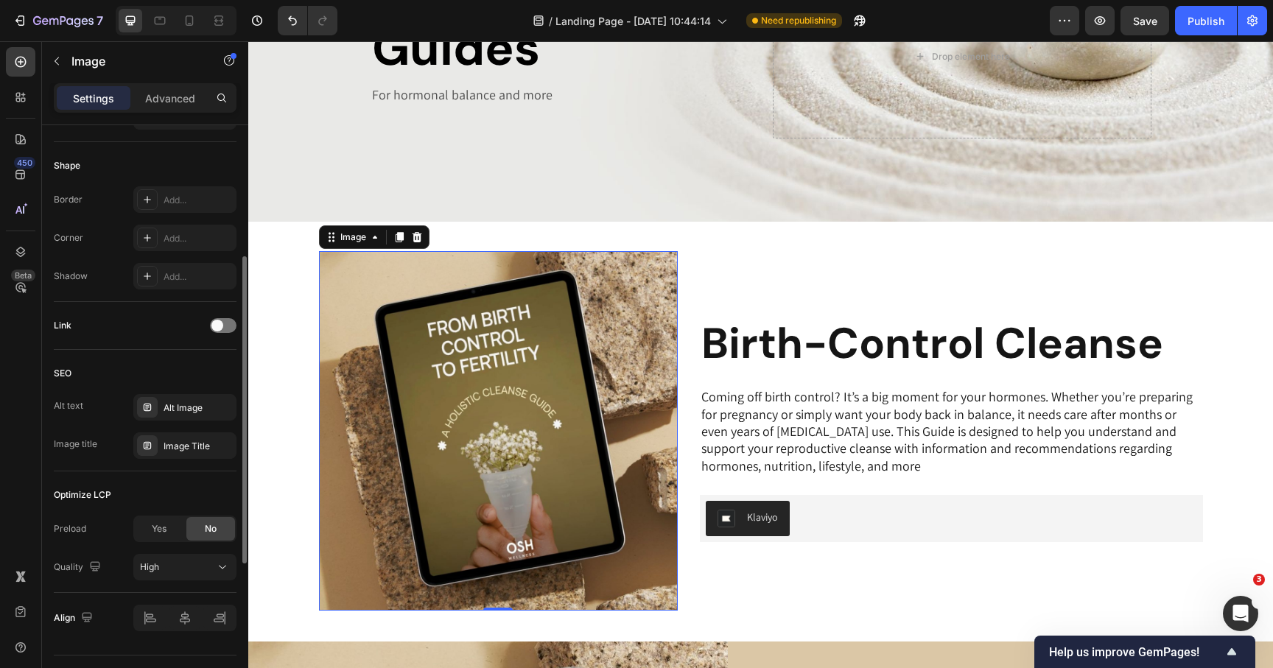
scroll to position [528, 0]
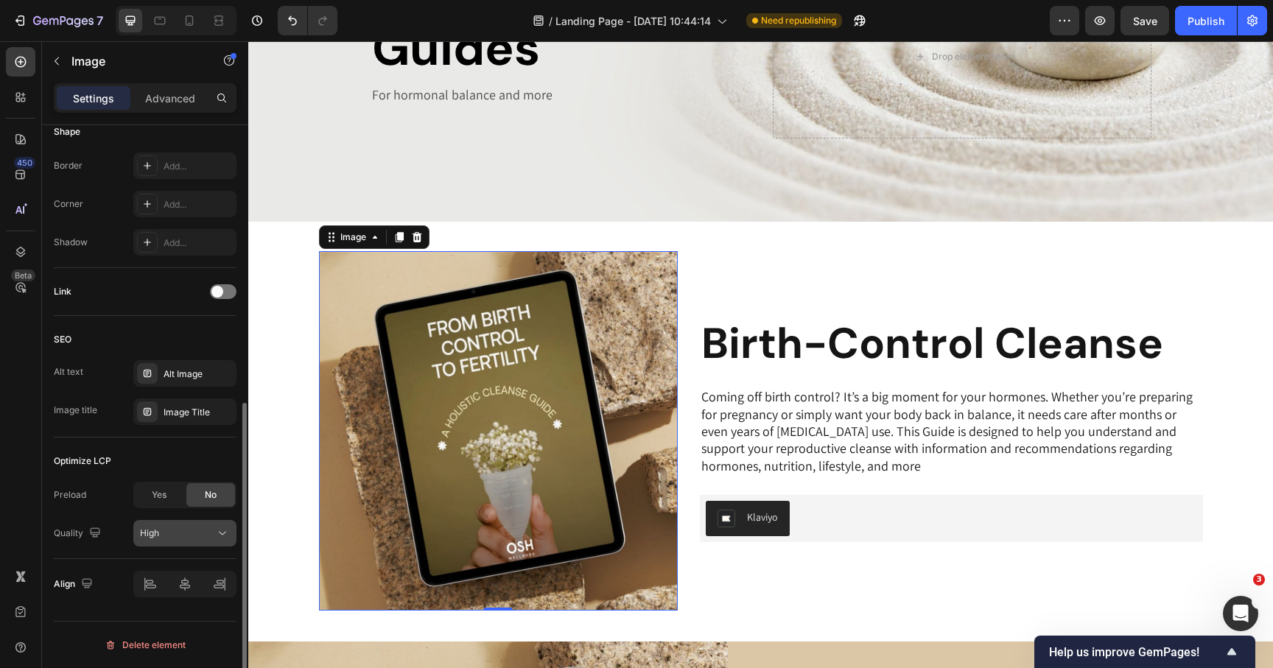
click at [160, 522] on button "High" at bounding box center [184, 533] width 103 height 27
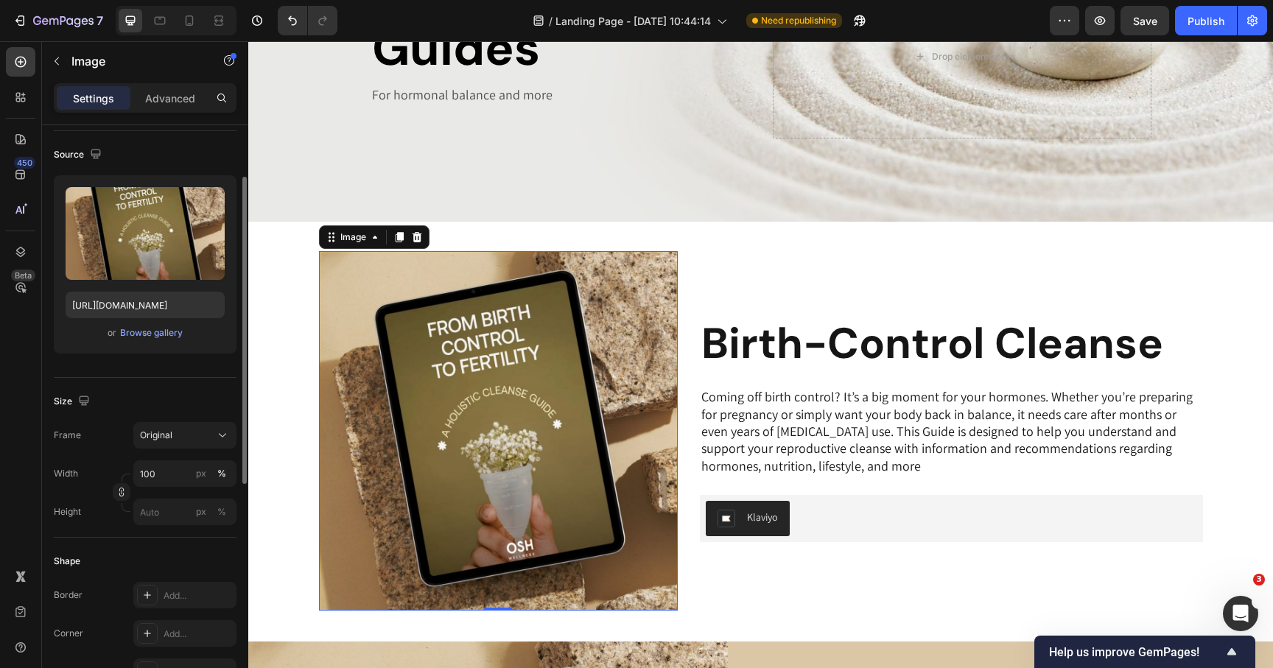
scroll to position [0, 0]
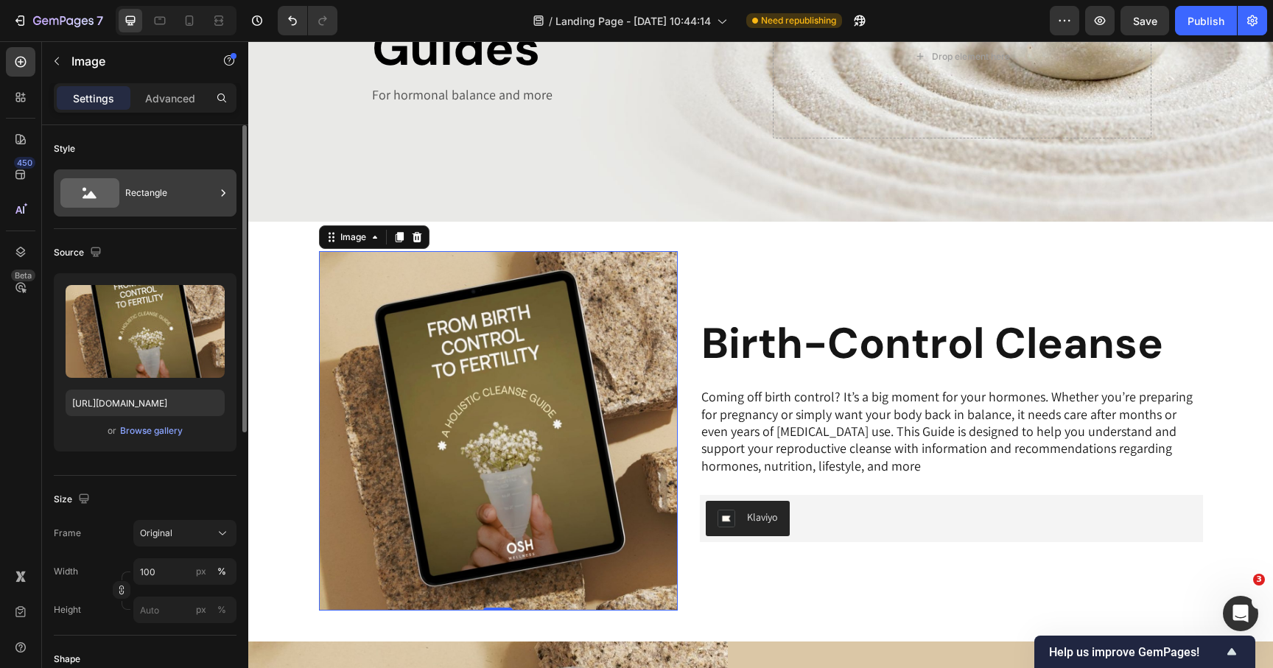
click at [105, 197] on icon at bounding box center [89, 192] width 59 height 29
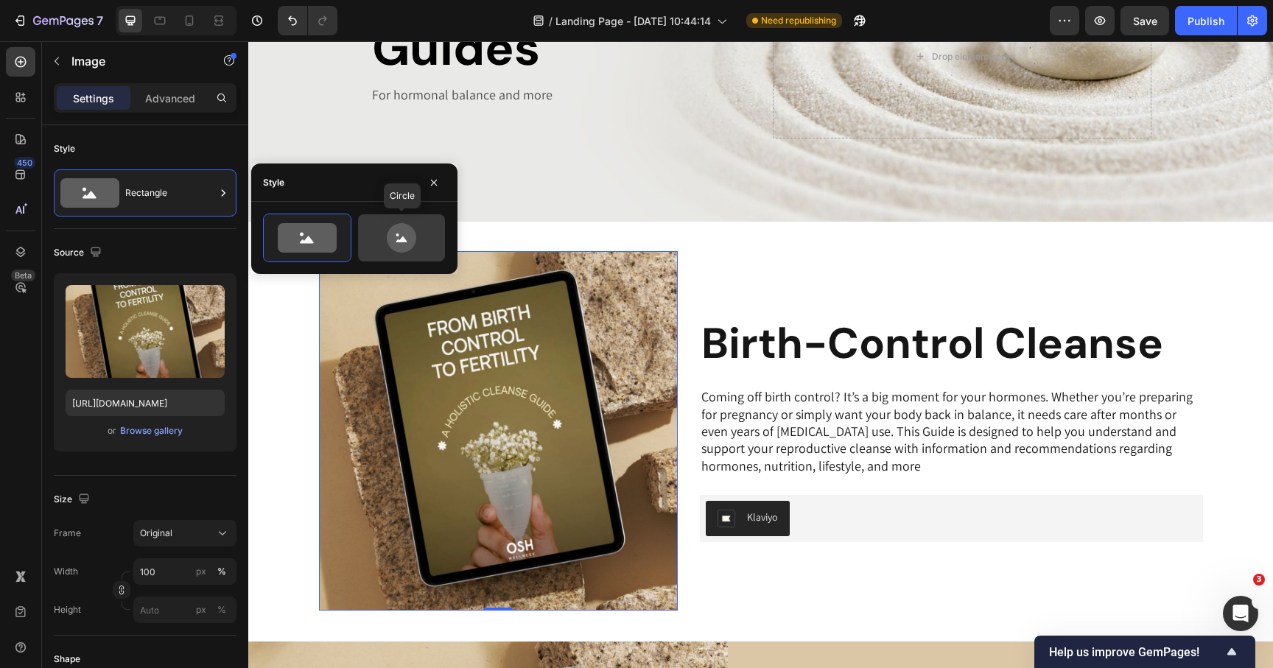
click at [397, 231] on icon at bounding box center [401, 237] width 29 height 29
type input "80"
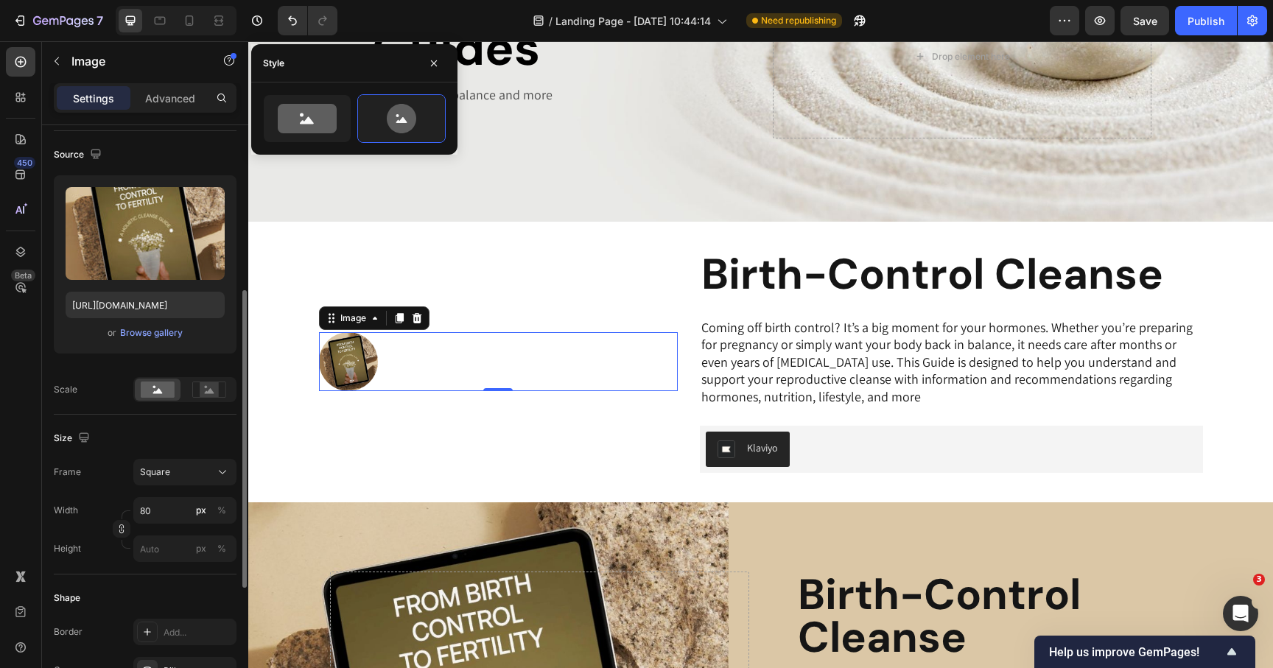
scroll to position [199, 0]
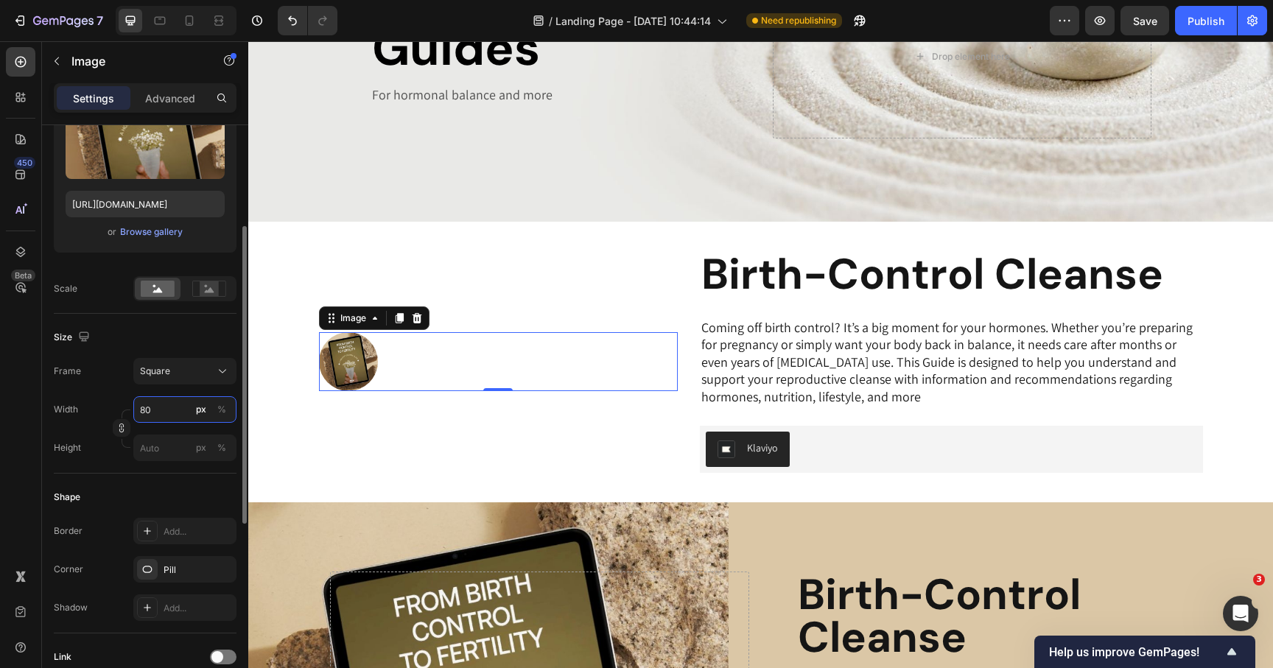
click at [173, 410] on input "80" at bounding box center [184, 409] width 103 height 27
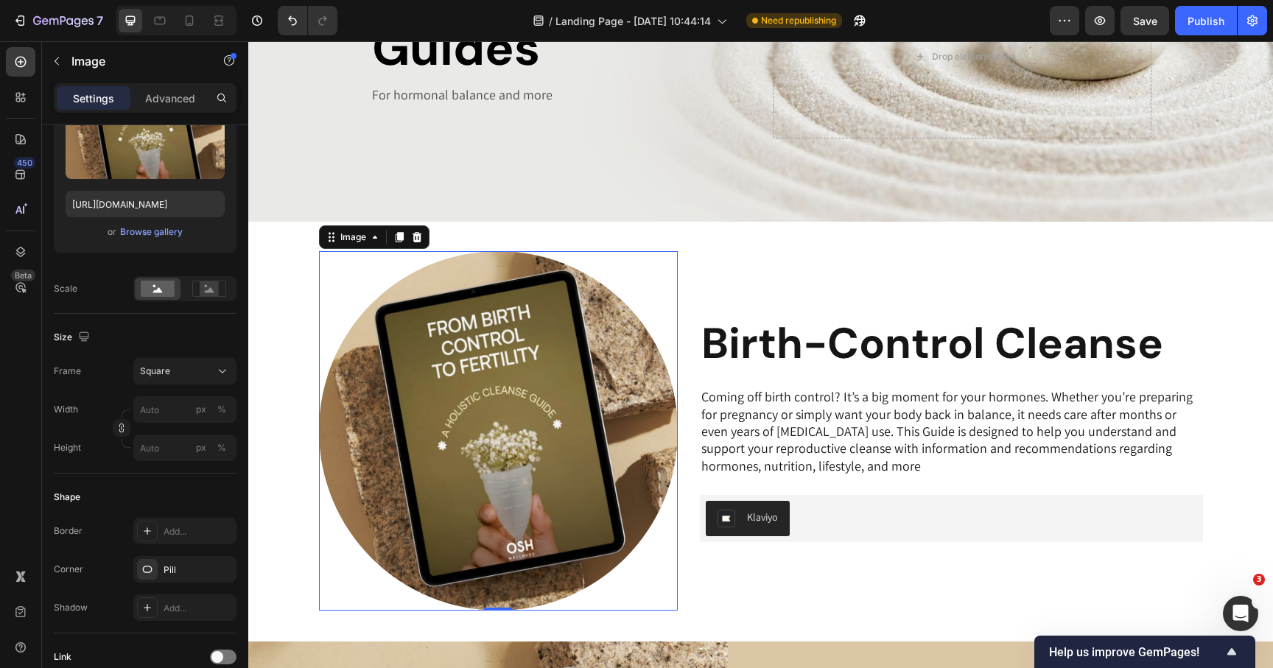
click at [306, 518] on div "Image 0 Row Image Row Birth-Control Cleanse Heading Coming off birth control? I…" at bounding box center [760, 431] width 1025 height 361
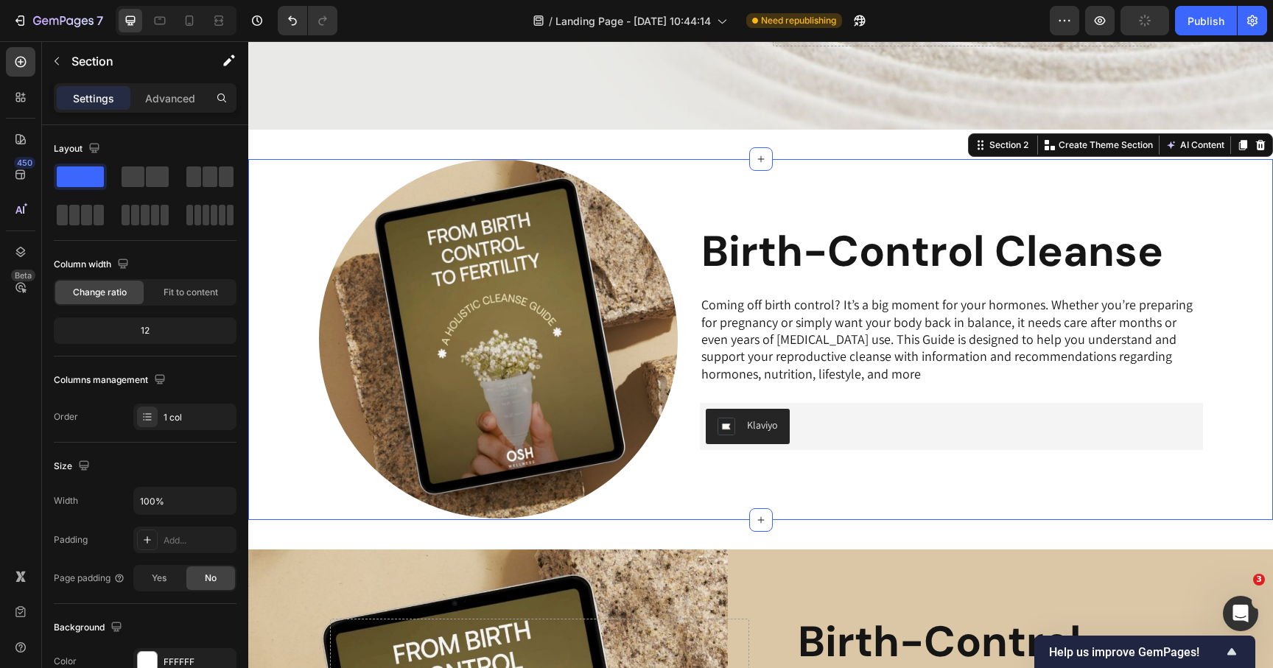
scroll to position [317, 0]
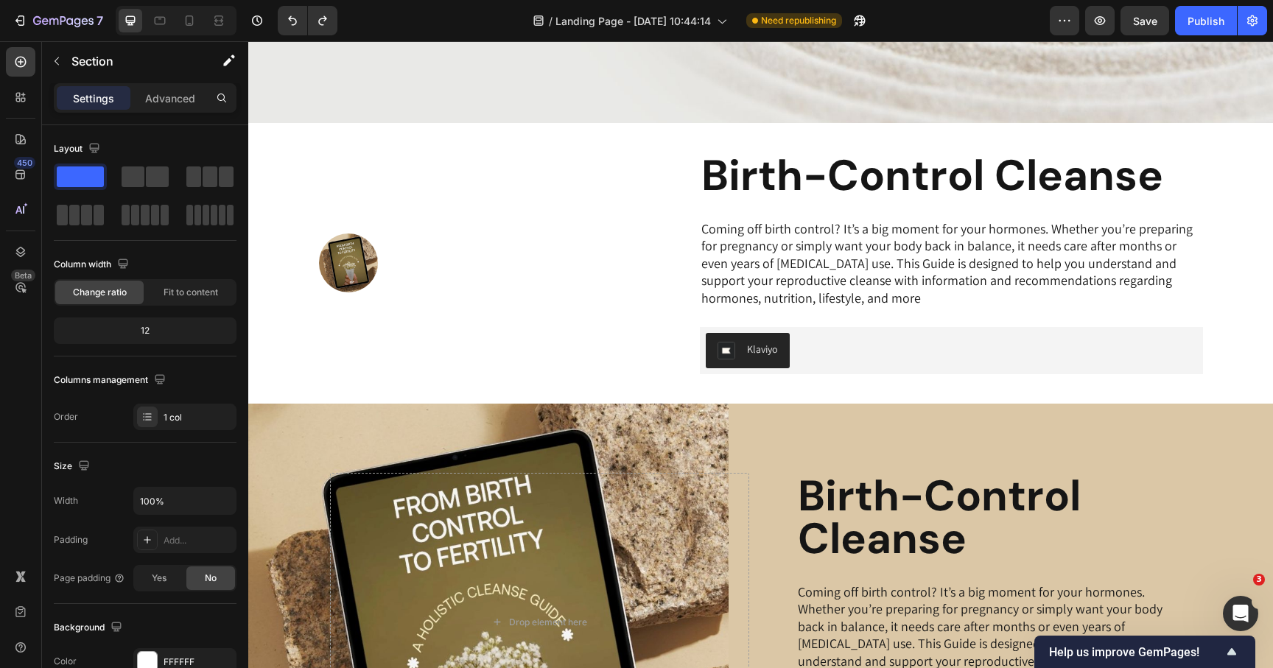
click at [487, 381] on div "Wellness Guides Heading For hormonal balance and more Text Block Drop element h…" at bounding box center [760, 587] width 1025 height 1664
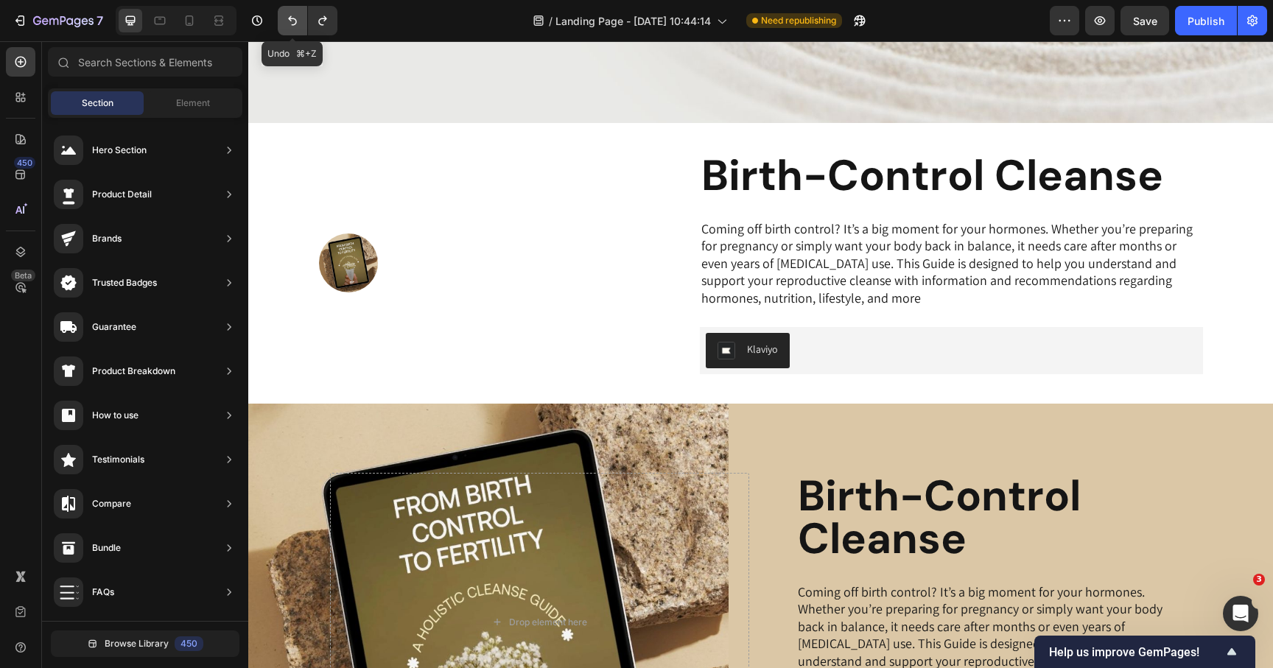
click at [292, 9] on button "Undo/Redo" at bounding box center [292, 20] width 29 height 29
click at [290, 31] on button "Undo/Redo" at bounding box center [292, 20] width 29 height 29
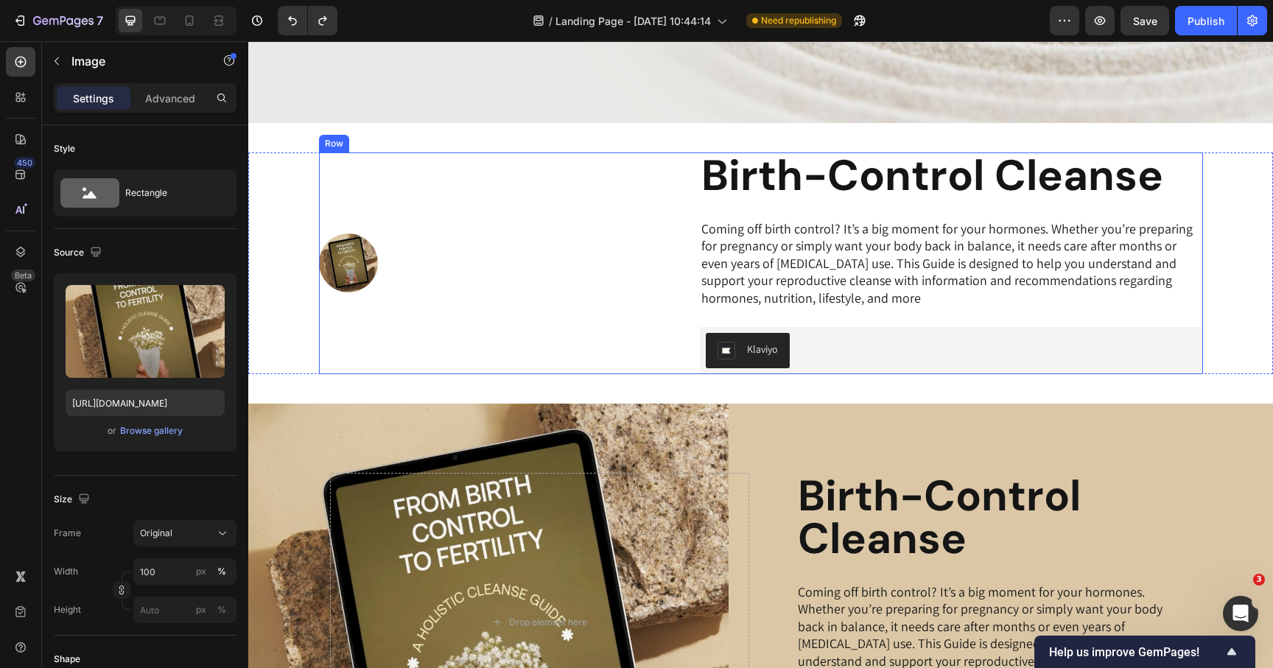
click at [340, 242] on img at bounding box center [348, 263] width 59 height 59
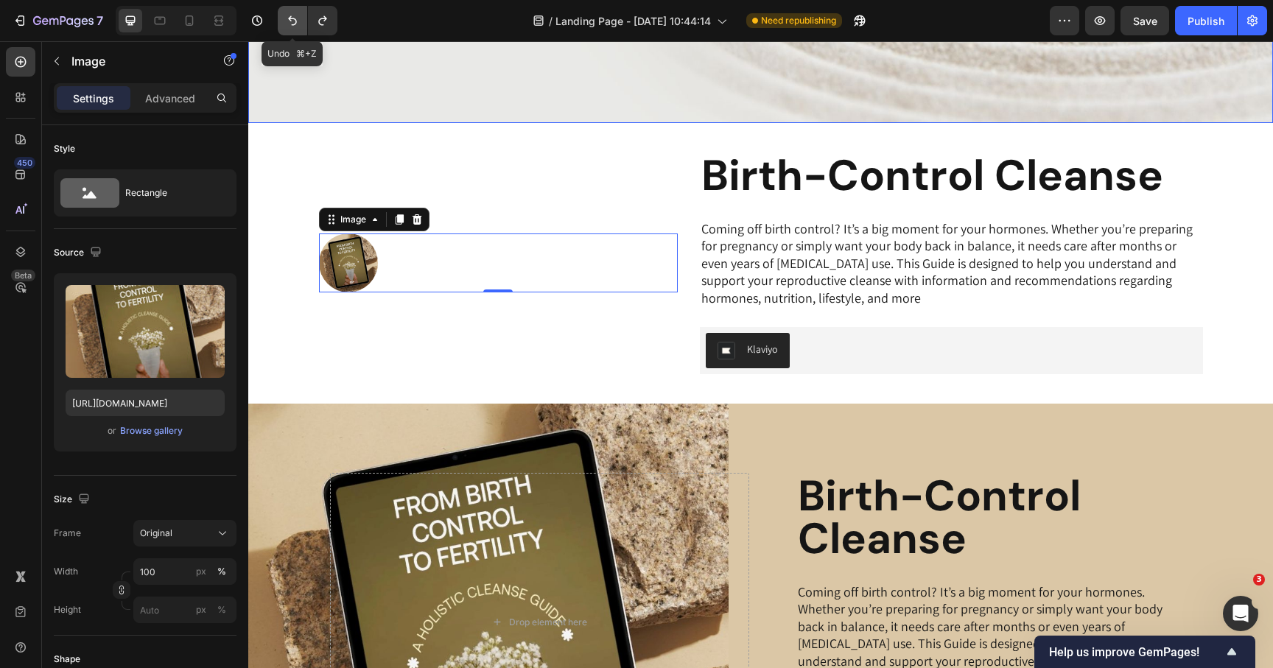
click at [292, 23] on icon "Undo/Redo" at bounding box center [292, 20] width 15 height 15
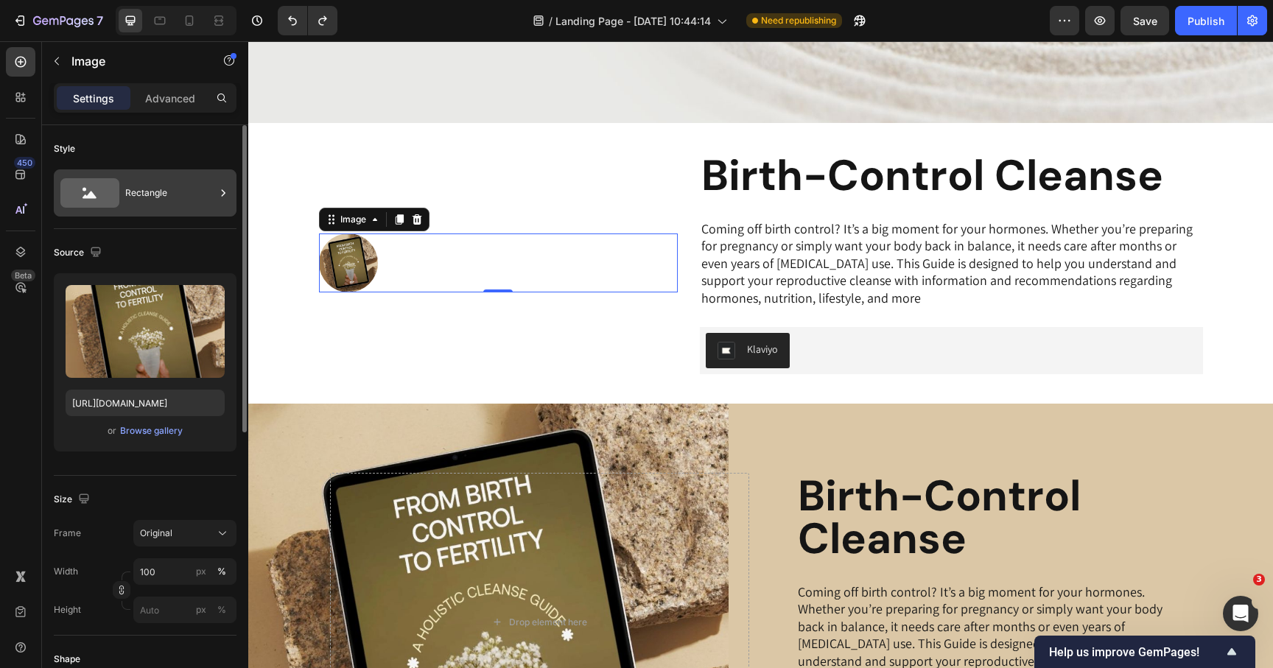
click at [153, 183] on div "Rectangle" at bounding box center [170, 193] width 90 height 34
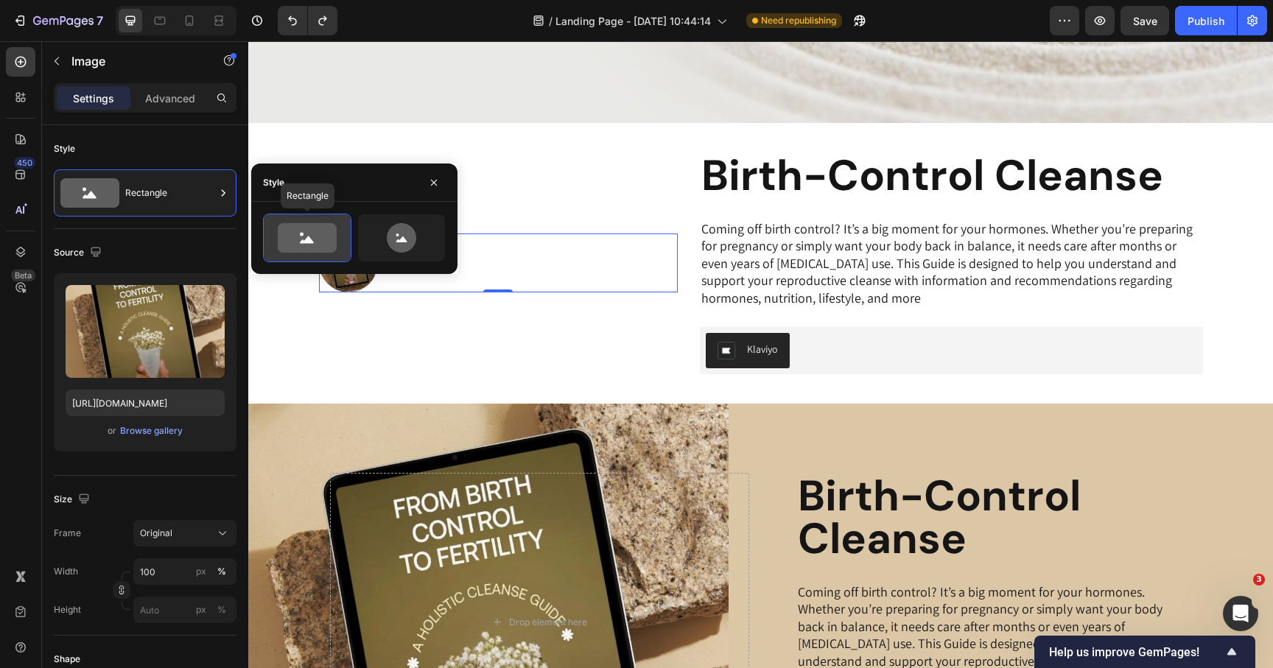
click at [311, 248] on icon at bounding box center [307, 237] width 59 height 29
click at [413, 237] on icon at bounding box center [401, 237] width 29 height 29
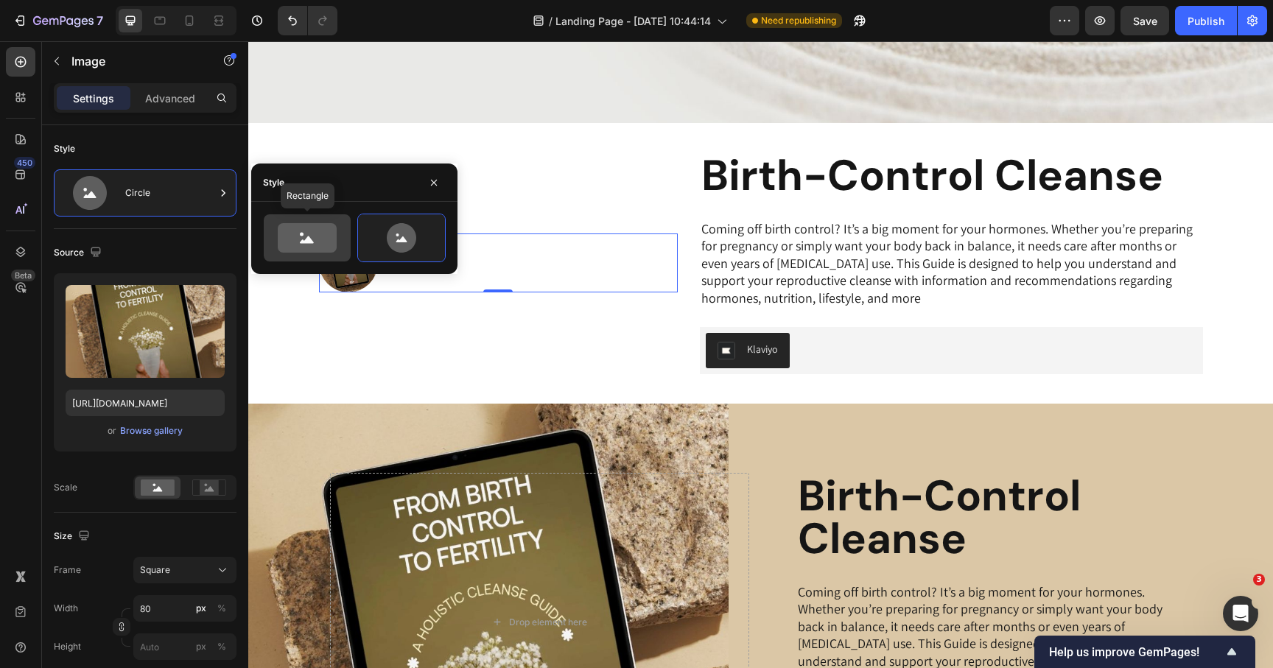
click at [325, 245] on icon at bounding box center [307, 237] width 59 height 29
type input "100"
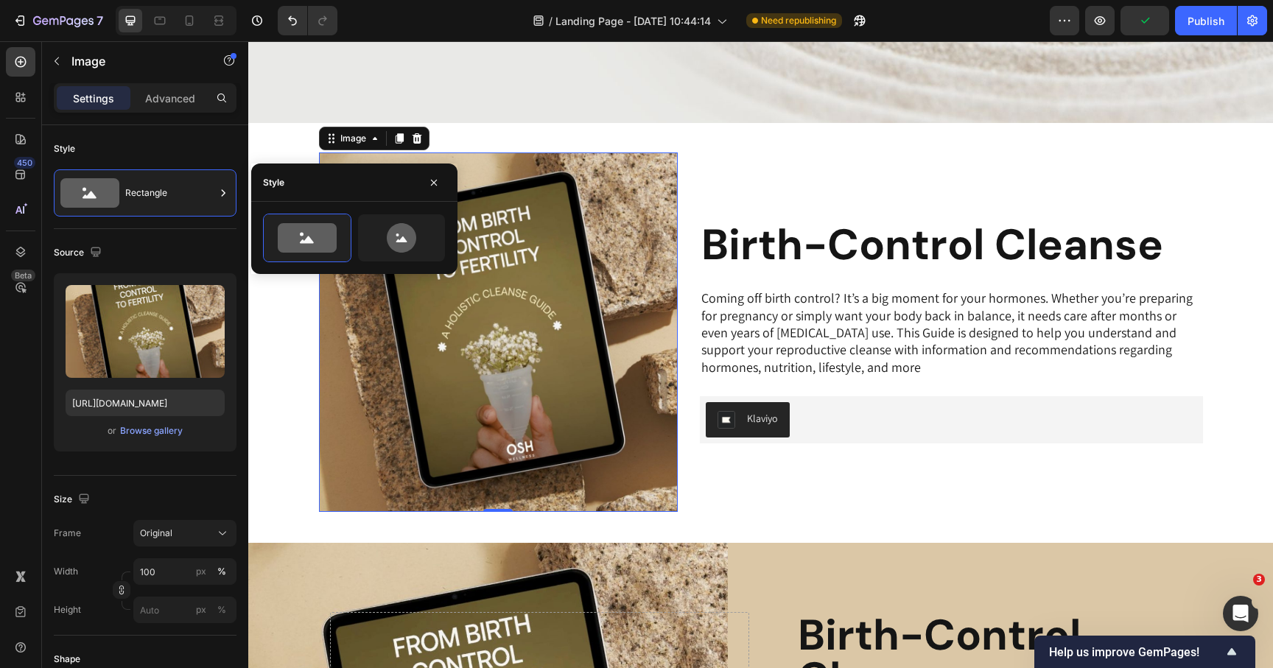
click at [165, 115] on div "Settings Advanced" at bounding box center [145, 104] width 206 height 42
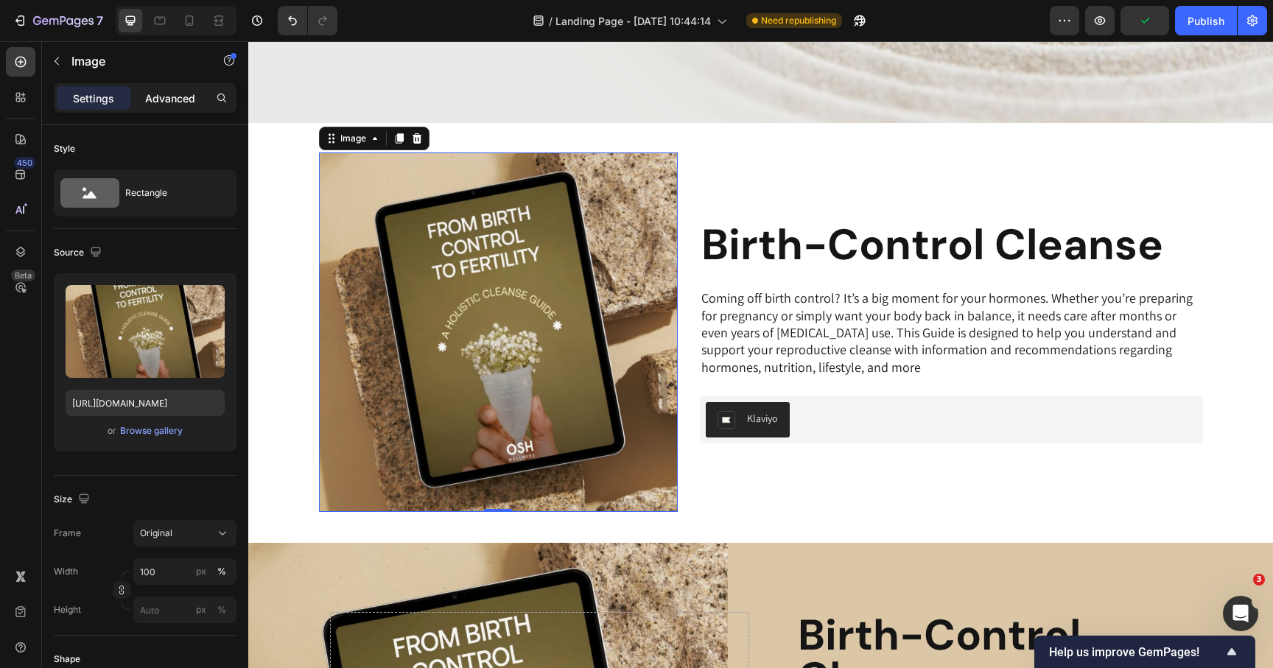
click at [164, 97] on p "Advanced" at bounding box center [170, 98] width 50 height 15
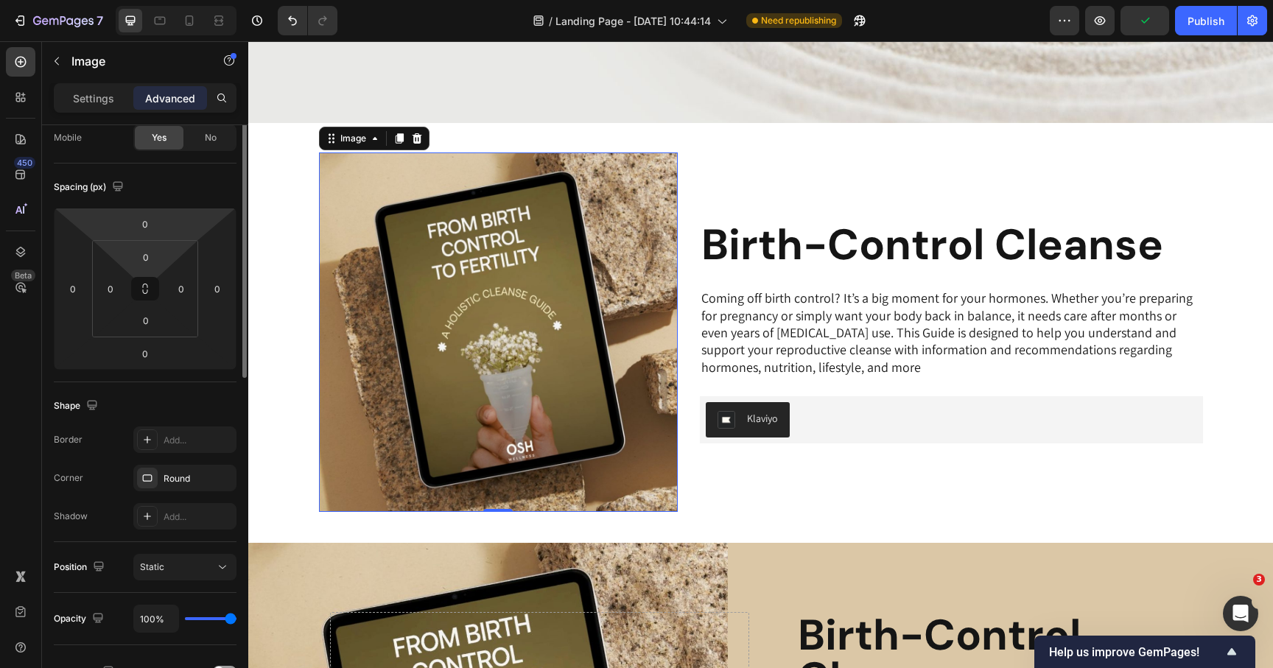
scroll to position [168, 0]
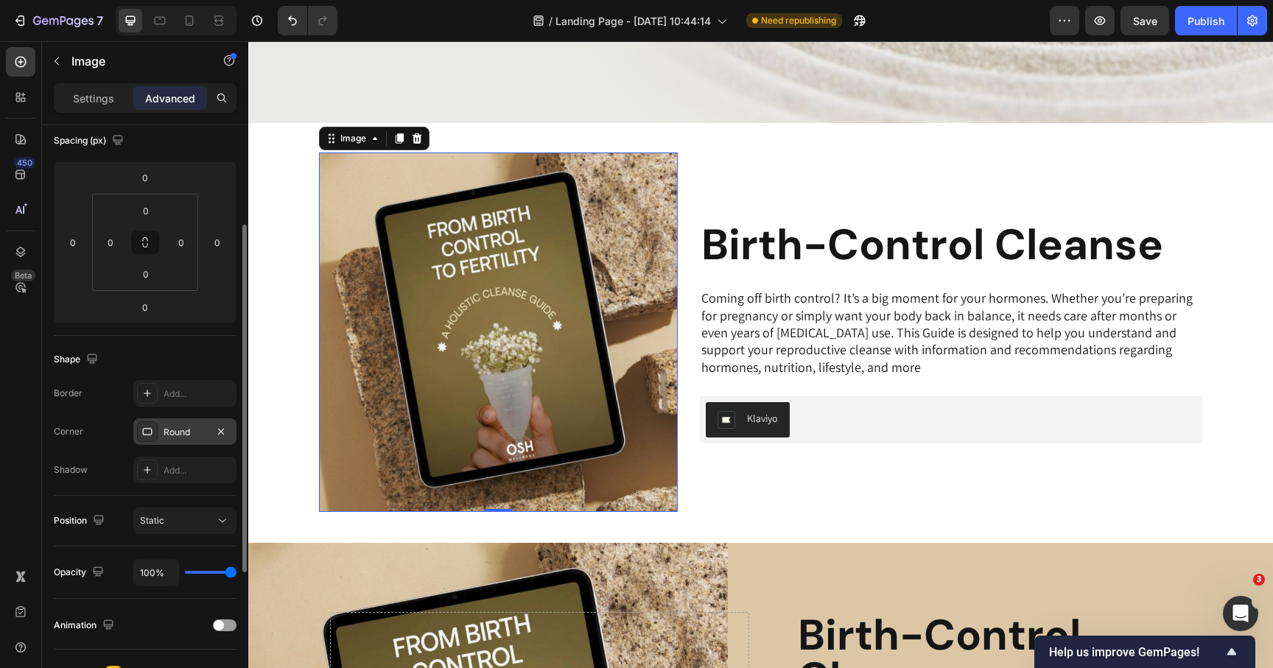
click at [185, 432] on div "Round" at bounding box center [185, 432] width 43 height 13
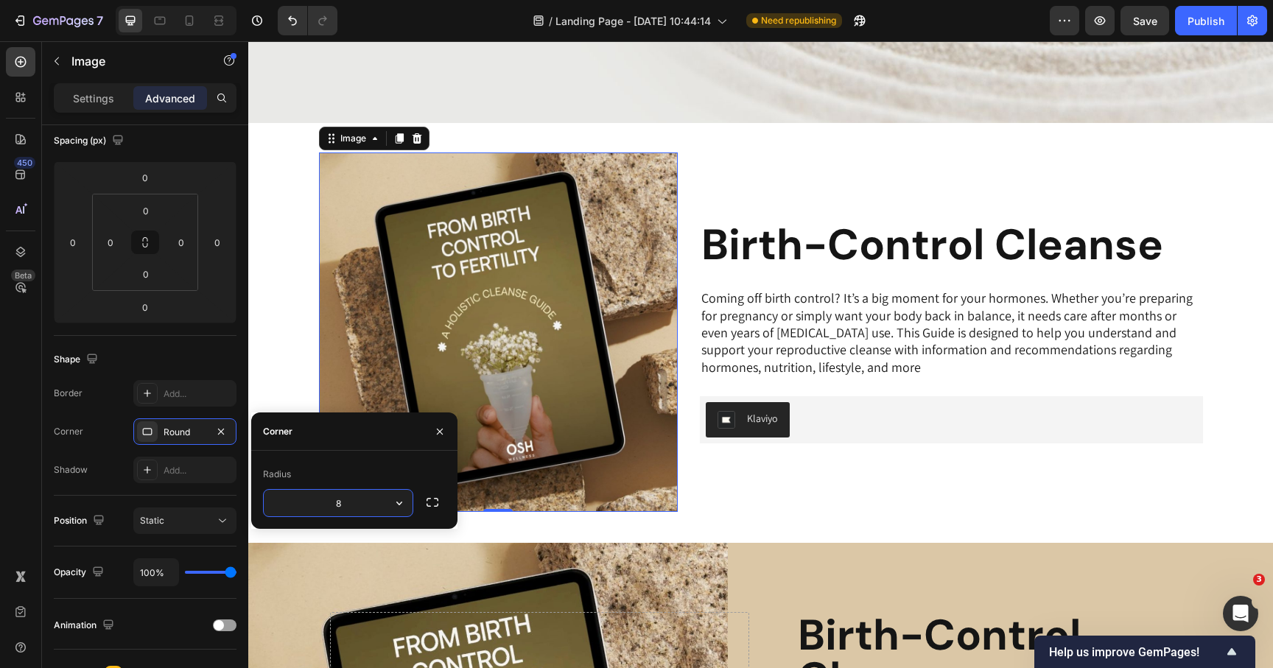
click at [353, 505] on input "8" at bounding box center [338, 503] width 149 height 27
click at [402, 505] on icon "button" at bounding box center [399, 503] width 15 height 15
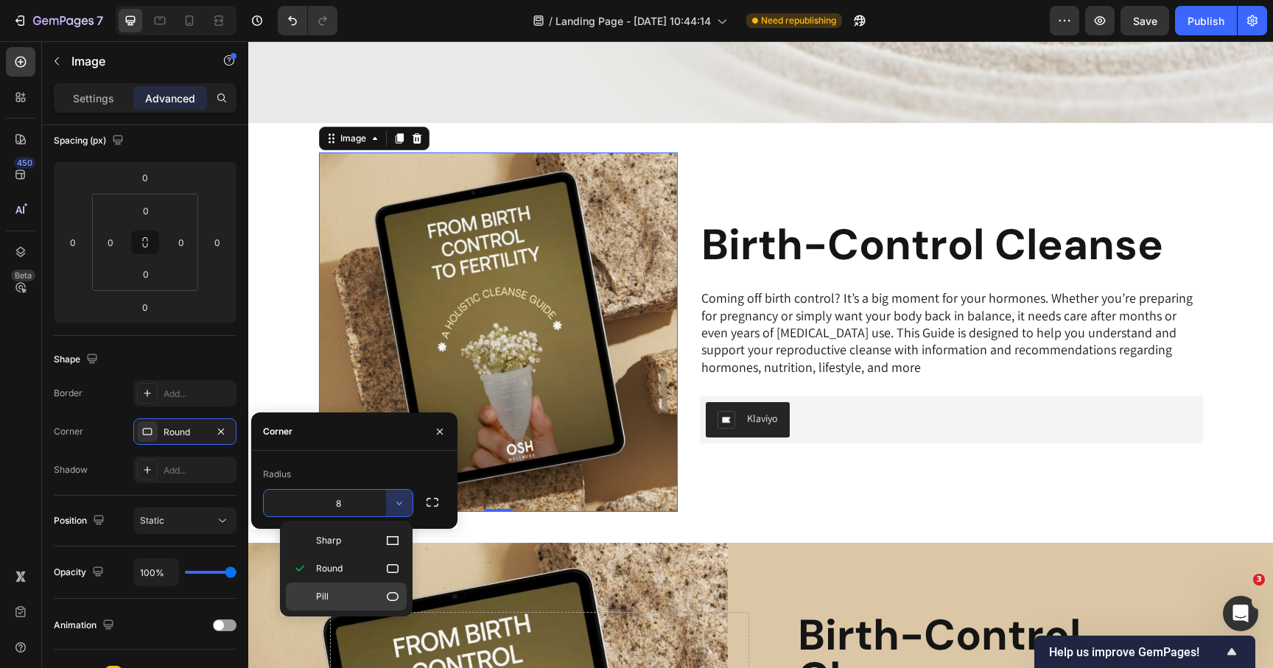
click at [345, 591] on p "Pill" at bounding box center [358, 596] width 84 height 15
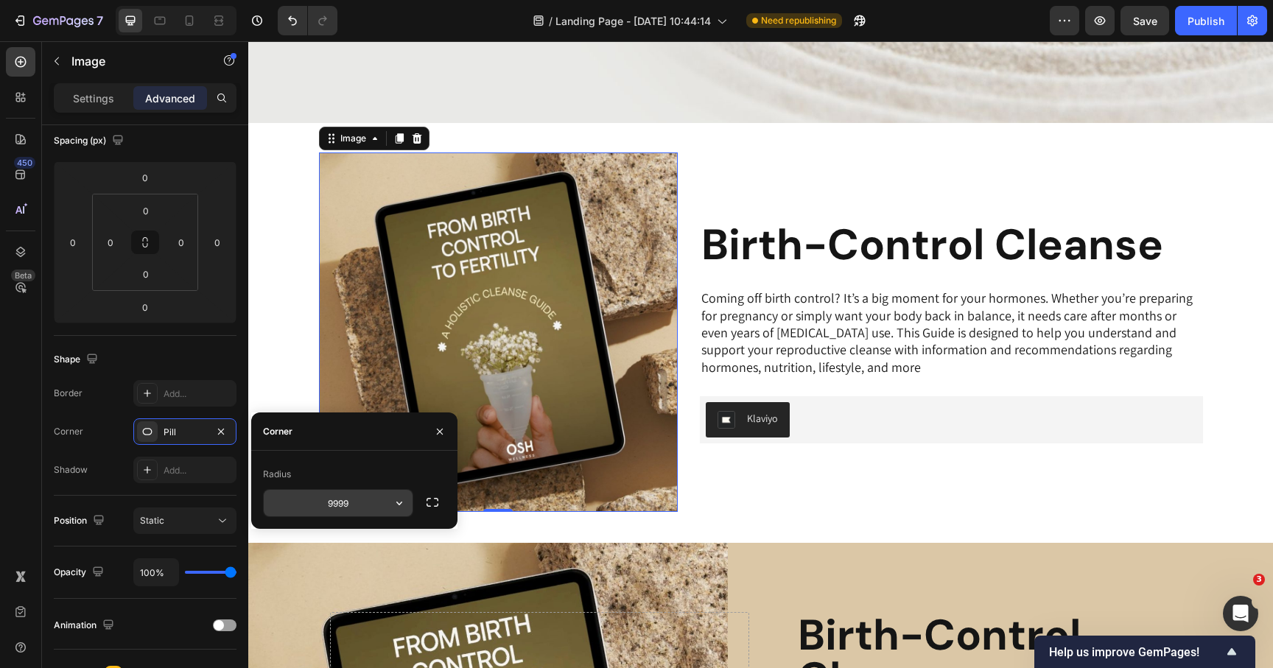
click at [351, 497] on input "9999" at bounding box center [338, 503] width 149 height 27
click at [398, 501] on icon "button" at bounding box center [399, 503] width 15 height 15
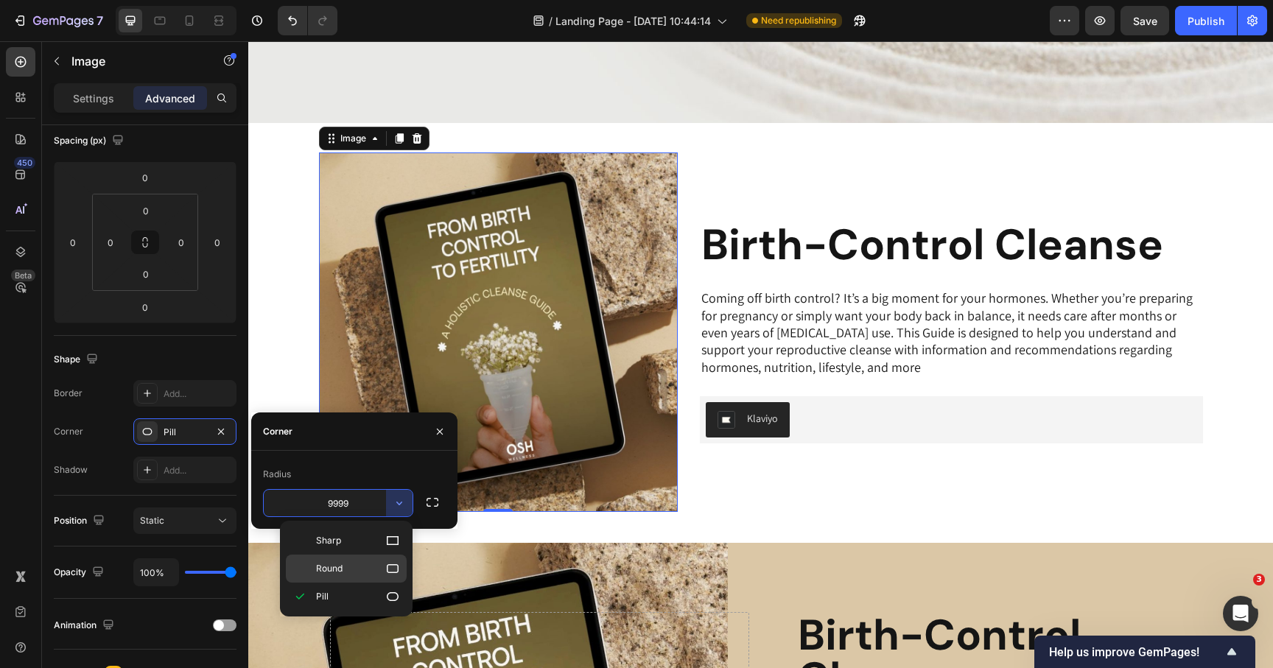
click at [348, 562] on p "Round" at bounding box center [358, 568] width 84 height 15
type input "8"
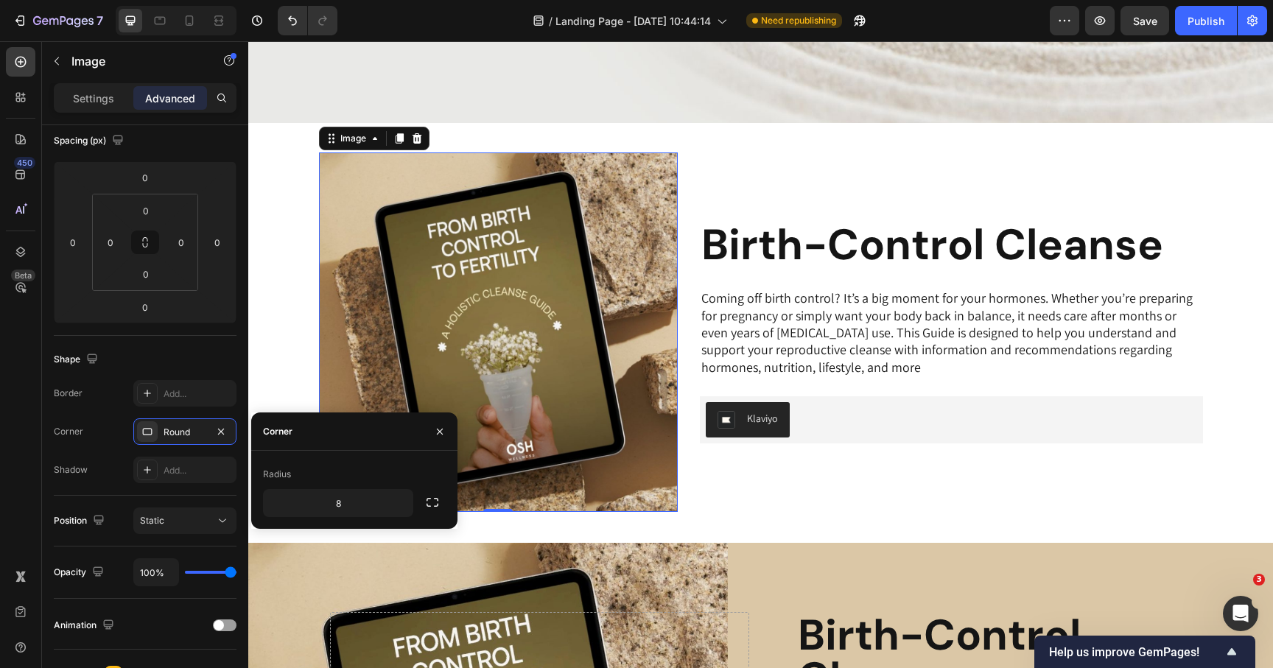
click at [571, 407] on img at bounding box center [499, 333] width 360 height 360
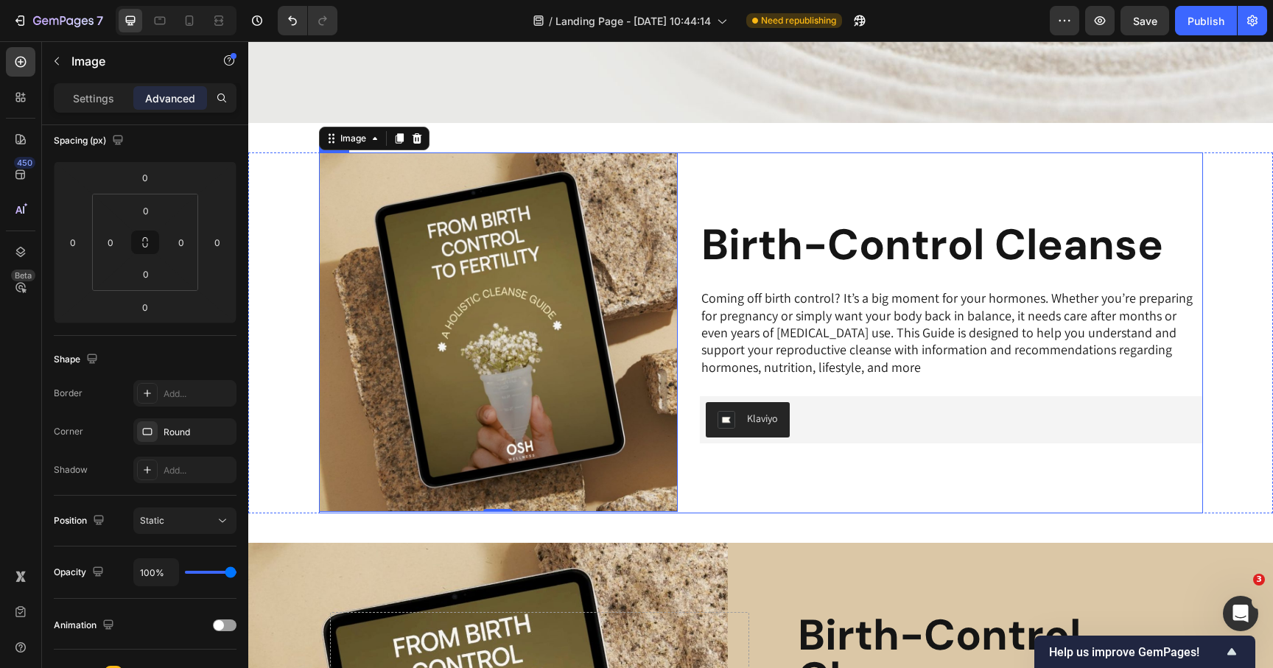
click at [734, 489] on div "Image Row Birth-Control Cleanse Heading Coming off birth control? It’s a big mo…" at bounding box center [951, 333] width 503 height 361
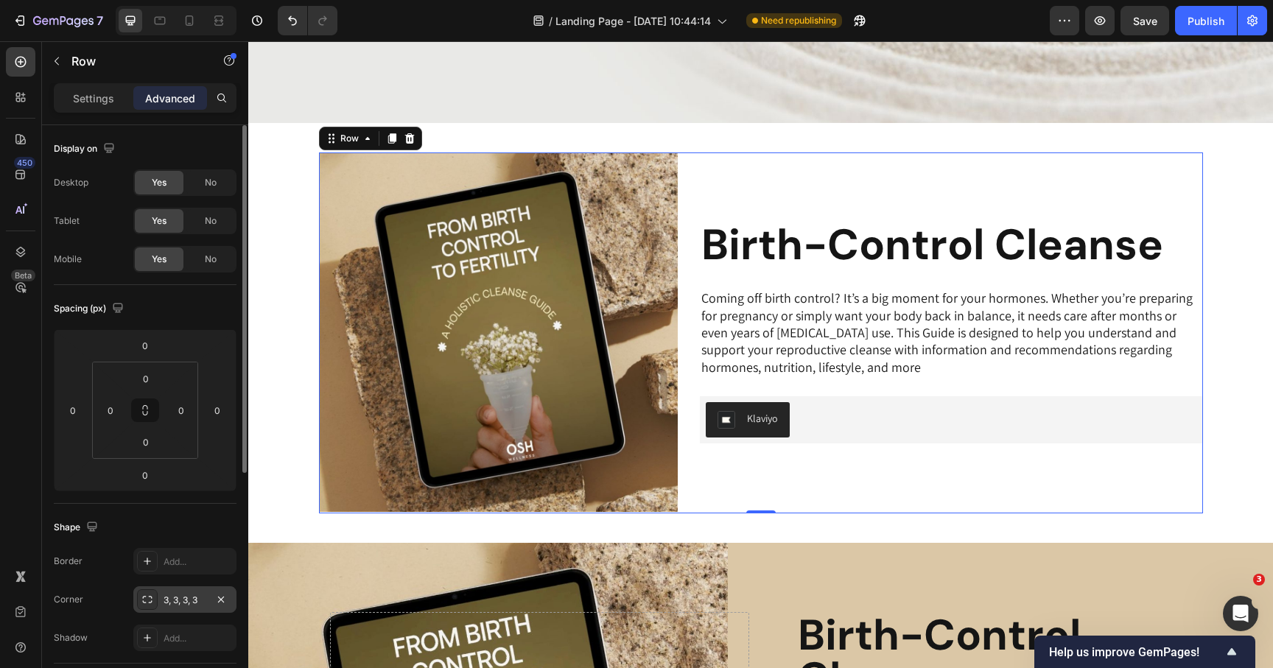
click at [204, 596] on div "3, 3, 3, 3" at bounding box center [185, 600] width 43 height 13
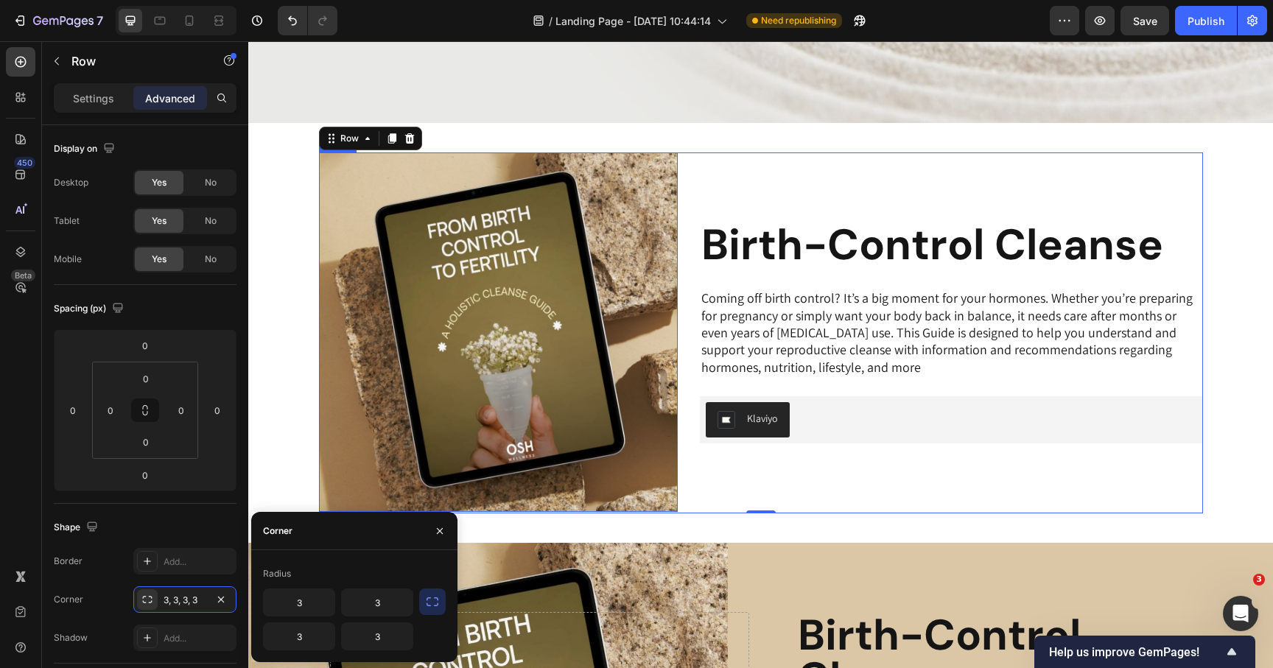
click at [400, 293] on img at bounding box center [499, 333] width 360 height 360
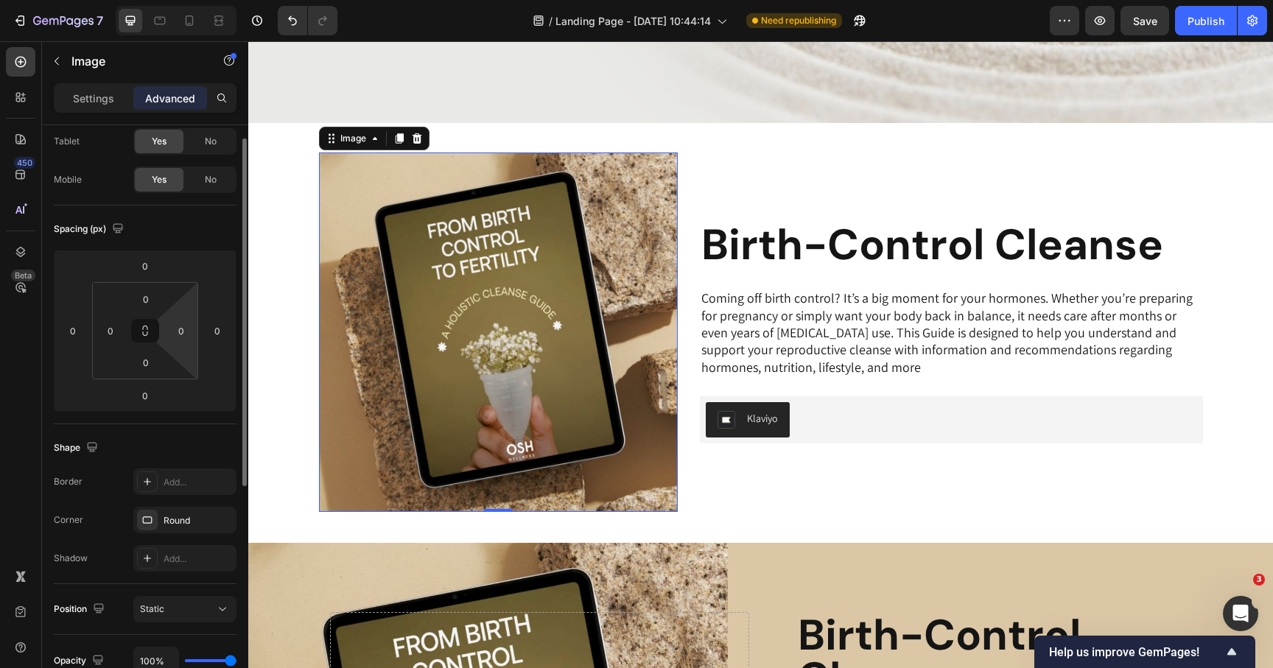
scroll to position [176, 0]
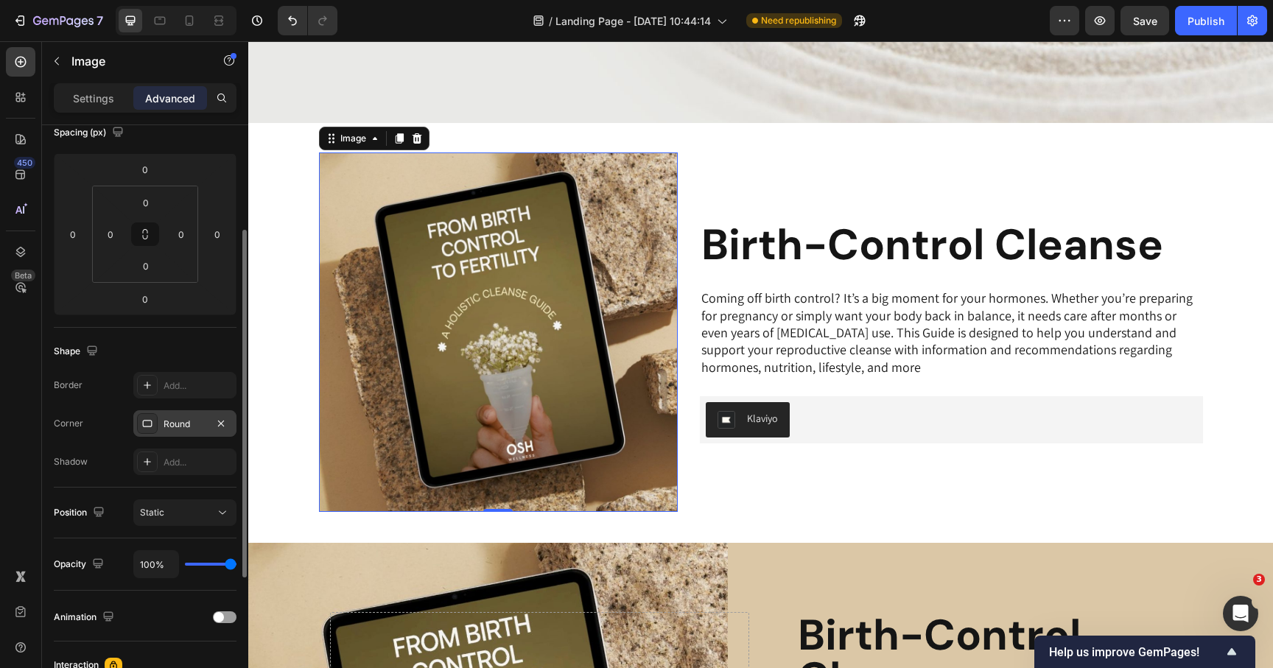
click at [178, 419] on div "Round" at bounding box center [185, 424] width 43 height 13
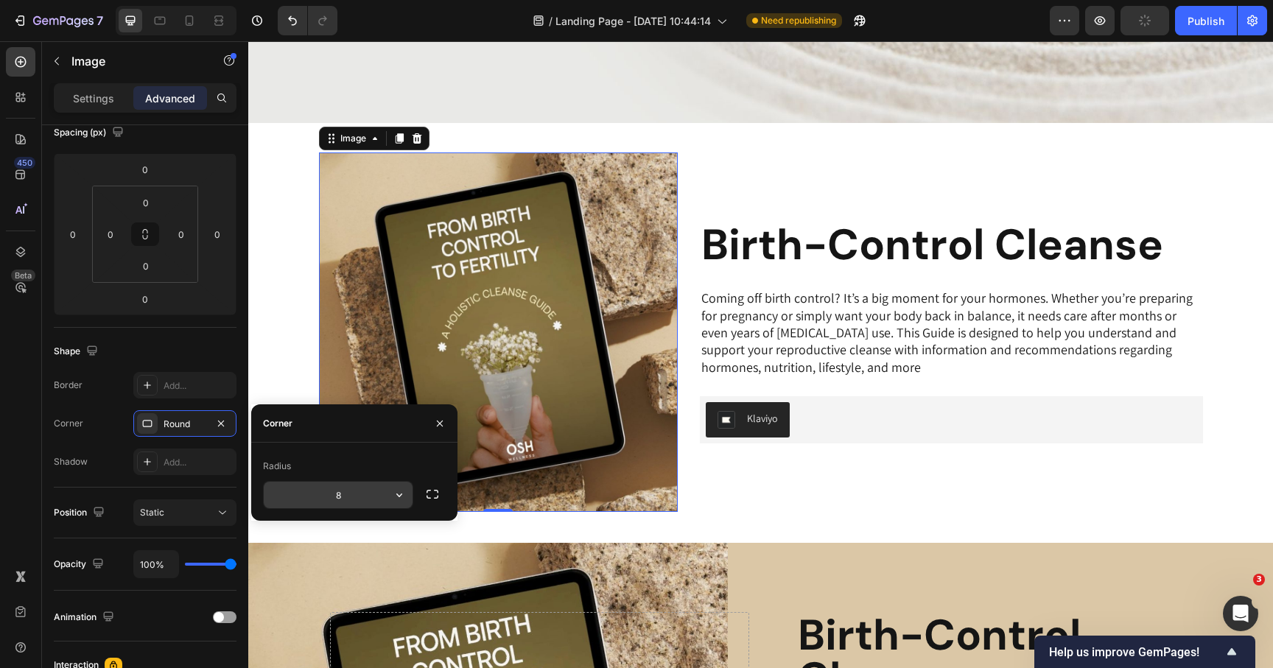
click at [357, 482] on input "8" at bounding box center [338, 495] width 149 height 27
type input "10"
click at [839, 500] on div "Image Row Birth-Control Cleanse Heading Coming off birth control? It’s a big mo…" at bounding box center [951, 333] width 503 height 361
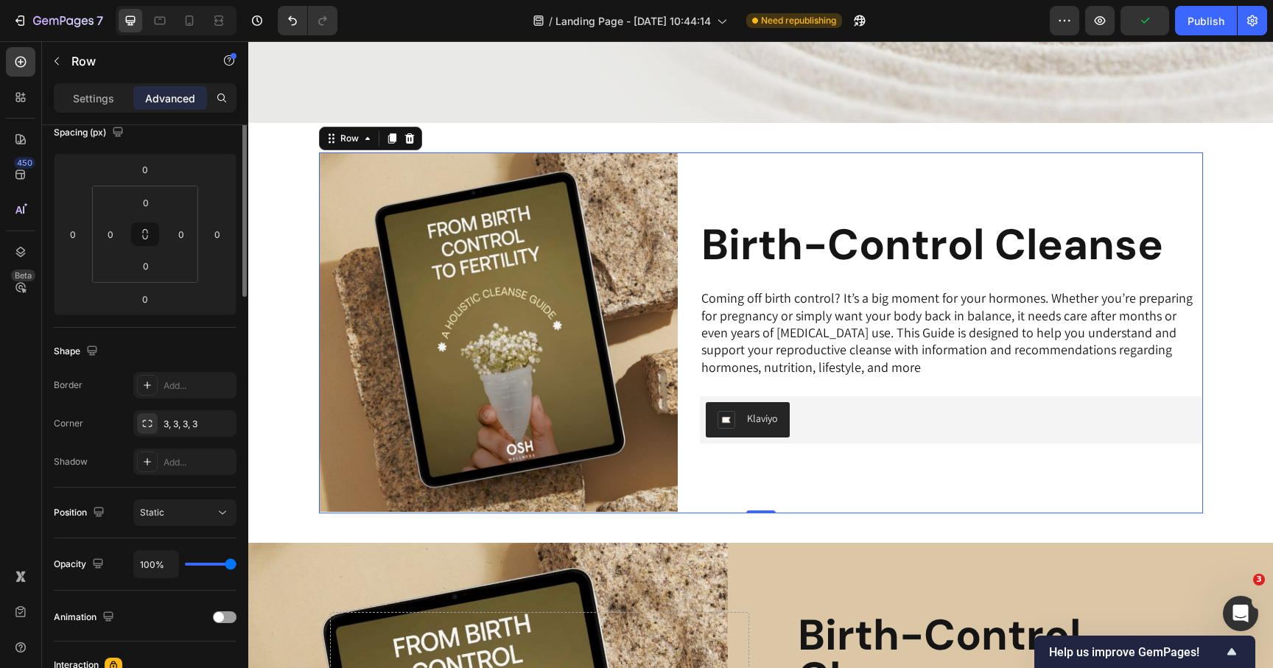
scroll to position [0, 0]
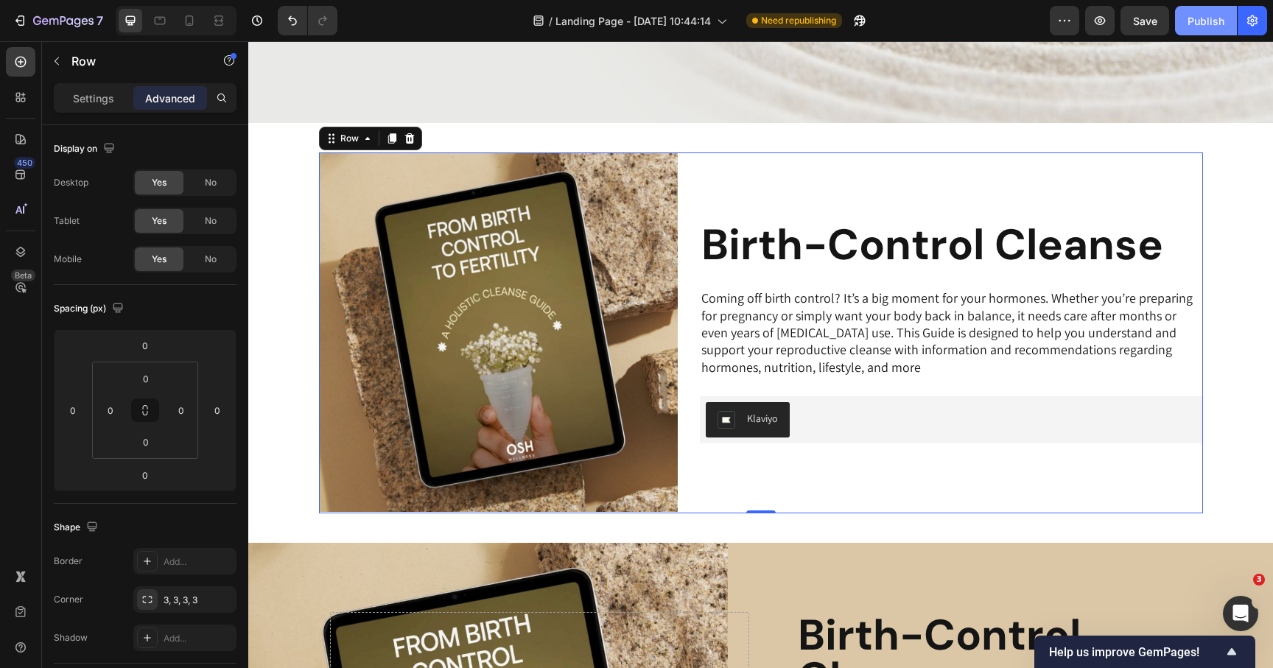
click at [1191, 25] on div "Publish" at bounding box center [1206, 20] width 37 height 15
click at [340, 419] on img at bounding box center [499, 333] width 360 height 360
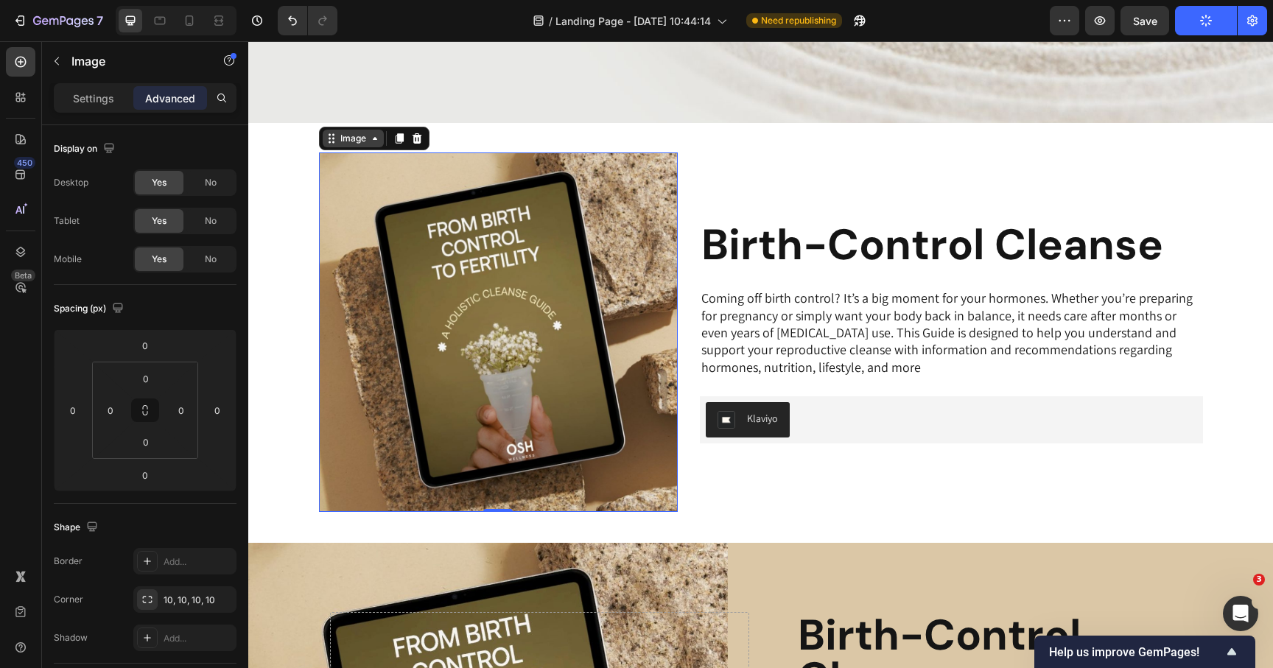
click at [357, 140] on div "Image" at bounding box center [353, 138] width 32 height 13
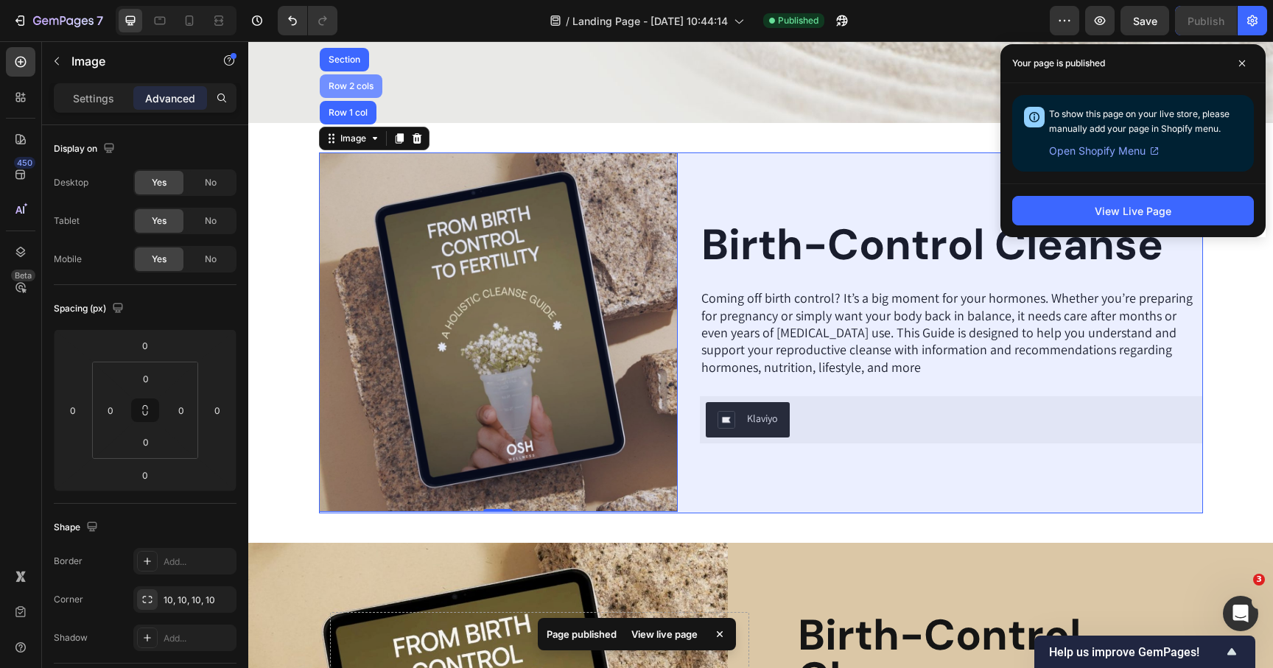
click at [354, 89] on div "Row 2 cols" at bounding box center [351, 86] width 51 height 9
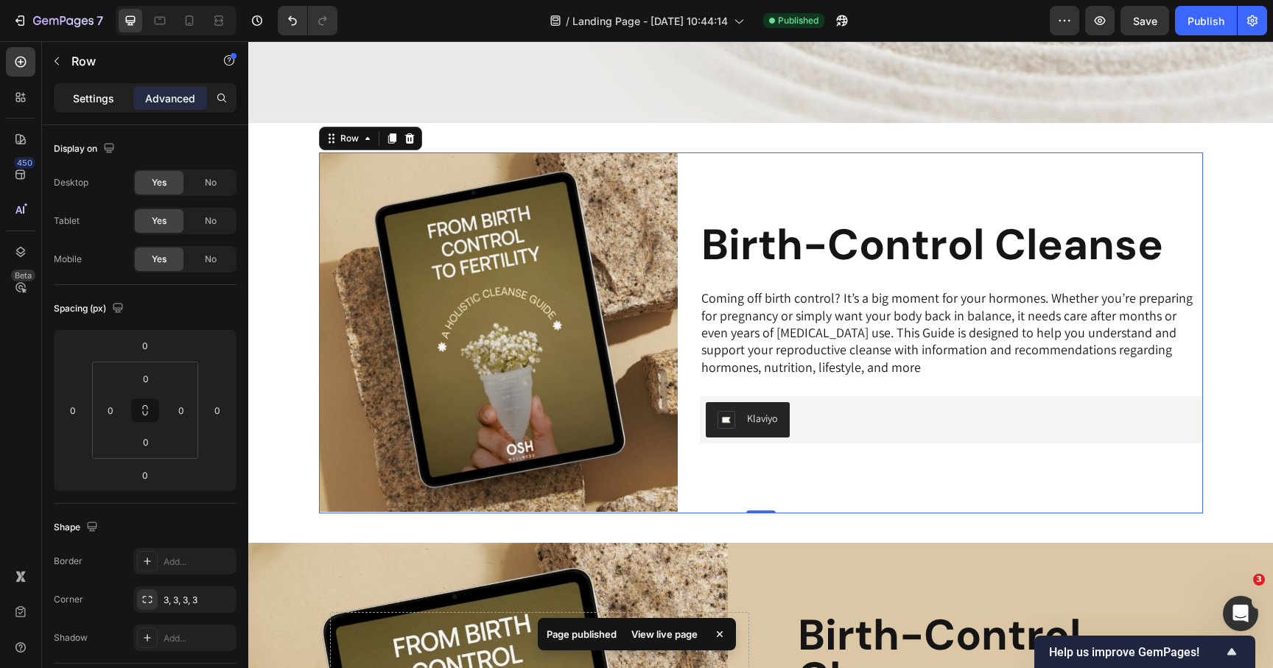
click at [119, 104] on div "Settings" at bounding box center [94, 98] width 74 height 24
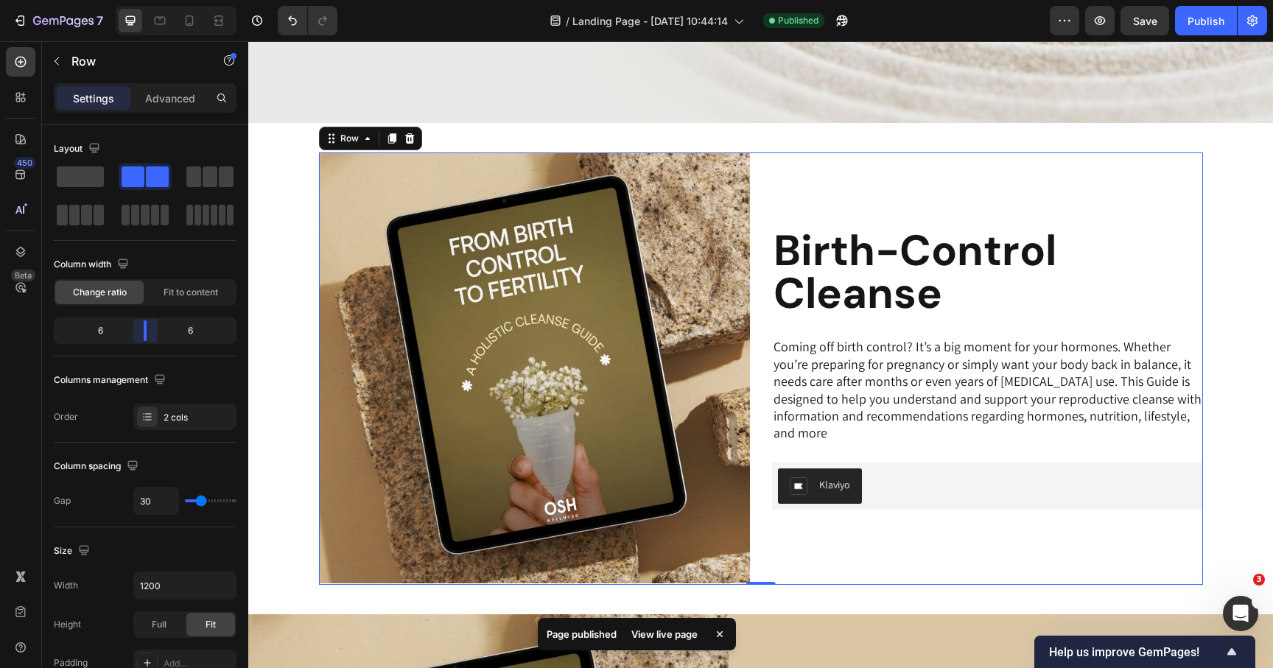
click at [146, 0] on body "7 Version history / Landing Page - Sep 29, 10:44:14 Published Preview Save Publ…" at bounding box center [636, 0] width 1273 height 0
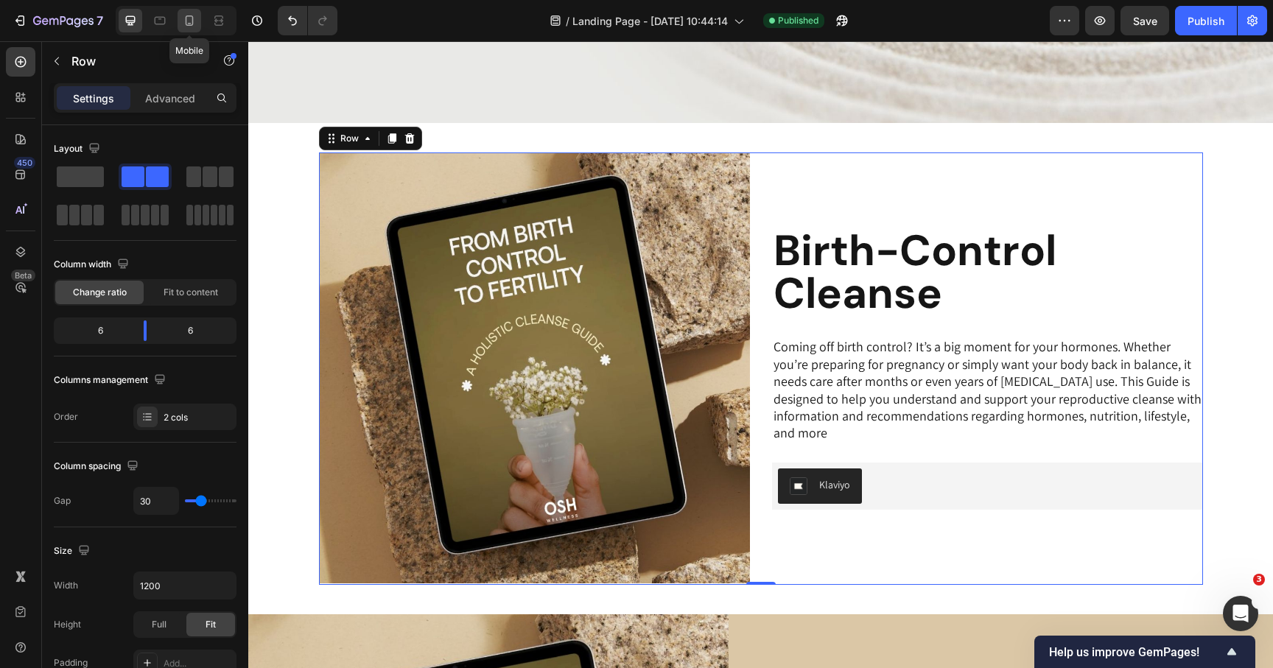
click at [188, 21] on icon at bounding box center [189, 20] width 15 height 15
type input "0"
type input "100%"
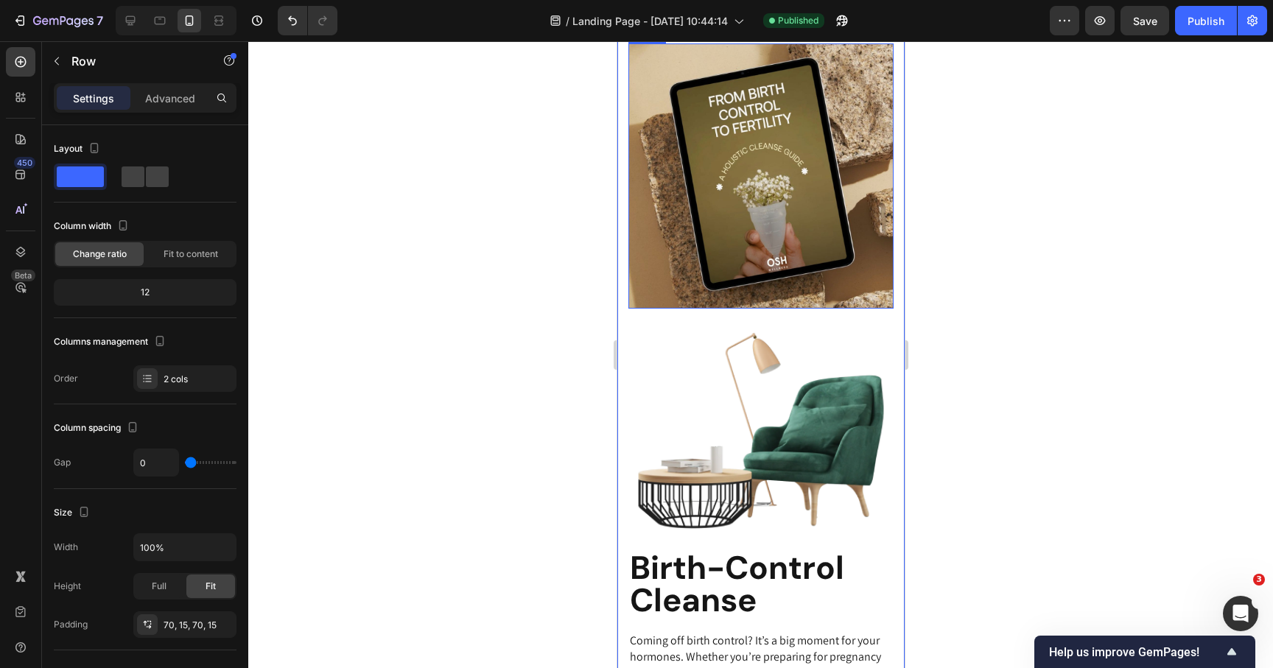
scroll to position [404, 0]
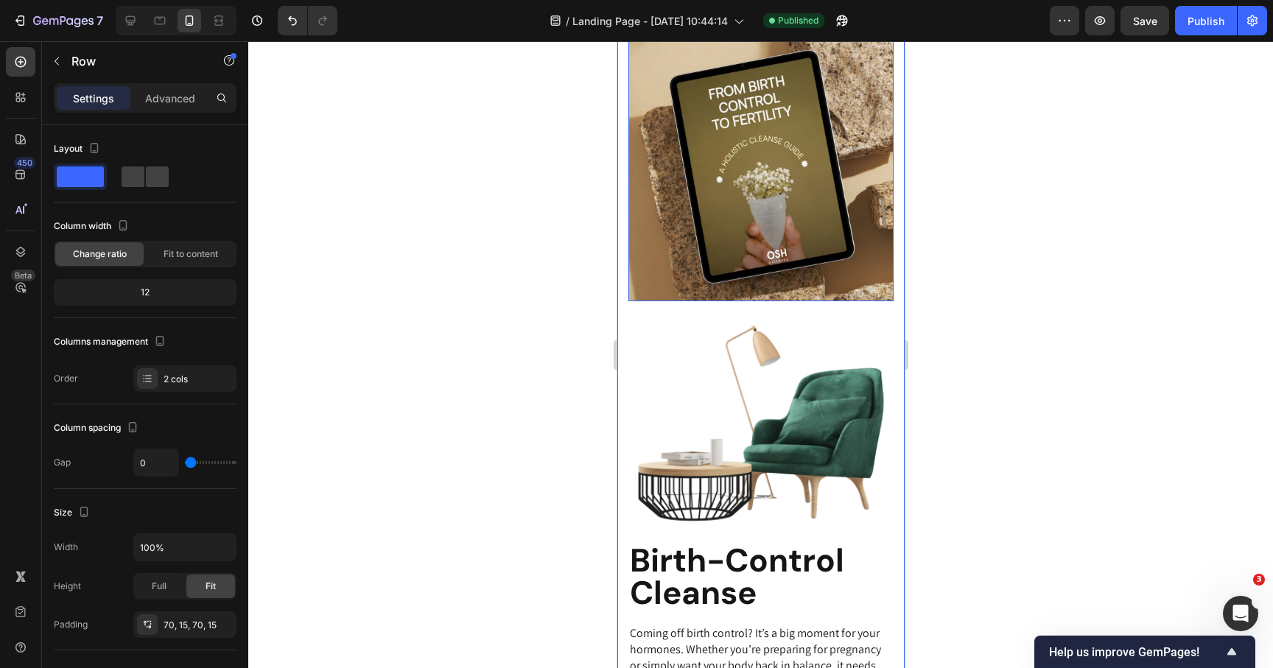
click at [741, 371] on img at bounding box center [760, 423] width 265 height 240
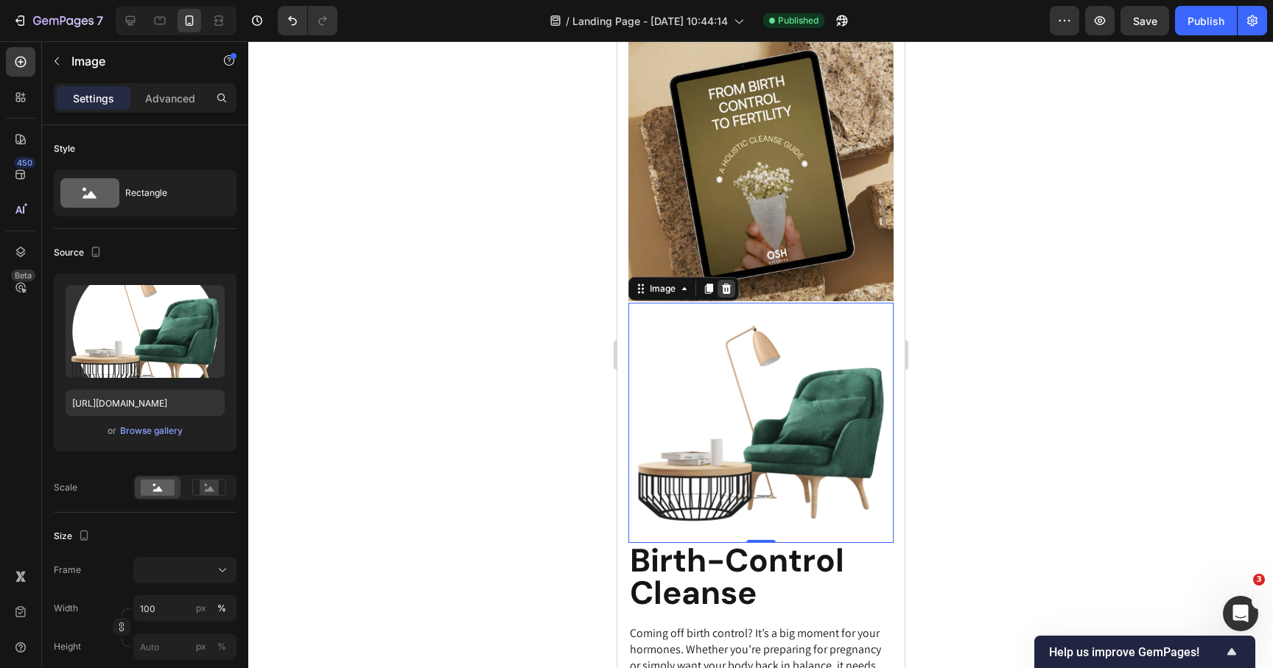
click at [724, 292] on icon at bounding box center [726, 289] width 10 height 10
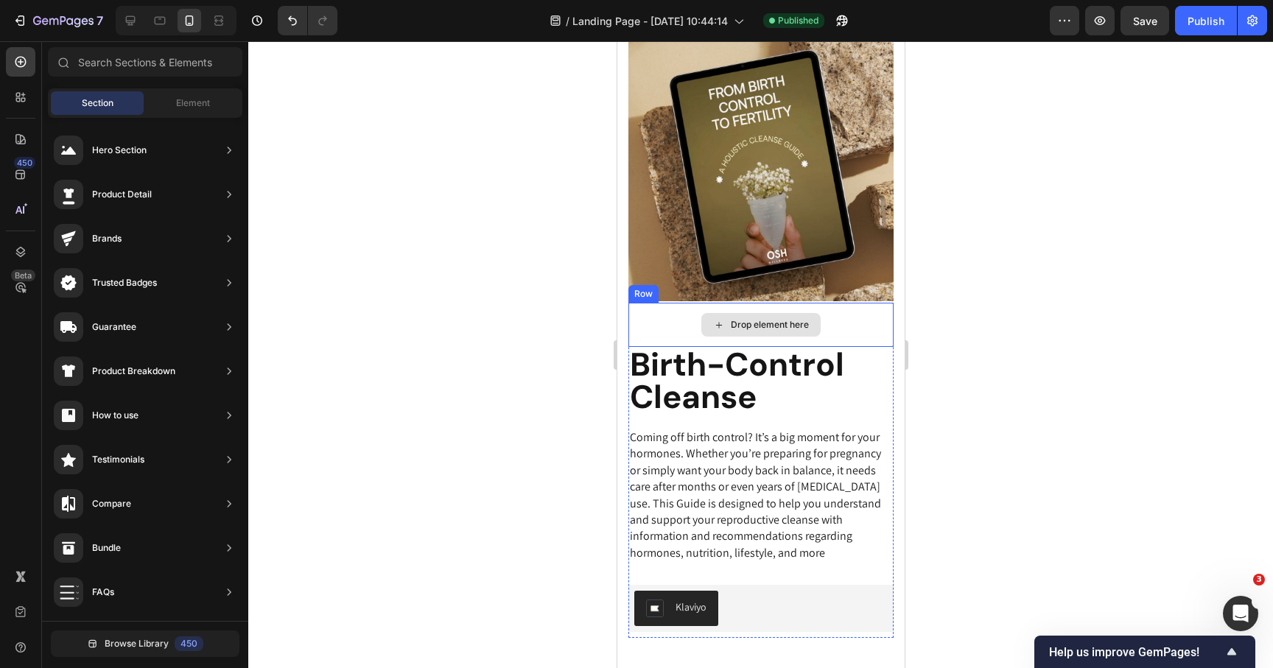
click at [746, 315] on div "Drop element here" at bounding box center [760, 325] width 119 height 24
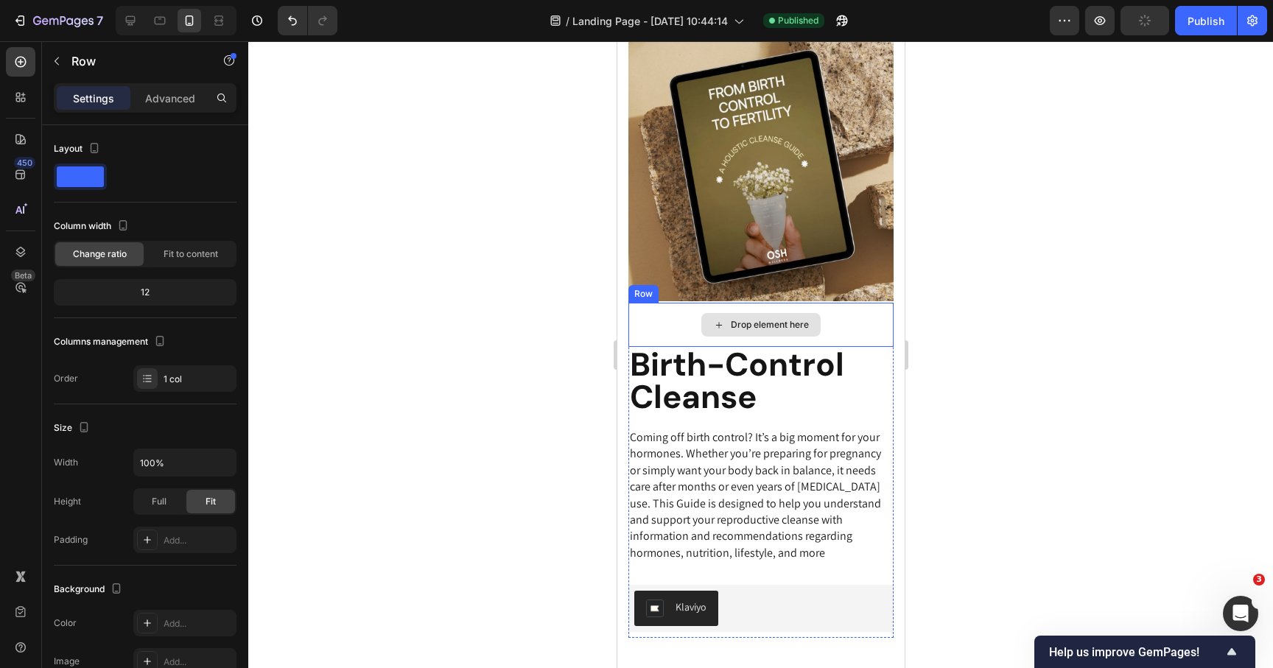
click at [673, 325] on div "Drop element here" at bounding box center [760, 325] width 265 height 44
click at [718, 301] on img at bounding box center [760, 168] width 265 height 265
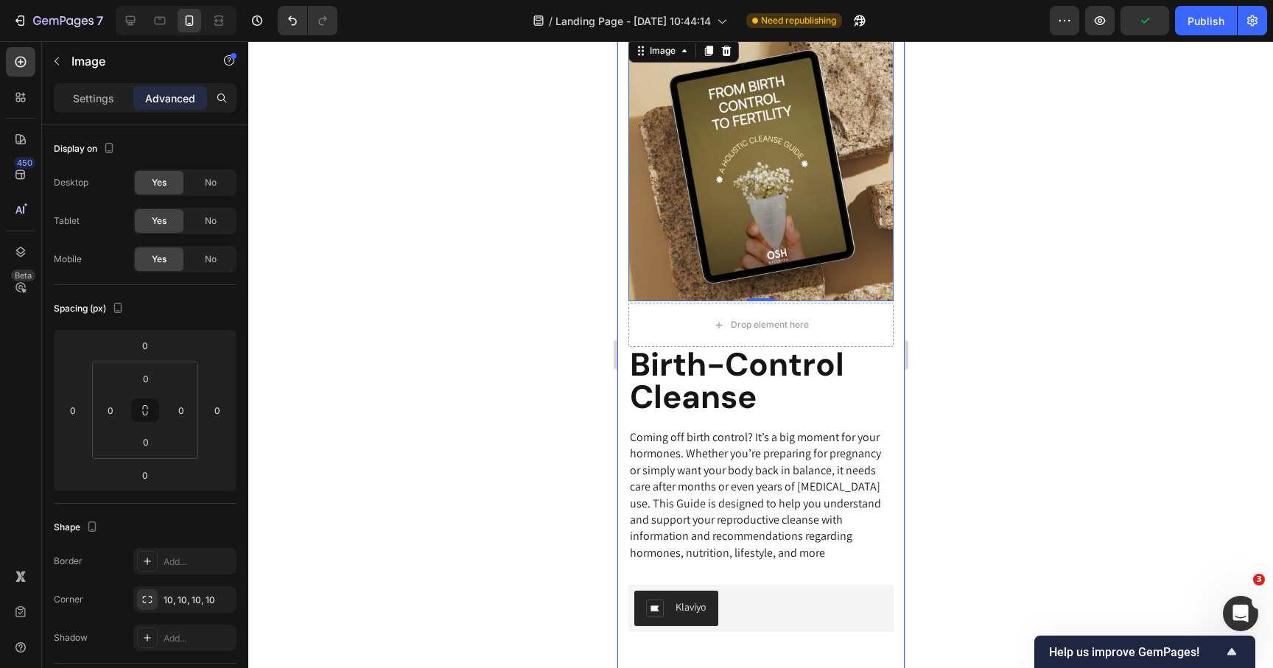
click at [681, 332] on div "Drop element here" at bounding box center [760, 325] width 265 height 44
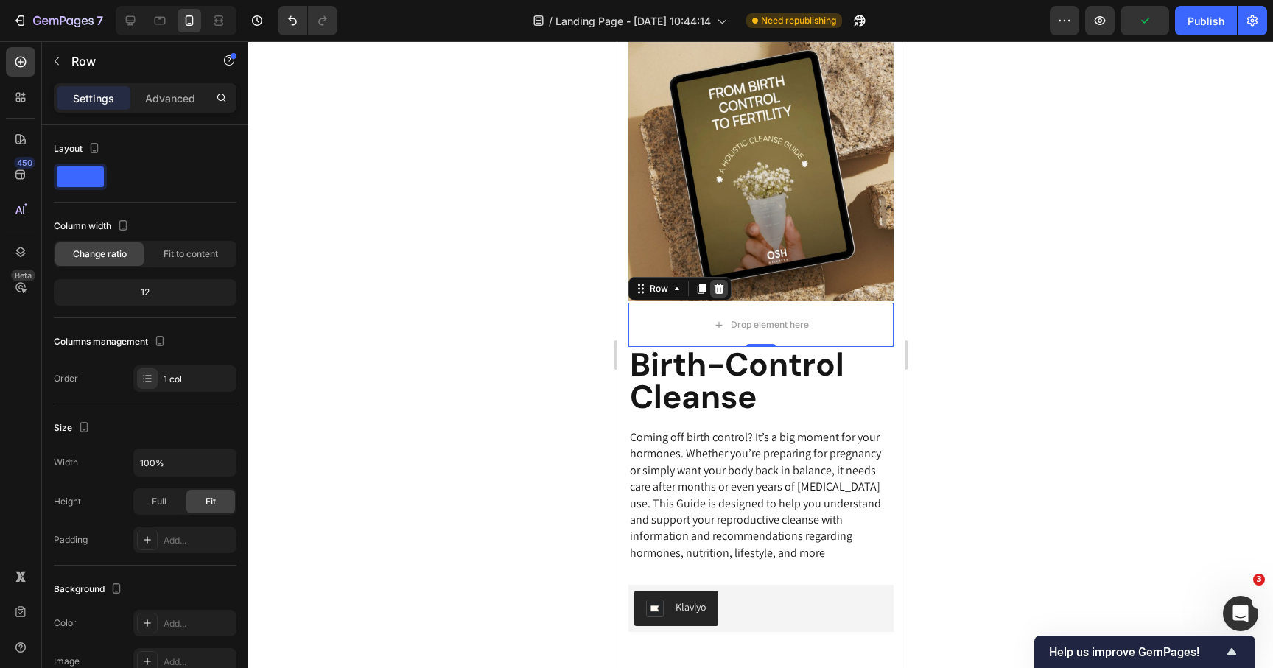
click at [715, 291] on icon at bounding box center [719, 289] width 10 height 10
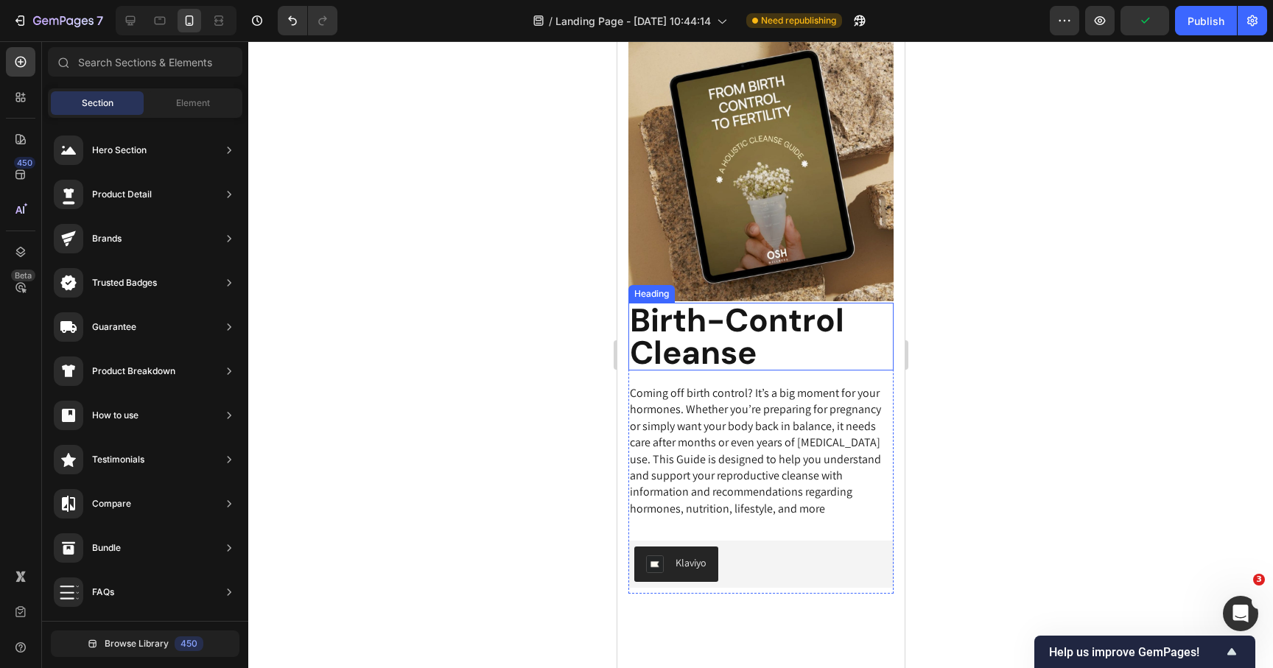
click at [670, 314] on h2 "Birth-Control Cleanse" at bounding box center [760, 337] width 265 height 68
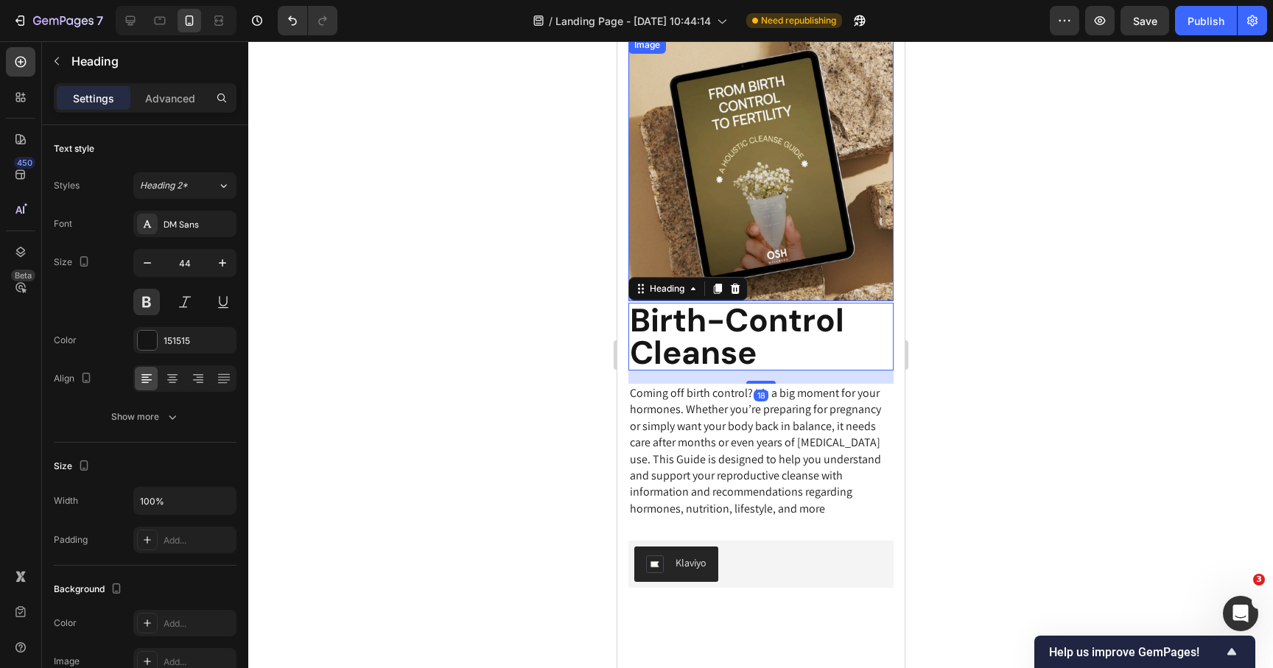
click at [803, 281] on img at bounding box center [760, 168] width 265 height 265
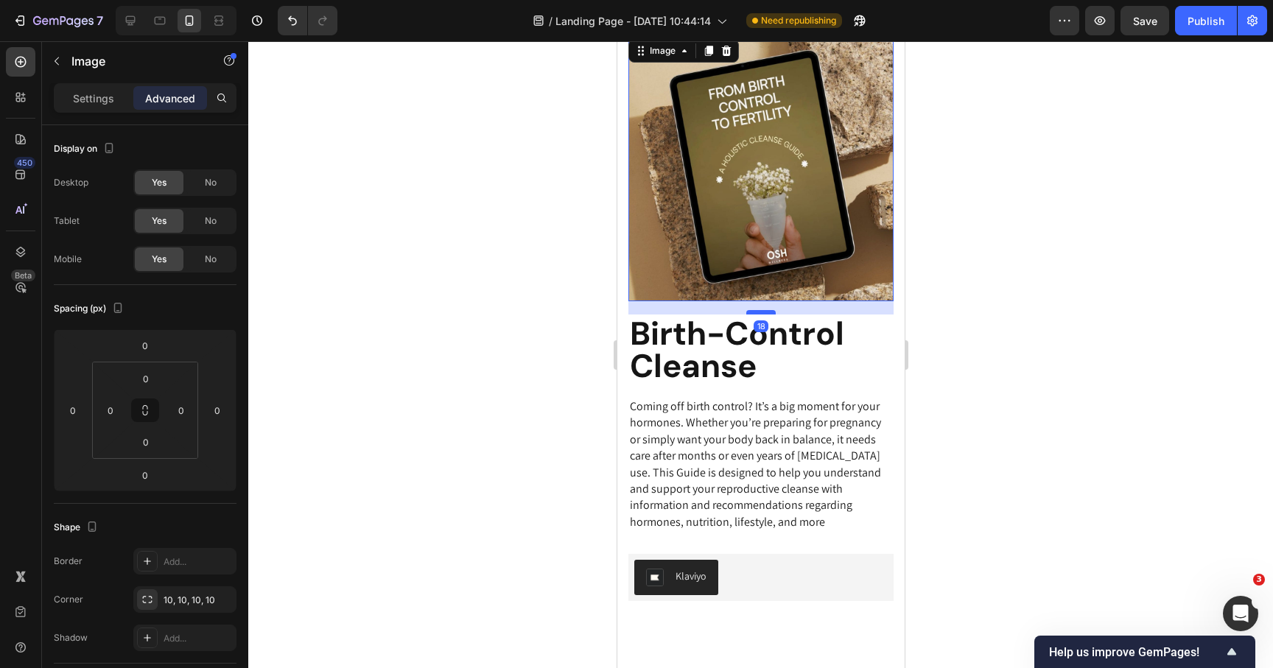
drag, startPoint x: 764, startPoint y: 299, endPoint x: 764, endPoint y: 312, distance: 13.3
click at [764, 312] on div at bounding box center [760, 312] width 29 height 4
type input "18"
click at [731, 415] on p "Coming off birth control? It’s a big moment for your hormones. Whether you’re p…" at bounding box center [760, 465] width 262 height 132
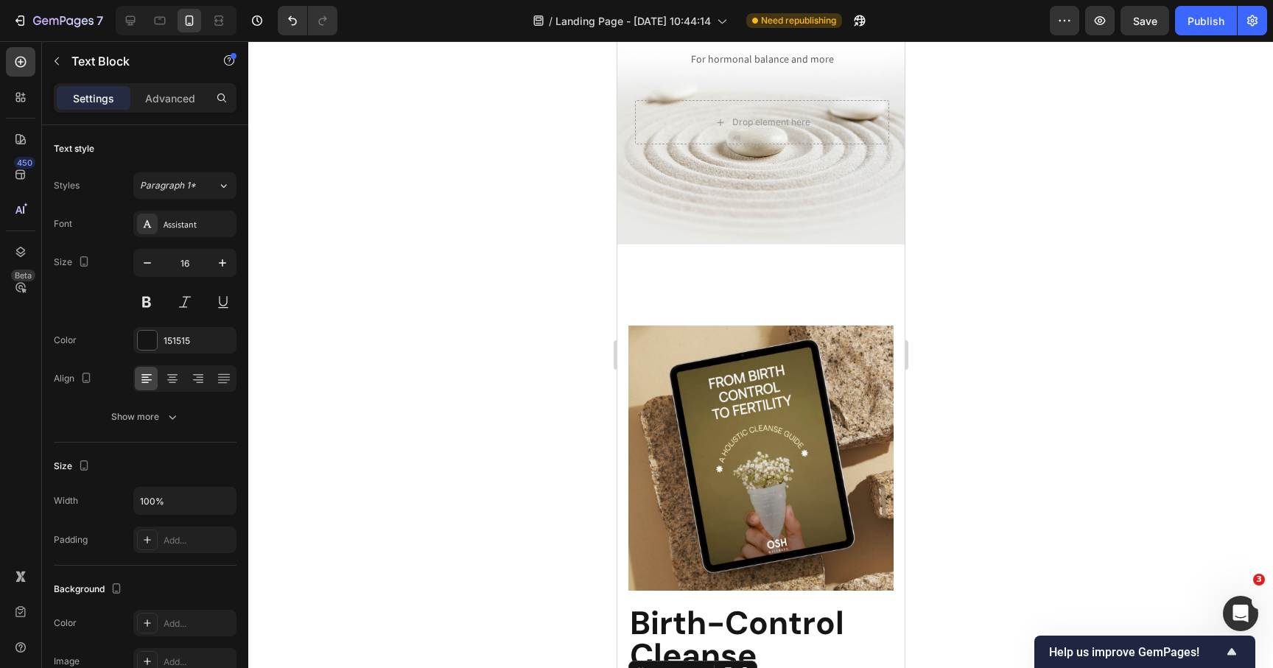
scroll to position [111, 0]
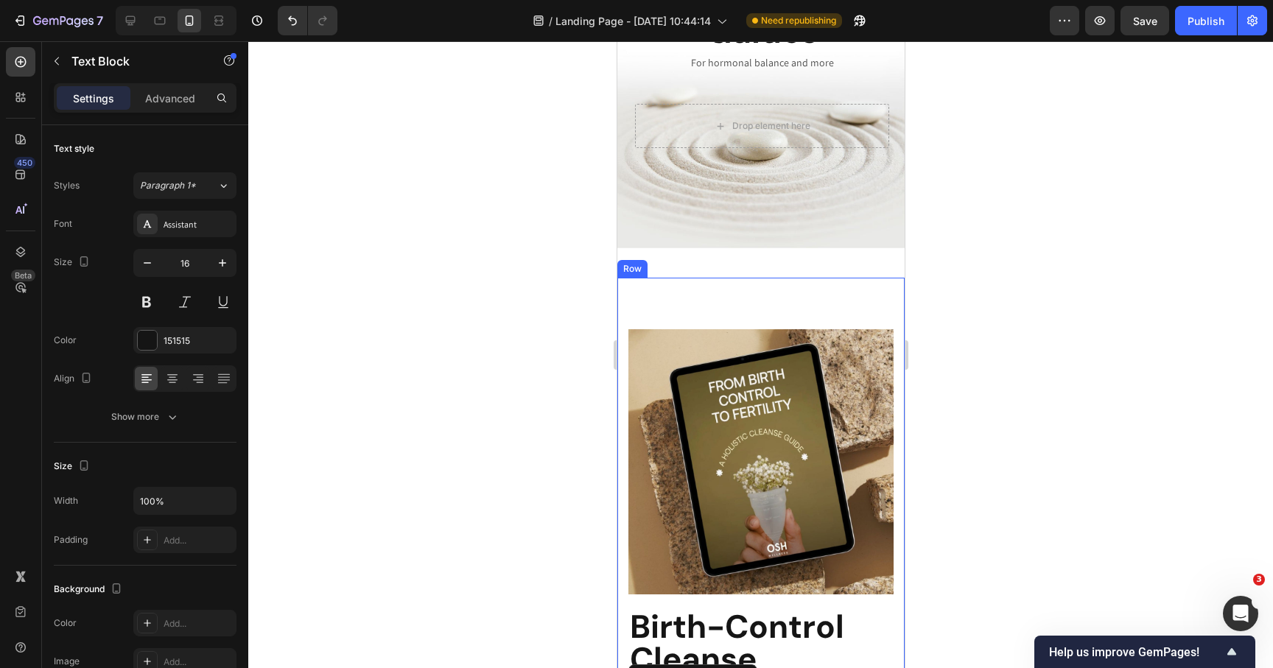
click at [729, 291] on div "Image Row Birth-Control Cleanse Heading Coming off birth control? It’s a big mo…" at bounding box center [760, 615] width 287 height 674
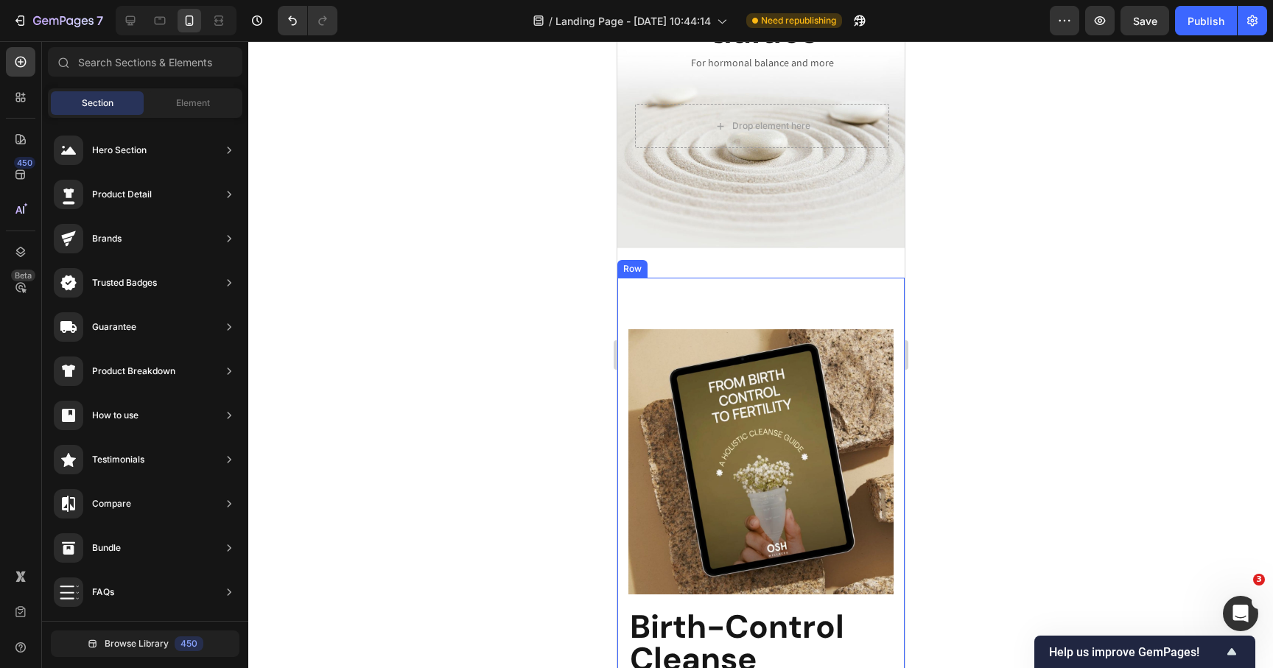
click at [700, 293] on div "Image Row Birth-Control Cleanse Heading Coming off birth control? It’s a big mo…" at bounding box center [760, 615] width 287 height 674
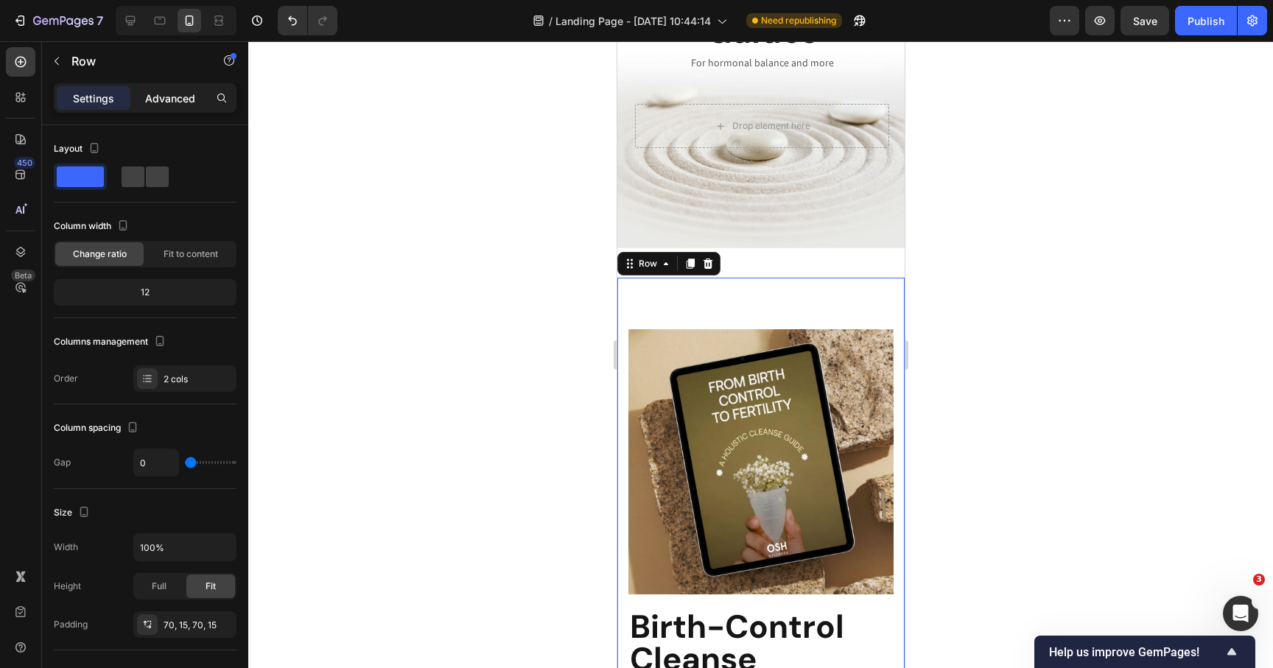
click at [178, 95] on p "Advanced" at bounding box center [170, 98] width 50 height 15
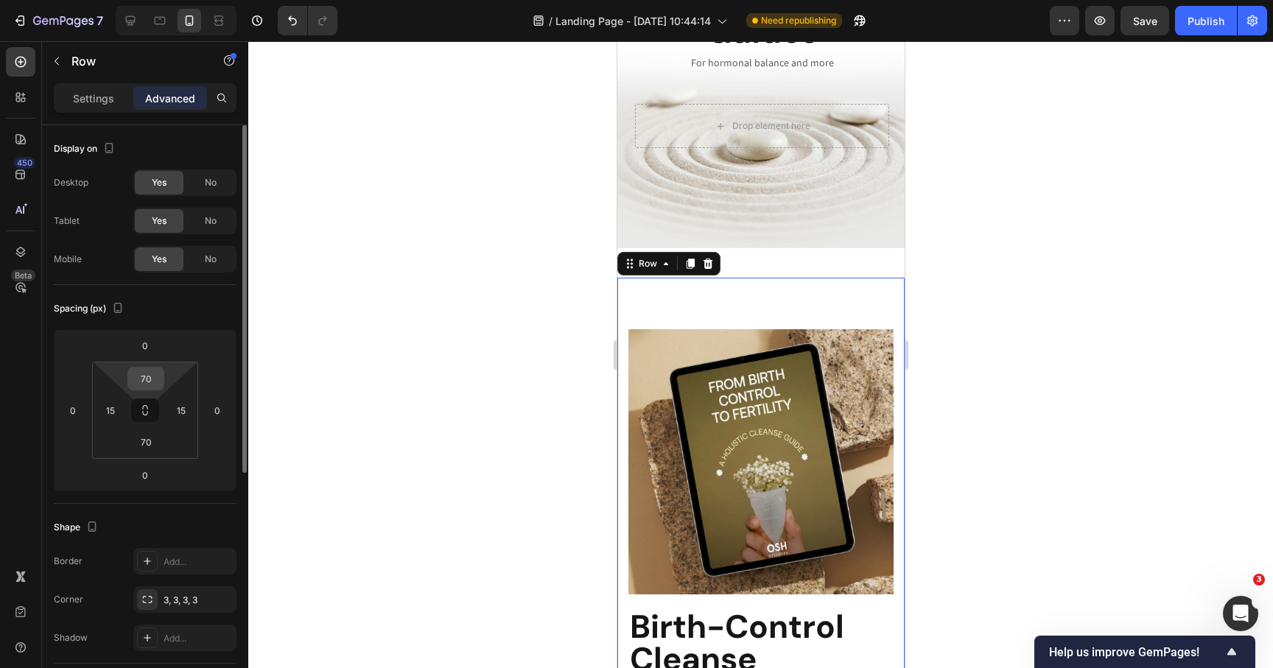
click at [155, 379] on input "70" at bounding box center [145, 379] width 29 height 22
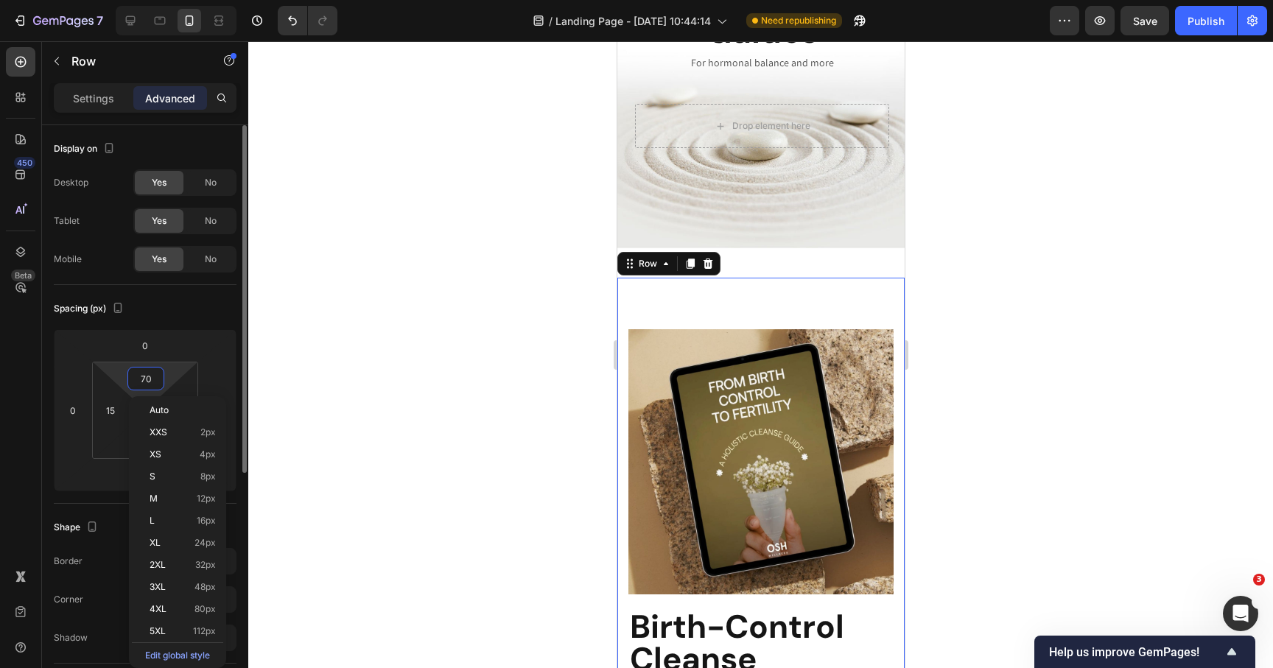
type input "0"
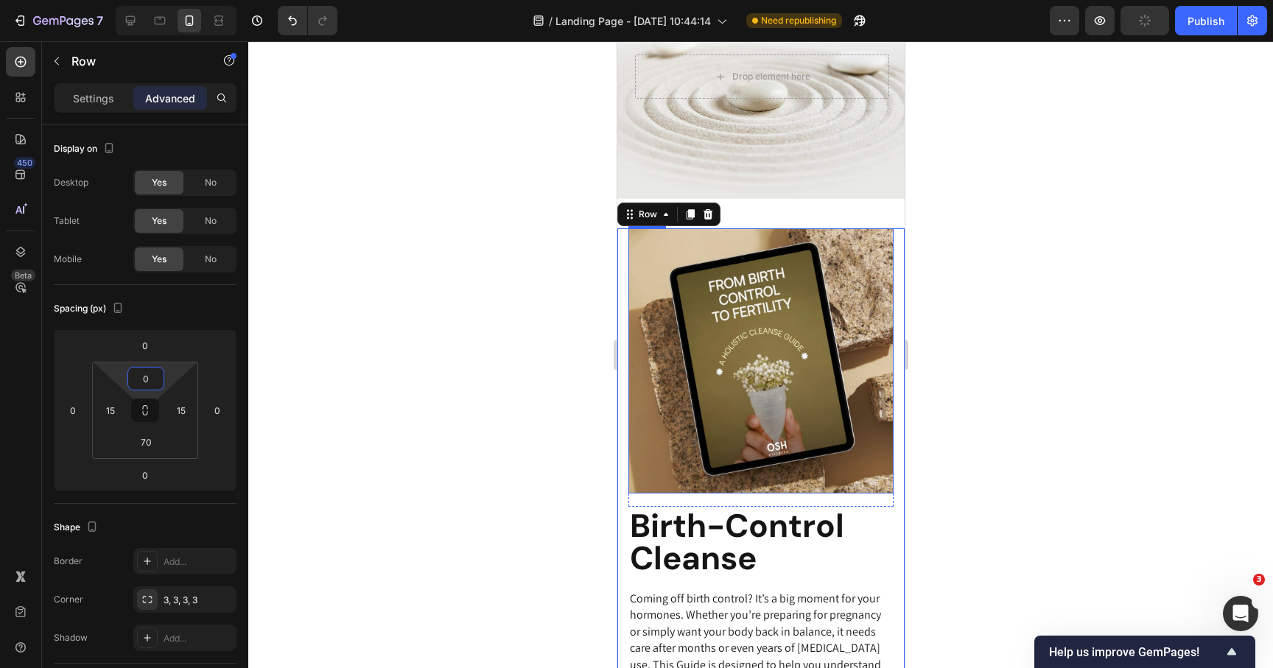
scroll to position [167, 0]
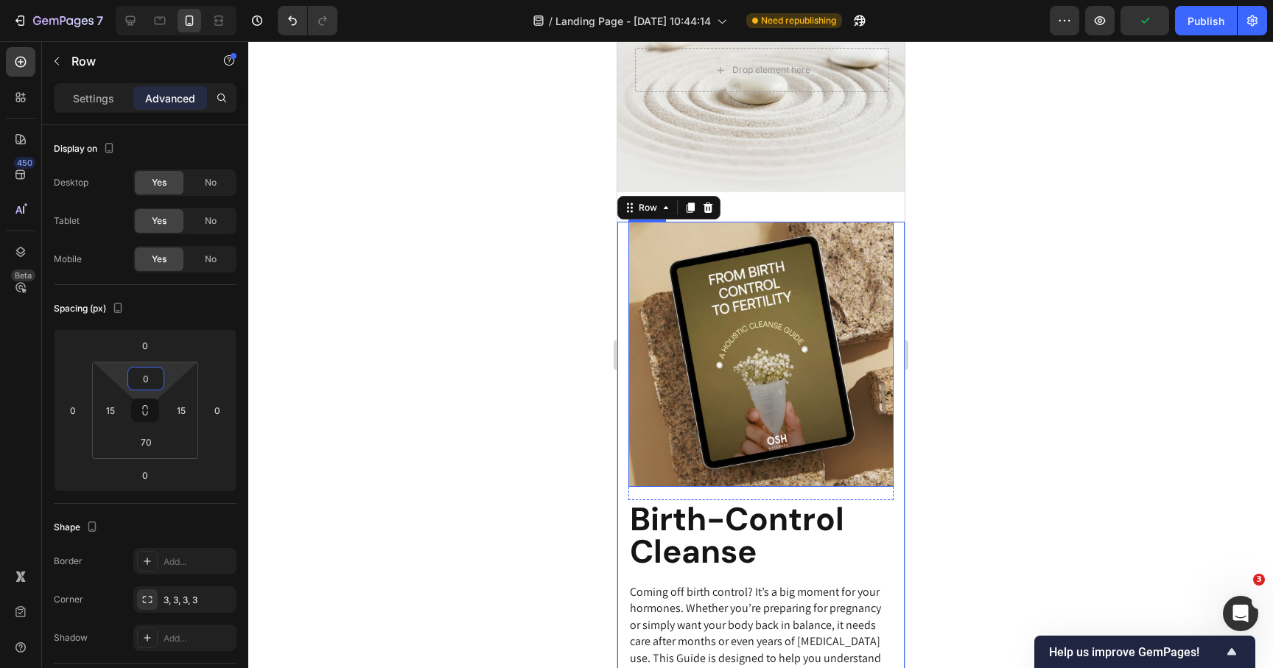
click at [744, 380] on img at bounding box center [760, 354] width 265 height 265
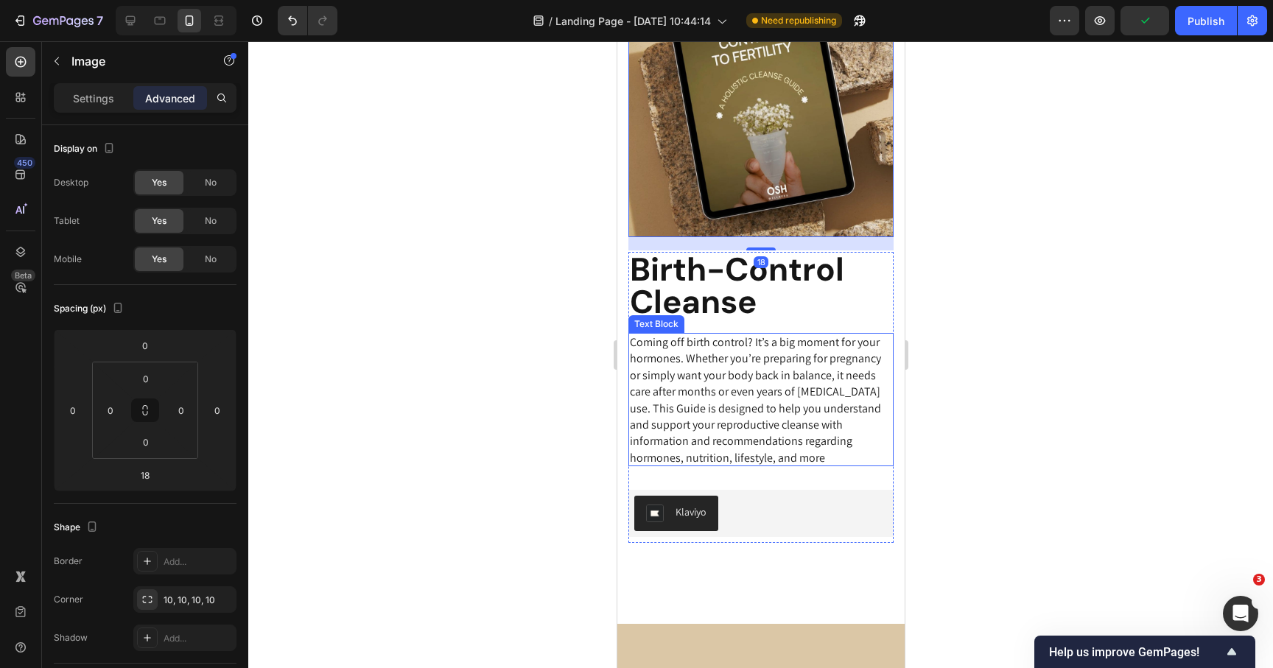
click at [748, 425] on p "Coming off birth control? It’s a big moment for your hormones. Whether you’re p…" at bounding box center [760, 401] width 262 height 132
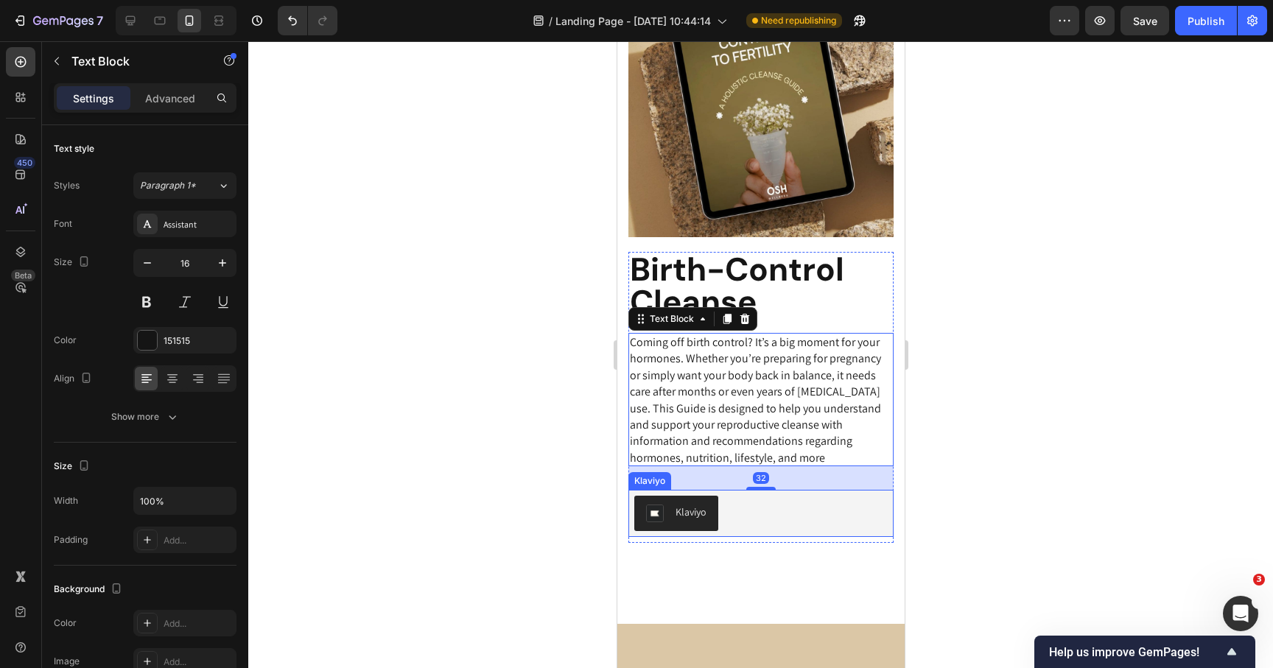
scroll to position [484, 0]
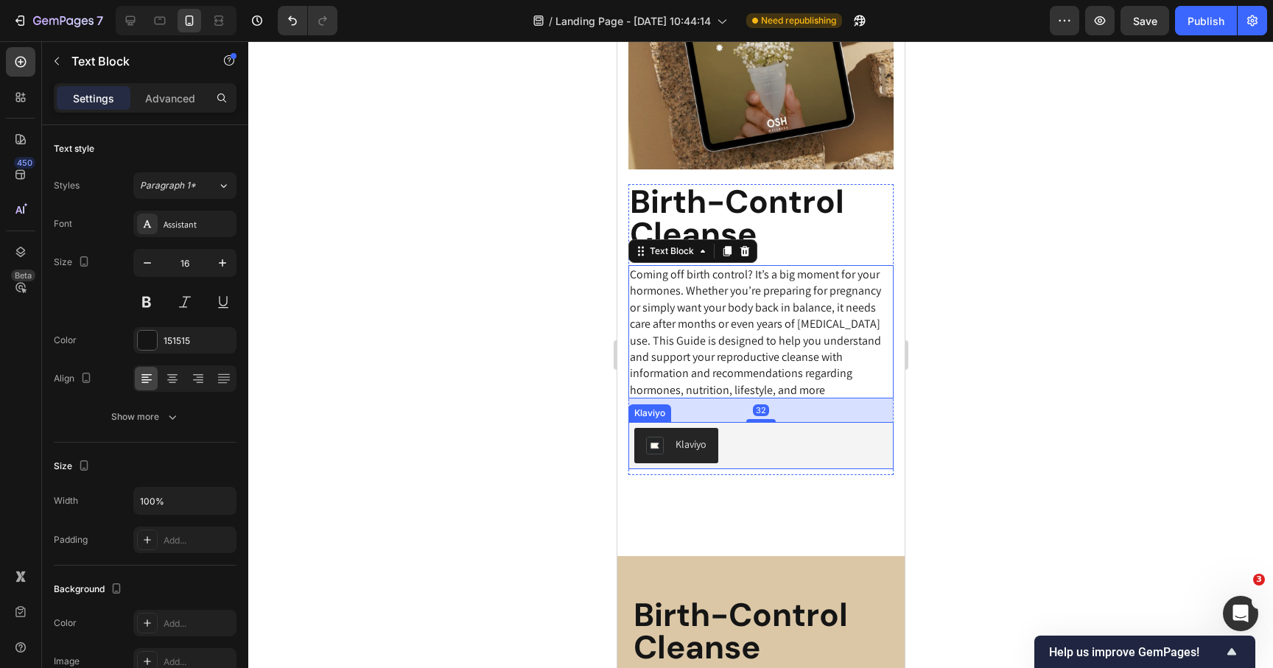
click at [747, 496] on div "Image Row Birth-Control Cleanse Heading Coming off birth control? It’s a big mo…" at bounding box center [760, 215] width 287 height 623
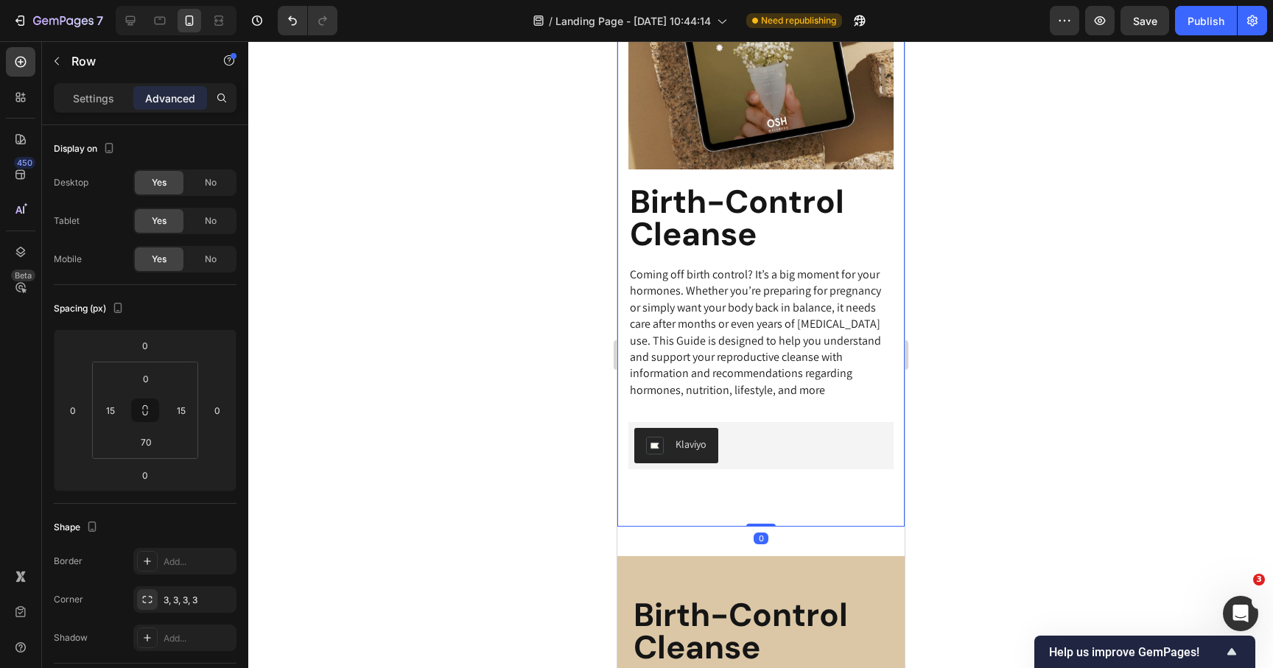
drag, startPoint x: 755, startPoint y: 525, endPoint x: 756, endPoint y: 514, distance: 11.1
click at [756, 514] on div "Image Row Birth-Control Cleanse Heading Coming off birth control? It’s a big mo…" at bounding box center [760, 215] width 287 height 623
click at [139, 440] on input "70" at bounding box center [145, 442] width 29 height 22
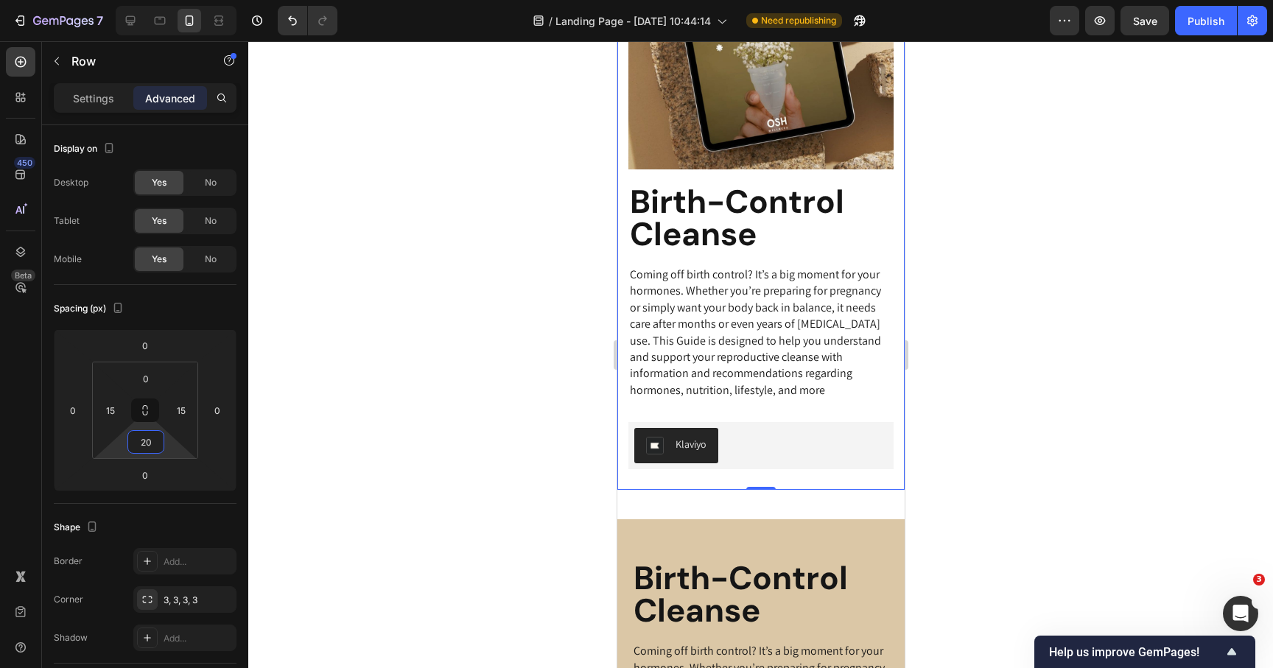
type input "20"
click at [1001, 462] on div at bounding box center [760, 354] width 1025 height 627
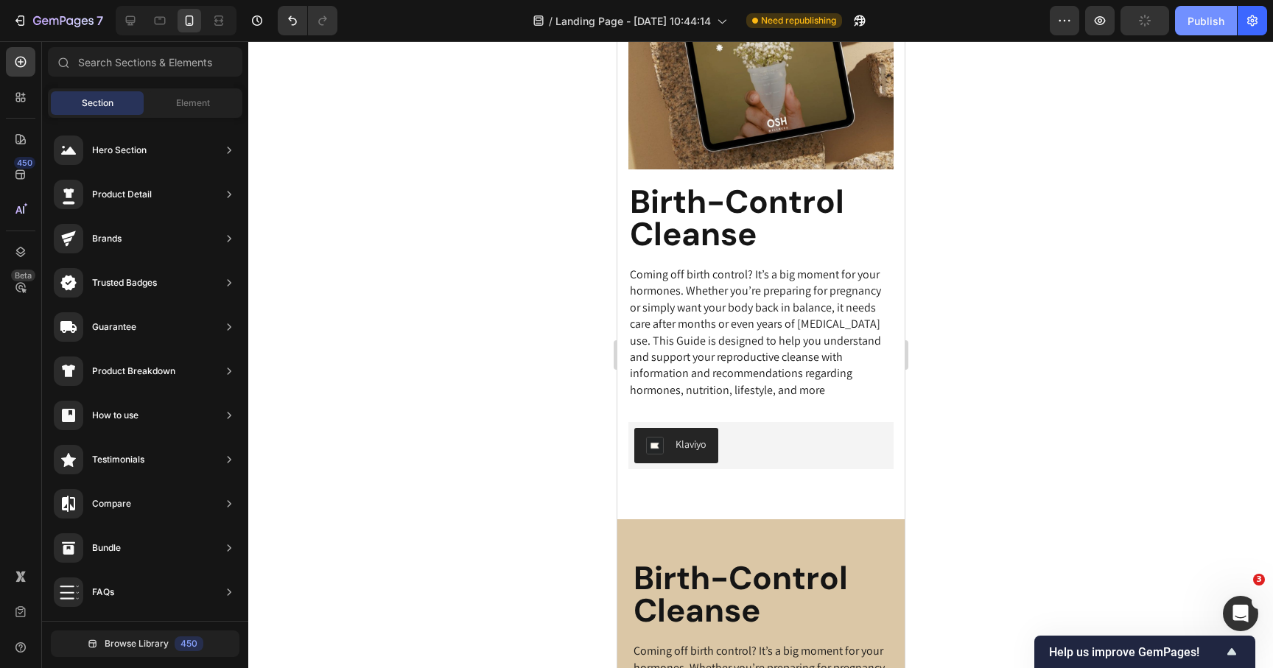
click at [1209, 10] on button "Publish" at bounding box center [1206, 20] width 62 height 29
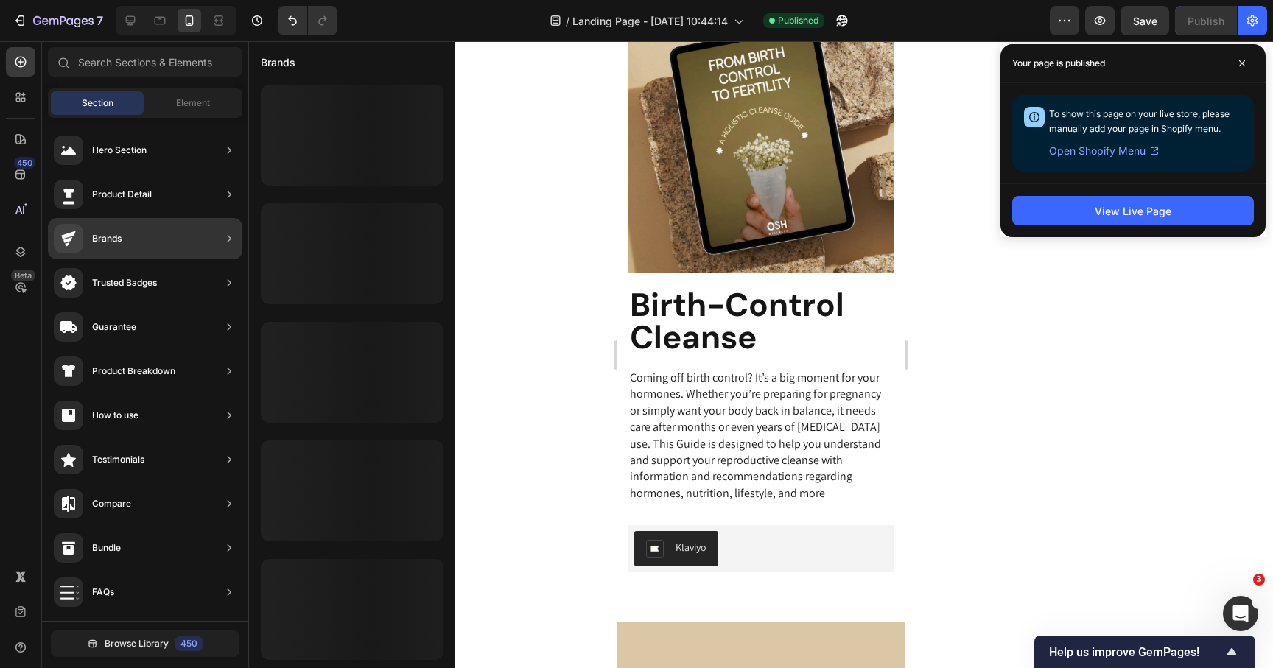
scroll to position [0, 0]
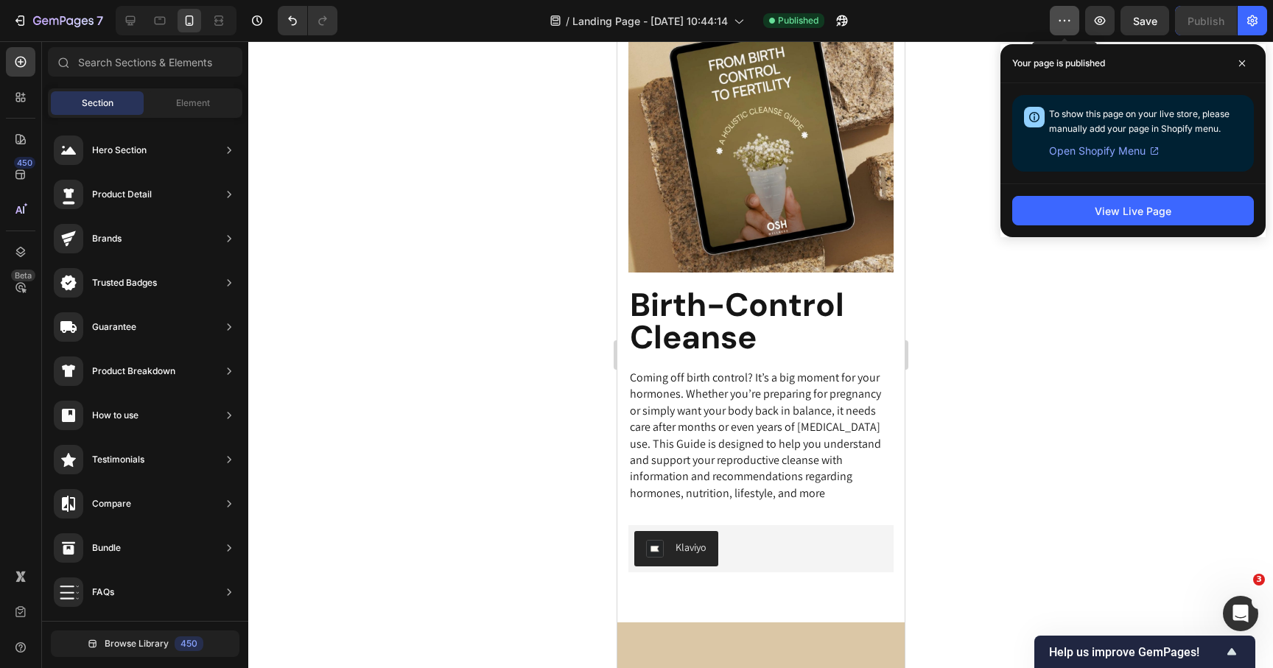
click at [1064, 20] on icon "button" at bounding box center [1064, 20] width 15 height 15
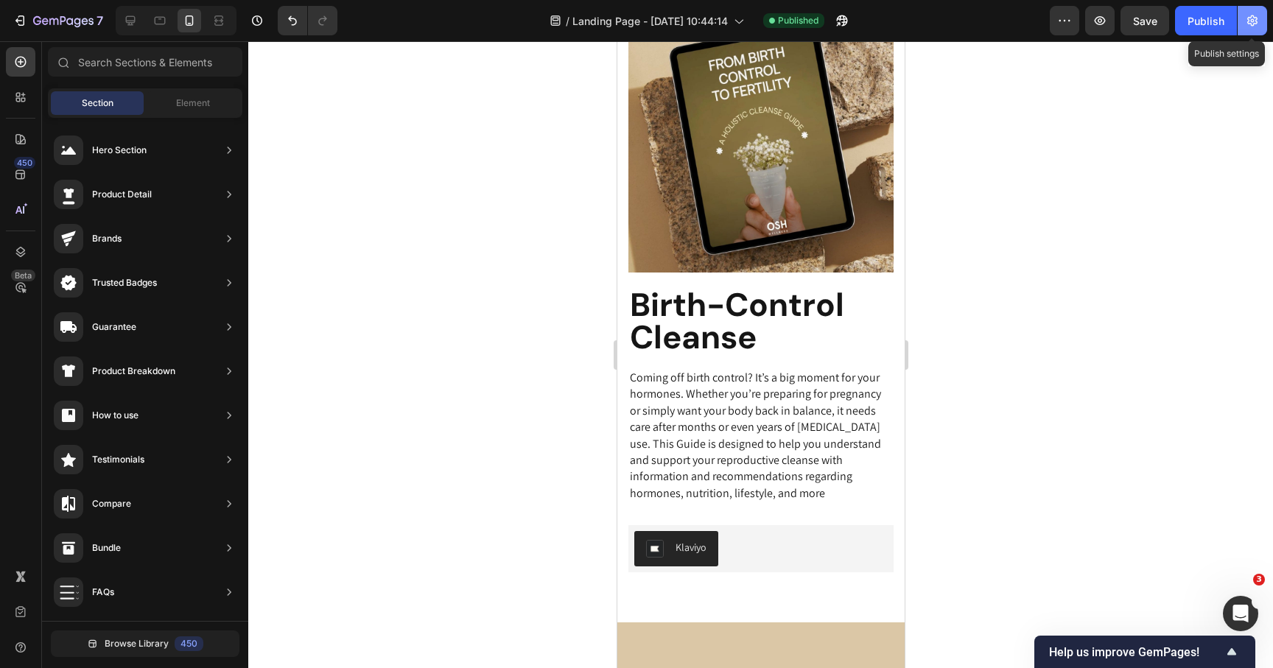
click at [1246, 20] on icon "button" at bounding box center [1252, 20] width 15 height 15
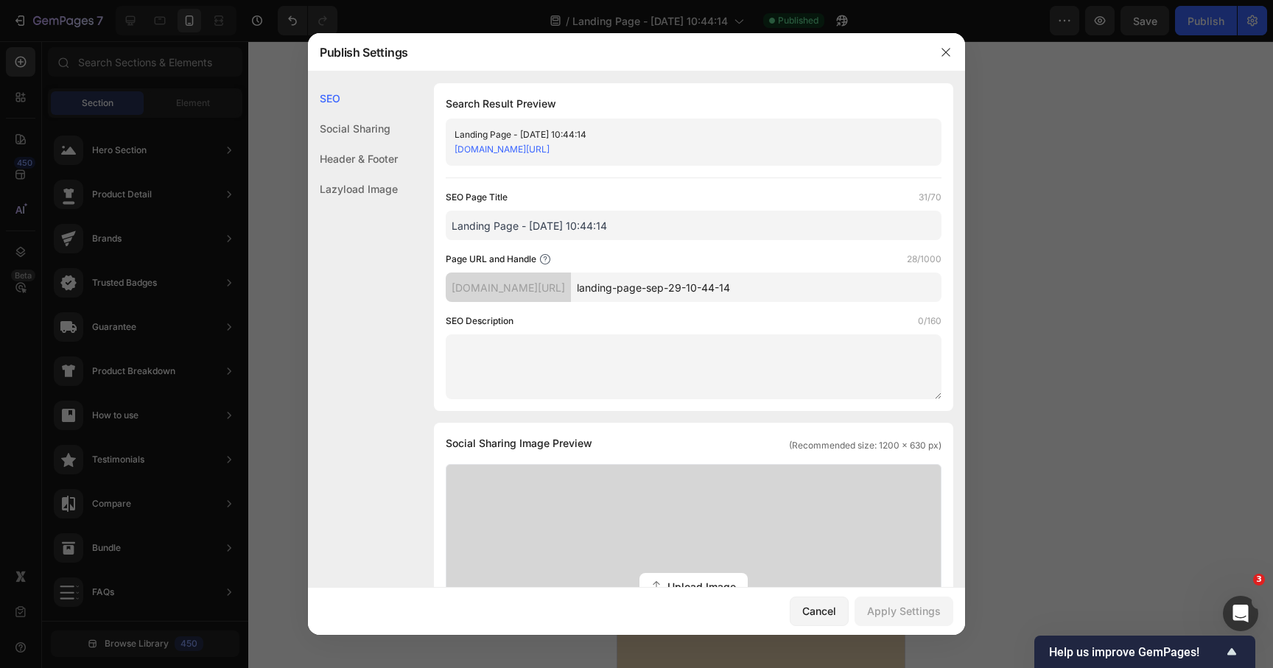
click at [1253, 27] on div at bounding box center [636, 334] width 1273 height 668
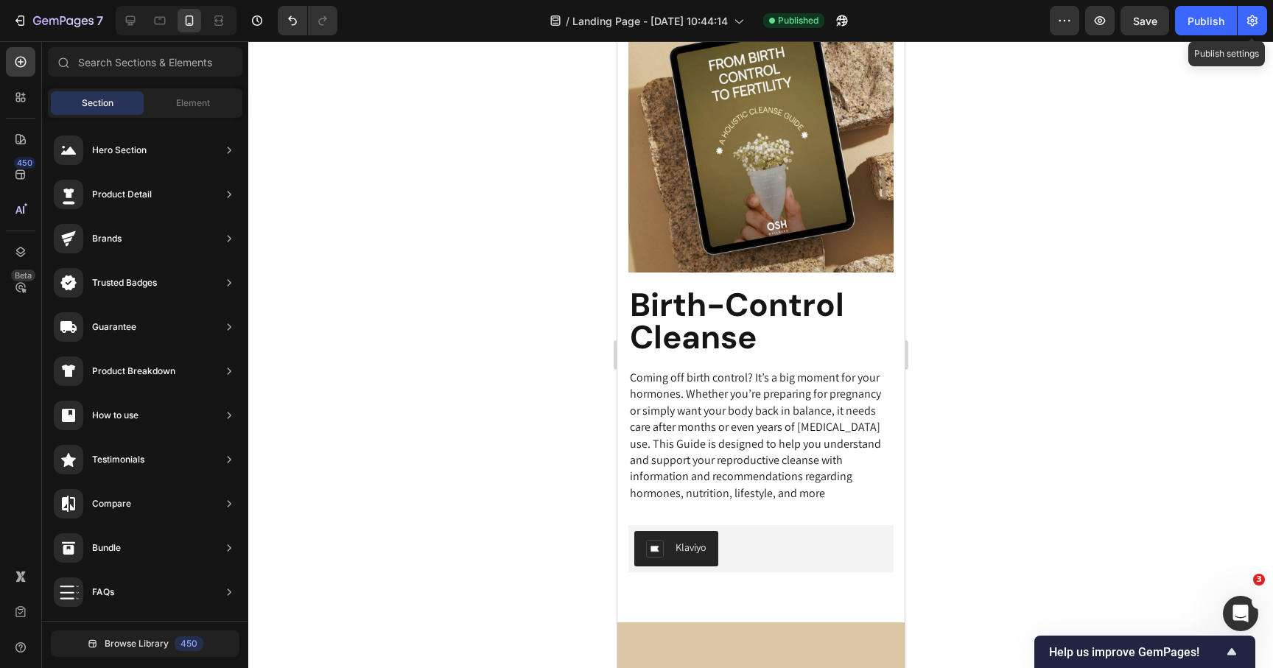
click at [1253, 27] on icon "button" at bounding box center [1252, 20] width 15 height 15
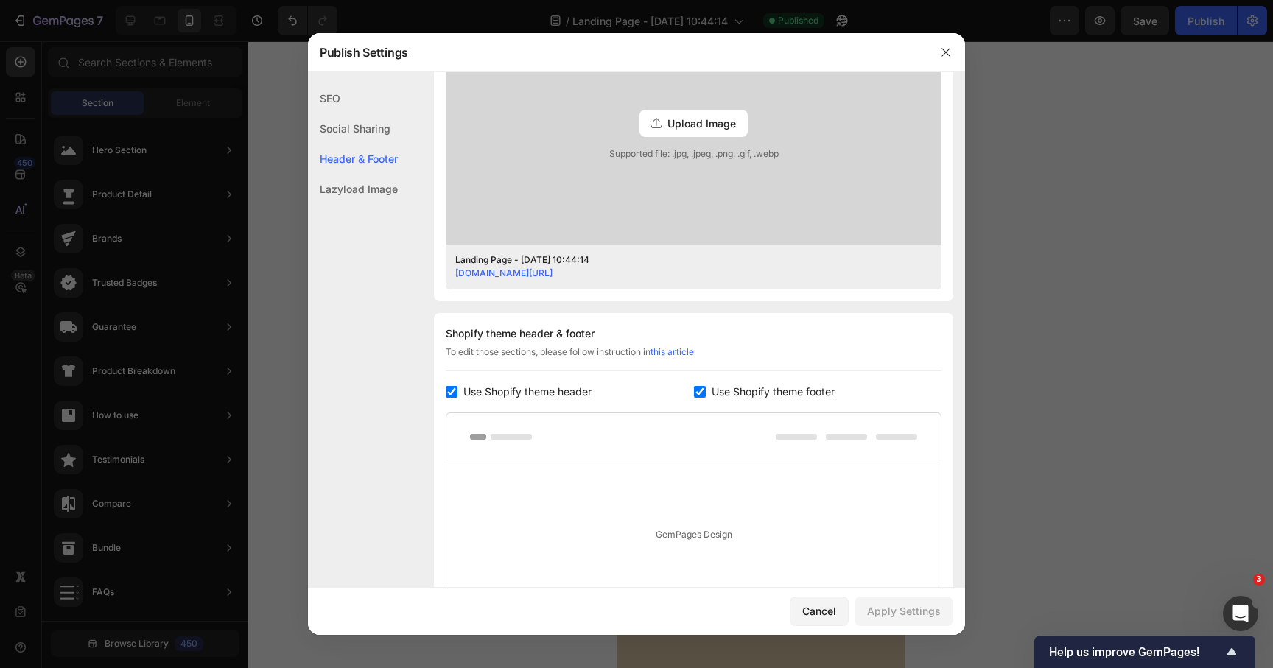
scroll to position [653, 0]
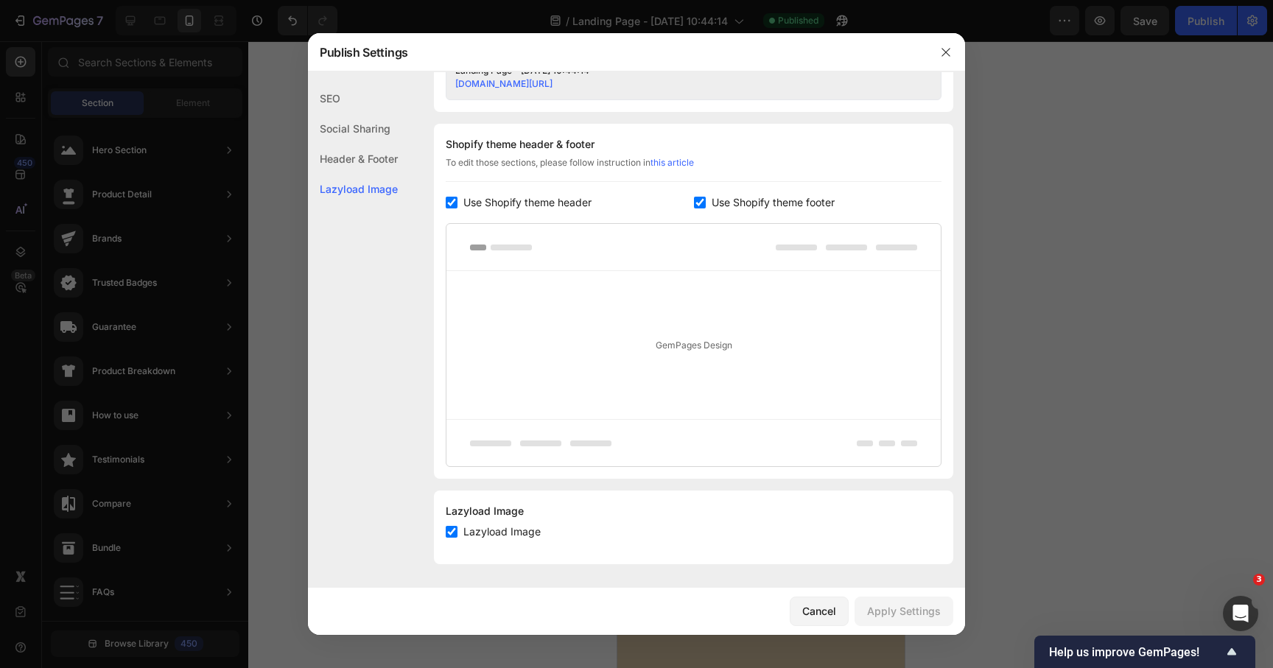
click at [257, 295] on div at bounding box center [636, 334] width 1273 height 668
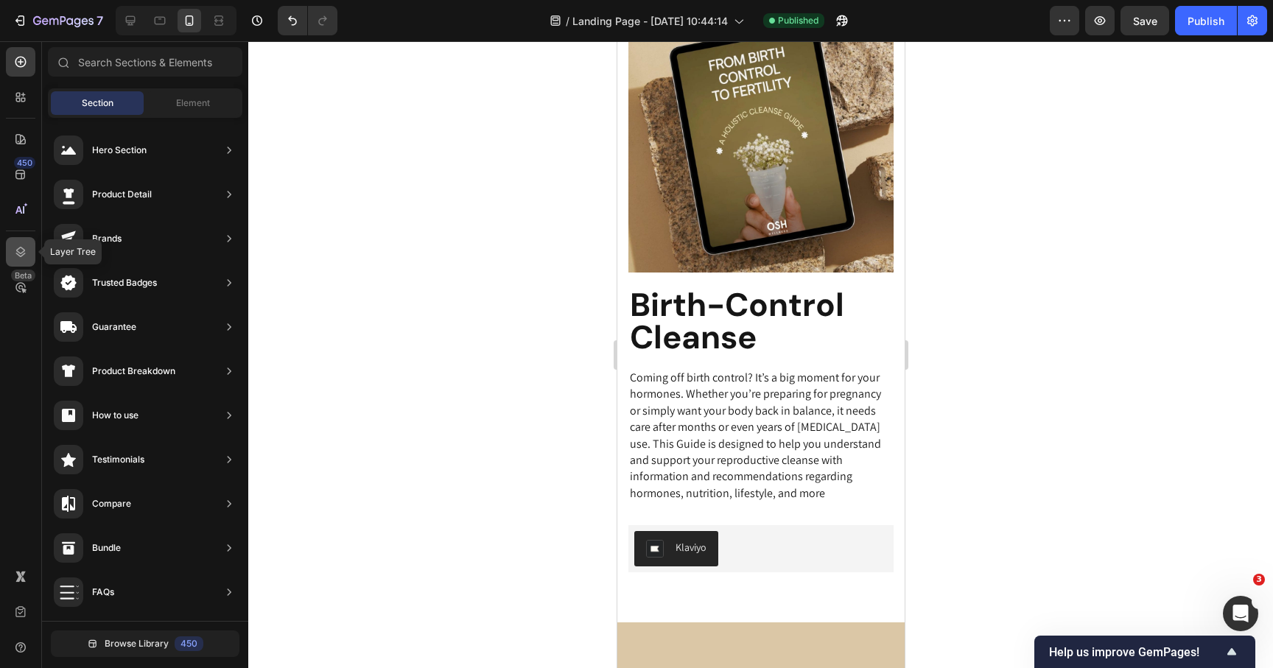
click at [25, 242] on div at bounding box center [20, 251] width 29 height 29
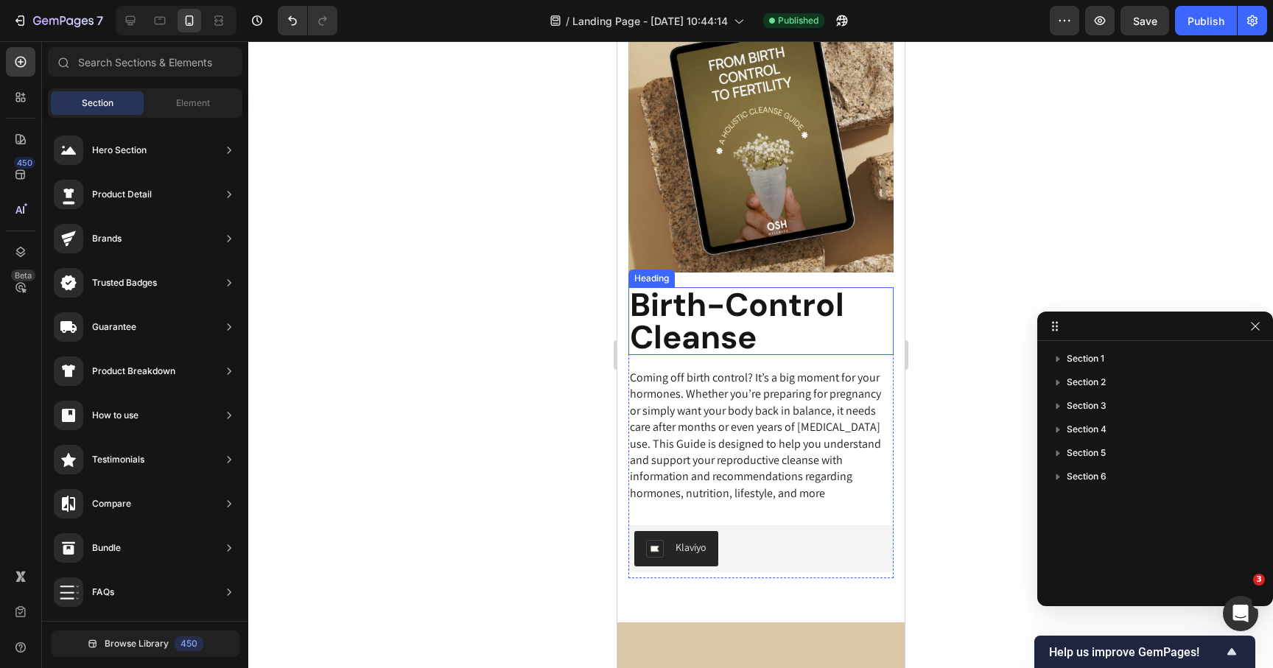
scroll to position [0, 0]
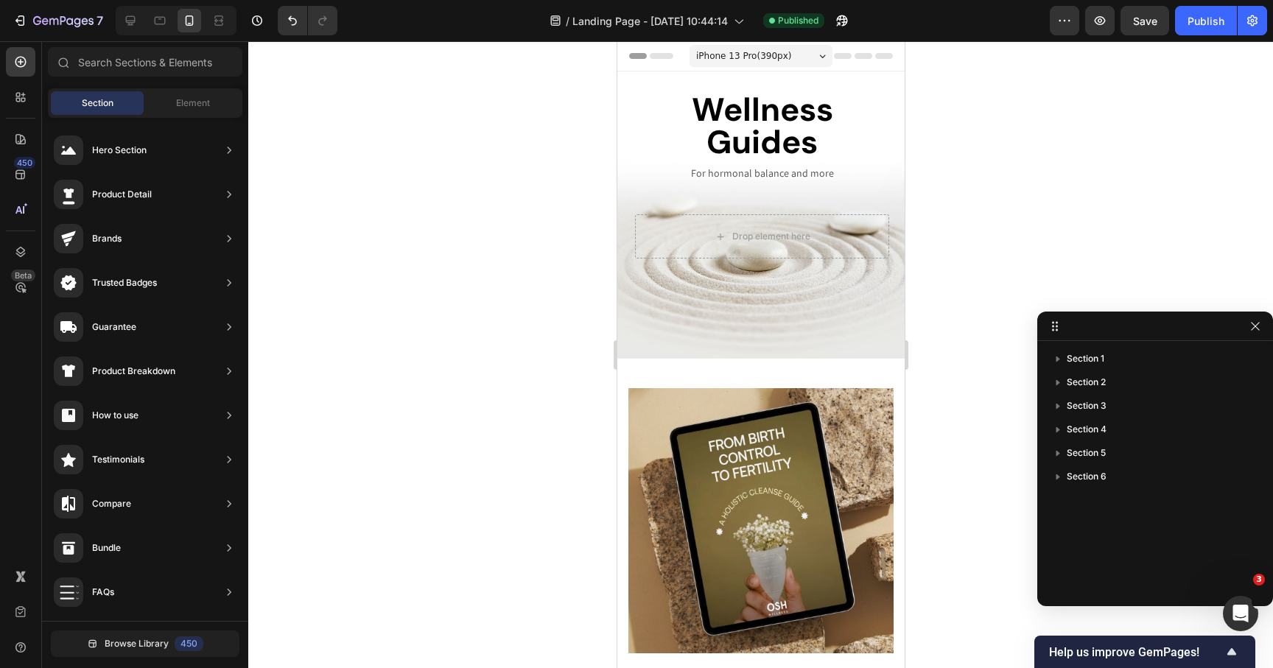
click at [634, 62] on div "Header" at bounding box center [653, 56] width 55 height 18
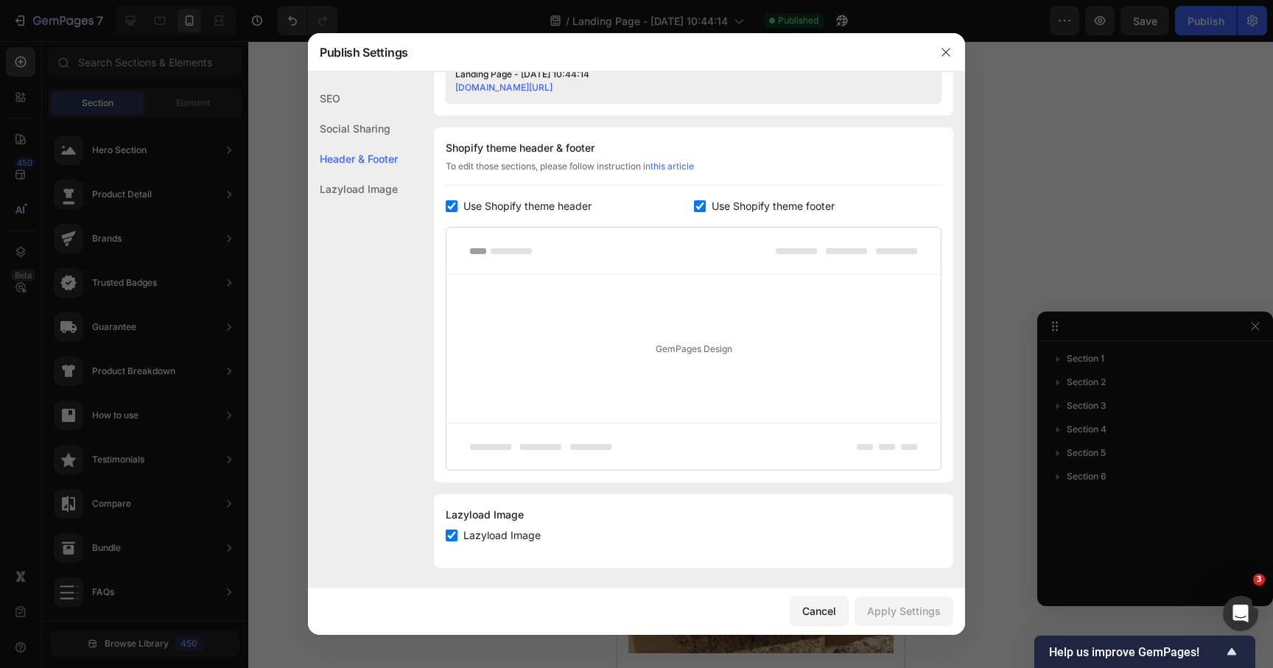
scroll to position [653, 0]
click at [942, 54] on icon "button" at bounding box center [946, 52] width 12 height 12
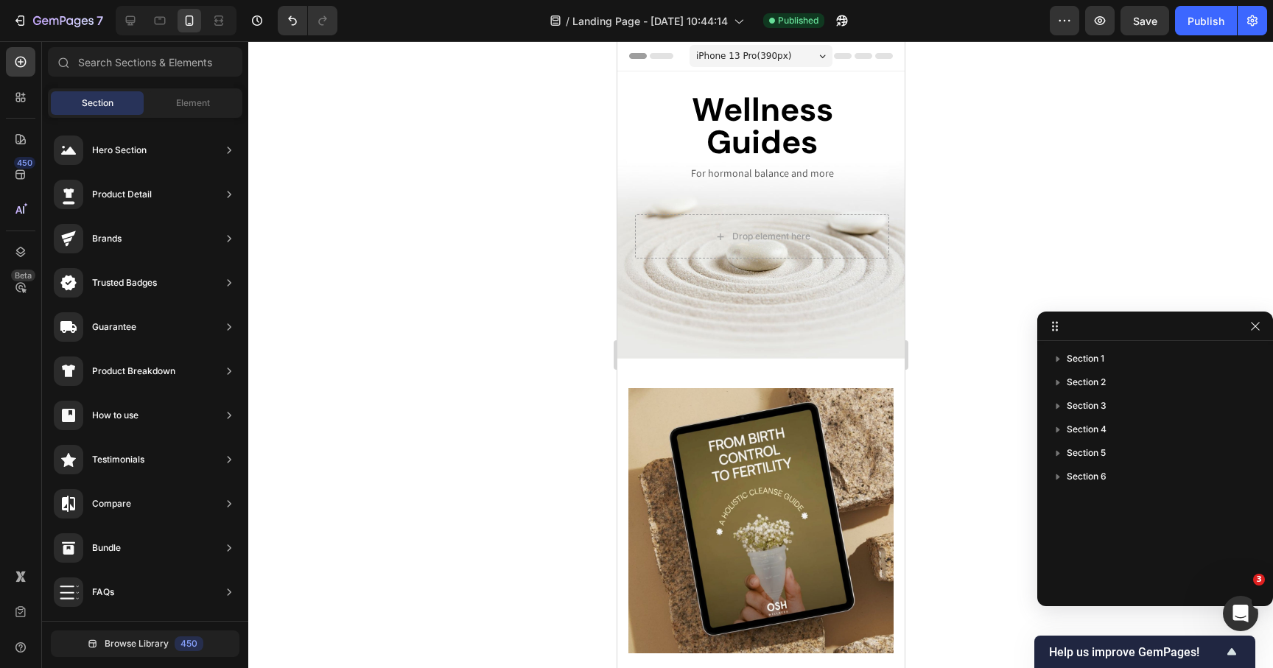
click at [633, 408] on img at bounding box center [760, 520] width 265 height 265
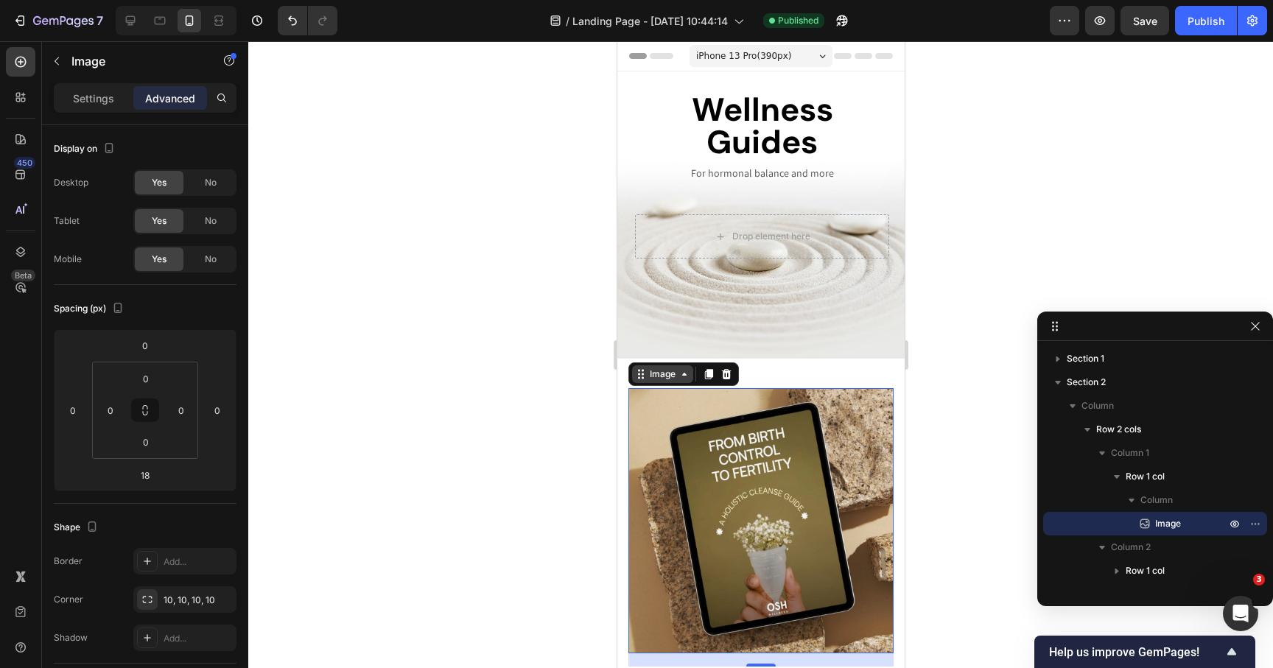
click at [653, 380] on div "Image" at bounding box center [662, 374] width 32 height 13
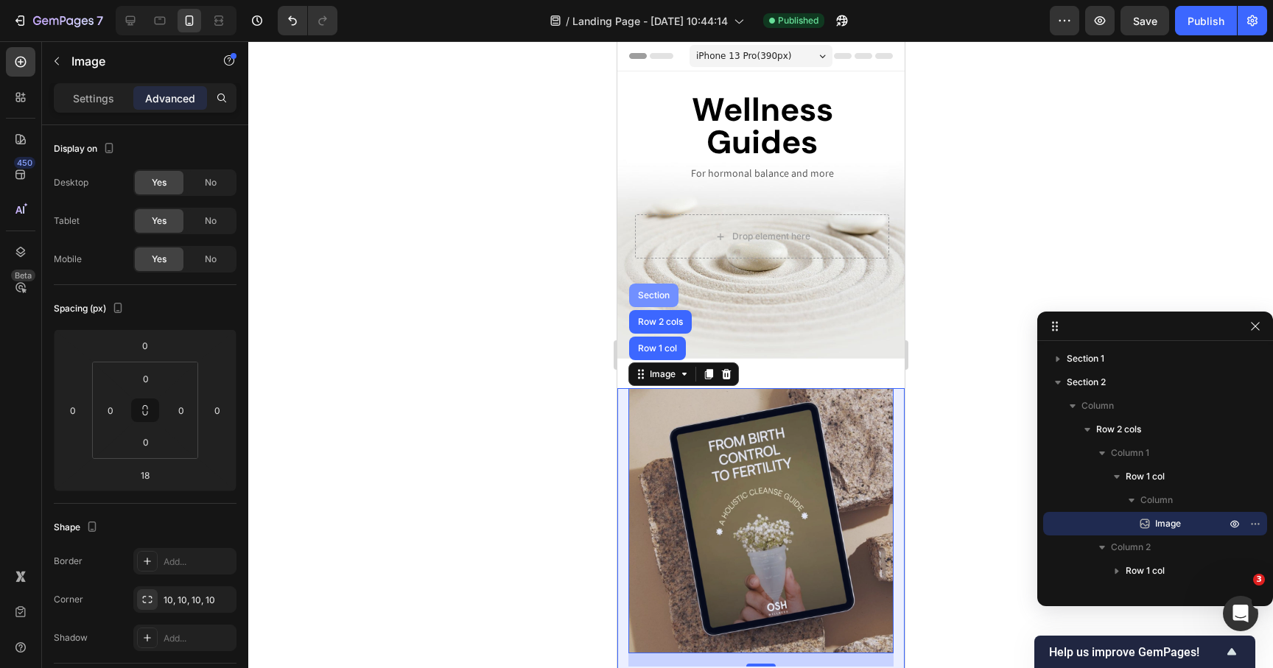
click at [656, 285] on div "Section" at bounding box center [653, 296] width 49 height 24
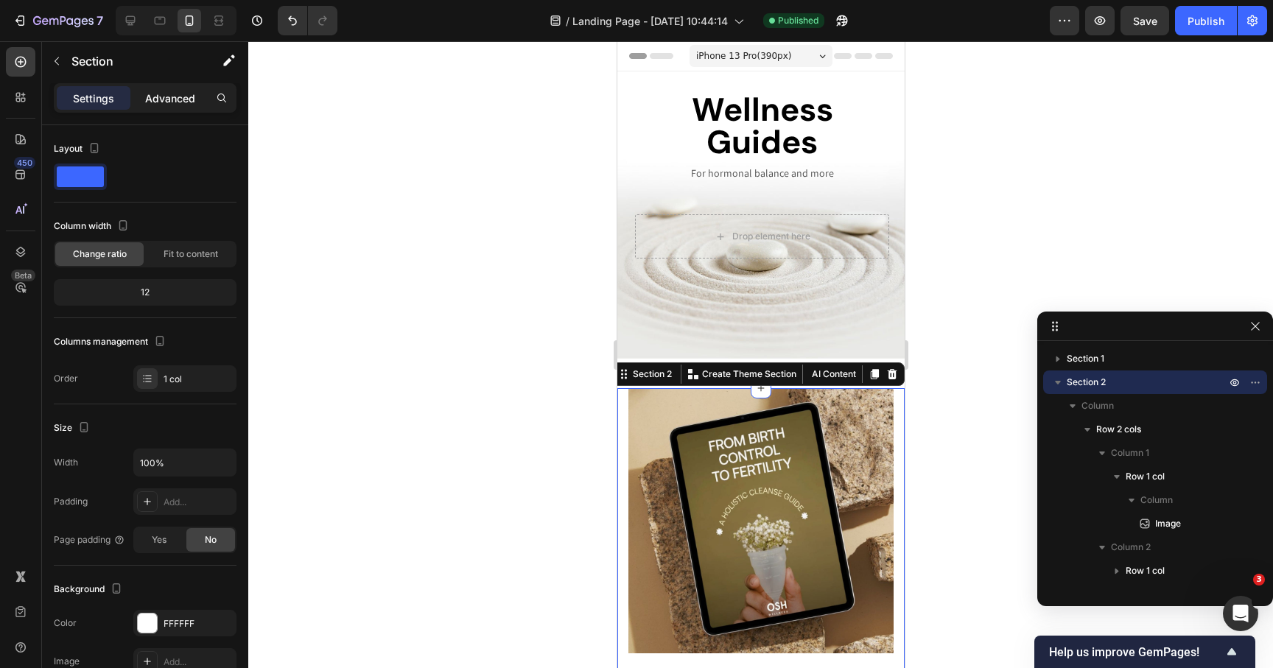
click at [160, 105] on p "Advanced" at bounding box center [170, 98] width 50 height 15
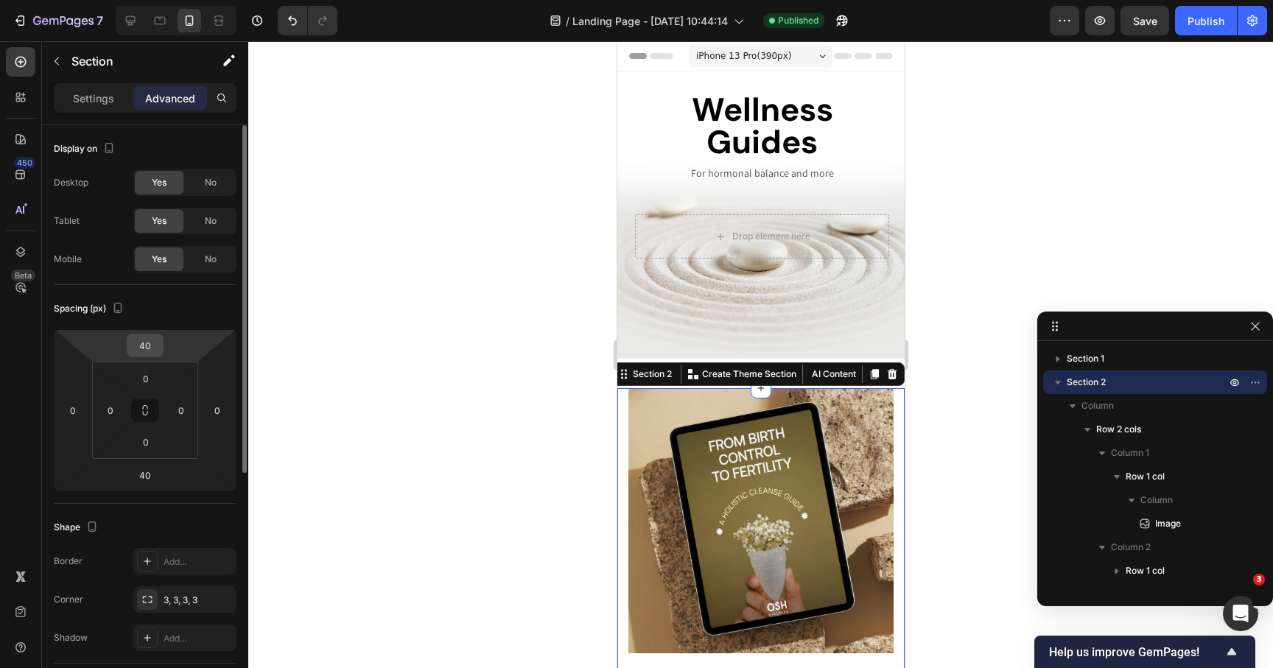
click at [149, 341] on input "40" at bounding box center [144, 346] width 29 height 22
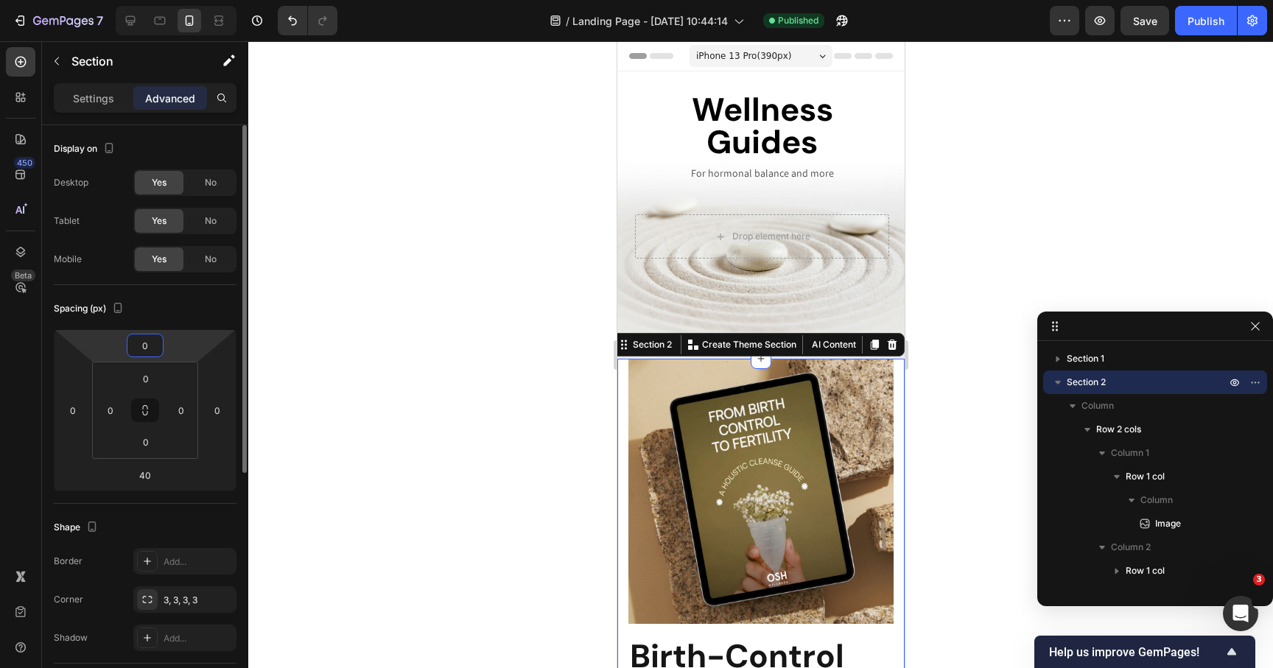
type input "0"
click at [153, 373] on input "0" at bounding box center [145, 379] width 29 height 22
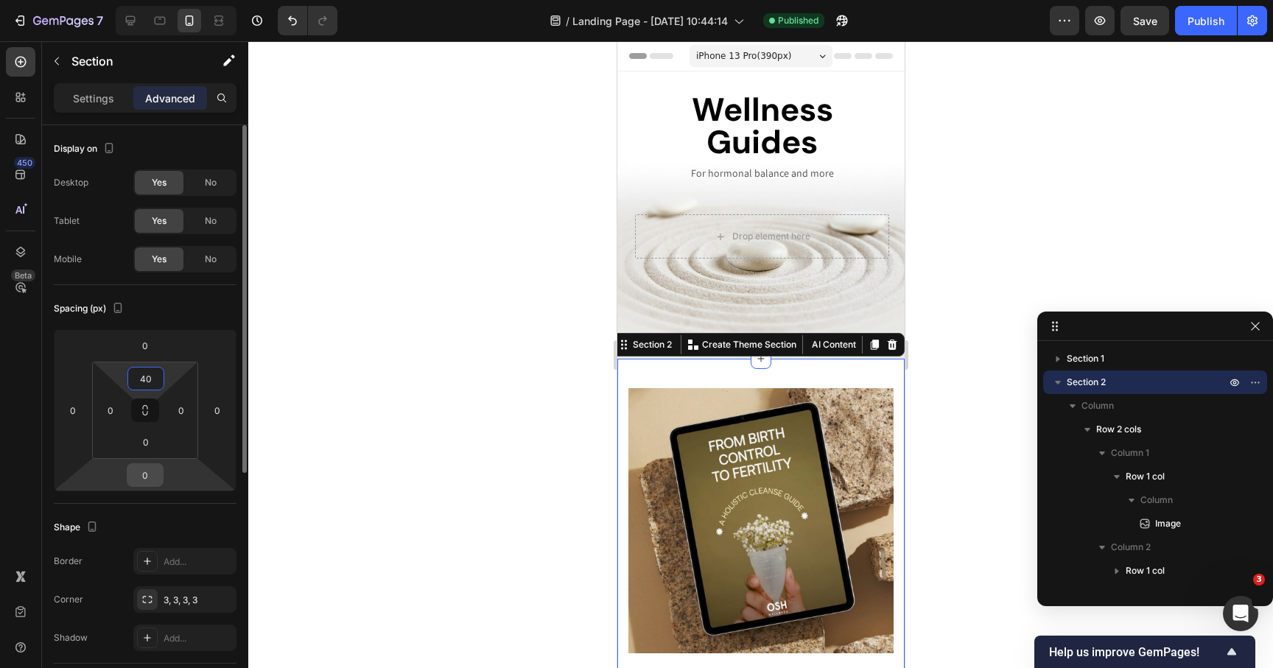
type input "40"
click at [139, 477] on input "0" at bounding box center [144, 475] width 29 height 22
click at [143, 444] on input "0" at bounding box center [145, 442] width 29 height 22
type input "40"
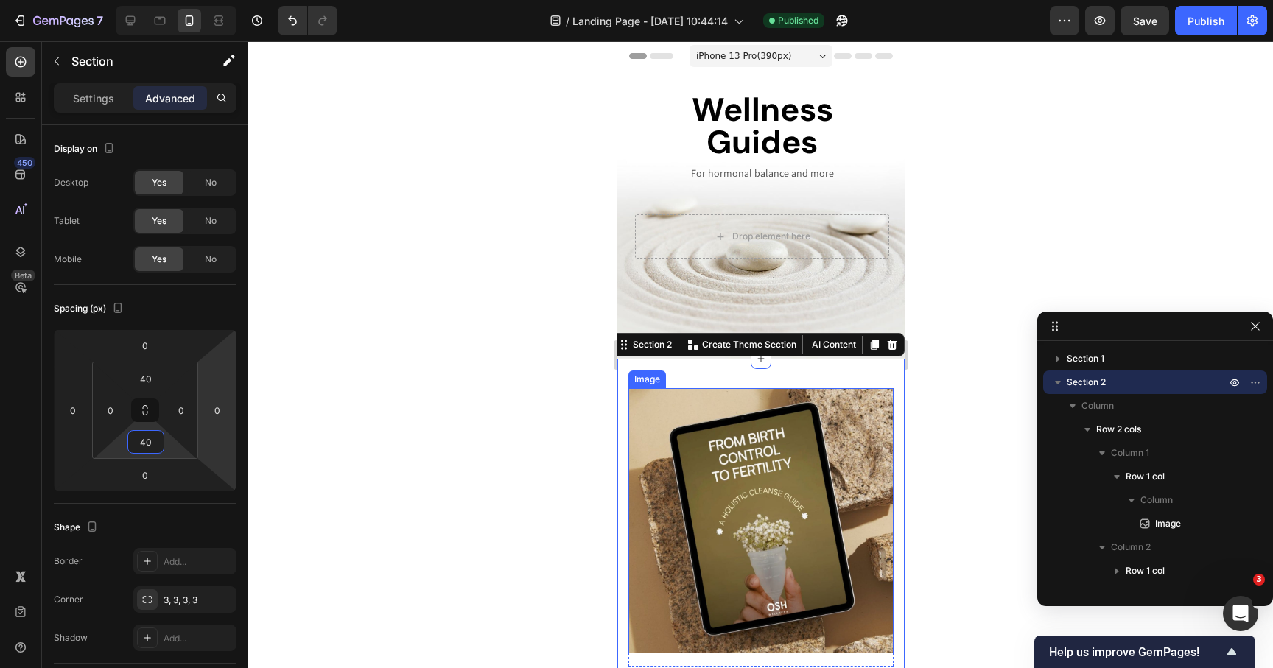
click at [710, 447] on img at bounding box center [760, 520] width 265 height 265
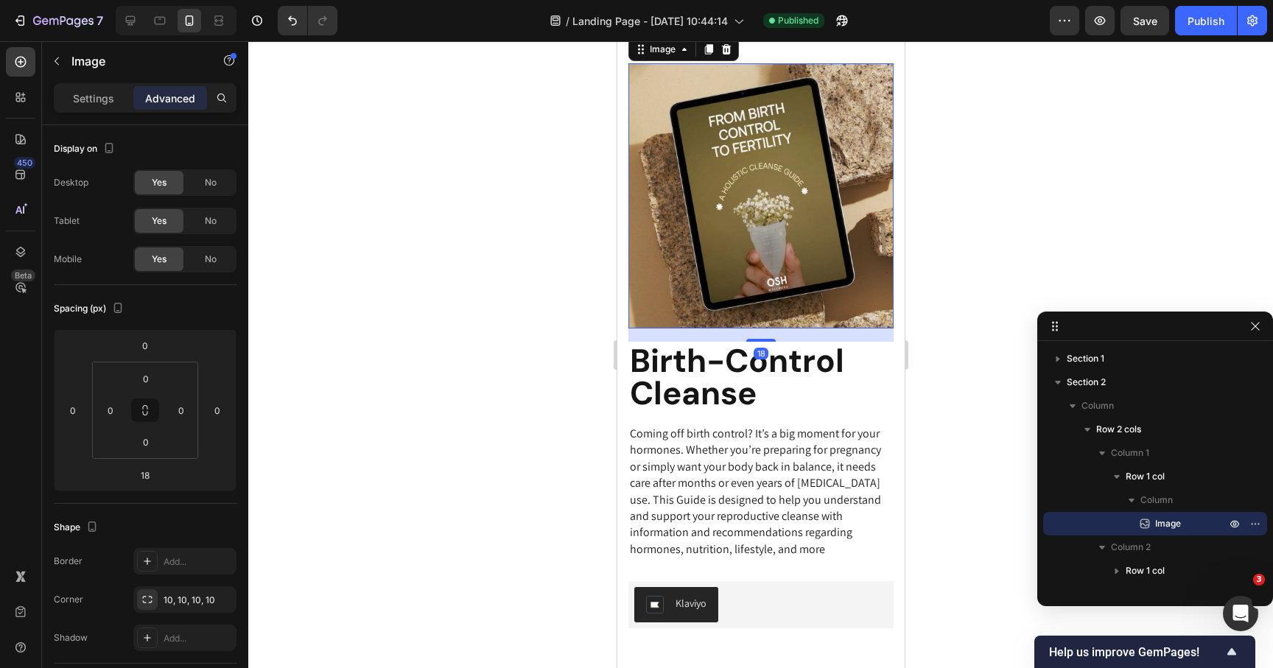
scroll to position [423, 0]
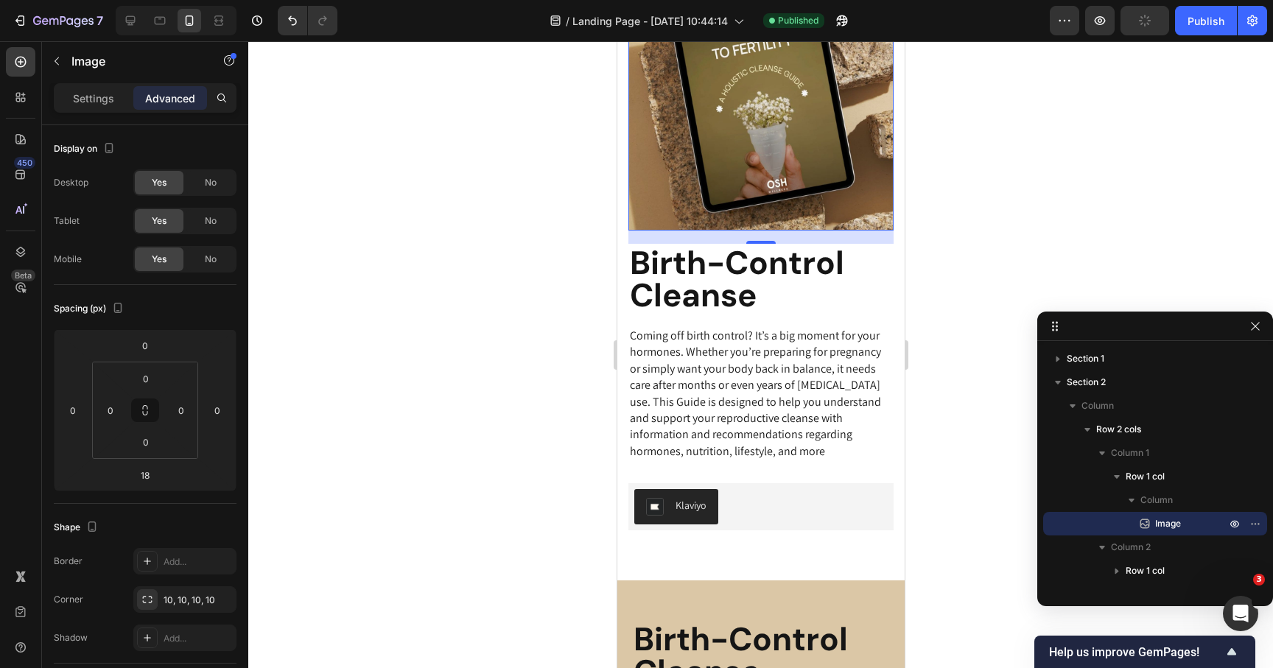
click at [1235, 0] on div "7 Version history / Landing Page - Sep 29, 10:44:14 Published Preview Publish" at bounding box center [636, 21] width 1273 height 42
click at [1211, 17] on div "Publish" at bounding box center [1206, 20] width 37 height 15
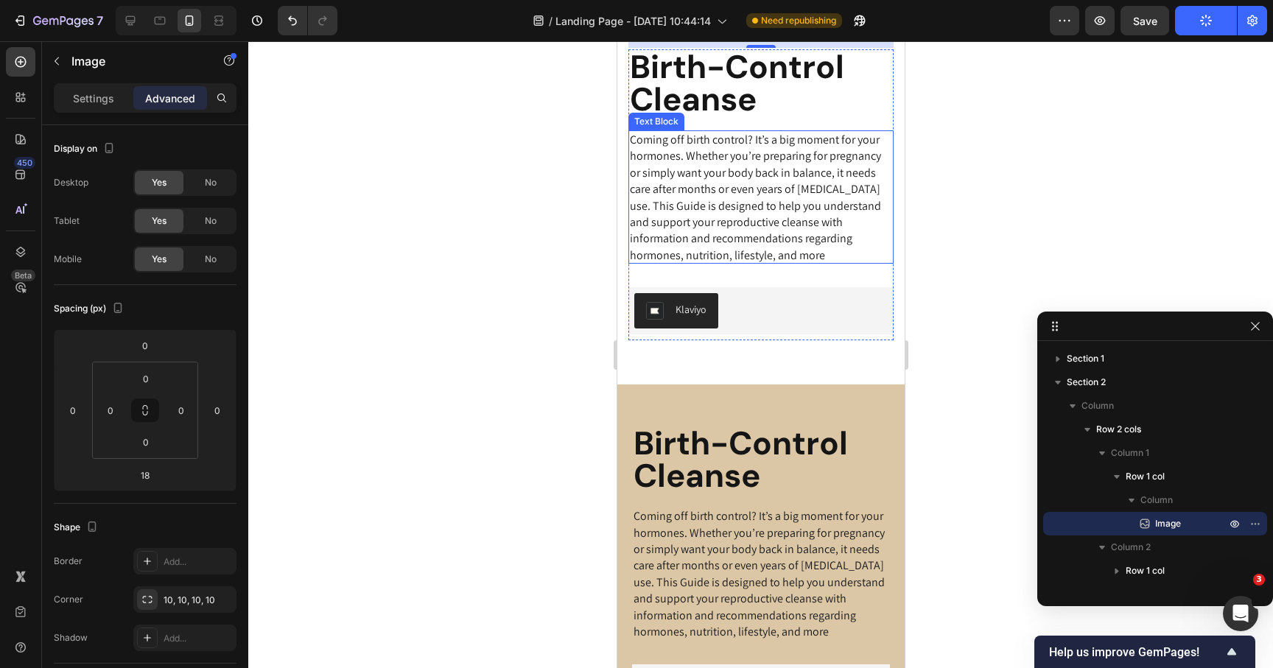
scroll to position [678, 0]
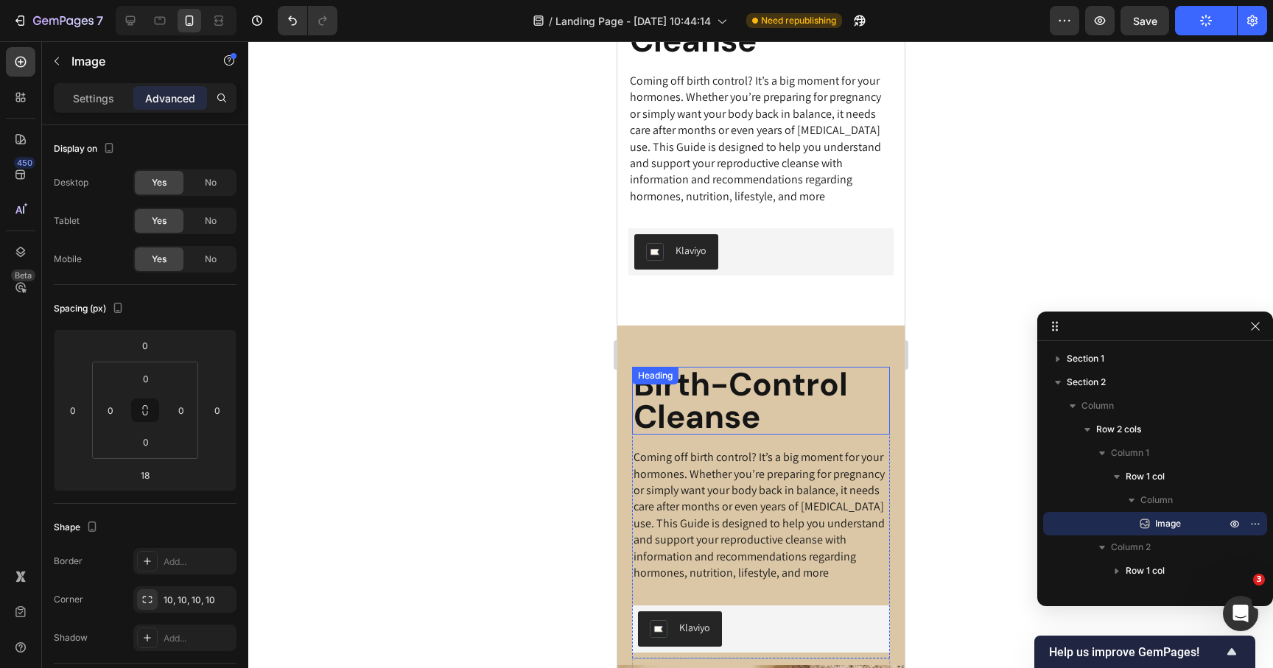
click at [686, 360] on div "Birth-Control Cleanse Heading Coming off birth control? It’s a big moment for y…" at bounding box center [760, 514] width 287 height 377
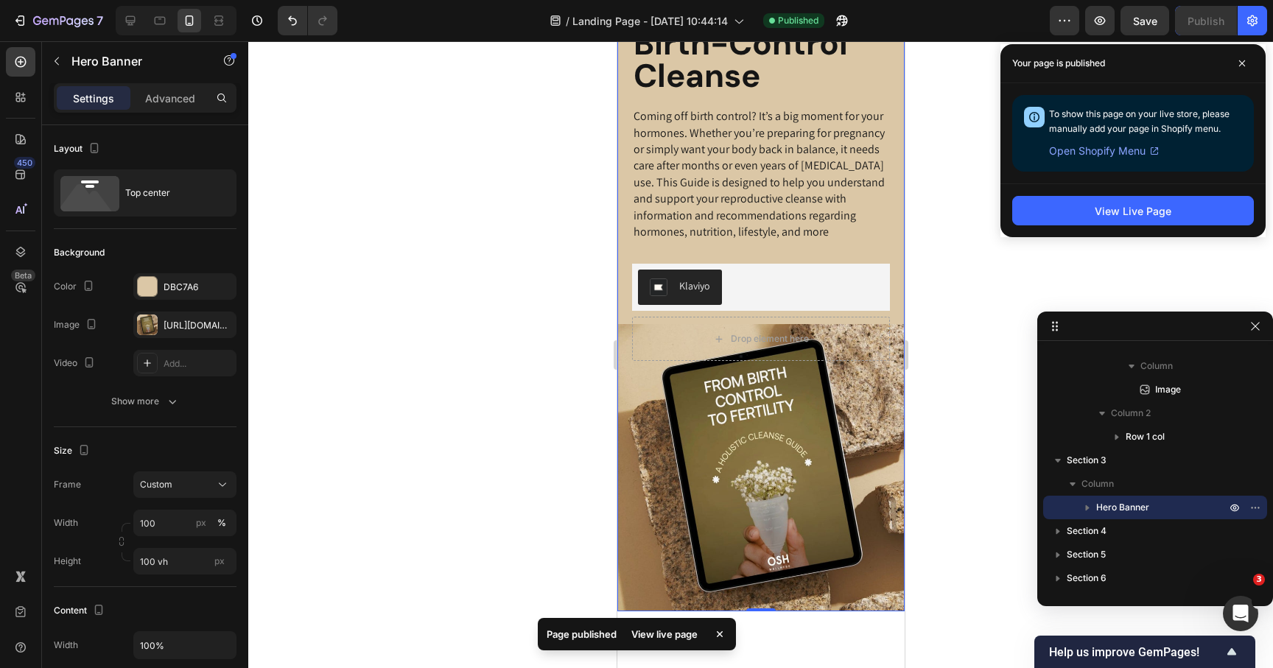
scroll to position [825, 0]
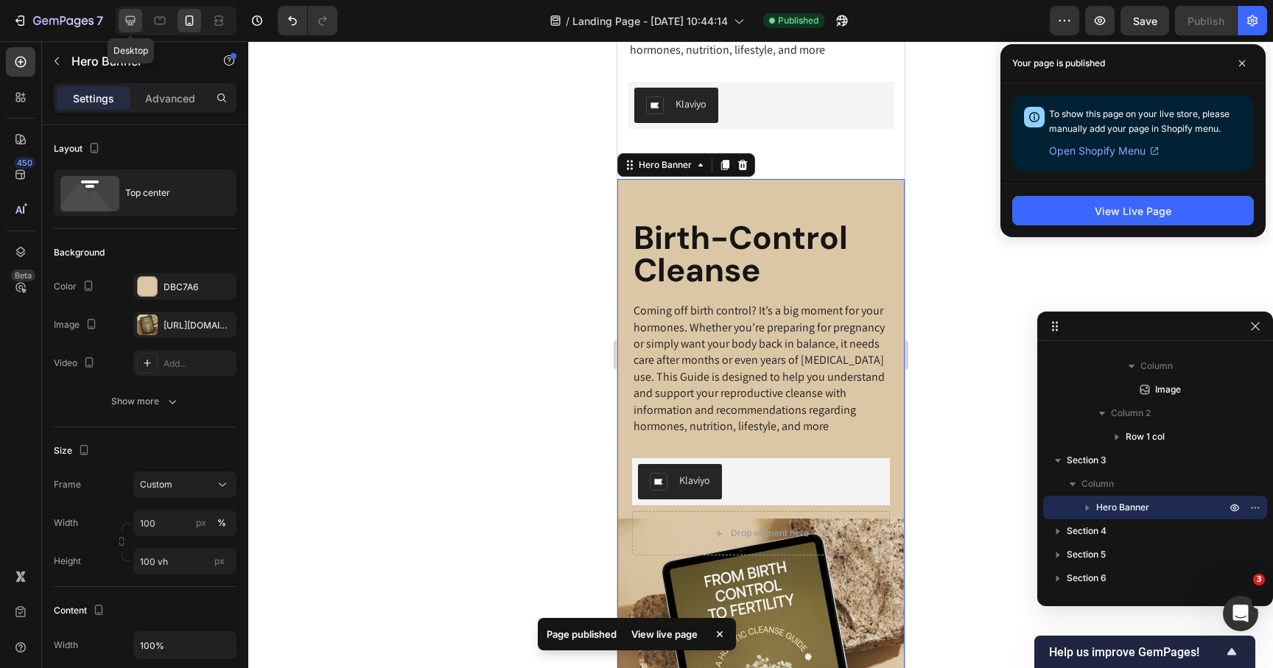
click at [133, 20] on icon at bounding box center [130, 20] width 15 height 15
type input "Auto"
type input "1170"
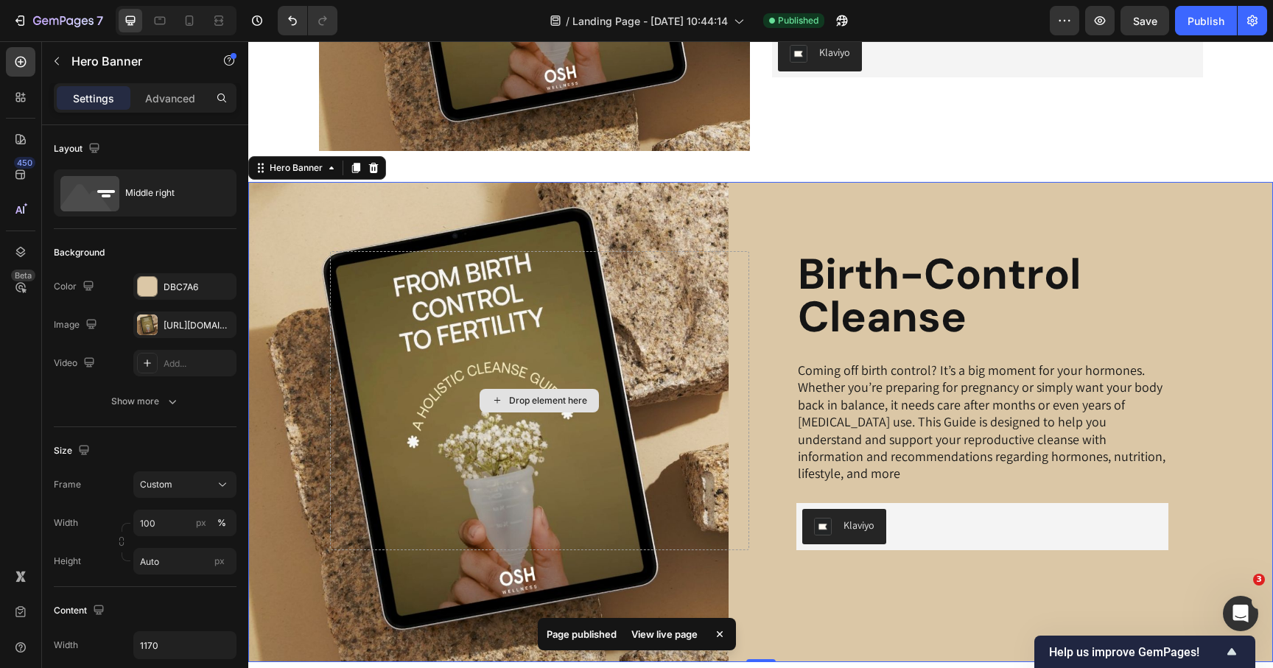
scroll to position [651, 0]
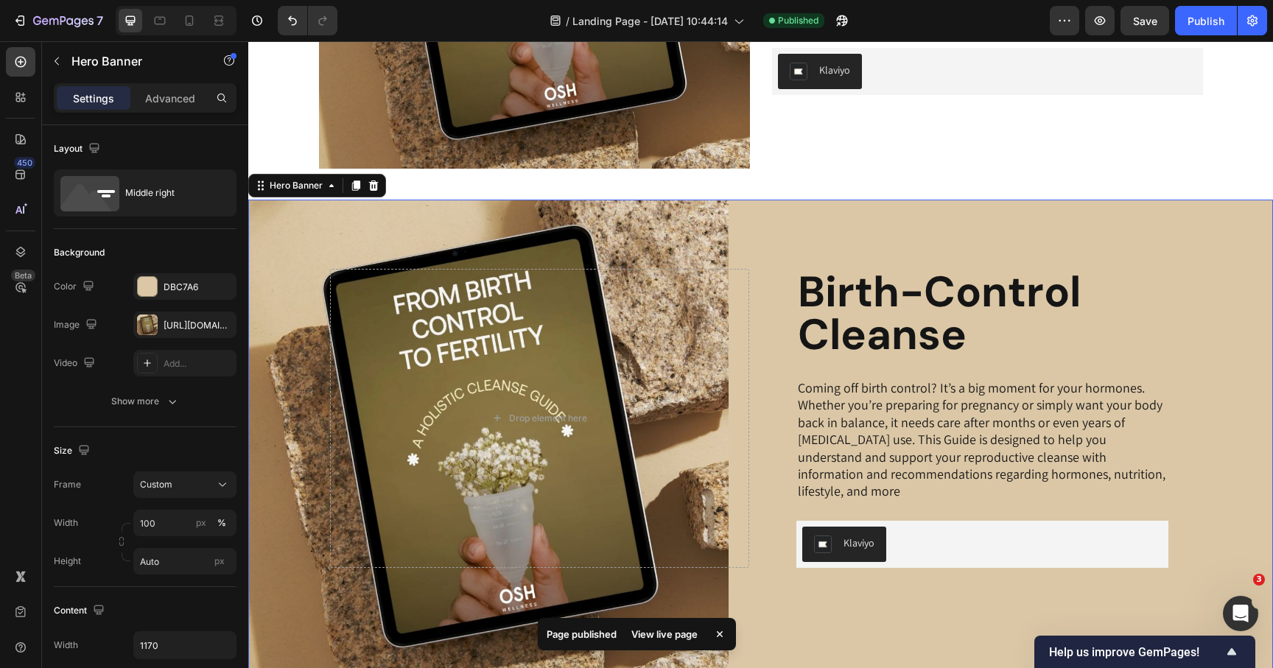
click at [783, 248] on div "Birth-Control Cleanse Heading Coming off birth control? It’s a big moment for y…" at bounding box center [761, 440] width 862 height 480
click at [320, 189] on div "Hero Banner" at bounding box center [296, 185] width 59 height 13
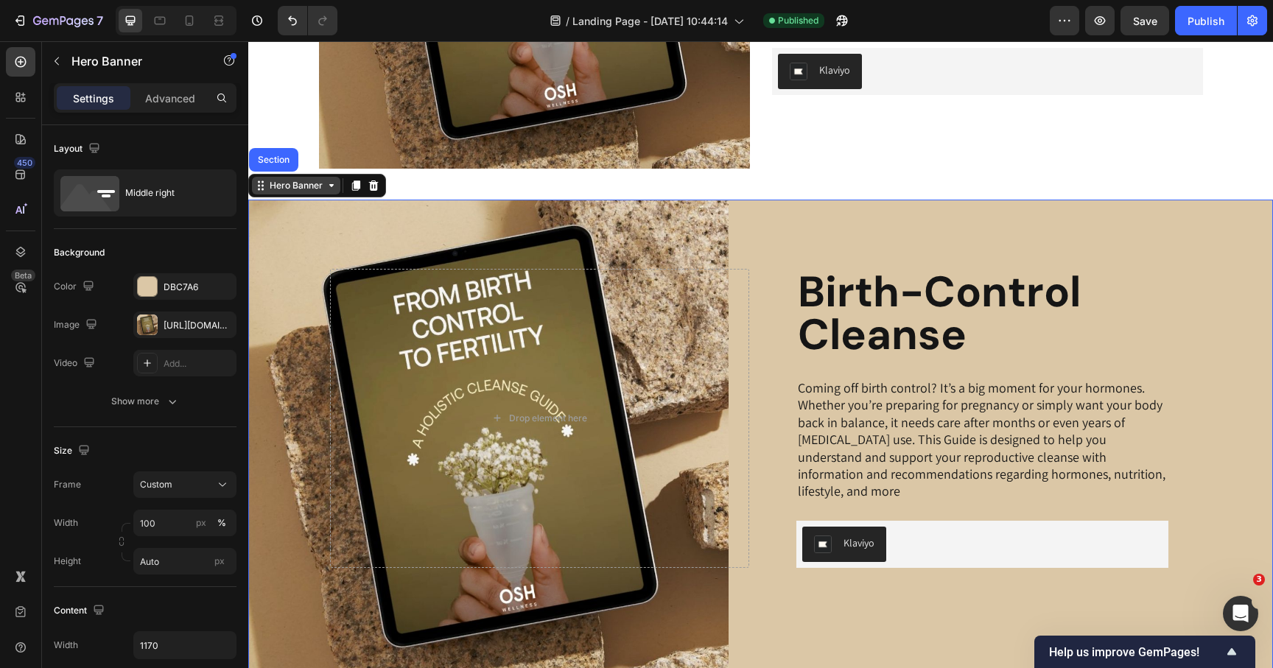
click at [326, 186] on icon at bounding box center [332, 186] width 12 height 12
click at [919, 202] on div "Birth-Control Cleanse Heading Coming off birth control? It’s a big moment for y…" at bounding box center [761, 440] width 862 height 480
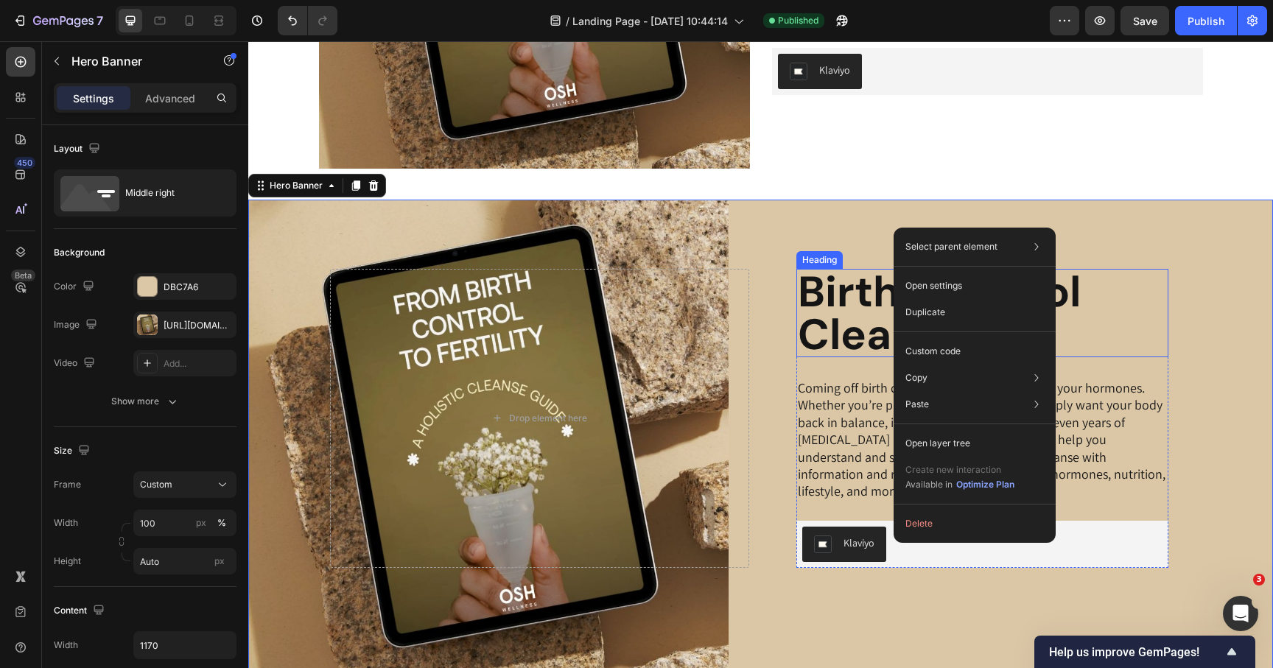
click at [1094, 270] on h2 "Birth-Control Cleanse" at bounding box center [983, 313] width 372 height 88
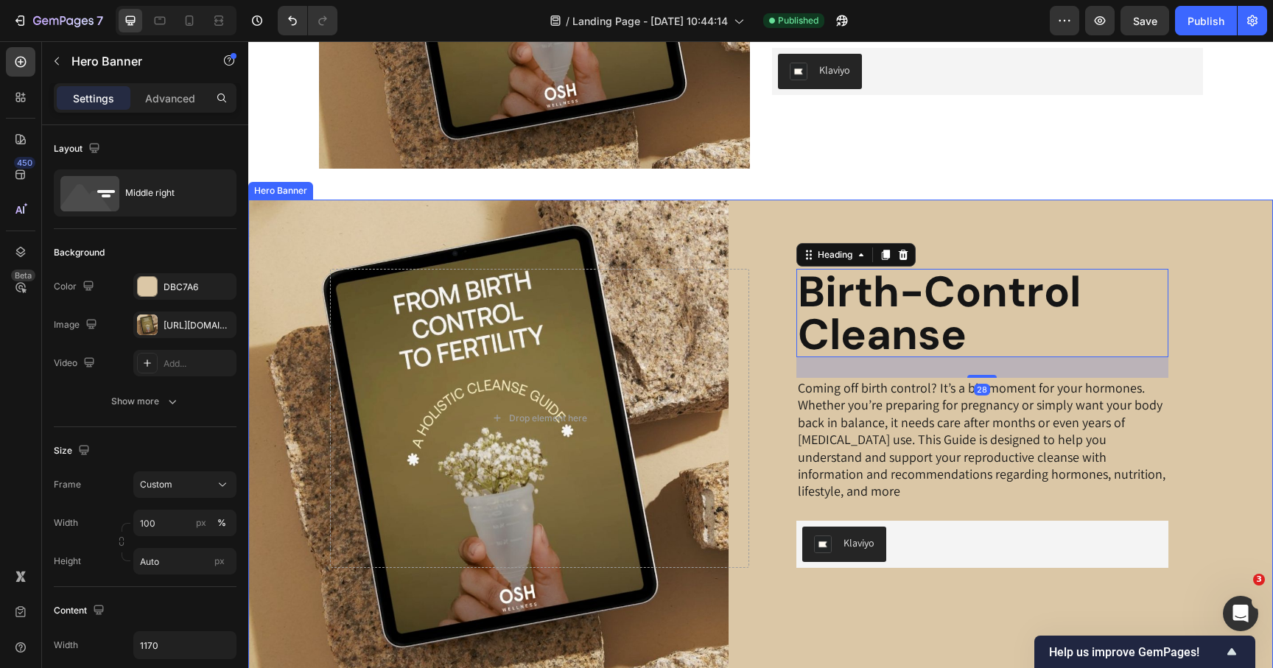
click at [987, 233] on div "Birth-Control Cleanse Heading 28 Coming off birth control? It’s a big moment fo…" at bounding box center [761, 440] width 862 height 480
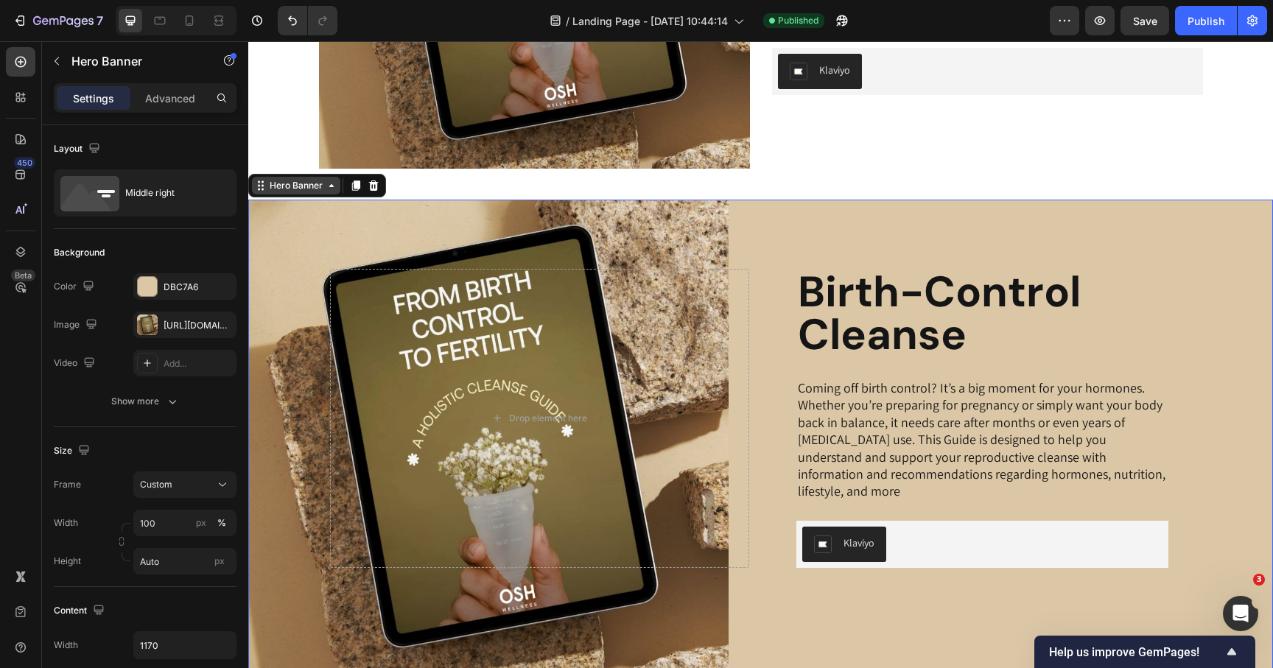
click at [310, 183] on div "Hero Banner" at bounding box center [296, 185] width 59 height 13
click at [310, 182] on div "Hero Banner" at bounding box center [296, 185] width 59 height 13
click at [306, 185] on div "Hero Banner" at bounding box center [296, 185] width 59 height 13
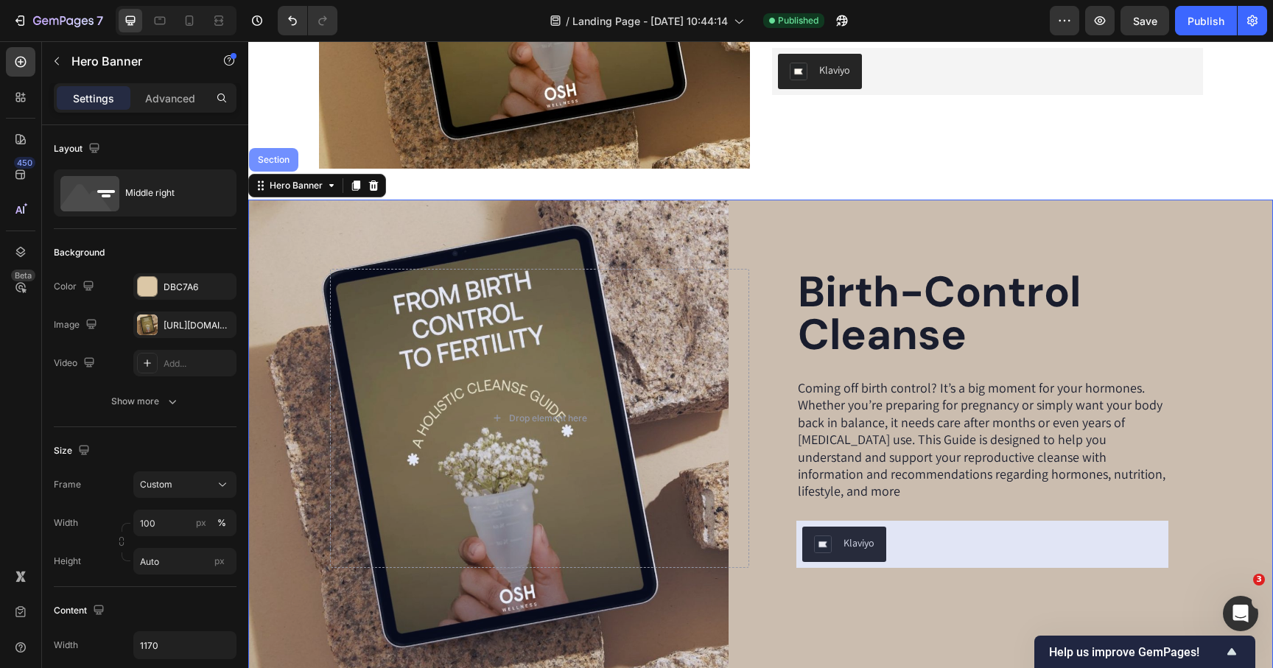
click at [276, 163] on div "Section" at bounding box center [274, 159] width 38 height 9
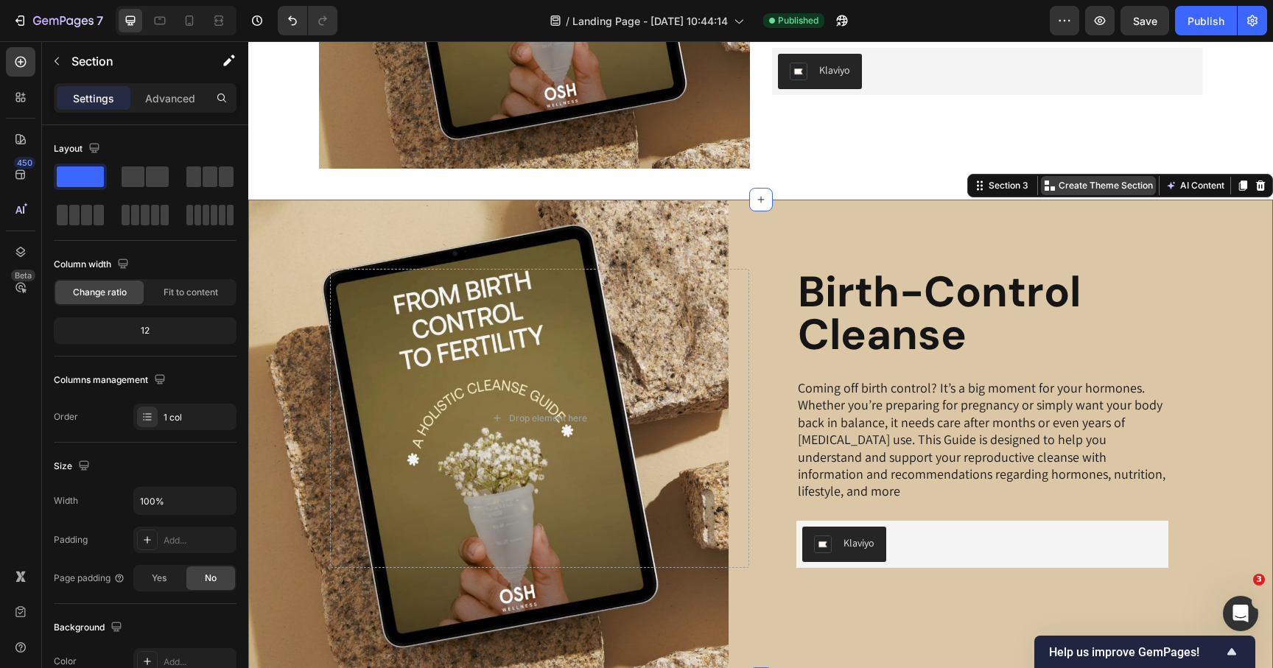
click at [1098, 183] on p "Create Theme Section" at bounding box center [1106, 185] width 94 height 13
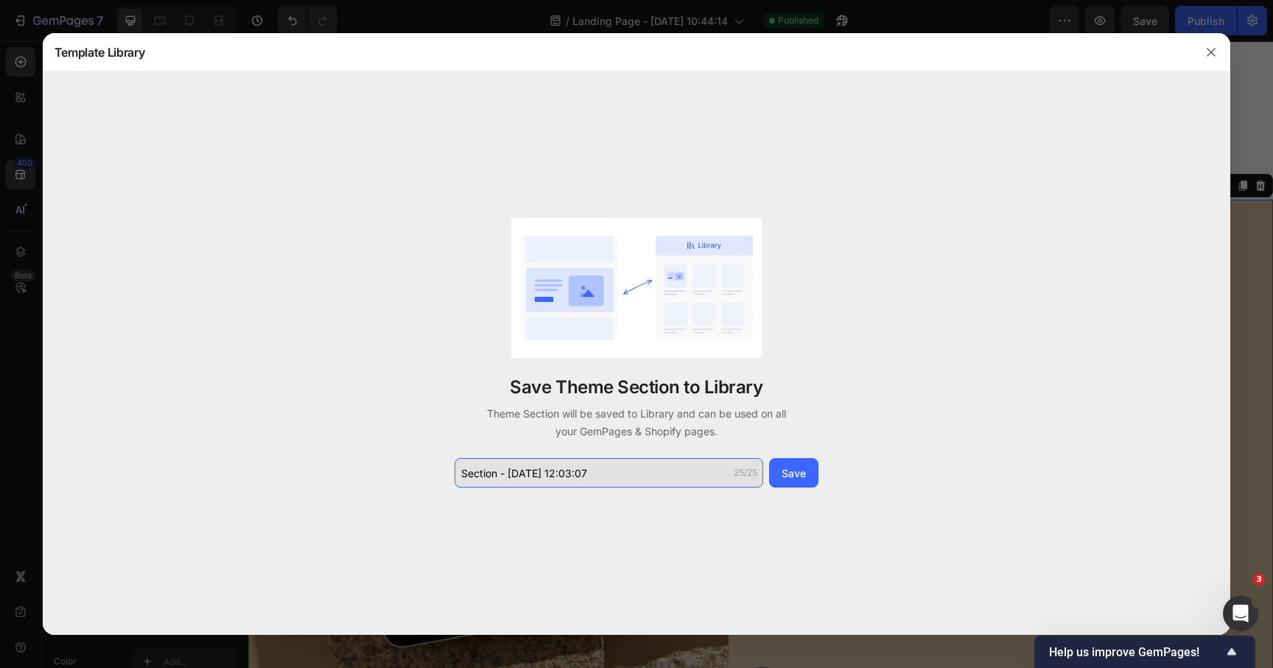
click at [597, 469] on input "Section - Sep 29 12:03:07" at bounding box center [609, 472] width 309 height 29
type input "email guide"
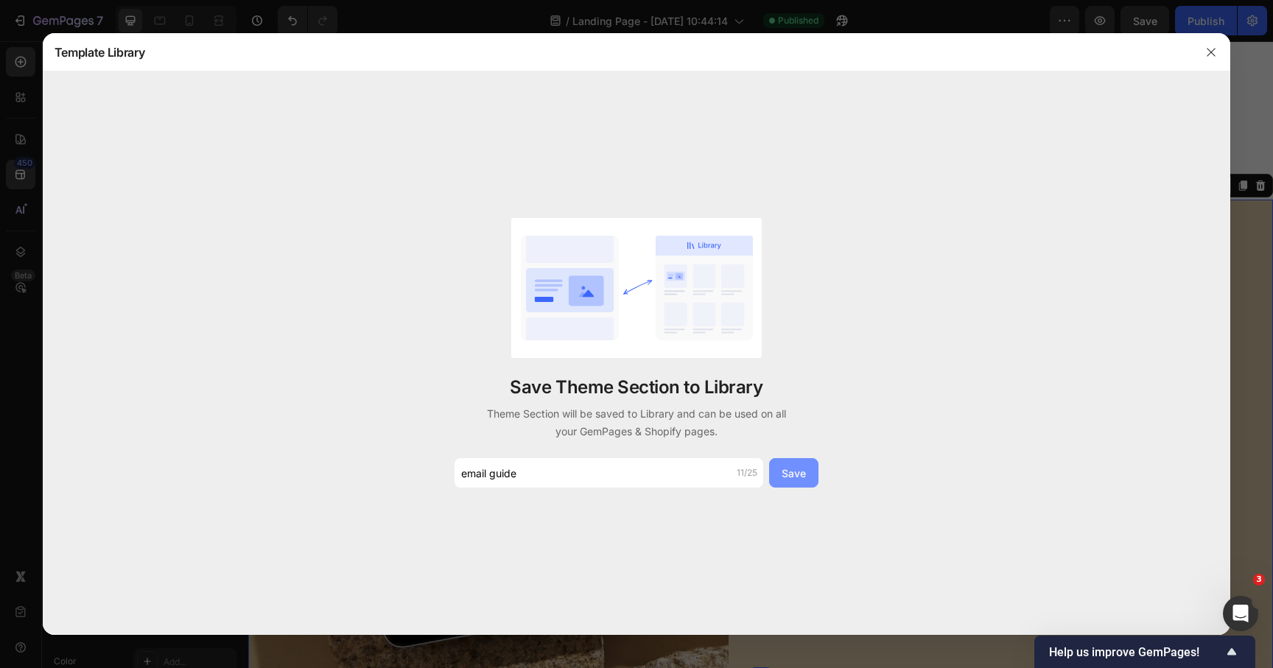
click at [805, 473] on div "Save" at bounding box center [794, 473] width 24 height 15
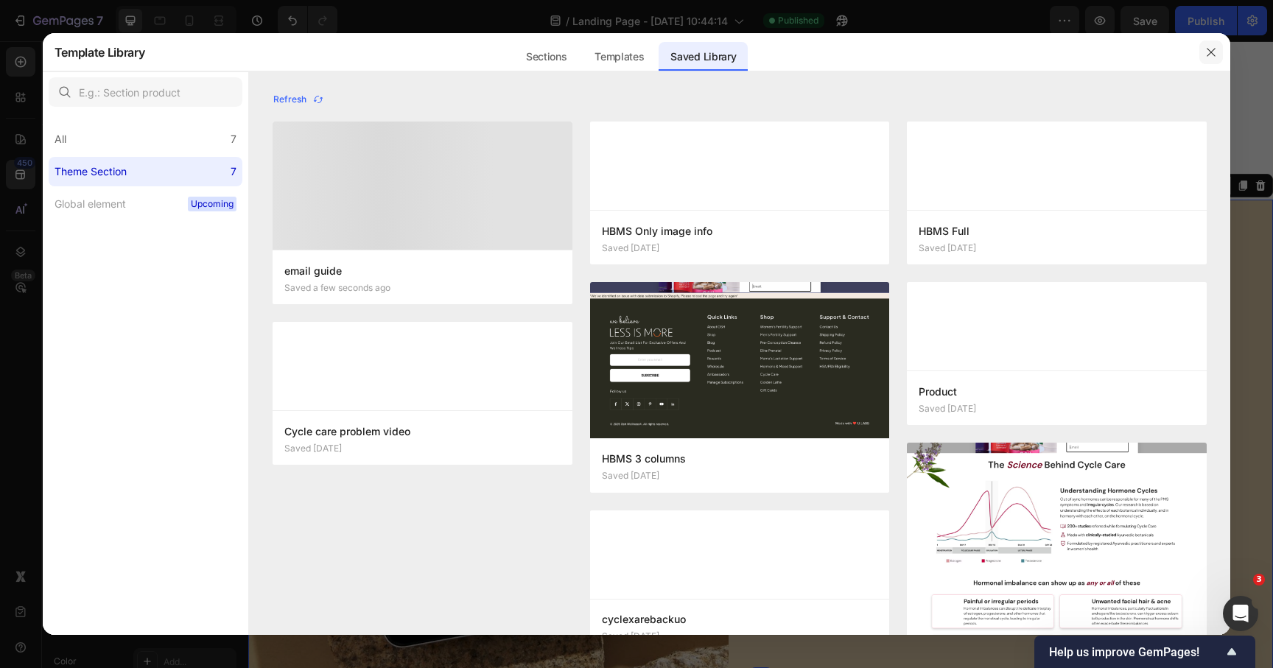
click at [1213, 55] on icon "button" at bounding box center [1211, 52] width 12 height 12
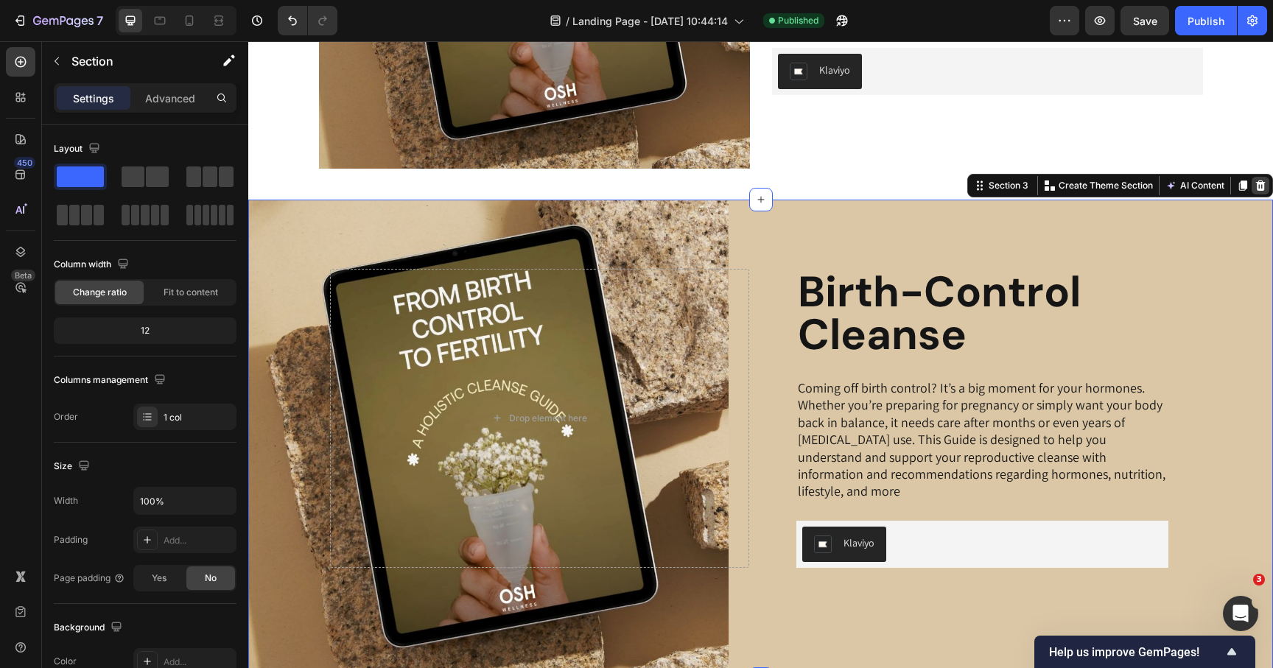
click at [1261, 187] on icon at bounding box center [1261, 186] width 12 height 12
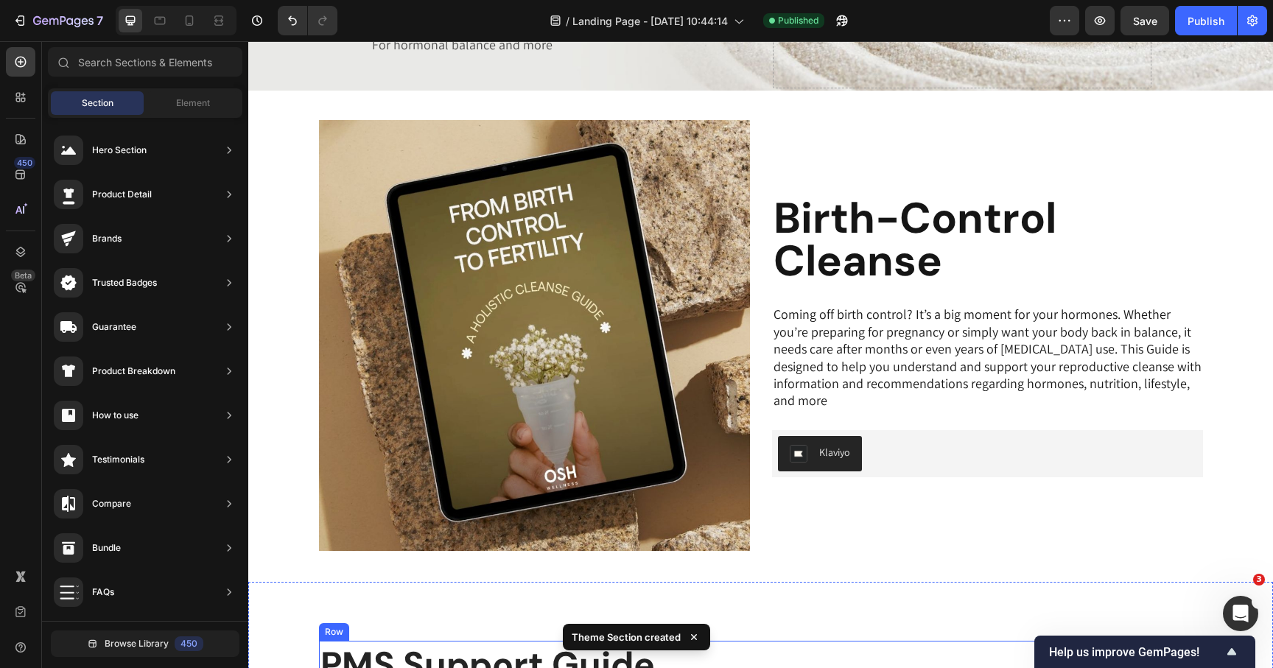
scroll to position [270, 0]
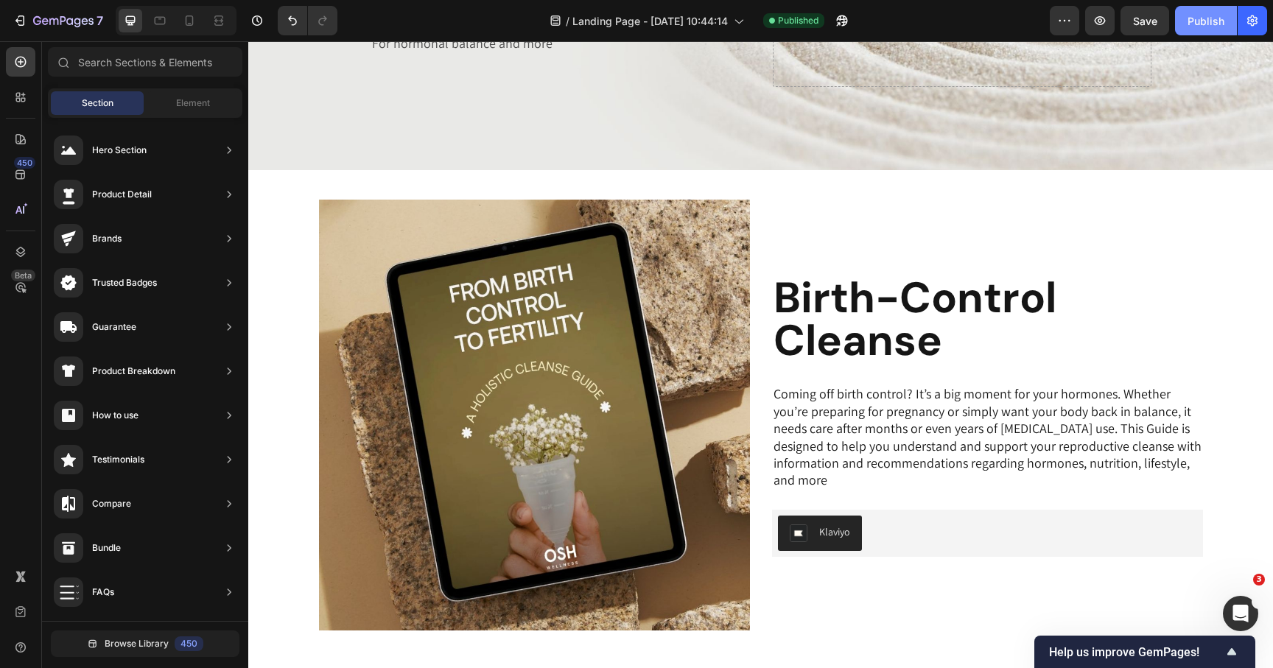
click at [1212, 23] on div "Publish" at bounding box center [1206, 20] width 37 height 15
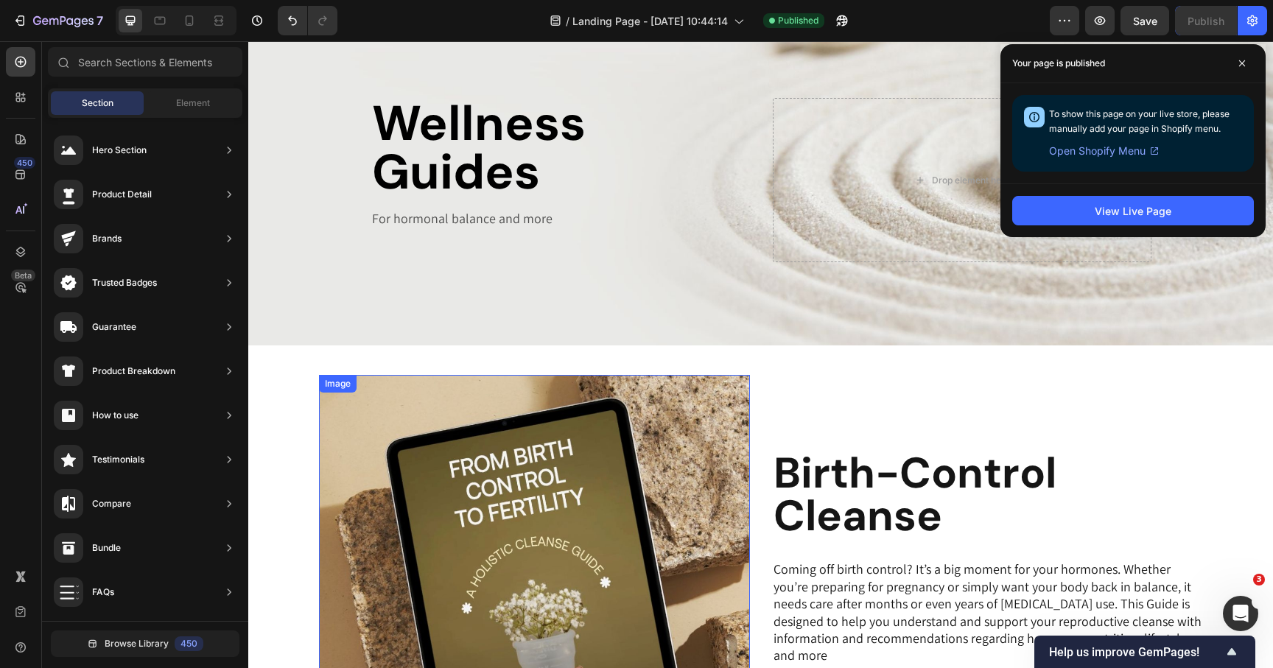
scroll to position [0, 0]
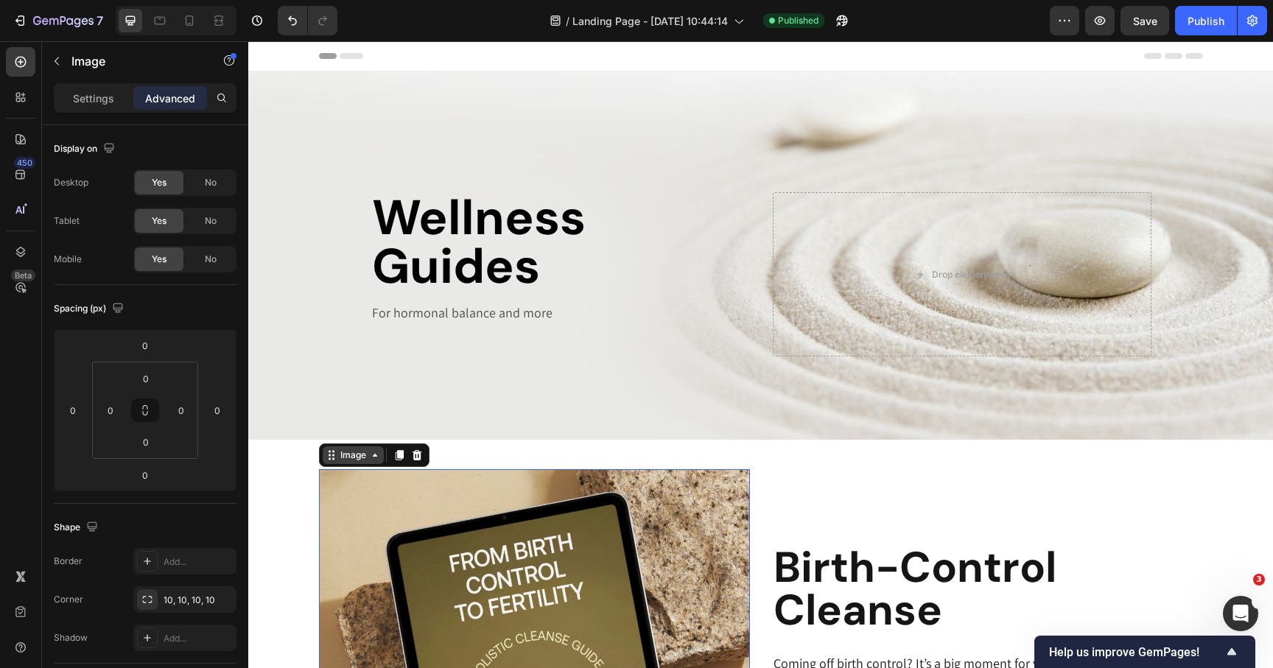
click at [360, 454] on div "Image" at bounding box center [353, 455] width 32 height 13
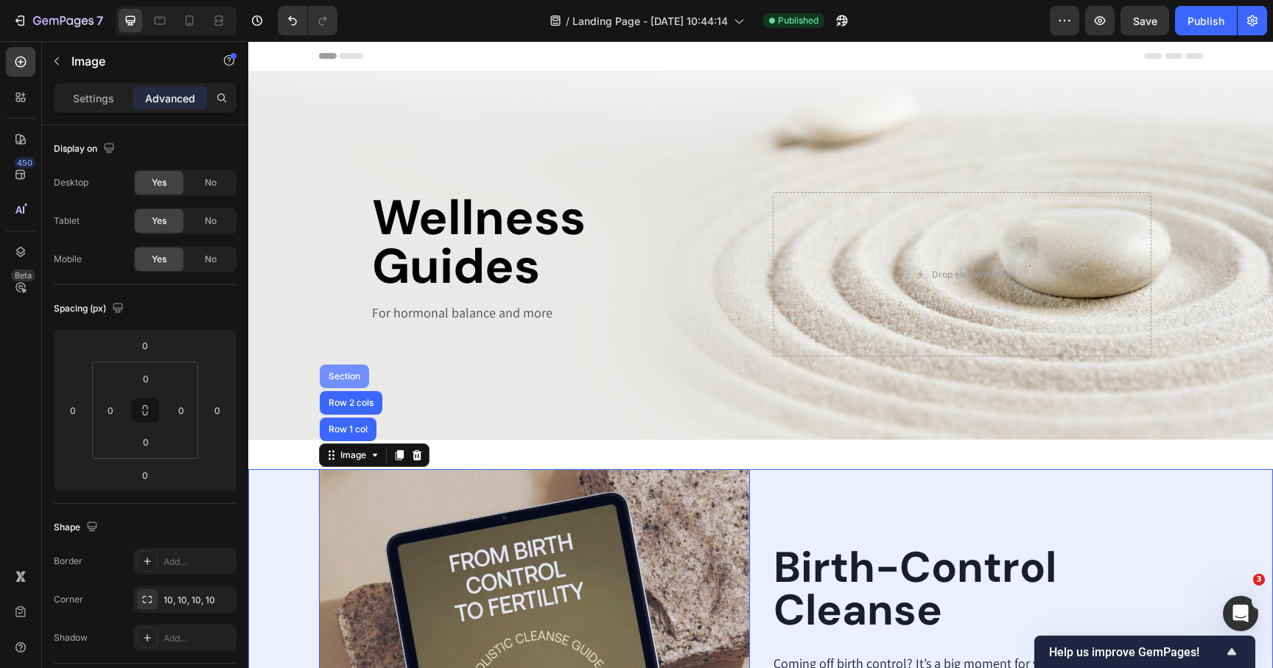
click at [346, 370] on div "Section" at bounding box center [344, 377] width 49 height 24
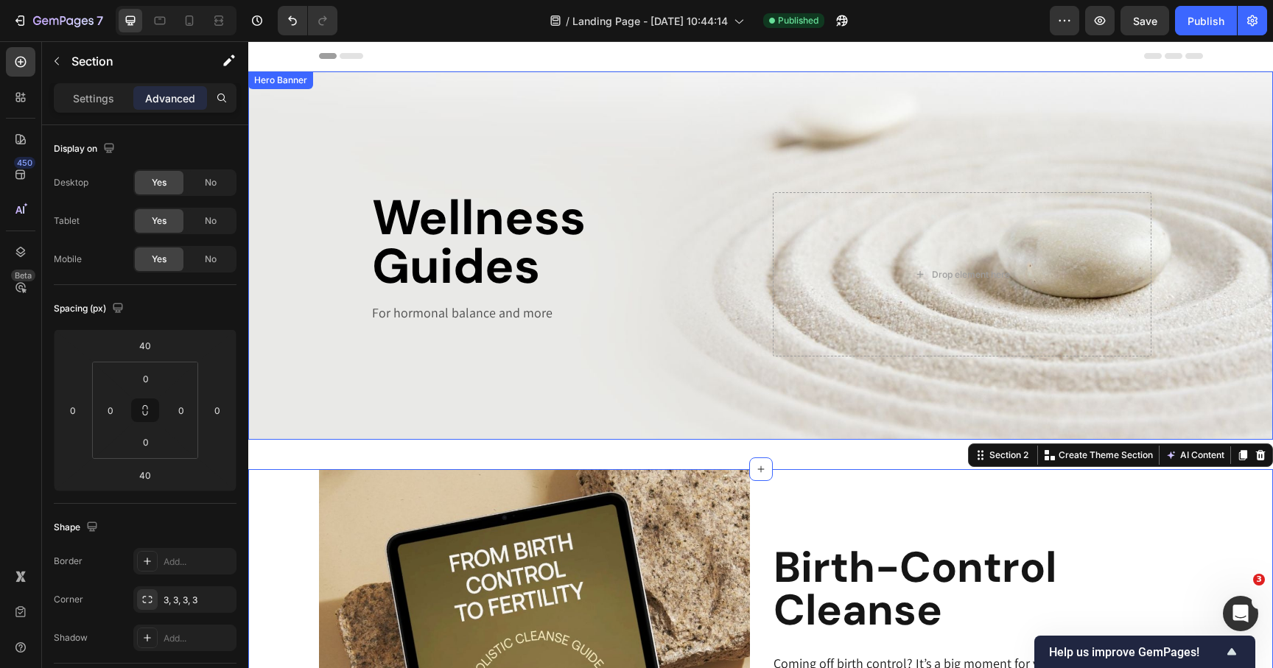
click at [360, 427] on div "Background Image" at bounding box center [760, 255] width 1025 height 368
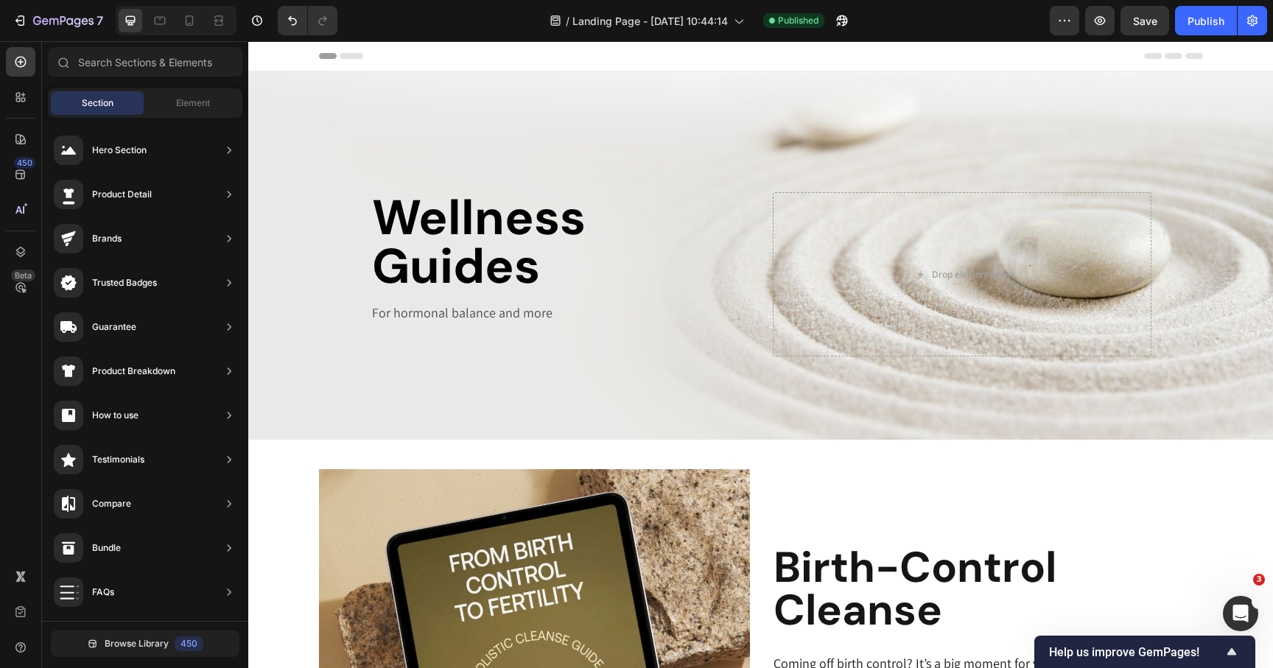
click at [277, 427] on div "Background Image" at bounding box center [760, 255] width 1025 height 368
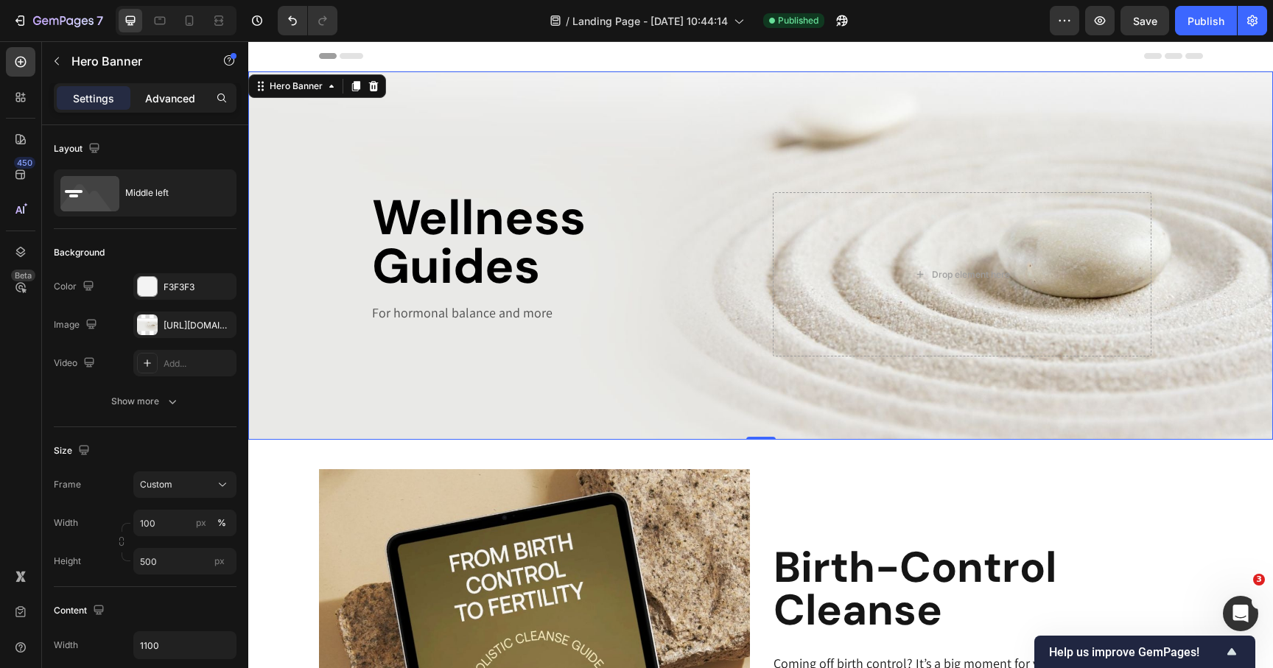
click at [166, 94] on p "Advanced" at bounding box center [170, 98] width 50 height 15
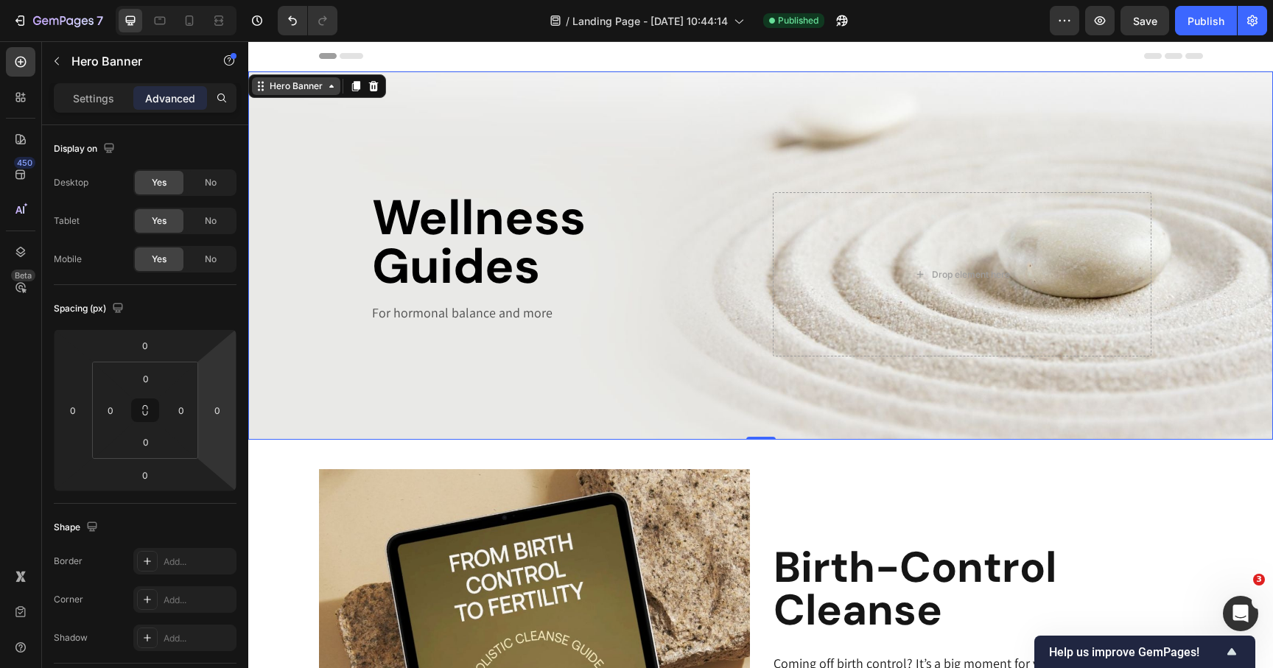
click at [305, 78] on div "Hero Banner" at bounding box center [296, 86] width 88 height 18
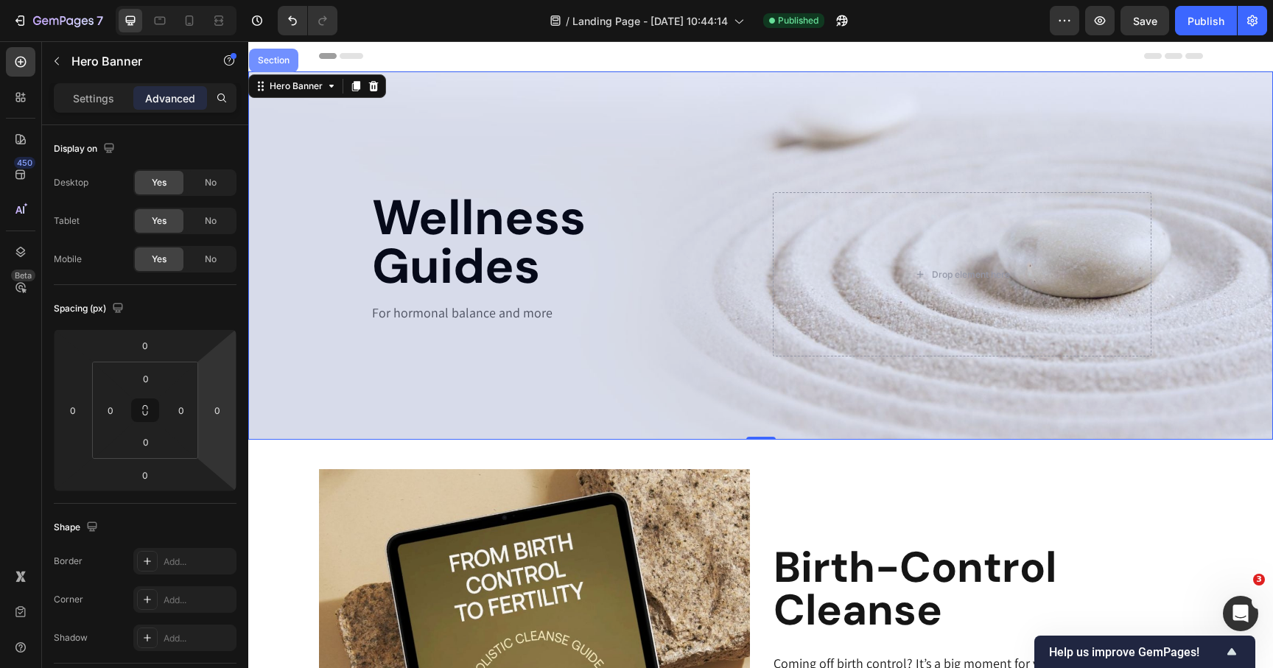
click at [276, 57] on div "Section" at bounding box center [274, 60] width 38 height 9
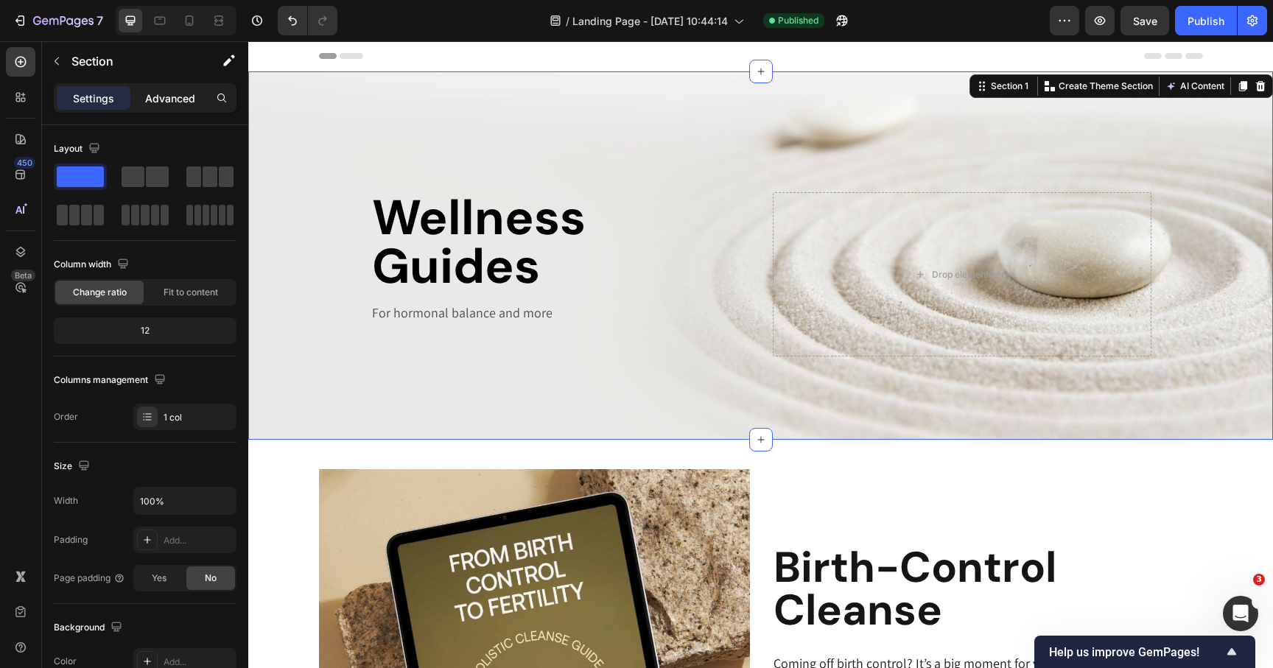
click at [167, 101] on p "Advanced" at bounding box center [170, 98] width 50 height 15
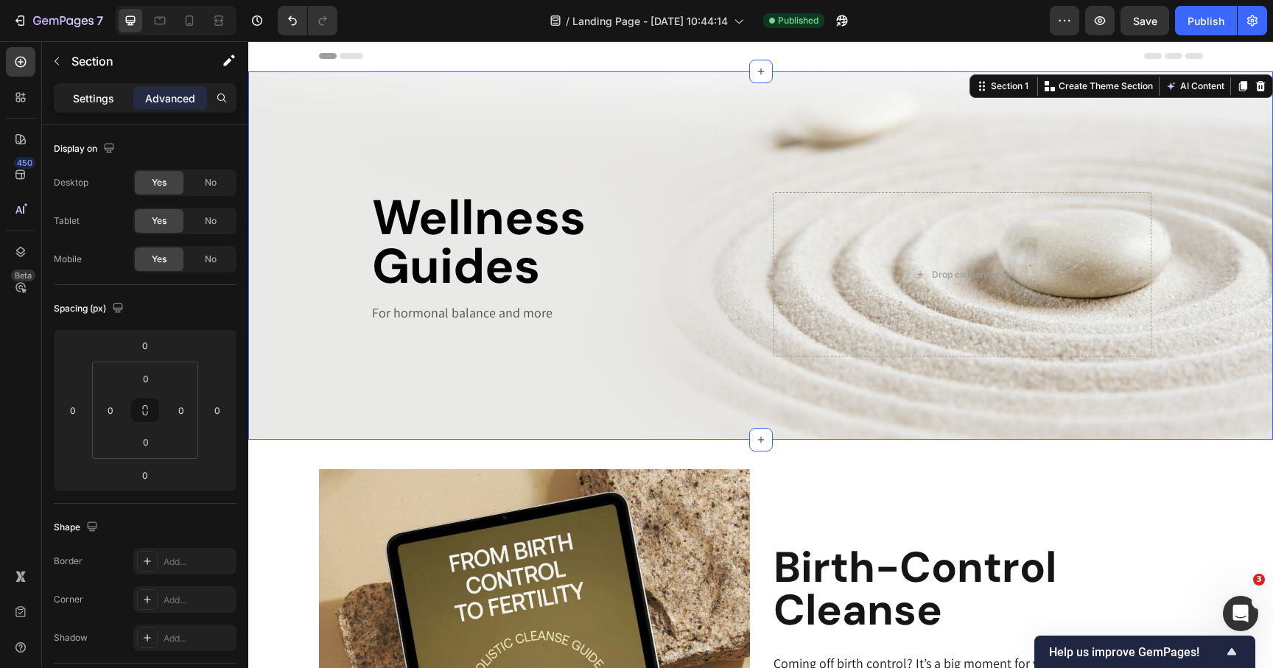
click at [100, 99] on p "Settings" at bounding box center [93, 98] width 41 height 15
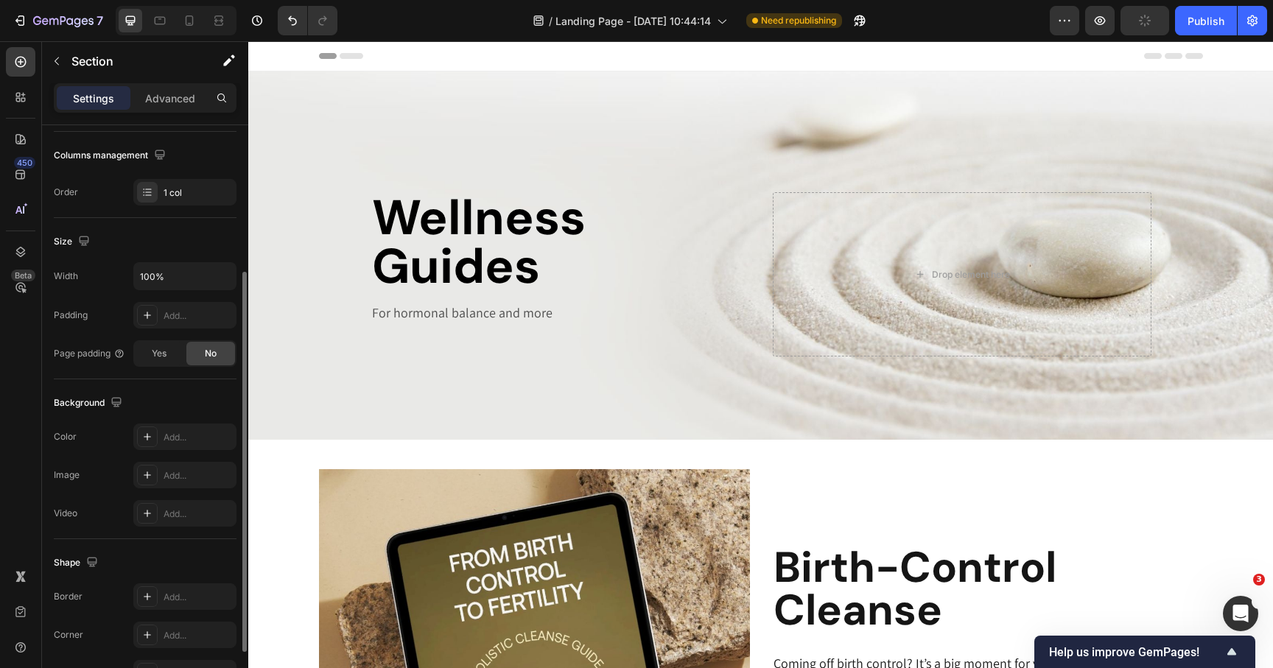
scroll to position [237, 0]
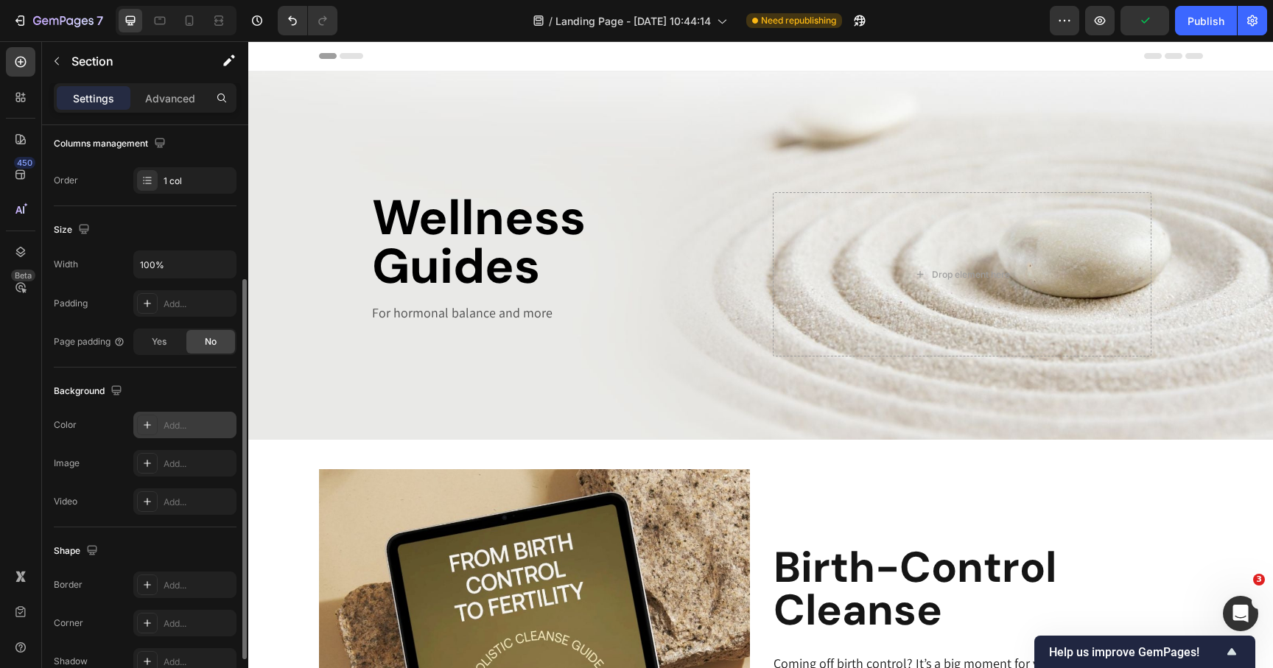
click at [150, 426] on icon at bounding box center [147, 425] width 12 height 12
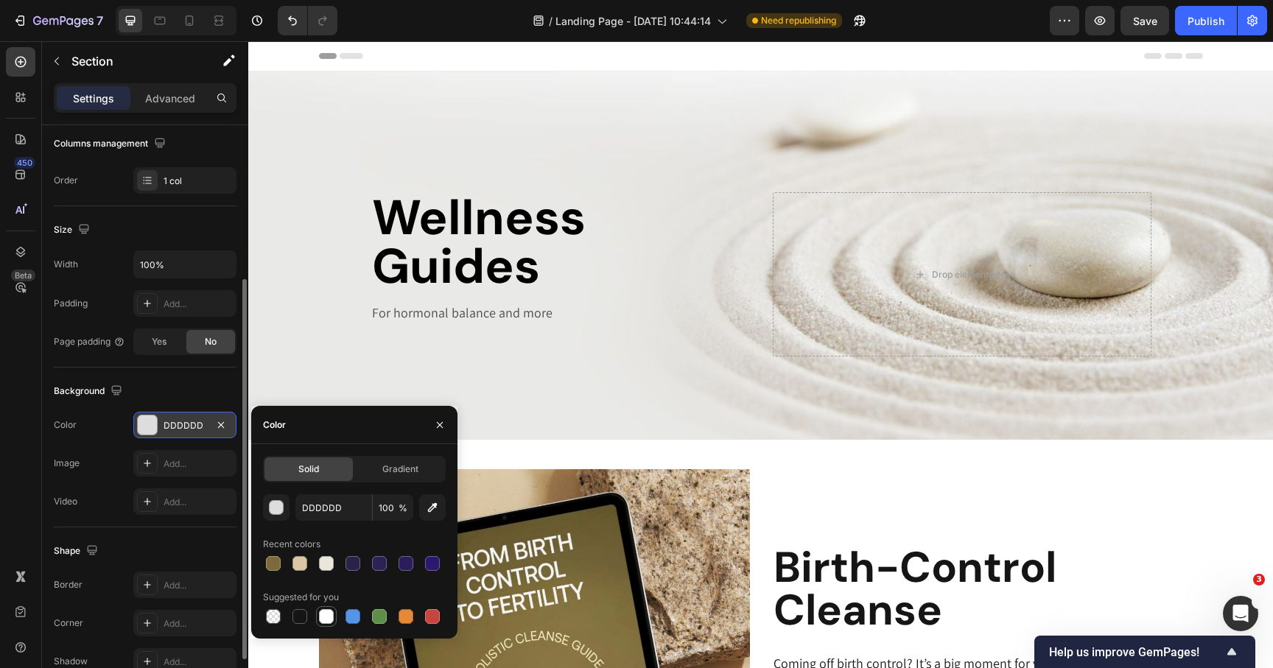
click at [327, 614] on div at bounding box center [326, 616] width 15 height 15
type input "FFFFFF"
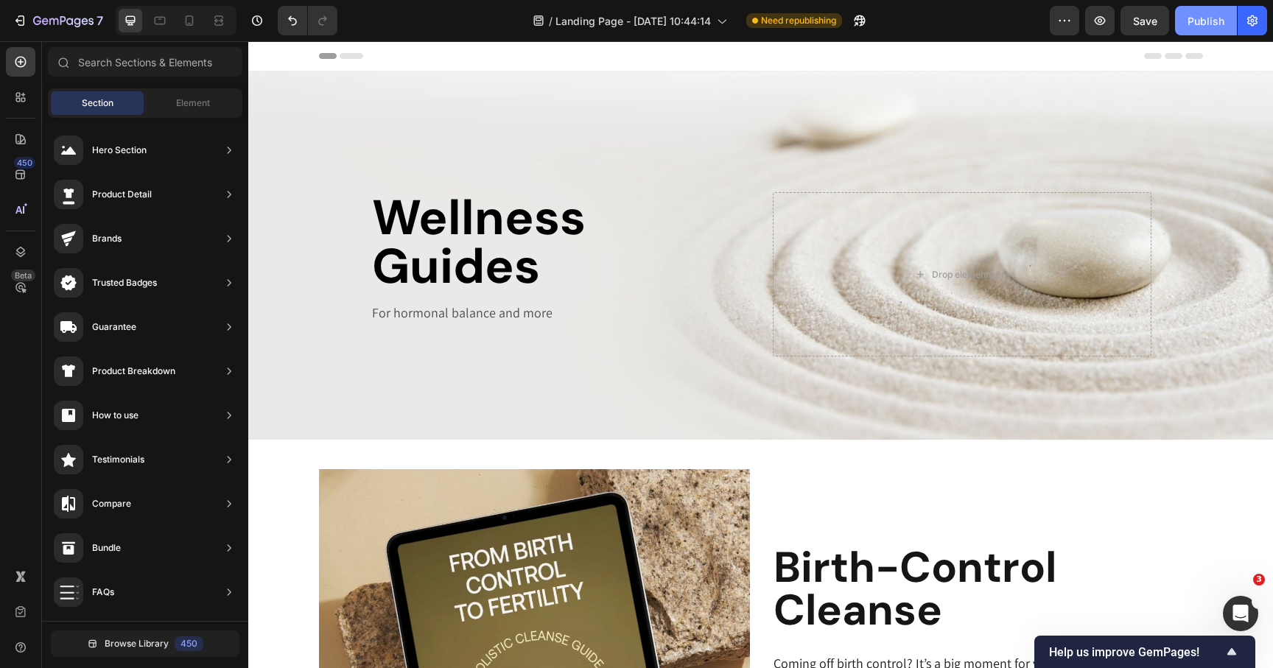
click at [1222, 27] on div "Publish" at bounding box center [1206, 20] width 37 height 15
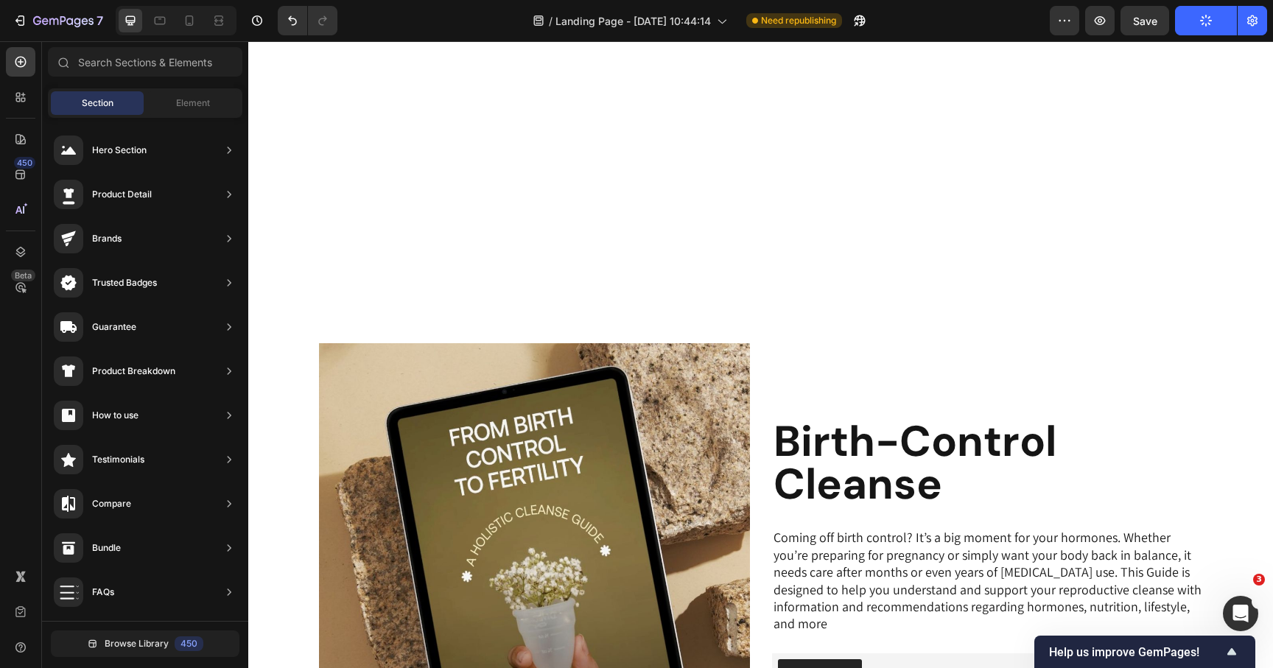
scroll to position [456, 0]
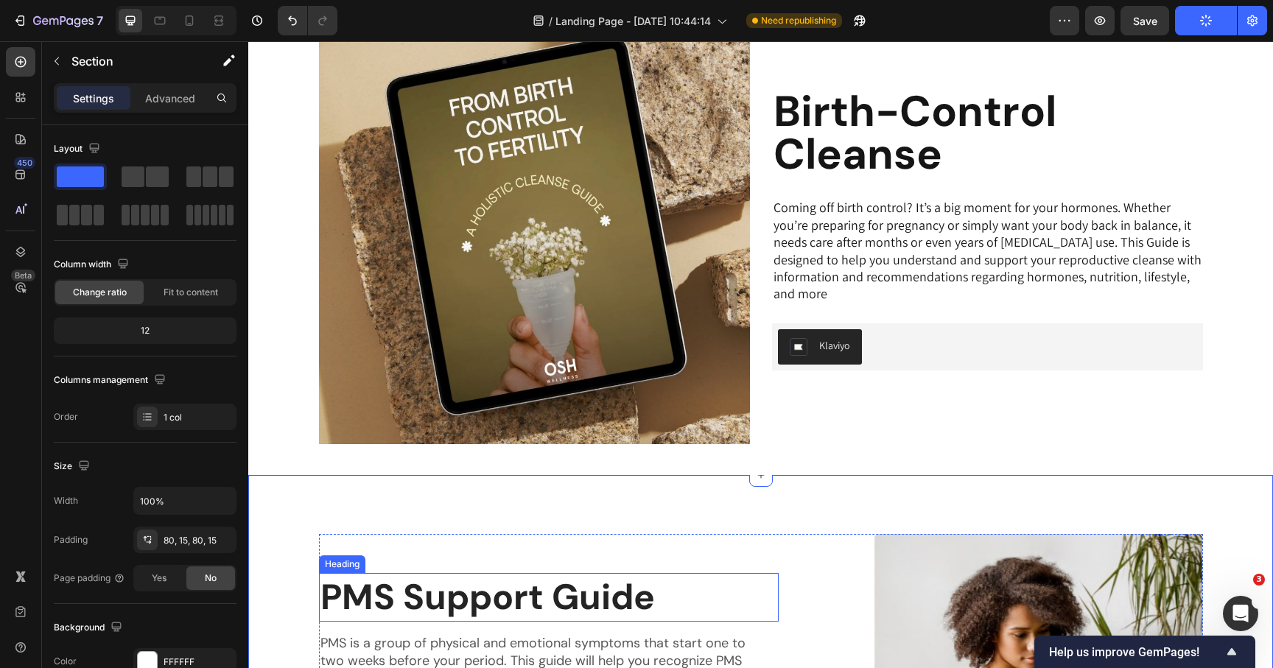
click at [548, 578] on h2 "PMS Support Guide" at bounding box center [549, 597] width 460 height 49
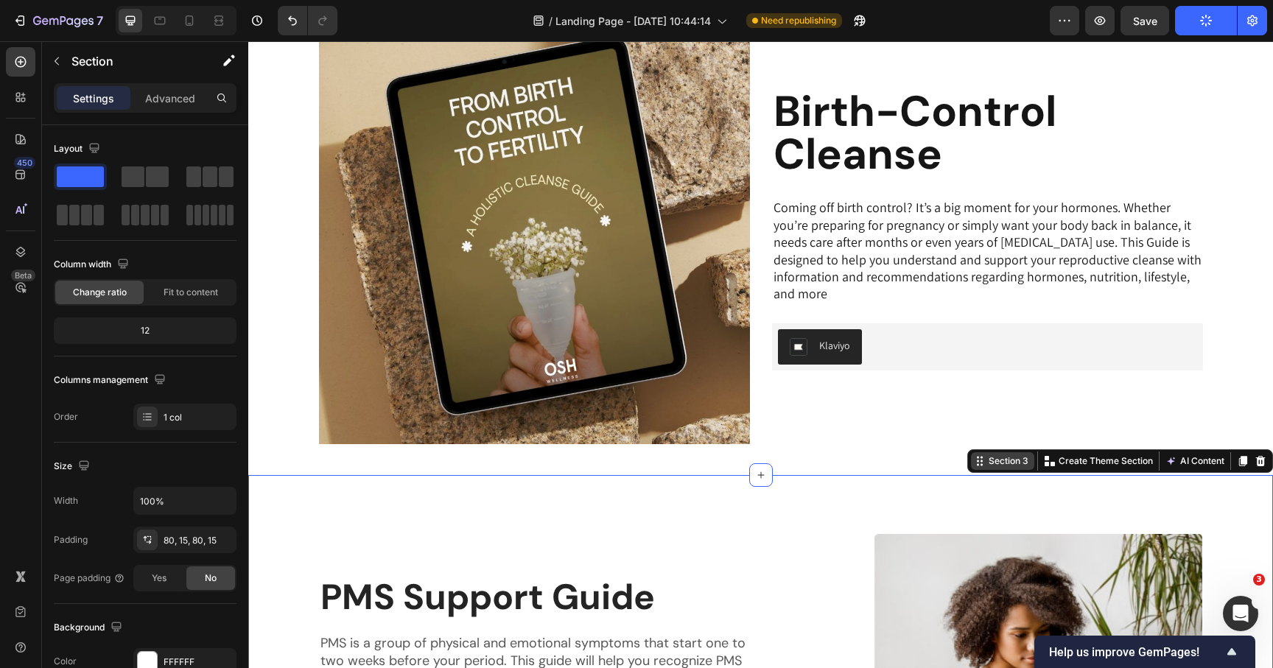
click at [996, 463] on div "Section 3" at bounding box center [1009, 461] width 46 height 13
click at [184, 101] on p "Advanced" at bounding box center [170, 98] width 50 height 15
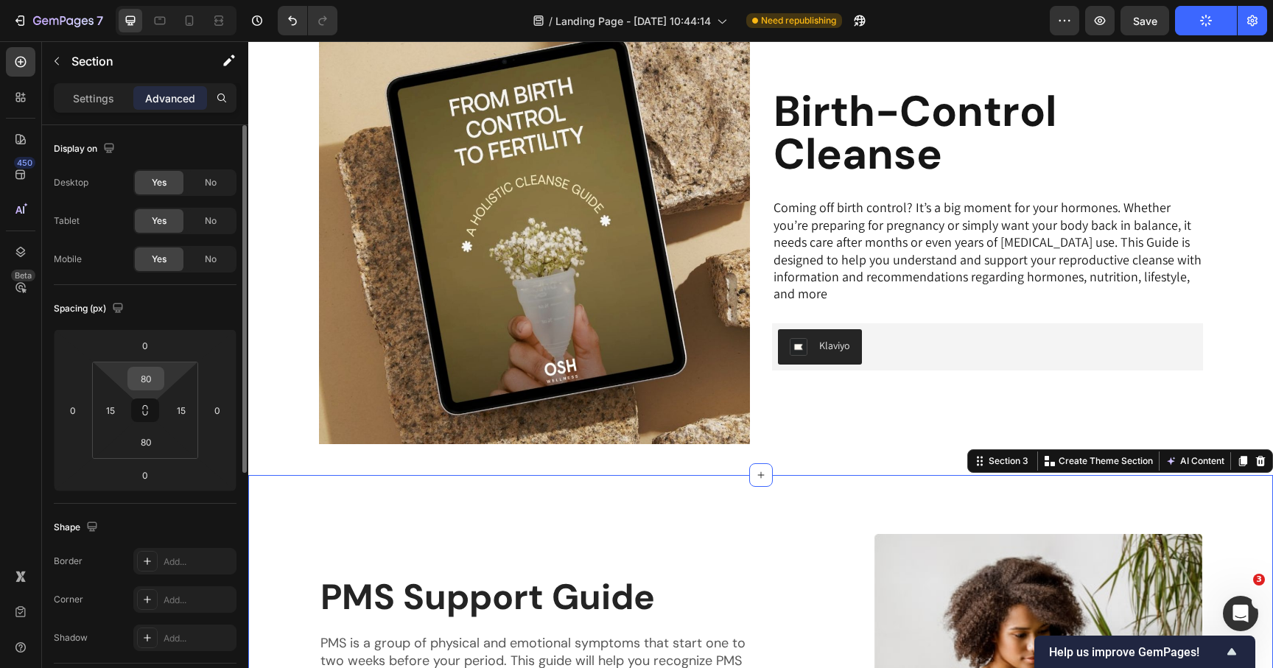
click at [150, 375] on input "80" at bounding box center [145, 379] width 29 height 22
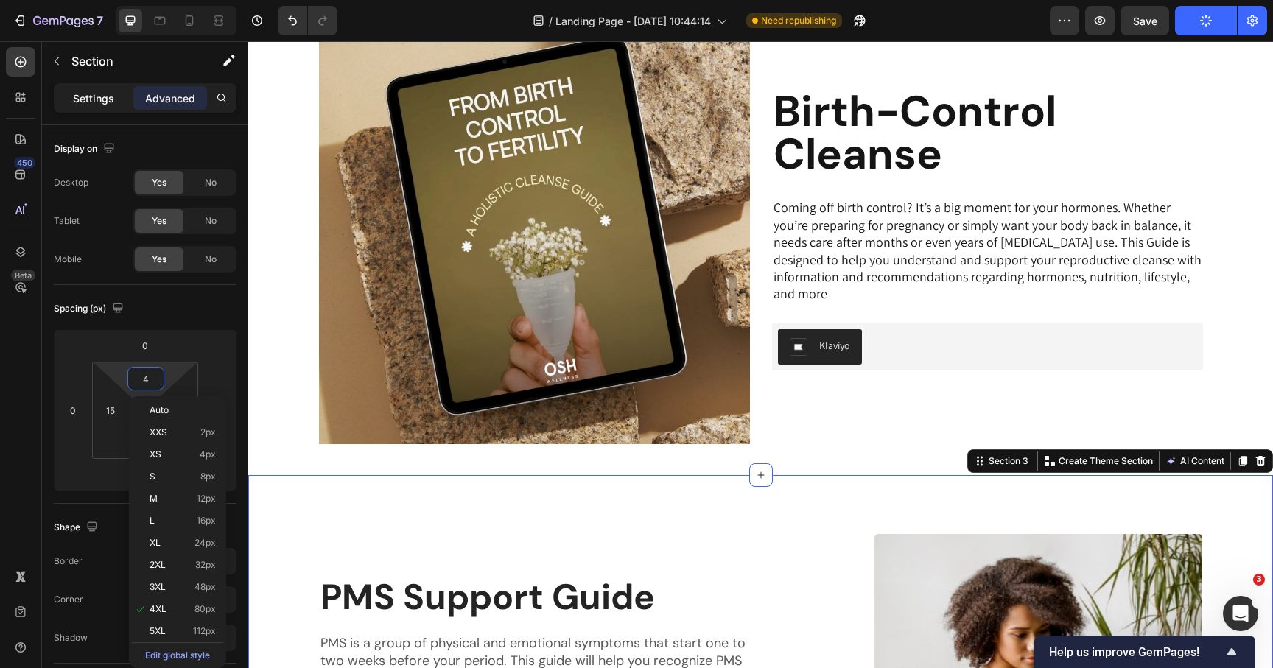
click at [103, 97] on p "Settings" at bounding box center [93, 98] width 41 height 15
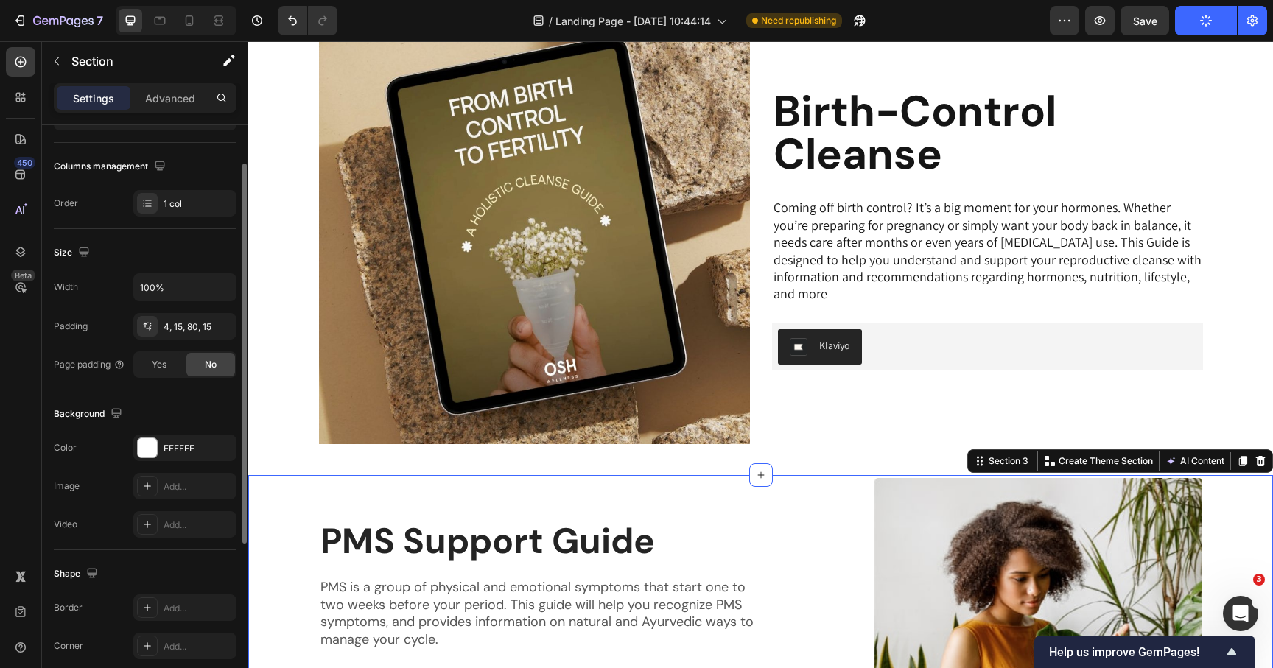
scroll to position [314, 0]
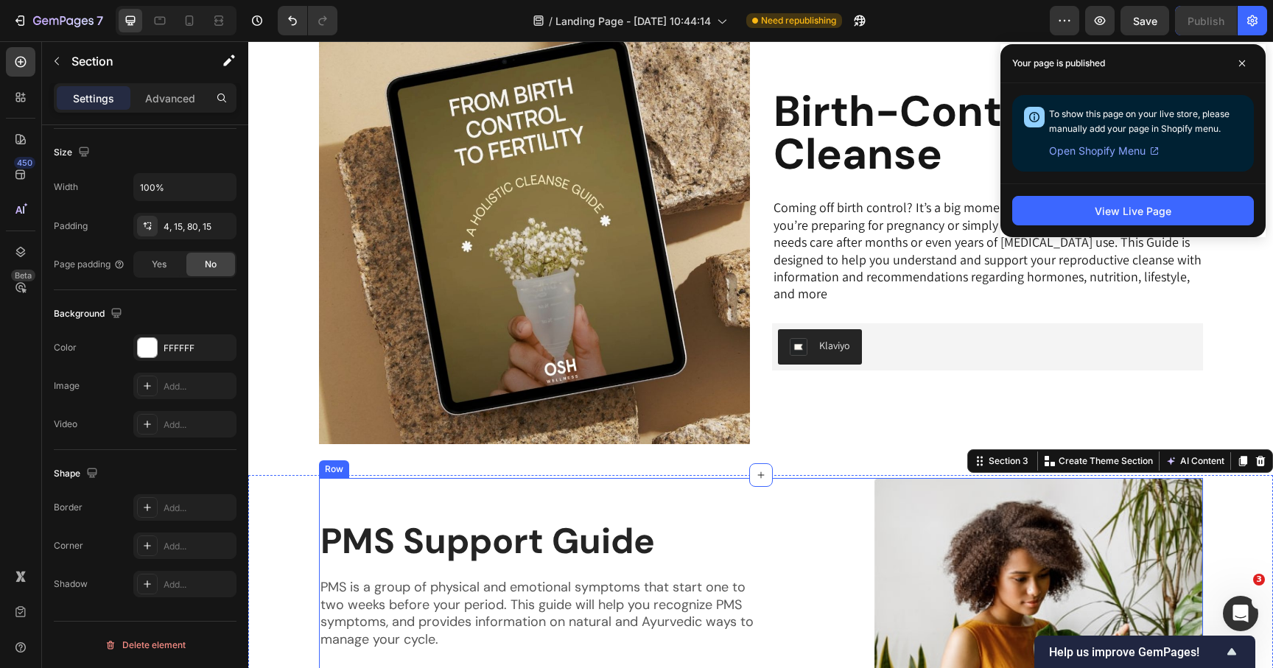
click at [616, 509] on div "PMS Support Guide Heading PMS is a group of physical and emotional symptoms tha…" at bounding box center [549, 642] width 460 height 329
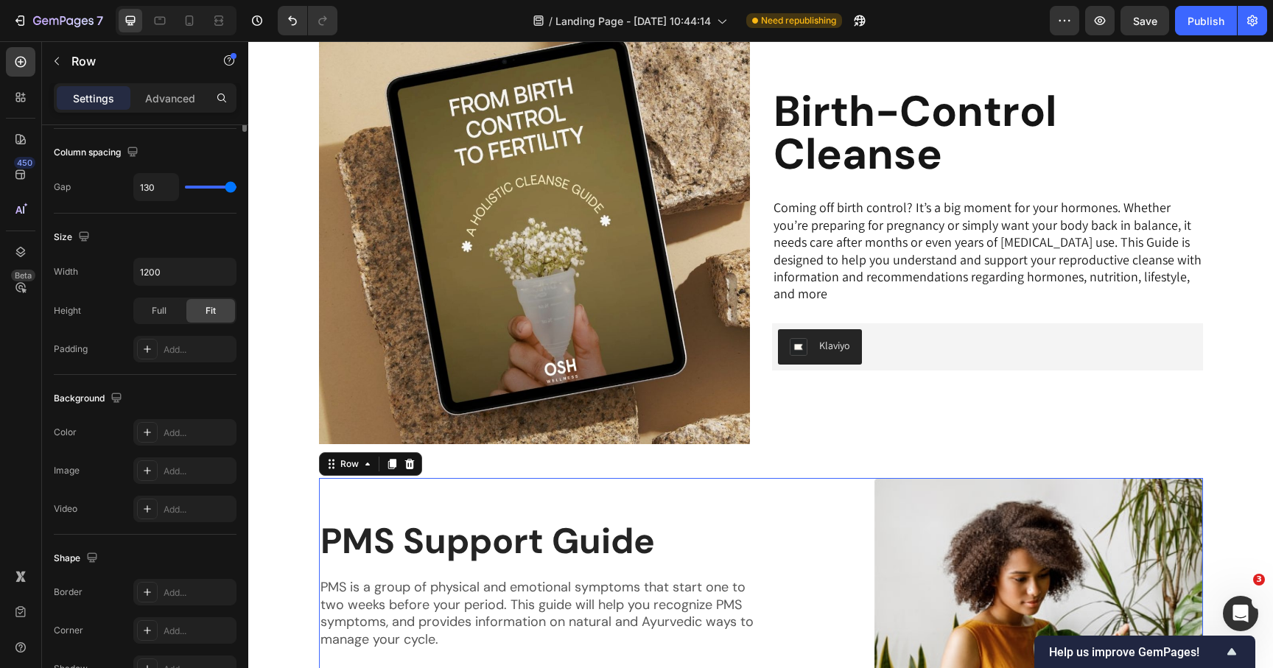
scroll to position [0, 0]
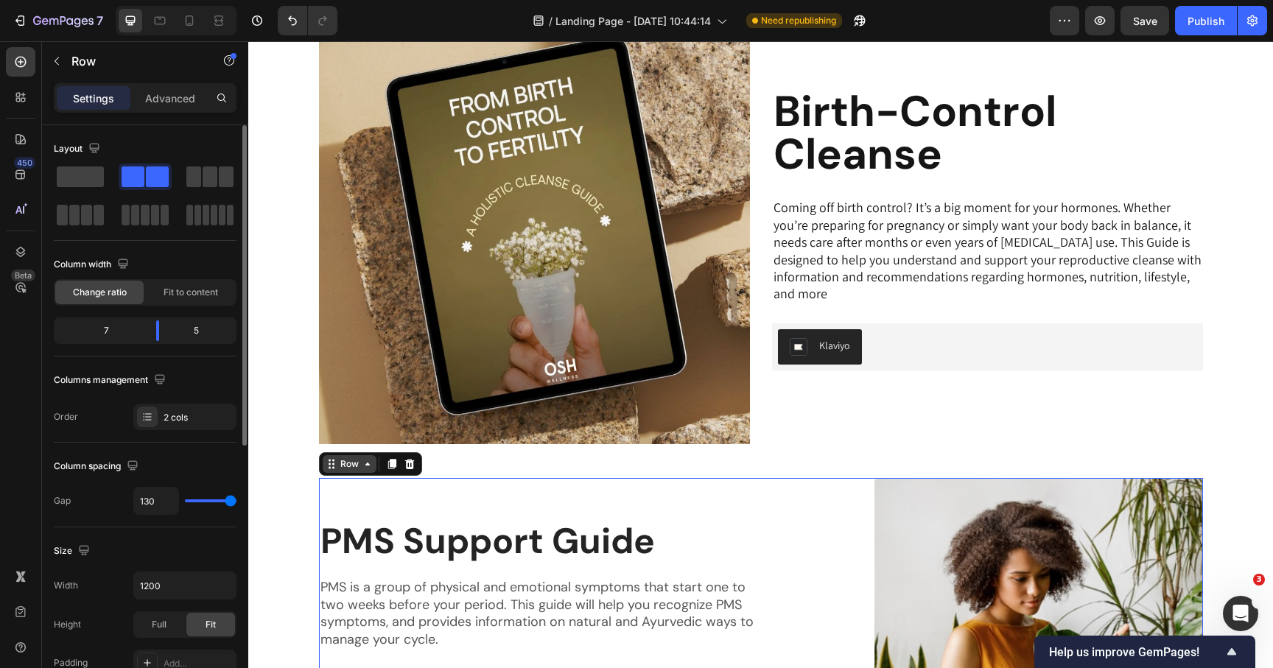
click at [367, 463] on icon at bounding box center [367, 464] width 4 height 3
click at [175, 104] on p "Advanced" at bounding box center [170, 98] width 50 height 15
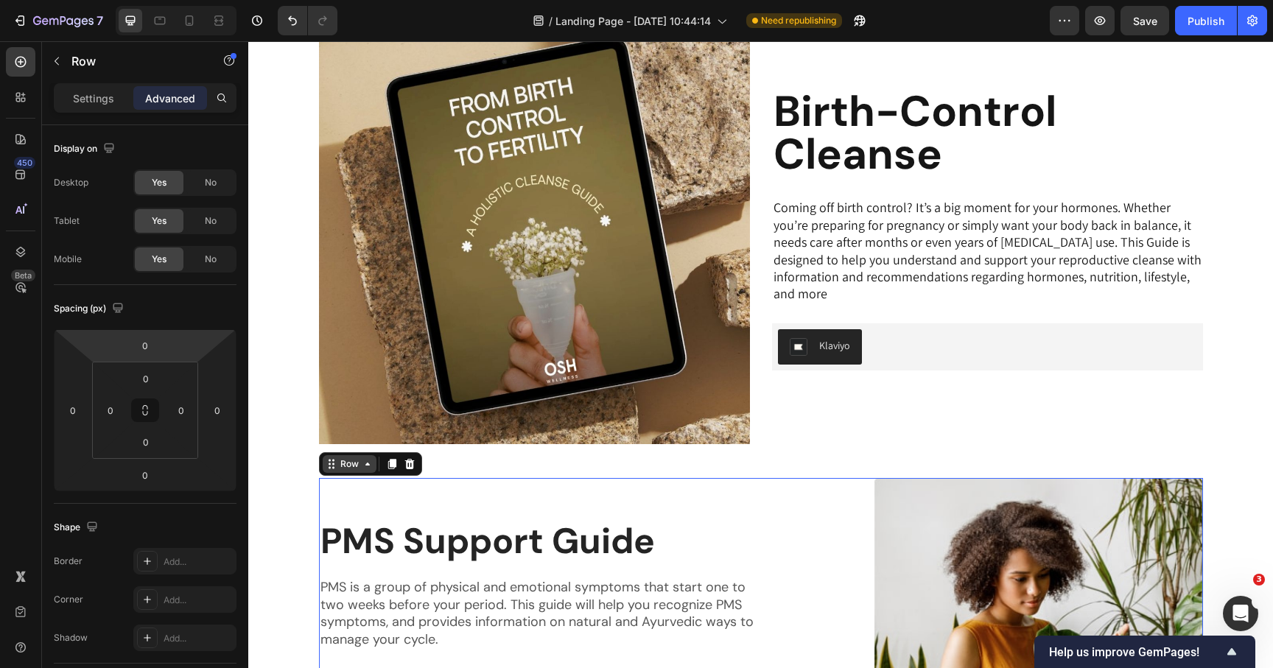
click at [362, 463] on icon at bounding box center [368, 464] width 12 height 12
click at [349, 459] on div "Row" at bounding box center [349, 464] width 24 height 13
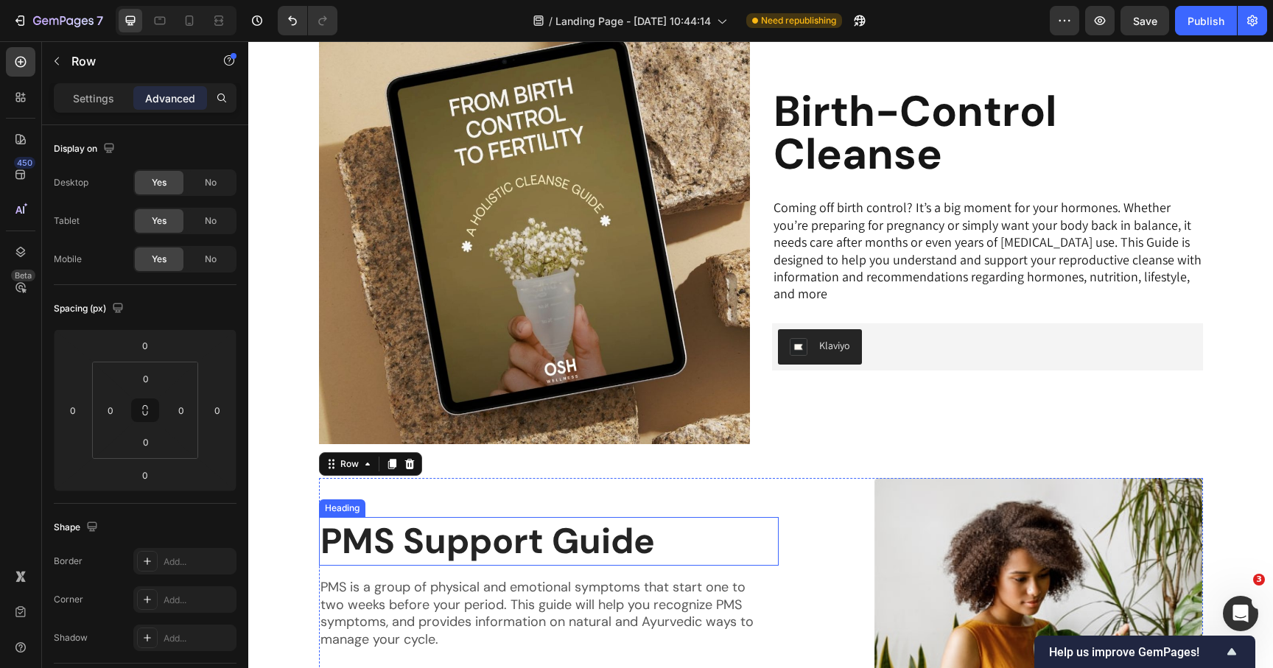
click at [360, 537] on h2 "PMS Support Guide" at bounding box center [549, 541] width 460 height 49
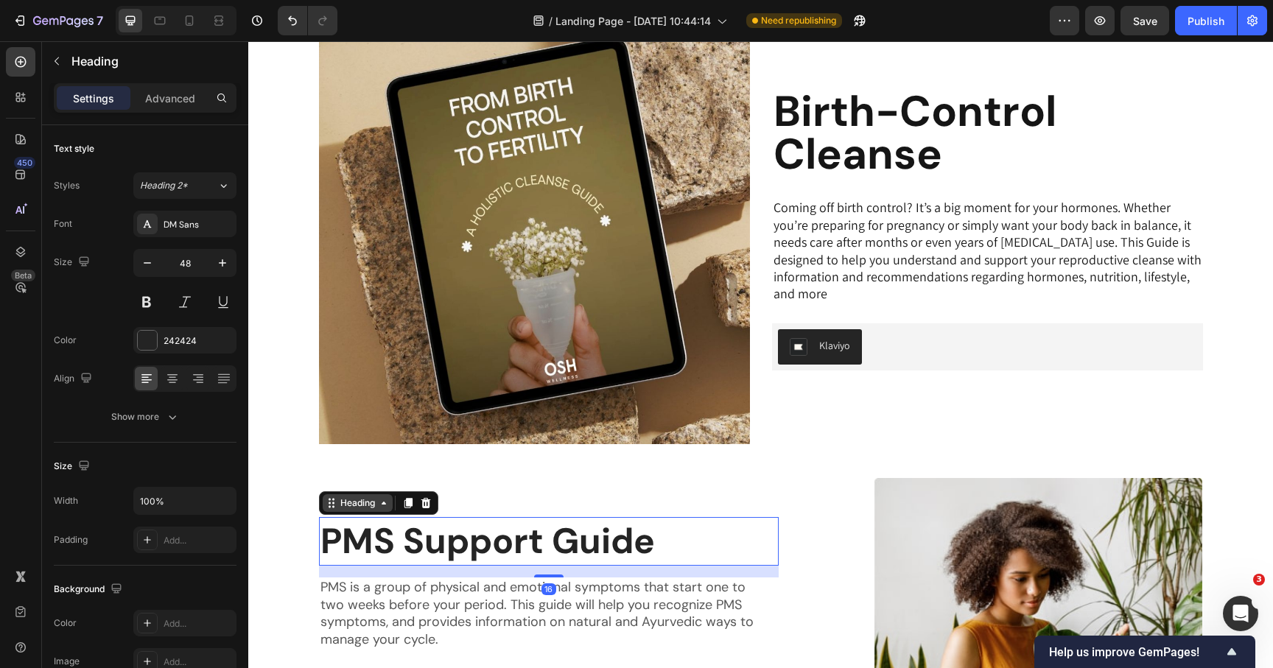
click at [368, 501] on div "Heading" at bounding box center [357, 503] width 41 height 13
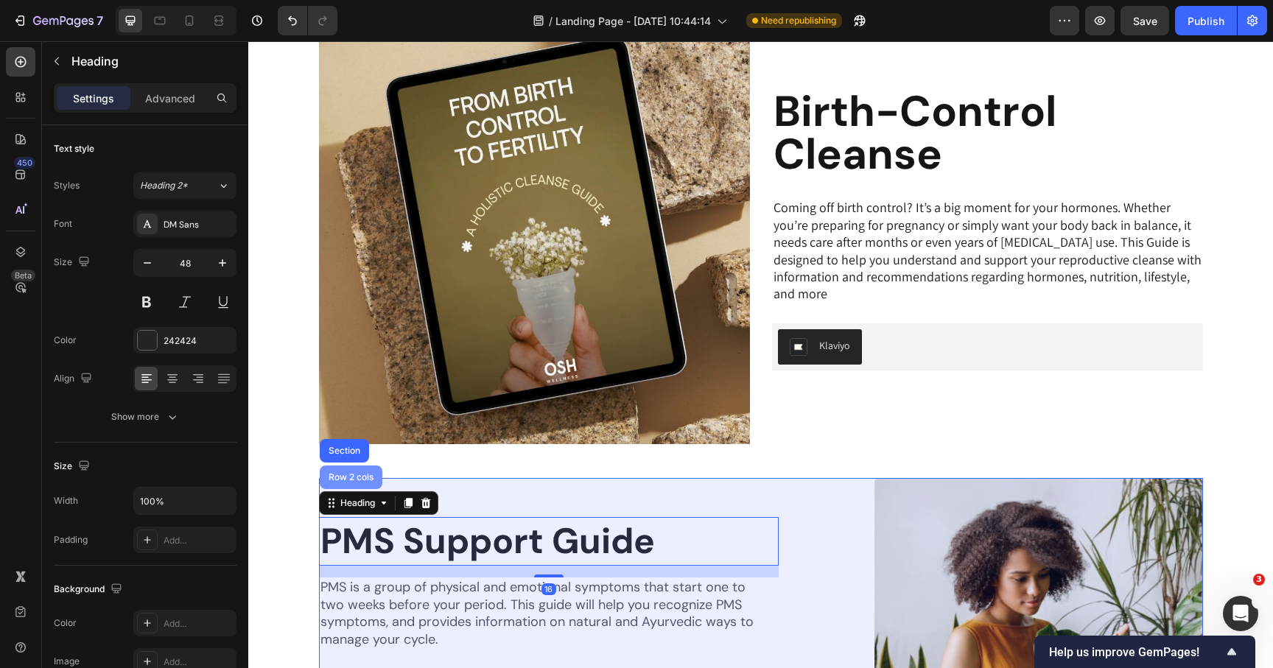
click at [362, 477] on div "Row 2 cols" at bounding box center [351, 477] width 51 height 9
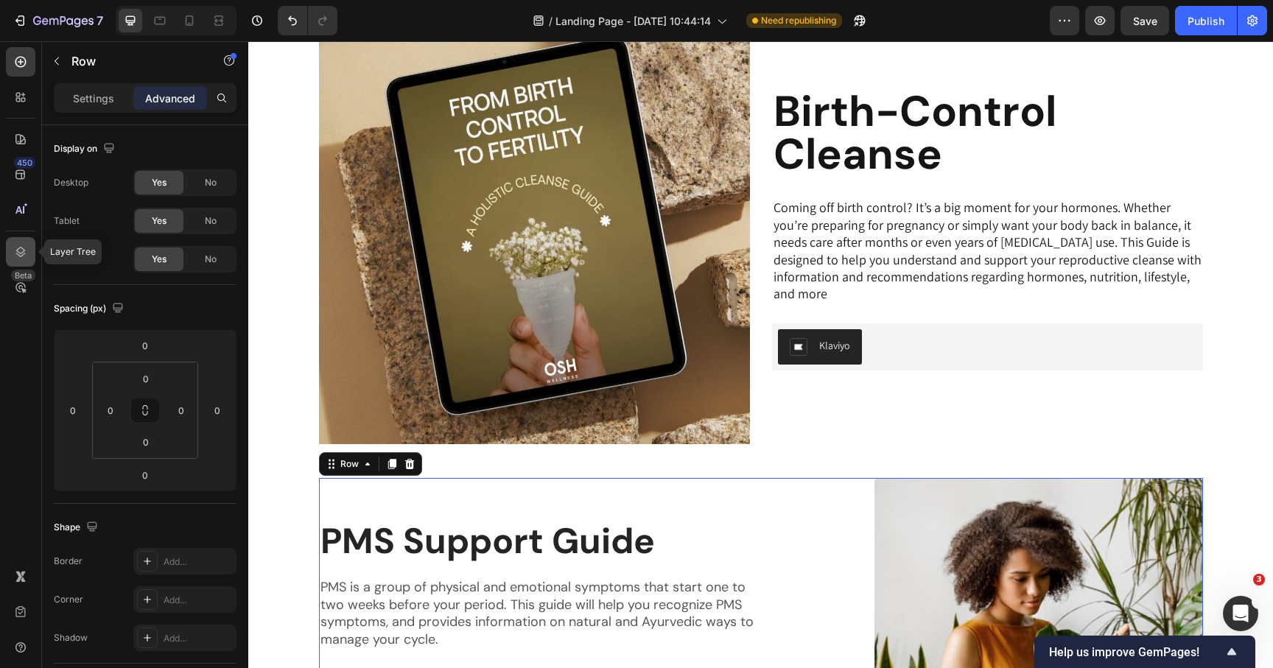
click at [16, 251] on icon at bounding box center [21, 252] width 10 height 10
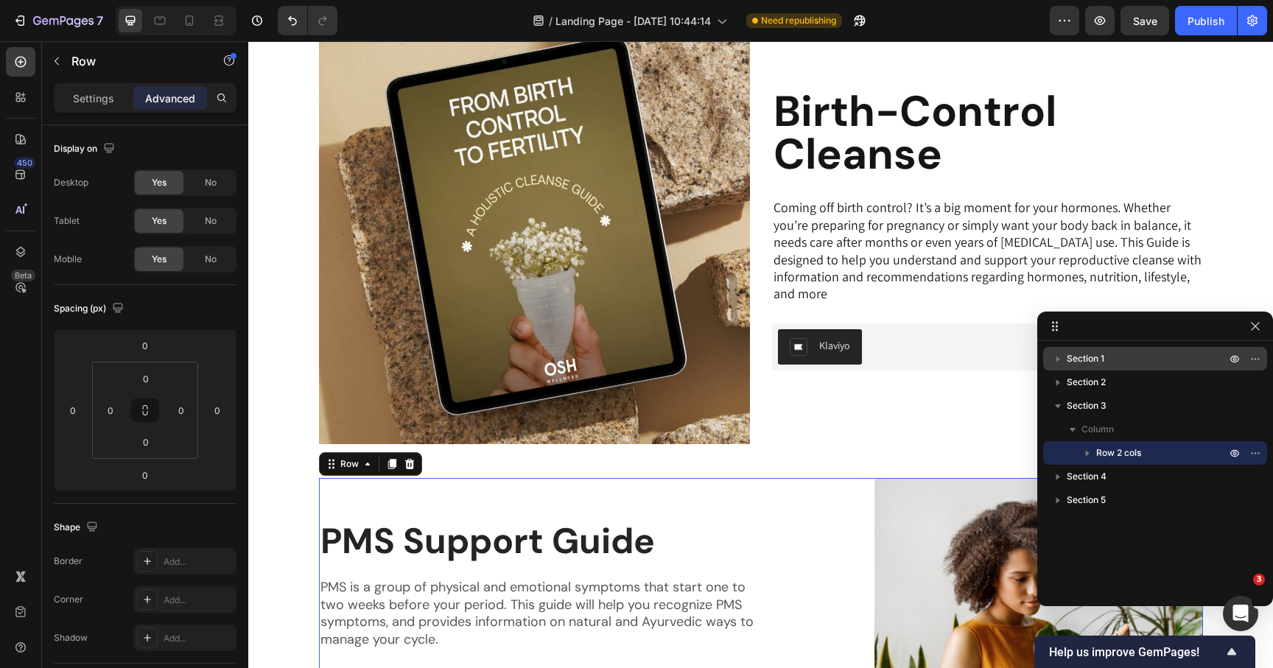
click at [1099, 360] on span "Section 1" at bounding box center [1086, 358] width 38 height 15
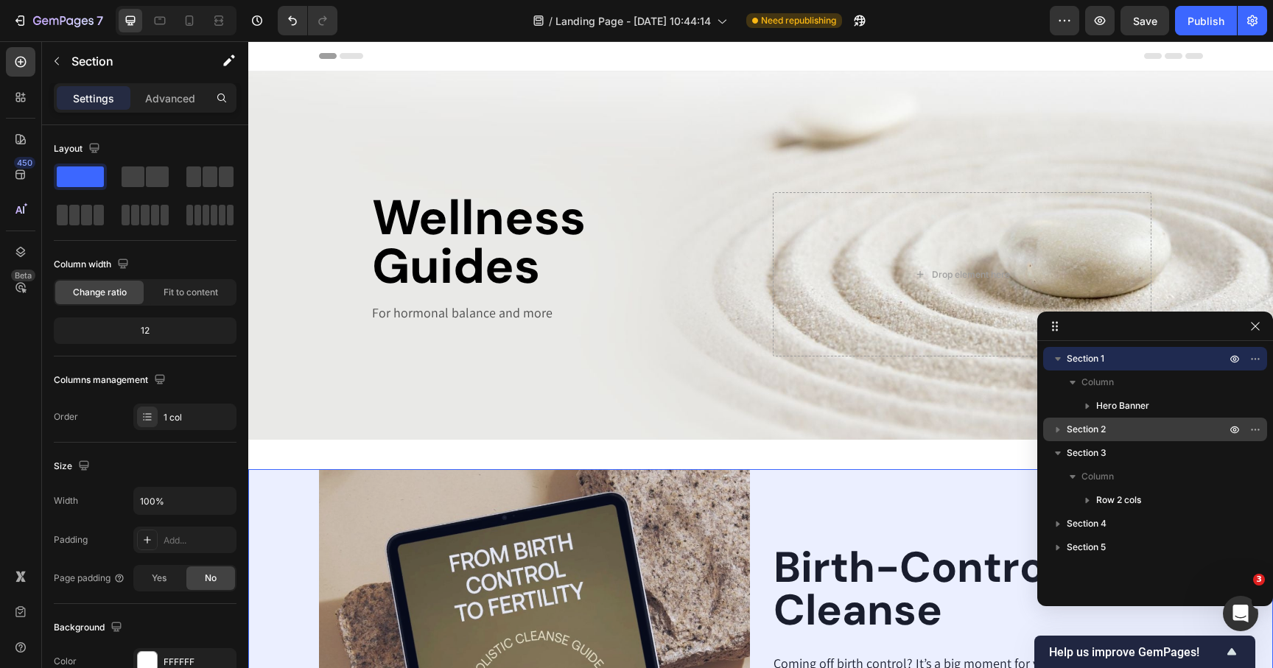
click at [1098, 429] on span "Section 2" at bounding box center [1086, 429] width 39 height 15
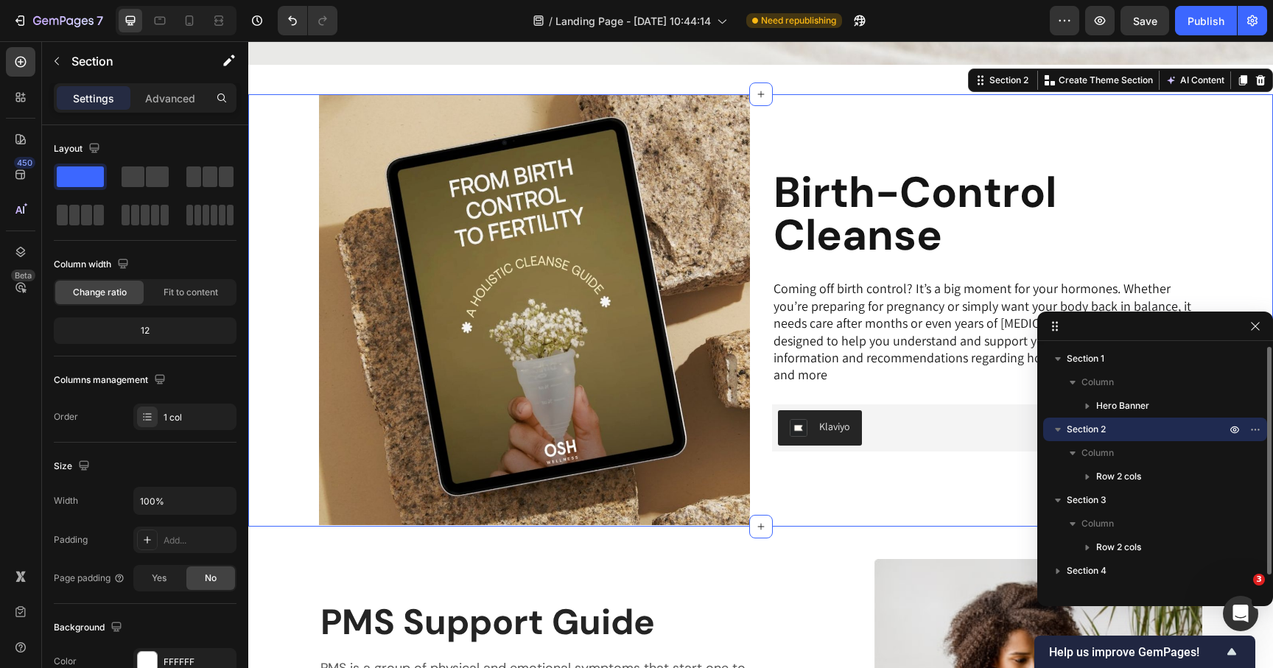
scroll to position [377, 0]
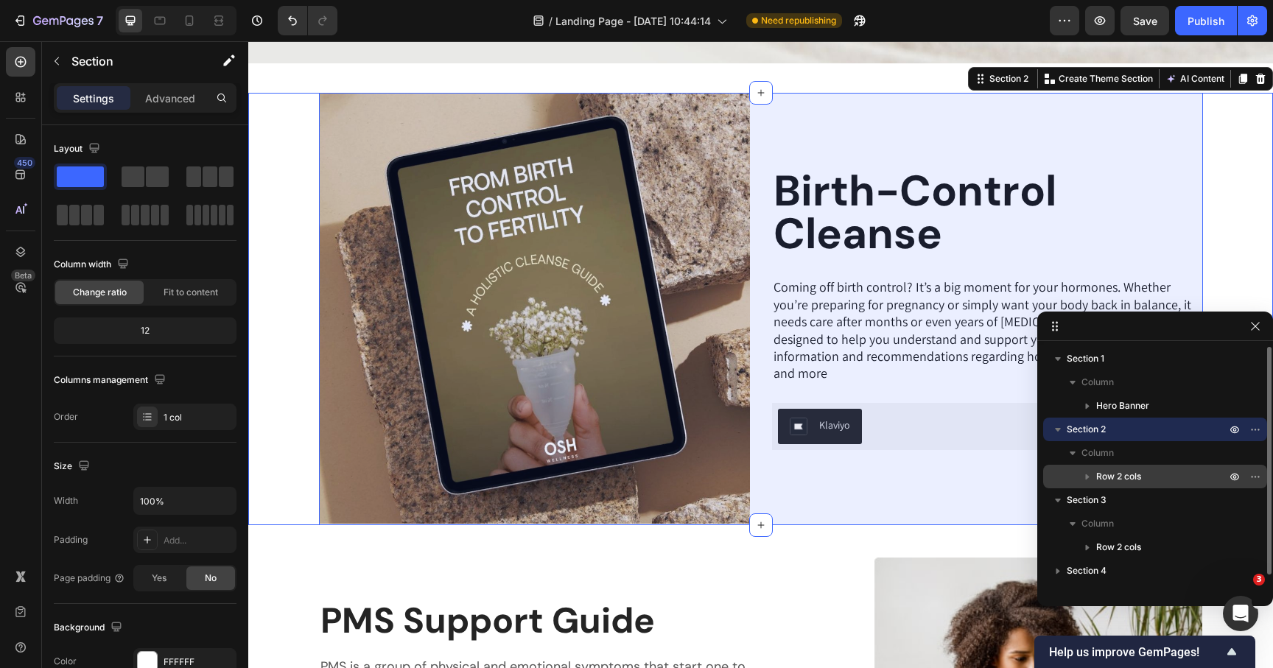
click at [1102, 478] on span "Row 2 cols" at bounding box center [1118, 476] width 45 height 15
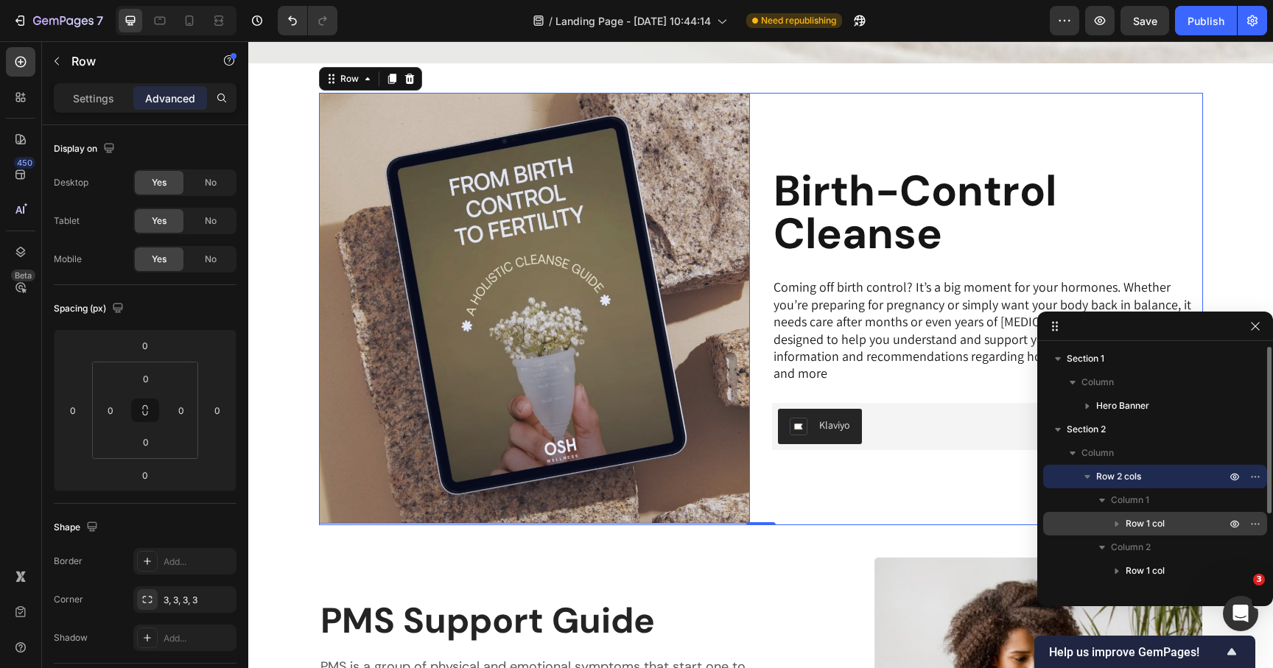
click at [1149, 526] on span "Row 1 col" at bounding box center [1145, 524] width 39 height 15
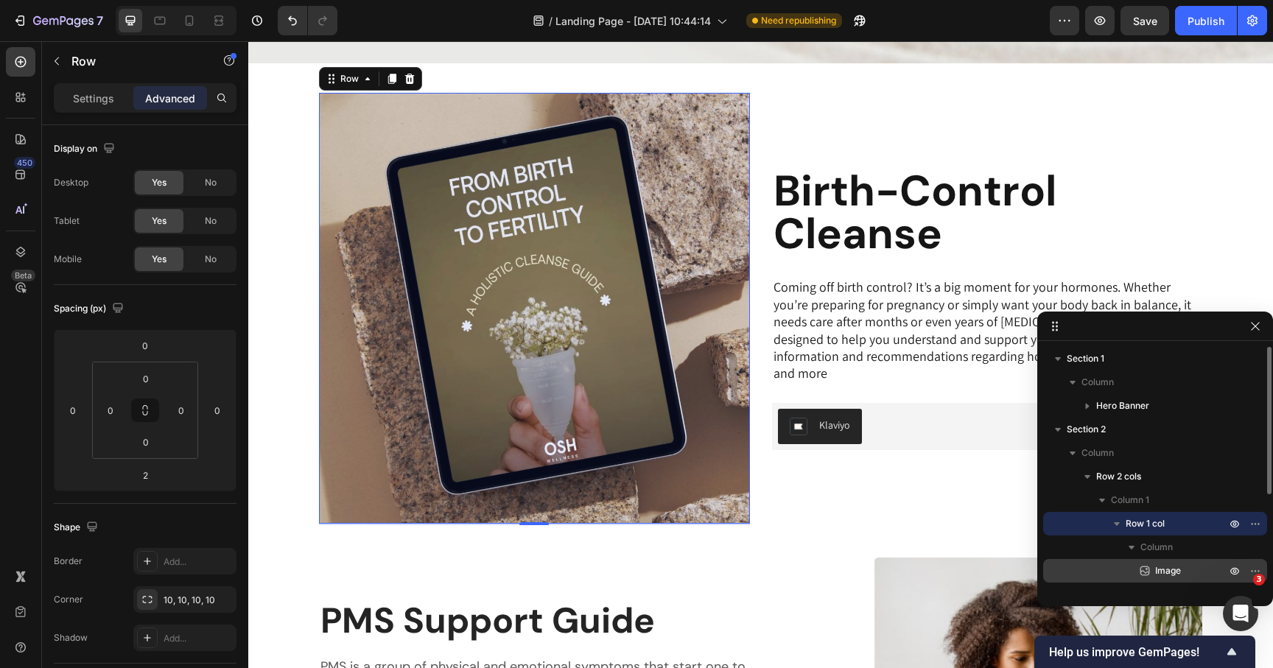
click at [1180, 570] on span "Image" at bounding box center [1168, 571] width 26 height 15
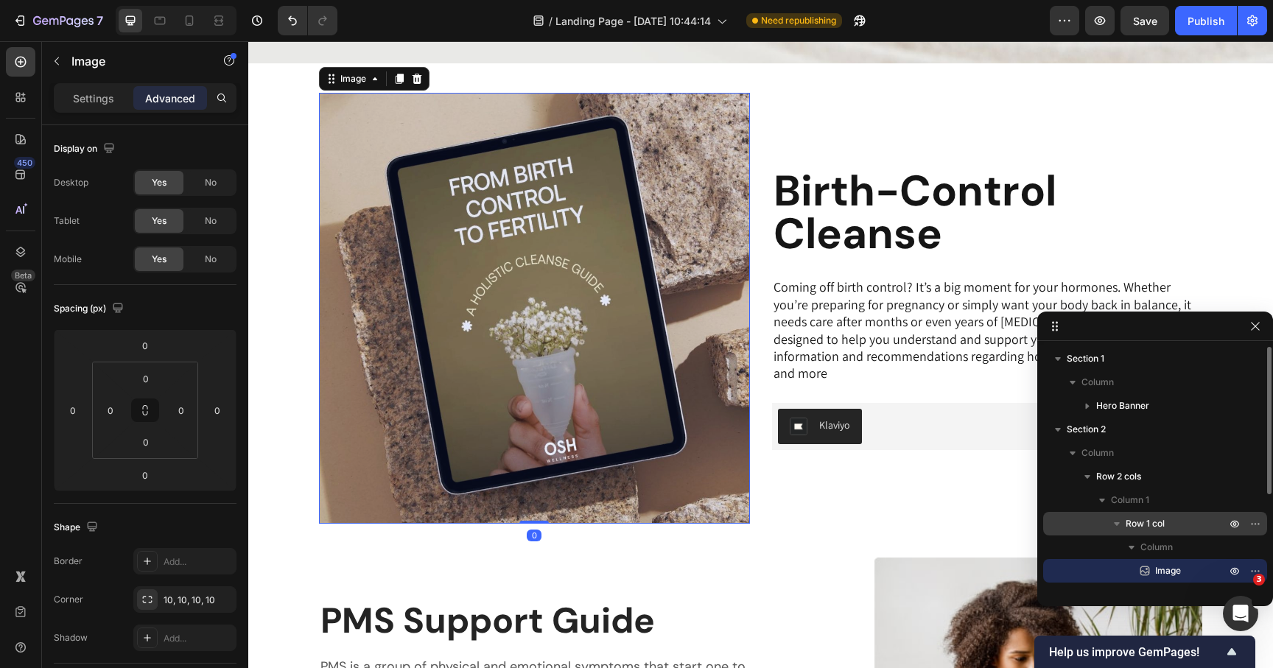
click at [1172, 527] on p "Row 1 col" at bounding box center [1177, 524] width 103 height 15
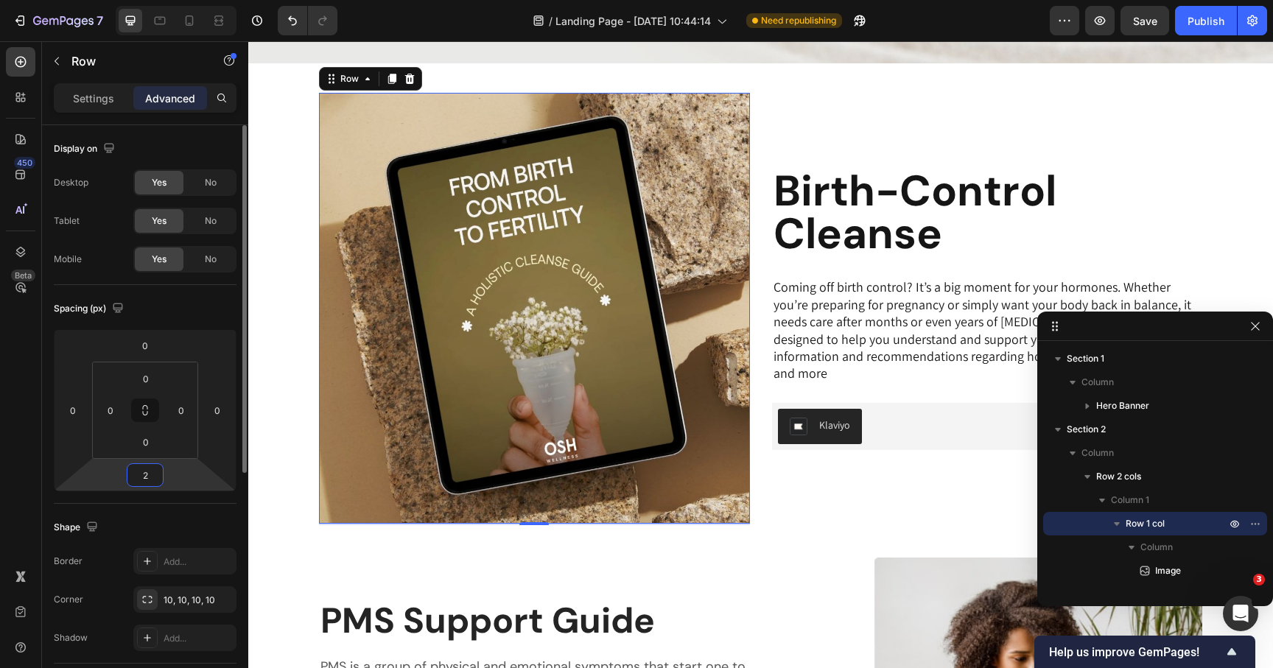
click at [155, 480] on input "2" at bounding box center [144, 475] width 29 height 22
type input "0"
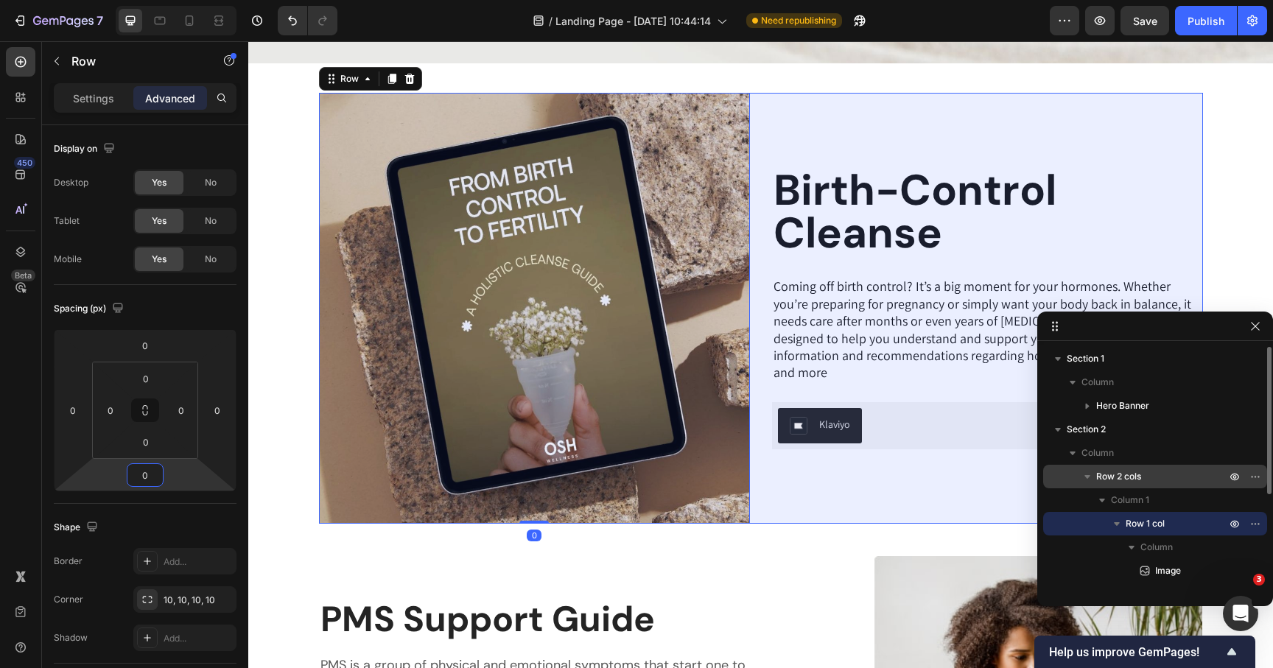
click at [1110, 477] on span "Row 2 cols" at bounding box center [1118, 476] width 45 height 15
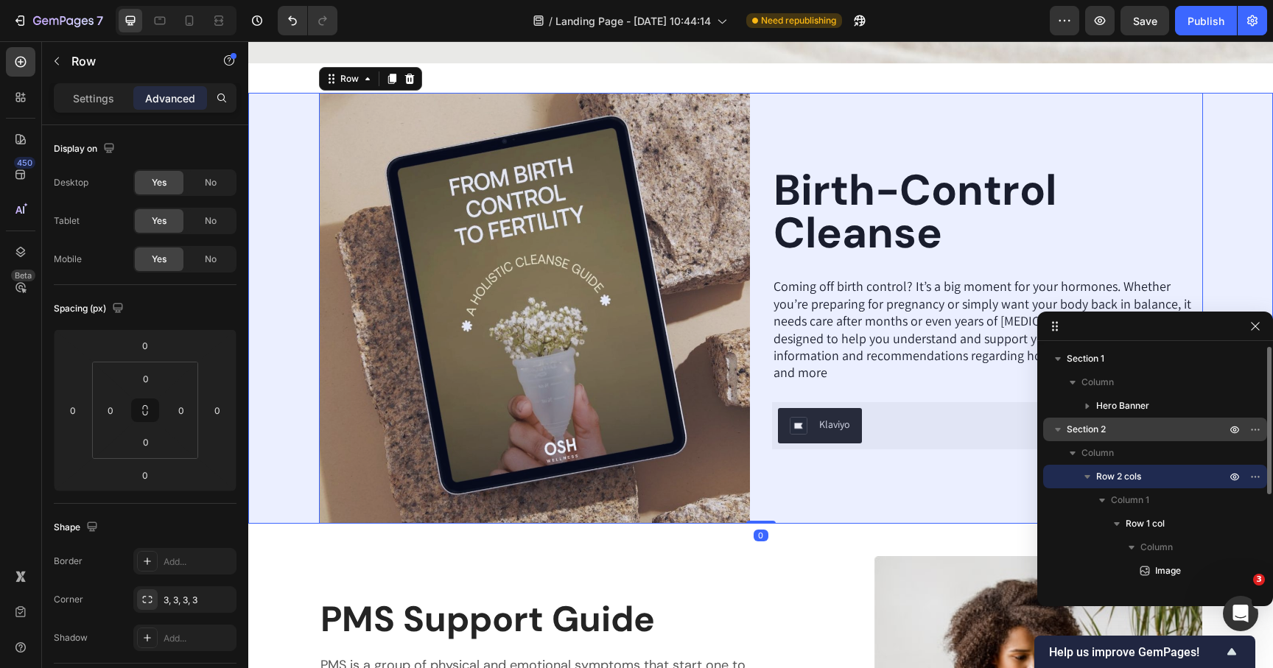
click at [1102, 433] on span "Section 2" at bounding box center [1086, 429] width 39 height 15
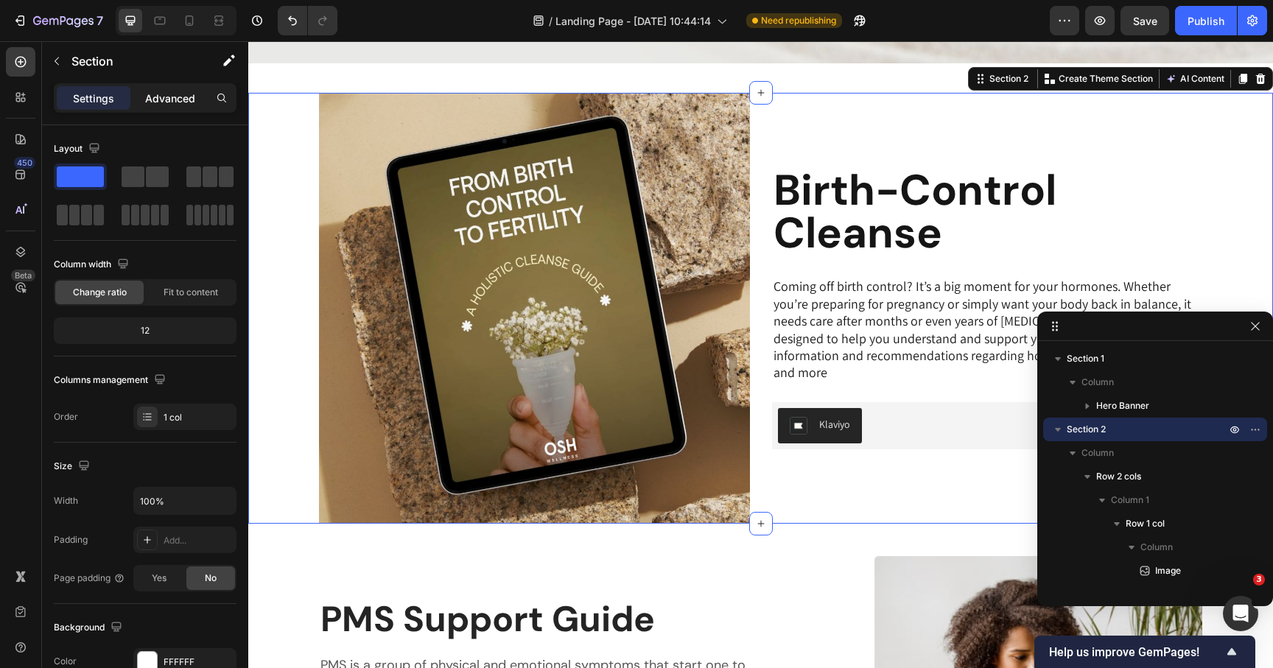
click at [178, 97] on p "Advanced" at bounding box center [170, 98] width 50 height 15
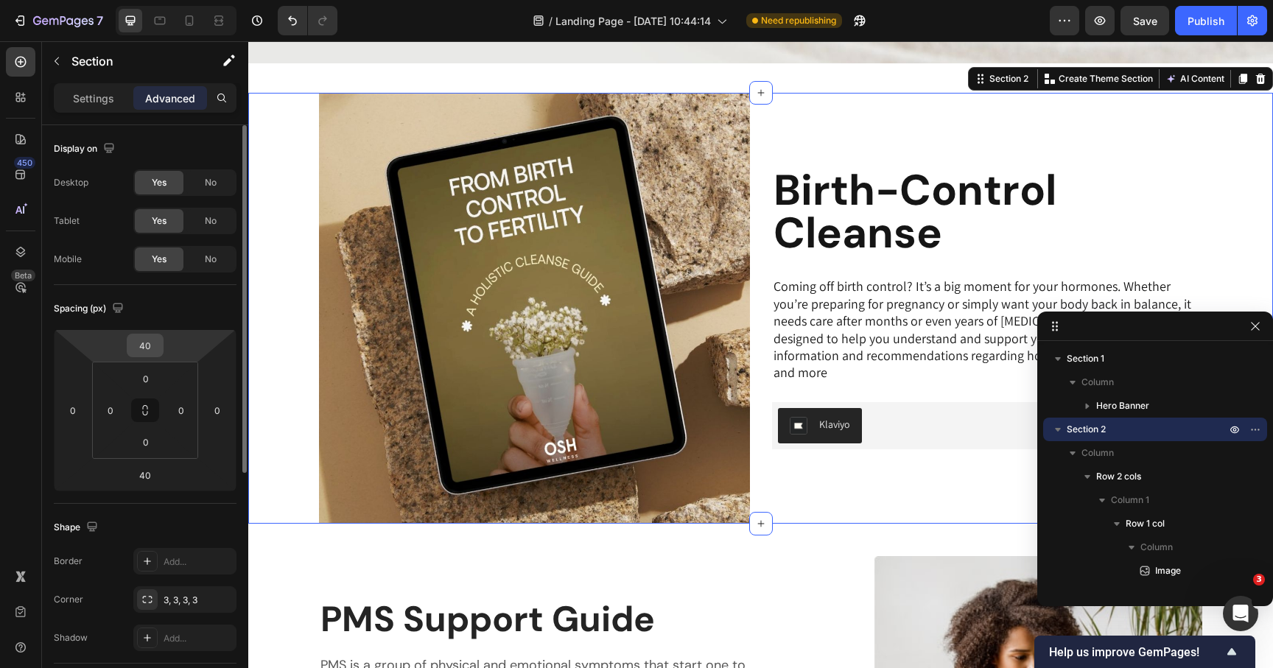
click at [150, 345] on input "40" at bounding box center [144, 346] width 29 height 22
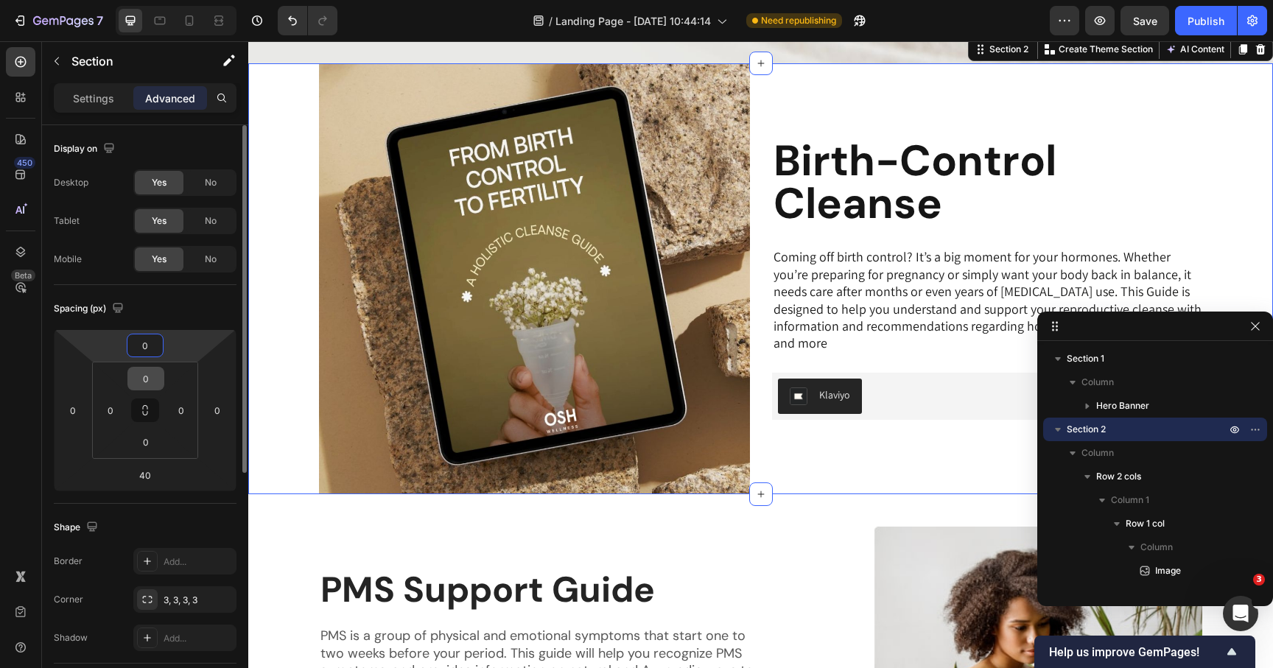
type input "0"
click at [145, 379] on input "0" at bounding box center [145, 379] width 29 height 22
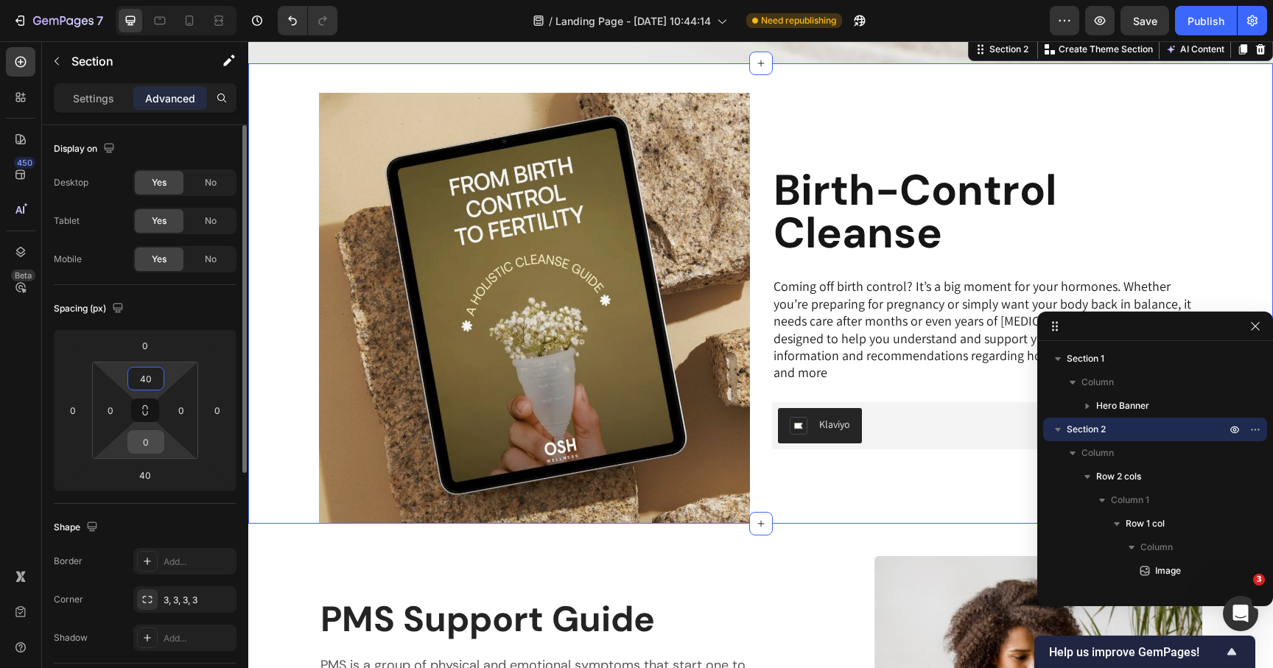
type input "40"
click at [147, 437] on input "0" at bounding box center [145, 442] width 29 height 22
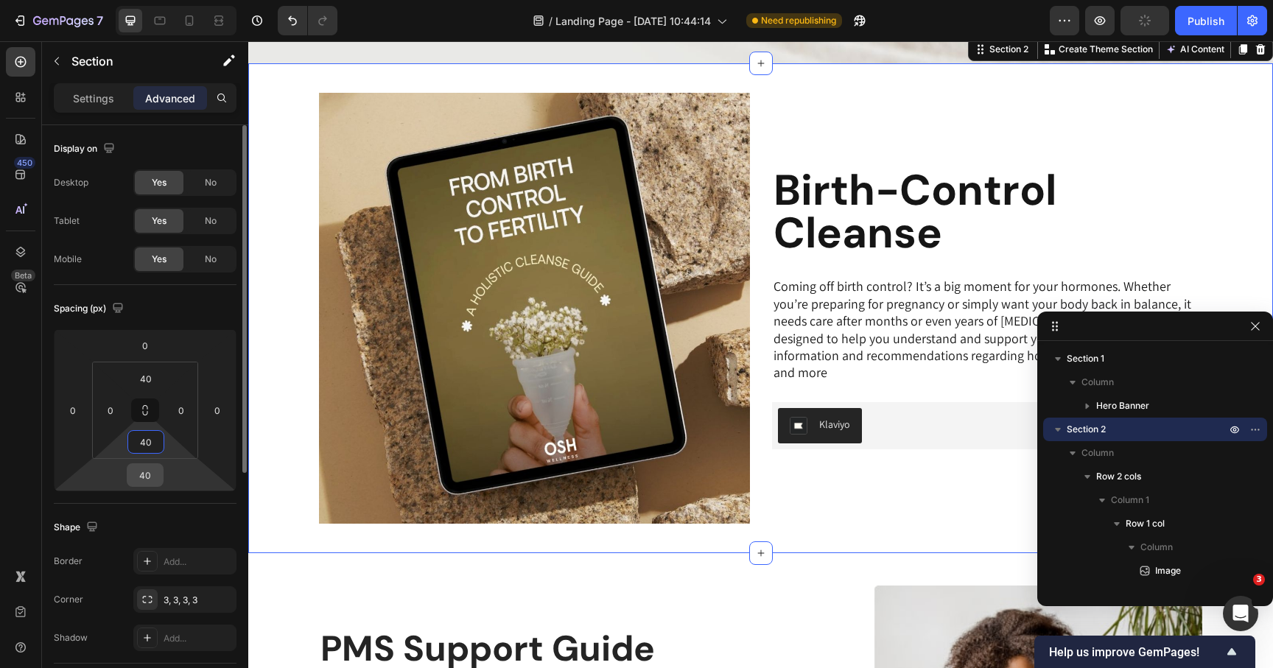
type input "40"
click at [141, 477] on input "40" at bounding box center [144, 475] width 29 height 22
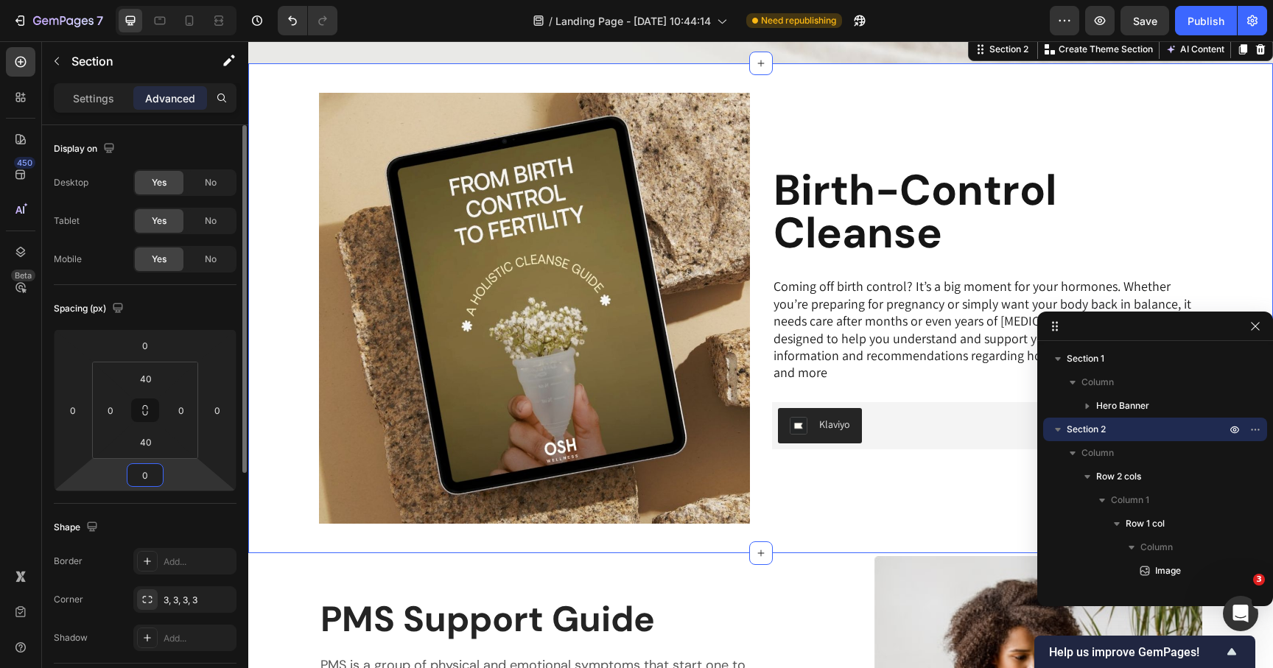
type input "0"
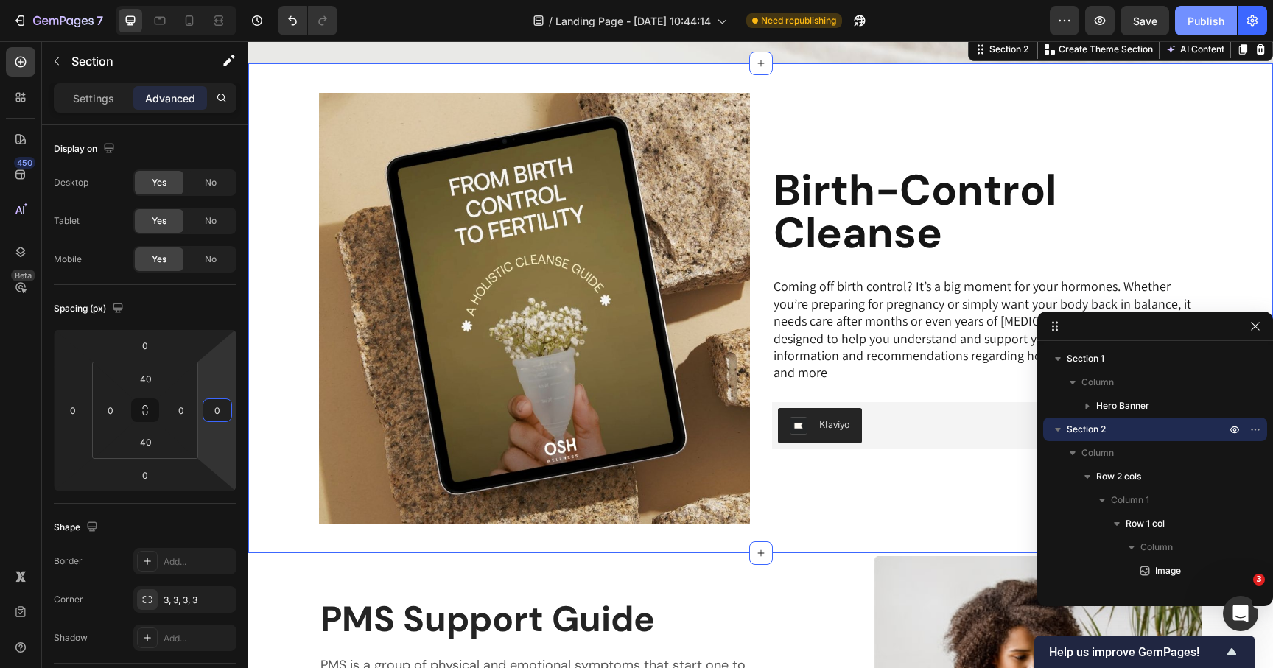
click at [1202, 21] on div "Publish" at bounding box center [1206, 20] width 37 height 15
click at [1256, 322] on icon "button" at bounding box center [1256, 327] width 12 height 12
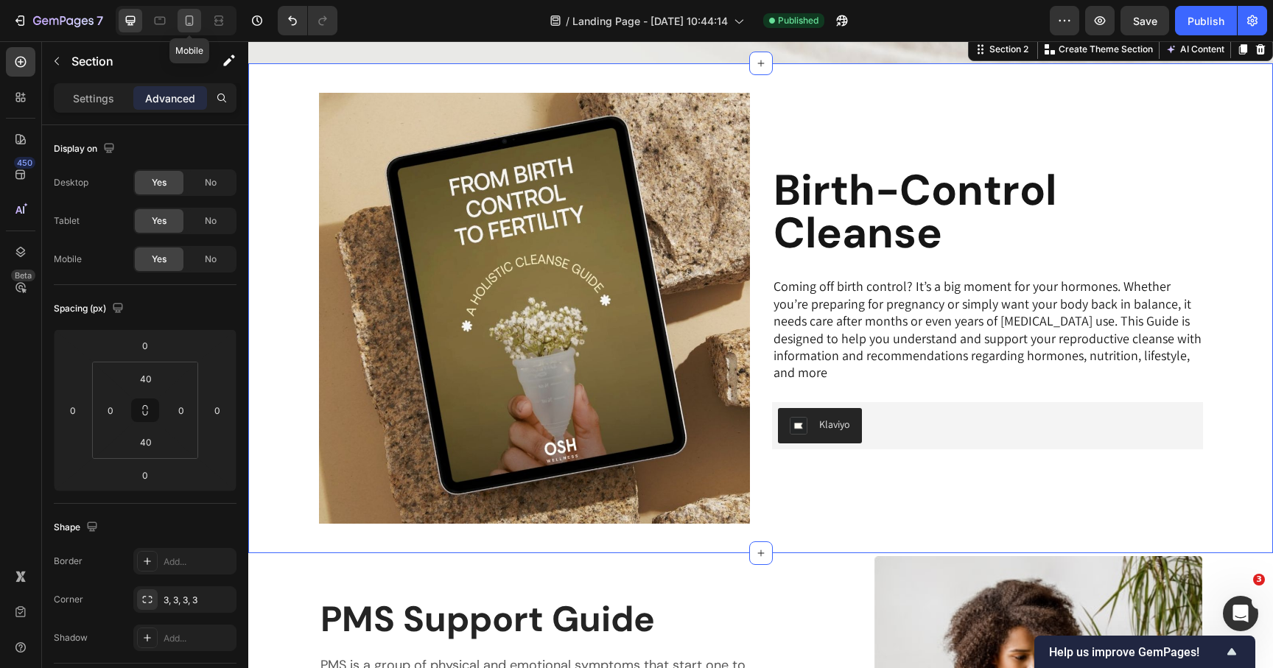
click at [184, 26] on icon at bounding box center [189, 20] width 15 height 15
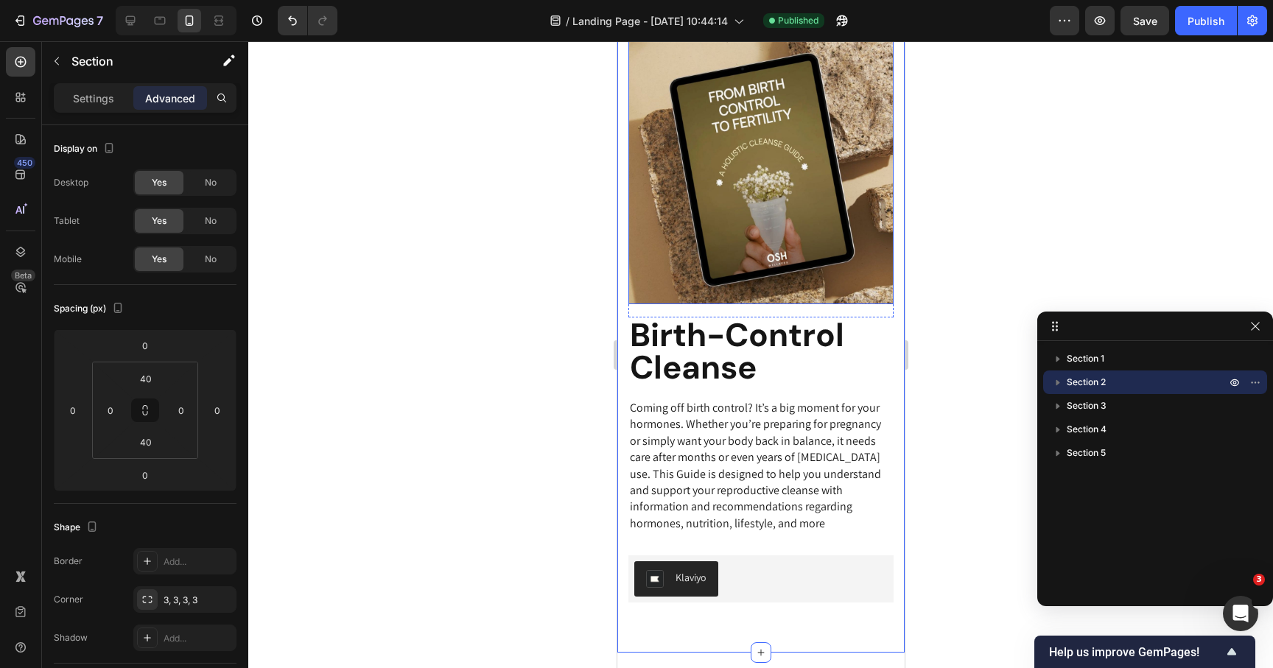
scroll to position [547, 0]
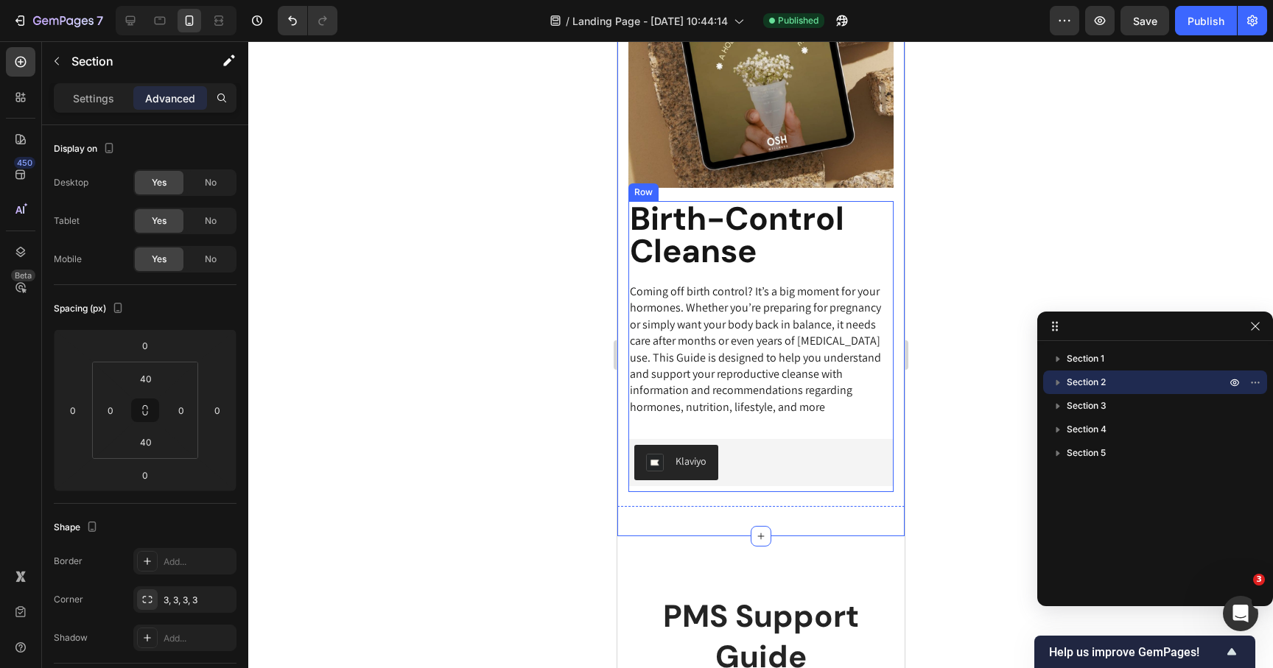
click at [707, 433] on div "Birth-Control Cleanse Heading Coming off birth control? It’s a big moment for y…" at bounding box center [760, 346] width 265 height 291
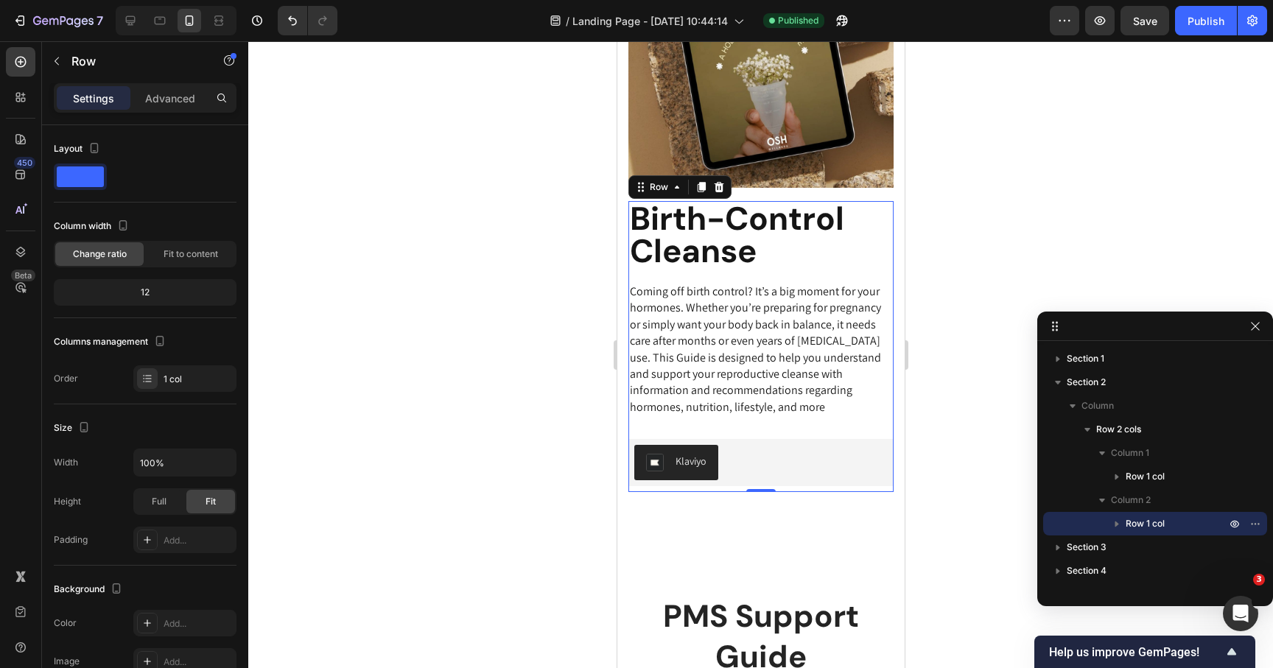
click at [714, 399] on p "Coming off birth control? It’s a big moment for your hormones. Whether you’re p…" at bounding box center [760, 350] width 262 height 132
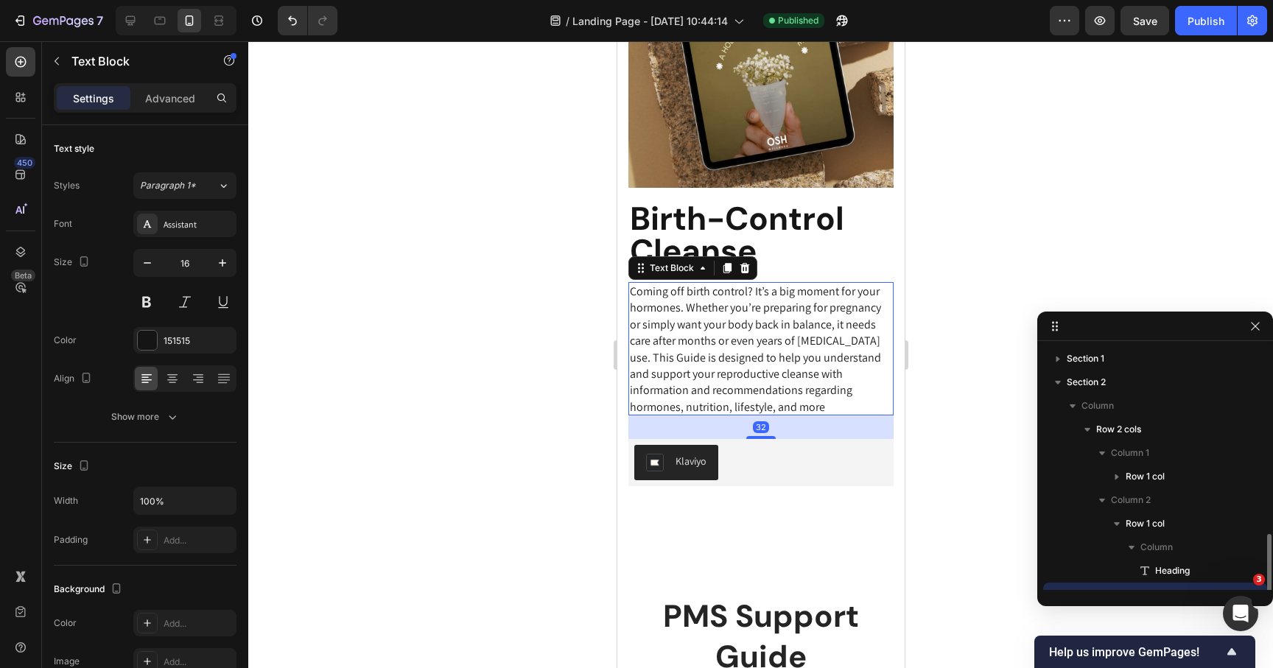
scroll to position [111, 0]
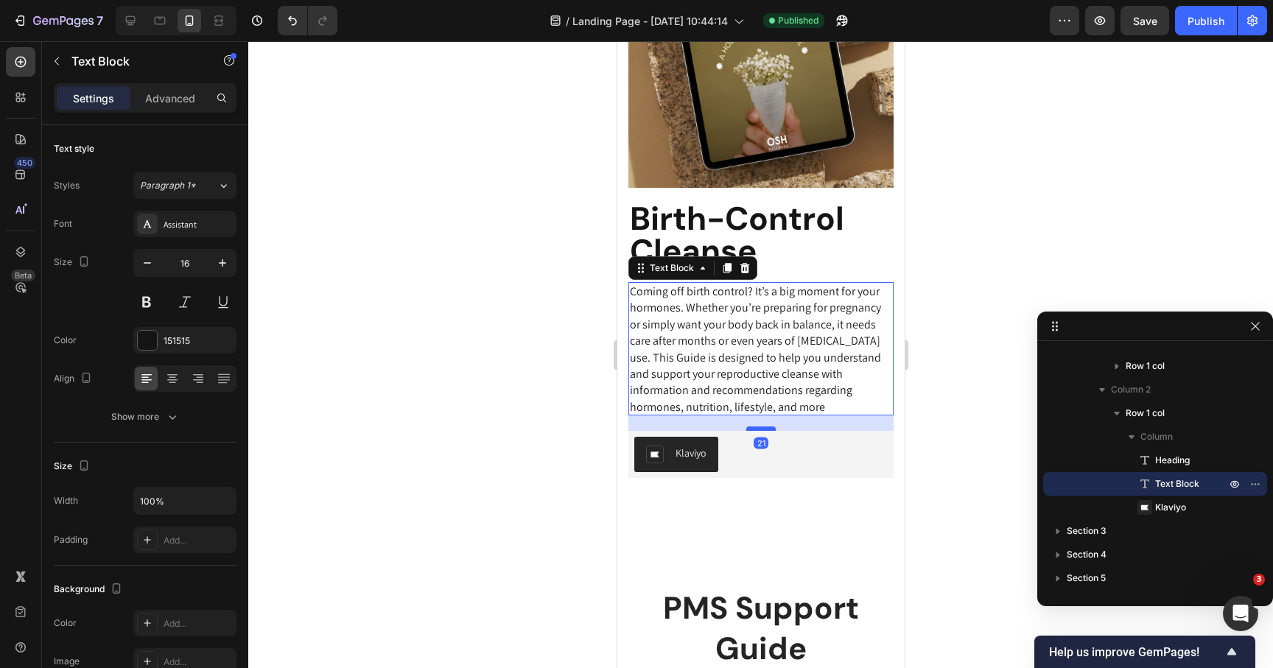
drag, startPoint x: 762, startPoint y: 436, endPoint x: 763, endPoint y: 428, distance: 8.1
click at [763, 428] on div at bounding box center [760, 429] width 29 height 4
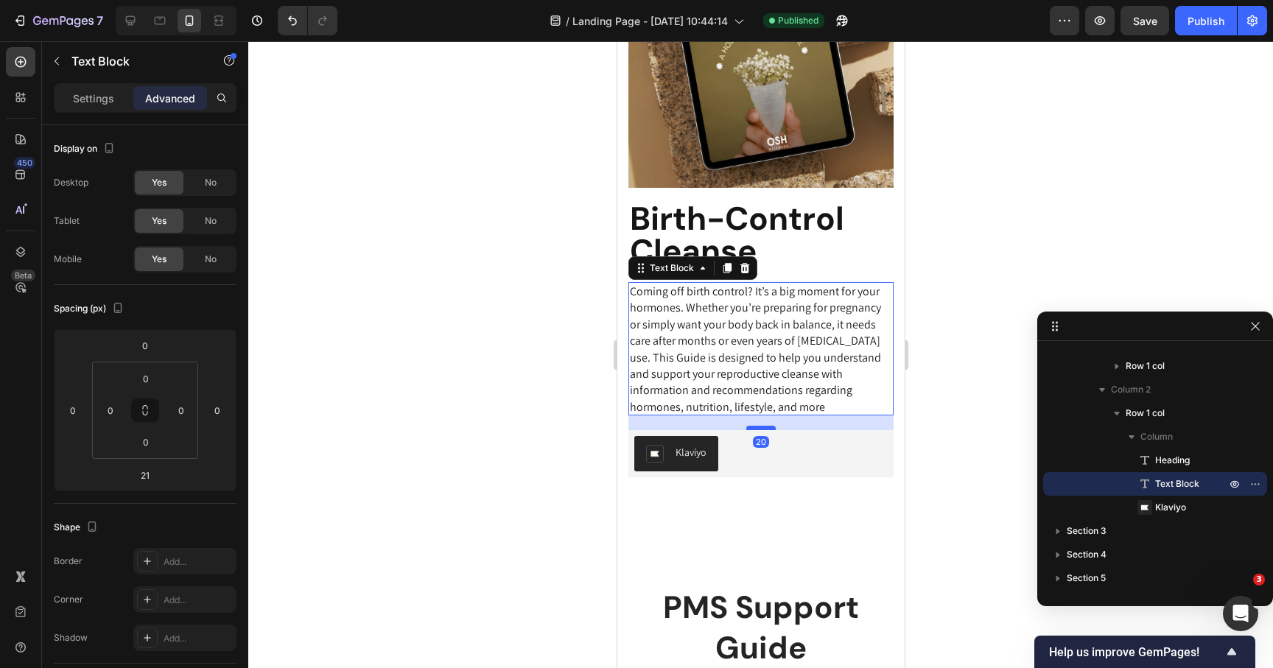
click at [763, 427] on div at bounding box center [760, 428] width 29 height 4
type input "20"
click at [755, 484] on div "Image Row Birth-Control Cleanse Heading Coming off birth control? It’s a big mo…" at bounding box center [760, 210] width 287 height 575
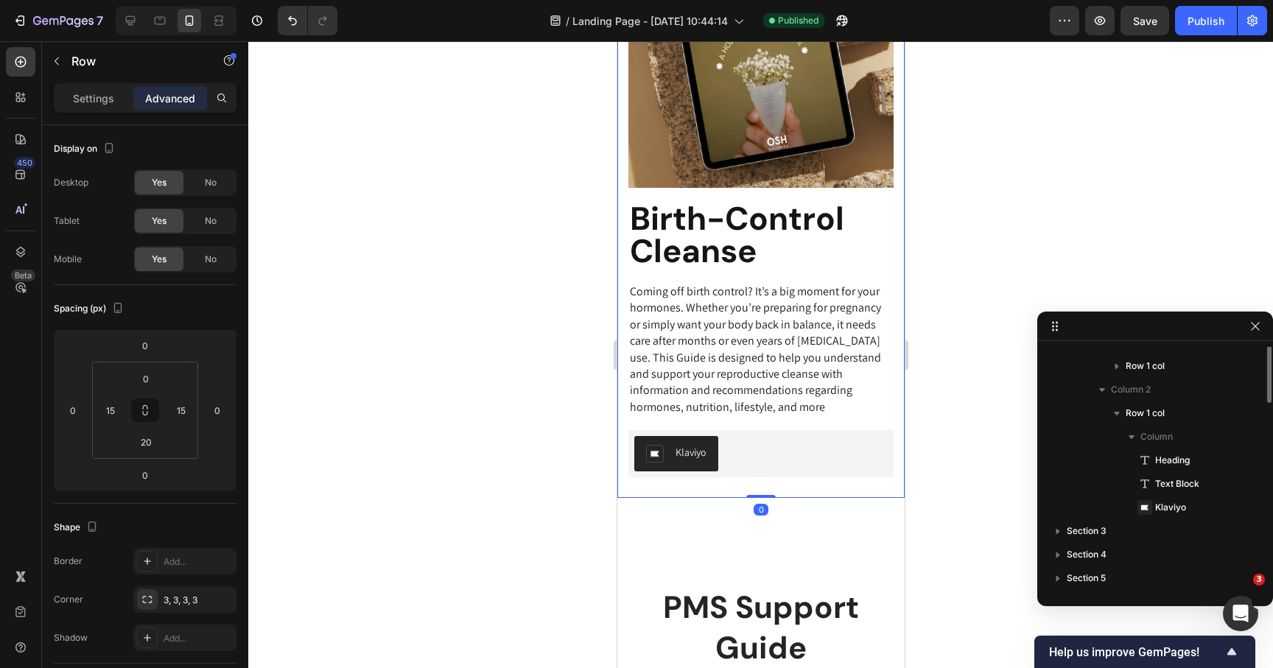
scroll to position [0, 0]
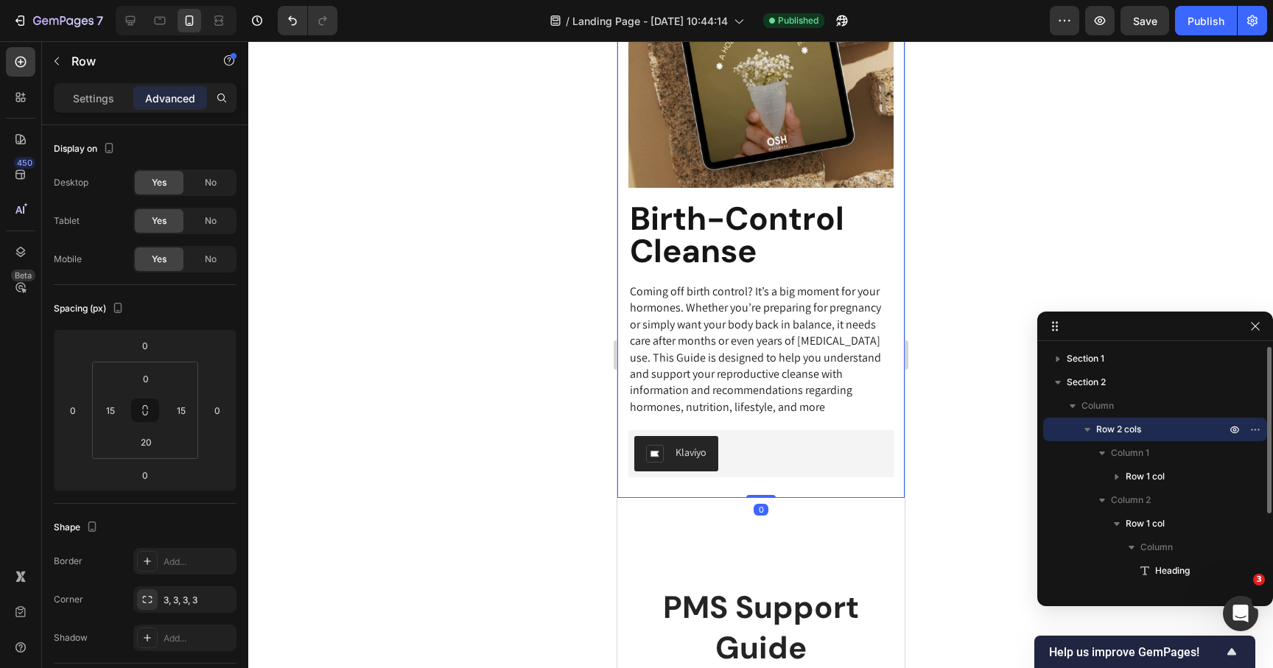
click at [744, 519] on div "Image Row Birth-Control Cleanse Heading Coming off birth control? It’s a big mo…" at bounding box center [760, 210] width 287 height 634
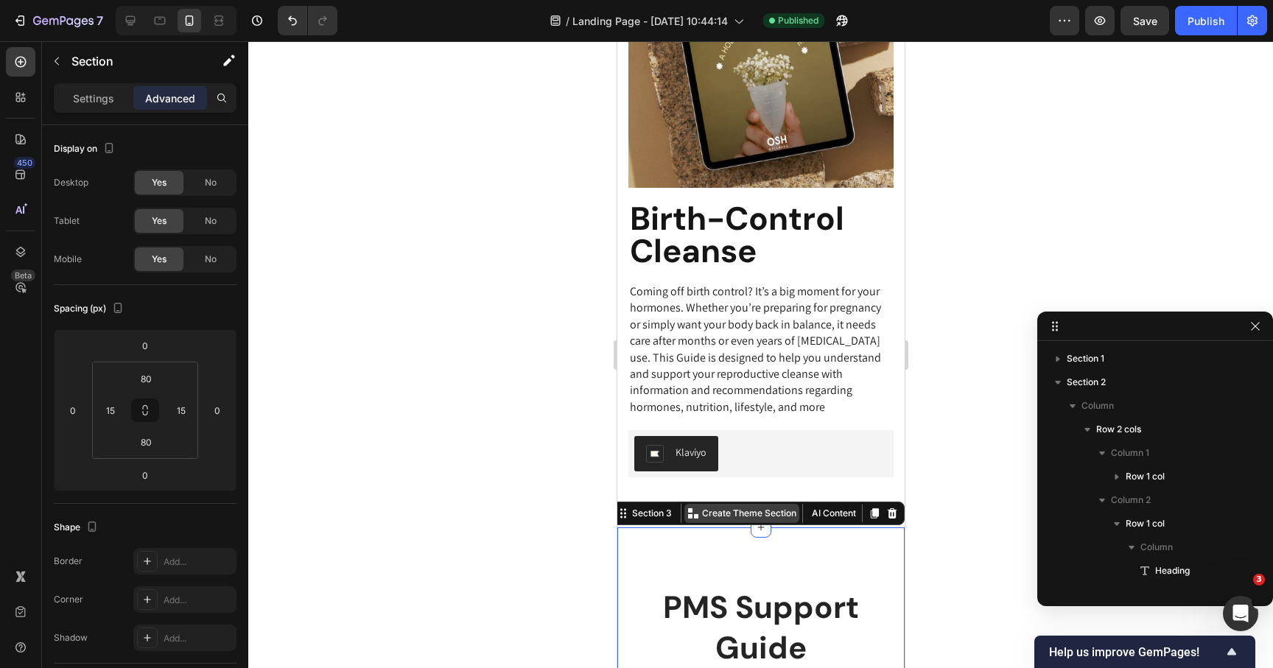
scroll to position [158, 0]
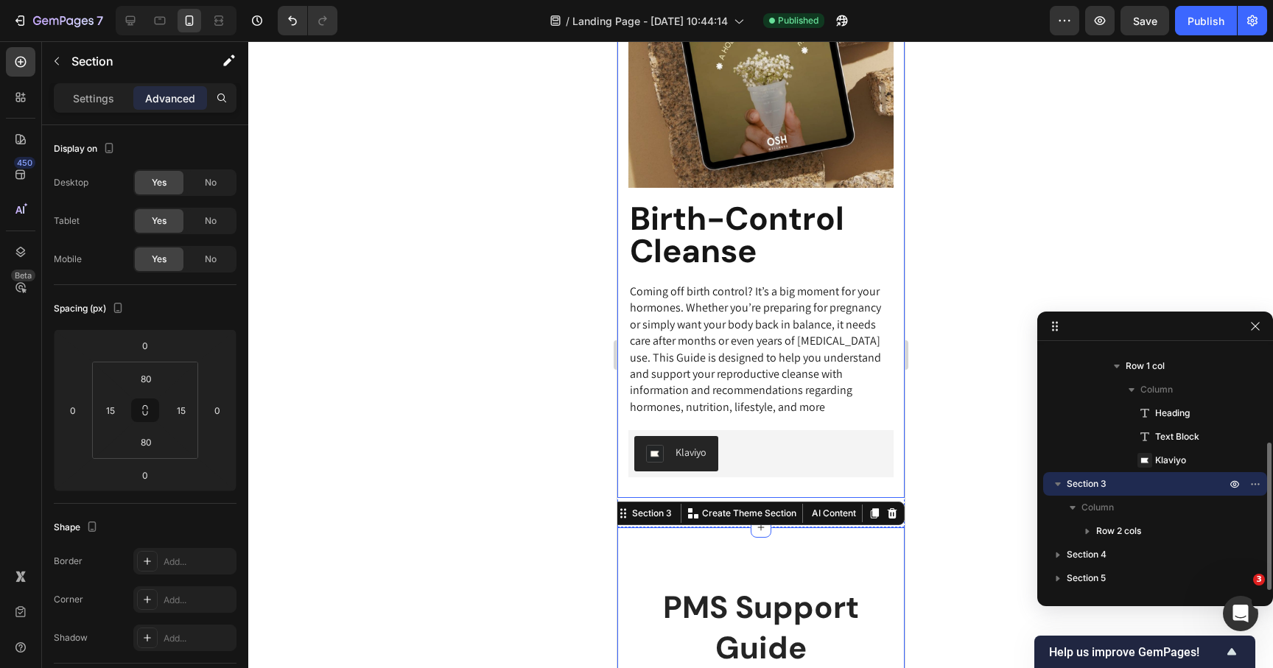
click at [722, 487] on div "Image Row Birth-Control Cleanse Heading Coming off birth control? It’s a big mo…" at bounding box center [760, 210] width 287 height 575
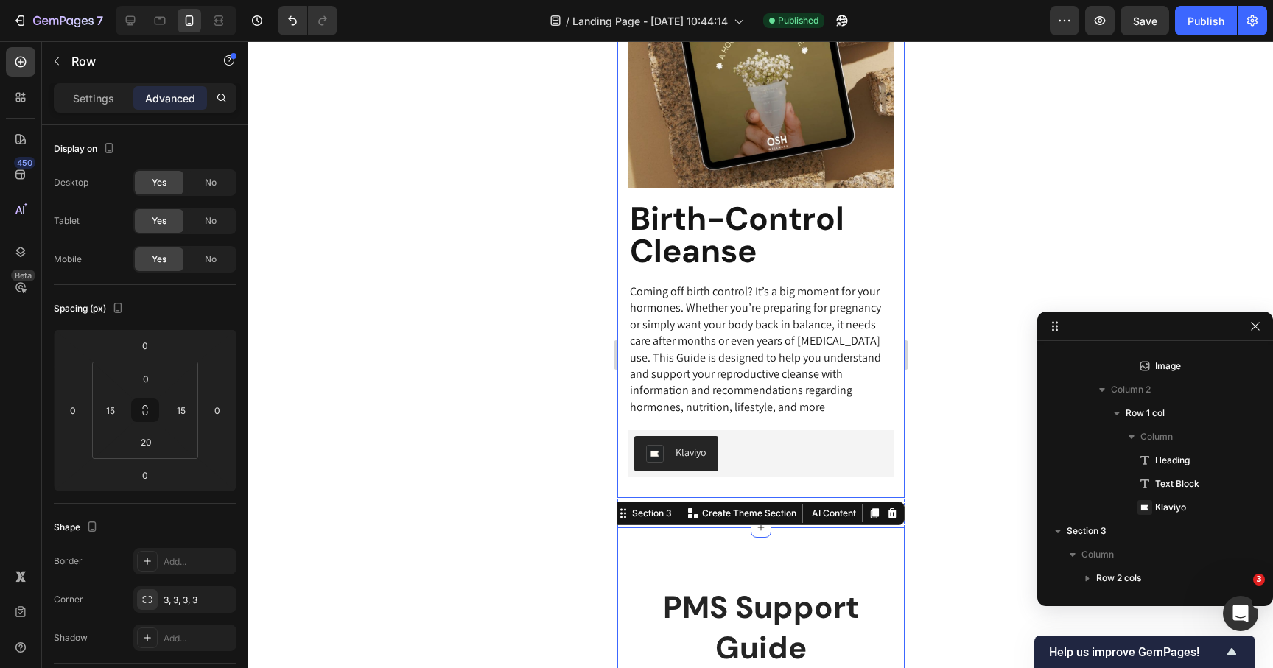
scroll to position [0, 0]
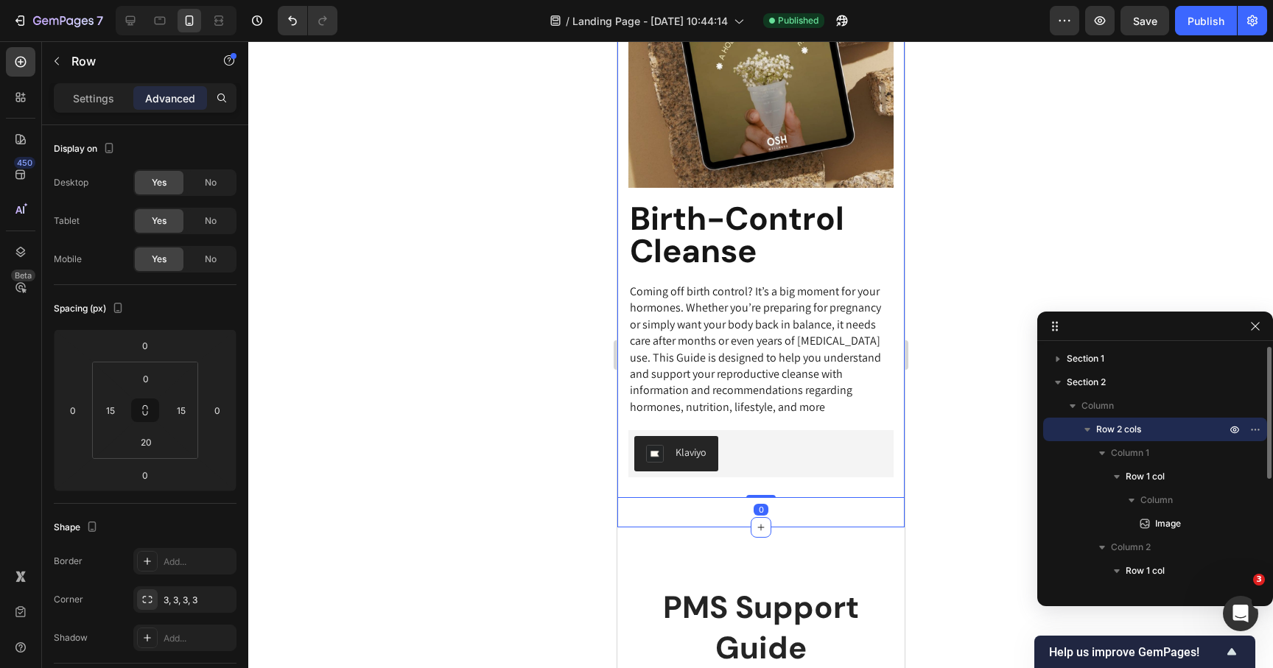
click at [699, 508] on div "Image Row Birth-Control Cleanse Heading Coming off birth control? It’s a big mo…" at bounding box center [760, 210] width 287 height 634
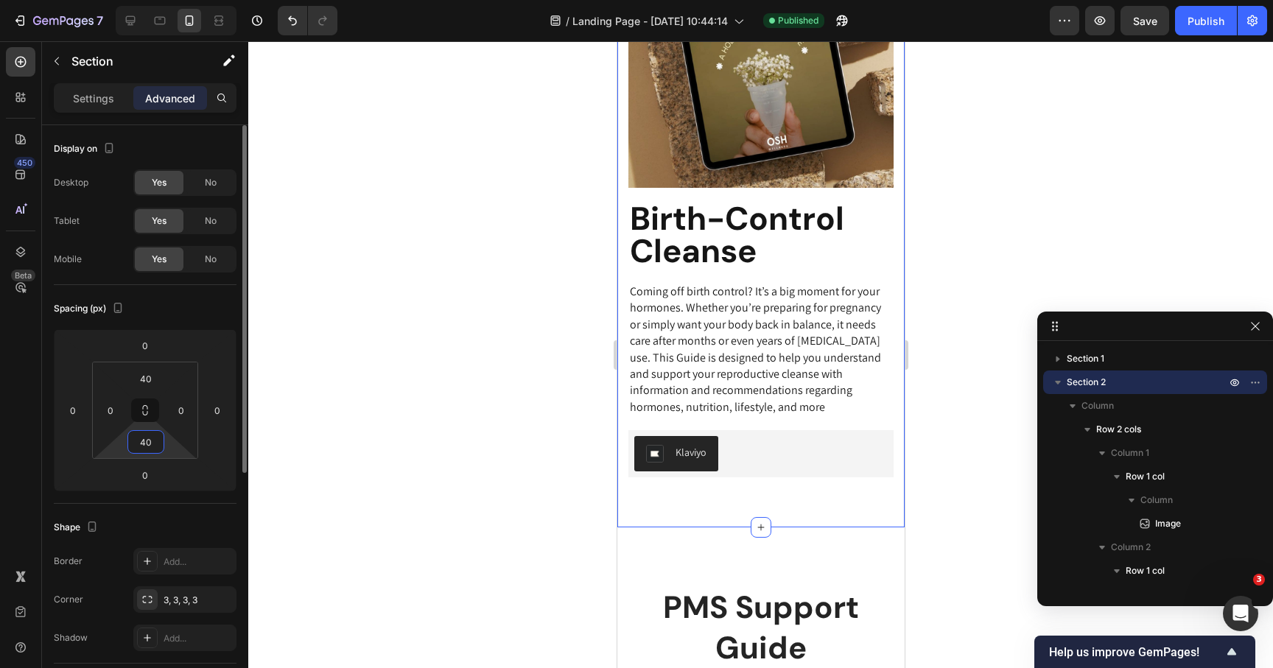
click at [146, 441] on input "40" at bounding box center [145, 442] width 29 height 22
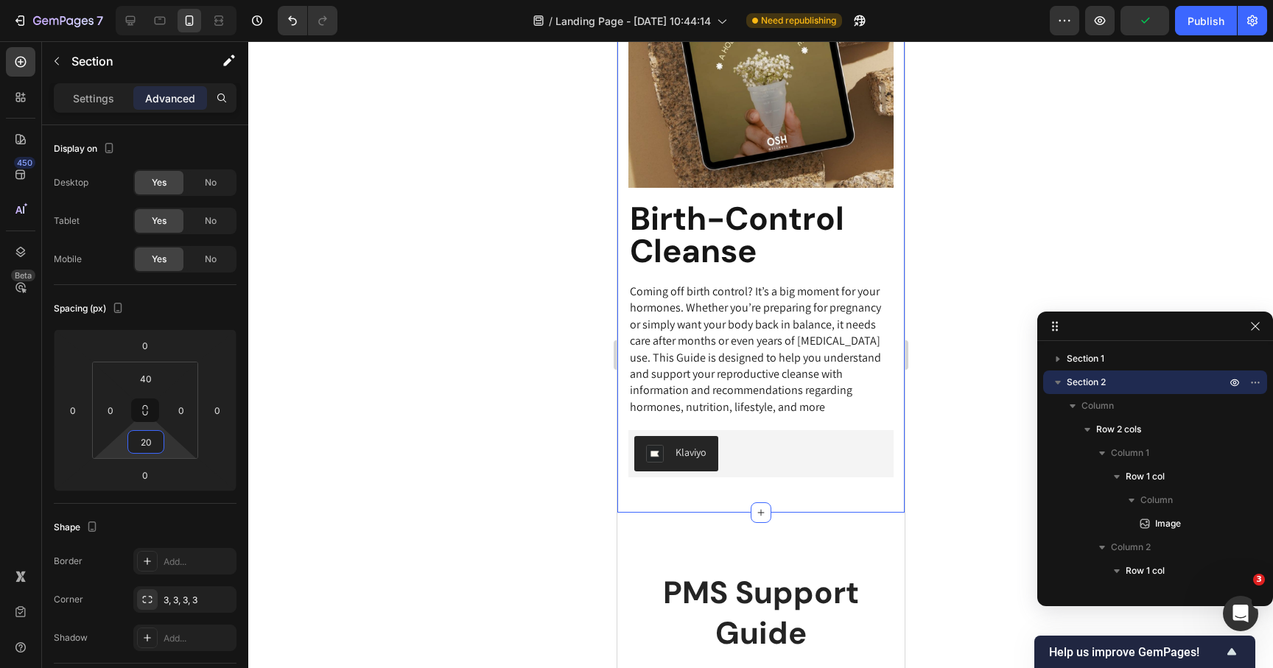
type input "20"
click at [728, 589] on h2 "PMS Support Guide" at bounding box center [760, 613] width 265 height 83
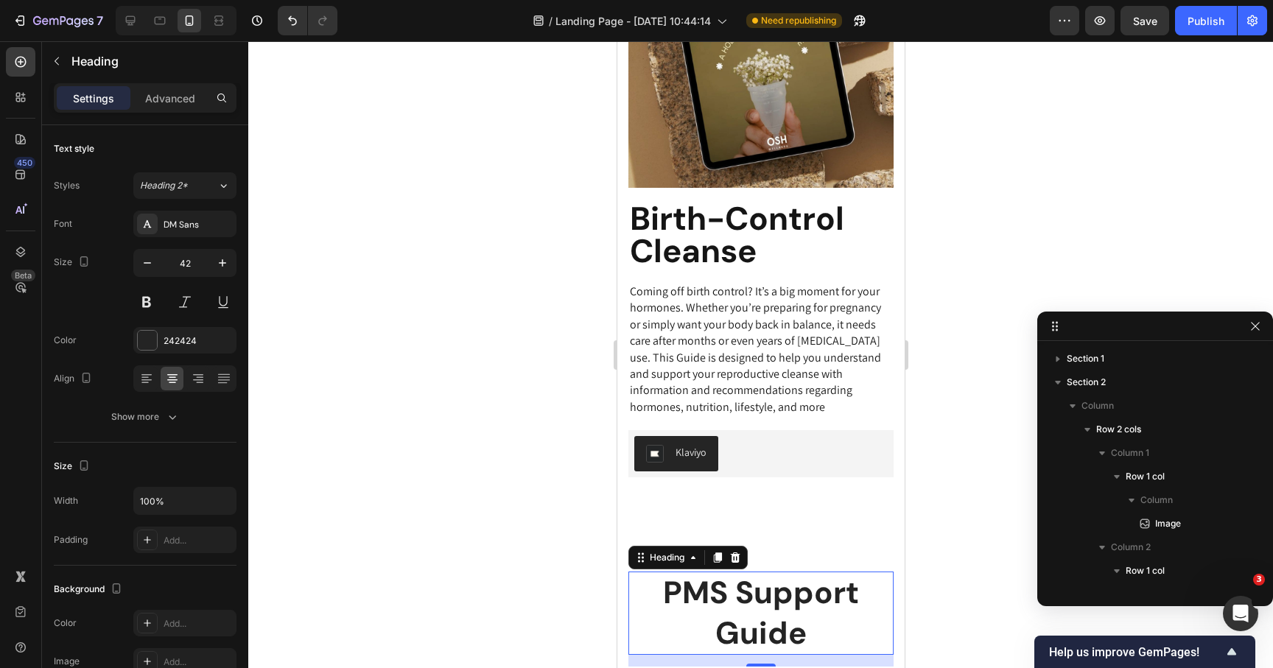
scroll to position [326, 0]
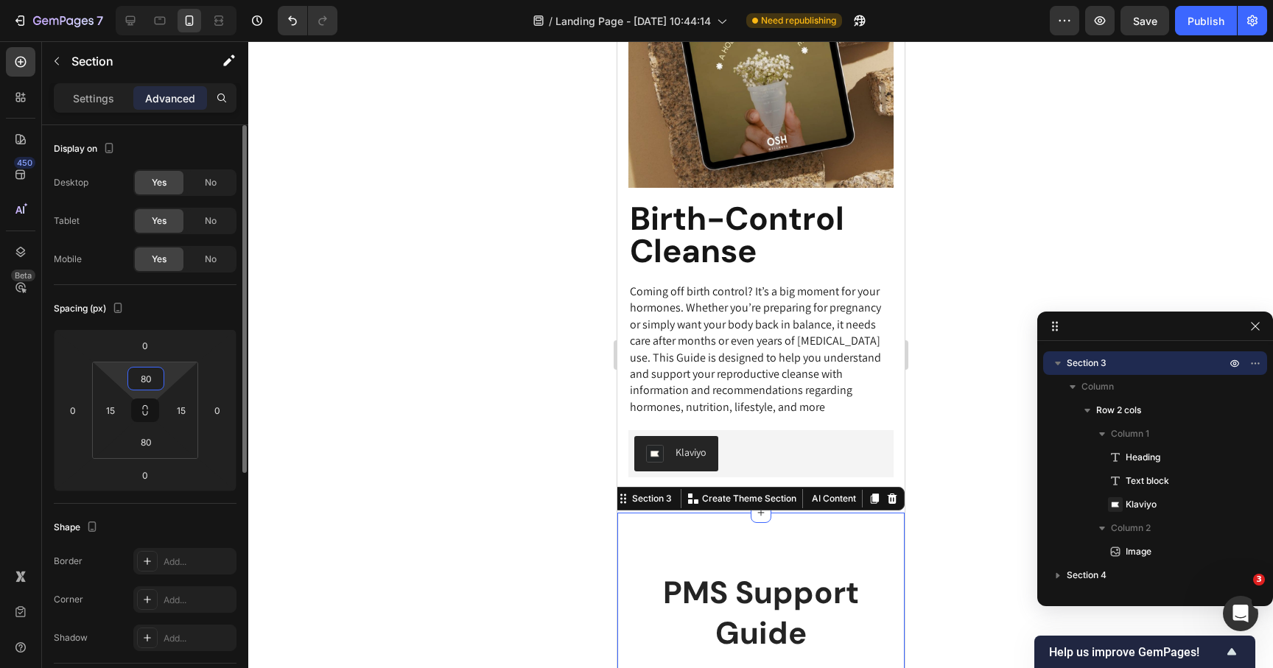
click at [149, 388] on input "80" at bounding box center [145, 379] width 29 height 22
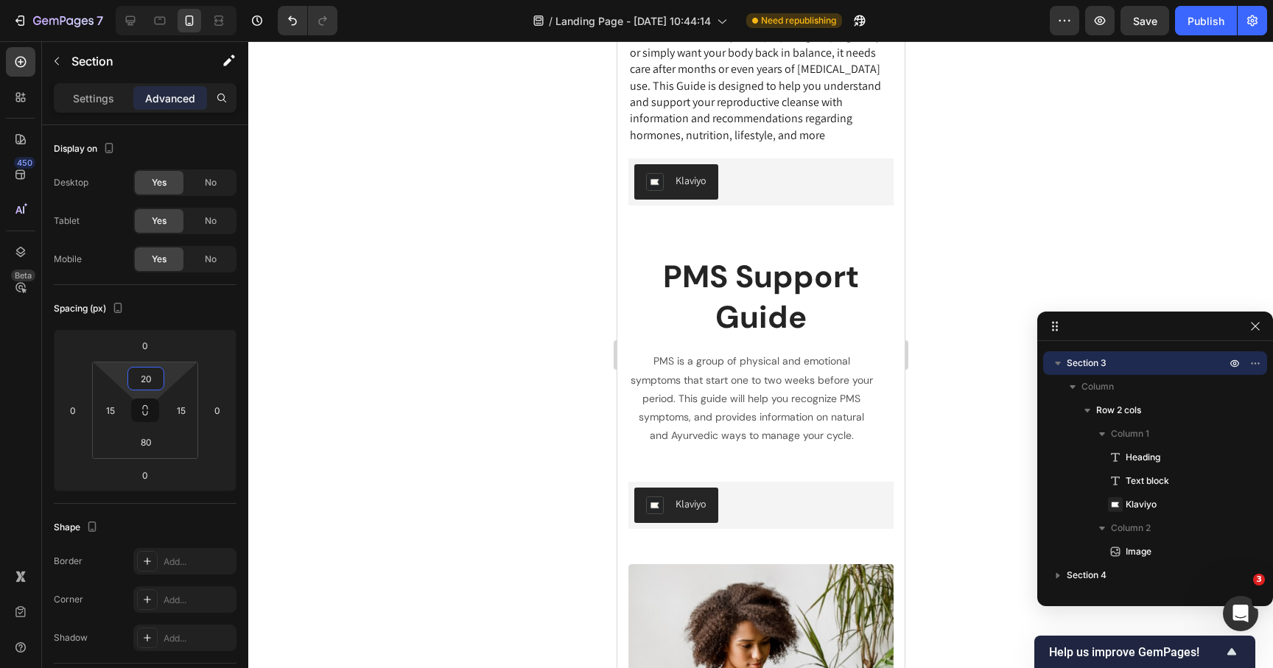
scroll to position [768, 0]
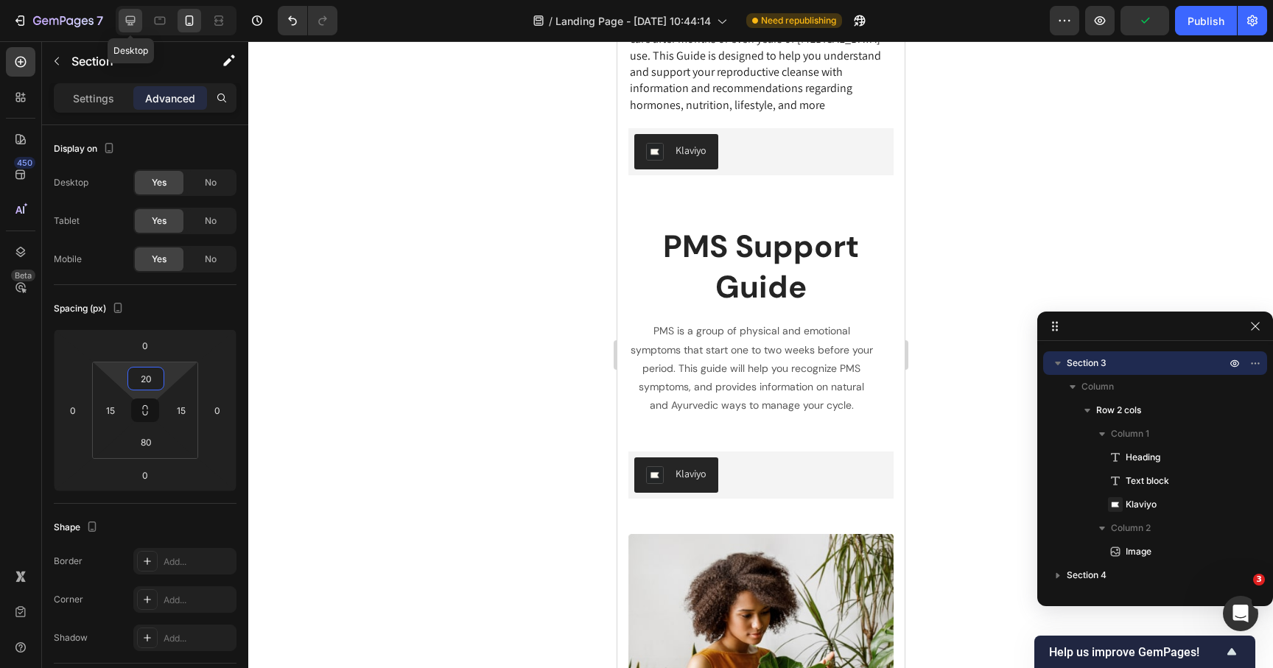
click at [135, 21] on icon at bounding box center [131, 21] width 10 height 10
type input "4"
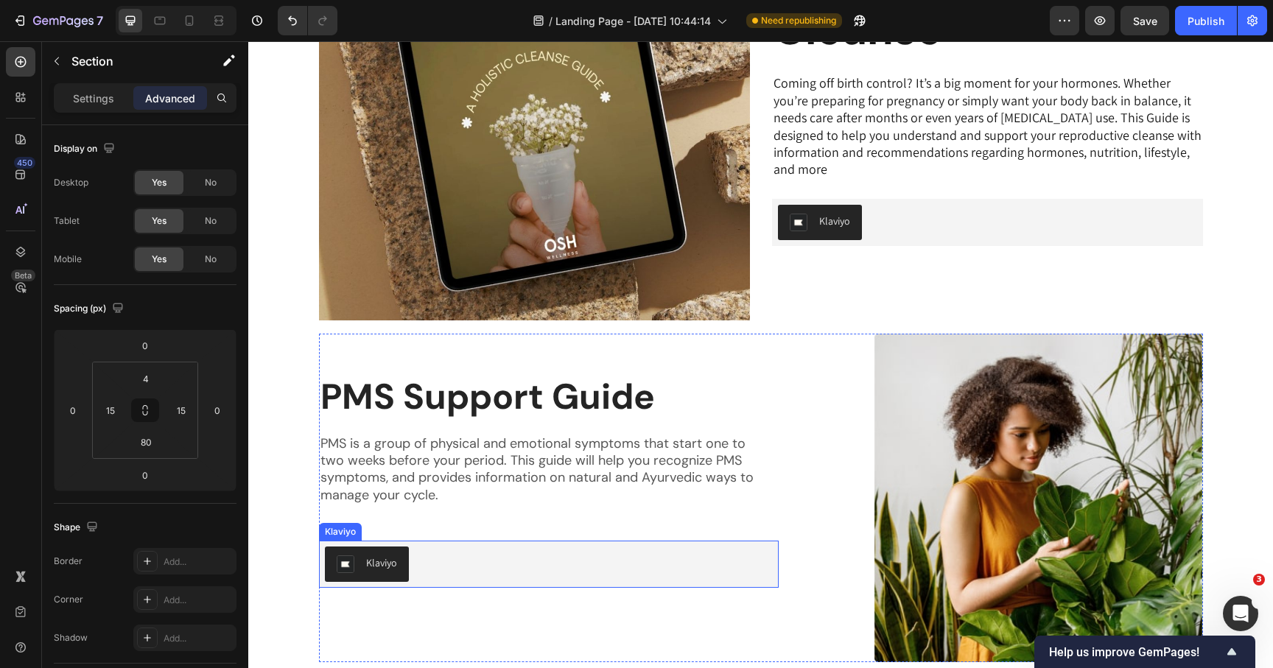
scroll to position [447, 0]
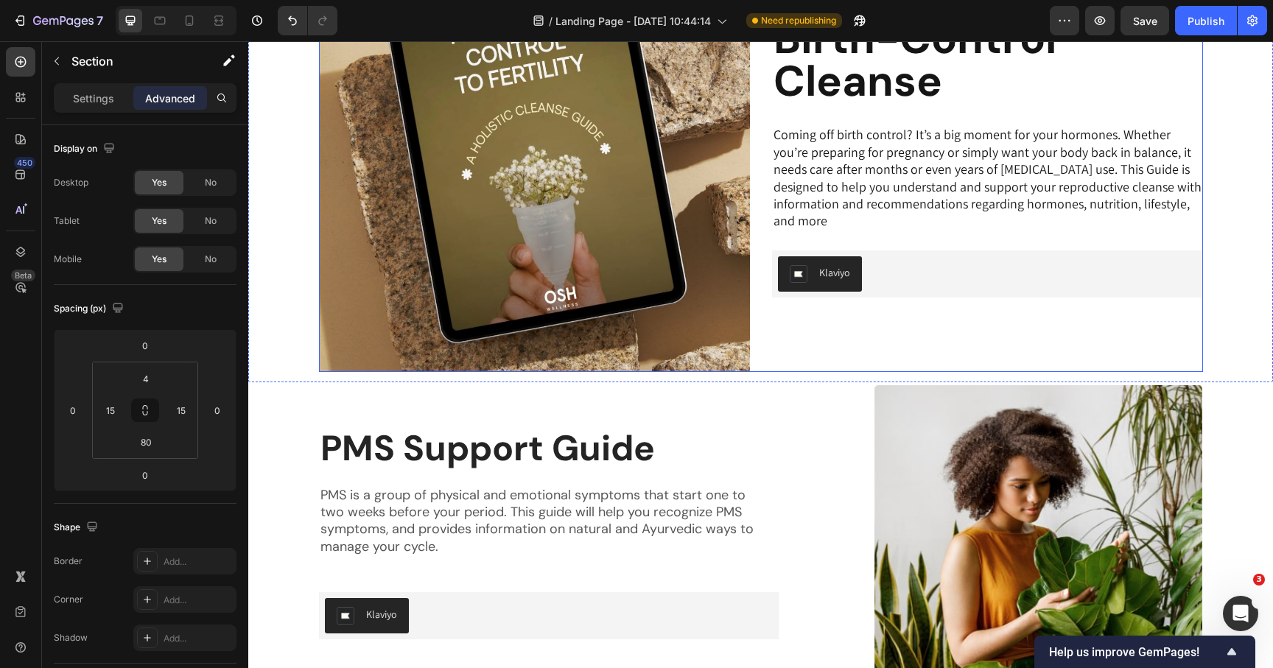
click at [813, 336] on div "Birth-Control Cleanse Heading Coming off birth control? It’s a big moment for y…" at bounding box center [987, 156] width 431 height 431
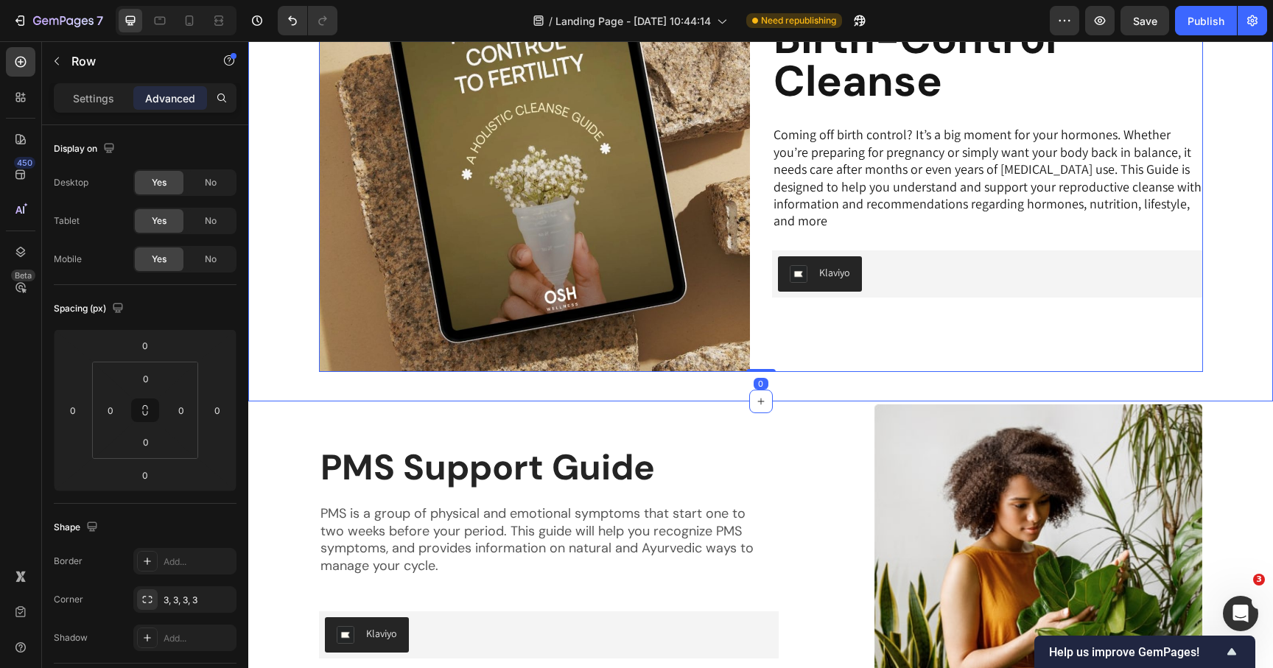
click at [282, 371] on div "Image Row Birth-Control Cleanse Heading Coming off birth control? It’s a big mo…" at bounding box center [760, 157] width 1025 height 490
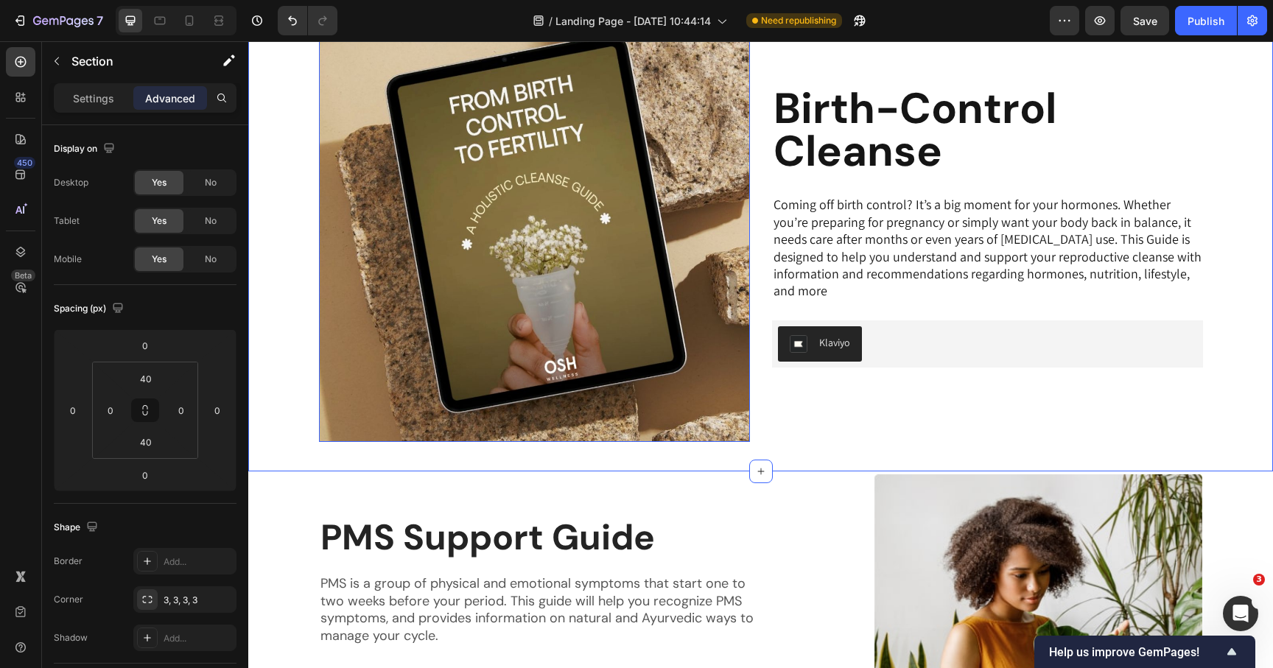
scroll to position [216, 0]
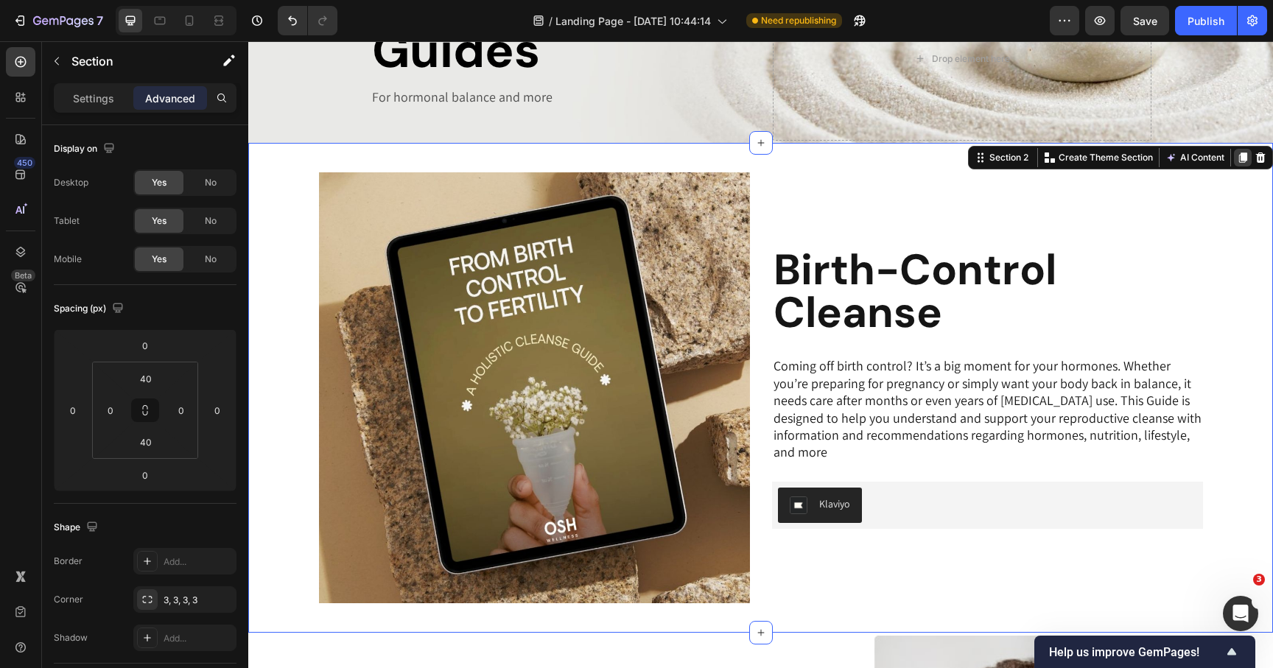
click at [1243, 158] on icon at bounding box center [1243, 158] width 8 height 10
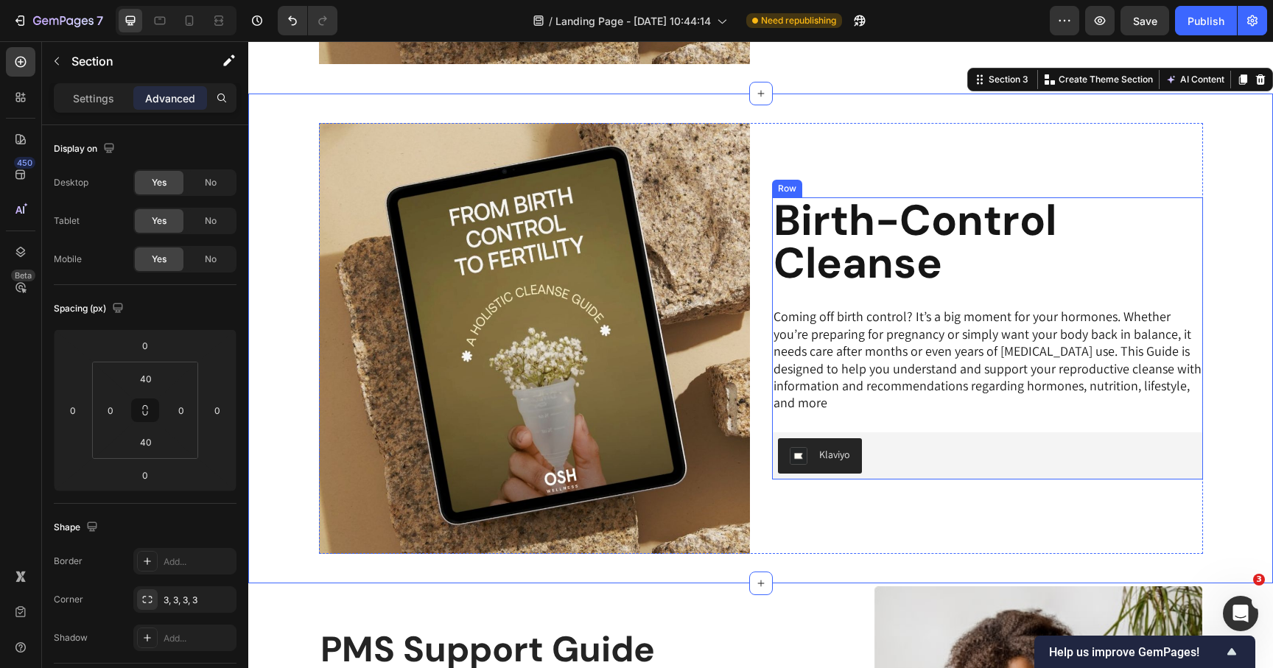
scroll to position [756, 0]
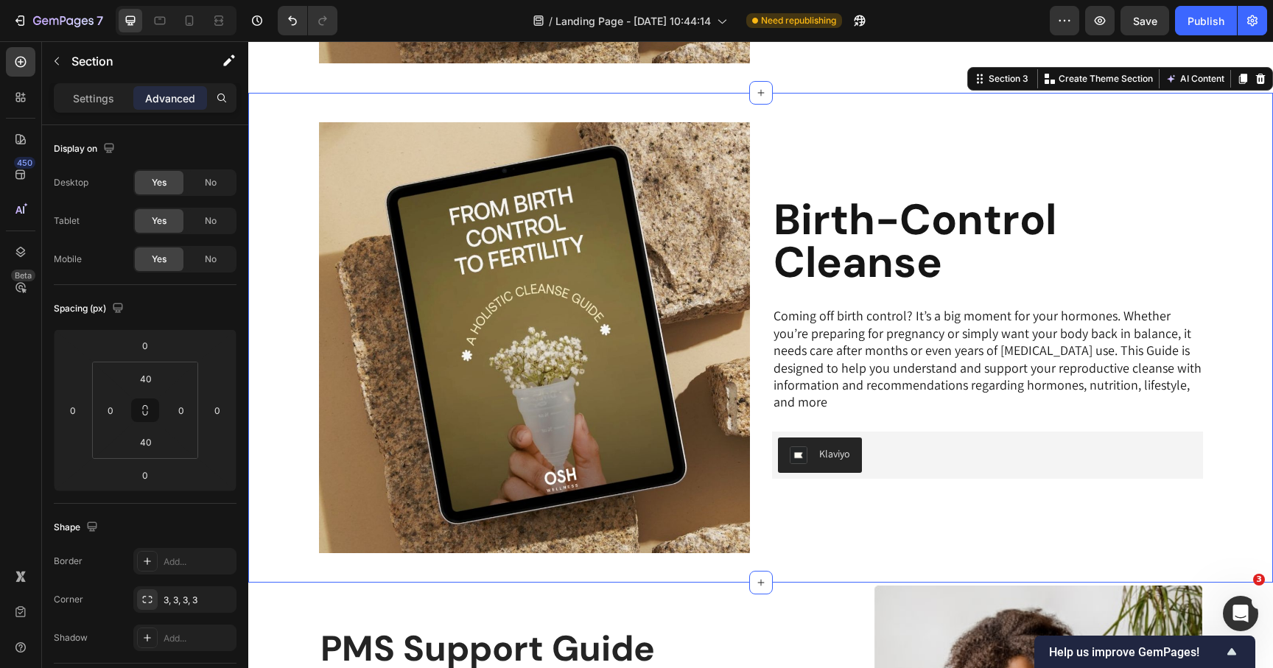
click at [826, 117] on div "Image Row Birth-Control Cleanse Heading Coming off birth control? It’s a big mo…" at bounding box center [760, 338] width 1025 height 490
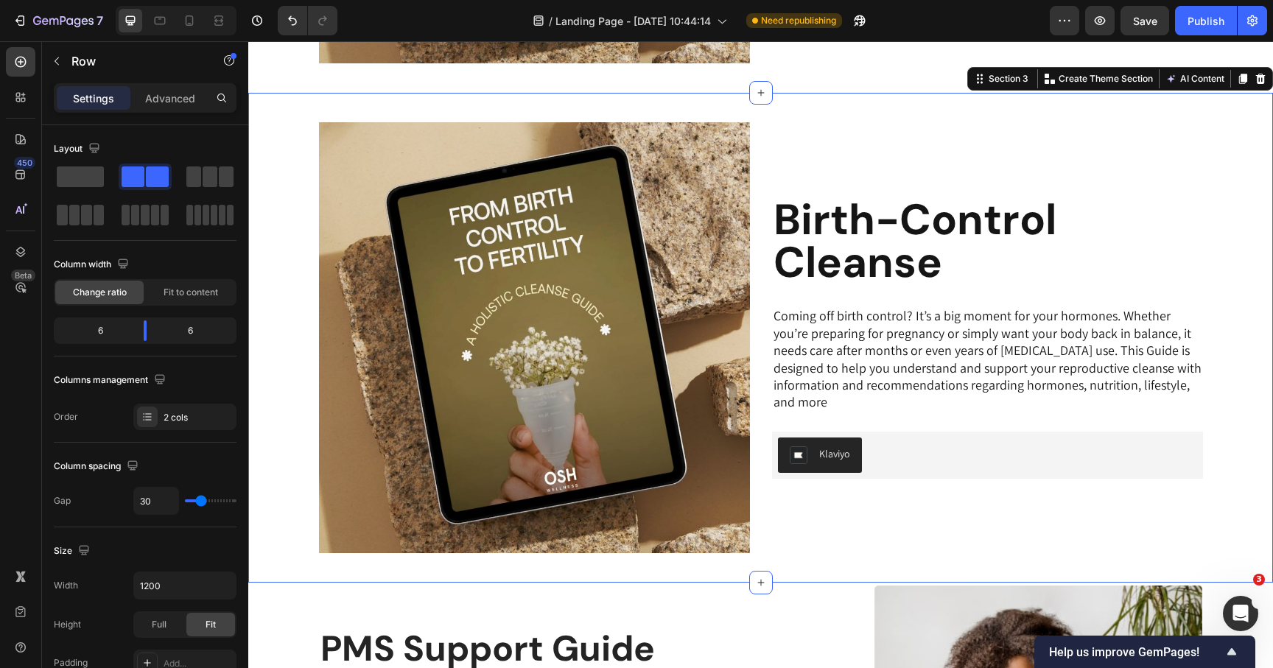
click at [807, 157] on div "Birth-Control Cleanse Heading Coming off birth control? It’s a big moment for y…" at bounding box center [987, 337] width 431 height 431
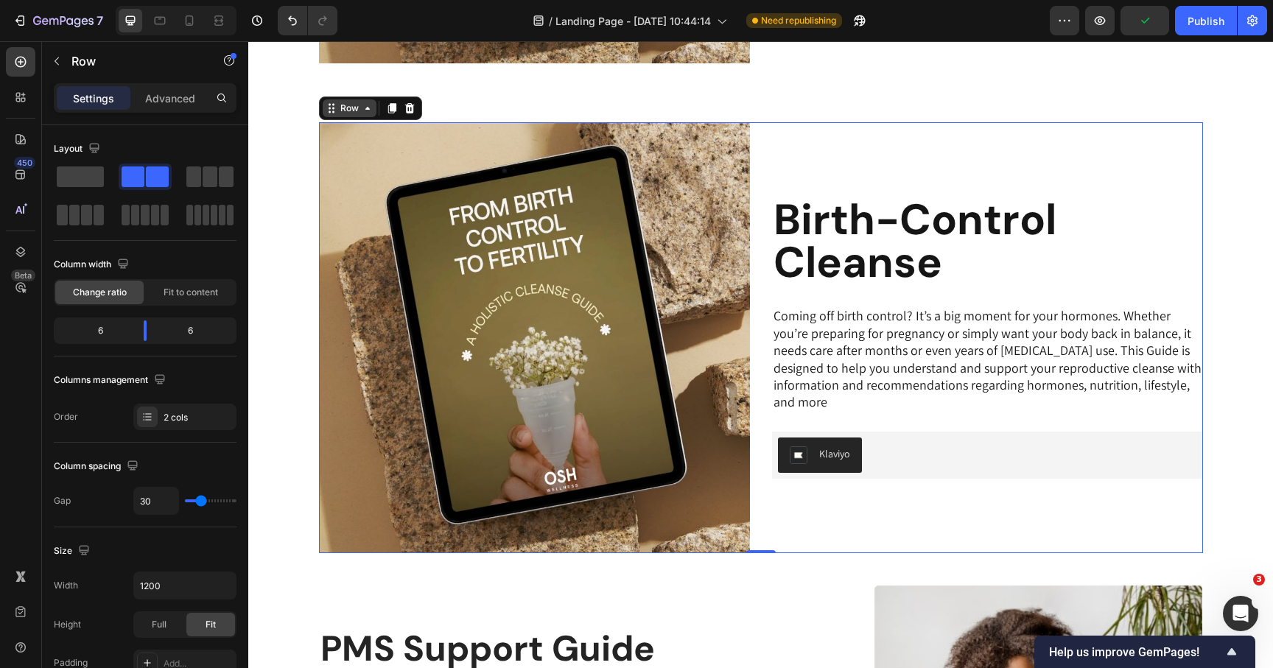
click at [353, 113] on div "Row" at bounding box center [349, 108] width 24 height 13
click at [354, 134] on img at bounding box center [534, 337] width 431 height 431
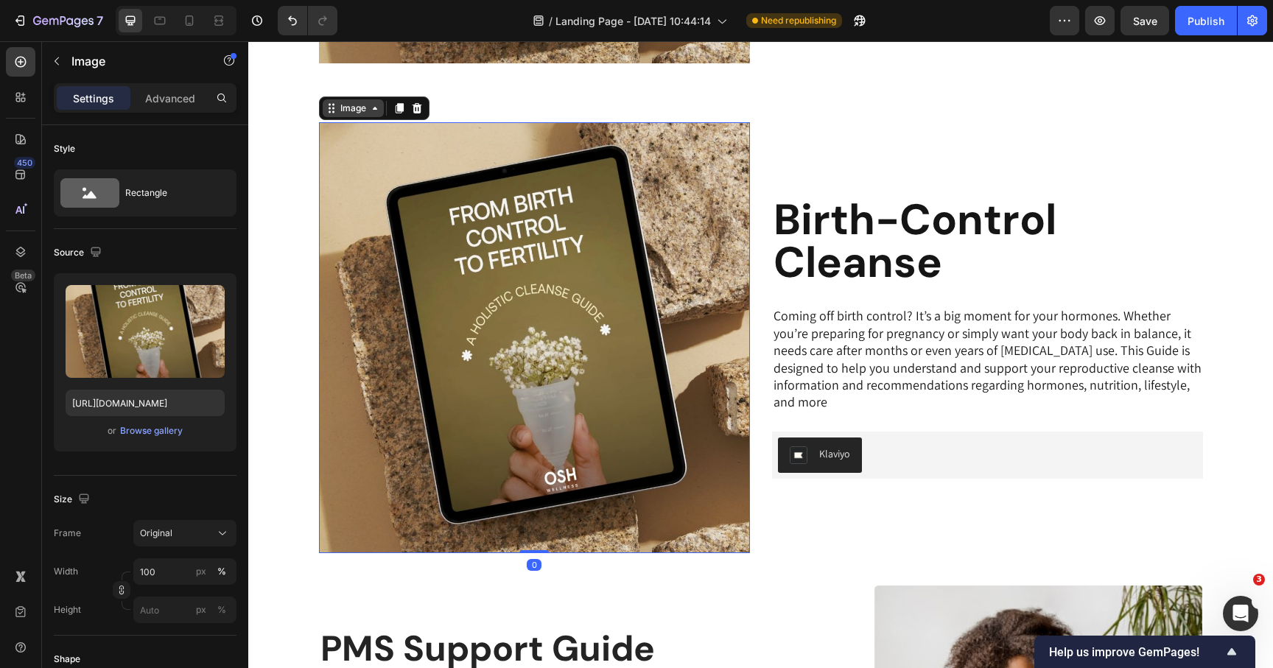
click at [352, 115] on div "Image" at bounding box center [353, 108] width 61 height 18
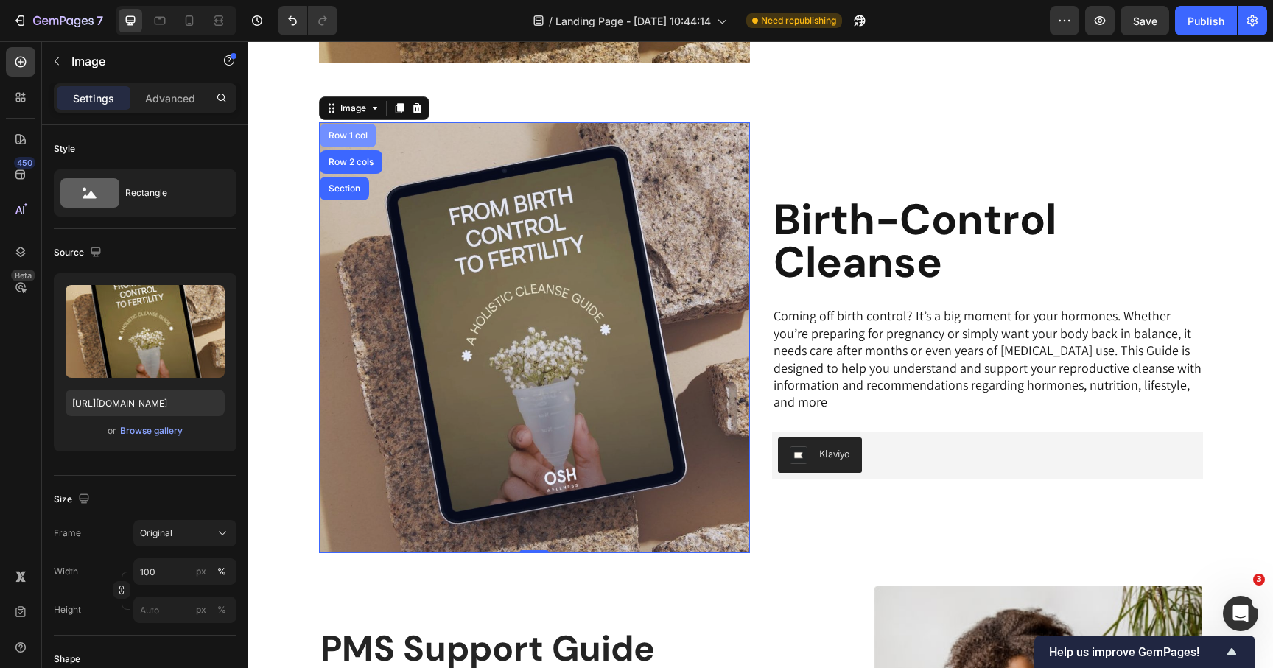
click at [351, 136] on div "Row 1 col" at bounding box center [348, 135] width 45 height 9
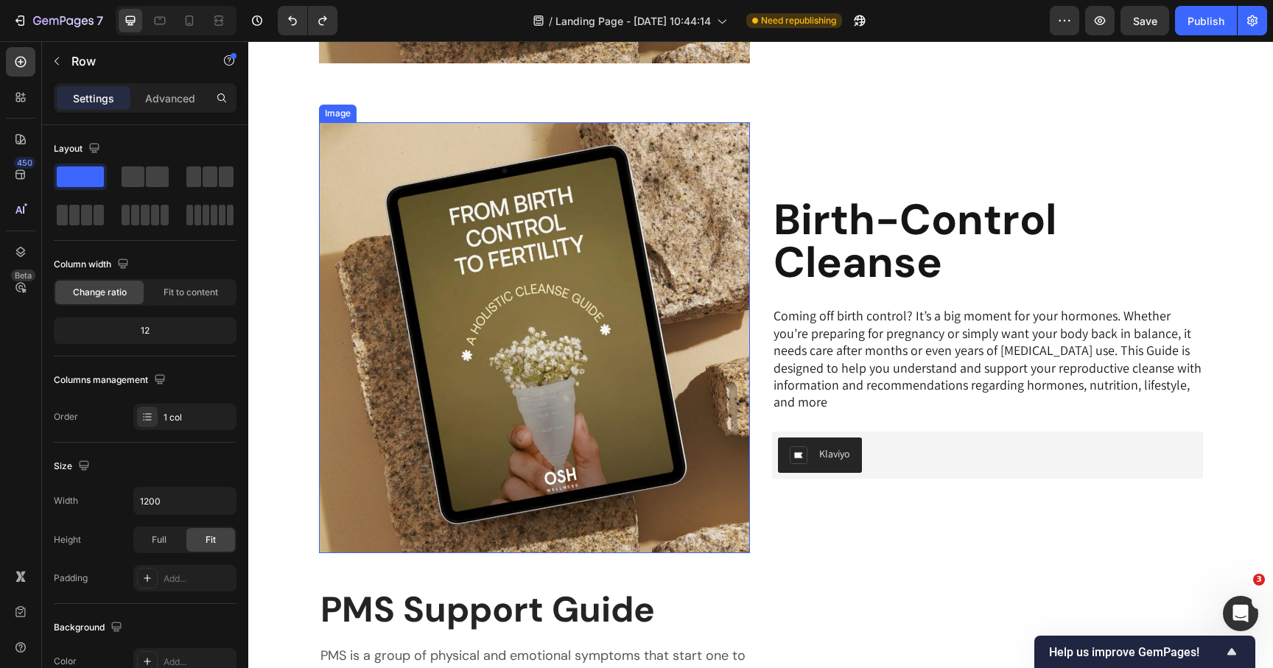
click at [593, 228] on img at bounding box center [534, 337] width 431 height 431
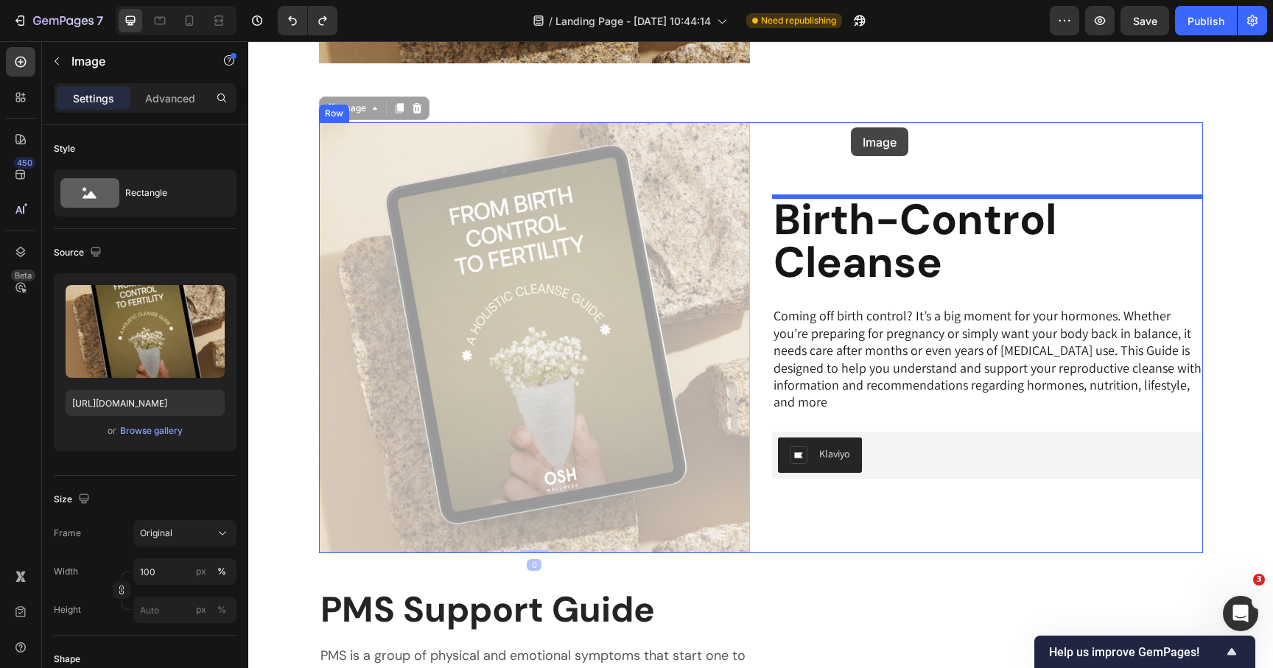
drag, startPoint x: 335, startPoint y: 111, endPoint x: 851, endPoint y: 127, distance: 516.8
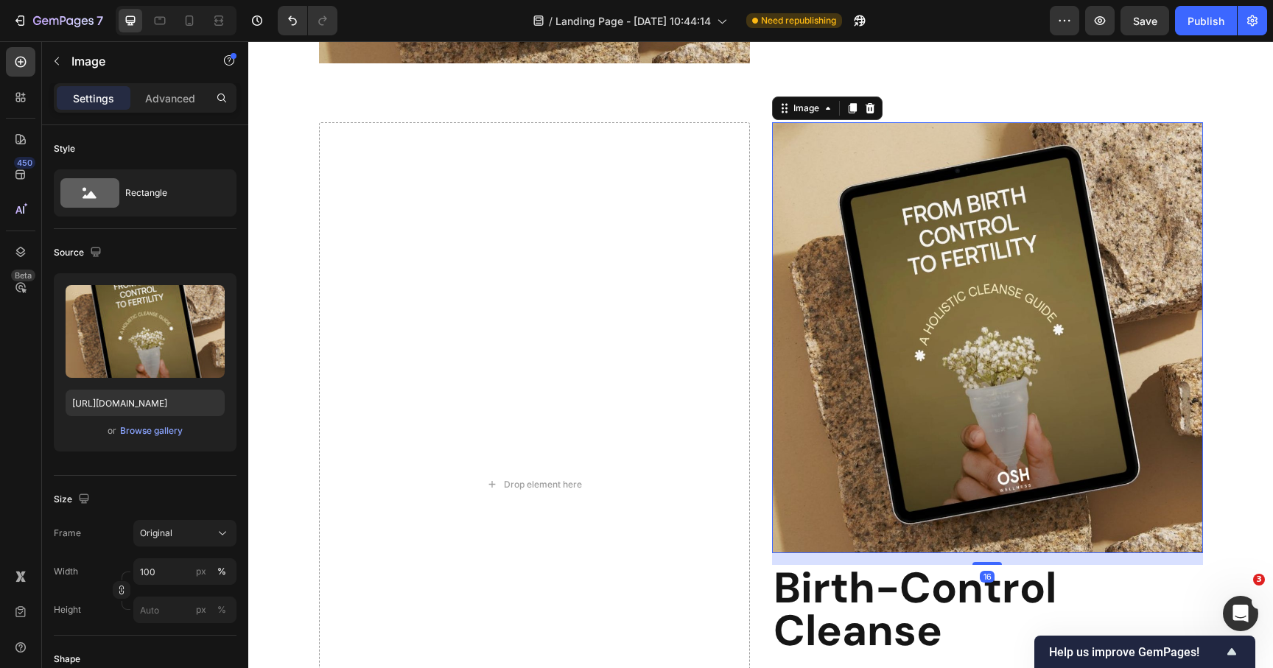
click at [863, 577] on h2 "Birth-Control Cleanse" at bounding box center [987, 609] width 431 height 88
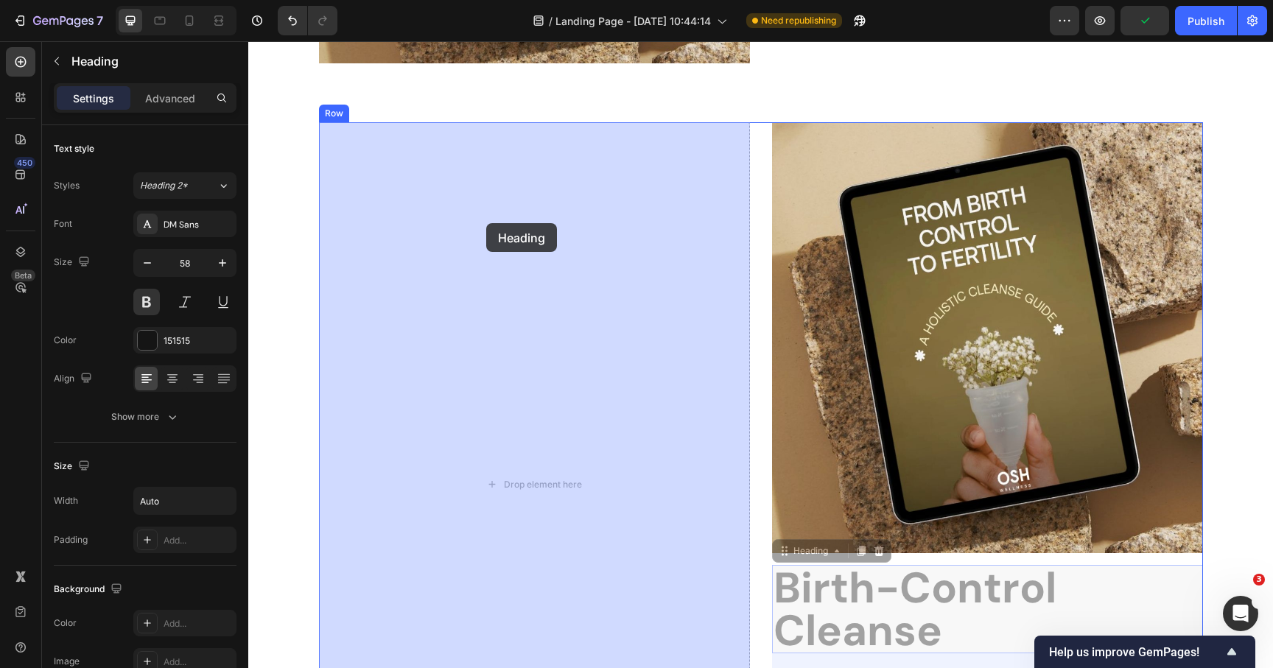
drag, startPoint x: 789, startPoint y: 553, endPoint x: 492, endPoint y: 249, distance: 424.7
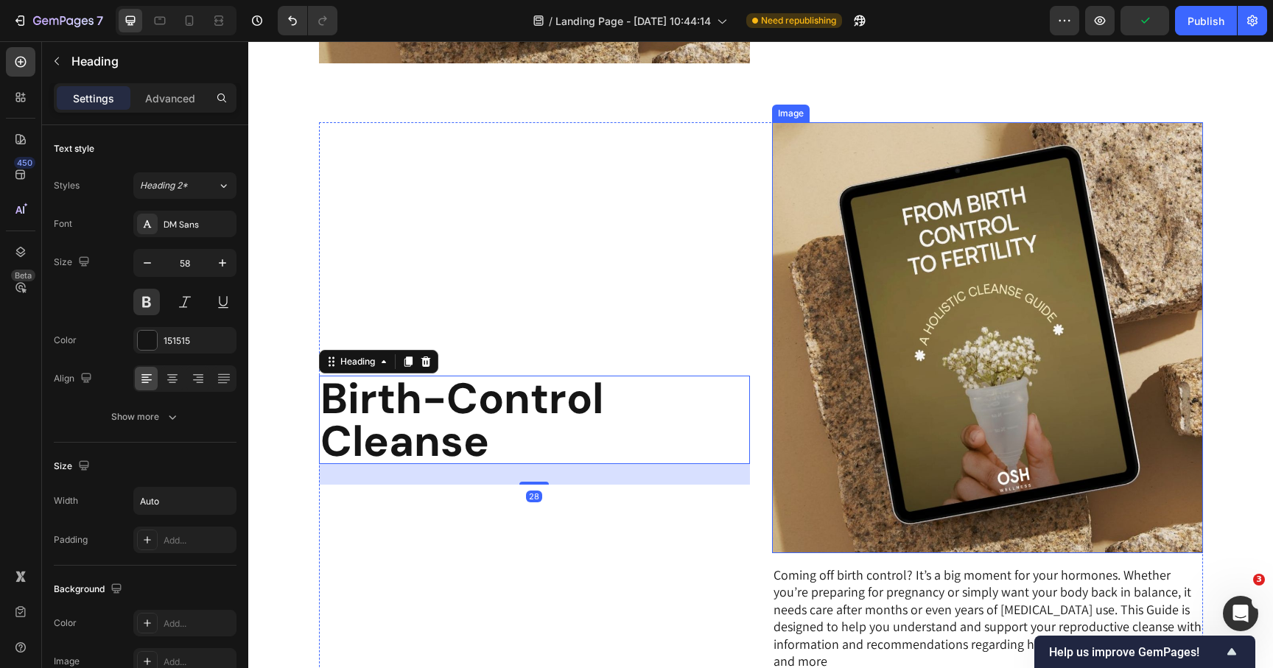
click at [819, 593] on p "Coming off birth control? It’s a big moment for your hormones. Whether you’re p…" at bounding box center [988, 618] width 428 height 103
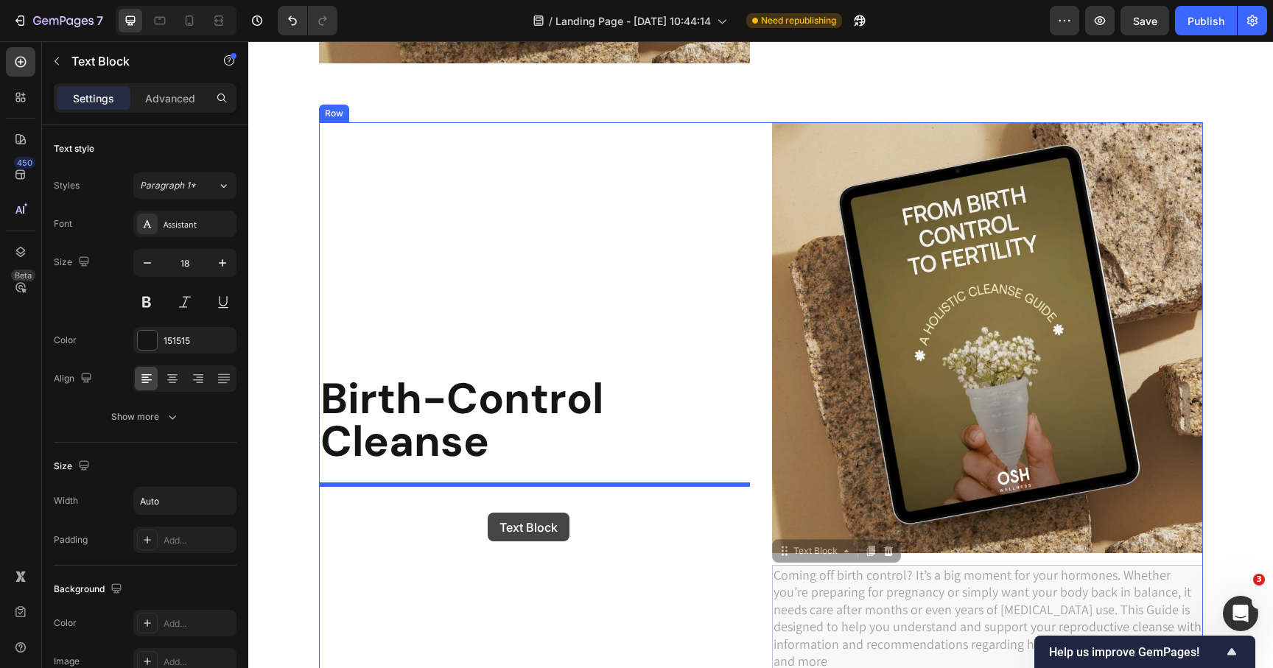
drag, startPoint x: 788, startPoint y: 553, endPoint x: 488, endPoint y: 513, distance: 302.6
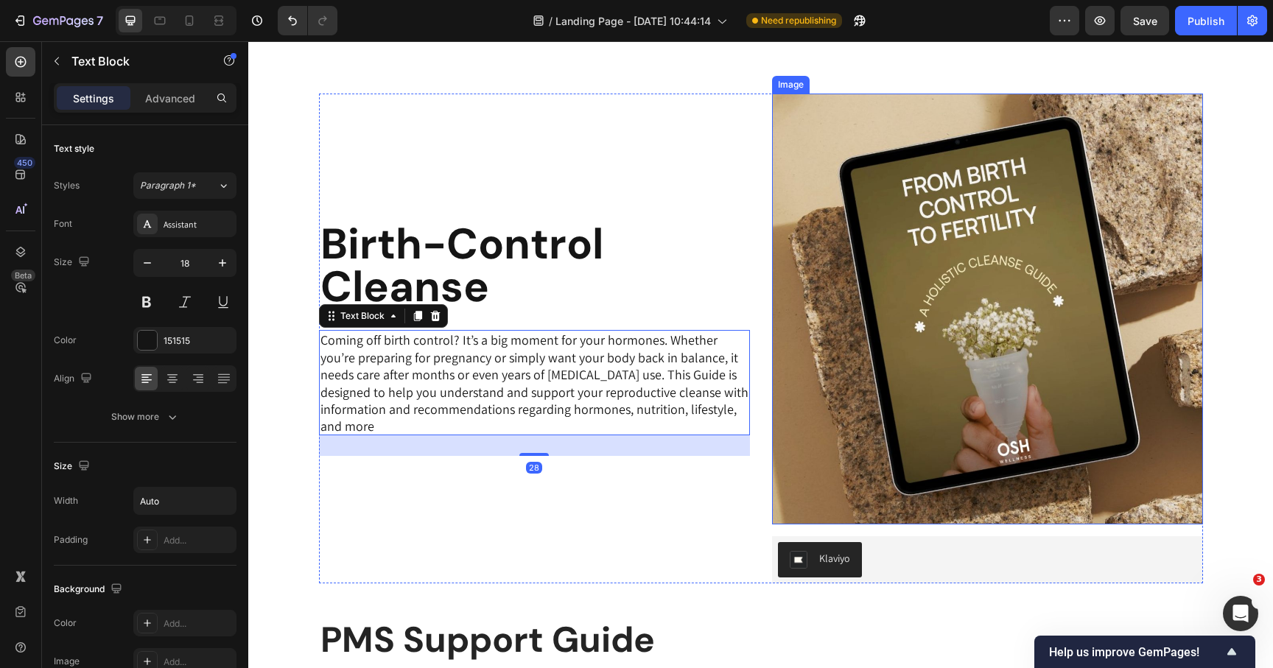
scroll to position [883, 0]
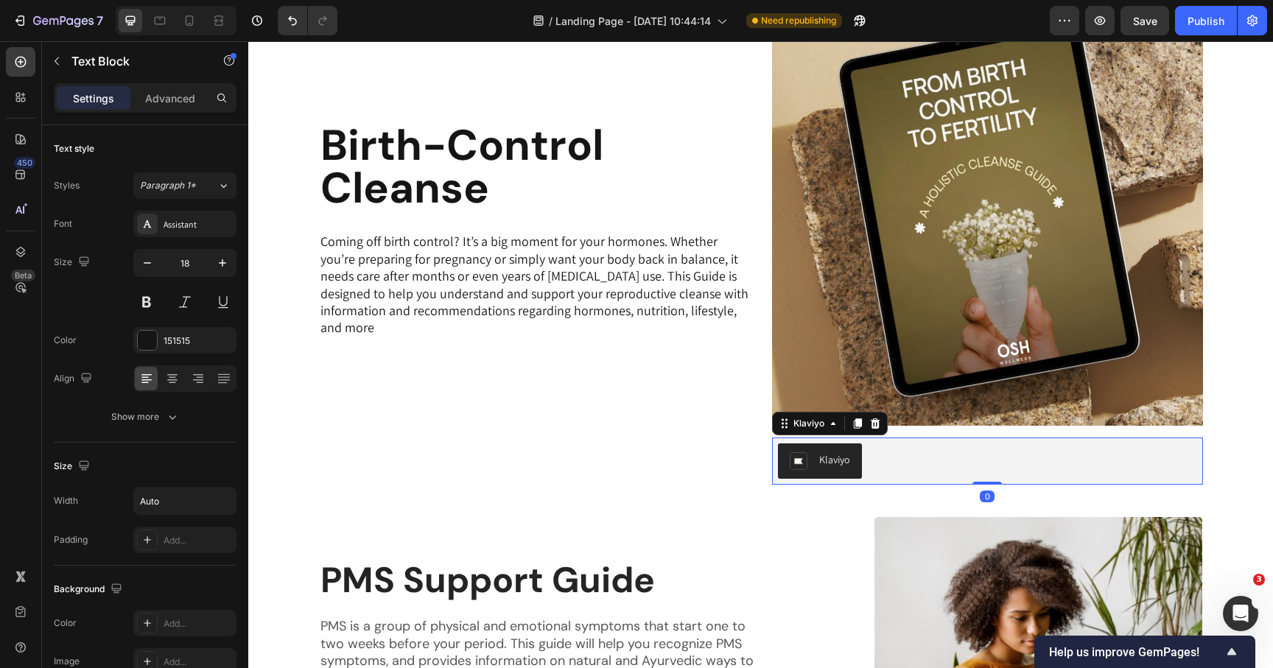
click at [881, 449] on div "Klaviyo" at bounding box center [987, 461] width 419 height 35
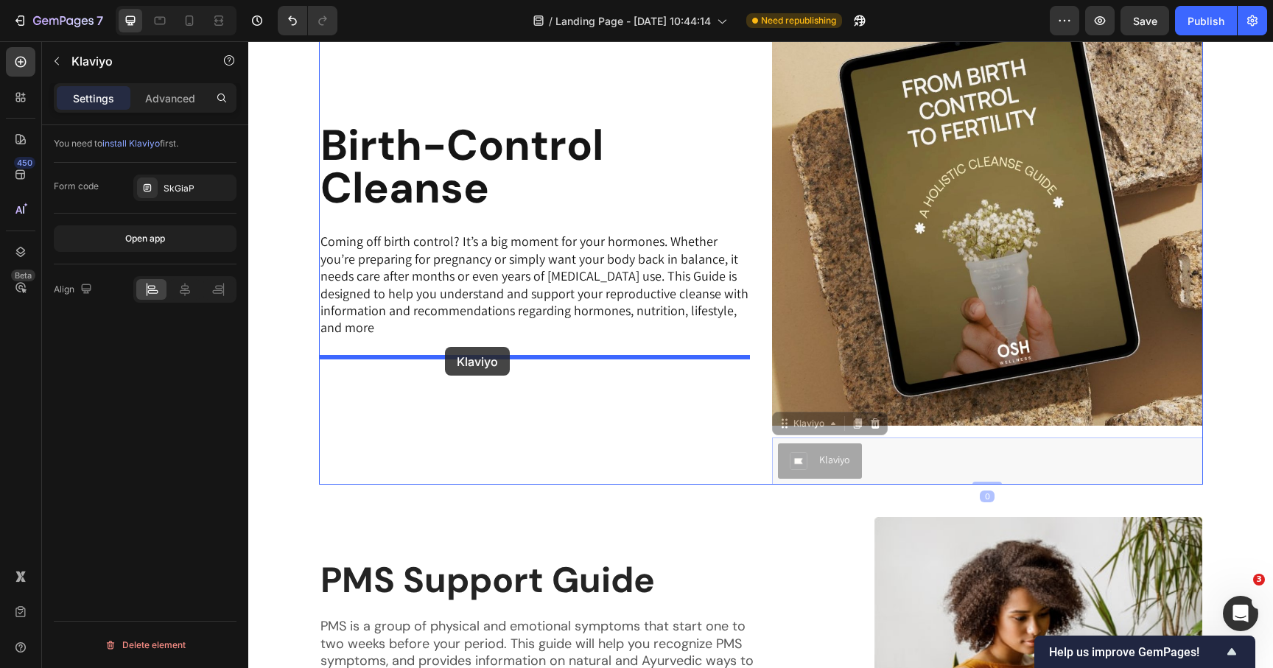
drag, startPoint x: 785, startPoint y: 425, endPoint x: 445, endPoint y: 347, distance: 348.5
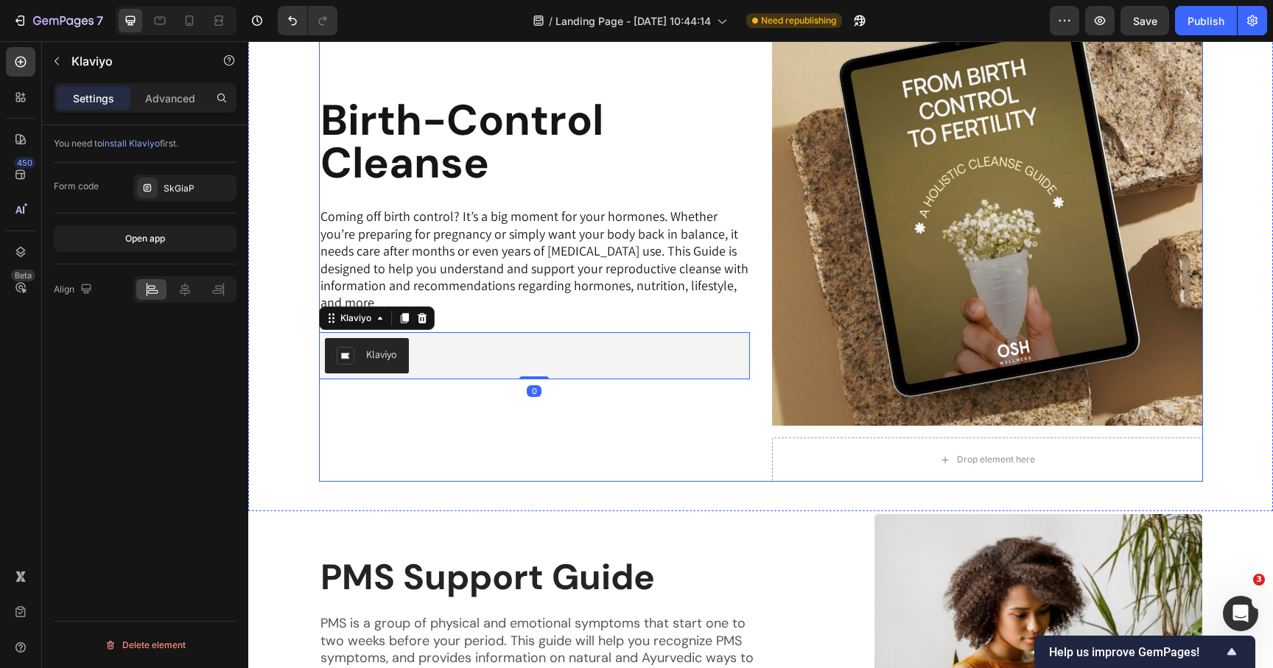
scroll to position [858, 0]
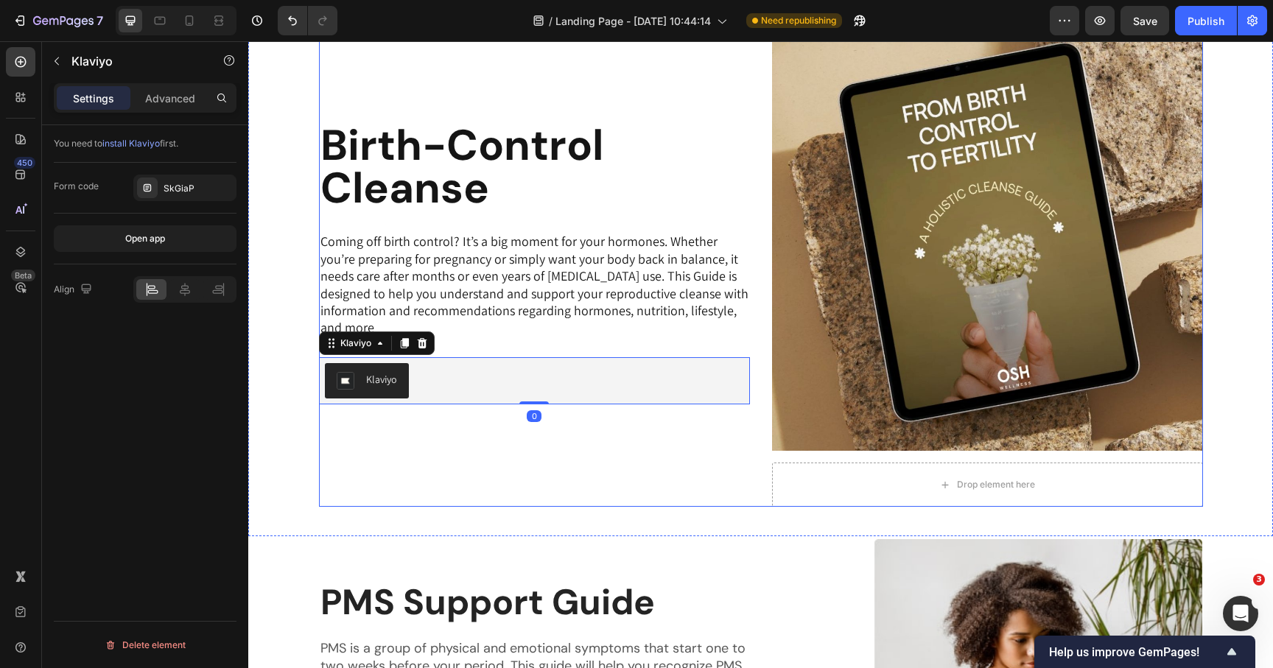
click at [810, 455] on div "Image Drop element here Row" at bounding box center [987, 263] width 431 height 487
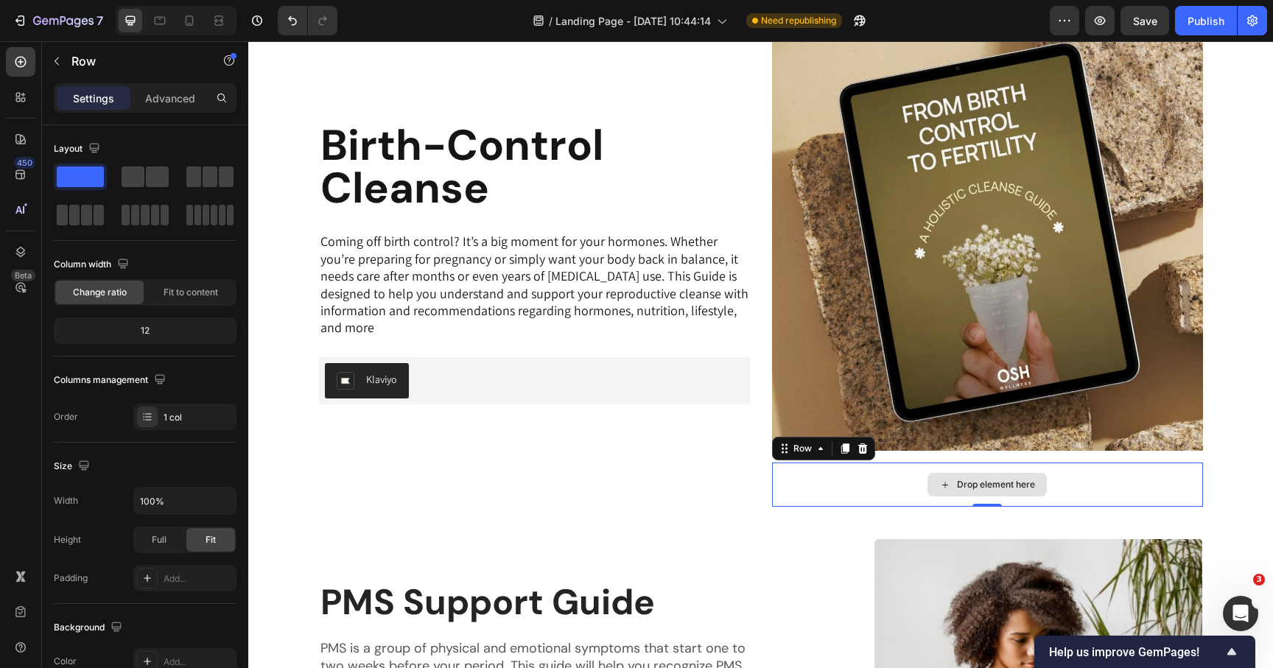
click at [809, 475] on div "Drop element here" at bounding box center [987, 485] width 431 height 44
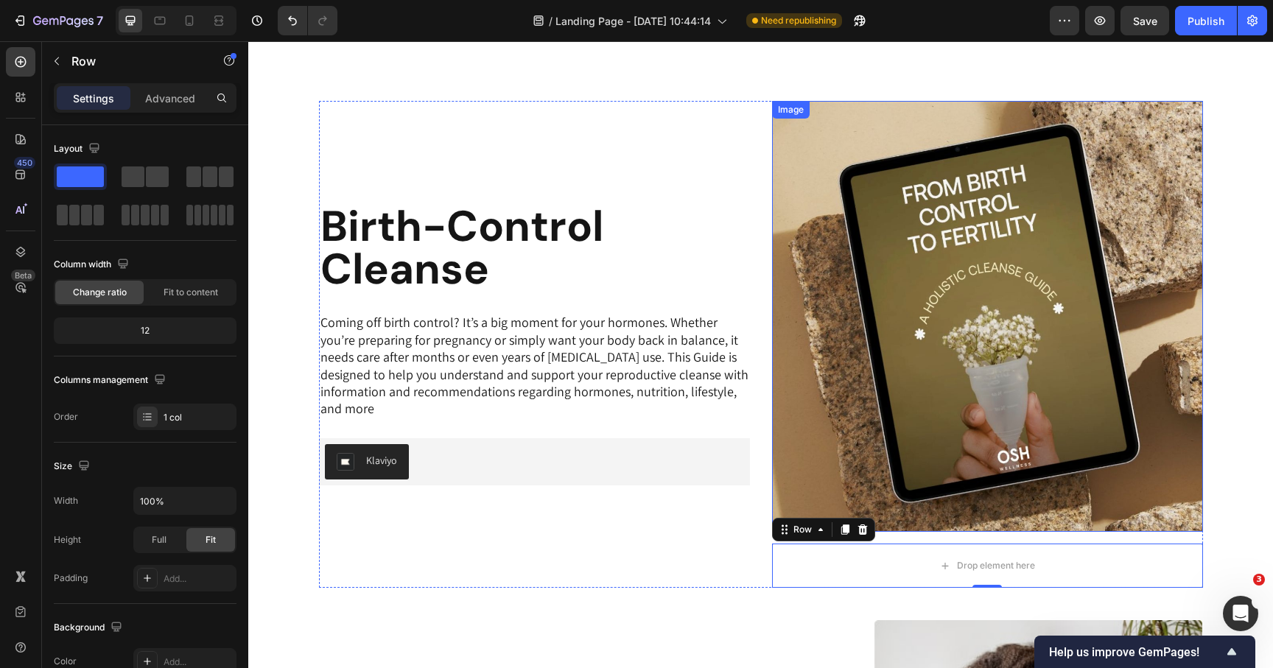
scroll to position [781, 0]
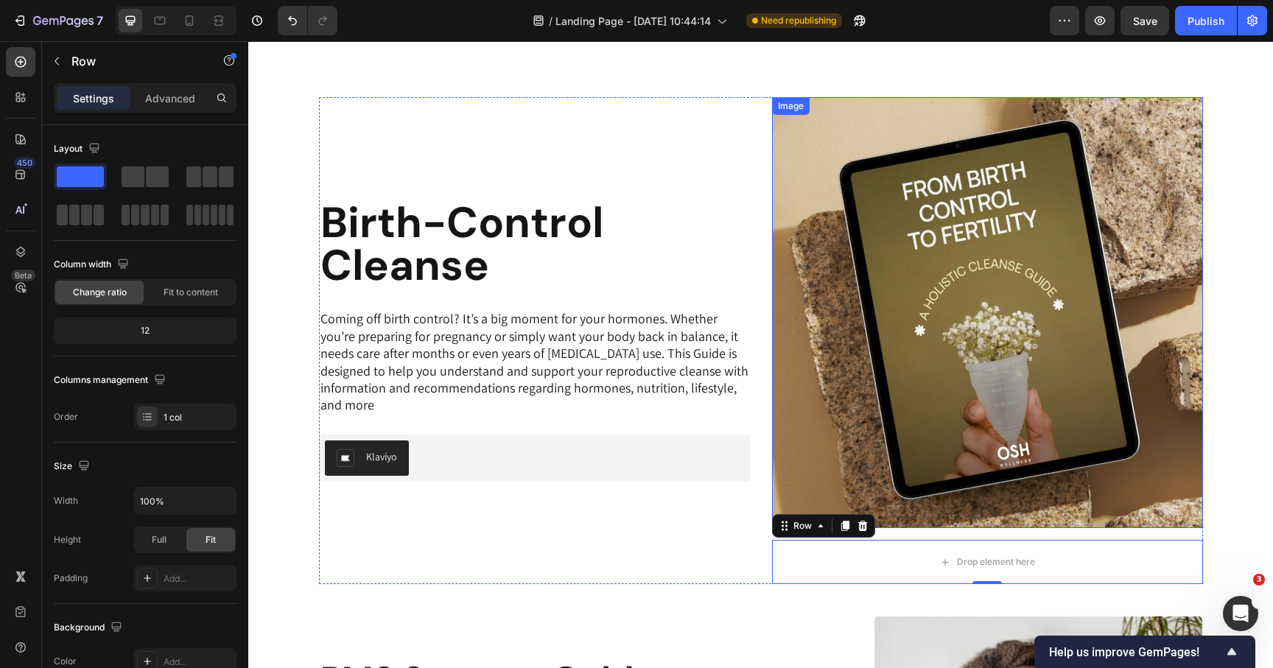
click at [849, 147] on img at bounding box center [987, 312] width 431 height 431
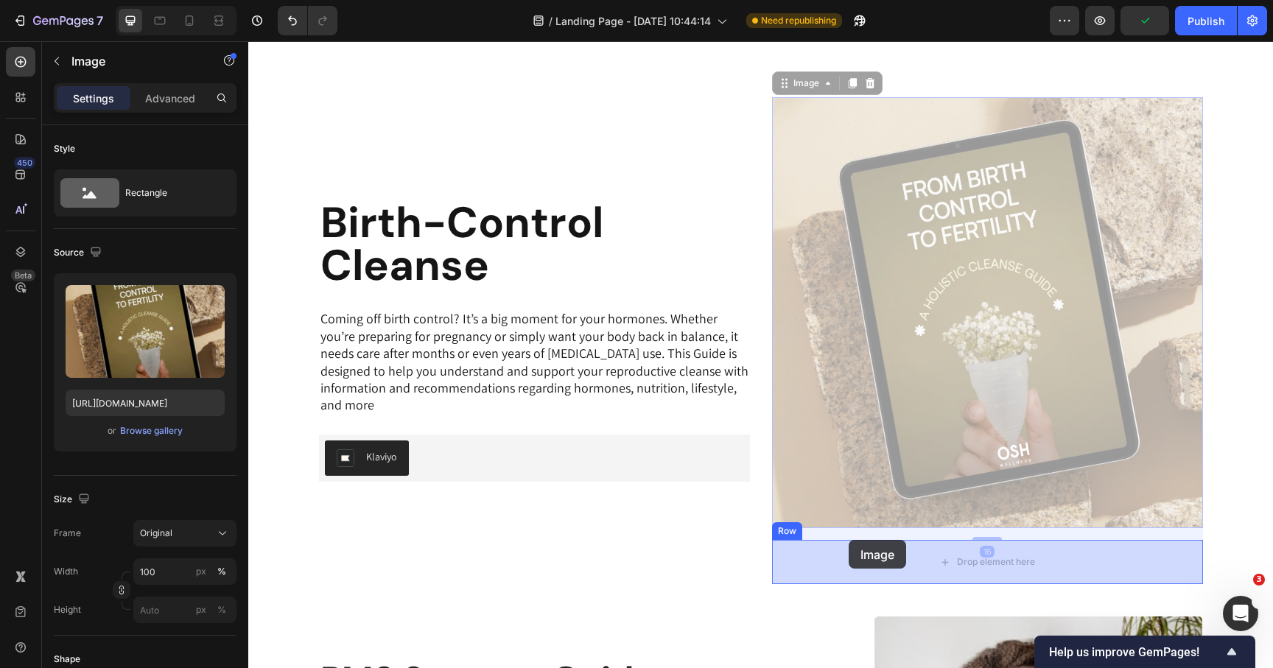
drag, startPoint x: 787, startPoint y: 81, endPoint x: 849, endPoint y: 540, distance: 463.2
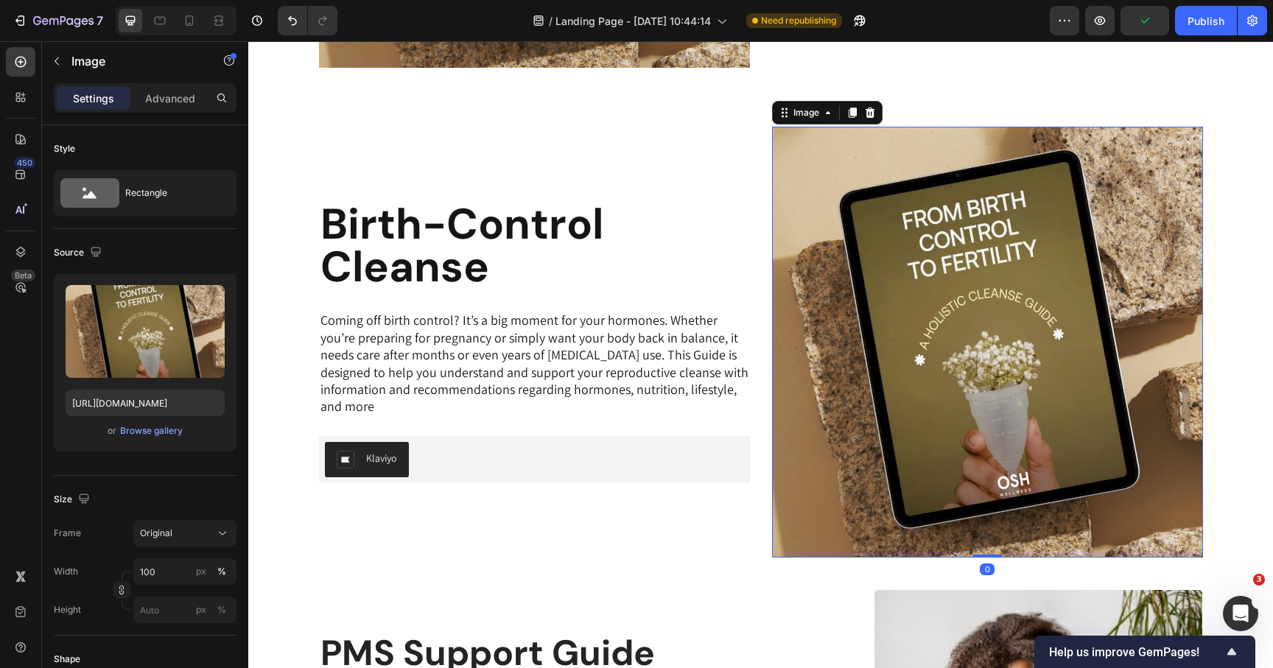
scroll to position [741, 0]
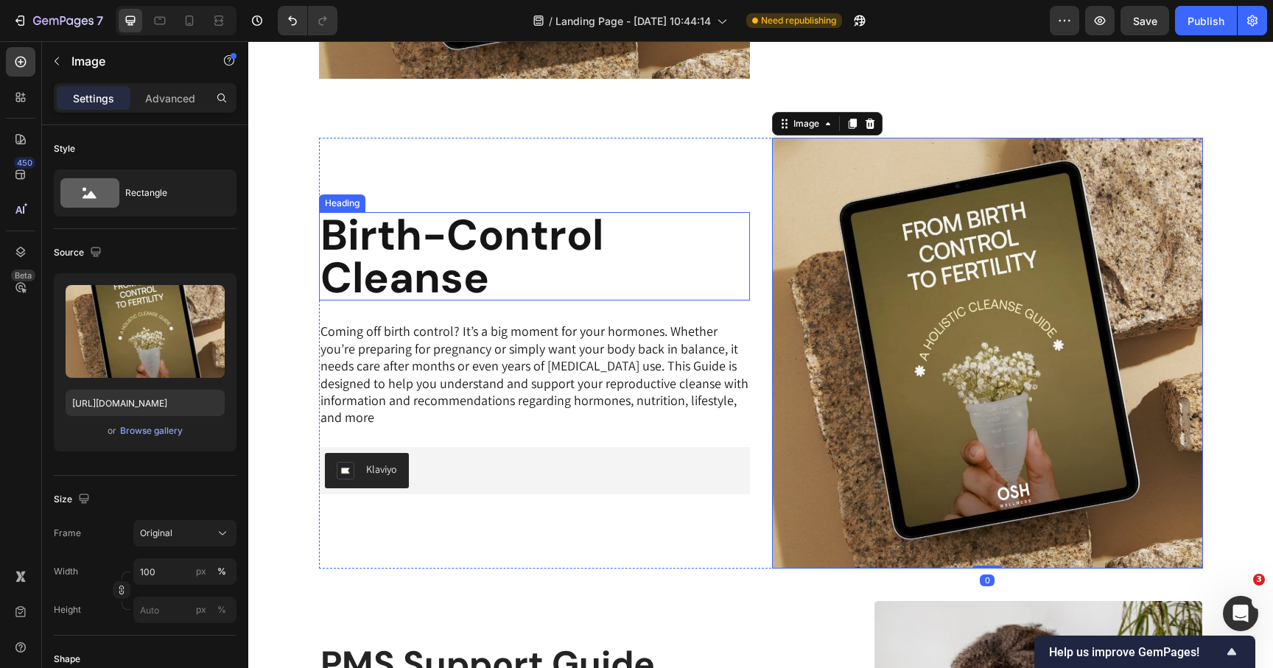
click at [742, 231] on h2 "Birth-Control Cleanse" at bounding box center [534, 256] width 431 height 88
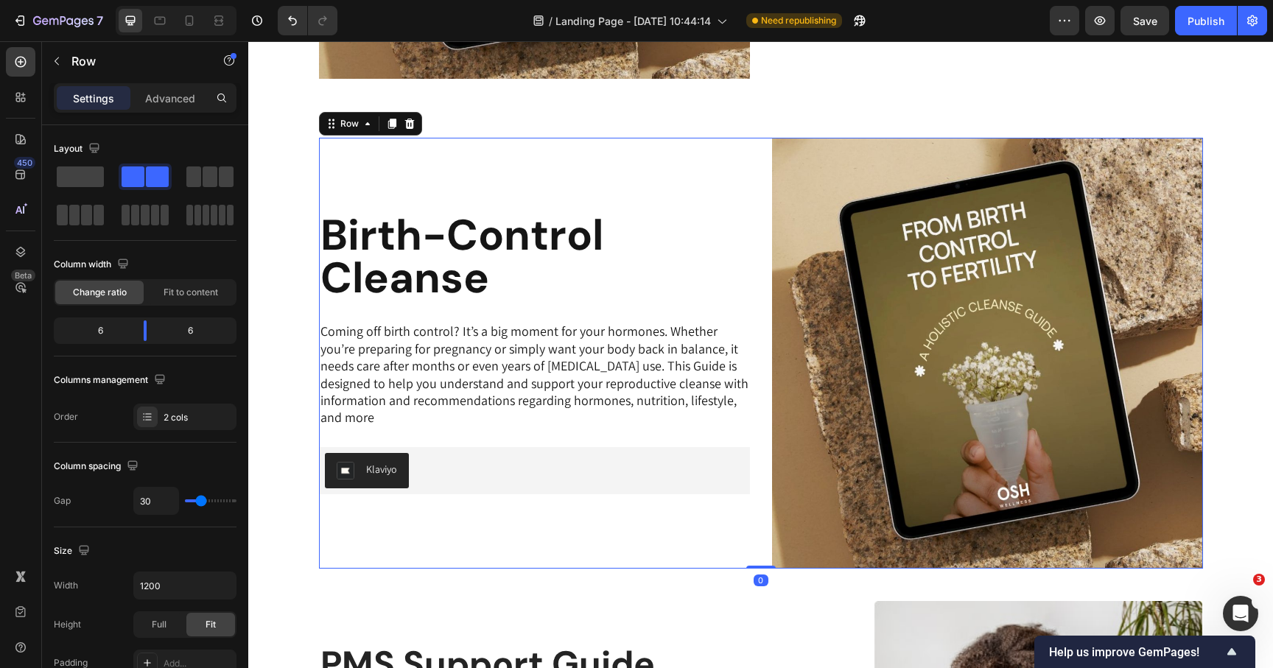
click at [743, 175] on div "Birth-Control Cleanse Heading Coming off birth control? It’s a big moment for y…" at bounding box center [534, 353] width 431 height 431
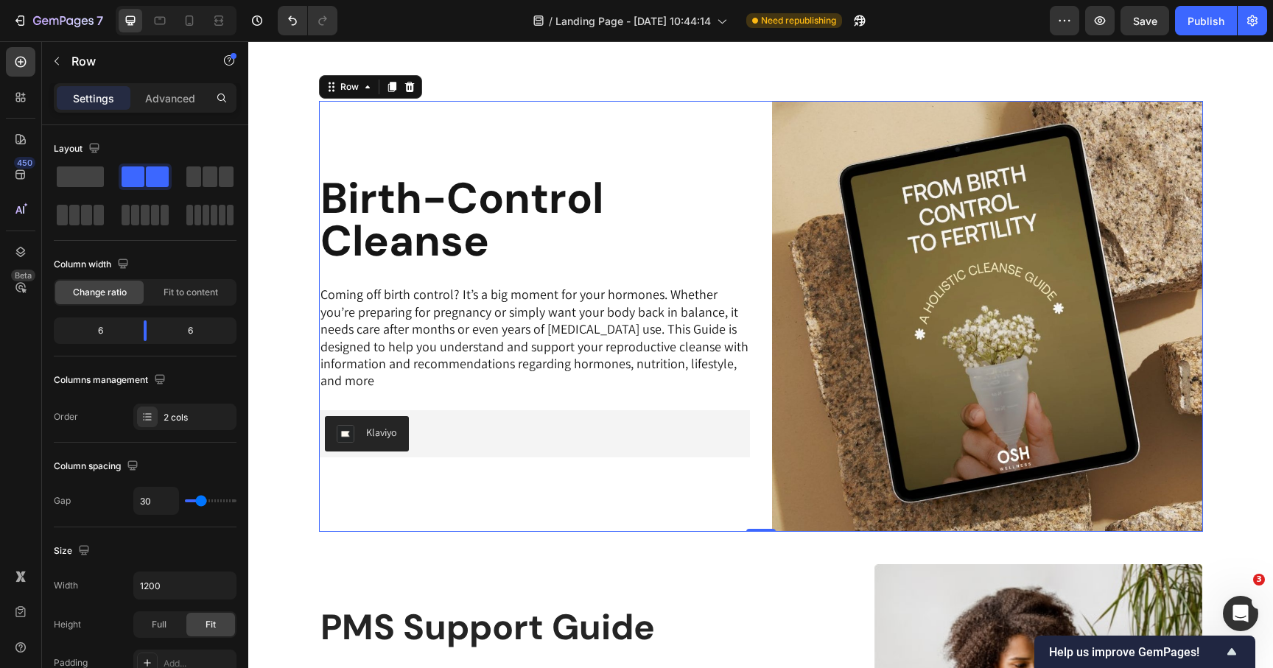
scroll to position [873, 0]
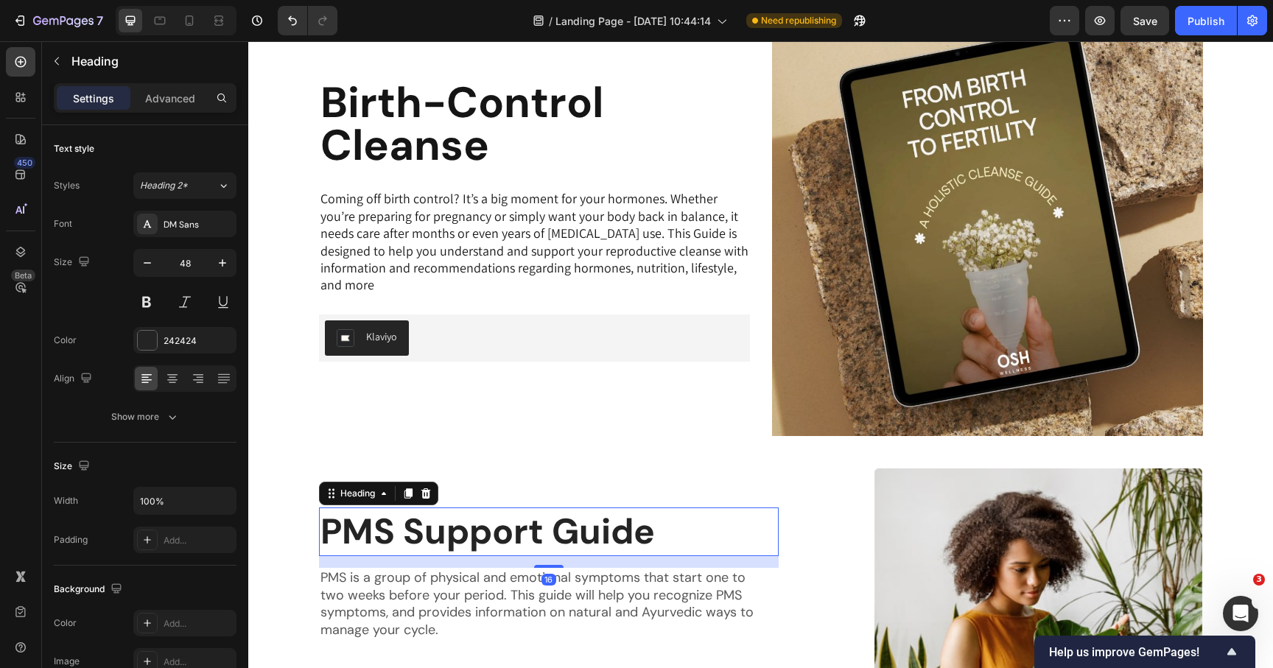
click at [546, 524] on h2 "PMS Support Guide" at bounding box center [549, 532] width 460 height 49
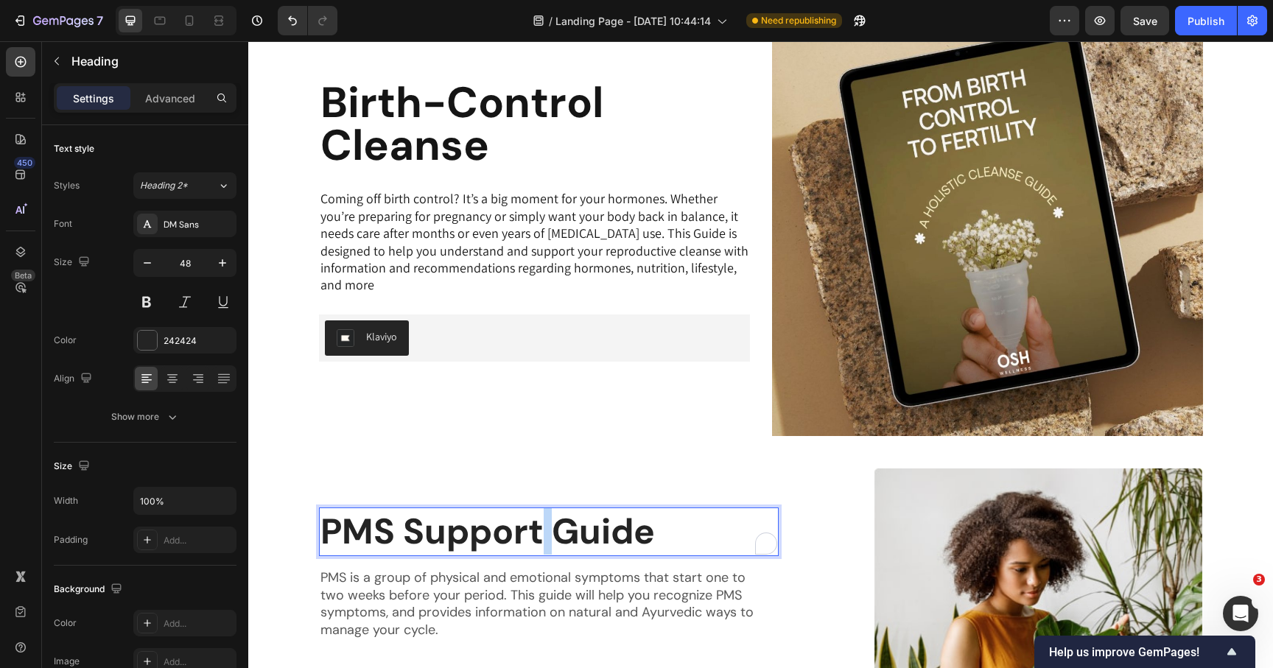
click at [546, 524] on p "PMS Support Guide" at bounding box center [549, 532] width 457 height 46
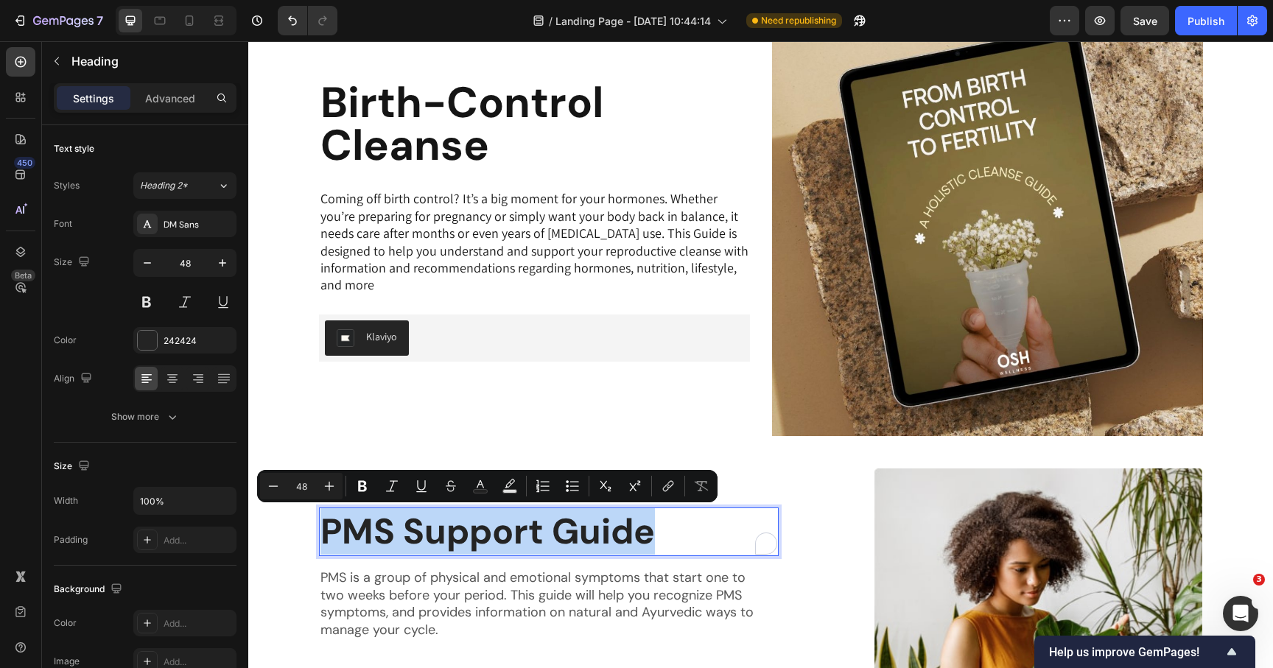
copy p "PMS Support Guide"
click at [467, 105] on h2 "Birth-Control Cleanse" at bounding box center [534, 124] width 431 height 88
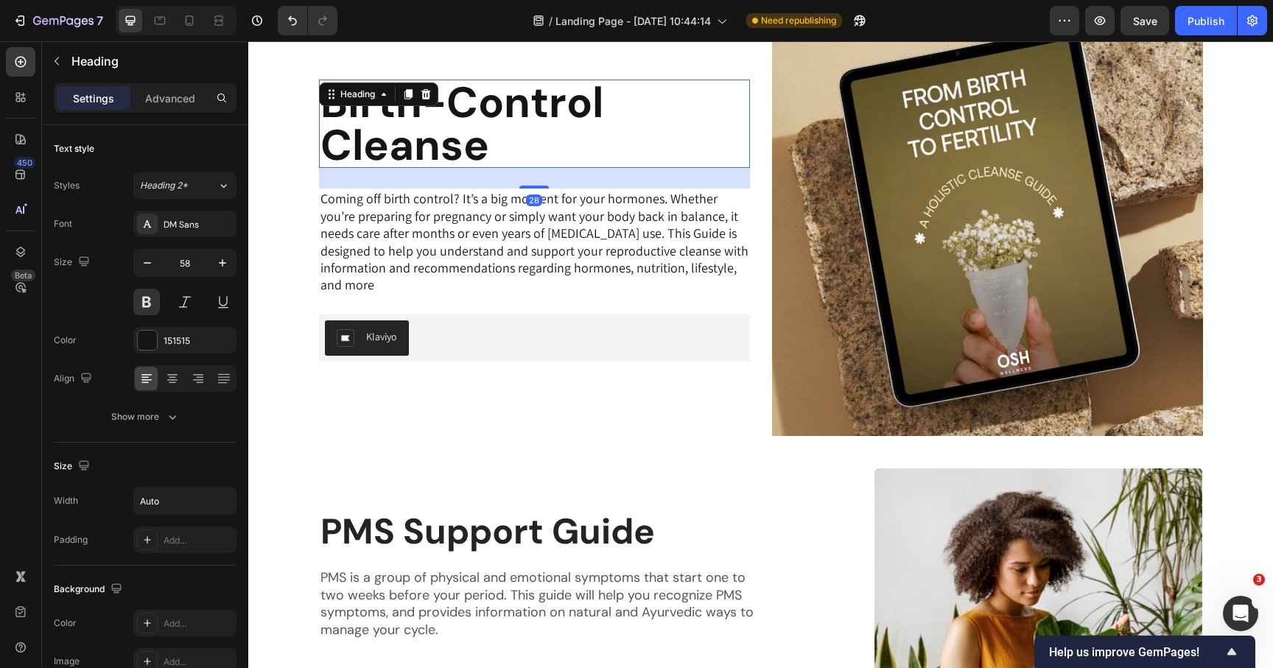
click at [467, 105] on h2 "Birth-Control Cleanse" at bounding box center [534, 124] width 431 height 88
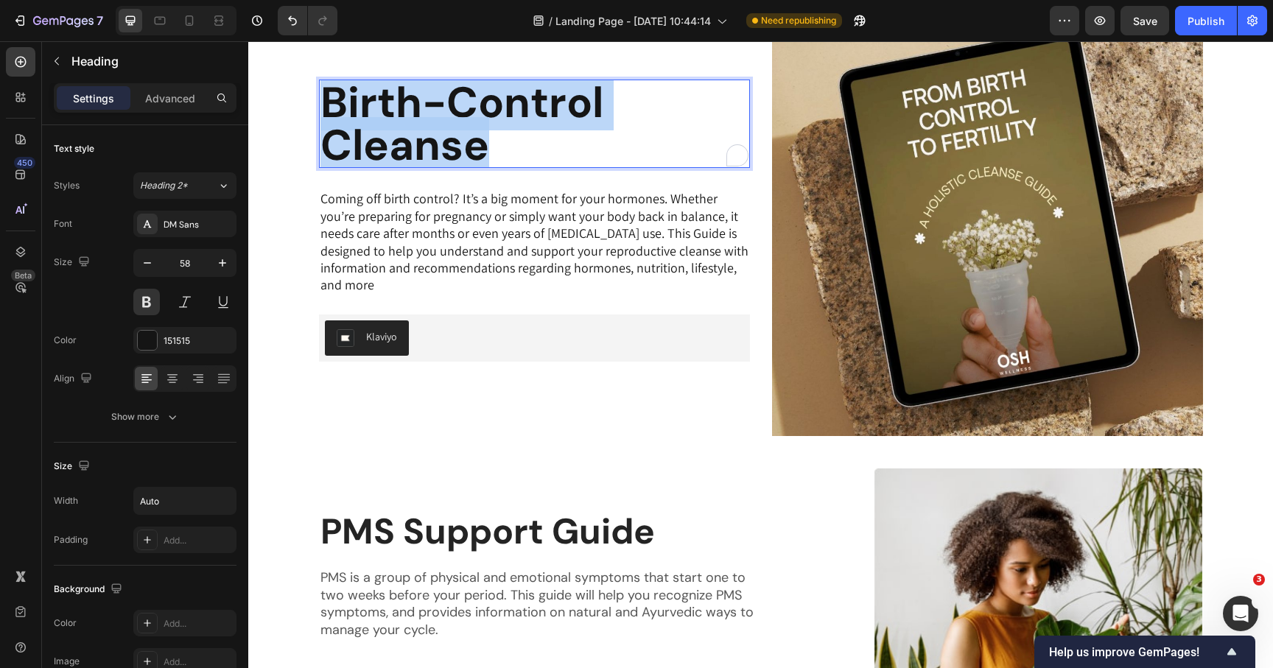
click at [467, 105] on p "Birth-Control Cleanse" at bounding box center [535, 123] width 428 height 85
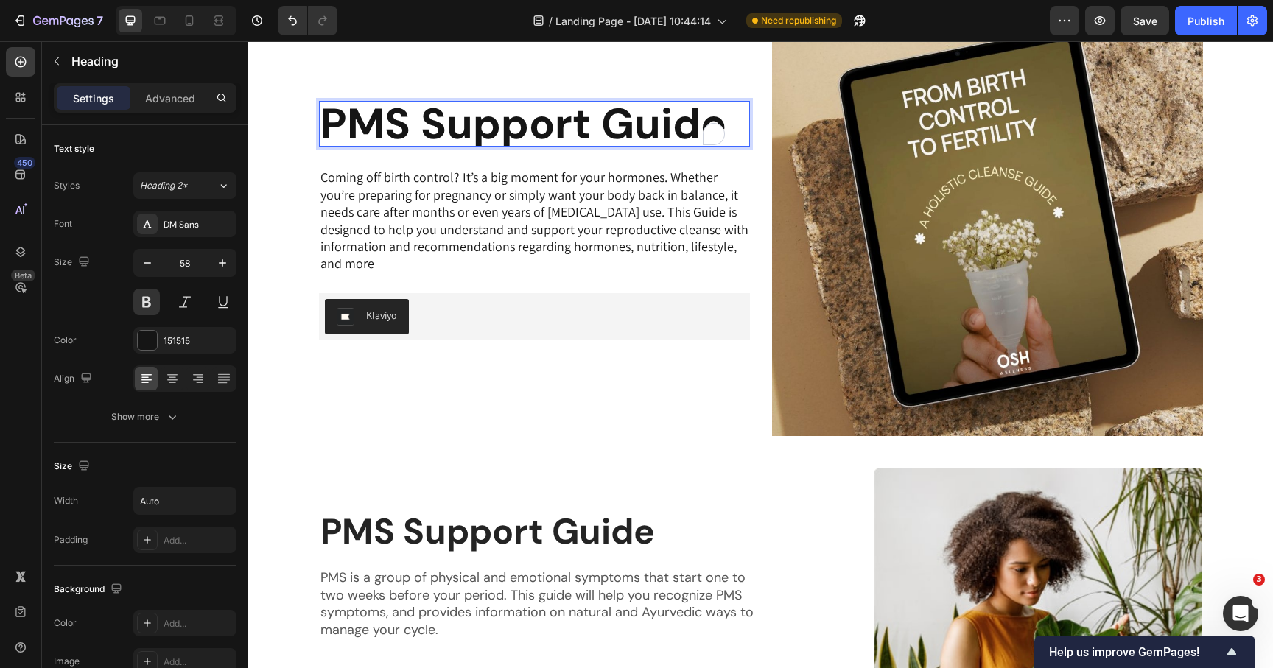
scroll to position [895, 0]
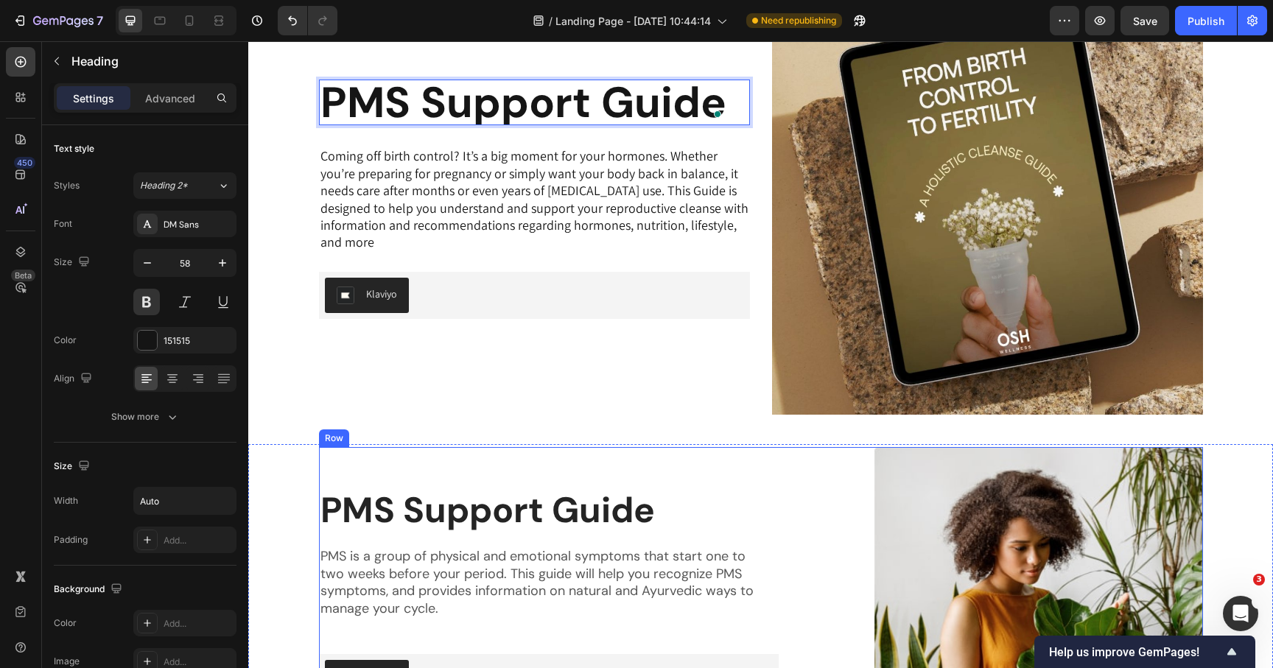
click at [466, 549] on p "PMS is a group of physical and emotional symptoms that start one to two weeks b…" at bounding box center [540, 582] width 438 height 69
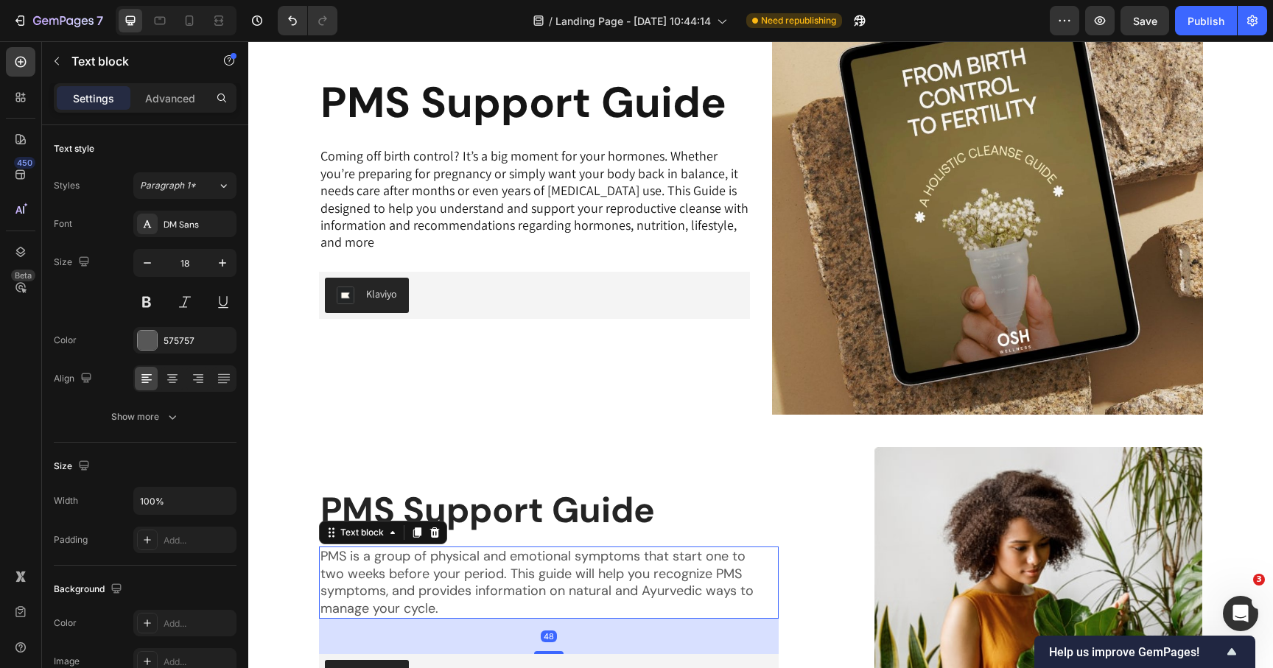
click at [466, 549] on p "PMS is a group of physical and emotional symptoms that start one to two weeks b…" at bounding box center [540, 582] width 438 height 69
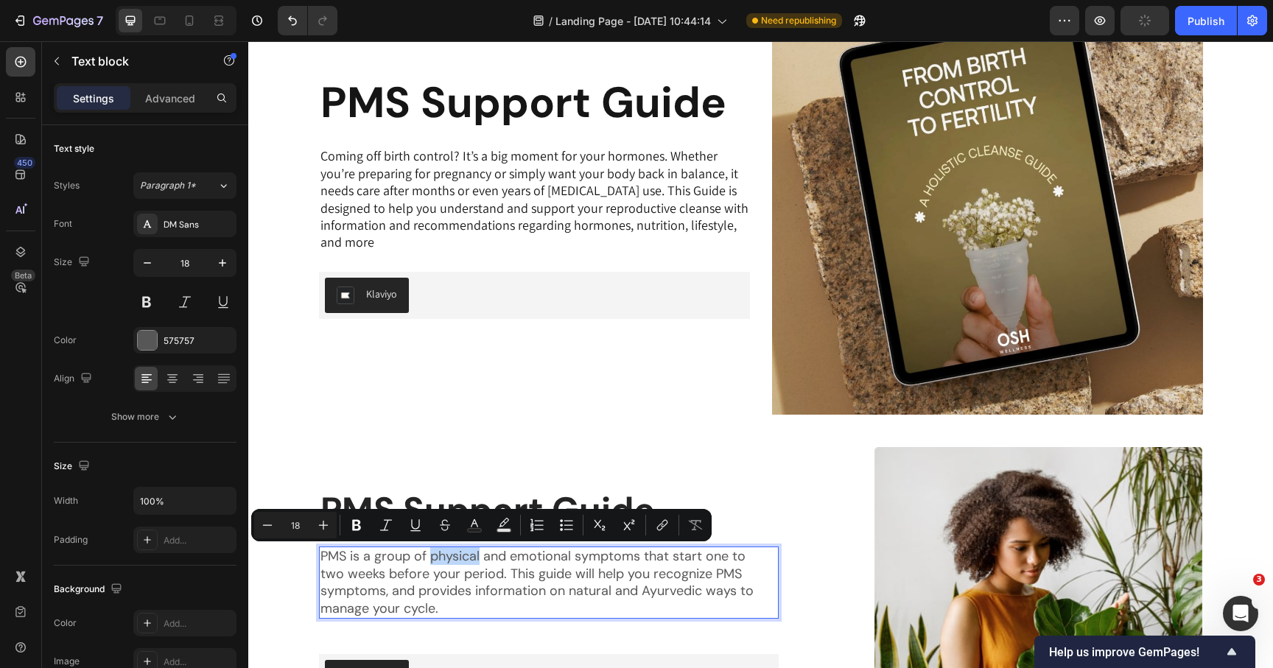
click at [463, 564] on p "PMS is a group of physical and emotional symptoms that start one to two weeks b…" at bounding box center [540, 582] width 438 height 69
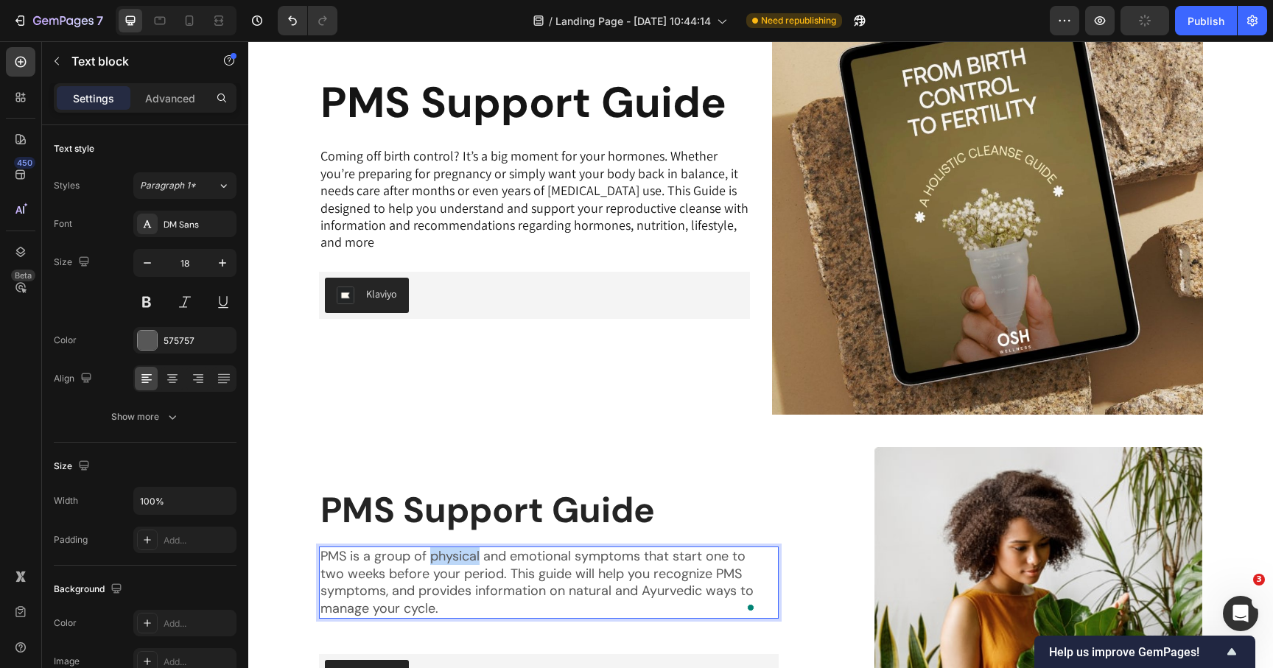
click at [463, 564] on p "PMS is a group of physical and emotional symptoms that start one to two weeks b…" at bounding box center [540, 582] width 438 height 69
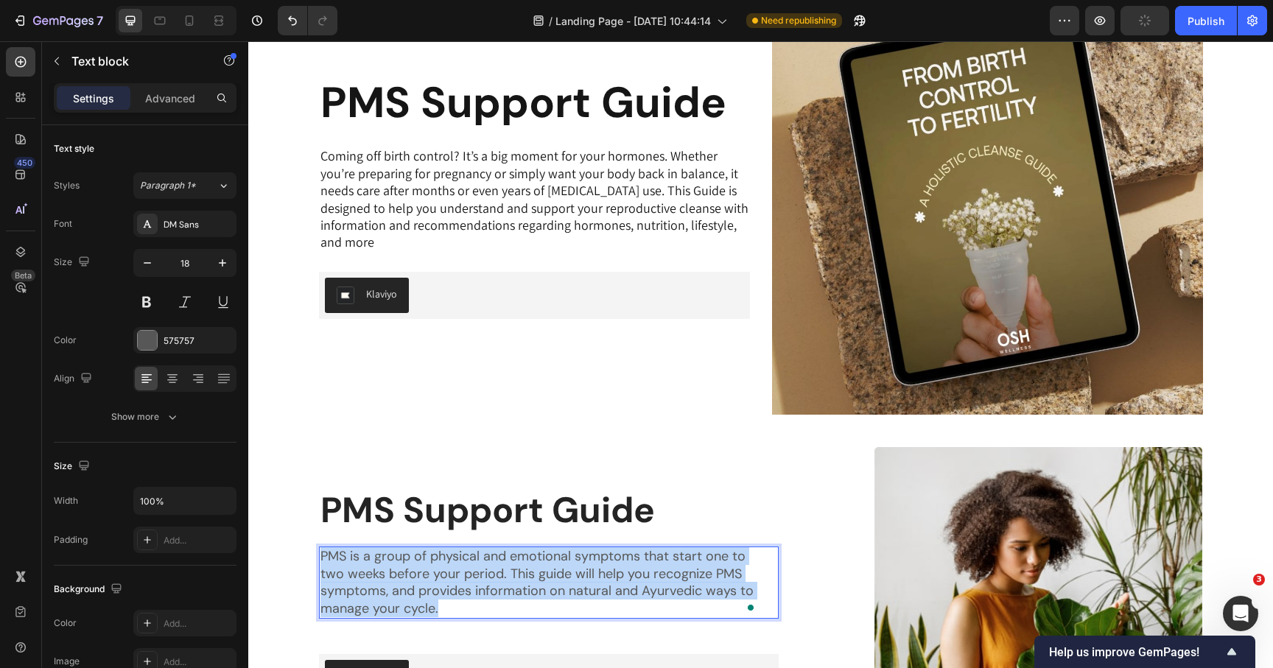
click at [463, 564] on p "PMS is a group of physical and emotional symptoms that start one to two weeks b…" at bounding box center [540, 582] width 438 height 69
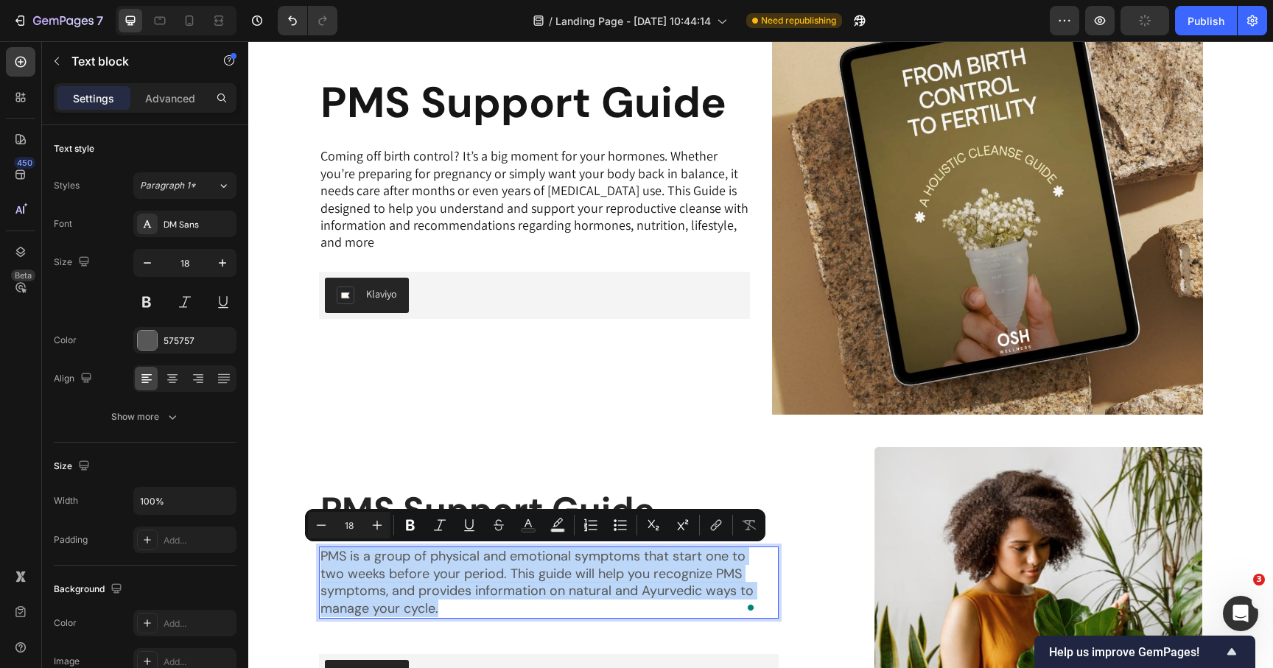
copy p "PMS is a group of physical and emotional symptoms that start one to two weeks b…"
click at [452, 200] on p "Coming off birth control? It’s a big moment for your hormones. Whether you’re p…" at bounding box center [535, 198] width 428 height 103
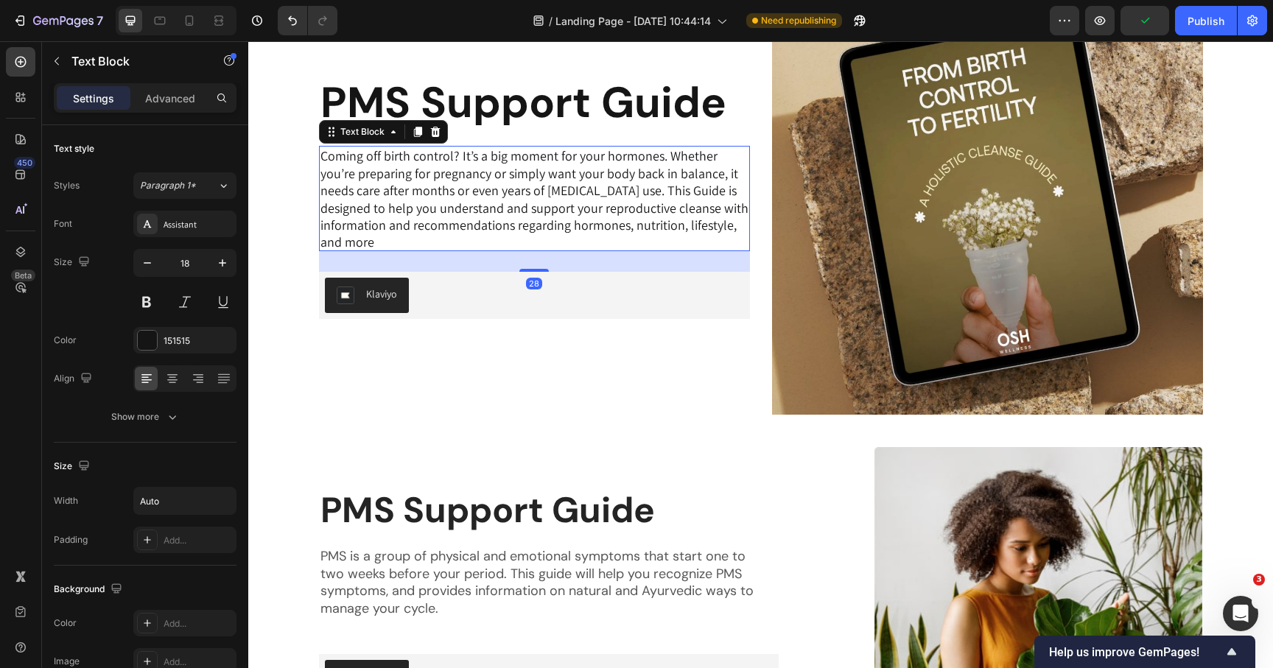
click at [452, 200] on p "Coming off birth control? It’s a big moment for your hormones. Whether you’re p…" at bounding box center [535, 198] width 428 height 103
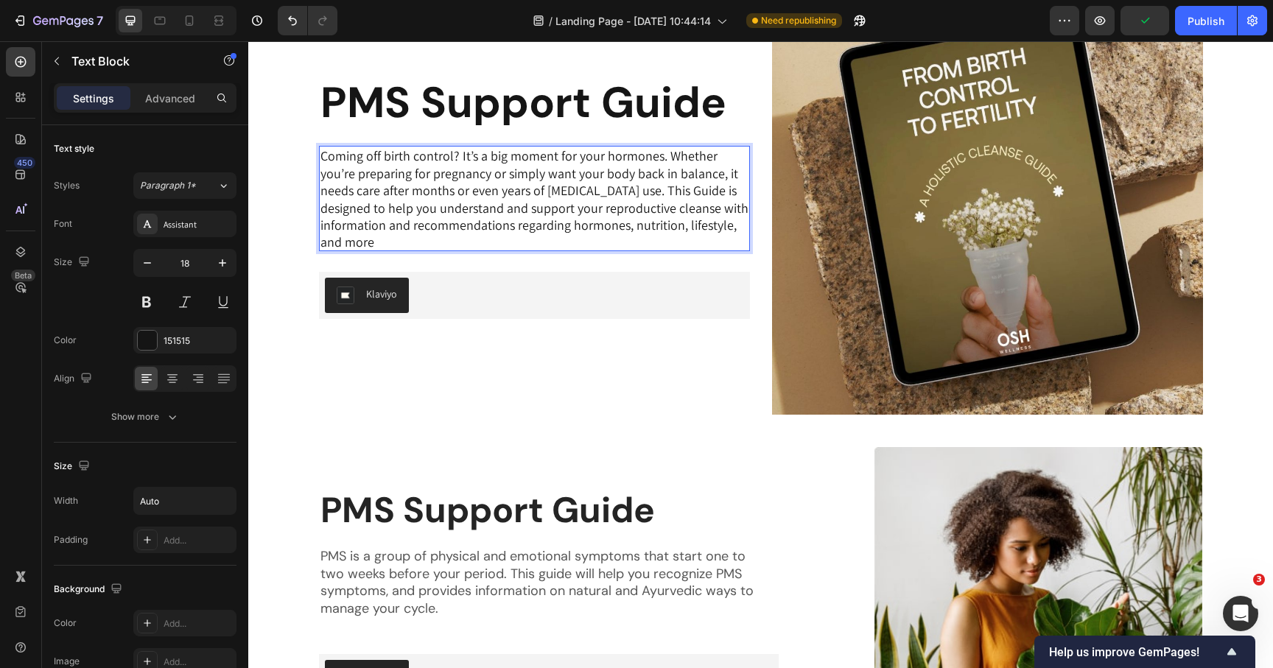
scroll to position [911, 0]
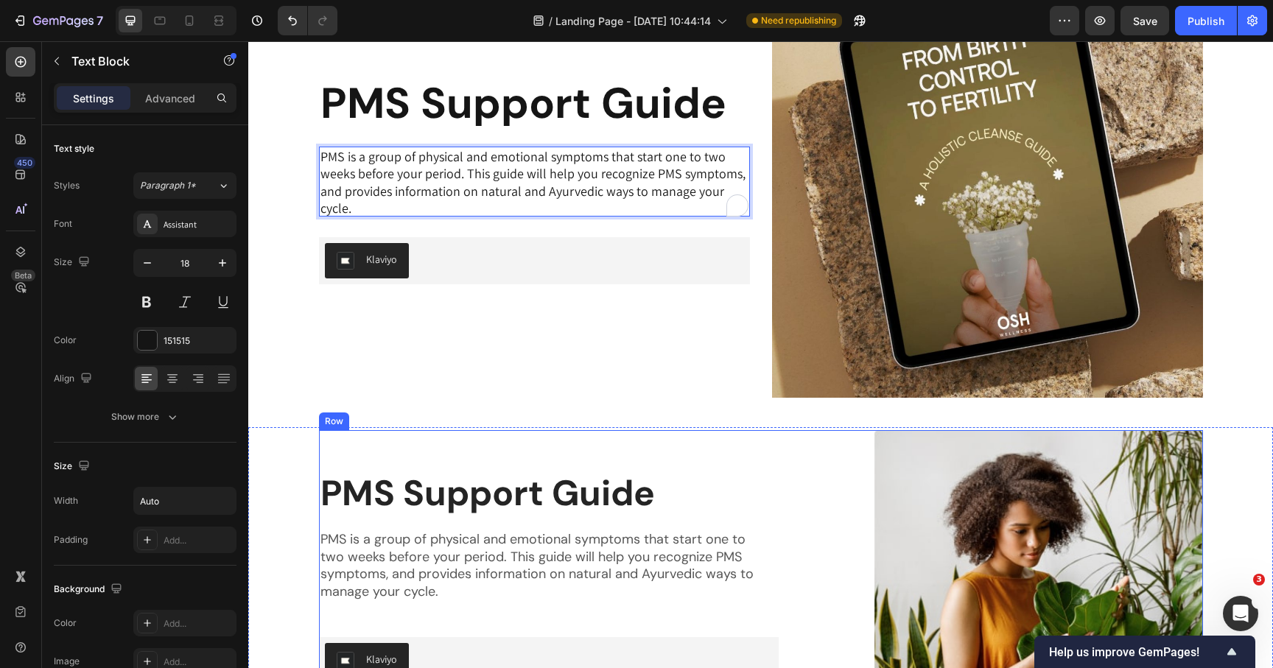
click at [568, 465] on div "PMS Support Guide Heading PMS is a group of physical and emotional symptoms tha…" at bounding box center [549, 594] width 460 height 329
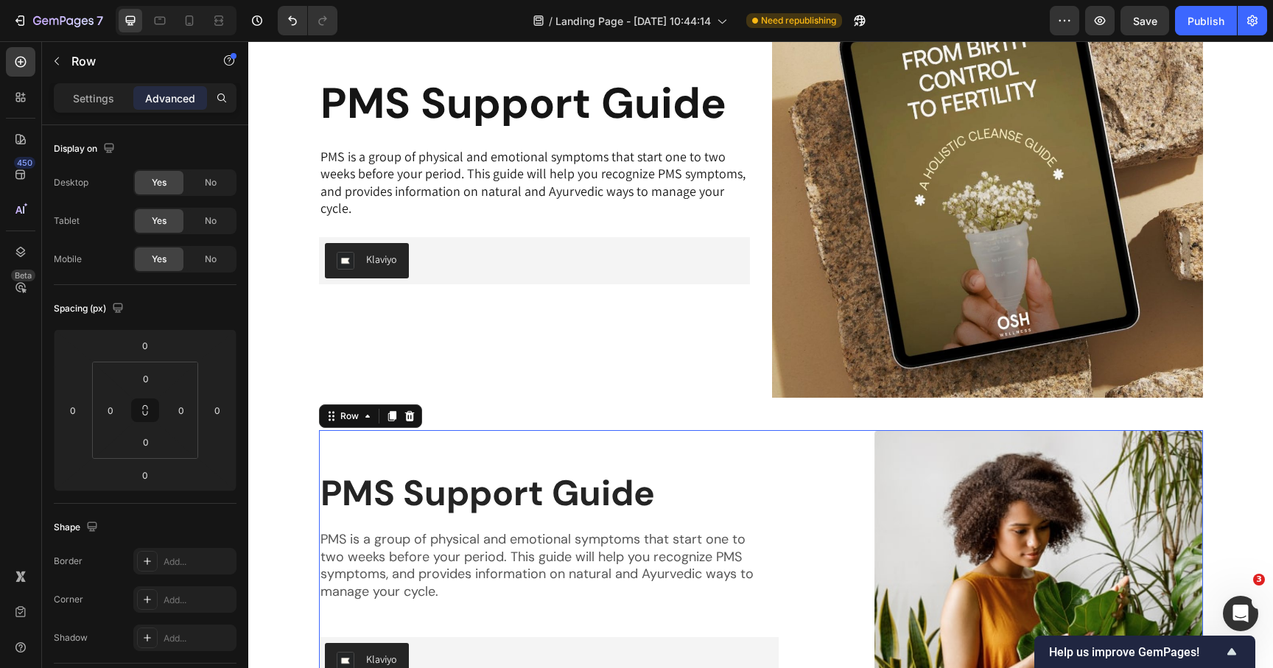
click at [307, 453] on div "PMS Support Guide Heading PMS is a group of physical and emotional symptoms tha…" at bounding box center [760, 594] width 1003 height 329
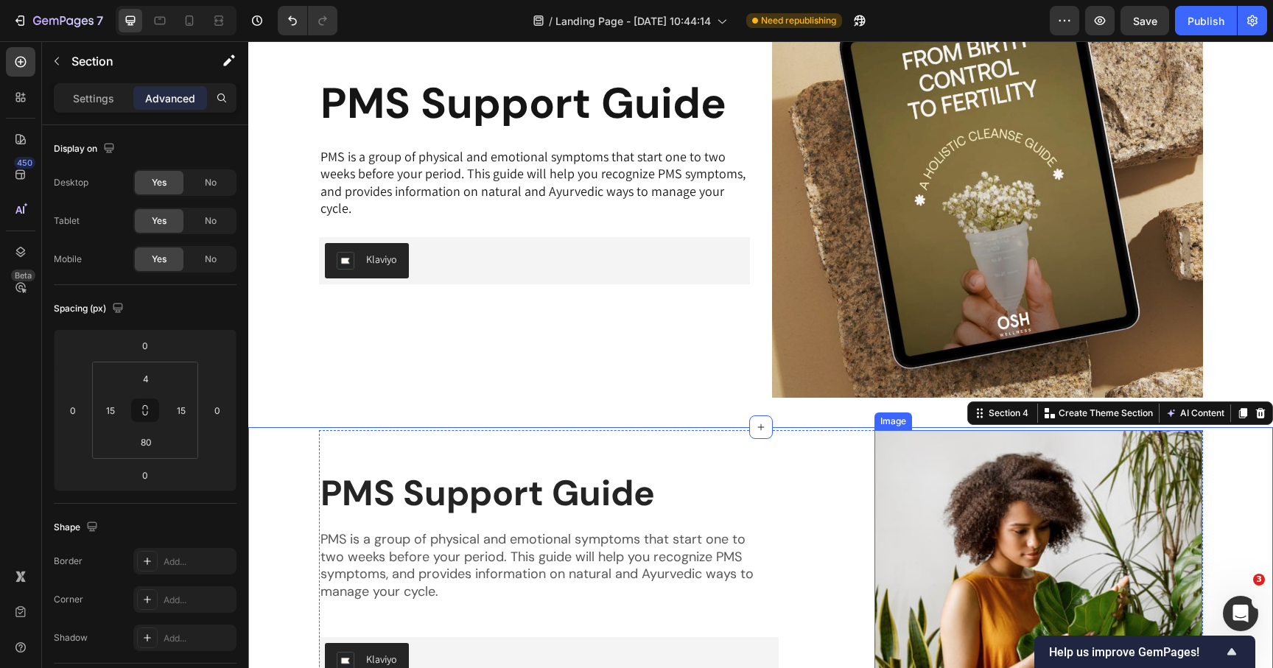
click at [1029, 219] on img at bounding box center [987, 182] width 431 height 431
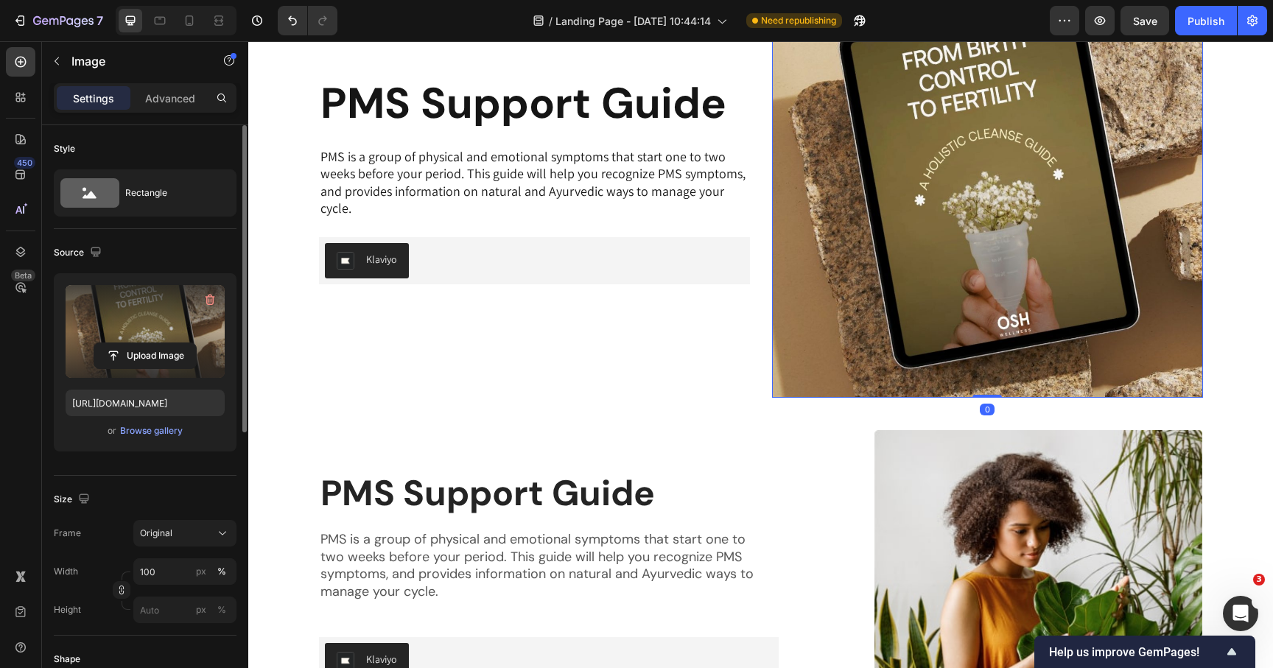
click at [164, 327] on label at bounding box center [145, 331] width 159 height 93
click at [164, 343] on input "file" at bounding box center [145, 355] width 102 height 25
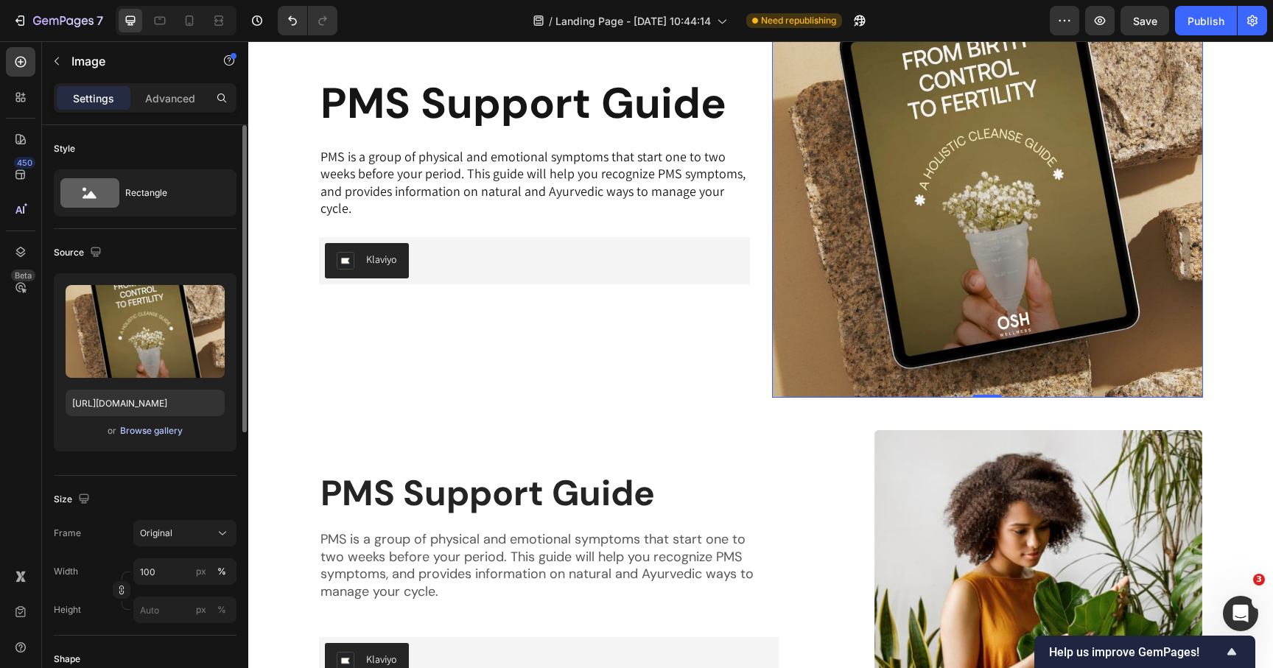
click at [147, 427] on div "Browse gallery" at bounding box center [151, 430] width 63 height 13
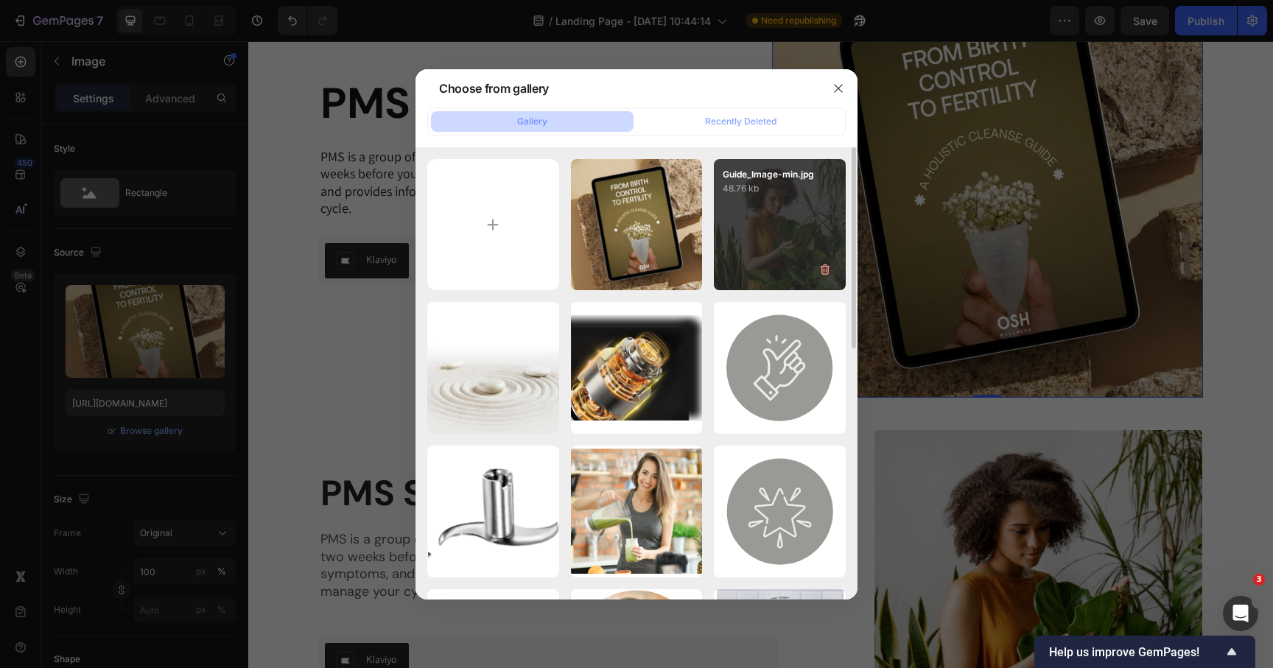
click at [735, 220] on div "Guide_Image-min.jpg 48.76 kb" at bounding box center [780, 225] width 132 height 132
type input "[URL][DOMAIN_NAME]"
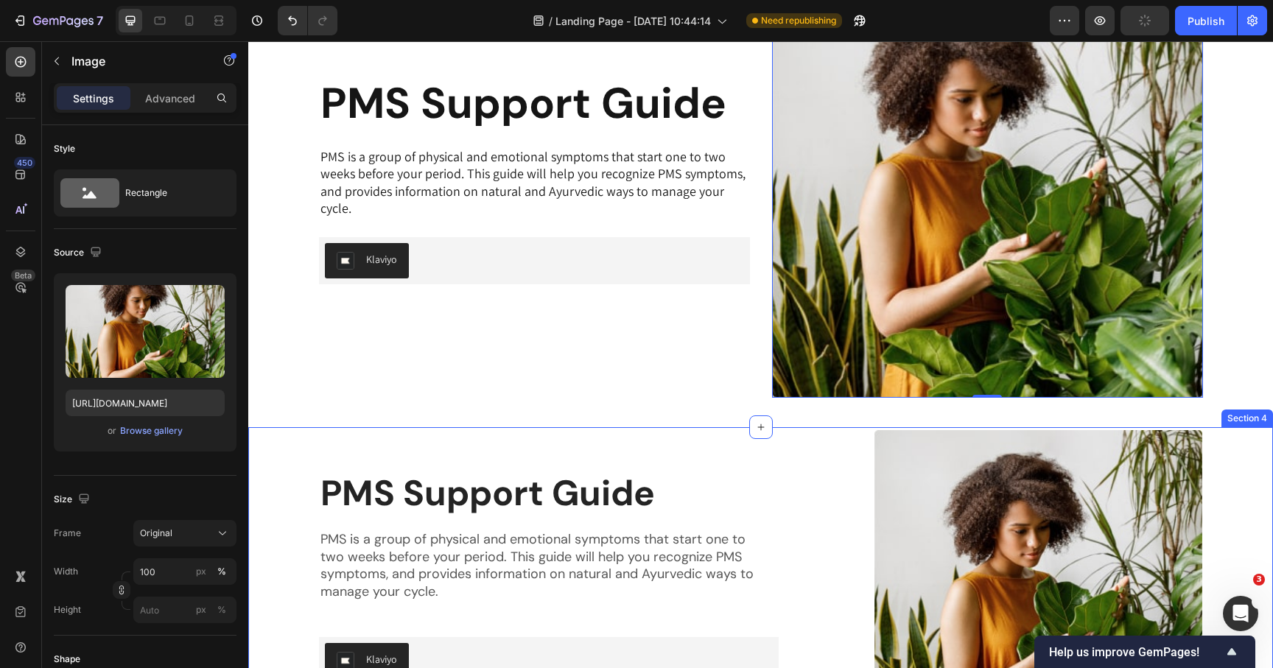
click at [315, 483] on div "PMS Support Guide Heading PMS is a group of physical and emotional symptoms tha…" at bounding box center [760, 594] width 1003 height 329
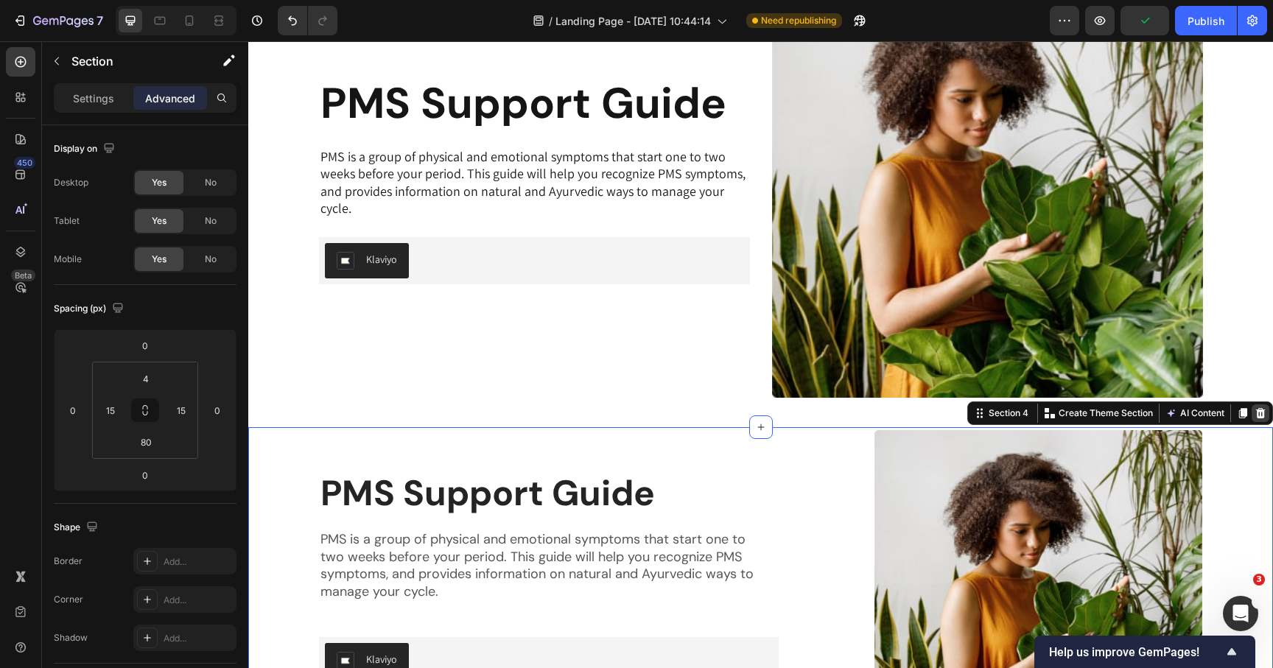
click at [1256, 415] on icon at bounding box center [1261, 413] width 12 height 12
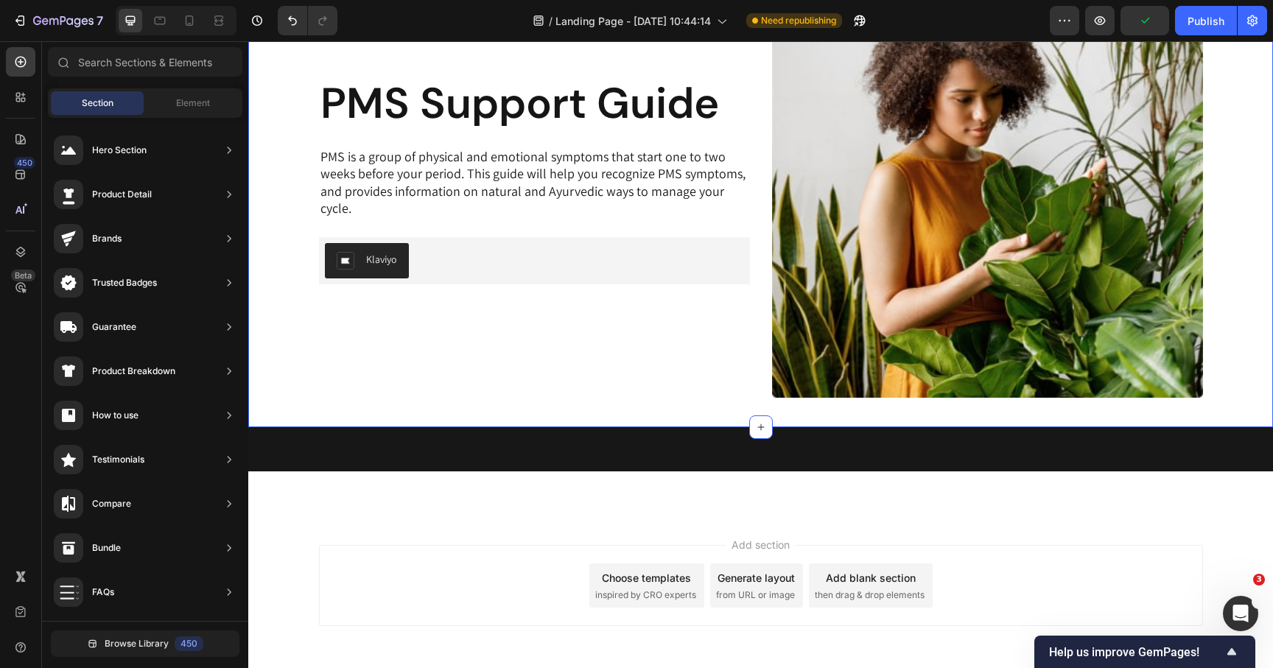
click at [649, 411] on div "PMS Support Guide Heading PMS is a group of physical and emotional symptoms tha…" at bounding box center [760, 182] width 1025 height 490
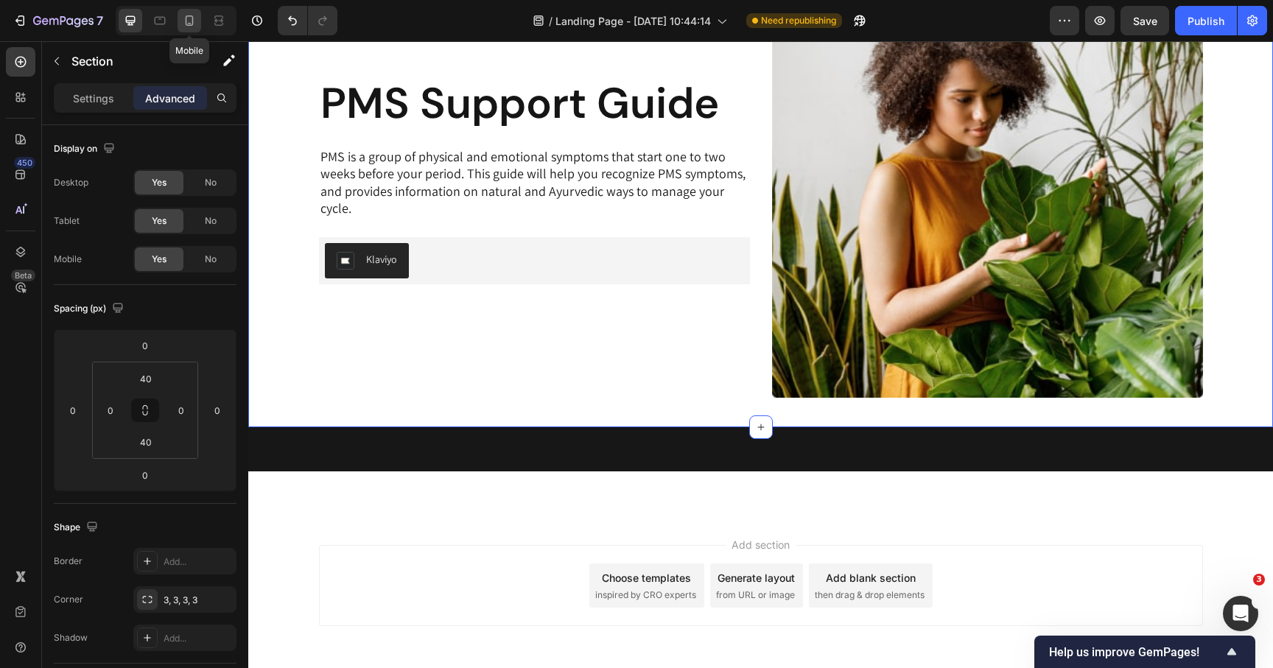
click at [191, 24] on icon at bounding box center [189, 20] width 15 height 15
type input "20"
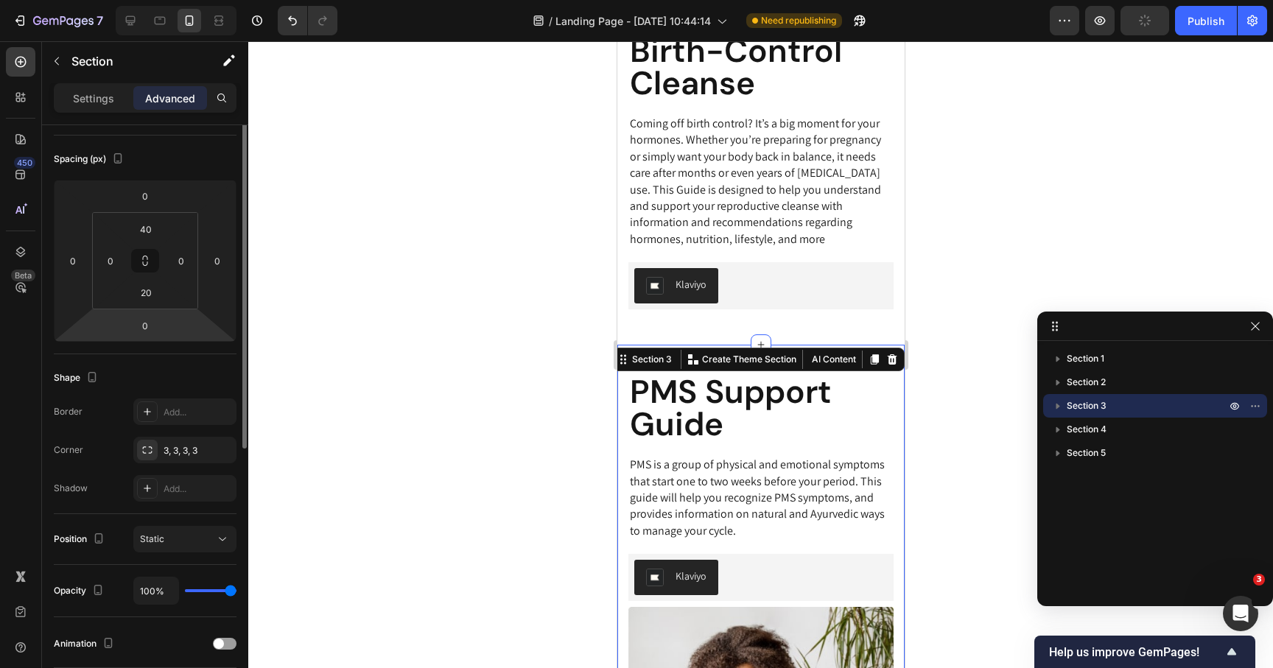
scroll to position [60, 0]
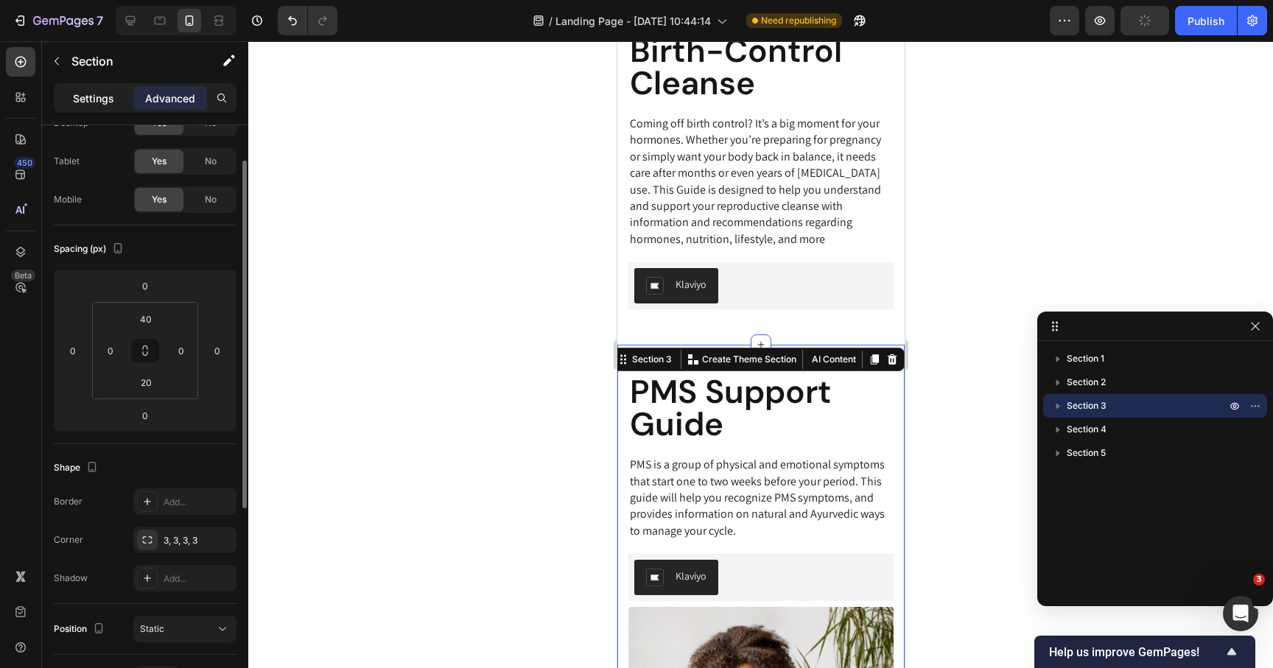
click at [99, 100] on p "Settings" at bounding box center [93, 98] width 41 height 15
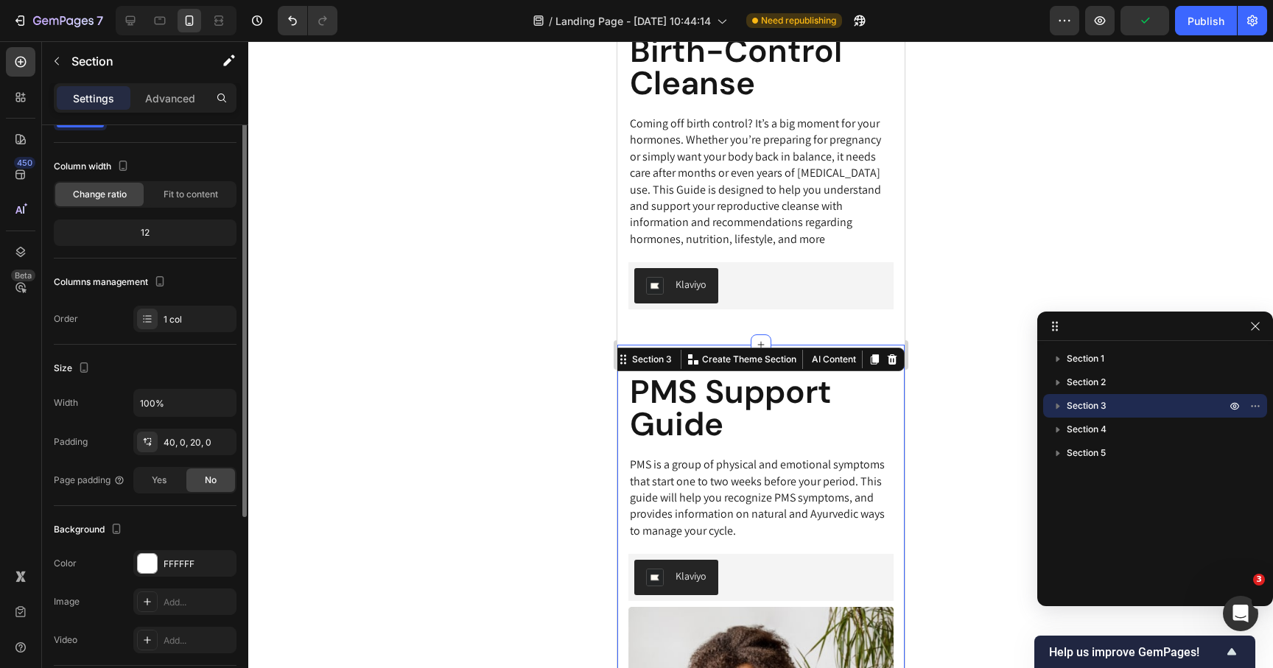
scroll to position [0, 0]
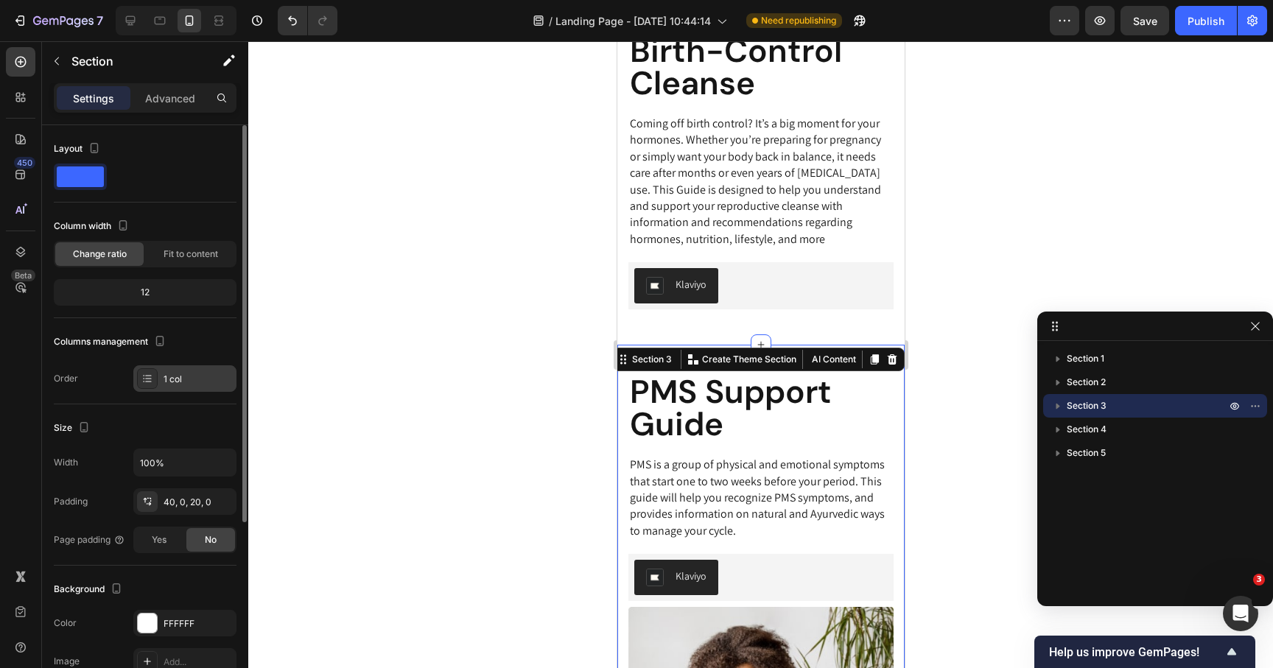
click at [147, 385] on div at bounding box center [147, 378] width 21 height 21
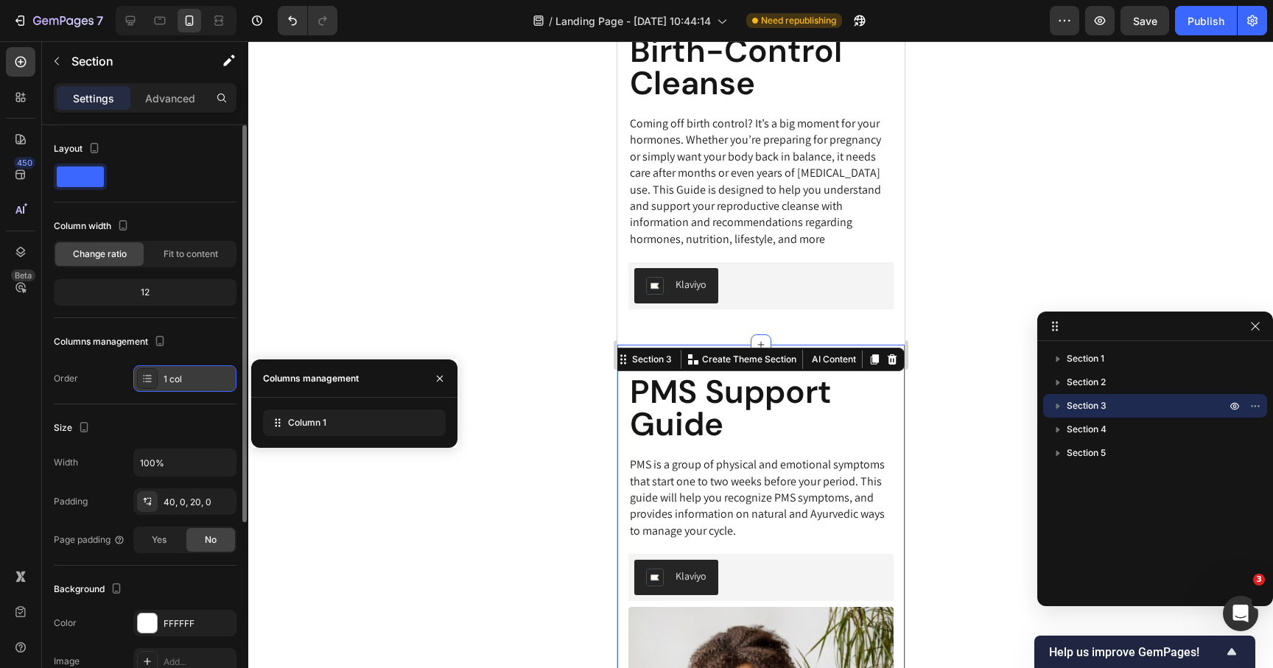
click at [147, 385] on div at bounding box center [147, 378] width 21 height 21
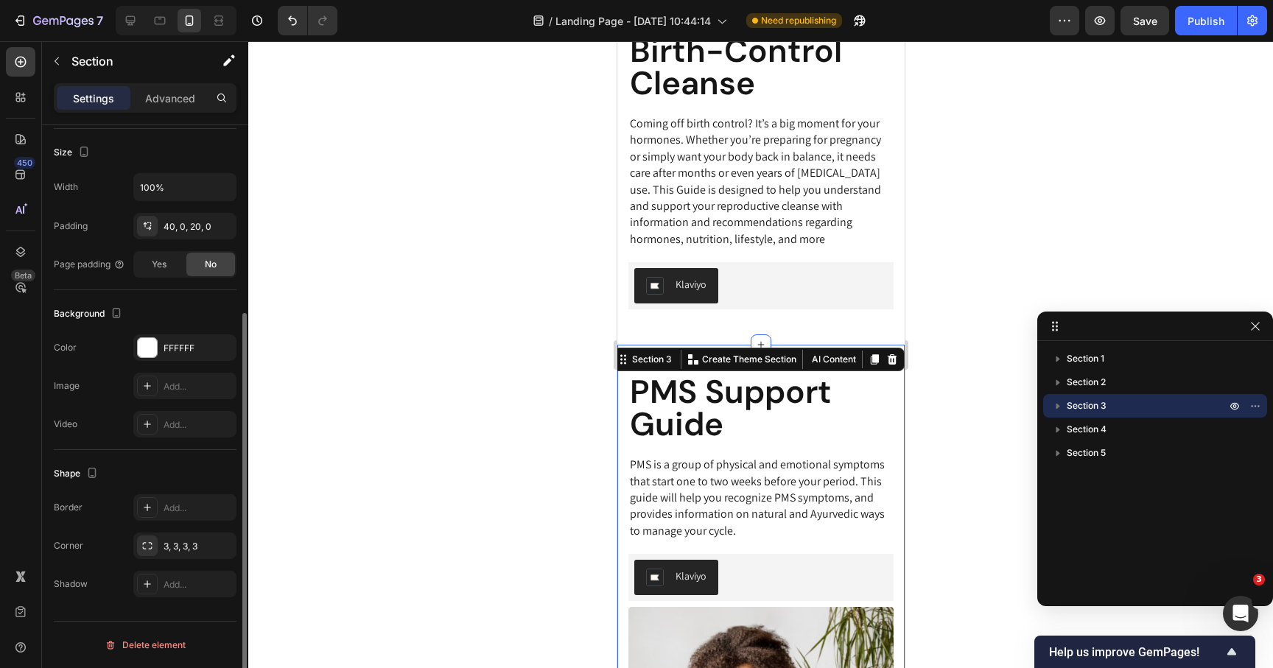
scroll to position [14, 0]
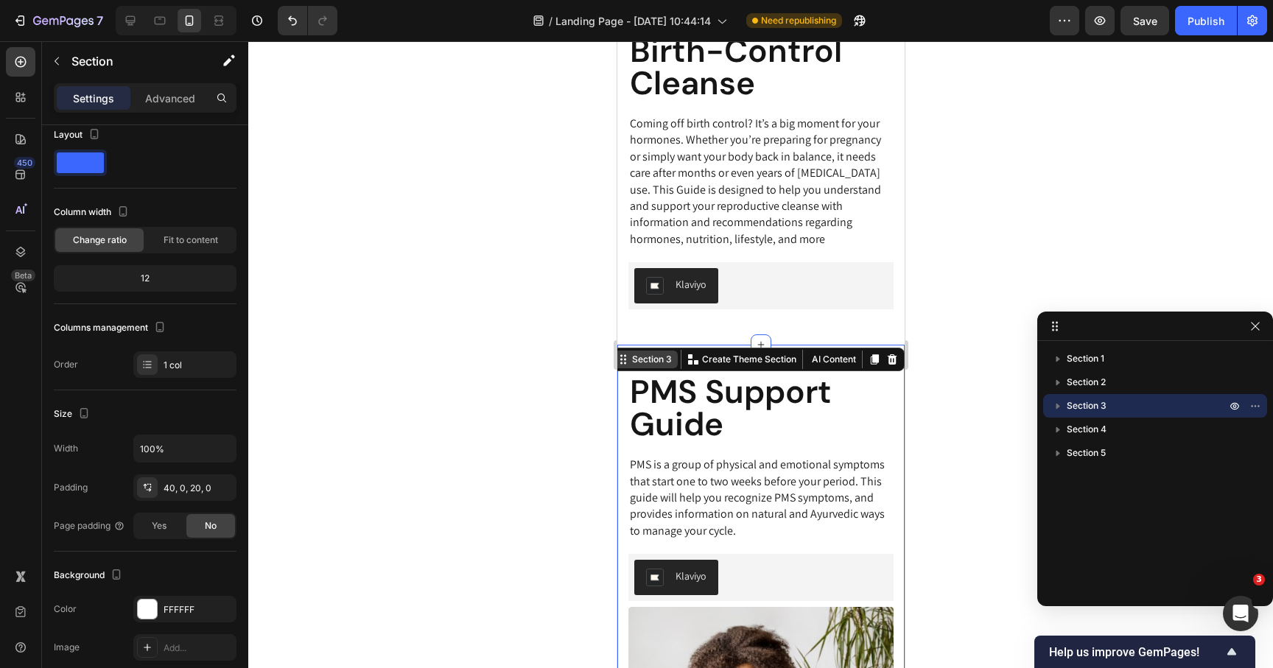
click at [652, 361] on div "Section 3" at bounding box center [652, 359] width 46 height 13
click at [654, 416] on p "PMS Support Guide" at bounding box center [760, 408] width 262 height 65
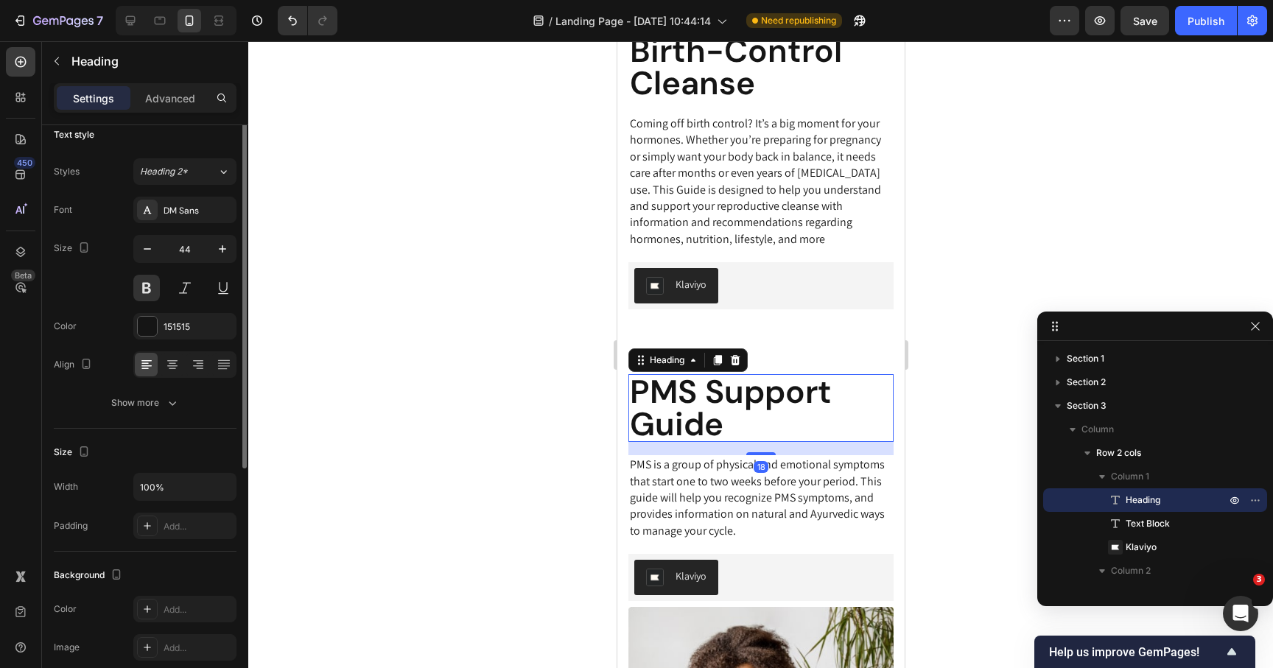
scroll to position [0, 0]
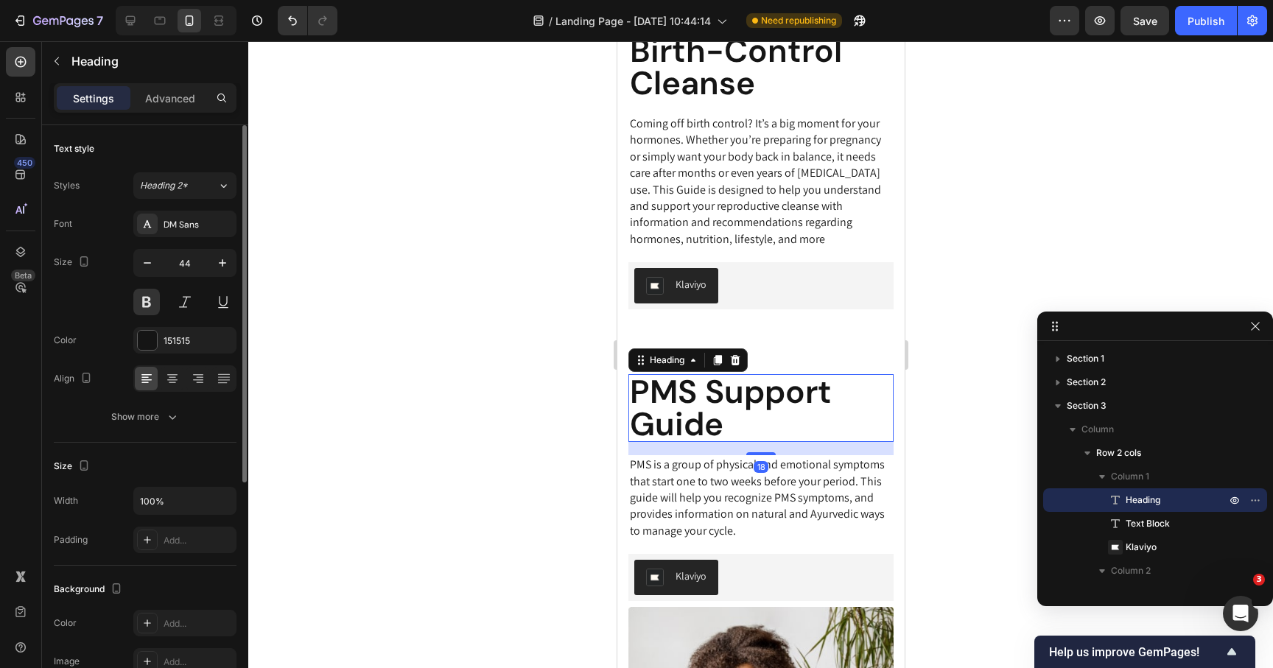
click at [664, 372] on div "PMS Support Guide Heading 18 PMS is a group of physical and emotional symptoms …" at bounding box center [760, 630] width 287 height 570
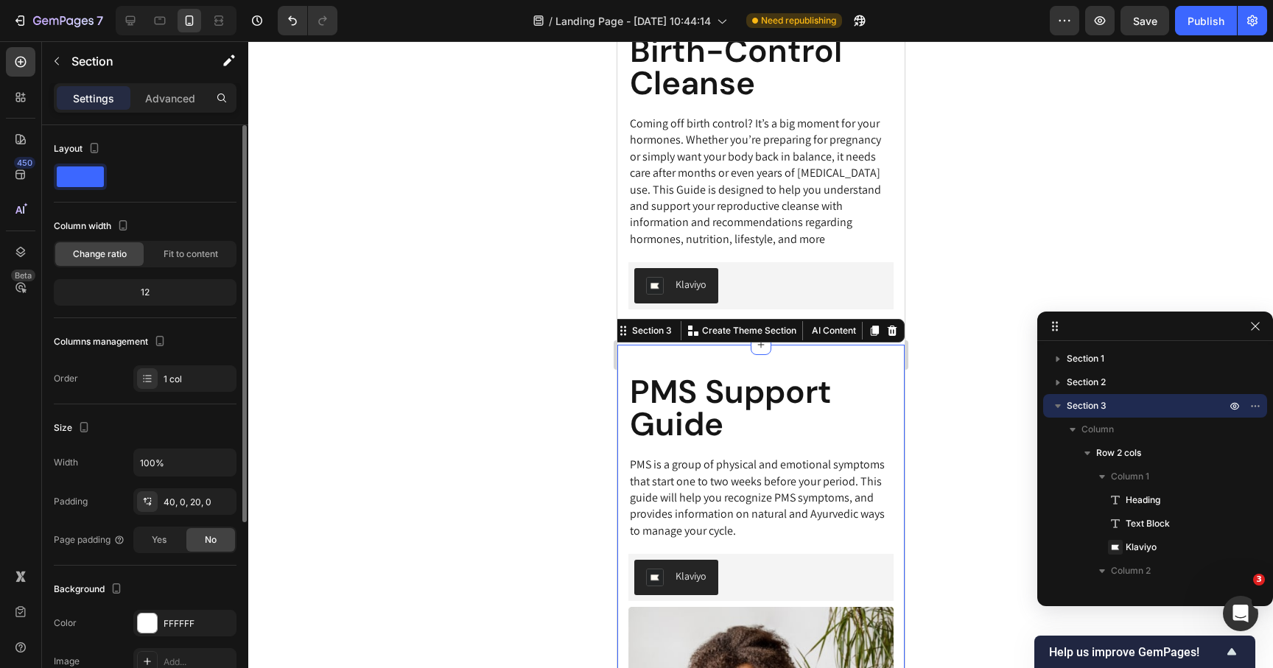
click at [656, 389] on p "PMS Support Guide" at bounding box center [760, 408] width 262 height 65
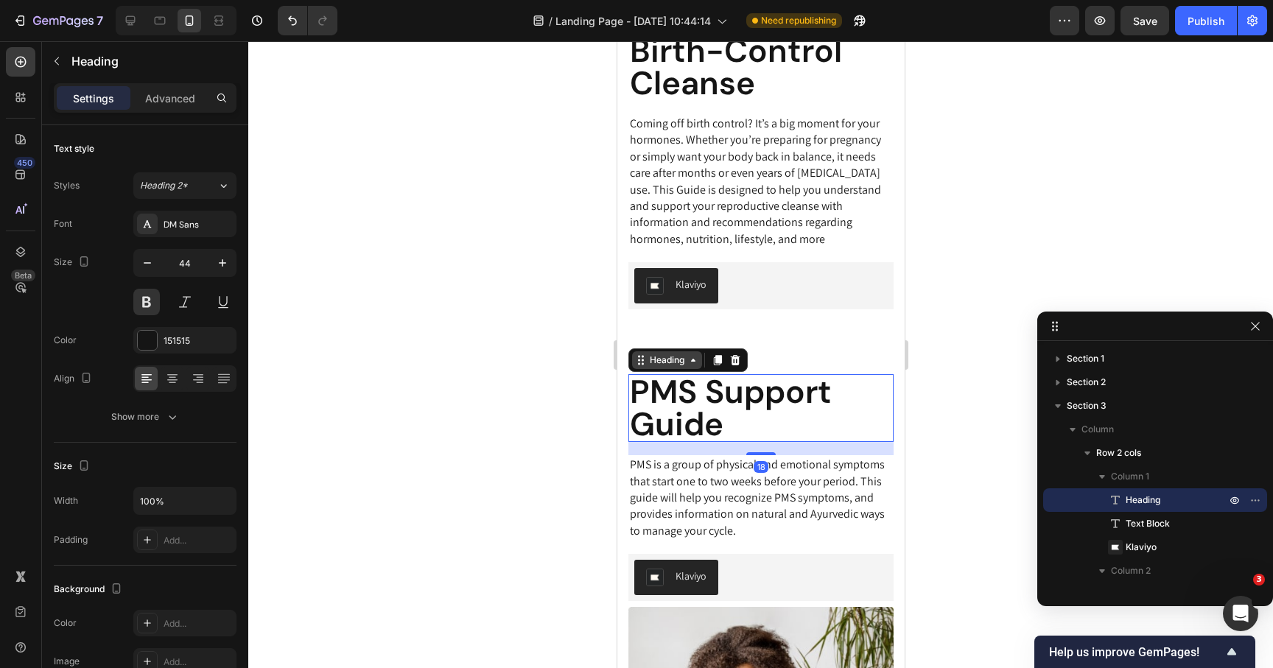
click at [665, 363] on div "Heading" at bounding box center [666, 360] width 41 height 13
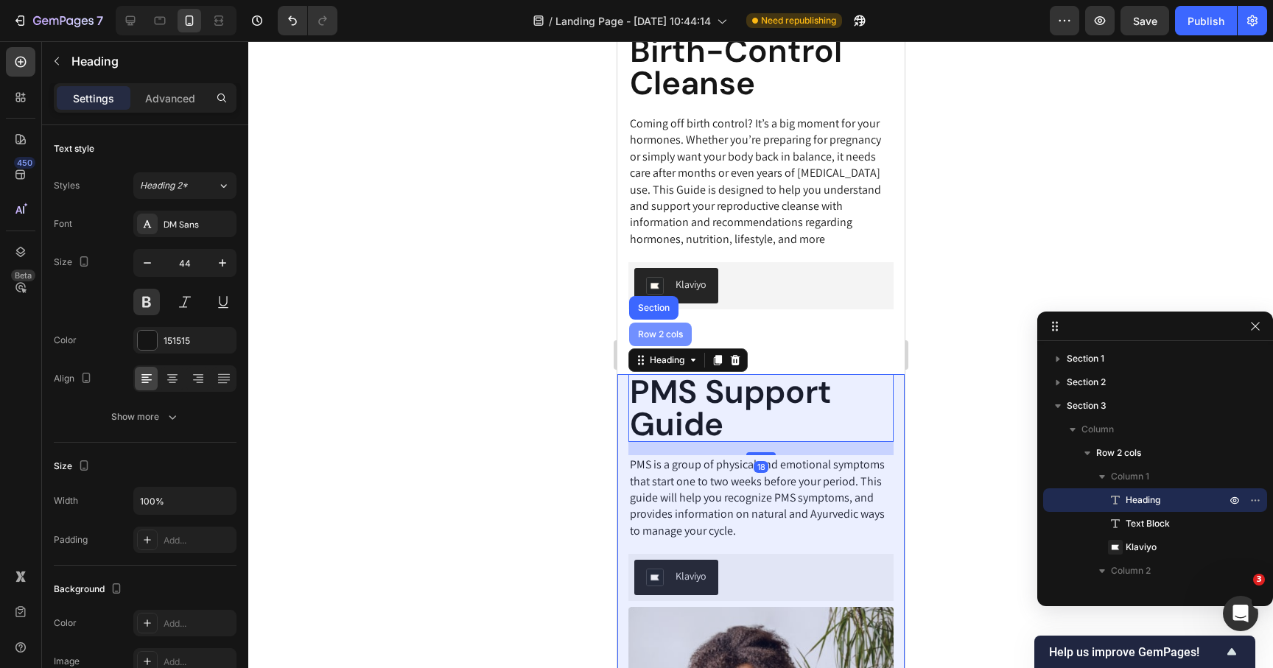
click at [662, 338] on div "Row 2 cols" at bounding box center [659, 334] width 51 height 9
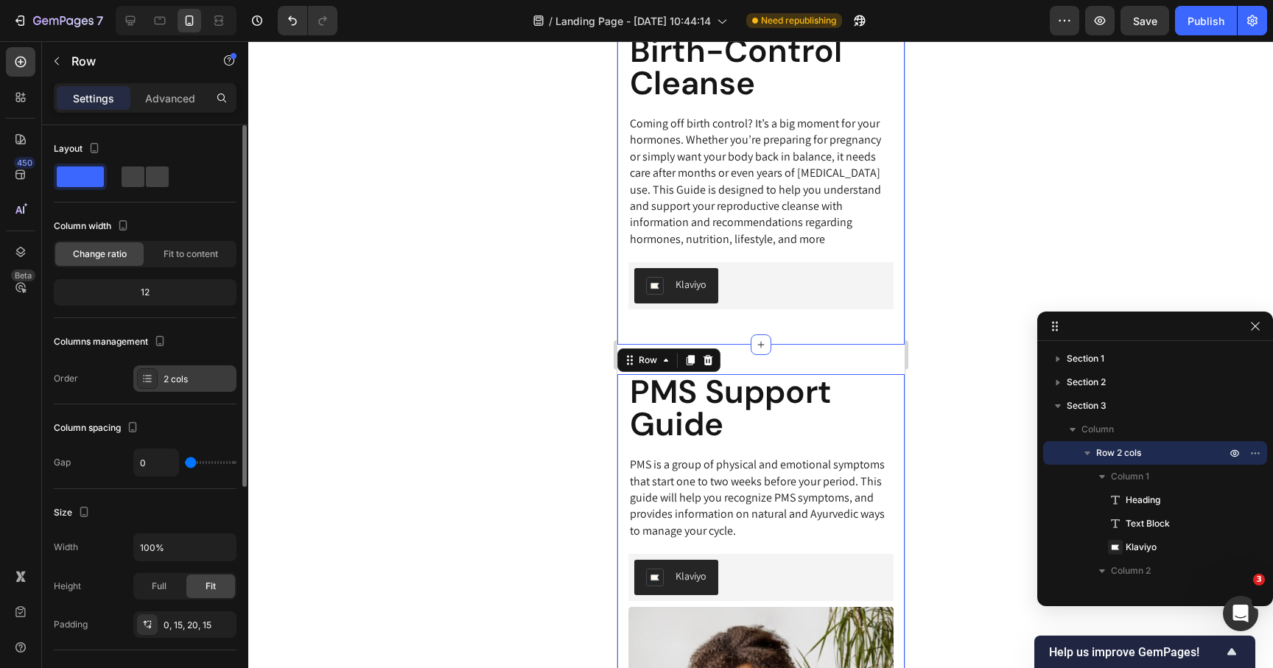
click at [144, 378] on icon at bounding box center [147, 379] width 12 height 12
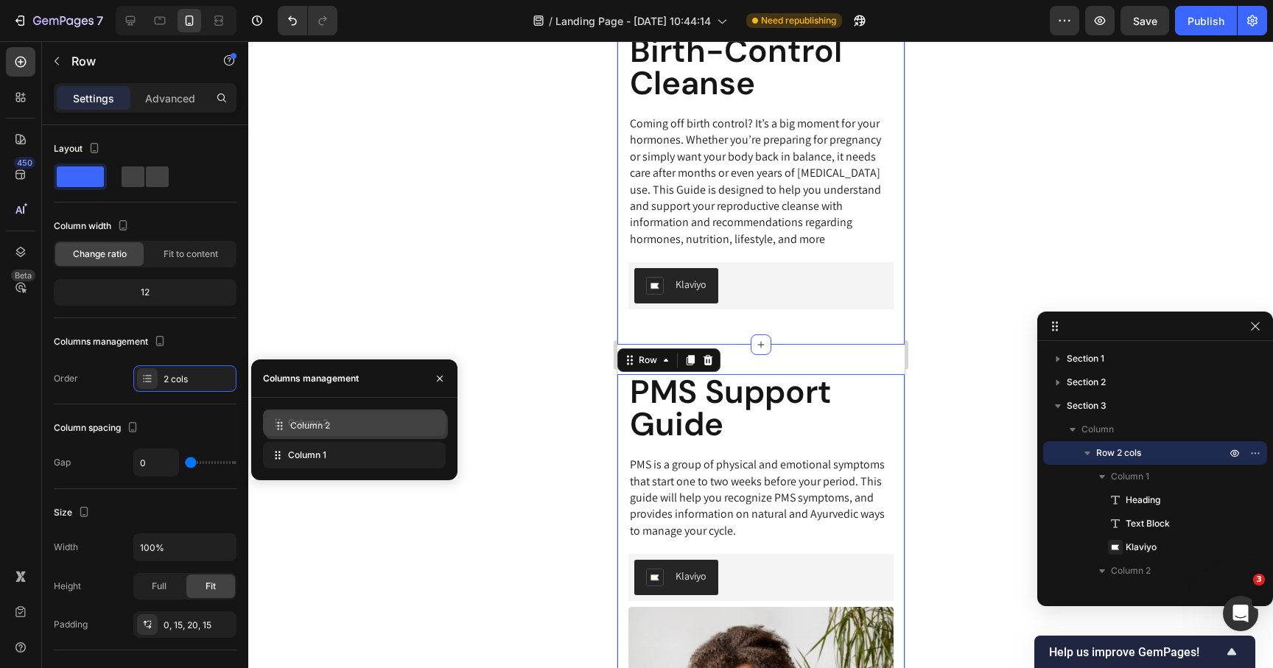
drag, startPoint x: 275, startPoint y: 460, endPoint x: 277, endPoint y: 430, distance: 29.6
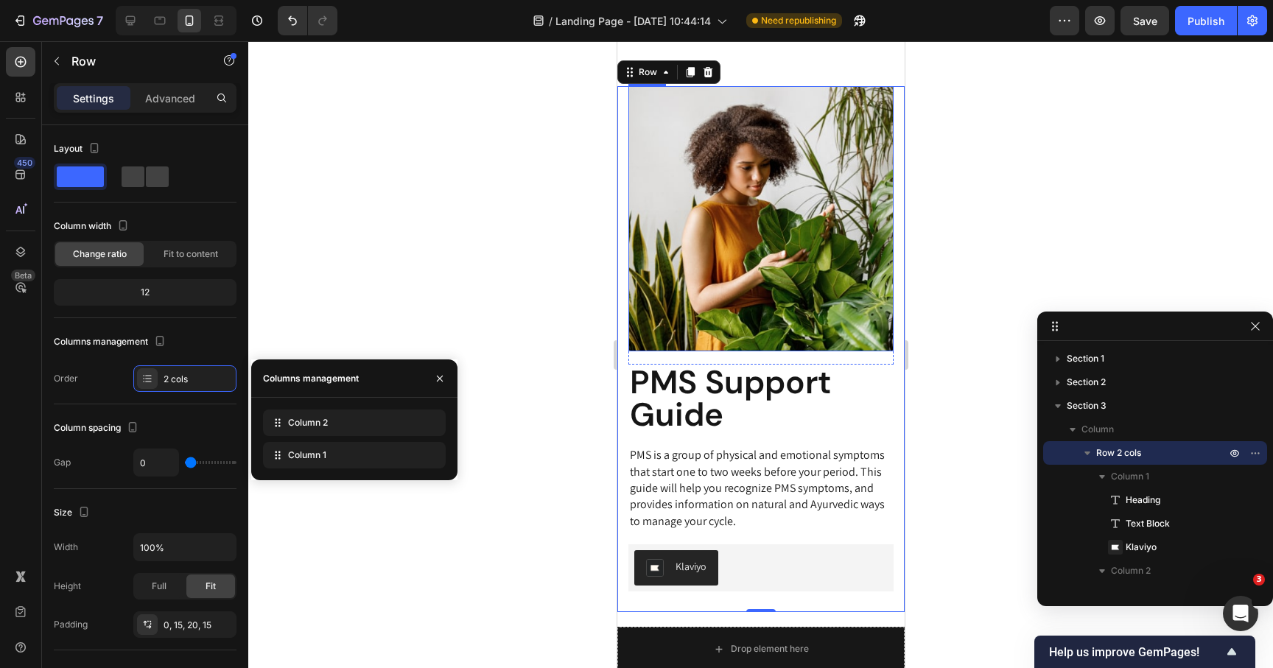
scroll to position [959, 0]
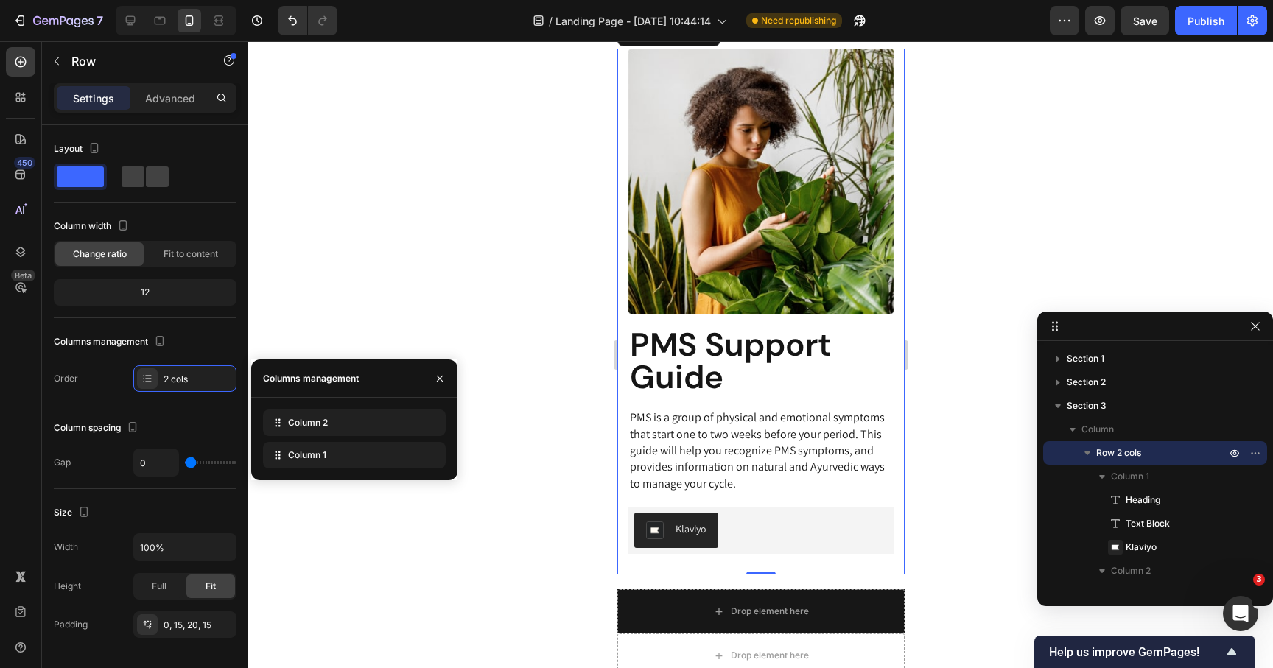
click at [700, 401] on div "PMS Support Guide Heading PMS is a group of physical and emotional symptoms tha…" at bounding box center [760, 443] width 265 height 233
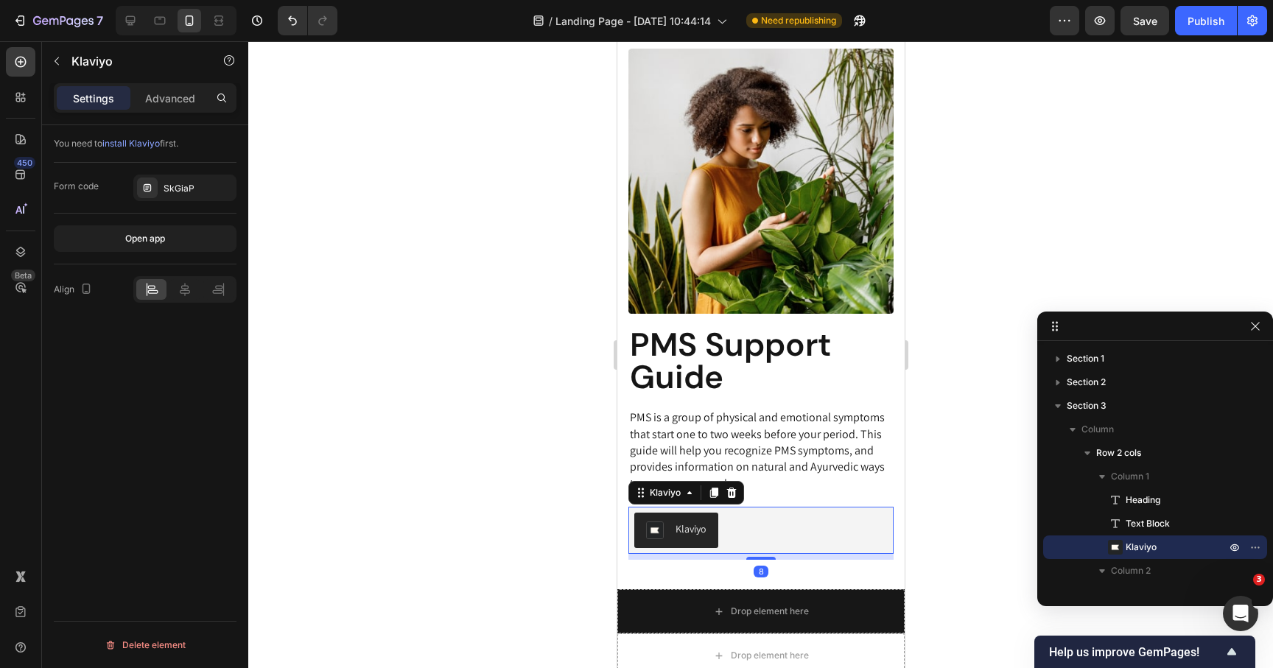
click at [782, 522] on div "Klaviyo" at bounding box center [760, 530] width 253 height 35
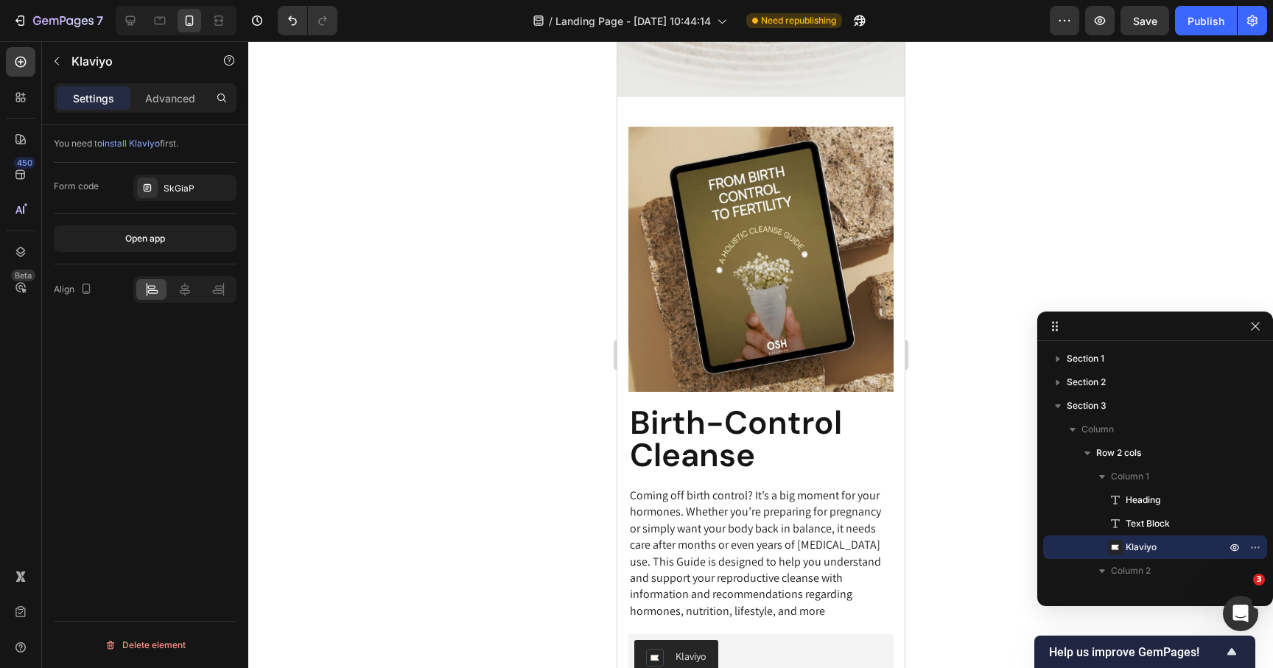
scroll to position [261, 0]
click at [130, 27] on icon at bounding box center [130, 20] width 15 height 15
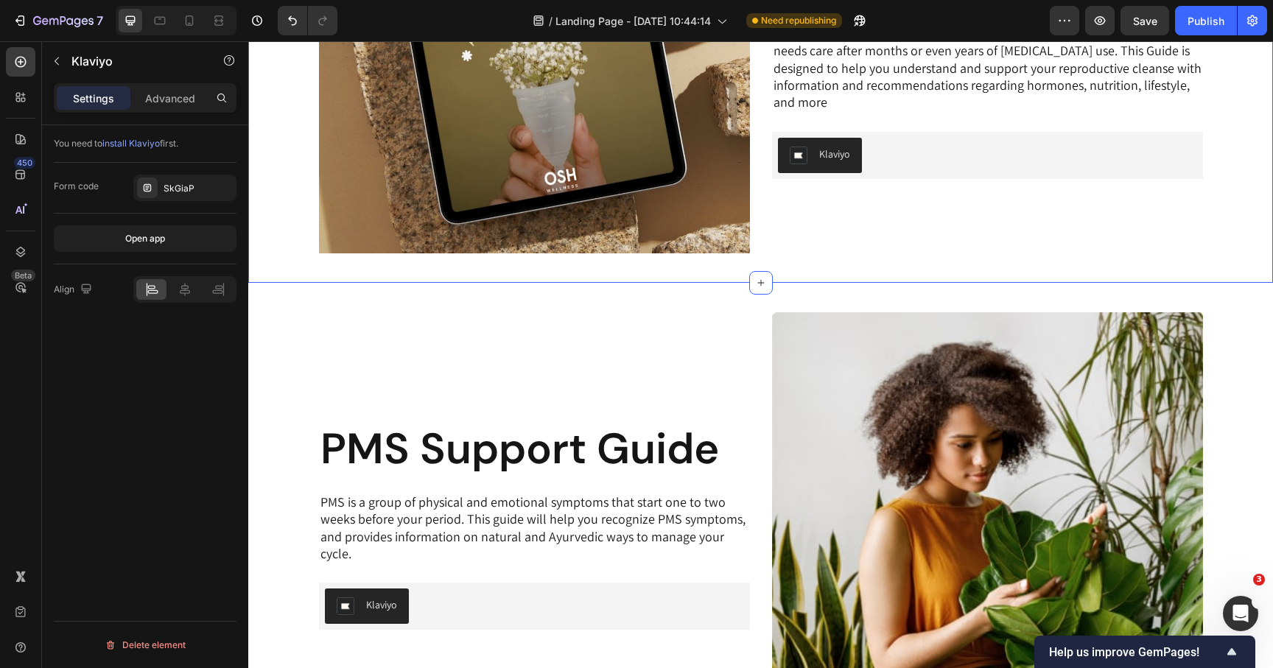
scroll to position [665, 0]
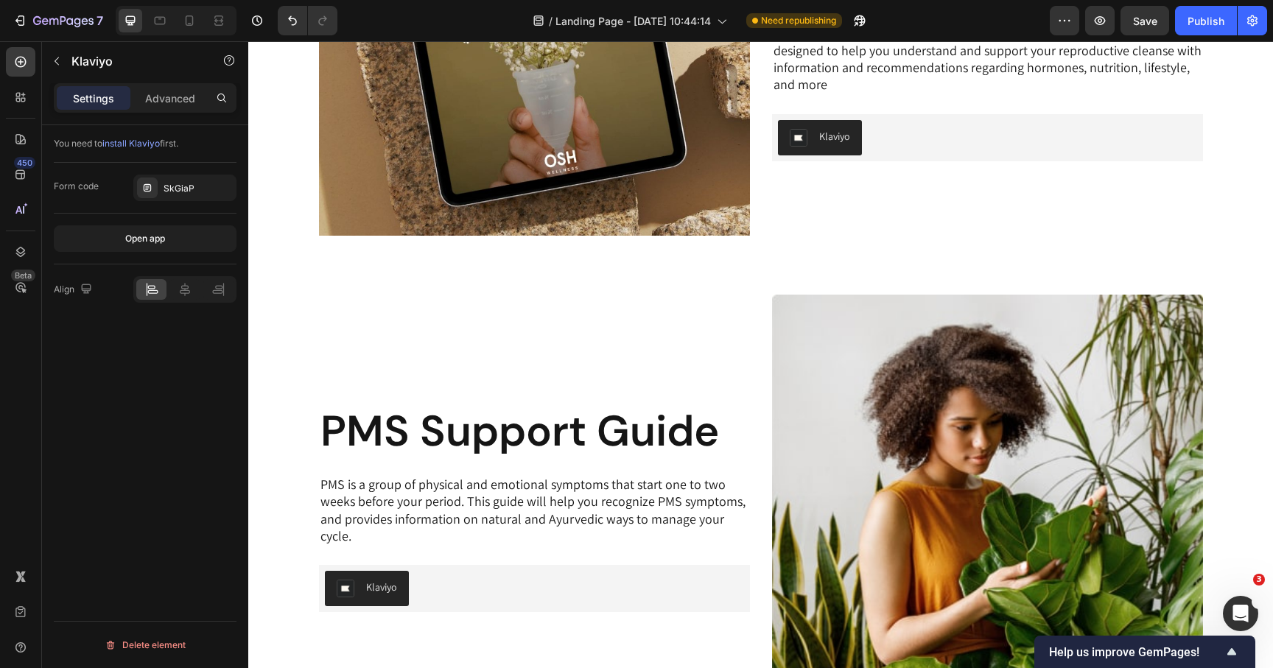
click at [502, 592] on div "Klaviyo" at bounding box center [534, 588] width 419 height 35
click at [198, 187] on div "SkGiaP" at bounding box center [198, 188] width 69 height 13
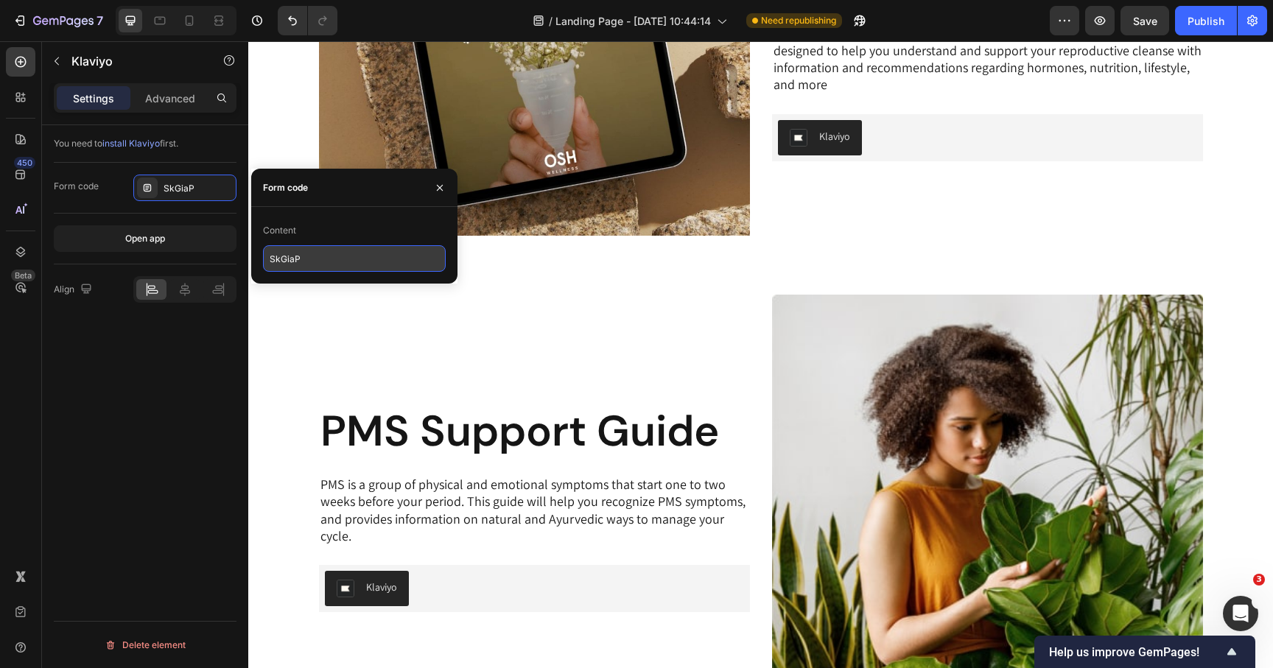
click at [338, 260] on input "SkGiaP" at bounding box center [354, 258] width 183 height 27
paste input "RUJ2h2"
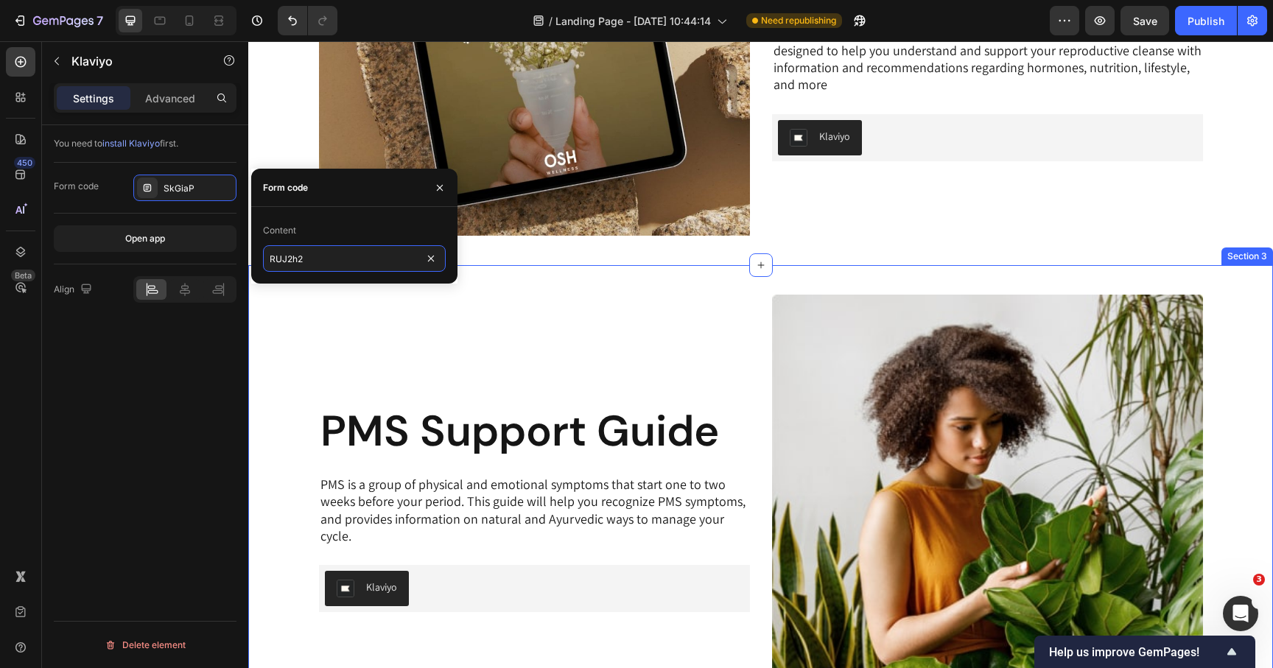
type input "RUJ2h2"
click at [220, 391] on div "You need to install Klaviyo first. Form code RUJ2h2 Open app Align Delete eleme…" at bounding box center [145, 417] width 206 height 585
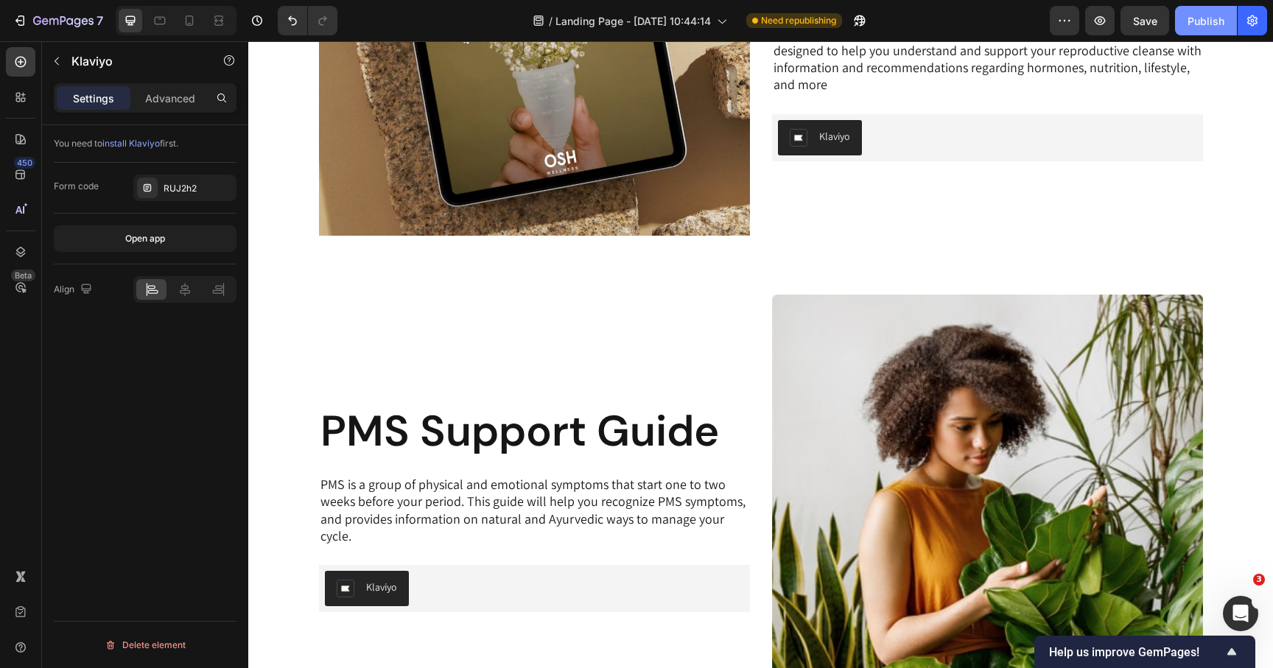
click at [1200, 17] on div "Publish" at bounding box center [1206, 20] width 37 height 15
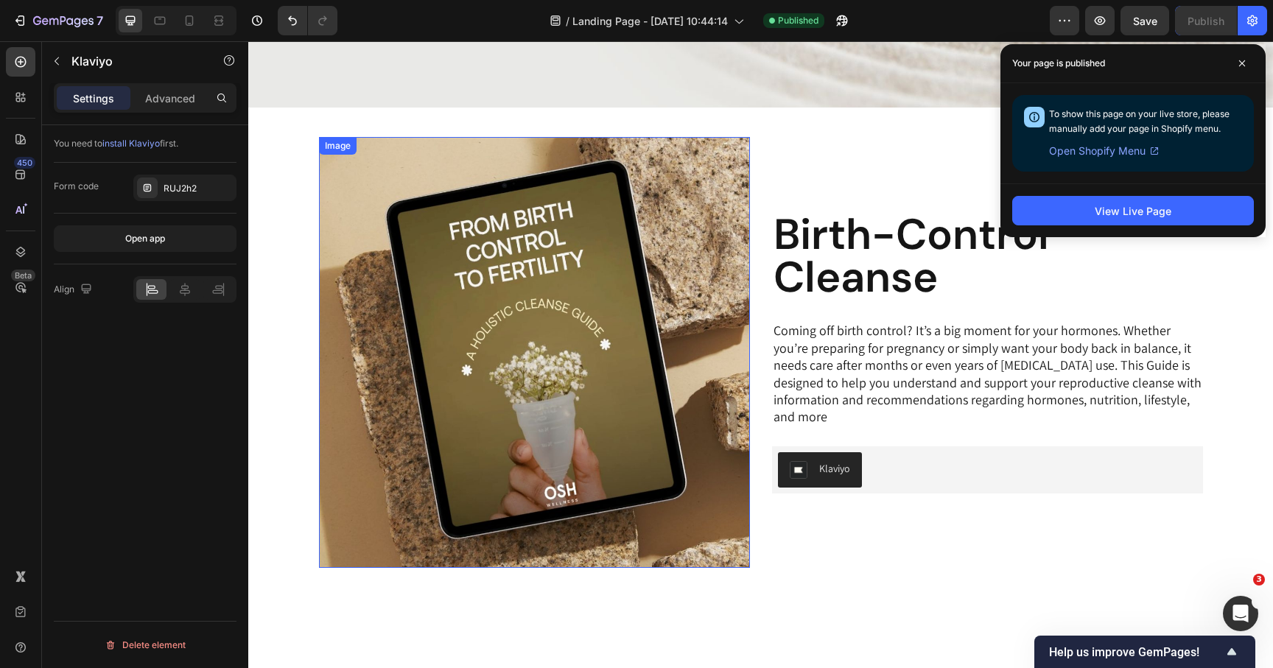
scroll to position [0, 0]
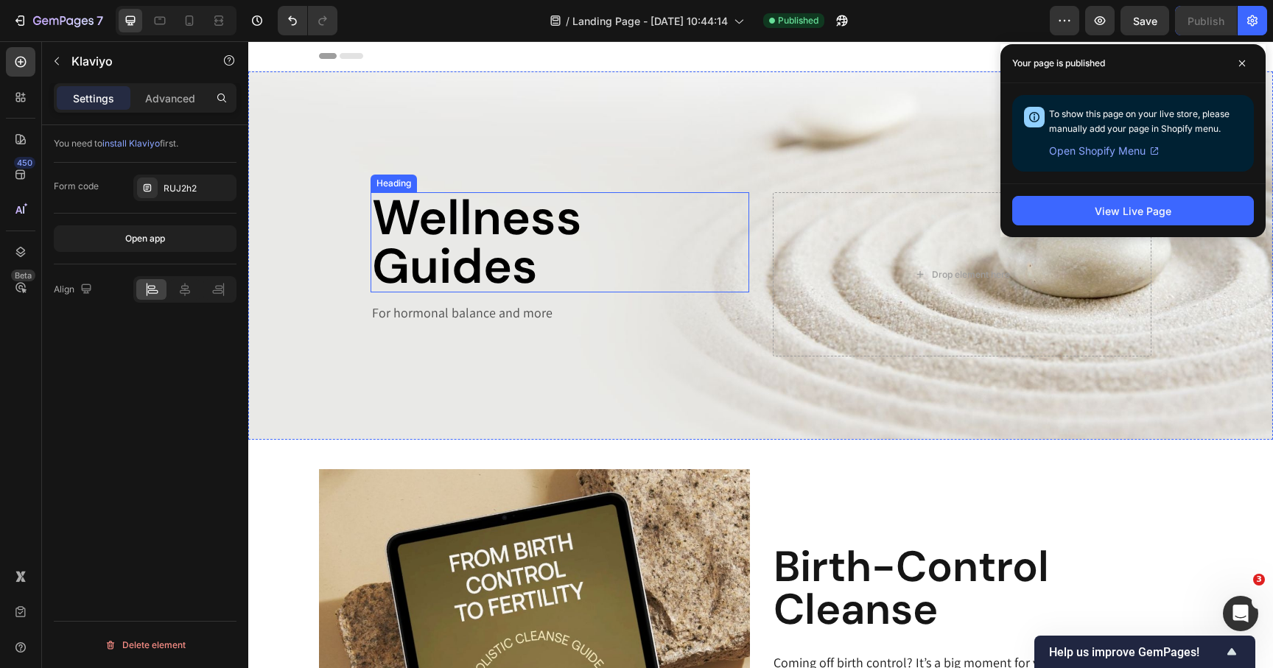
click at [453, 203] on h2 "Wellness Guides" at bounding box center [560, 242] width 379 height 100
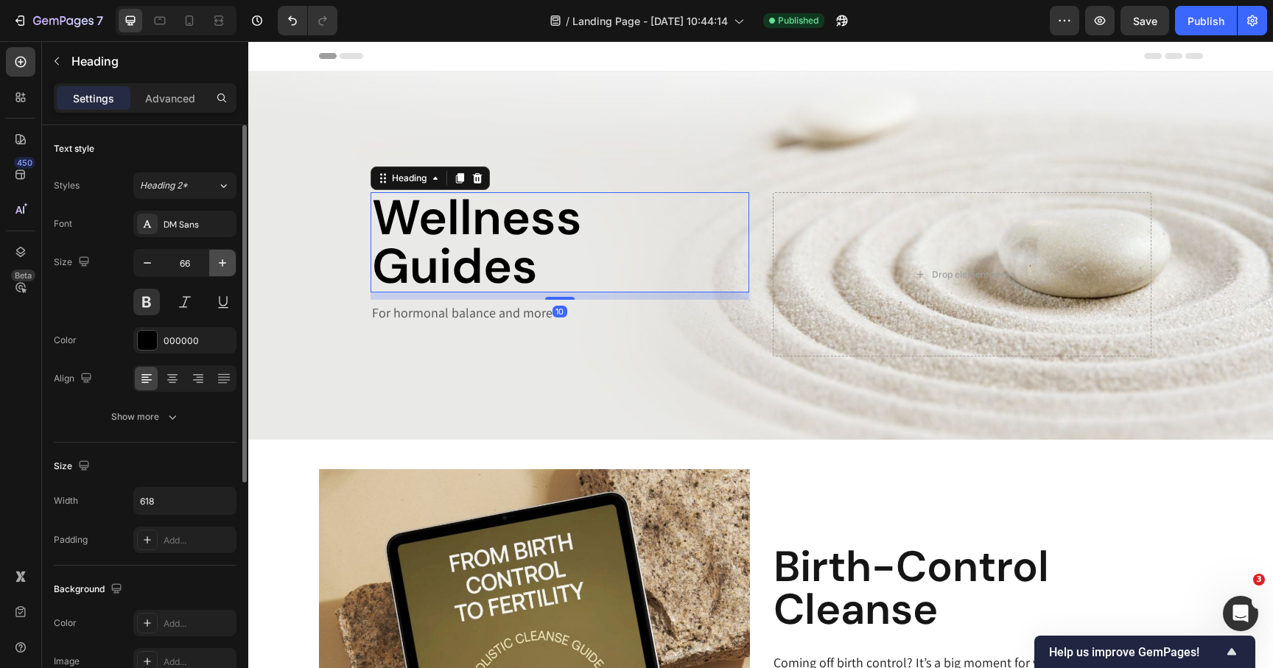
click at [220, 262] on icon "button" at bounding box center [222, 263] width 15 height 15
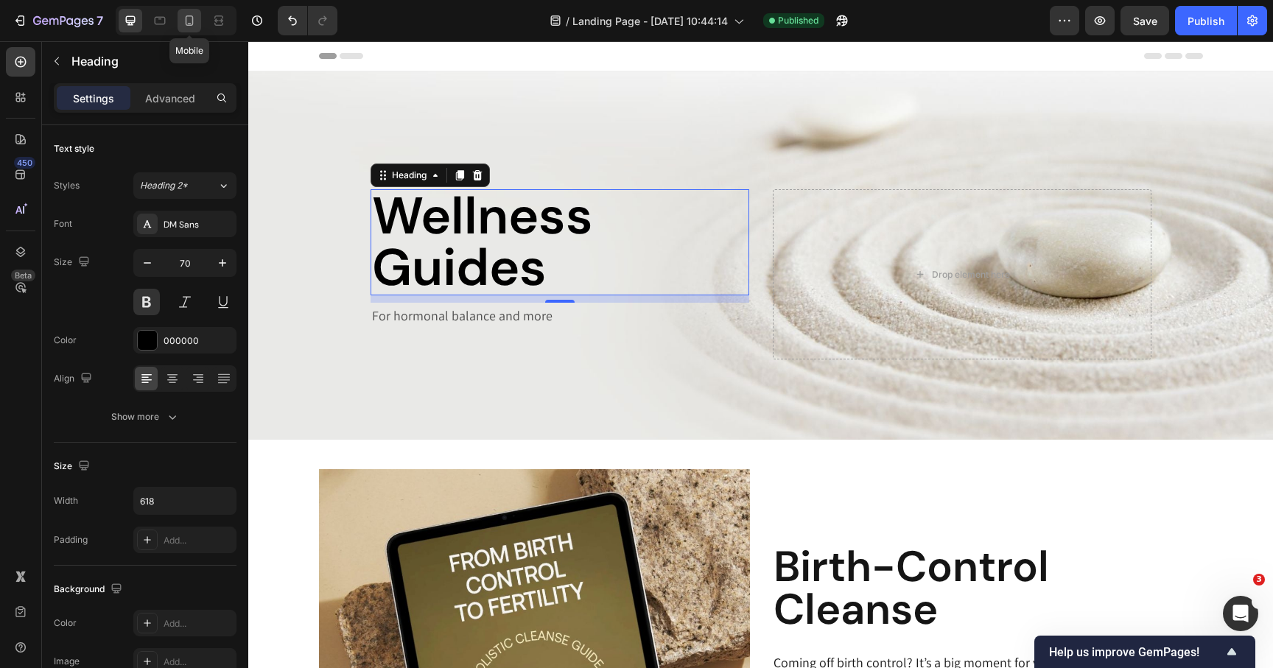
click at [189, 22] on icon at bounding box center [189, 20] width 15 height 15
type input "44"
type input "100%"
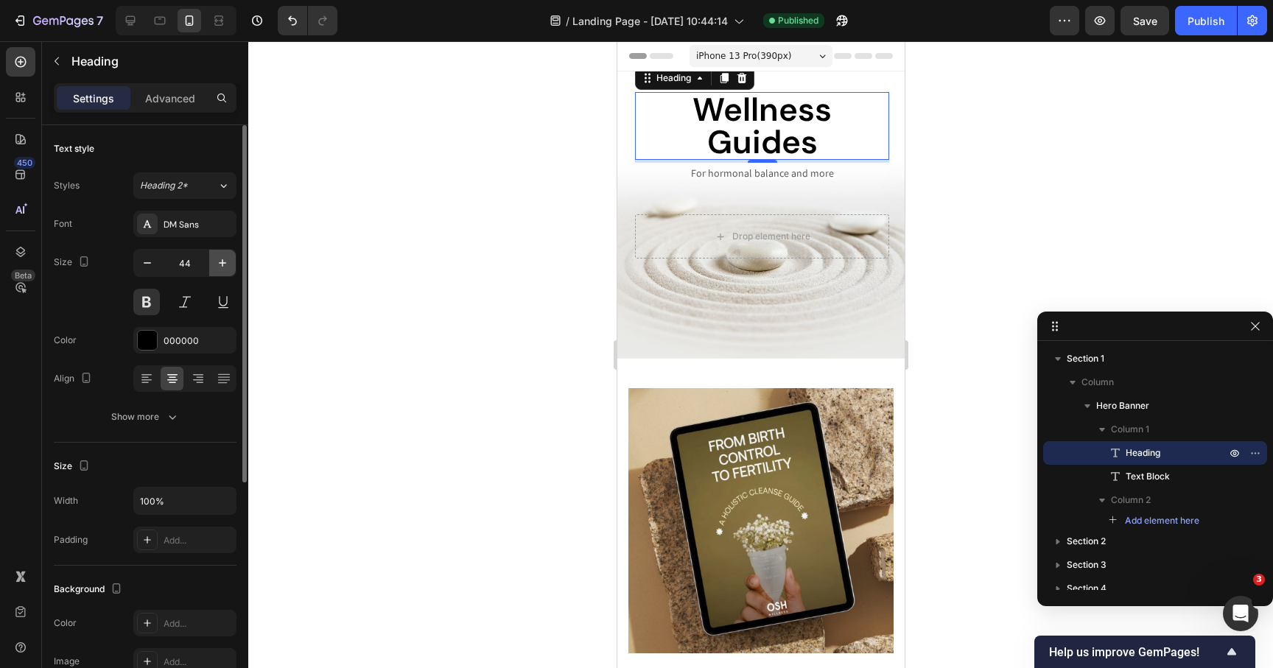
click at [219, 262] on icon "button" at bounding box center [222, 263] width 15 height 15
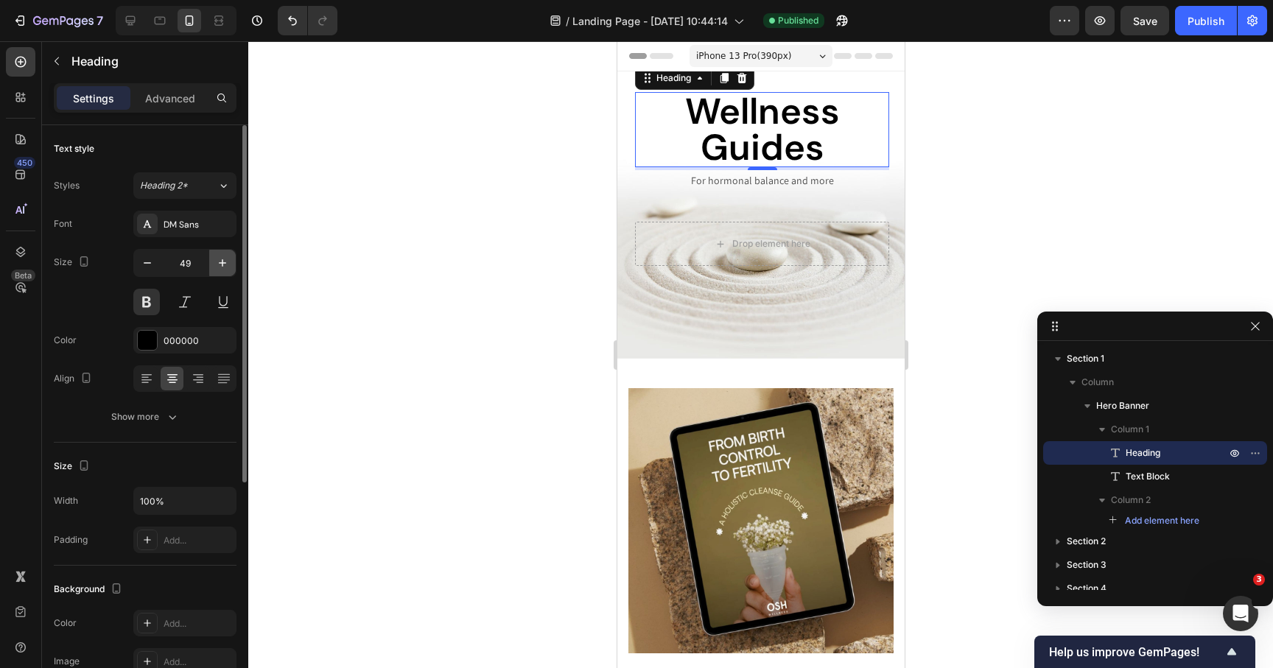
click at [219, 262] on icon "button" at bounding box center [222, 263] width 15 height 15
type input "50"
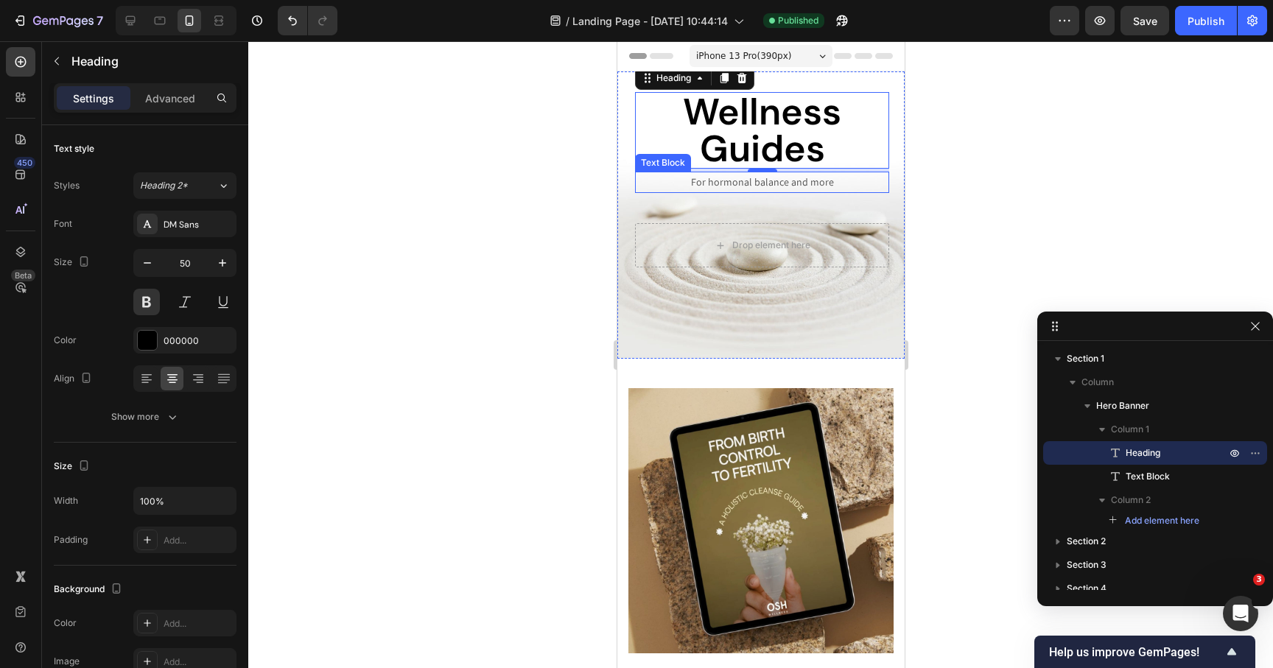
click at [726, 179] on p "For hormonal balance and more" at bounding box center [761, 182] width 251 height 18
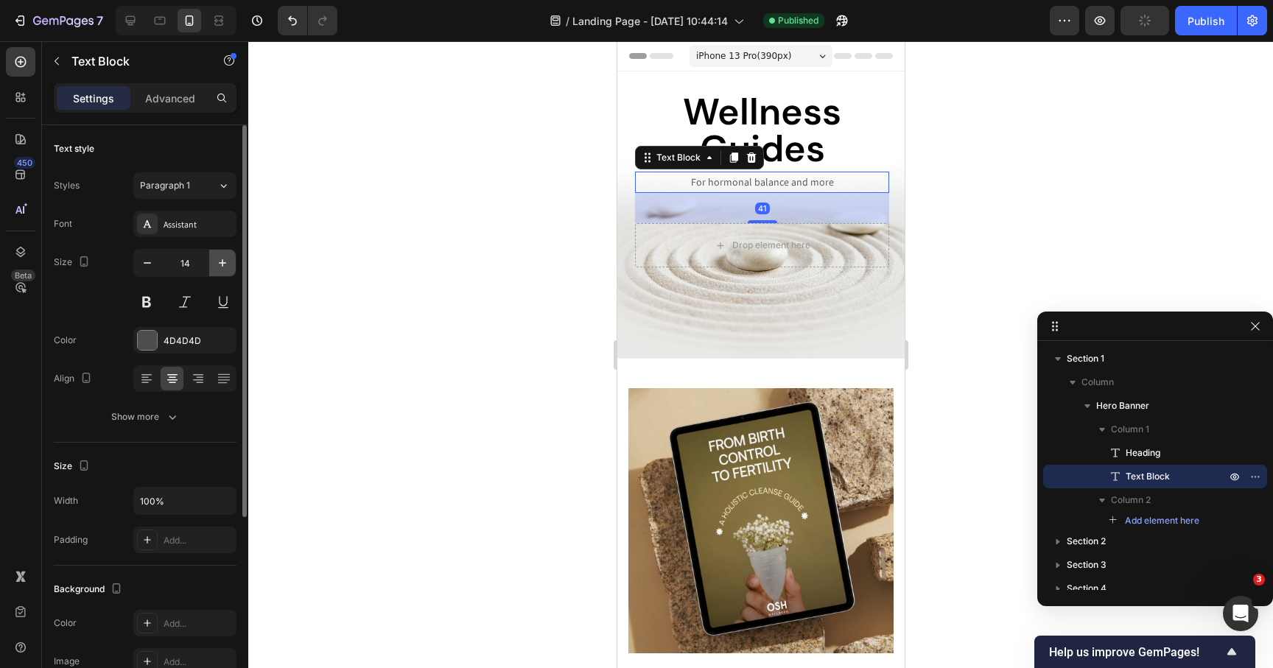
click at [226, 260] on icon "button" at bounding box center [222, 263] width 15 height 15
click at [226, 259] on icon "button" at bounding box center [222, 263] width 15 height 15
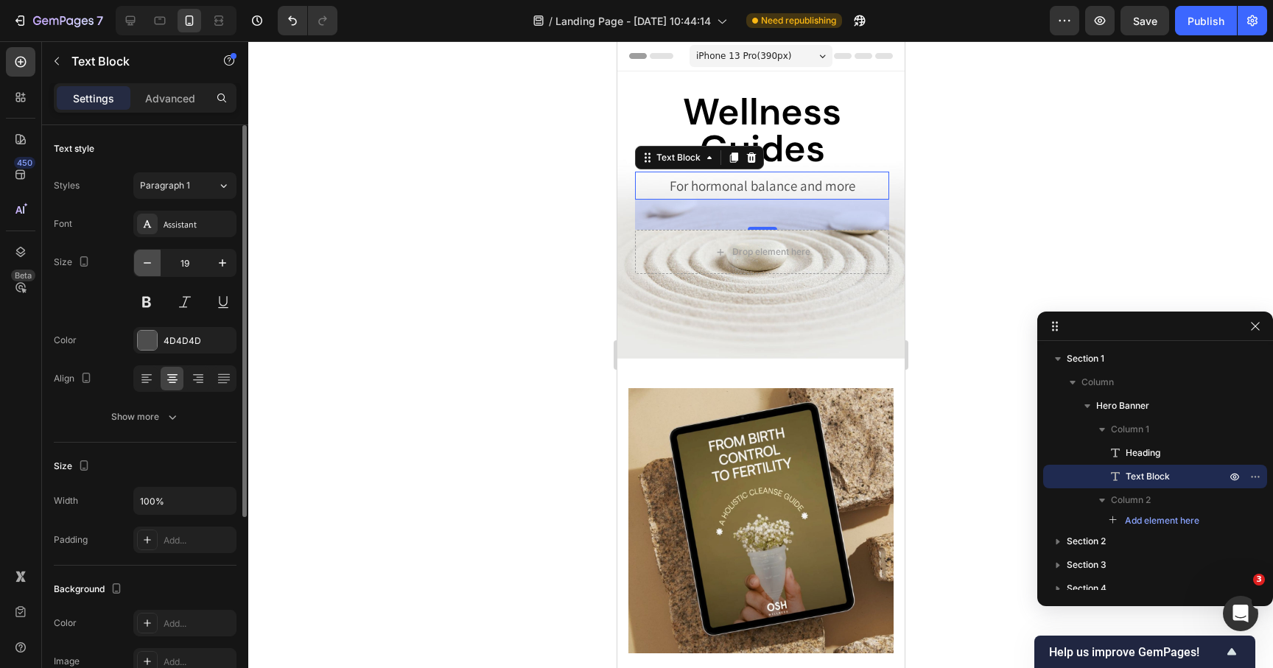
click at [144, 259] on icon "button" at bounding box center [147, 263] width 15 height 15
click at [173, 29] on div at bounding box center [176, 20] width 121 height 29
click at [165, 27] on icon at bounding box center [160, 20] width 15 height 15
type input "16"
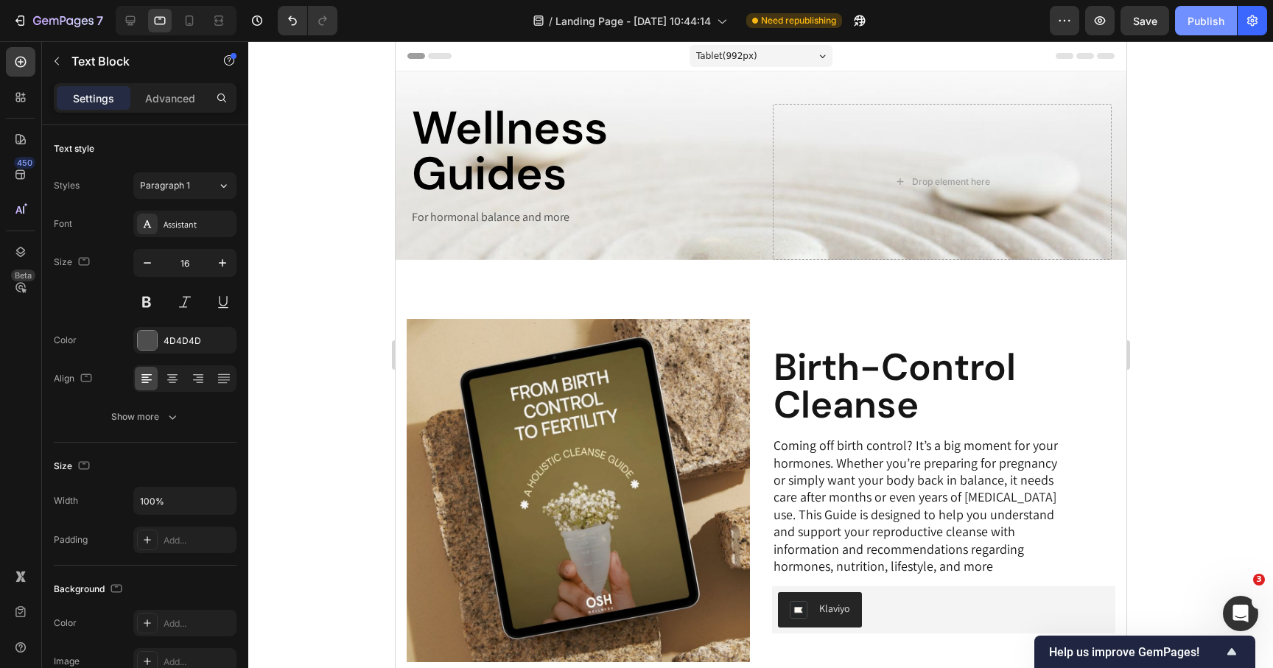
click at [1204, 29] on button "Publish" at bounding box center [1206, 20] width 62 height 29
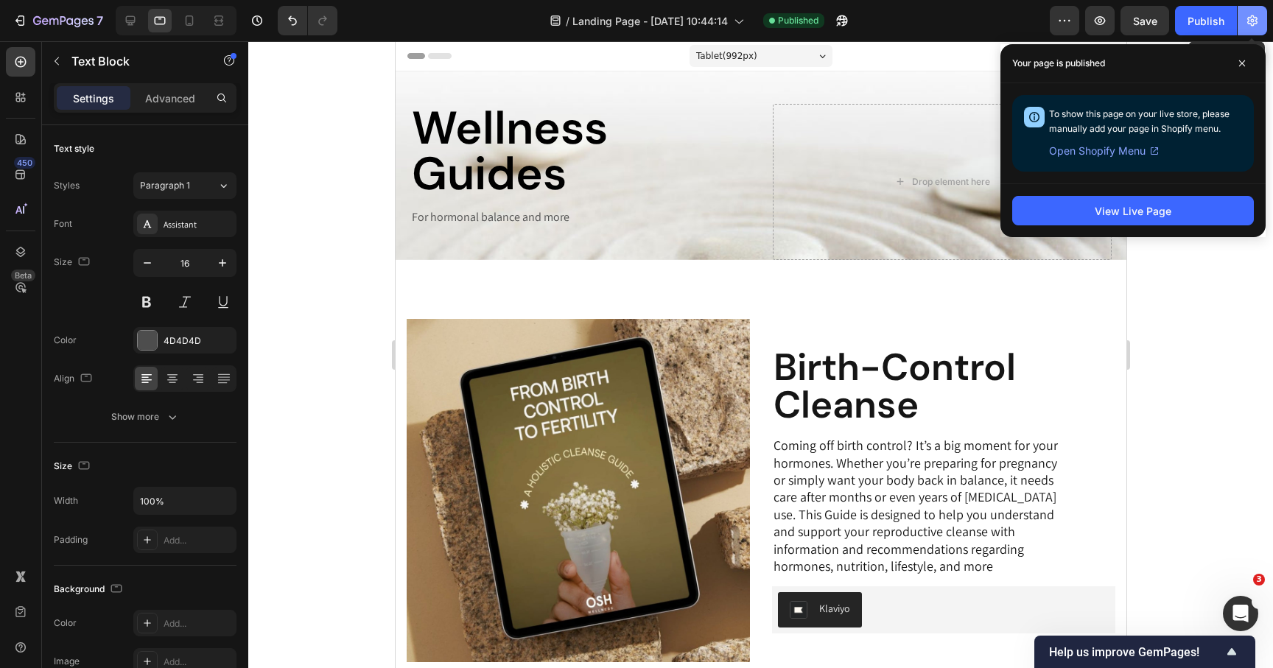
click at [1249, 18] on icon "button" at bounding box center [1252, 20] width 15 height 15
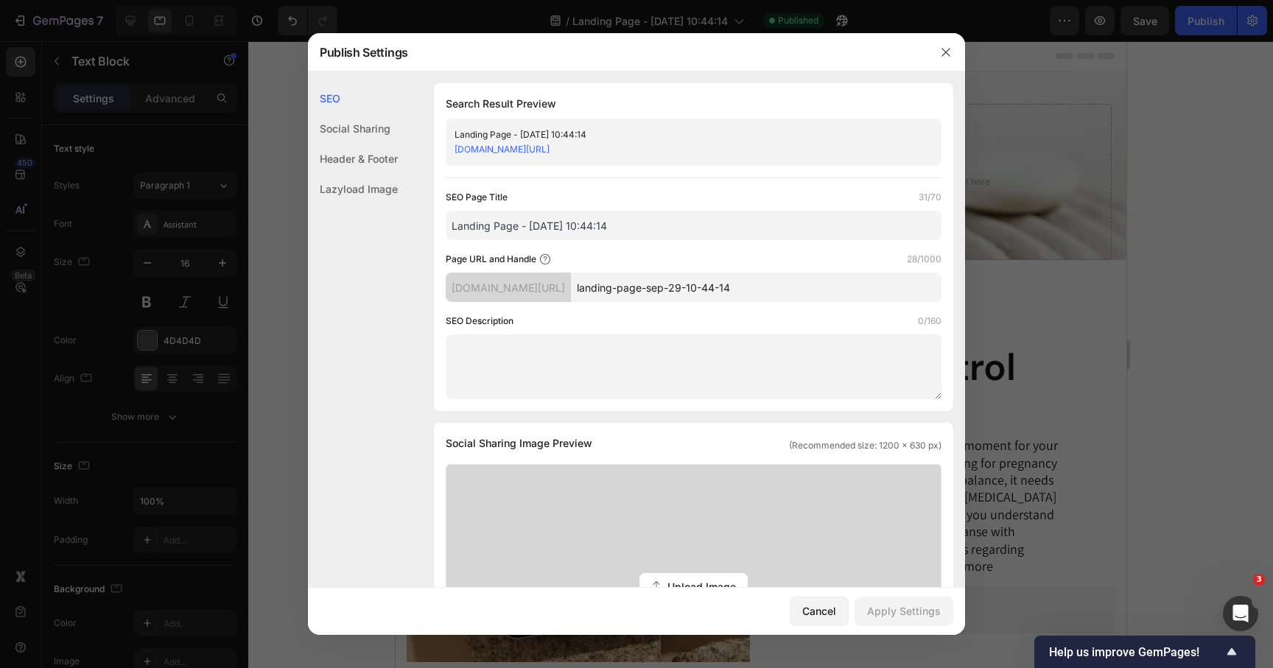
click at [527, 218] on input "Landing Page - [DATE] 10:44:14" at bounding box center [694, 225] width 496 height 29
type input "Osh Wellness Guides"
type input "wellness-guides"
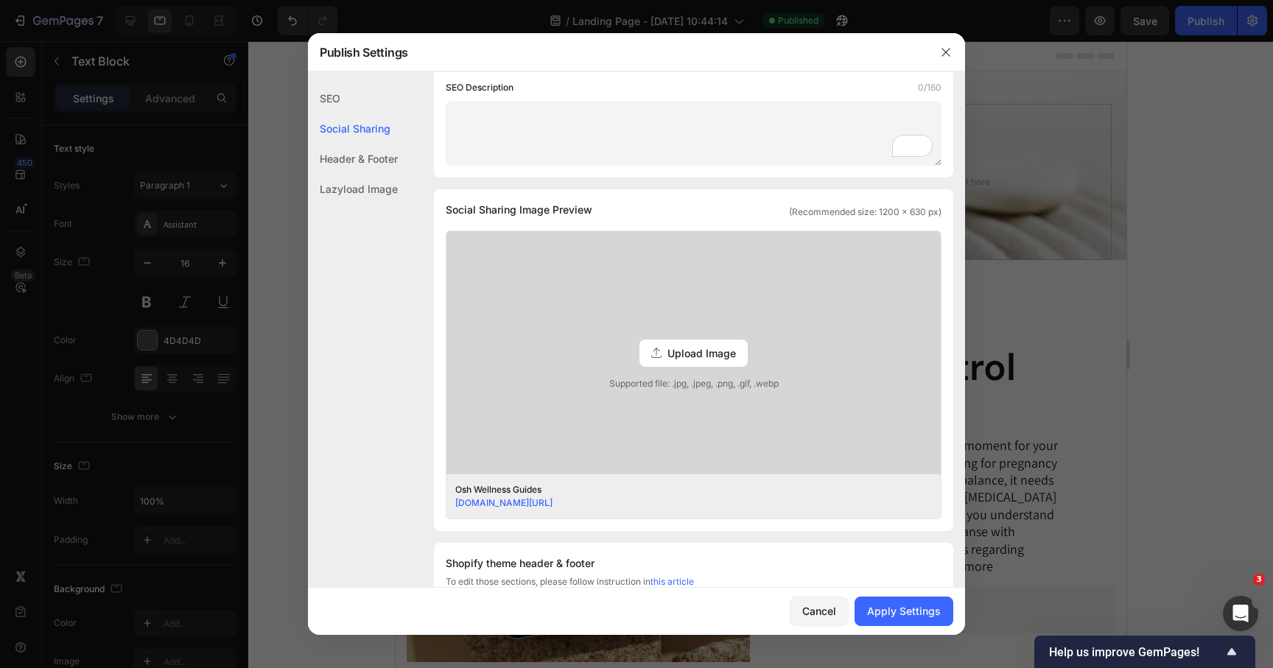
scroll to position [250, 0]
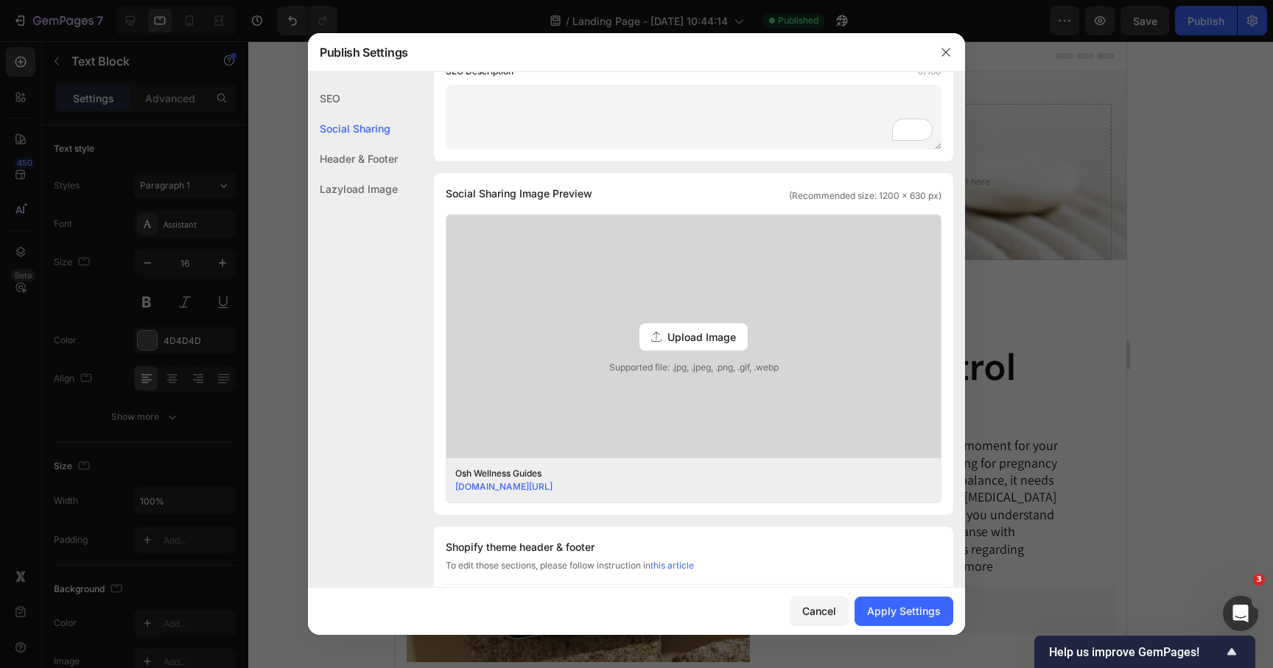
click at [656, 344] on div "Upload Image" at bounding box center [694, 336] width 108 height 27
click at [0, 0] on input "Upload Image Supported file: .jpg, .jpeg, .png, .gif, .webp" at bounding box center [0, 0] width 0 height 0
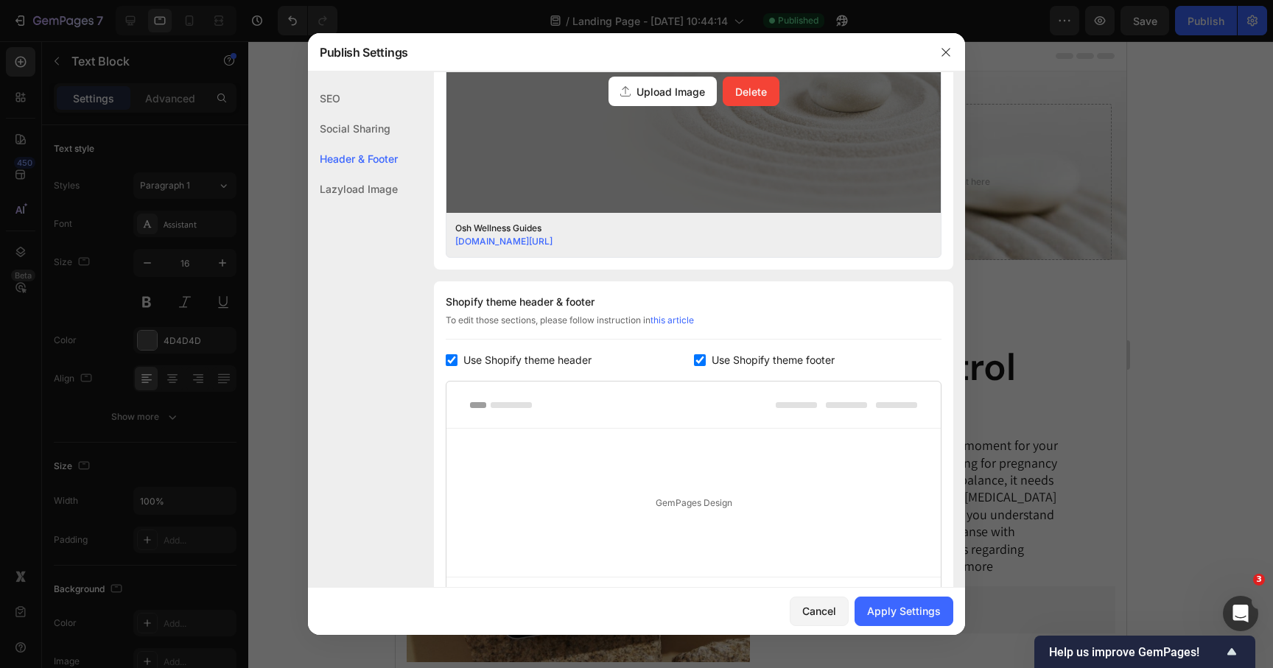
scroll to position [604, 0]
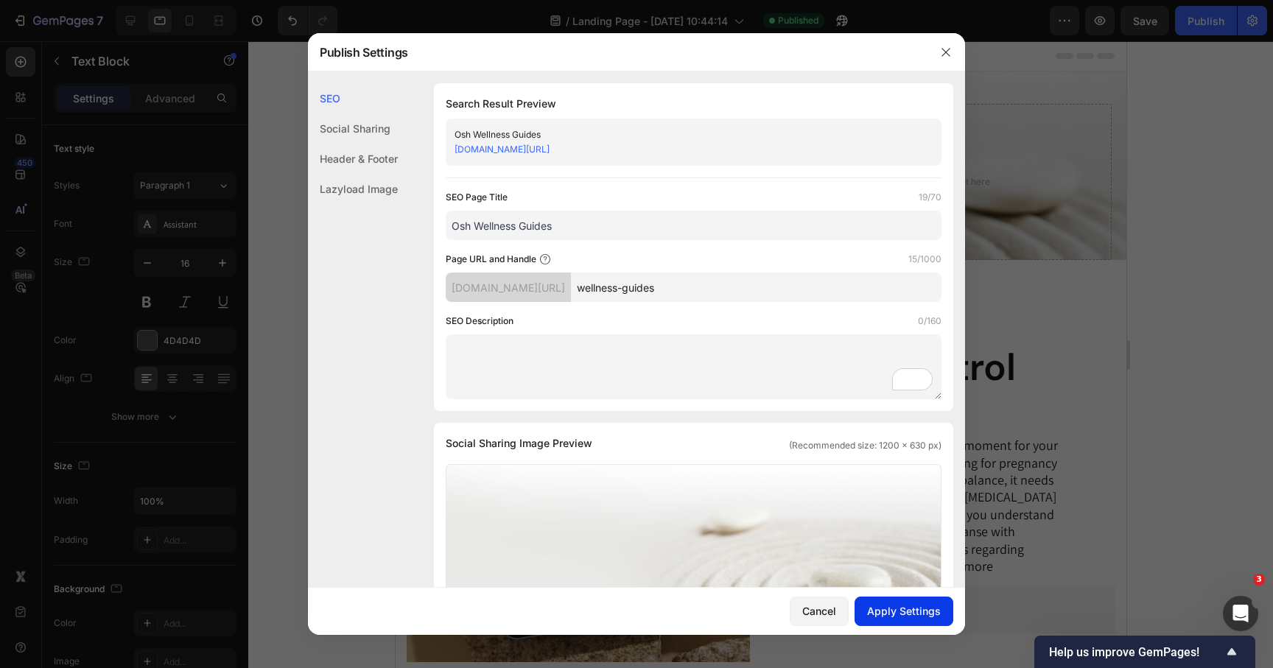
click at [902, 613] on div "Apply Settings" at bounding box center [904, 610] width 74 height 15
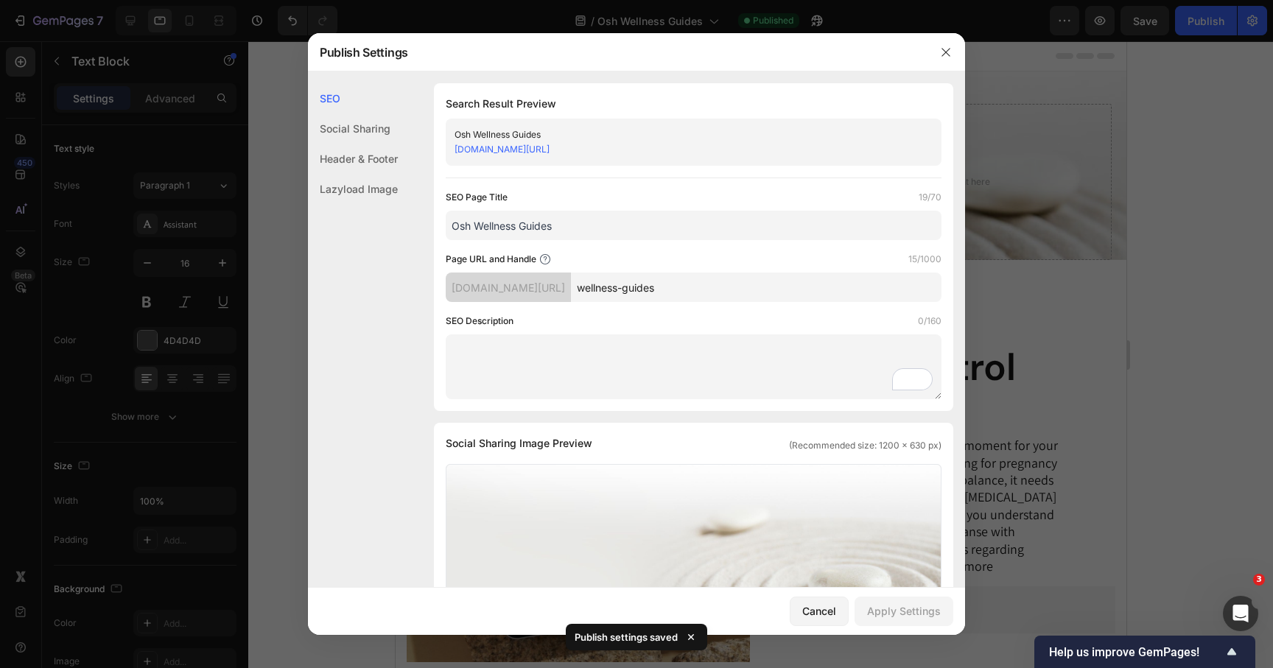
click at [1201, 24] on div at bounding box center [636, 334] width 1273 height 668
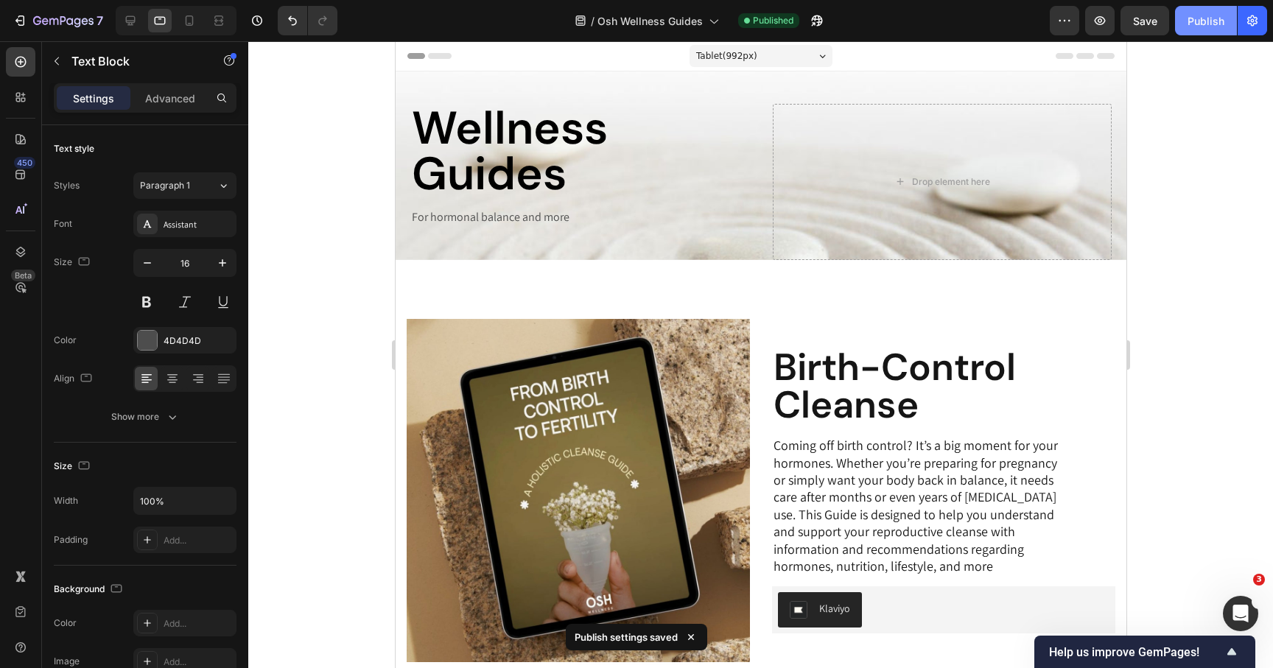
click at [1233, 18] on button "Publish" at bounding box center [1206, 20] width 62 height 29
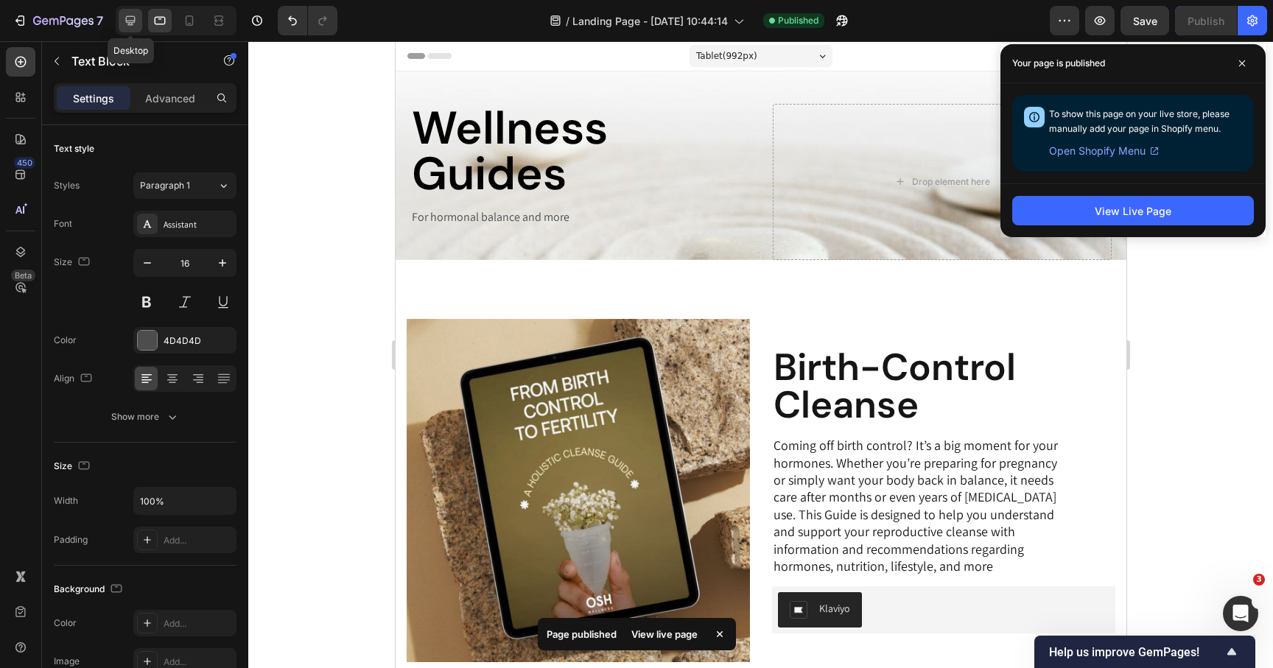
click at [125, 24] on icon at bounding box center [130, 20] width 15 height 15
type input "18"
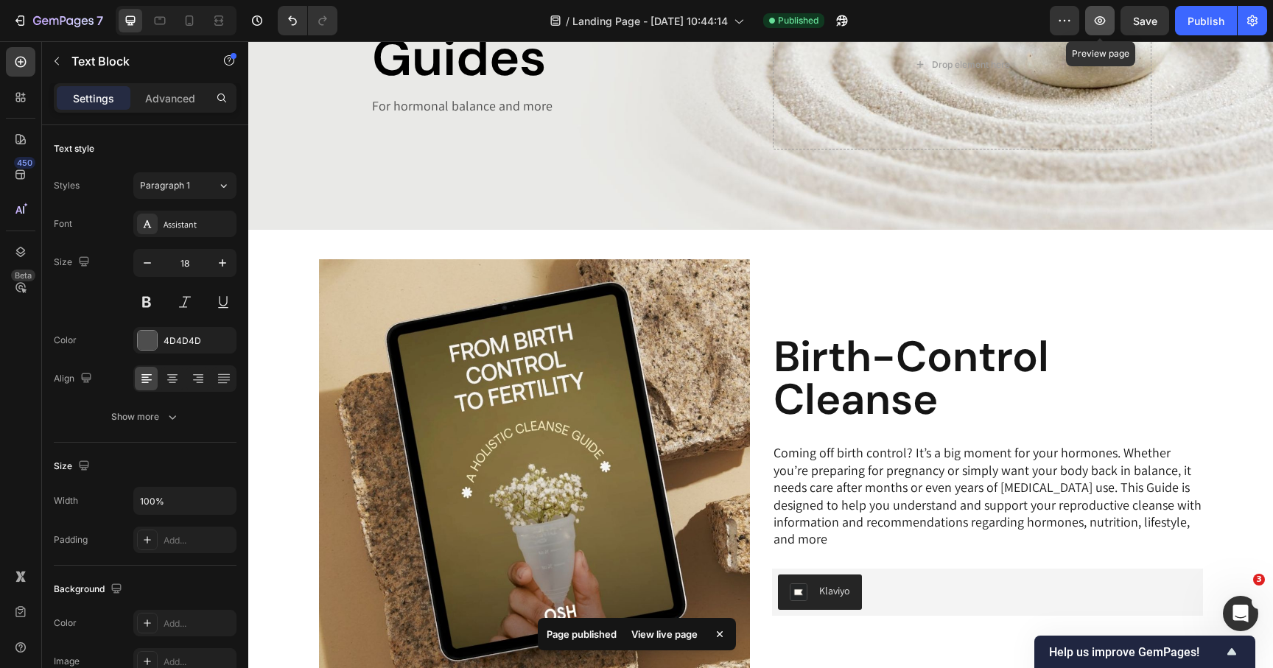
click at [1105, 29] on button "button" at bounding box center [1099, 20] width 29 height 29
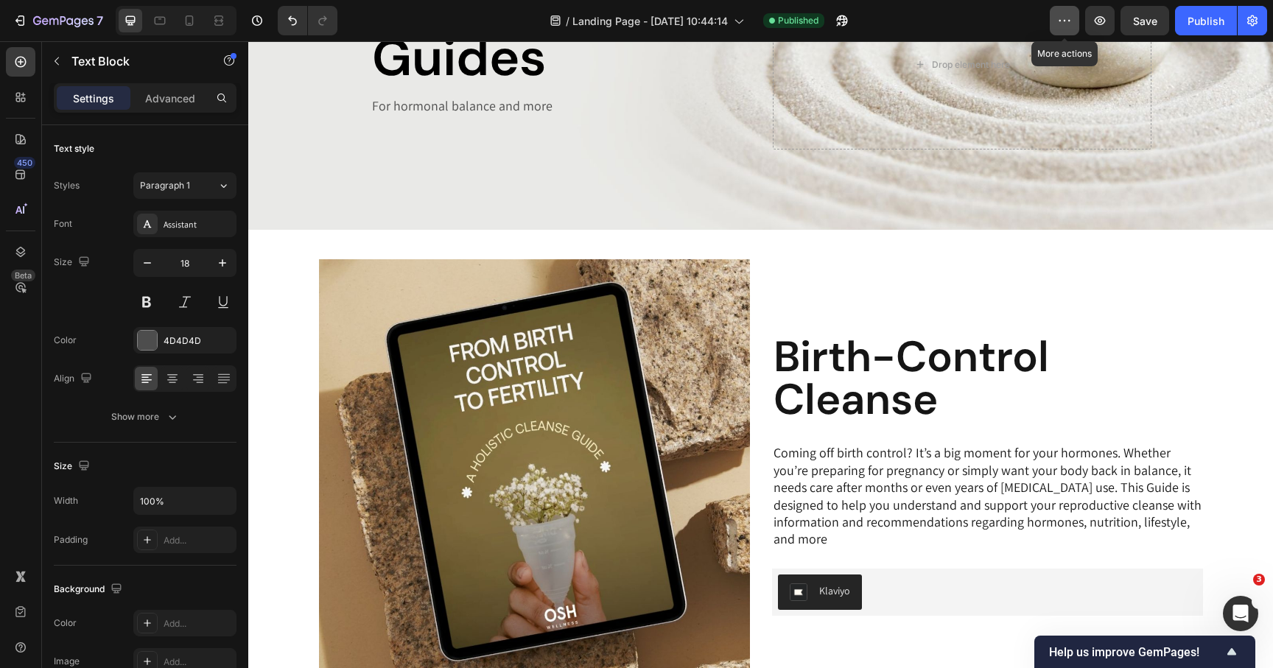
click at [1063, 27] on icon "button" at bounding box center [1064, 20] width 15 height 15
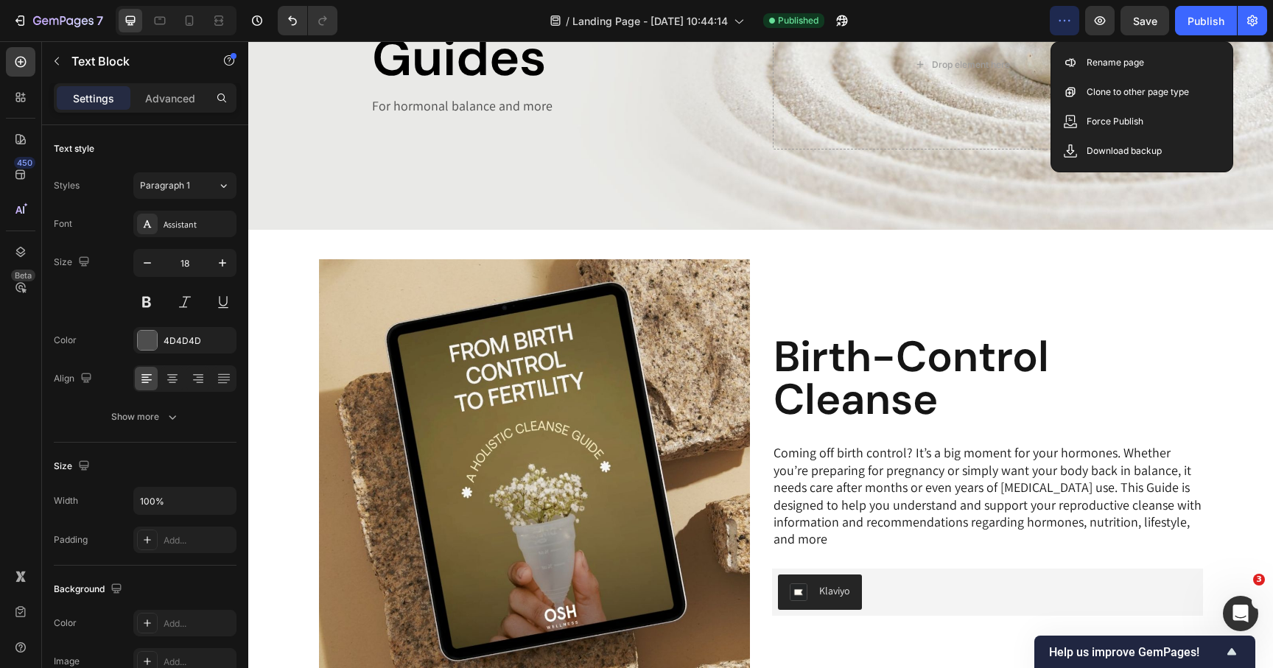
click at [1066, 30] on button "button" at bounding box center [1064, 20] width 29 height 29
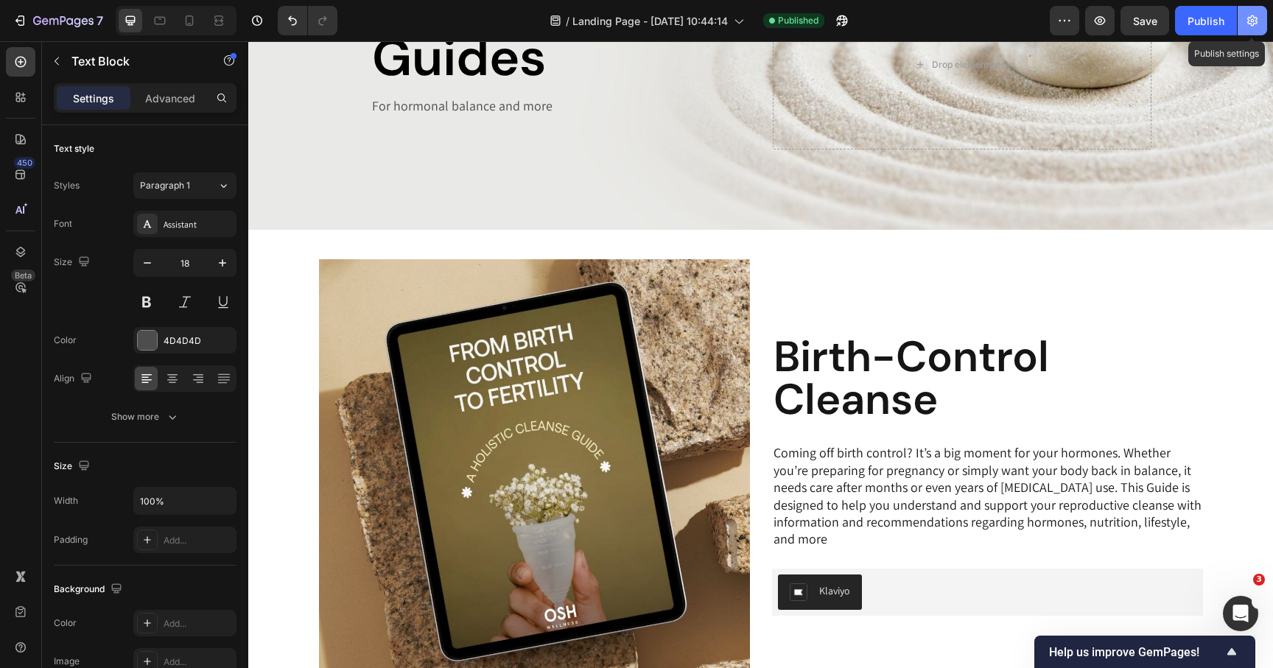
click at [1249, 20] on icon "button" at bounding box center [1252, 20] width 10 height 11
click at [1224, 22] on div "Publish" at bounding box center [1206, 20] width 37 height 15
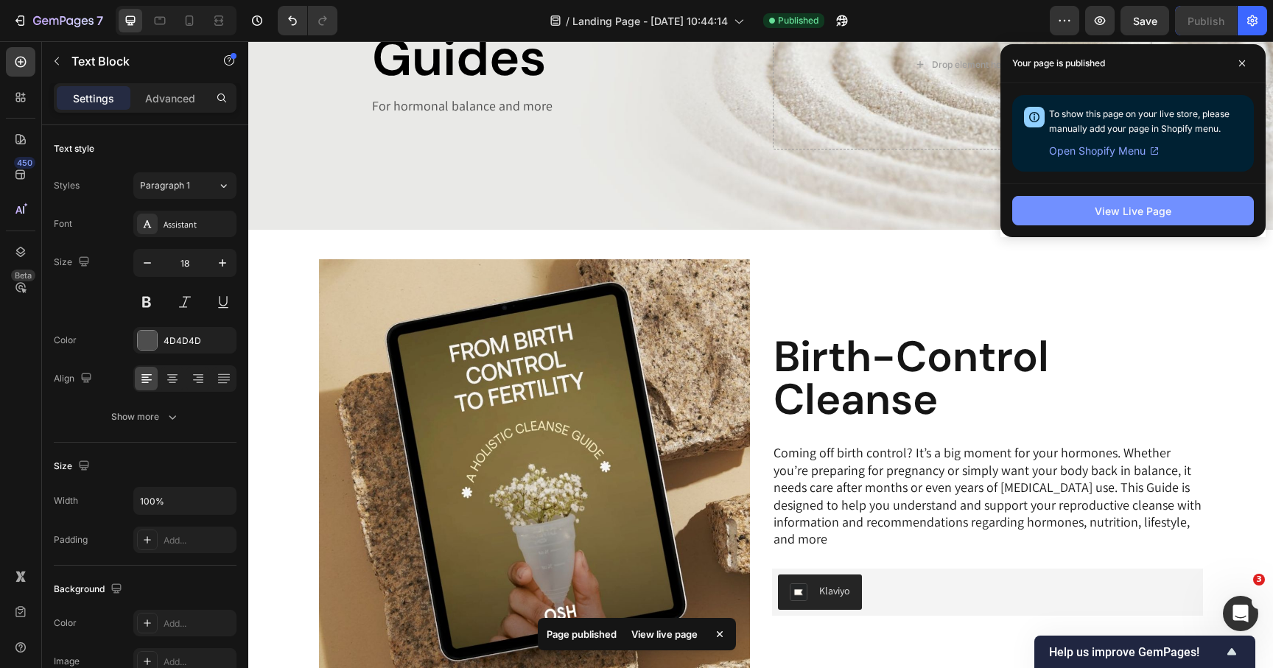
click at [1110, 213] on div "View Live Page" at bounding box center [1133, 210] width 77 height 15
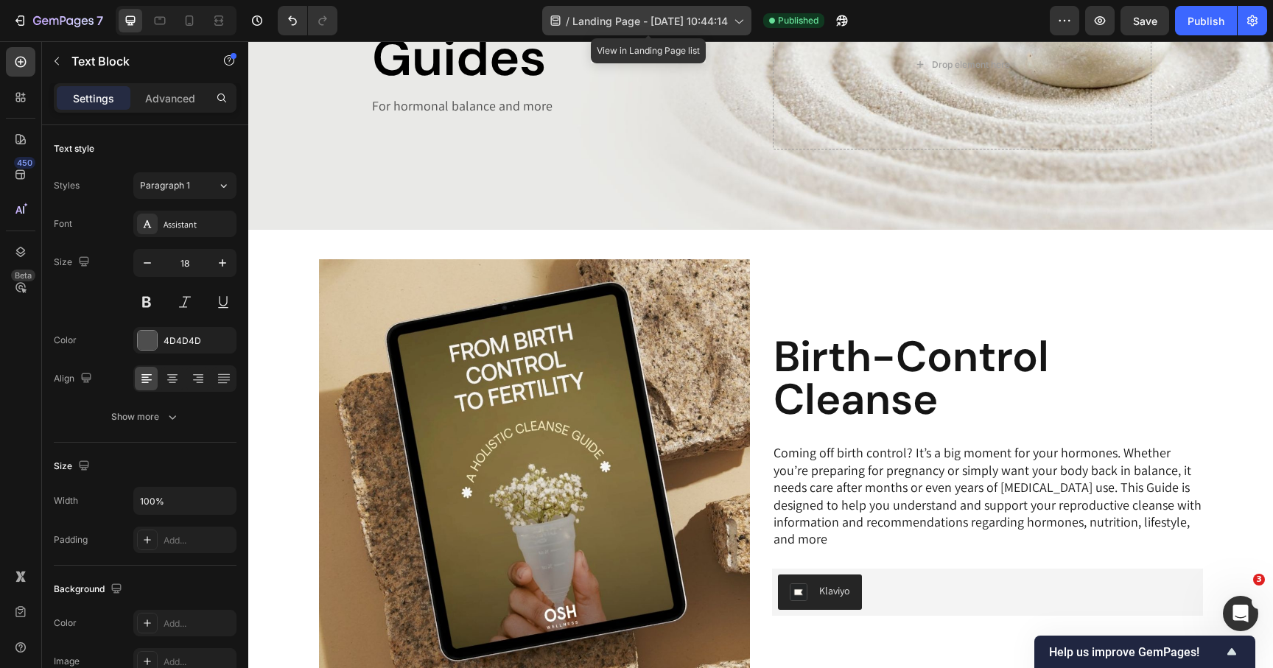
click at [620, 15] on span "Landing Page - [DATE] 10:44:14" at bounding box center [650, 20] width 155 height 15
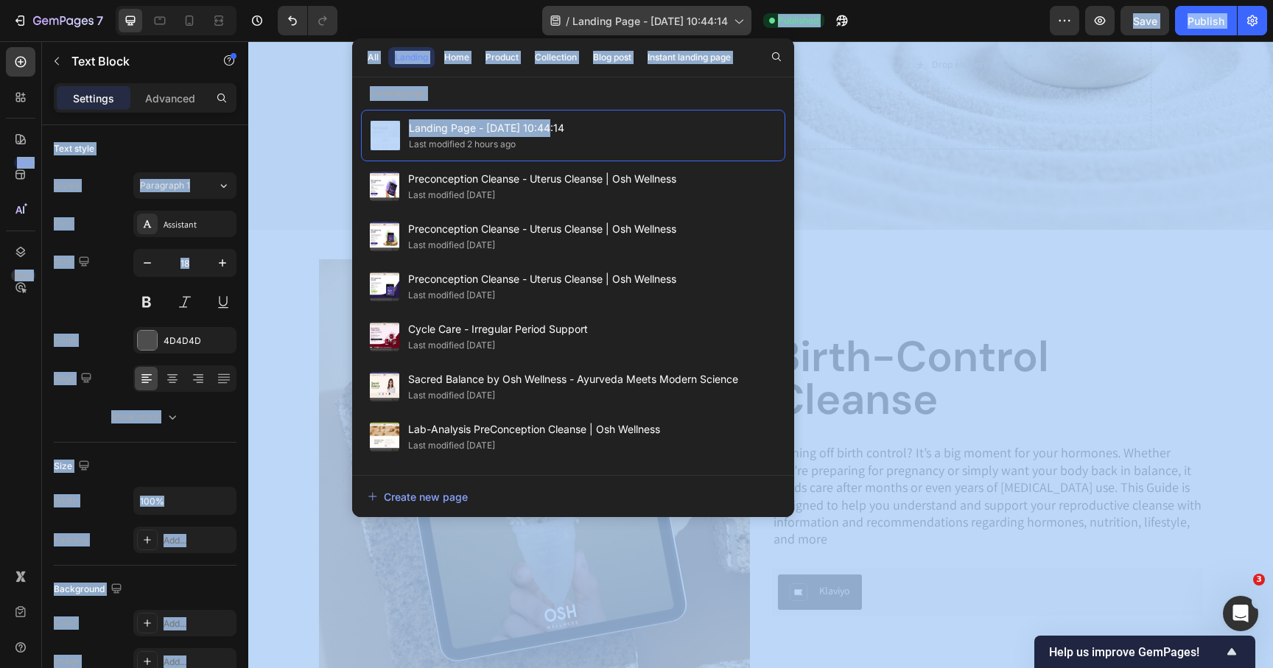
drag, startPoint x: 544, startPoint y: 125, endPoint x: 665, endPoint y: 31, distance: 153.9
click at [715, 0] on div "7 Version history / Landing Page - [DATE] 10:44:14 Published Preview Save Publi…" at bounding box center [636, 0] width 1273 height 0
click at [733, 18] on icon at bounding box center [738, 20] width 15 height 15
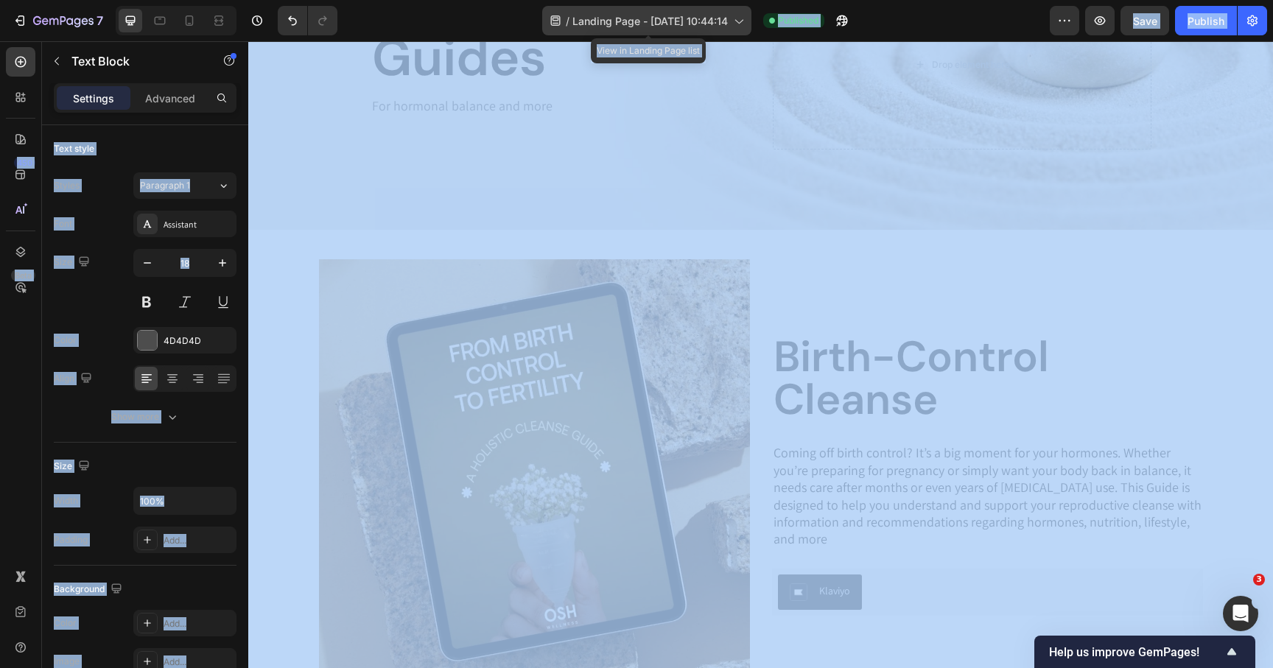
click at [739, 21] on icon at bounding box center [738, 20] width 15 height 15
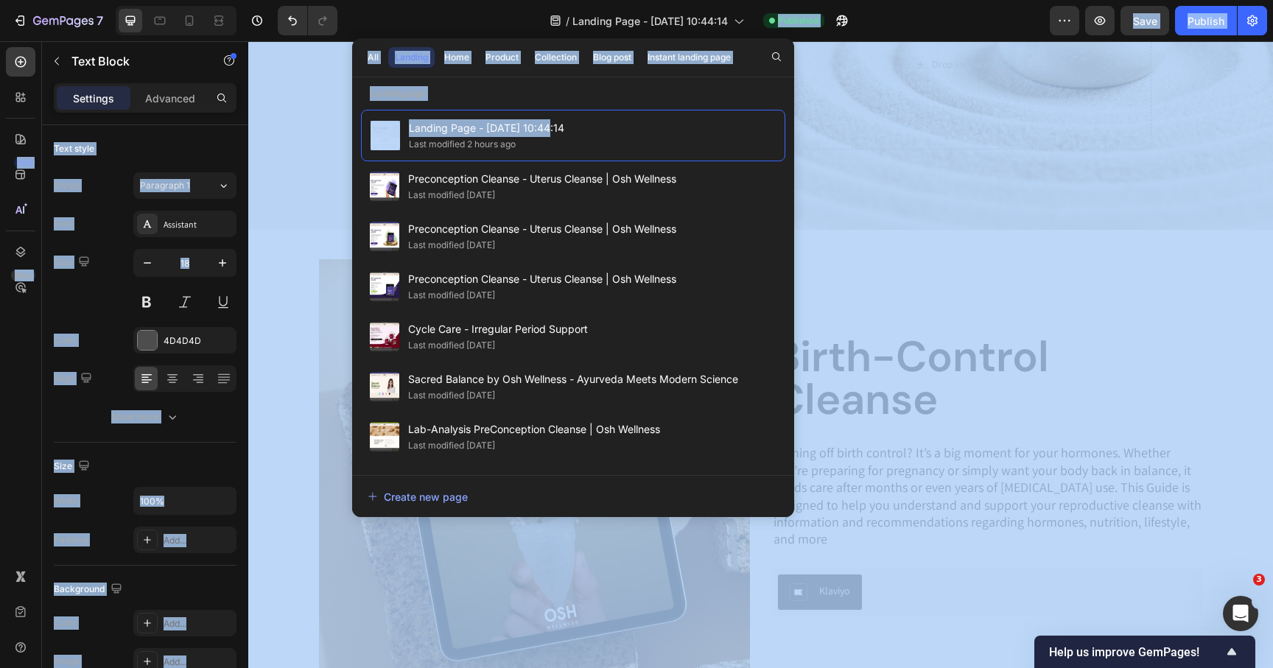
click at [900, 21] on div "/ Landing Page - [DATE] 10:44:14 Published" at bounding box center [699, 20] width 701 height 29
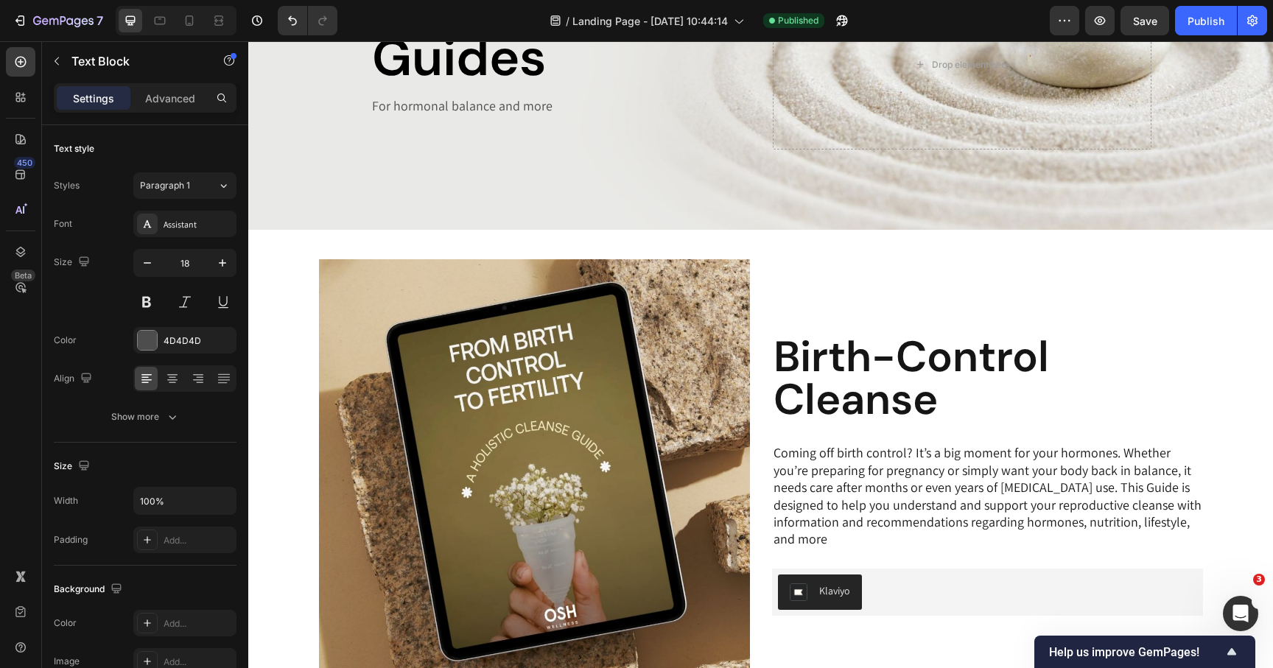
click at [900, 21] on div "/ Landing Page - [DATE] 10:44:14 Published" at bounding box center [699, 20] width 701 height 29
click at [1066, 26] on icon "button" at bounding box center [1064, 20] width 15 height 15
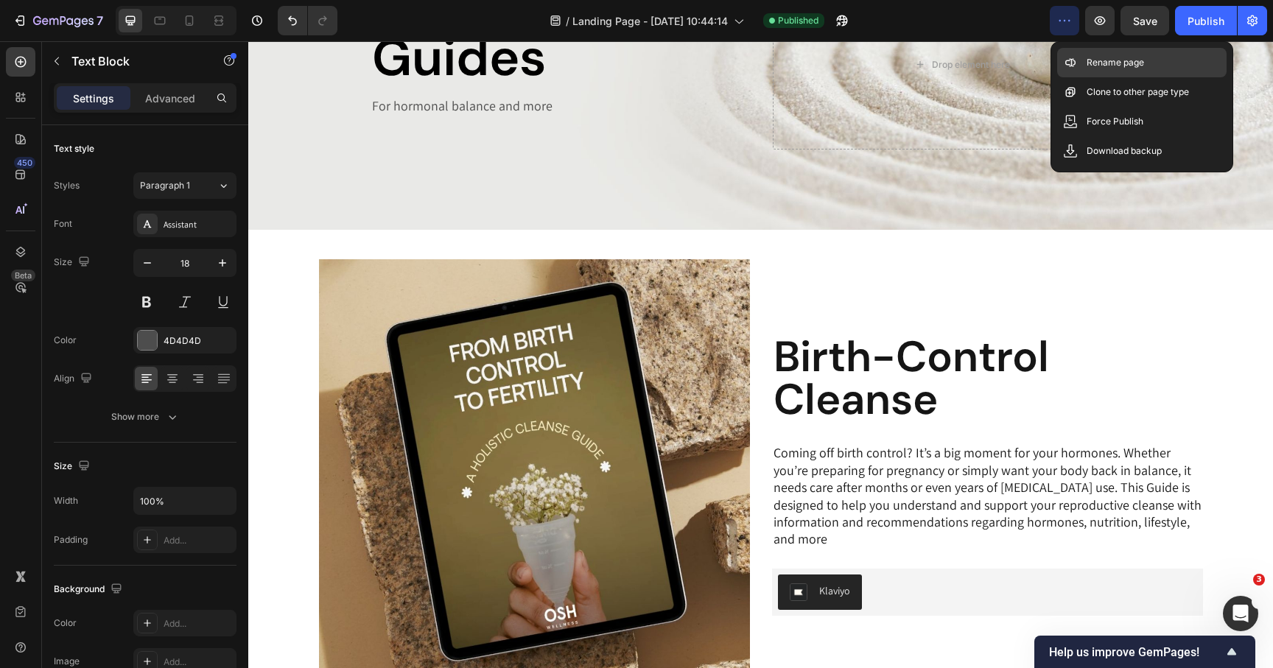
click at [1092, 60] on p "Rename page" at bounding box center [1115, 62] width 57 height 15
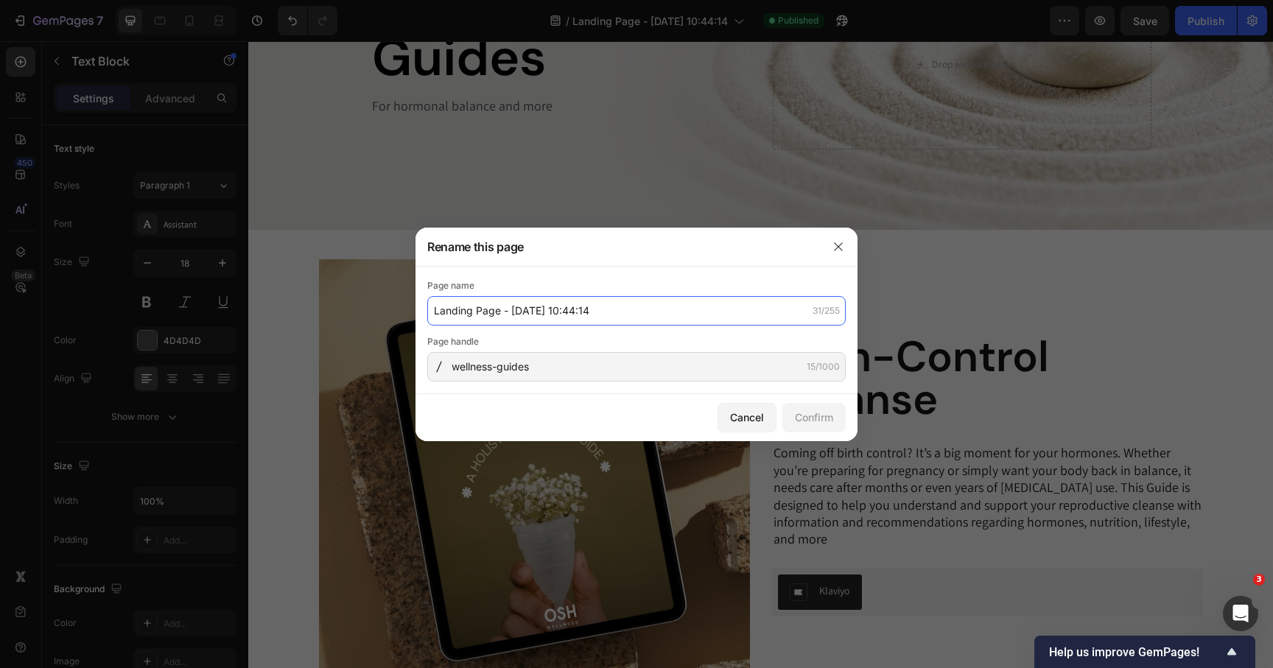
click at [602, 312] on input "Landing Page - [DATE] 10:44:14" at bounding box center [636, 310] width 419 height 29
type input "Wellness Guides"
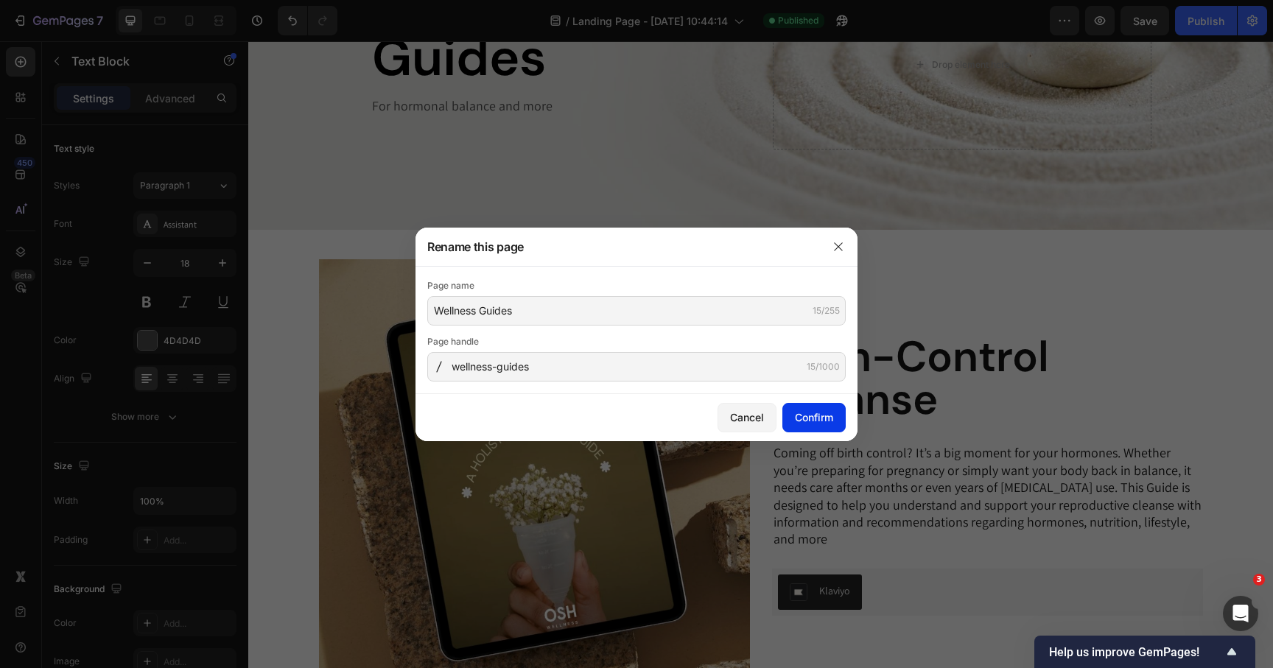
click at [819, 410] on div "Confirm" at bounding box center [814, 417] width 38 height 15
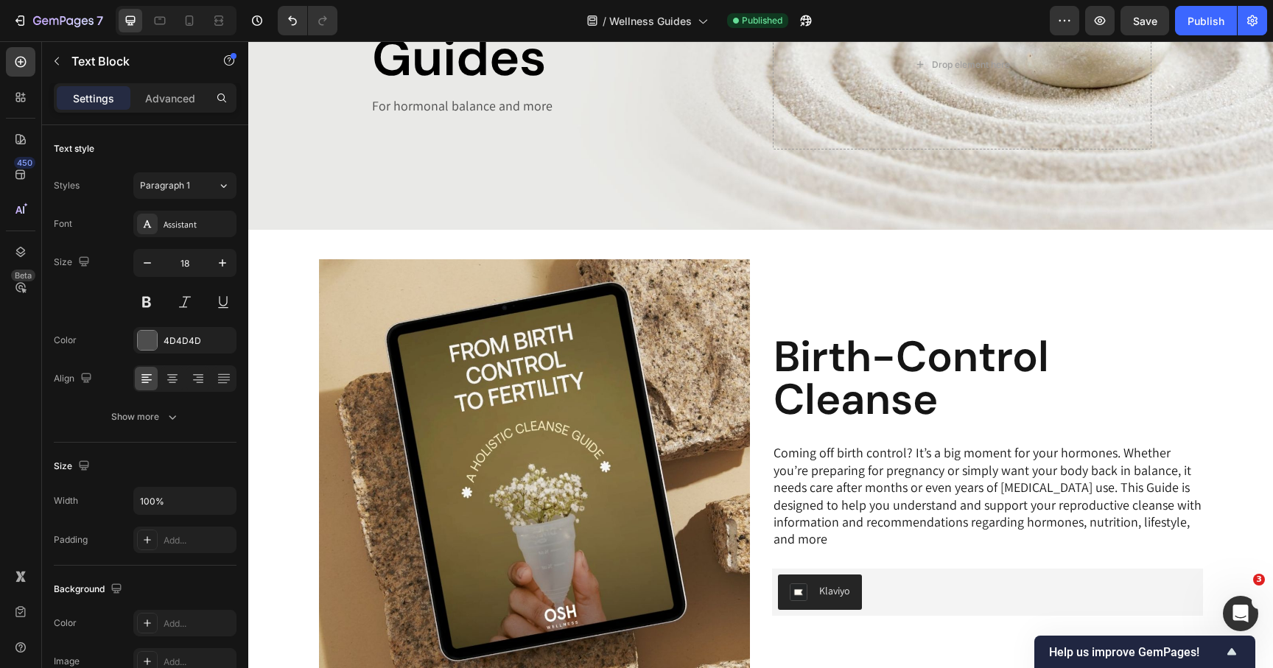
click at [1203, 21] on div "Publish" at bounding box center [1206, 20] width 37 height 15
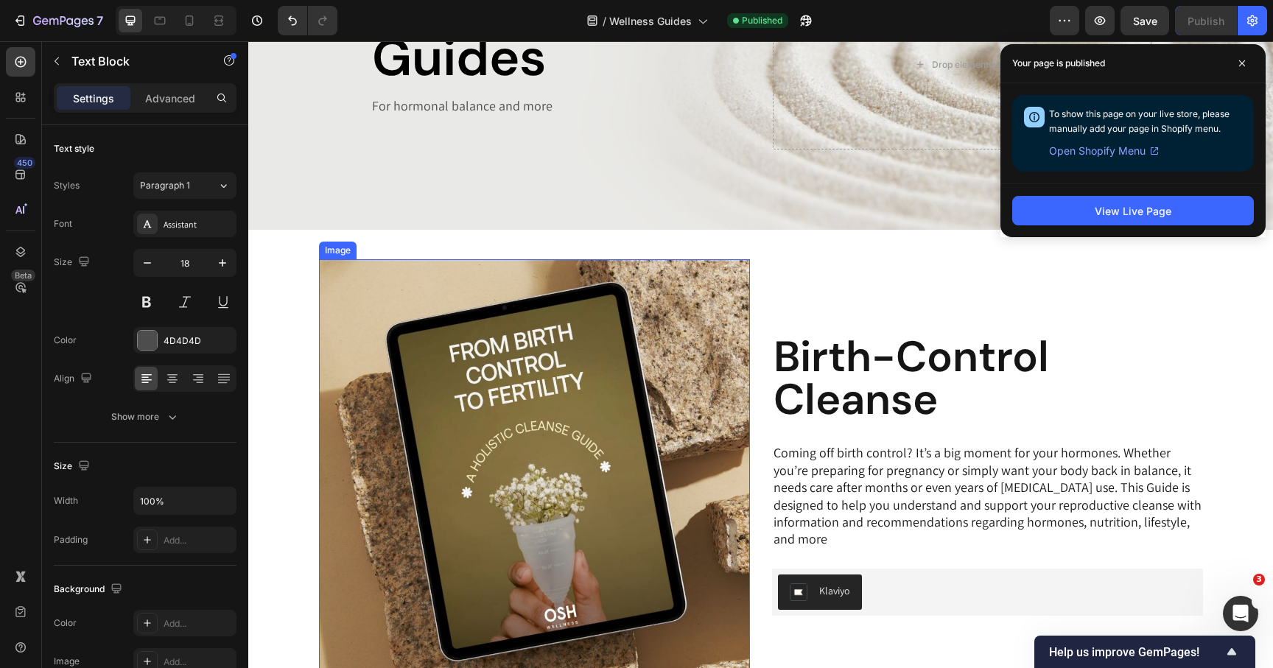
click at [561, 335] on img at bounding box center [534, 474] width 431 height 431
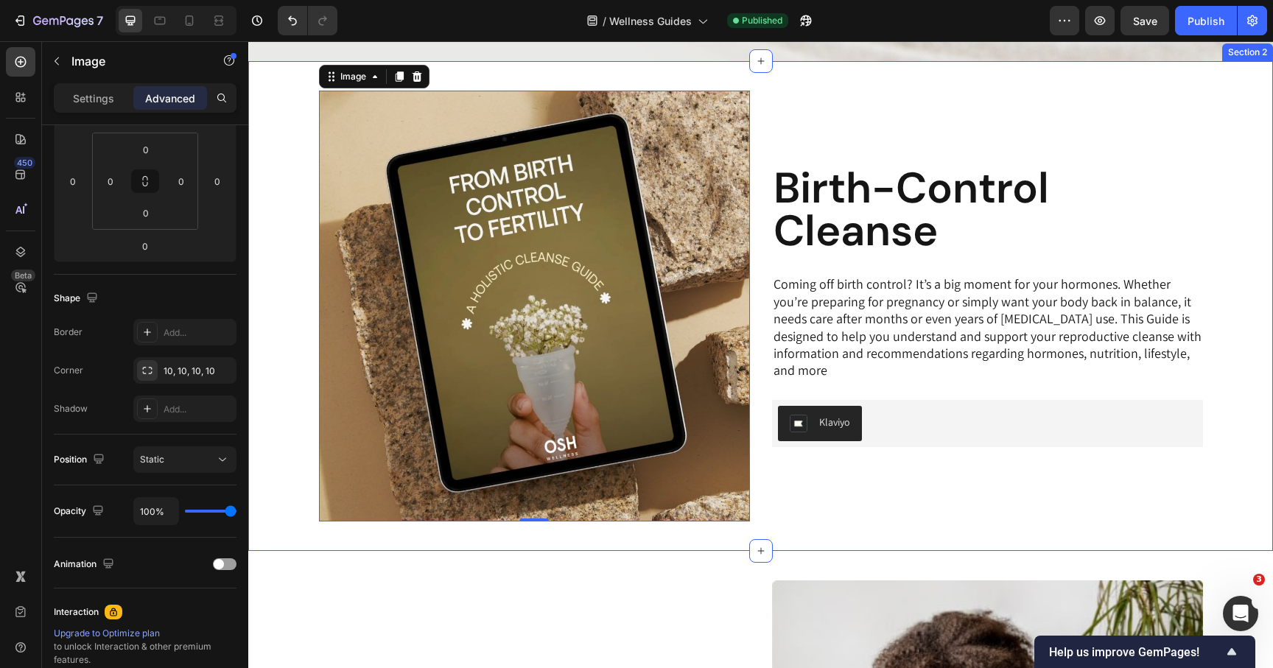
scroll to position [395, 0]
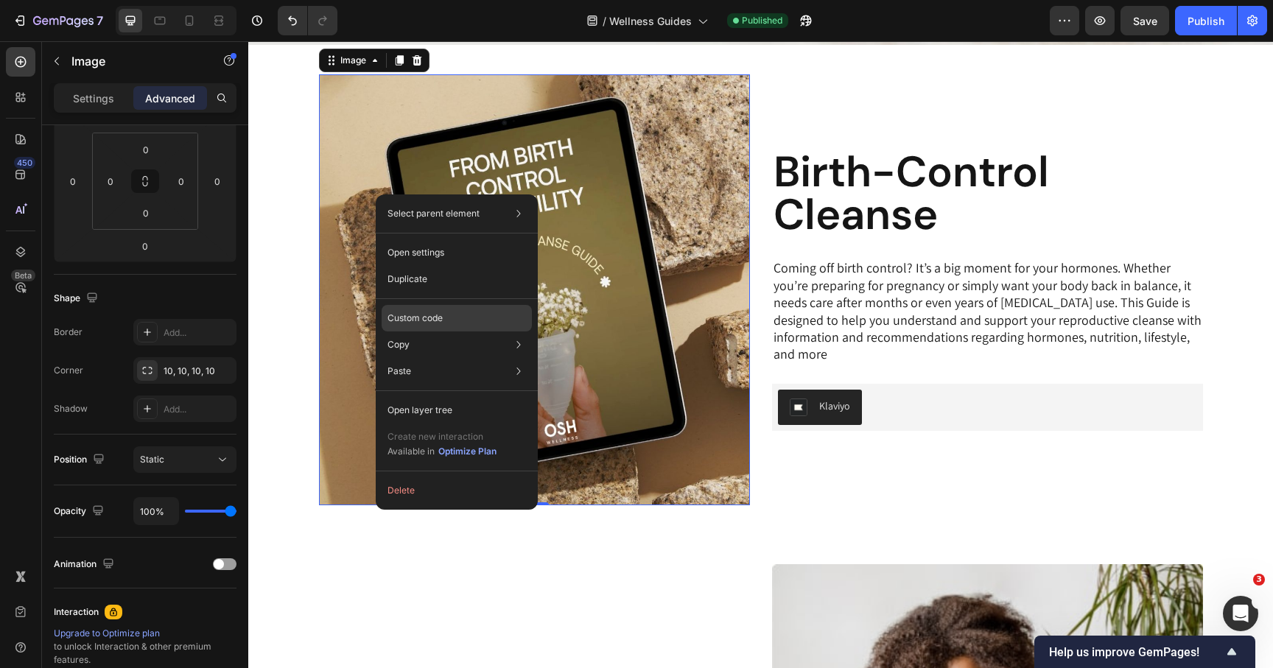
click at [422, 306] on div "Custom code" at bounding box center [457, 318] width 150 height 27
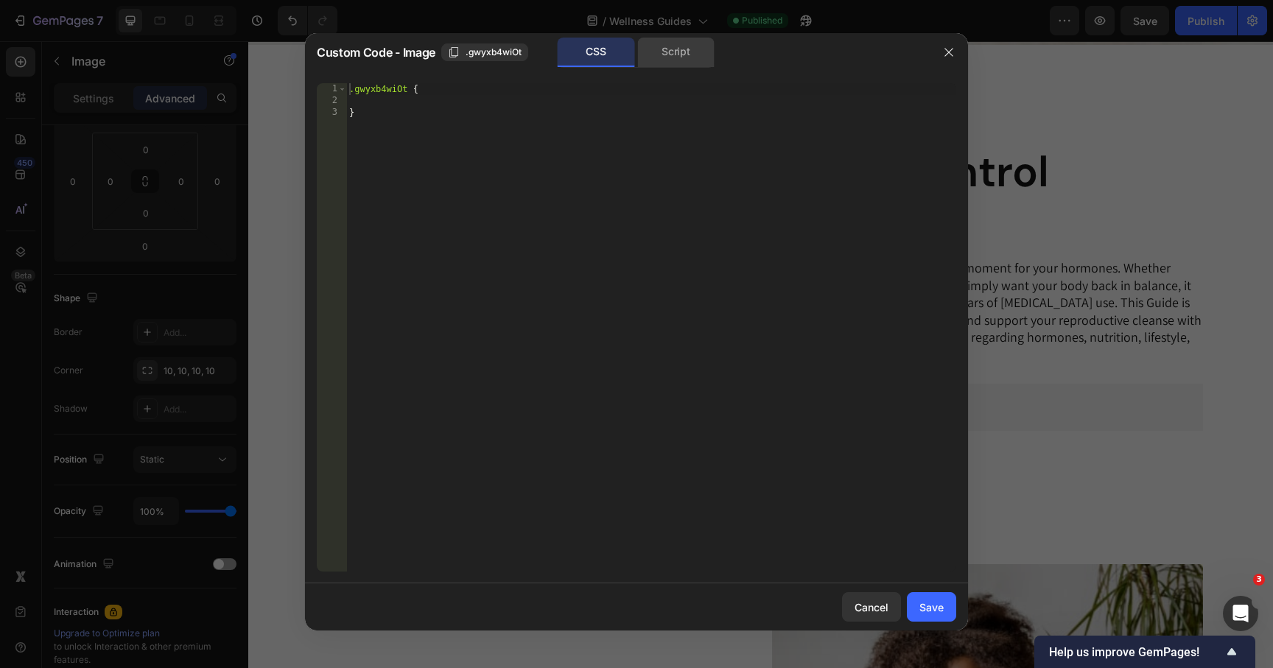
click at [668, 66] on div "Script" at bounding box center [675, 52] width 77 height 29
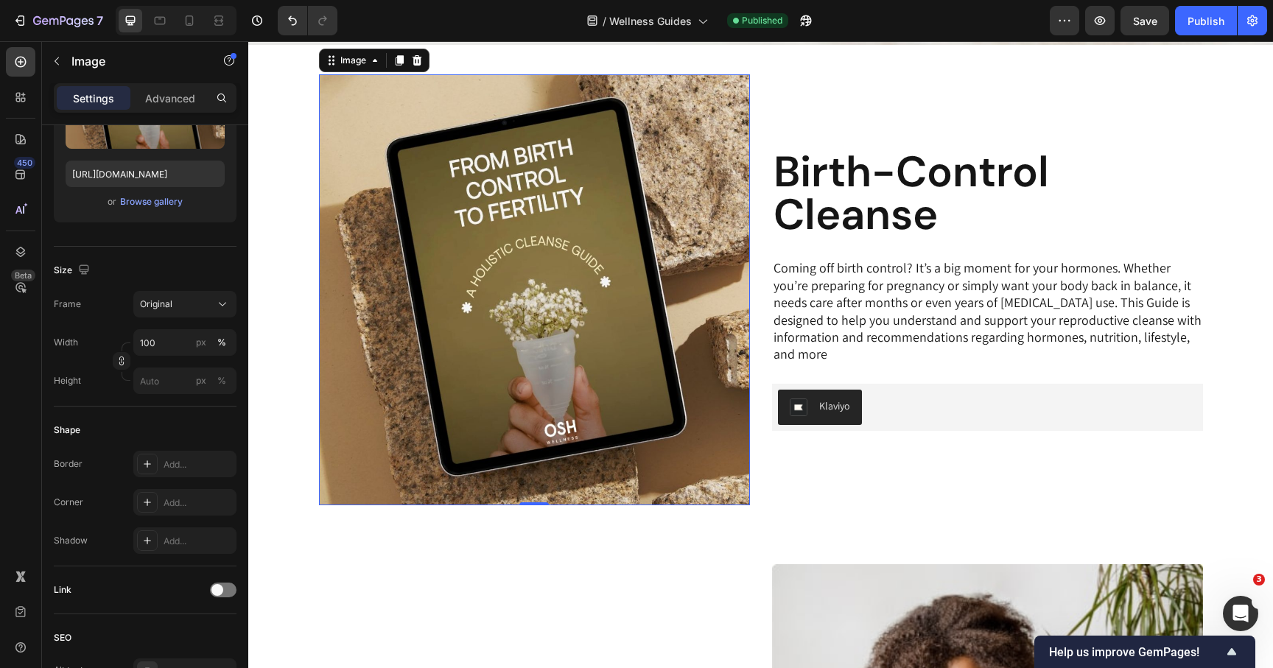
click at [404, 238] on img at bounding box center [534, 289] width 431 height 431
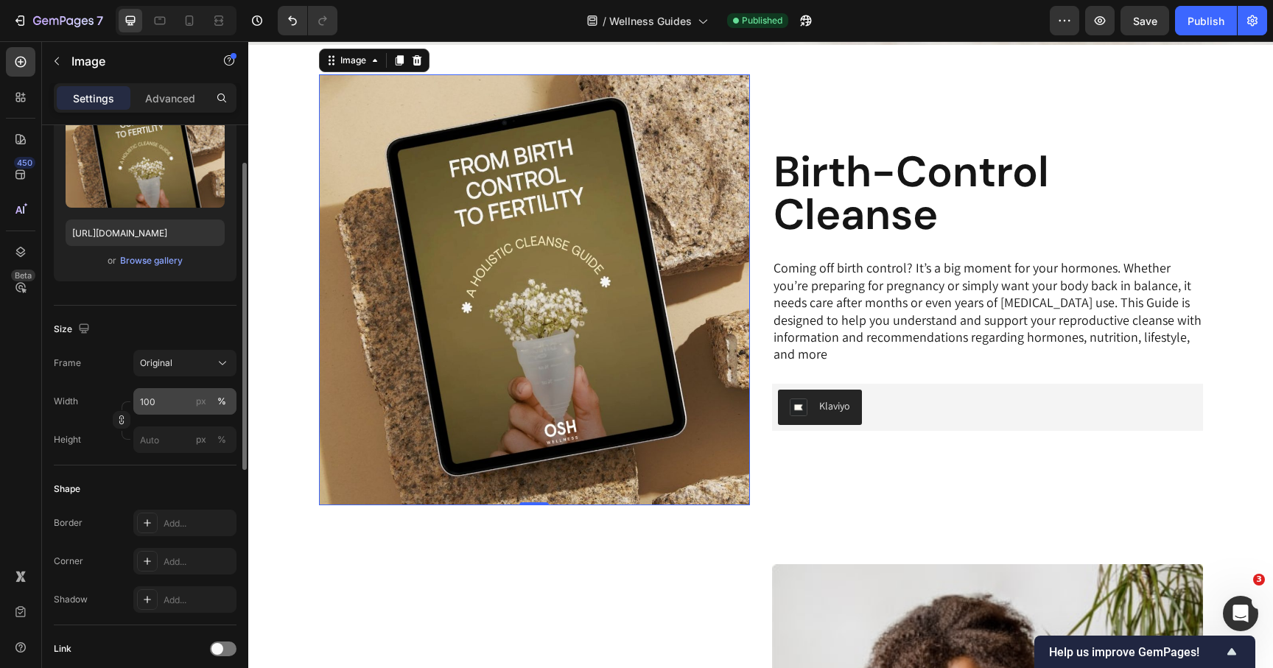
scroll to position [284, 0]
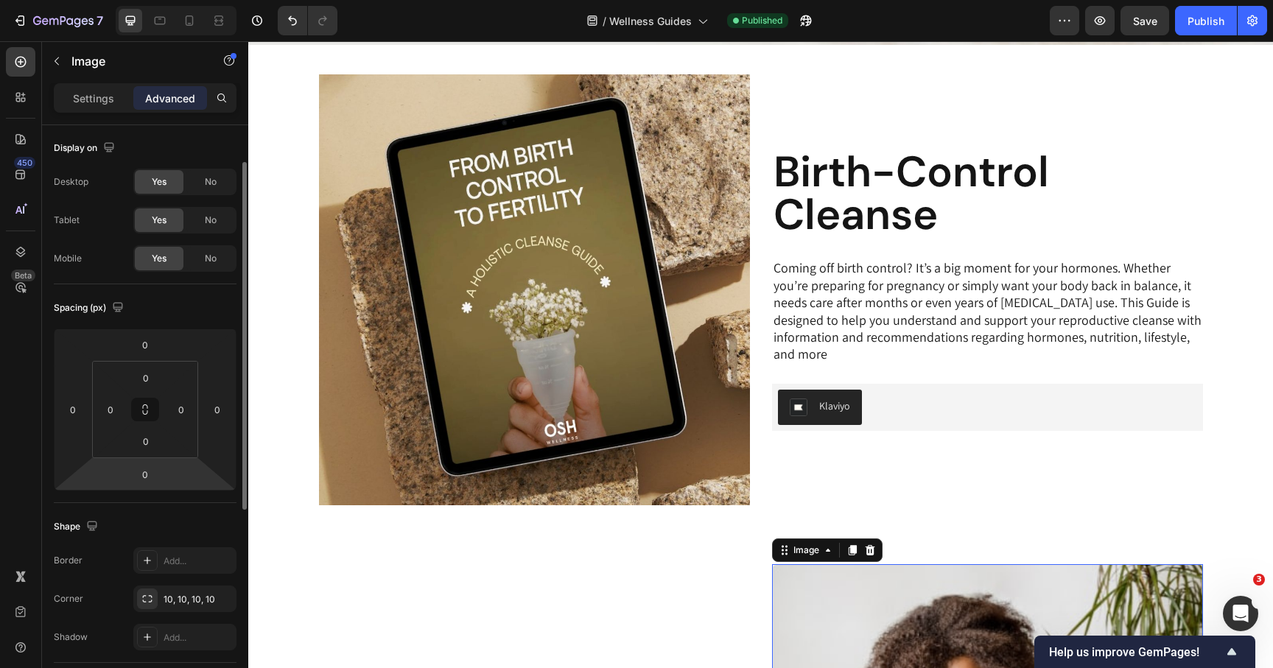
scroll to position [0, 0]
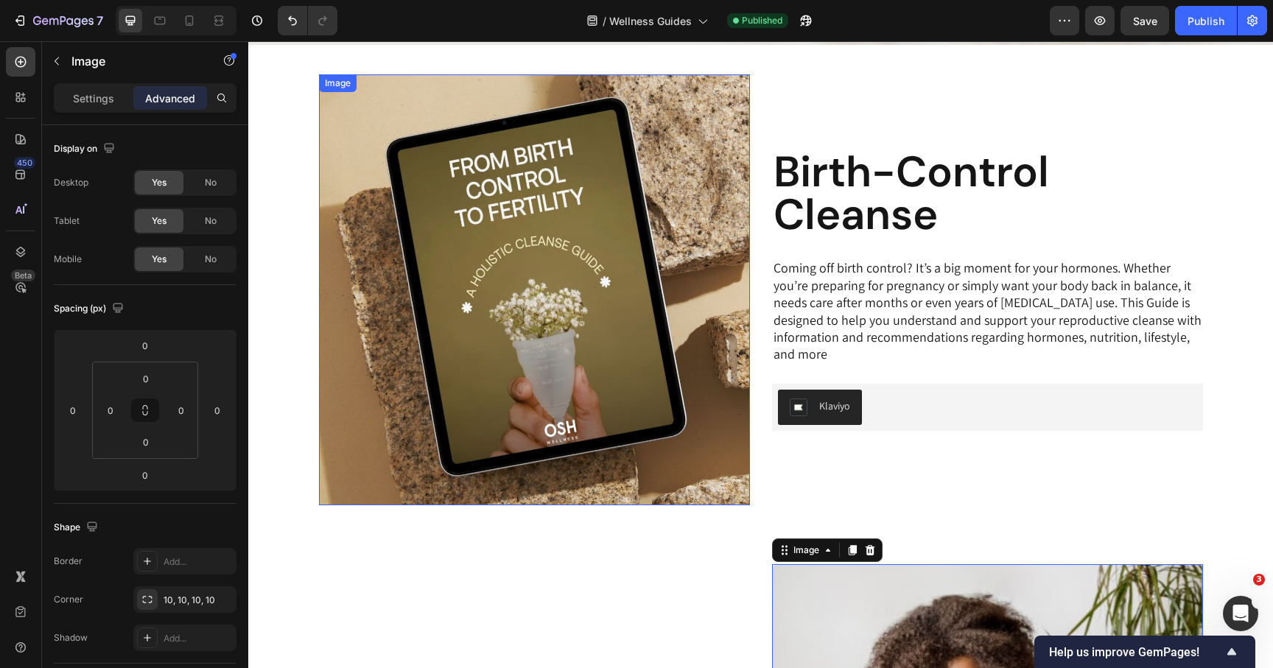
click at [491, 382] on img at bounding box center [534, 289] width 431 height 431
click at [641, 472] on img at bounding box center [534, 289] width 431 height 431
click at [668, 370] on img at bounding box center [534, 289] width 431 height 431
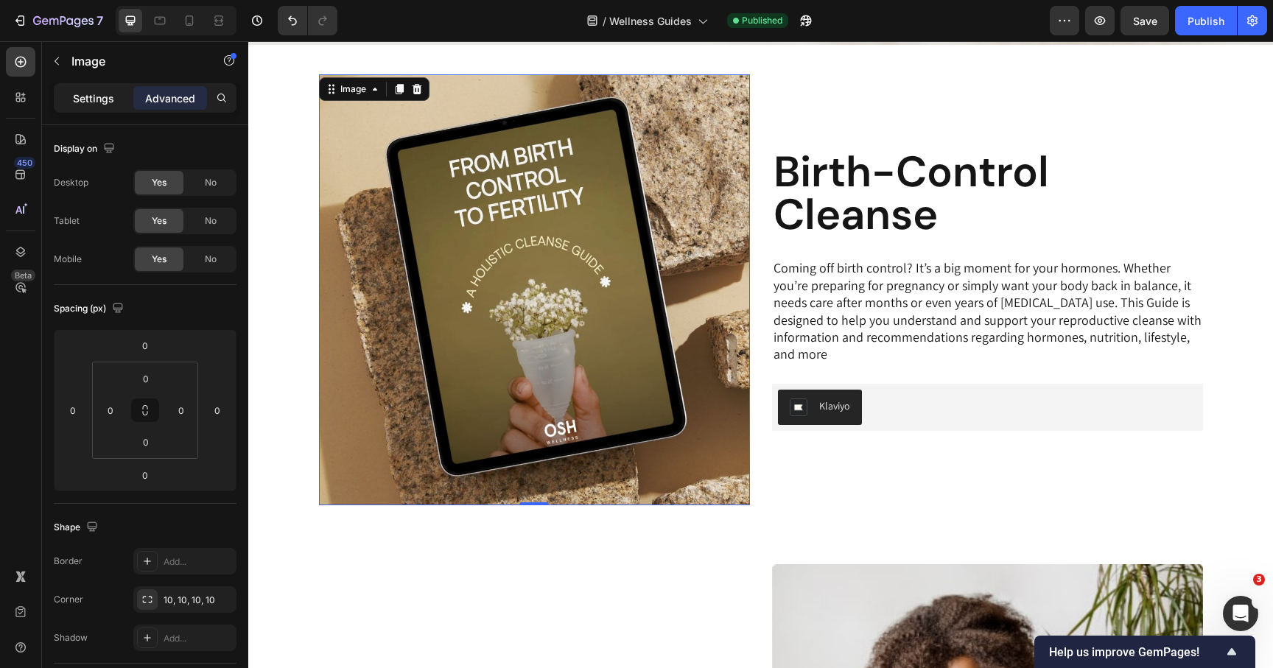
click at [102, 91] on p "Settings" at bounding box center [93, 98] width 41 height 15
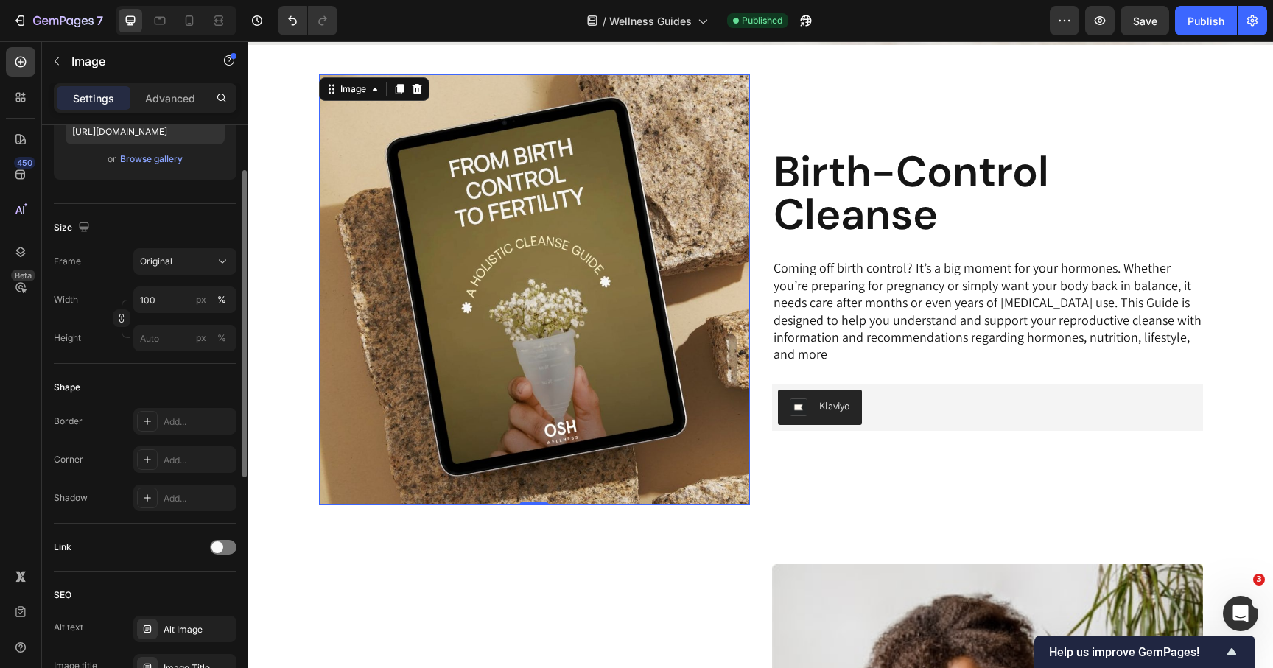
scroll to position [279, 0]
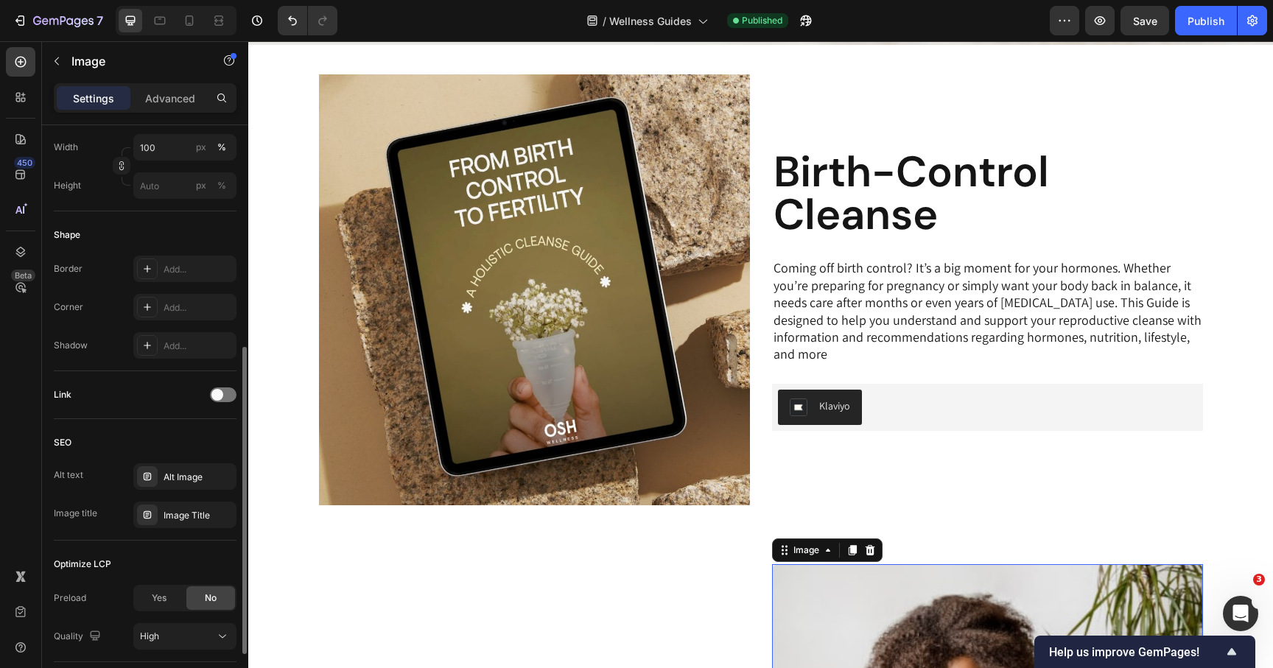
scroll to position [427, 0]
click at [190, 476] on div "Alt Image" at bounding box center [198, 475] width 69 height 13
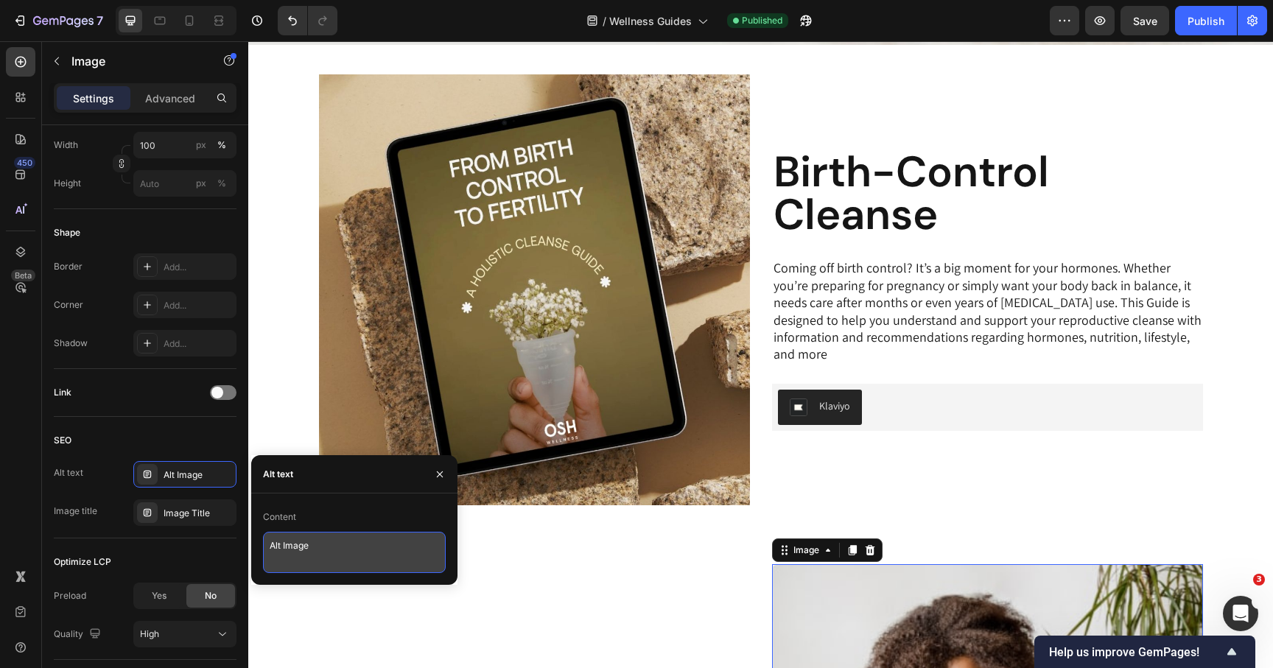
click at [330, 550] on textarea "Alt Image" at bounding box center [354, 552] width 183 height 41
type textarea "PMS Guide Image"
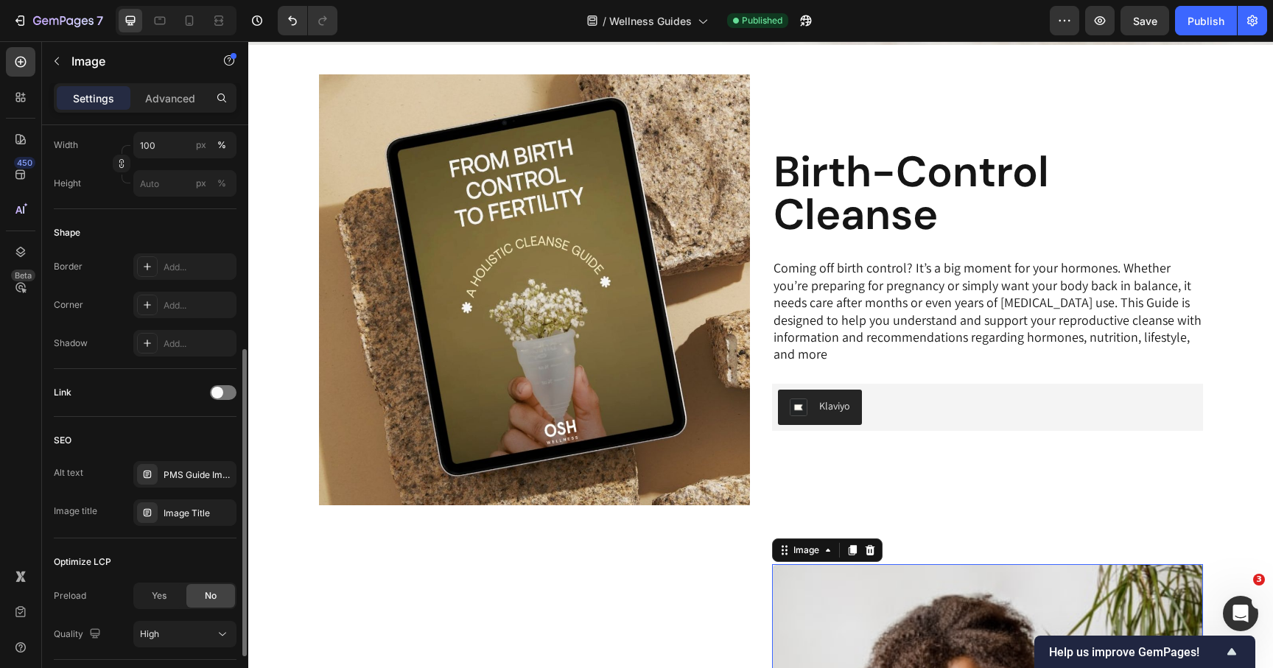
click at [102, 491] on div "Alt text PMS Guide Image Image title Image Title" at bounding box center [145, 493] width 183 height 65
click at [190, 517] on div "Image Title" at bounding box center [198, 513] width 69 height 13
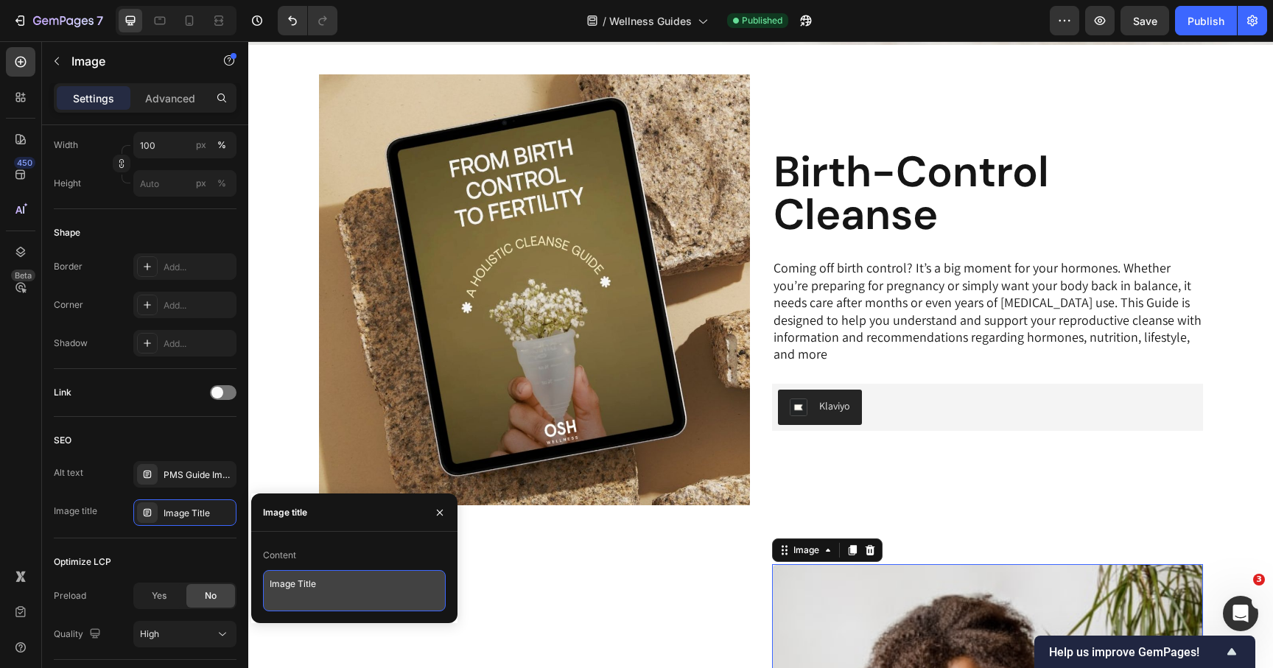
click at [295, 592] on textarea "Image Title" at bounding box center [354, 590] width 183 height 41
type textarea "PMS Guide"
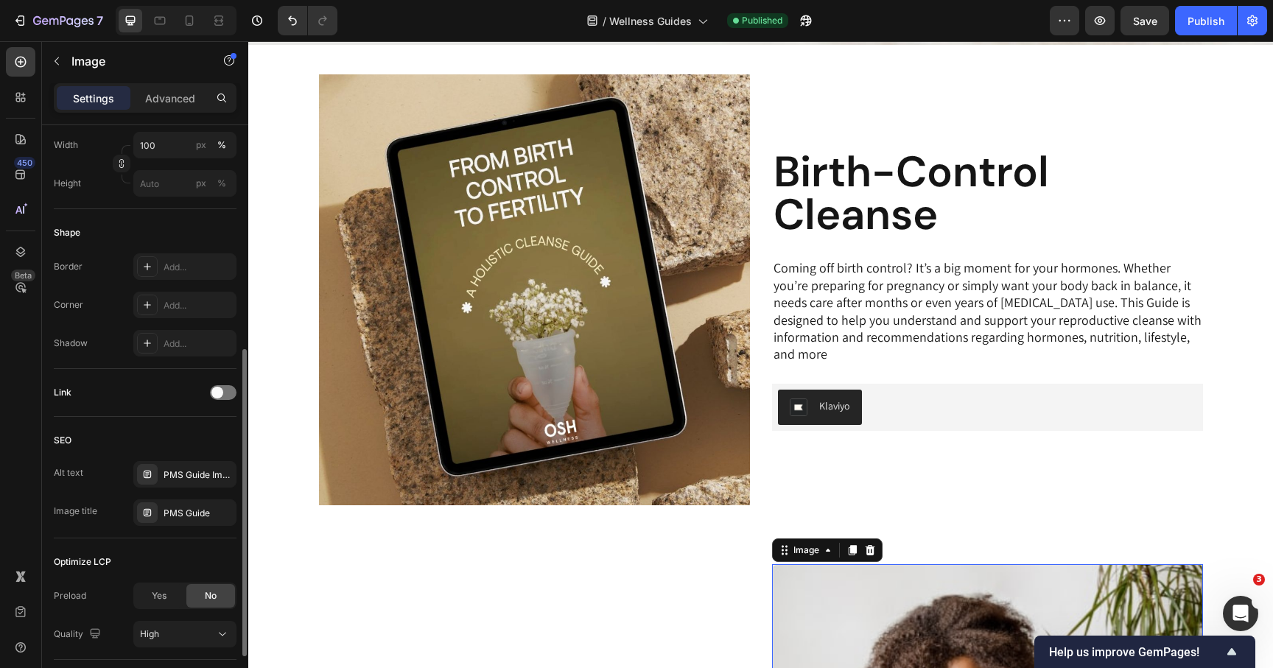
click at [159, 554] on div "Optimize LCP" at bounding box center [145, 562] width 183 height 24
click at [519, 372] on img at bounding box center [534, 289] width 431 height 431
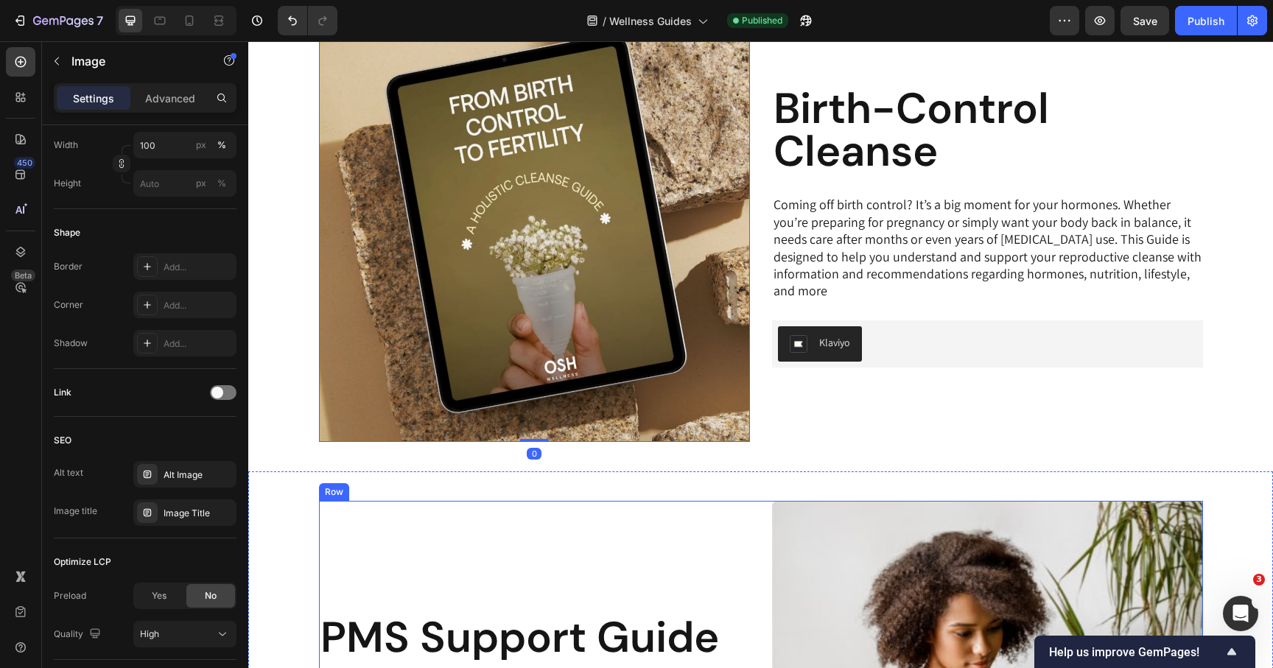
scroll to position [378, 0]
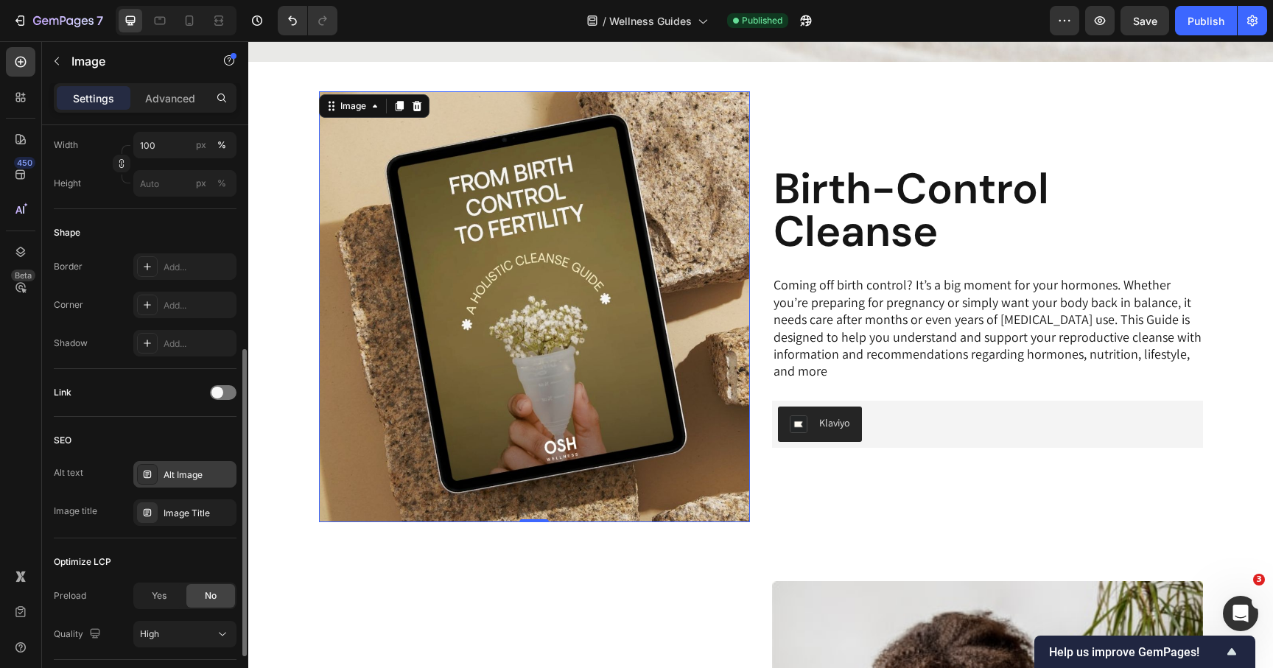
click at [169, 469] on div "Alt Image" at bounding box center [198, 475] width 69 height 13
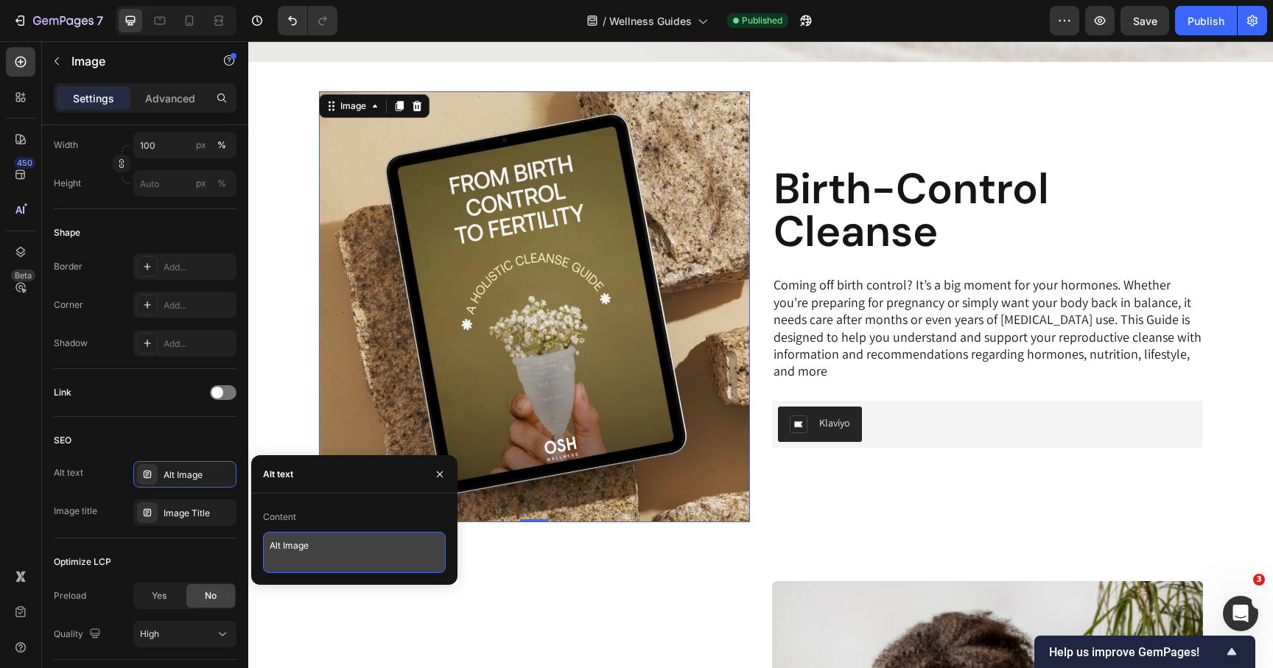
click at [363, 548] on textarea "Alt Image" at bounding box center [354, 552] width 183 height 41
type textarea "Birth Control Cleanse Guide"
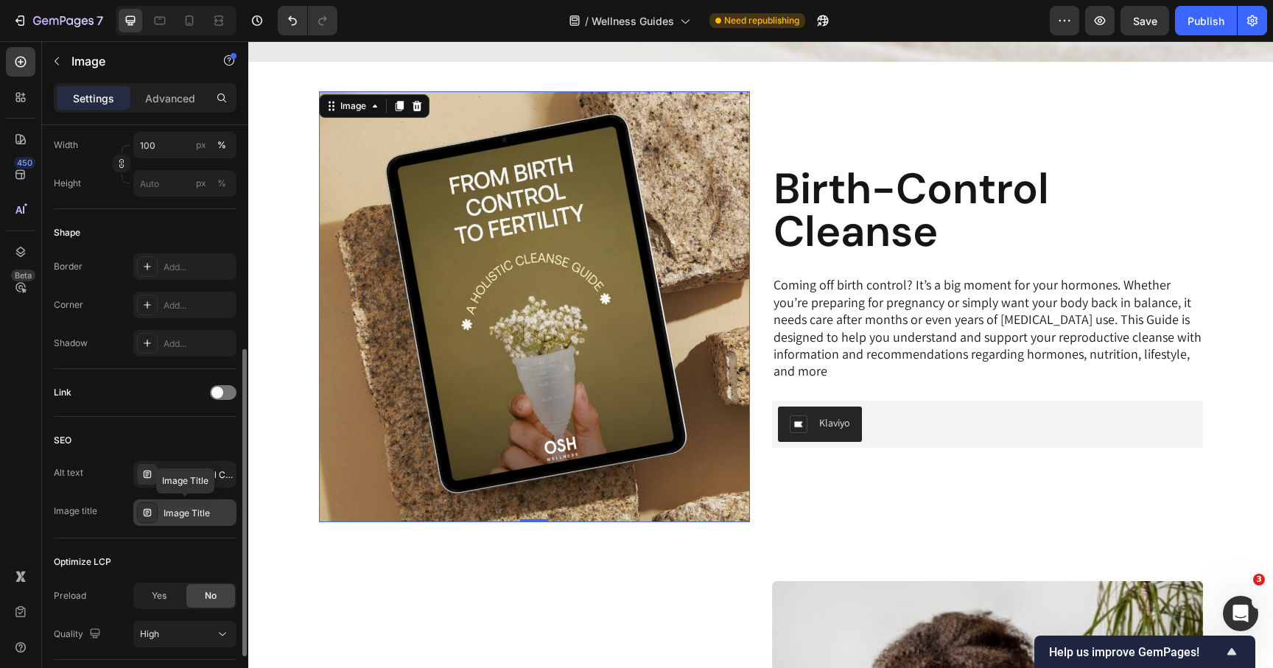
click at [202, 519] on div "Image Title" at bounding box center [198, 513] width 69 height 13
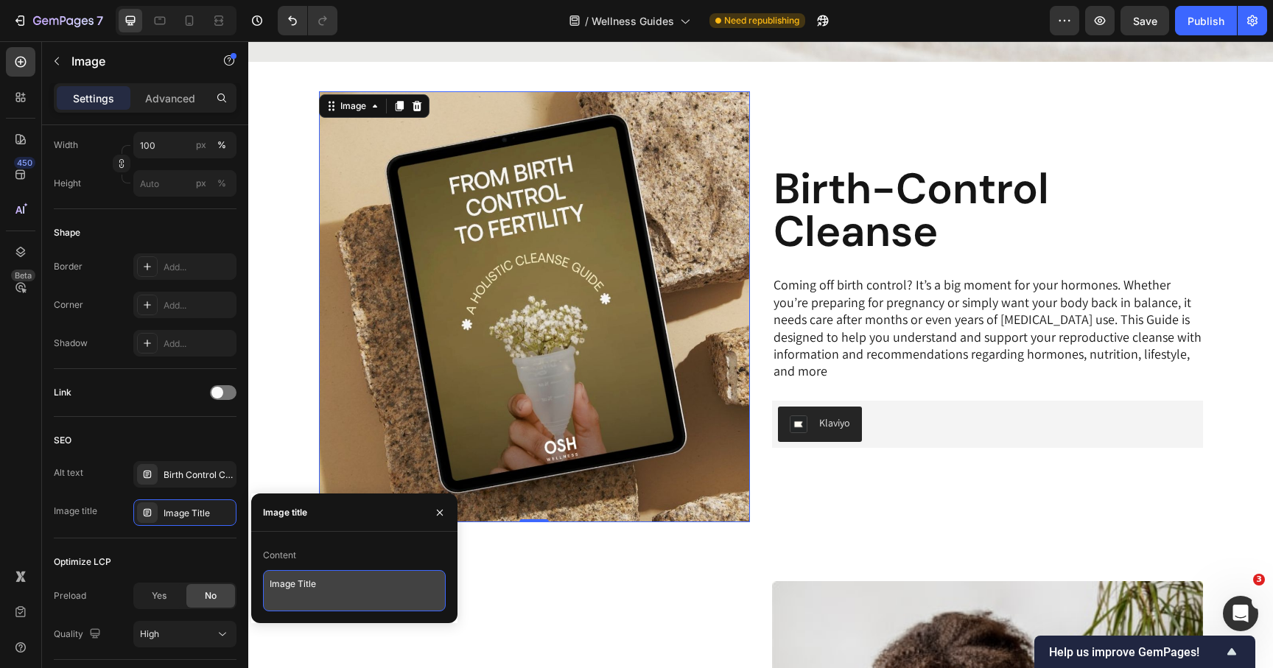
click at [332, 603] on textarea "Image Title" at bounding box center [354, 590] width 183 height 41
paste textarea "Birth Control Cleanse Guid"
type textarea "Birth Control Cleanse Guide"
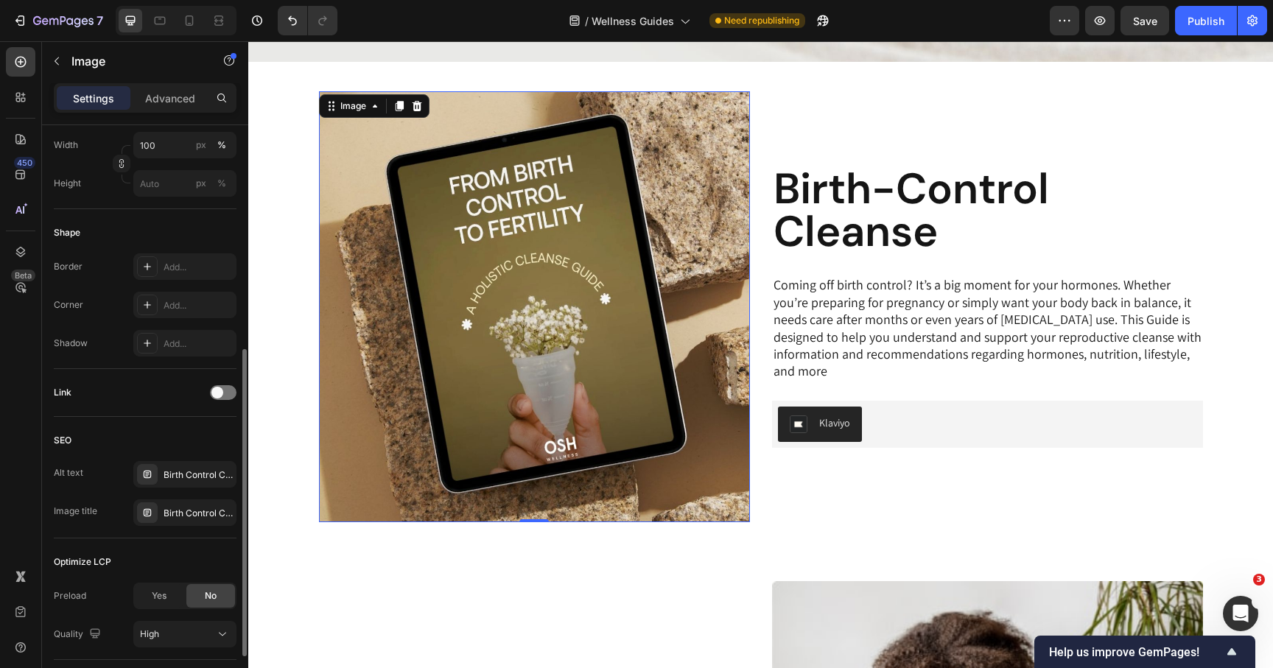
click at [87, 483] on div "Alt text Birth Control Cleanse Guide" at bounding box center [145, 474] width 183 height 27
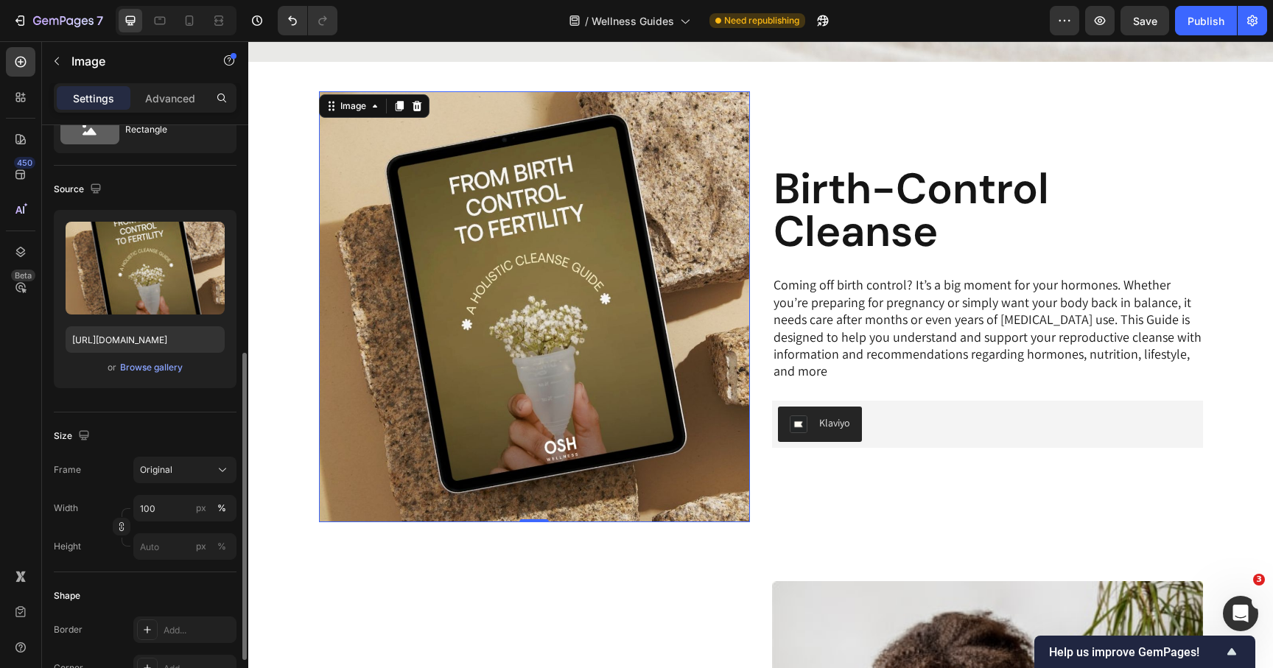
scroll to position [0, 0]
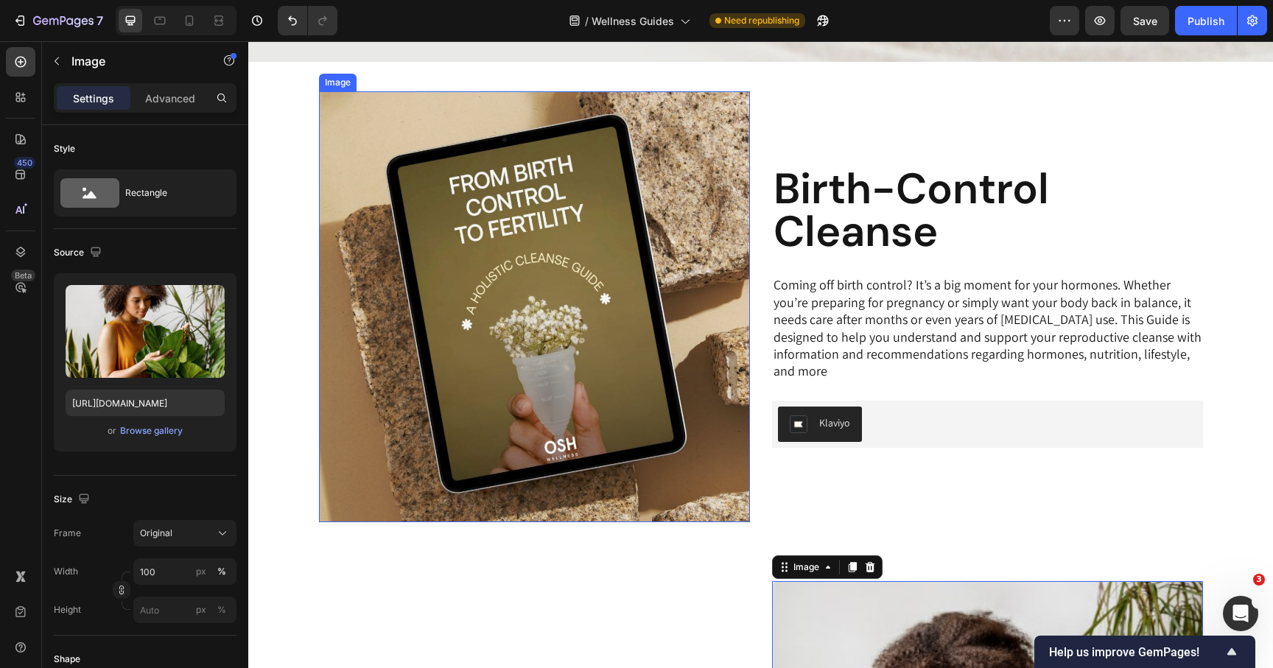
click at [625, 370] on img at bounding box center [534, 306] width 431 height 431
click at [1191, 24] on div "Publish" at bounding box center [1206, 20] width 37 height 15
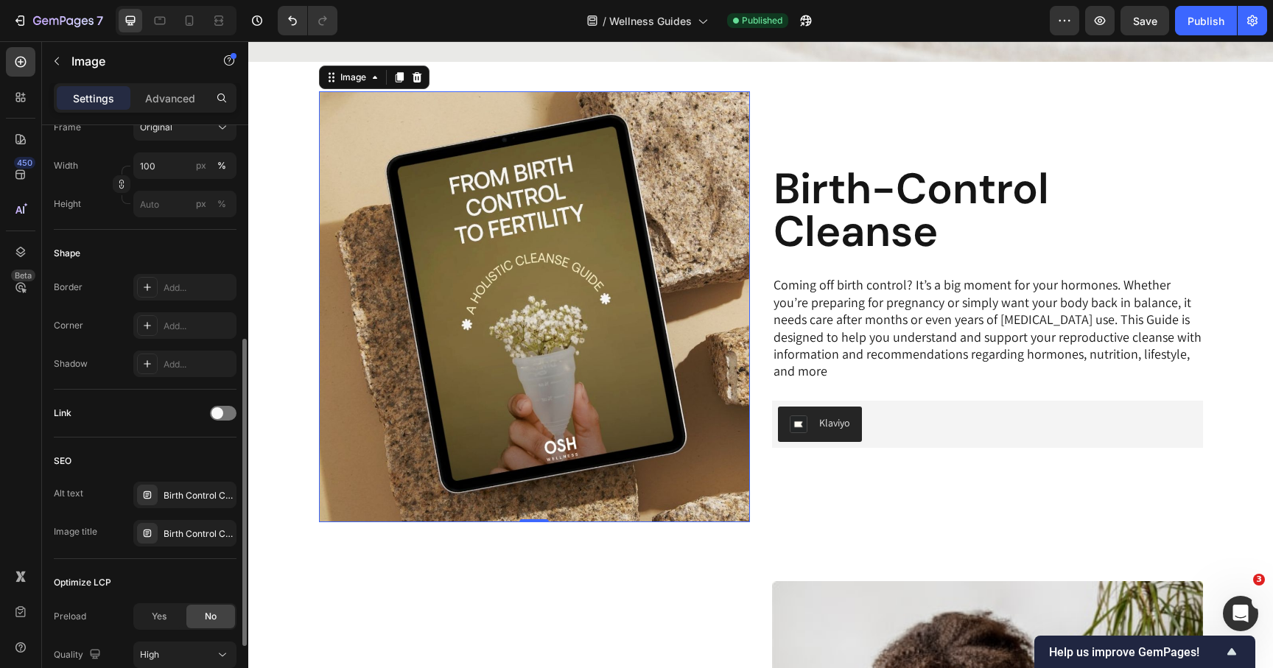
scroll to position [407, 0]
click at [153, 325] on div at bounding box center [147, 325] width 21 height 21
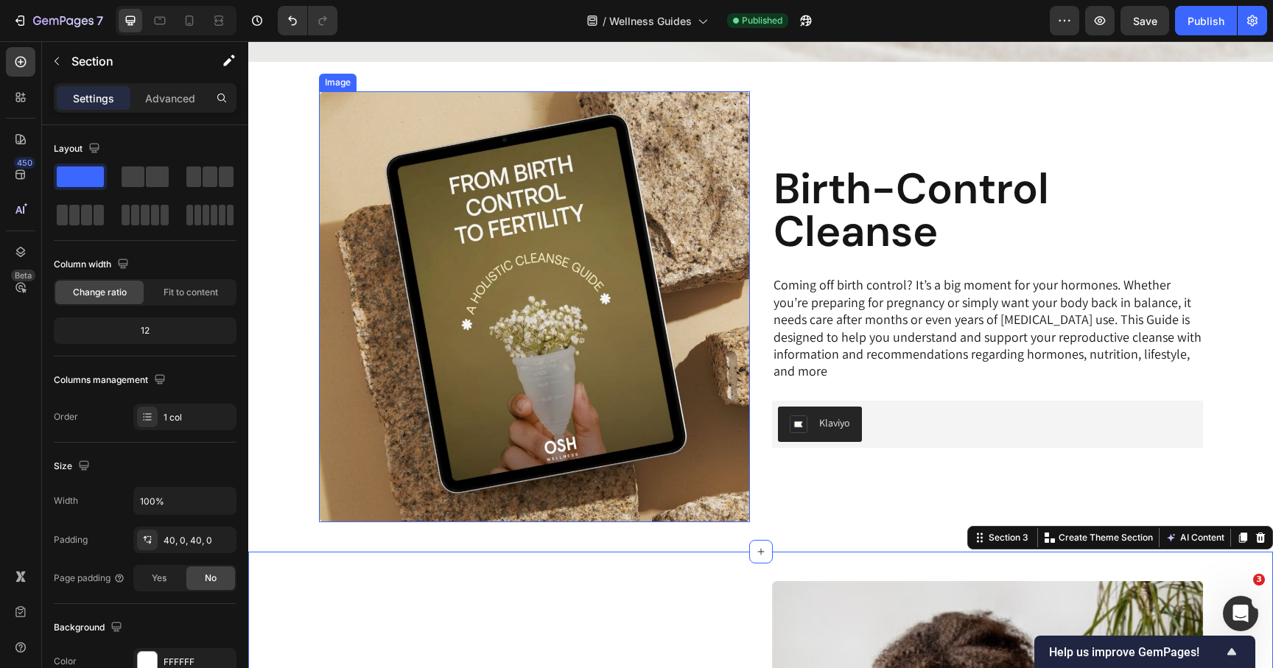
click at [397, 405] on img at bounding box center [534, 306] width 431 height 431
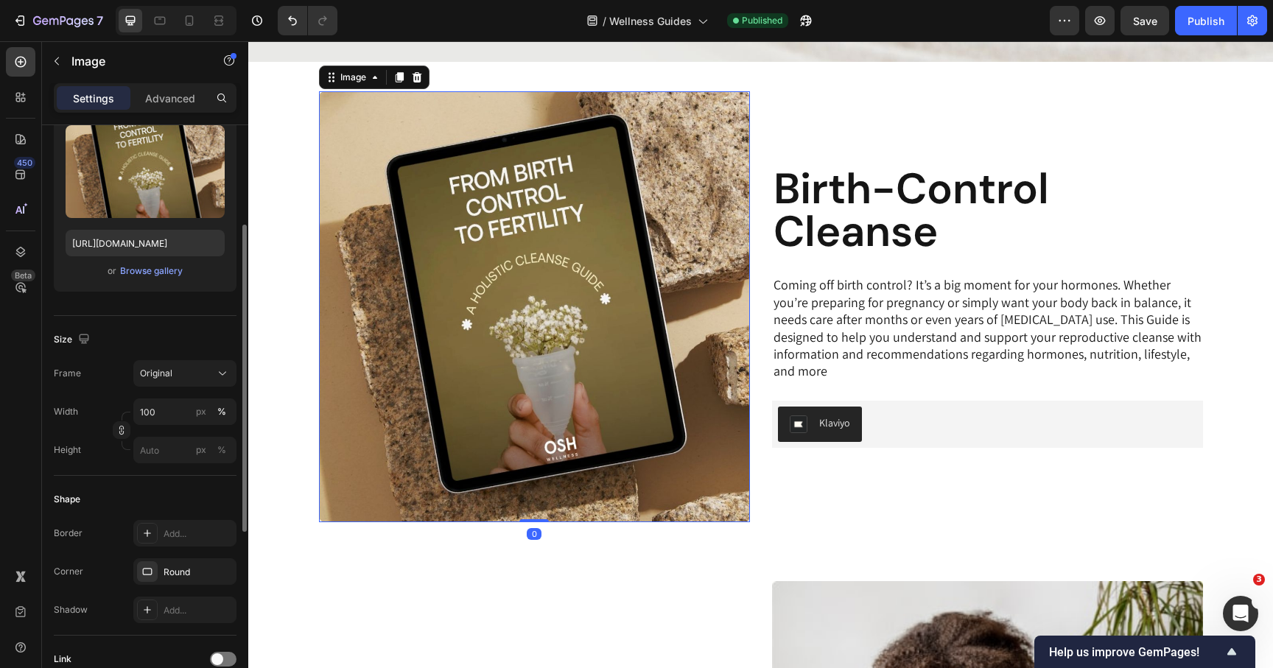
scroll to position [365, 0]
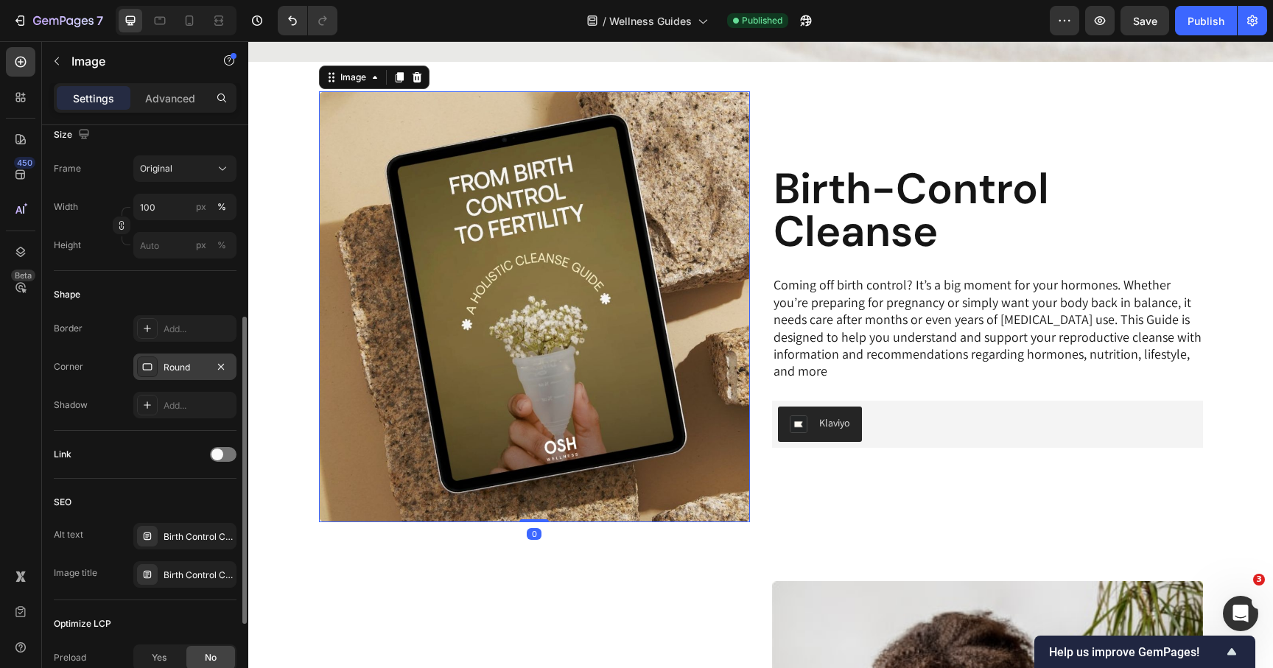
click at [189, 366] on div "Round" at bounding box center [185, 367] width 43 height 13
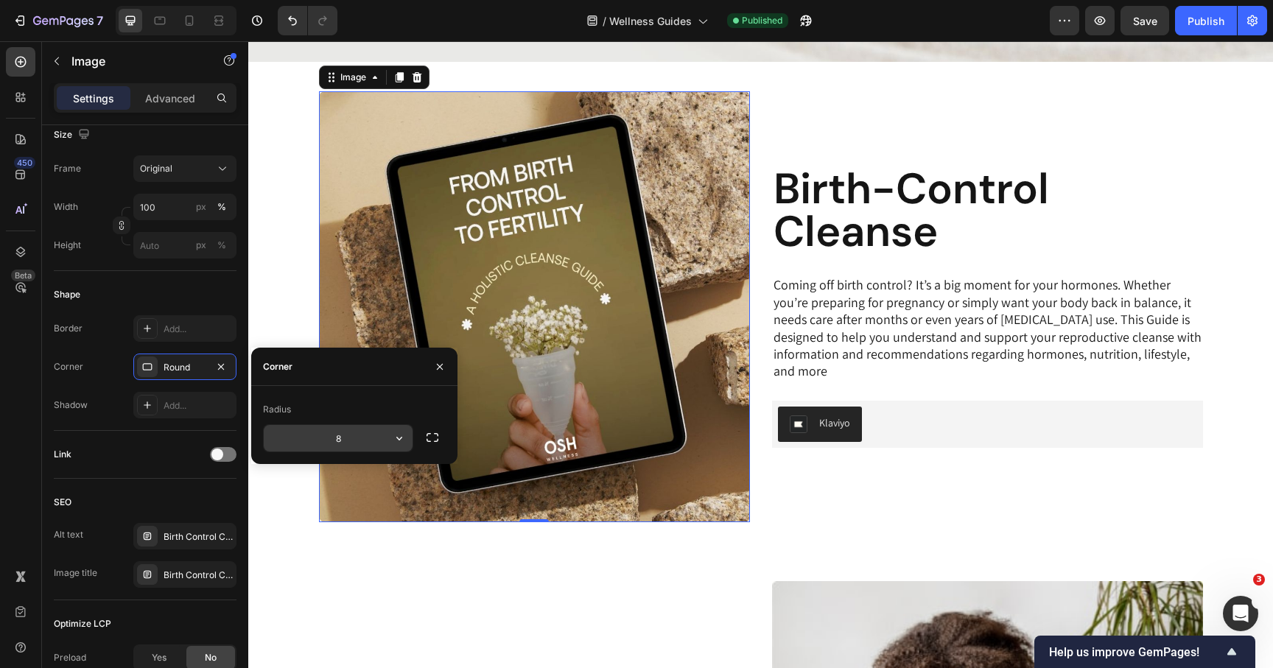
click at [348, 435] on input "8" at bounding box center [338, 438] width 149 height 27
type input "10"
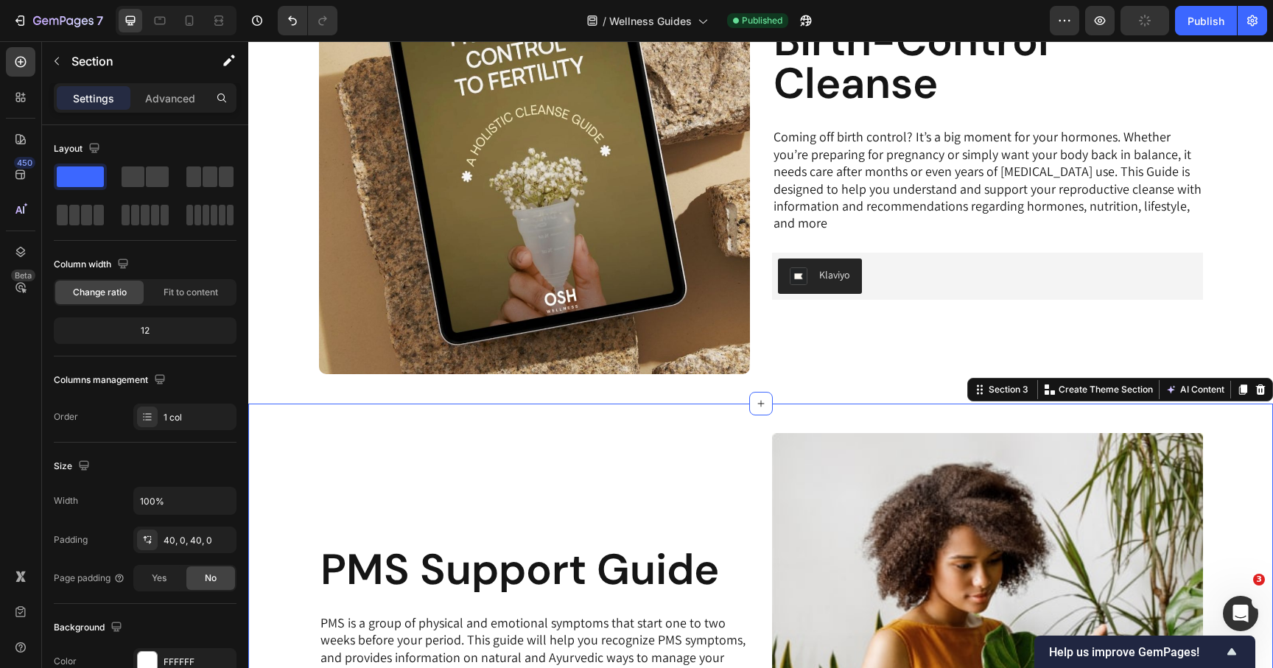
scroll to position [545, 0]
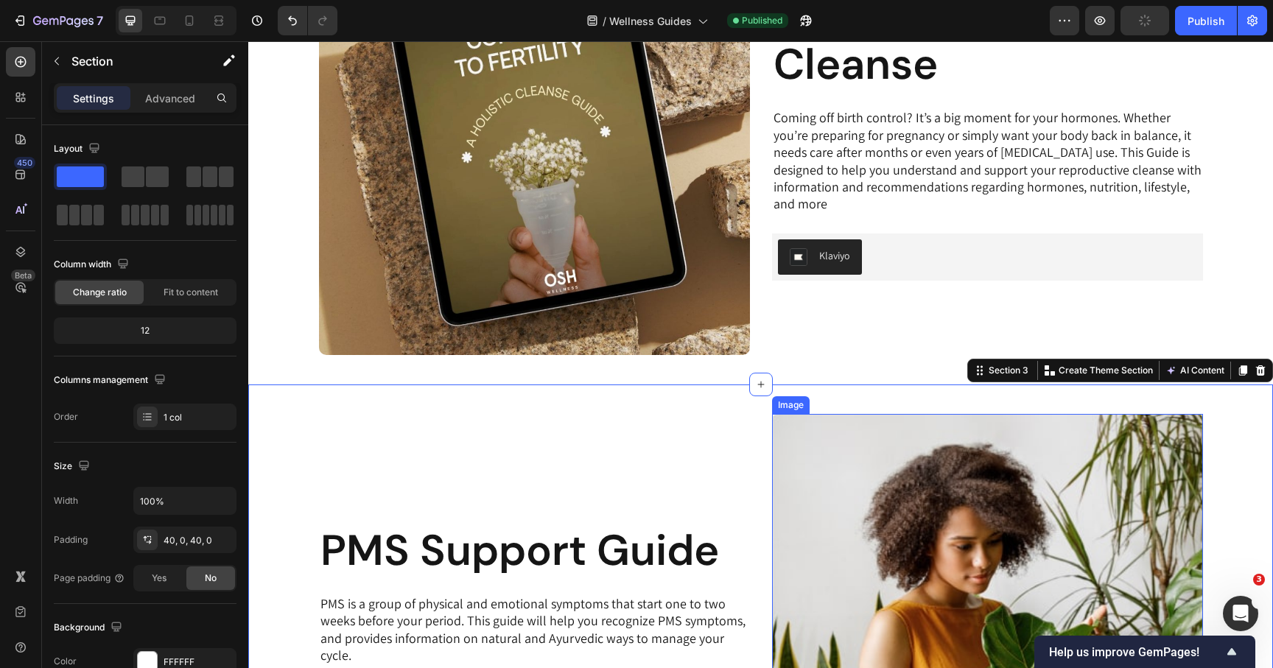
click at [911, 503] on img at bounding box center [987, 629] width 431 height 431
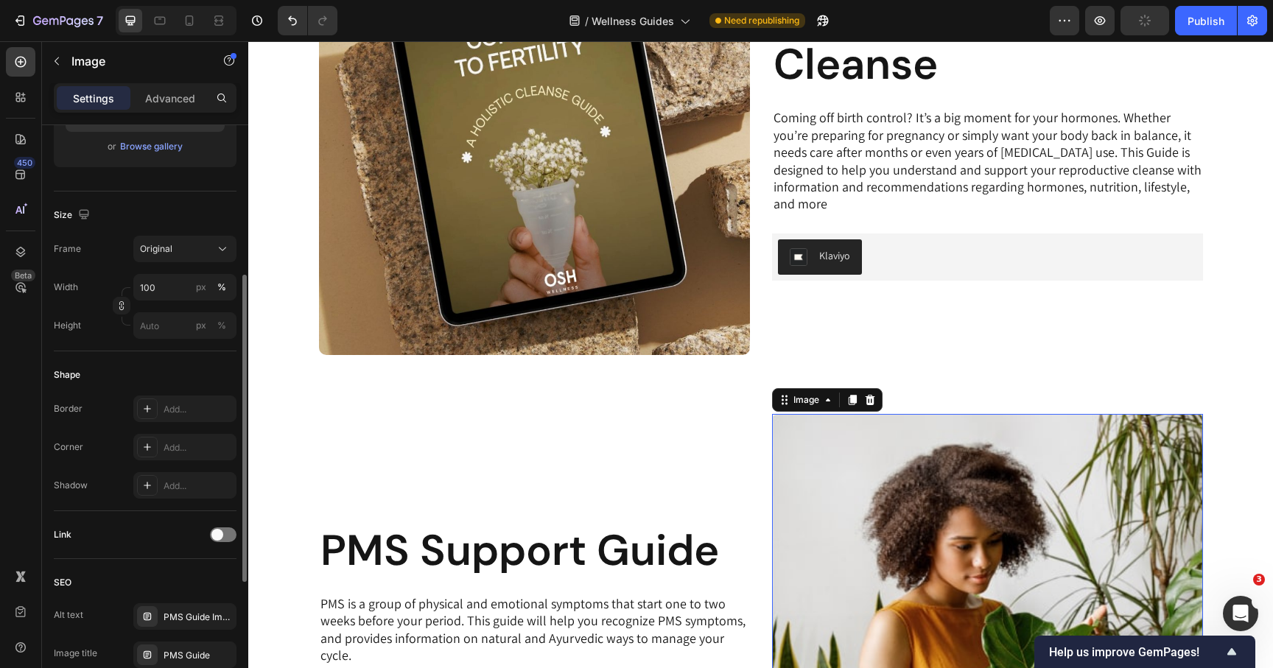
scroll to position [405, 0]
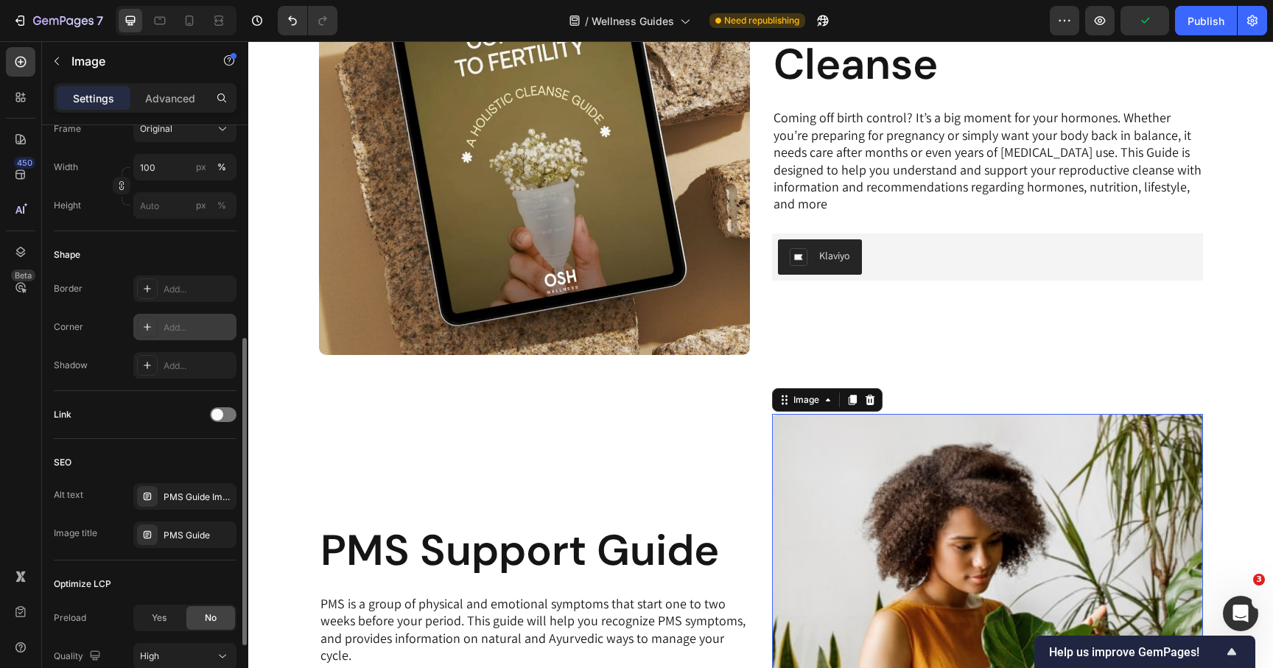
click at [145, 321] on icon at bounding box center [147, 327] width 12 height 12
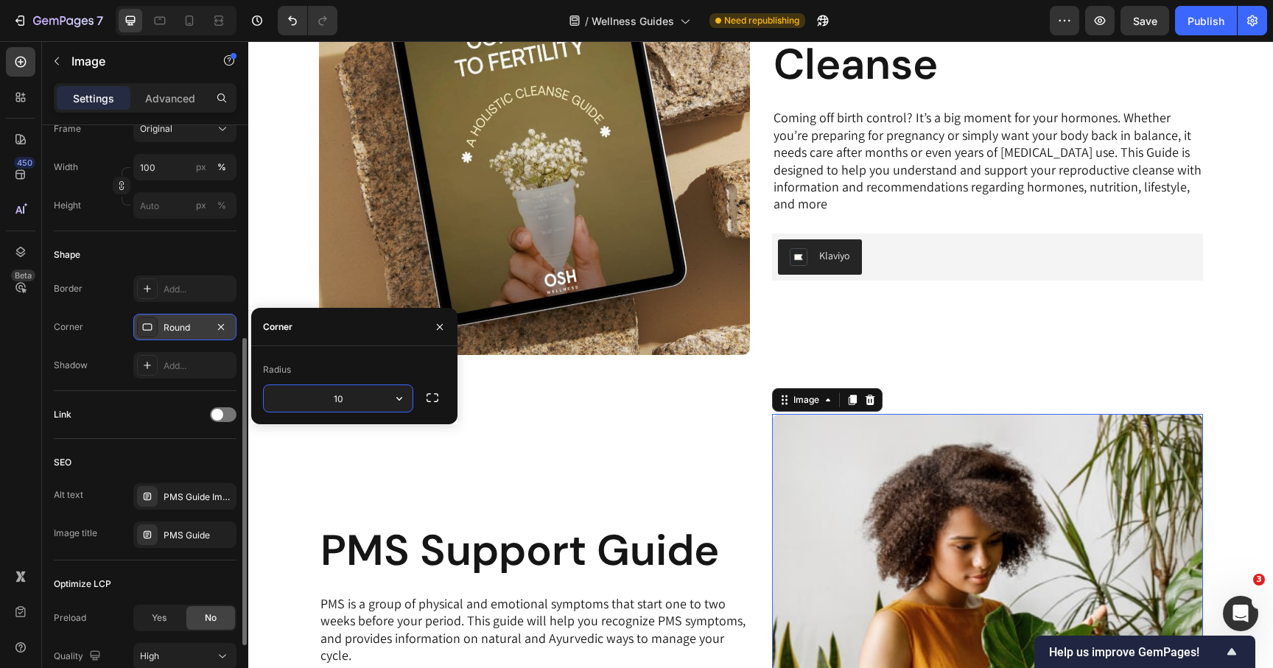
type input "10"
click at [594, 481] on div "PMS Support Guide Heading PMS is a group of physical and emotional symptoms tha…" at bounding box center [534, 629] width 431 height 431
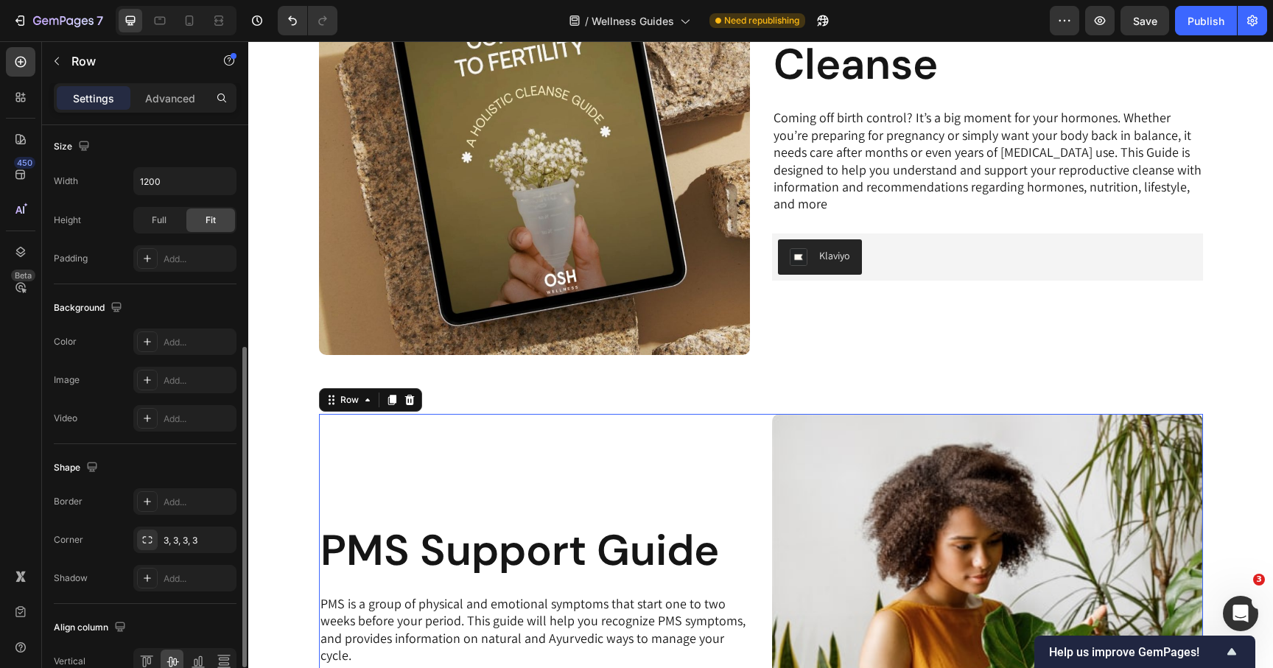
scroll to position [0, 0]
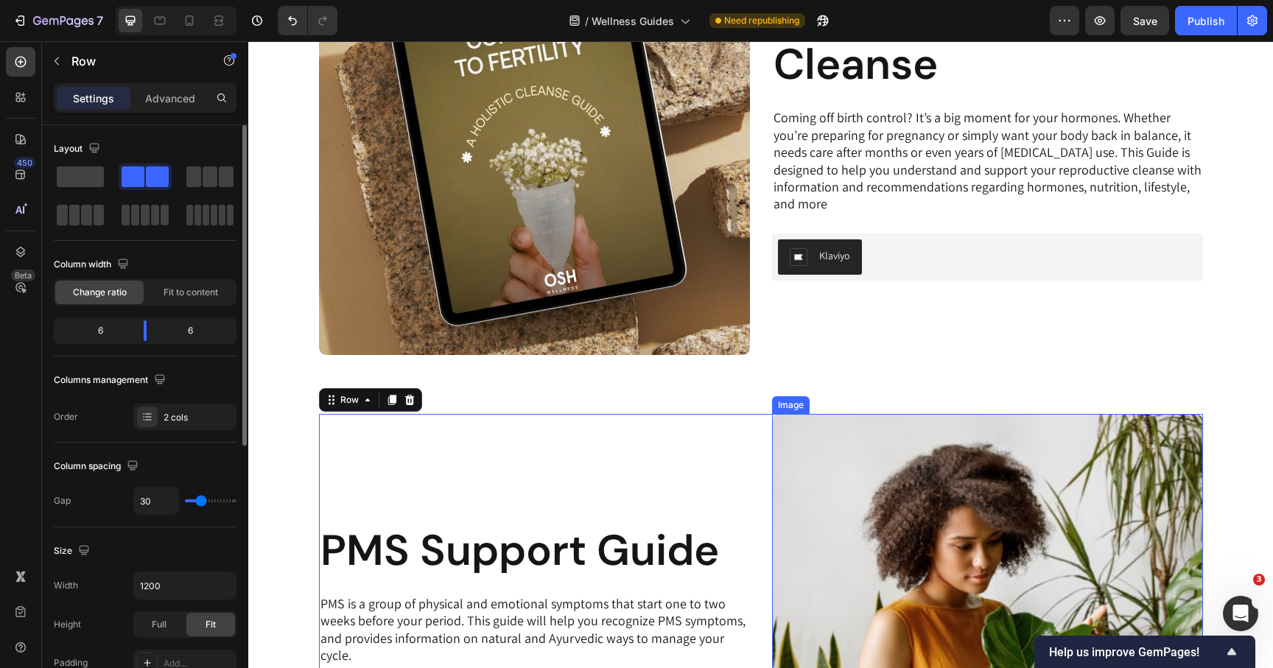
click at [824, 485] on img at bounding box center [987, 629] width 431 height 431
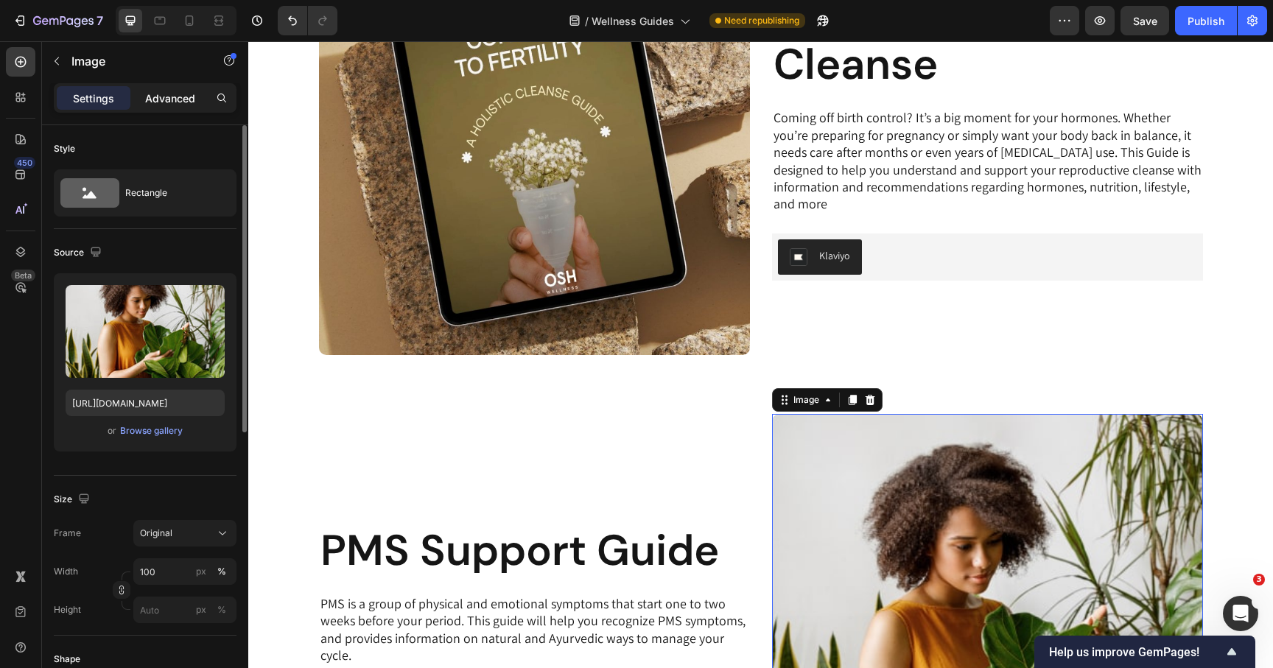
click at [155, 88] on div "Advanced" at bounding box center [170, 98] width 74 height 24
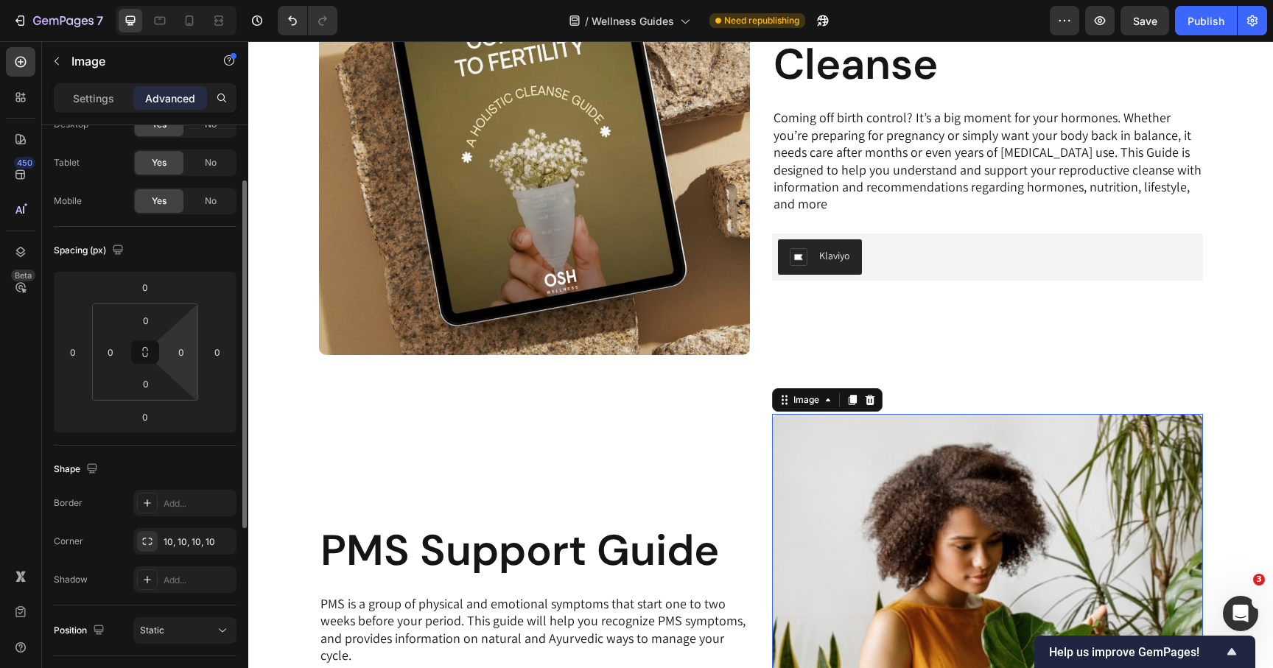
scroll to position [80, 0]
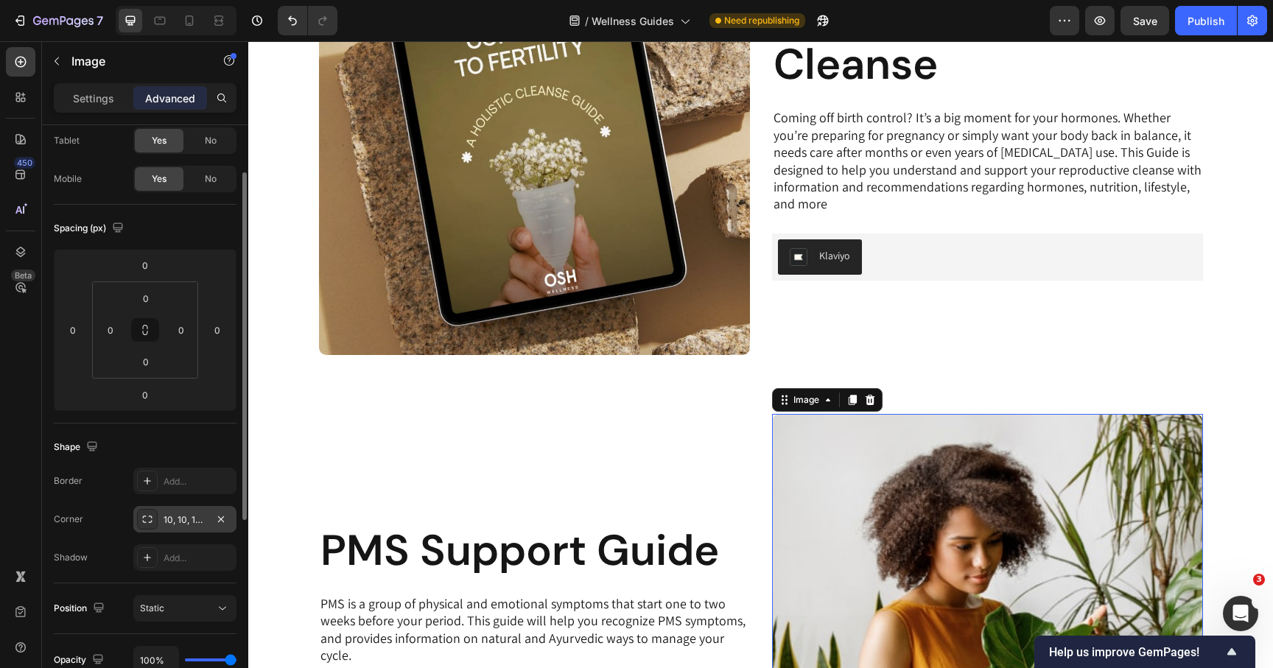
click at [169, 514] on div "10, 10, 10, 10" at bounding box center [185, 520] width 43 height 13
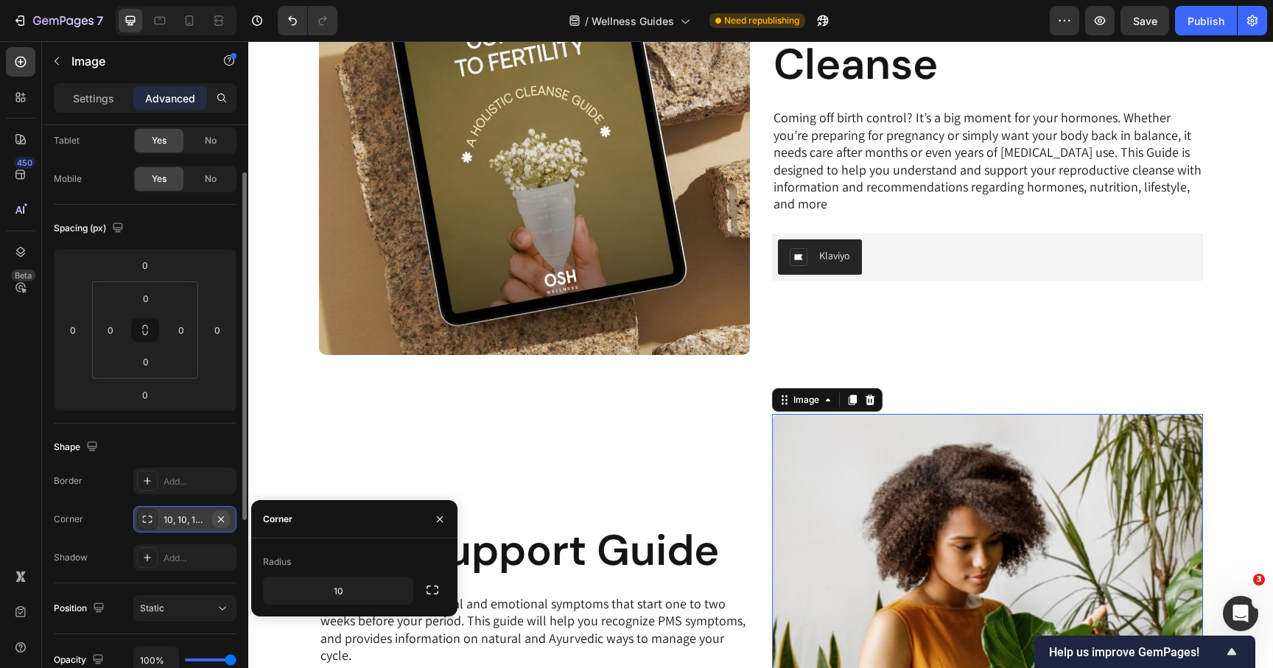
click at [220, 517] on icon "button" at bounding box center [221, 519] width 6 height 6
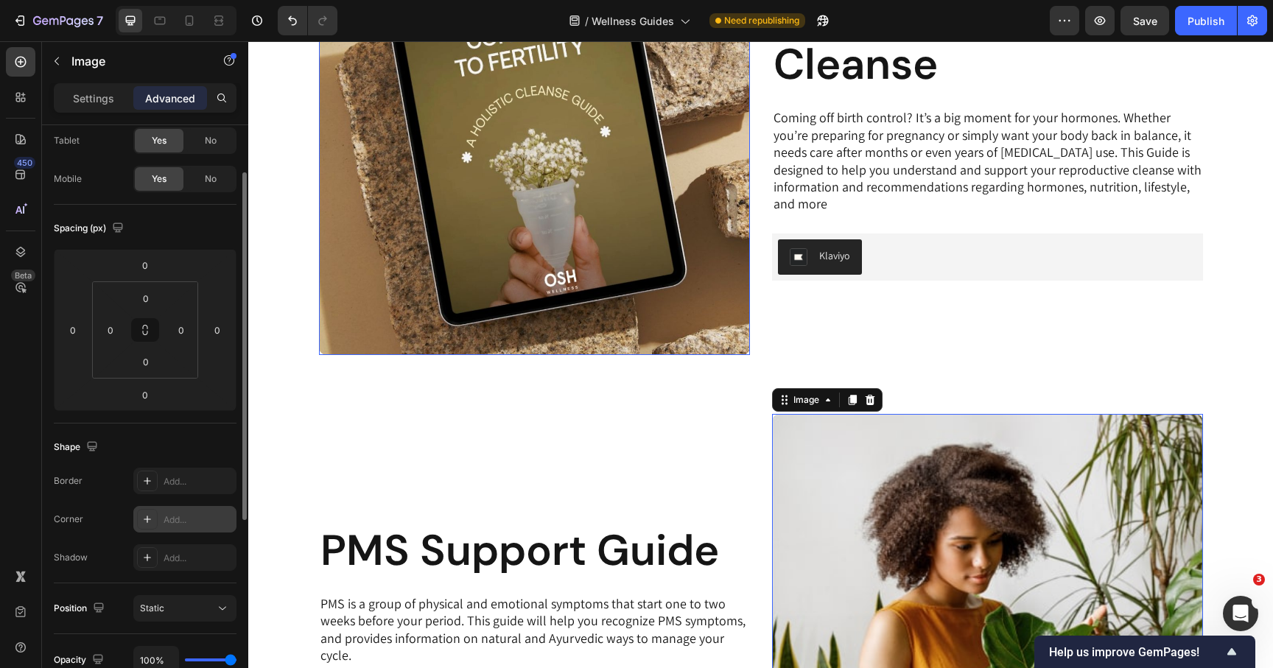
click at [517, 225] on img at bounding box center [534, 139] width 431 height 431
click at [217, 519] on icon "button" at bounding box center [221, 520] width 12 height 12
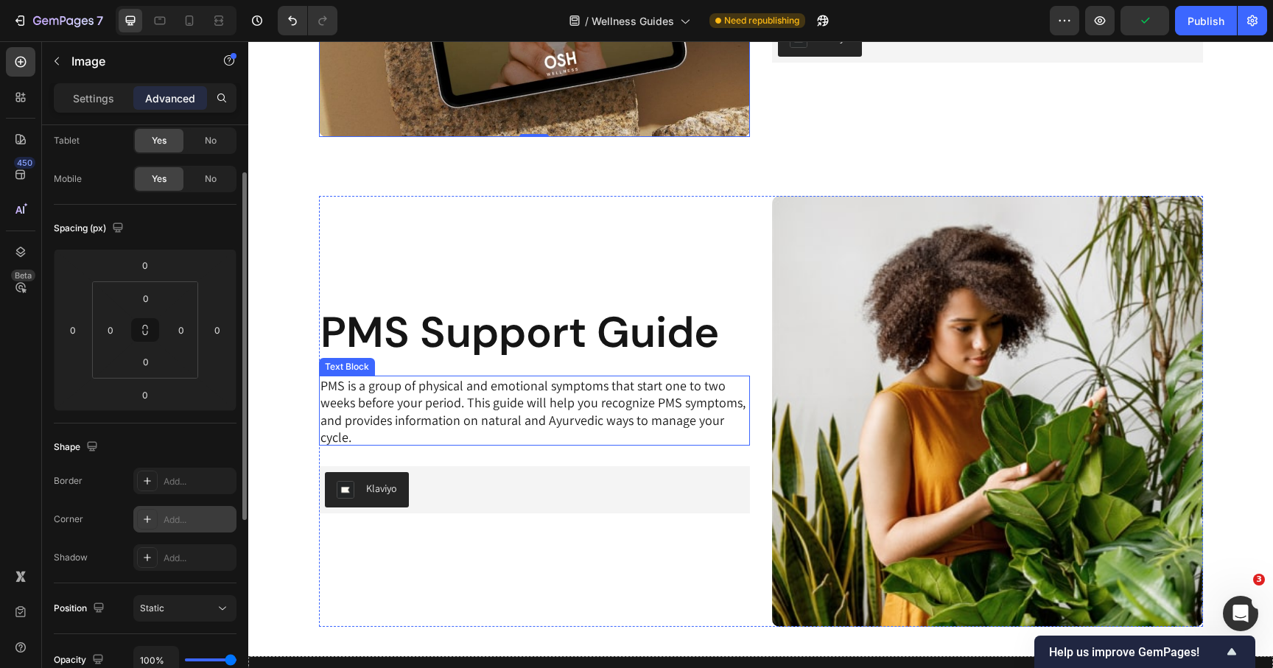
scroll to position [764, 0]
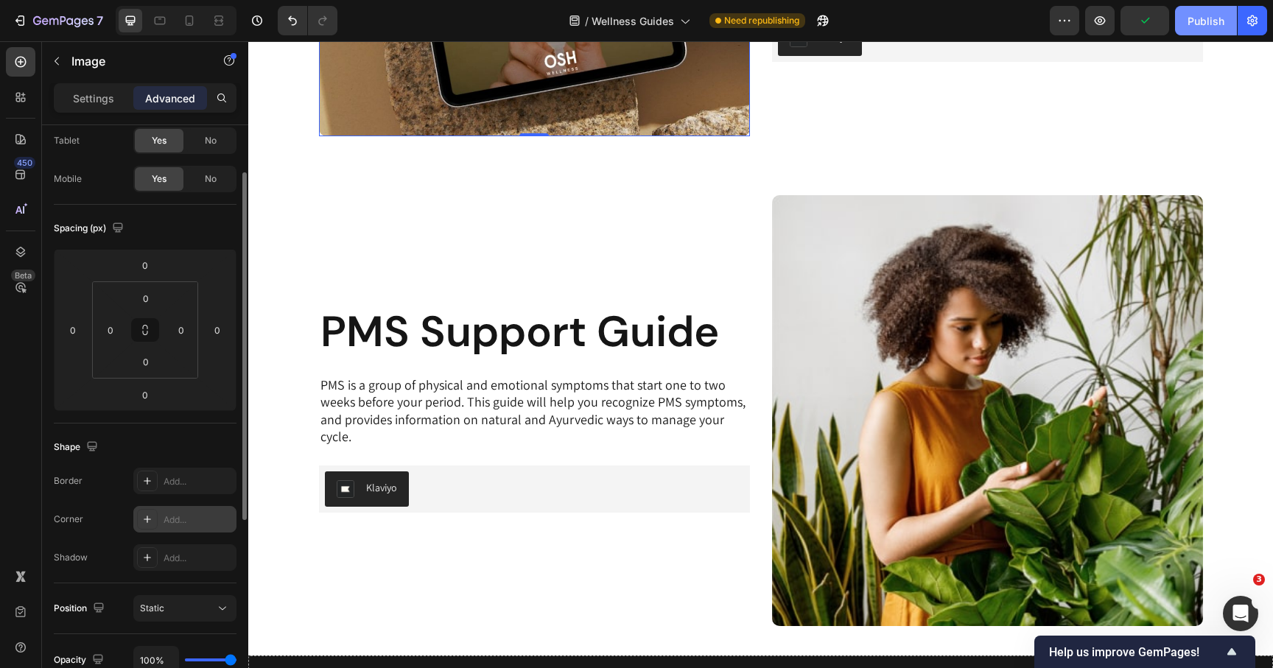
click at [1211, 22] on div "Publish" at bounding box center [1206, 20] width 37 height 15
click at [192, 24] on icon at bounding box center [189, 20] width 15 height 15
type input "18"
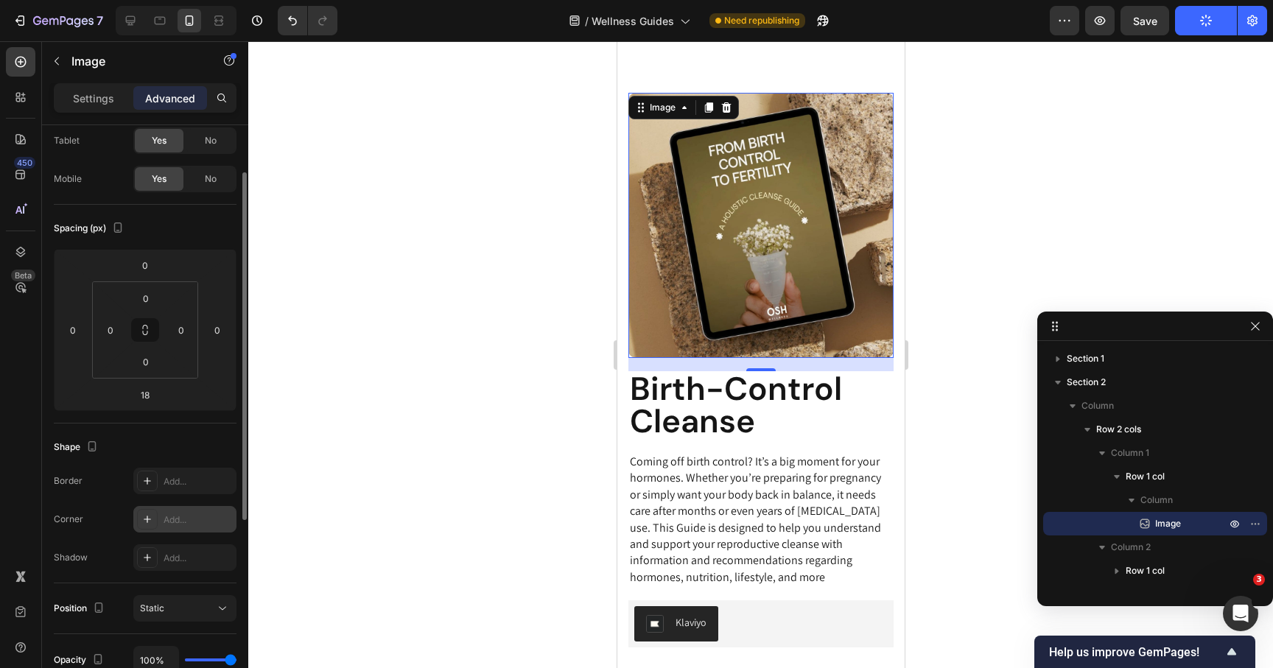
scroll to position [377, 0]
click at [692, 463] on p "Coming off birth control? It’s a big moment for your hormones. Whether you’re p…" at bounding box center [760, 520] width 262 height 132
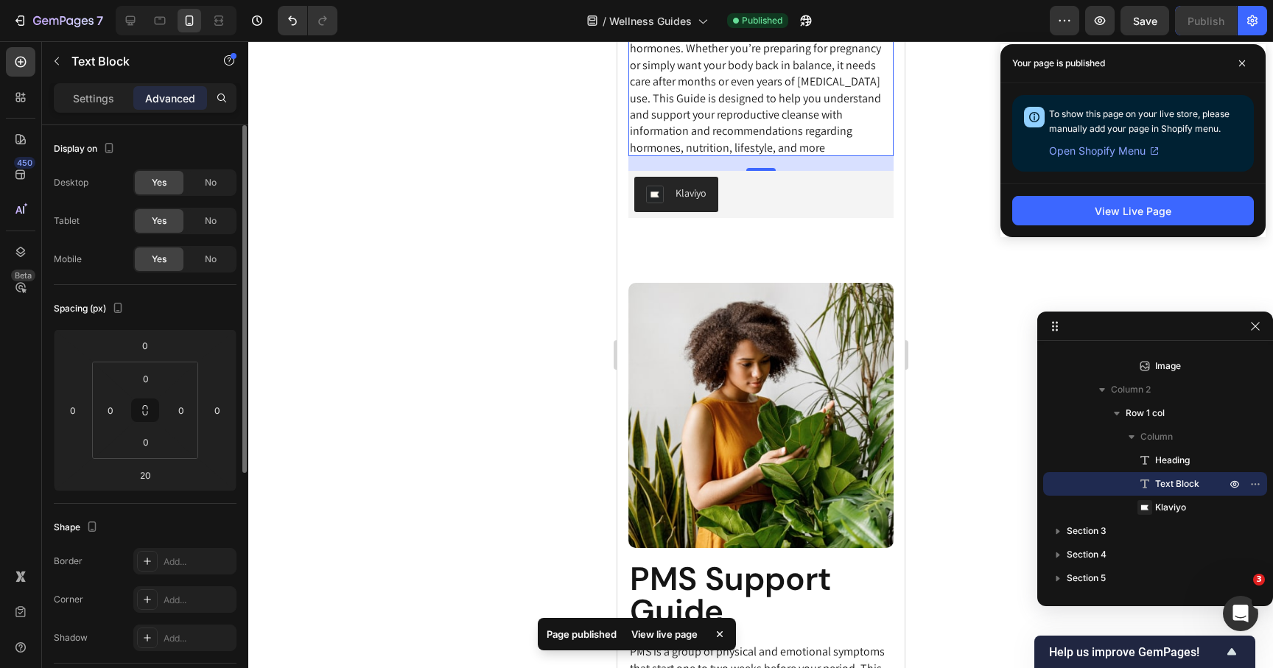
scroll to position [759, 0]
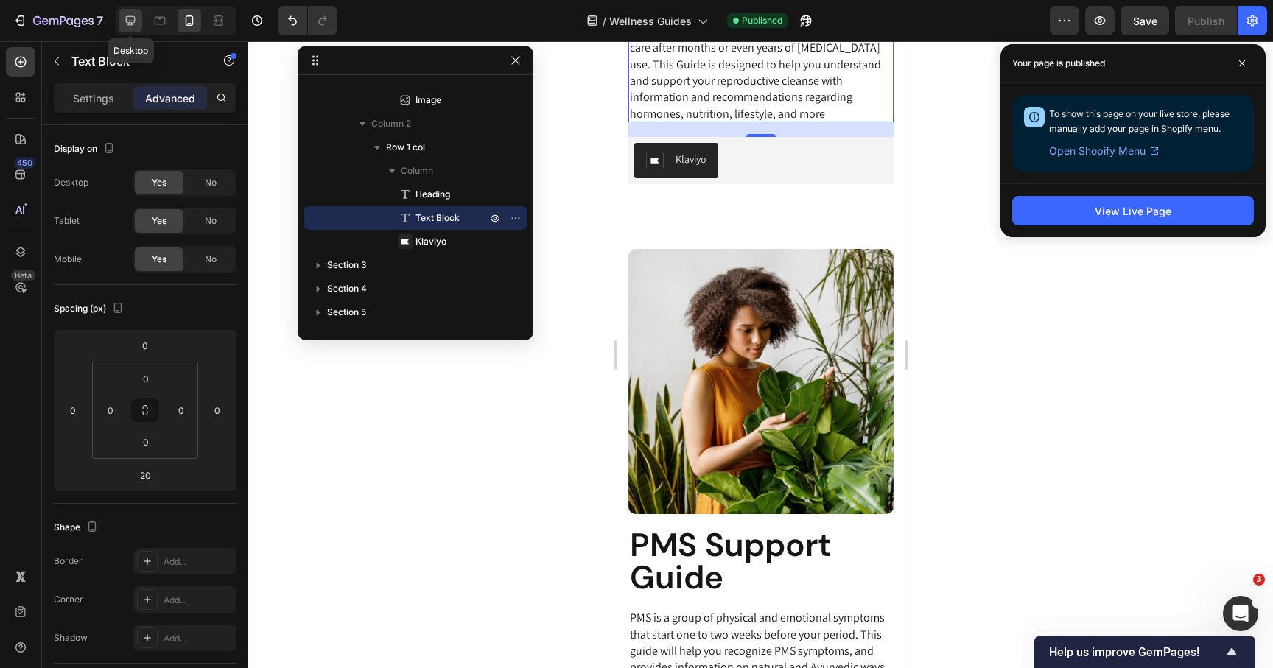
click at [130, 21] on icon at bounding box center [130, 20] width 15 height 15
type input "28"
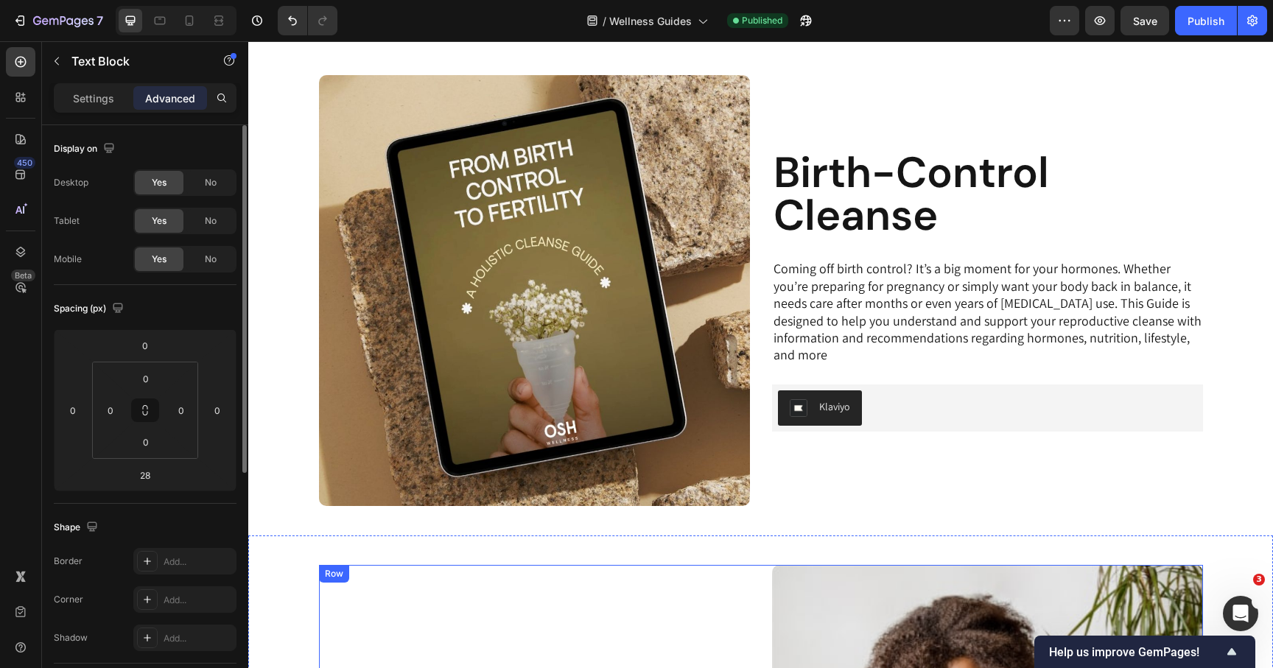
scroll to position [294, 0]
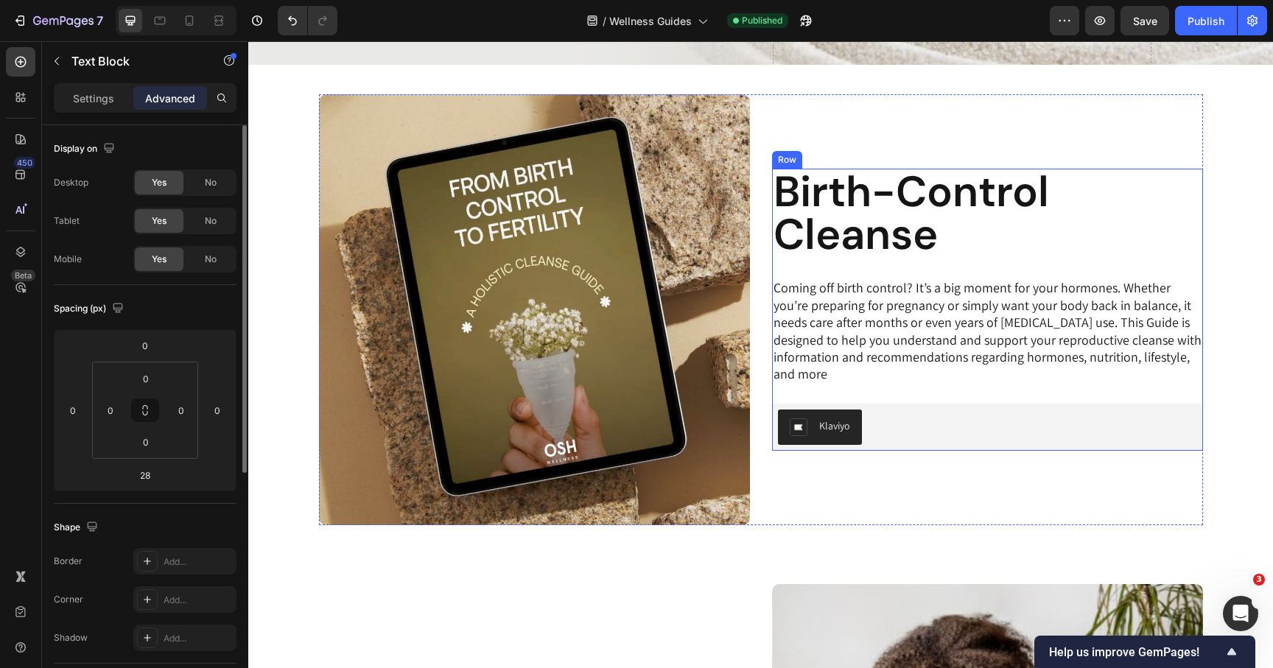
click at [841, 241] on h2 "Birth-Control Cleanse" at bounding box center [987, 213] width 431 height 88
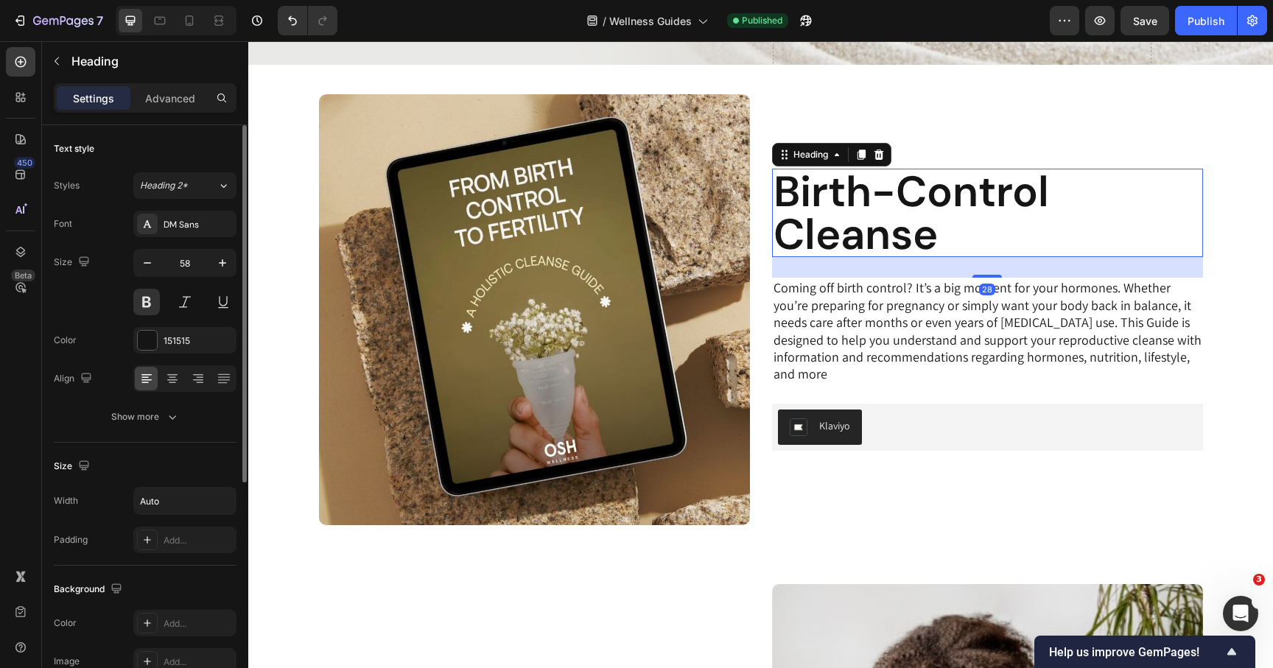
click at [831, 304] on p "Coming off birth control? It’s a big moment for your hormones. Whether you’re p…" at bounding box center [988, 330] width 428 height 103
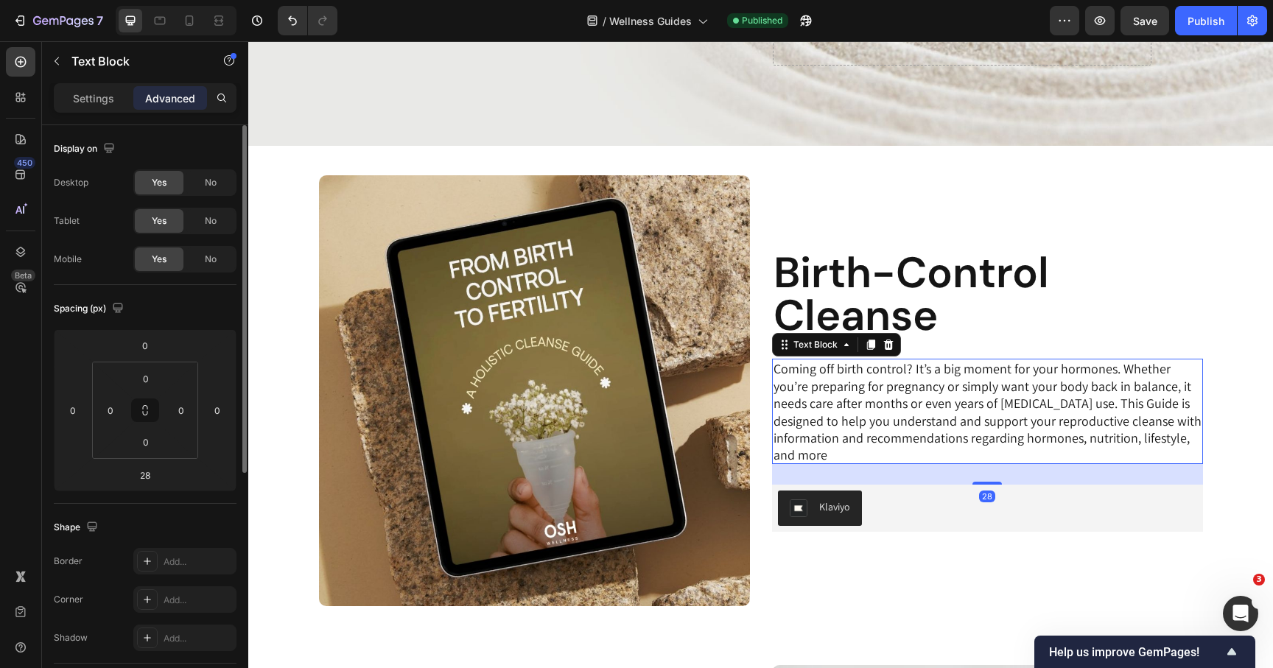
click at [833, 403] on p "Coming off birth control? It’s a big moment for your hormones. Whether you’re p…" at bounding box center [988, 411] width 428 height 103
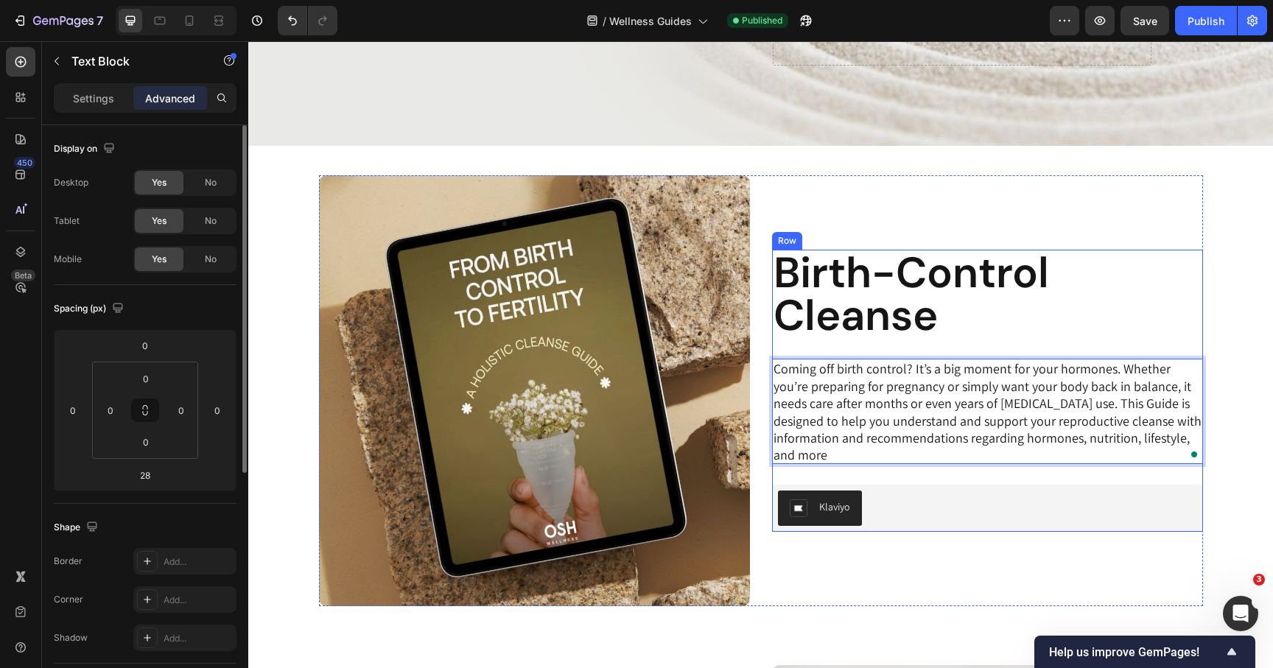
click at [802, 341] on div "Birth-Control Cleanse Heading Coming off birth control? It’s a big moment for y…" at bounding box center [987, 390] width 431 height 281
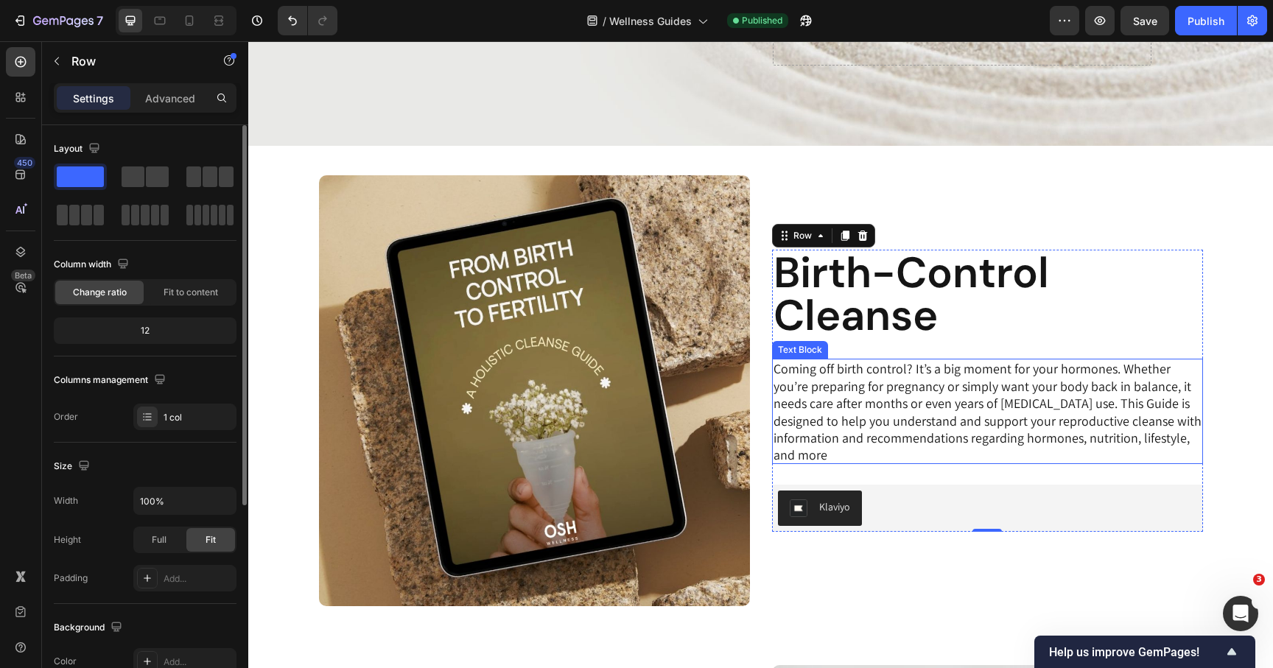
click at [812, 372] on p "Coming off birth control? It’s a big moment for your hormones. Whether you’re p…" at bounding box center [988, 411] width 428 height 103
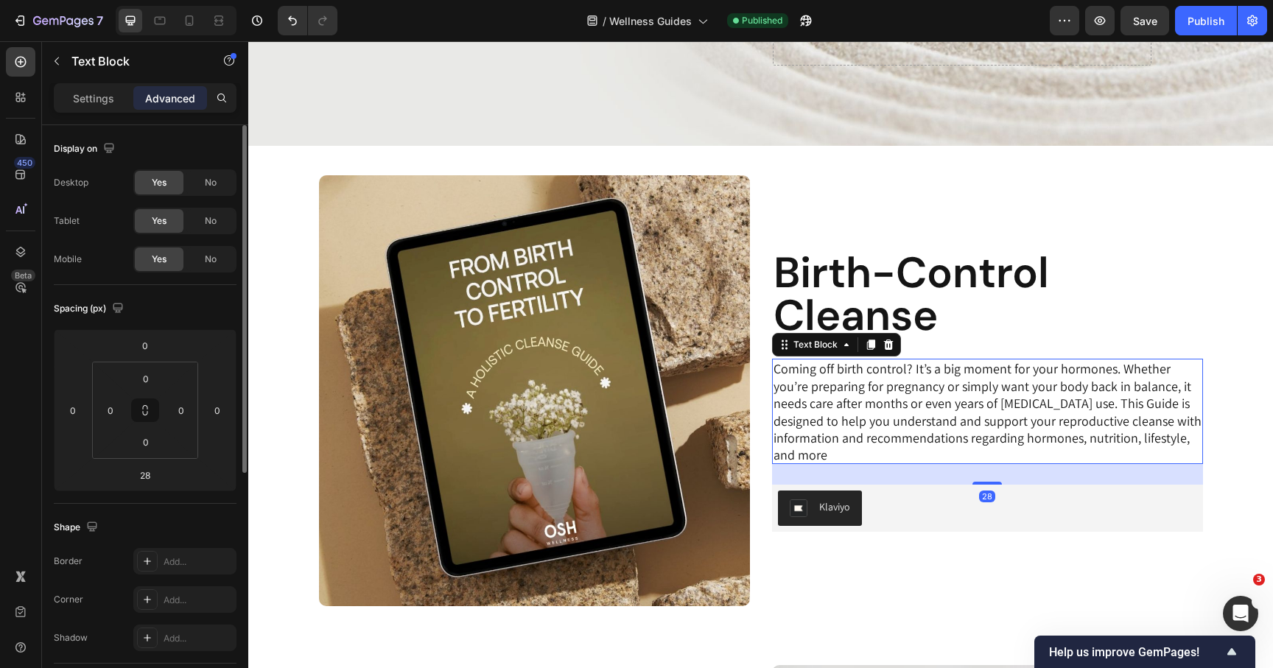
click at [867, 347] on icon at bounding box center [871, 345] width 12 height 12
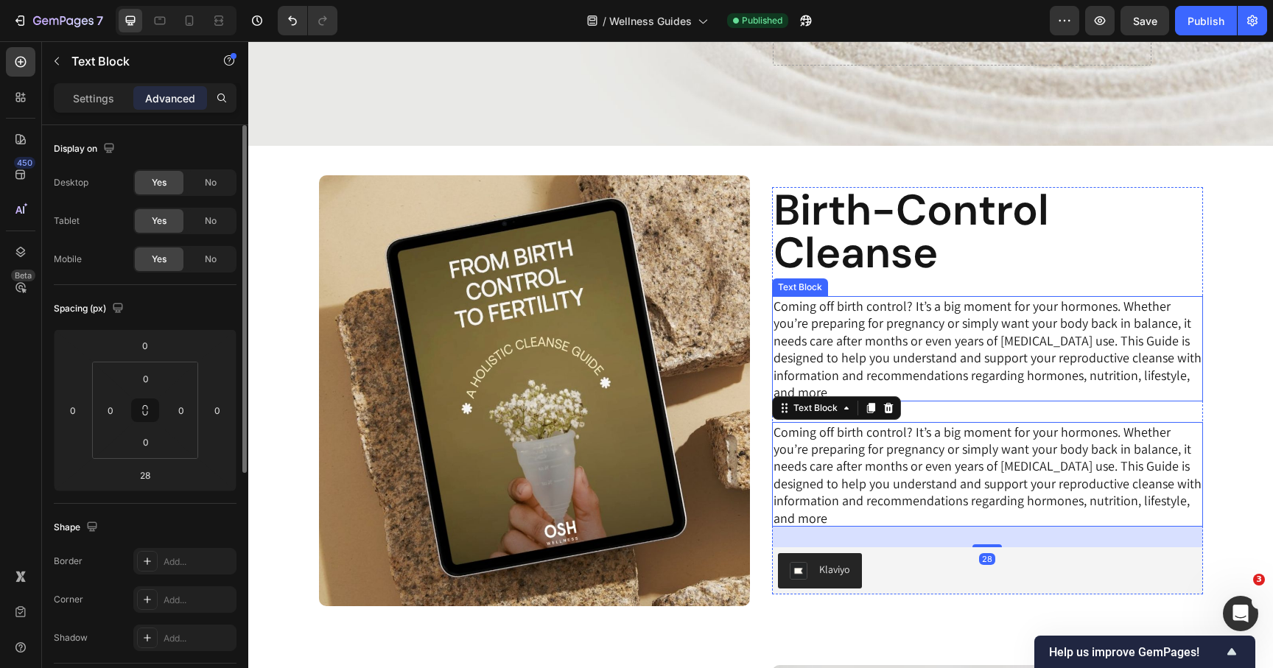
click at [843, 338] on p "Coming off birth control? It’s a big moment for your hormones. Whether you’re p…" at bounding box center [988, 349] width 428 height 103
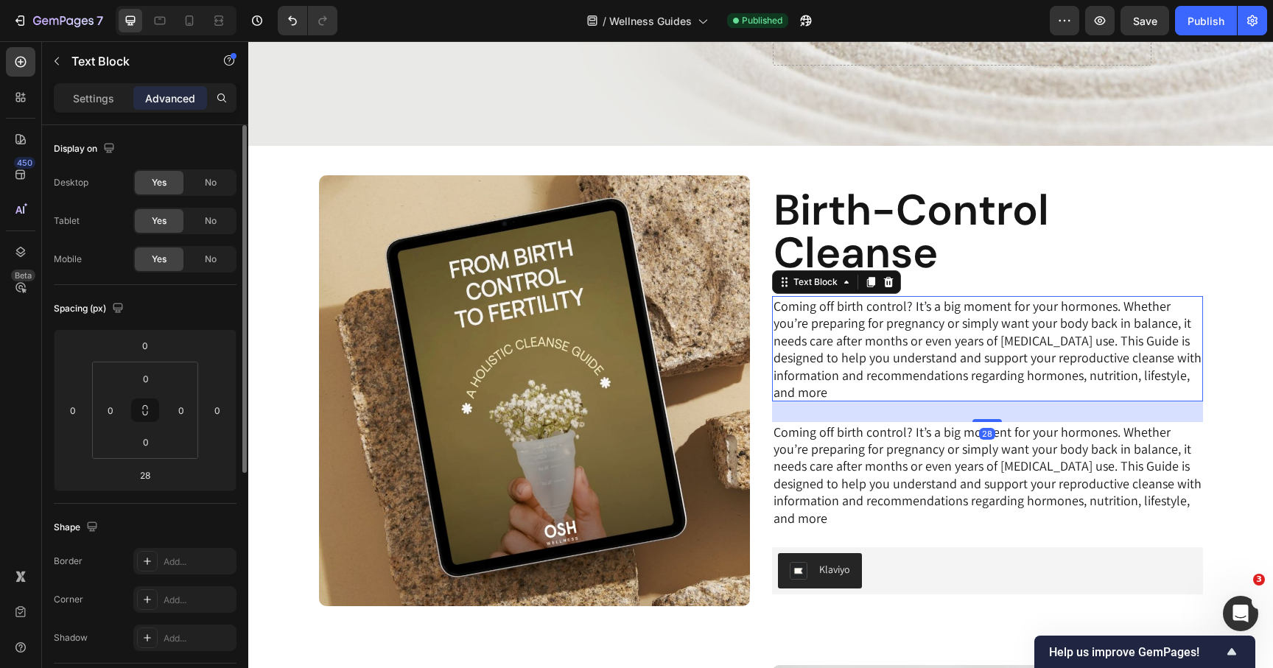
click at [843, 338] on p "Coming off birth control? It’s a big moment for your hormones. Whether you’re p…" at bounding box center [988, 349] width 428 height 103
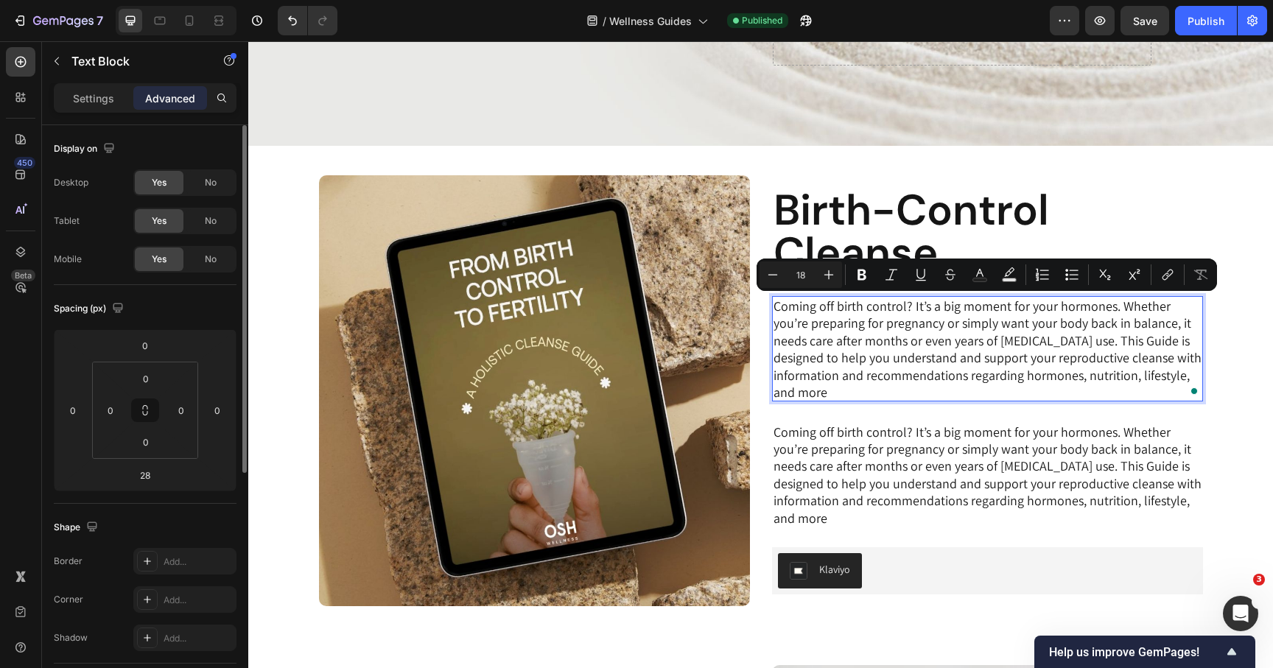
scroll to position [337, 0]
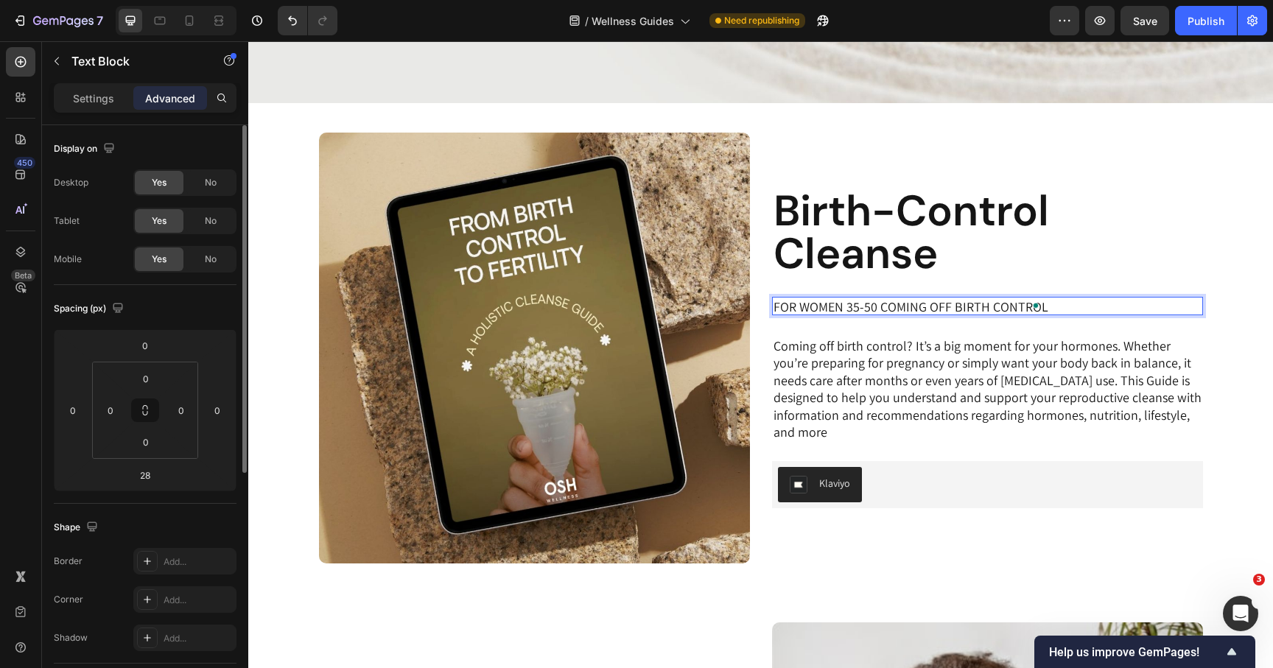
click at [873, 312] on p "FOR WOMEN 35-50 COMING OFF BIRTH CONTROL" at bounding box center [911, 306] width 275 height 17
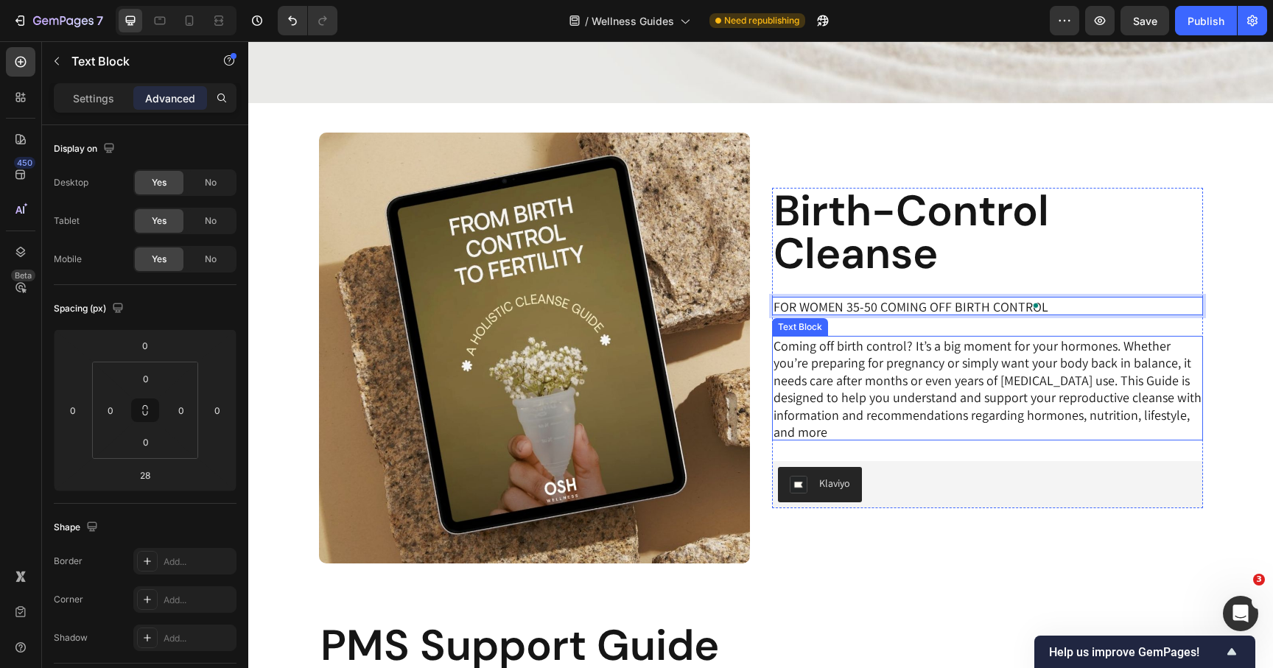
click at [1224, 356] on div "Image Row Birth-Control Cleanse Heading FOR WOMEN 35-50 COMING OFF BIRTH CONTRO…" at bounding box center [760, 348] width 1025 height 431
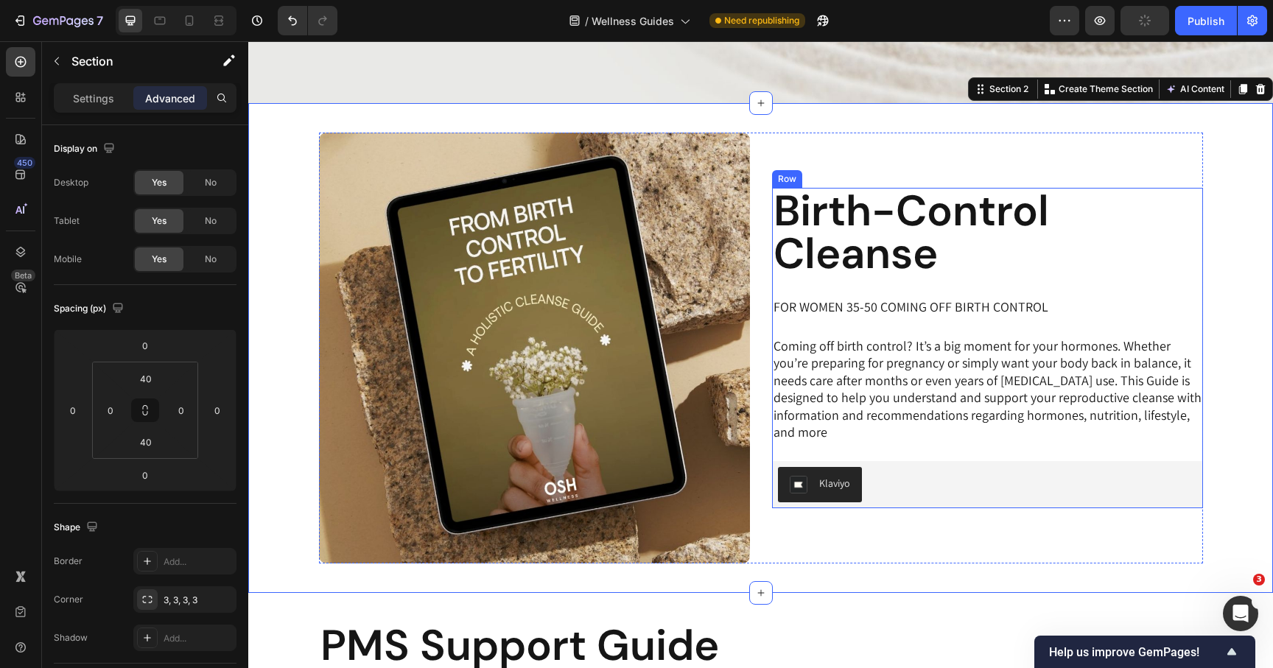
click at [1051, 261] on h2 "Birth-Control Cleanse" at bounding box center [987, 232] width 431 height 88
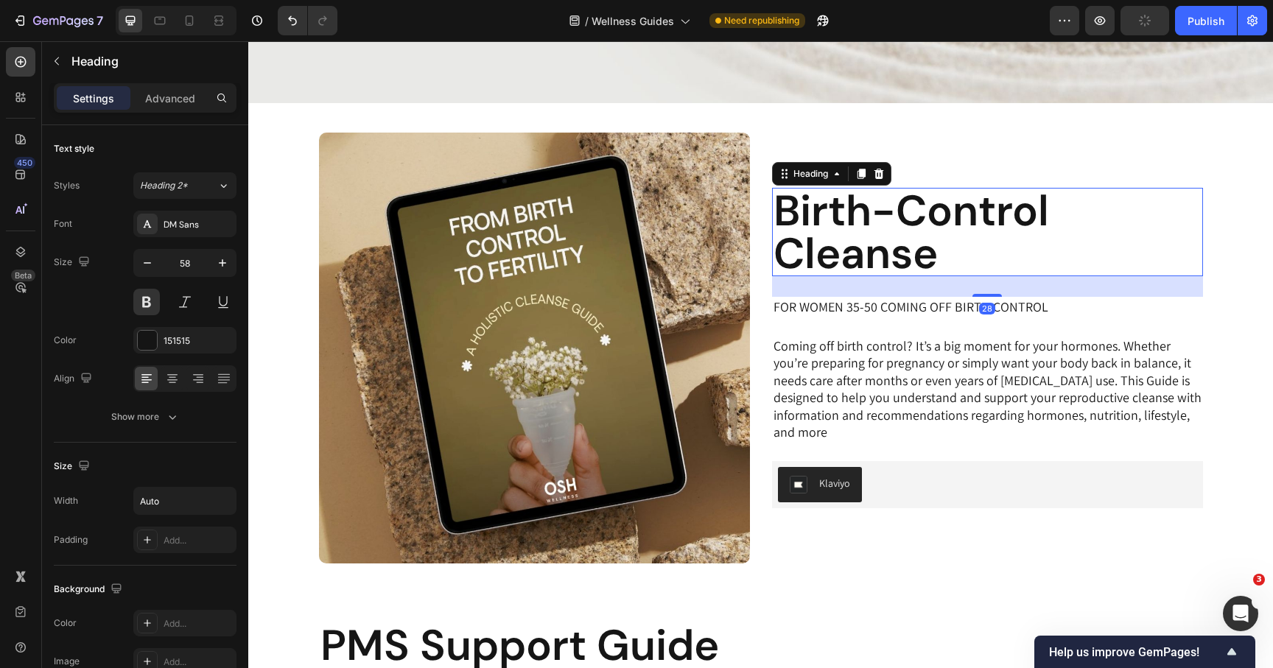
click at [997, 293] on div "28" at bounding box center [987, 286] width 431 height 21
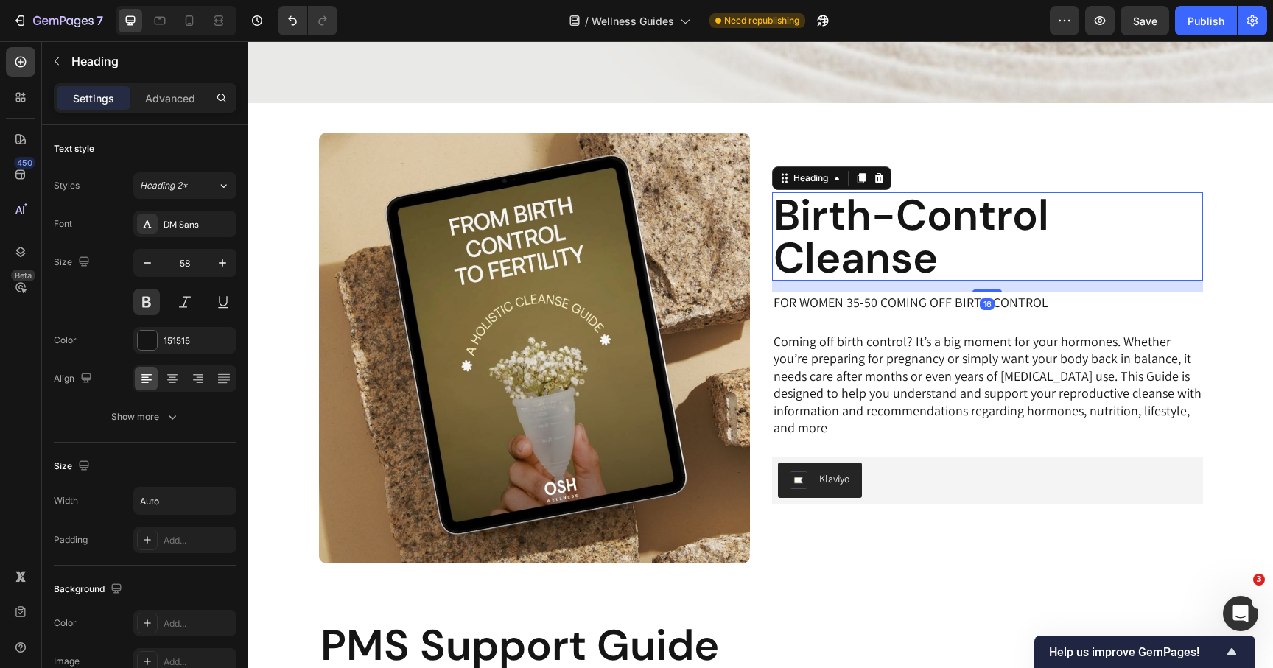
drag, startPoint x: 993, startPoint y: 294, endPoint x: 994, endPoint y: 285, distance: 8.9
click at [994, 281] on div "16" at bounding box center [987, 281] width 431 height 0
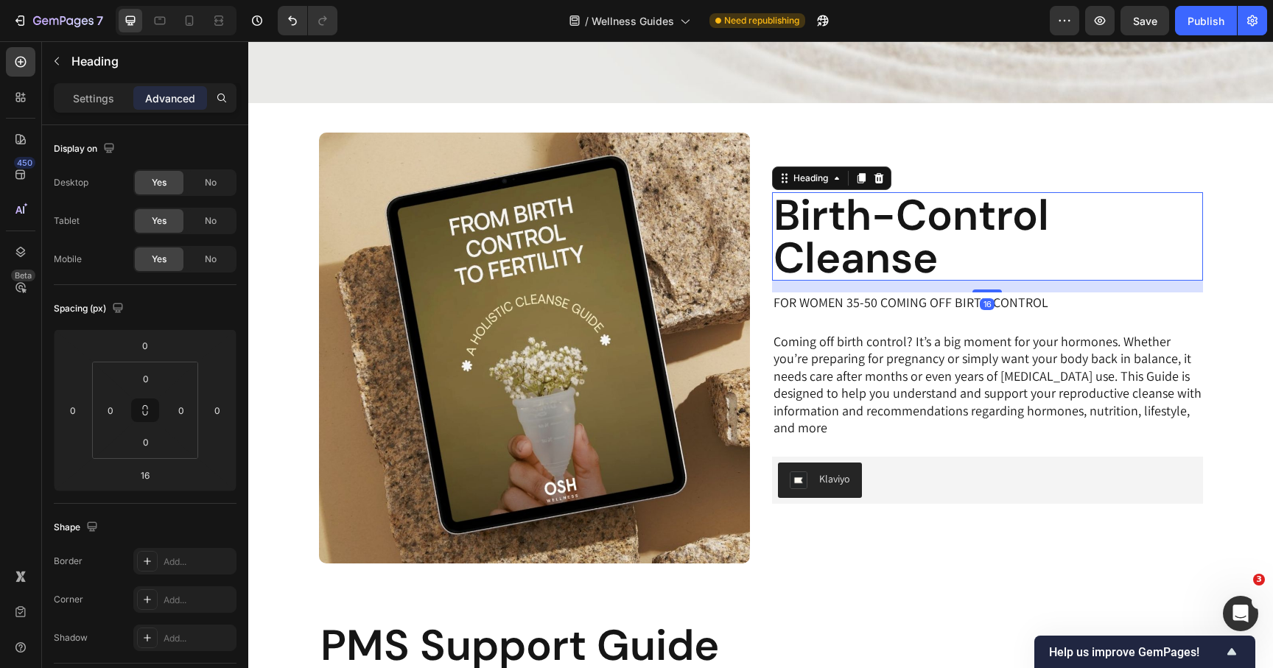
click at [987, 299] on div "16" at bounding box center [987, 304] width 15 height 12
click at [942, 300] on p "FOR WOMEN 35-50 COMING OFF BIRTH CONTROL" at bounding box center [911, 302] width 275 height 17
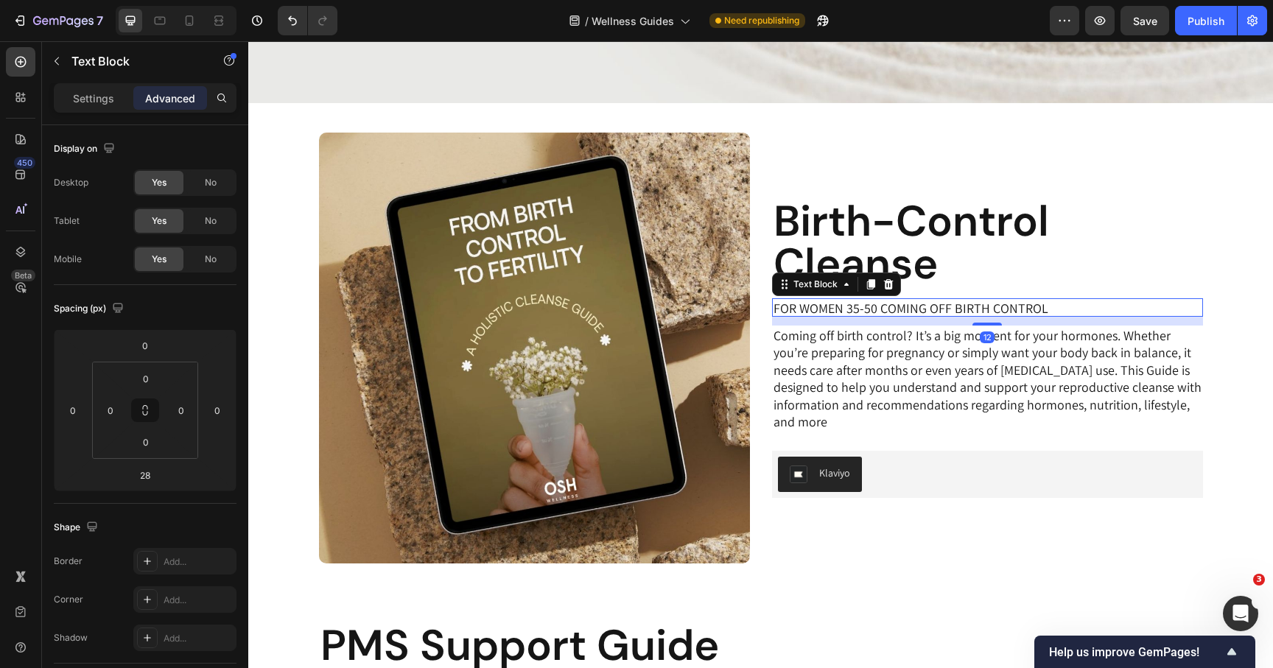
drag, startPoint x: 981, startPoint y: 330, endPoint x: 984, endPoint y: 318, distance: 12.2
click at [984, 317] on div "12" at bounding box center [987, 317] width 431 height 0
type input "12"
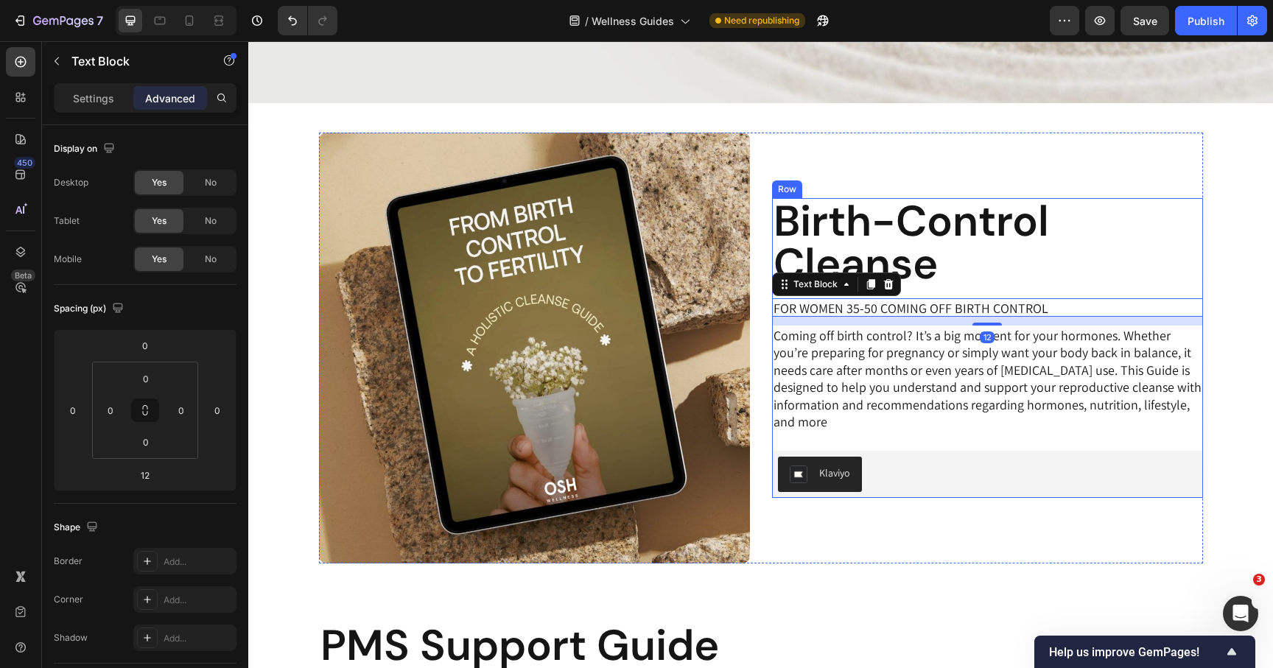
click at [984, 289] on div "Birth-Control Cleanse Heading FOR WOMEN 35-50 COMING OFF BIRTH CONTROL Text Blo…" at bounding box center [987, 348] width 431 height 301
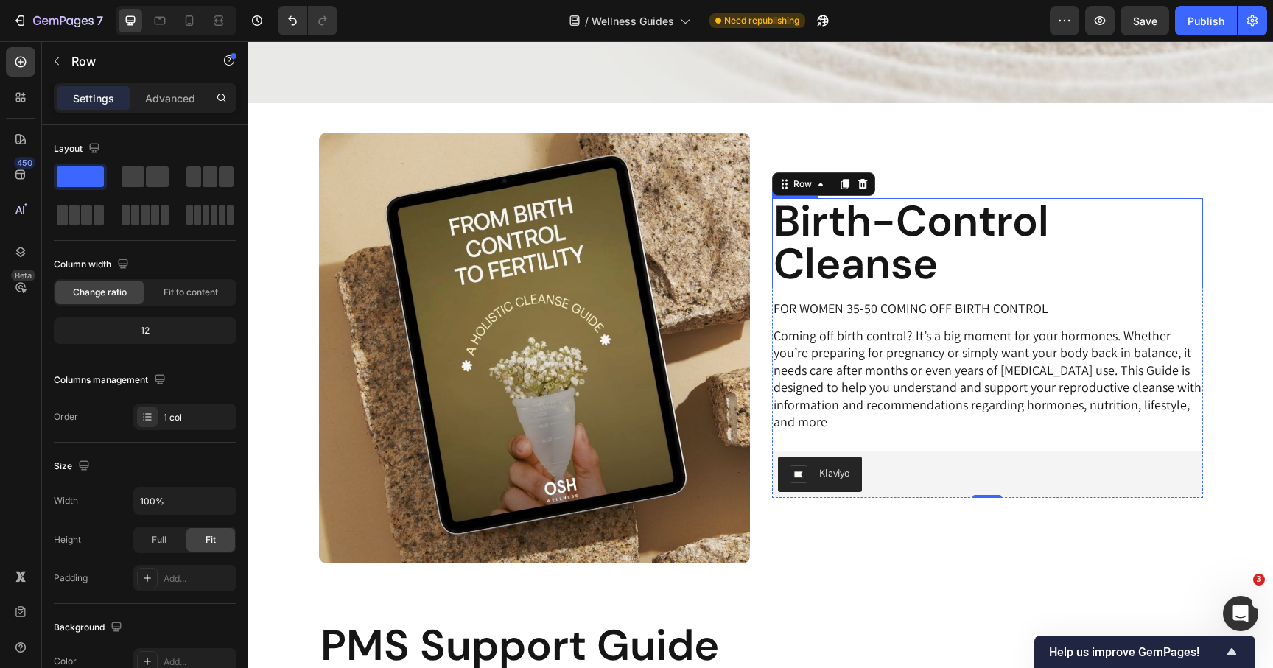
click at [920, 271] on h2 "Birth-Control Cleanse" at bounding box center [987, 242] width 431 height 88
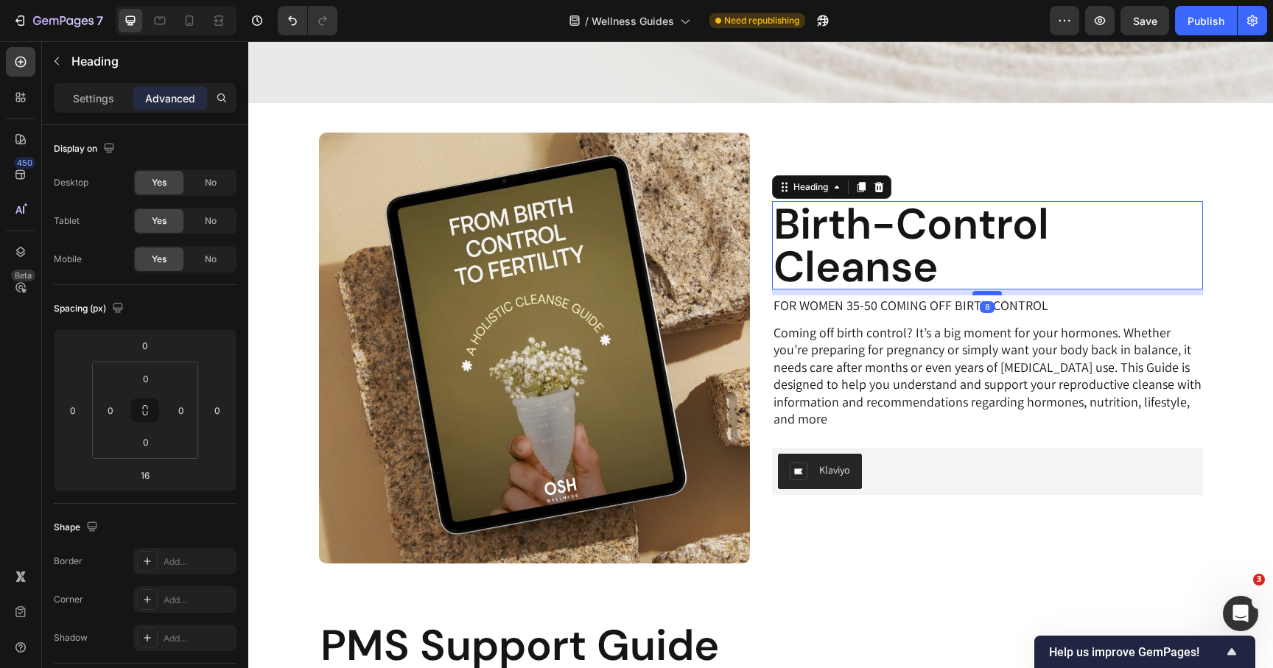
click at [983, 291] on div at bounding box center [987, 293] width 29 height 4
type input "8"
click at [965, 306] on p "FOR WOMEN 35-50 COMING OFF BIRTH CONTROL" at bounding box center [911, 305] width 275 height 17
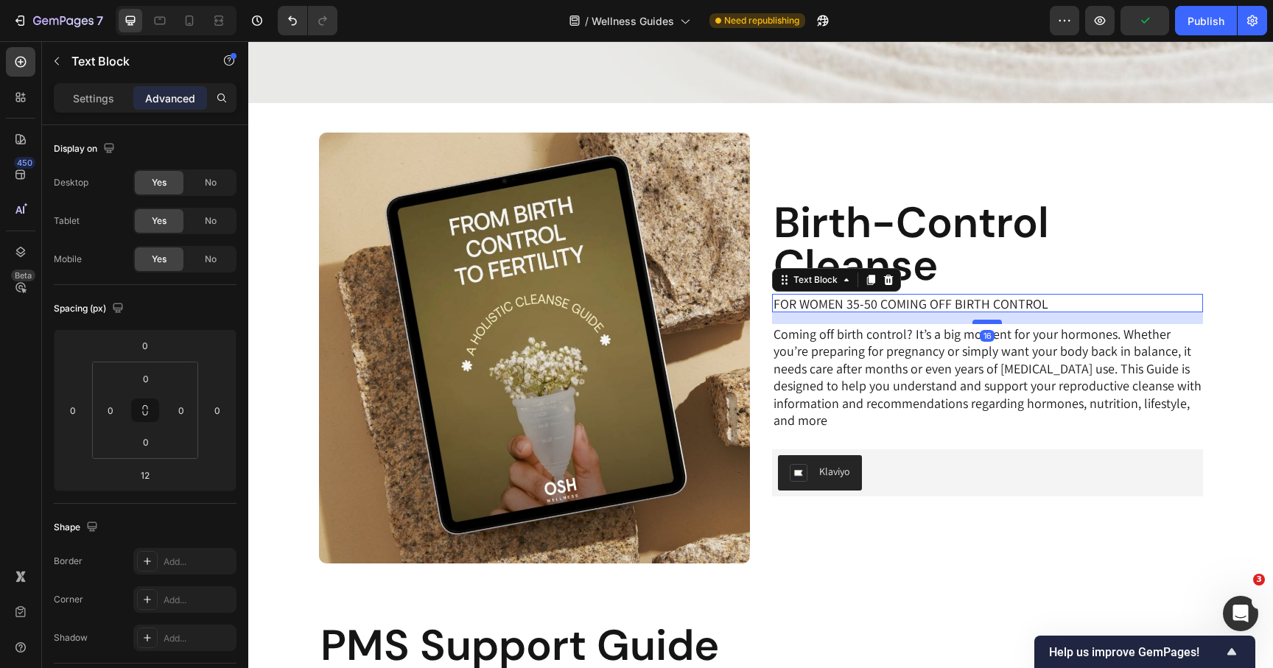
click at [989, 323] on div at bounding box center [987, 322] width 29 height 4
type input "16"
click at [954, 402] on p "Coming off birth control? It’s a big moment for your hormones. Whether you’re p…" at bounding box center [988, 377] width 428 height 103
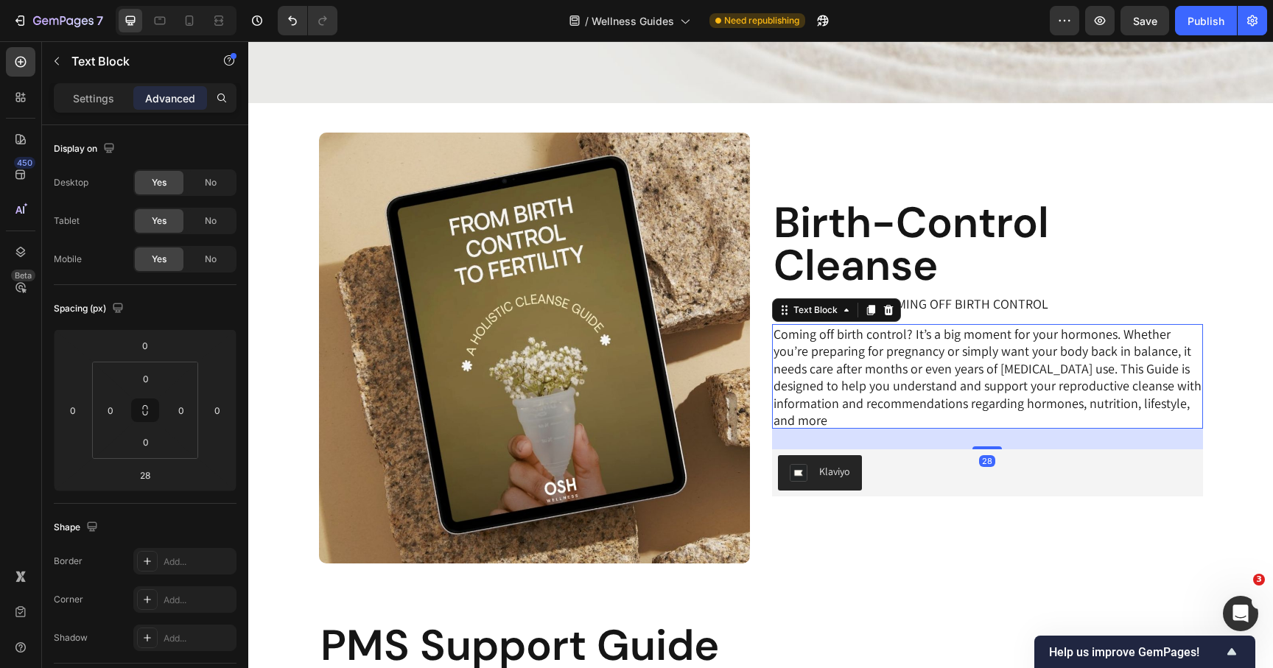
click at [890, 522] on div "Birth-Control Cleanse Heading FOR WOMEN 35-50 COMING OFF BIRTH CONTROL Text Blo…" at bounding box center [987, 348] width 431 height 431
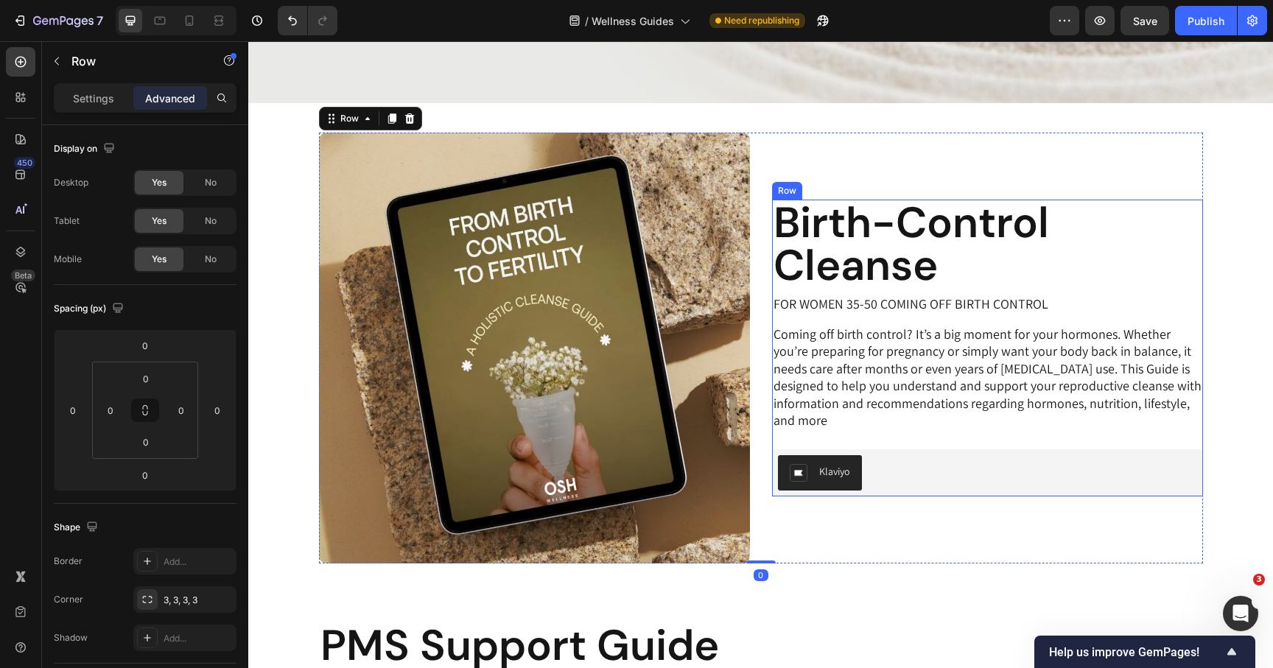
click at [932, 276] on h2 "Birth-Control Cleanse" at bounding box center [987, 244] width 431 height 88
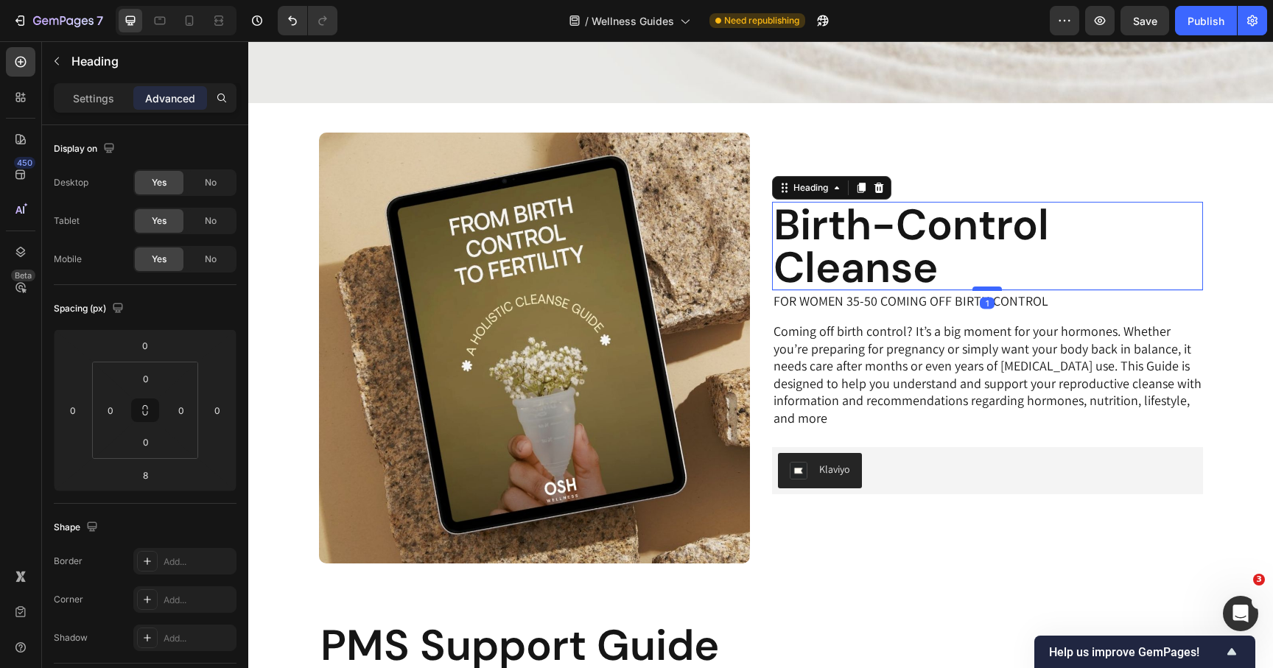
click at [980, 287] on div at bounding box center [987, 289] width 29 height 4
type input "1"
click at [973, 485] on div "Klaviyo" at bounding box center [987, 470] width 419 height 35
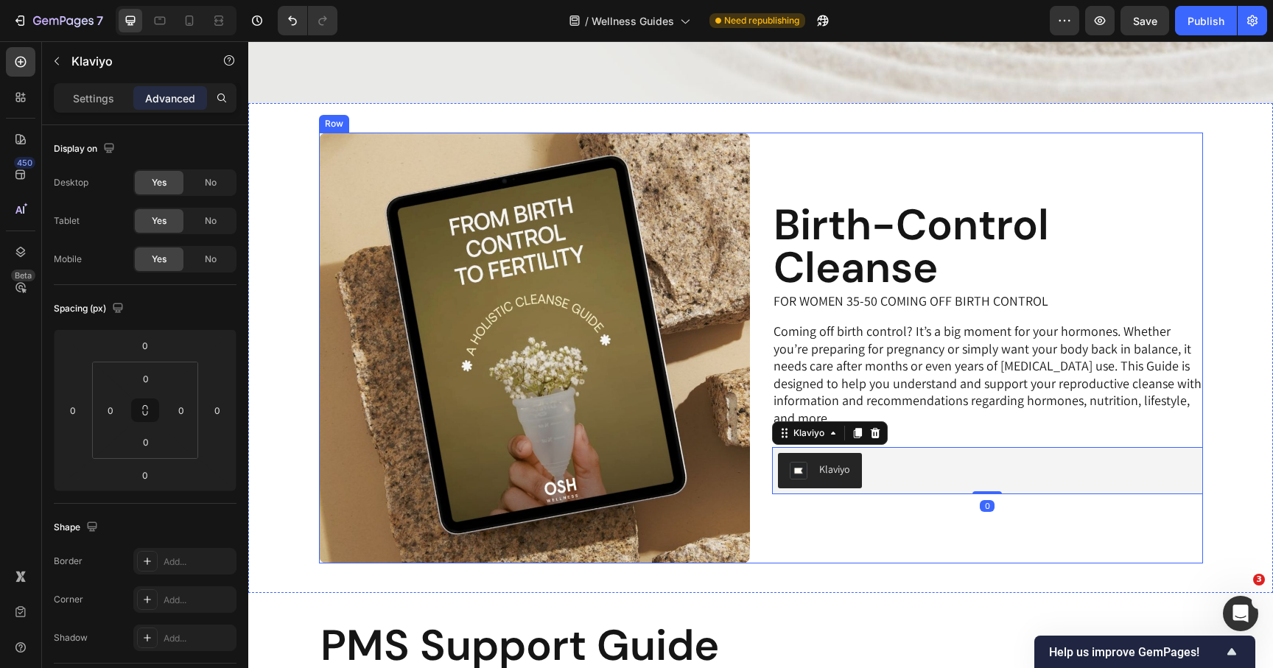
click at [964, 533] on div "Birth-Control Cleanse Heading FOR WOMEN 35-50 COMING OFF BIRTH CONTROL Text Blo…" at bounding box center [987, 348] width 431 height 431
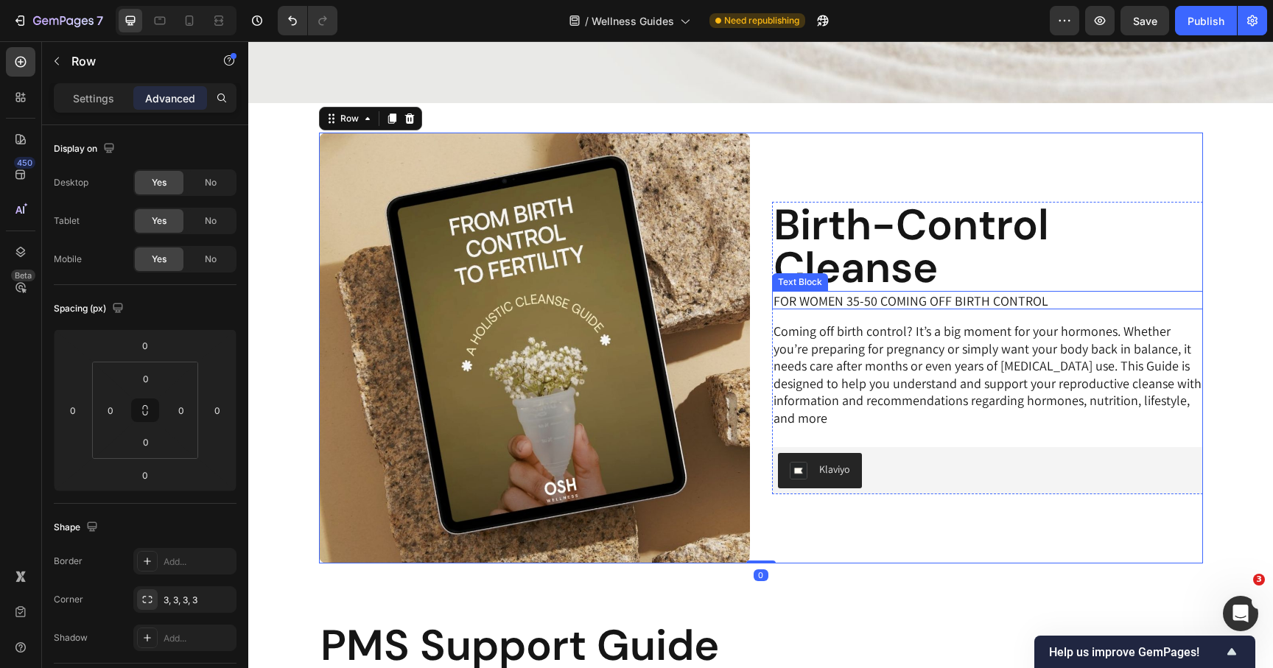
click at [962, 300] on p "FOR WOMEN 35-50 COMING OFF BIRTH CONTROL" at bounding box center [911, 301] width 275 height 17
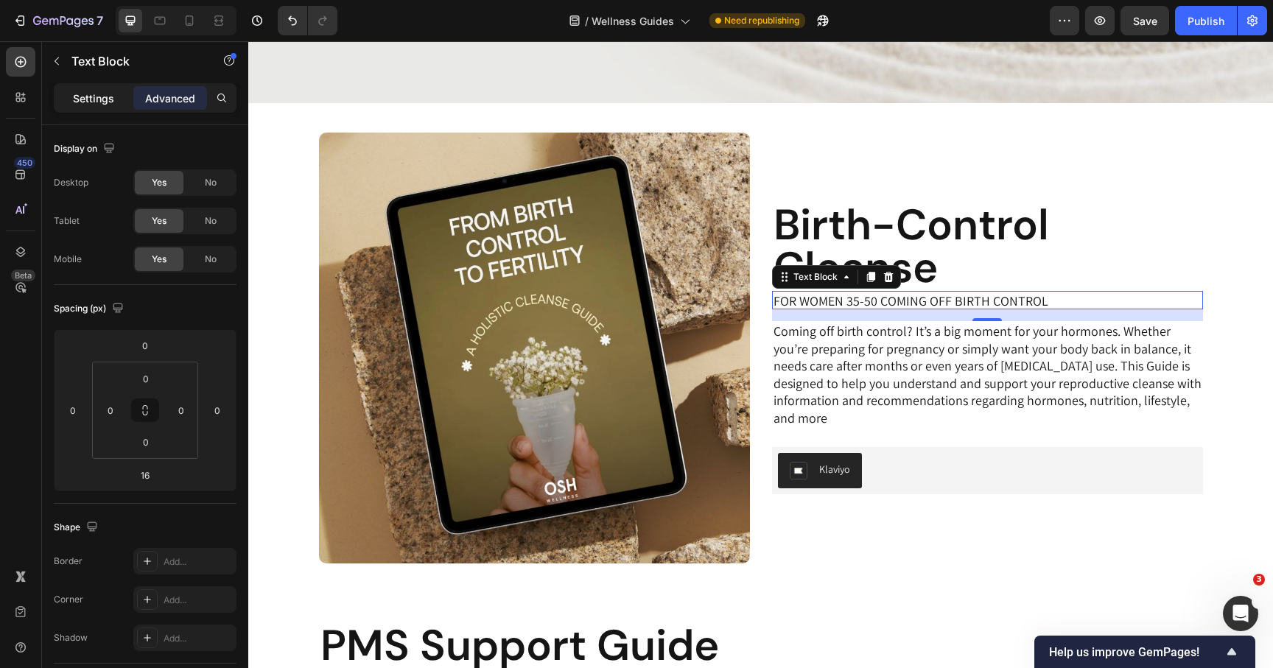
click at [97, 94] on p "Settings" at bounding box center [93, 98] width 41 height 15
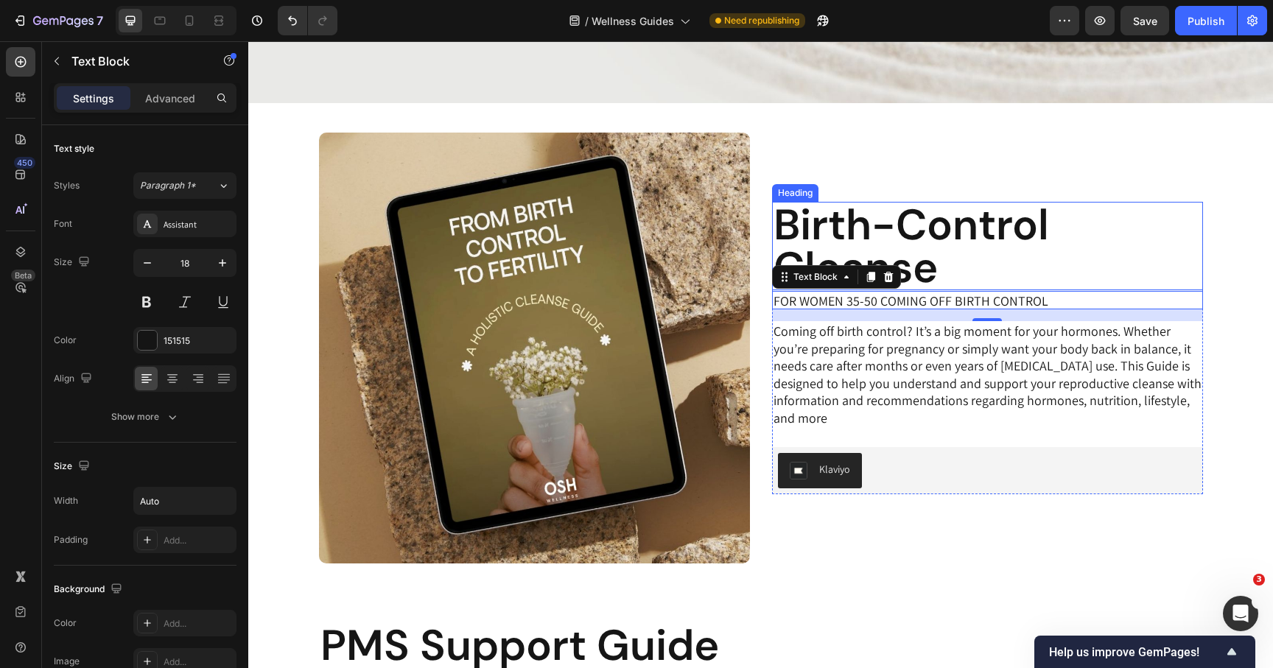
click at [893, 223] on h2 "Birth-Control Cleanse" at bounding box center [987, 246] width 431 height 88
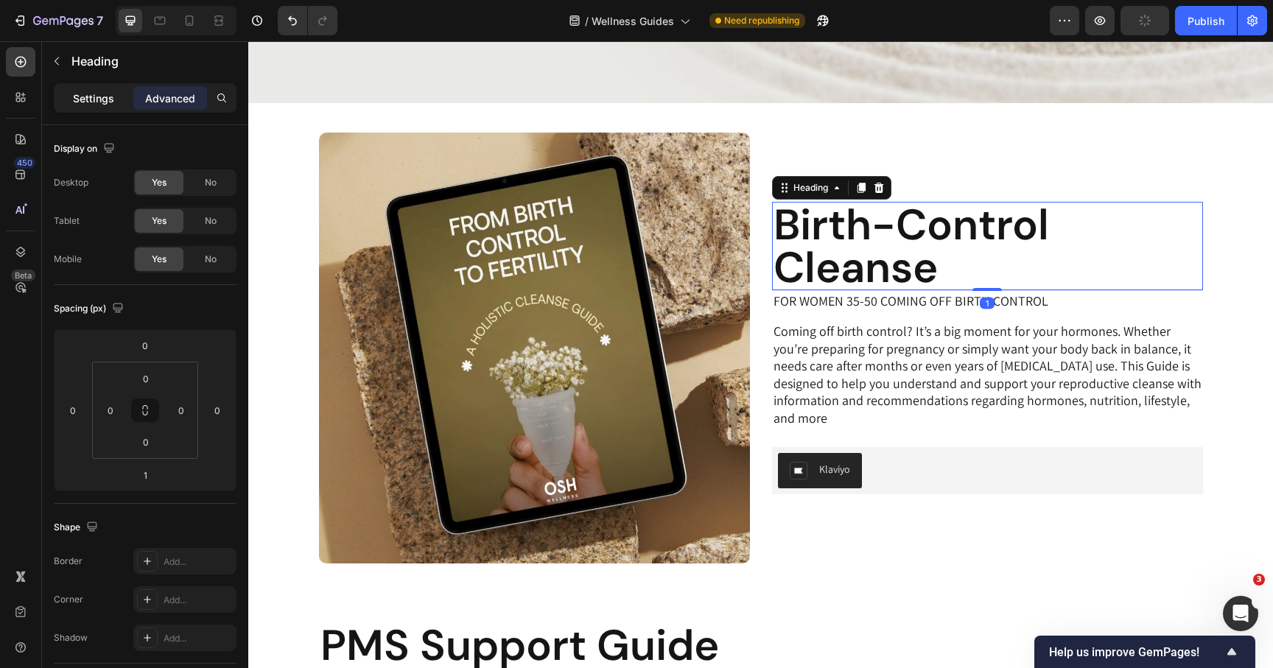
click at [101, 93] on p "Settings" at bounding box center [93, 98] width 41 height 15
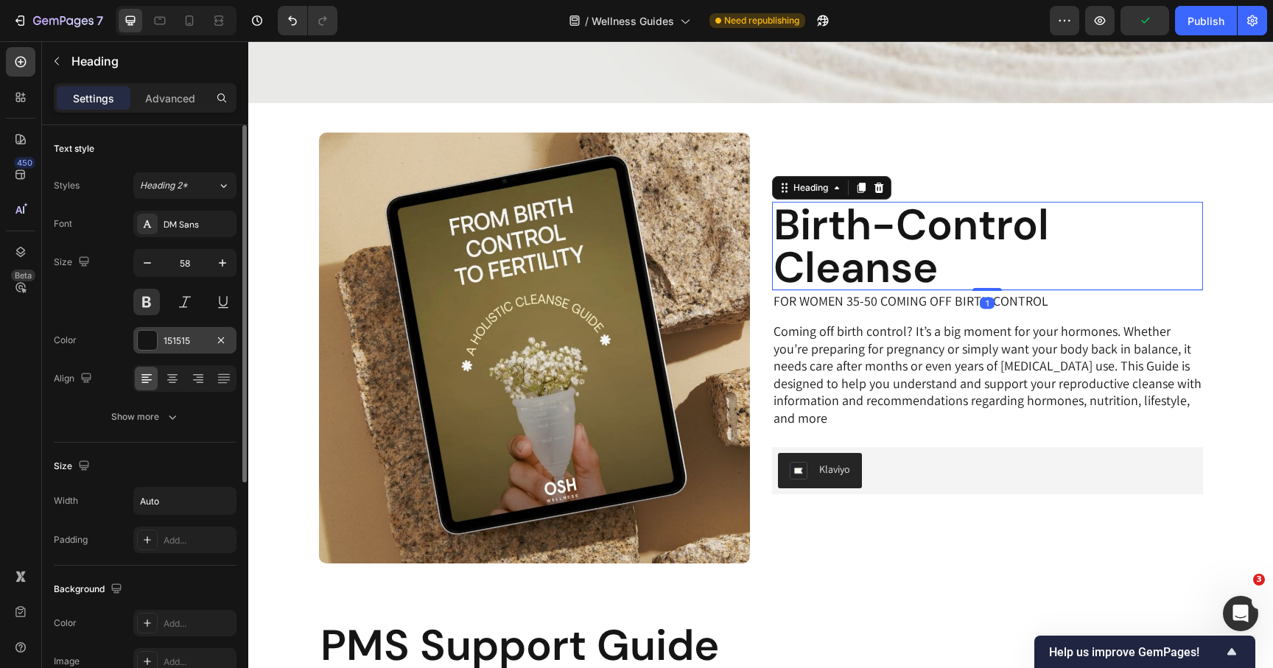
click at [177, 343] on div "151515" at bounding box center [185, 341] width 43 height 13
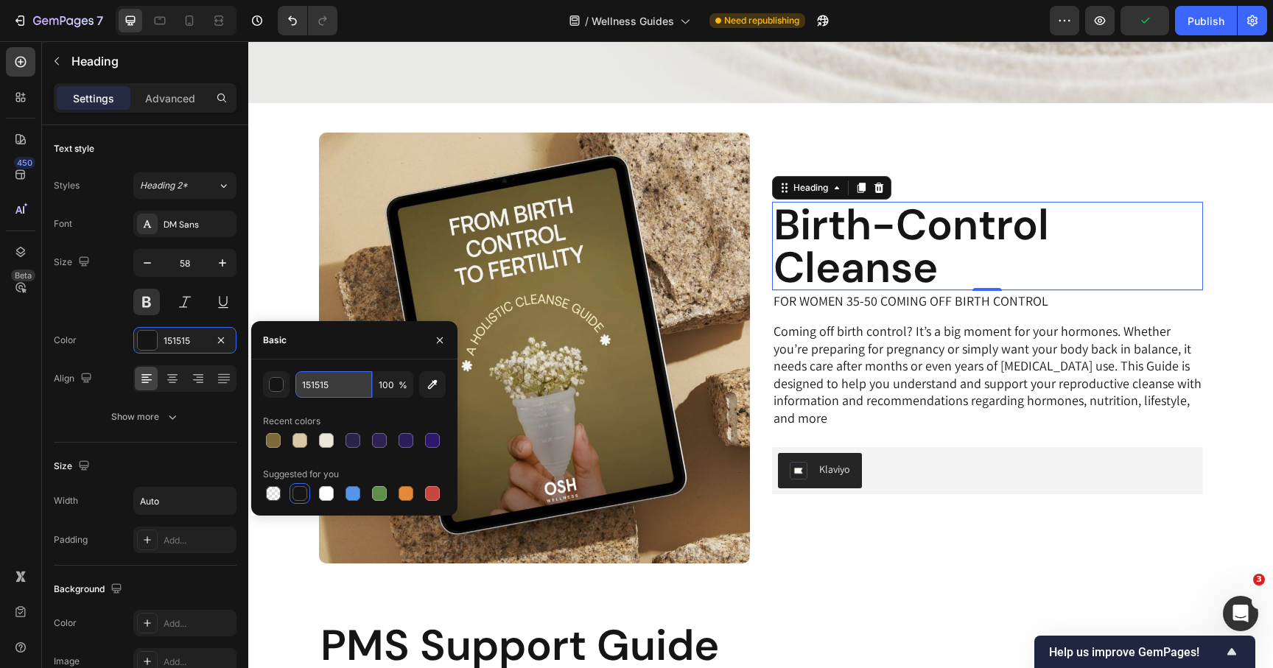
click at [335, 391] on input "151515" at bounding box center [333, 384] width 77 height 27
type input "000000"
click at [841, 298] on p "FOR WOMEN 35-50 COMING OFF BIRTH CONTROL" at bounding box center [911, 301] width 275 height 17
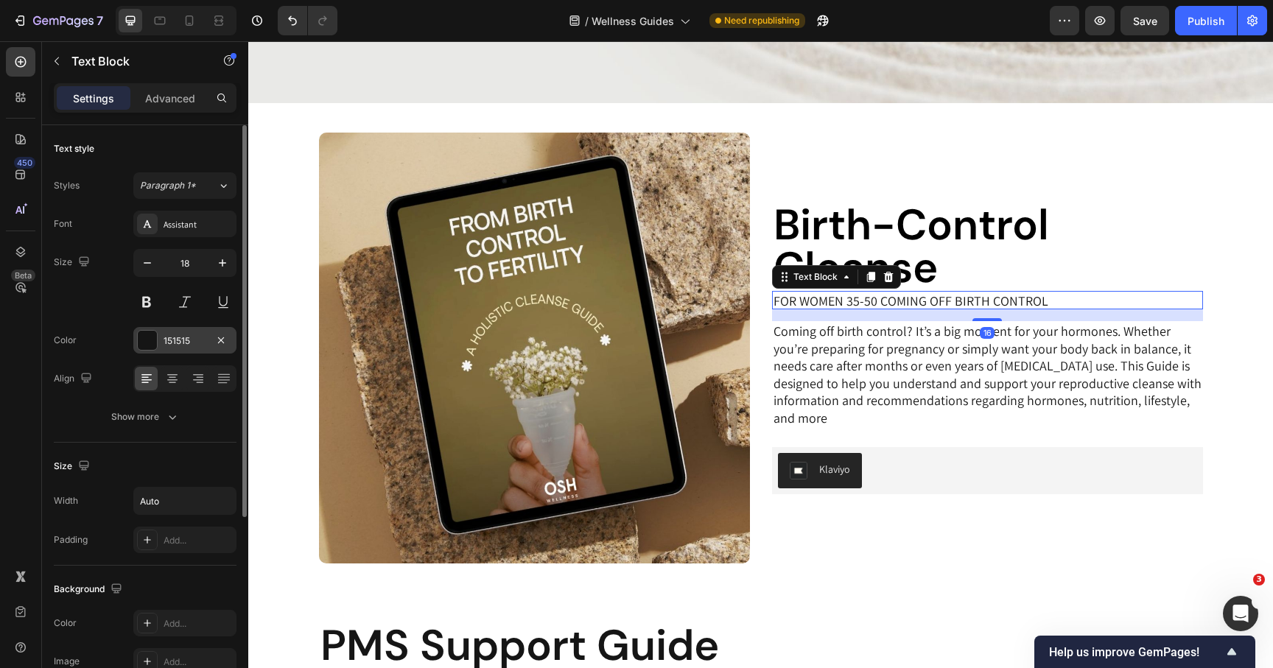
click at [192, 343] on div "151515" at bounding box center [185, 341] width 43 height 13
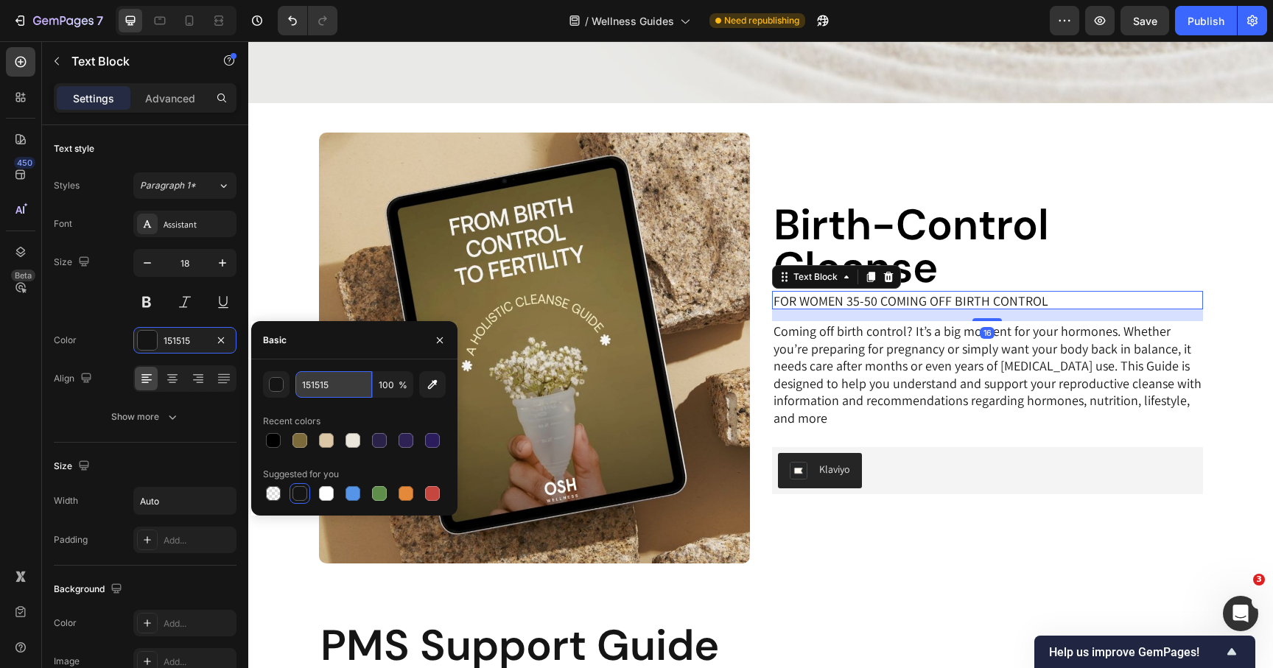
click at [351, 385] on input "151515" at bounding box center [333, 384] width 77 height 27
type input "333333"
click at [833, 346] on p "Coming off birth control? It’s a big moment for your hormones. Whether you’re p…" at bounding box center [988, 374] width 428 height 103
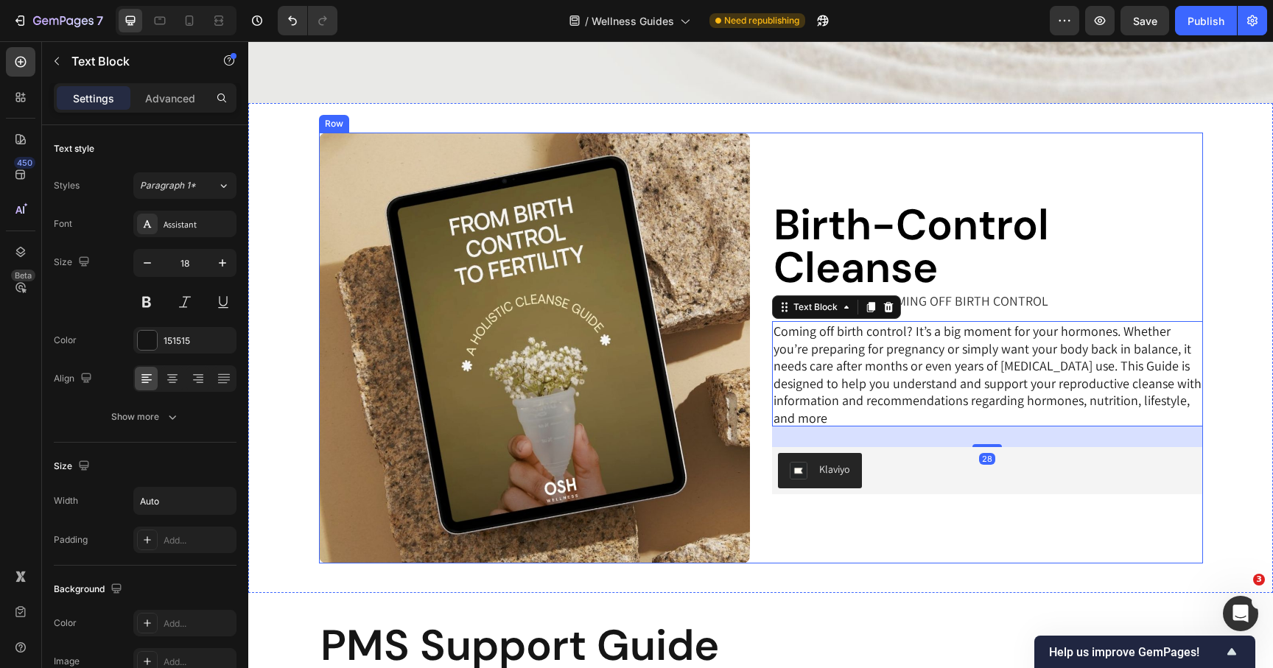
click at [932, 562] on div "Birth-Control Cleanse Heading FOR WOMEN 35-50 COMING OFF BIRTH CONTROL Text Blo…" at bounding box center [987, 348] width 431 height 431
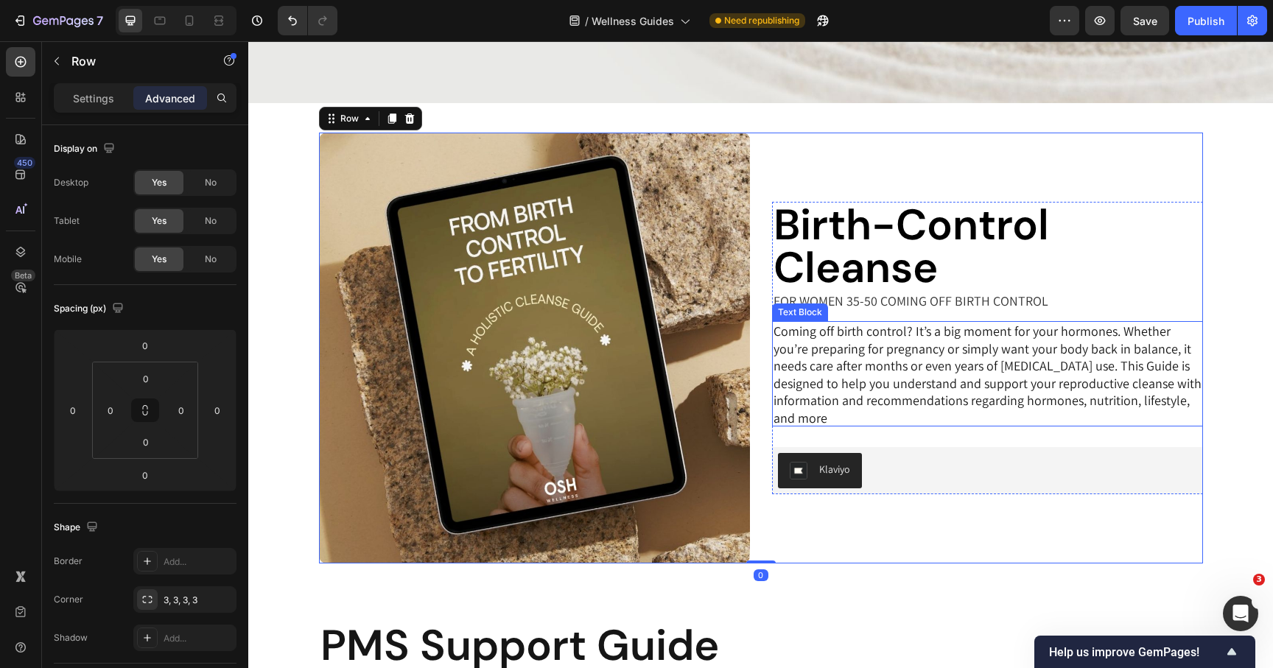
click at [923, 301] on p "FOR WOMEN 35-50 COMING OFF BIRTH CONTROL" at bounding box center [911, 301] width 275 height 17
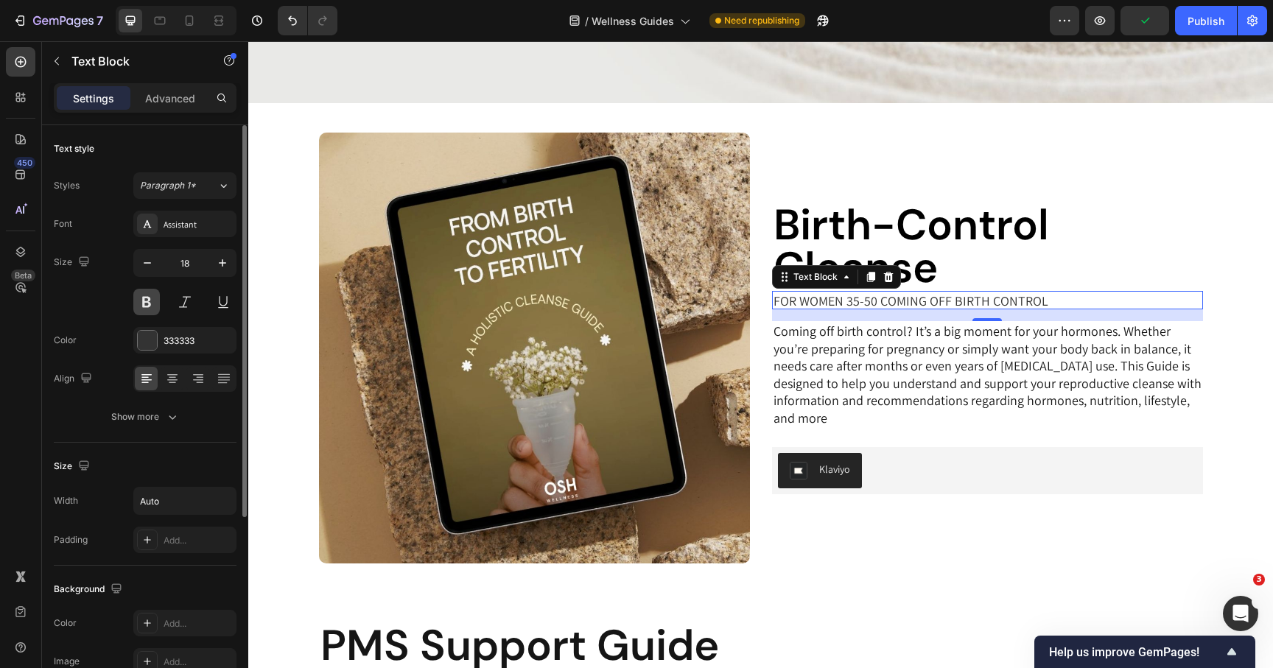
click at [143, 299] on button at bounding box center [146, 302] width 27 height 27
click at [192, 304] on button at bounding box center [185, 302] width 27 height 27
click at [145, 304] on button at bounding box center [146, 302] width 27 height 27
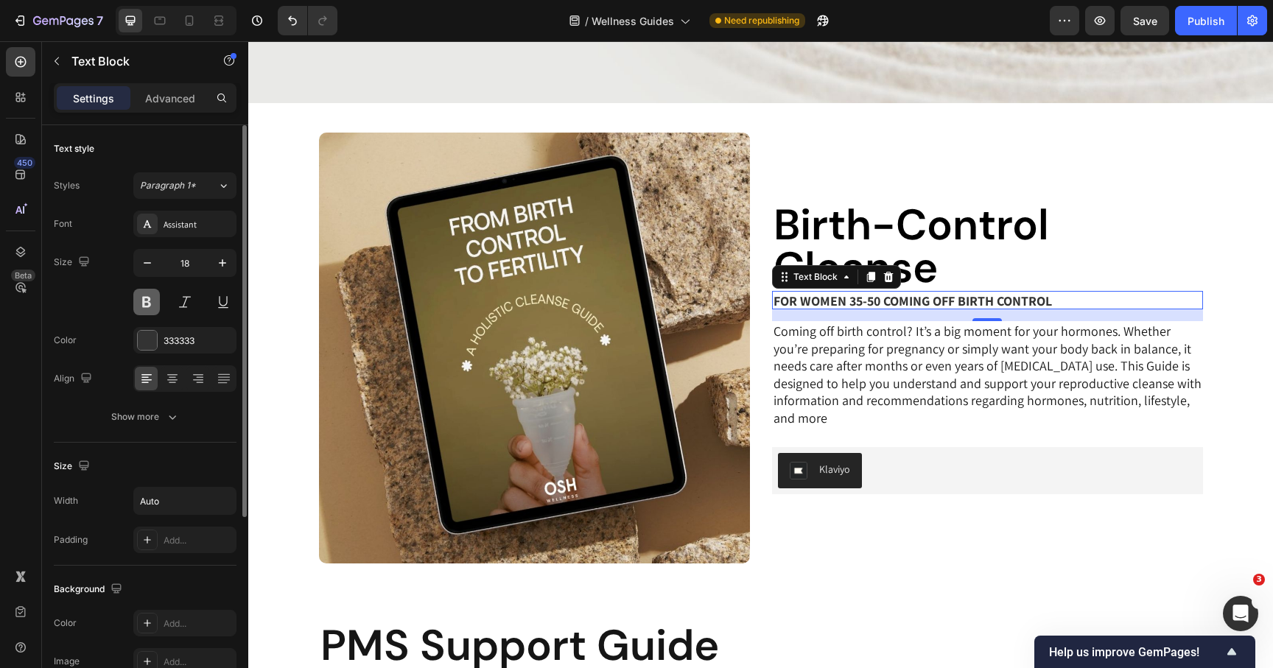
click at [145, 304] on button at bounding box center [146, 302] width 27 height 27
click at [153, 349] on div at bounding box center [147, 340] width 19 height 19
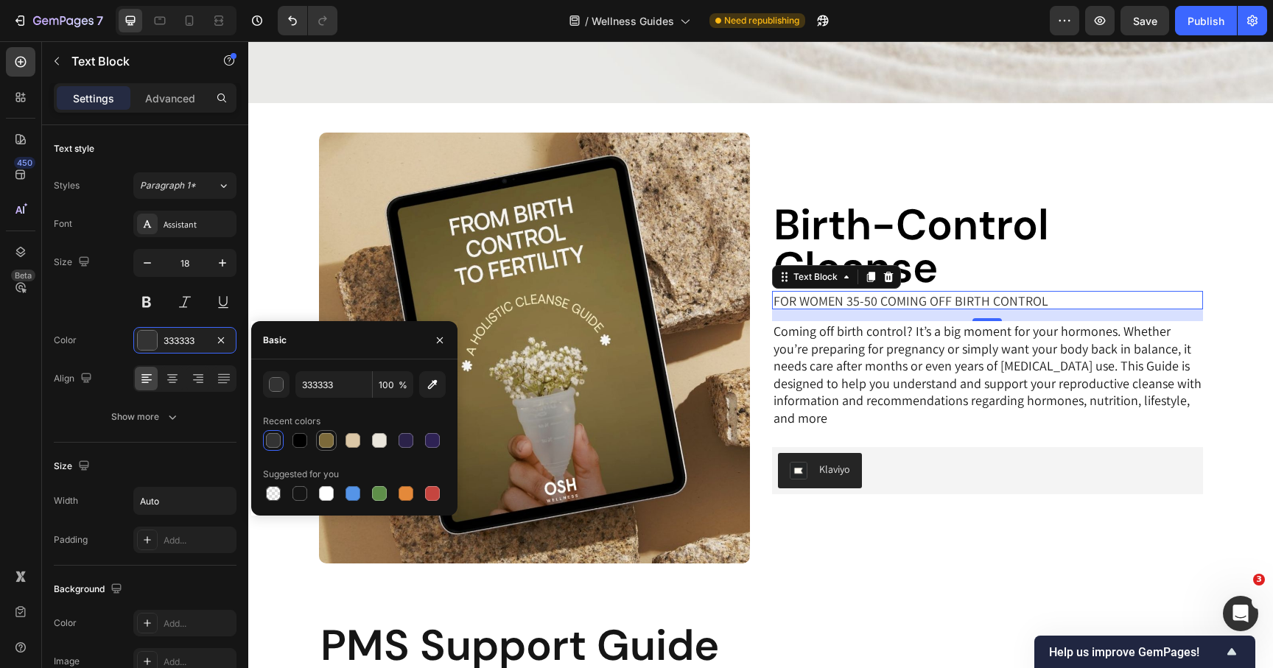
click at [321, 435] on div at bounding box center [326, 440] width 15 height 15
click at [279, 385] on div "button" at bounding box center [277, 385] width 15 height 15
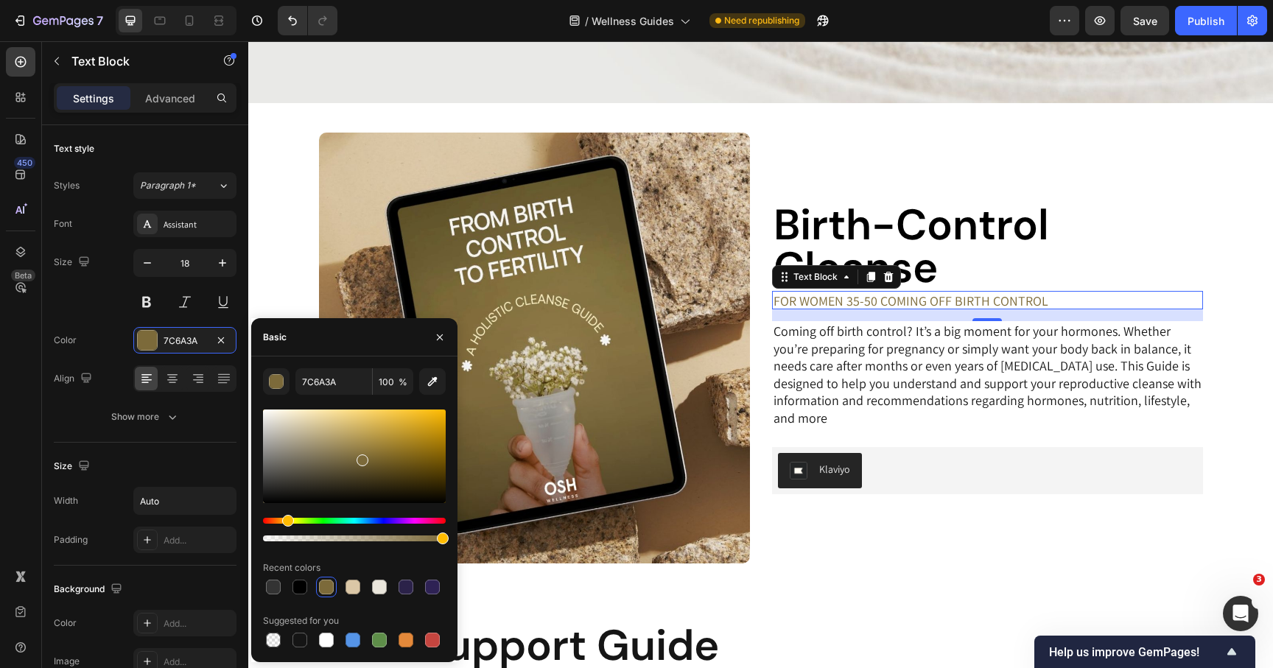
click at [390, 474] on div at bounding box center [354, 457] width 183 height 94
drag, startPoint x: 390, startPoint y: 474, endPoint x: 405, endPoint y: 461, distance: 19.8
click at [405, 461] on div at bounding box center [406, 464] width 12 height 12
type input "725B1A"
click at [831, 538] on div "Birth-Control Cleanse Heading FOR WOMEN 35-50 COMING OFF BIRTH CONTROL Text Blo…" at bounding box center [987, 348] width 431 height 431
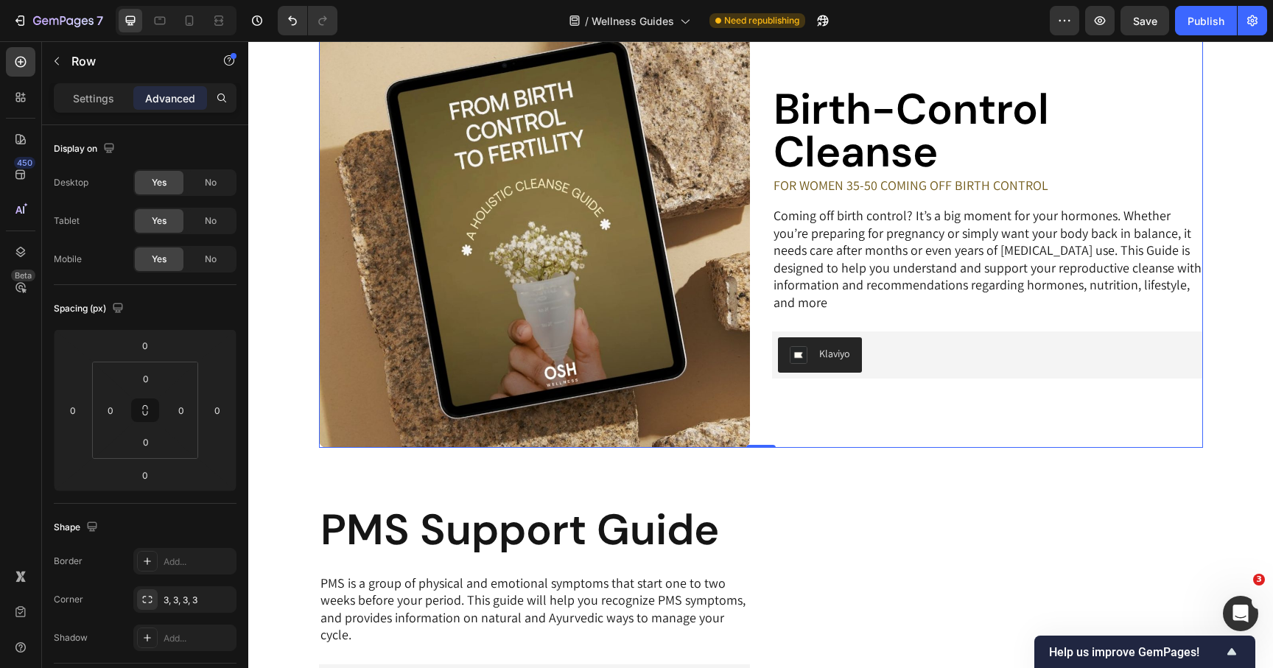
scroll to position [450, 0]
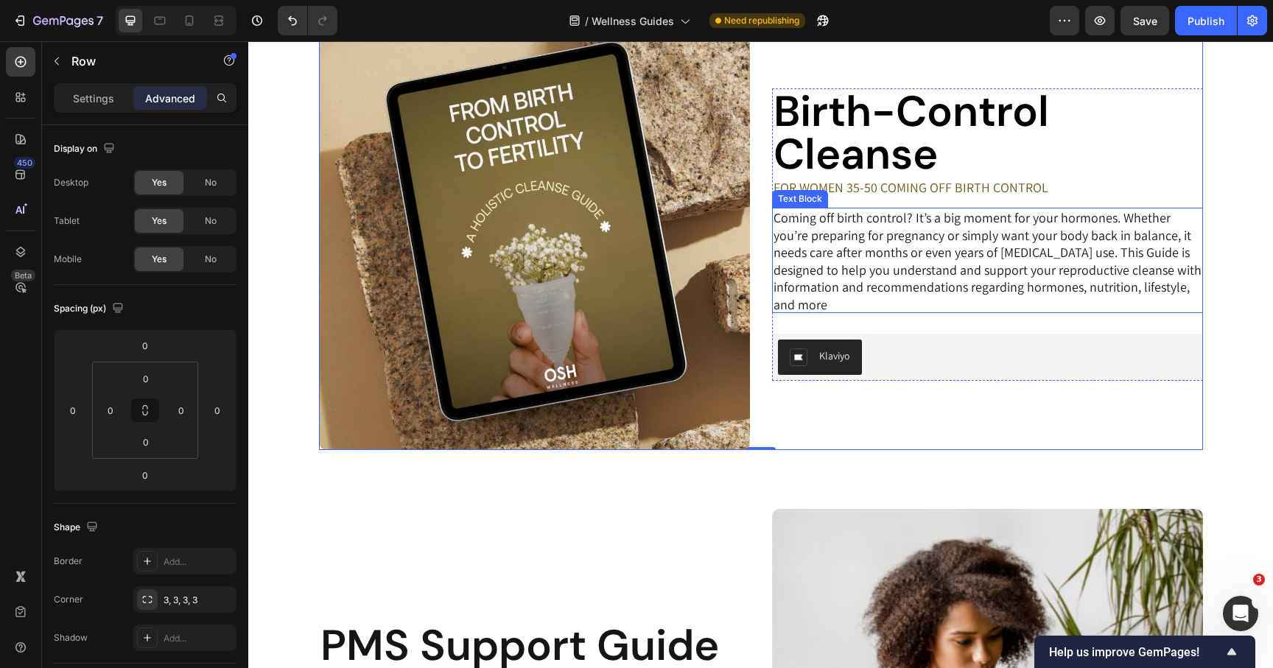
click at [911, 200] on div "Birth-Control Cleanse Heading FOR WOMEN 35-50 COMING OFF BIRTH CONTROL Text Blo…" at bounding box center [987, 234] width 431 height 293
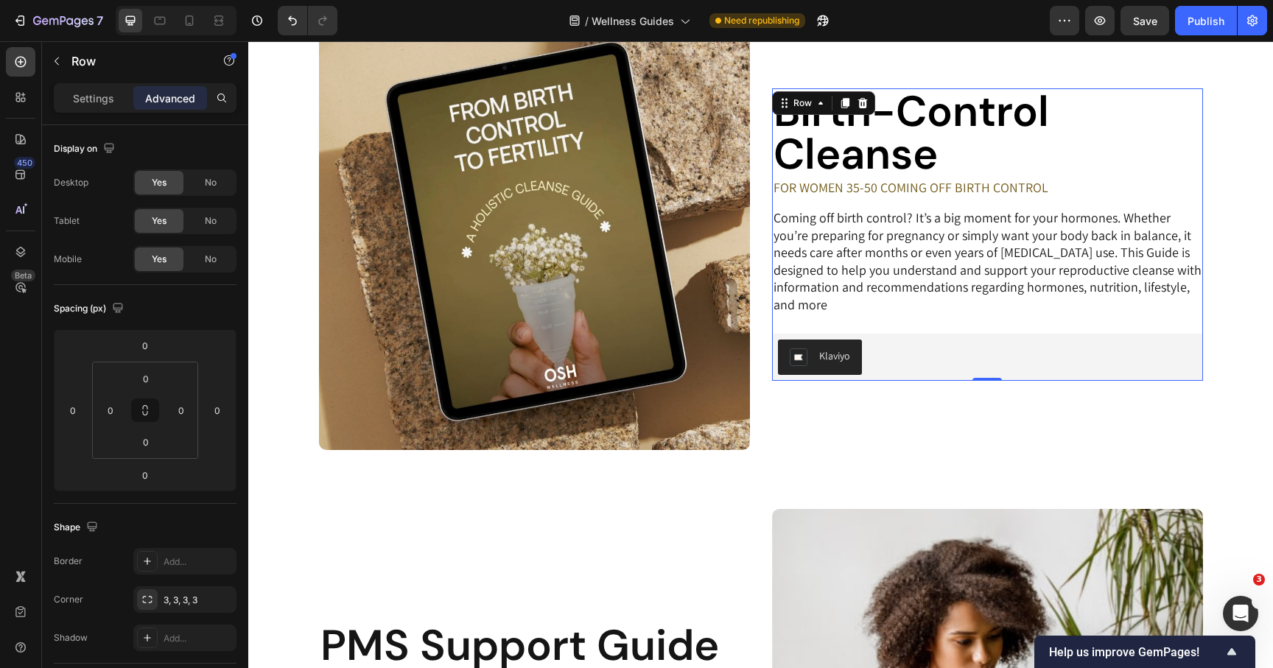
click at [930, 187] on p "FOR WOMEN 35-50 COMING OFF BIRTH CONTROL" at bounding box center [911, 187] width 275 height 17
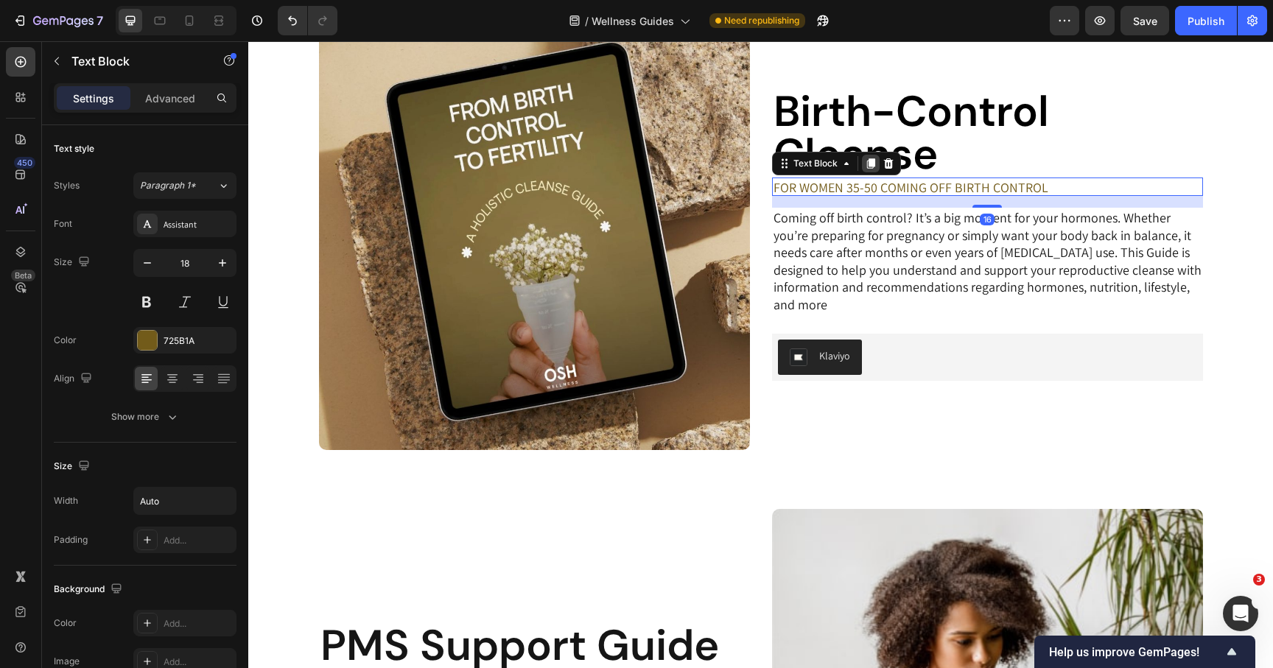
click at [869, 167] on icon at bounding box center [871, 164] width 12 height 12
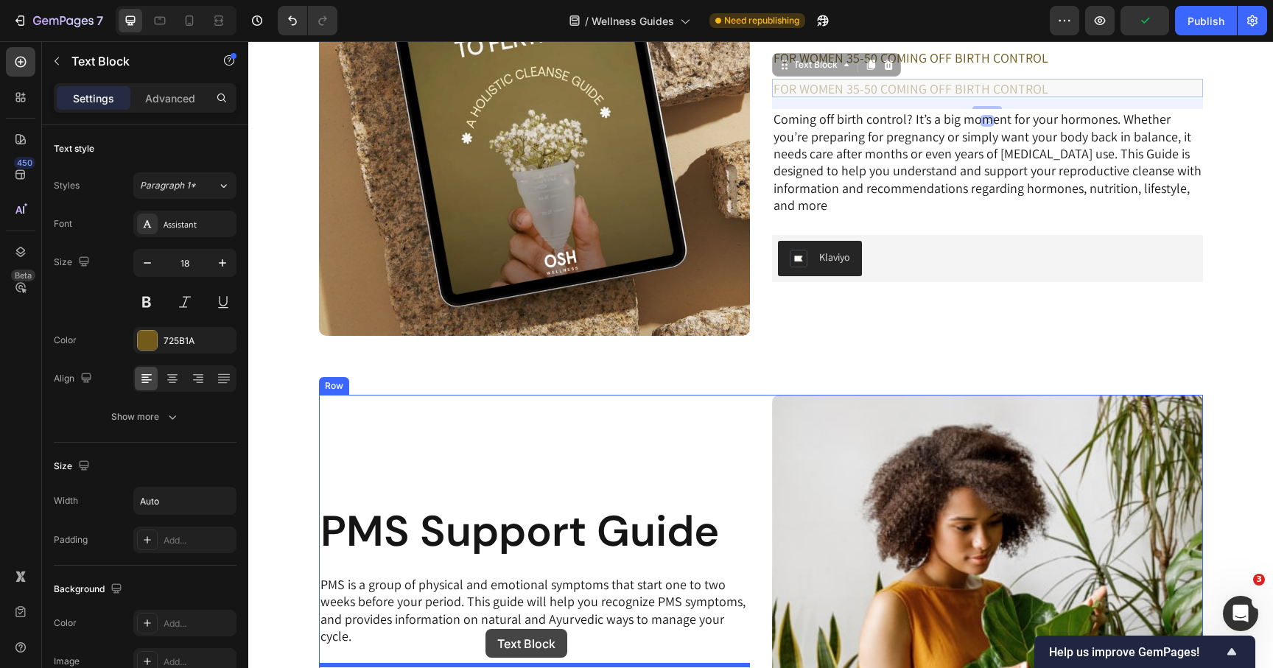
scroll to position [613, 0]
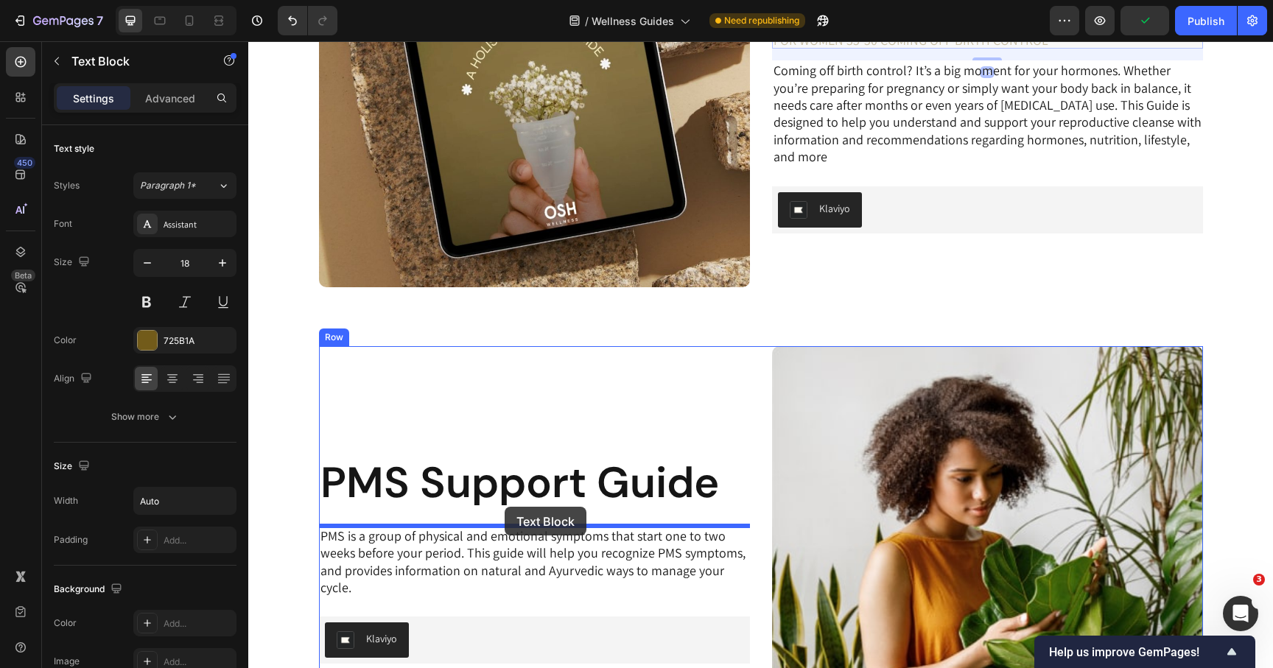
drag, startPoint x: 783, startPoint y: 178, endPoint x: 505, endPoint y: 507, distance: 430.8
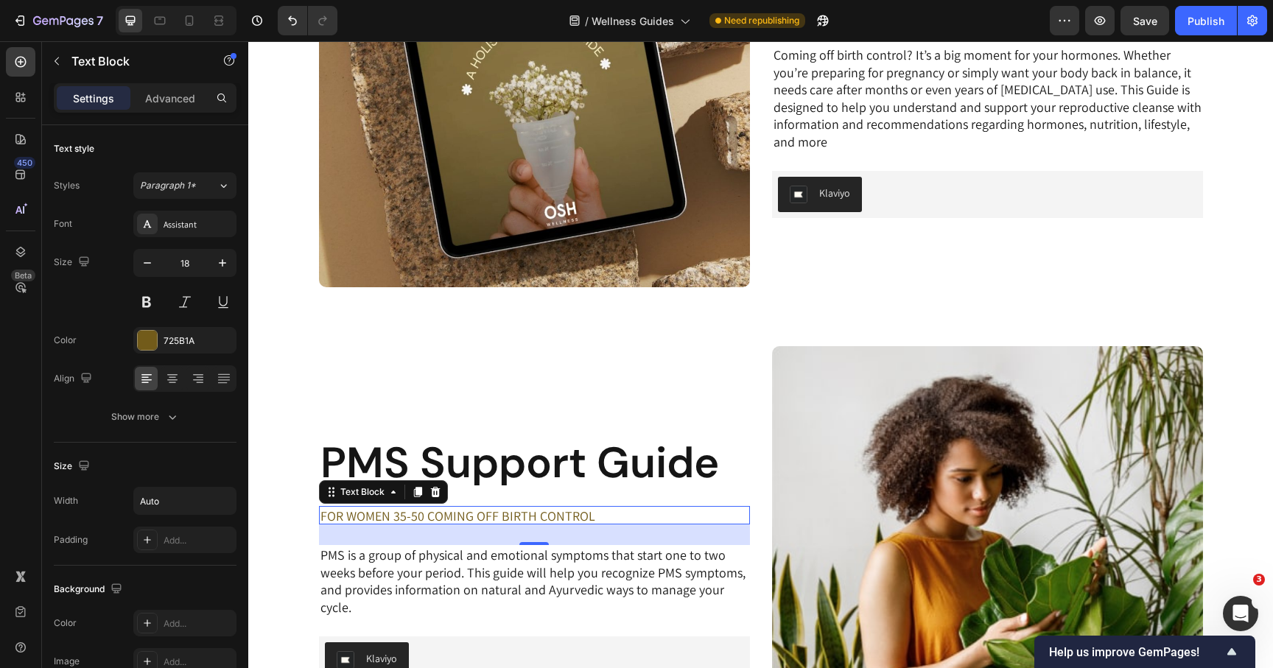
click at [437, 521] on p "FOR WOMEN 35-50 COMING OFF BIRTH CONTROL" at bounding box center [458, 516] width 275 height 17
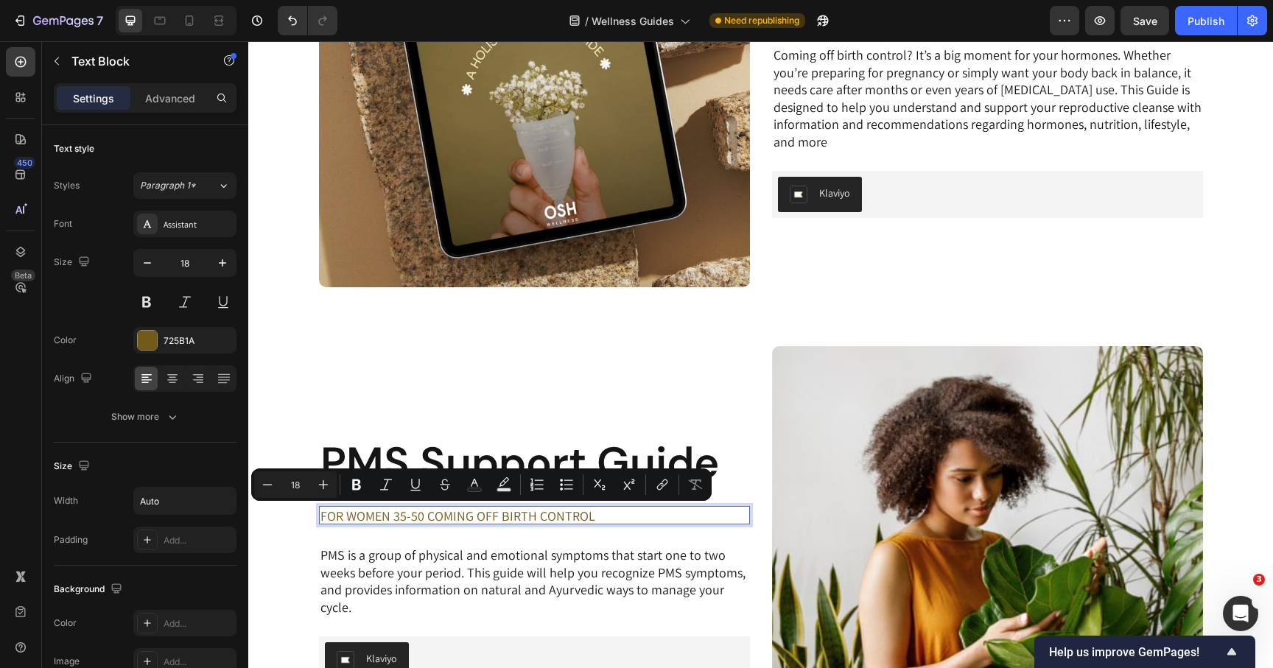
click at [389, 512] on p "FOR WOMEN 35-50 COMING OFF BIRTH CONTROL" at bounding box center [458, 516] width 275 height 17
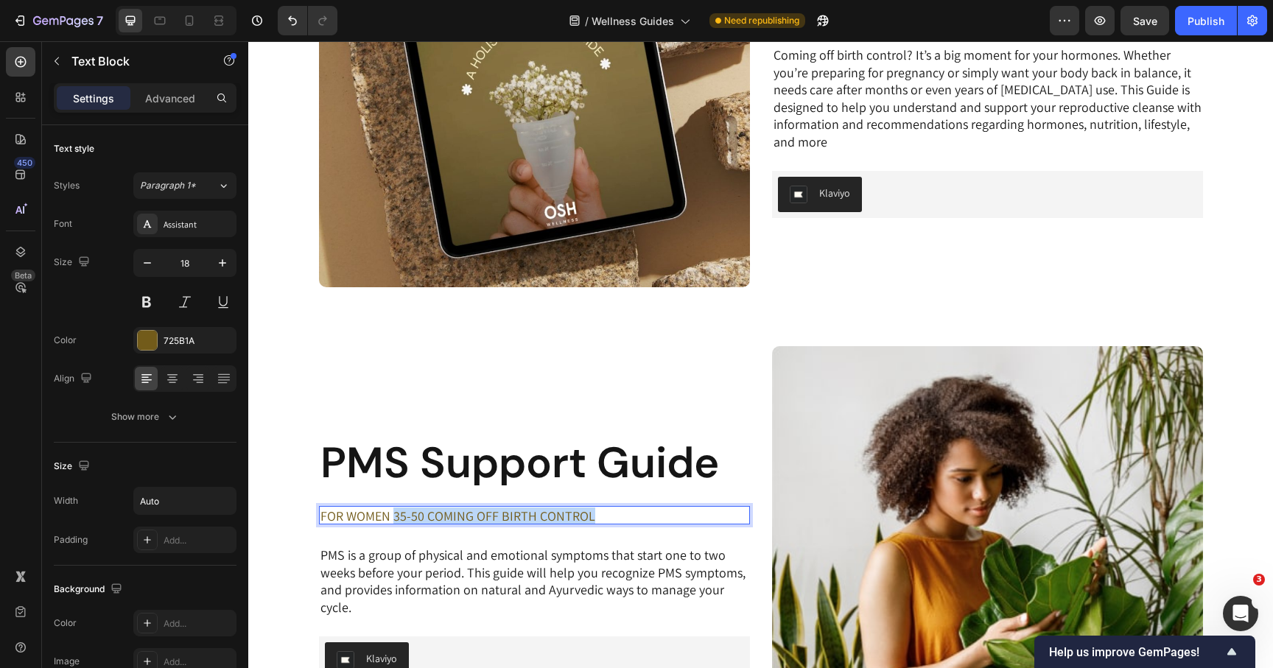
drag, startPoint x: 392, startPoint y: 515, endPoint x: 604, endPoint y: 512, distance: 212.2
click at [603, 512] on div "FOR WOMEN 35-50 COMING OFF BIRTH CONTROL" at bounding box center [534, 515] width 431 height 18
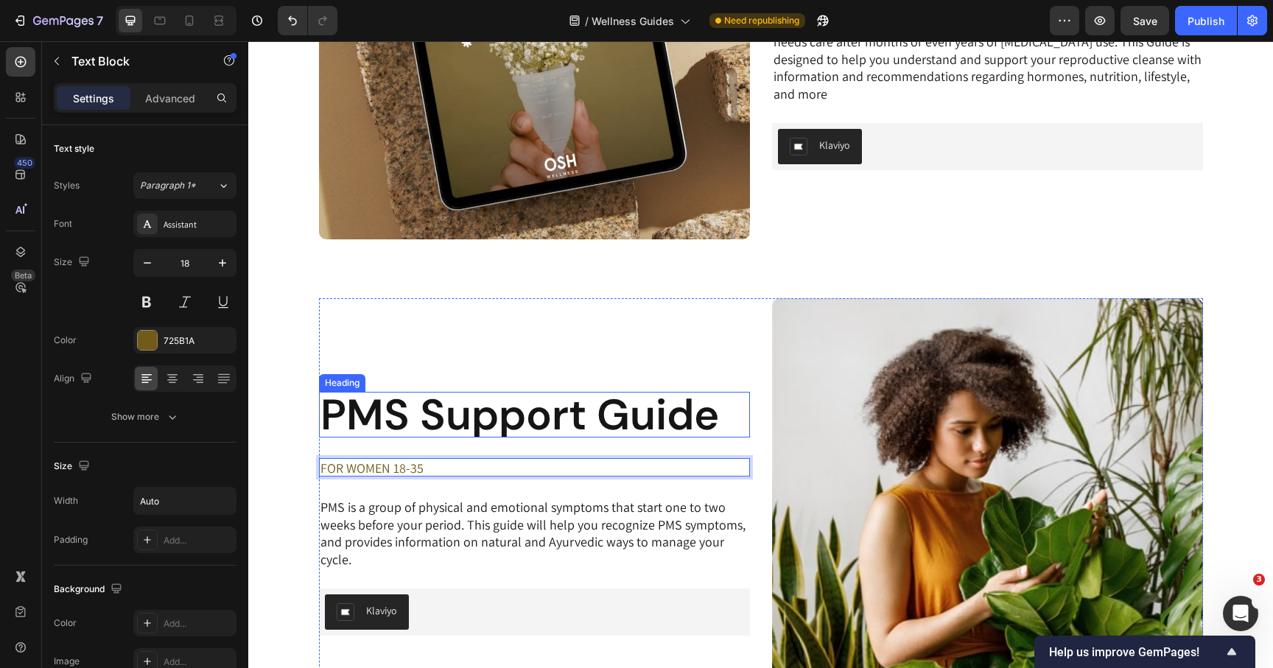
scroll to position [664, 0]
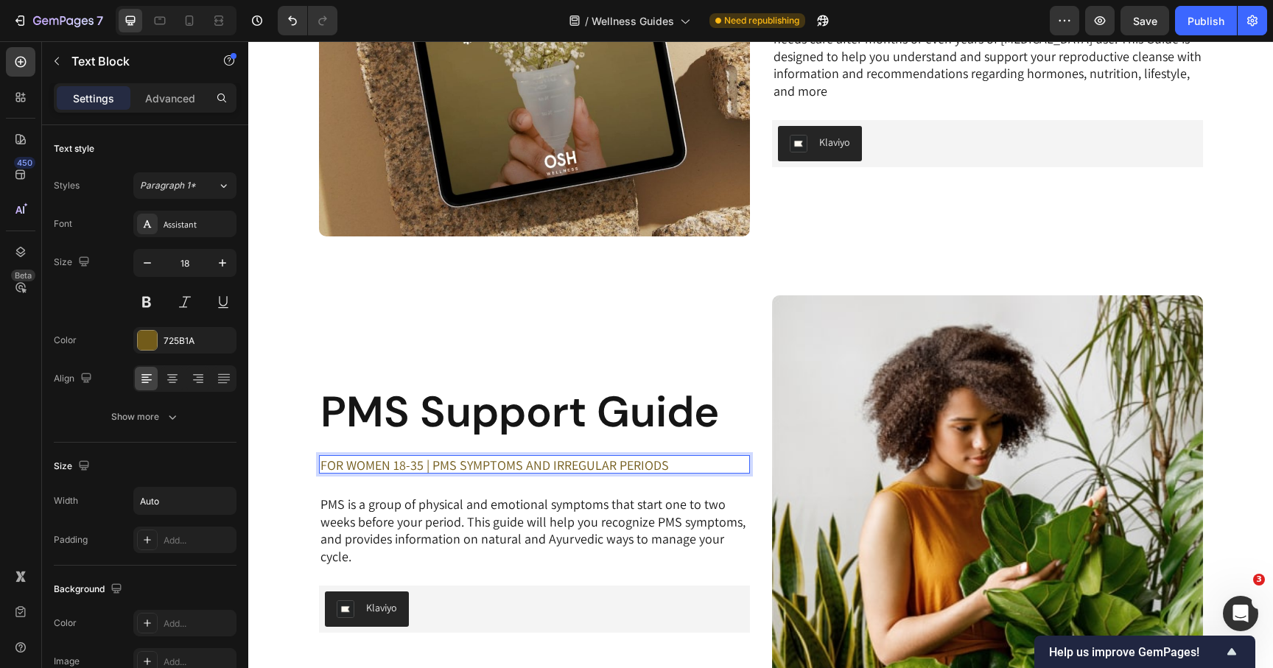
click at [527, 467] on p "FOR WOMEN 18-35 | PMS SYMPTOMS AND IRREGULAR PERIODS" at bounding box center [495, 465] width 349 height 17
click at [533, 351] on div "PMS Support Guide Heading FOR WOMEN 18-35 | PMS SYMPTOMS, IRREGULAR PERIODS Tex…" at bounding box center [534, 510] width 431 height 431
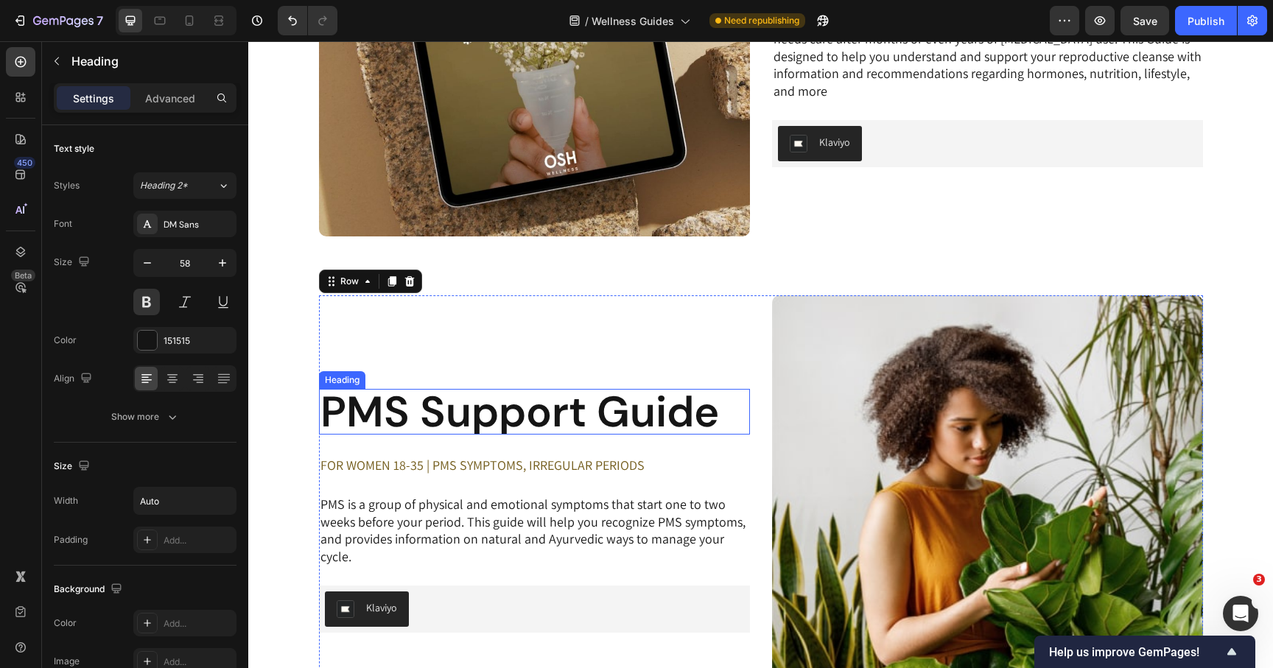
click at [484, 421] on h2 "PMS Support Guide" at bounding box center [520, 412] width 402 height 46
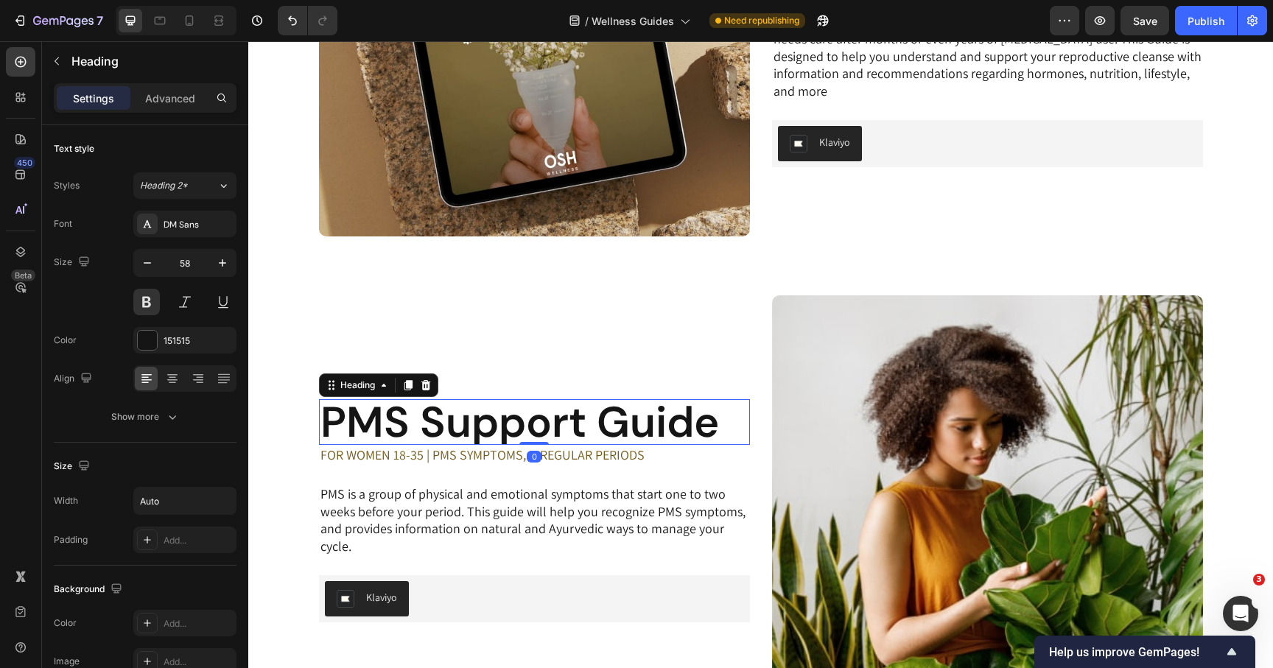
drag, startPoint x: 528, startPoint y: 453, endPoint x: 537, endPoint y: 416, distance: 37.9
click at [536, 416] on div "PMS Support Guide Heading 0" at bounding box center [534, 422] width 431 height 46
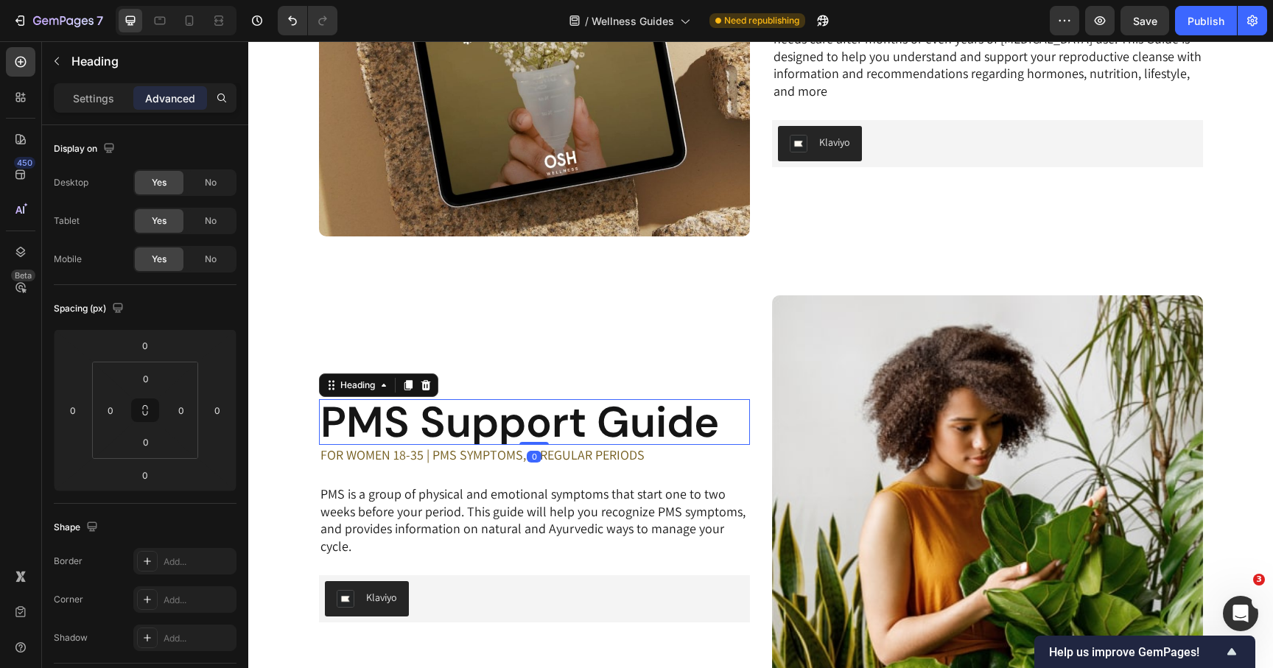
click at [575, 343] on div "PMS Support Guide Heading 0 FOR WOMEN 18-35 | PMS SYMPTOMS, IRREGULAR PERIODS T…" at bounding box center [534, 510] width 431 height 431
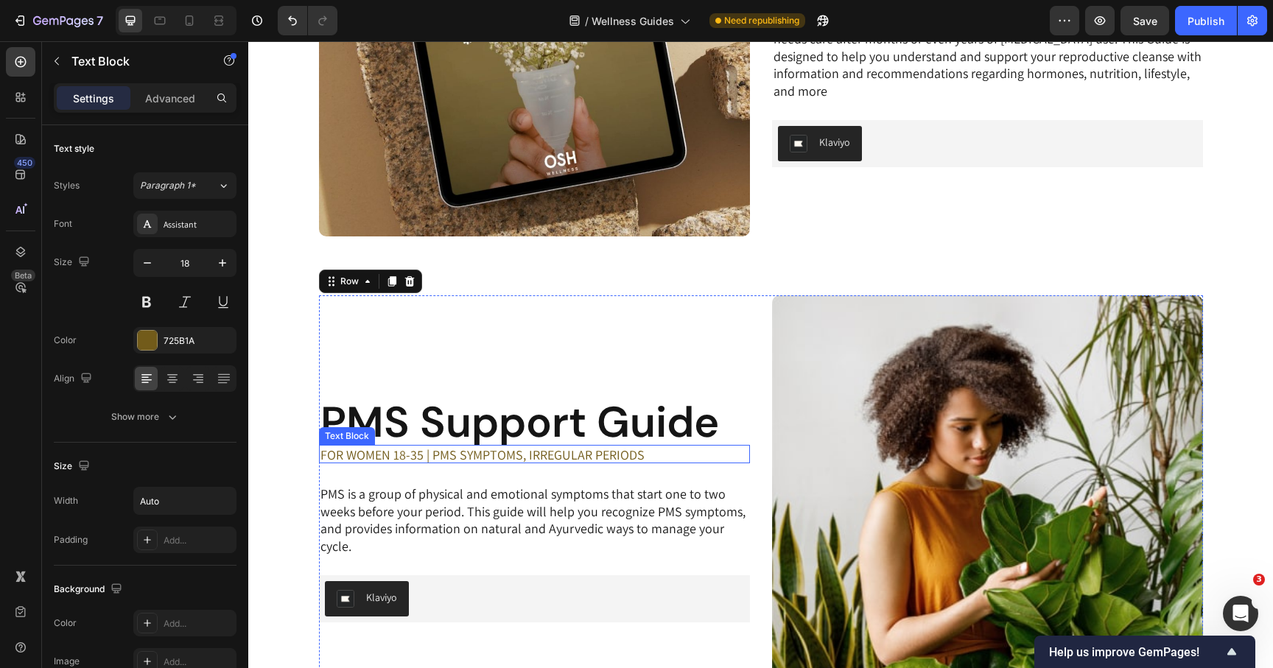
click at [615, 455] on p "FOR WOMEN 18-35 | PMS SYMPTOMS, IRREGULAR PERIODS" at bounding box center [483, 455] width 324 height 17
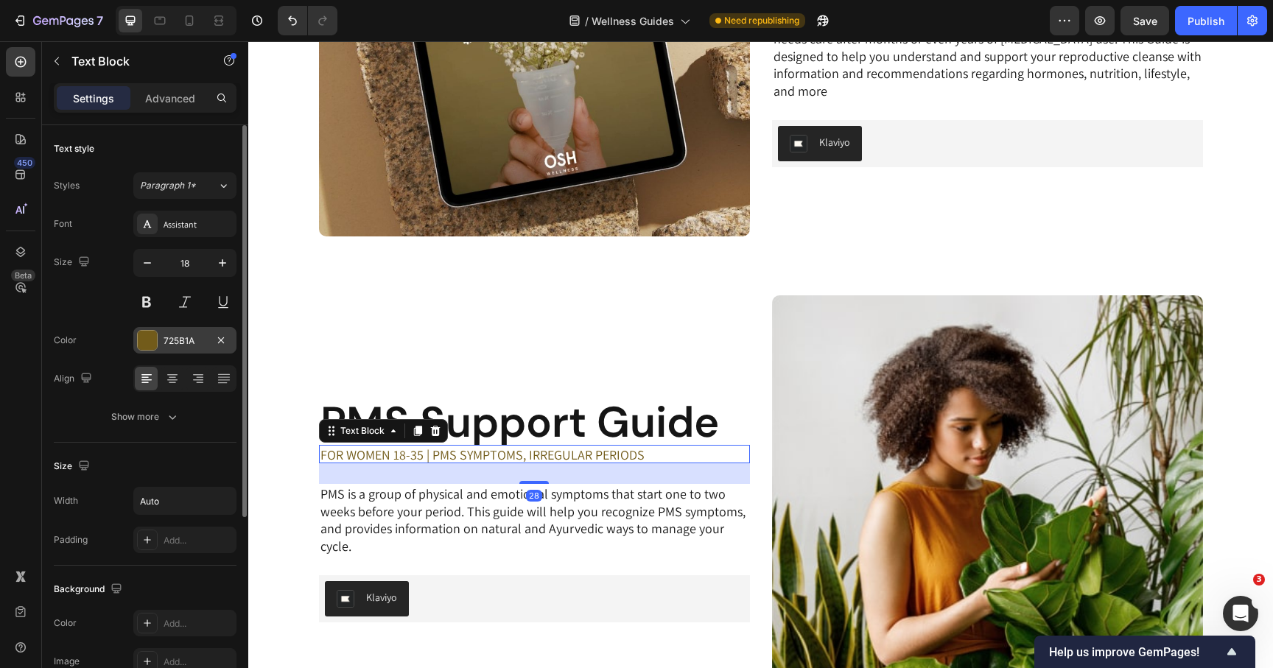
click at [152, 343] on div at bounding box center [147, 340] width 19 height 19
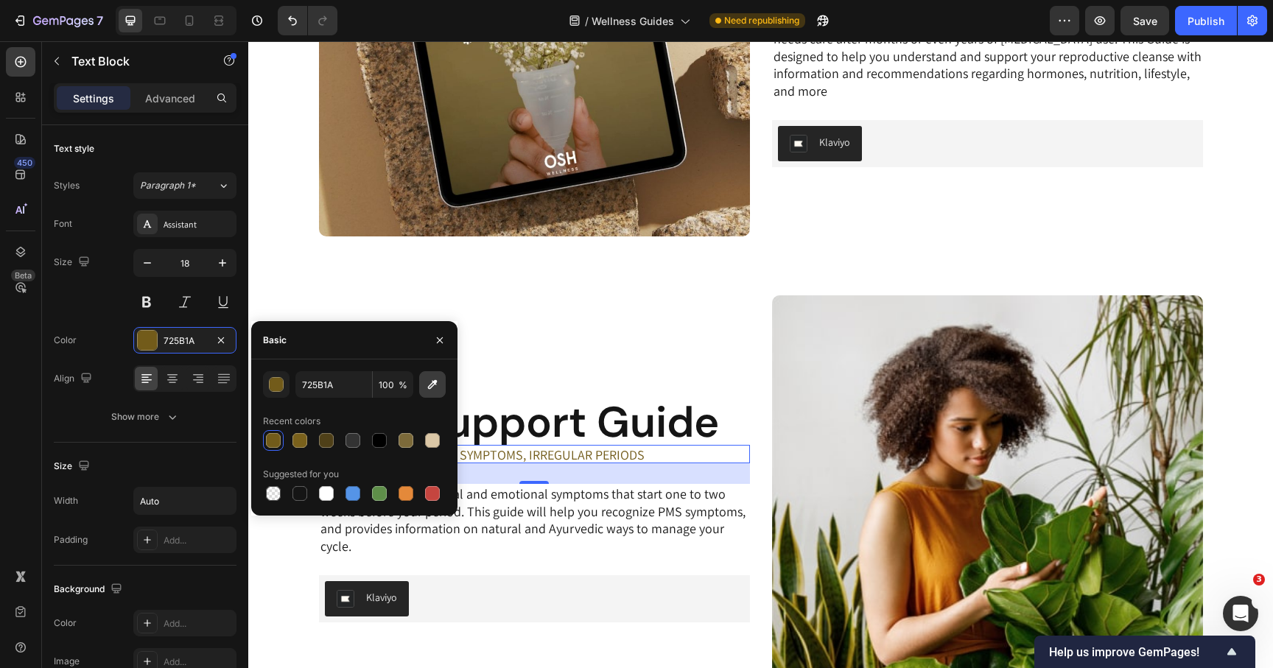
click at [431, 388] on icon "button" at bounding box center [432, 384] width 15 height 15
click at [438, 386] on icon "button" at bounding box center [432, 384] width 15 height 15
type input "8E420D"
click at [677, 315] on div "PMS Support Guide Heading FOR WOMEN 18-35 | PMS SYMPTOMS, IRREGULAR PERIODS Tex…" at bounding box center [534, 510] width 431 height 431
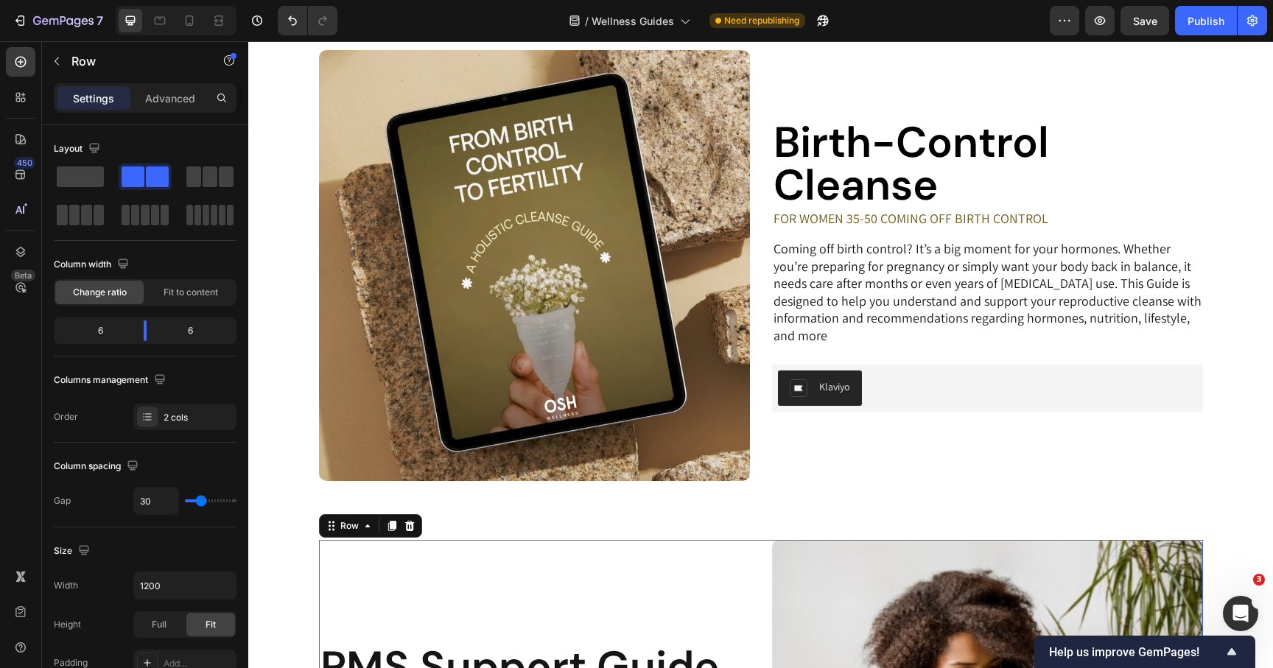
scroll to position [354, 0]
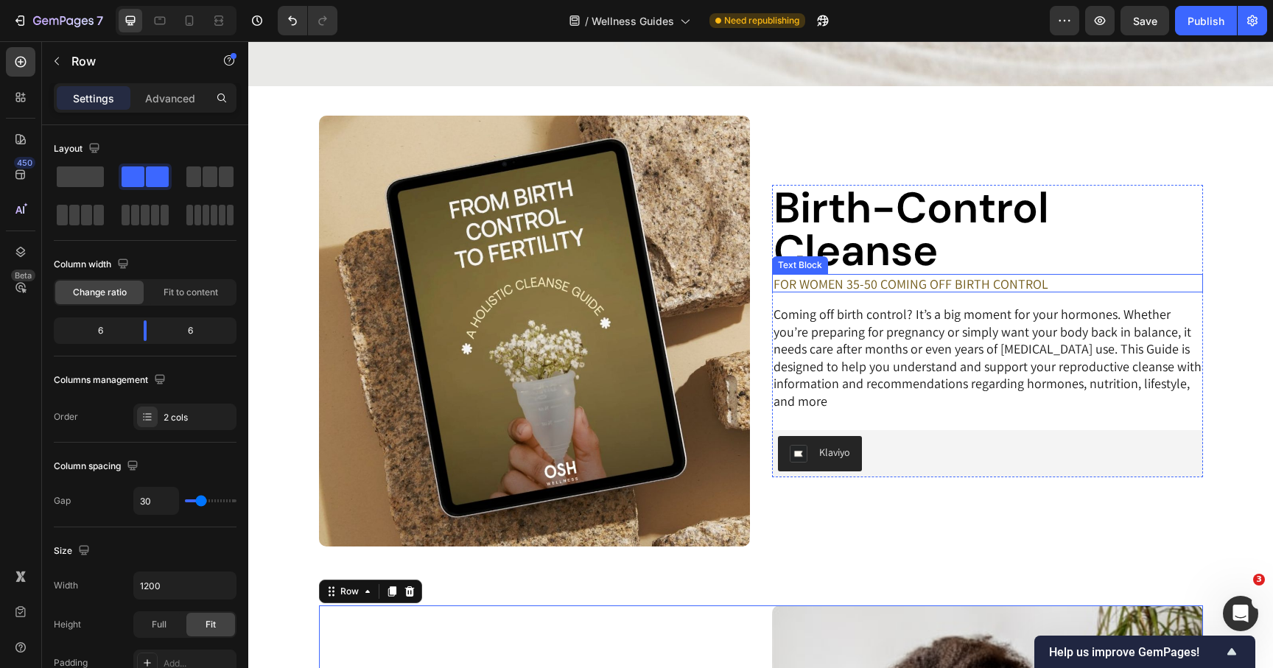
click at [838, 282] on p "FOR WOMEN 35-50 COMING OFF BIRTH CONTROL" at bounding box center [911, 284] width 275 height 17
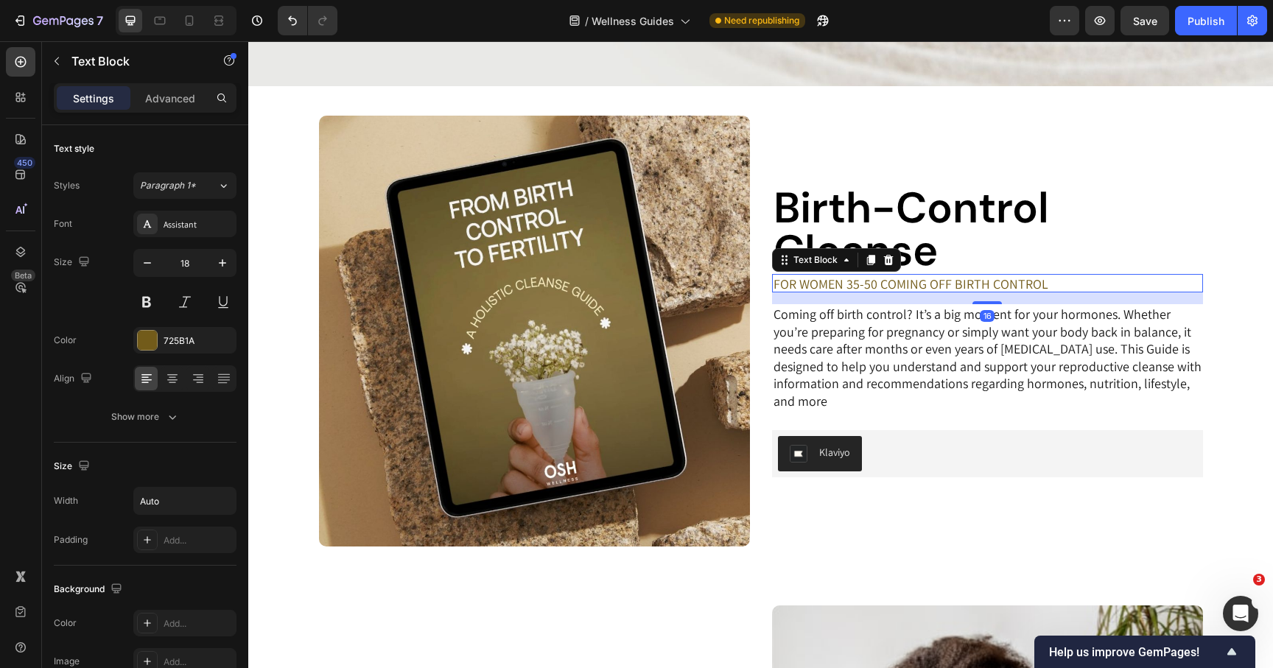
click at [872, 284] on p "FOR WOMEN 35-50 COMING OFF BIRTH CONTROL" at bounding box center [911, 284] width 275 height 17
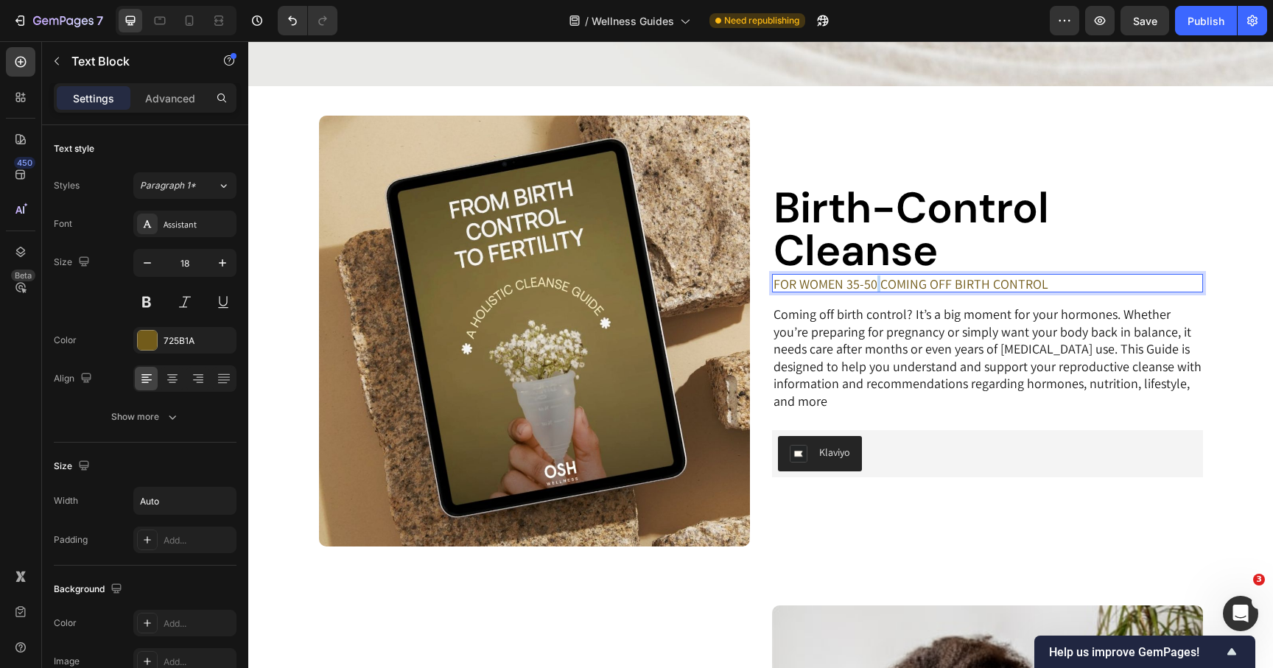
click at [872, 284] on p "FOR WOMEN 35-50 COMING OFF BIRTH CONTROL" at bounding box center [911, 284] width 275 height 17
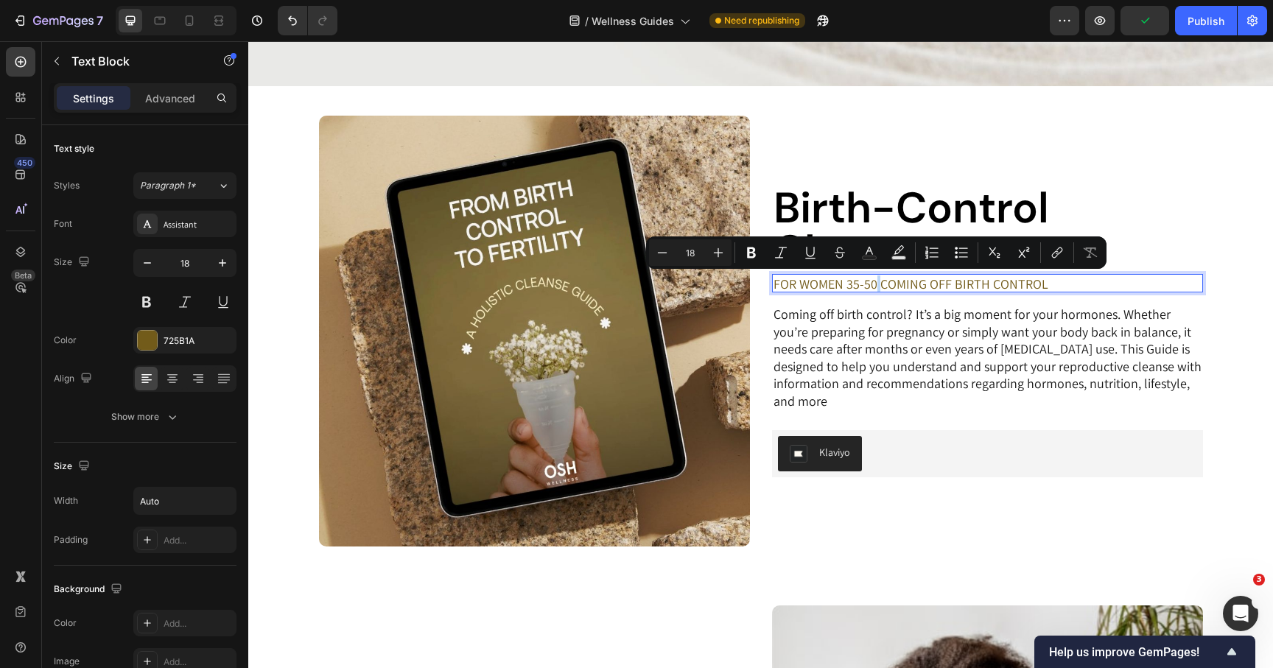
click at [881, 284] on p "FOR WOMEN 35-50 COMING OFF BIRTH CONTROL" at bounding box center [911, 284] width 275 height 17
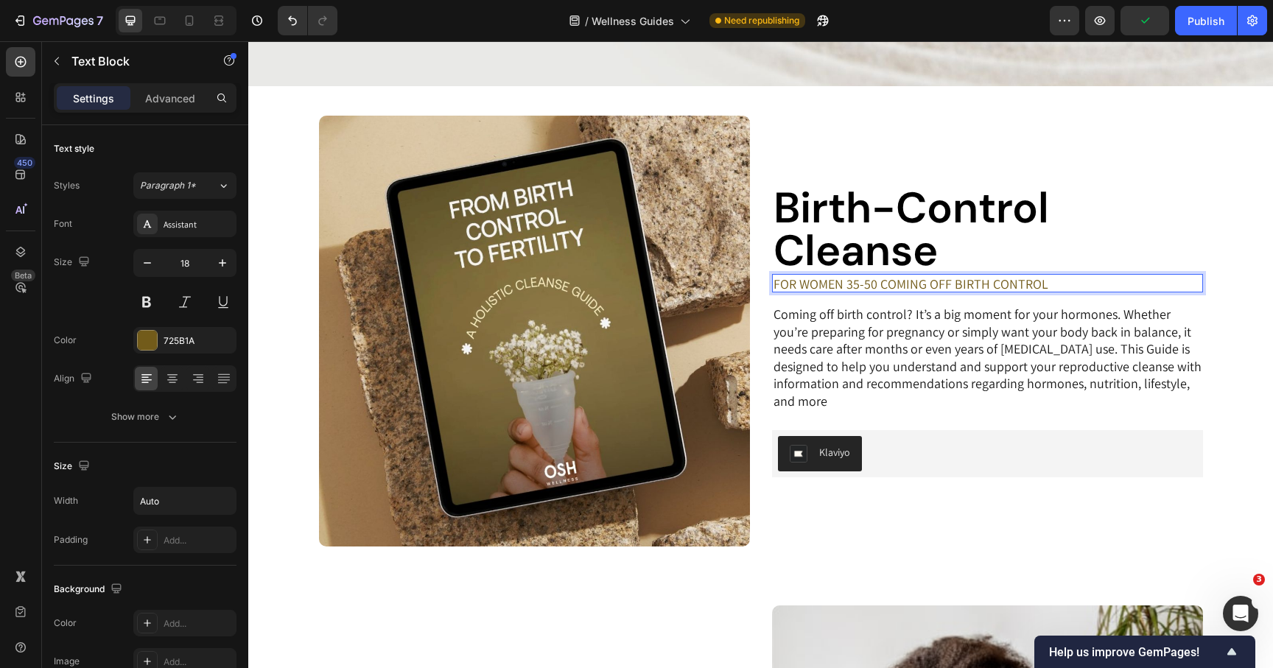
click at [879, 284] on p "FOR WOMEN 35-50 COMING OFF BIRTH CONTROL" at bounding box center [911, 284] width 275 height 17
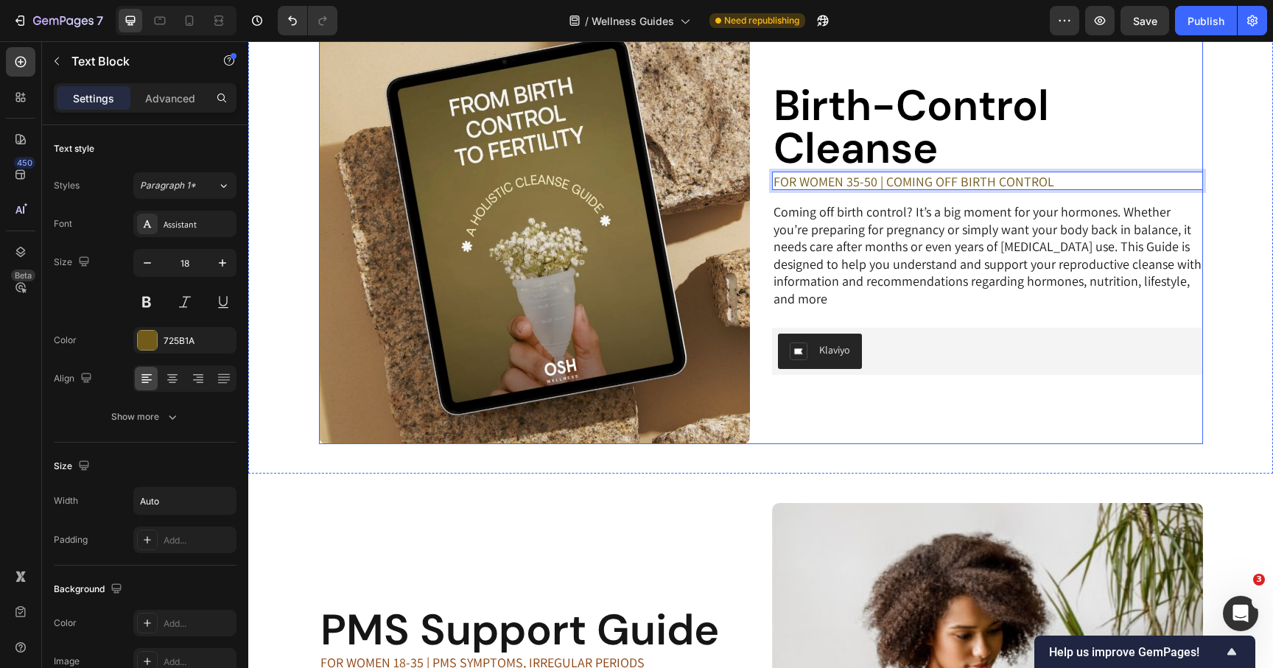
scroll to position [452, 0]
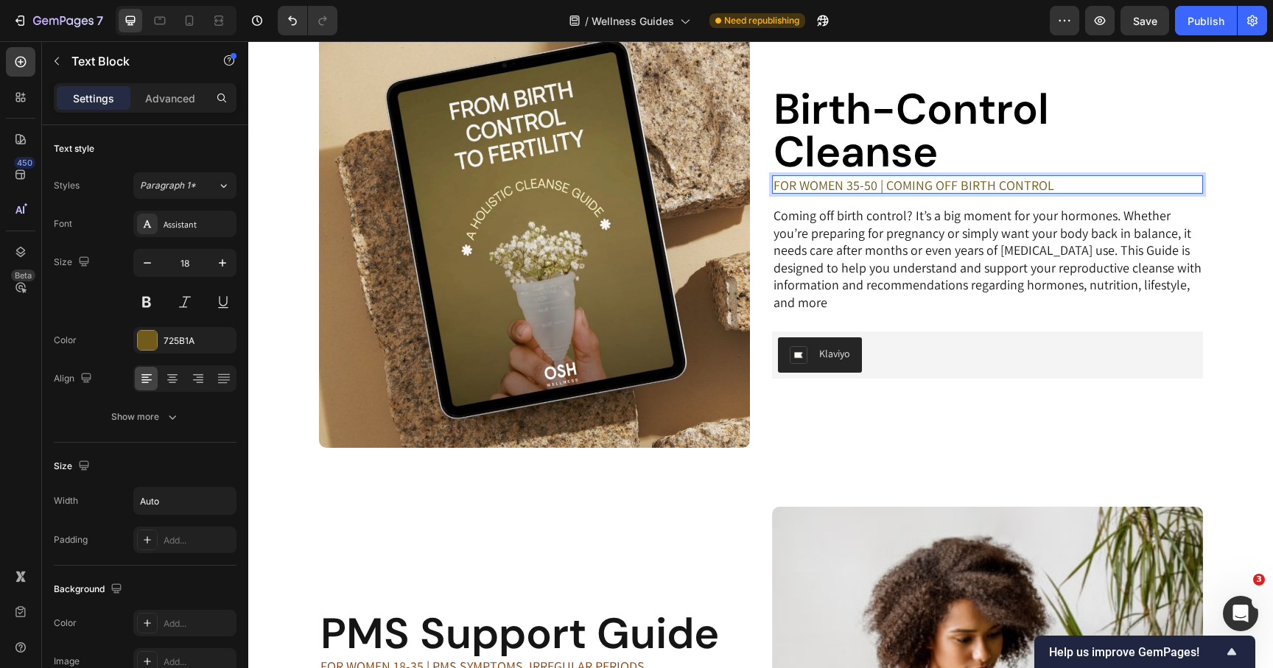
click at [1122, 186] on div "FOR WOMEN 35-50 | COMING OFF BIRTH CONTROL" at bounding box center [987, 184] width 431 height 18
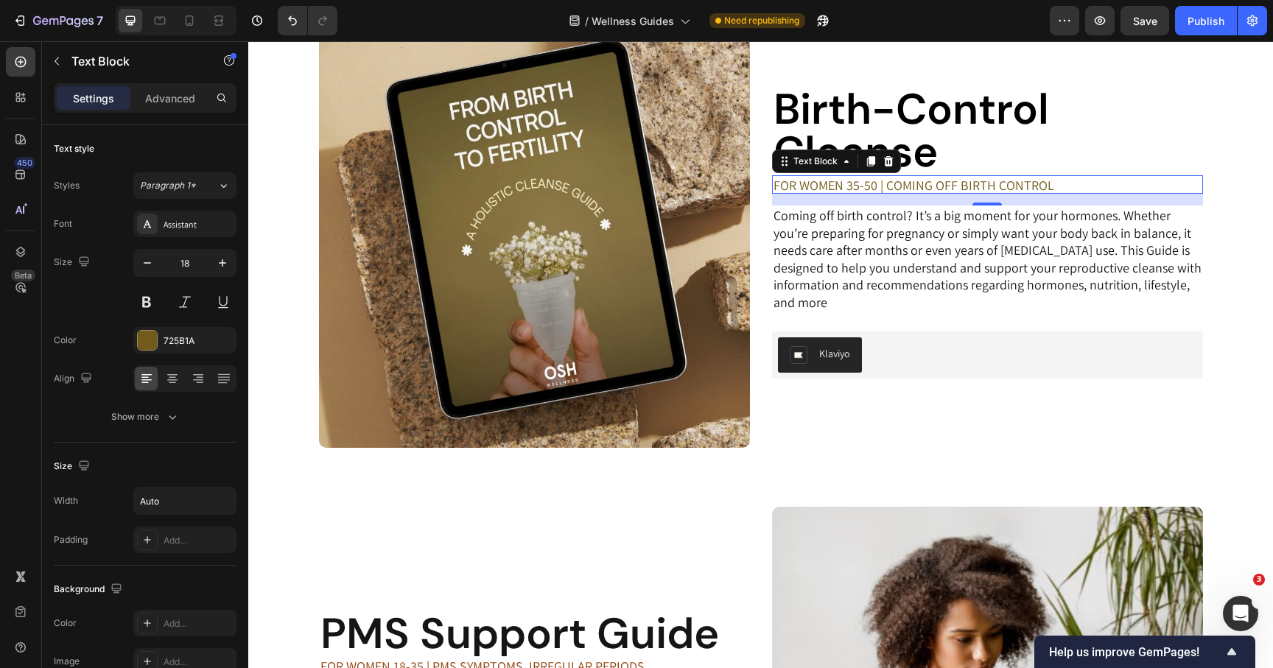
click at [1105, 186] on div "FOR WOMEN 35-50 | COMING OFF BIRTH CONTROL" at bounding box center [987, 184] width 431 height 18
click at [1052, 186] on div "FOR WOMEN 35-50 | COMING OFF BIRTH CONTROL" at bounding box center [987, 184] width 431 height 18
click at [1023, 183] on p "FOR WOMEN 35-50 | COMING OFF BIRTH CONTROL" at bounding box center [914, 185] width 281 height 17
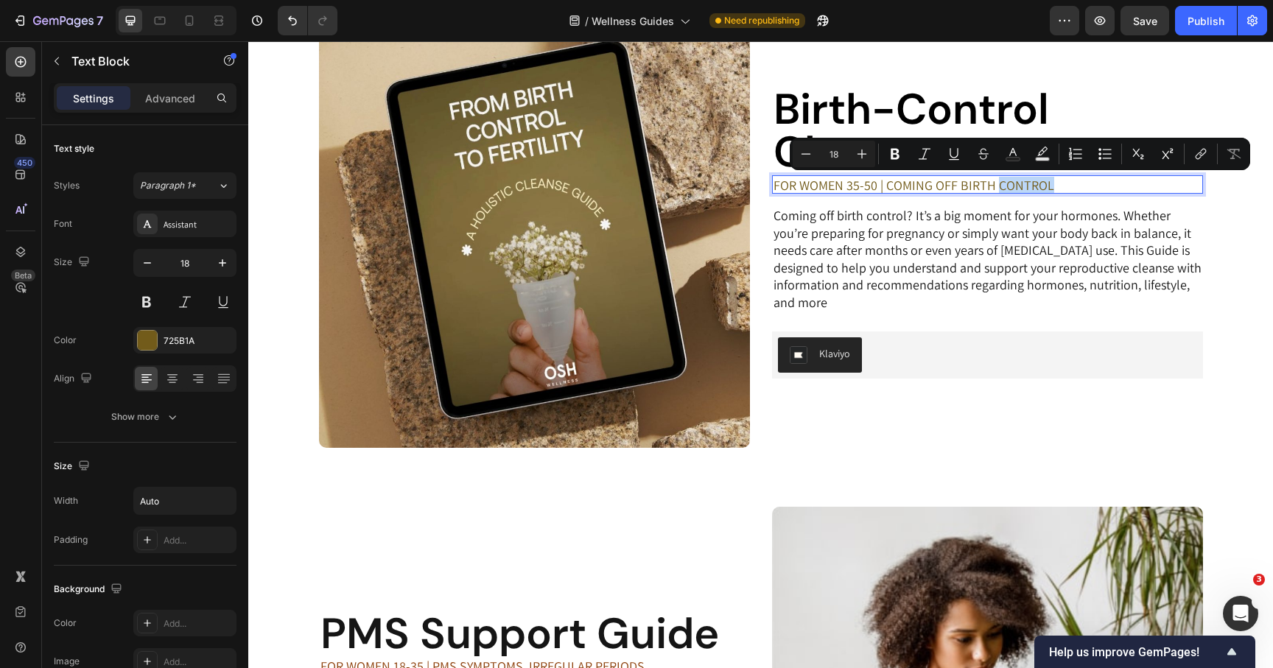
click at [1052, 182] on div "FOR WOMEN 35-50 | COMING OFF BIRTH CONTROL" at bounding box center [987, 184] width 431 height 18
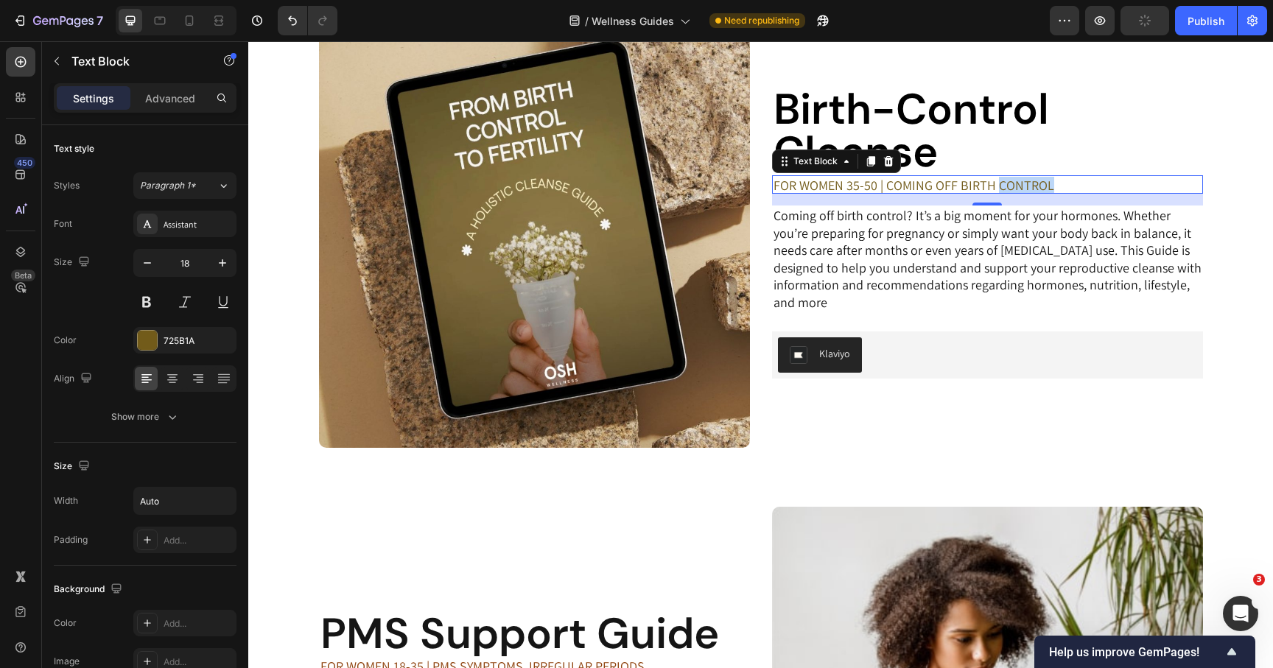
click at [1021, 183] on p "FOR WOMEN 35-50 | COMING OFF BIRTH CONTROL" at bounding box center [914, 185] width 281 height 17
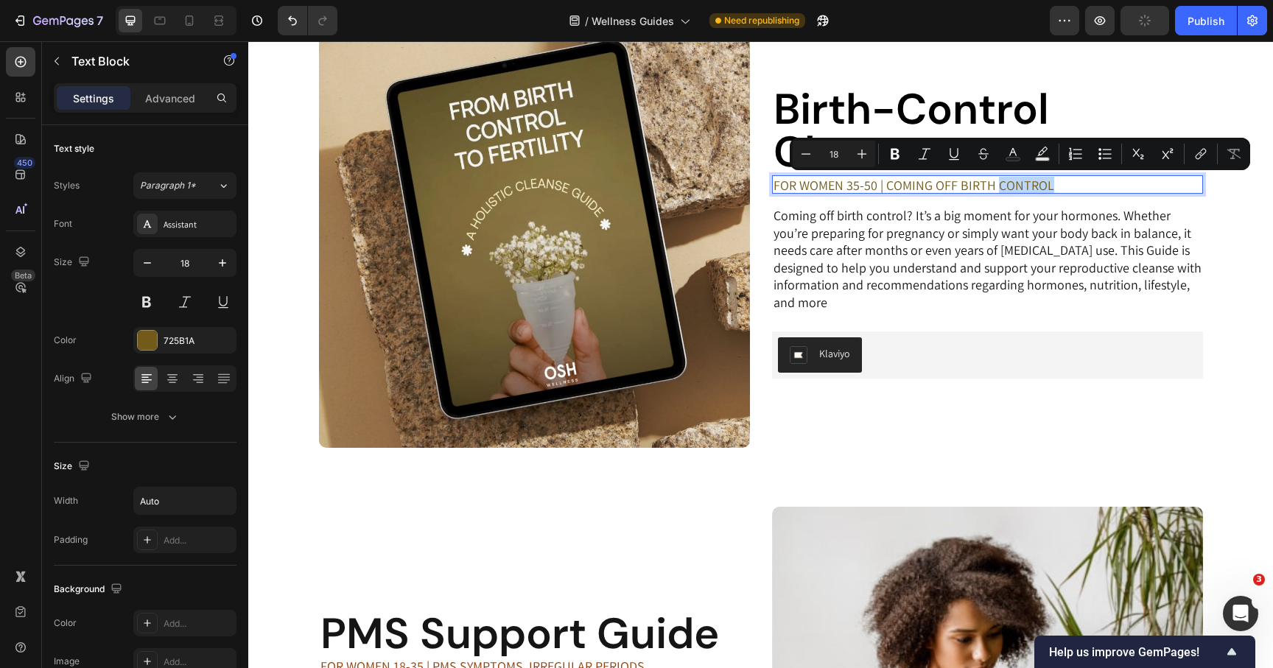
click at [1044, 189] on p "FOR WOMEN 35-50 | COMING OFF BIRTH CONTROL" at bounding box center [914, 185] width 281 height 17
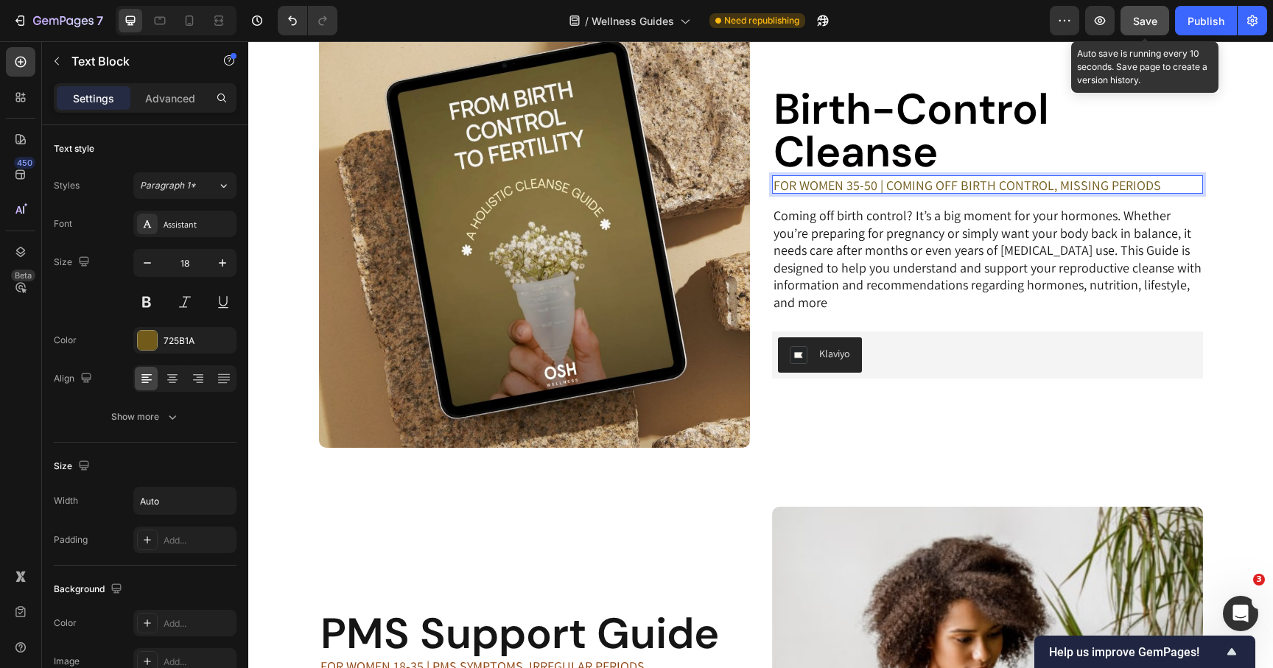
click at [1153, 29] on button "Save" at bounding box center [1145, 20] width 49 height 29
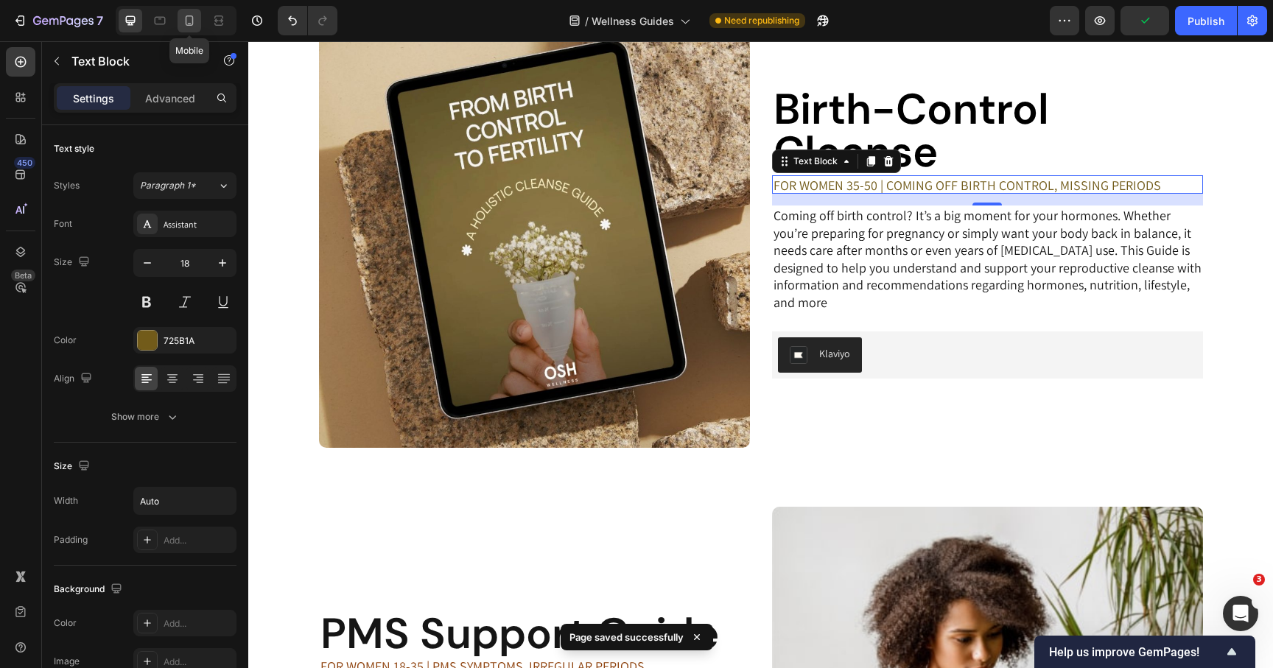
click at [190, 21] on icon at bounding box center [189, 20] width 15 height 15
type input "16"
type input "100%"
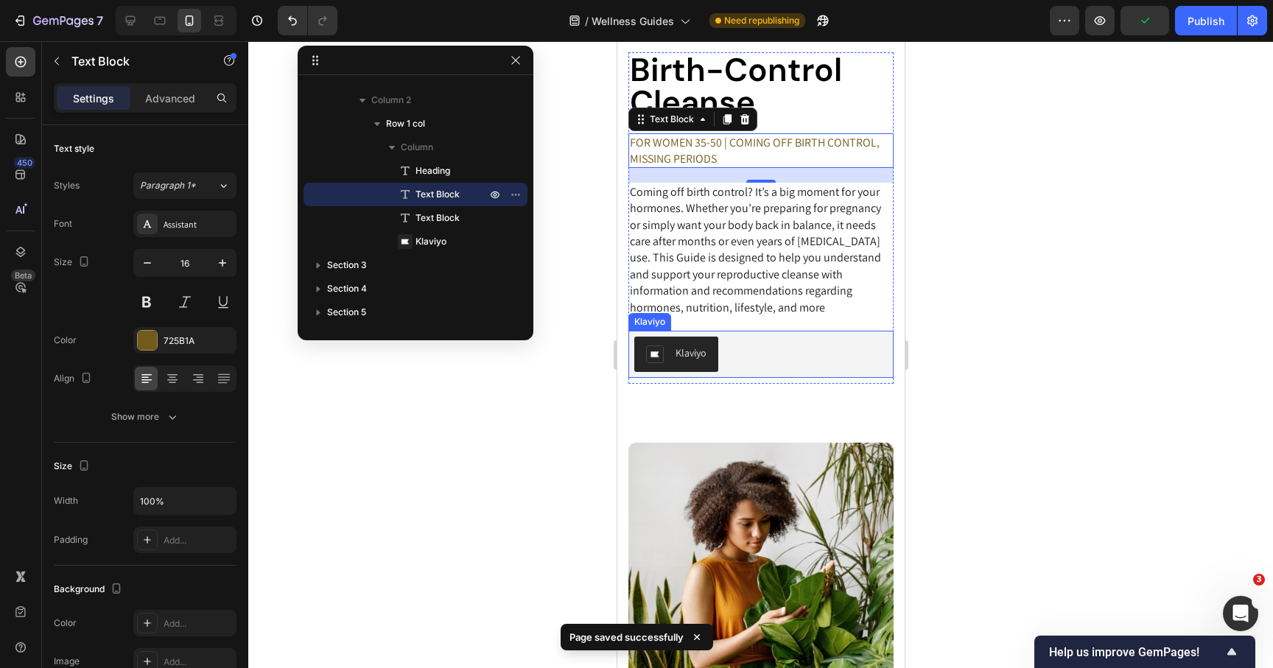
scroll to position [688, 0]
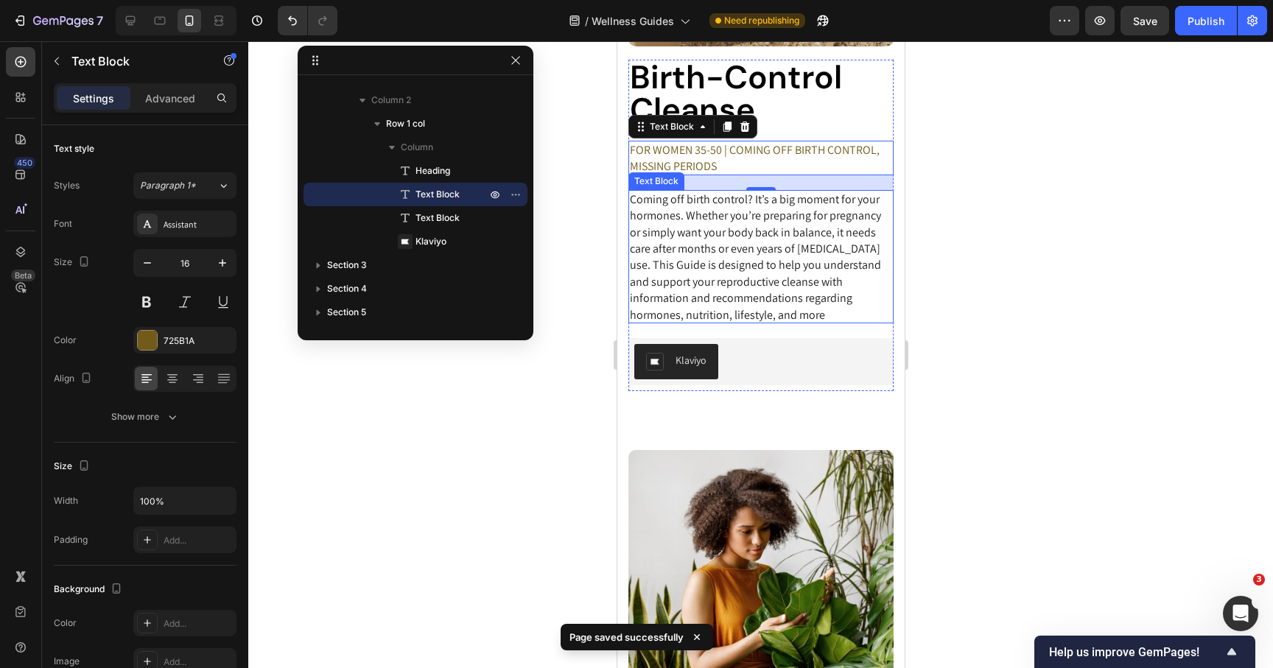
click at [693, 305] on p "Coming off birth control? It’s a big moment for your hormones. Whether you’re p…" at bounding box center [760, 258] width 262 height 132
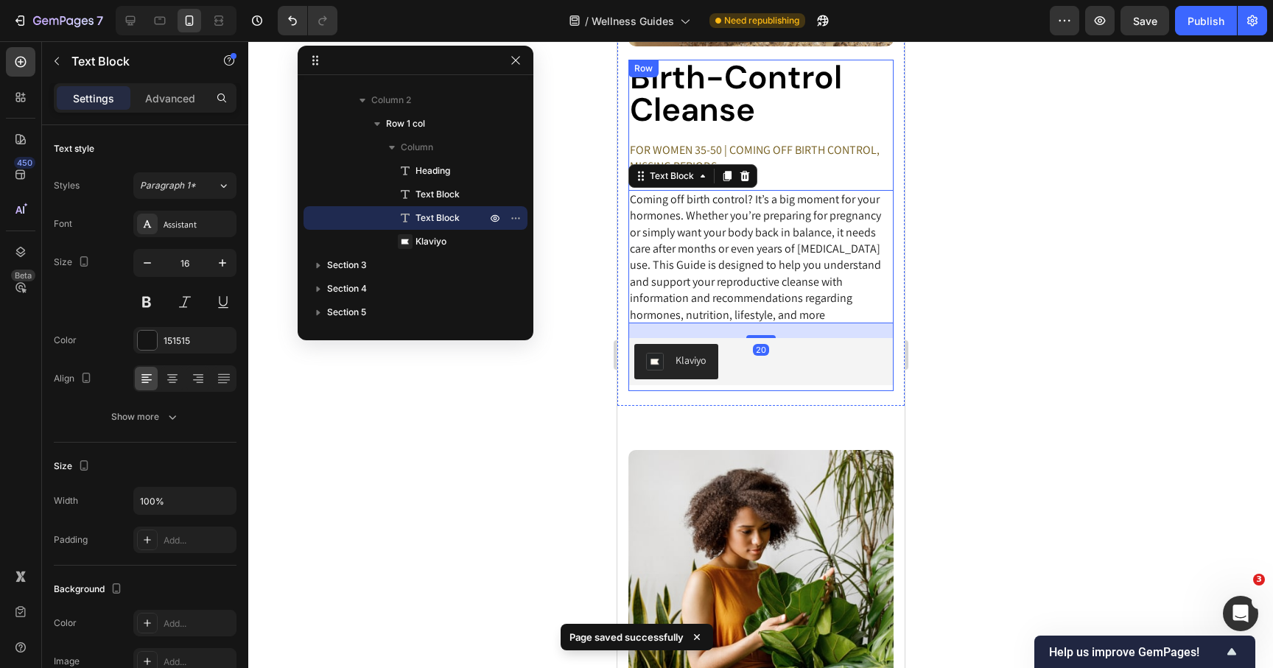
click at [716, 129] on div "Birth-Control Cleanse Heading FOR WOMEN 35-50 | COMING OFF BIRTH CONTROL, MISSI…" at bounding box center [760, 226] width 265 height 332
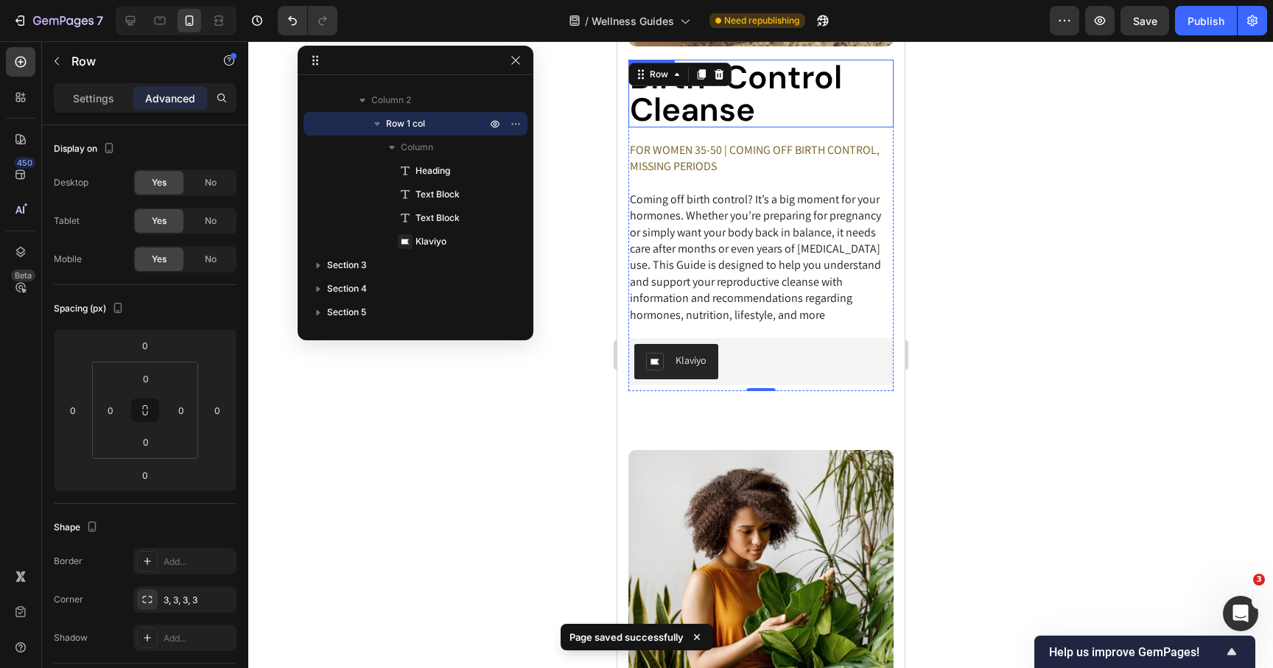
click at [716, 112] on h2 "Birth-Control Cleanse" at bounding box center [760, 94] width 265 height 68
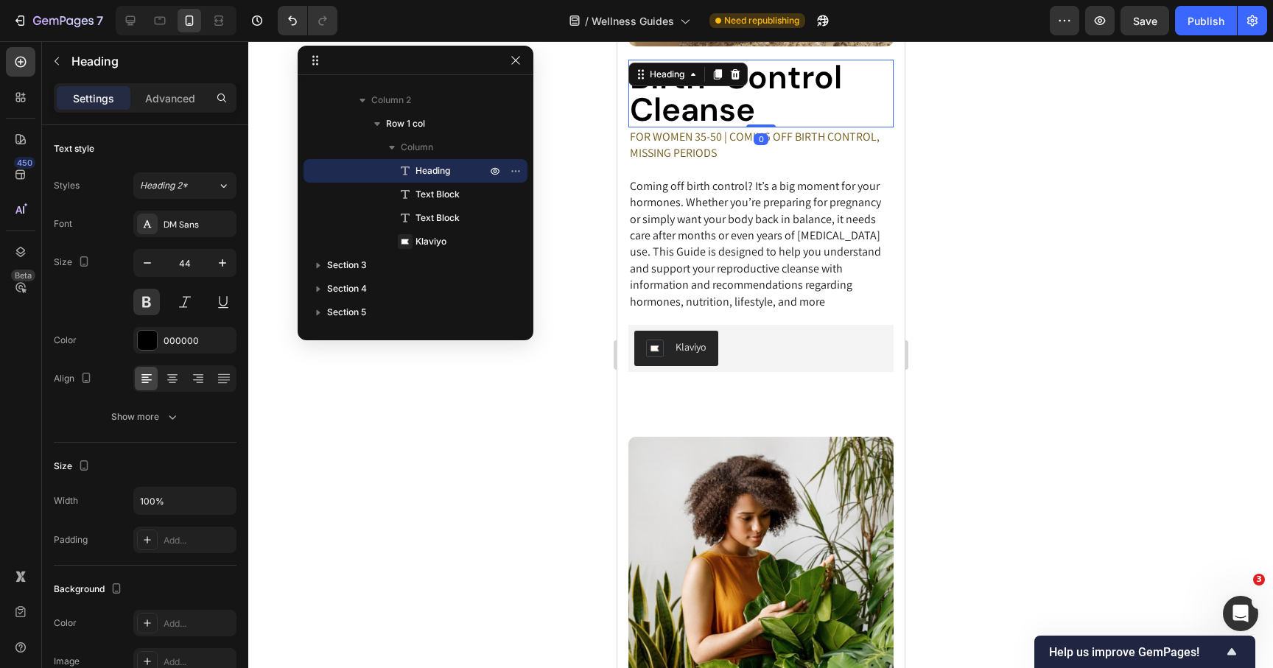
drag, startPoint x: 768, startPoint y: 139, endPoint x: 769, endPoint y: 116, distance: 22.9
click at [769, 116] on div "Birth-Control Cleanse Heading 0" at bounding box center [760, 94] width 265 height 68
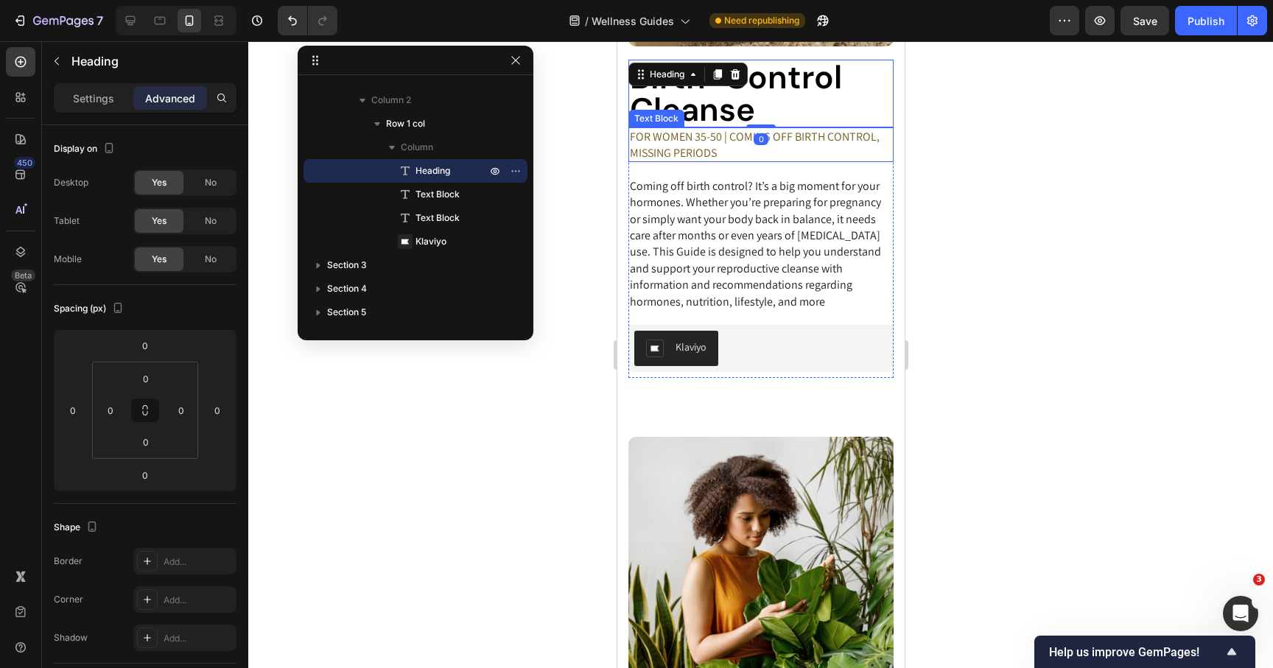
click at [869, 161] on p "FOR WOMEN 35-50 | COMING OFF BIRTH CONTROL, MISSING PERIODS" at bounding box center [760, 145] width 262 height 33
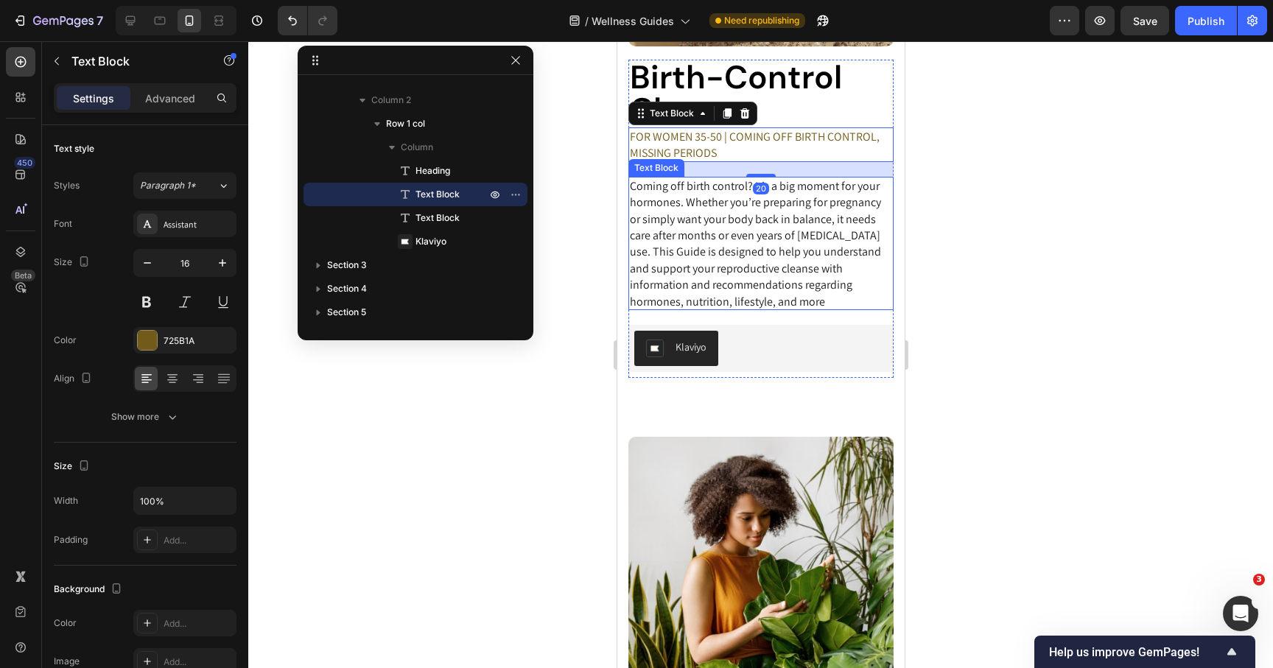
scroll to position [695, 0]
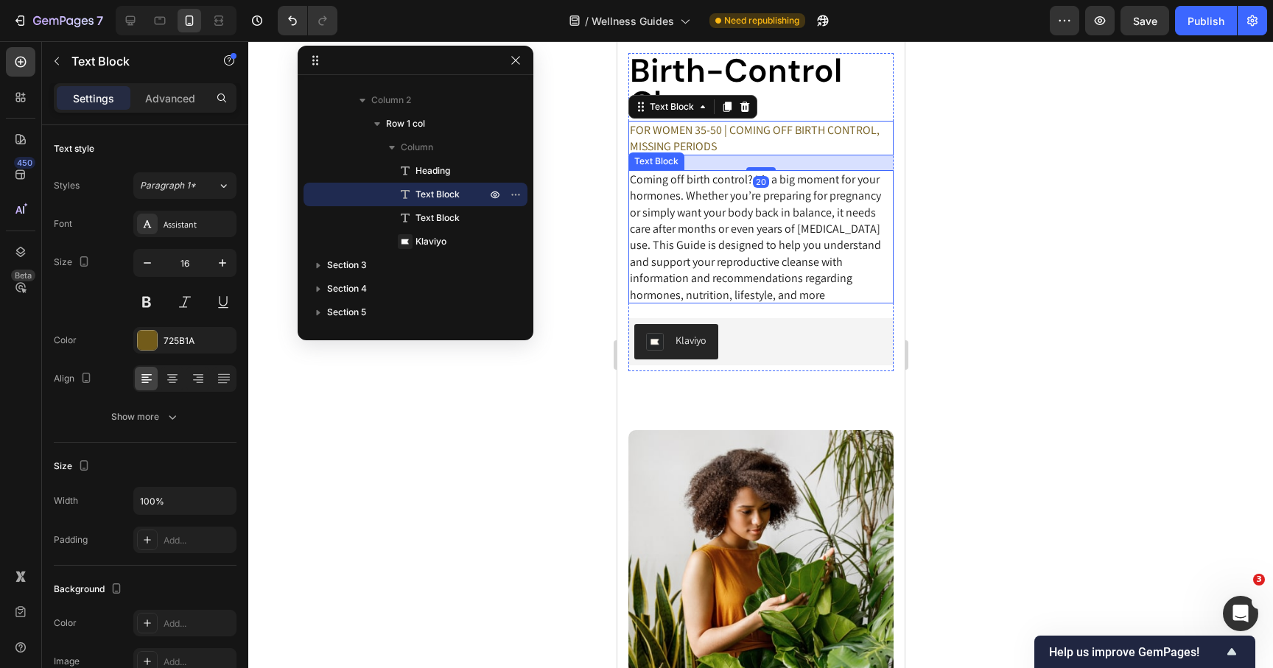
click at [836, 269] on p "Coming off birth control? It’s a big moment for your hormones. Whether you’re p…" at bounding box center [760, 238] width 262 height 132
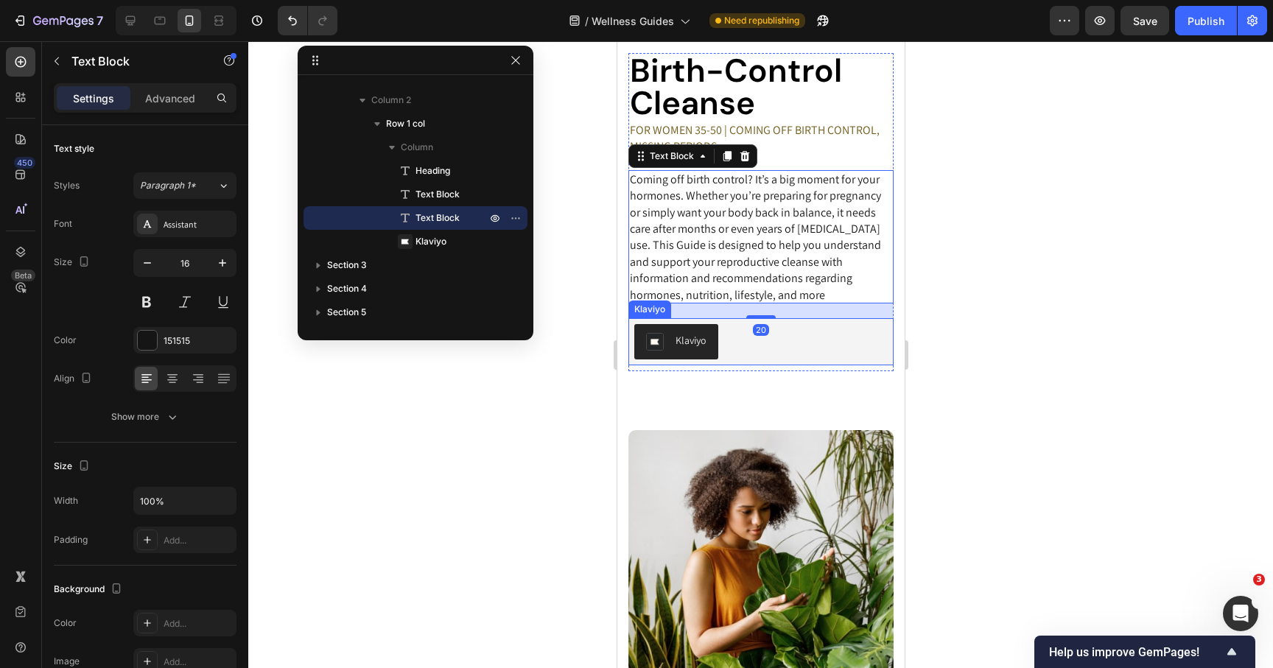
click at [825, 332] on div "Klaviyo" at bounding box center [760, 341] width 253 height 35
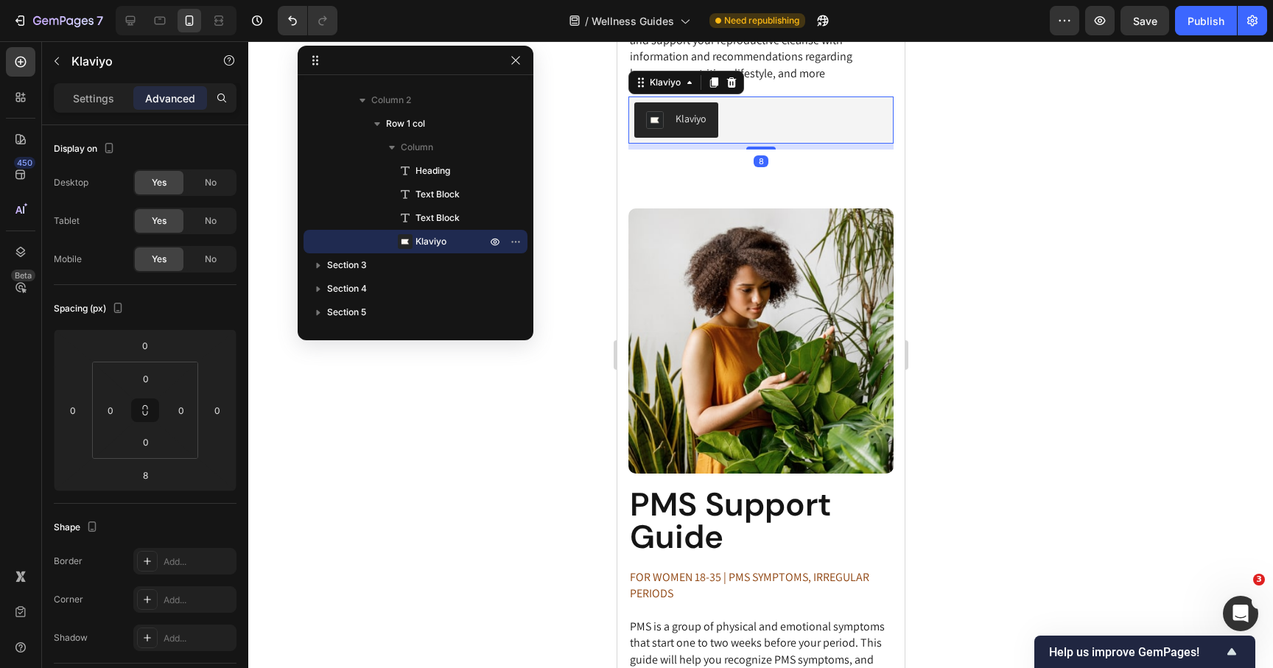
scroll to position [1130, 0]
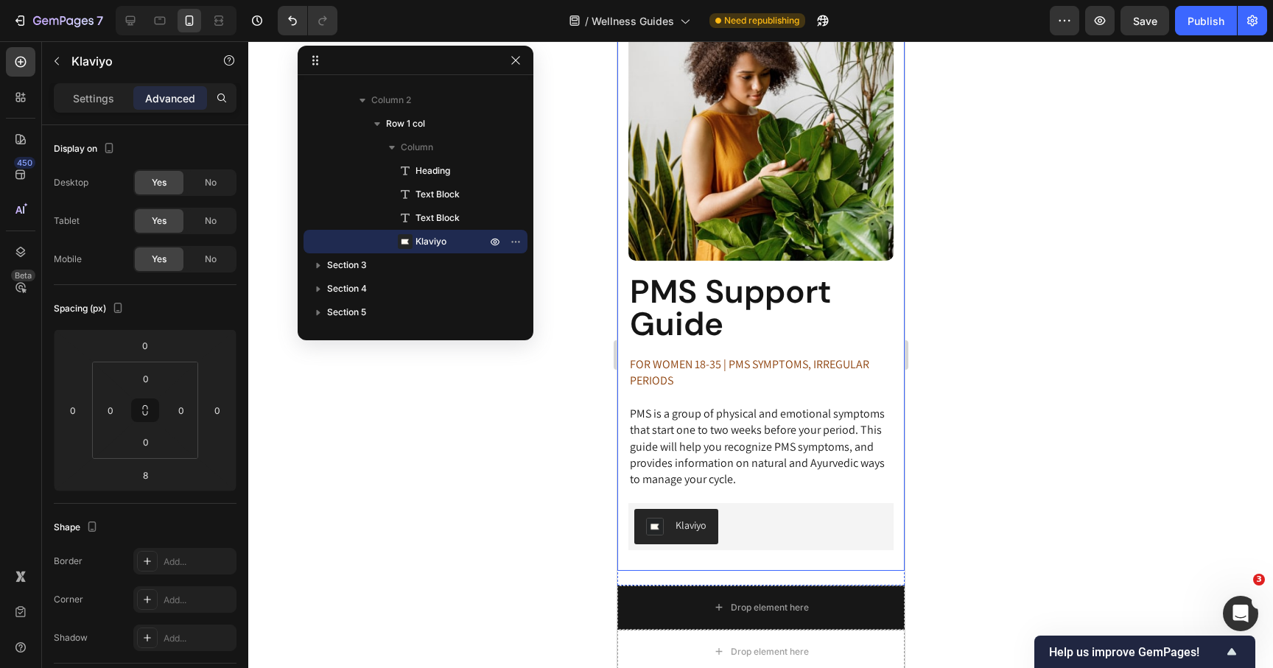
click at [749, 321] on h2 "PMS Support Guide" at bounding box center [760, 308] width 265 height 68
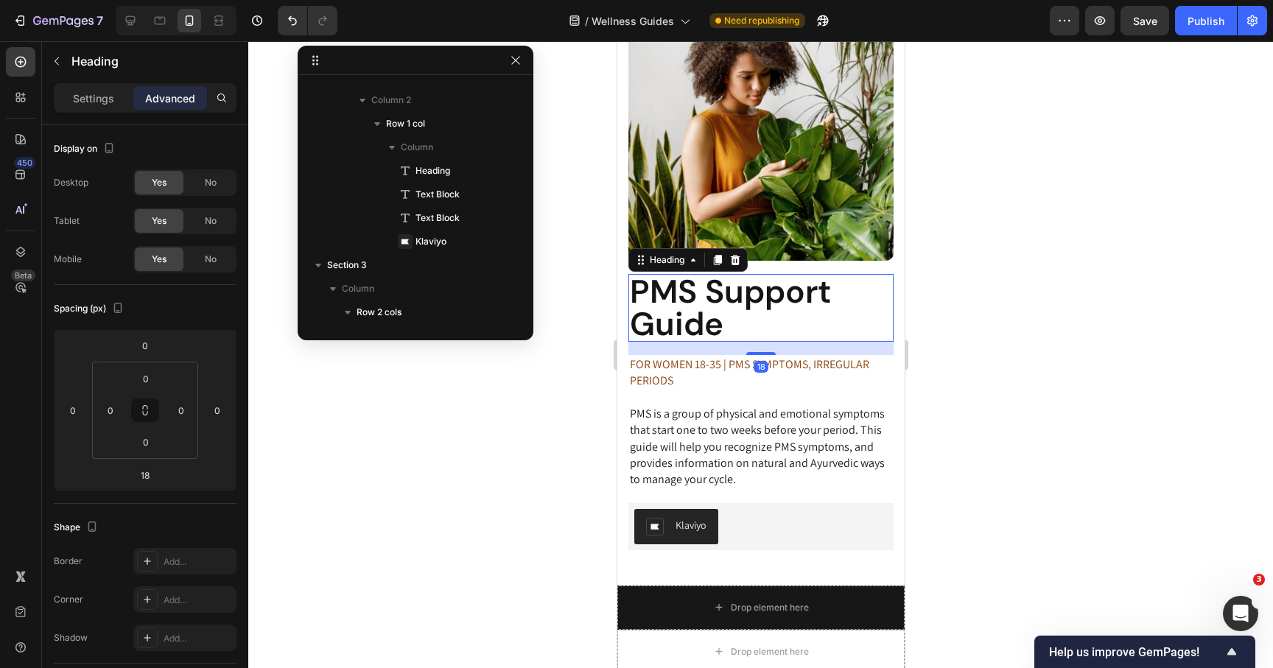
scroll to position [302, 0]
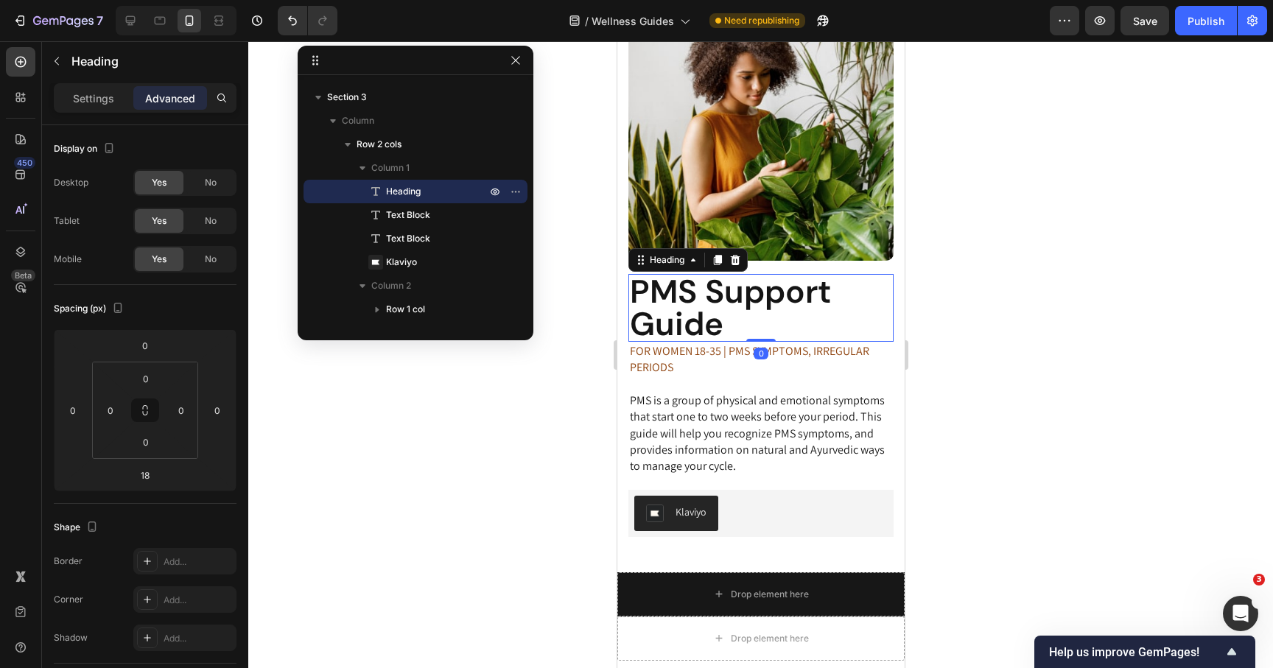
drag, startPoint x: 760, startPoint y: 353, endPoint x: 761, endPoint y: 325, distance: 28.0
click at [760, 325] on div "PMS Support Guide Heading 0" at bounding box center [760, 308] width 265 height 68
type input "0"
click at [819, 414] on p "PMS is a group of physical and emotional symptoms that start one to two weeks b…" at bounding box center [760, 434] width 262 height 83
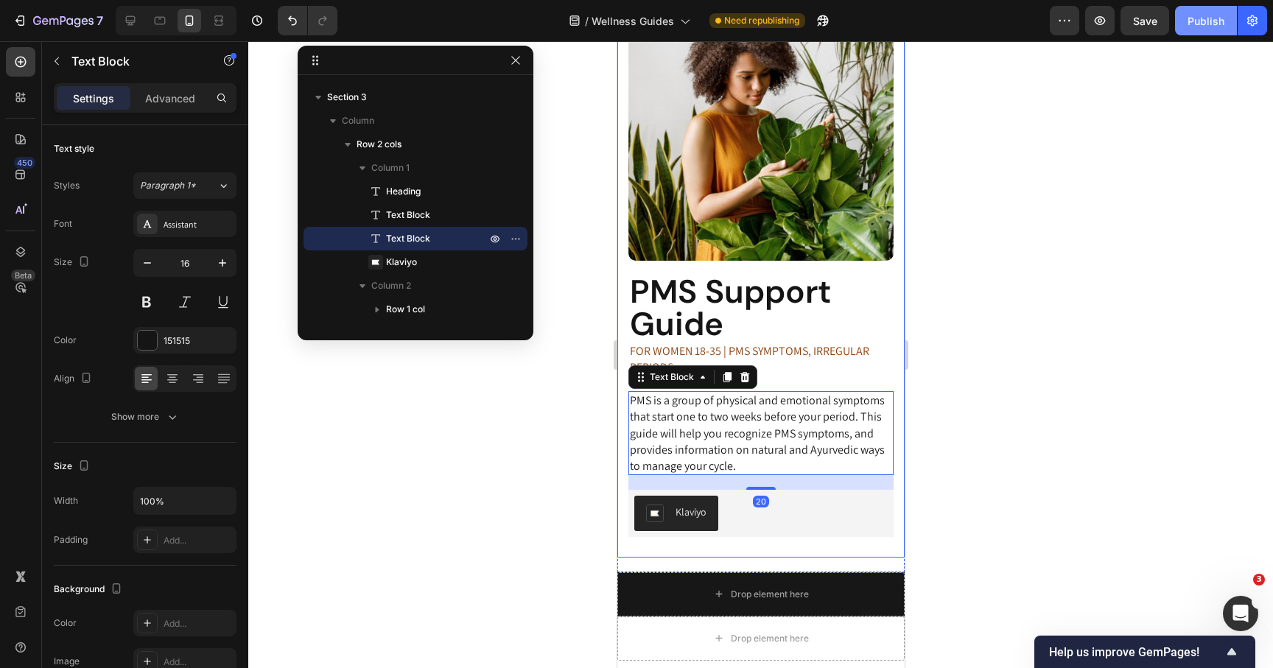
click at [1197, 21] on div "Publish" at bounding box center [1206, 20] width 37 height 15
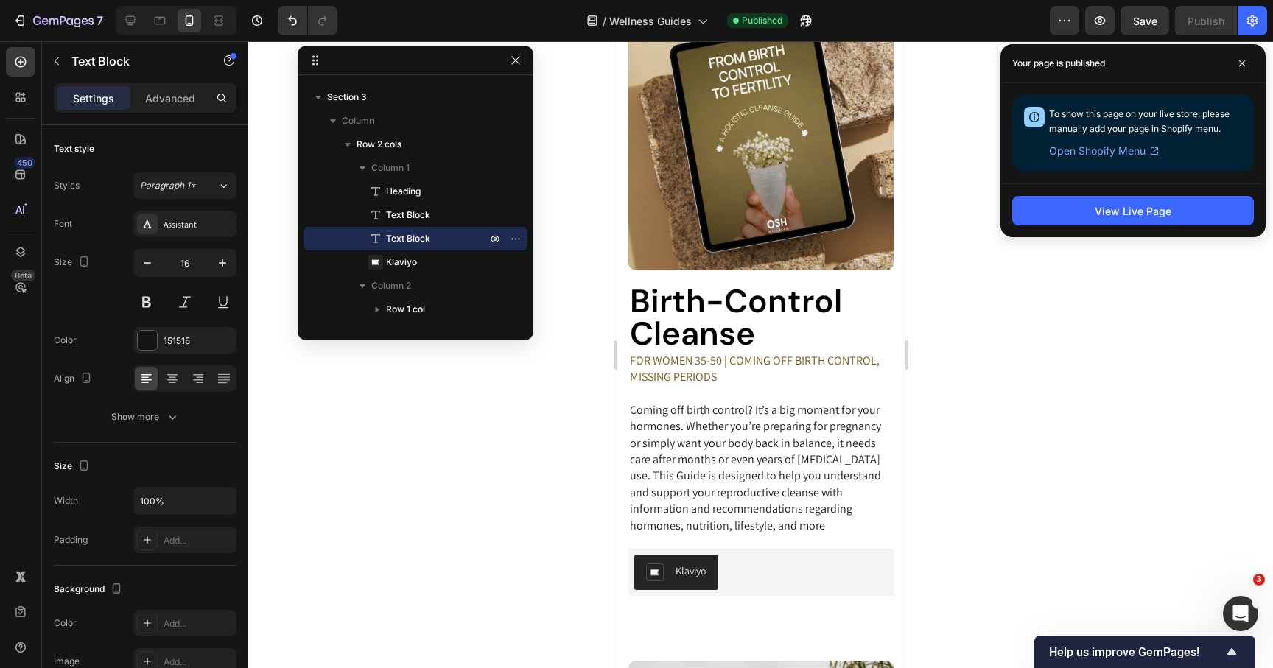
scroll to position [466, 0]
